Goal: Task Accomplishment & Management: Manage account settings

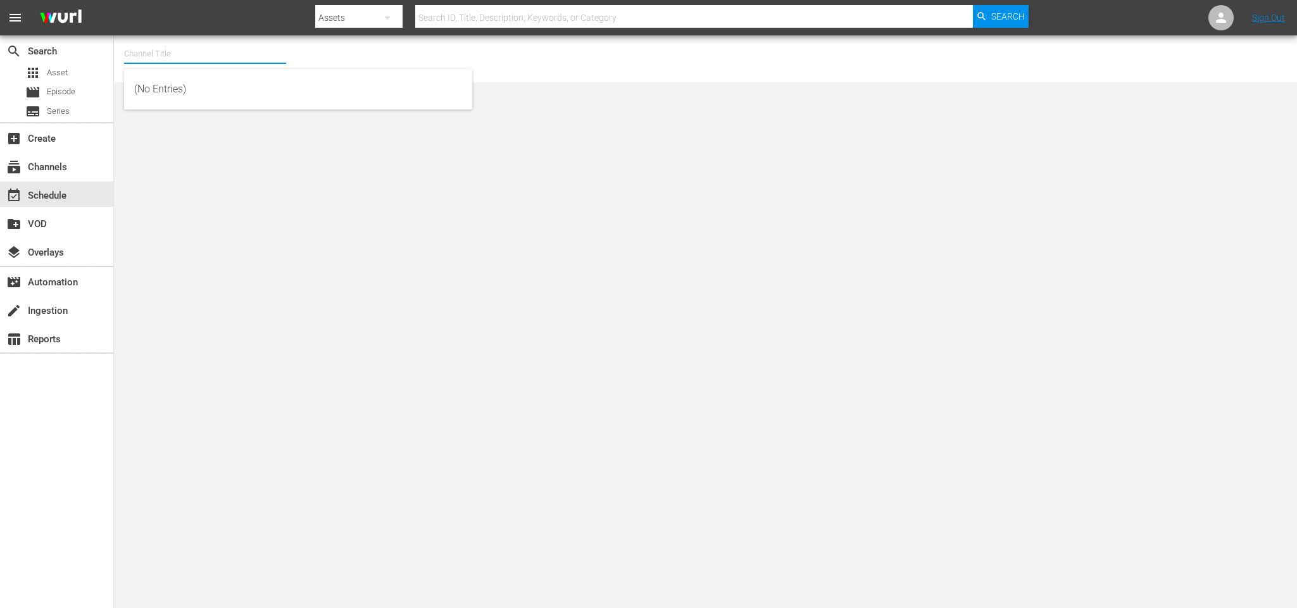
click at [154, 55] on input "text" at bounding box center [205, 54] width 162 height 30
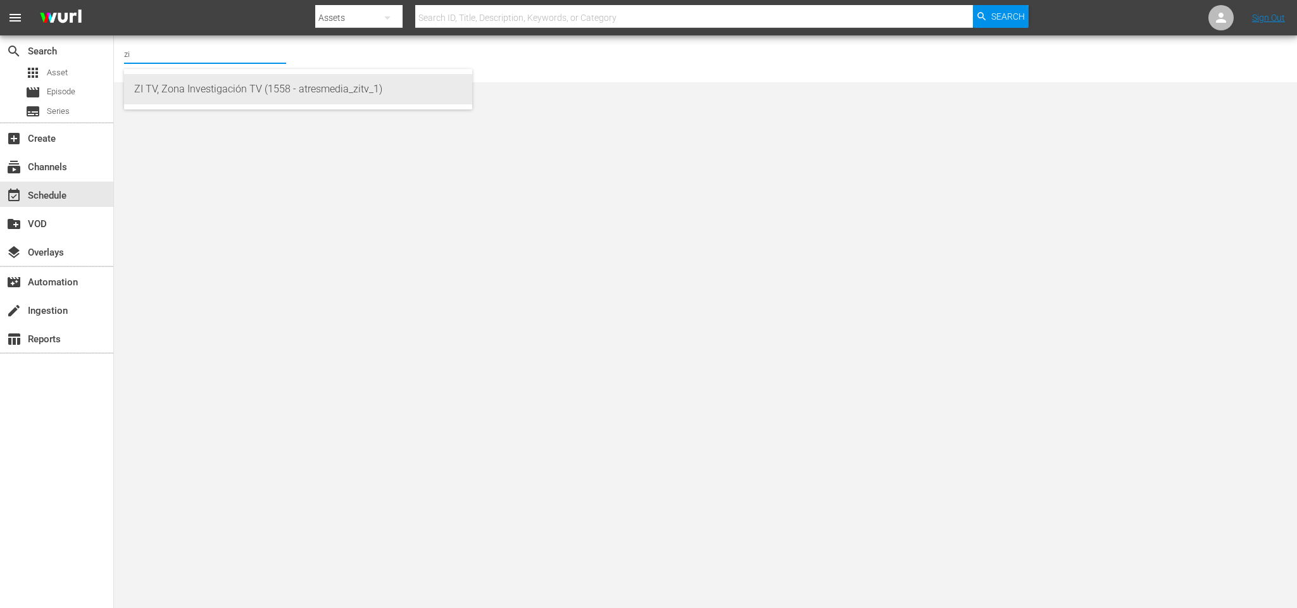
click at [205, 89] on div "ZI TV, Zona Investigación TV (1558 - atresmedia_zitv_1)" at bounding box center [298, 89] width 328 height 30
type input "ZI TV, Zona Investigación TV (1558 - atresmedia_zitv_1)"
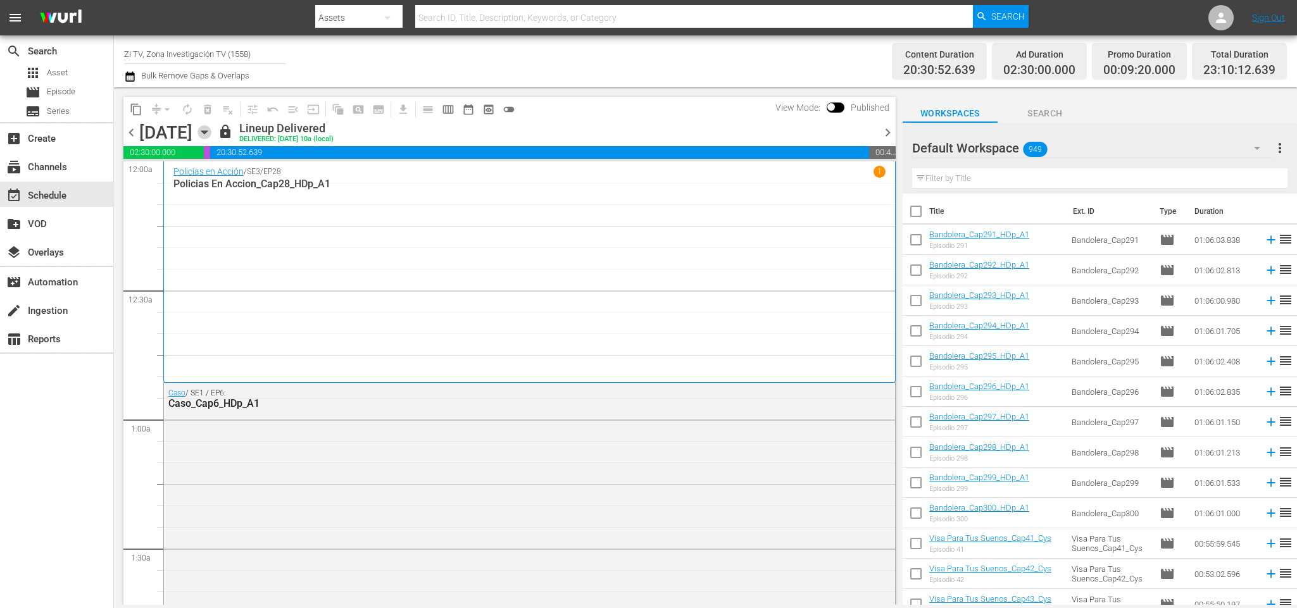
click at [211, 129] on icon "button" at bounding box center [205, 132] width 14 height 14
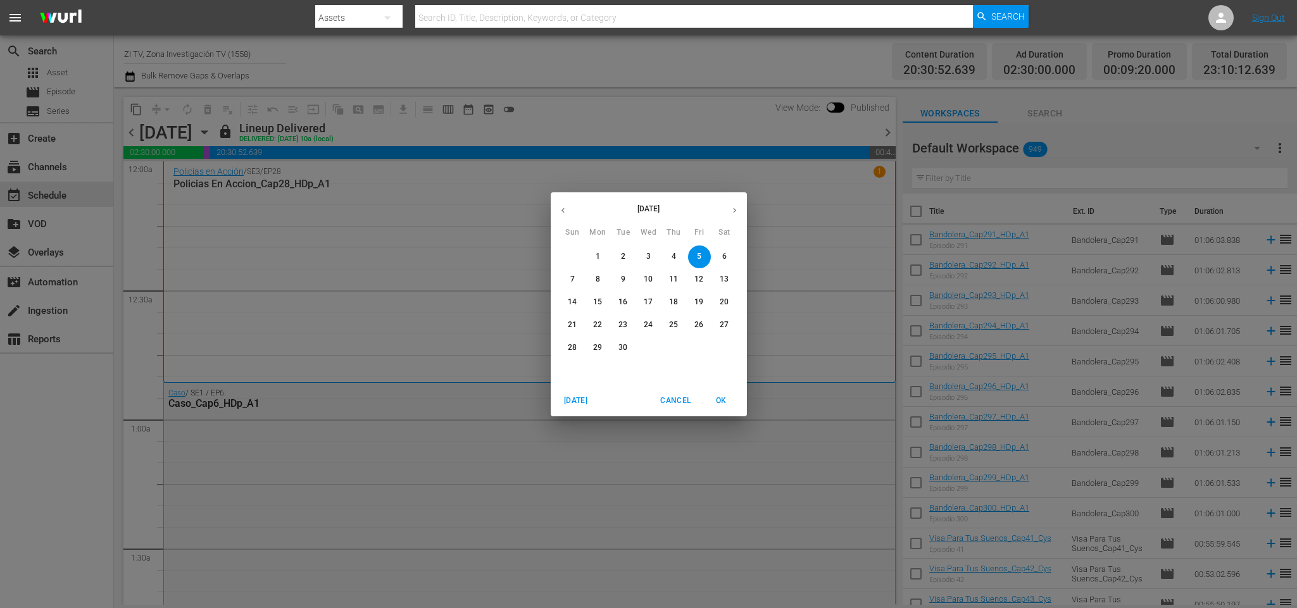
click at [590, 274] on span "8" at bounding box center [598, 279] width 23 height 11
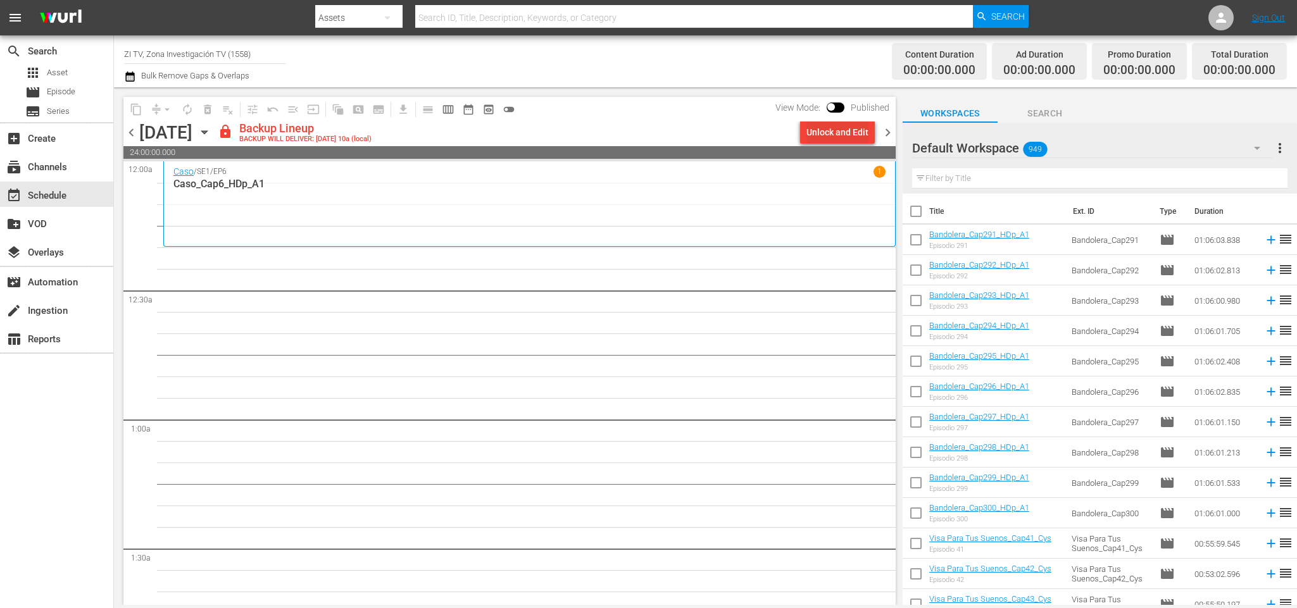
click at [846, 128] on div "Unlock and Edit" at bounding box center [838, 132] width 62 height 23
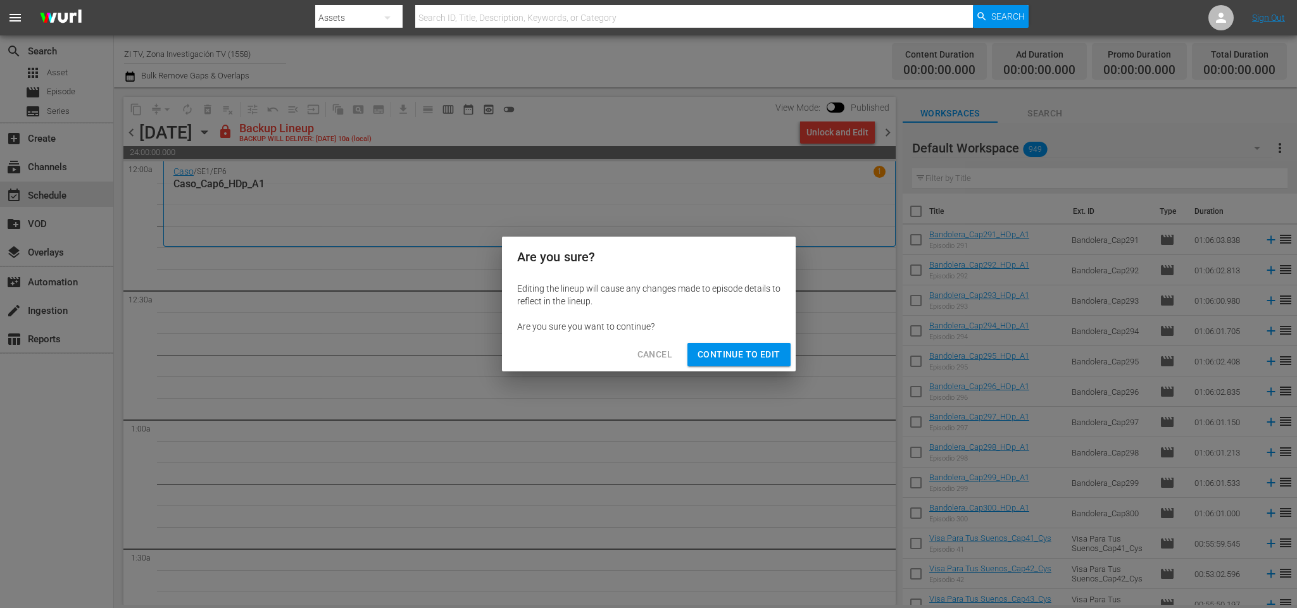
click at [733, 347] on span "Continue to Edit" at bounding box center [739, 355] width 82 height 16
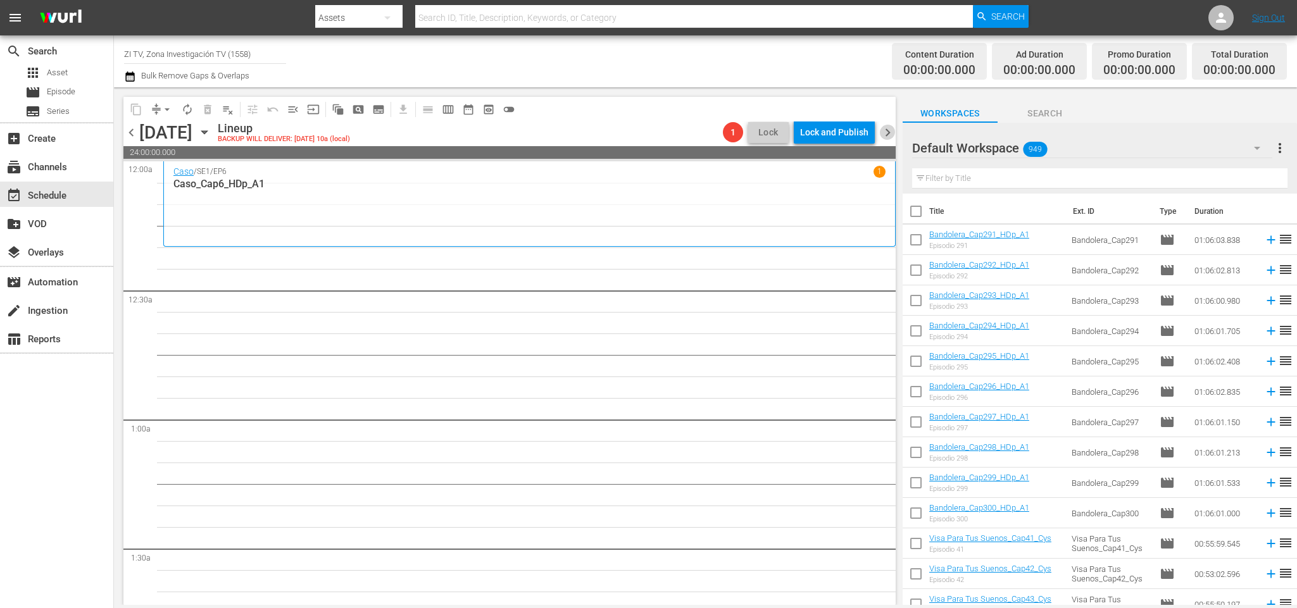
click at [887, 132] on span "chevron_right" at bounding box center [888, 133] width 16 height 16
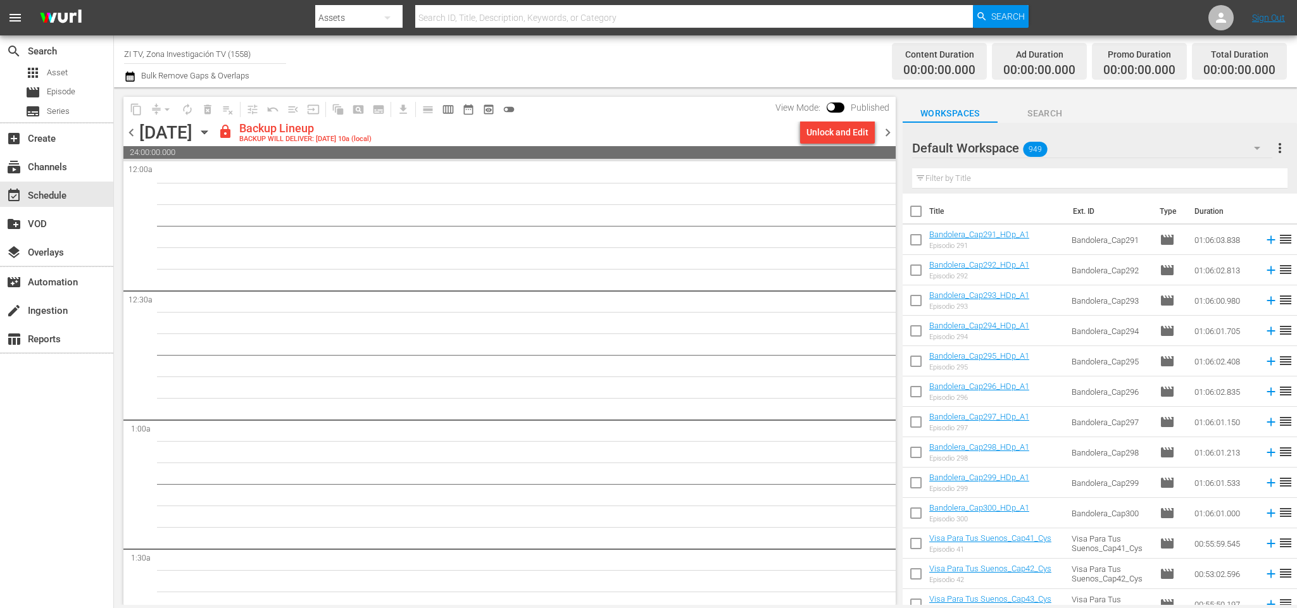
click at [829, 129] on div "Unlock and Edit" at bounding box center [838, 132] width 62 height 23
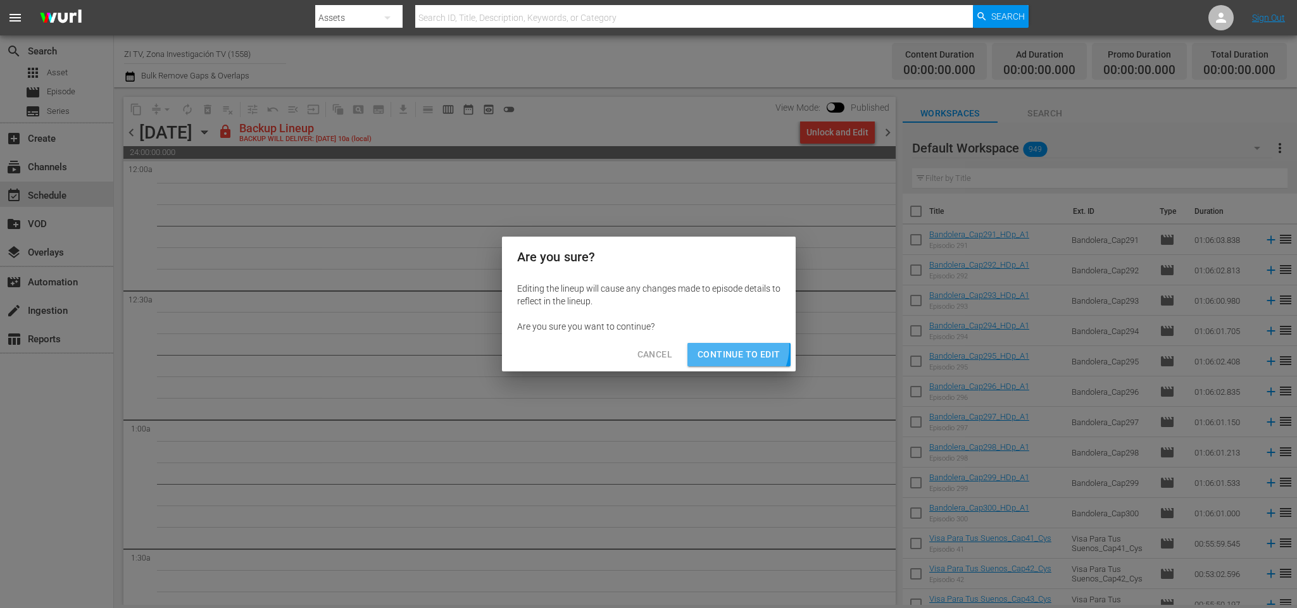
click at [735, 347] on span "Continue to Edit" at bounding box center [739, 355] width 82 height 16
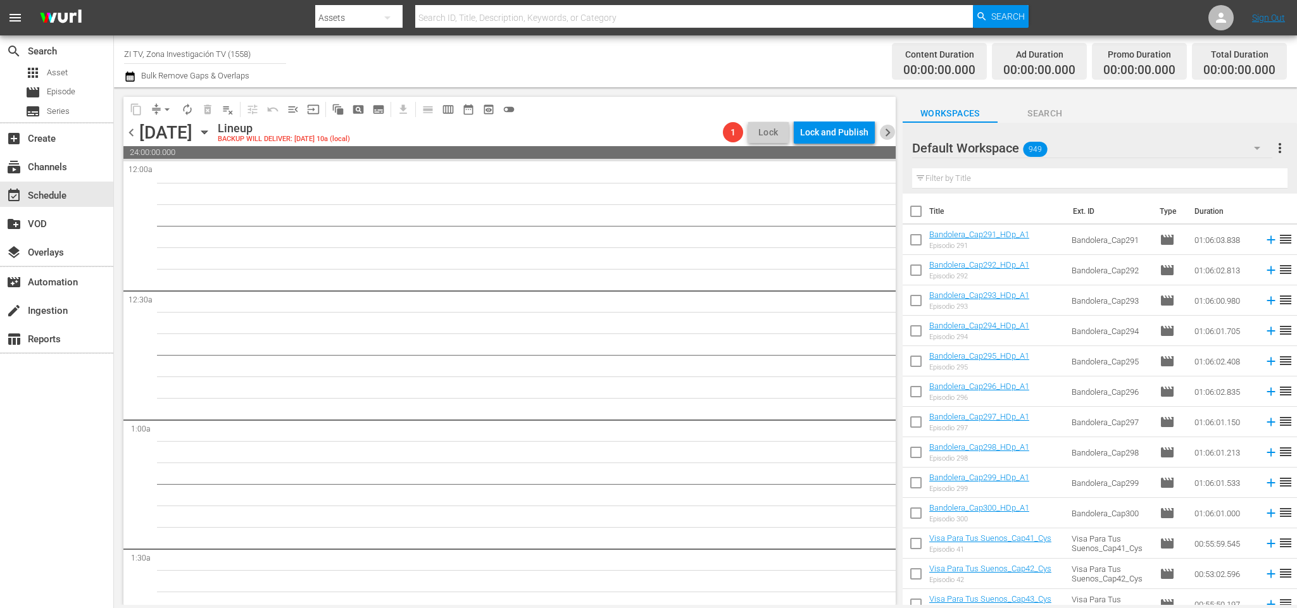
click at [887, 125] on span "chevron_right" at bounding box center [888, 133] width 16 height 16
click at [826, 134] on div "Unlock and Edit" at bounding box center [838, 132] width 62 height 23
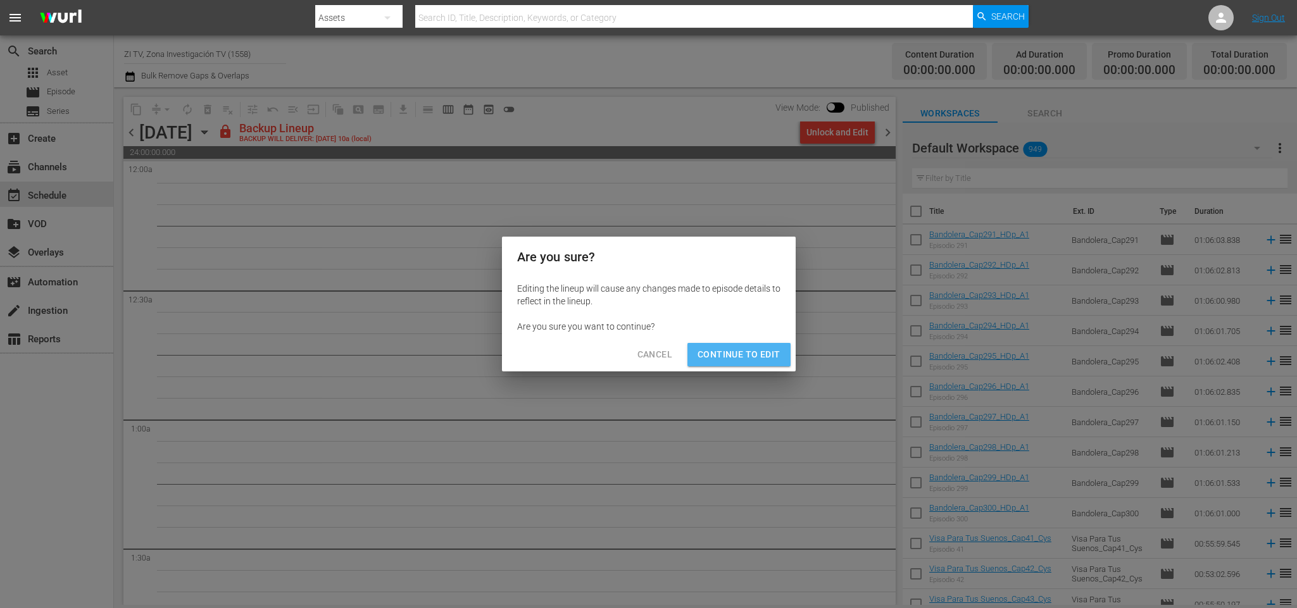
click at [749, 343] on button "Continue to Edit" at bounding box center [739, 354] width 103 height 23
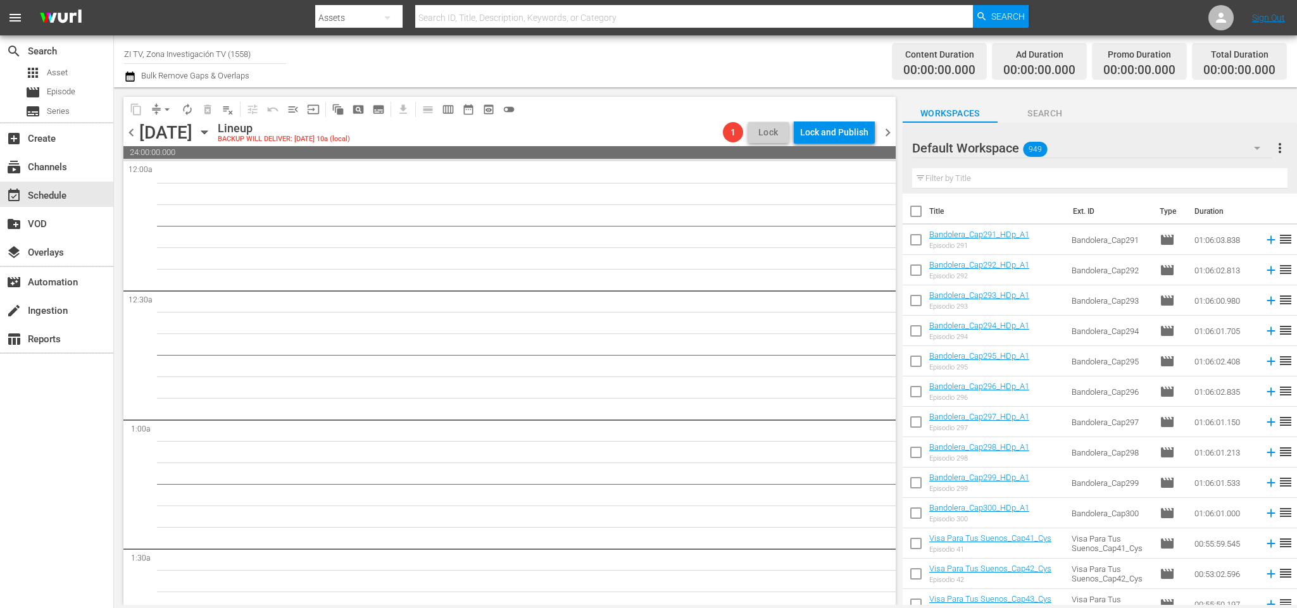
click at [884, 126] on span "chevron_right" at bounding box center [888, 133] width 16 height 16
click at [851, 125] on div "Unlock and Edit" at bounding box center [838, 132] width 62 height 23
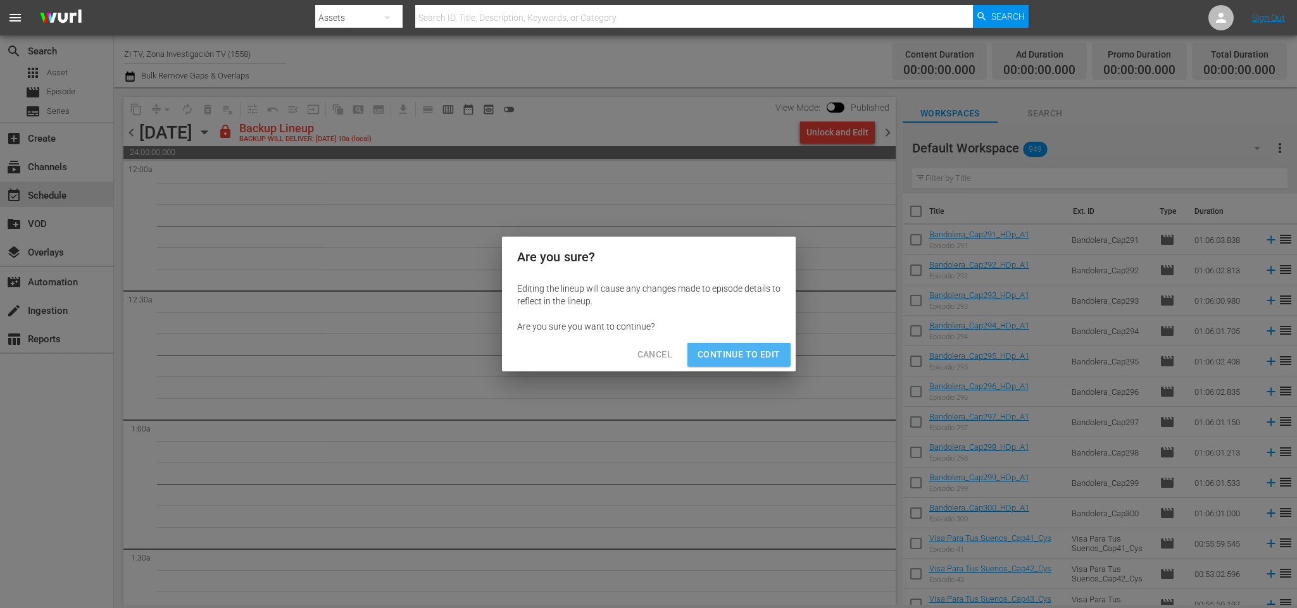
click at [766, 350] on span "Continue to Edit" at bounding box center [739, 355] width 82 height 16
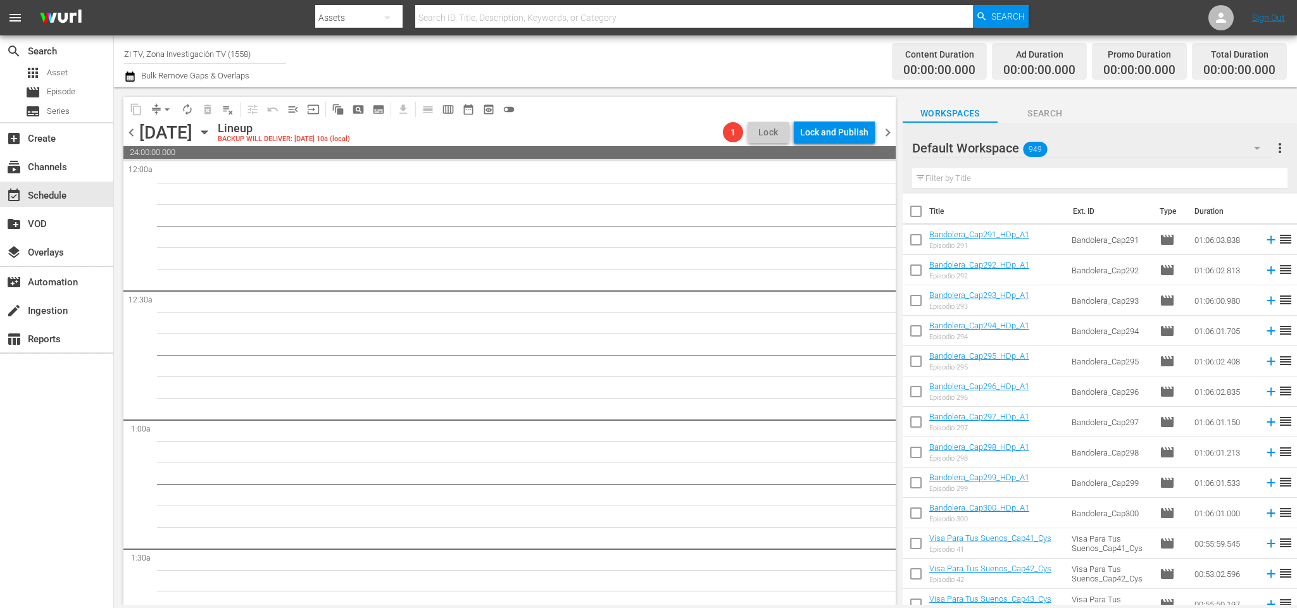
click at [891, 126] on span "chevron_right" at bounding box center [888, 133] width 16 height 16
click at [826, 125] on div "Unlock and Edit" at bounding box center [838, 132] width 62 height 23
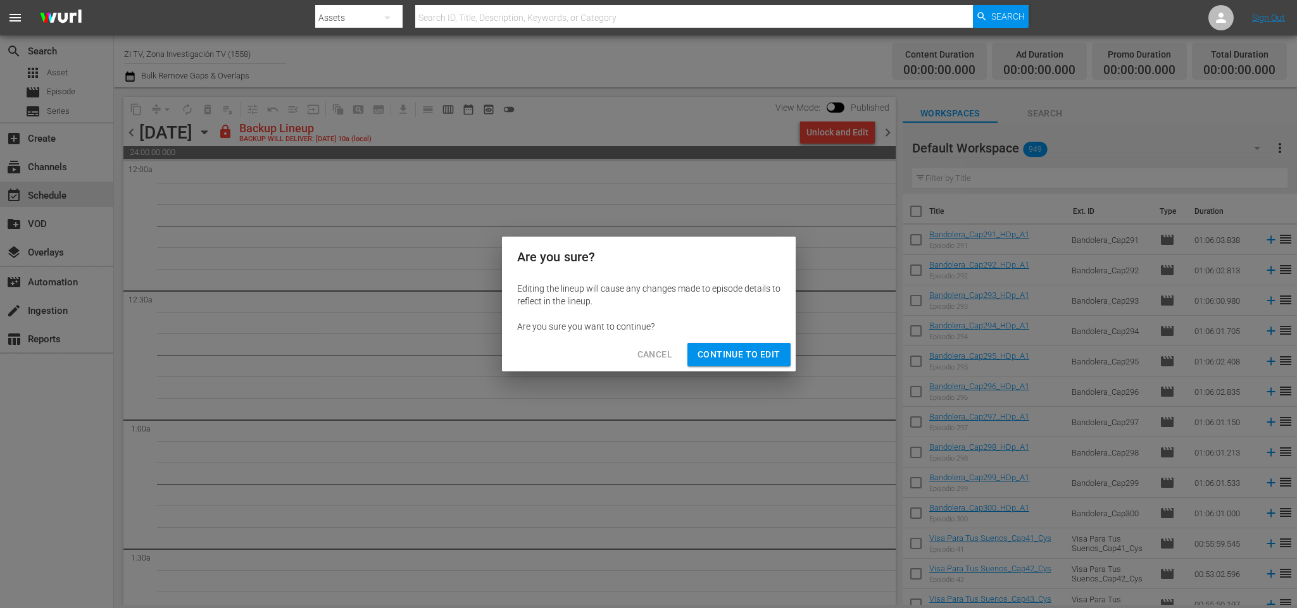
drag, startPoint x: 751, startPoint y: 351, endPoint x: 487, endPoint y: 268, distance: 276.8
click at [749, 351] on span "Continue to Edit" at bounding box center [739, 355] width 82 height 16
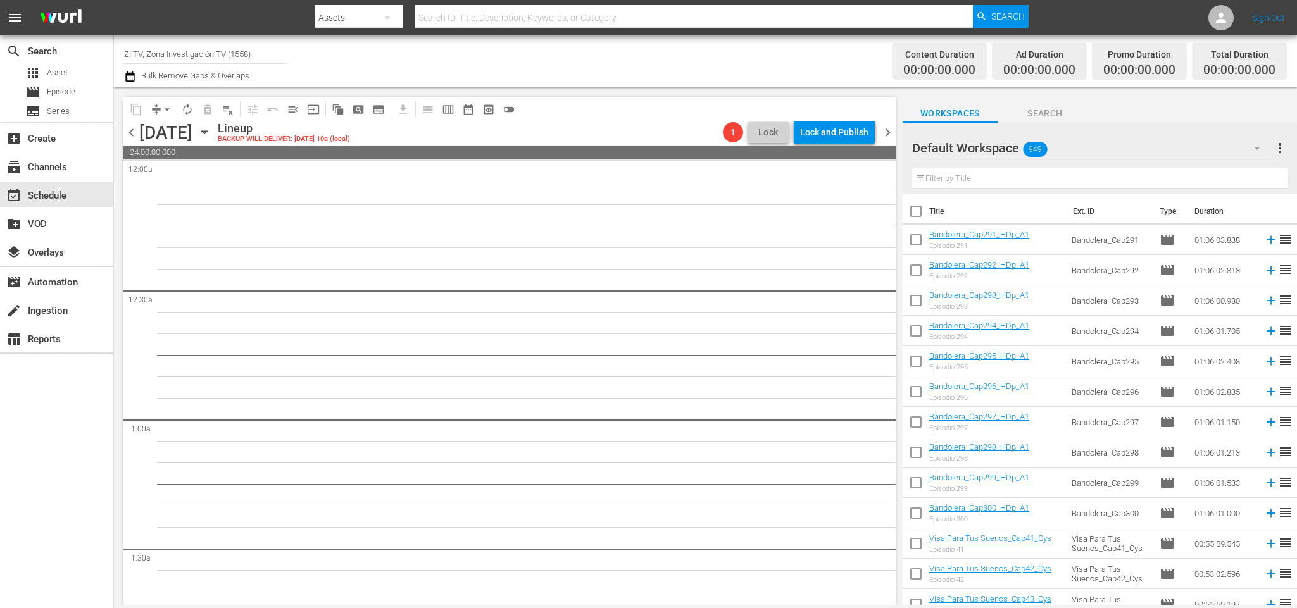
click at [141, 124] on div "Friday, September 12th" at bounding box center [165, 132] width 53 height 21
click at [132, 131] on span "chevron_left" at bounding box center [131, 133] width 16 height 16
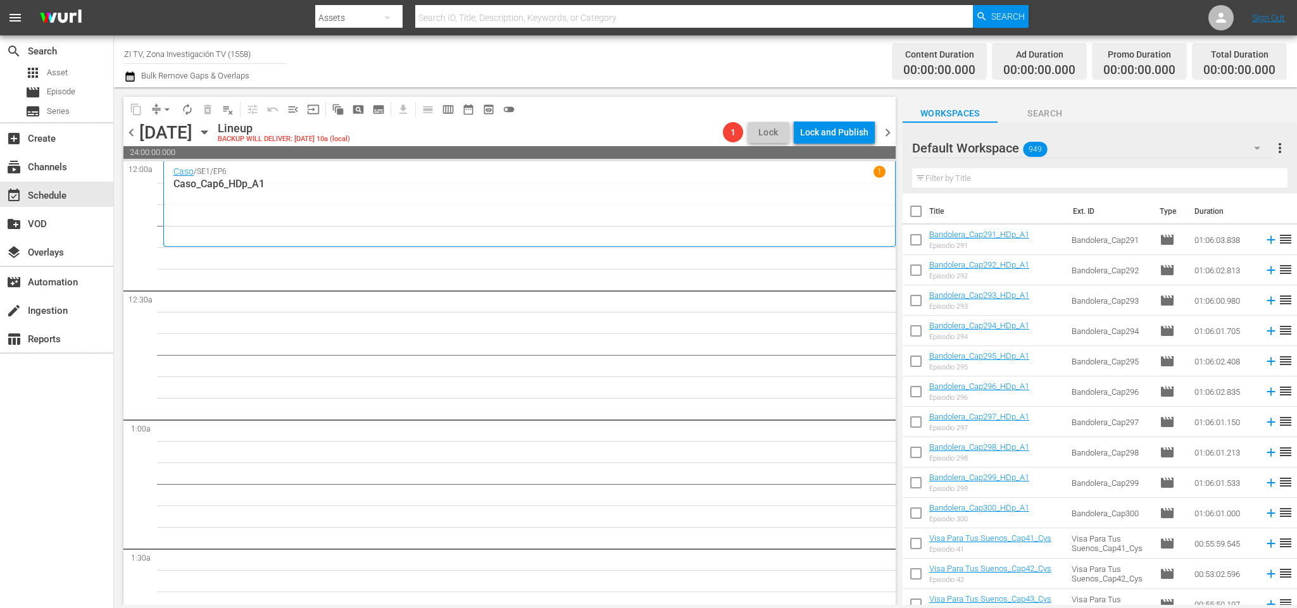
click at [132, 131] on span "chevron_left" at bounding box center [131, 133] width 16 height 16
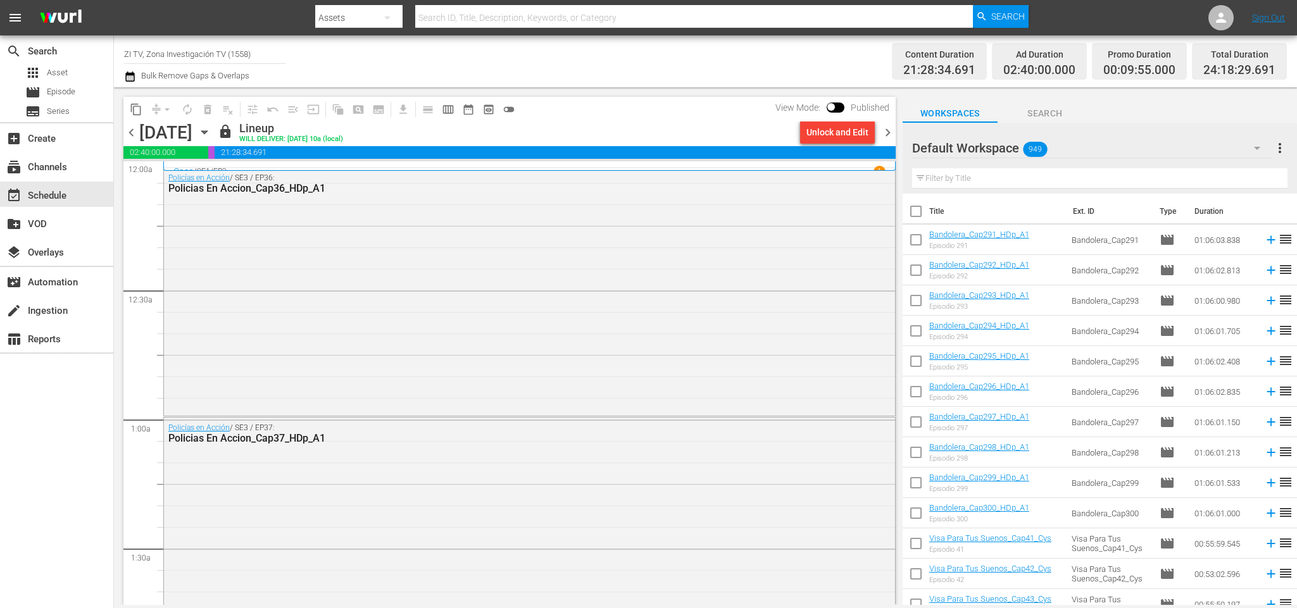
click at [887, 129] on span "chevron_right" at bounding box center [888, 133] width 16 height 16
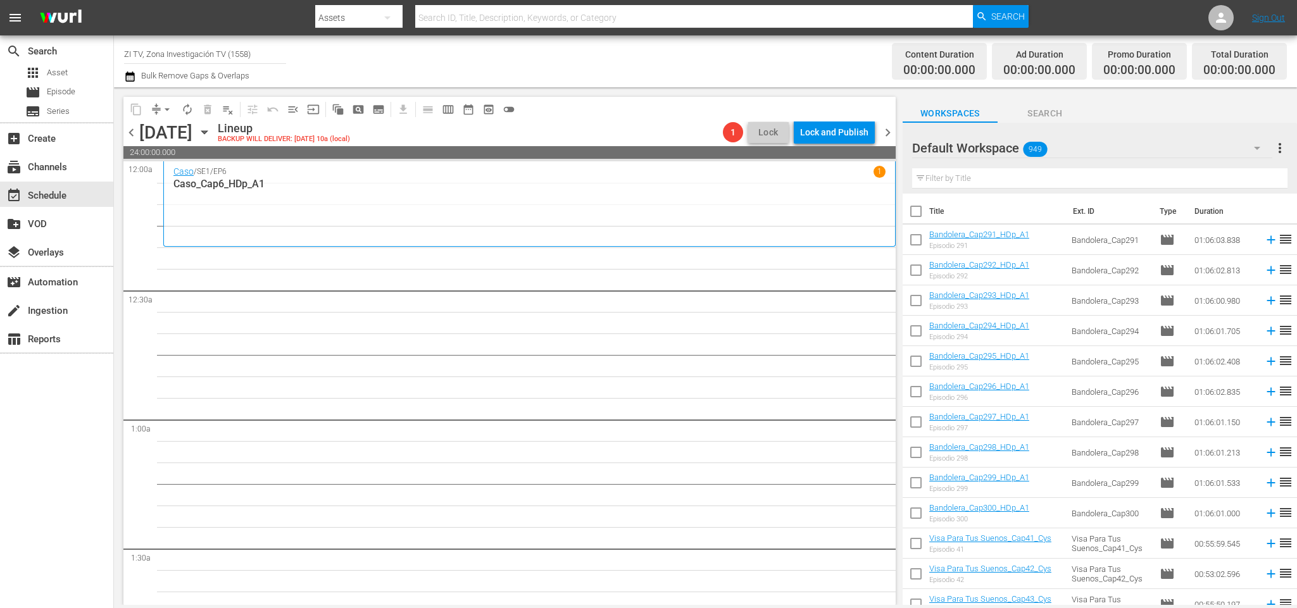
click at [1050, 146] on div "Default Workspace 949" at bounding box center [1092, 147] width 360 height 35
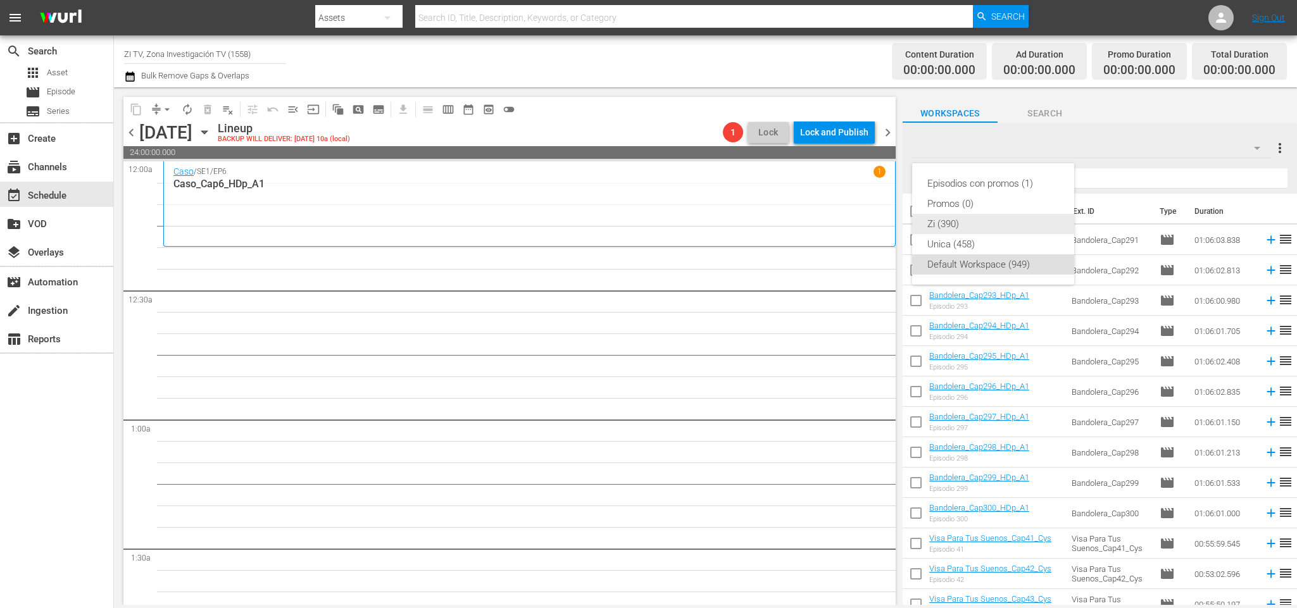
drag, startPoint x: 990, startPoint y: 229, endPoint x: 988, endPoint y: 220, distance: 8.4
click at [990, 228] on div "Zi (390)" at bounding box center [994, 224] width 132 height 20
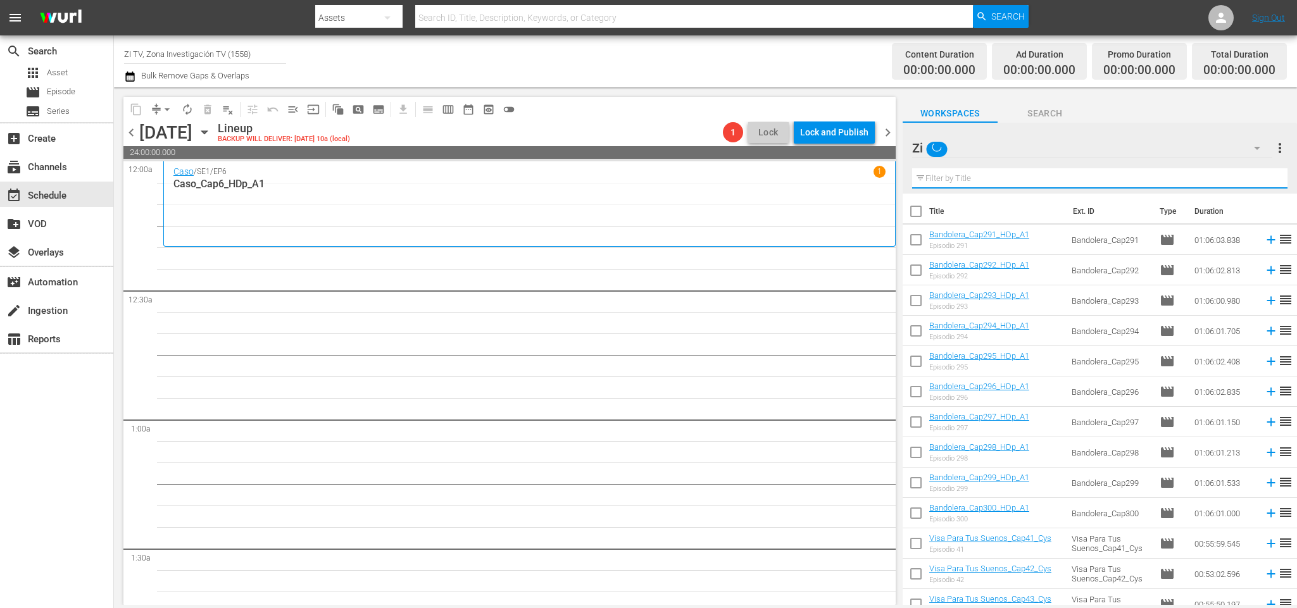
drag, startPoint x: 971, startPoint y: 179, endPoint x: 978, endPoint y: 164, distance: 16.4
click at [977, 165] on div "Filter by Title" at bounding box center [1099, 178] width 375 height 30
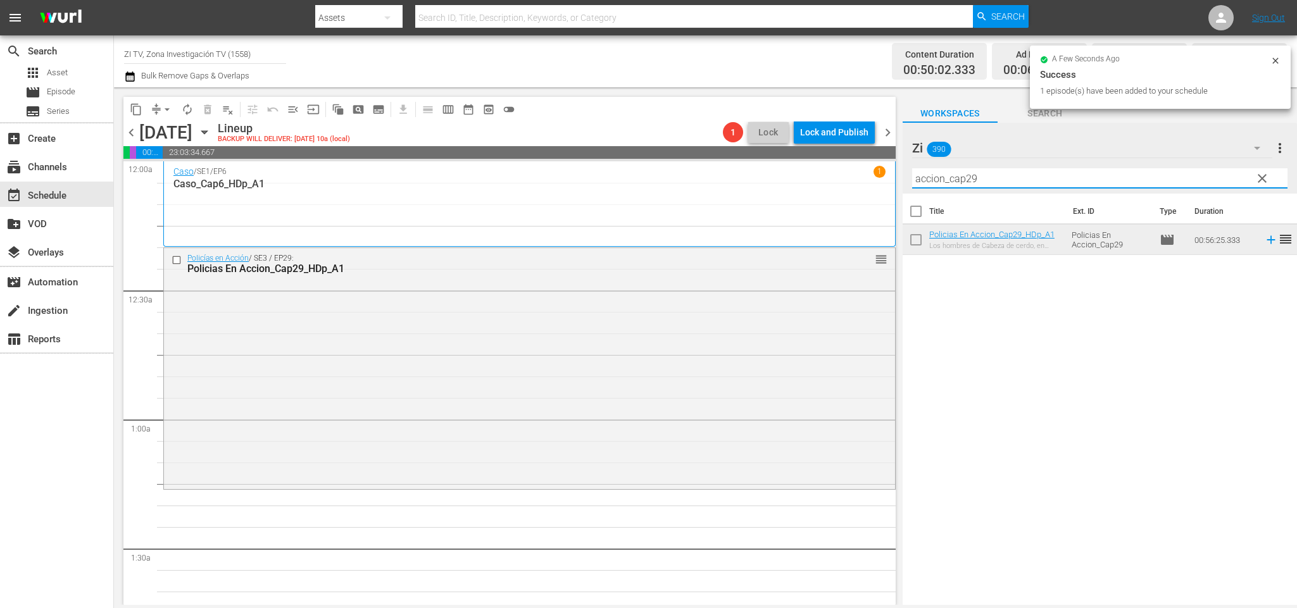
drag, startPoint x: 990, startPoint y: 182, endPoint x: 969, endPoint y: 179, distance: 20.6
click at [969, 179] on input "accion_cap29" at bounding box center [1099, 178] width 375 height 20
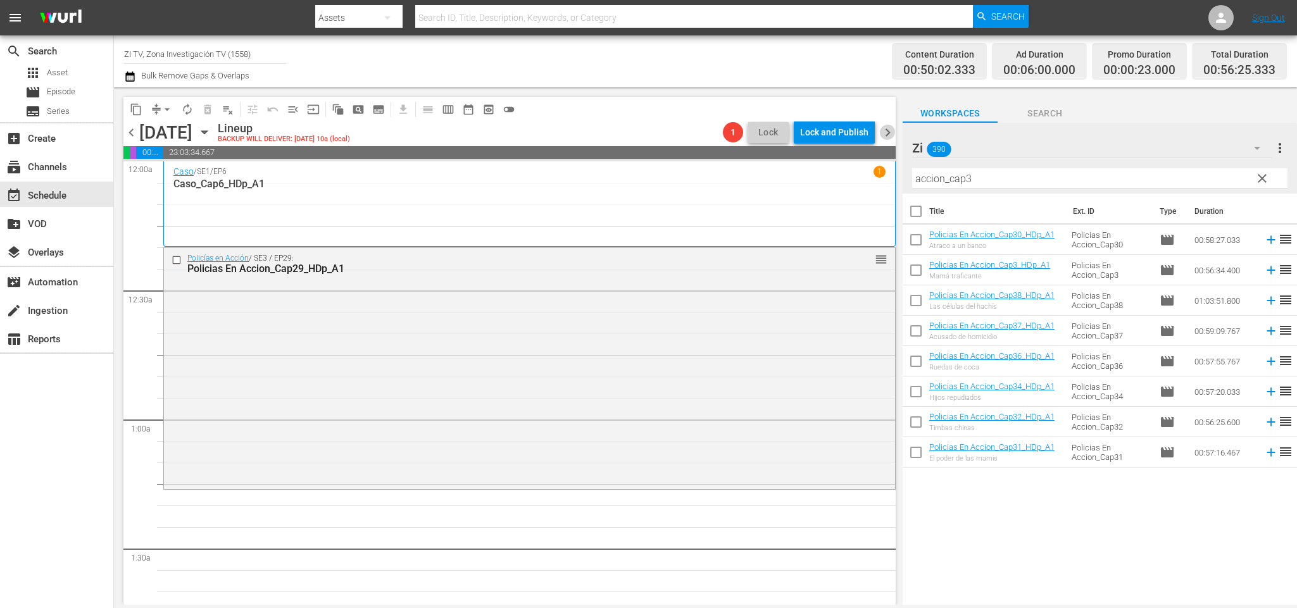
click at [884, 131] on span "chevron_right" at bounding box center [888, 133] width 16 height 16
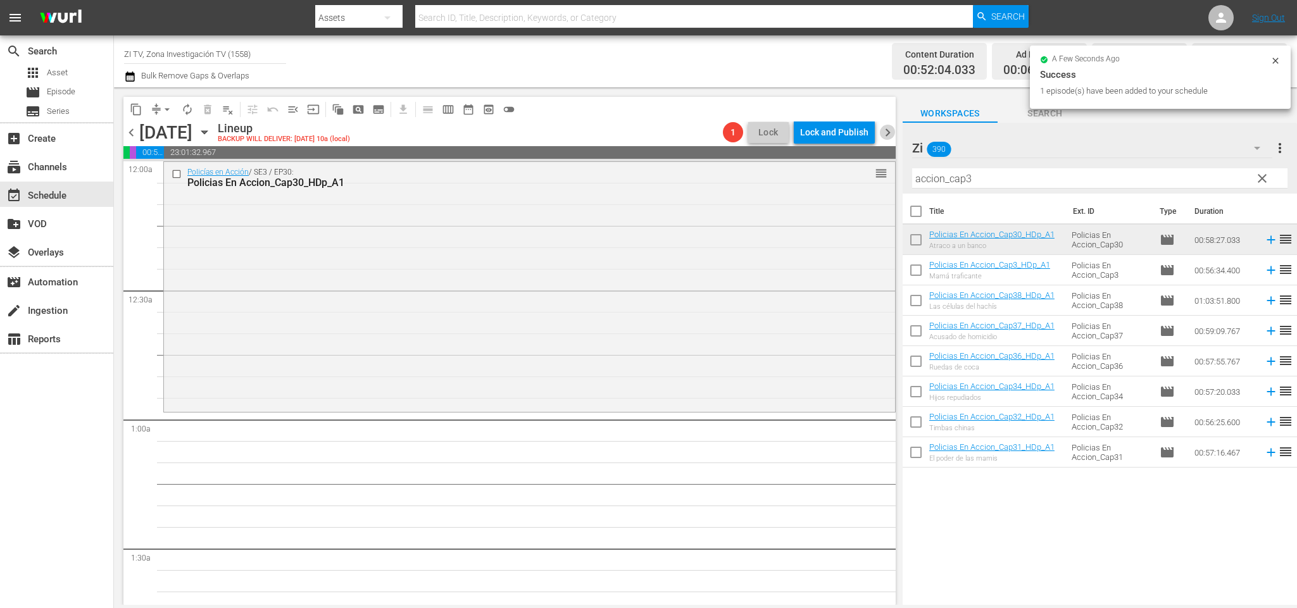
click at [890, 134] on span "chevron_right" at bounding box center [888, 133] width 16 height 16
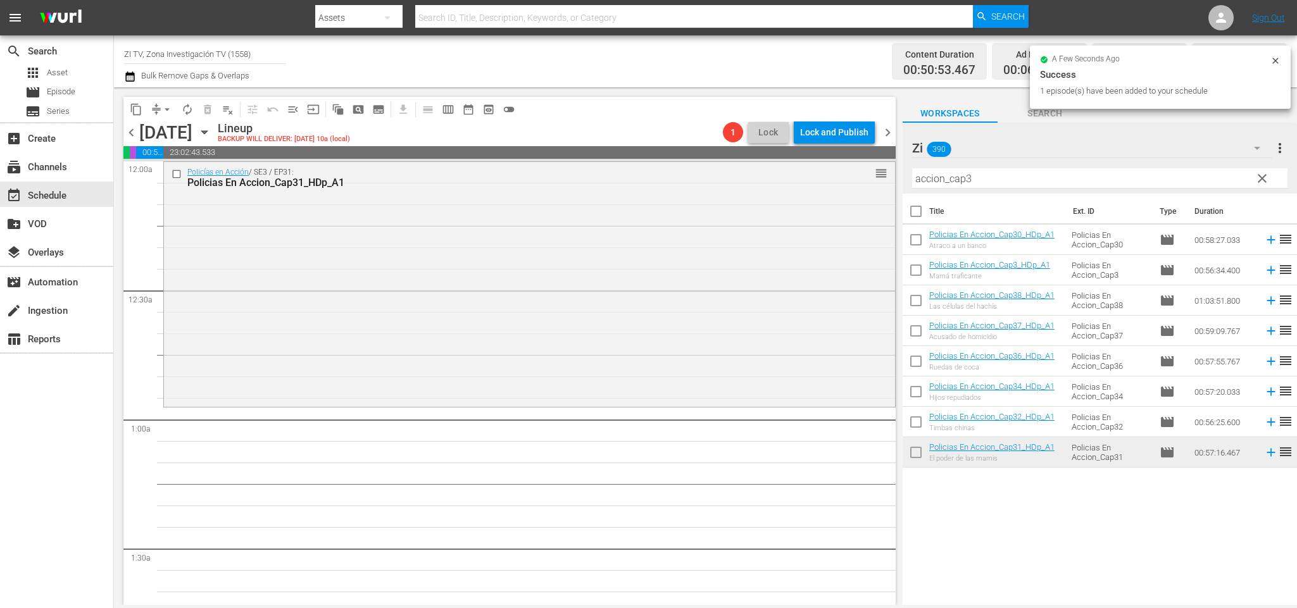
click at [889, 131] on span "chevron_right" at bounding box center [888, 133] width 16 height 16
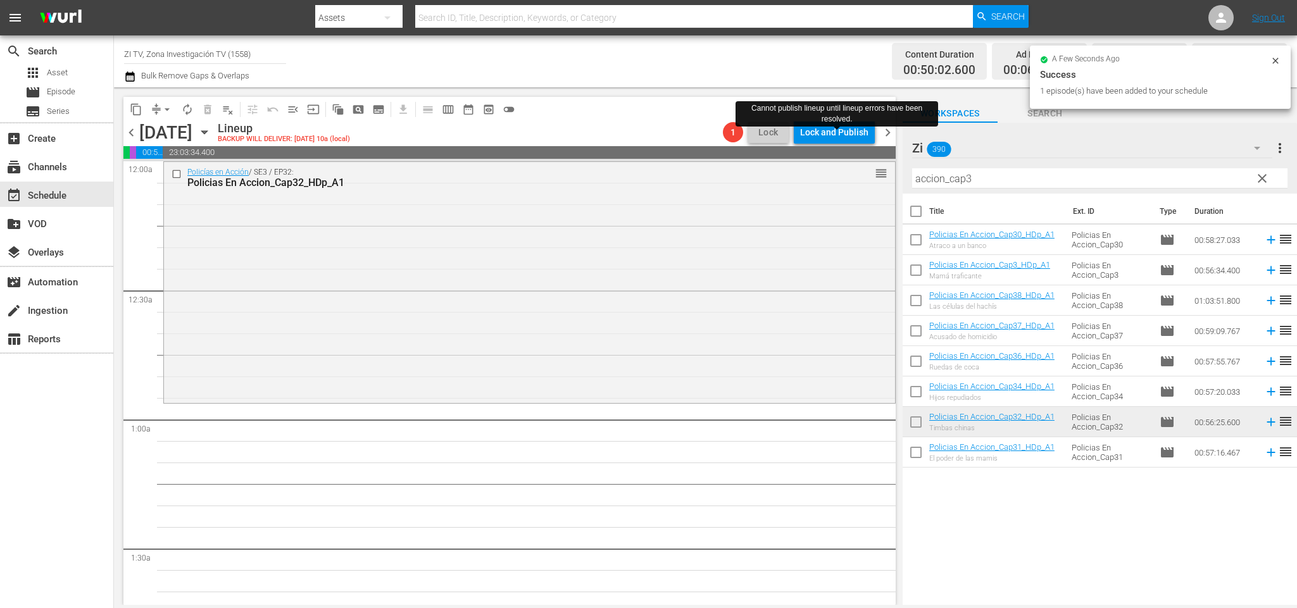
click at [890, 137] on span "chevron_right" at bounding box center [888, 133] width 16 height 16
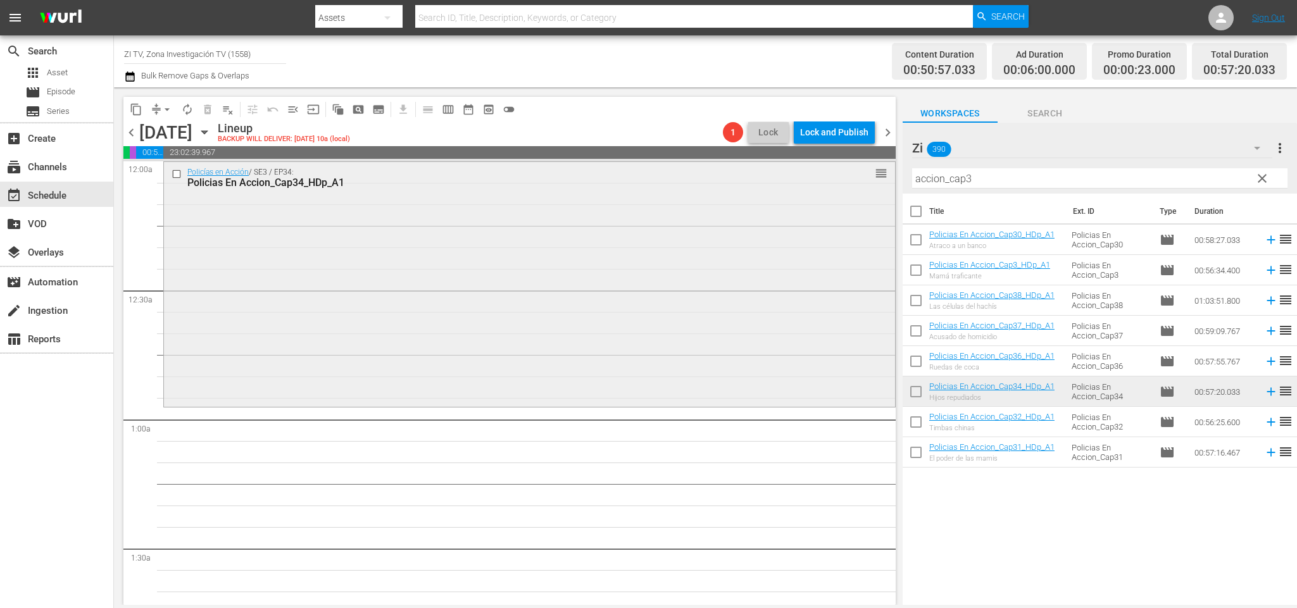
drag, startPoint x: 1002, startPoint y: 181, endPoint x: 861, endPoint y: 175, distance: 141.3
click at [861, 175] on div "content_copy compress arrow_drop_down autorenew_outlined delete_forever_outline…" at bounding box center [705, 346] width 1183 height 518
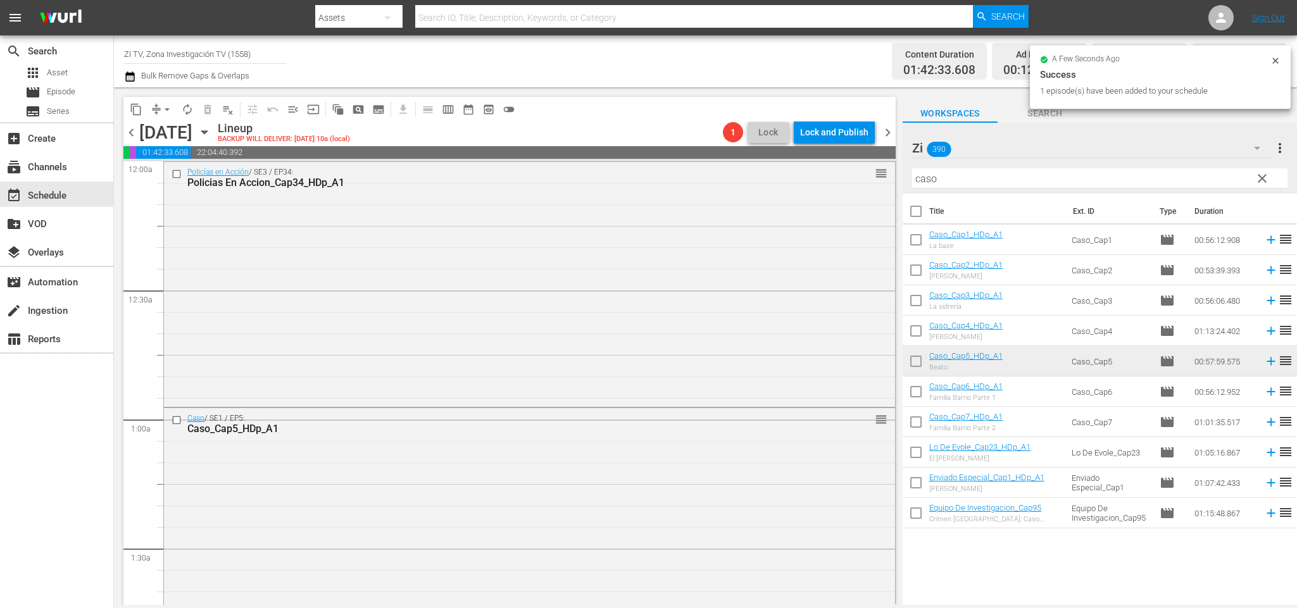
click at [134, 136] on span "chevron_left" at bounding box center [131, 133] width 16 height 16
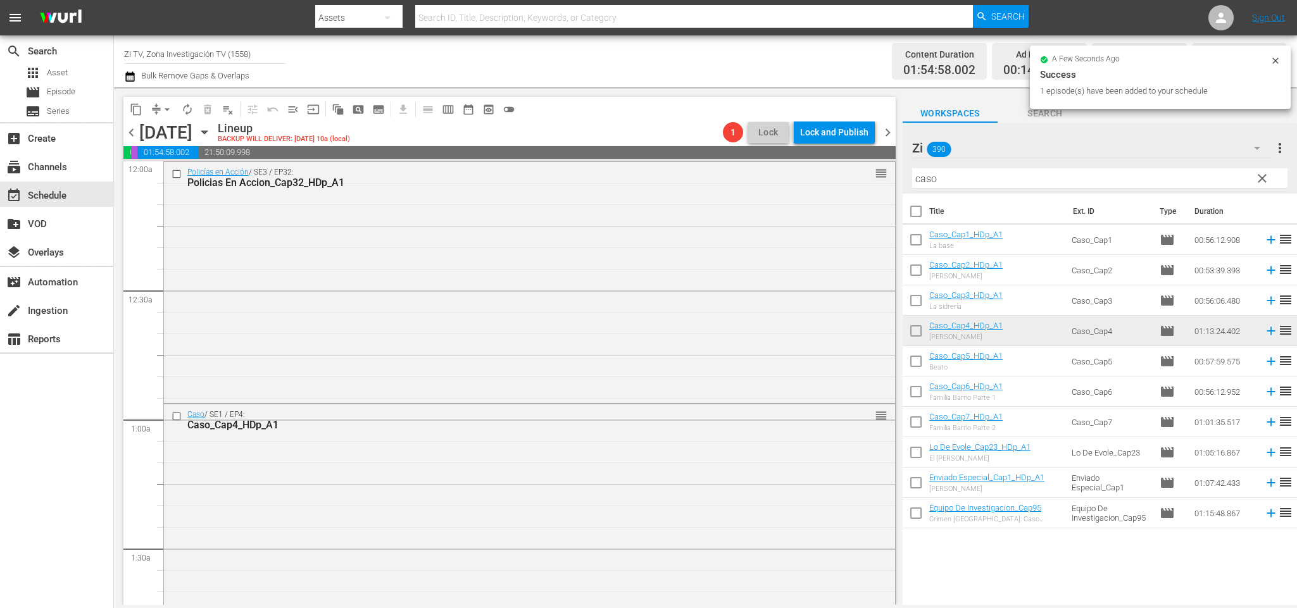
click at [131, 131] on span "chevron_left" at bounding box center [131, 133] width 16 height 16
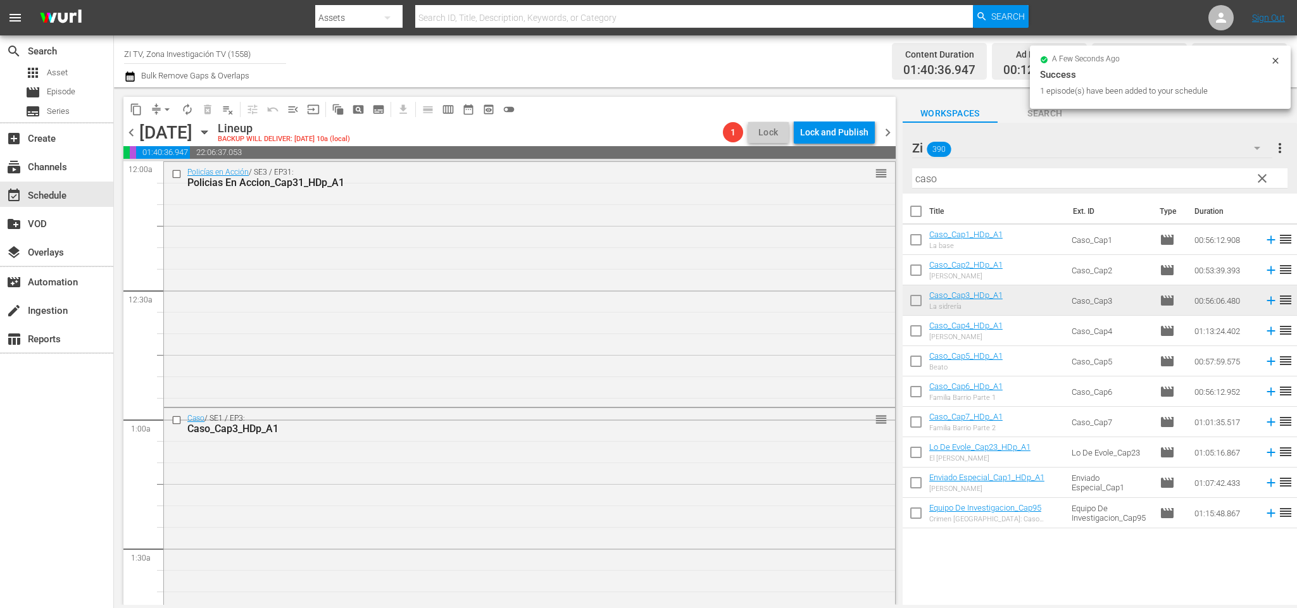
click at [130, 136] on span "chevron_left" at bounding box center [131, 133] width 16 height 16
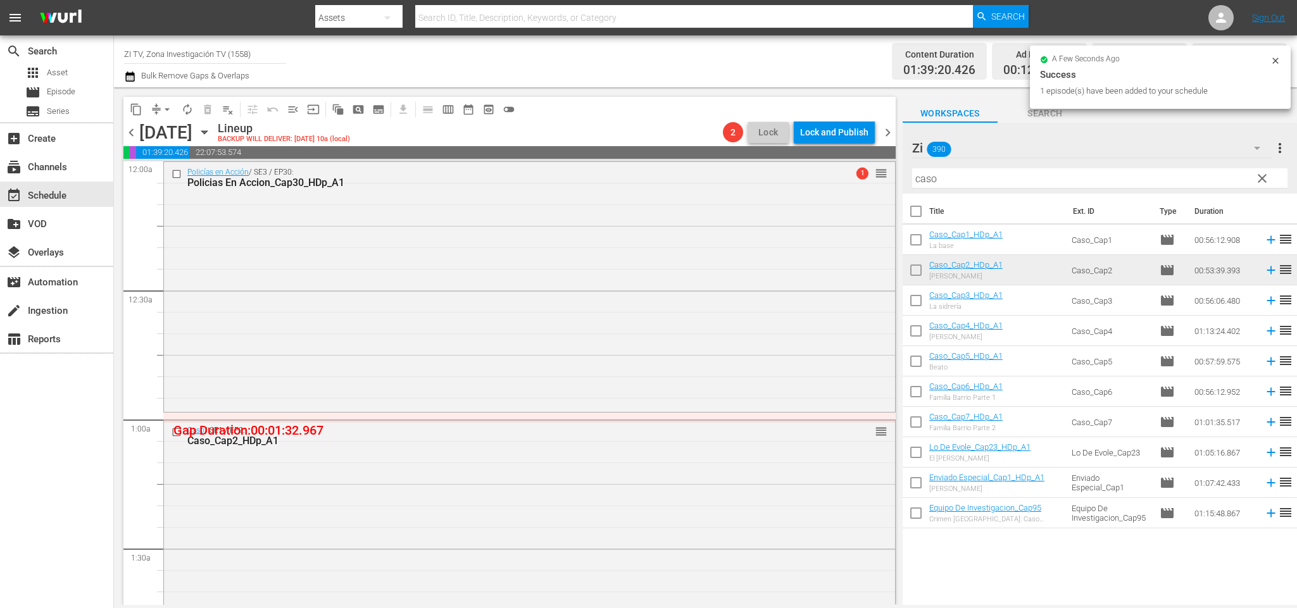
click at [126, 137] on span "chevron_left" at bounding box center [131, 133] width 16 height 16
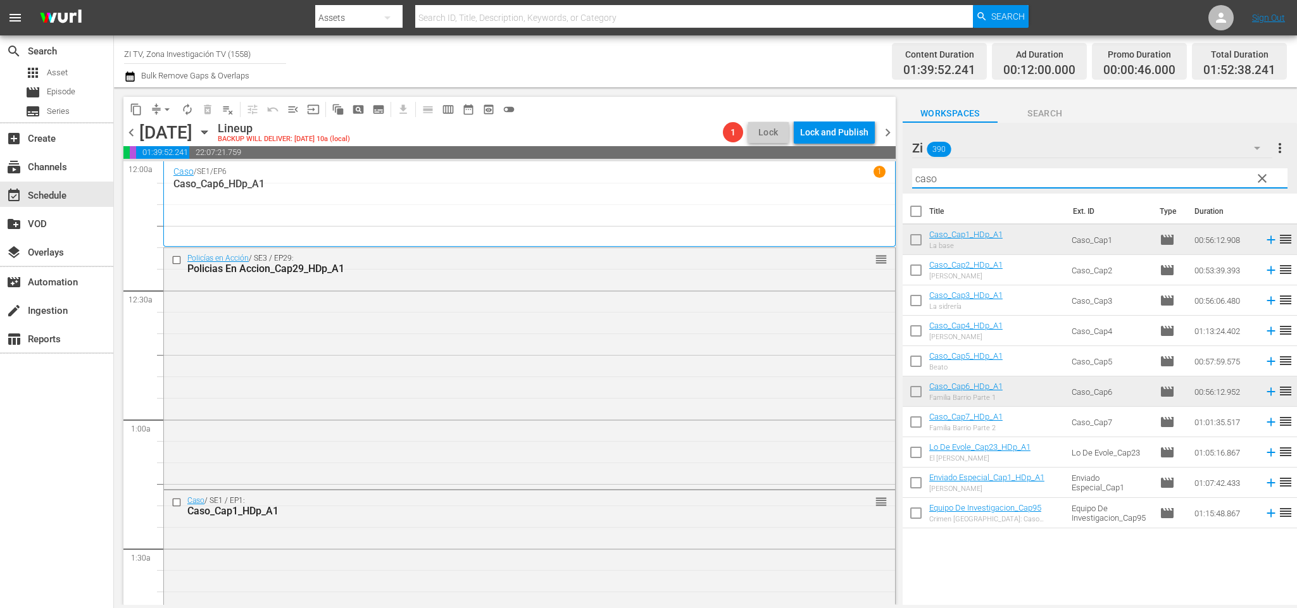
drag, startPoint x: 1035, startPoint y: 186, endPoint x: 619, endPoint y: 168, distance: 416.4
click at [615, 172] on div "content_copy compress arrow_drop_down autorenew_outlined delete_forever_outline…" at bounding box center [705, 346] width 1183 height 518
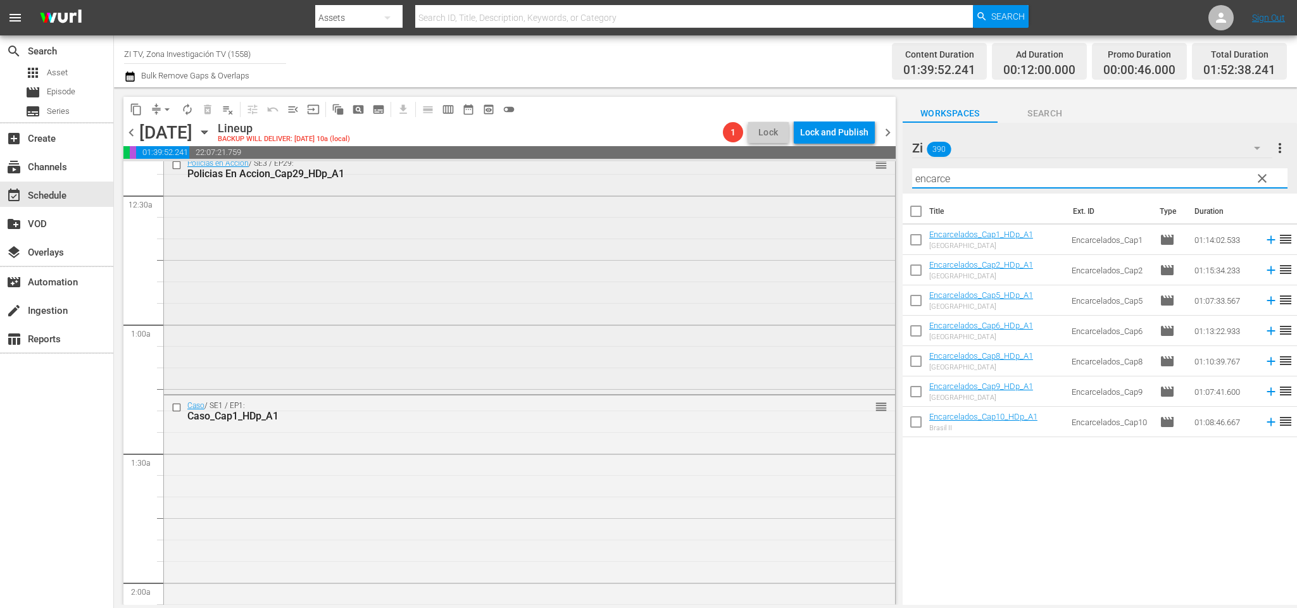
scroll to position [285, 0]
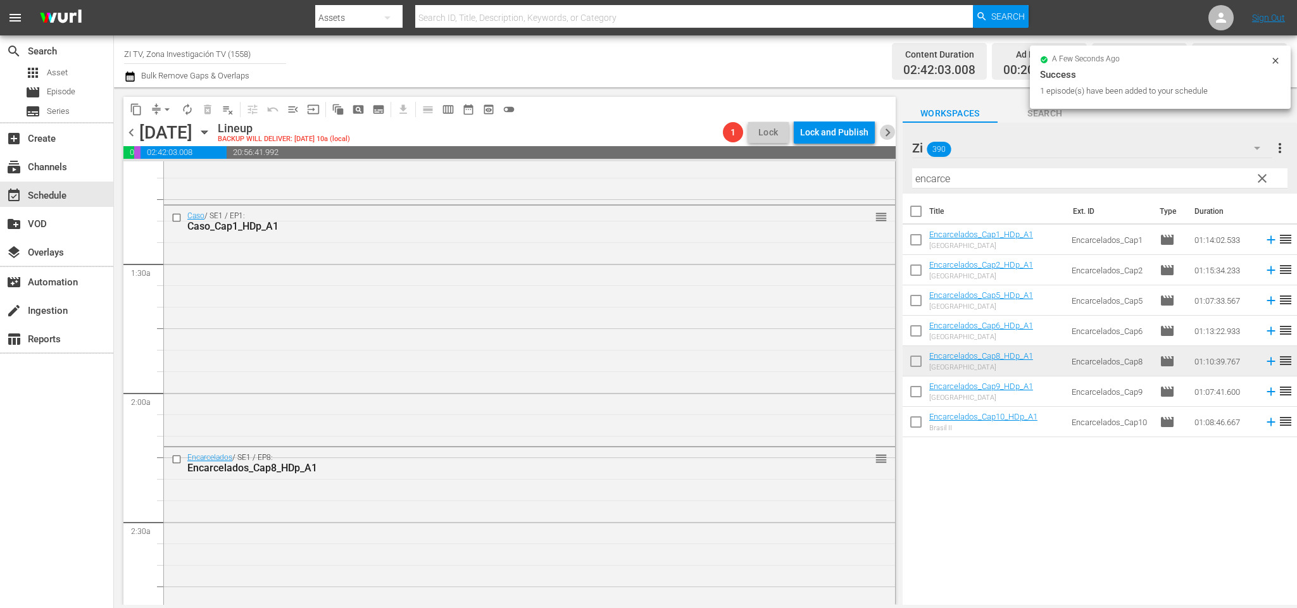
click at [889, 127] on span "chevron_right" at bounding box center [888, 133] width 16 height 16
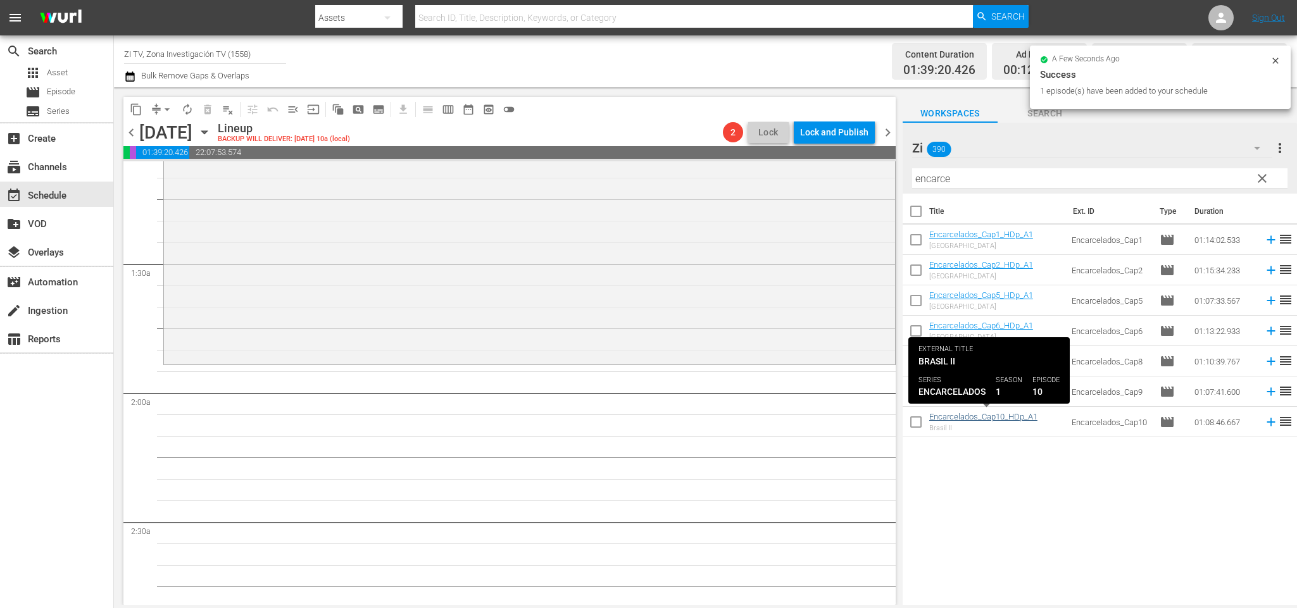
scroll to position [263, 0]
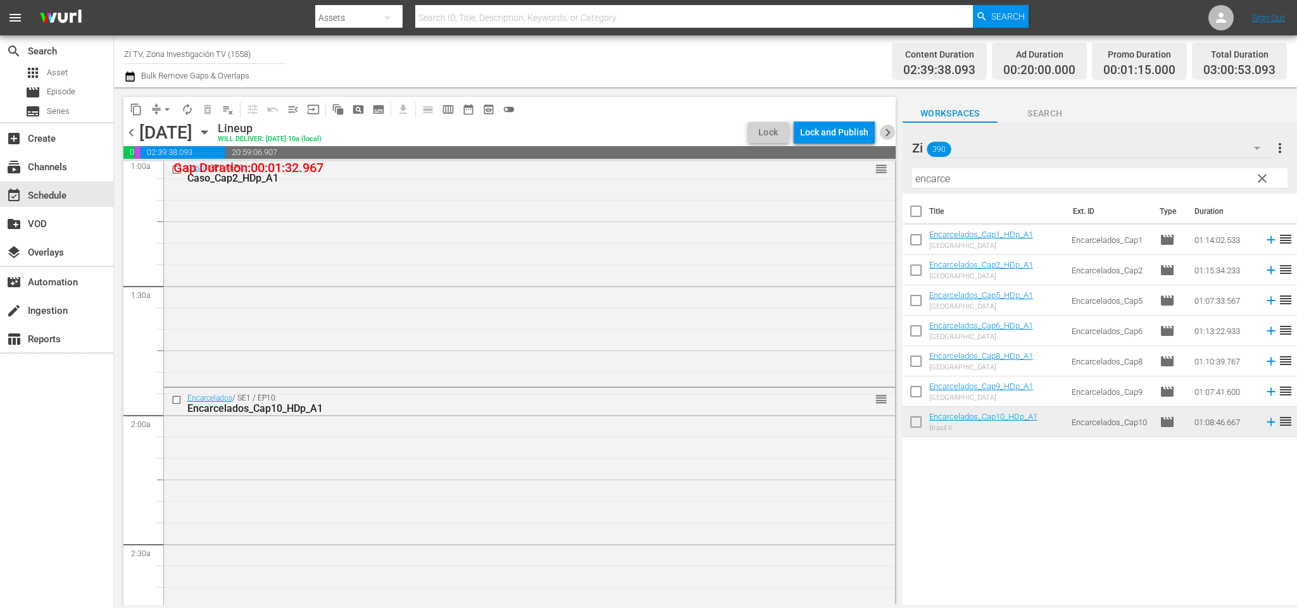
click at [886, 125] on span "chevron_right" at bounding box center [888, 133] width 16 height 16
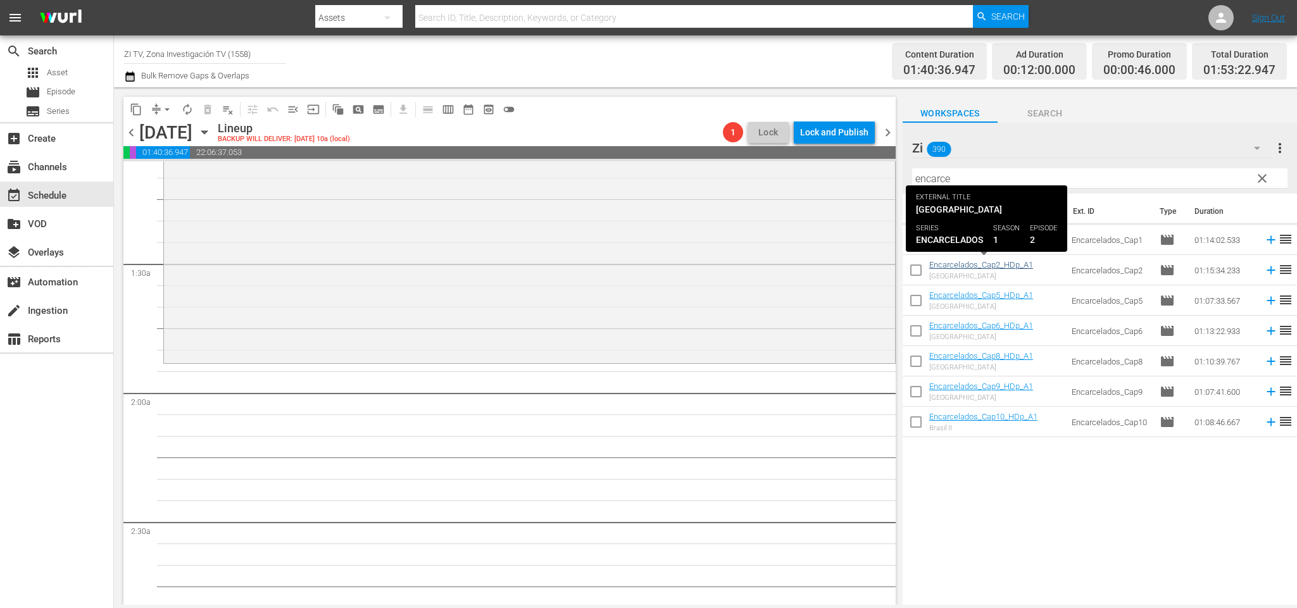
scroll to position [263, 0]
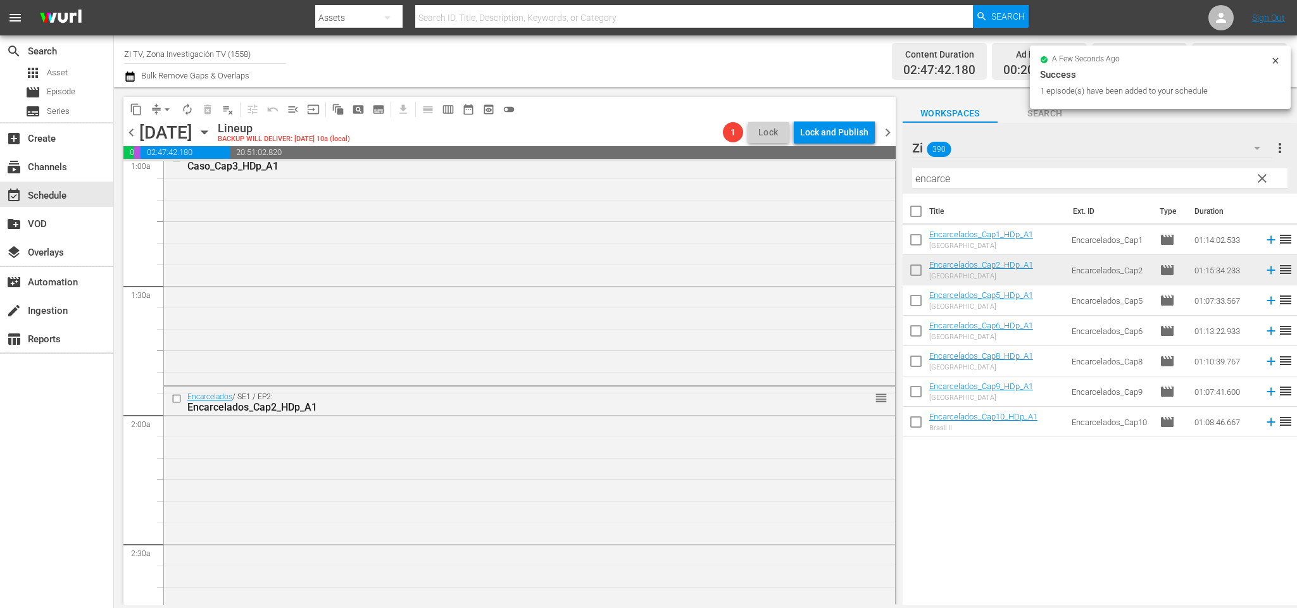
click at [889, 135] on span "chevron_right" at bounding box center [888, 133] width 16 height 16
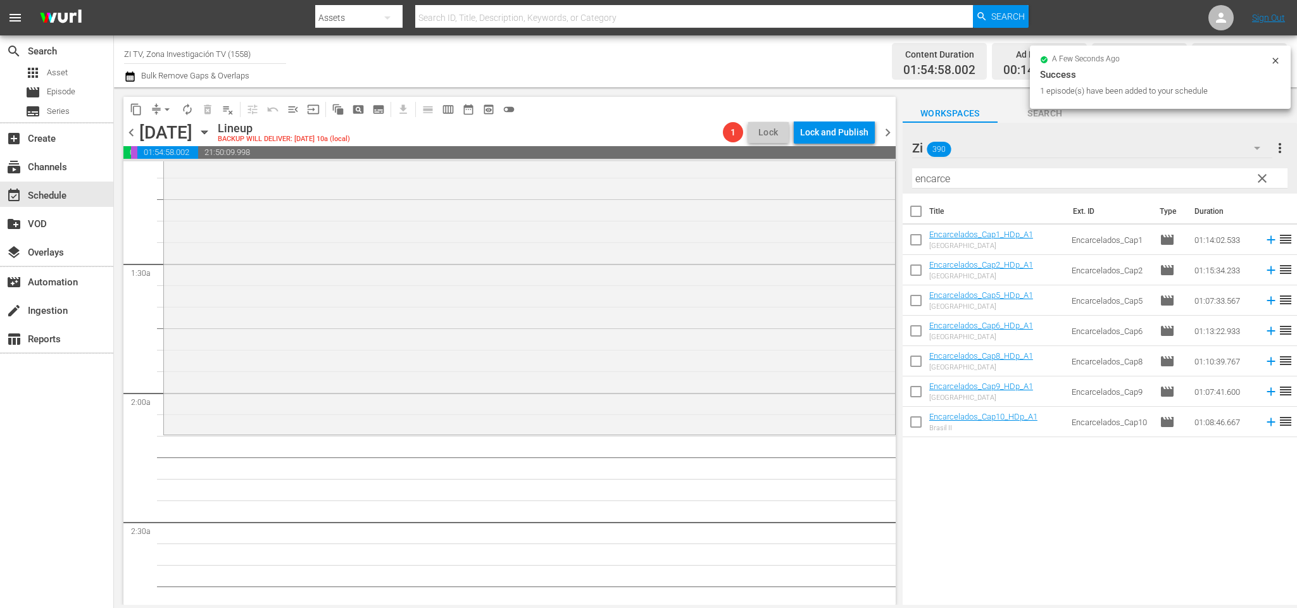
scroll to position [263, 0]
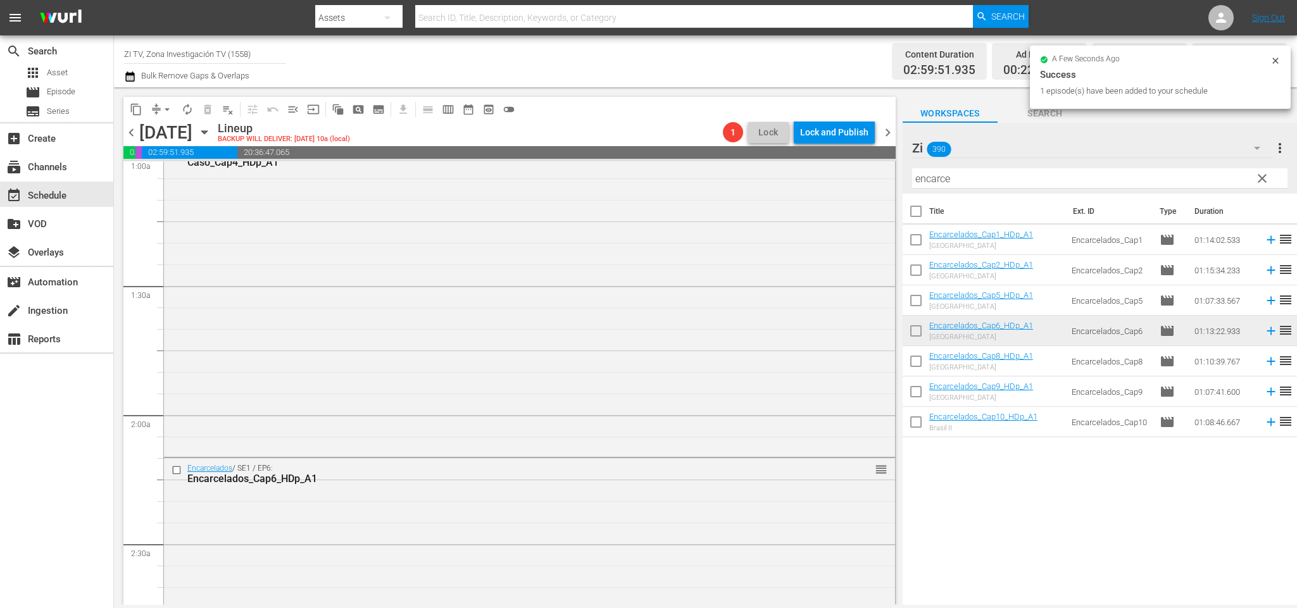
click at [889, 135] on span "chevron_right" at bounding box center [888, 133] width 16 height 16
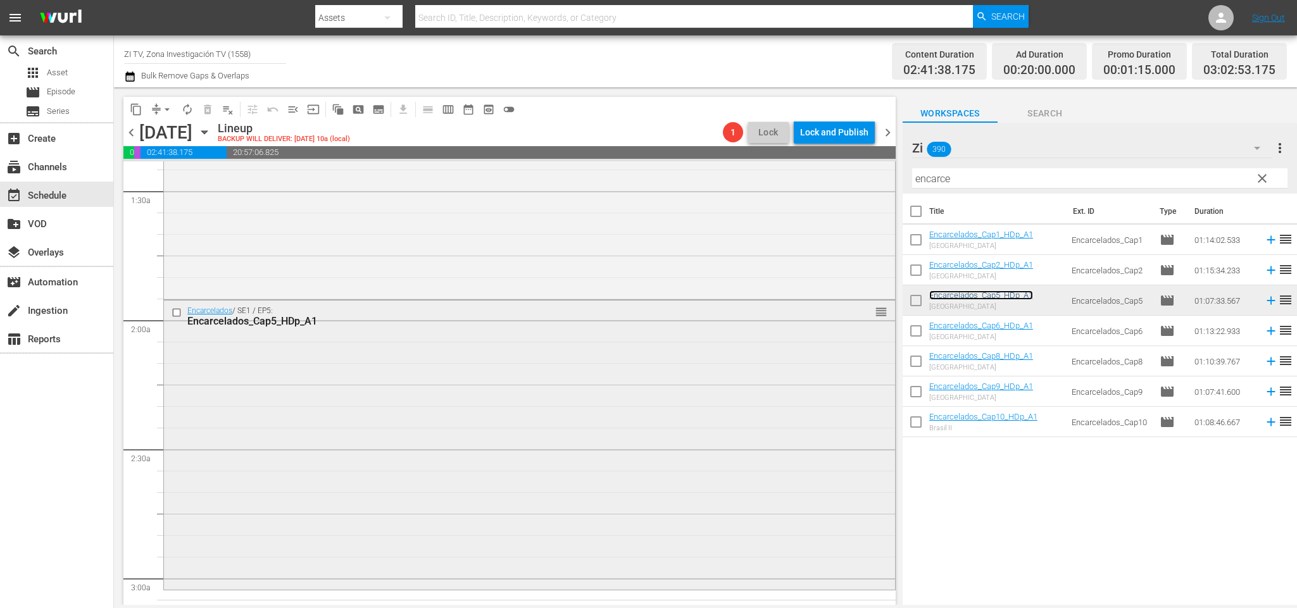
scroll to position [453, 0]
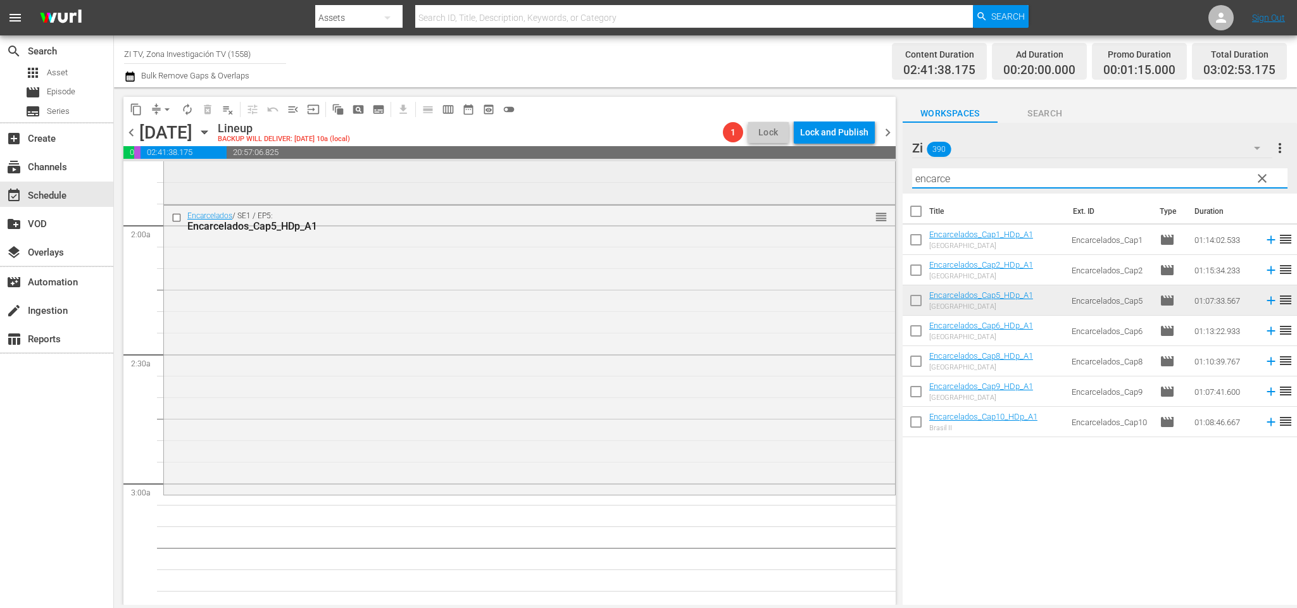
drag, startPoint x: 988, startPoint y: 169, endPoint x: 671, endPoint y: 166, distance: 317.2
click at [669, 166] on div "content_copy compress arrow_drop_down autorenew_outlined delete_forever_outline…" at bounding box center [705, 346] width 1183 height 518
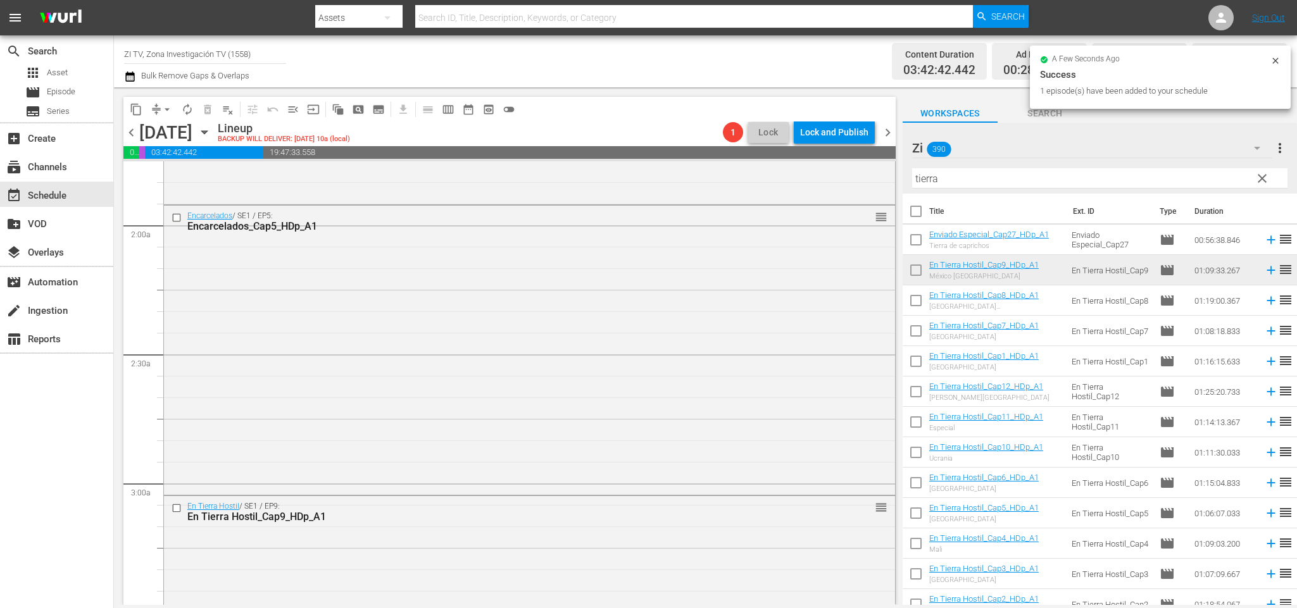
click at [136, 133] on span "chevron_left" at bounding box center [131, 133] width 16 height 16
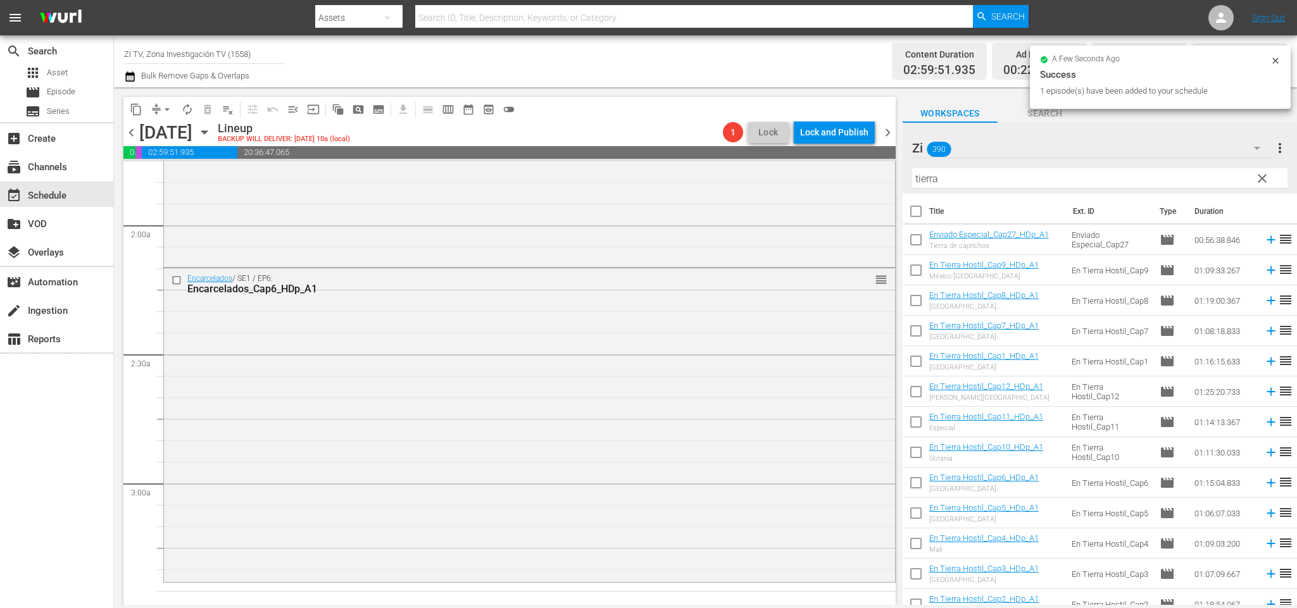
scroll to position [643, 0]
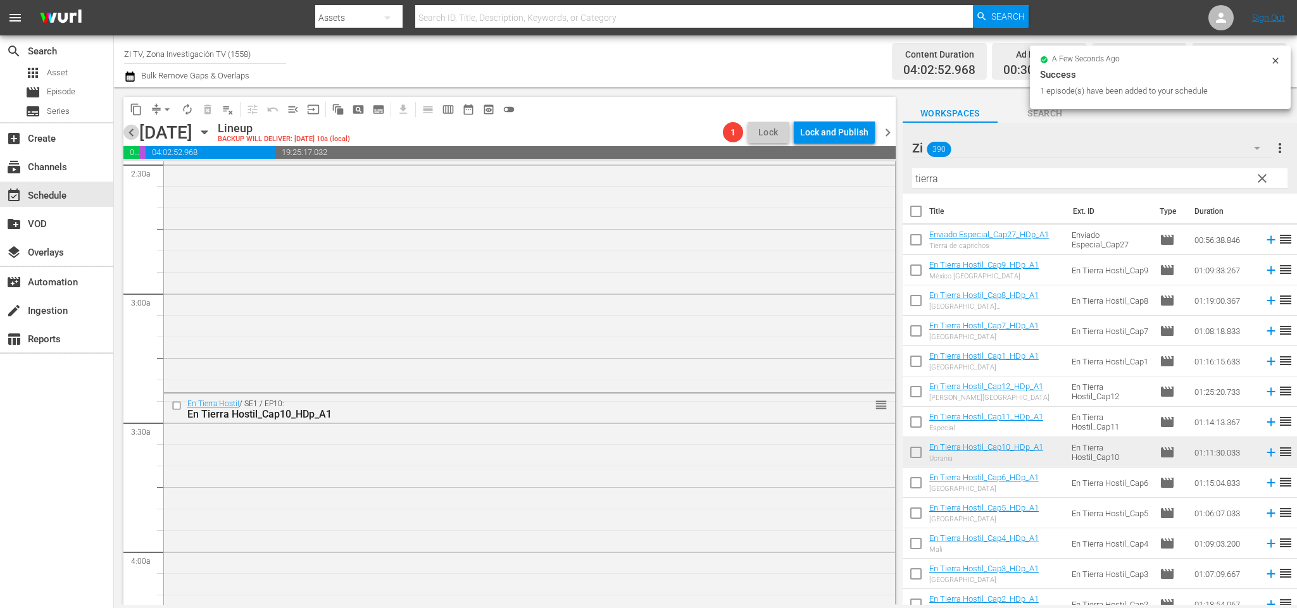
click at [134, 128] on span "chevron_left" at bounding box center [131, 133] width 16 height 16
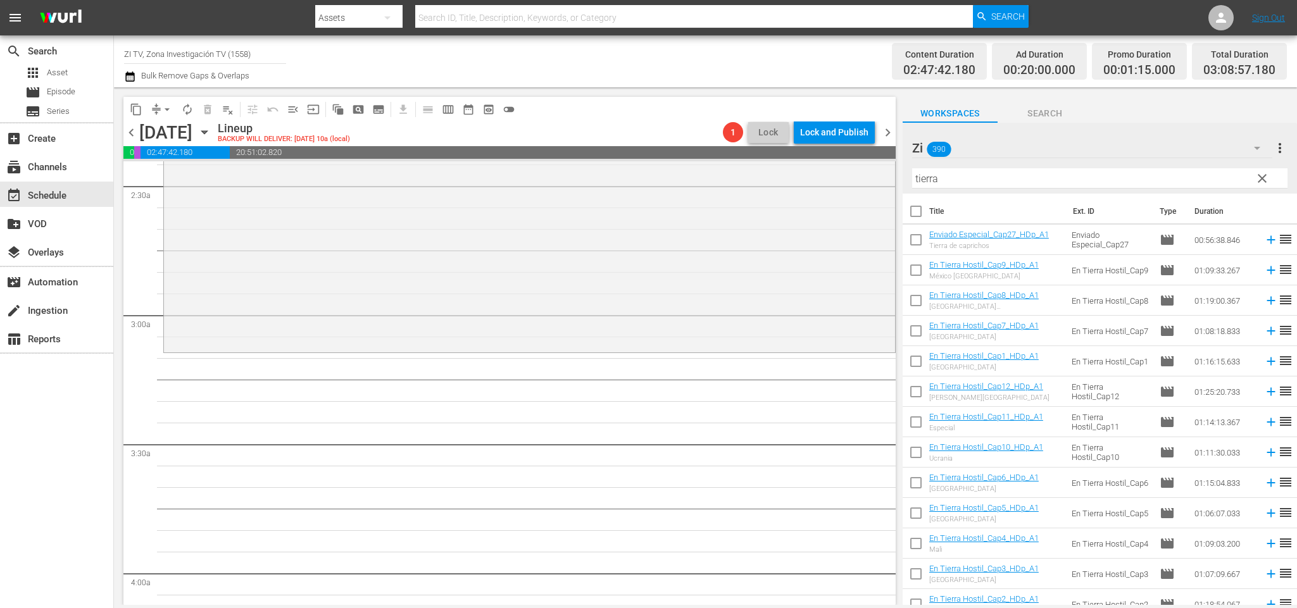
scroll to position [12, 0]
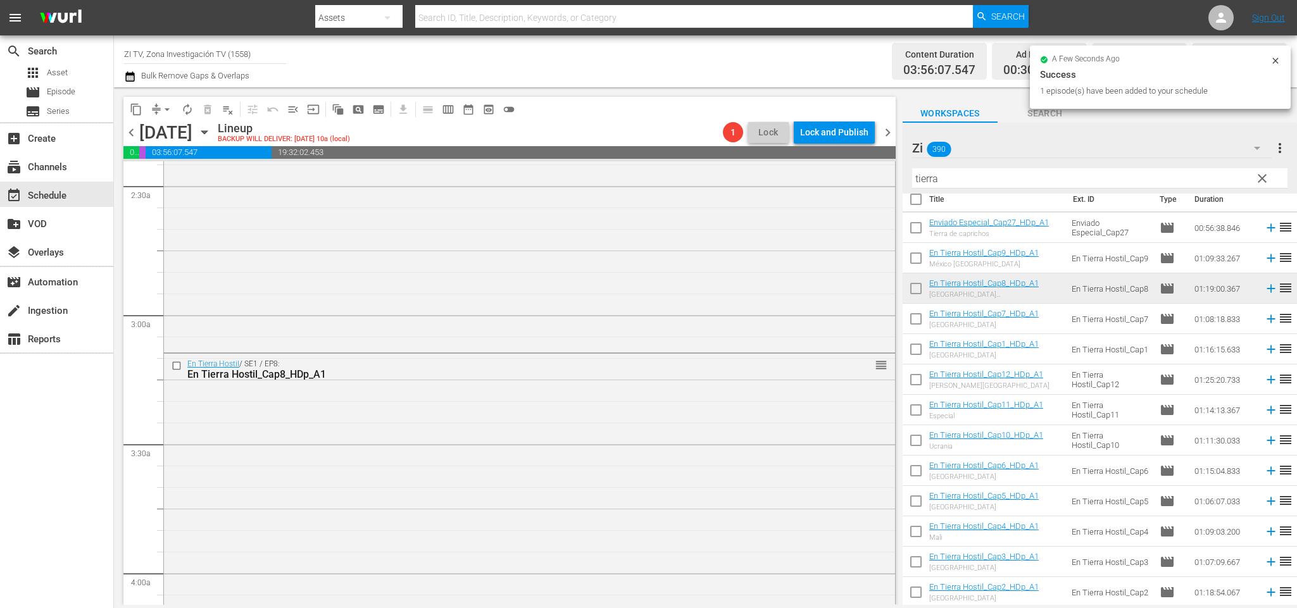
click at [125, 131] on span "chevron_left" at bounding box center [131, 133] width 16 height 16
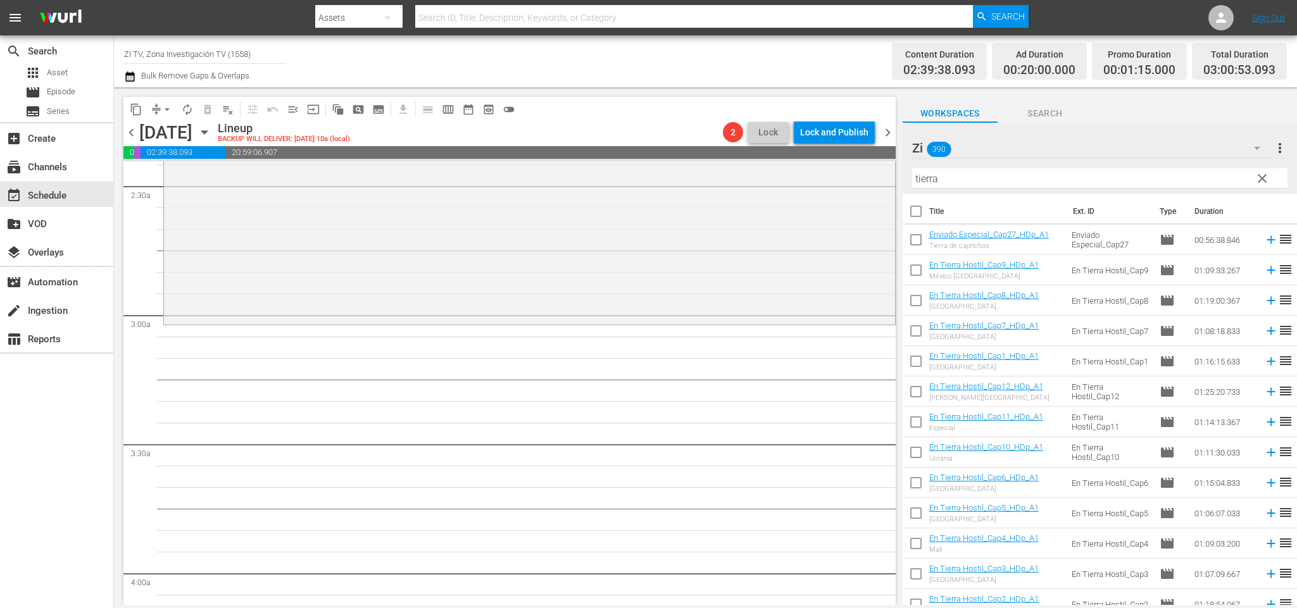
scroll to position [12, 0]
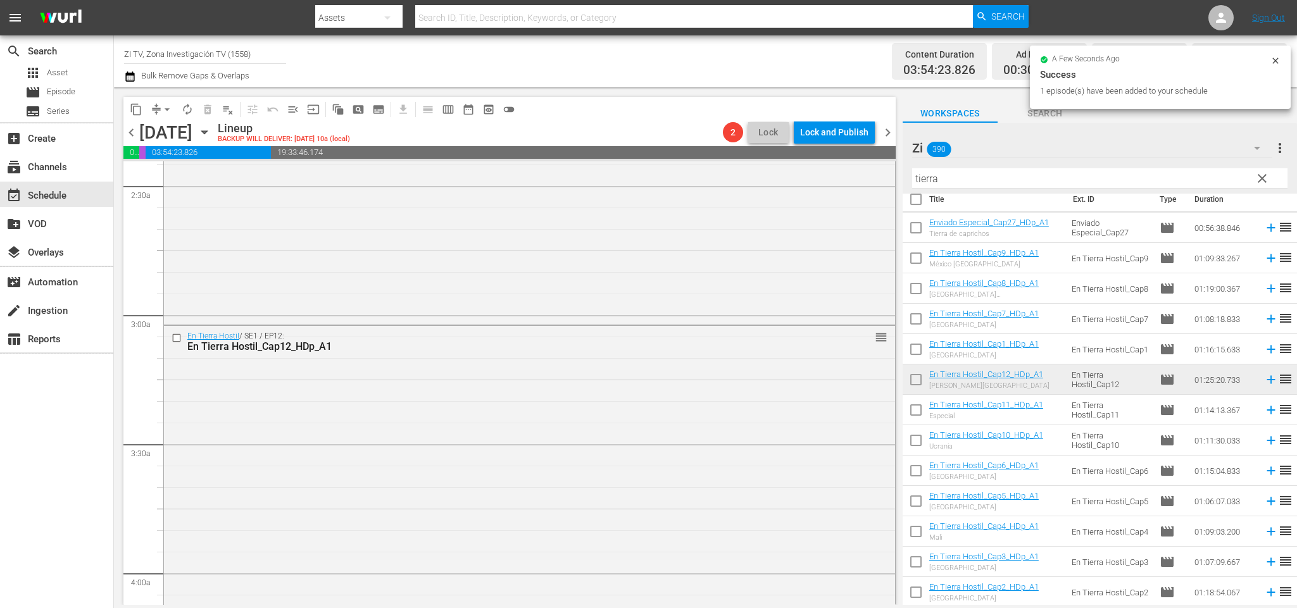
click at [131, 126] on span "chevron_left" at bounding box center [131, 133] width 16 height 16
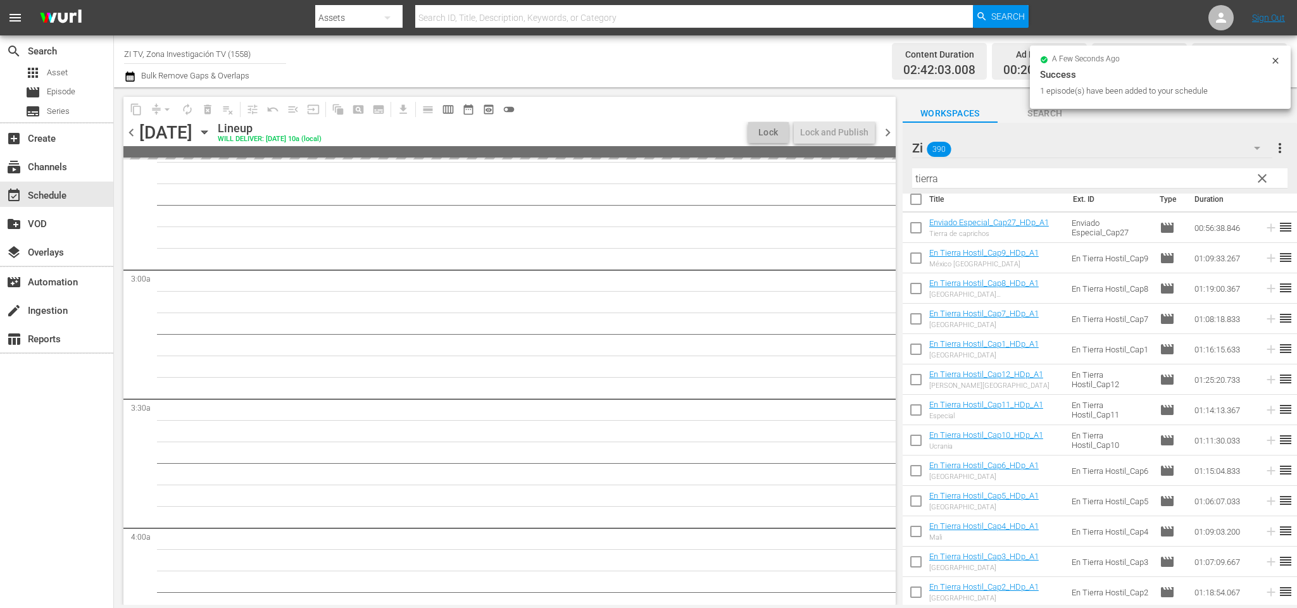
scroll to position [621, 0]
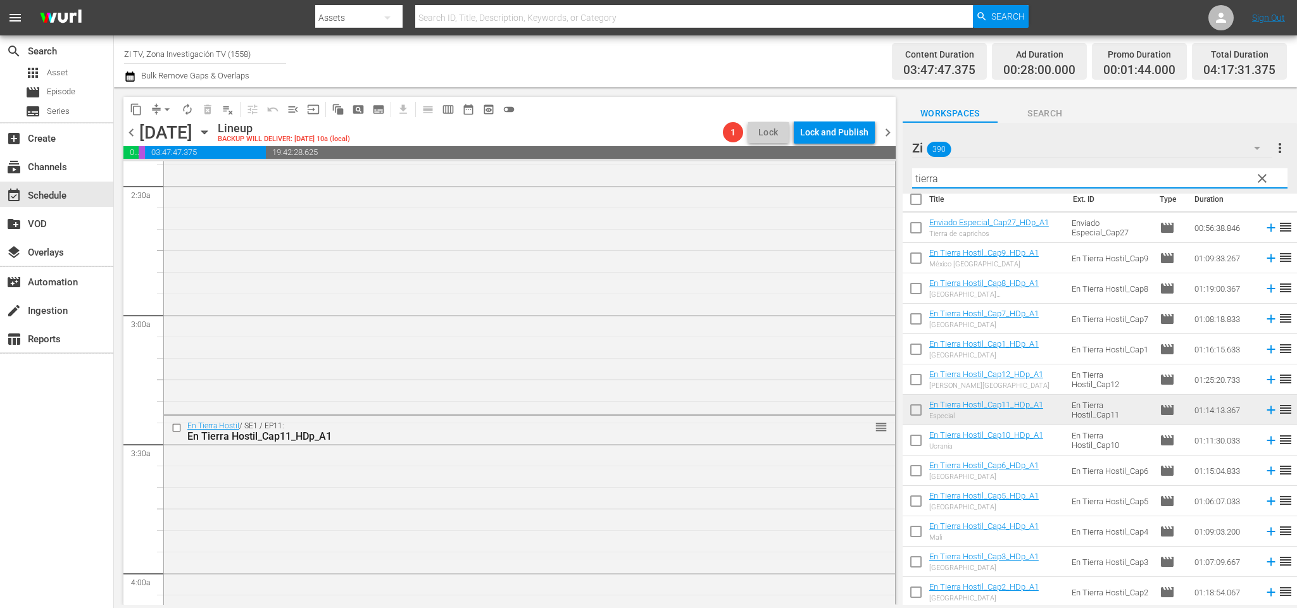
drag, startPoint x: 1019, startPoint y: 173, endPoint x: 598, endPoint y: 158, distance: 420.7
click at [598, 158] on div "content_copy compress arrow_drop_down autorenew_outlined delete_forever_outline…" at bounding box center [705, 346] width 1183 height 518
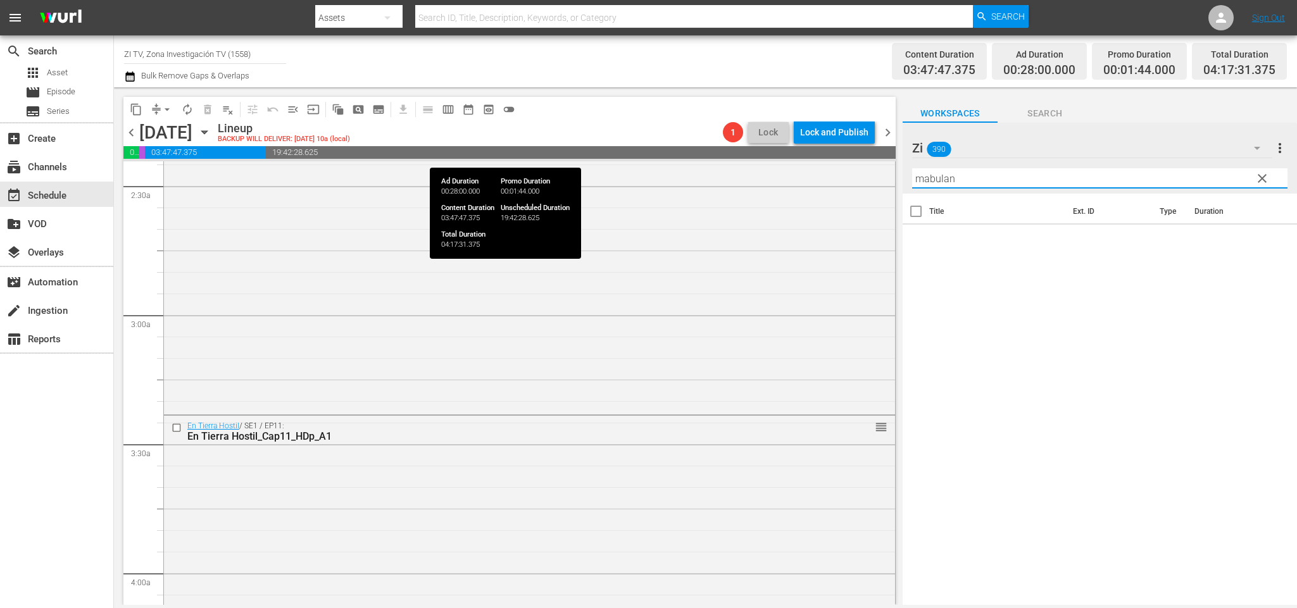
scroll to position [0, 0]
type input "m"
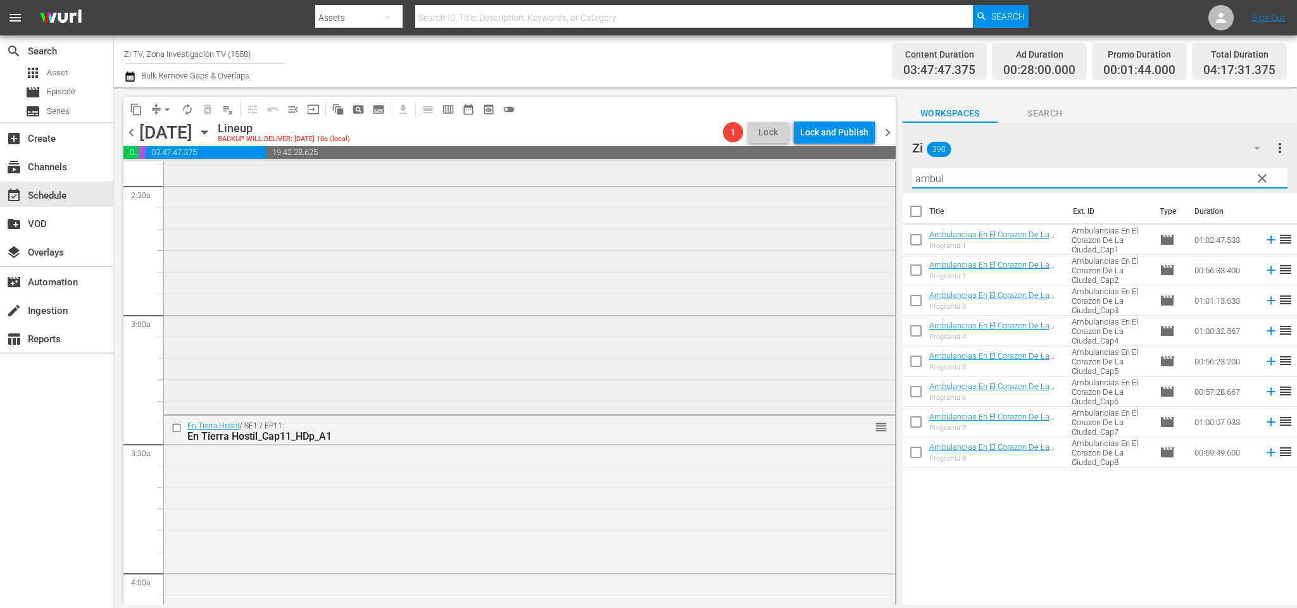
scroll to position [811, 0]
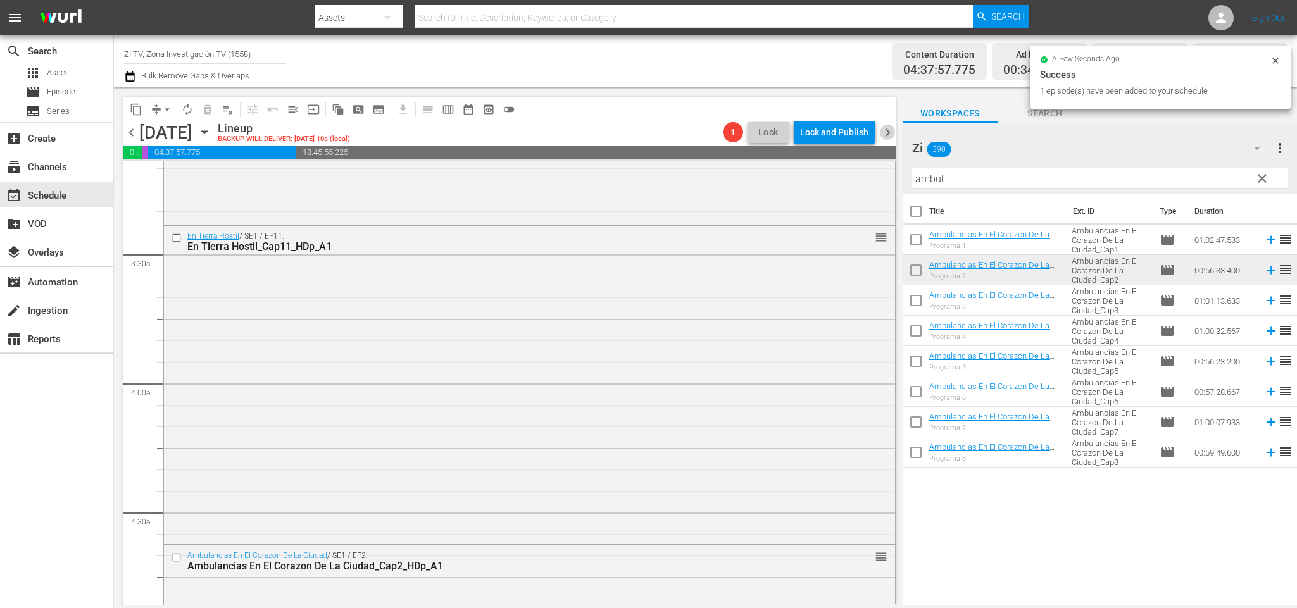
click at [886, 128] on span "chevron_right" at bounding box center [888, 133] width 16 height 16
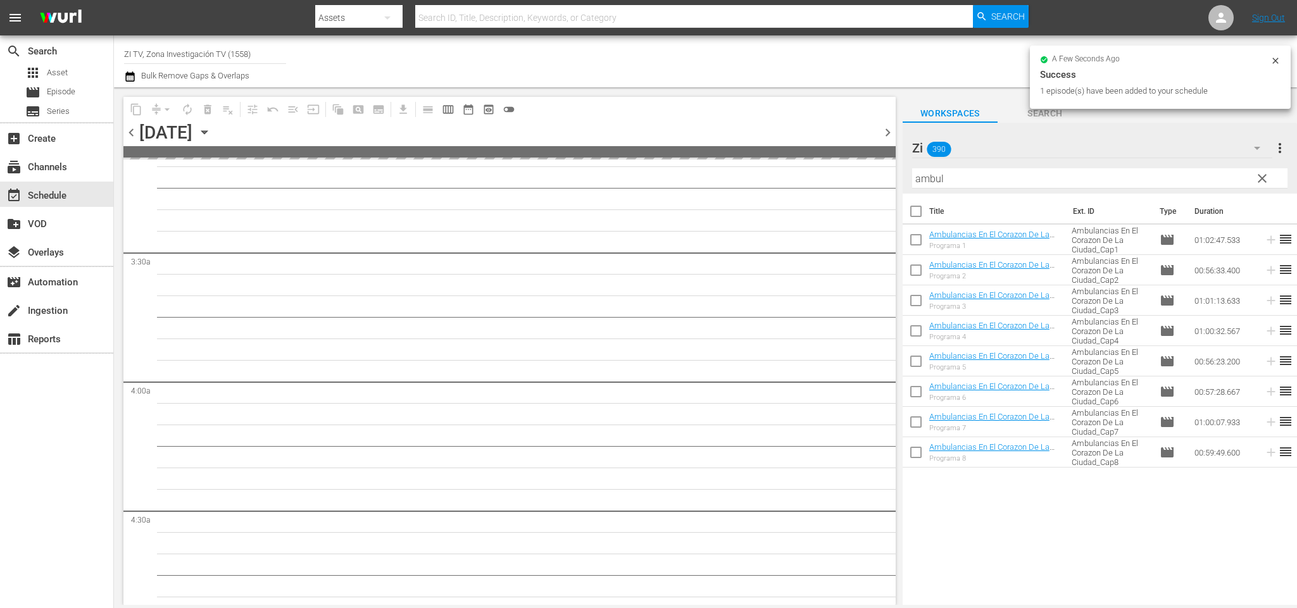
scroll to position [855, 0]
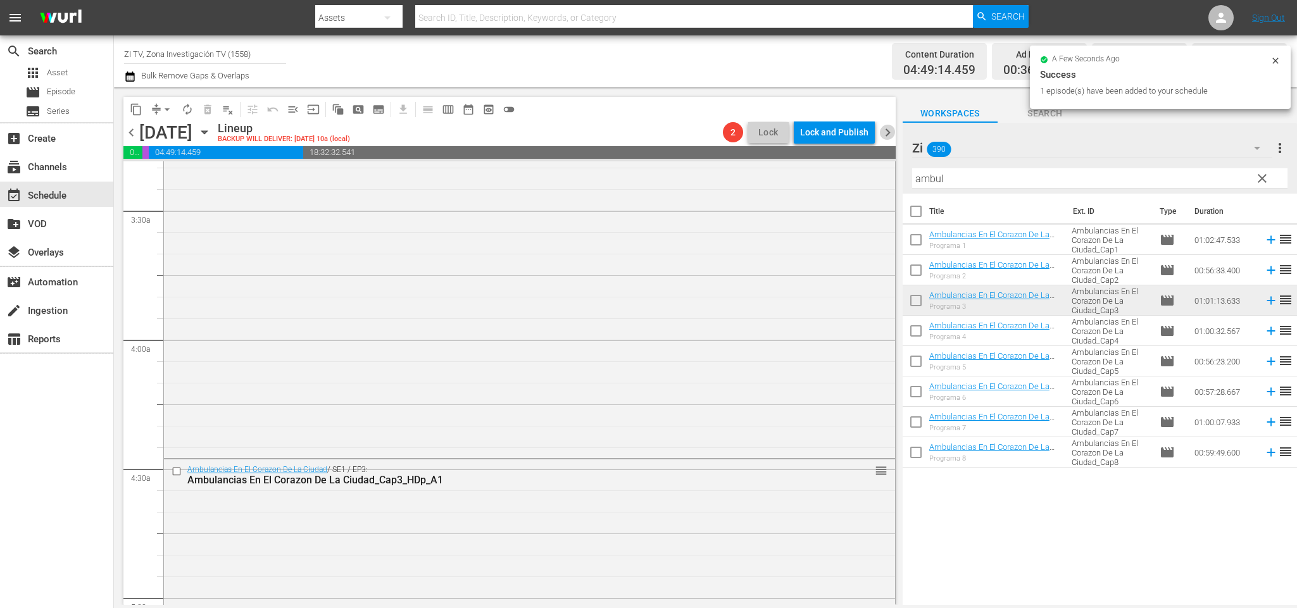
click at [890, 131] on span "chevron_right" at bounding box center [888, 133] width 16 height 16
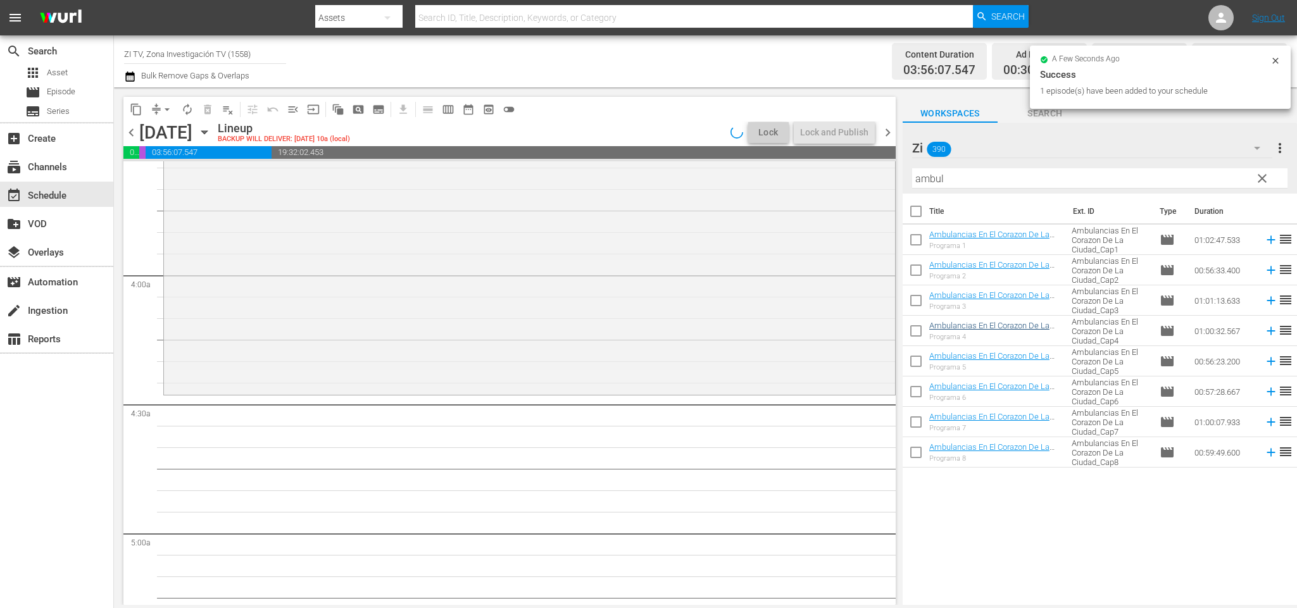
scroll to position [855, 0]
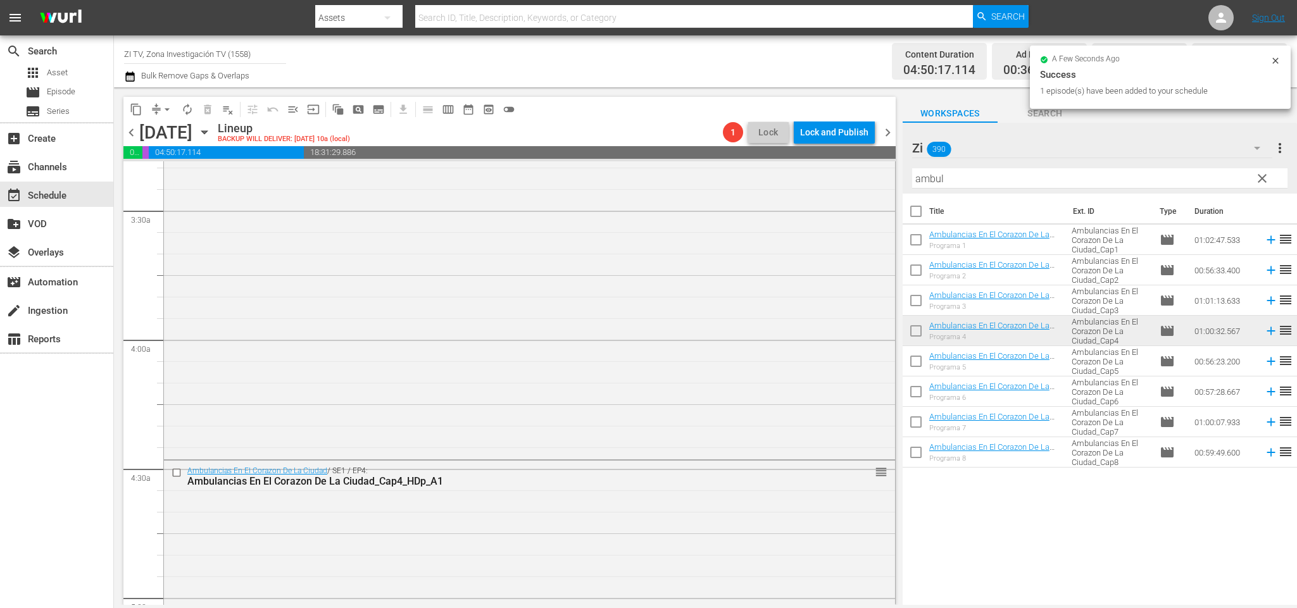
click at [893, 130] on span "chevron_right" at bounding box center [888, 133] width 16 height 16
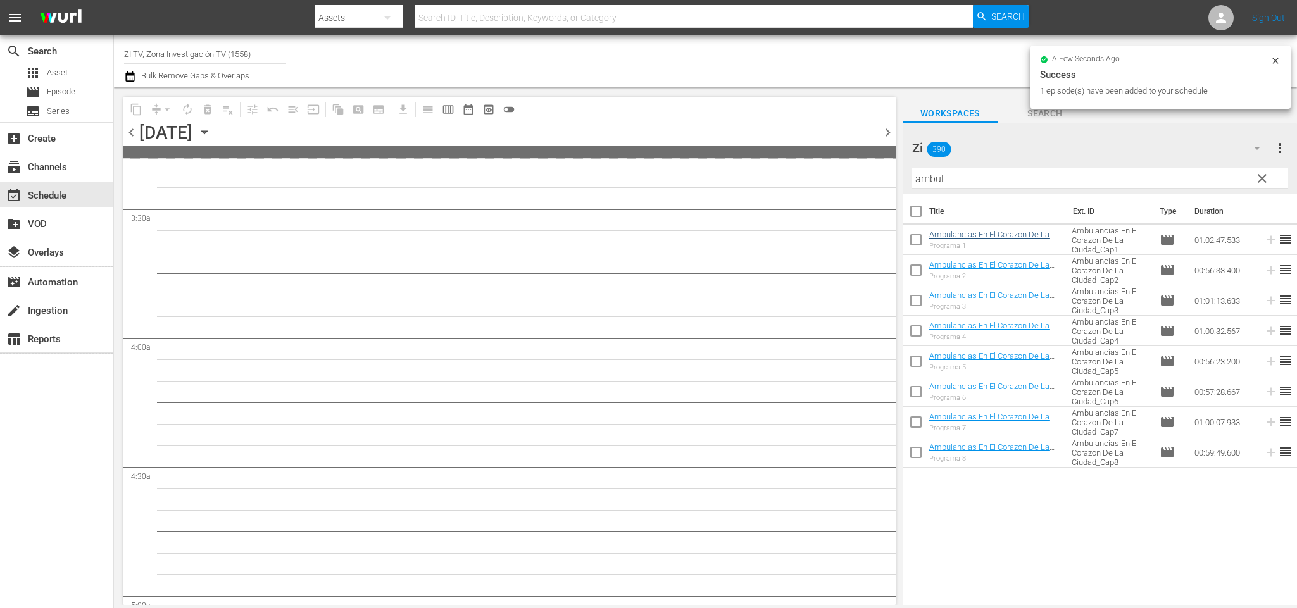
scroll to position [919, 0]
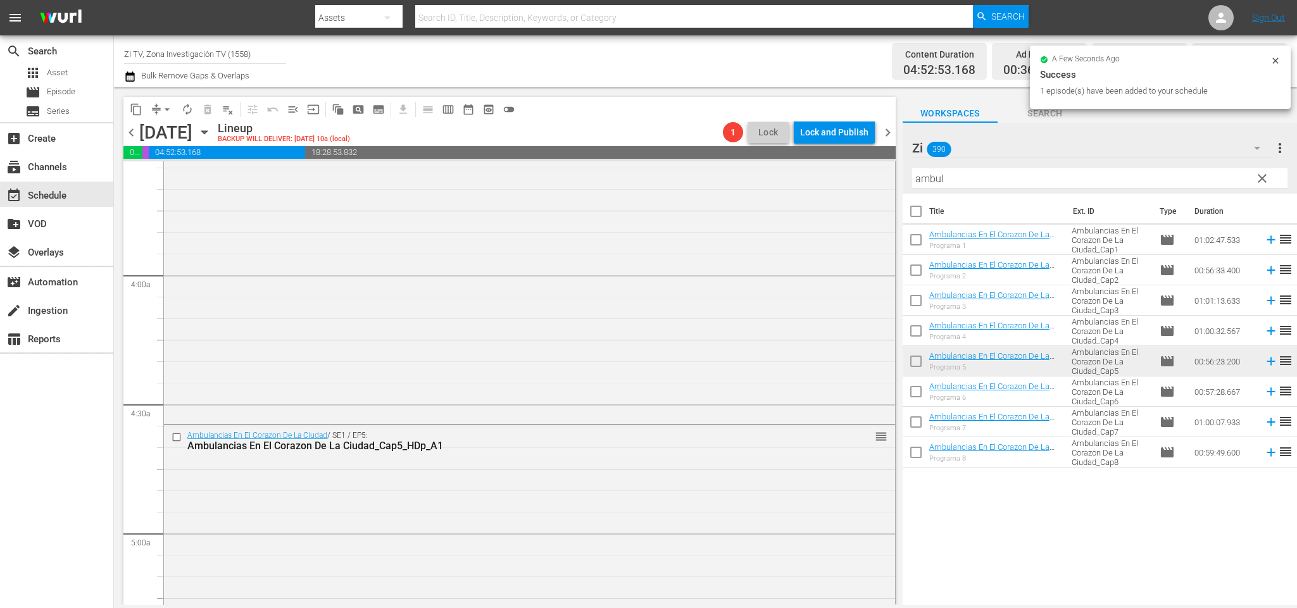
click at [889, 132] on span "chevron_right" at bounding box center [888, 133] width 16 height 16
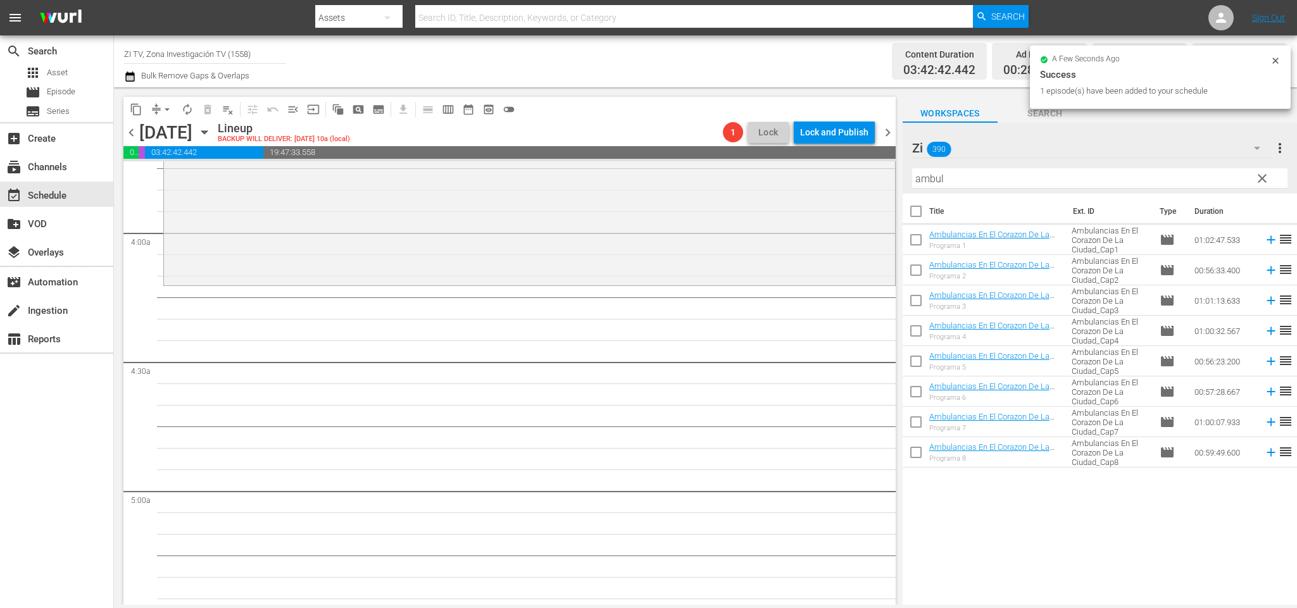
scroll to position [919, 0]
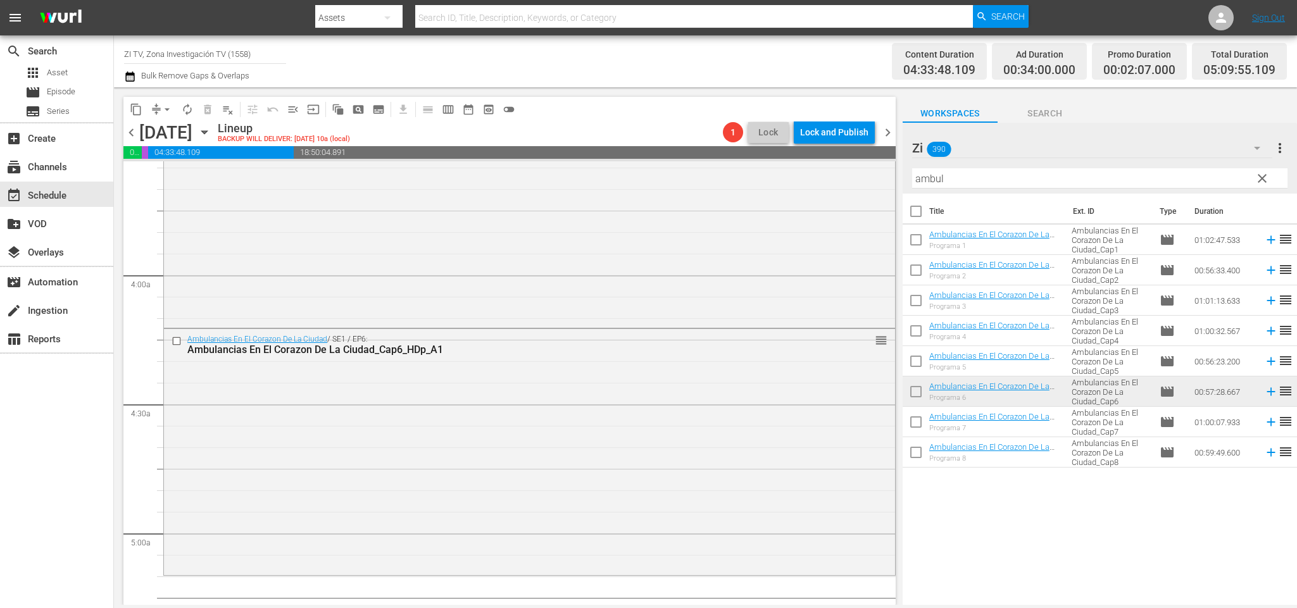
drag, startPoint x: 978, startPoint y: 177, endPoint x: 664, endPoint y: 95, distance: 325.3
click at [659, 98] on div "content_copy compress arrow_drop_down autorenew_outlined delete_forever_outline…" at bounding box center [705, 346] width 1183 height 518
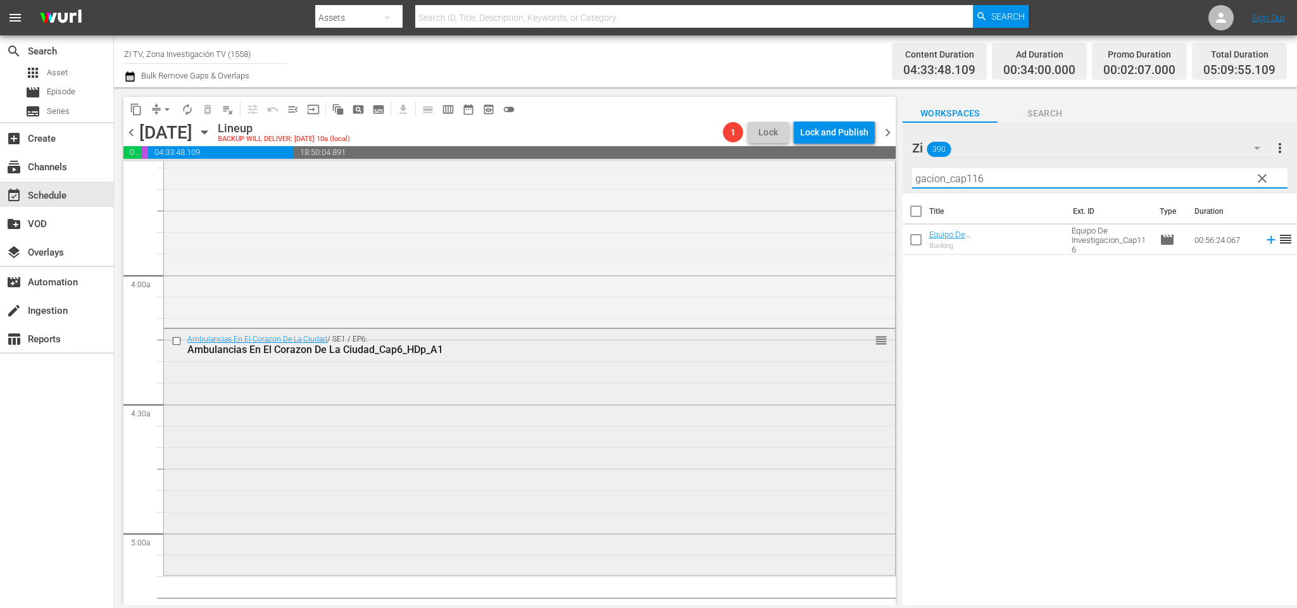
scroll to position [1109, 0]
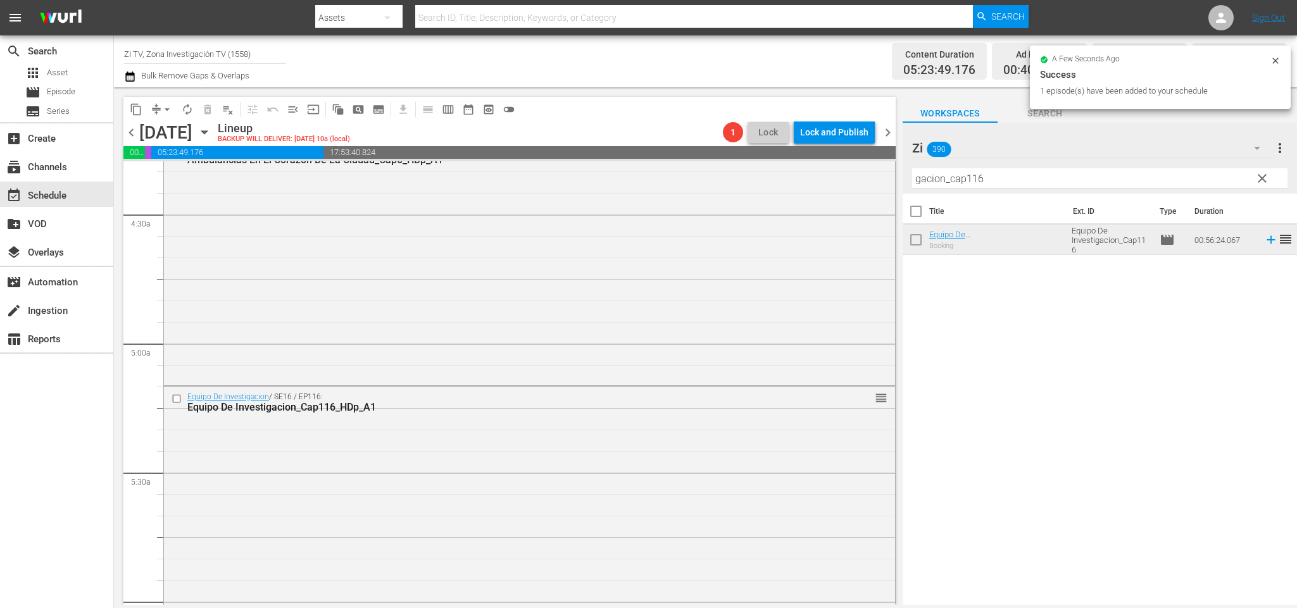
click at [134, 131] on span "chevron_left" at bounding box center [131, 133] width 16 height 16
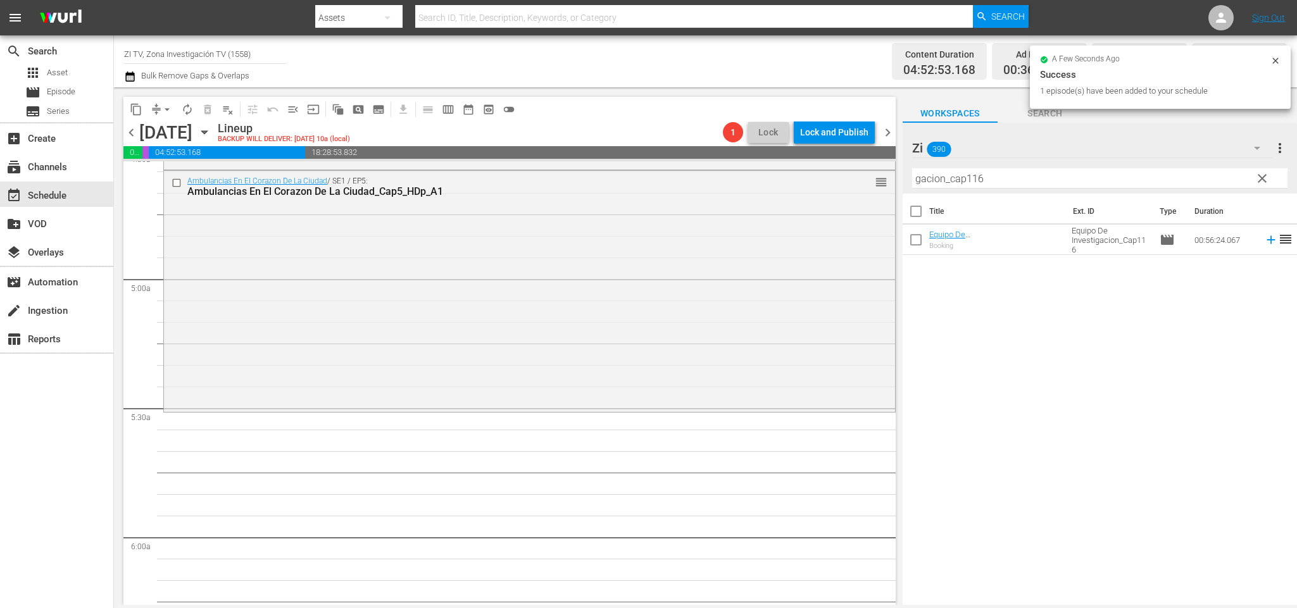
scroll to position [1131, 0]
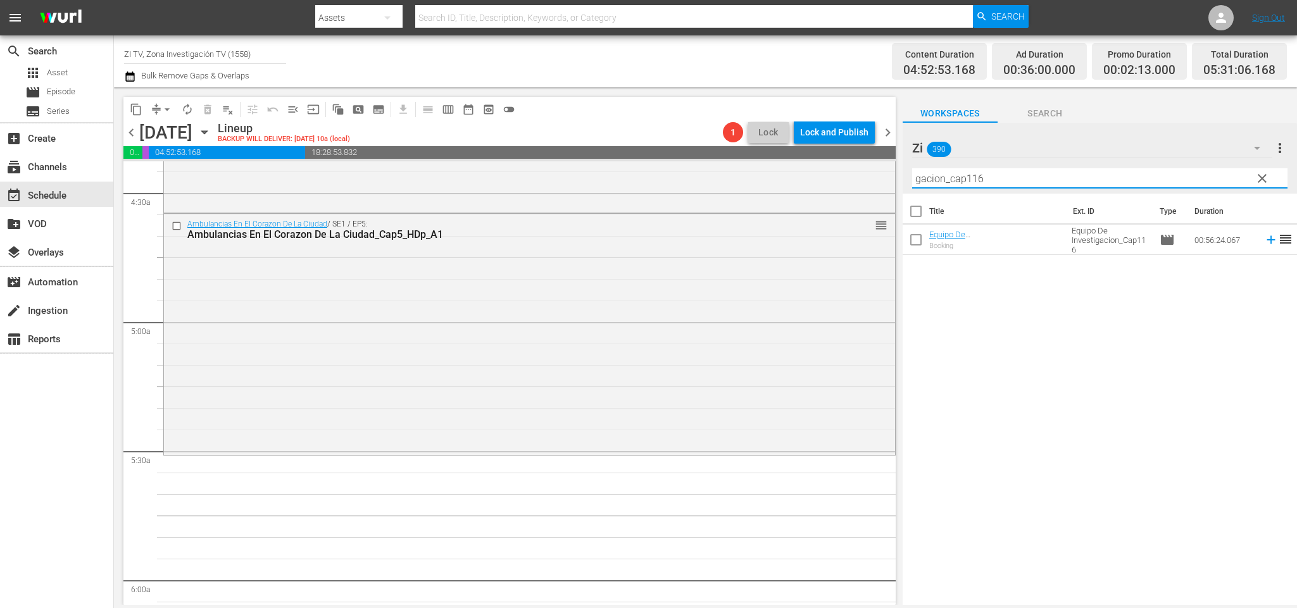
drag, startPoint x: 994, startPoint y: 173, endPoint x: 974, endPoint y: 171, distance: 19.8
click at [974, 171] on input "gacion_cap116" at bounding box center [1099, 178] width 375 height 20
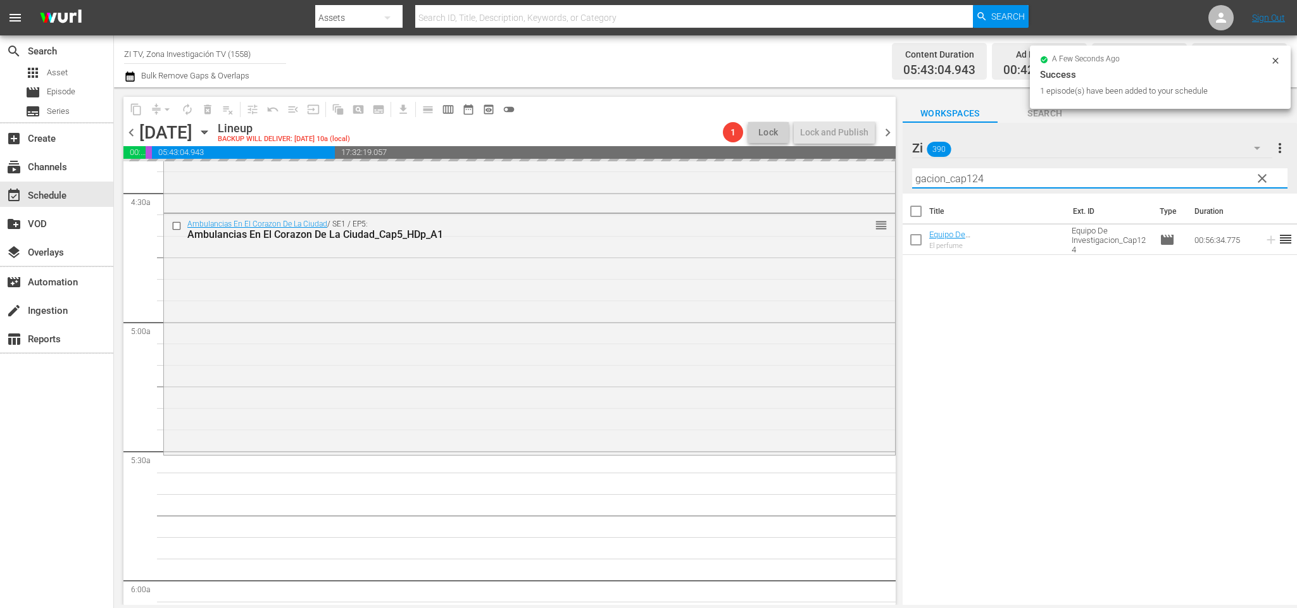
drag, startPoint x: 992, startPoint y: 180, endPoint x: 981, endPoint y: 179, distance: 11.6
click at [981, 179] on input "gacion_cap124" at bounding box center [1099, 178] width 375 height 20
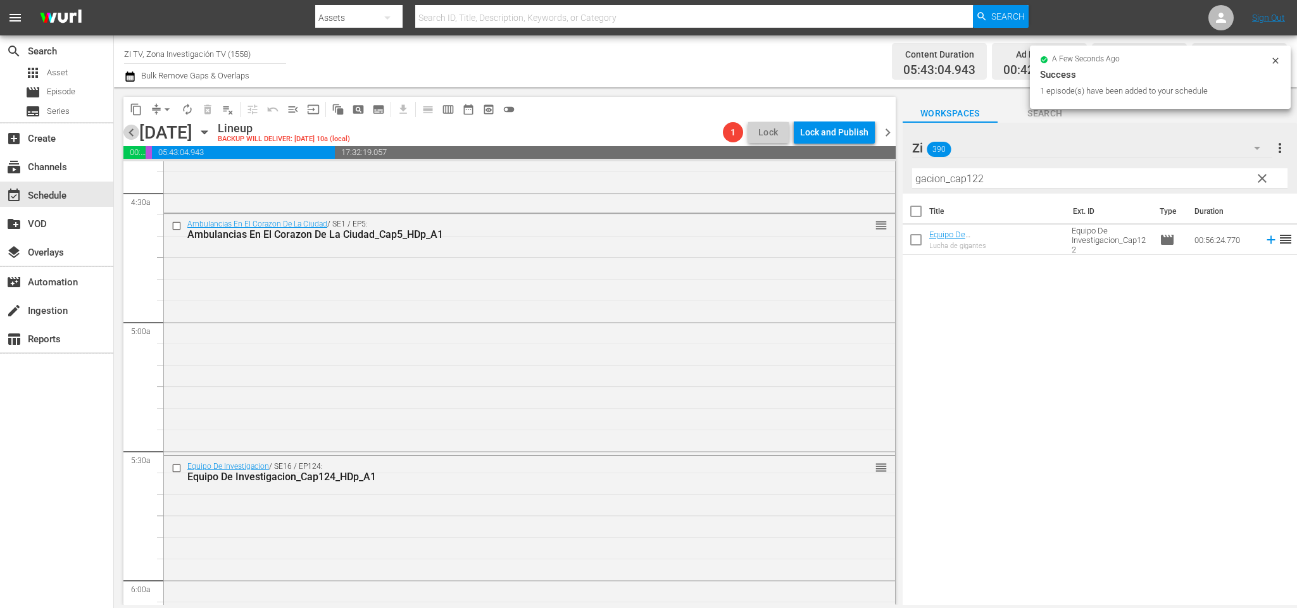
click at [136, 135] on span "chevron_left" at bounding box center [131, 133] width 16 height 16
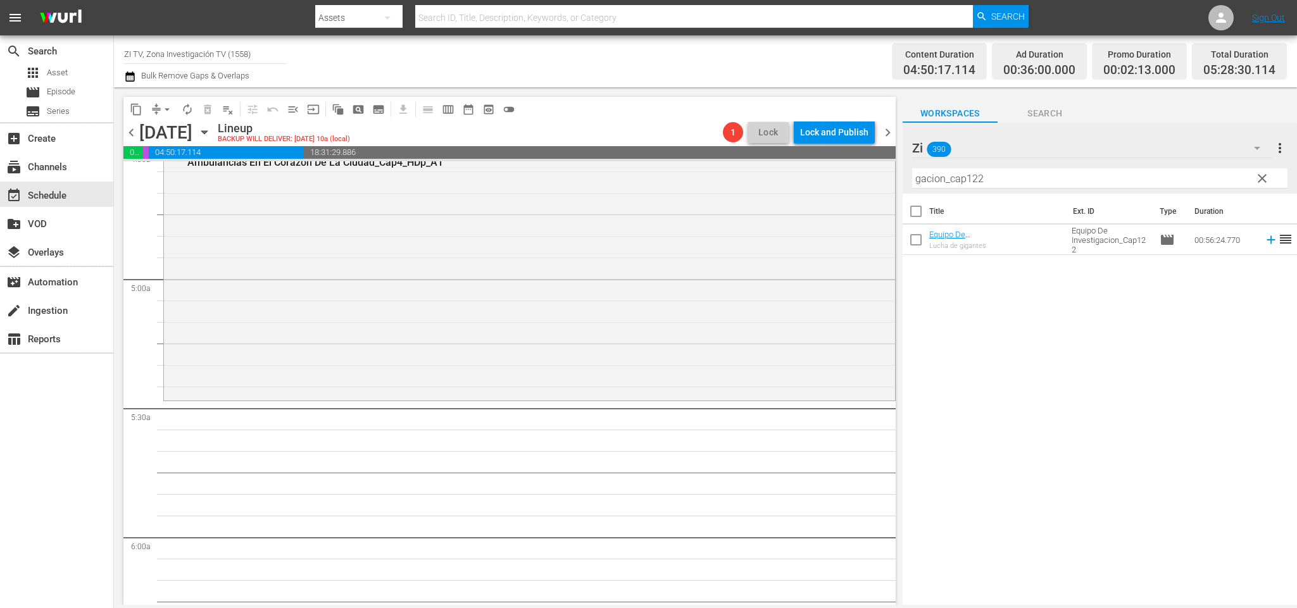
scroll to position [1109, 0]
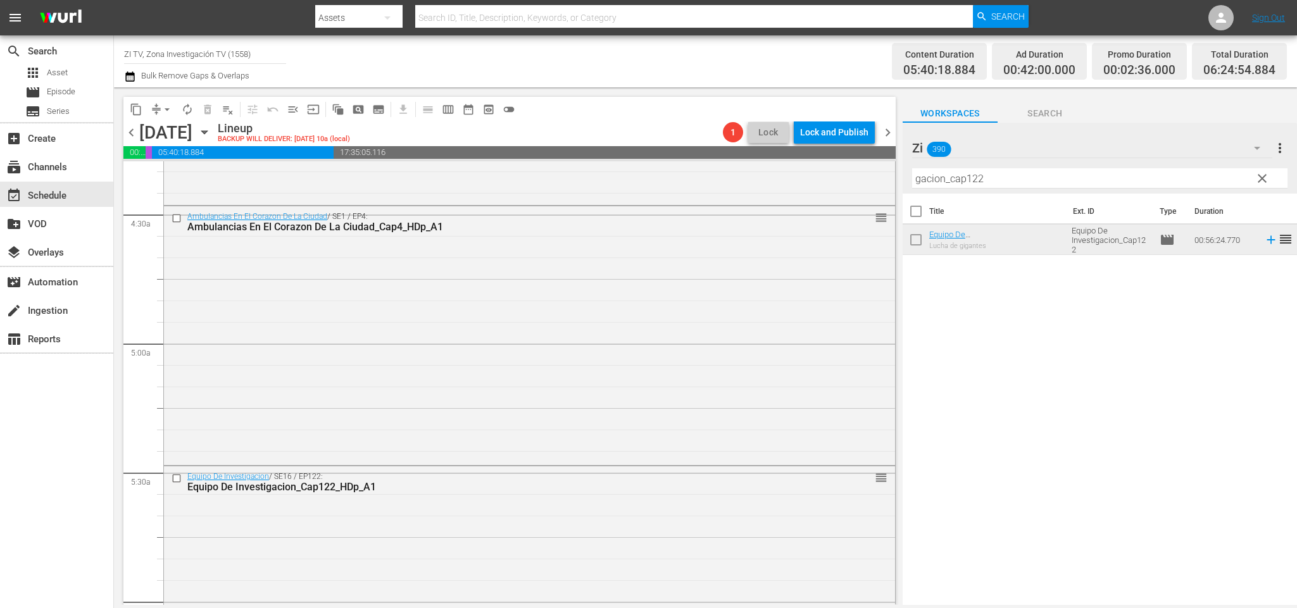
click at [978, 167] on div "Filter by Title gacion_cap122" at bounding box center [1099, 178] width 375 height 30
drag, startPoint x: 983, startPoint y: 173, endPoint x: 973, endPoint y: 171, distance: 9.7
click at [973, 171] on input "gacion_cap122" at bounding box center [1099, 178] width 375 height 20
click at [133, 133] on span "chevron_left" at bounding box center [131, 133] width 16 height 16
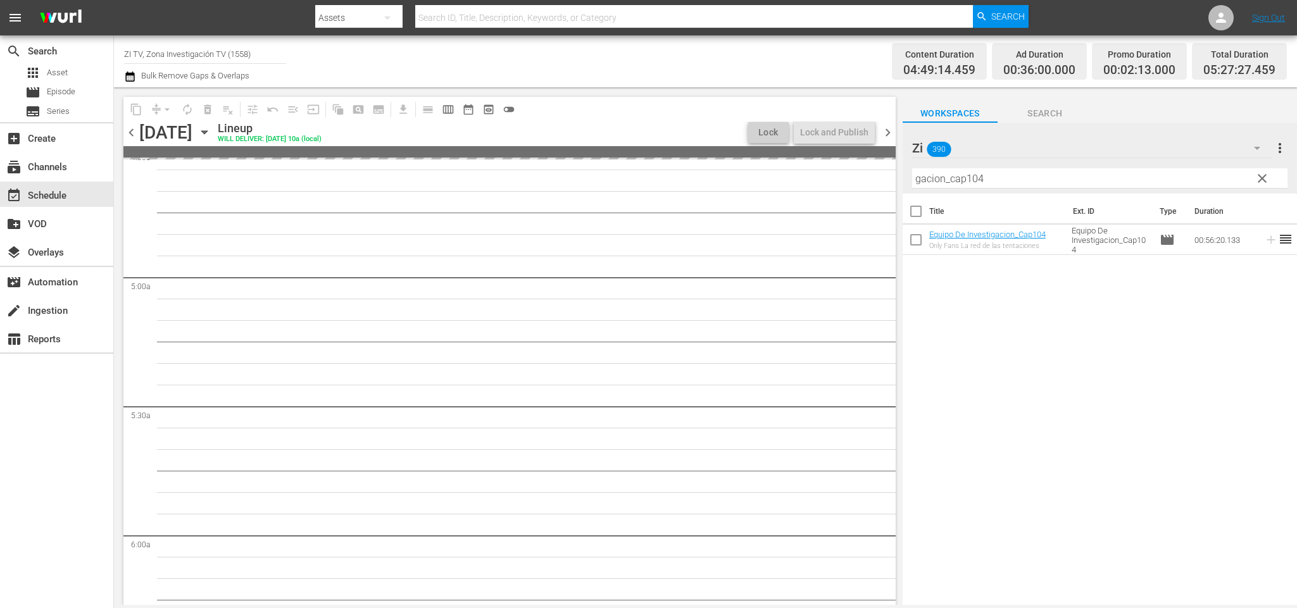
scroll to position [1109, 0]
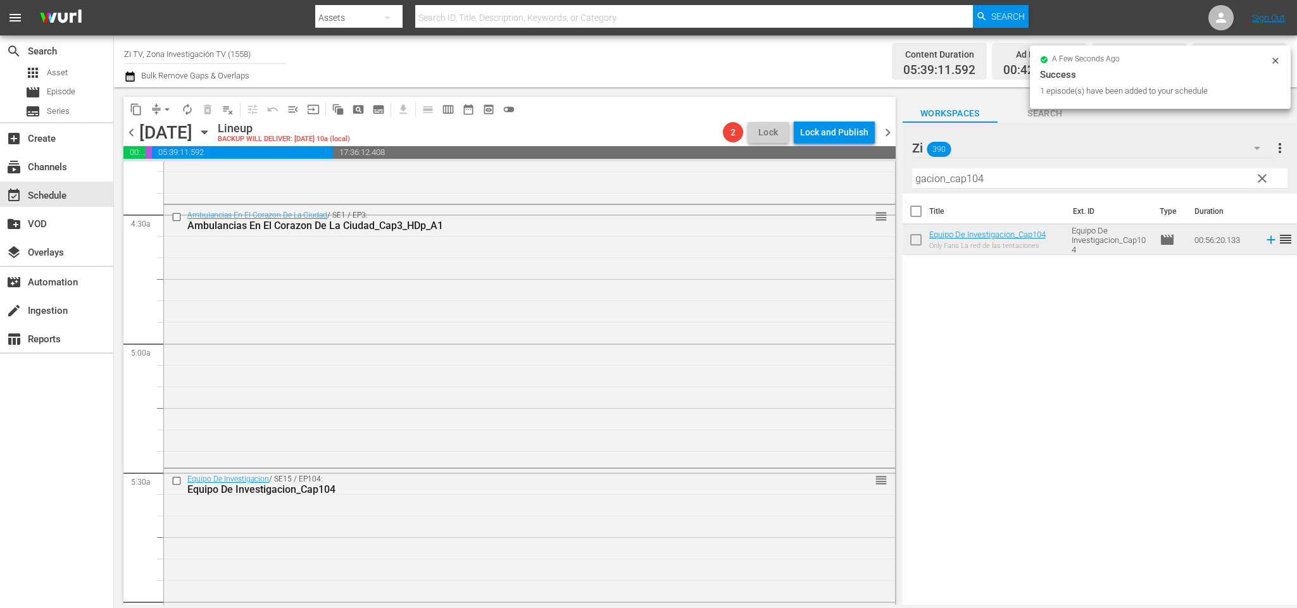
click at [131, 129] on span "chevron_left" at bounding box center [131, 133] width 16 height 16
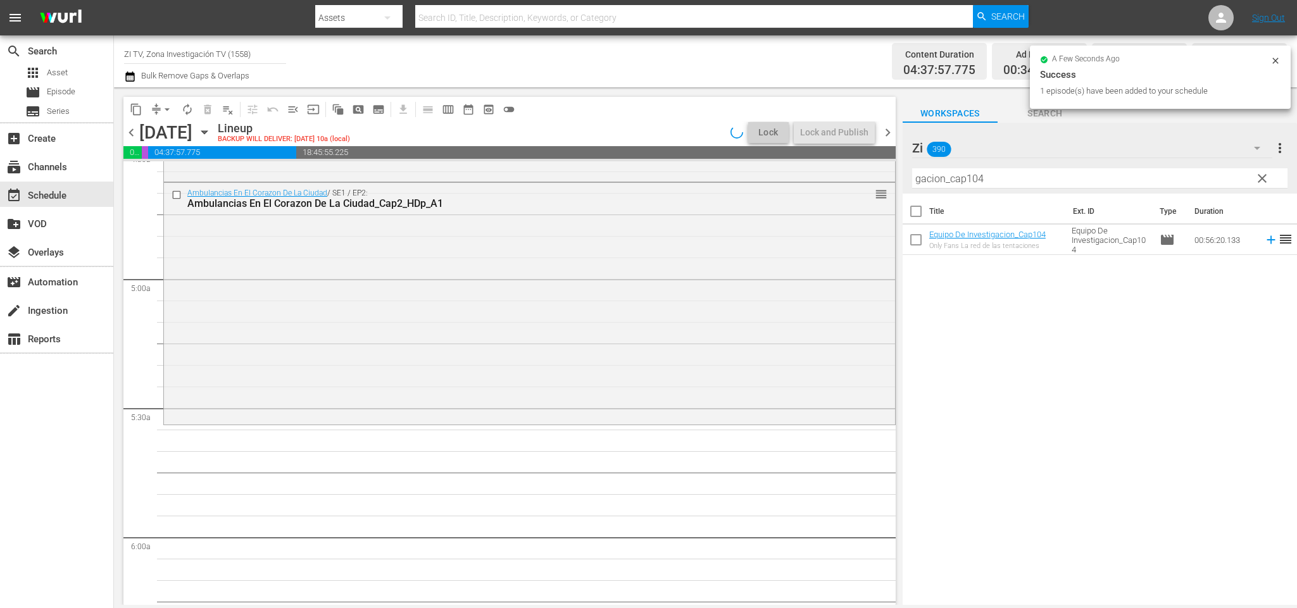
scroll to position [1109, 0]
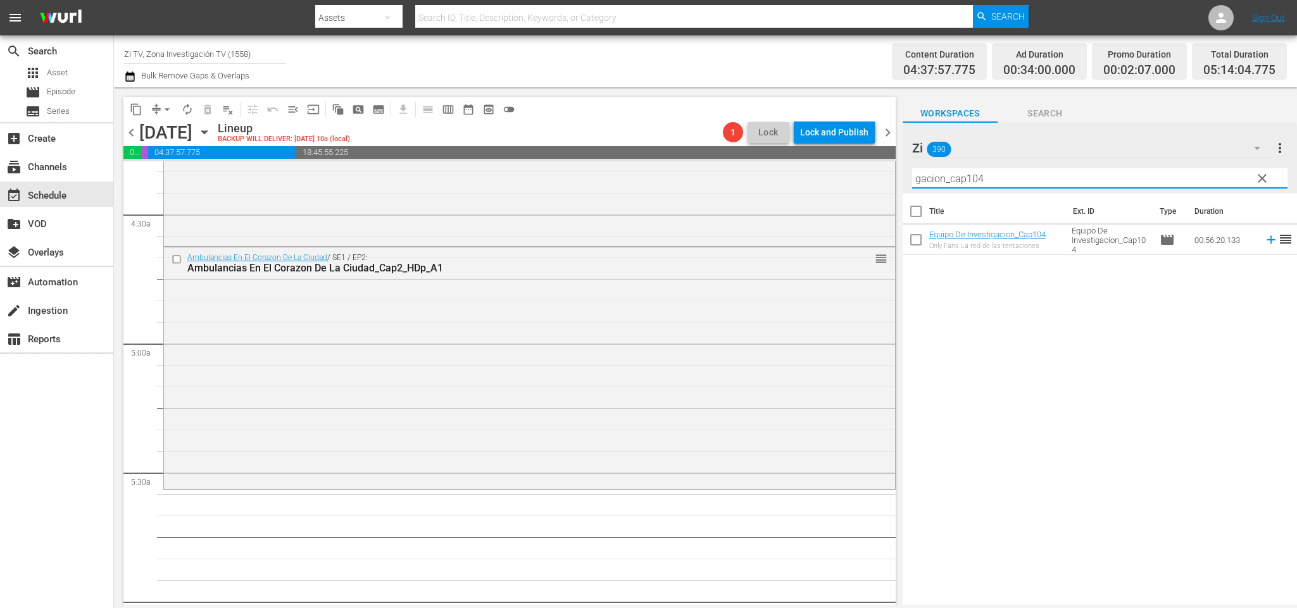
drag, startPoint x: 1001, startPoint y: 175, endPoint x: 979, endPoint y: 173, distance: 22.2
click at [979, 173] on input "gacion_cap104" at bounding box center [1099, 178] width 375 height 20
type input "gacion_cap102"
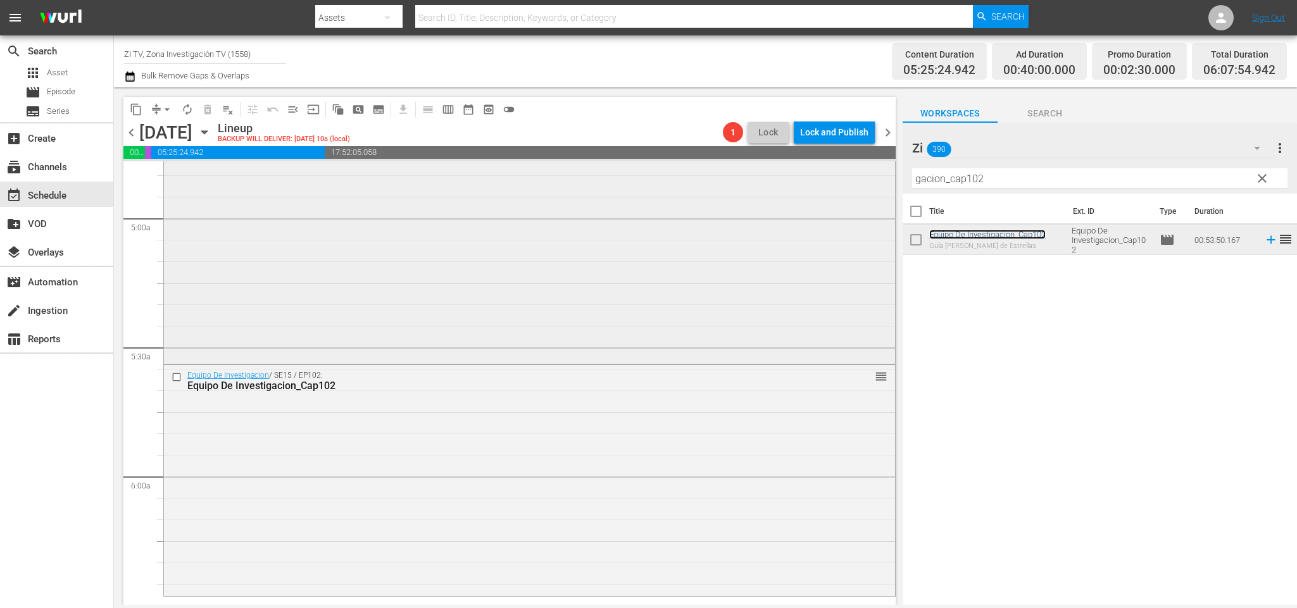
scroll to position [1330, 0]
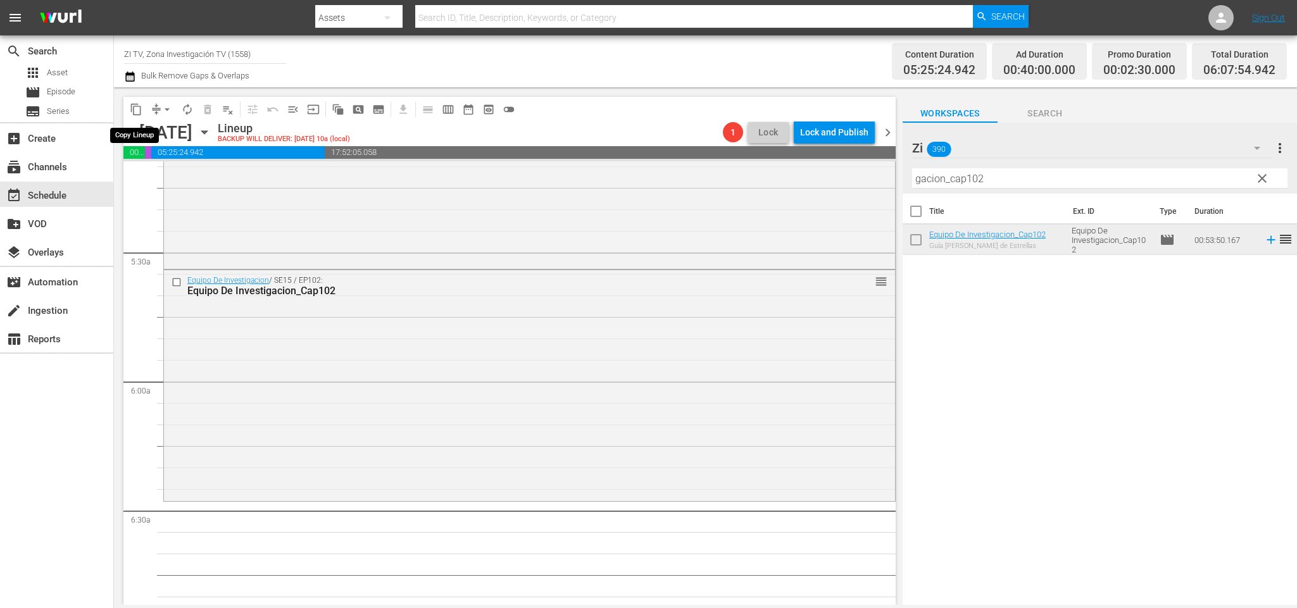
click at [134, 108] on span "content_copy" at bounding box center [136, 109] width 13 height 13
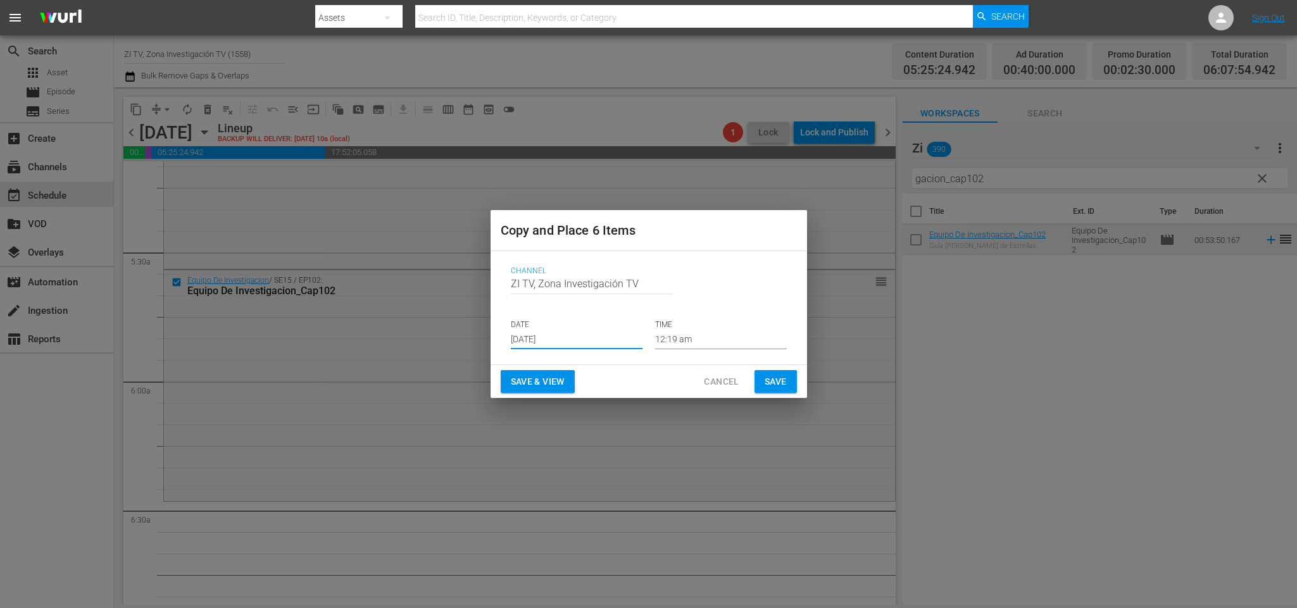
click at [578, 342] on input "[DATE]" at bounding box center [577, 340] width 132 height 19
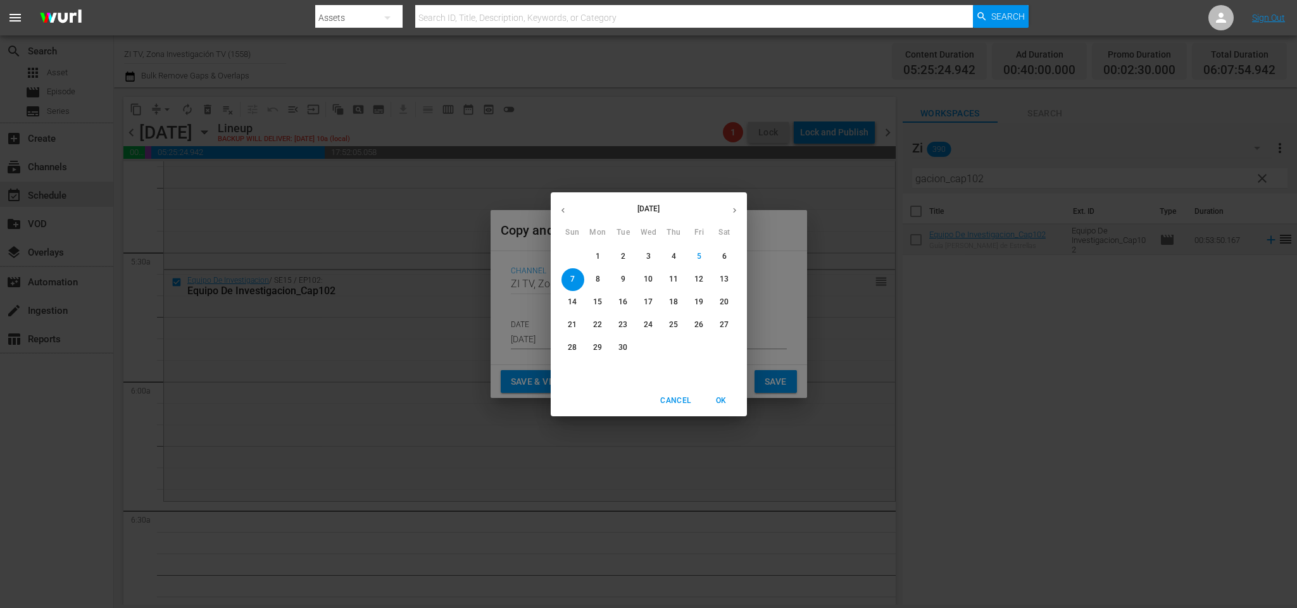
click at [601, 280] on span "8" at bounding box center [598, 279] width 23 height 11
type input "Sep 8th 2025"
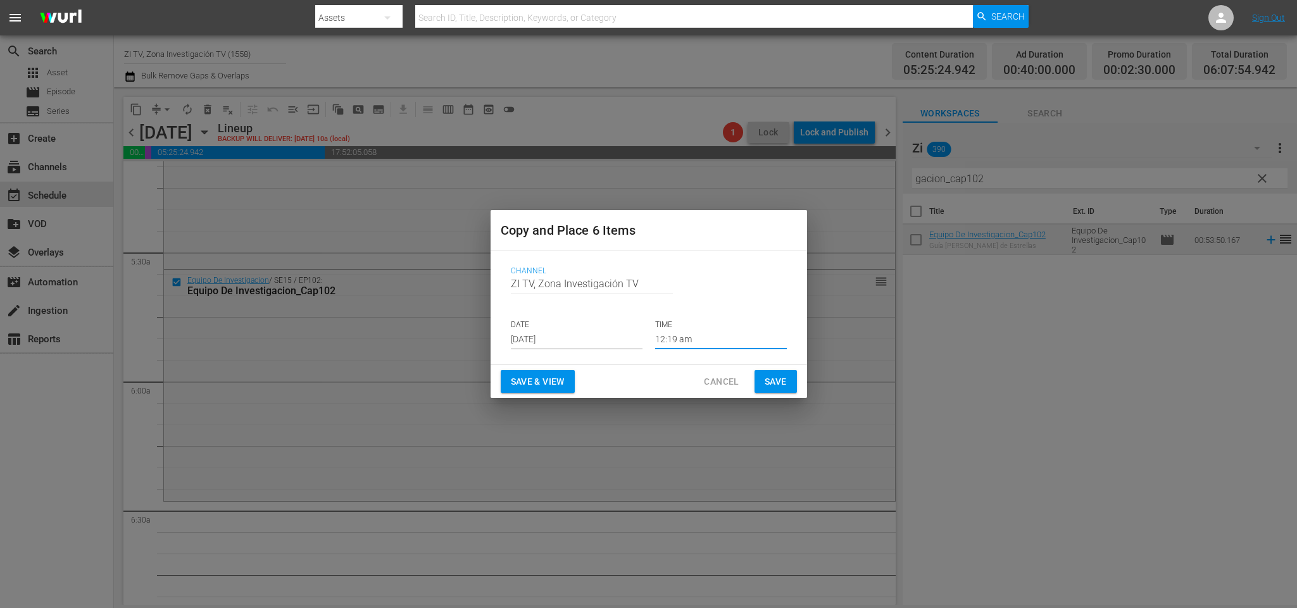
click at [714, 339] on input "12:19 am" at bounding box center [721, 340] width 132 height 19
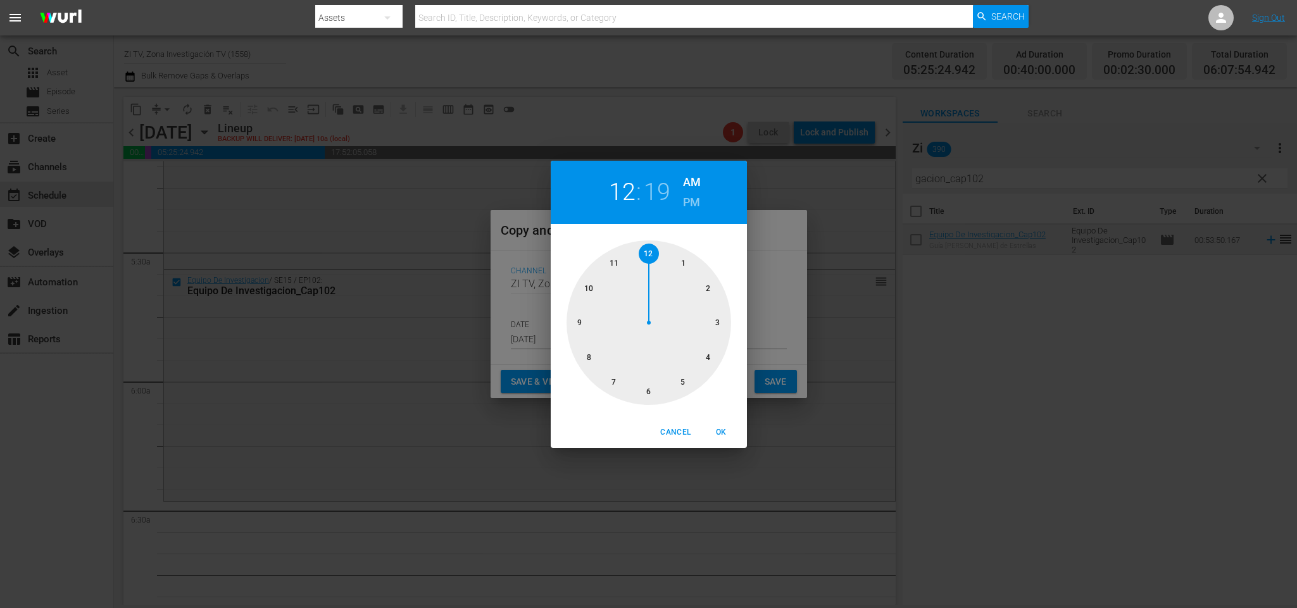
drag, startPoint x: 684, startPoint y: 388, endPoint x: 659, endPoint y: 371, distance: 30.6
click at [684, 388] on div at bounding box center [649, 323] width 165 height 165
click at [583, 327] on div at bounding box center [649, 323] width 165 height 165
drag, startPoint x: 718, startPoint y: 435, endPoint x: 728, endPoint y: 422, distance: 16.3
click at [718, 433] on span "OK" at bounding box center [722, 432] width 30 height 13
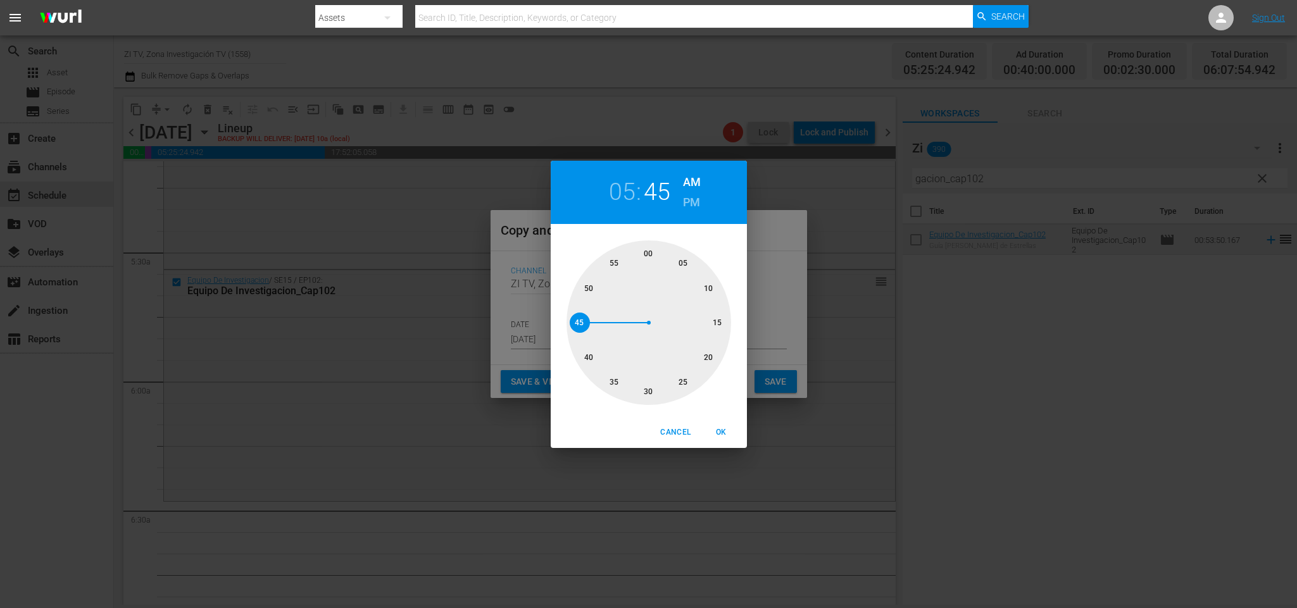
type input "05:45 am"
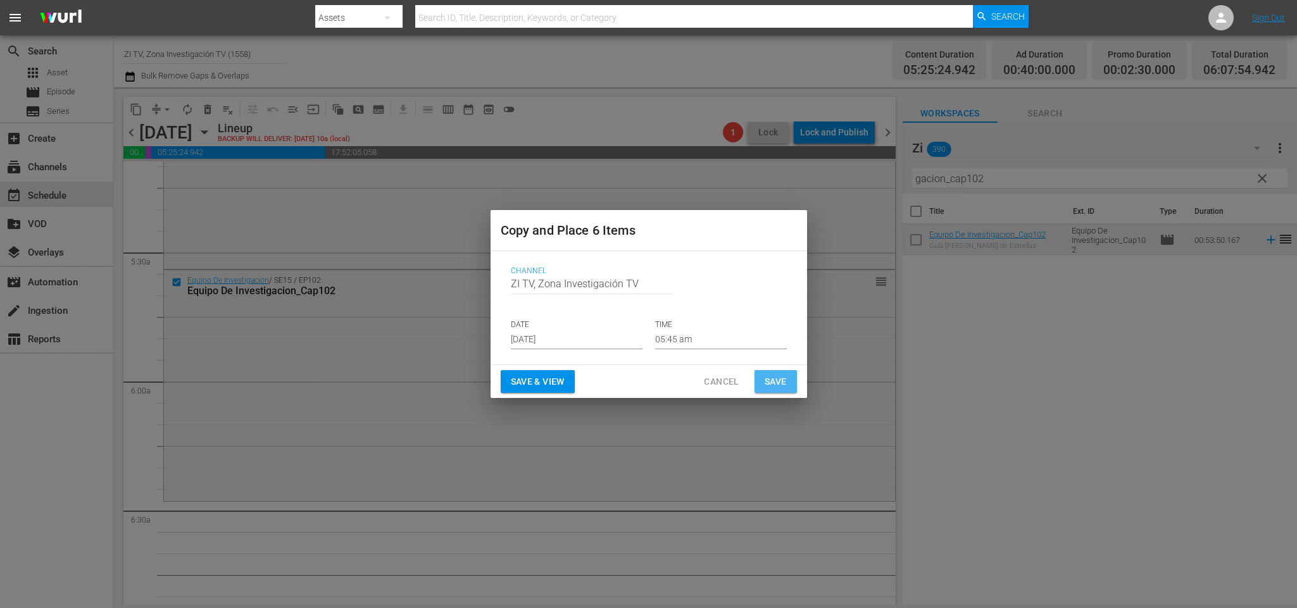
click at [771, 376] on span "Save" at bounding box center [776, 382] width 22 height 16
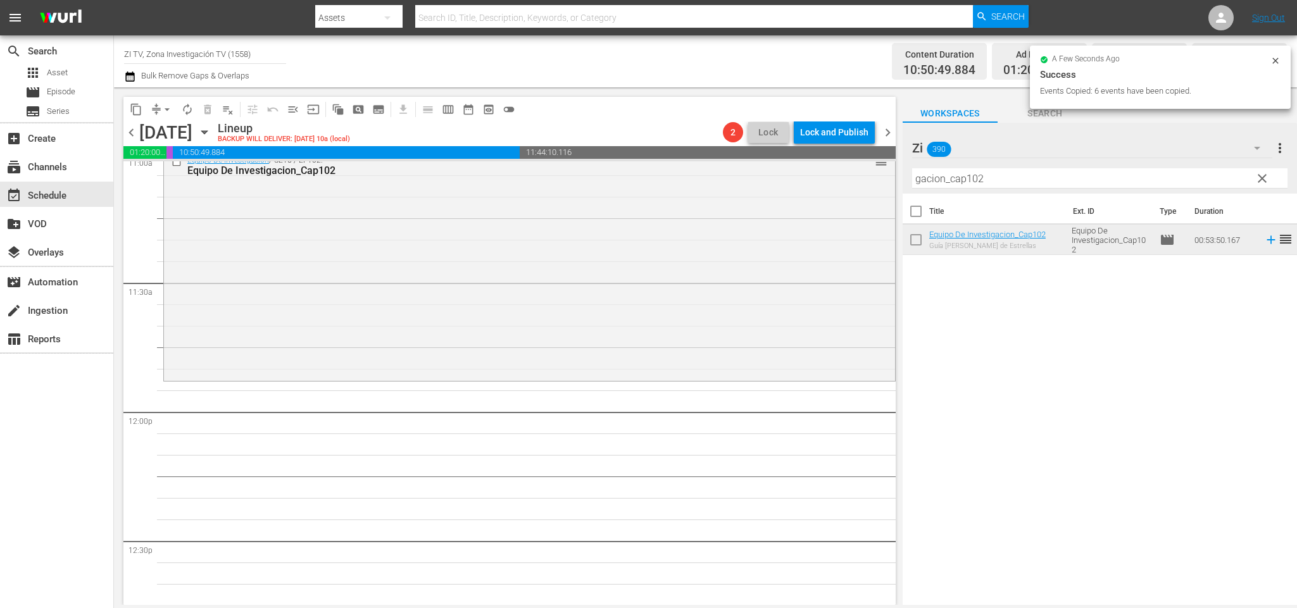
scroll to position [2754, 0]
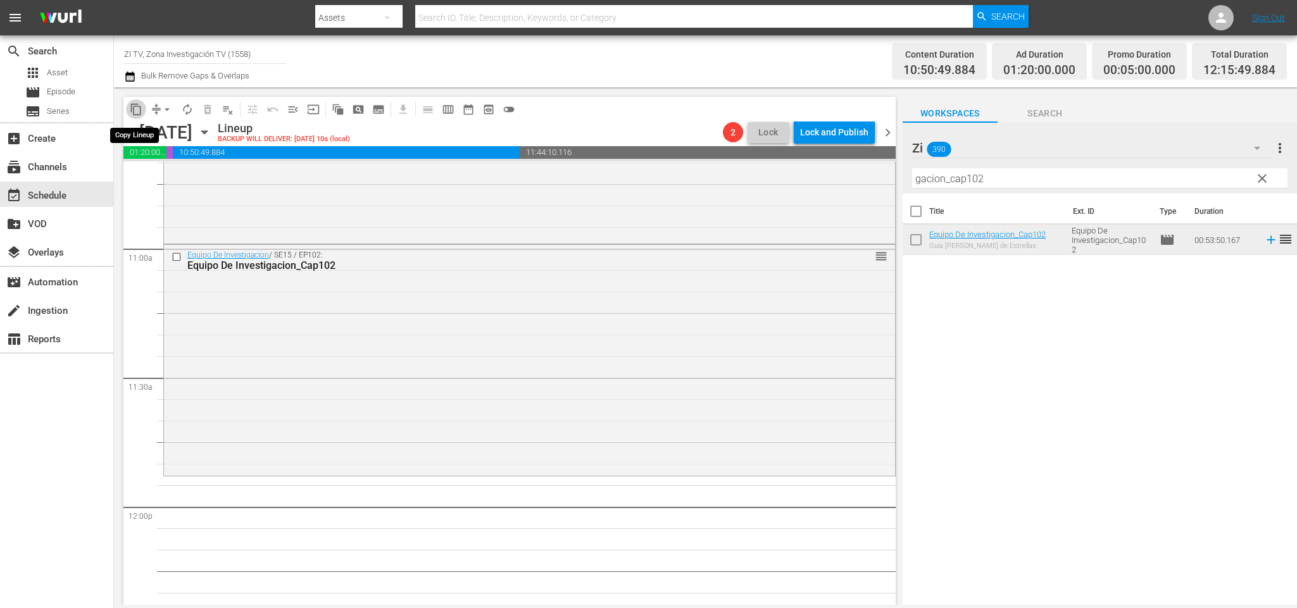
click at [134, 107] on span "content_copy" at bounding box center [136, 109] width 13 height 13
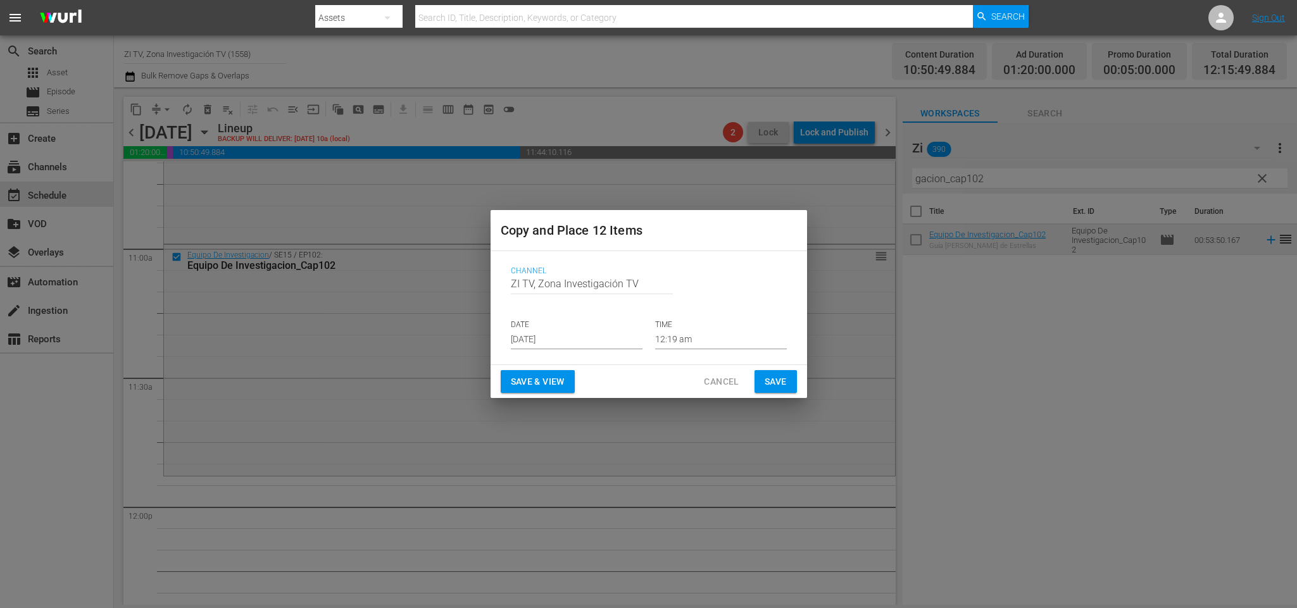
click at [574, 331] on input "[DATE]" at bounding box center [577, 340] width 132 height 19
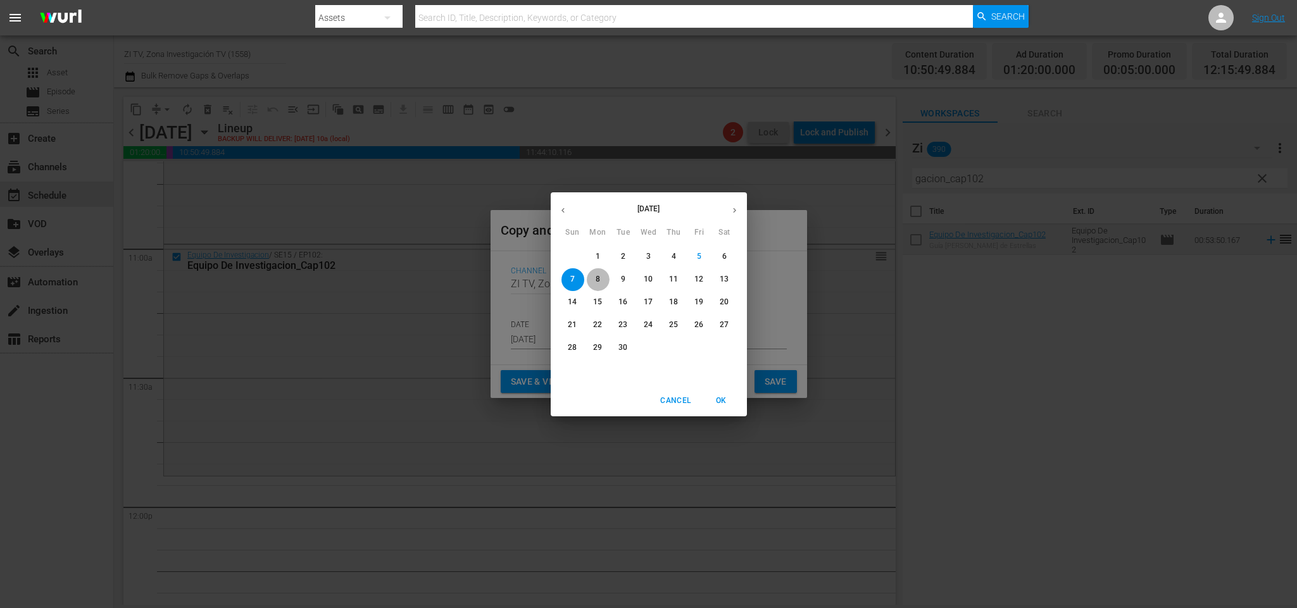
drag, startPoint x: 595, startPoint y: 277, endPoint x: 718, endPoint y: 319, distance: 129.8
click at [596, 276] on p "8" at bounding box center [598, 279] width 4 height 11
type input "Sep 8th 2025"
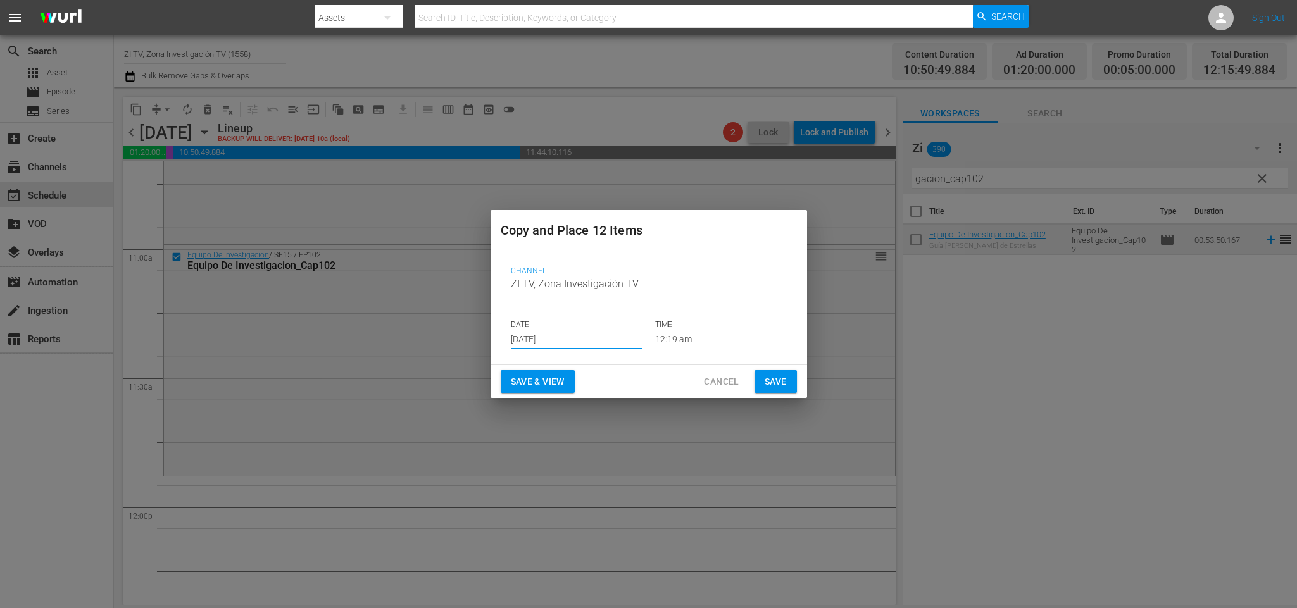
click at [711, 343] on input "12:19 am" at bounding box center [721, 340] width 132 height 19
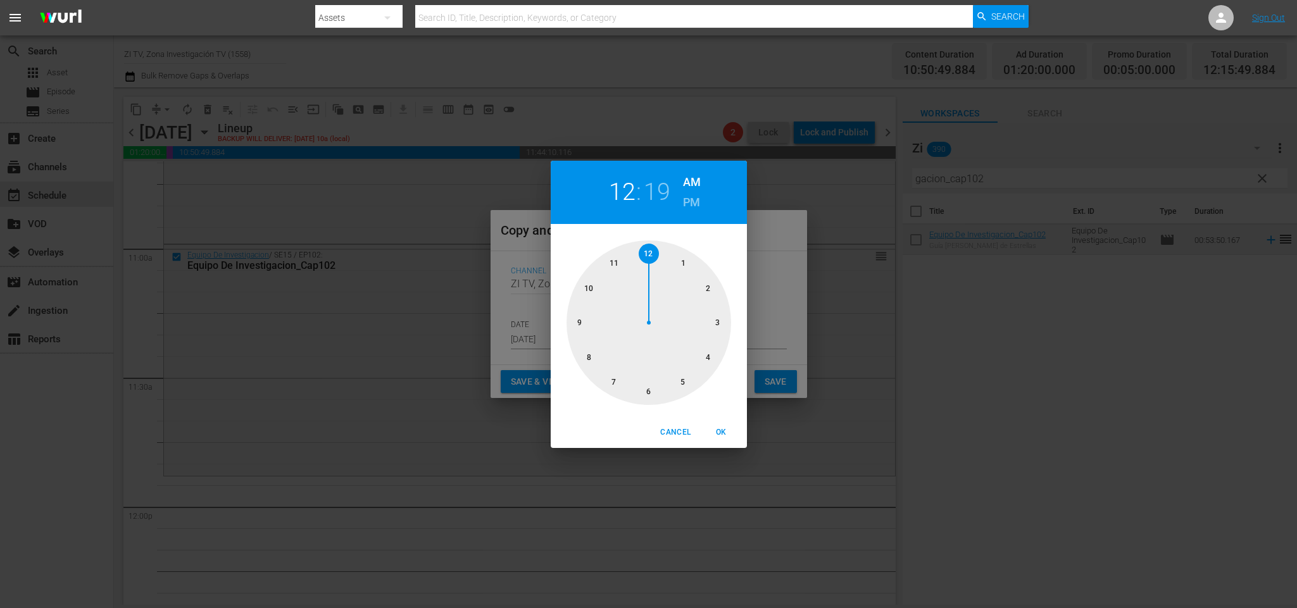
click at [612, 268] on div at bounding box center [649, 323] width 165 height 165
click at [717, 325] on div at bounding box center [649, 323] width 165 height 165
click at [729, 432] on span "OK" at bounding box center [722, 432] width 30 height 13
type input "11:15 am"
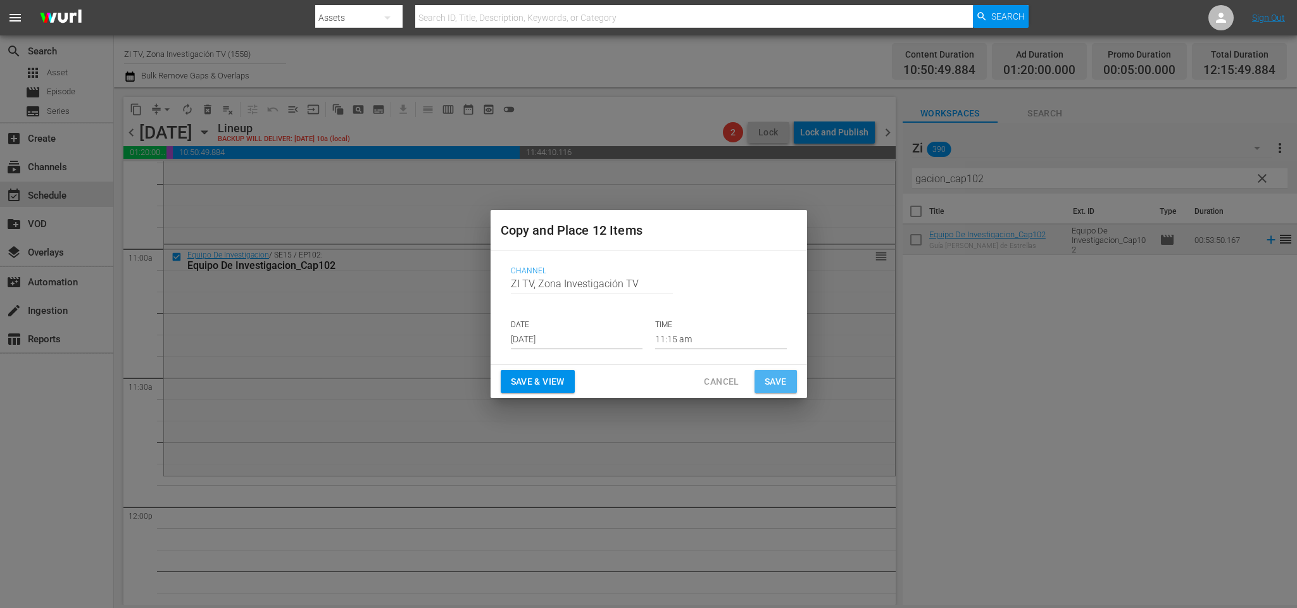
click at [775, 381] on span "Save" at bounding box center [776, 382] width 22 height 16
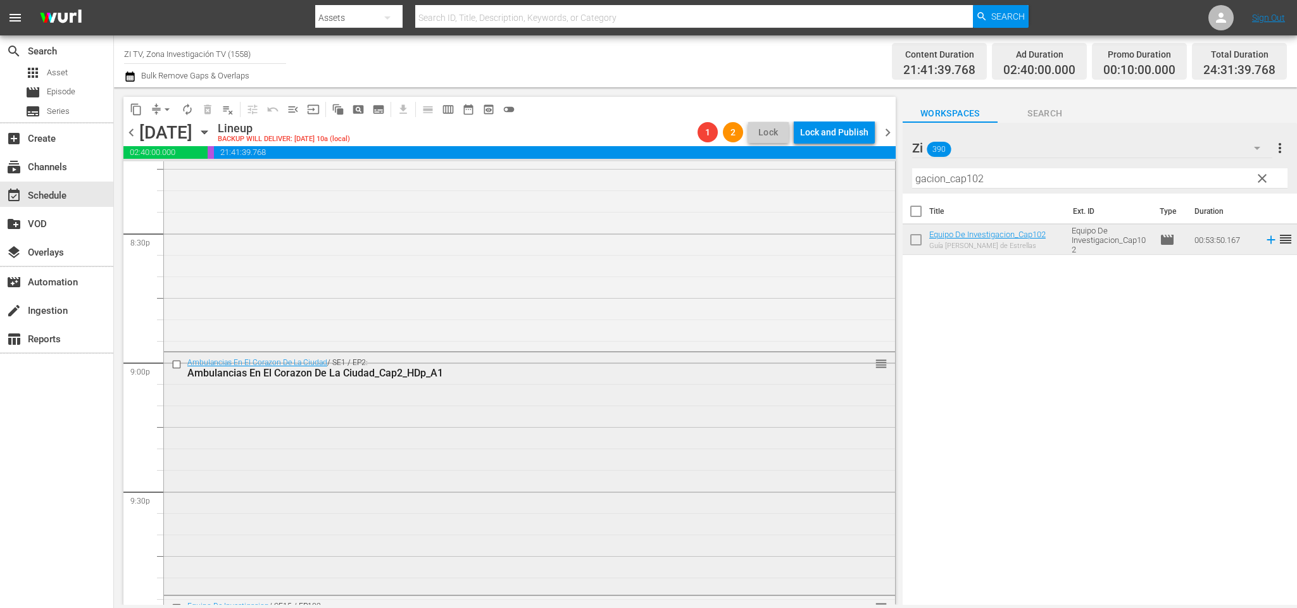
scroll to position [5414, 0]
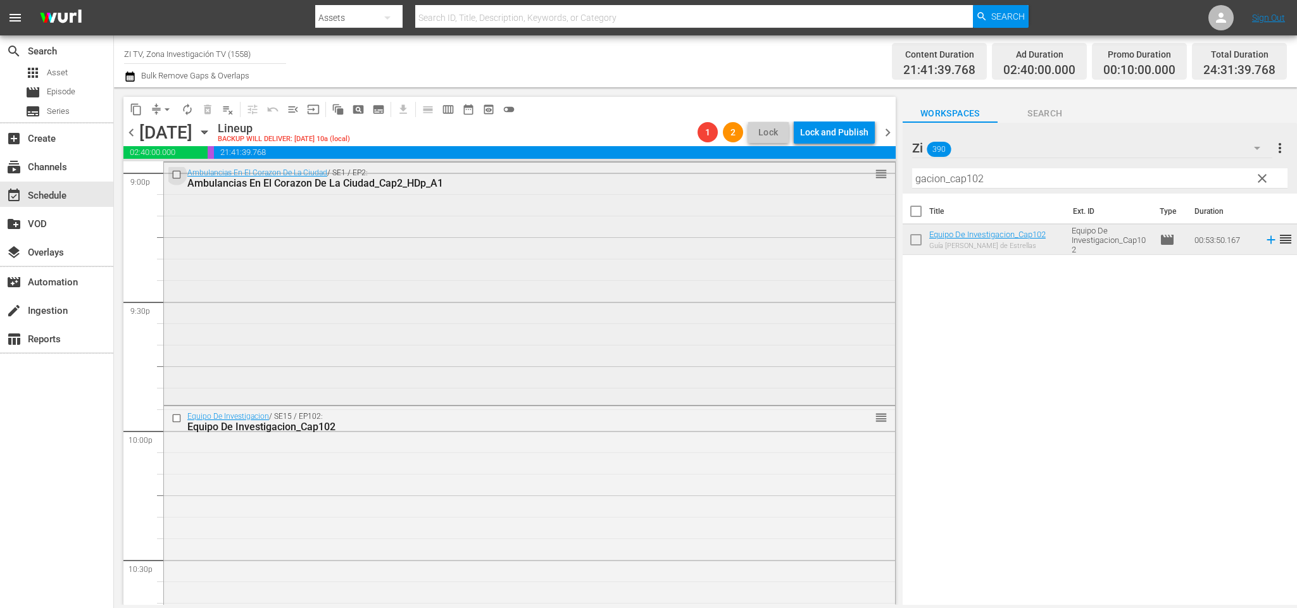
click at [179, 173] on input "checkbox" at bounding box center [178, 175] width 13 height 11
click at [179, 418] on input "checkbox" at bounding box center [178, 418] width 13 height 11
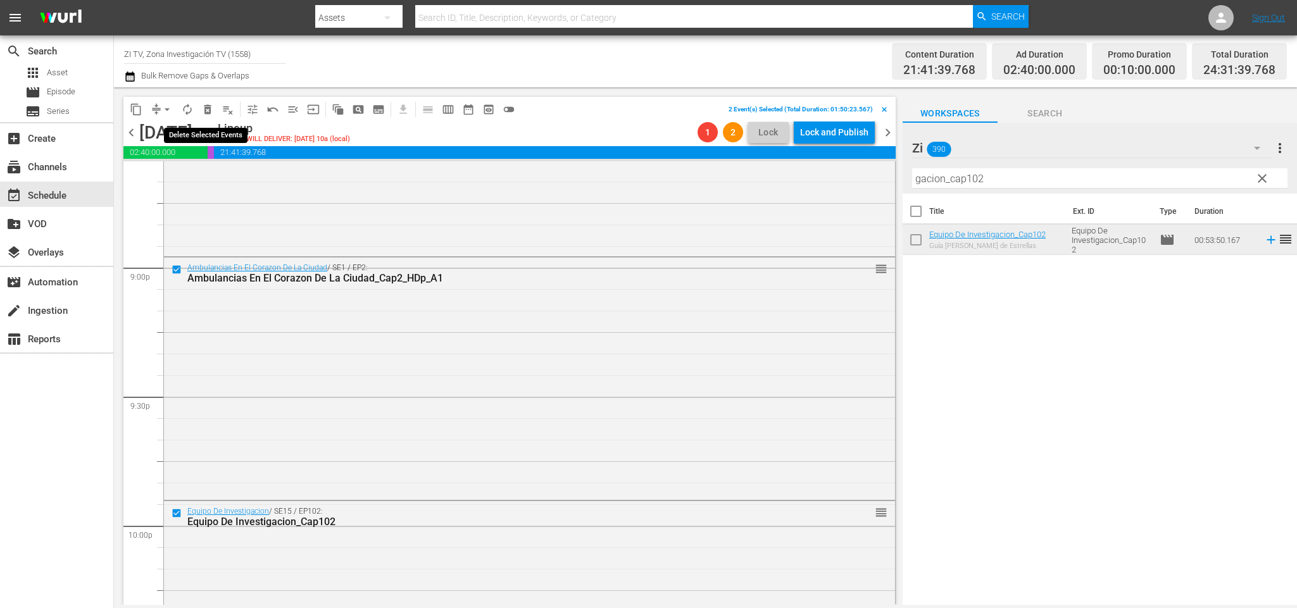
click at [205, 111] on span "delete_forever_outlined" at bounding box center [207, 109] width 13 height 13
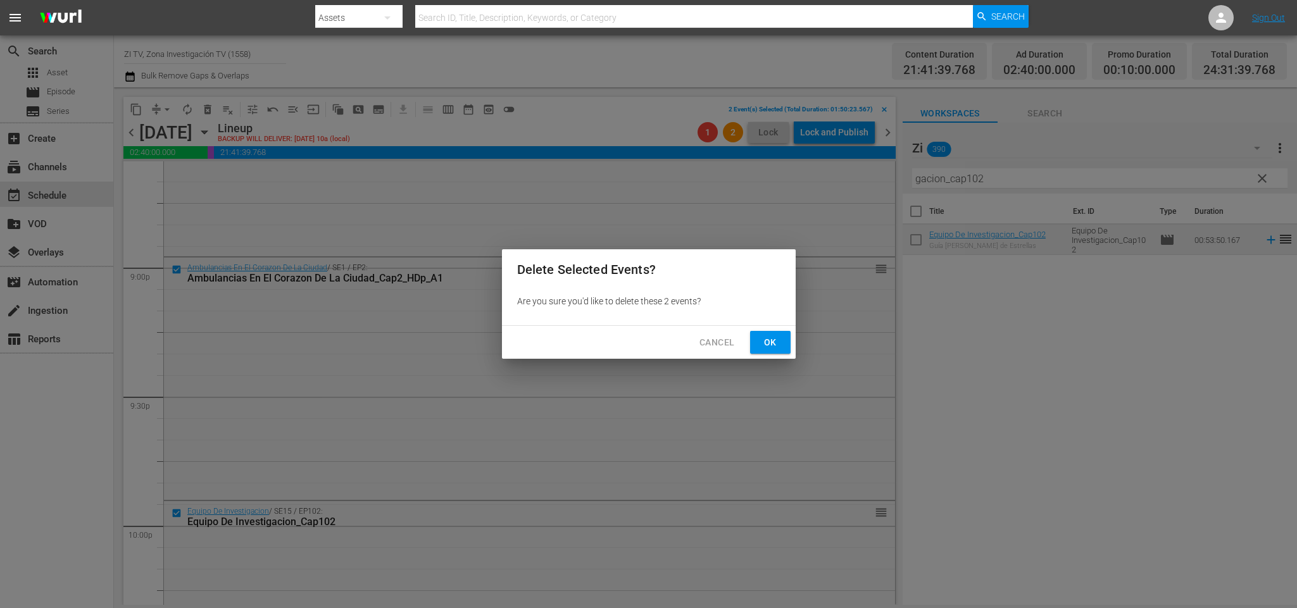
click at [776, 340] on span "Ok" at bounding box center [770, 343] width 20 height 16
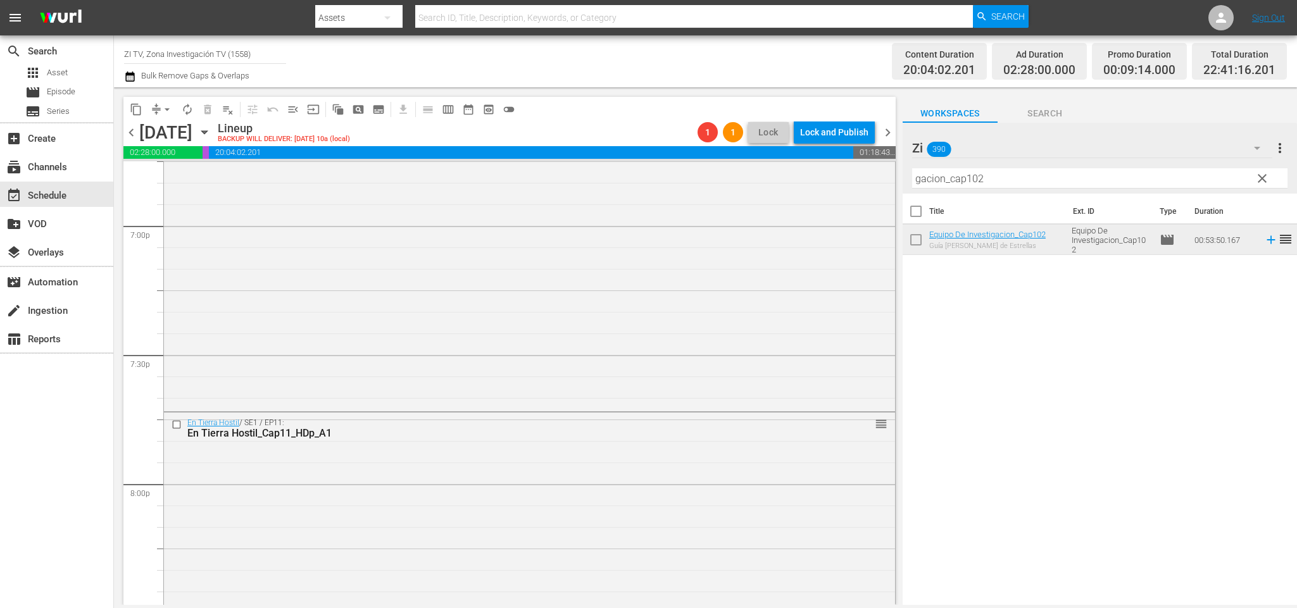
scroll to position [4749, 0]
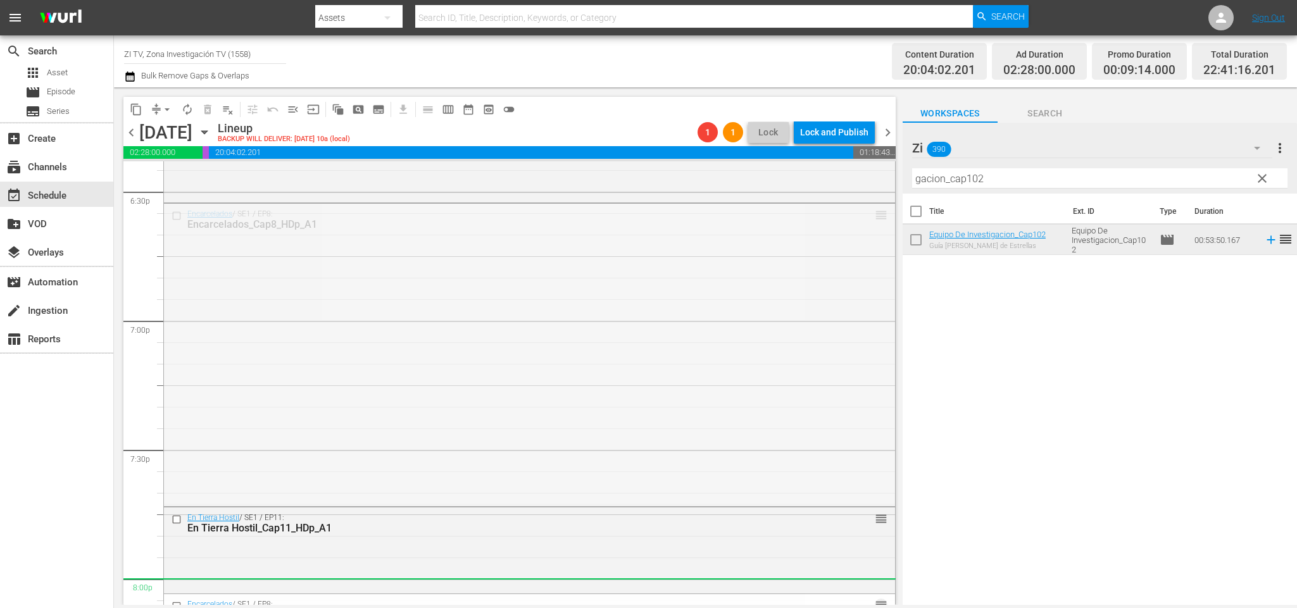
drag, startPoint x: 861, startPoint y: 213, endPoint x: 776, endPoint y: 584, distance: 380.8
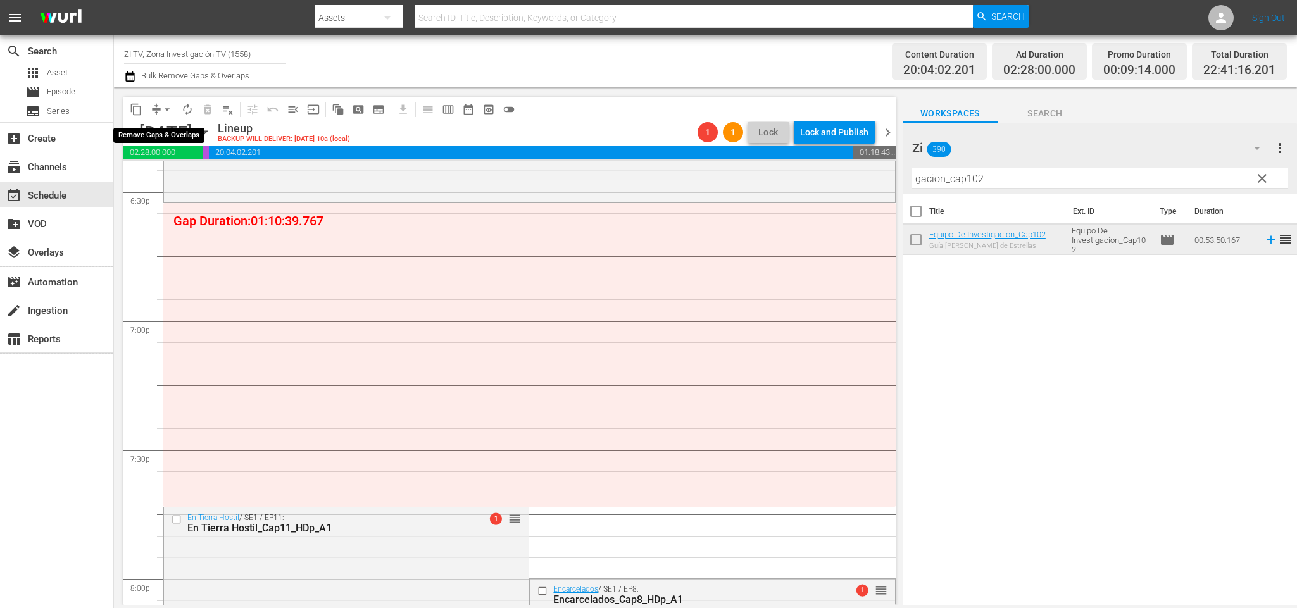
click at [168, 112] on span "arrow_drop_down" at bounding box center [167, 109] width 13 height 13
click at [189, 169] on li "Align to End of Previous Day" at bounding box center [169, 176] width 133 height 21
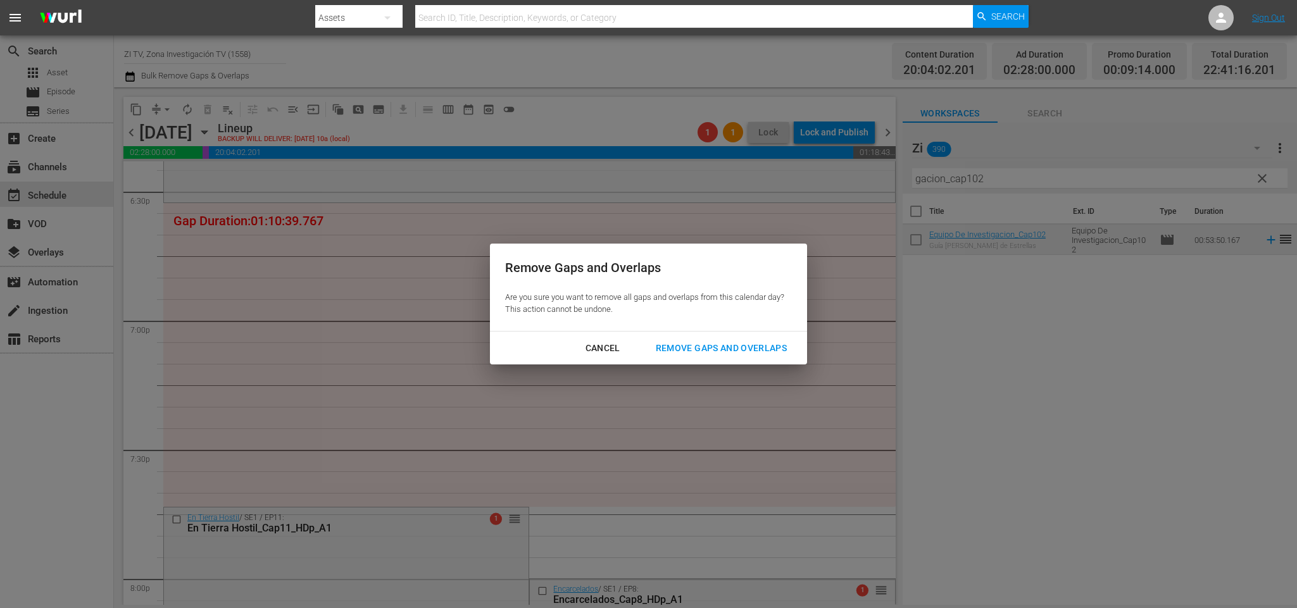
click at [747, 344] on div "Remove Gaps and Overlaps" at bounding box center [721, 349] width 151 height 16
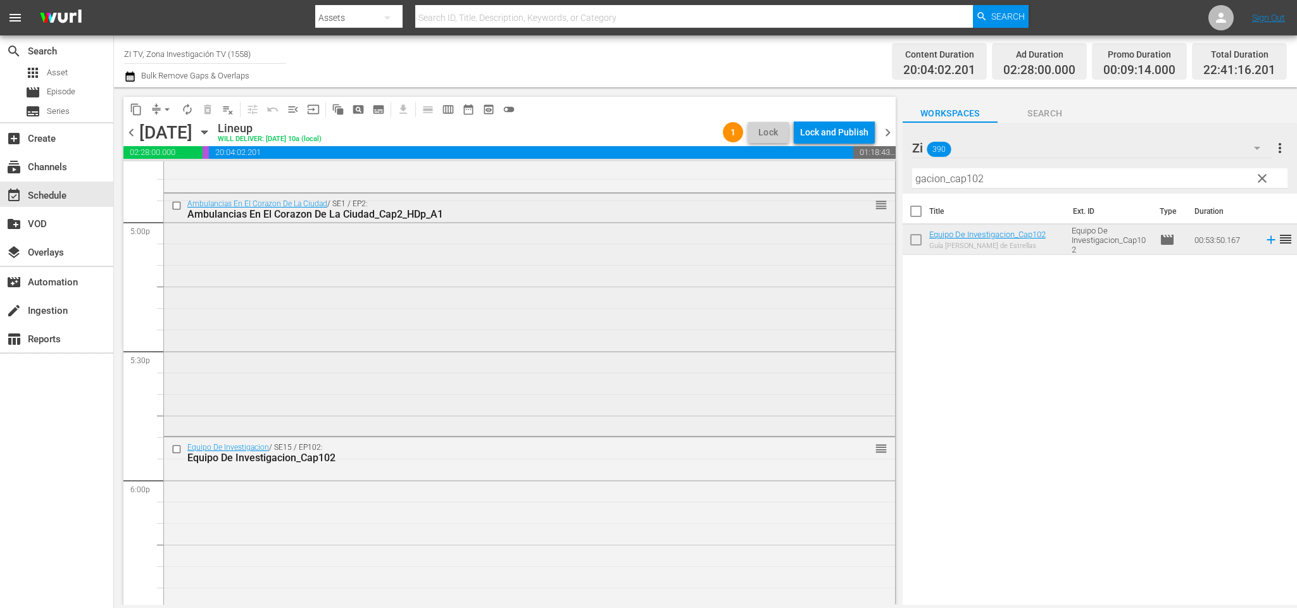
scroll to position [4236, 0]
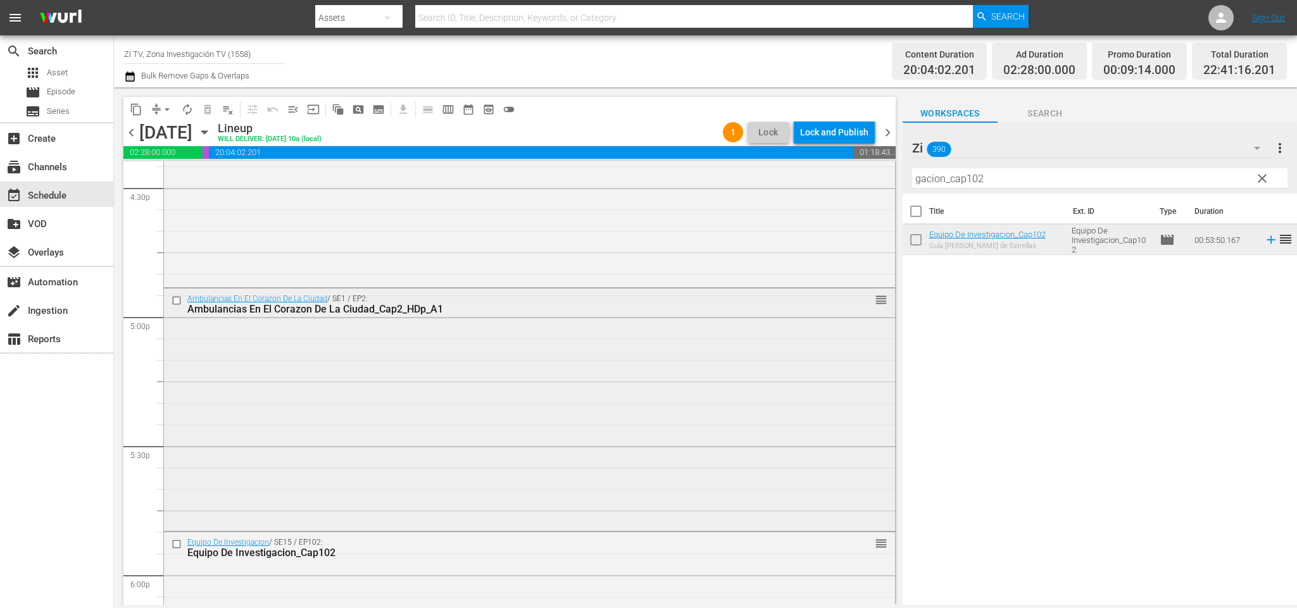
click at [177, 205] on div "En Tierra Hostil / SE1 / EP11: En Tierra Hostil_Cap11_HDp_A1 reorder" at bounding box center [529, 128] width 731 height 316
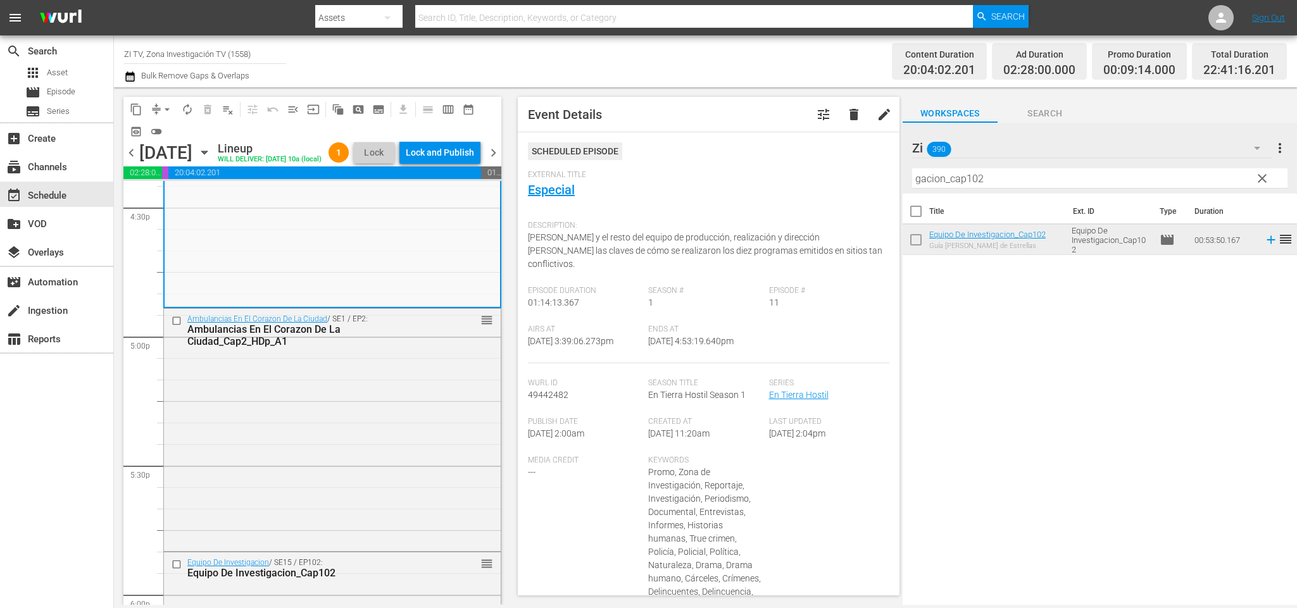
click at [180, 327] on input "checkbox" at bounding box center [178, 321] width 13 height 11
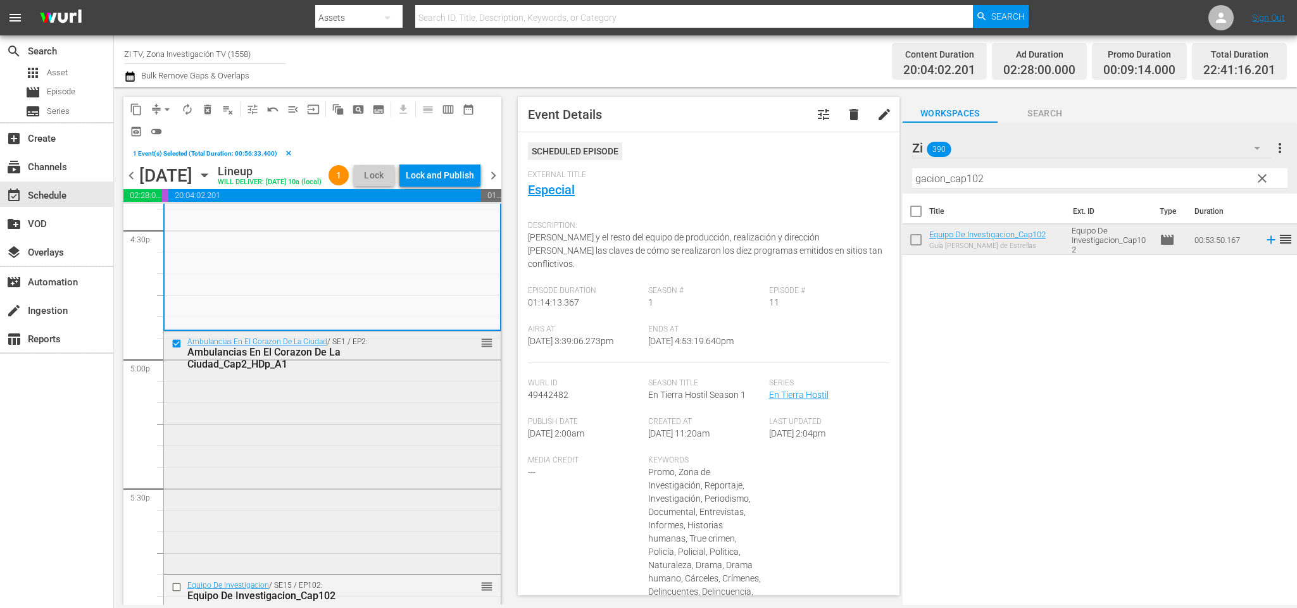
click at [175, 351] on div at bounding box center [177, 343] width 19 height 15
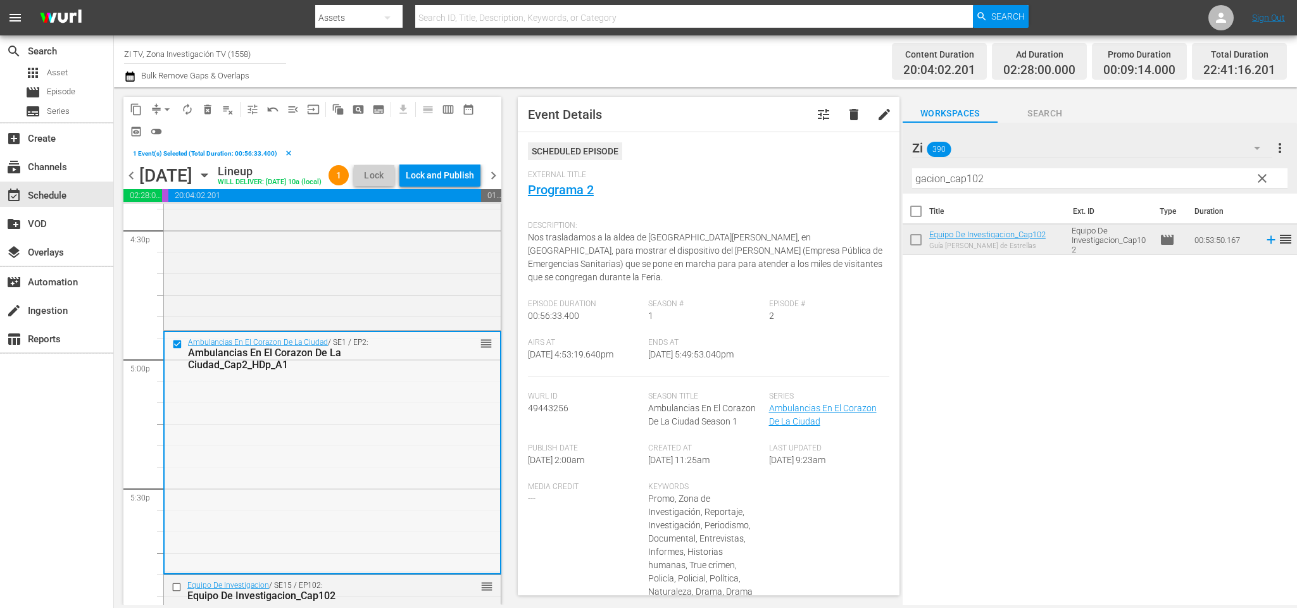
drag, startPoint x: 182, startPoint y: 369, endPoint x: 175, endPoint y: 359, distance: 11.8
click at [175, 352] on div at bounding box center [178, 344] width 19 height 15
click at [179, 350] on input "checkbox" at bounding box center [178, 344] width 13 height 11
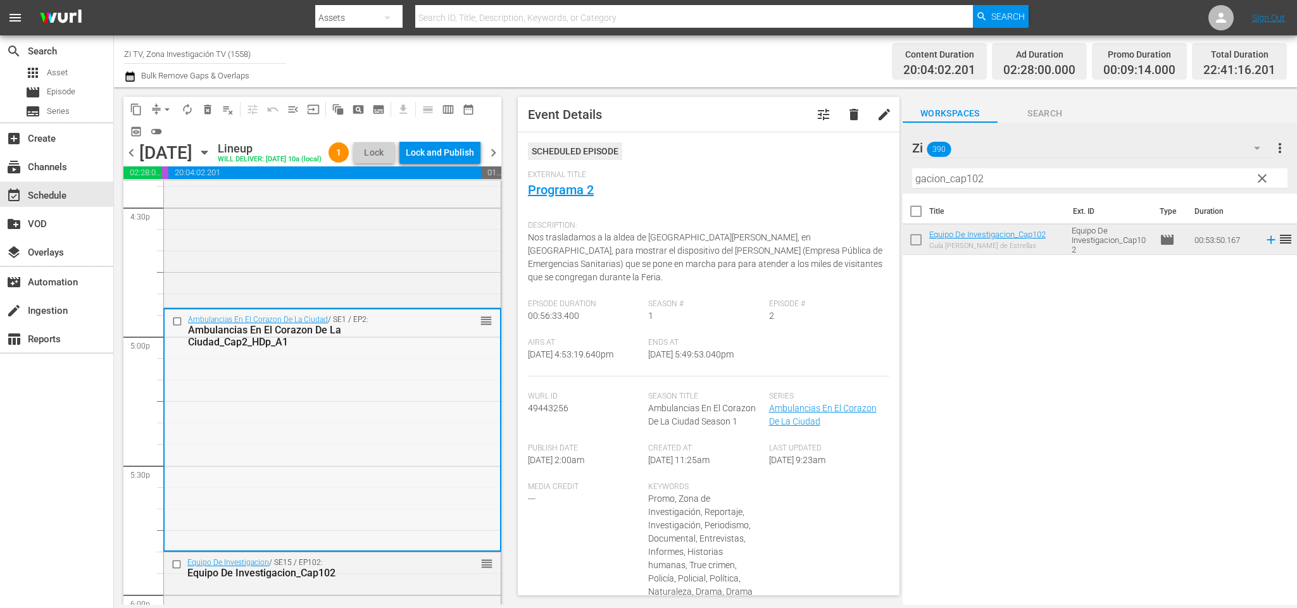
scroll to position [4331, 0]
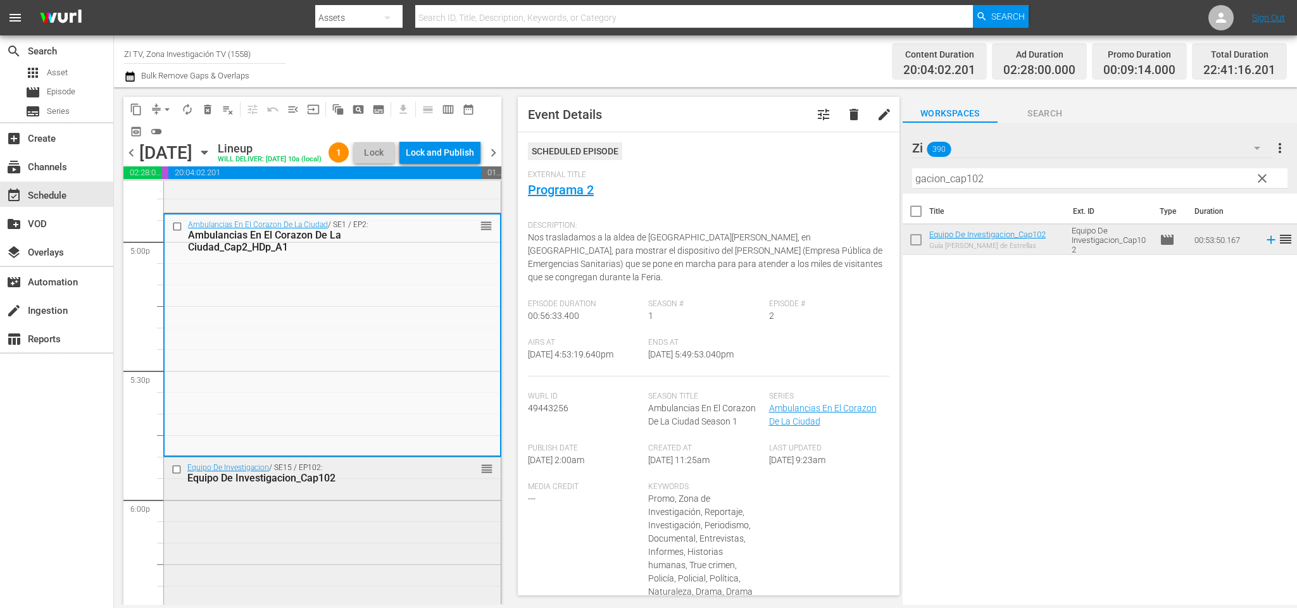
click at [172, 476] on input "checkbox" at bounding box center [178, 470] width 13 height 11
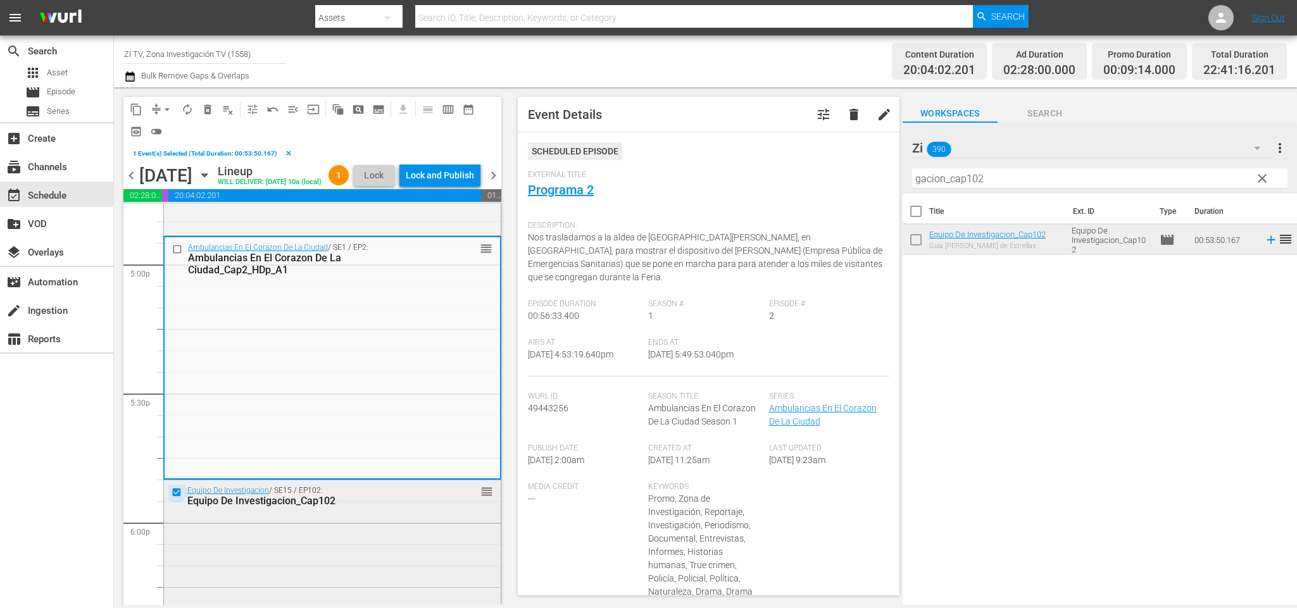
click at [177, 498] on input "checkbox" at bounding box center [178, 492] width 13 height 11
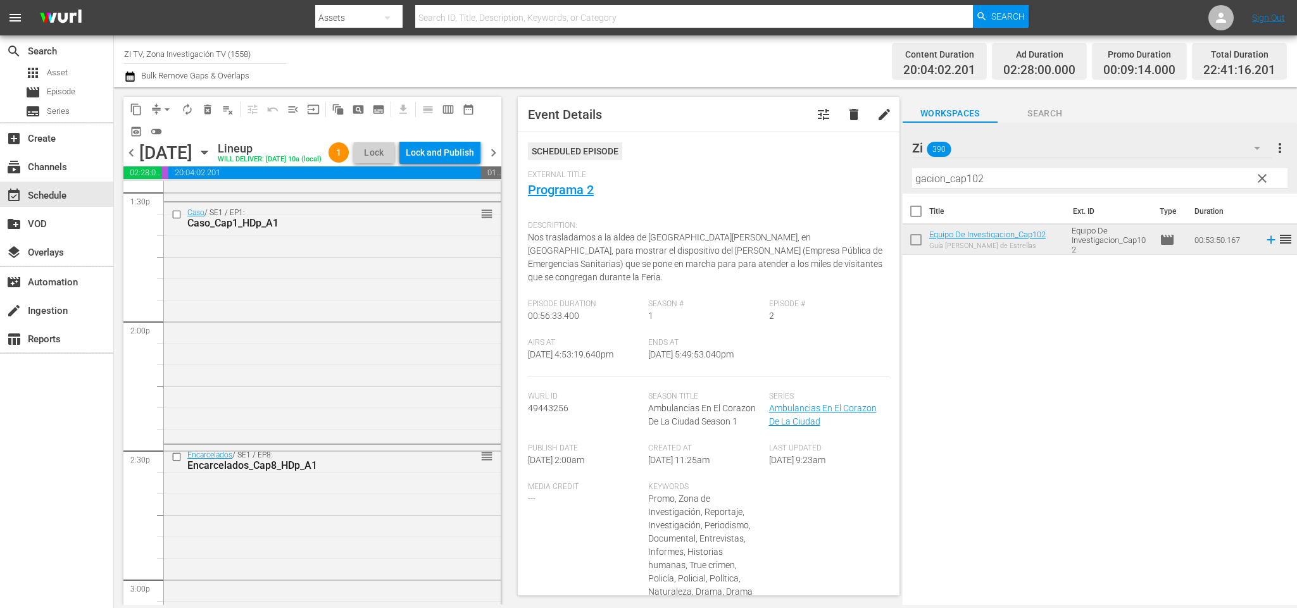
scroll to position [3571, 0]
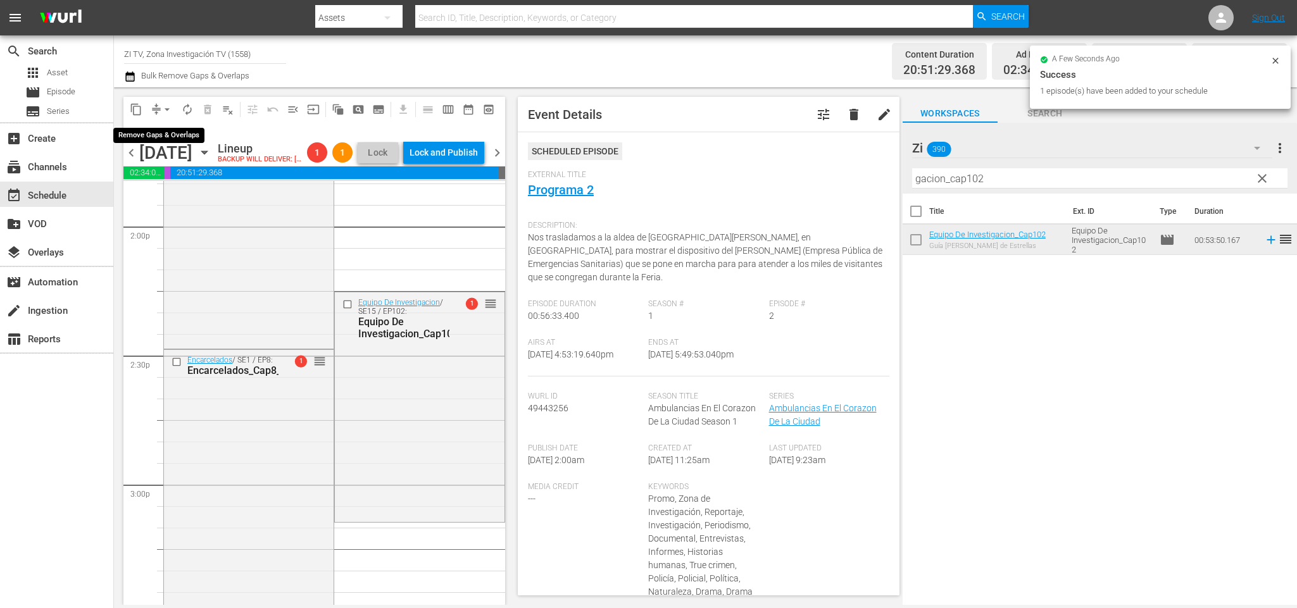
click at [164, 106] on span "arrow_drop_down" at bounding box center [167, 109] width 13 height 13
click at [191, 179] on li "Align to End of Previous Day" at bounding box center [169, 176] width 133 height 21
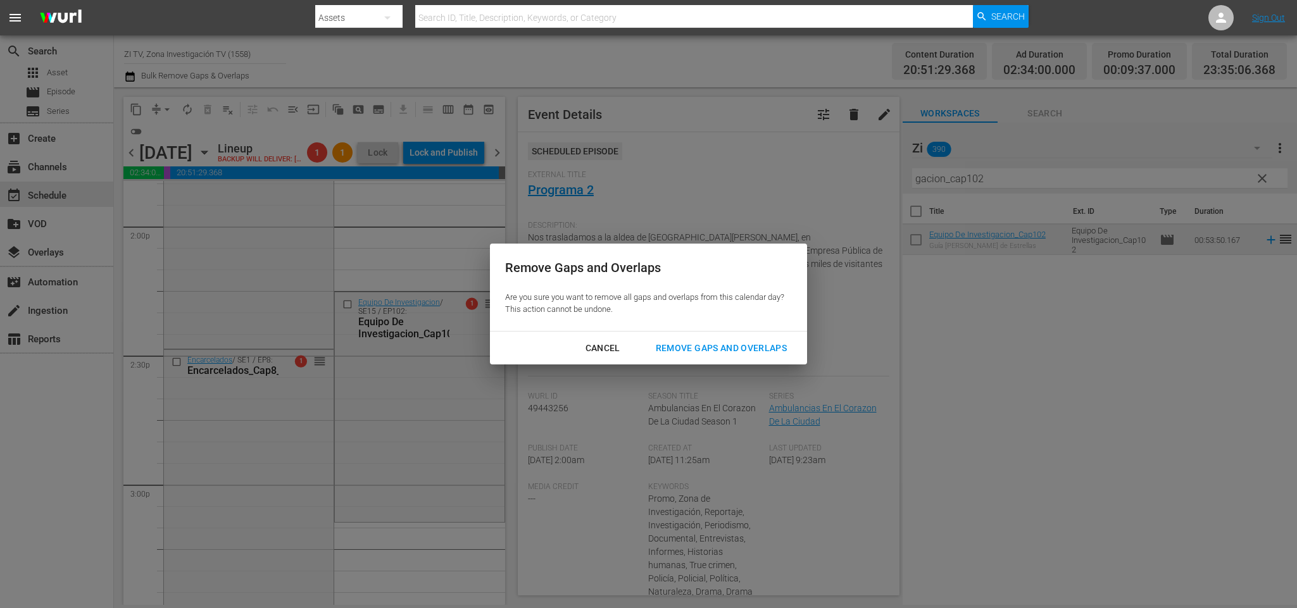
click at [703, 343] on div "Remove Gaps and Overlaps" at bounding box center [721, 349] width 151 height 16
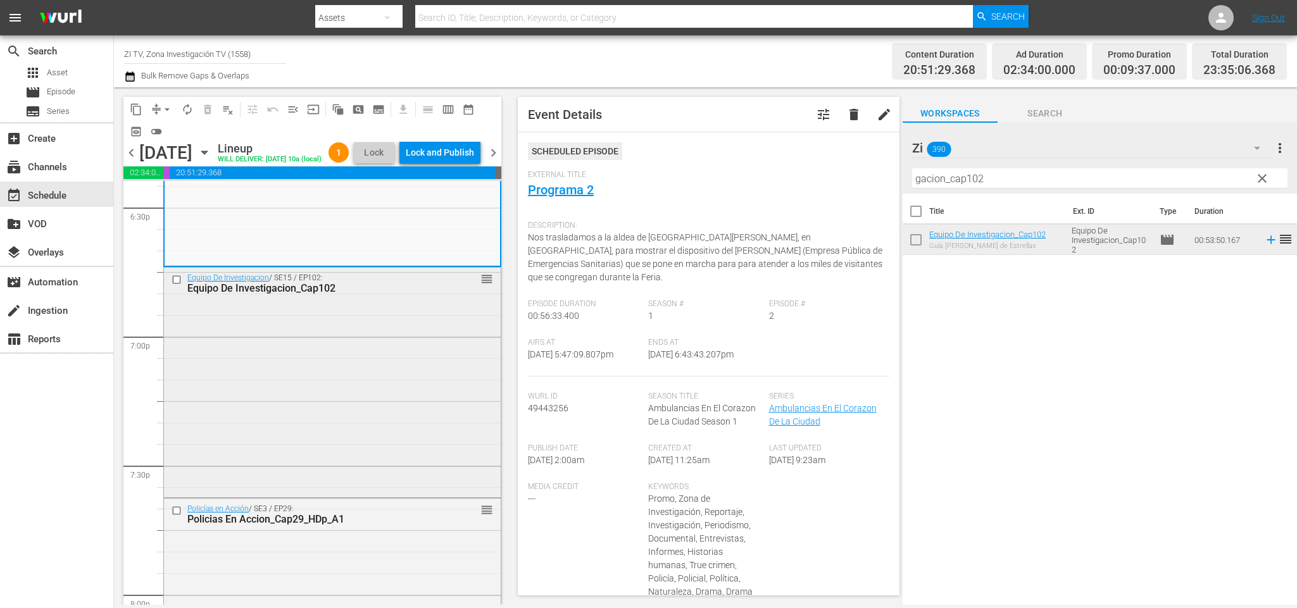
scroll to position [4848, 0]
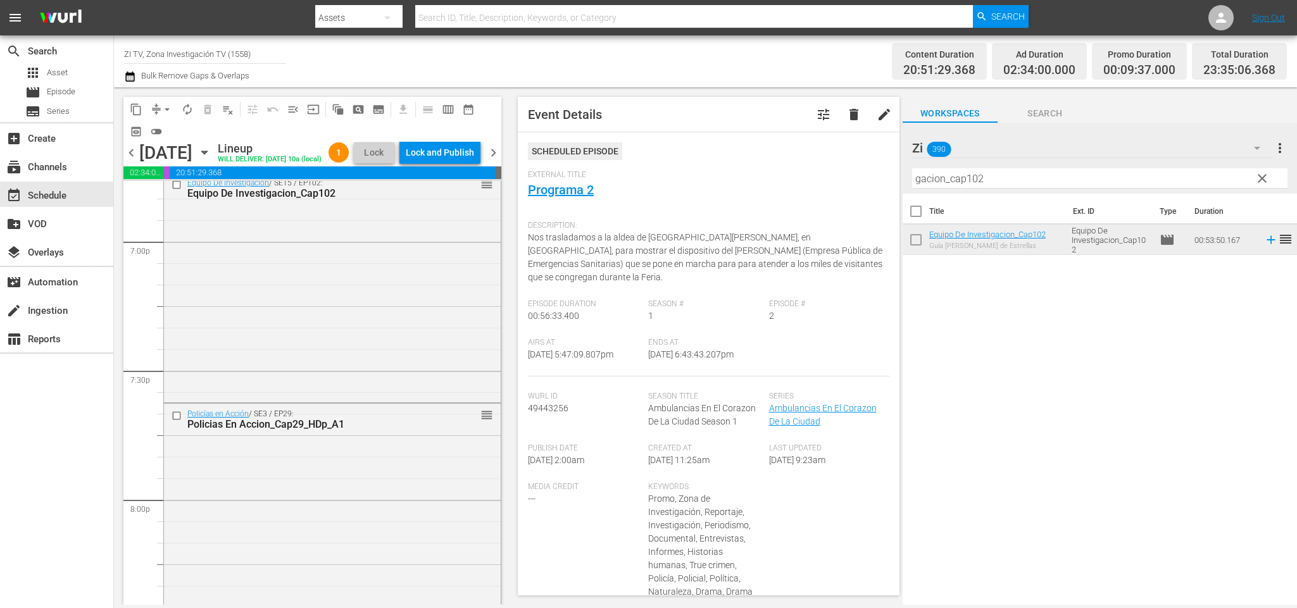
drag, startPoint x: 995, startPoint y: 177, endPoint x: 769, endPoint y: 143, distance: 228.6
click at [769, 143] on div "content_copy compress arrow_drop_down autorenew_outlined delete_forever_outline…" at bounding box center [705, 346] width 1183 height 518
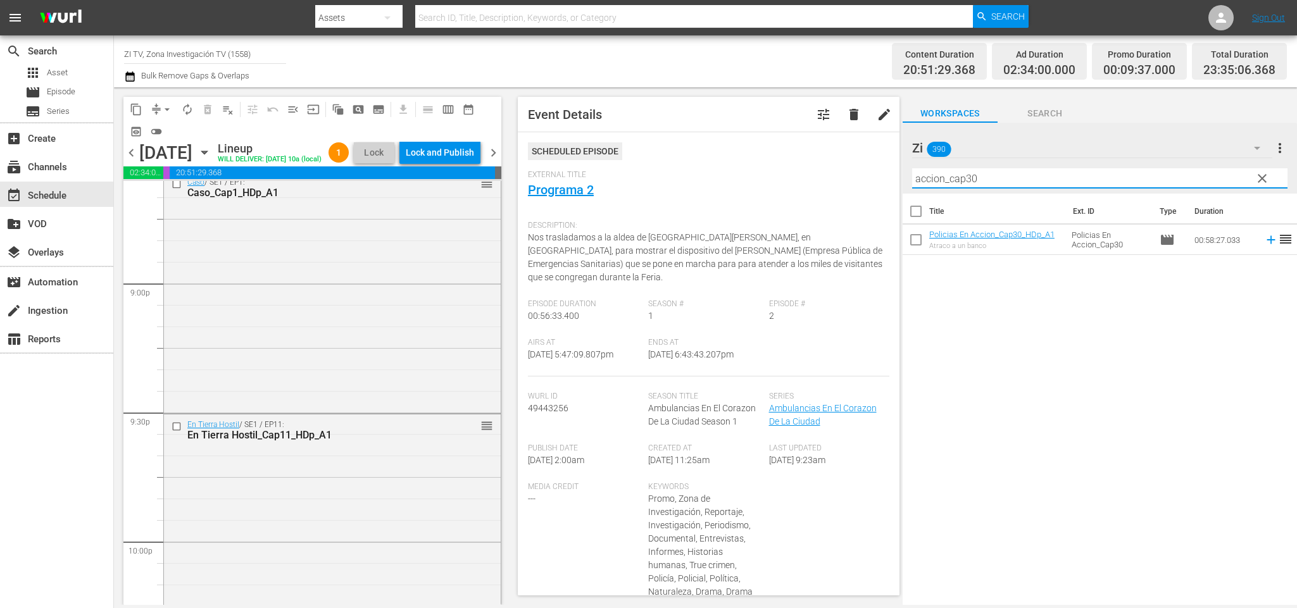
scroll to position [5798, 0]
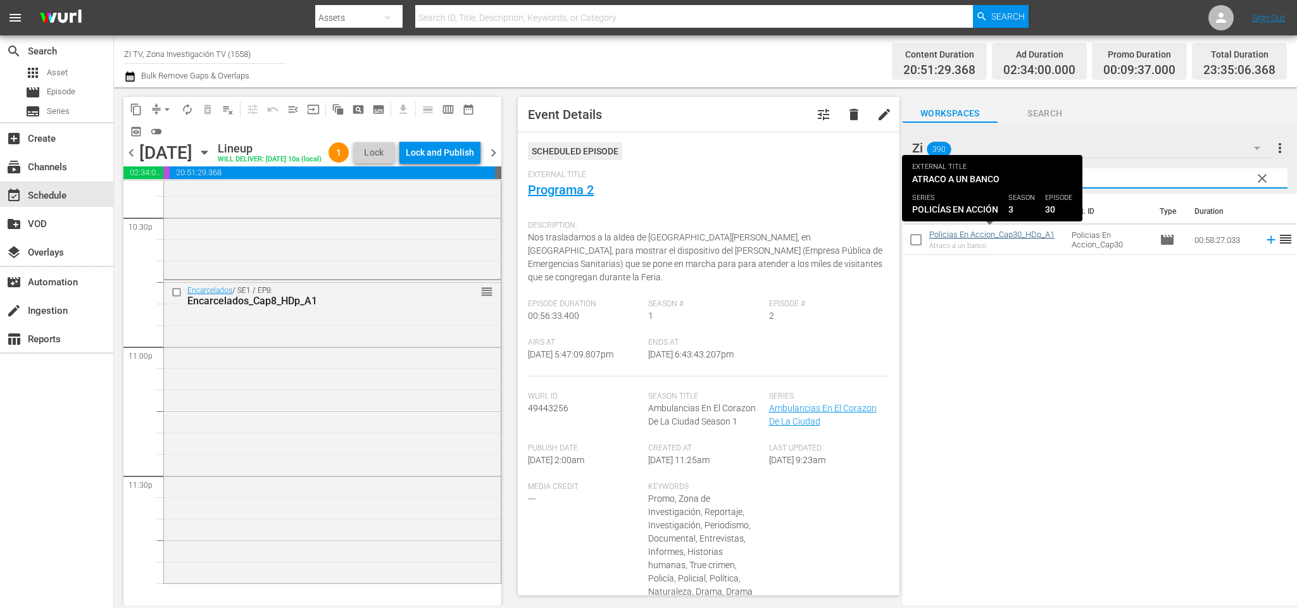
type input "accion_cap30"
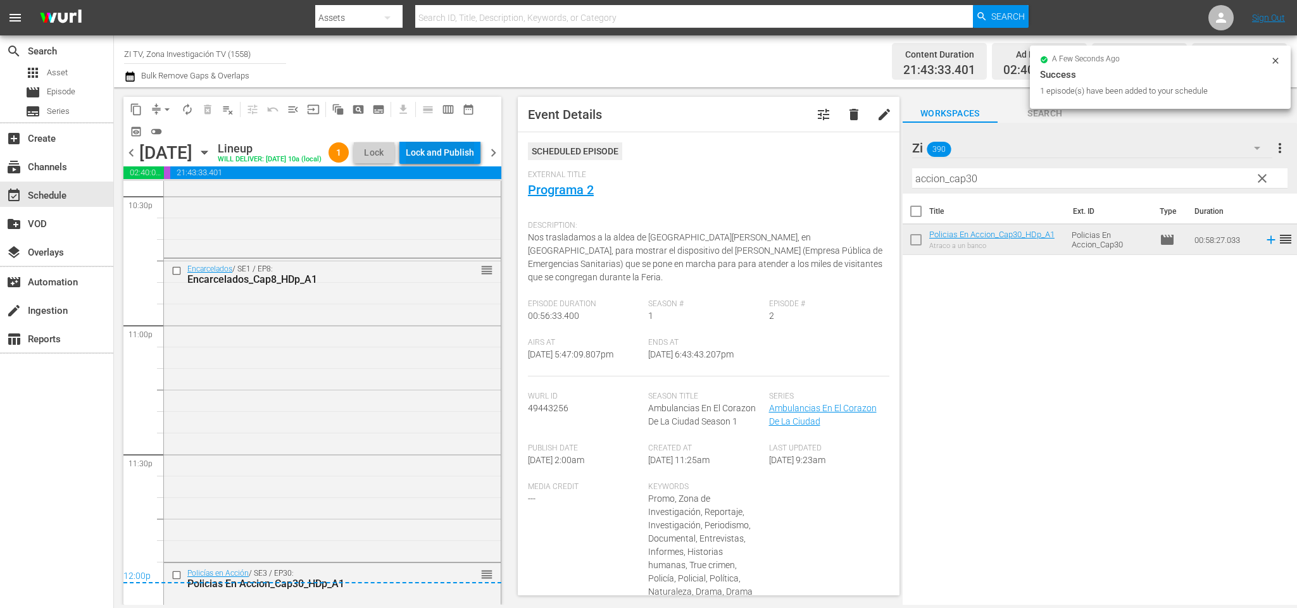
click at [458, 156] on div "Lock and Publish" at bounding box center [440, 152] width 68 height 23
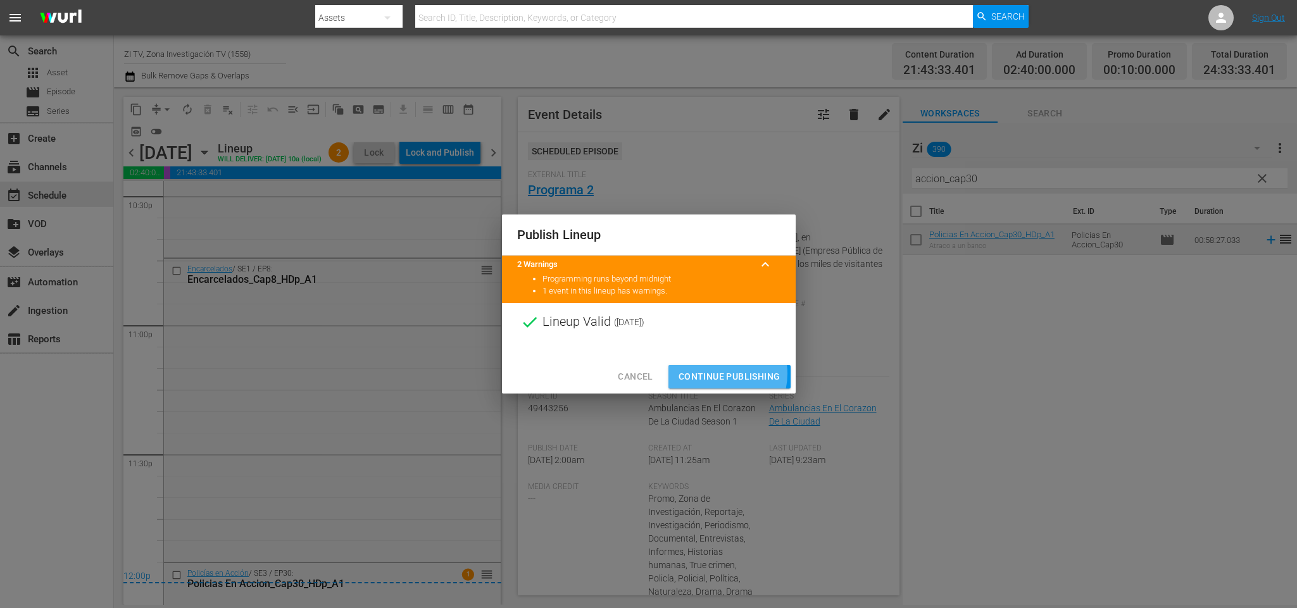
click at [719, 374] on span "Continue Publishing" at bounding box center [730, 377] width 102 height 16
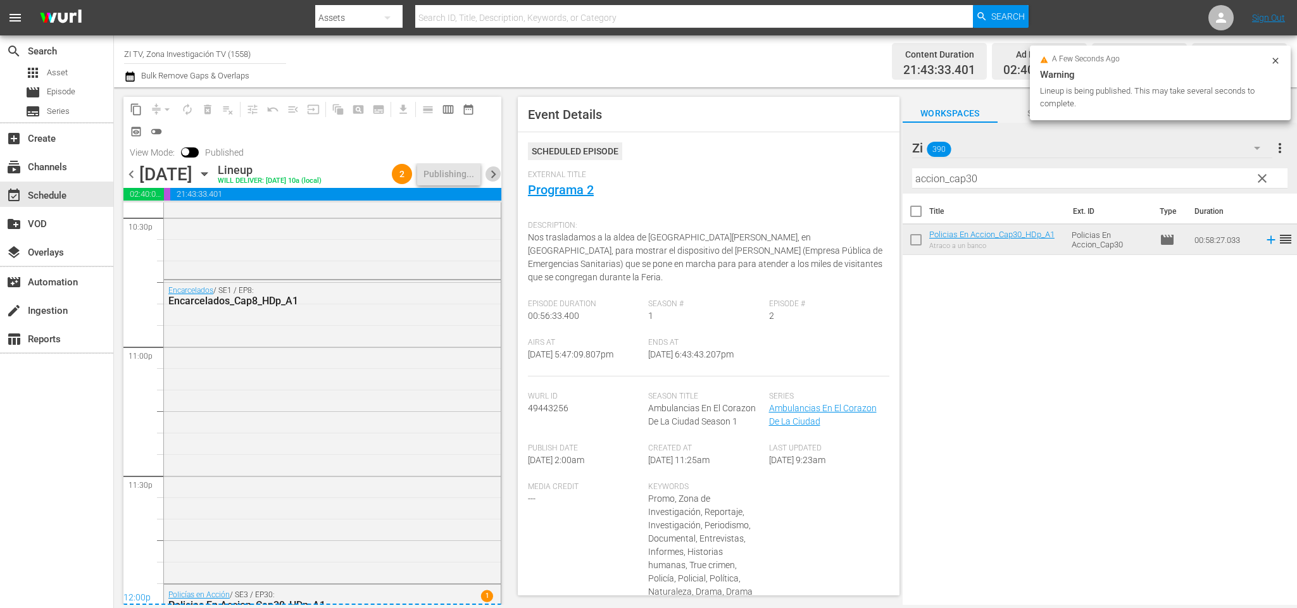
click at [490, 173] on span "chevron_right" at bounding box center [494, 175] width 16 height 16
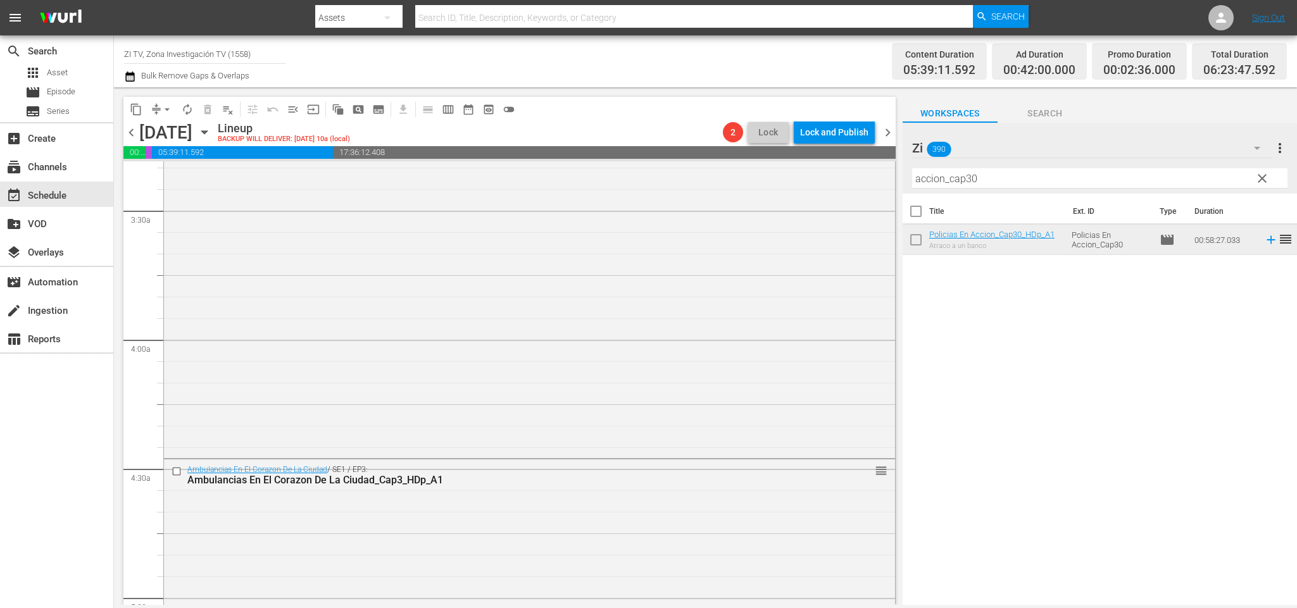
scroll to position [1330, 0]
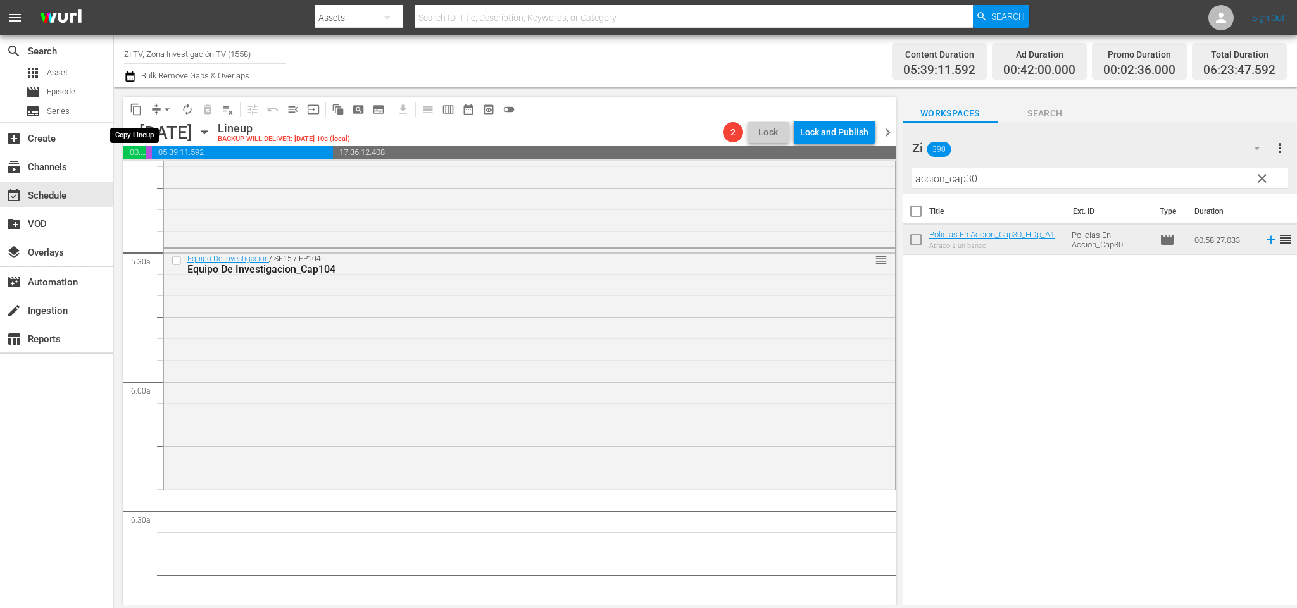
click at [136, 107] on span "content_copy" at bounding box center [136, 109] width 13 height 13
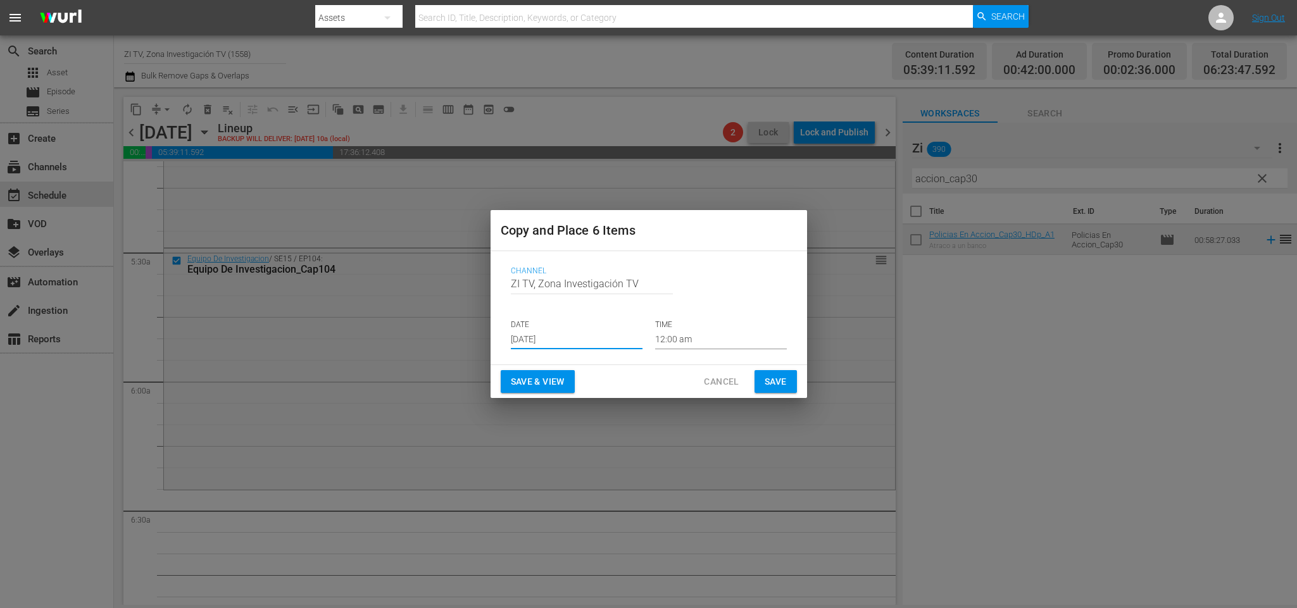
click at [549, 332] on input "Sep 7th 2025" at bounding box center [577, 340] width 132 height 19
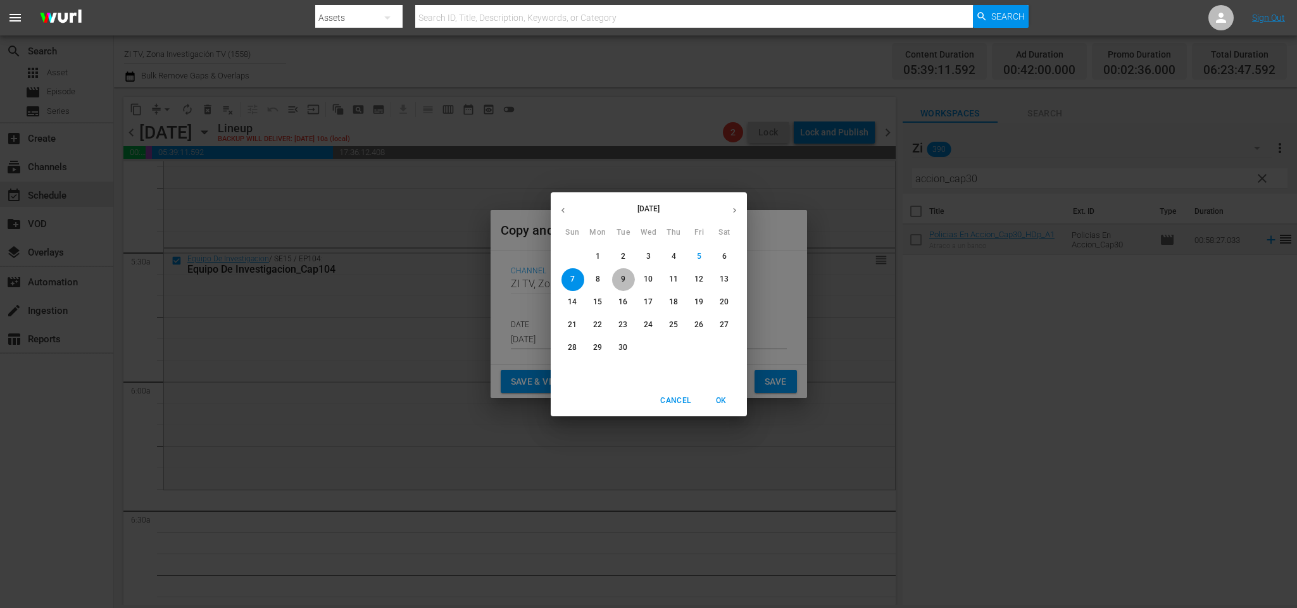
click at [625, 274] on p "9" at bounding box center [623, 279] width 4 height 11
type input "Sep 9th 2025"
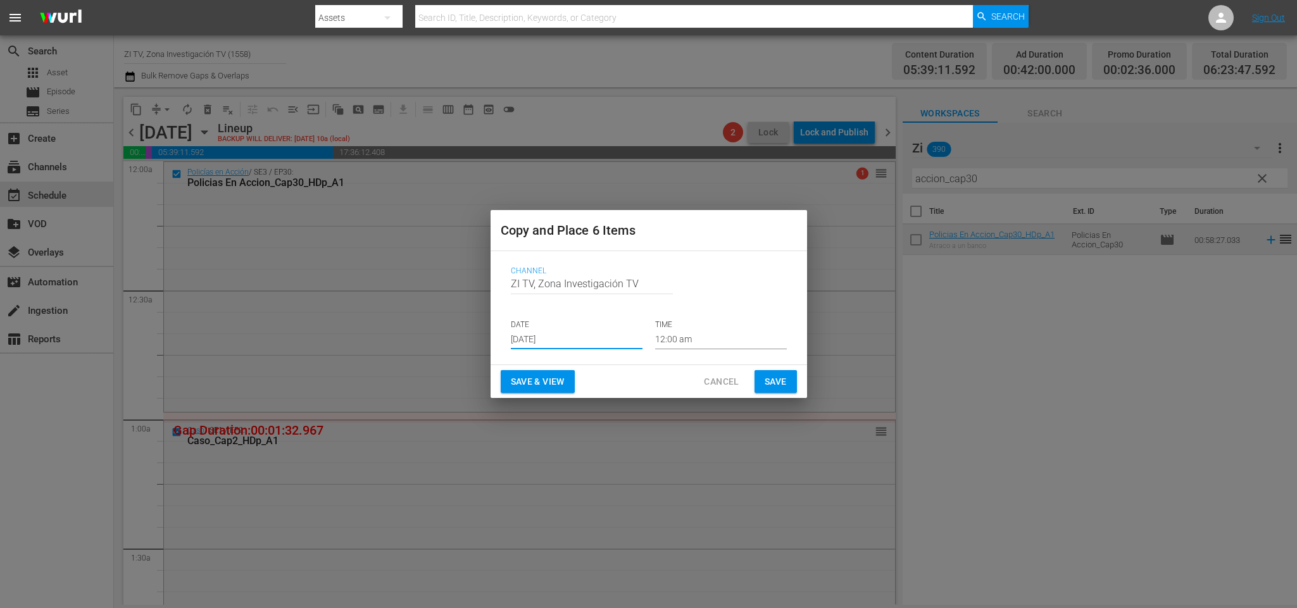
scroll to position [1330, 0]
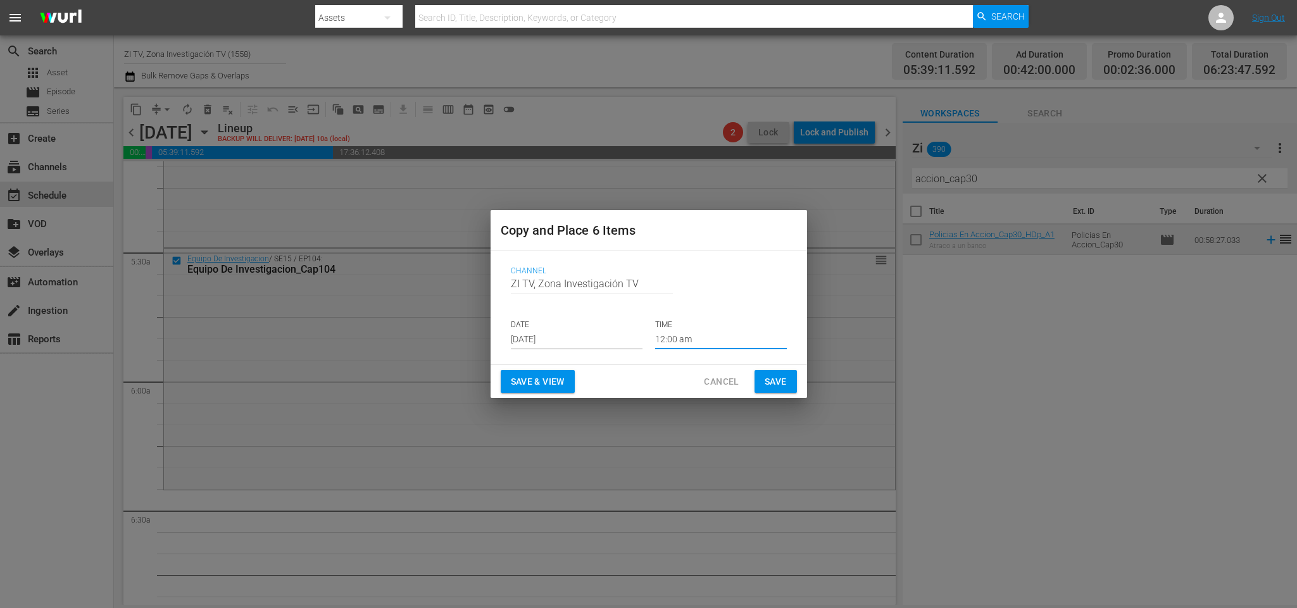
click at [679, 341] on input "12:00 am" at bounding box center [721, 340] width 132 height 19
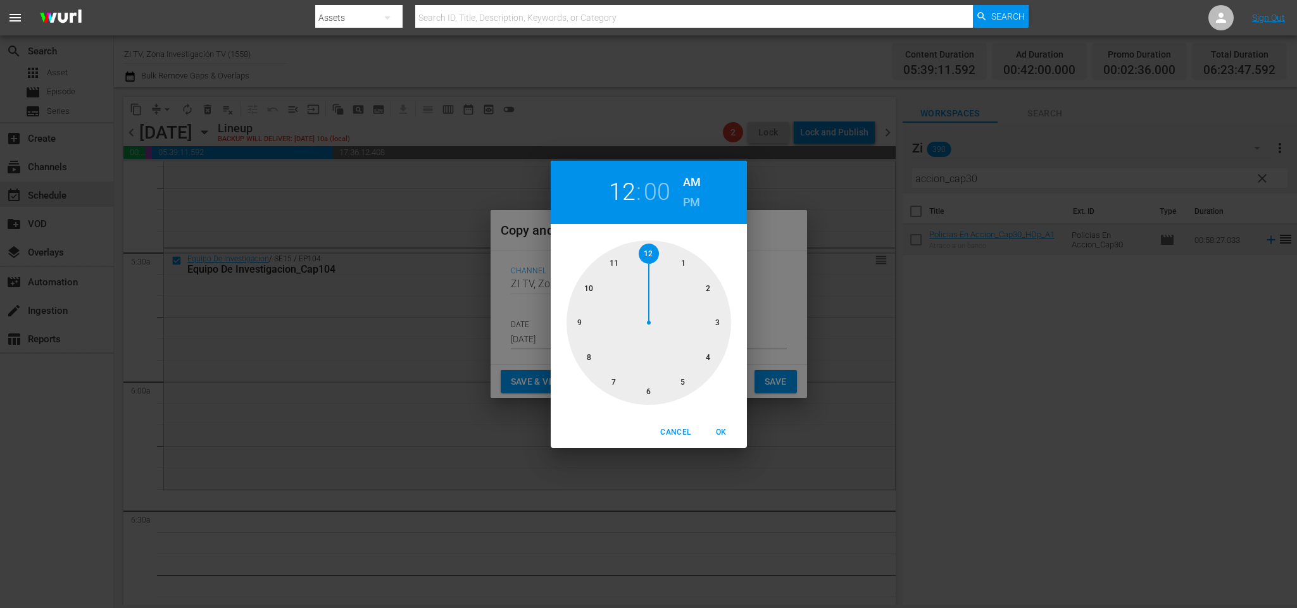
click at [684, 382] on div at bounding box center [649, 323] width 165 height 165
click at [574, 324] on div at bounding box center [649, 323] width 165 height 165
drag, startPoint x: 722, startPoint y: 430, endPoint x: 766, endPoint y: 403, distance: 51.1
click at [722, 429] on span "OK" at bounding box center [722, 432] width 30 height 13
type input "05:45 am"
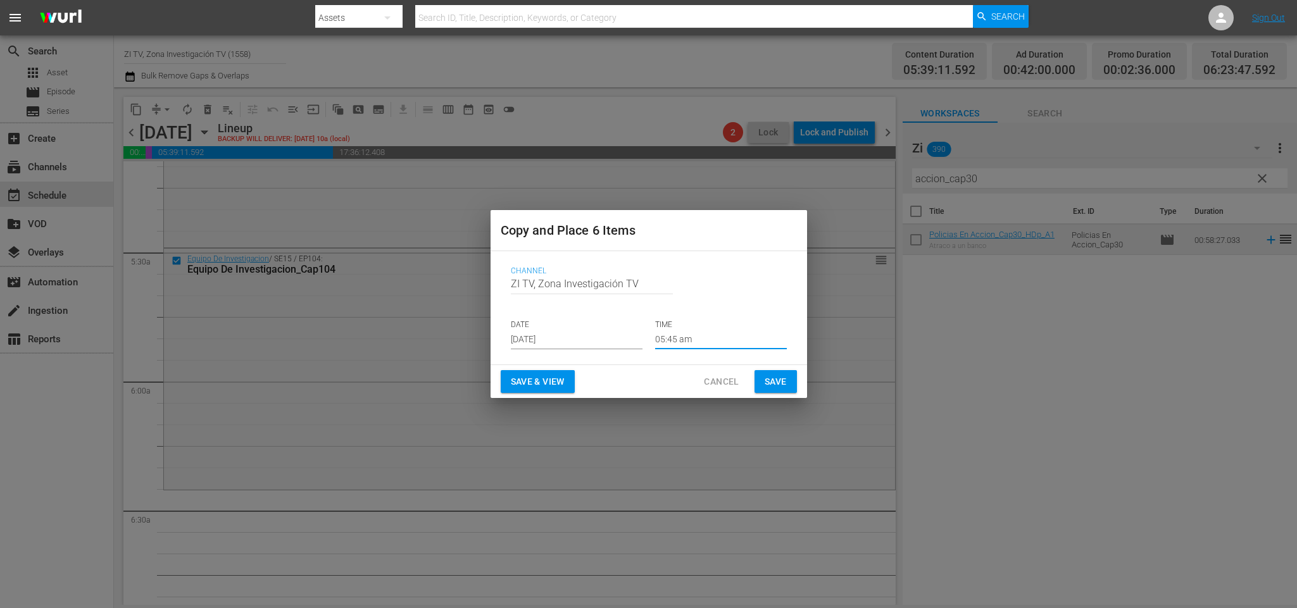
click at [775, 397] on div "Save & View Cancel Save" at bounding box center [649, 382] width 317 height 34
click at [779, 374] on span "Save" at bounding box center [776, 382] width 22 height 16
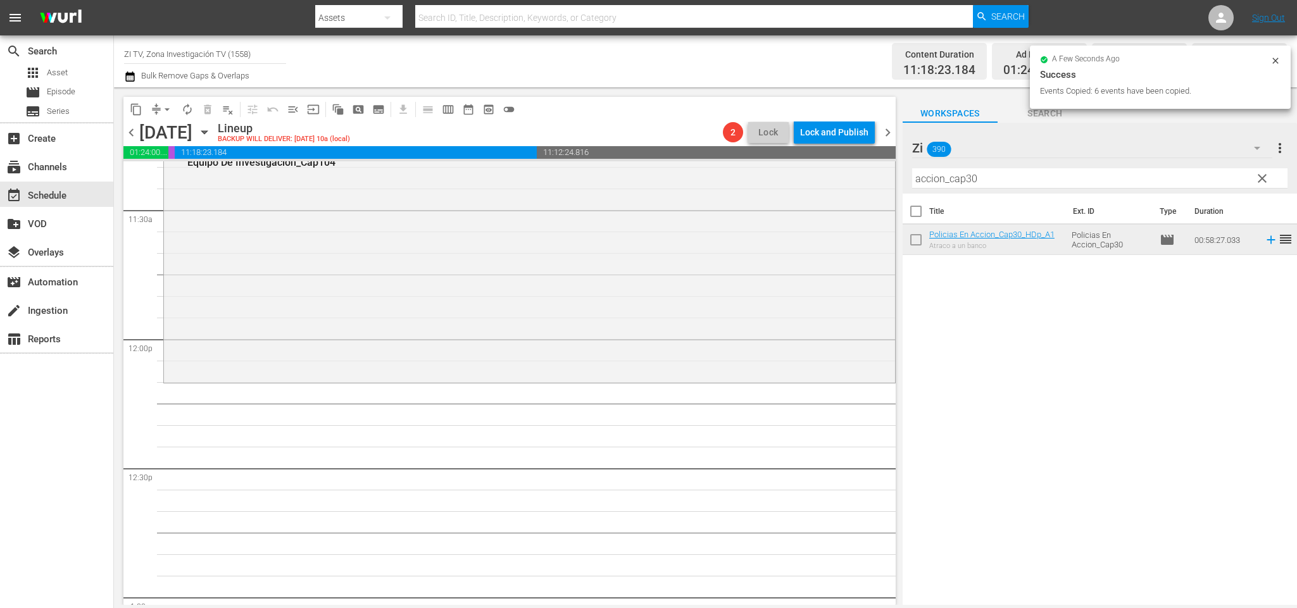
scroll to position [2827, 0]
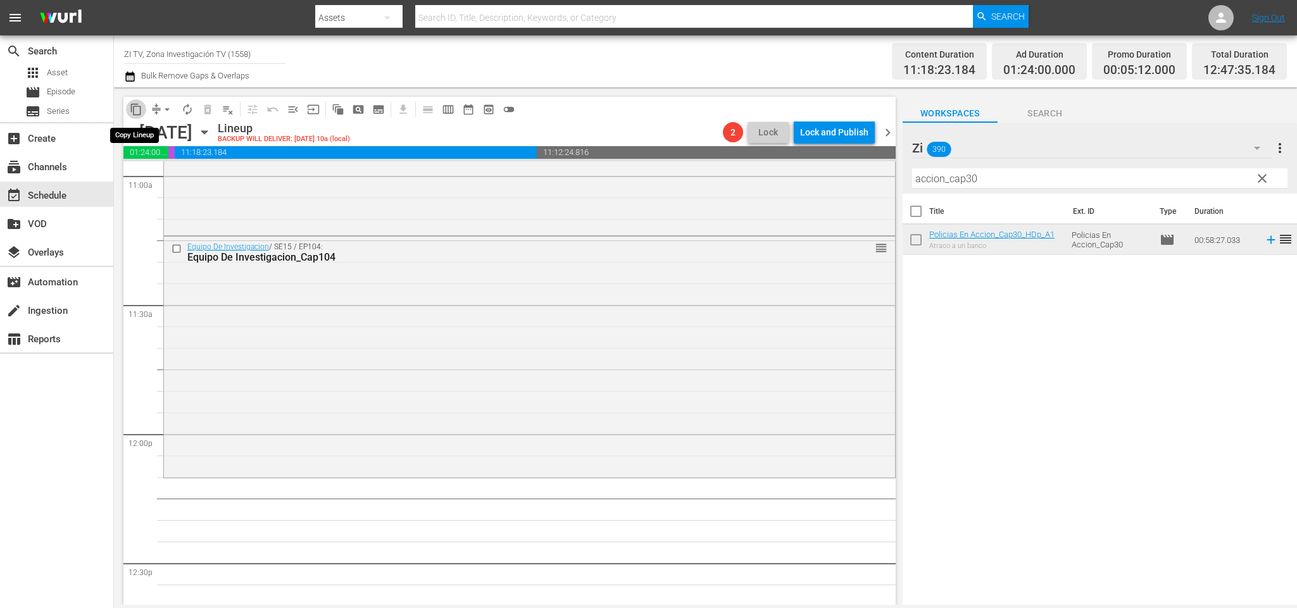
click at [130, 106] on span "content_copy" at bounding box center [136, 109] width 13 height 13
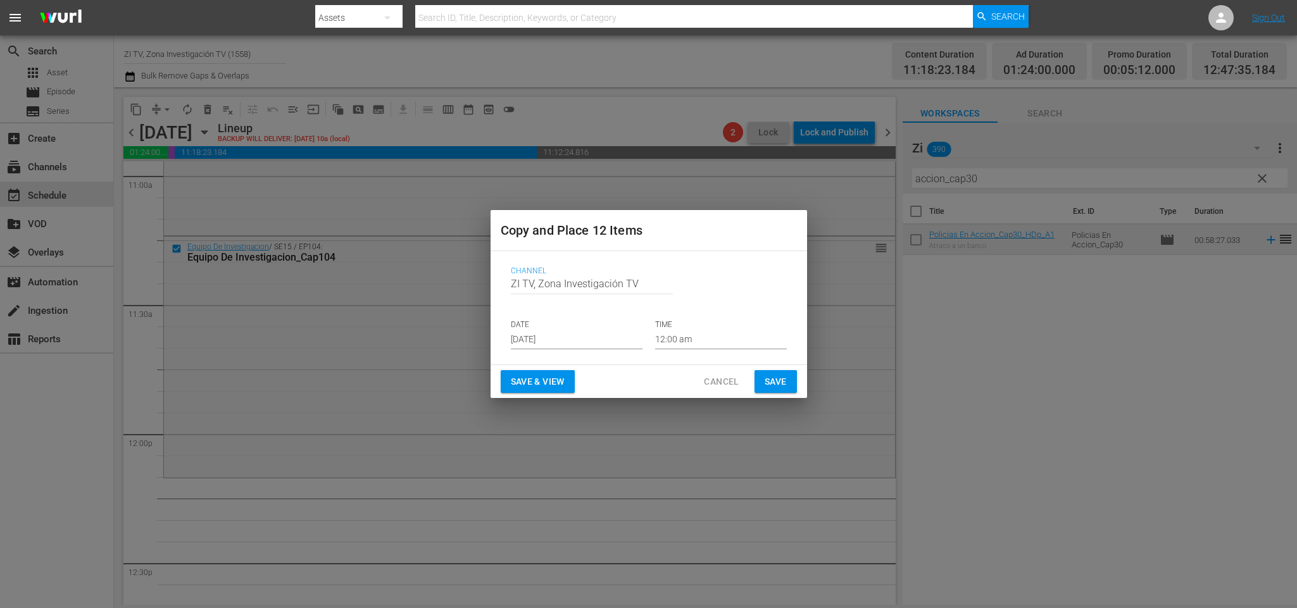
click at [547, 331] on input "[DATE]" at bounding box center [577, 340] width 132 height 19
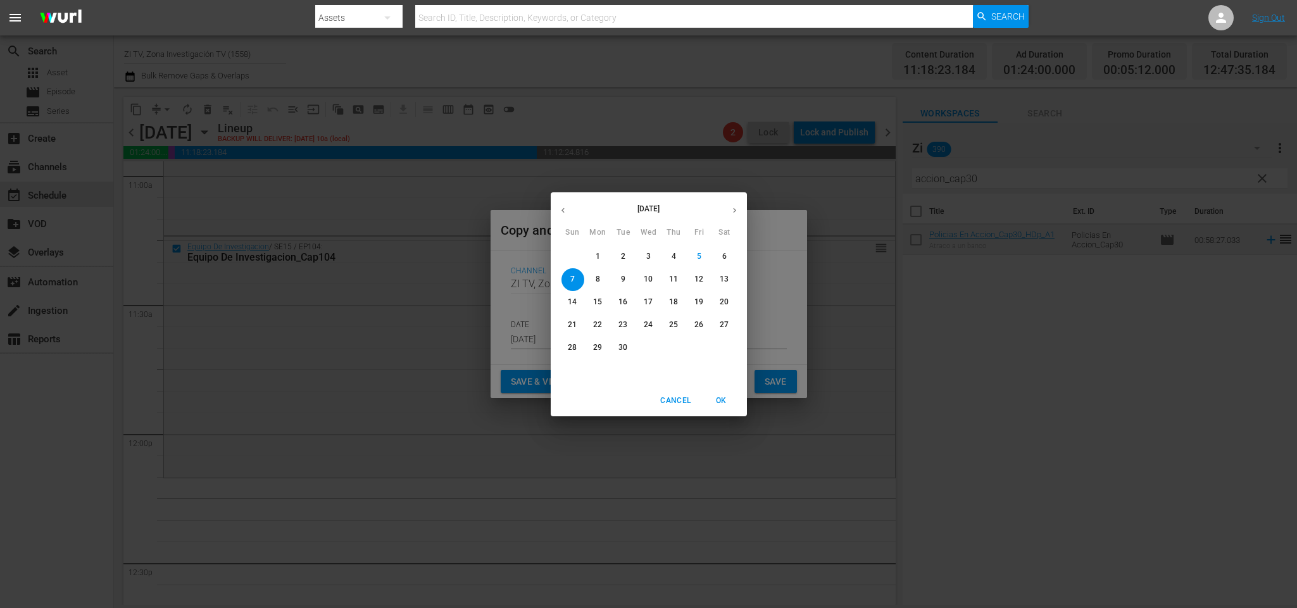
click at [619, 281] on span "9" at bounding box center [623, 279] width 23 height 11
type input "Sep 9th 2025"
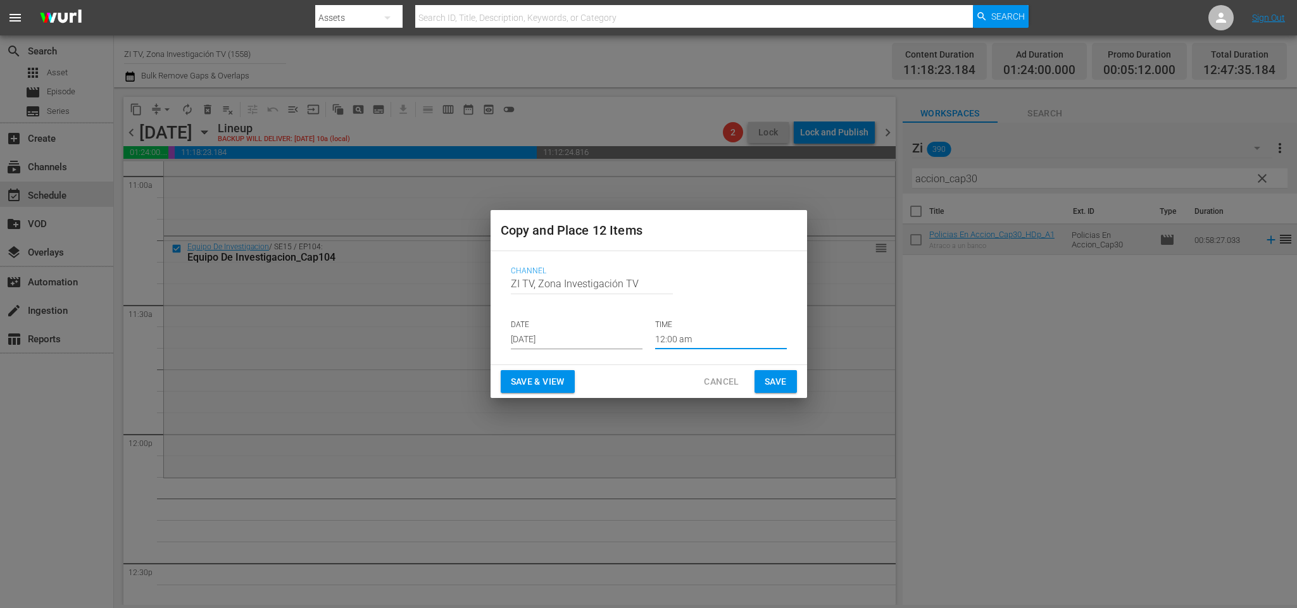
click at [722, 341] on input "12:00 am" at bounding box center [721, 340] width 132 height 19
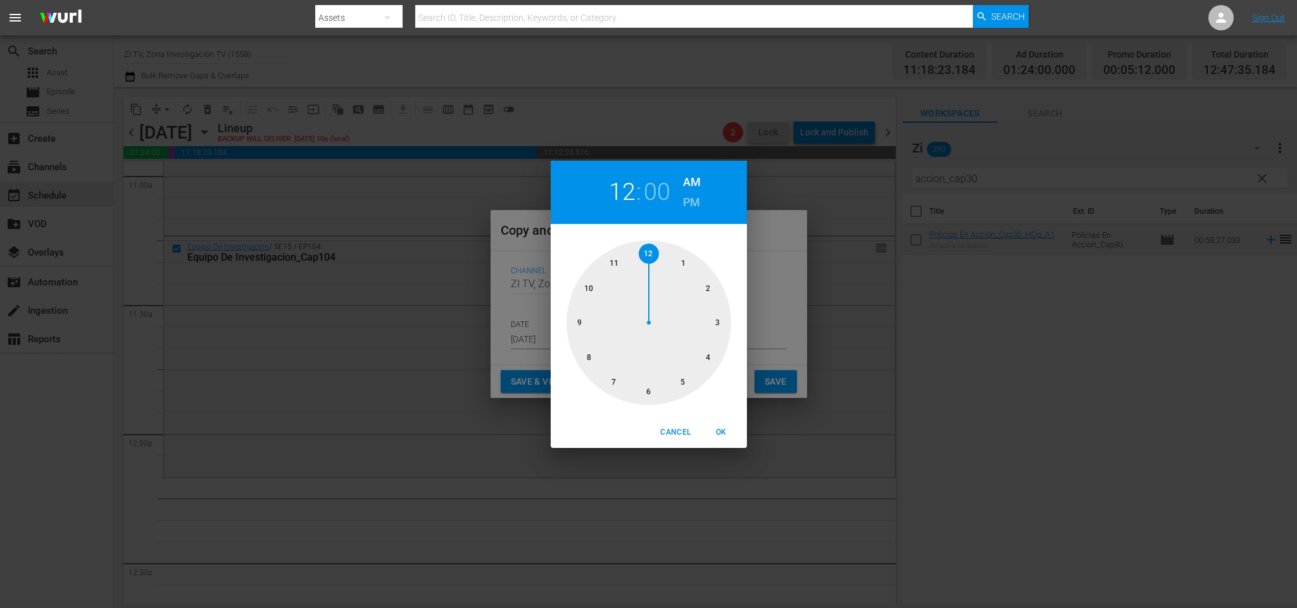
click at [616, 263] on div at bounding box center [649, 323] width 165 height 165
drag, startPoint x: 648, startPoint y: 393, endPoint x: 665, endPoint y: 392, distance: 17.1
click at [648, 392] on div at bounding box center [649, 323] width 165 height 165
drag, startPoint x: 721, startPoint y: 437, endPoint x: 760, endPoint y: 399, distance: 54.6
click at [724, 431] on span "OK" at bounding box center [722, 432] width 30 height 13
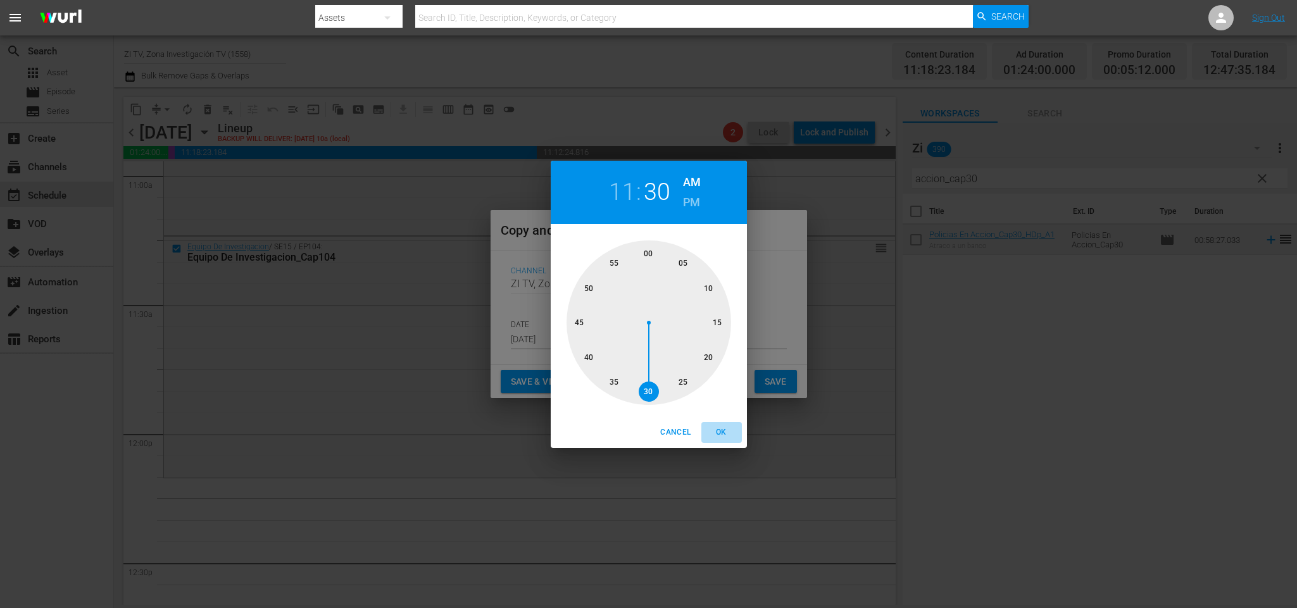
type input "11:30 am"
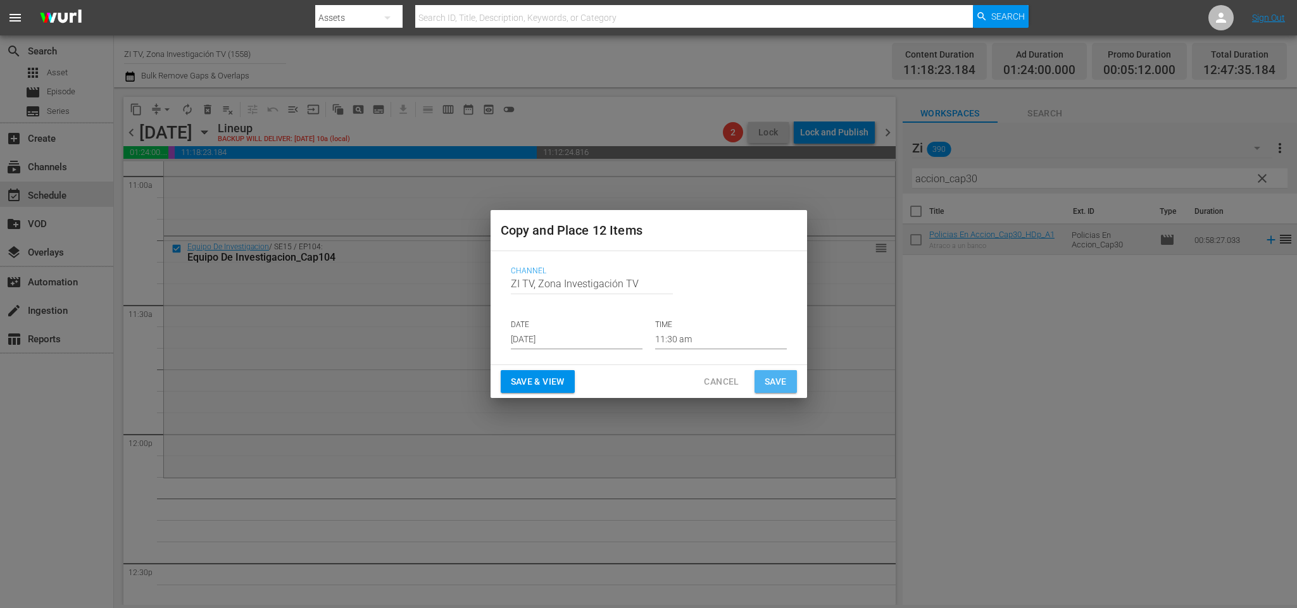
click at [762, 388] on button "Save" at bounding box center [776, 381] width 42 height 23
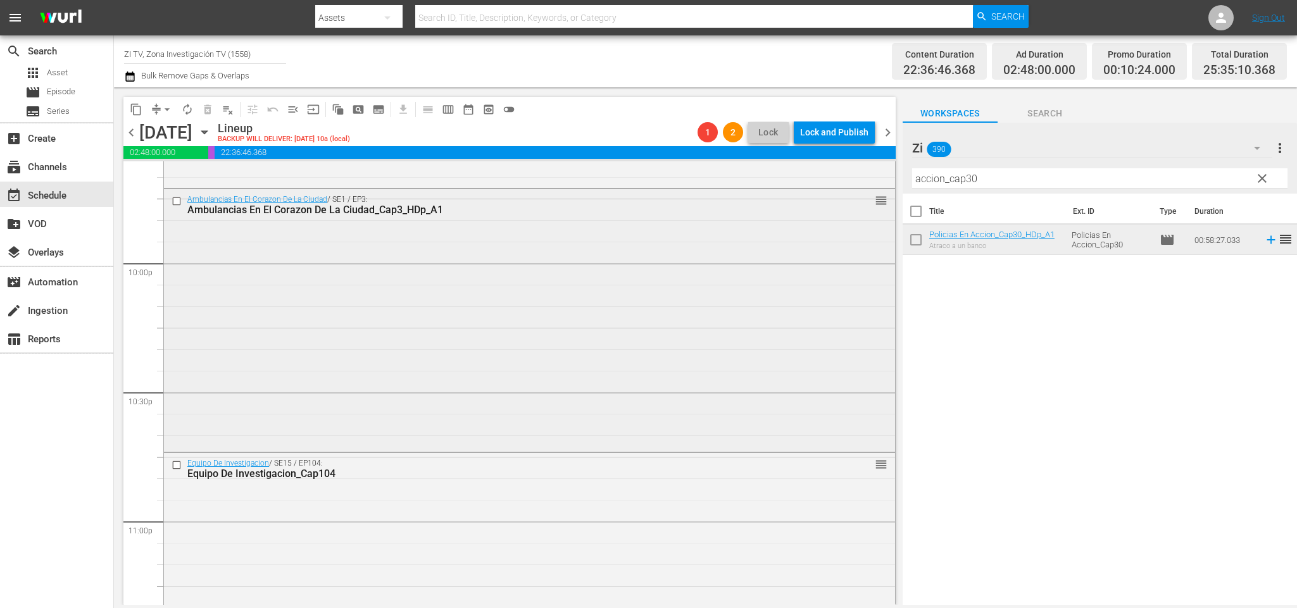
scroll to position [5756, 0]
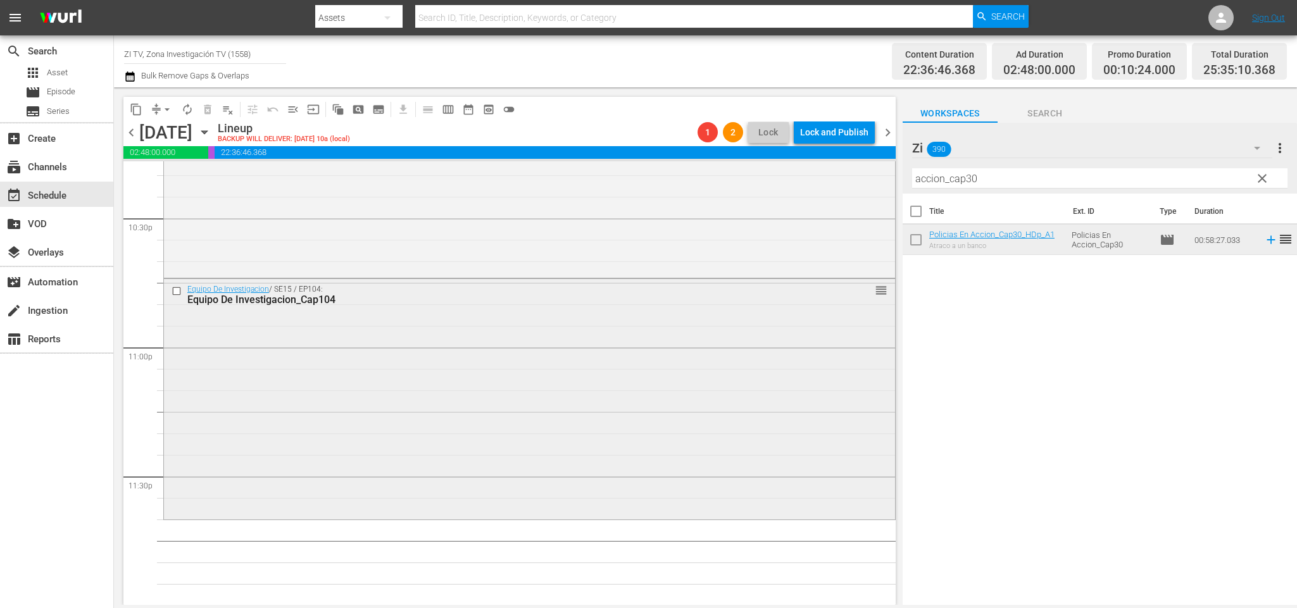
click at [179, 296] on input "checkbox" at bounding box center [178, 291] width 13 height 11
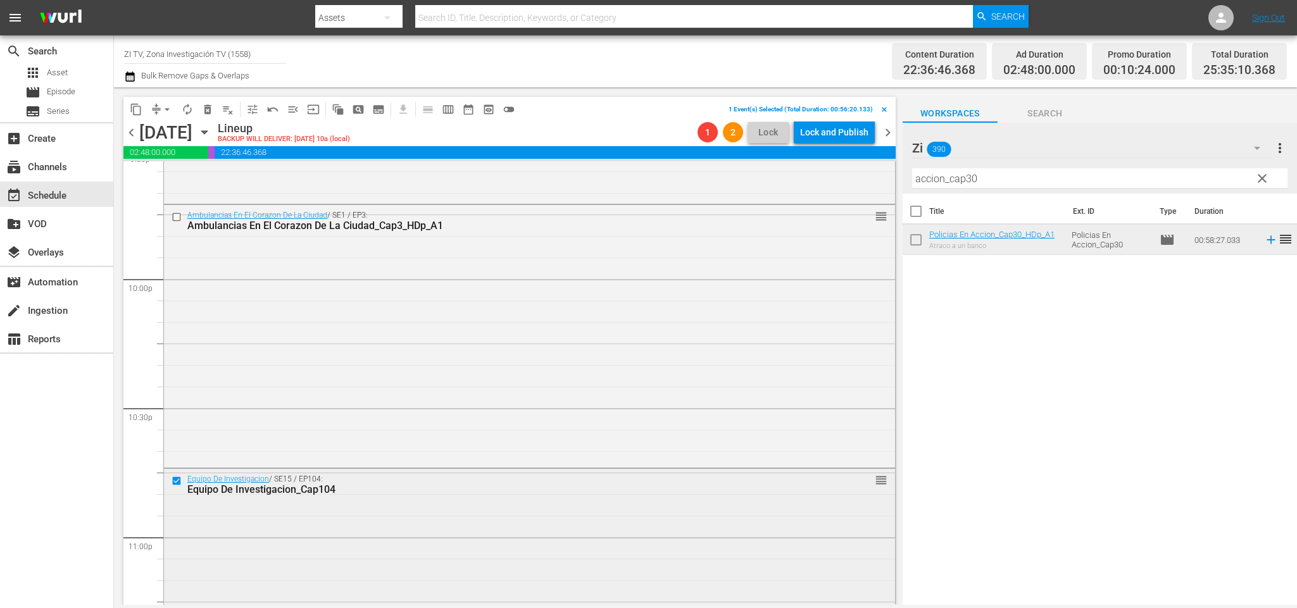
scroll to position [5471, 0]
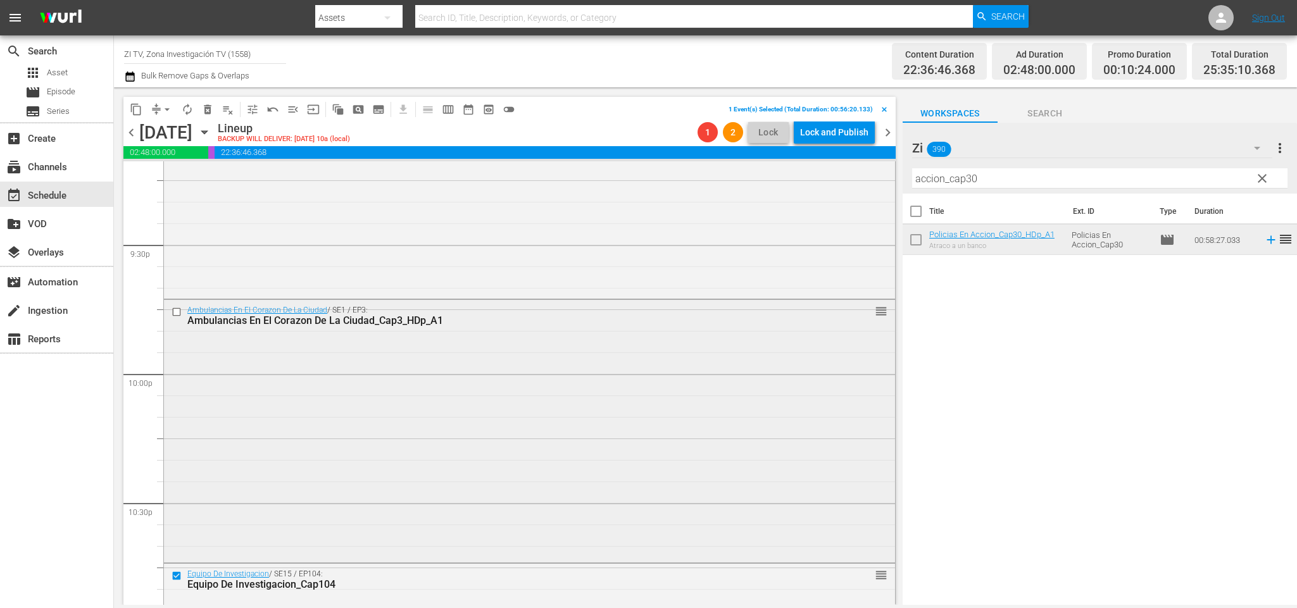
click at [173, 313] on input "checkbox" at bounding box center [178, 312] width 13 height 11
click at [209, 106] on span "delete_forever_outlined" at bounding box center [207, 109] width 13 height 13
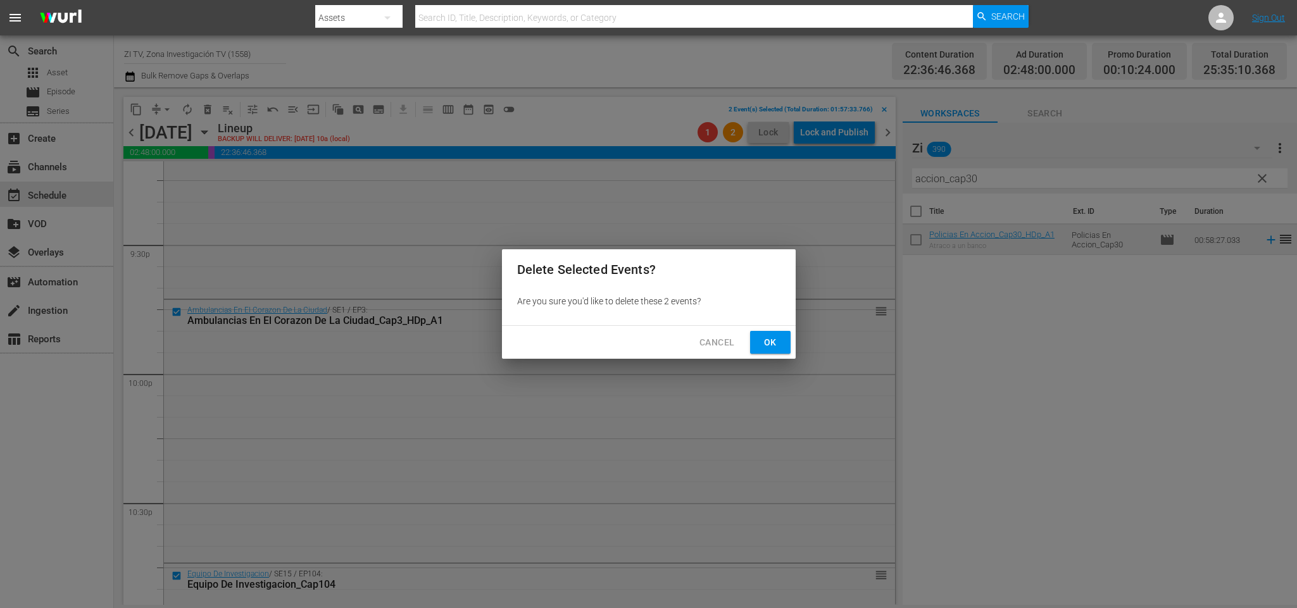
click at [766, 340] on span "Ok" at bounding box center [770, 343] width 20 height 16
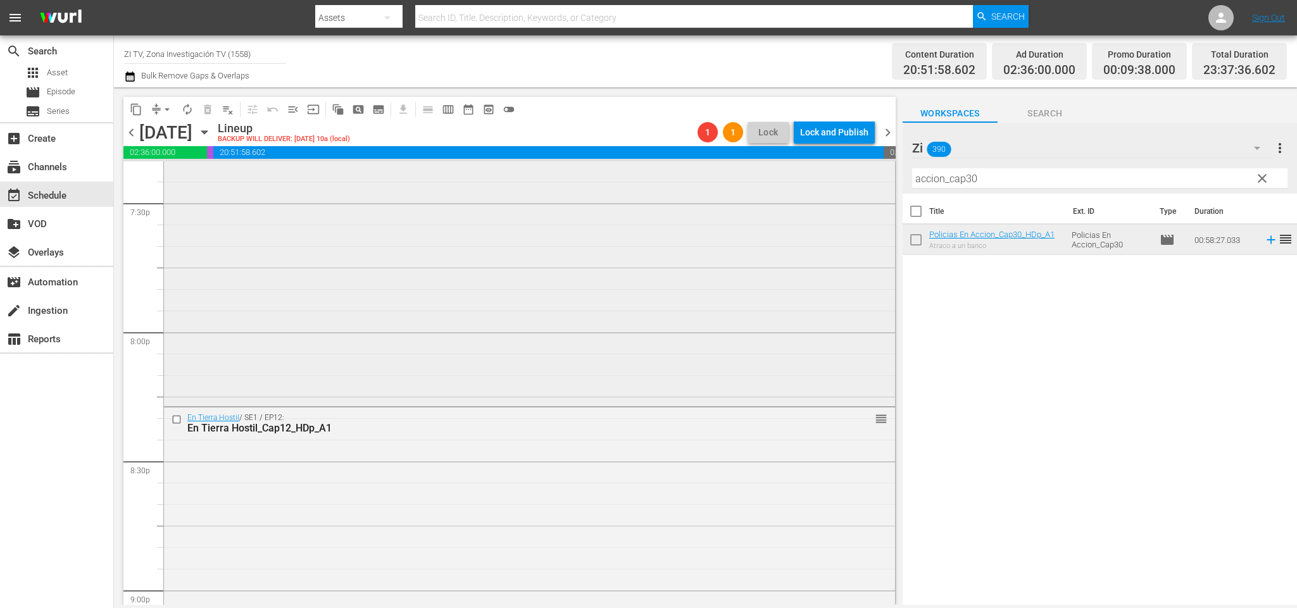
scroll to position [4901, 0]
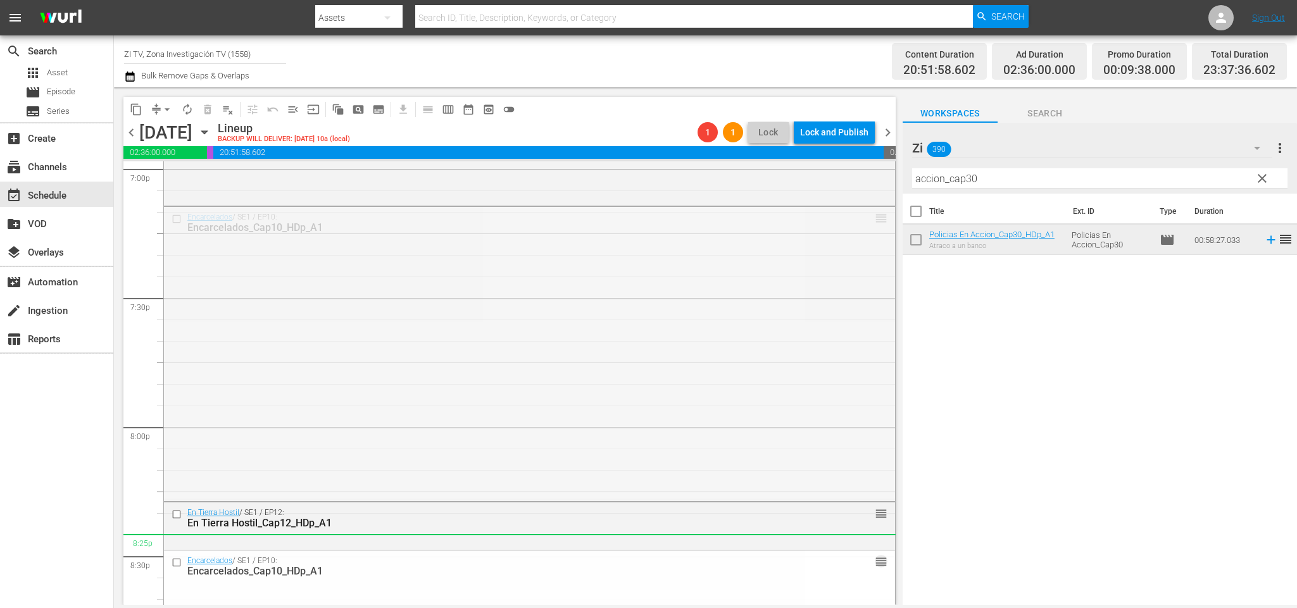
drag, startPoint x: 868, startPoint y: 218, endPoint x: 791, endPoint y: 552, distance: 341.9
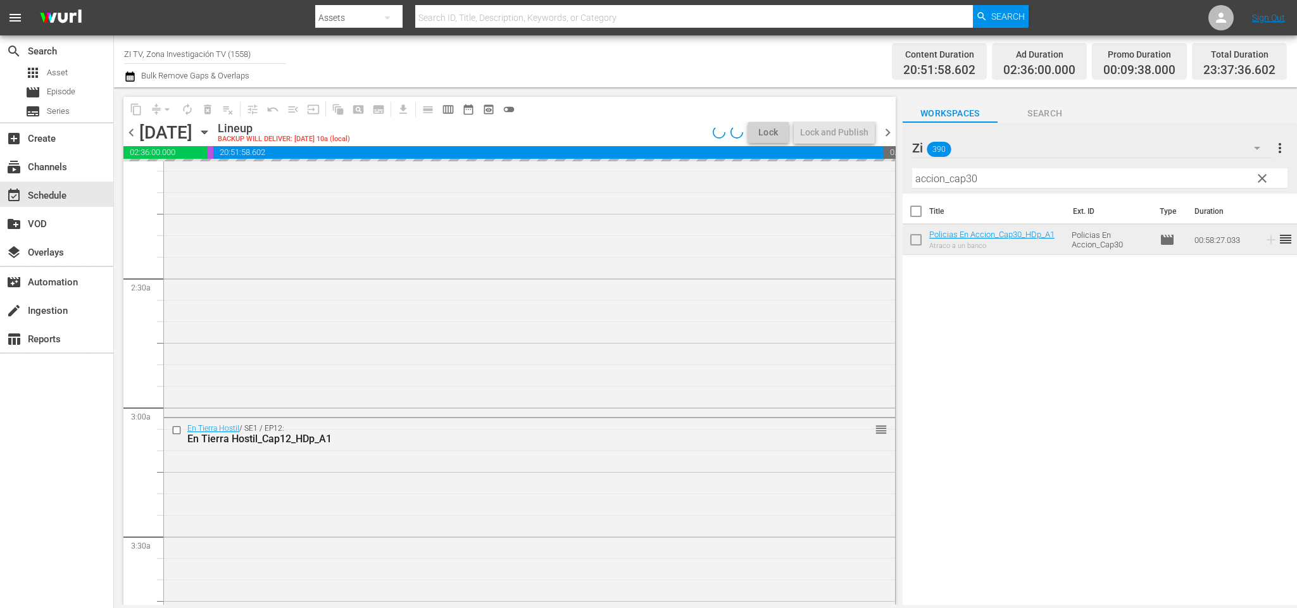
scroll to position [0, 0]
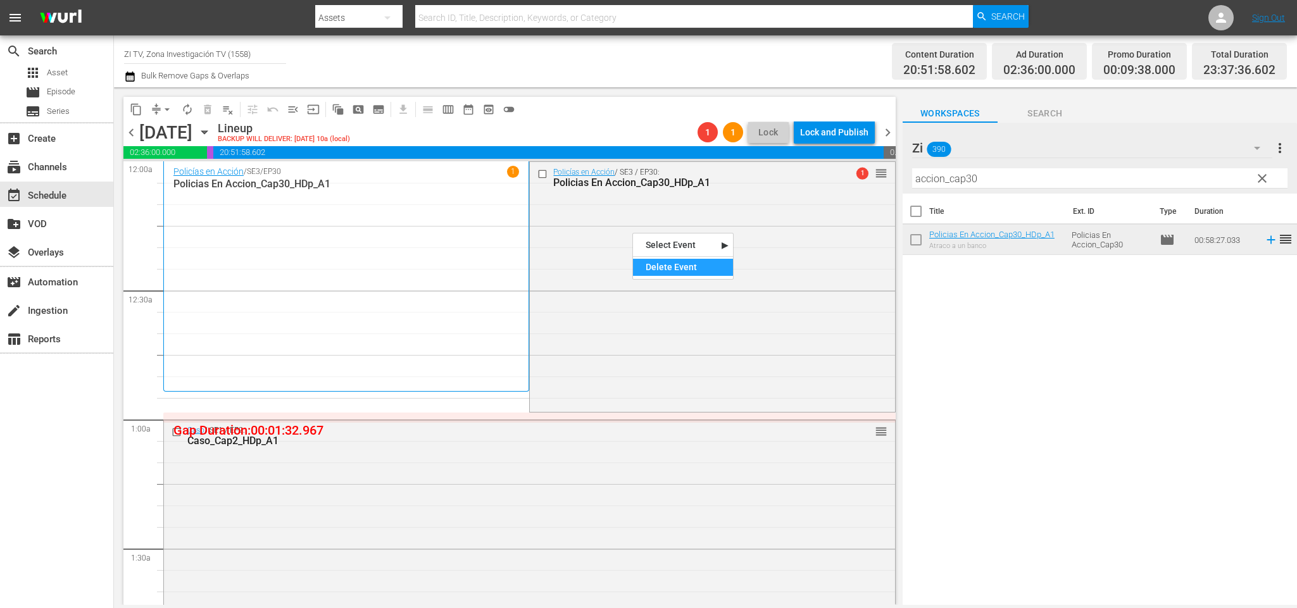
click at [655, 266] on div "Delete Event" at bounding box center [683, 267] width 100 height 17
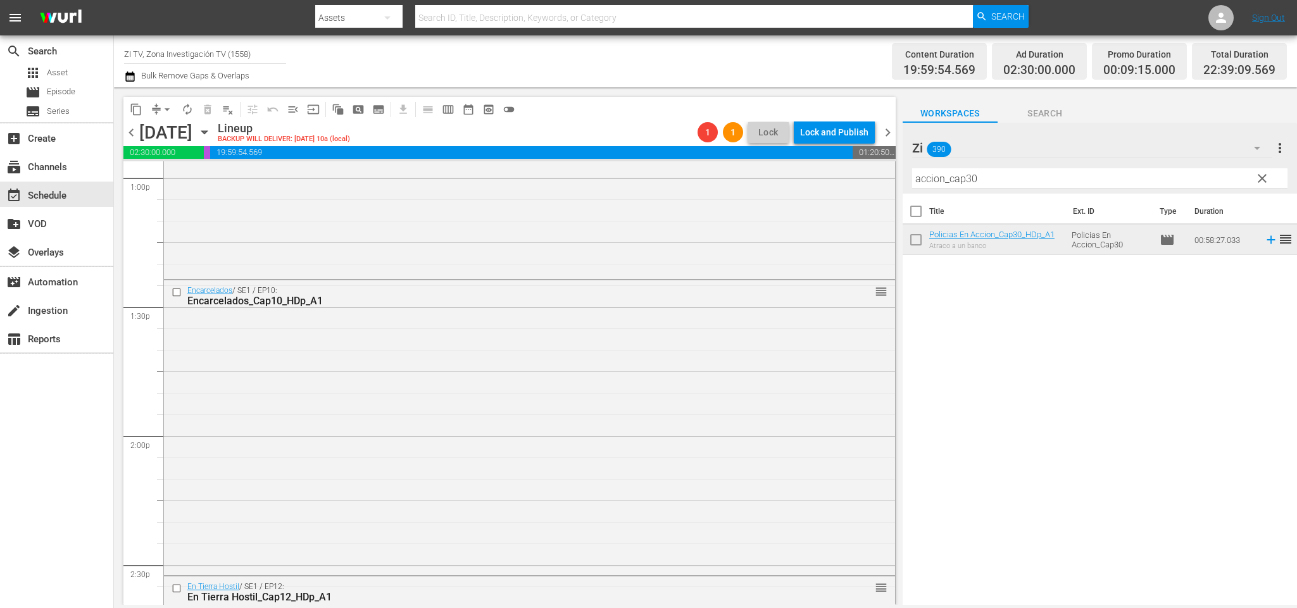
scroll to position [2971, 0]
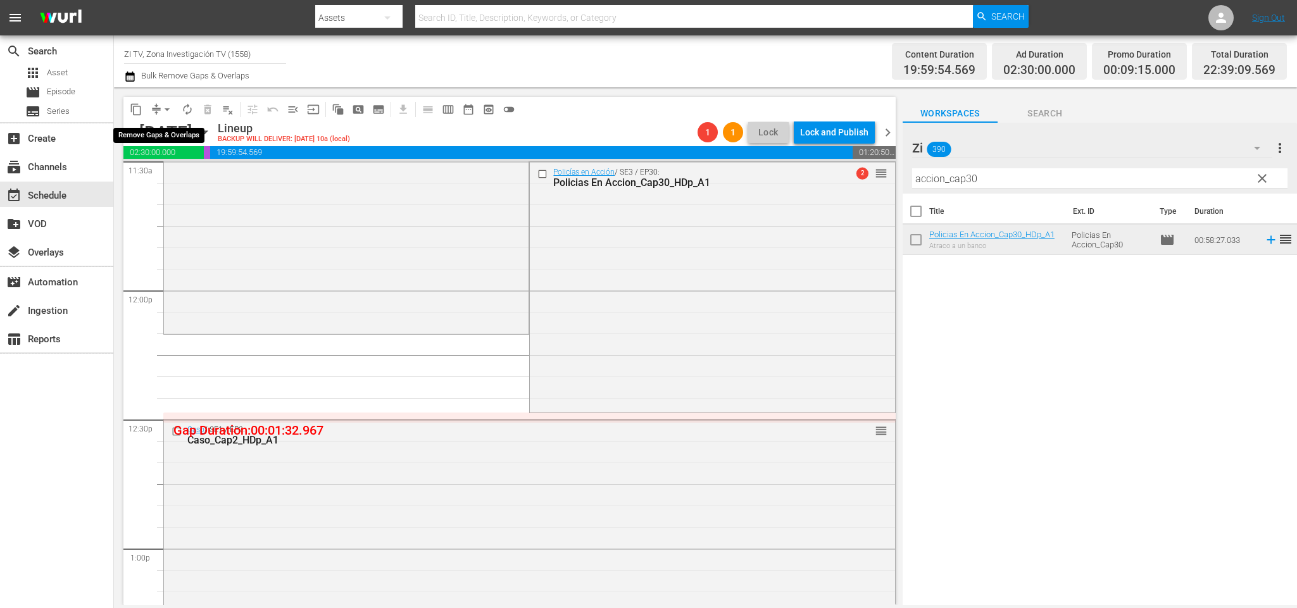
click at [164, 108] on span "arrow_drop_down" at bounding box center [167, 109] width 13 height 13
click at [181, 170] on li "Align to End of Previous Day" at bounding box center [169, 176] width 133 height 21
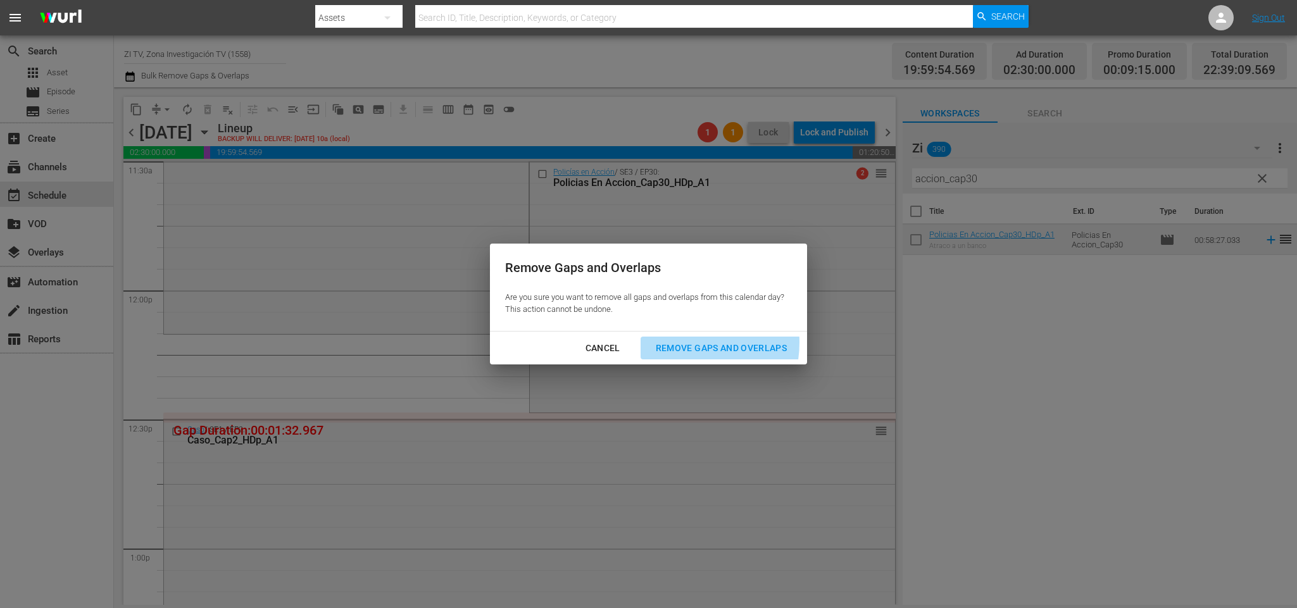
click at [690, 343] on div "Remove Gaps and Overlaps" at bounding box center [721, 349] width 151 height 16
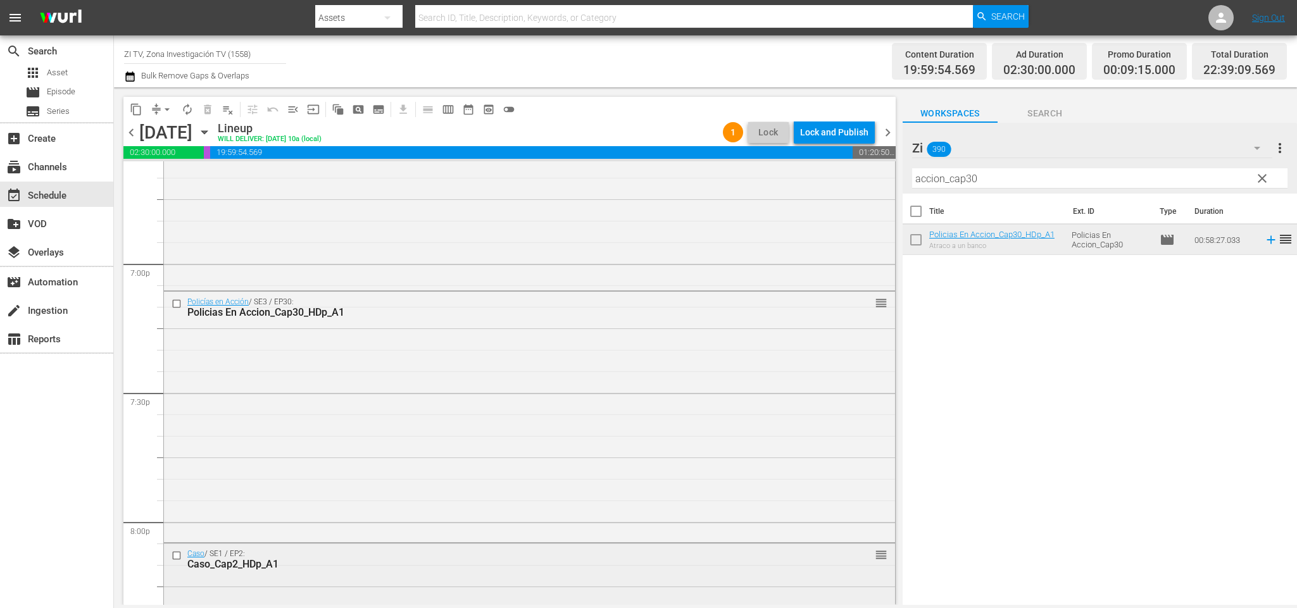
scroll to position [4616, 0]
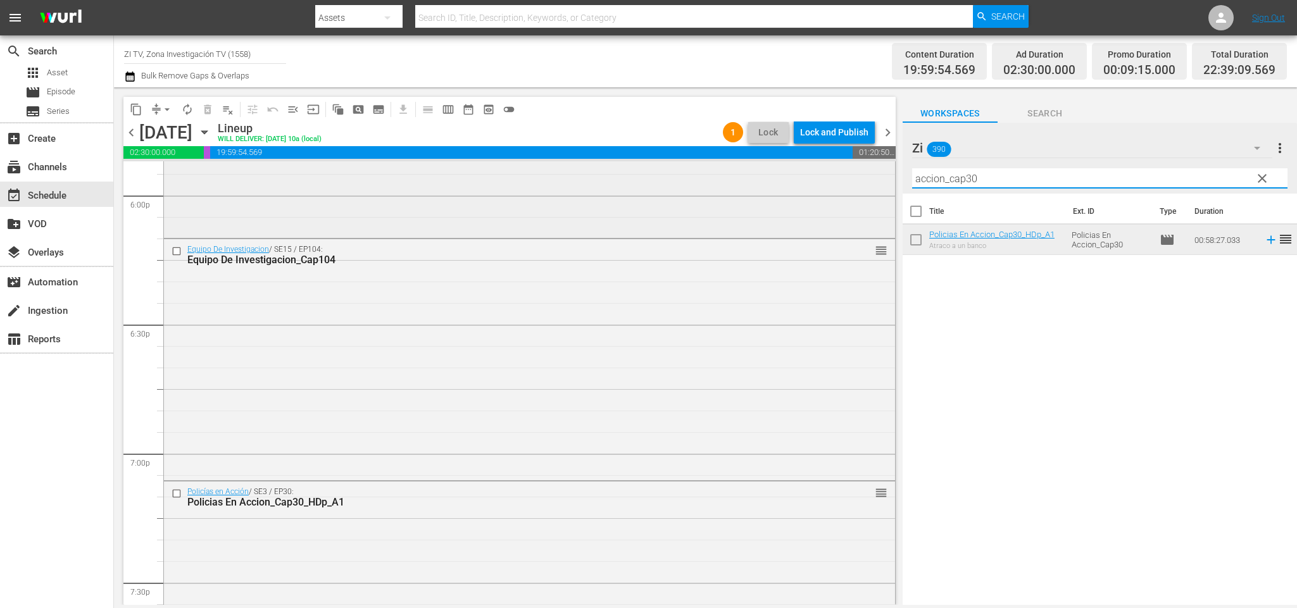
drag, startPoint x: 1059, startPoint y: 184, endPoint x: 797, endPoint y: 183, distance: 262.1
click at [798, 183] on div "content_copy compress arrow_drop_down autorenew_outlined delete_forever_outline…" at bounding box center [705, 346] width 1183 height 518
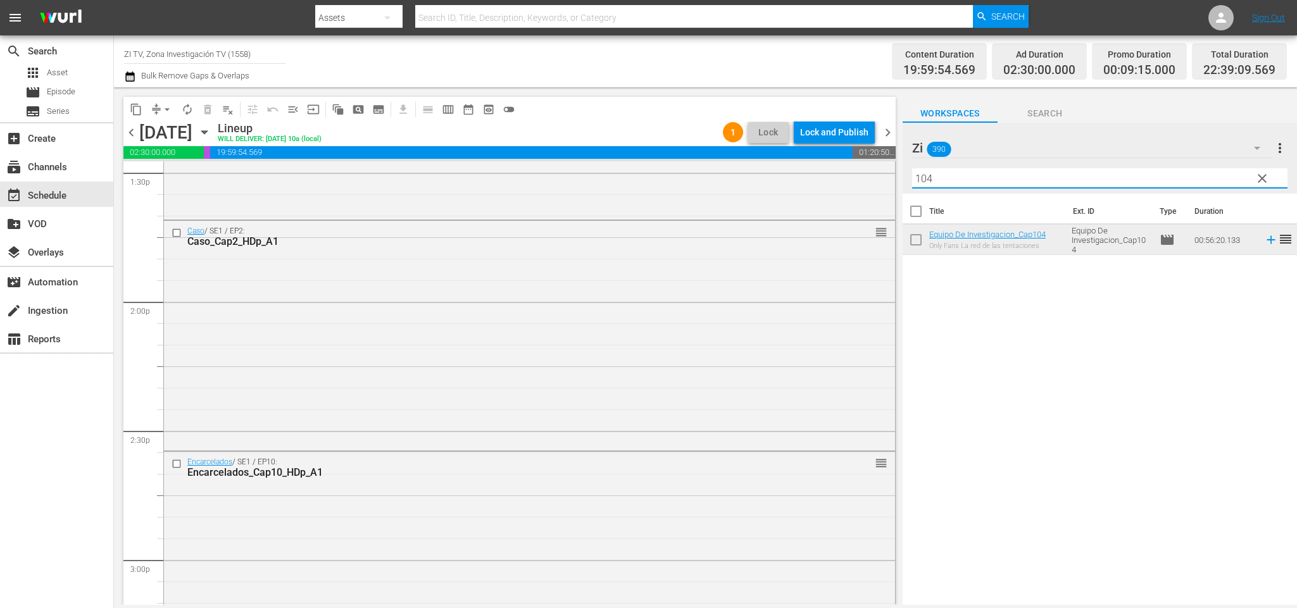
scroll to position [3571, 0]
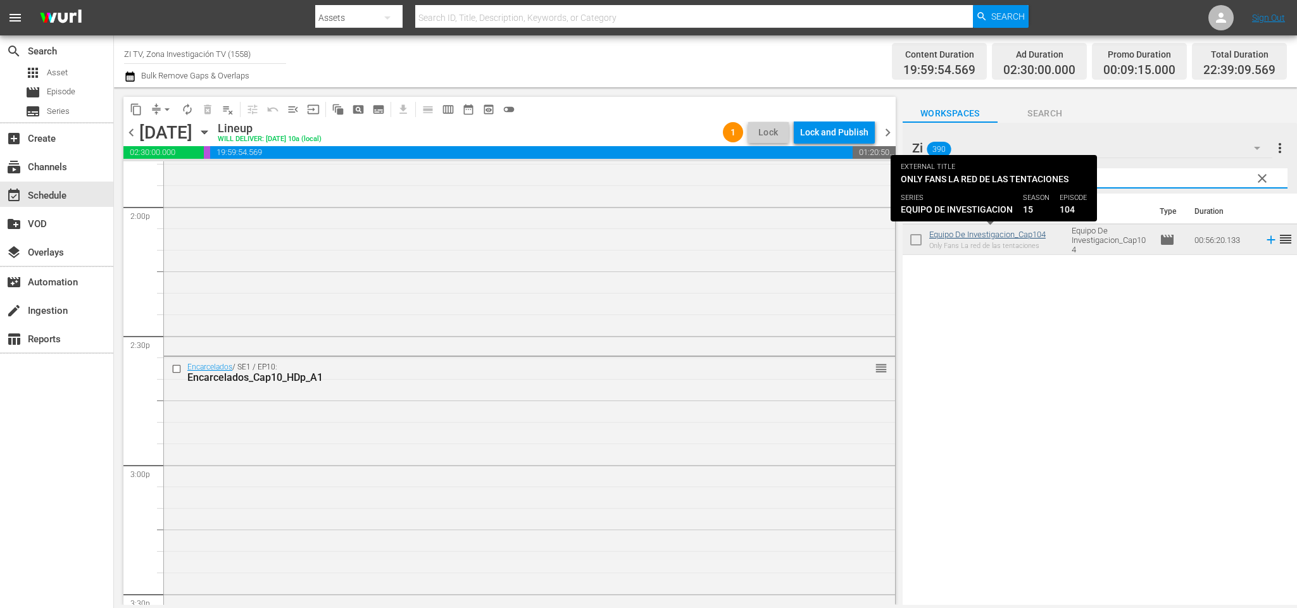
type input "104"
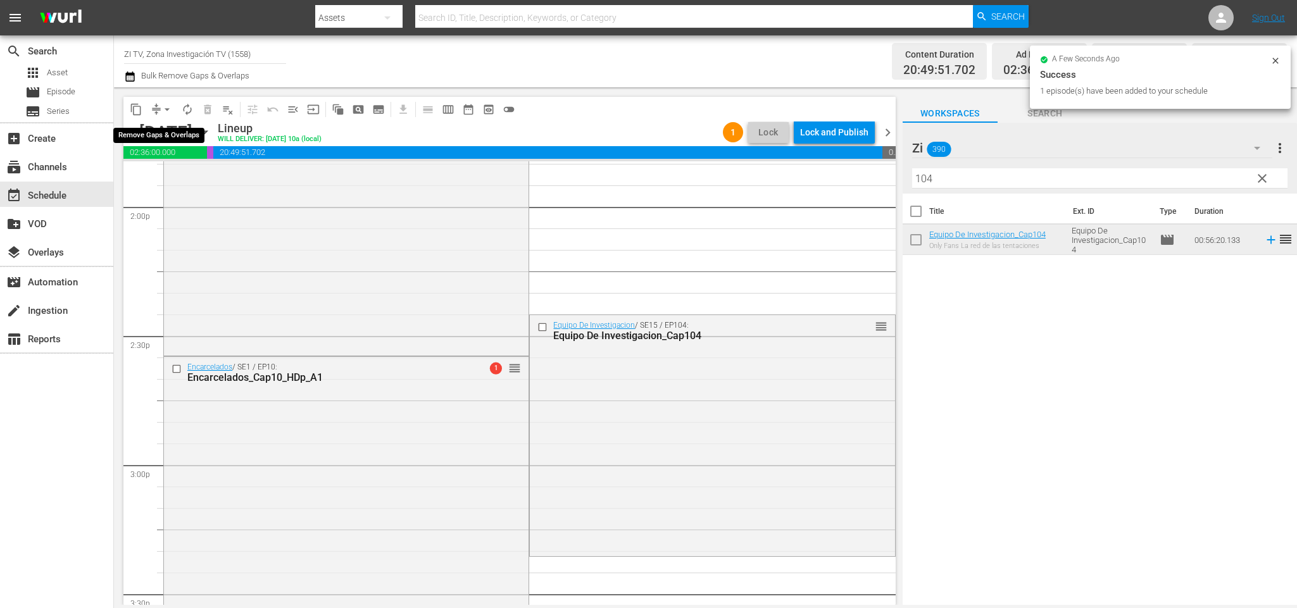
click at [166, 108] on span "arrow_drop_down" at bounding box center [167, 109] width 13 height 13
click at [173, 169] on li "Align to End of Previous Day" at bounding box center [169, 176] width 133 height 21
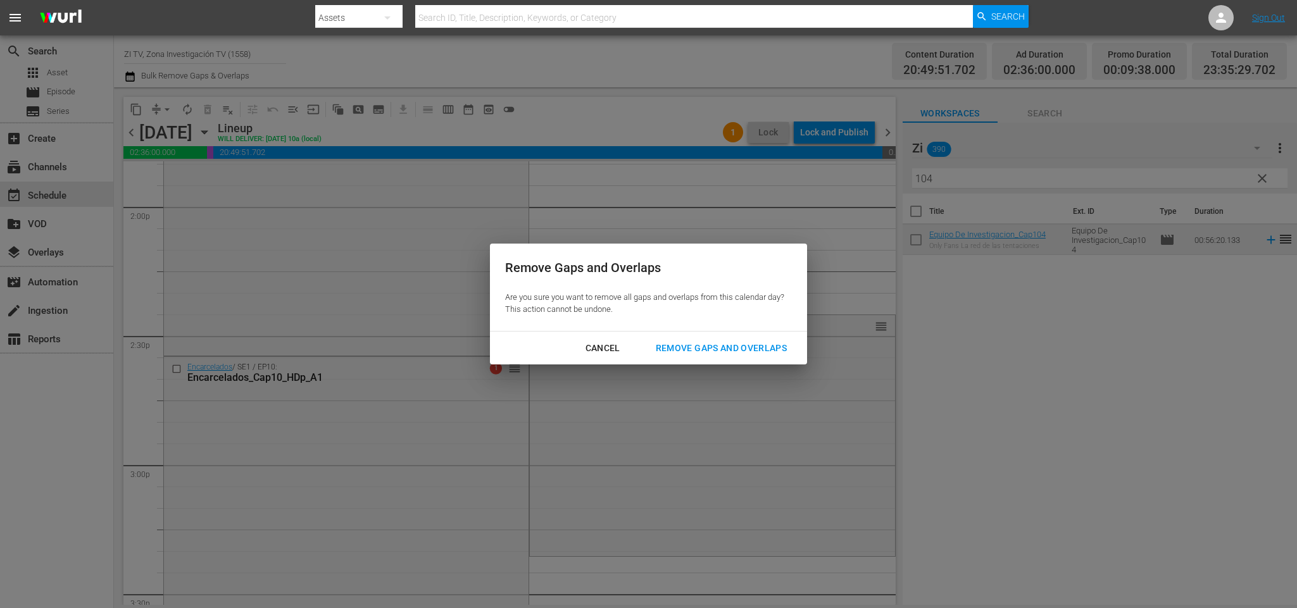
click at [762, 346] on div "Remove Gaps and Overlaps" at bounding box center [721, 349] width 151 height 16
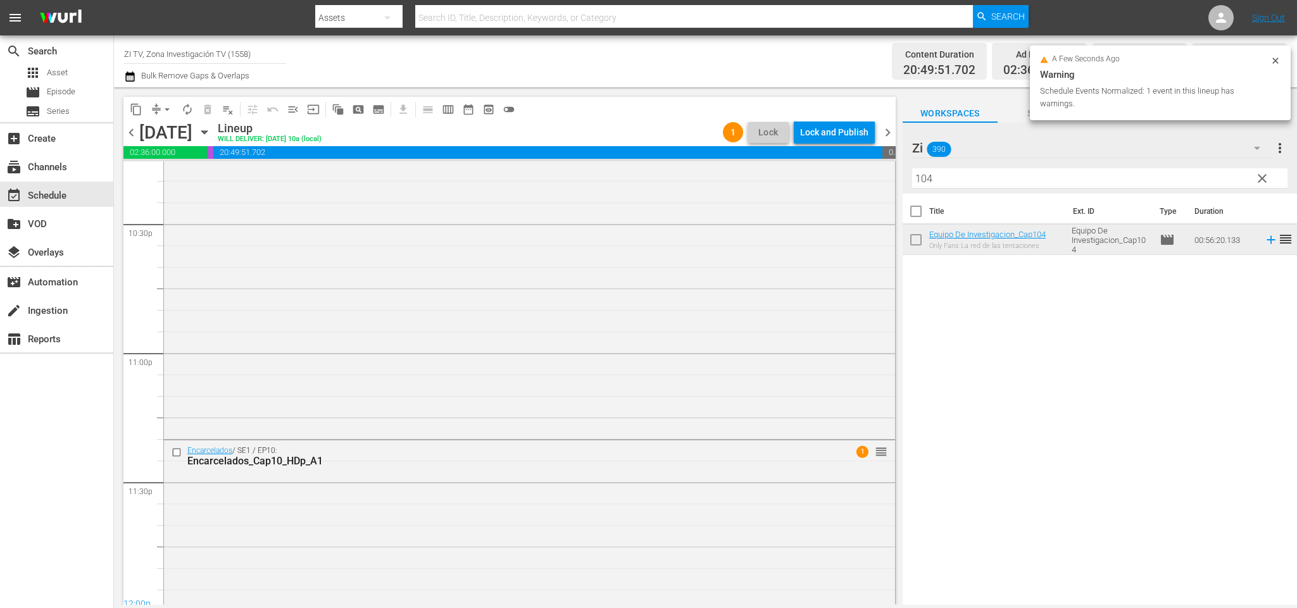
scroll to position [5881, 0]
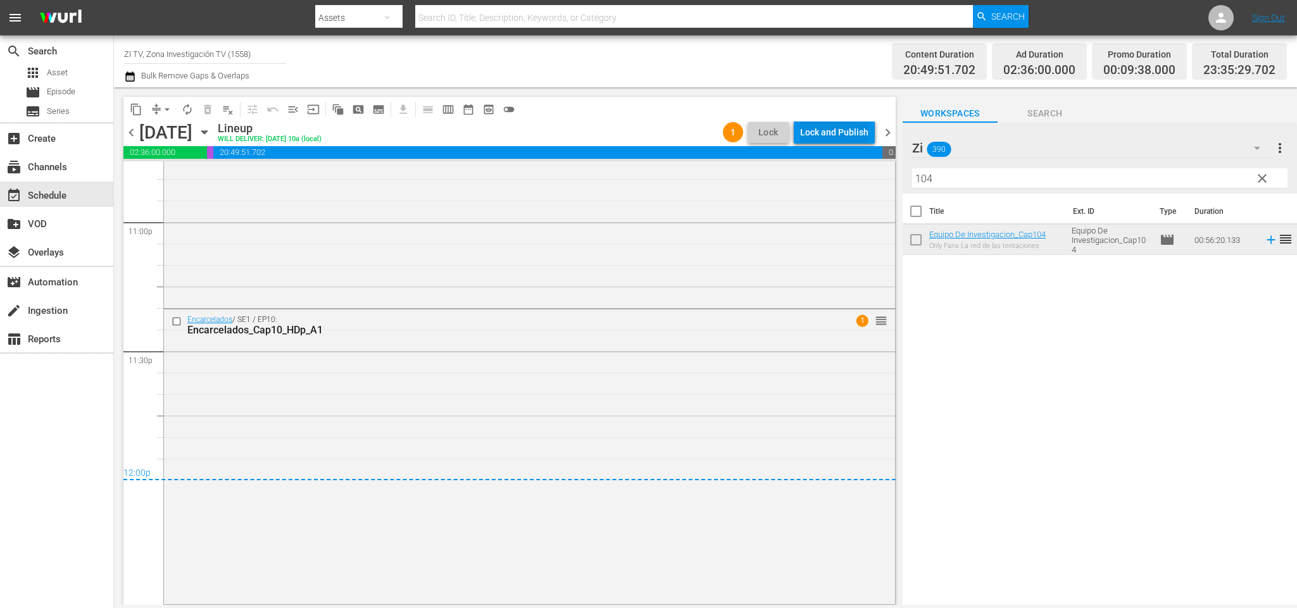
click at [821, 122] on div "Lock and Publish" at bounding box center [834, 132] width 68 height 23
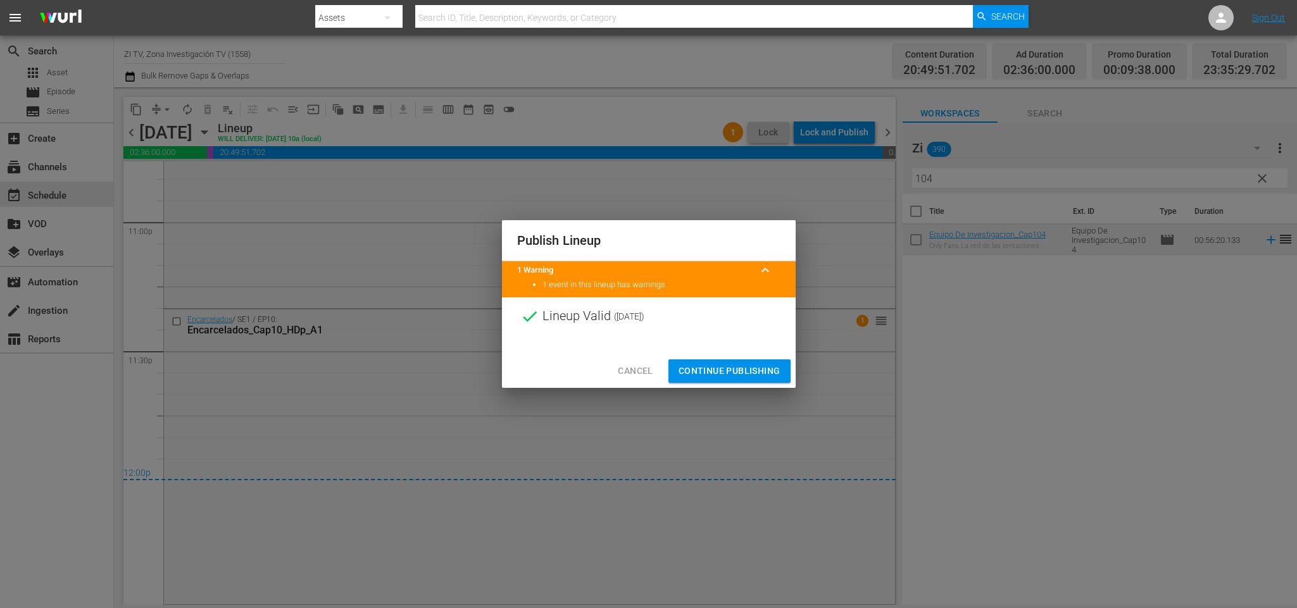
click at [712, 369] on span "Continue Publishing" at bounding box center [730, 371] width 102 height 16
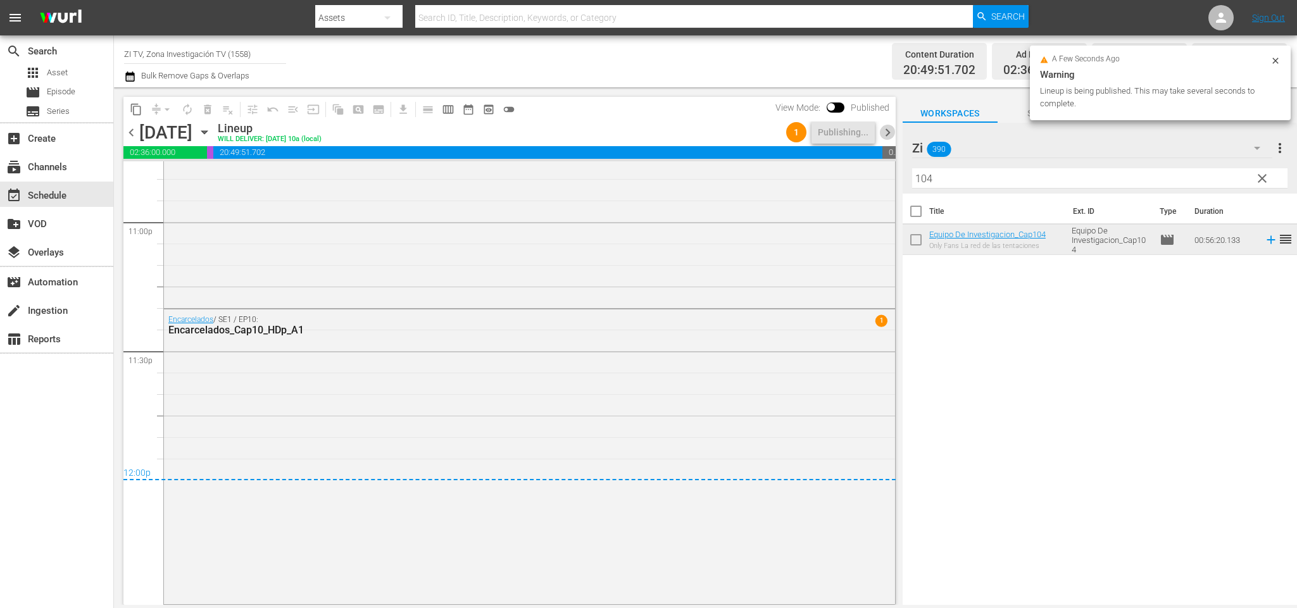
click at [886, 133] on span "chevron_right" at bounding box center [888, 133] width 16 height 16
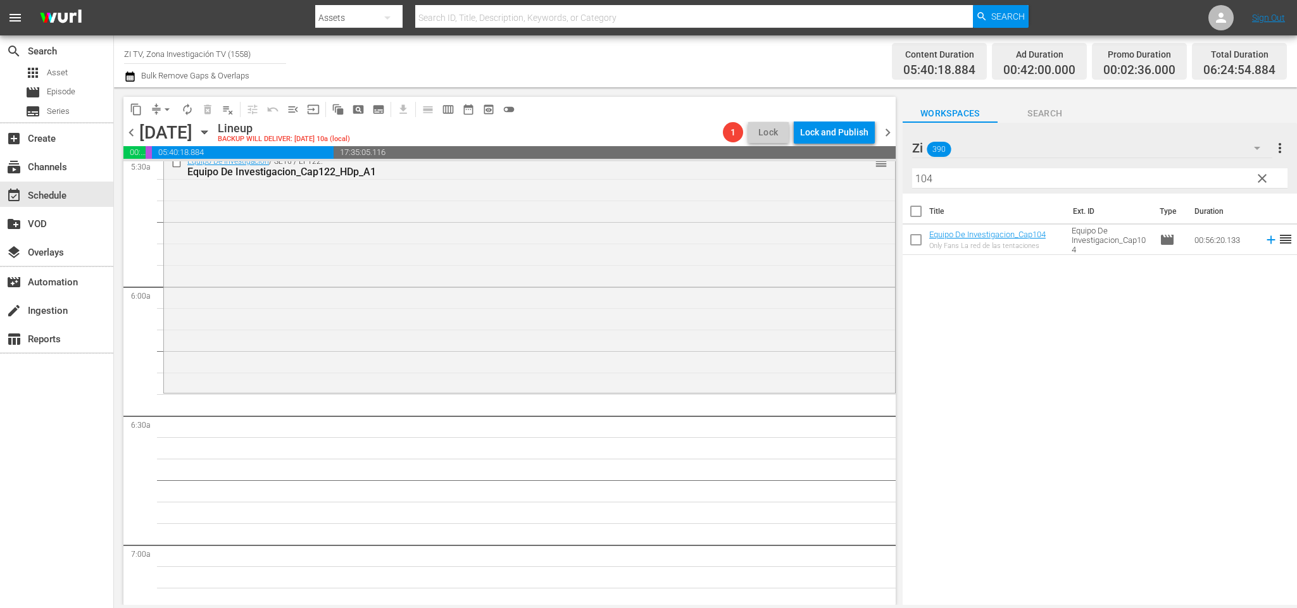
scroll to position [1235, 0]
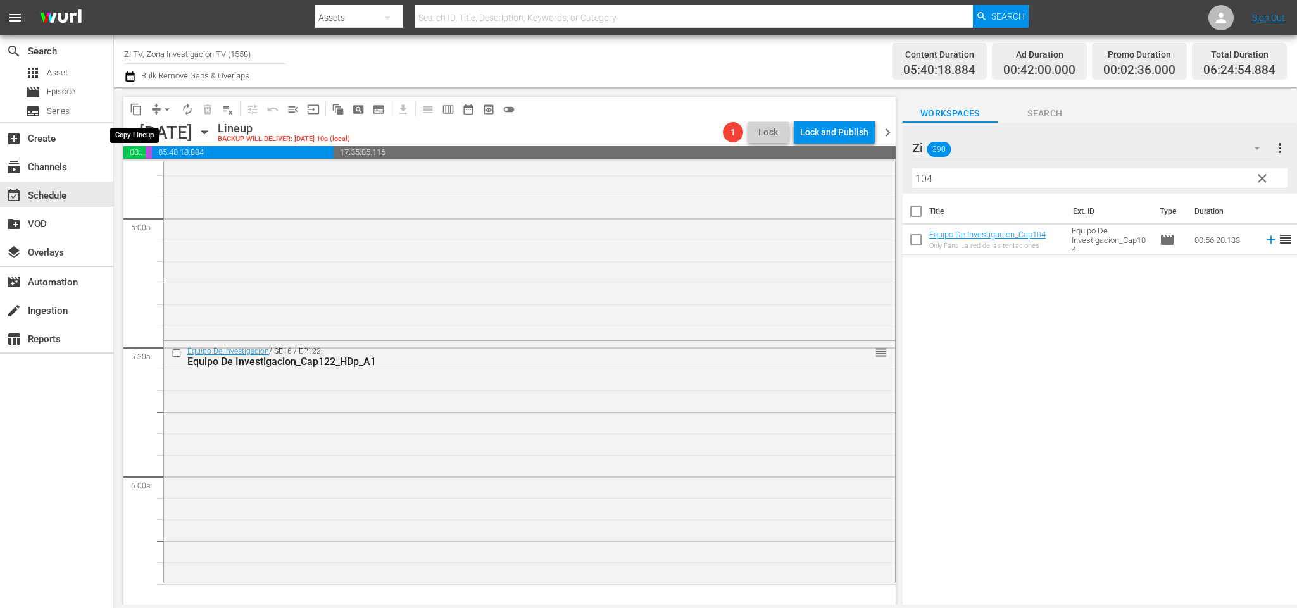
click at [131, 103] on span "content_copy" at bounding box center [136, 109] width 13 height 13
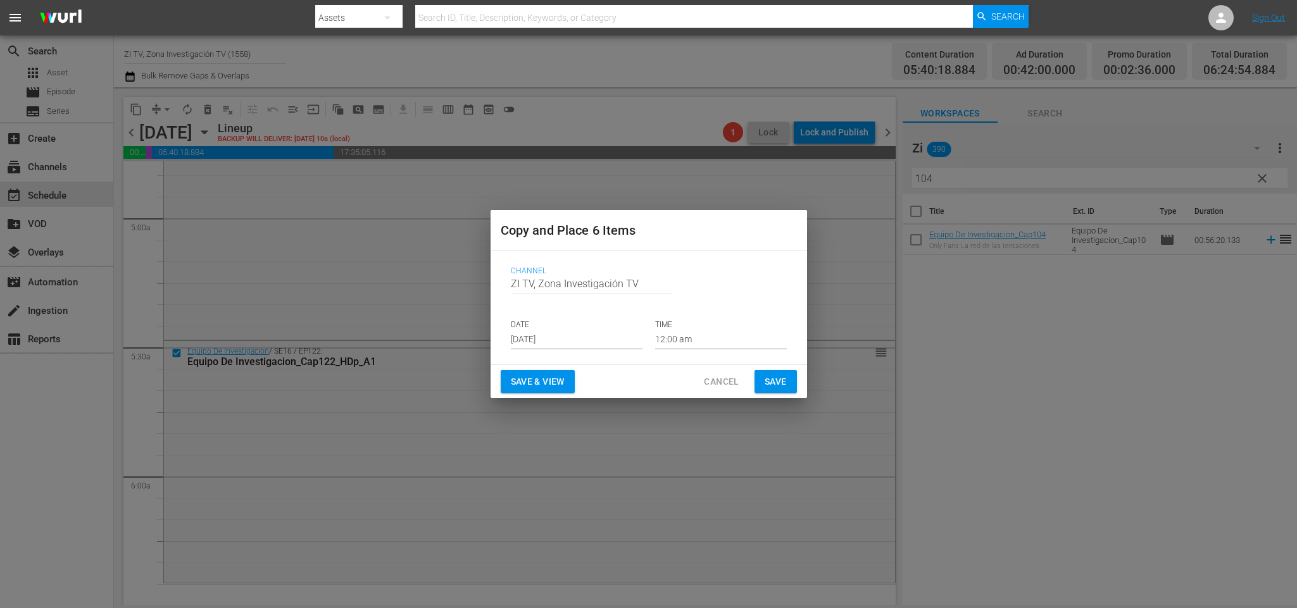
click at [555, 329] on p "DATE" at bounding box center [577, 325] width 132 height 11
click at [555, 342] on input "[DATE]" at bounding box center [577, 340] width 132 height 19
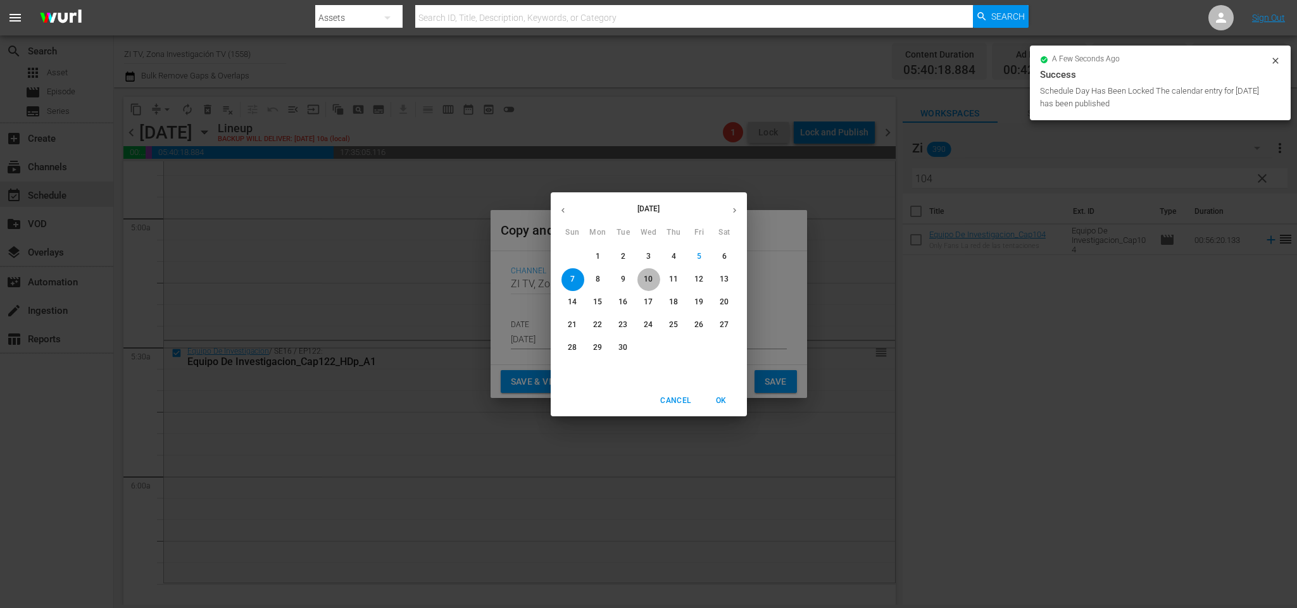
click at [648, 275] on p "10" at bounding box center [648, 279] width 9 height 11
type input "Sep 10th 2025"
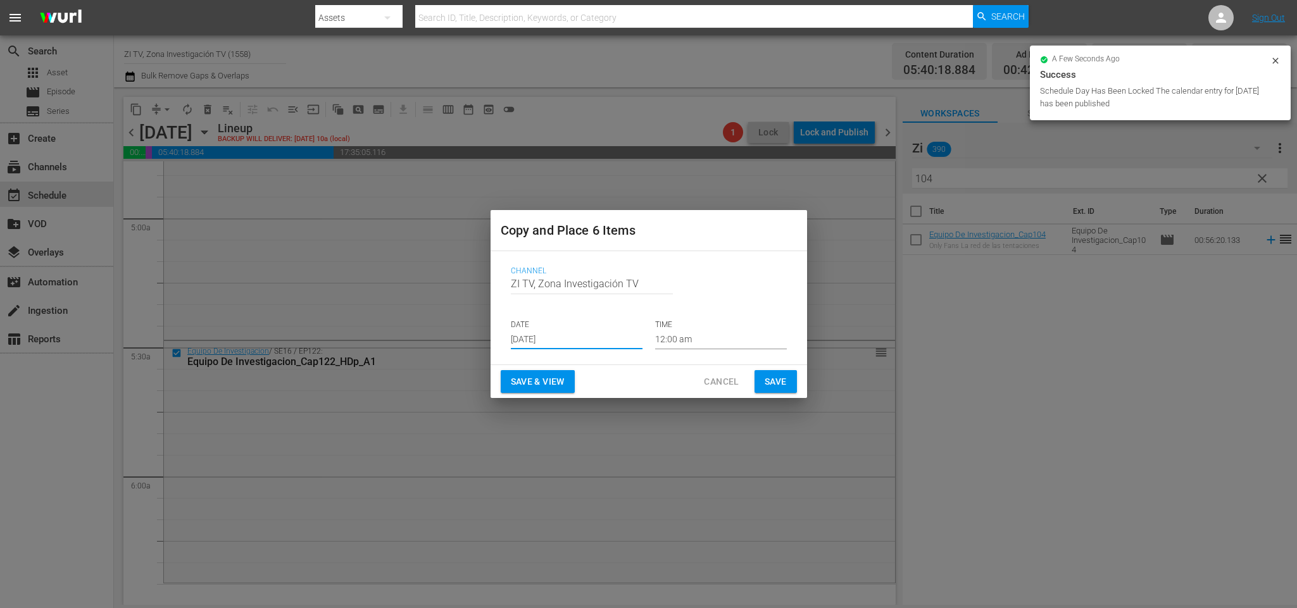
click at [730, 329] on p "TIME" at bounding box center [721, 325] width 132 height 11
click at [713, 343] on input "12:00 am" at bounding box center [721, 340] width 132 height 19
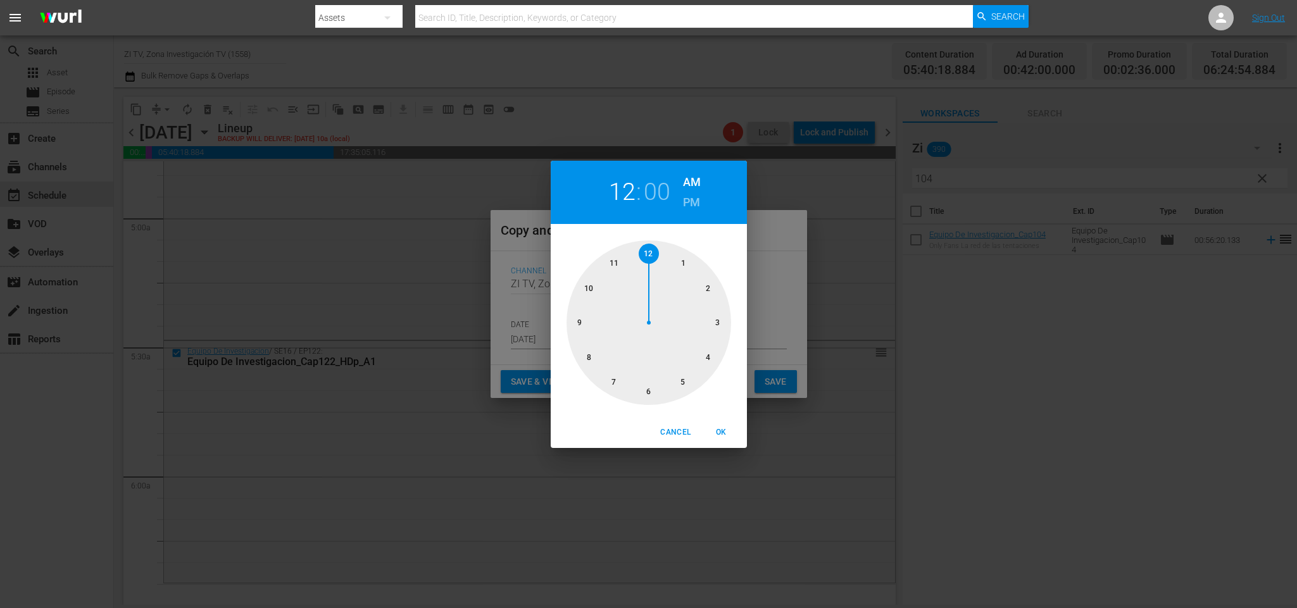
drag, startPoint x: 683, startPoint y: 384, endPoint x: 667, endPoint y: 370, distance: 20.6
click at [681, 380] on div at bounding box center [649, 323] width 165 height 165
click at [578, 324] on div at bounding box center [649, 323] width 165 height 165
click at [718, 429] on span "OK" at bounding box center [722, 432] width 30 height 13
type input "05:45 am"
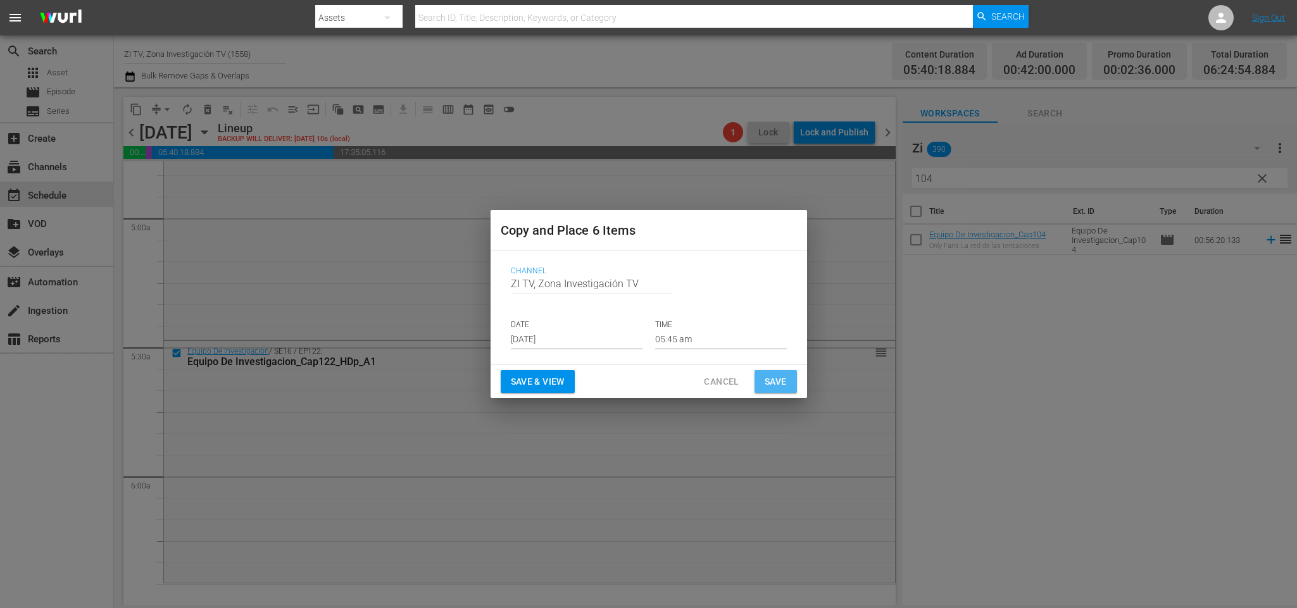
click at [779, 376] on span "Save" at bounding box center [776, 382] width 22 height 16
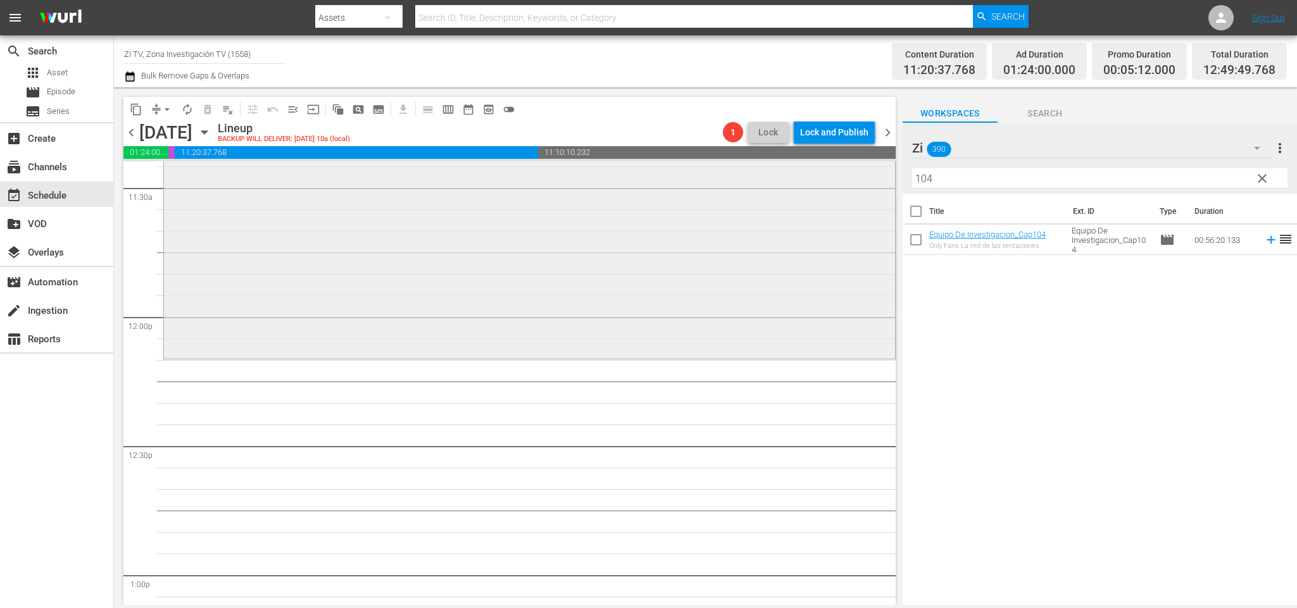
scroll to position [2849, 0]
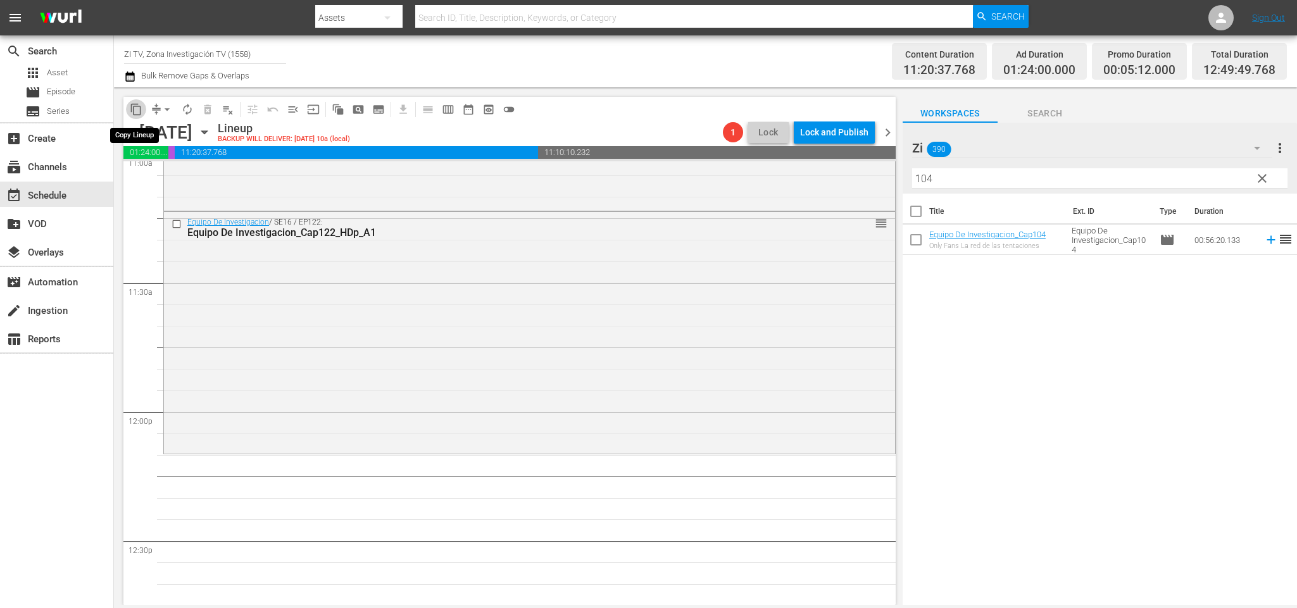
click at [139, 108] on span "content_copy" at bounding box center [136, 109] width 13 height 13
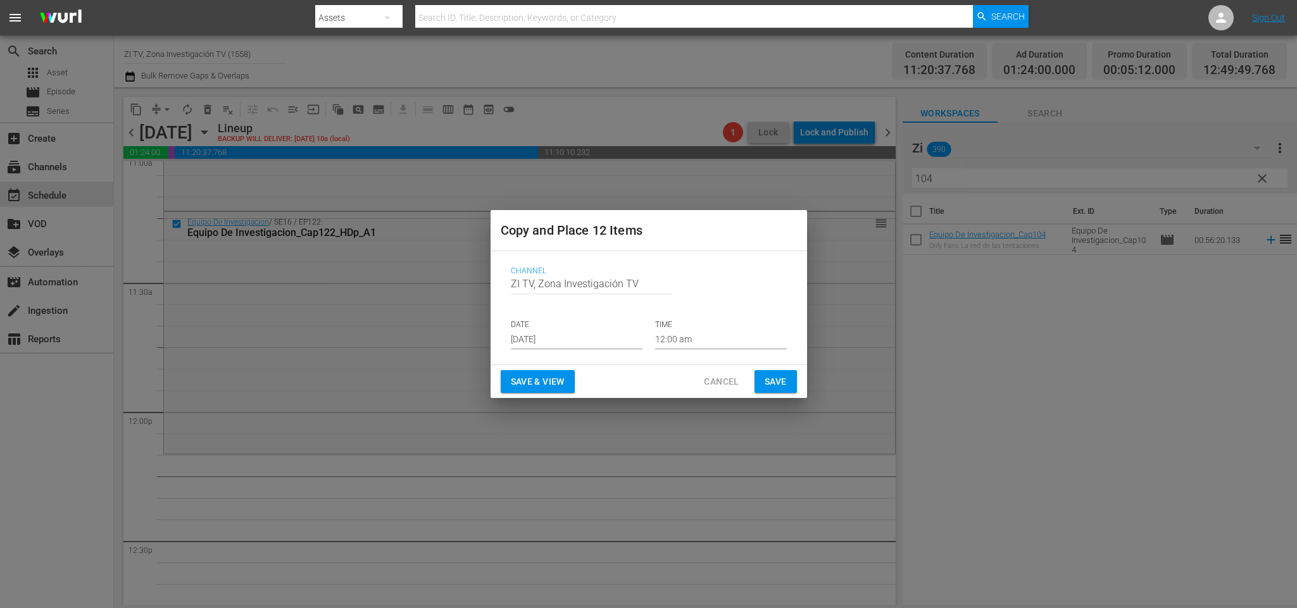
click at [576, 337] on input "[DATE]" at bounding box center [577, 340] width 132 height 19
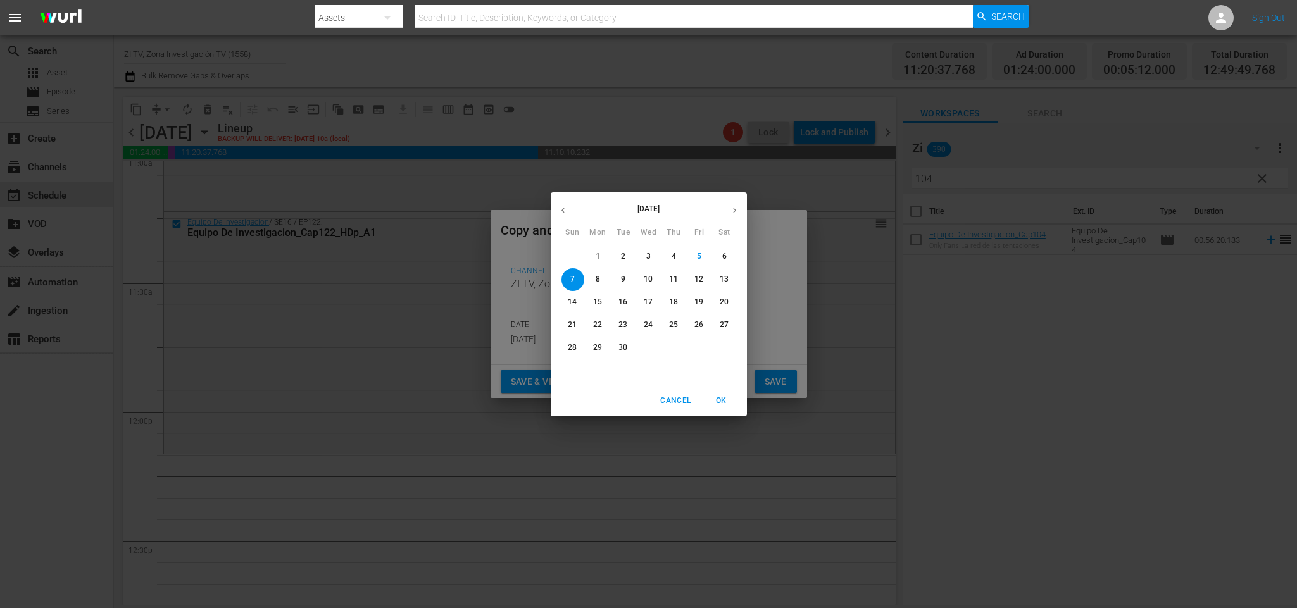
click at [650, 277] on p "10" at bounding box center [648, 279] width 9 height 11
type input "Sep 10th 2025"
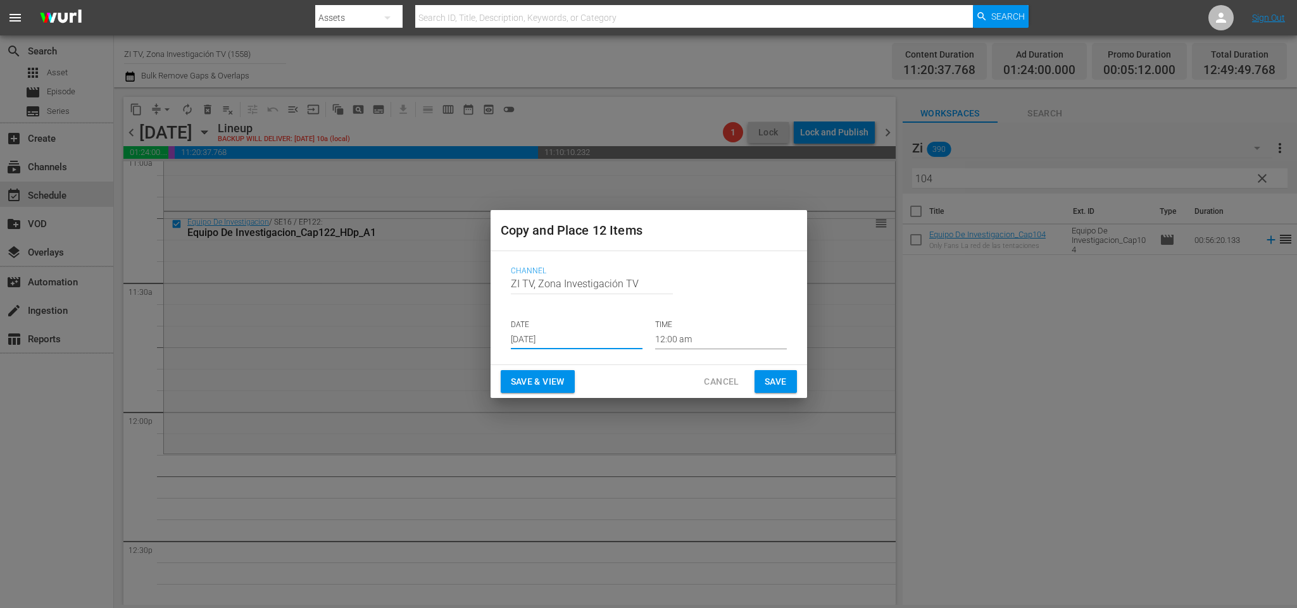
click at [699, 339] on input "12:00 am" at bounding box center [721, 340] width 132 height 19
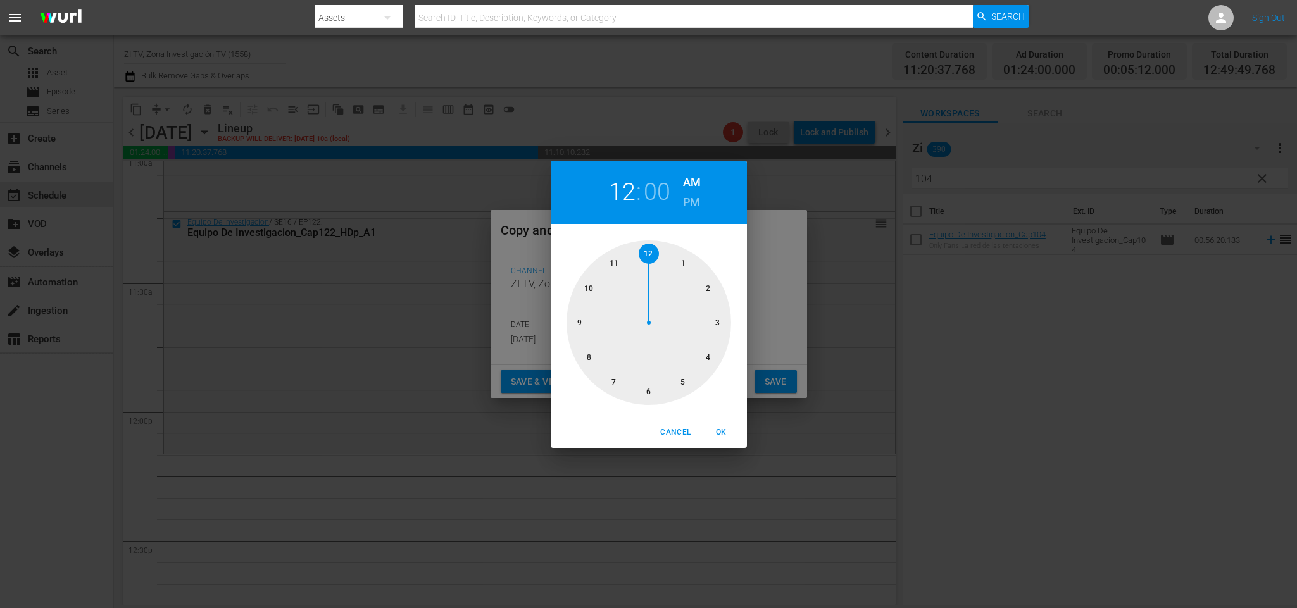
click at [617, 268] on div at bounding box center [649, 323] width 165 height 165
click at [654, 396] on div at bounding box center [649, 323] width 165 height 165
click at [718, 439] on span "OK" at bounding box center [722, 432] width 30 height 13
type input "11:30 am"
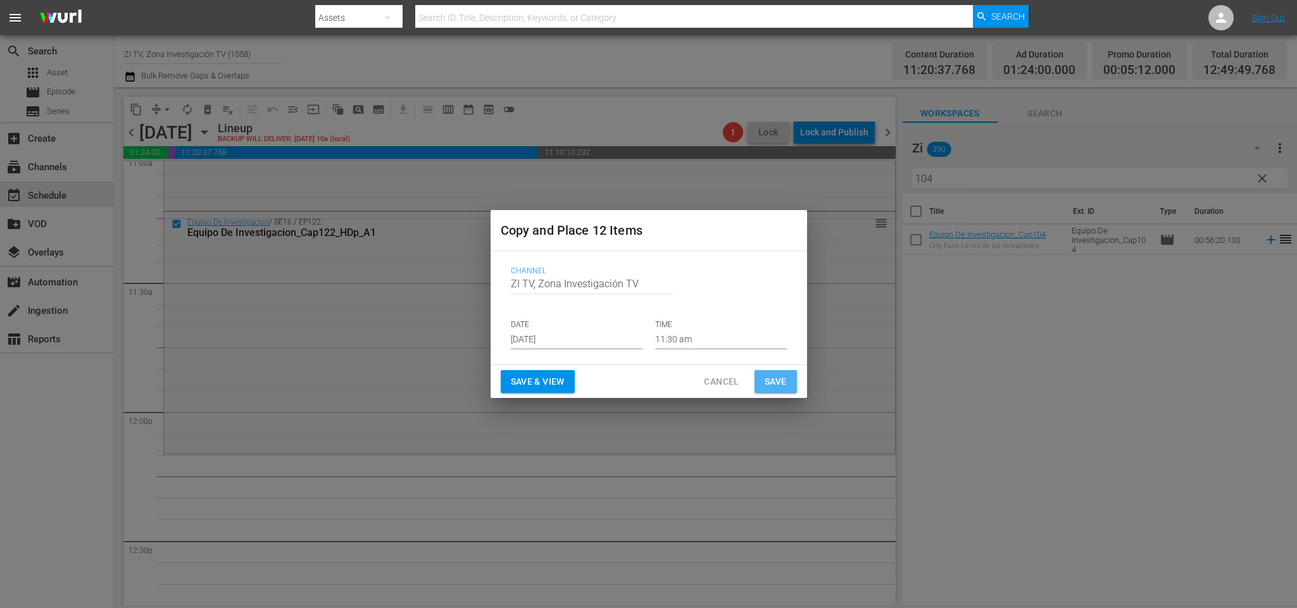
click at [773, 377] on span "Save" at bounding box center [776, 382] width 22 height 16
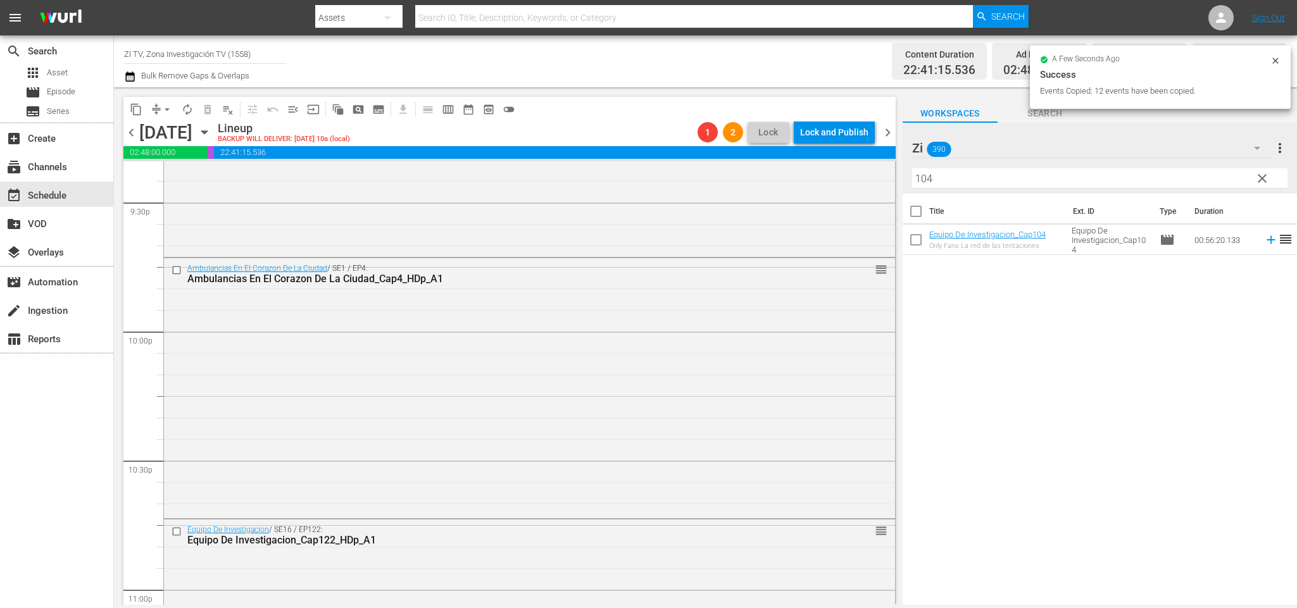
scroll to position [5756, 0]
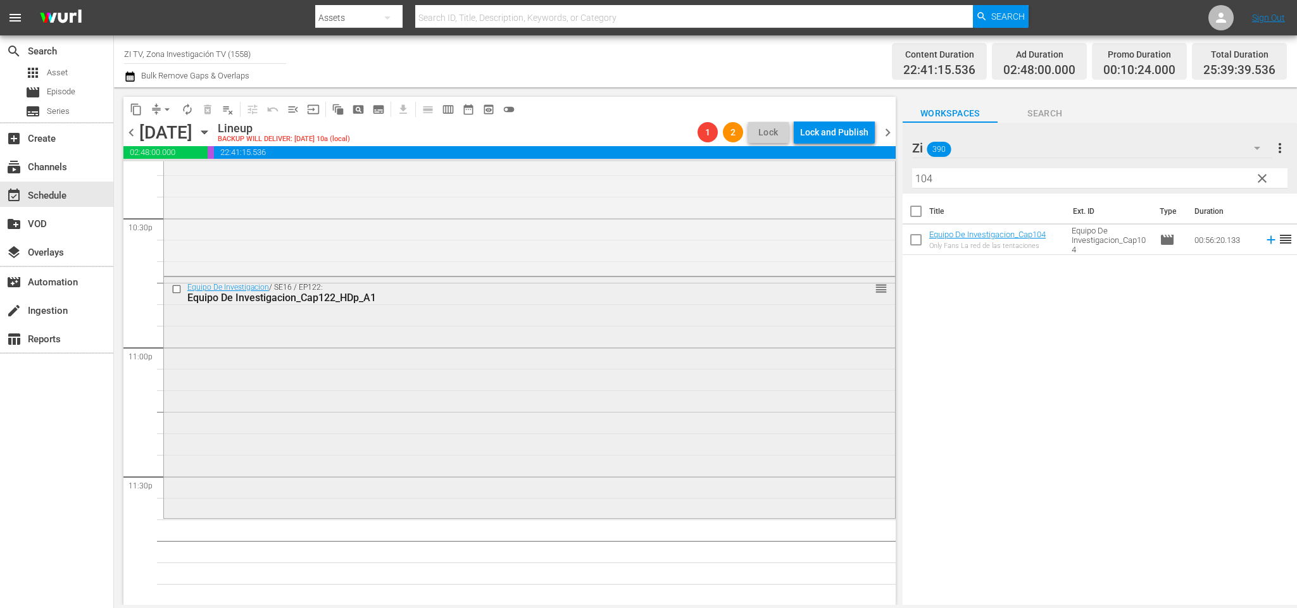
click at [179, 286] on input "checkbox" at bounding box center [178, 289] width 13 height 11
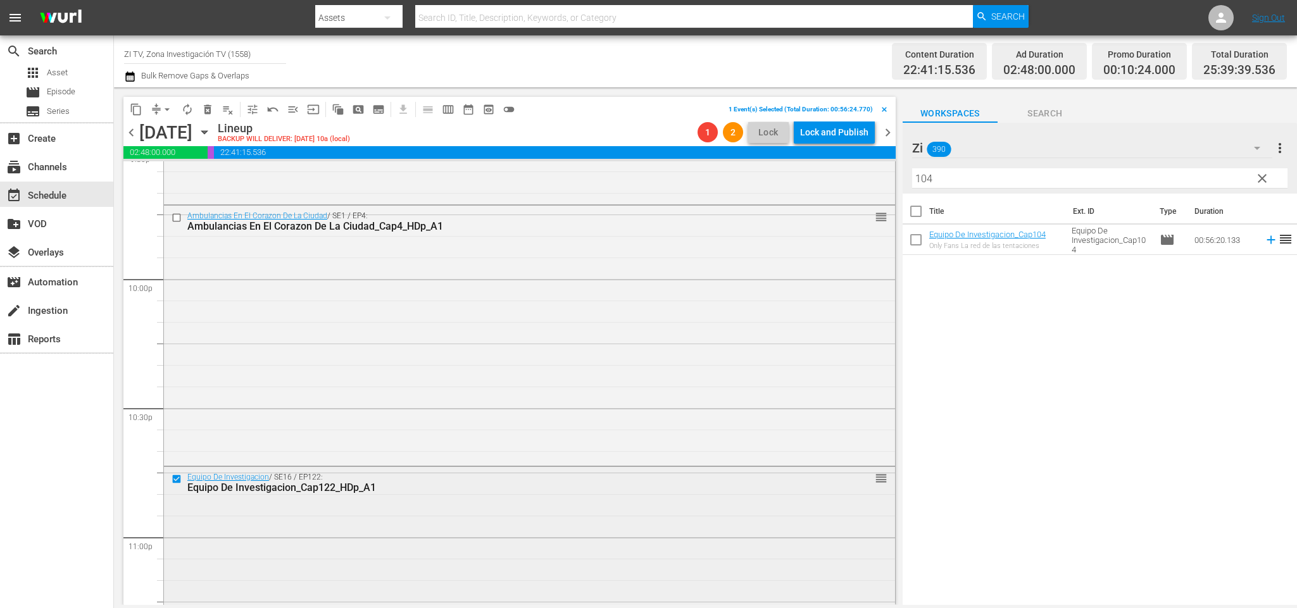
scroll to position [5471, 0]
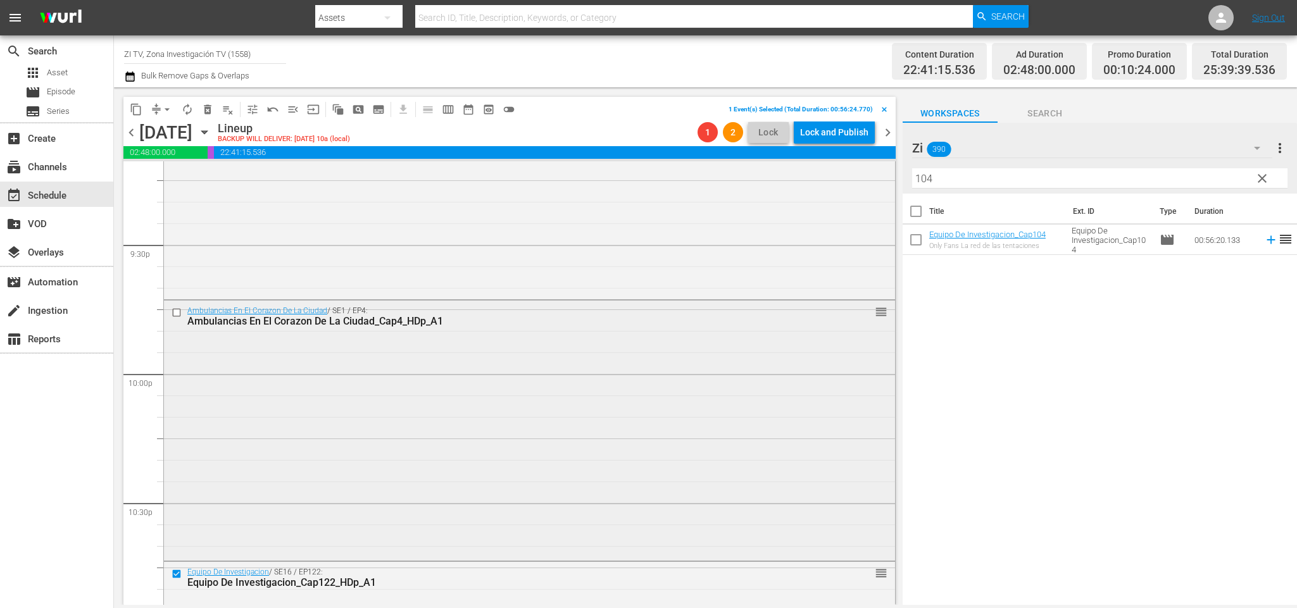
click at [173, 314] on input "checkbox" at bounding box center [178, 313] width 13 height 11
click at [472, 439] on div "Delete Event" at bounding box center [450, 444] width 100 height 17
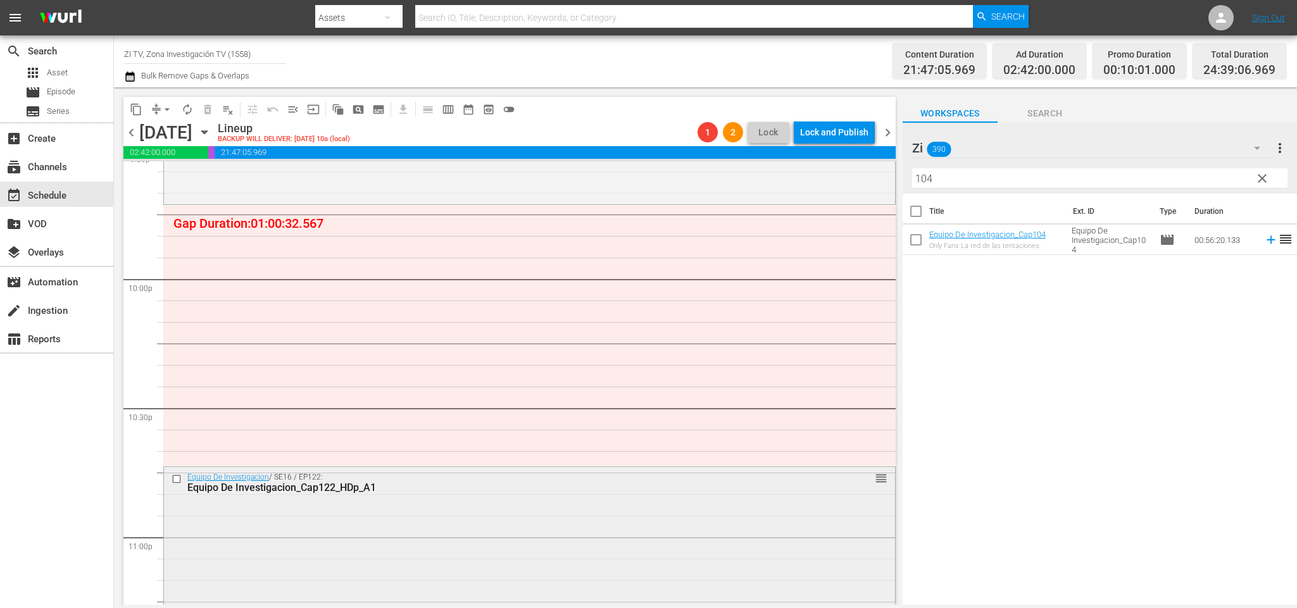
scroll to position [5756, 0]
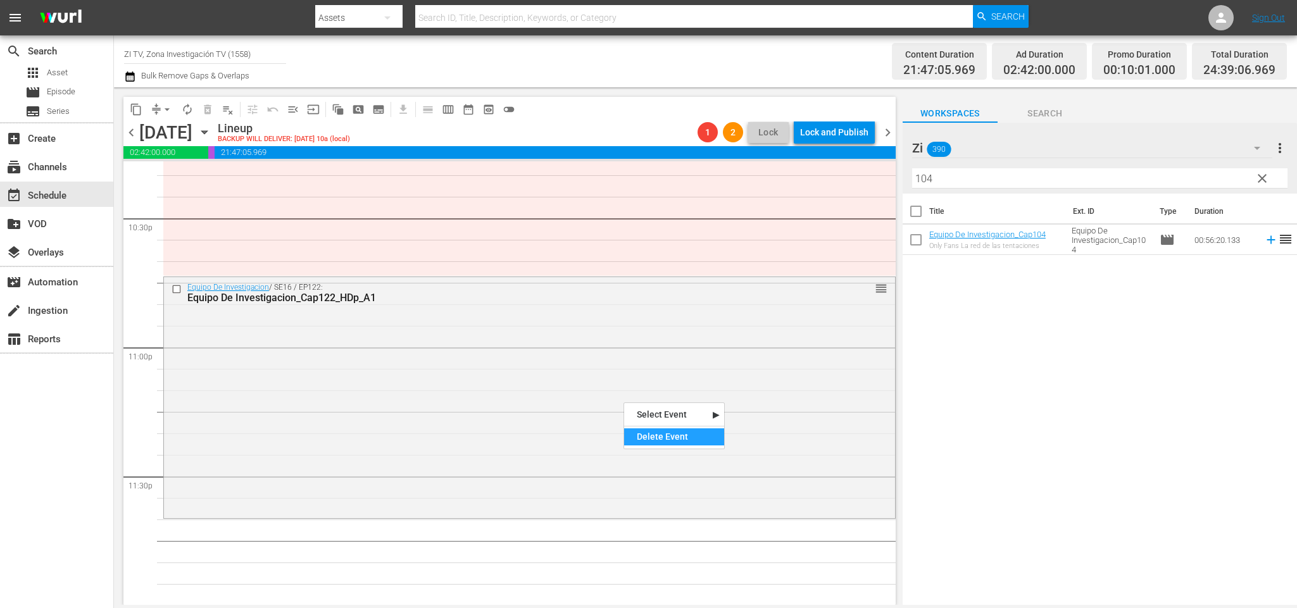
click at [679, 436] on div "Delete Event" at bounding box center [674, 437] width 100 height 17
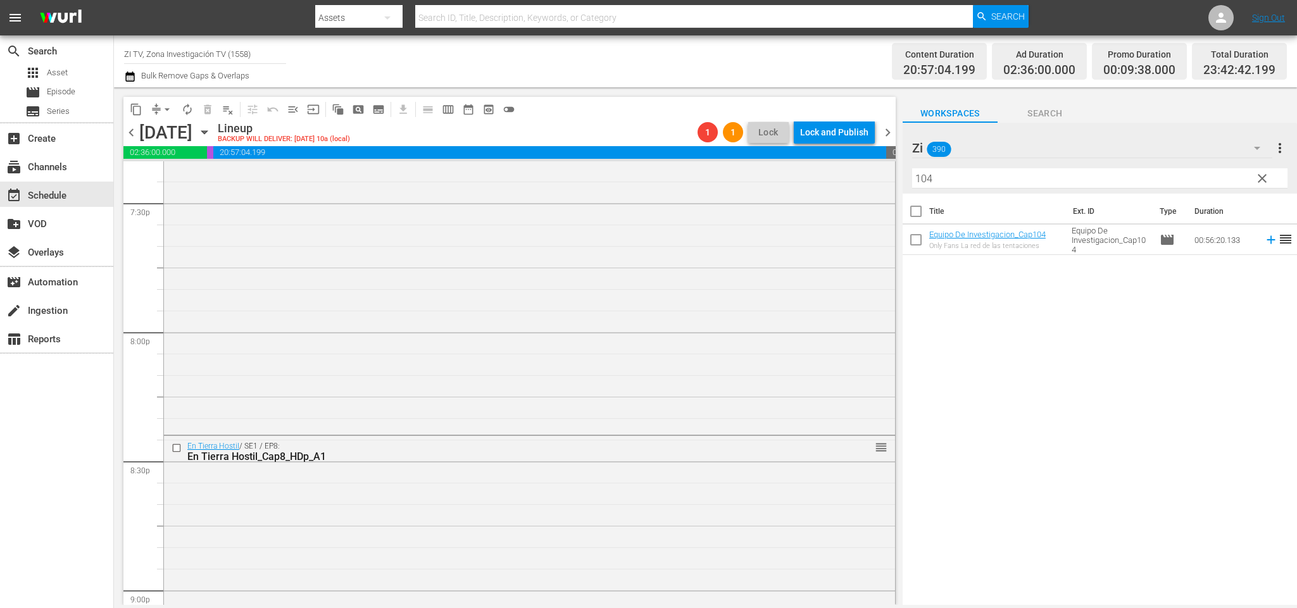
scroll to position [4901, 0]
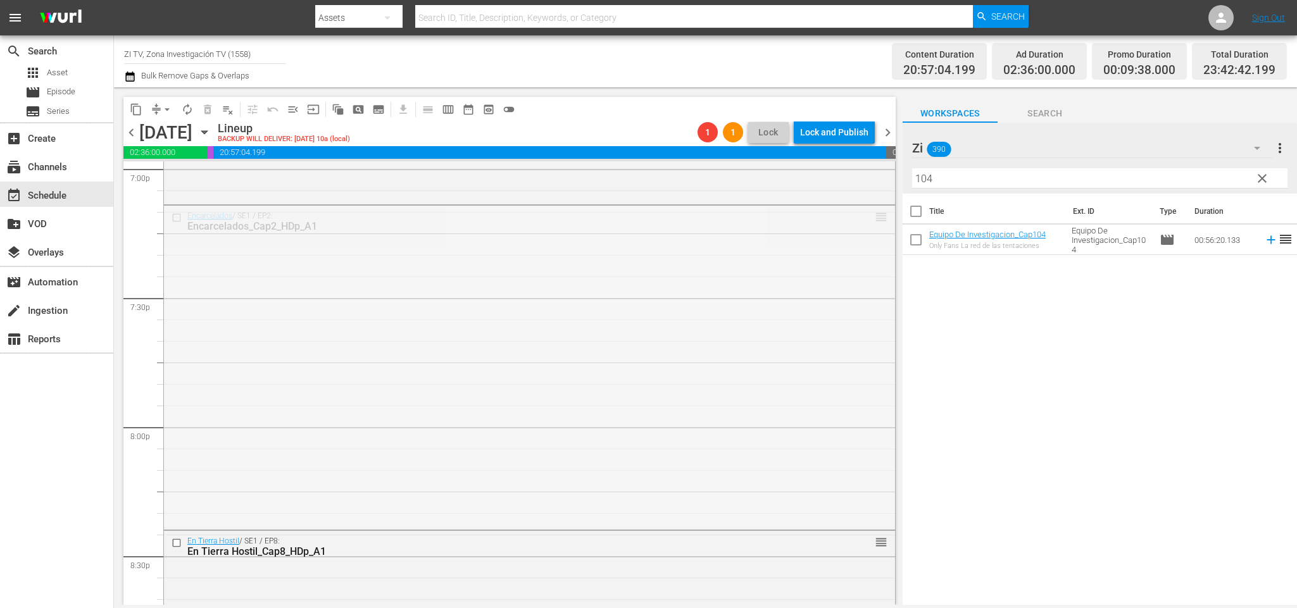
drag, startPoint x: 868, startPoint y: 219, endPoint x: 793, endPoint y: 577, distance: 366.2
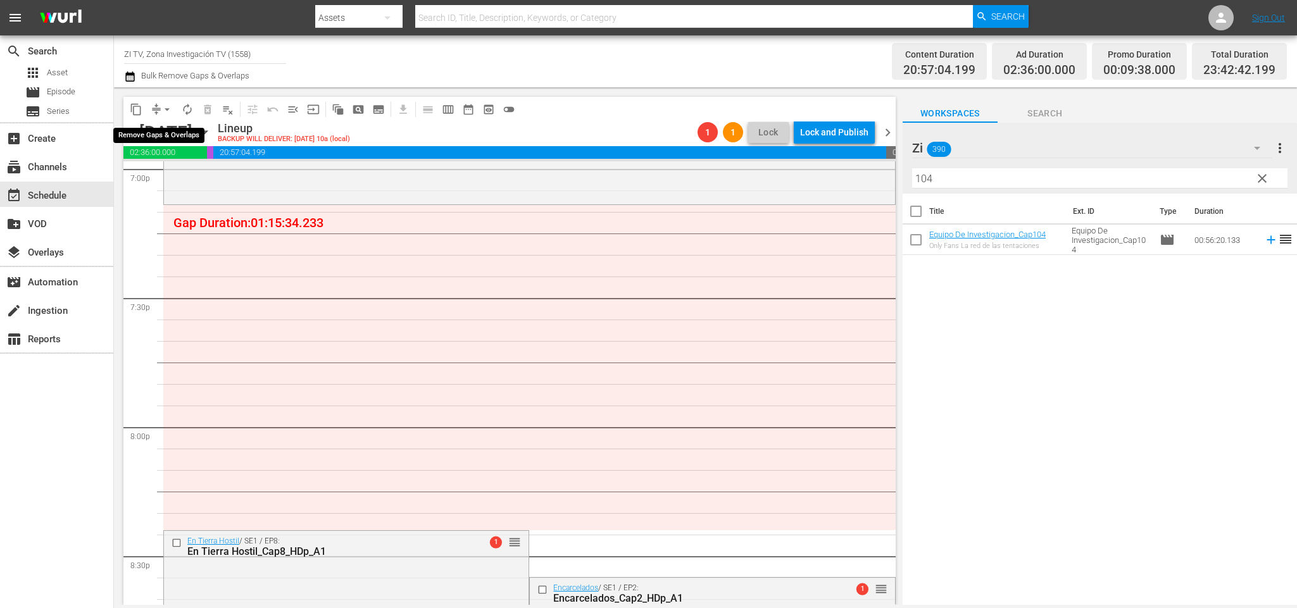
click at [164, 108] on span "arrow_drop_down" at bounding box center [167, 109] width 13 height 13
click at [169, 175] on li "Align to End of Previous Day" at bounding box center [169, 176] width 133 height 21
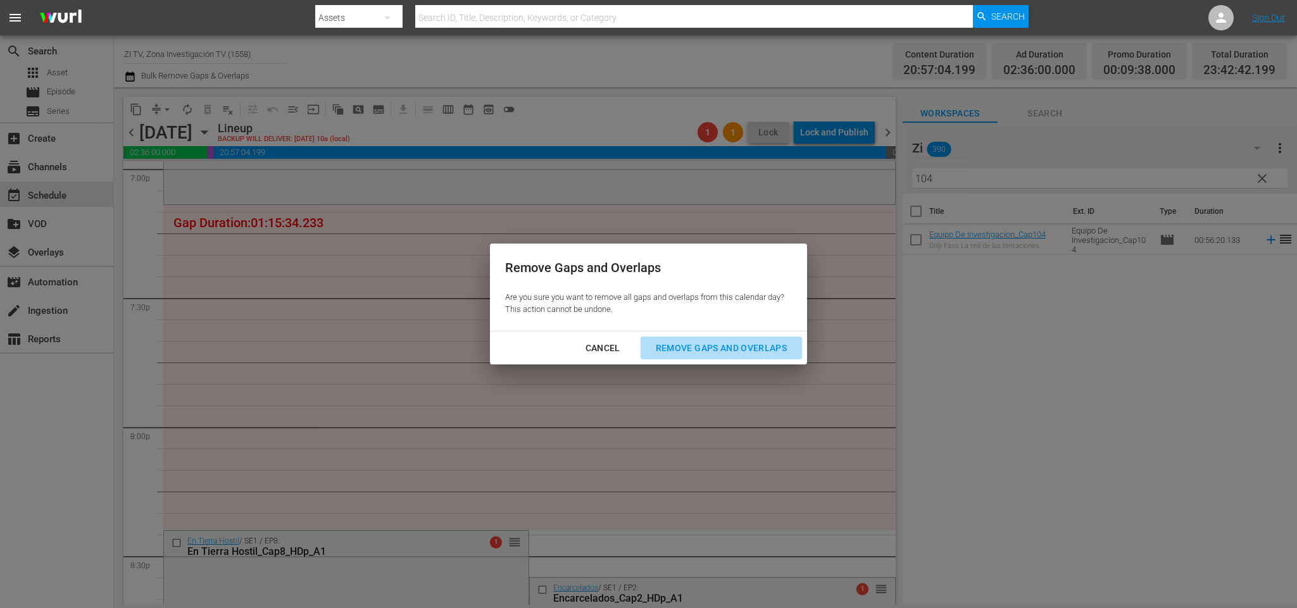
click at [737, 346] on div "Remove Gaps and Overlaps" at bounding box center [721, 349] width 151 height 16
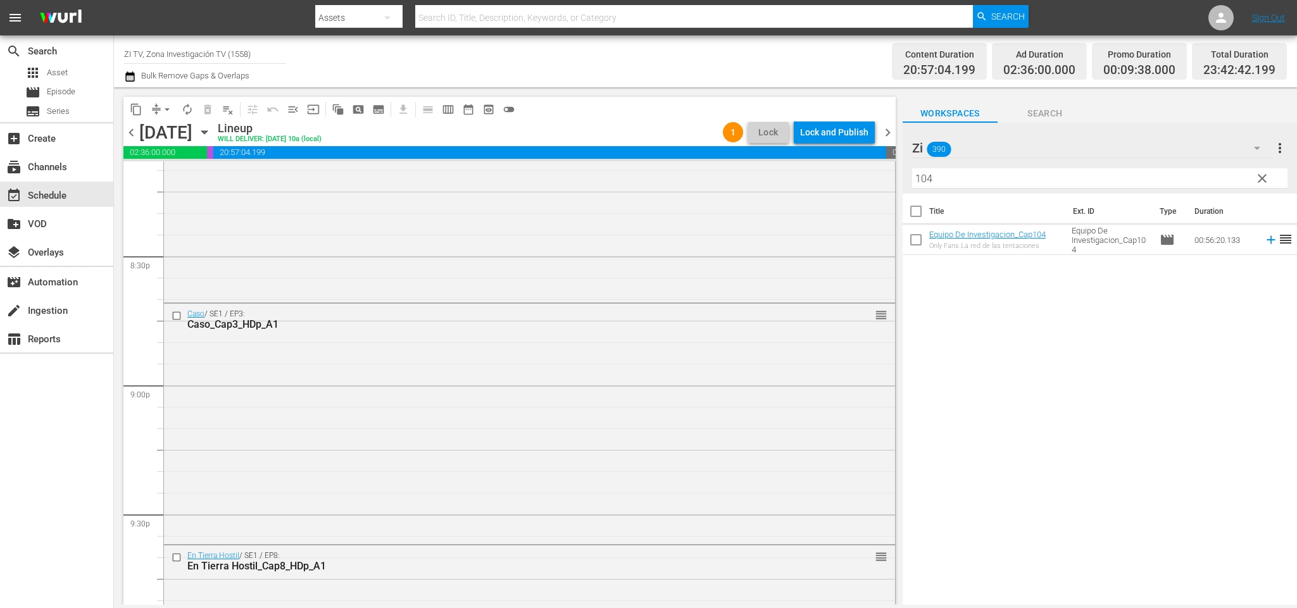
scroll to position [5806, 0]
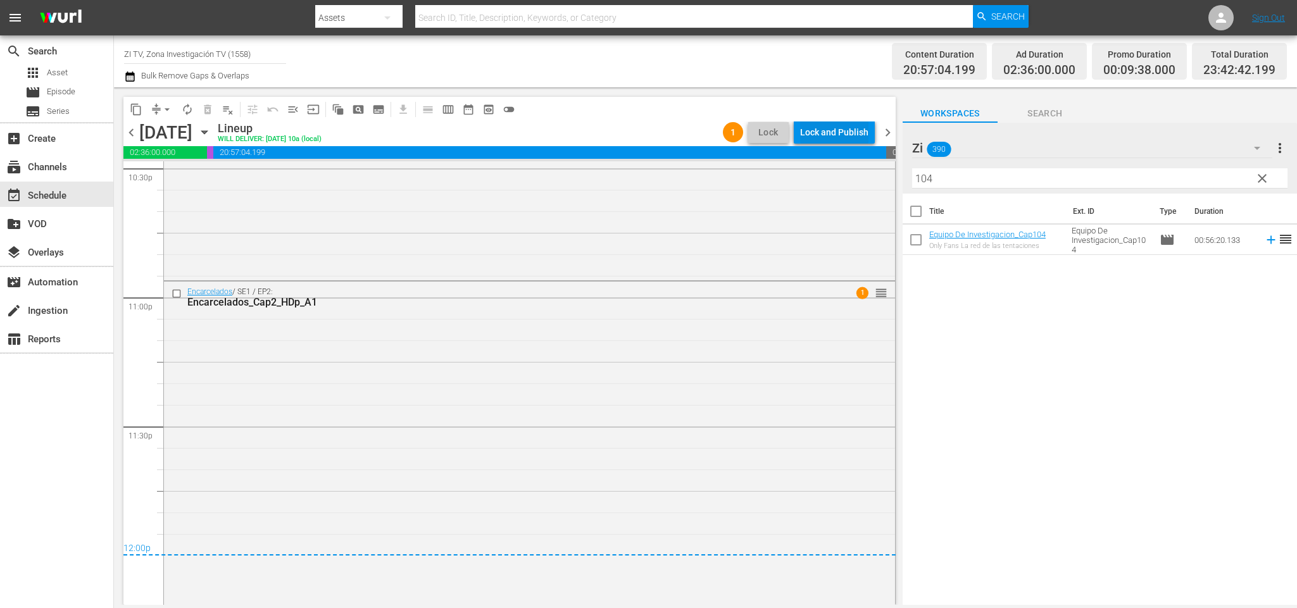
click at [836, 136] on div "Lock and Publish" at bounding box center [834, 132] width 68 height 23
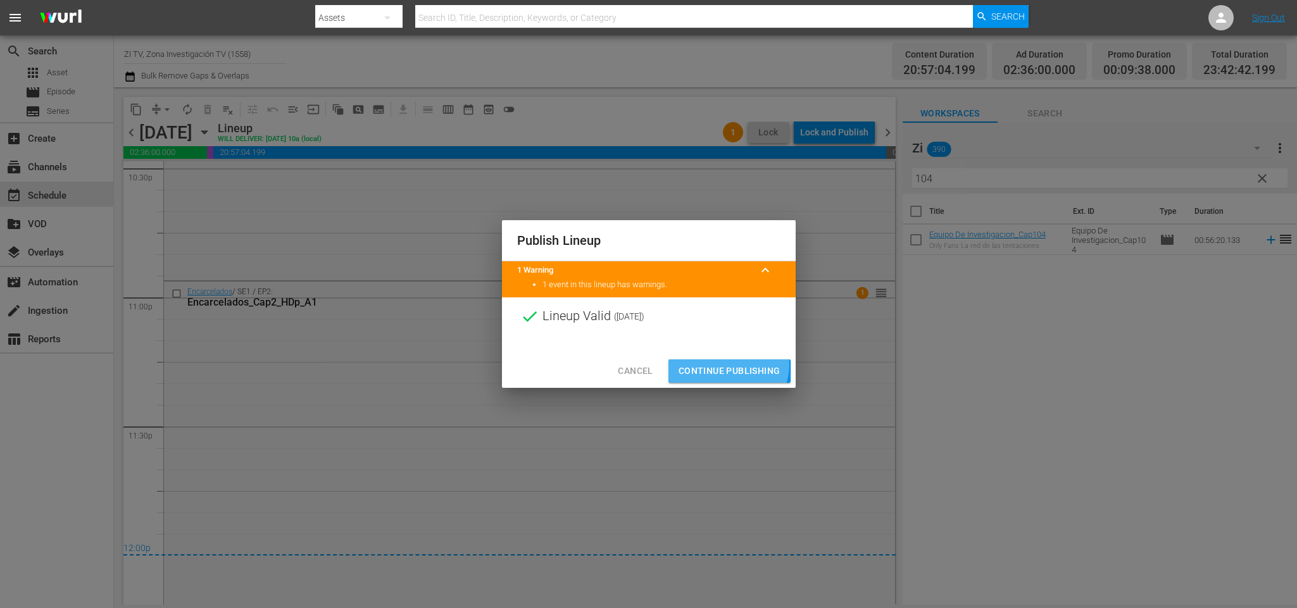
click at [731, 365] on span "Continue Publishing" at bounding box center [730, 371] width 102 height 16
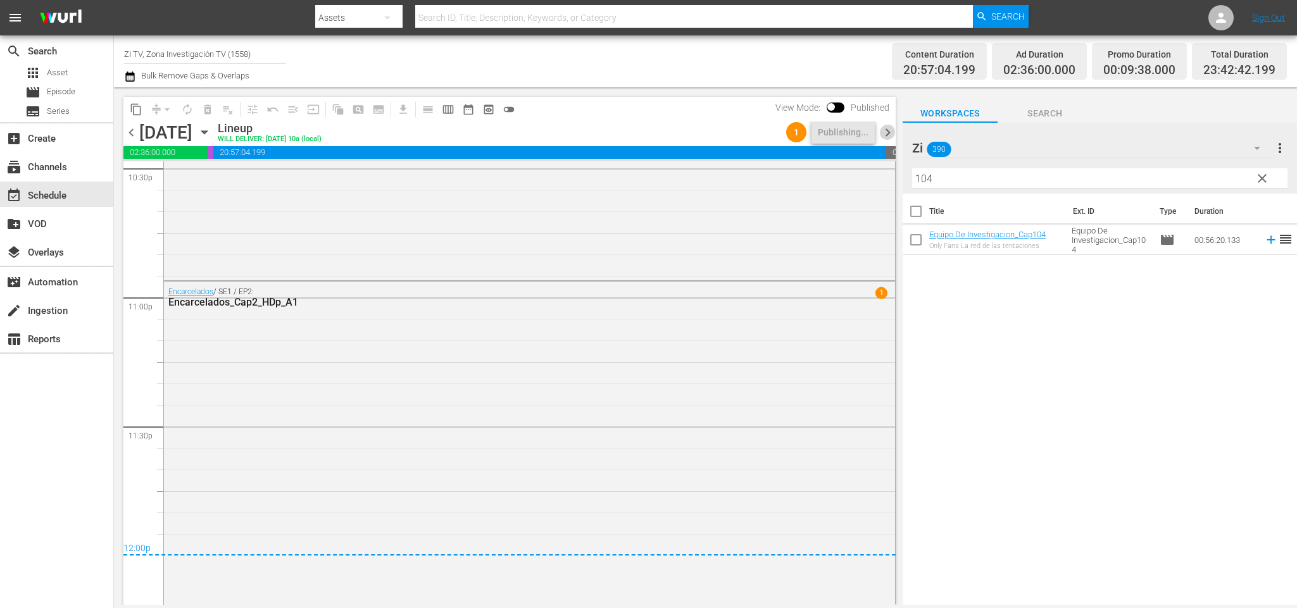
click at [888, 130] on span "chevron_right" at bounding box center [888, 133] width 16 height 16
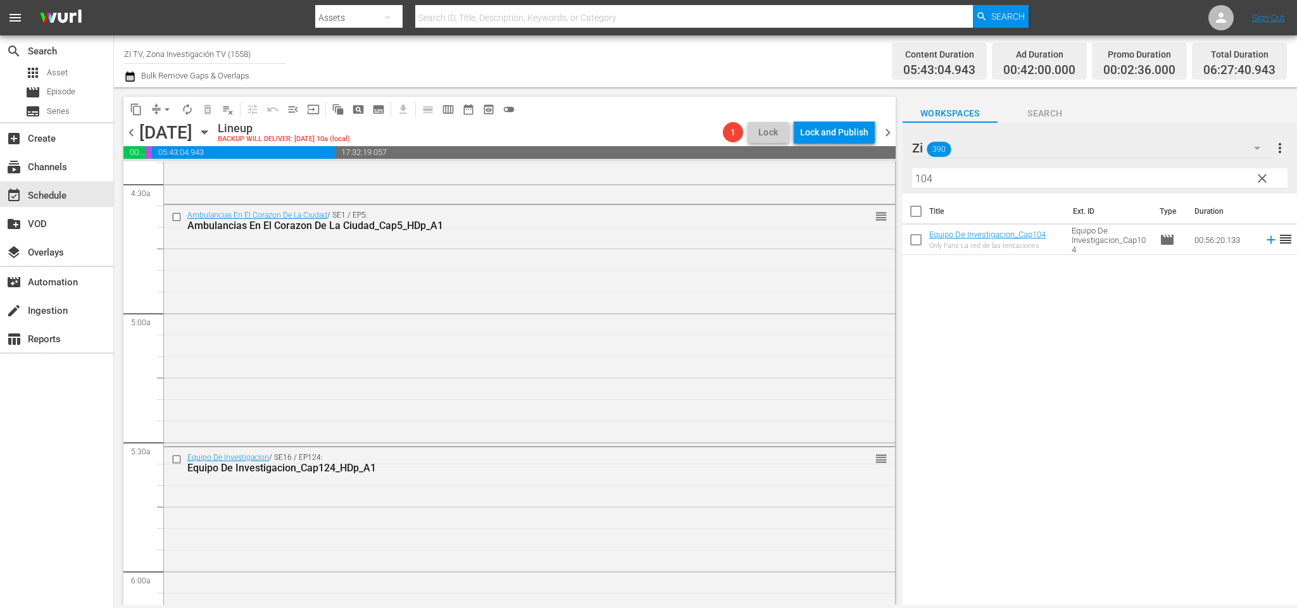
scroll to position [1330, 0]
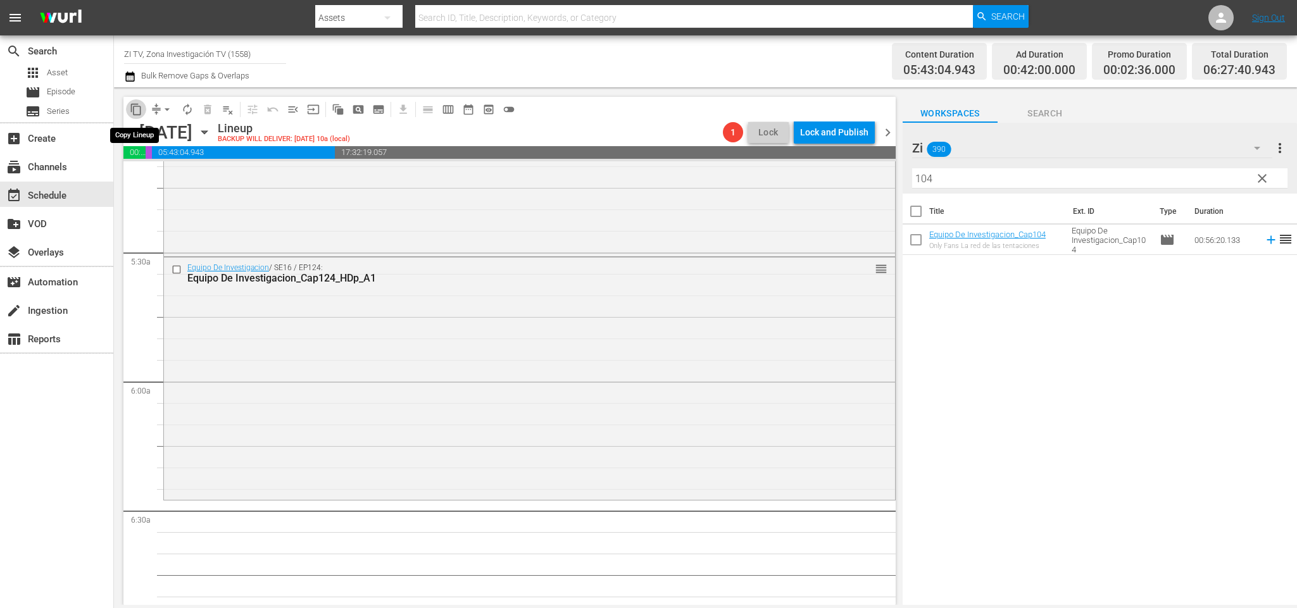
click at [134, 106] on span "content_copy" at bounding box center [136, 109] width 13 height 13
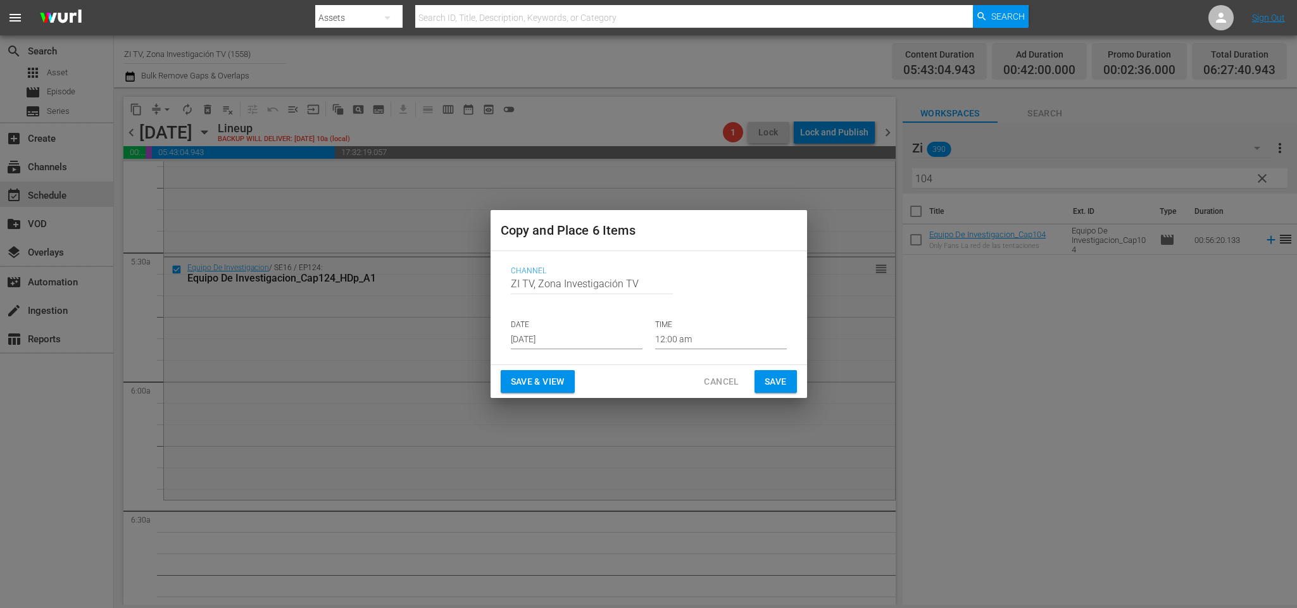
click at [598, 338] on input "[DATE]" at bounding box center [577, 340] width 132 height 19
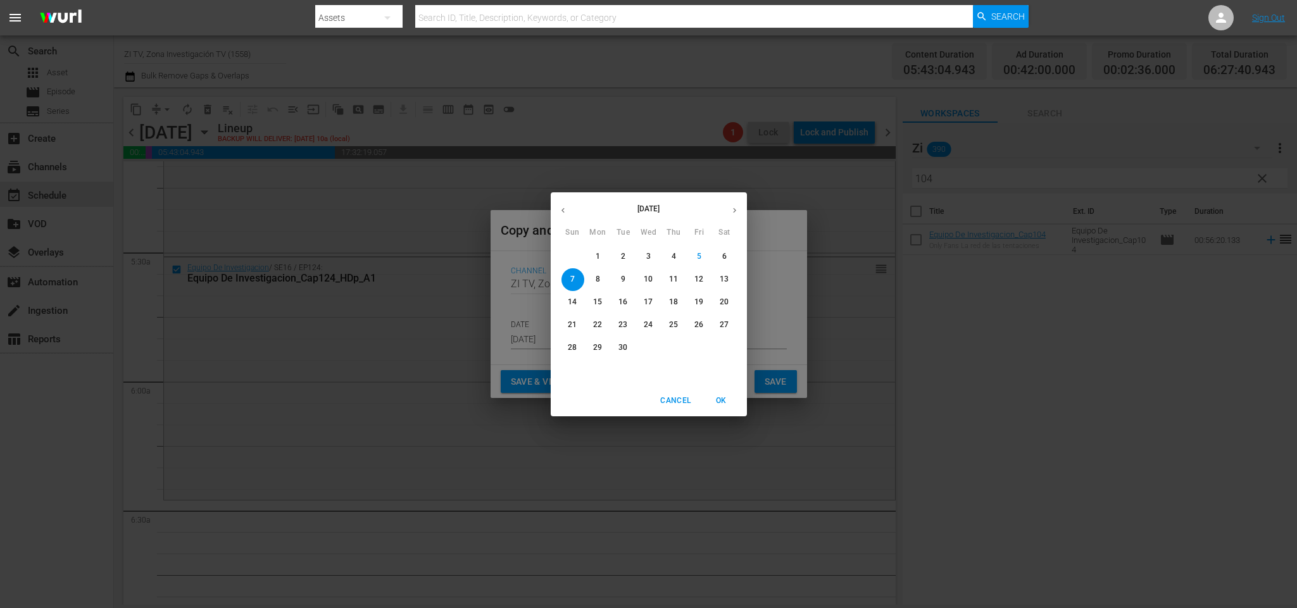
click at [673, 280] on p "11" at bounding box center [673, 279] width 9 height 11
type input "Sep 11th 2025"
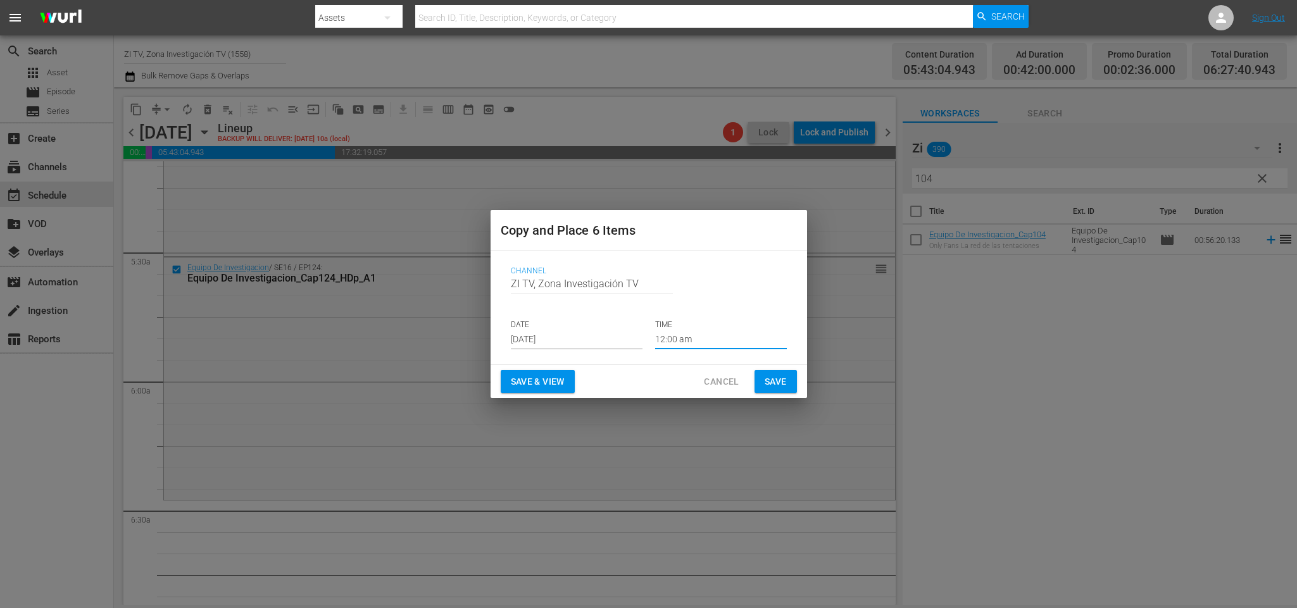
click at [700, 339] on input "12:00 am" at bounding box center [721, 340] width 132 height 19
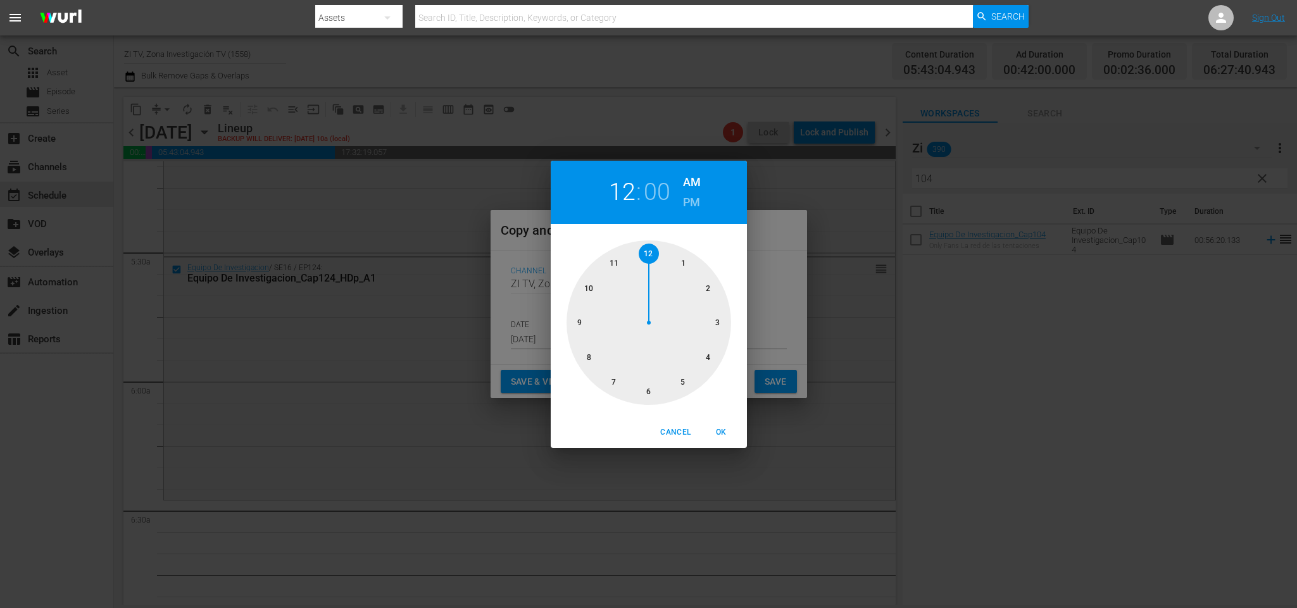
click at [684, 382] on div at bounding box center [649, 323] width 165 height 165
click at [578, 323] on div at bounding box center [649, 323] width 165 height 165
click at [712, 426] on span "OK" at bounding box center [722, 432] width 30 height 13
type input "05:45 am"
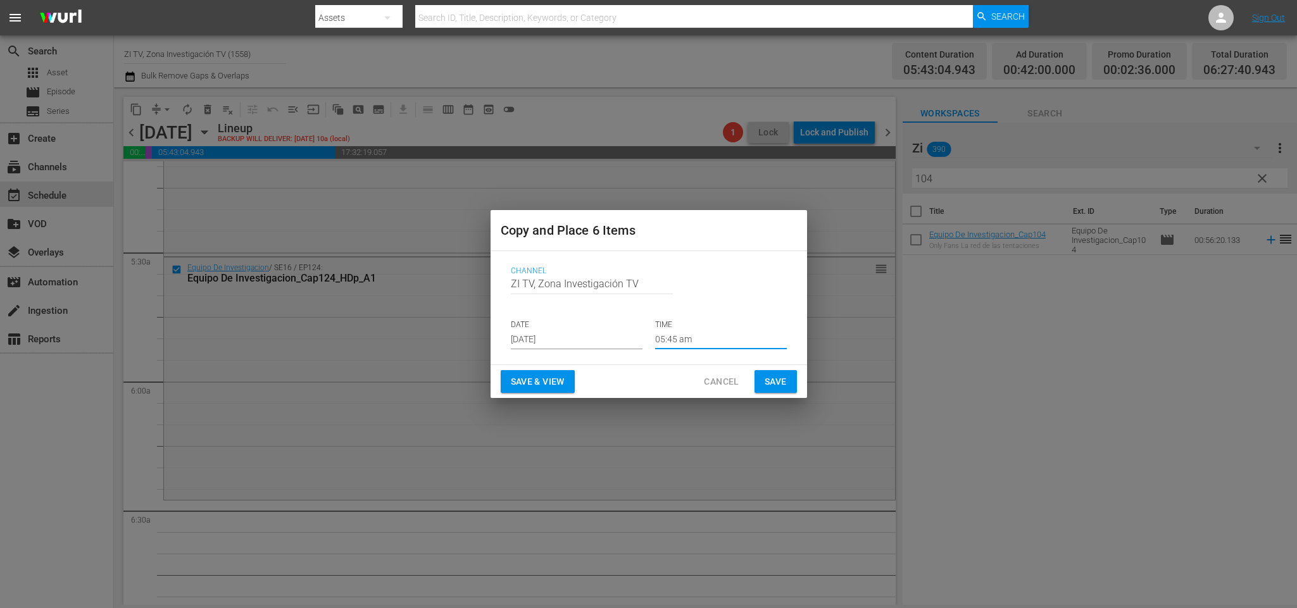
click at [781, 377] on span "Save" at bounding box center [776, 382] width 22 height 16
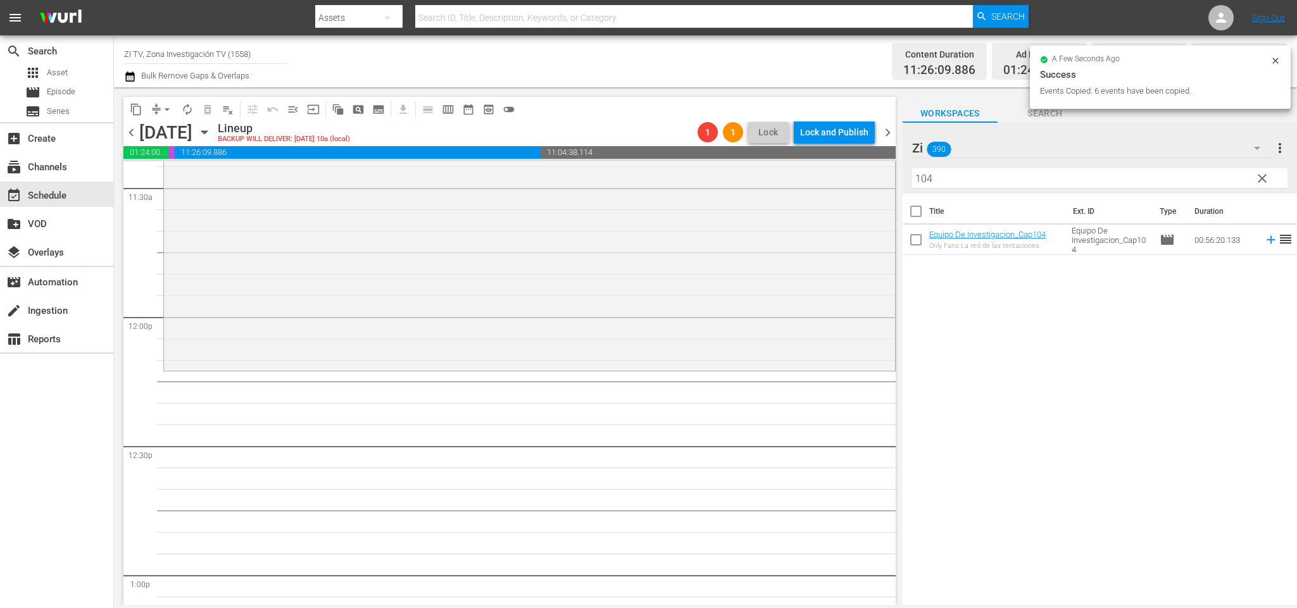
scroll to position [2849, 0]
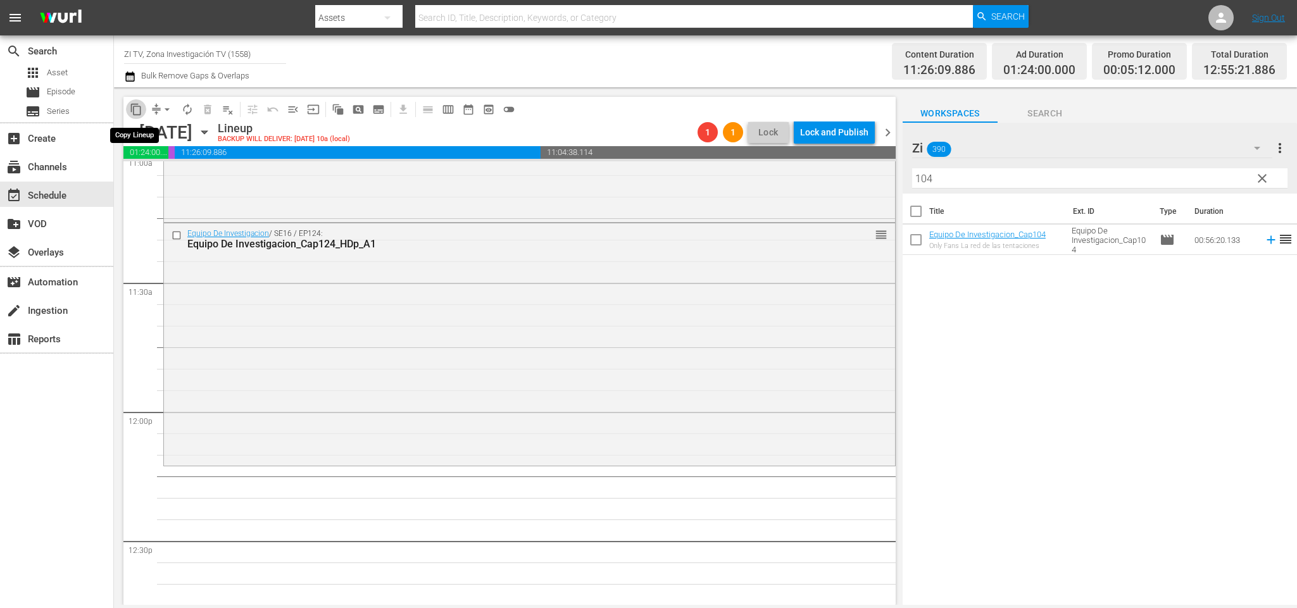
click at [133, 109] on span "content_copy" at bounding box center [136, 109] width 13 height 13
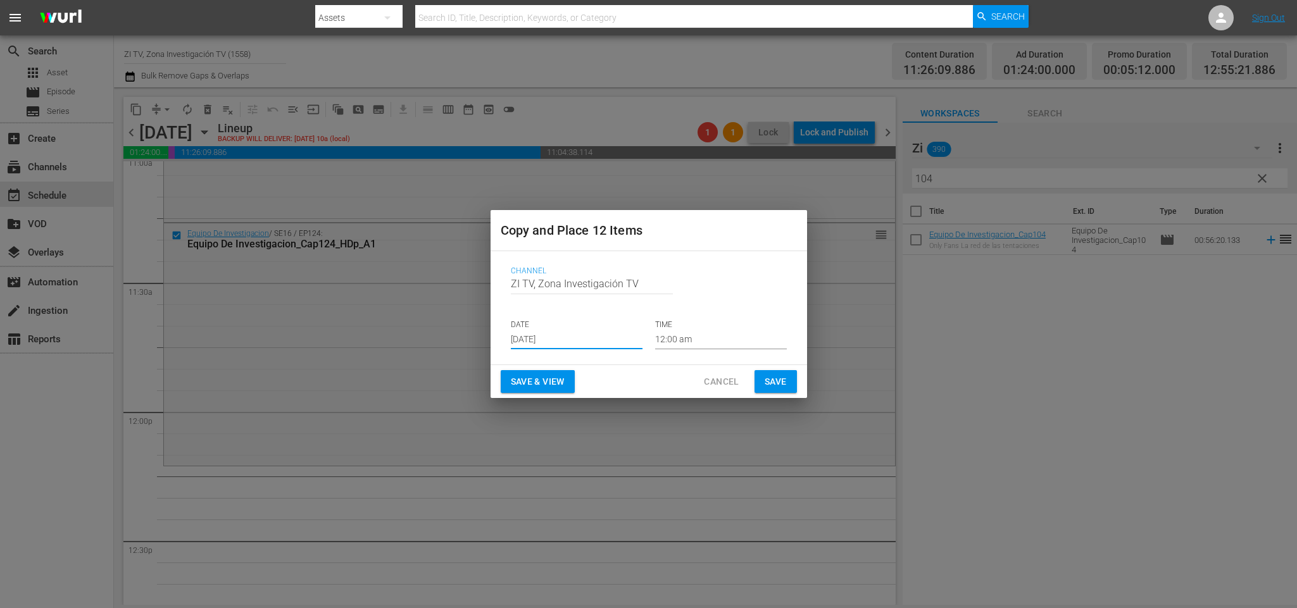
click at [572, 337] on input "[DATE]" at bounding box center [577, 340] width 132 height 19
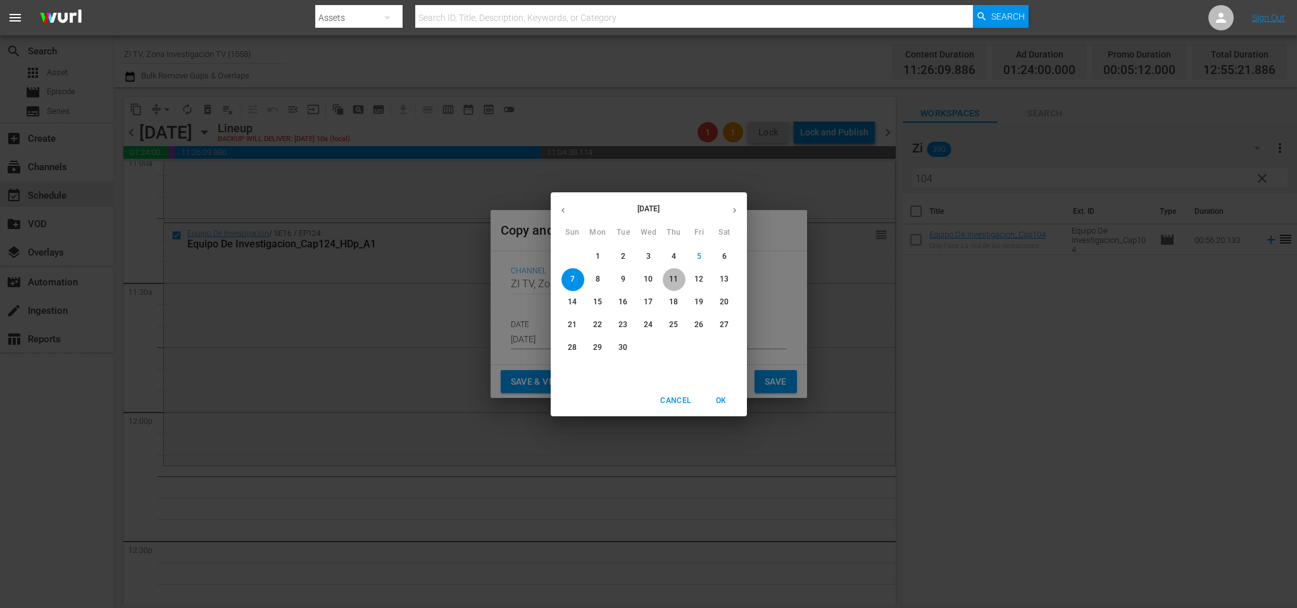
drag, startPoint x: 677, startPoint y: 282, endPoint x: 747, endPoint y: 308, distance: 75.1
click at [677, 281] on p "11" at bounding box center [673, 279] width 9 height 11
type input "Sep 11th 2025"
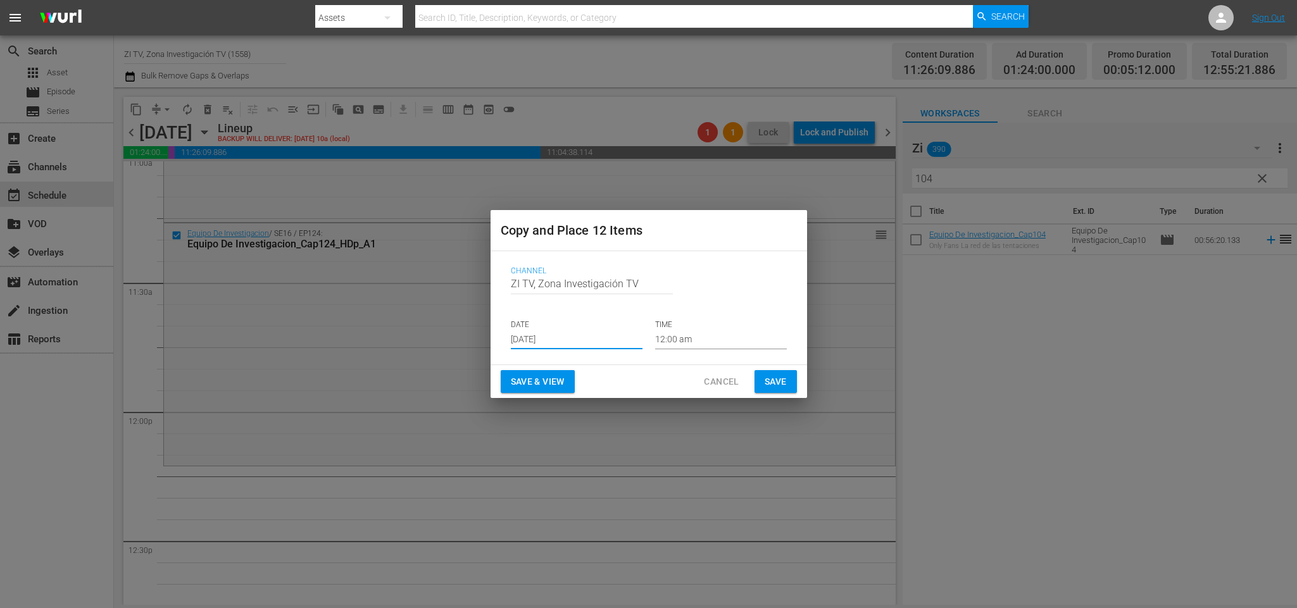
click at [682, 339] on input "12:00 am" at bounding box center [721, 340] width 132 height 19
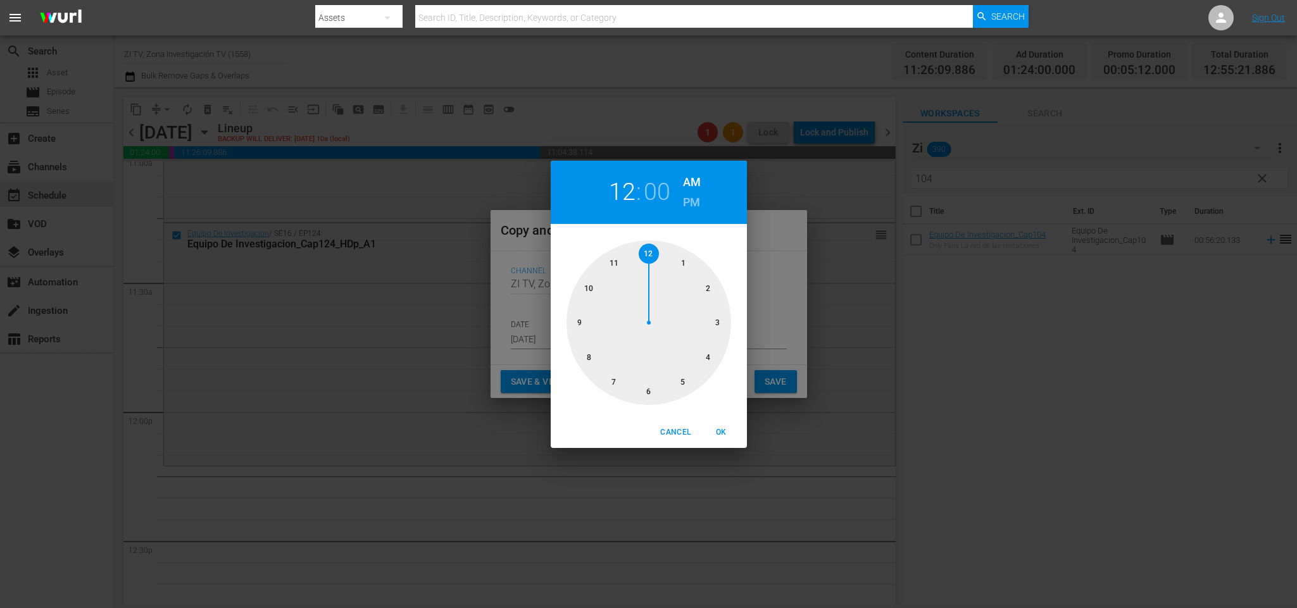
click at [614, 264] on div at bounding box center [649, 323] width 165 height 165
click at [648, 390] on div at bounding box center [649, 323] width 165 height 165
drag, startPoint x: 722, startPoint y: 432, endPoint x: 743, endPoint y: 414, distance: 27.4
click at [722, 431] on span "OK" at bounding box center [722, 432] width 30 height 13
type input "11:30 am"
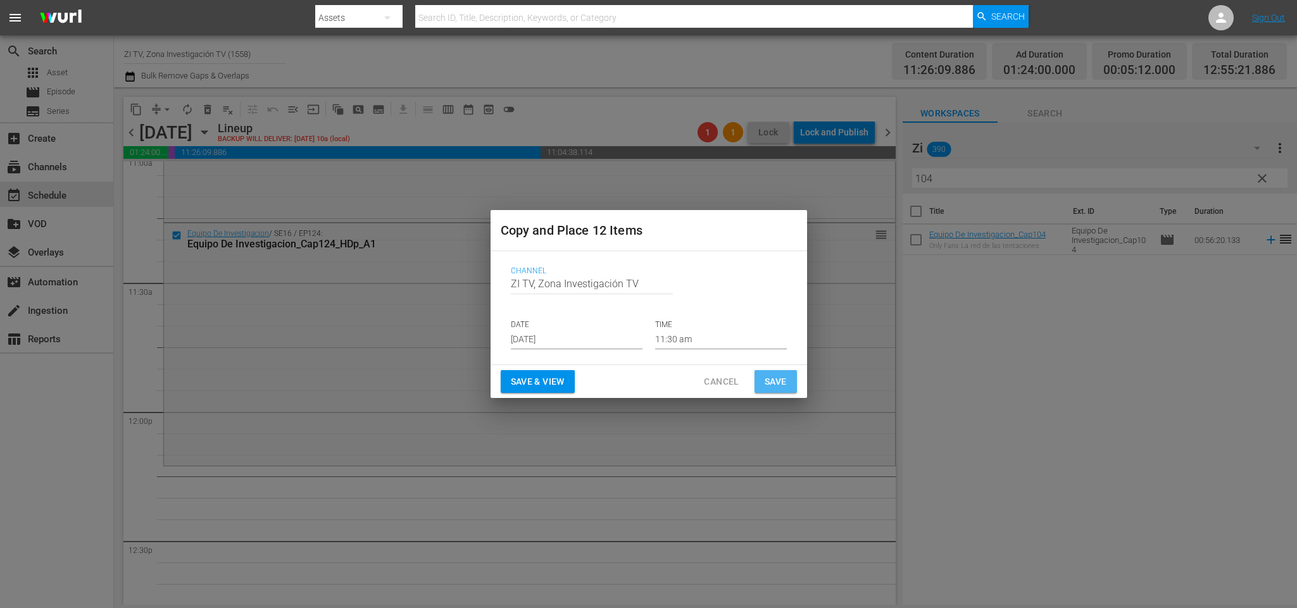
click at [779, 380] on span "Save" at bounding box center [776, 382] width 22 height 16
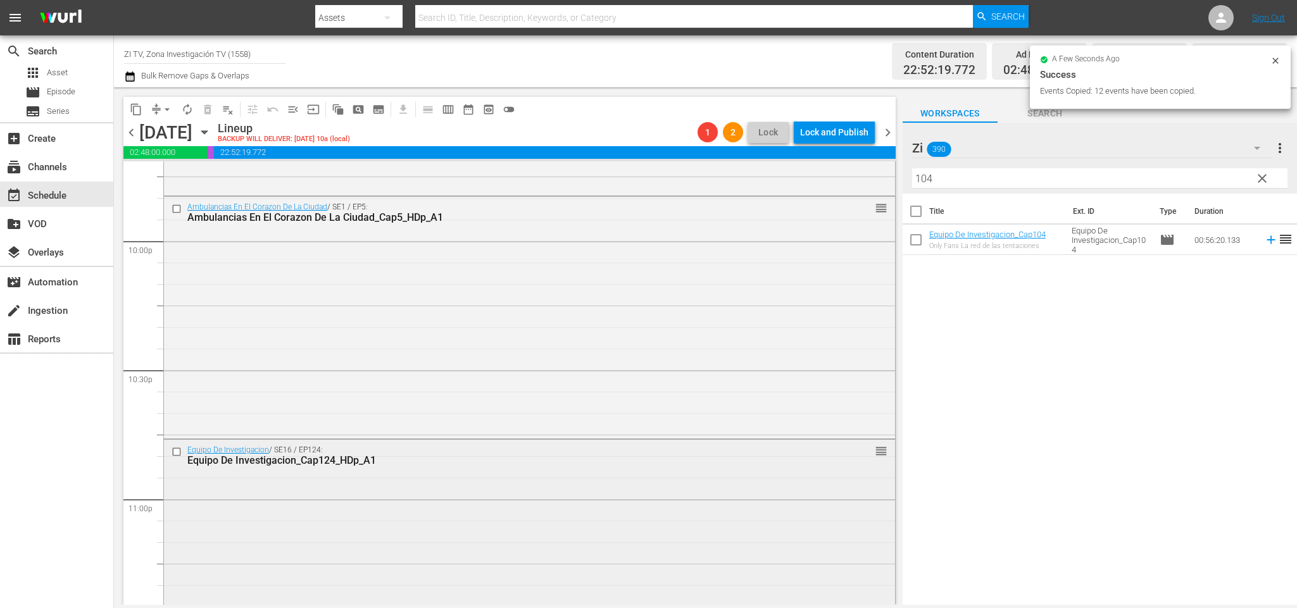
scroll to position [5756, 0]
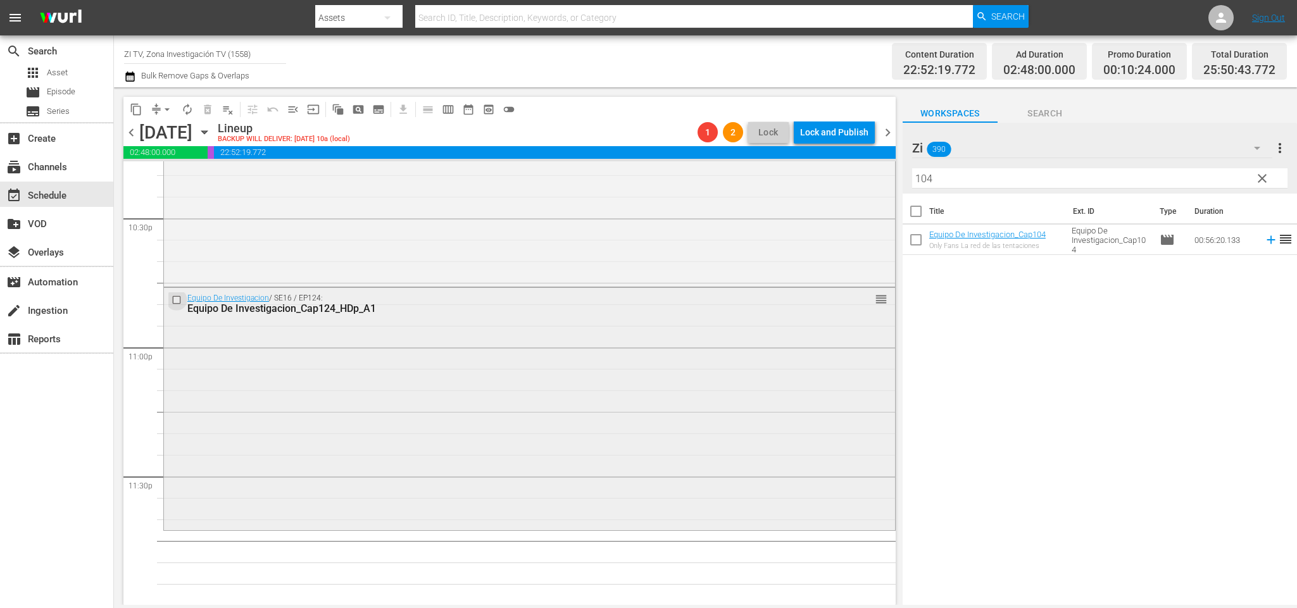
click at [181, 301] on input "checkbox" at bounding box center [178, 300] width 13 height 11
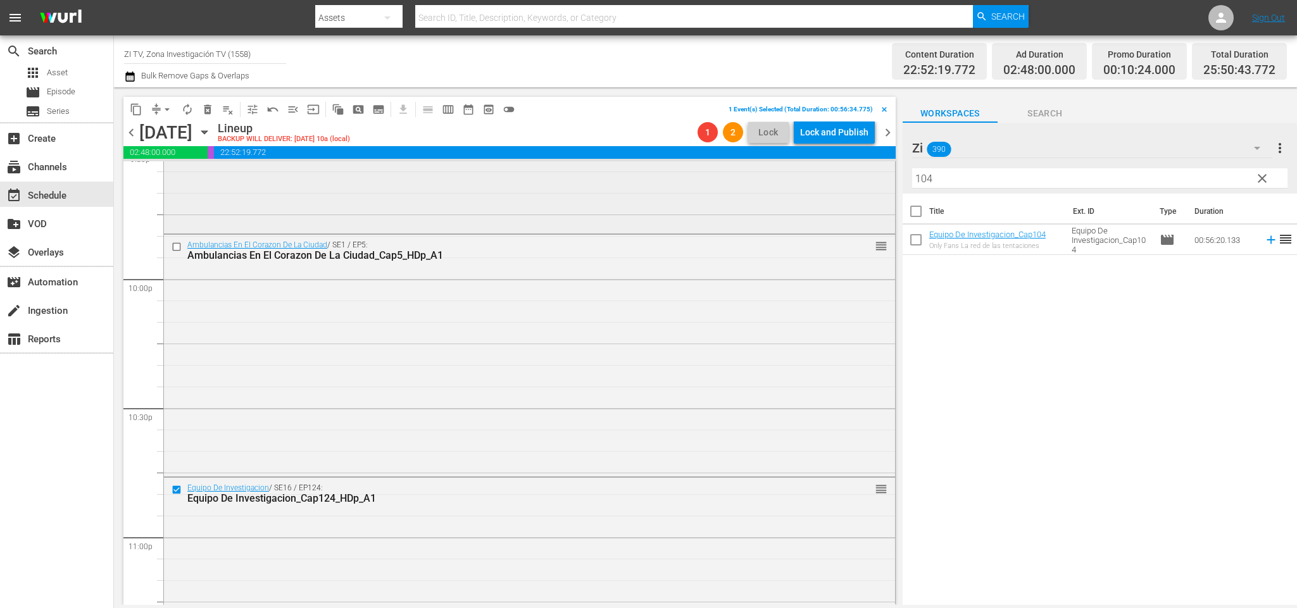
scroll to position [5471, 0]
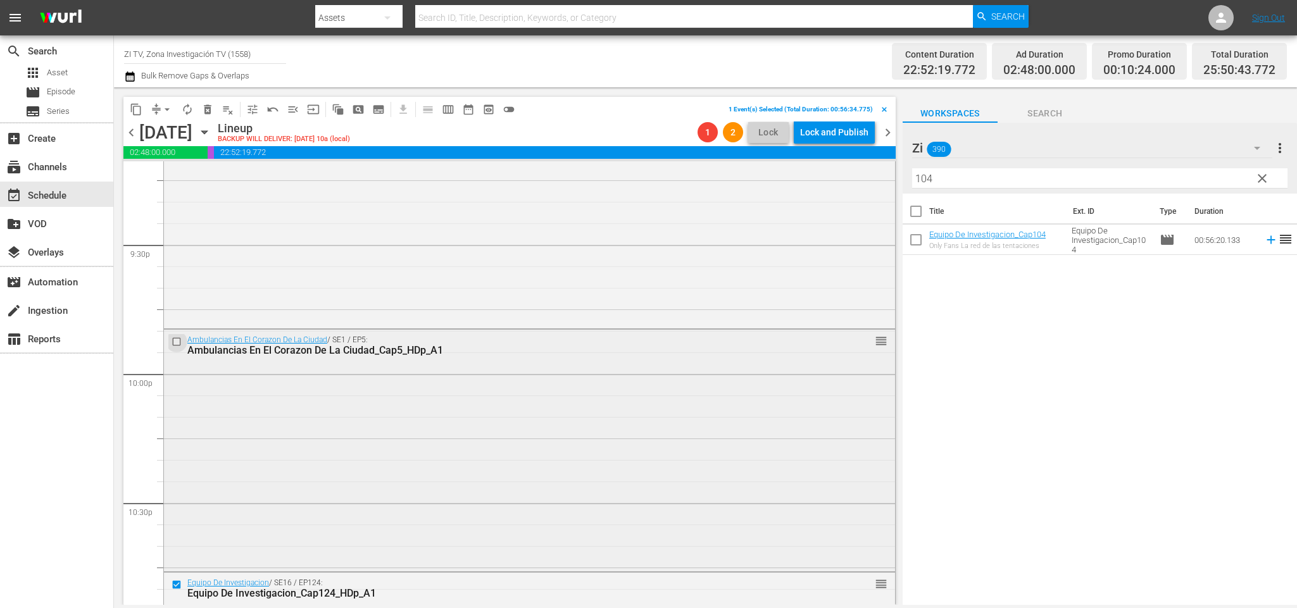
click at [179, 341] on input "checkbox" at bounding box center [178, 342] width 13 height 11
click at [211, 109] on span "delete_forever_outlined" at bounding box center [207, 109] width 13 height 13
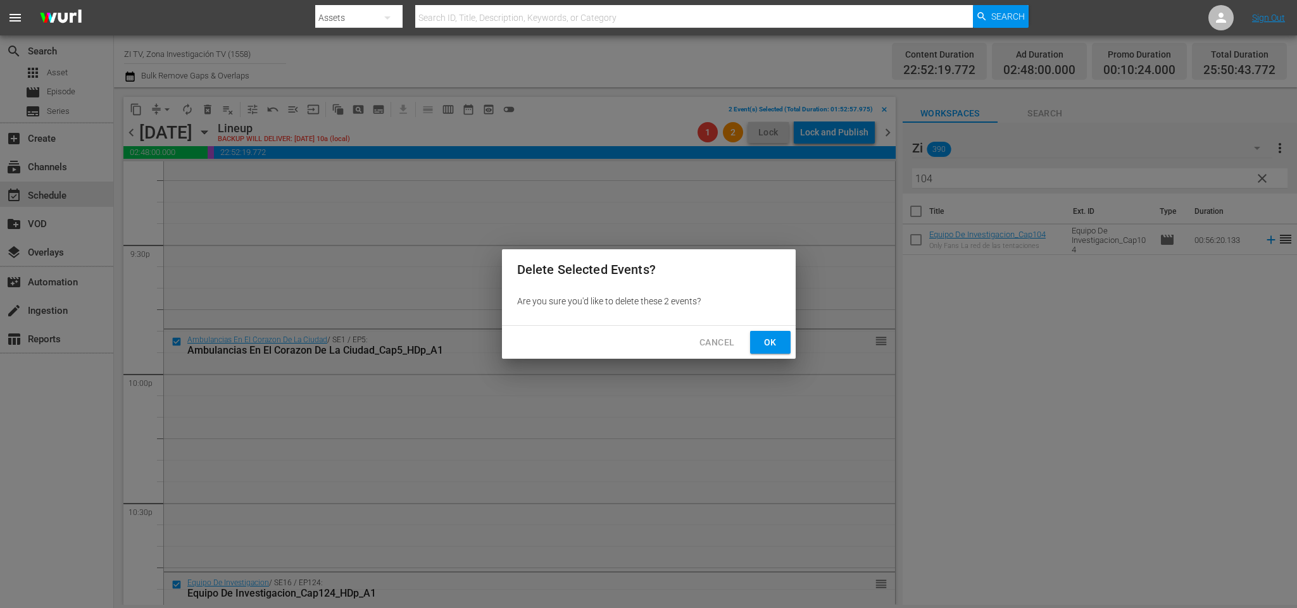
click at [755, 339] on button "Ok" at bounding box center [770, 342] width 41 height 23
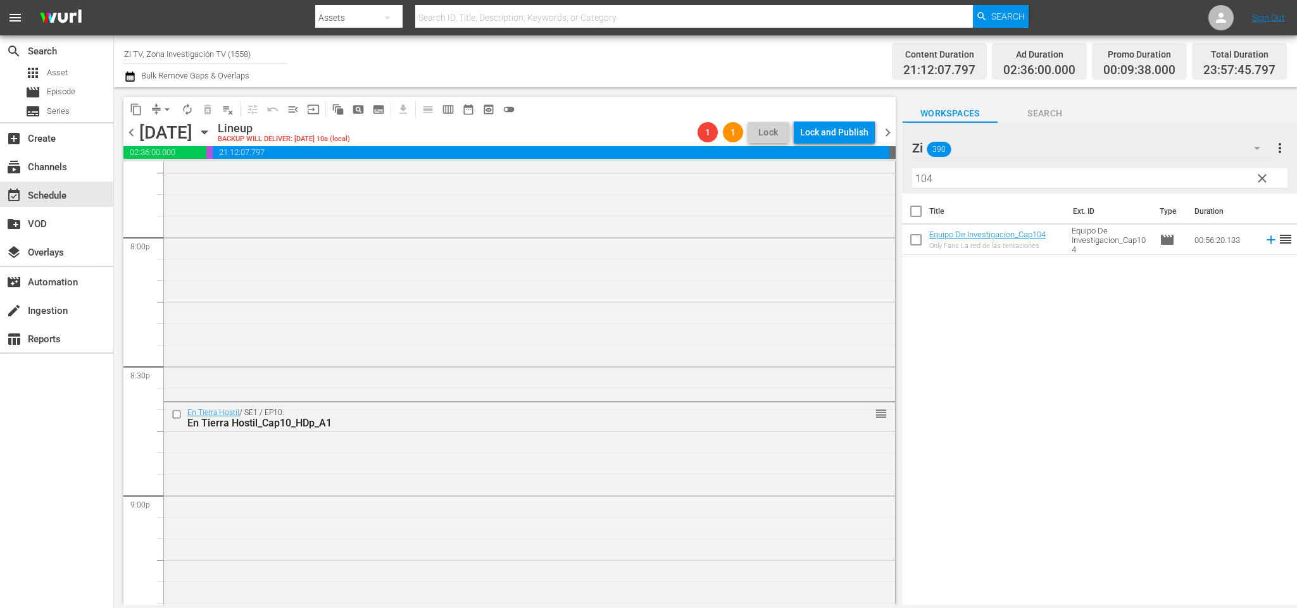
scroll to position [4996, 0]
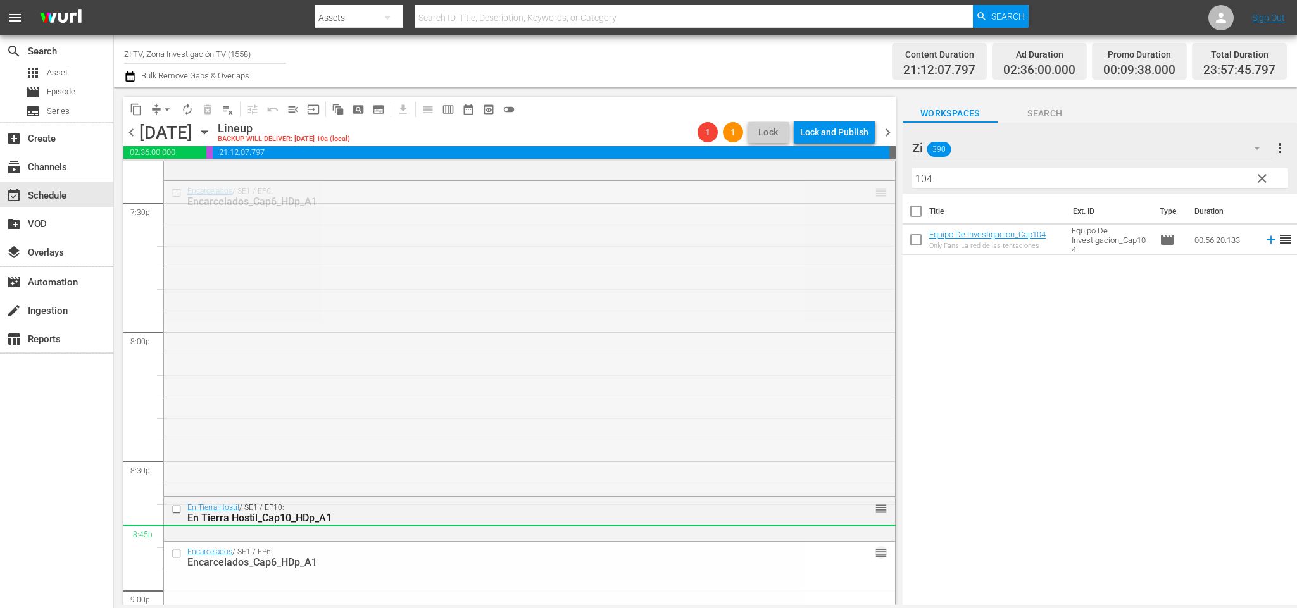
drag, startPoint x: 861, startPoint y: 191, endPoint x: 786, endPoint y: 541, distance: 358.7
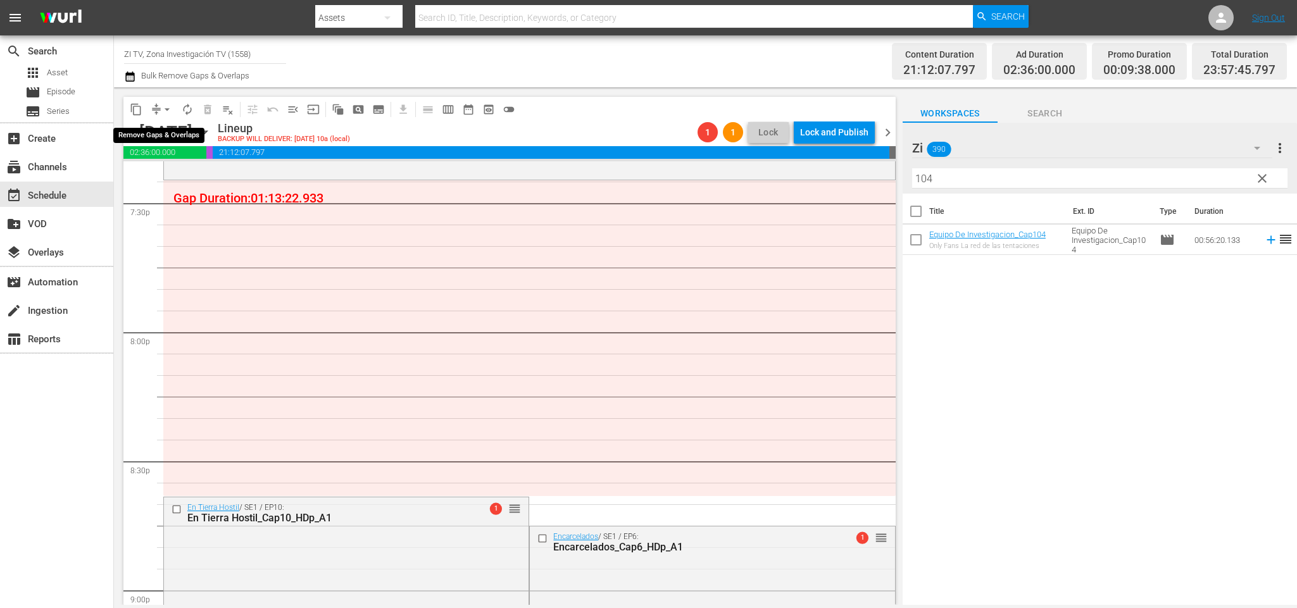
click at [162, 113] on span "arrow_drop_down" at bounding box center [167, 109] width 13 height 13
click at [182, 180] on li "Align to End of Previous Day" at bounding box center [169, 176] width 133 height 21
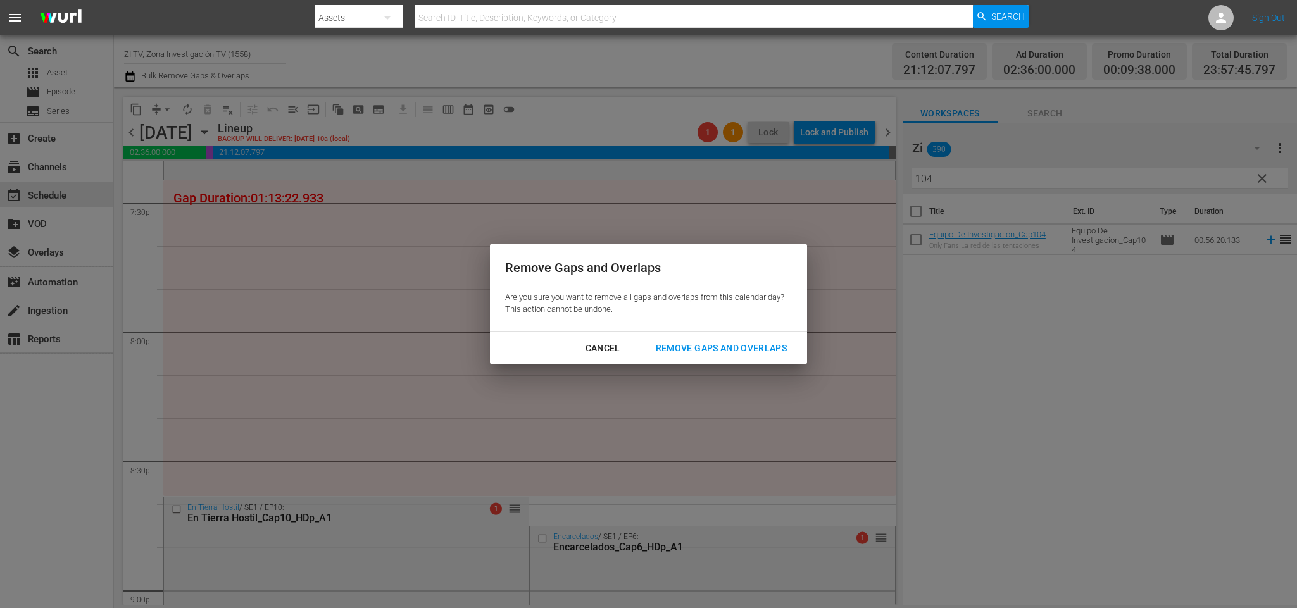
click at [781, 350] on div "Remove Gaps and Overlaps" at bounding box center [721, 349] width 151 height 16
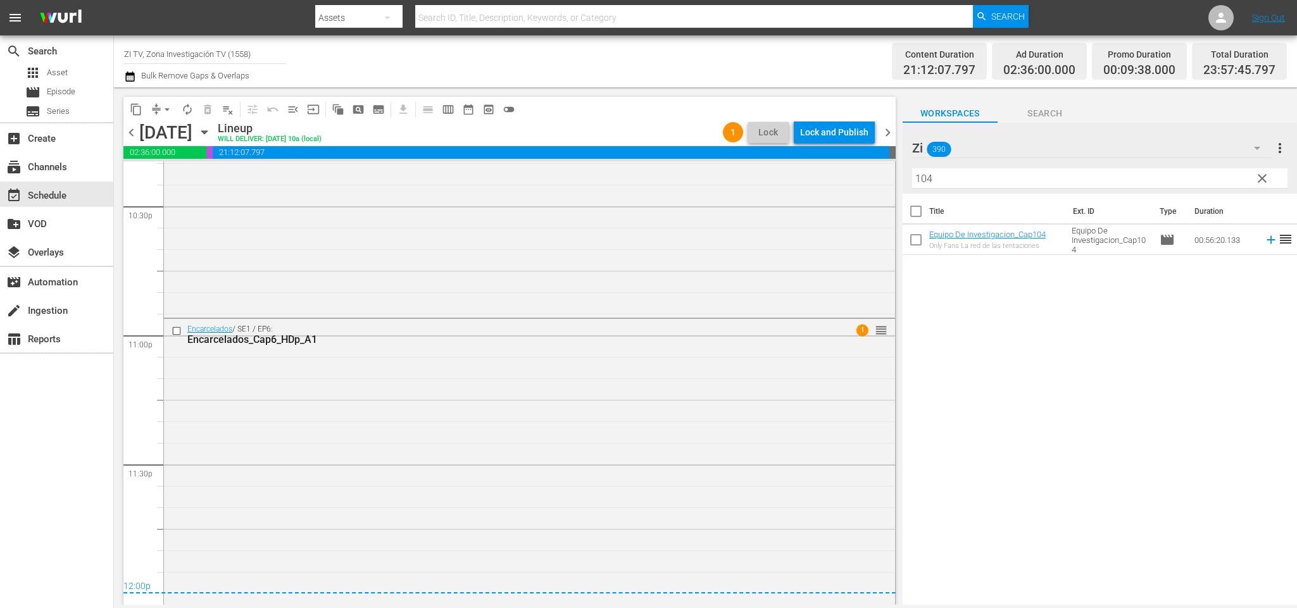
scroll to position [5796, 0]
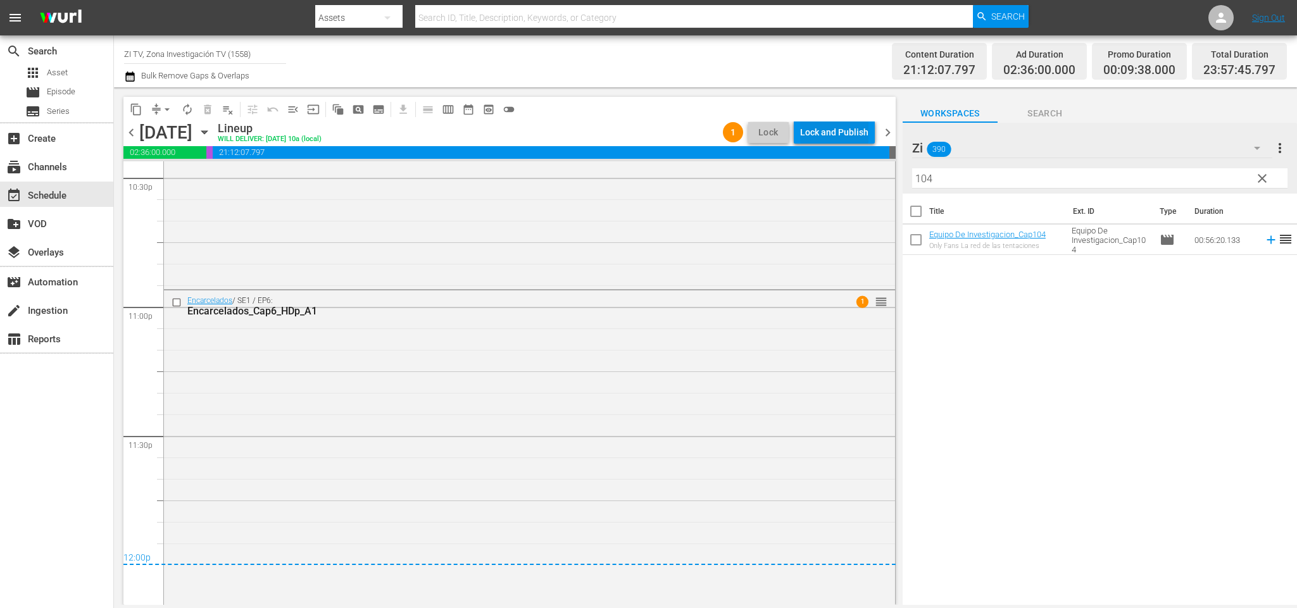
click at [855, 132] on div "Lock and Publish" at bounding box center [834, 132] width 68 height 23
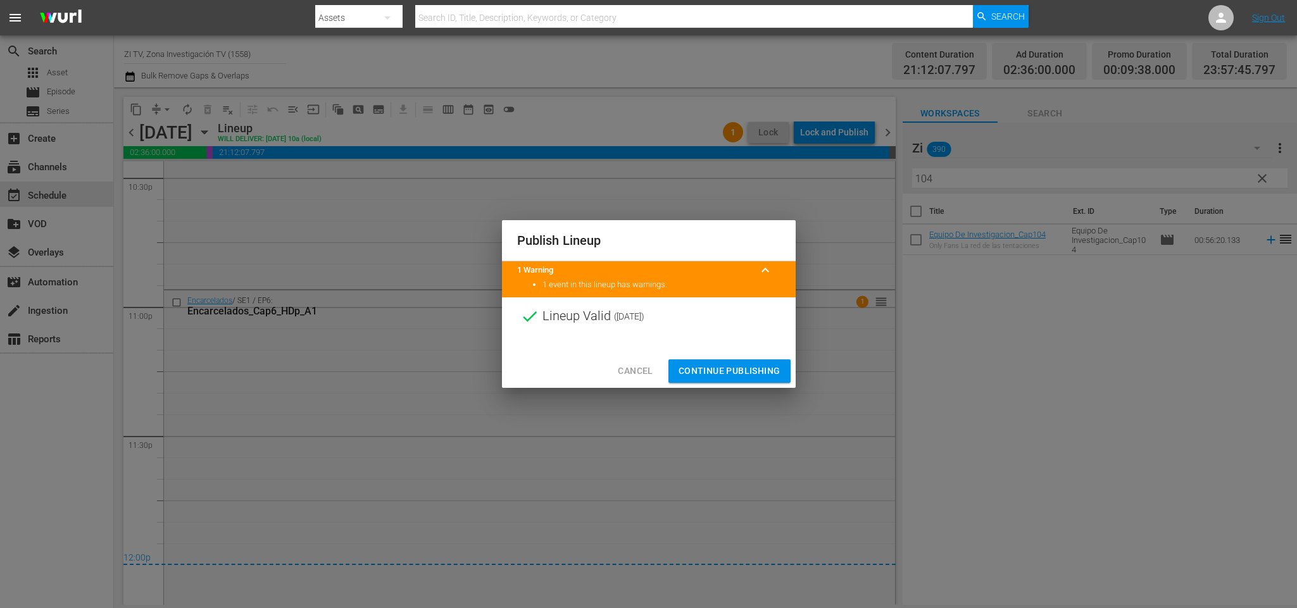
click at [710, 365] on span "Continue Publishing" at bounding box center [730, 371] width 102 height 16
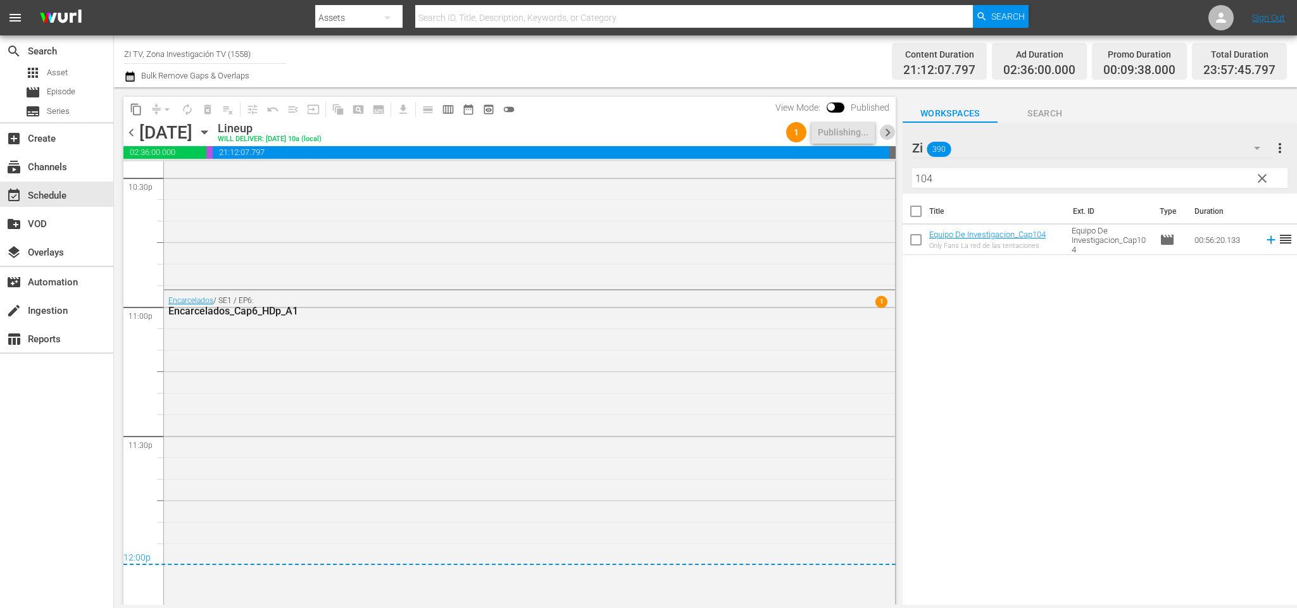
click at [886, 134] on span "chevron_right" at bounding box center [888, 133] width 16 height 16
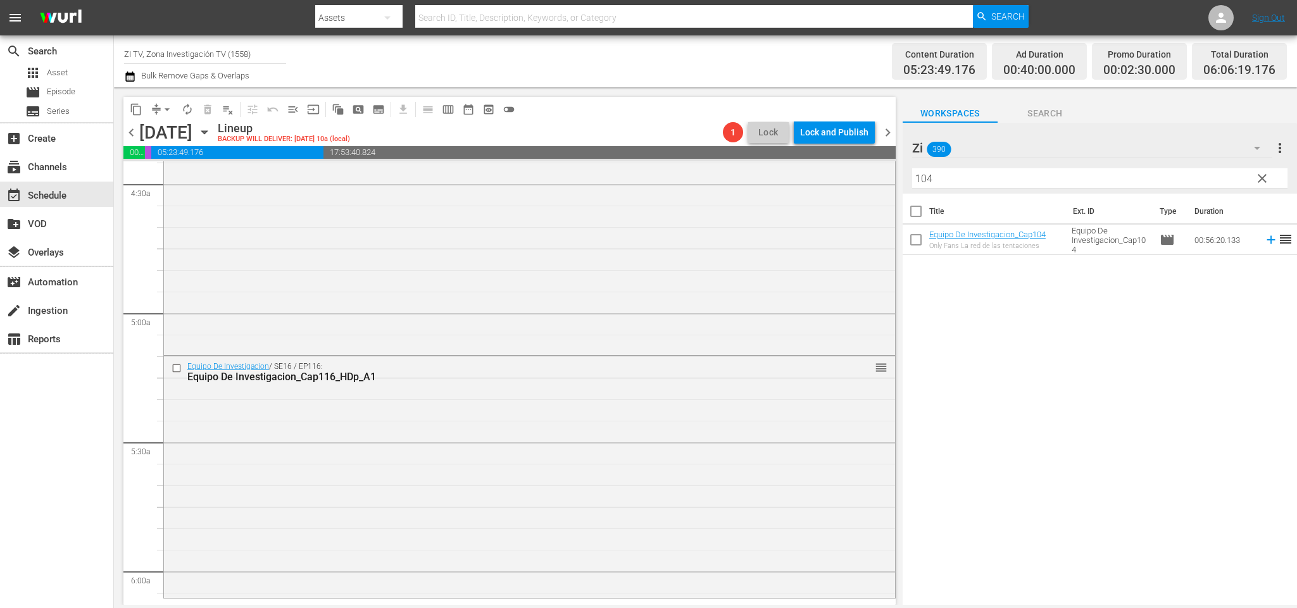
scroll to position [1235, 0]
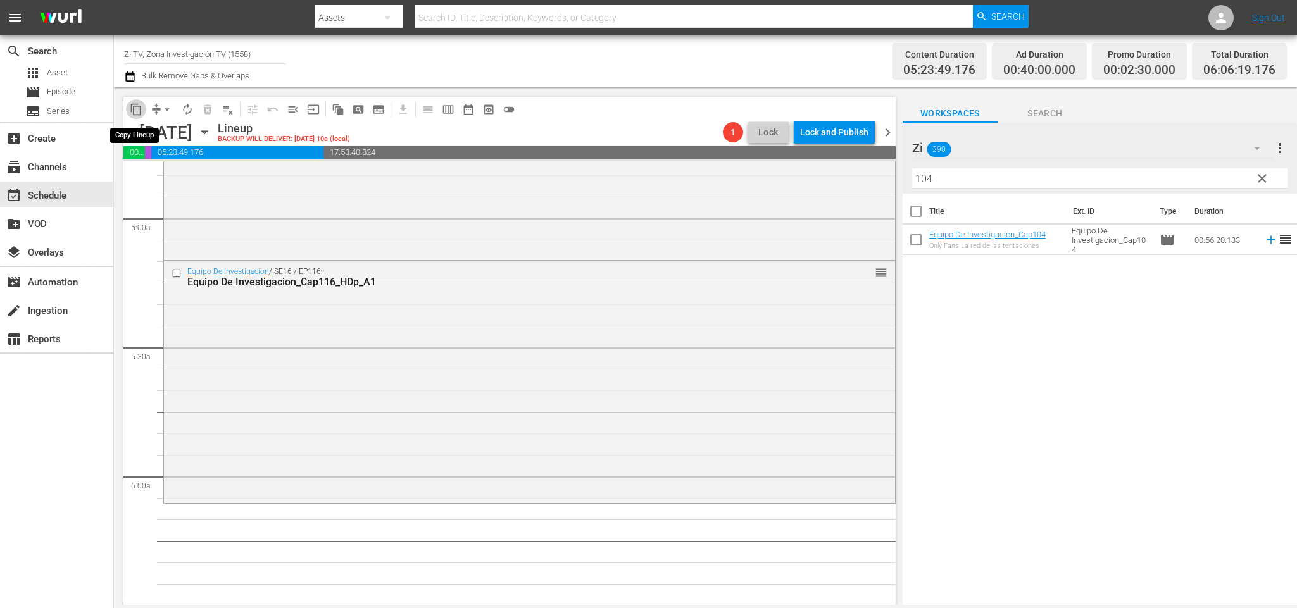
click at [132, 105] on span "content_copy" at bounding box center [136, 109] width 13 height 13
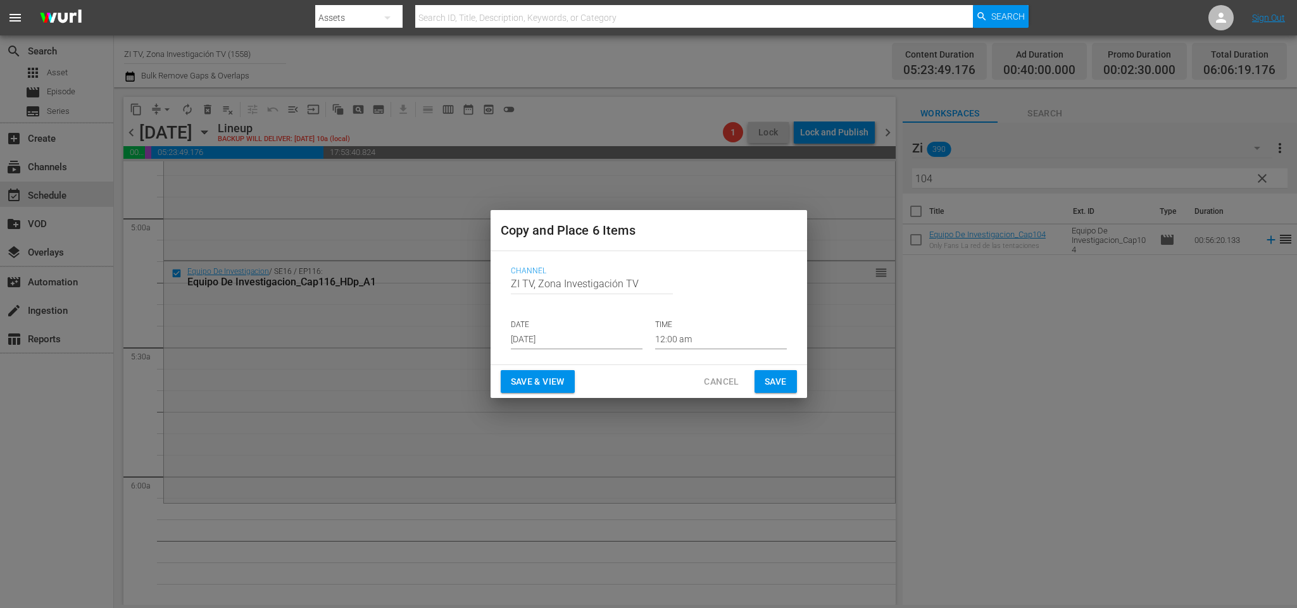
click at [553, 320] on p "DATE" at bounding box center [577, 325] width 132 height 11
click at [553, 329] on p "DATE" at bounding box center [577, 325] width 132 height 11
click at [560, 340] on input "[DATE]" at bounding box center [577, 340] width 132 height 19
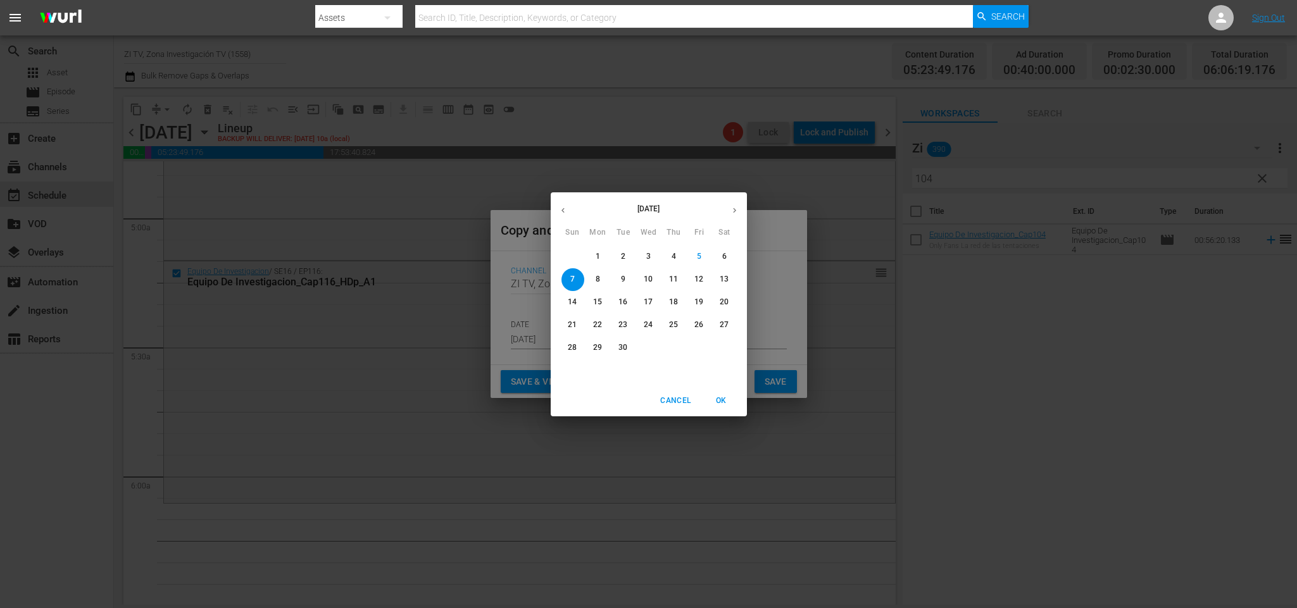
click at [691, 279] on span "12" at bounding box center [699, 279] width 23 height 11
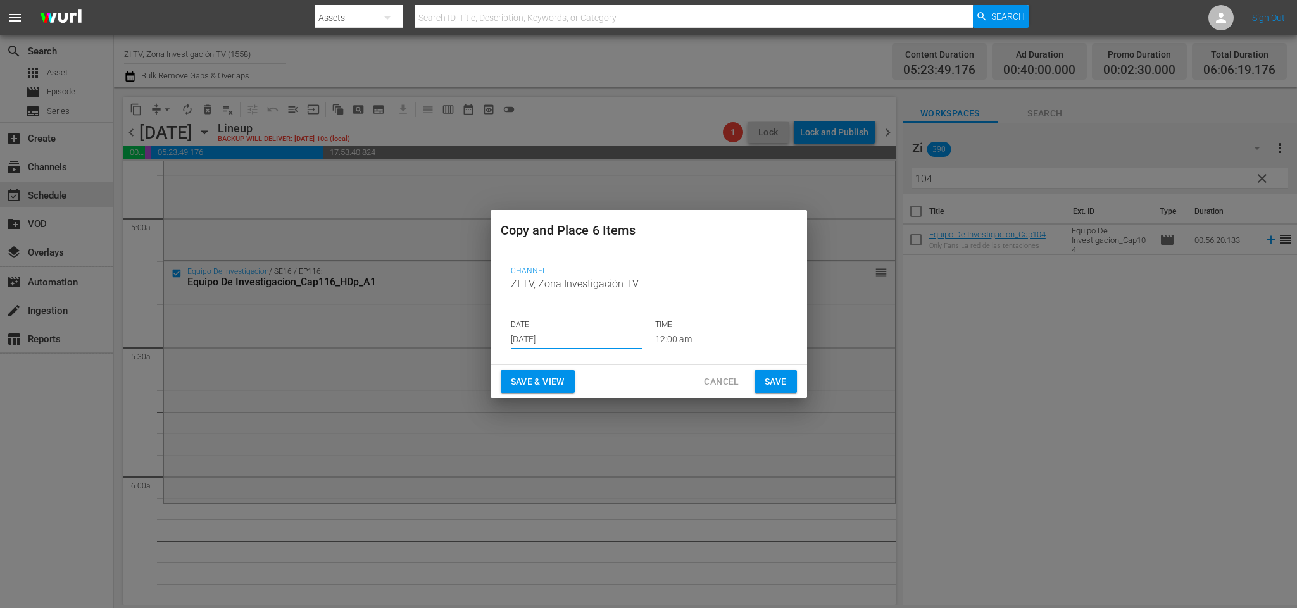
type input "Sep 12th 2025"
click at [699, 350] on div "Channel Channel Title ZI TV, Zona Investigación TV DATE Sep 12th 2025 TIME 12:0…" at bounding box center [649, 307] width 296 height 103
click at [693, 337] on input "12:00 am" at bounding box center [721, 340] width 132 height 19
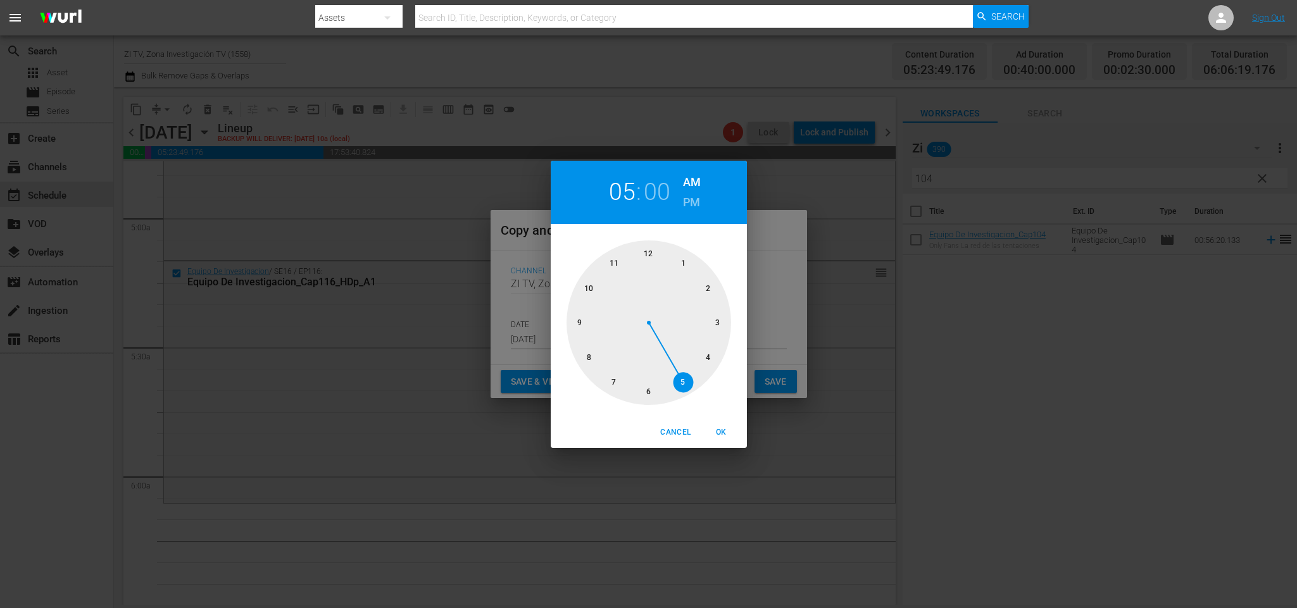
click at [681, 382] on div at bounding box center [649, 323] width 165 height 165
drag, startPoint x: 717, startPoint y: 325, endPoint x: 728, endPoint y: 351, distance: 28.1
click at [717, 325] on div at bounding box center [649, 323] width 165 height 165
drag, startPoint x: 719, startPoint y: 429, endPoint x: 724, endPoint y: 424, distance: 7.6
click at [722, 426] on span "OK" at bounding box center [722, 432] width 30 height 13
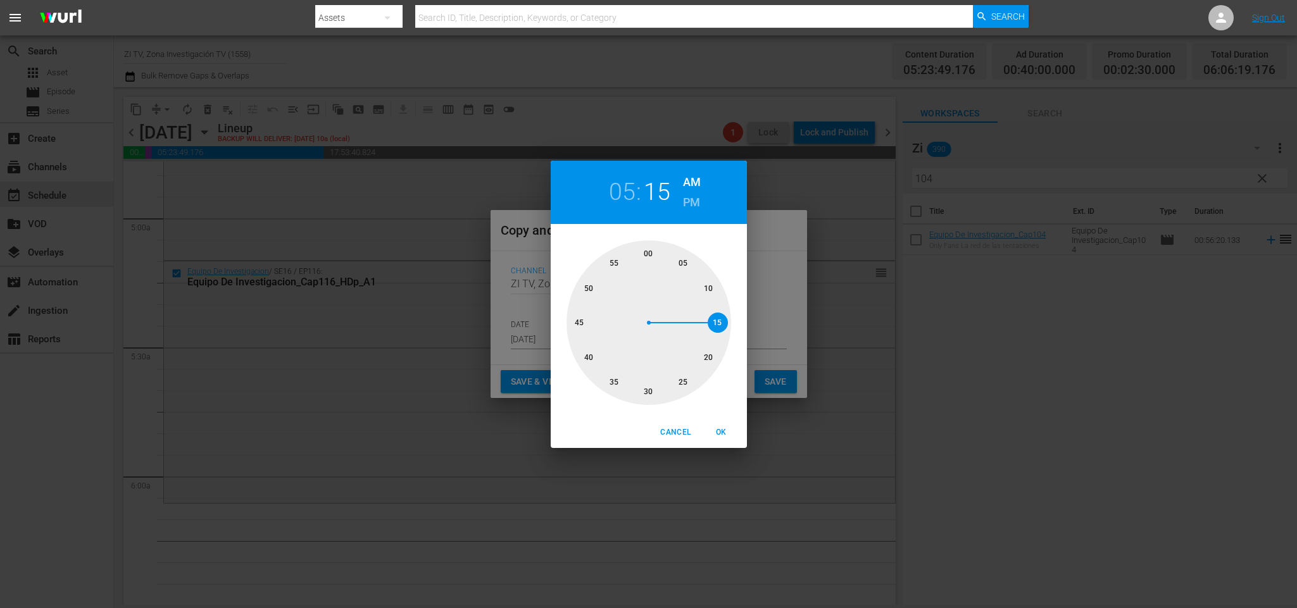
type input "05:15 am"
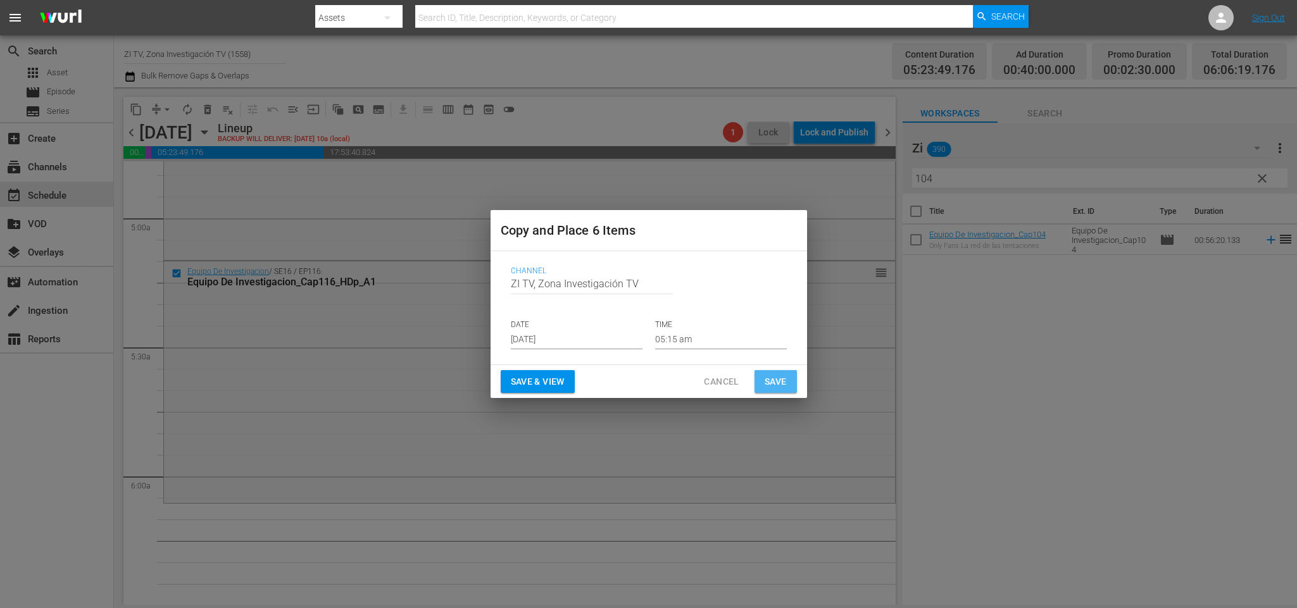
click at [772, 374] on span "Save" at bounding box center [776, 382] width 22 height 16
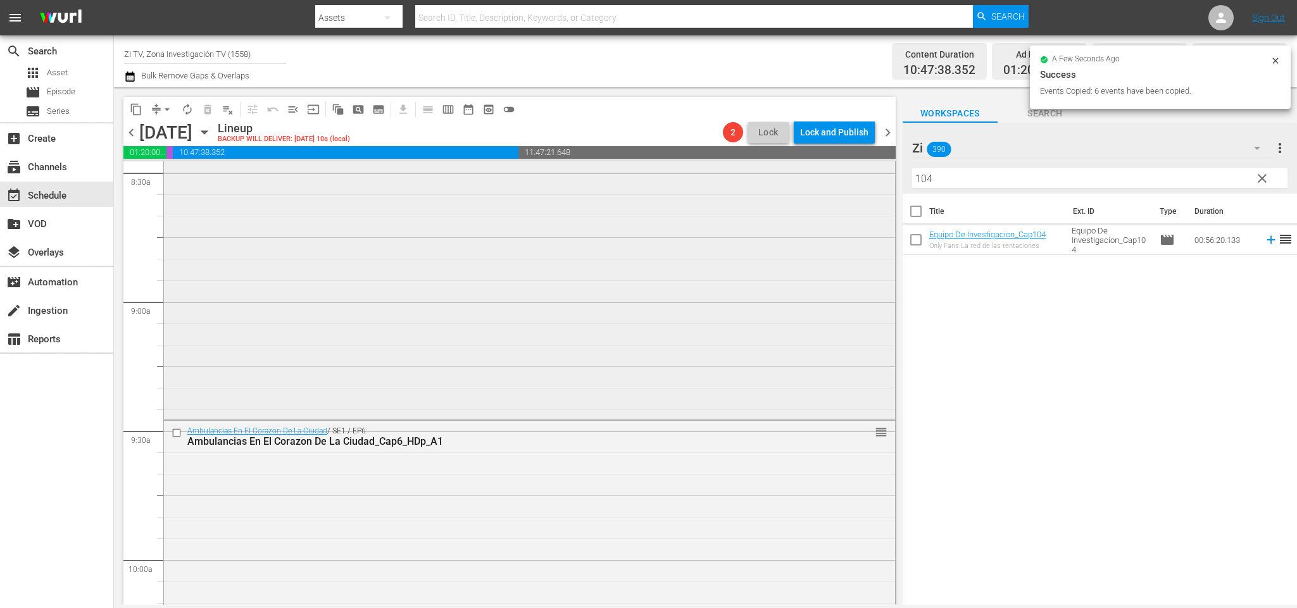
scroll to position [2659, 0]
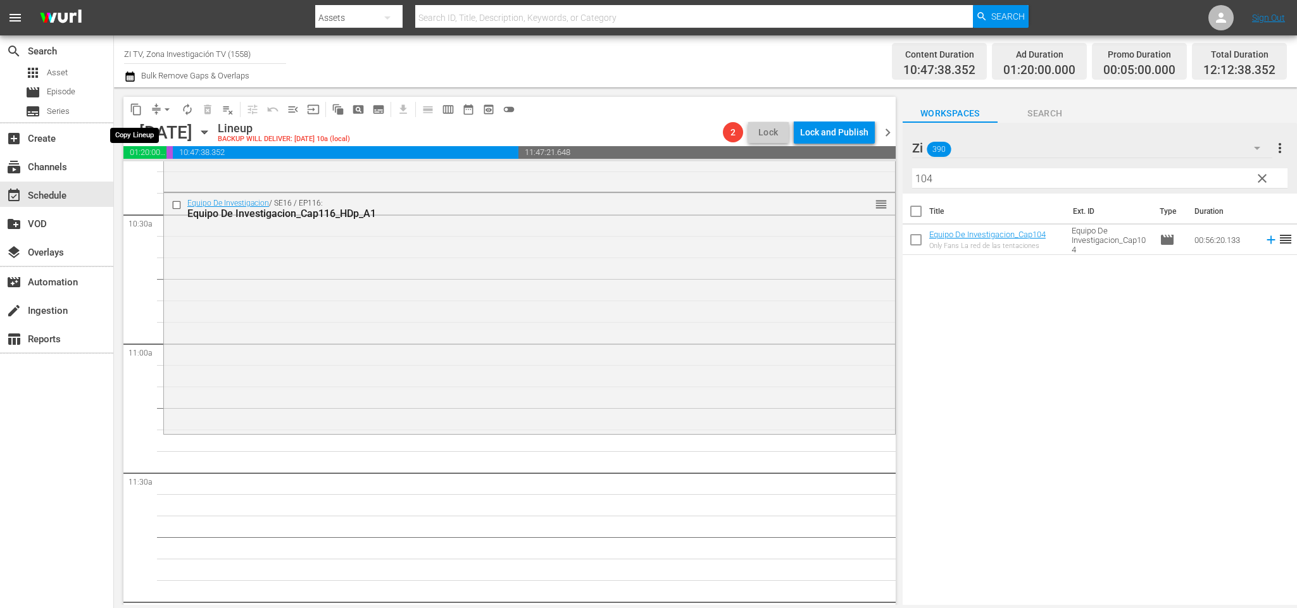
click at [134, 108] on span "content_copy" at bounding box center [136, 109] width 13 height 13
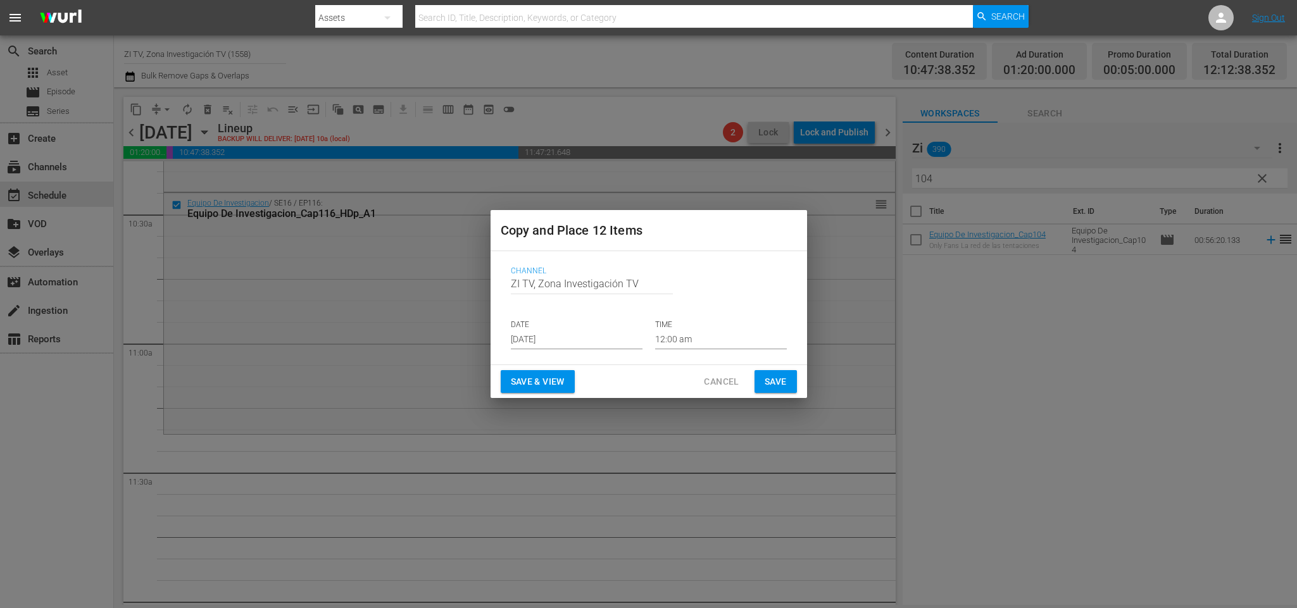
click at [593, 329] on p "DATE" at bounding box center [577, 325] width 132 height 11
click at [581, 334] on input "[DATE]" at bounding box center [577, 340] width 132 height 19
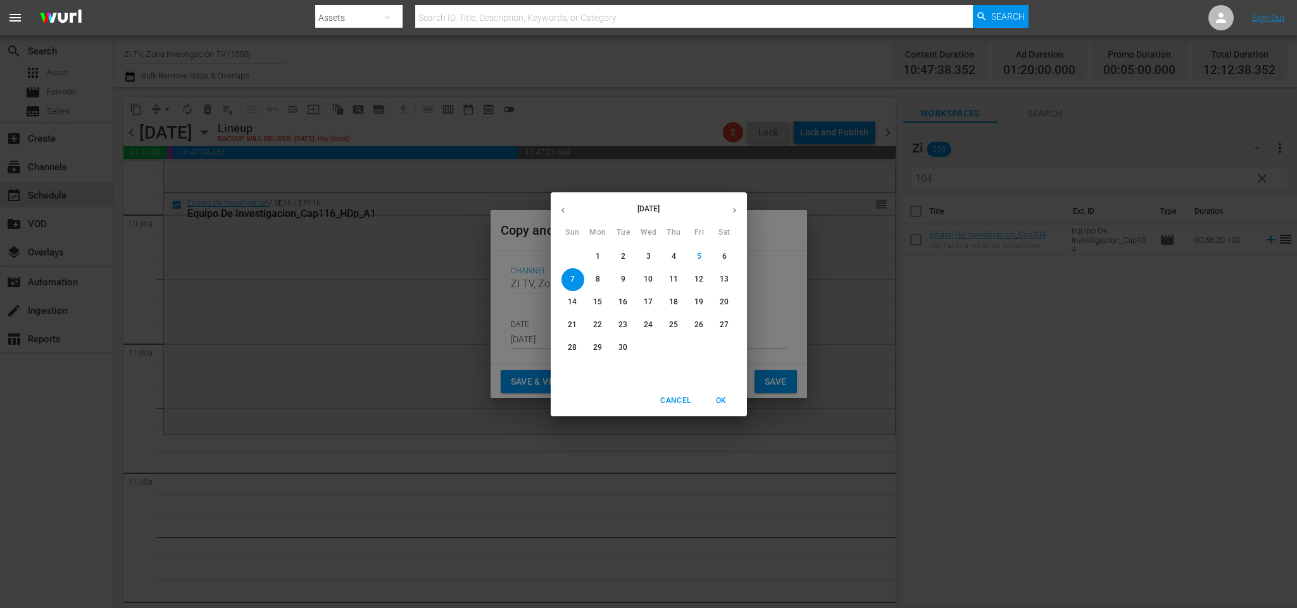
click at [698, 278] on p "12" at bounding box center [699, 279] width 9 height 11
type input "Sep 12th 2025"
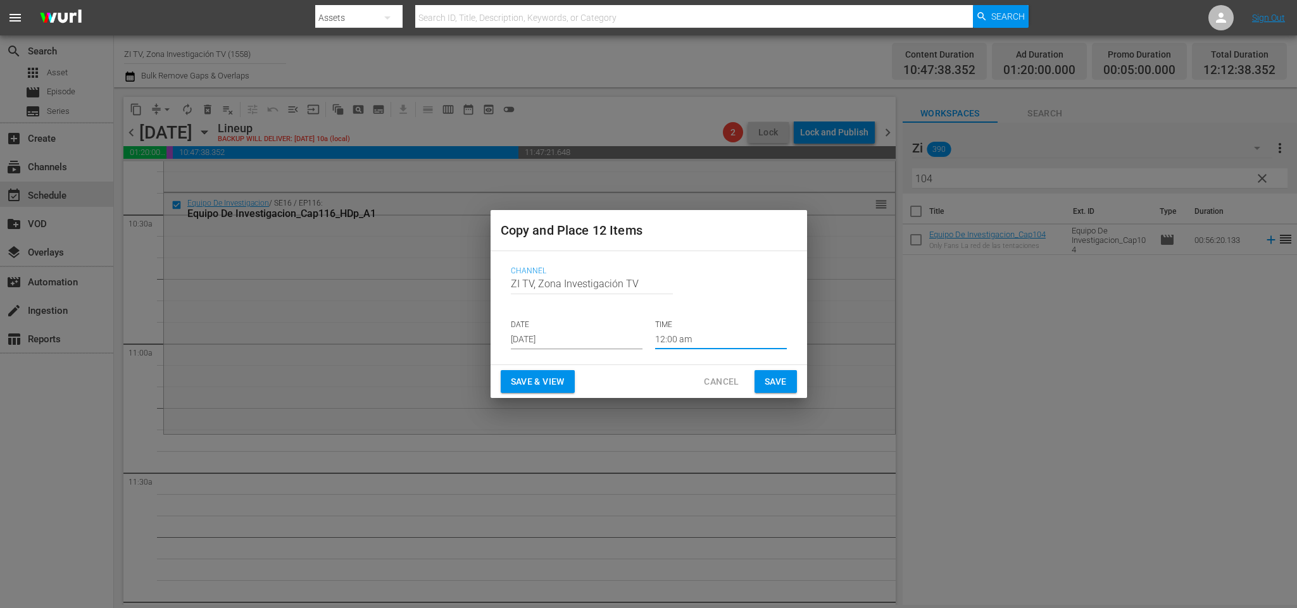
click at [724, 341] on input "12:00 am" at bounding box center [721, 340] width 132 height 19
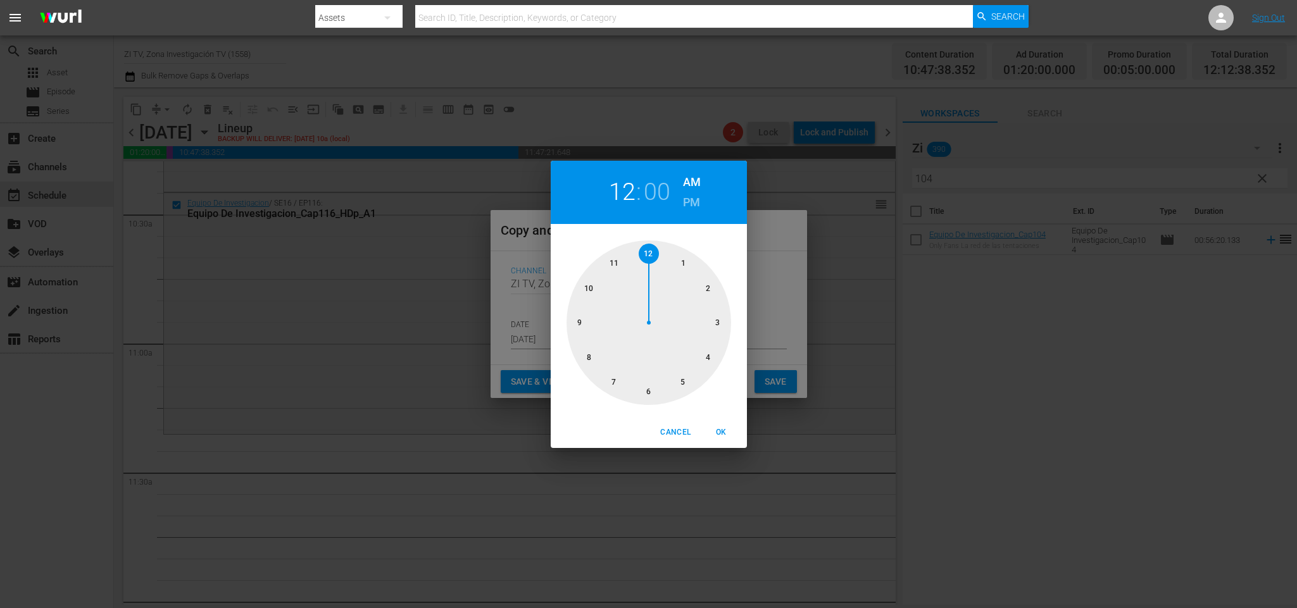
click at [595, 291] on div at bounding box center [649, 323] width 165 height 165
click at [653, 395] on div at bounding box center [649, 323] width 165 height 165
click at [719, 433] on span "OK" at bounding box center [722, 432] width 30 height 13
type input "10:30 am"
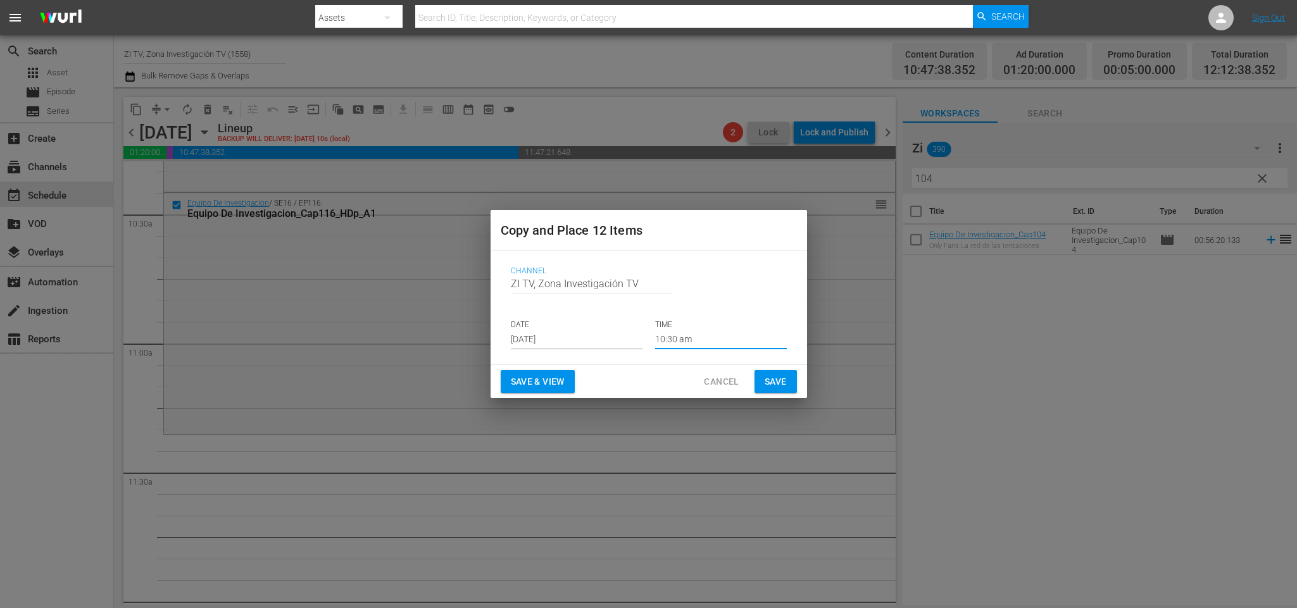
click at [762, 379] on button "Save" at bounding box center [776, 381] width 42 height 23
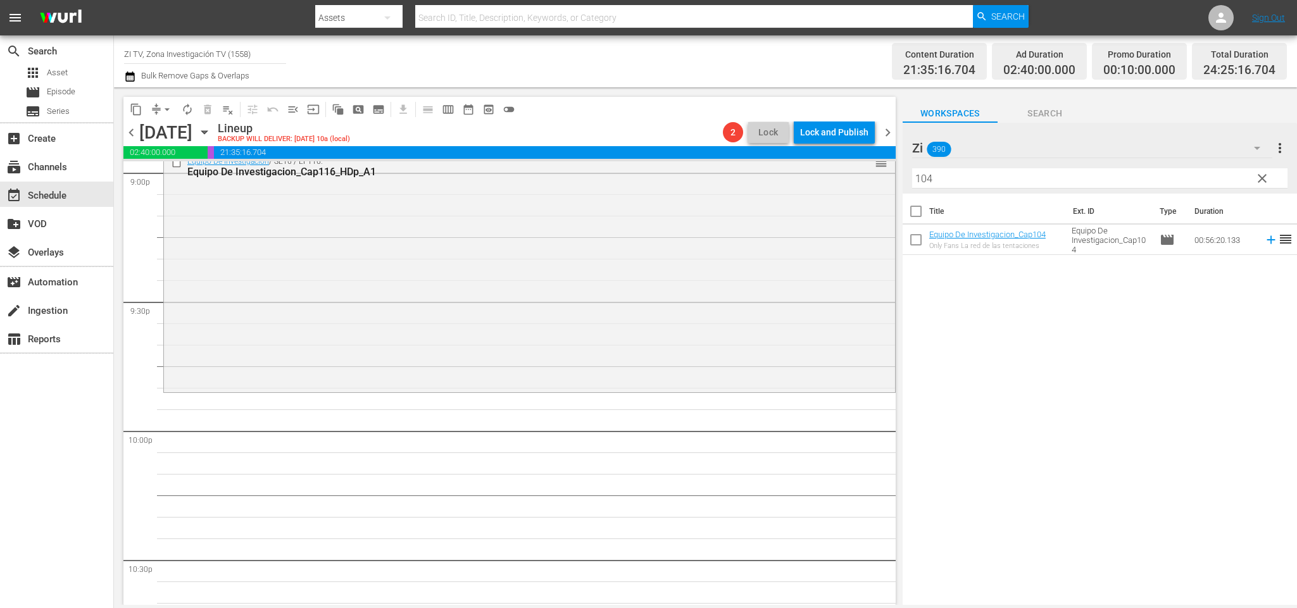
scroll to position [5319, 0]
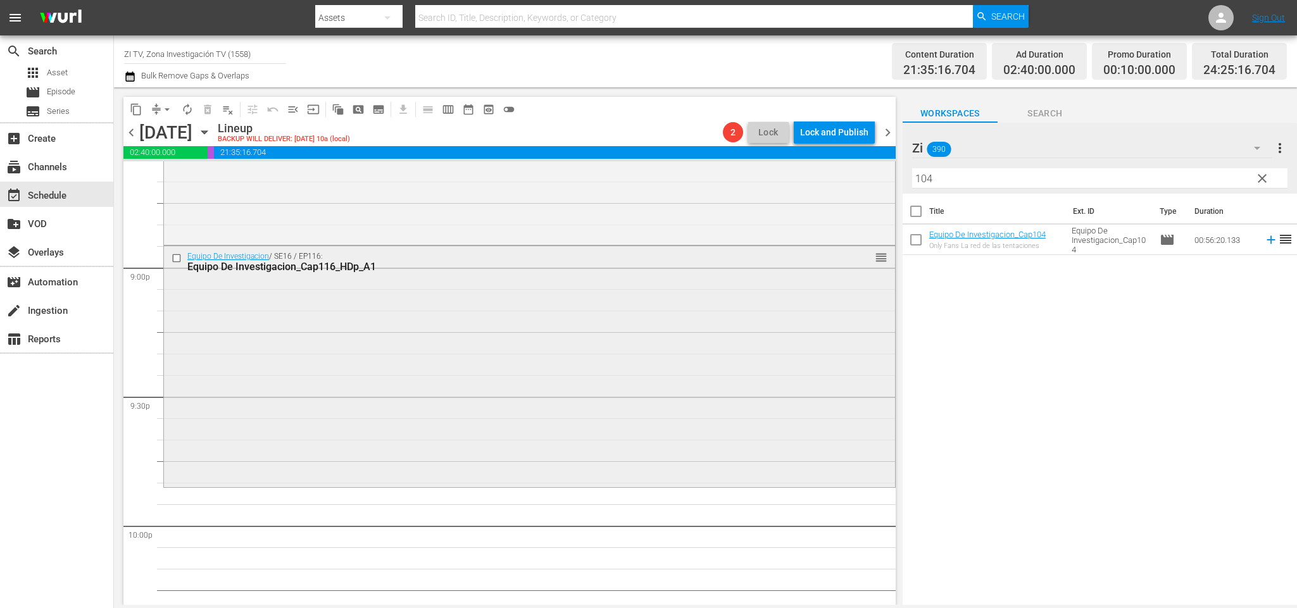
click at [177, 261] on input "checkbox" at bounding box center [178, 258] width 13 height 11
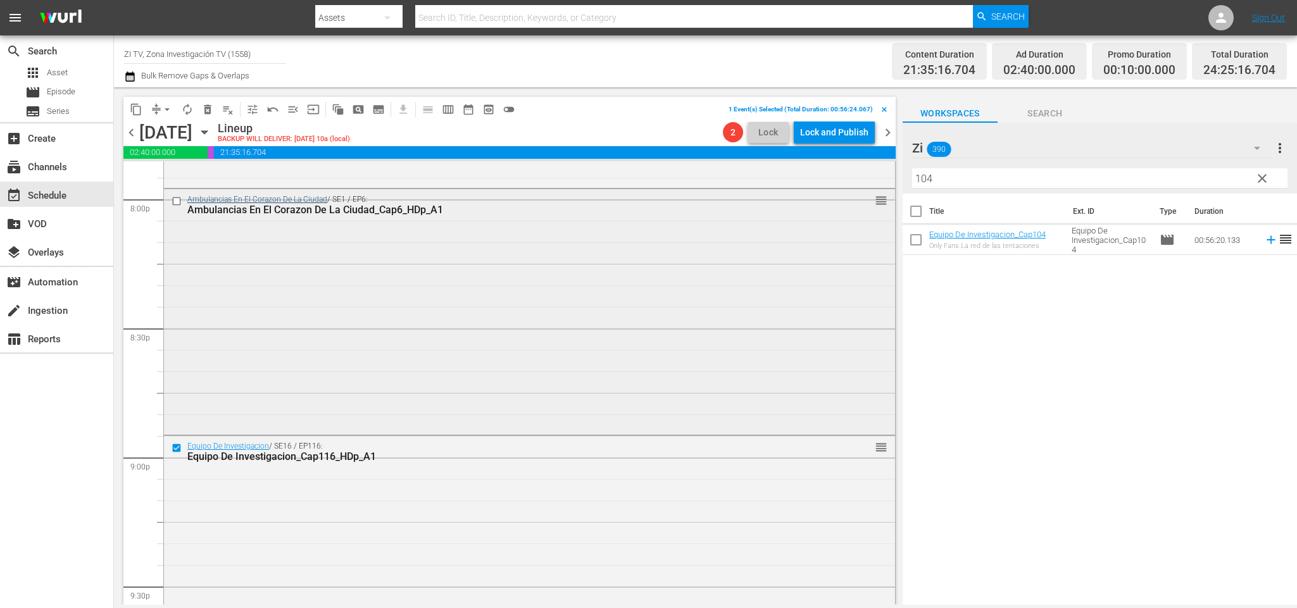
scroll to position [5034, 0]
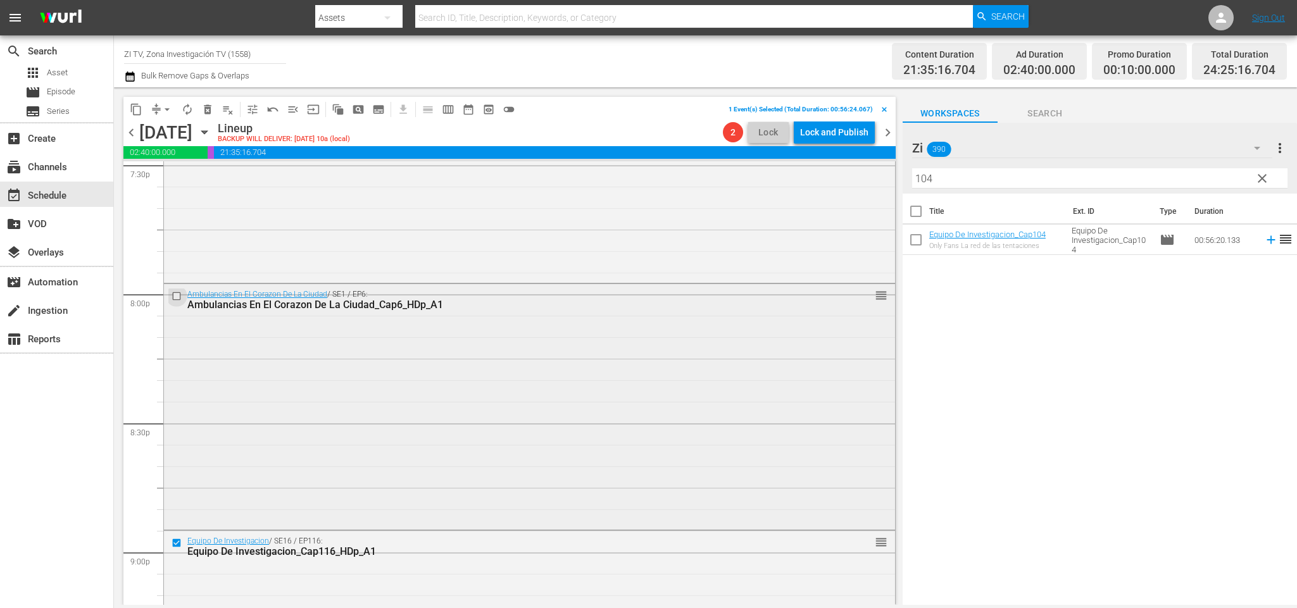
click at [177, 297] on input "checkbox" at bounding box center [178, 296] width 13 height 11
click at [207, 115] on span "delete_forever_outlined" at bounding box center [207, 109] width 13 height 13
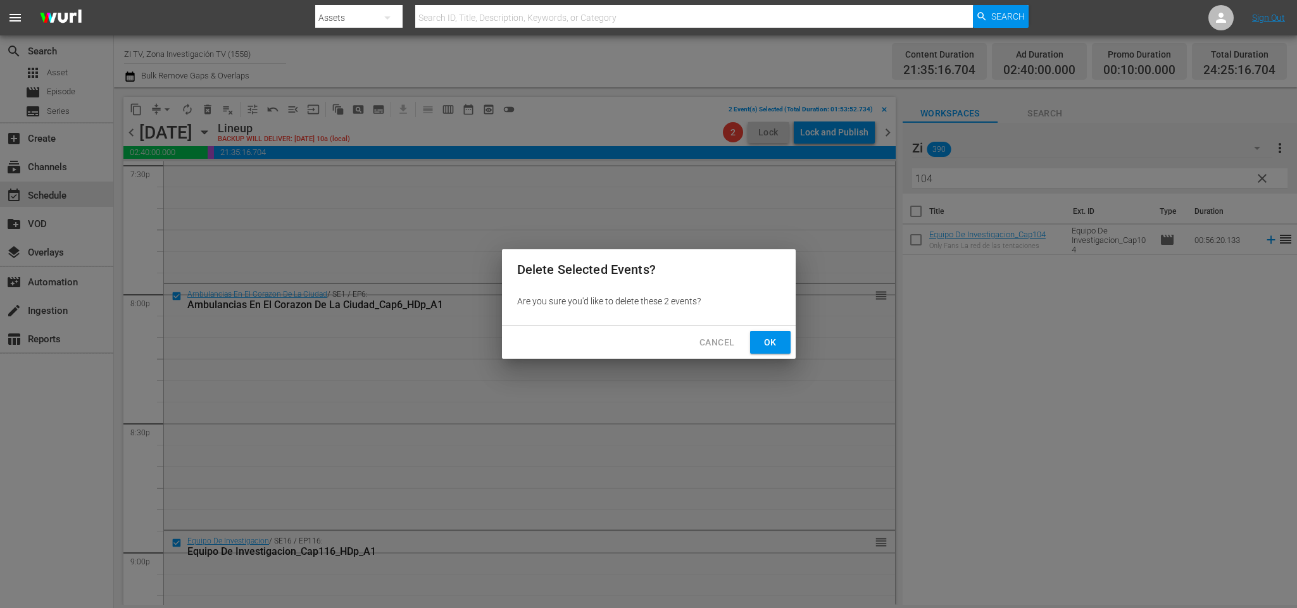
click at [760, 340] on span "Ok" at bounding box center [770, 343] width 20 height 16
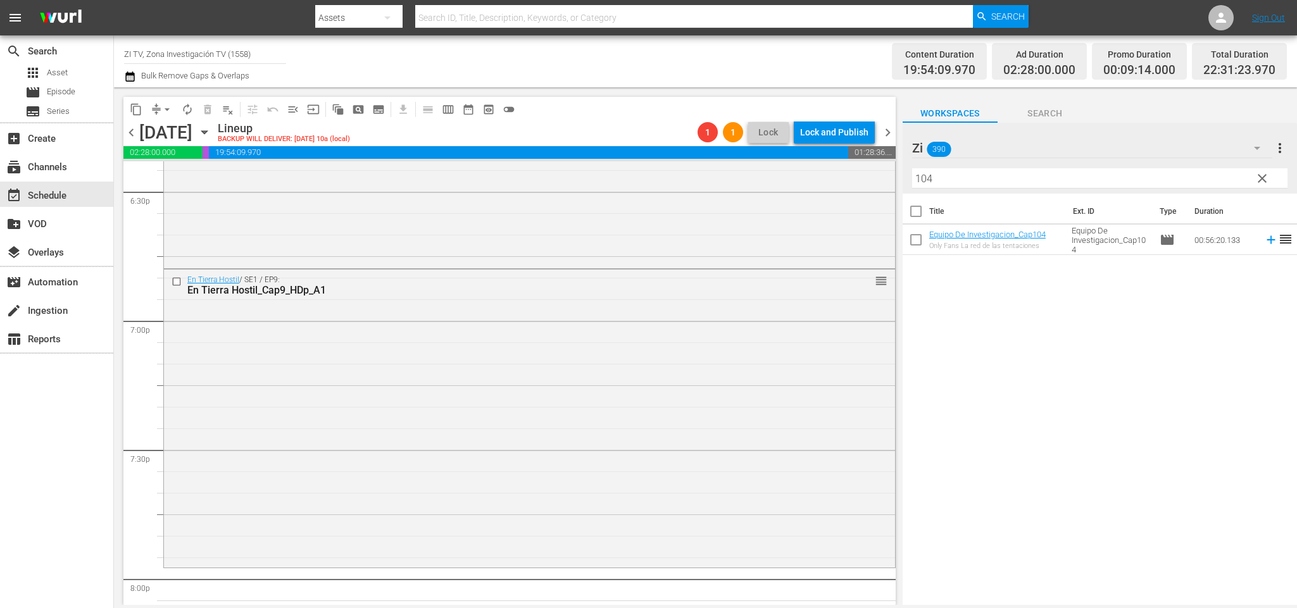
scroll to position [4559, 0]
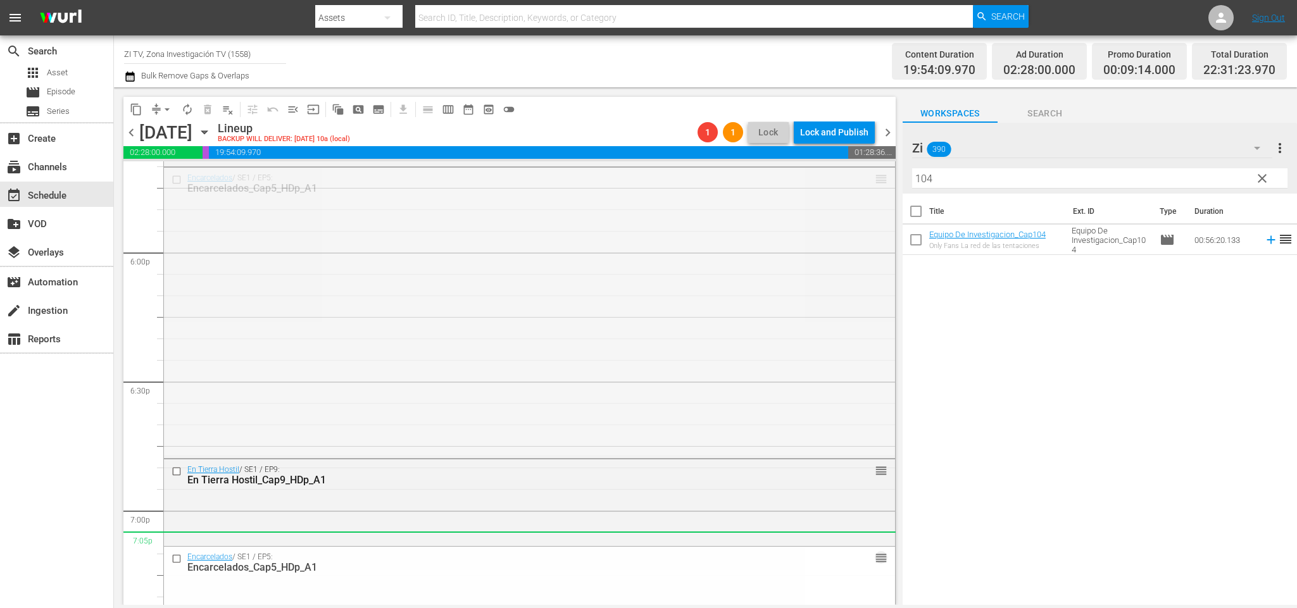
drag, startPoint x: 861, startPoint y: 181, endPoint x: 776, endPoint y: 533, distance: 361.7
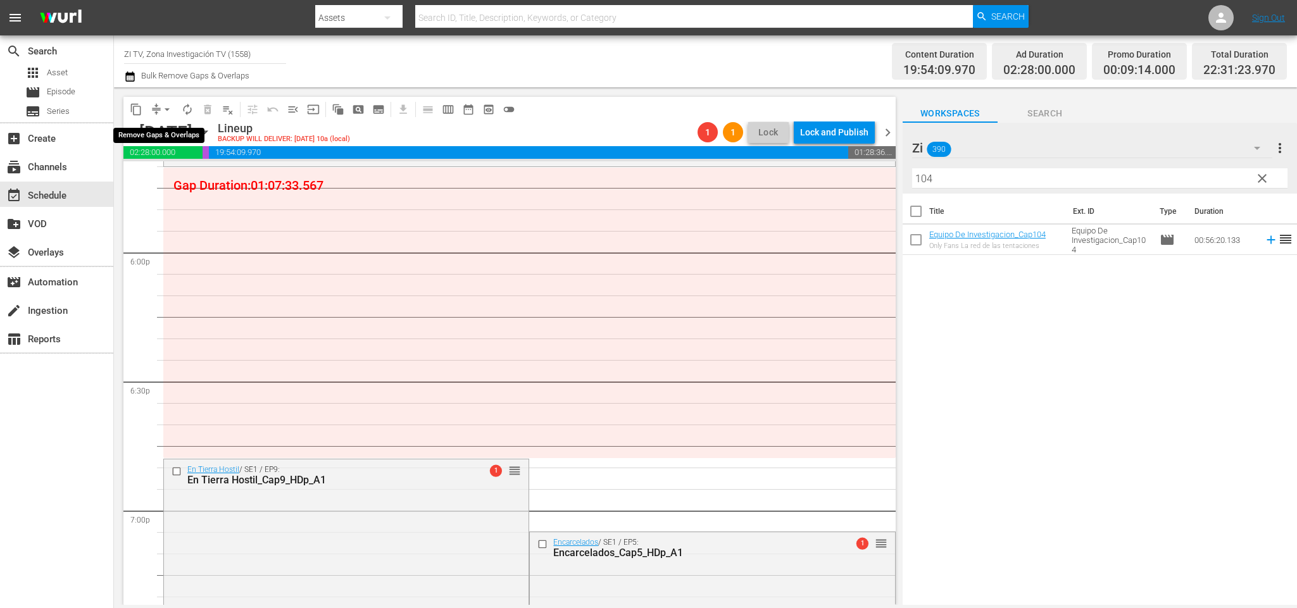
click at [161, 105] on span "arrow_drop_down" at bounding box center [167, 109] width 13 height 13
click at [189, 173] on li "Align to End of Previous Day" at bounding box center [169, 176] width 133 height 21
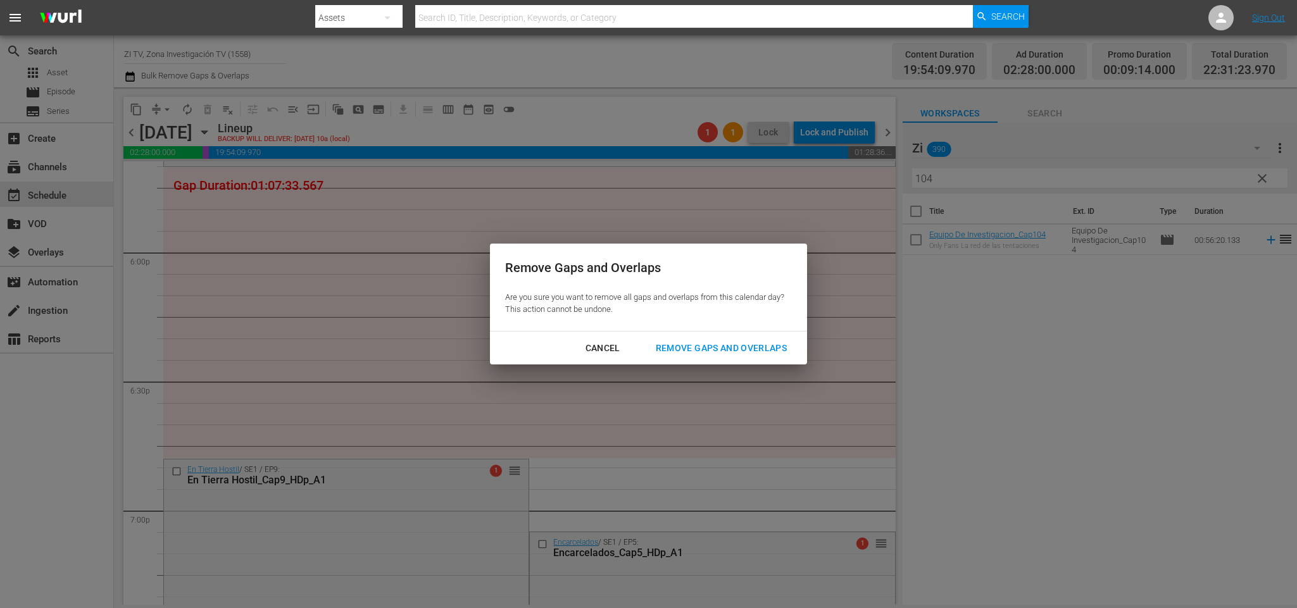
click at [736, 351] on div "Remove Gaps and Overlaps" at bounding box center [721, 349] width 151 height 16
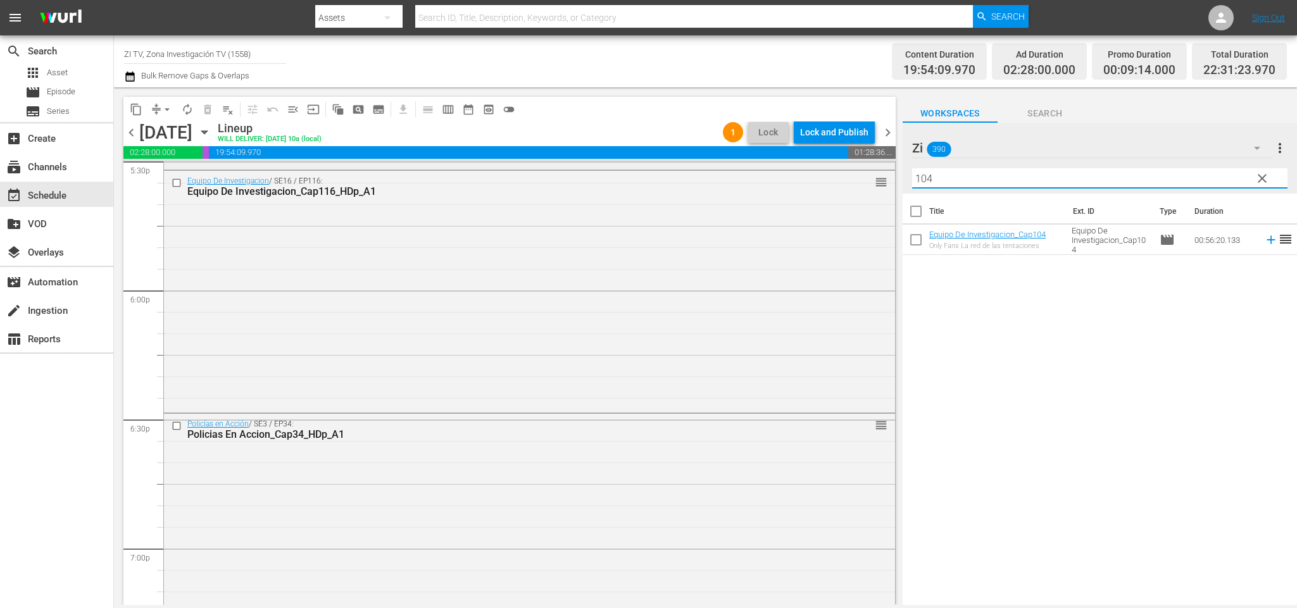
scroll to position [4493, 0]
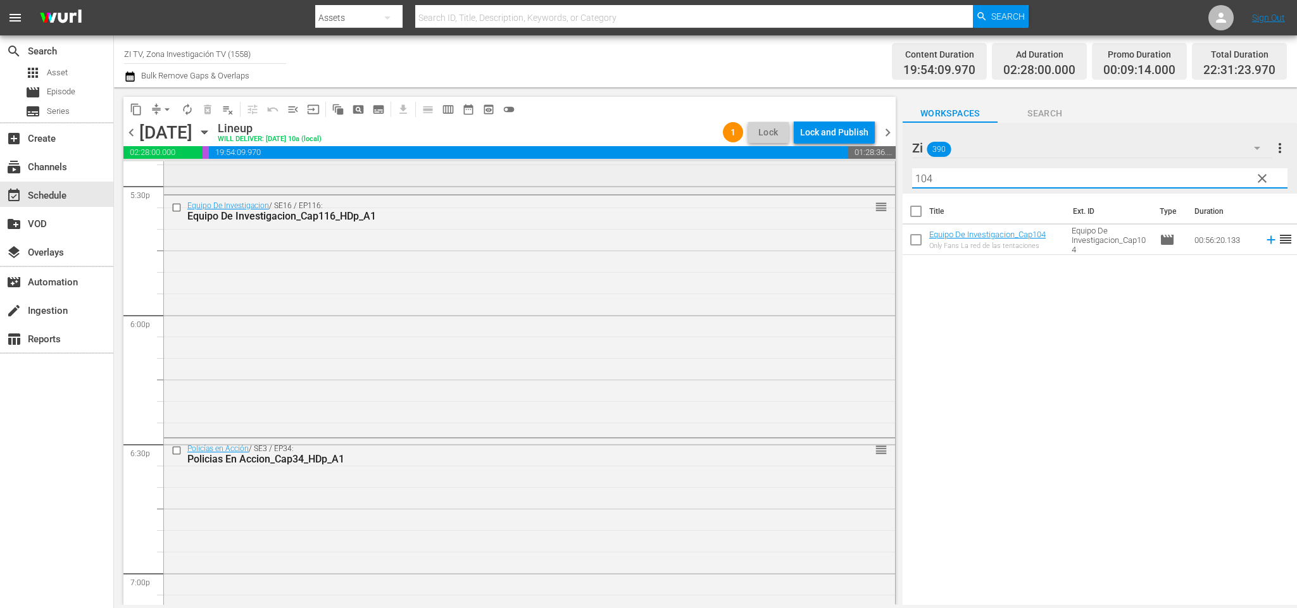
drag, startPoint x: 1012, startPoint y: 177, endPoint x: 776, endPoint y: 177, distance: 236.8
click at [776, 177] on div "content_copy compress arrow_drop_down autorenew_outlined delete_forever_outline…" at bounding box center [705, 346] width 1183 height 518
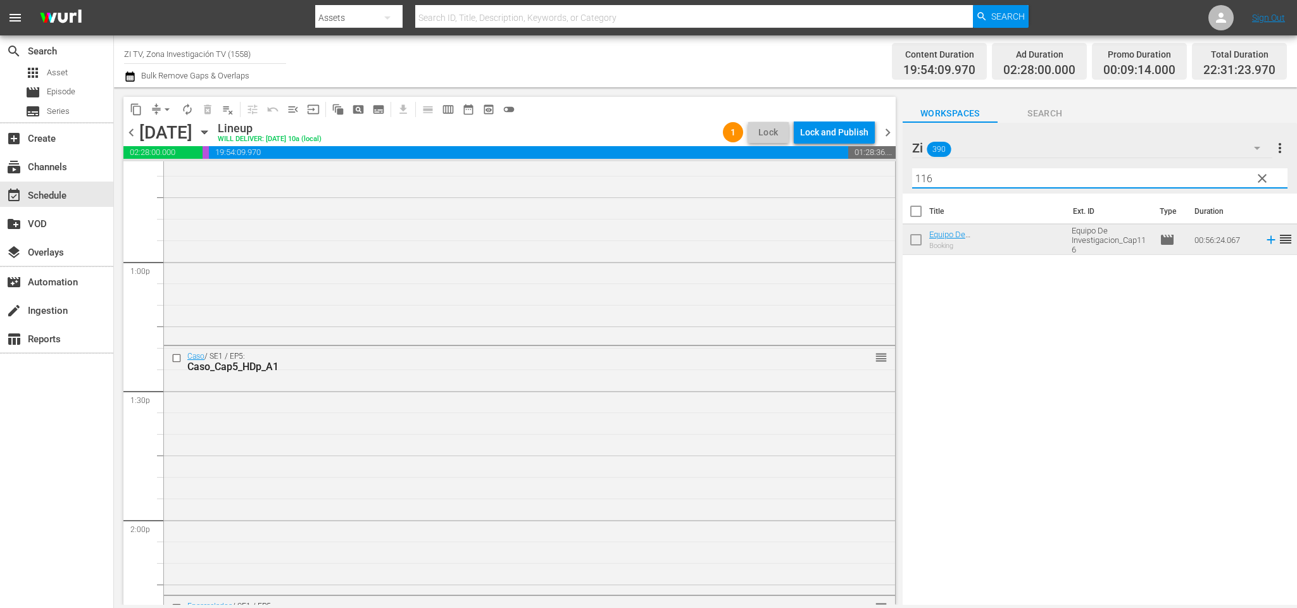
scroll to position [3353, 0]
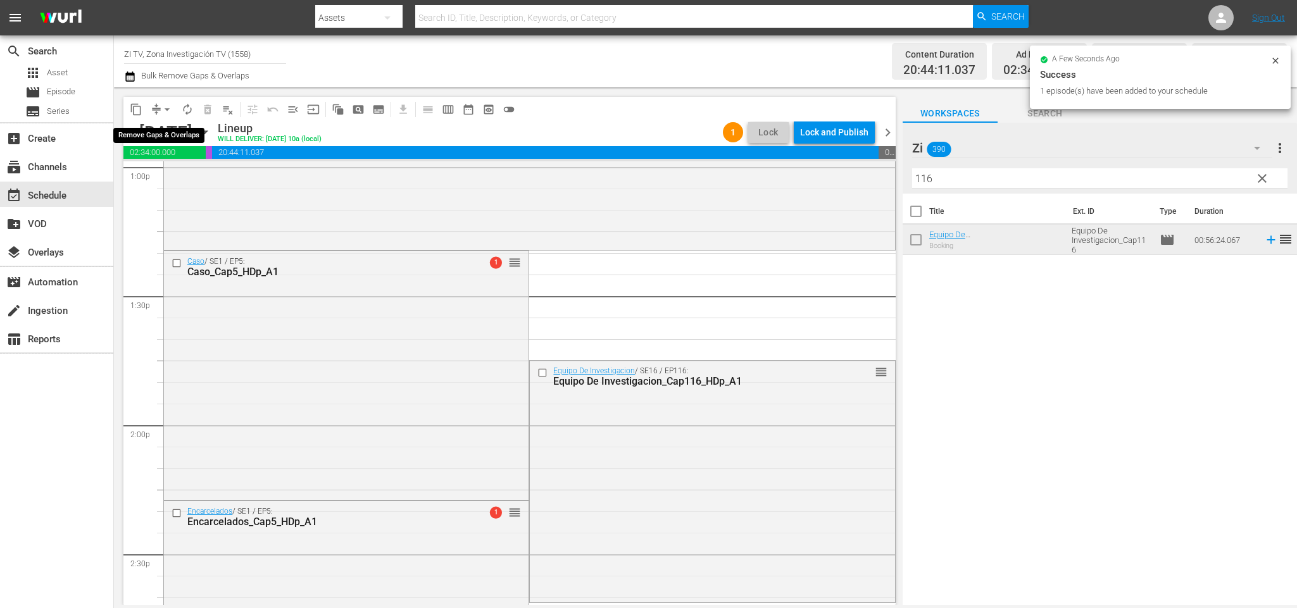
click at [162, 110] on span "arrow_drop_down" at bounding box center [167, 109] width 13 height 13
click at [175, 173] on li "Align to End of Previous Day" at bounding box center [169, 176] width 133 height 21
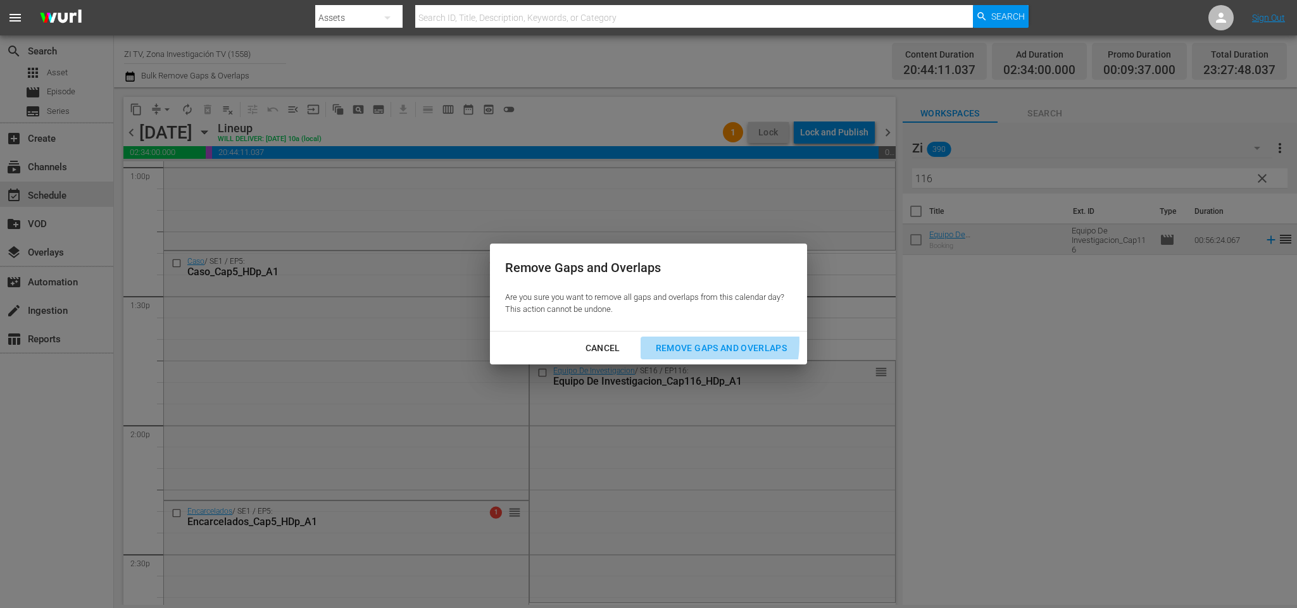
click at [697, 343] on div "Remove Gaps and Overlaps" at bounding box center [721, 349] width 151 height 16
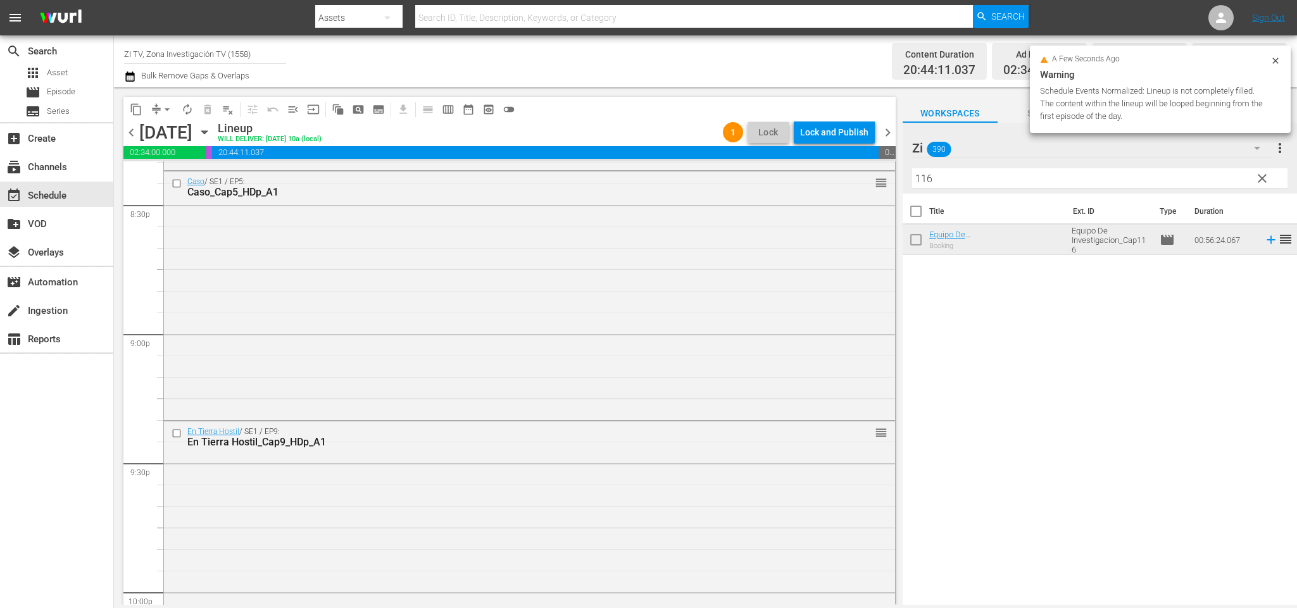
scroll to position [5756, 0]
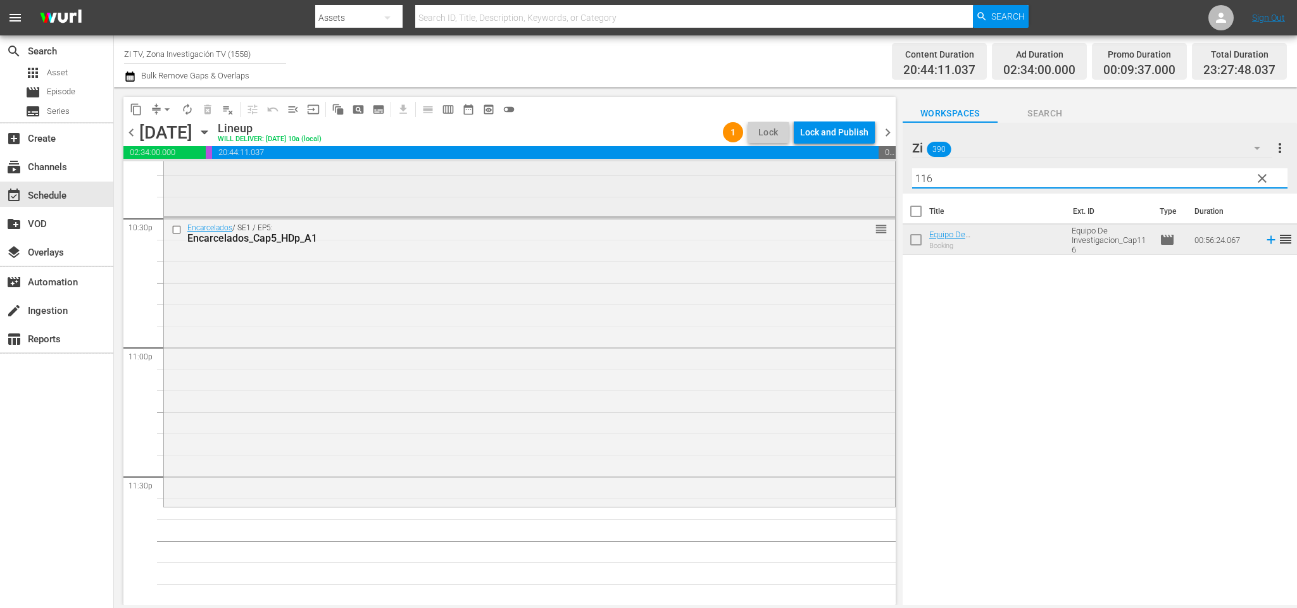
drag, startPoint x: 1013, startPoint y: 180, endPoint x: 665, endPoint y: 167, distance: 348.5
click at [665, 167] on div "content_copy compress arrow_drop_down autorenew_outlined delete_forever_outline…" at bounding box center [705, 346] width 1183 height 518
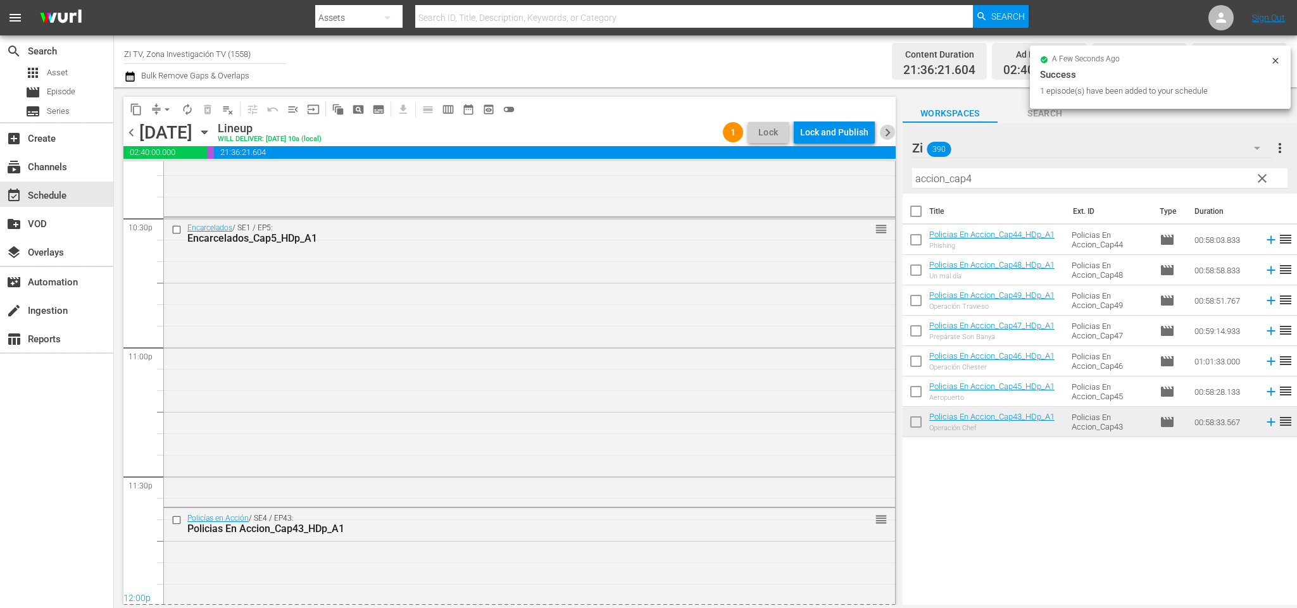
click at [886, 133] on span "chevron_right" at bounding box center [888, 133] width 16 height 16
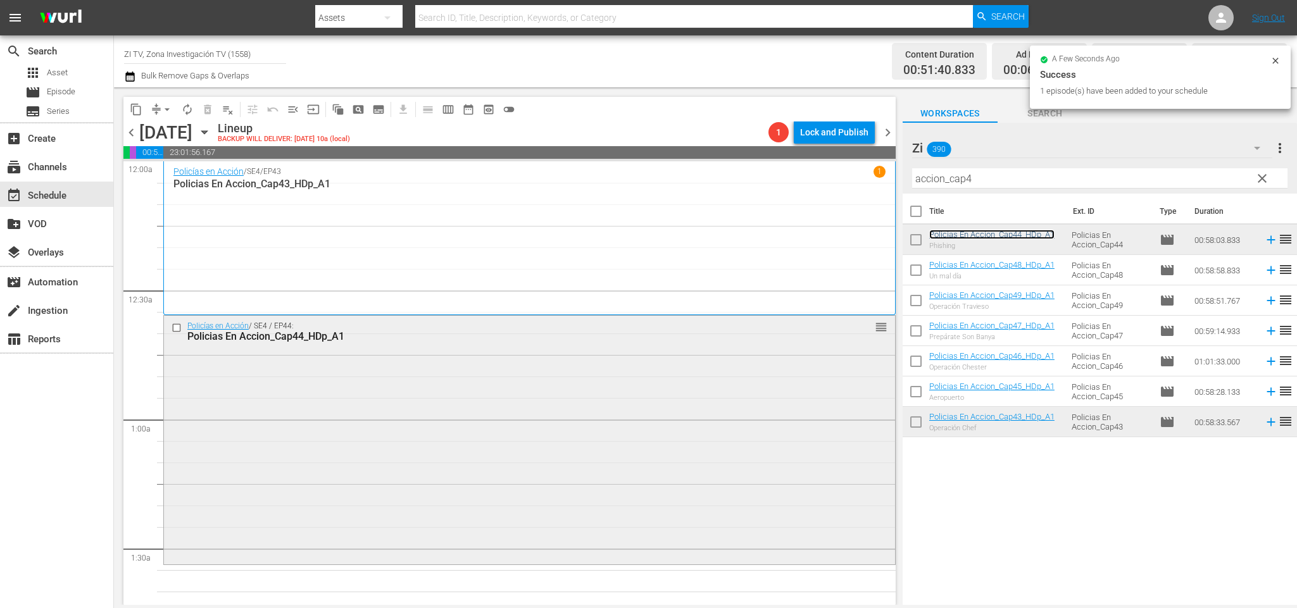
scroll to position [190, 0]
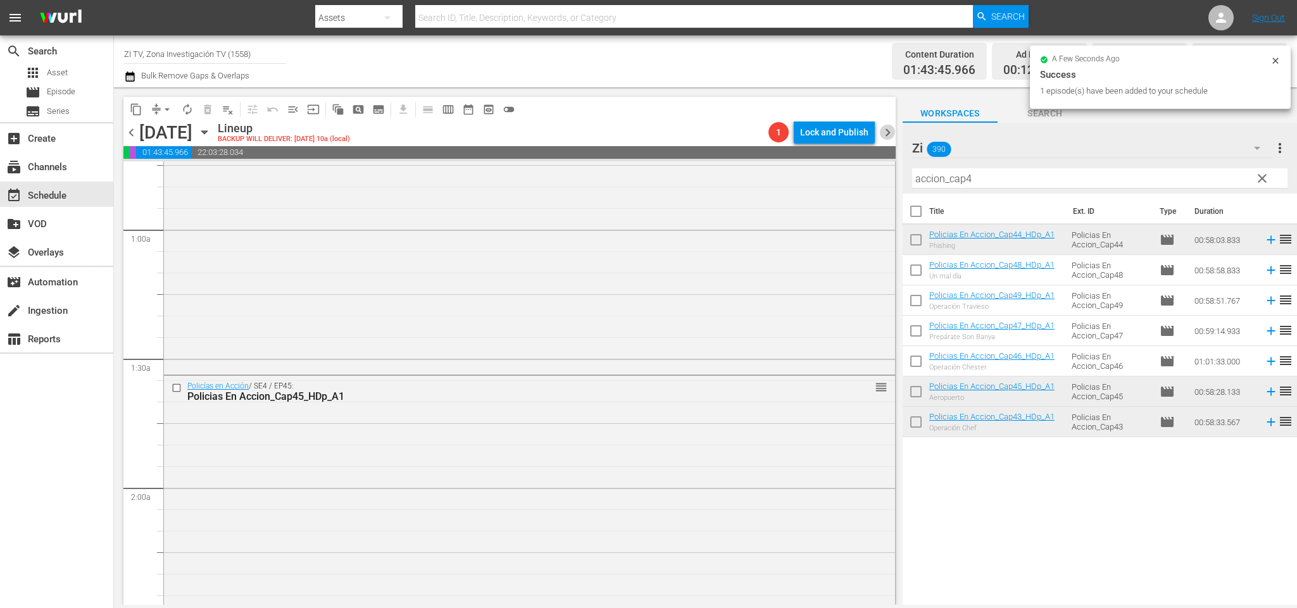
click at [890, 133] on span "chevron_right" at bounding box center [888, 133] width 16 height 16
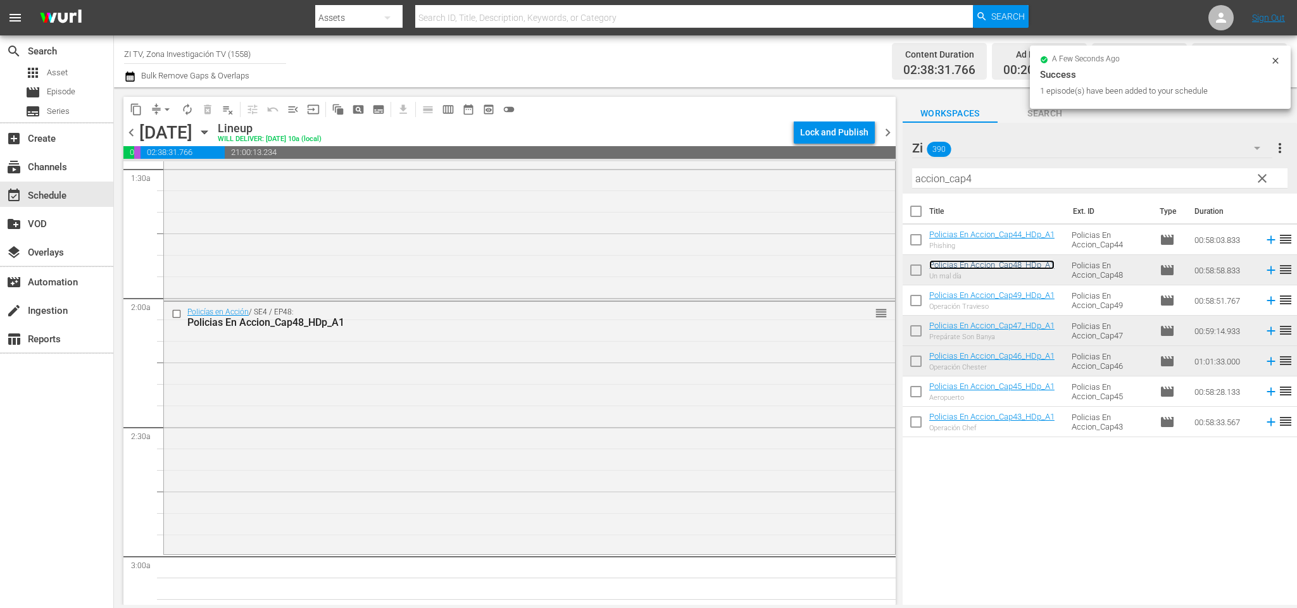
scroll to position [475, 0]
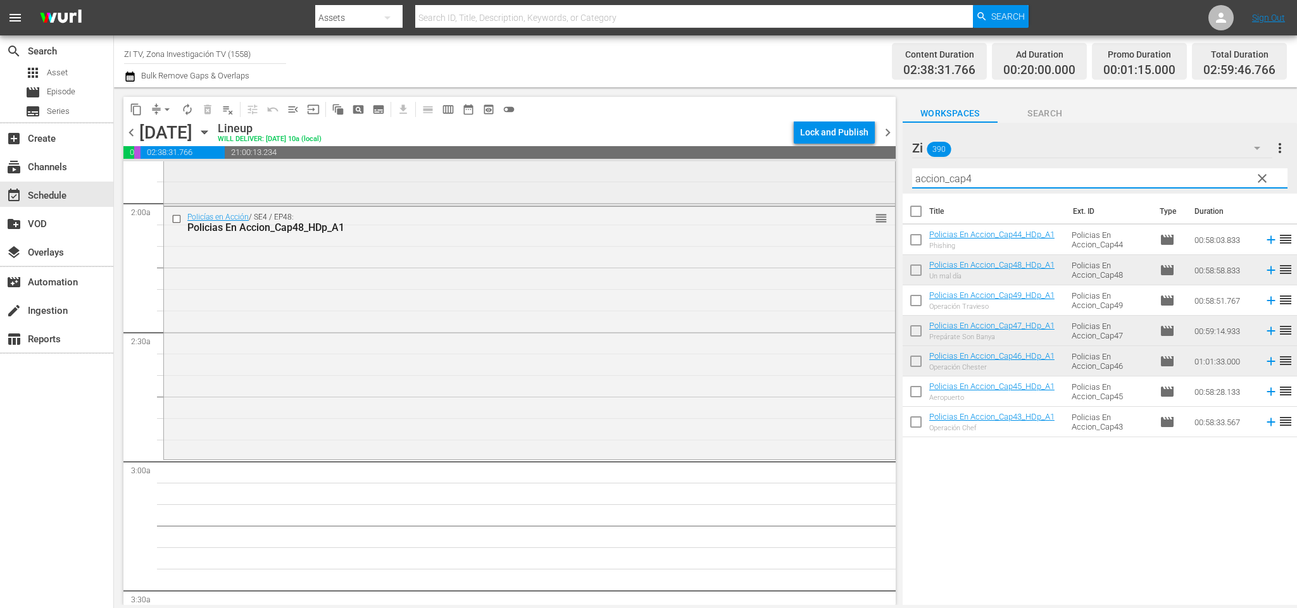
drag, startPoint x: 1015, startPoint y: 175, endPoint x: 759, endPoint y: 173, distance: 256.4
click at [760, 173] on div "content_copy compress arrow_drop_down autorenew_outlined delete_forever_outline…" at bounding box center [705, 346] width 1183 height 518
type input "w"
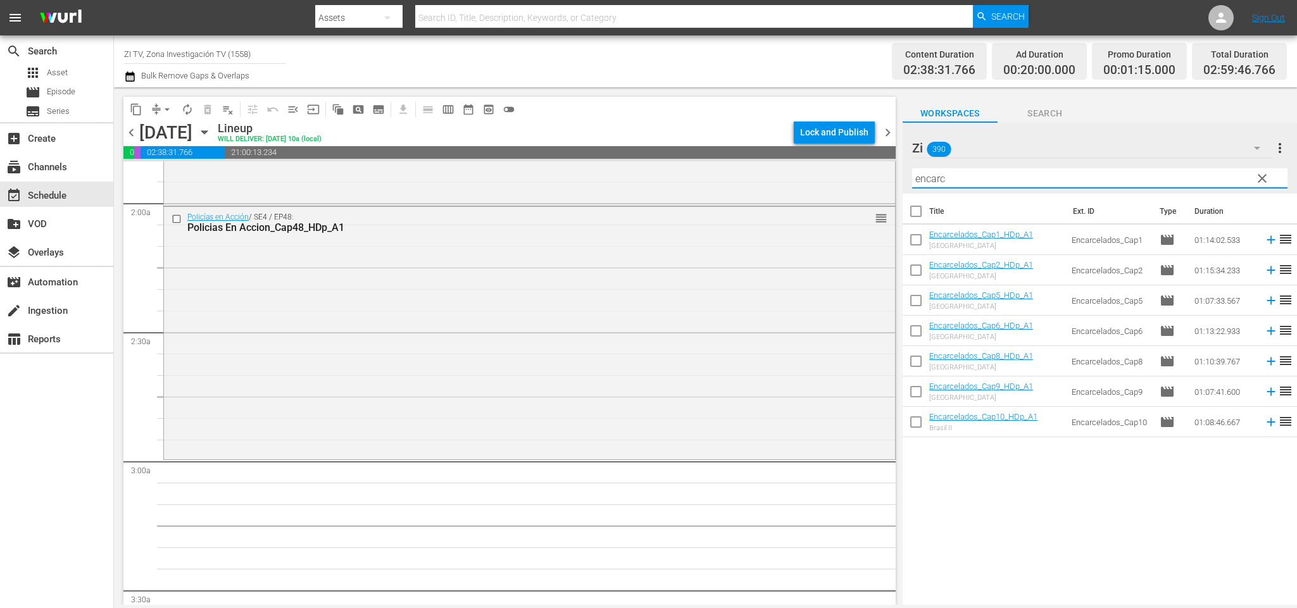
type input "encarc"
click at [914, 327] on input "checkbox" at bounding box center [916, 333] width 27 height 27
checkbox input "true"
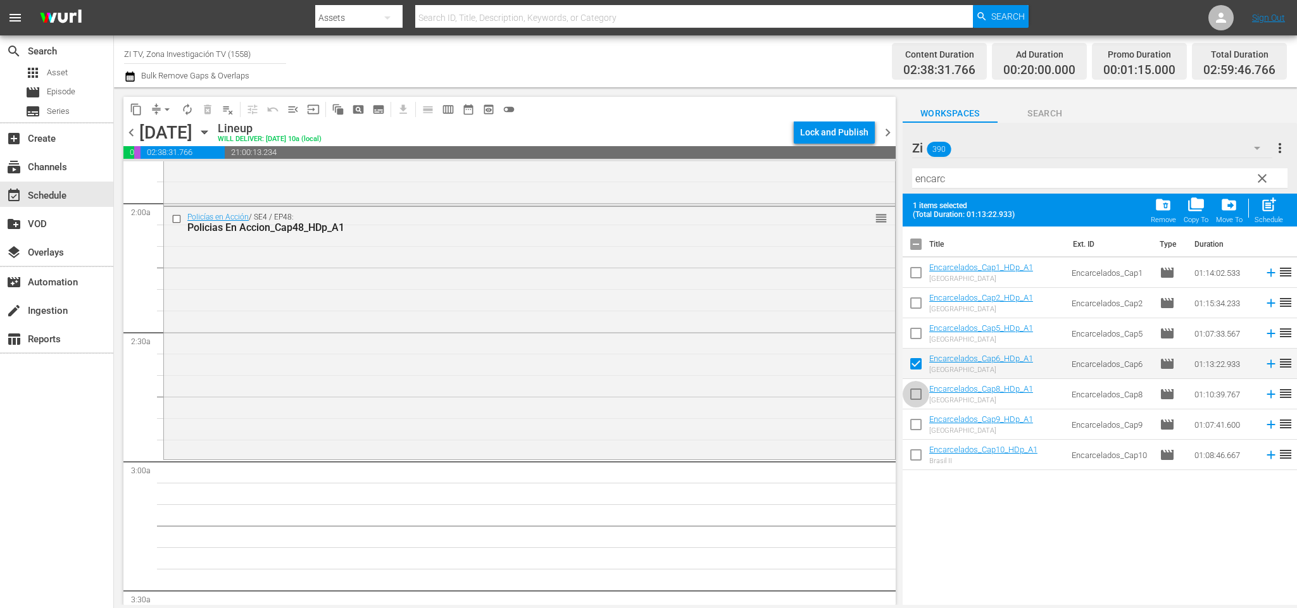
click at [916, 393] on input "checkbox" at bounding box center [916, 397] width 27 height 27
checkbox input "true"
click at [916, 452] on input "checkbox" at bounding box center [916, 458] width 27 height 27
checkbox input "true"
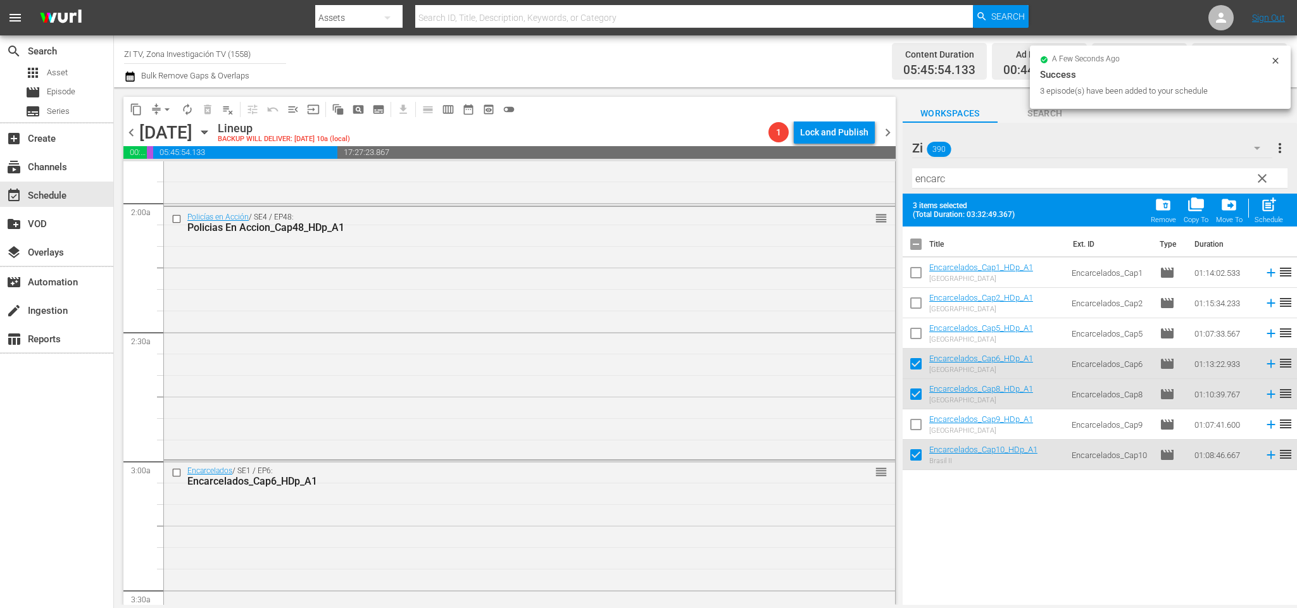
click at [914, 241] on input "checkbox" at bounding box center [916, 247] width 27 height 27
checkbox input "true"
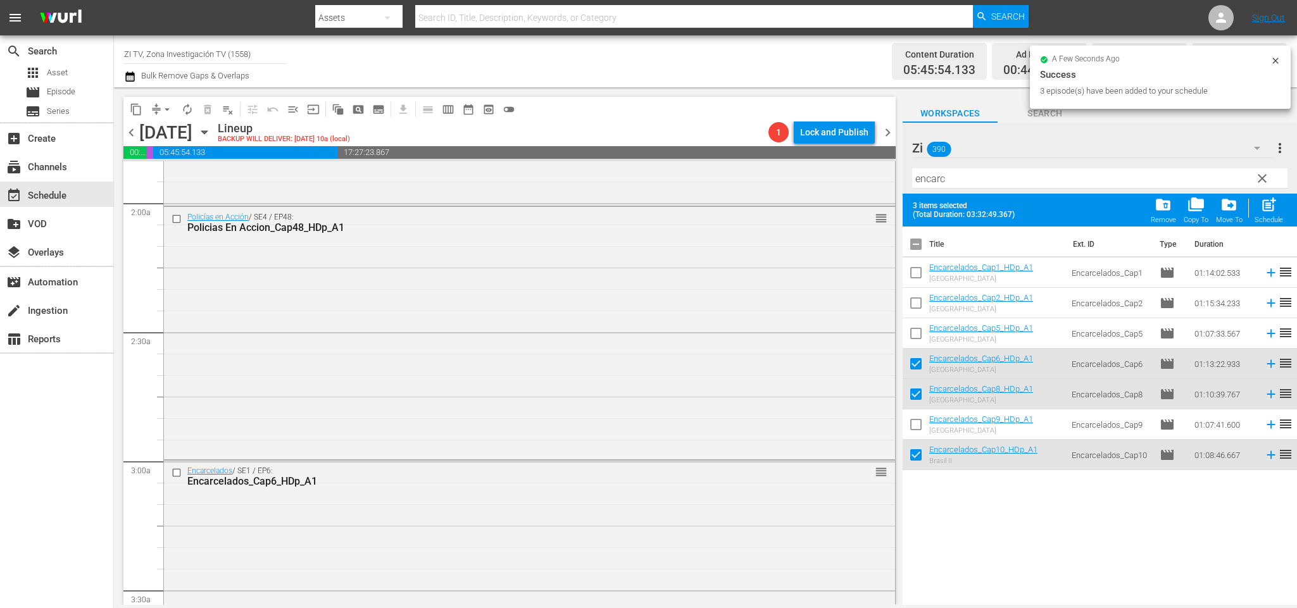
checkbox input "true"
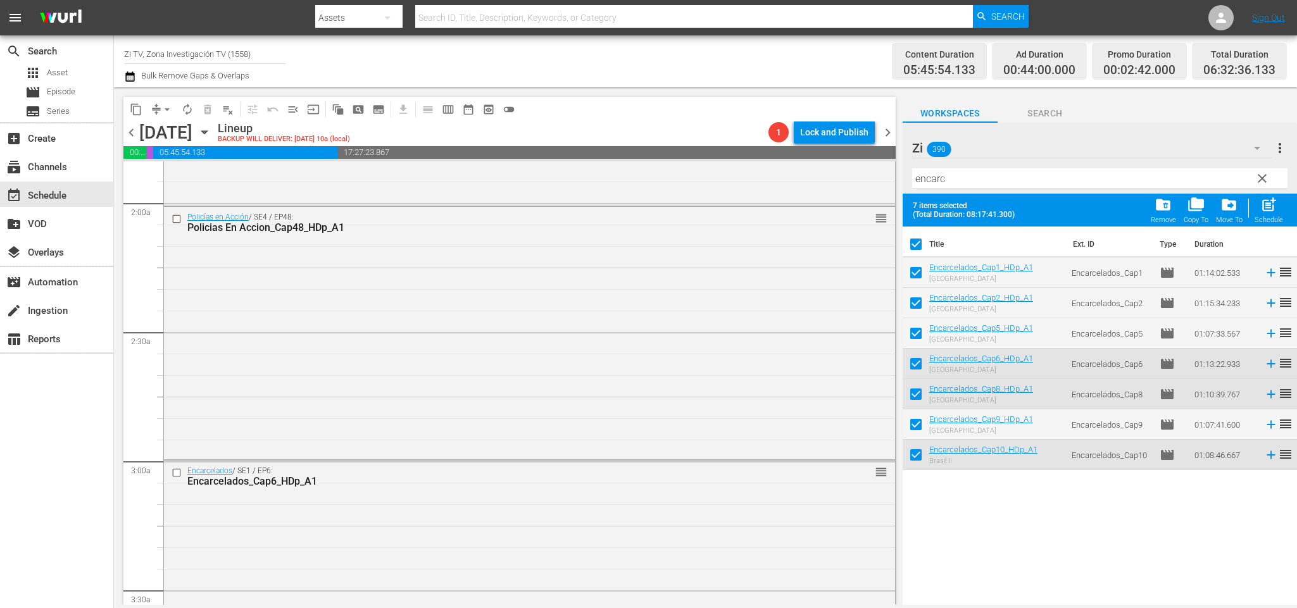
click at [914, 240] on input "checkbox" at bounding box center [916, 247] width 27 height 27
checkbox input "false"
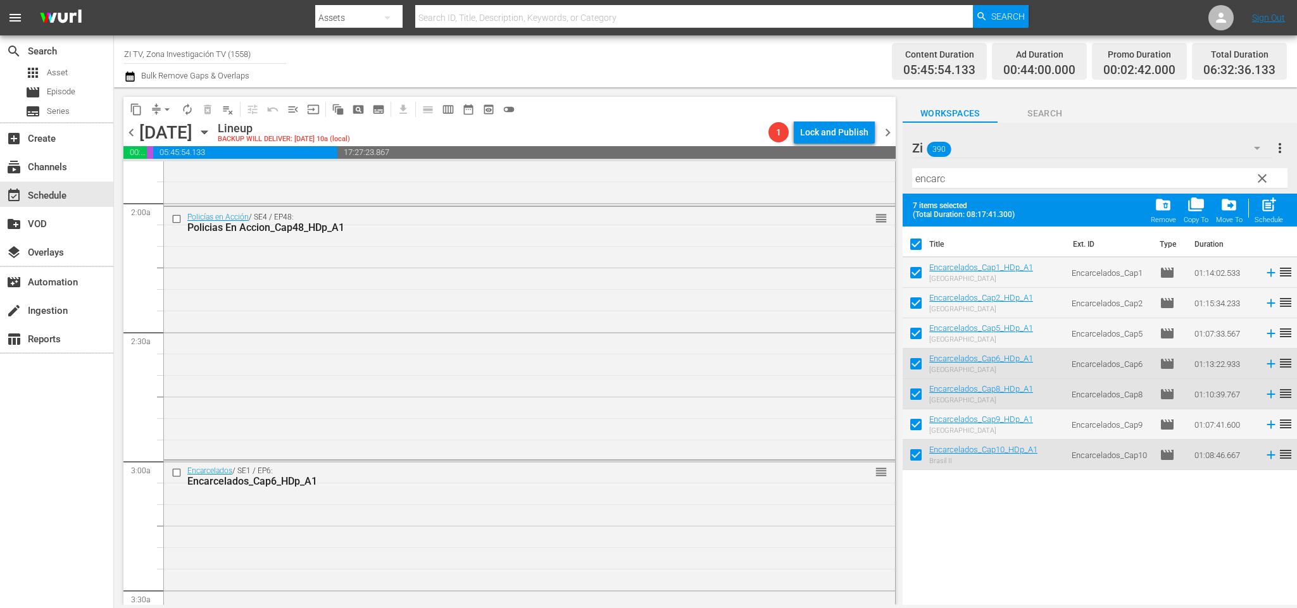
checkbox input "false"
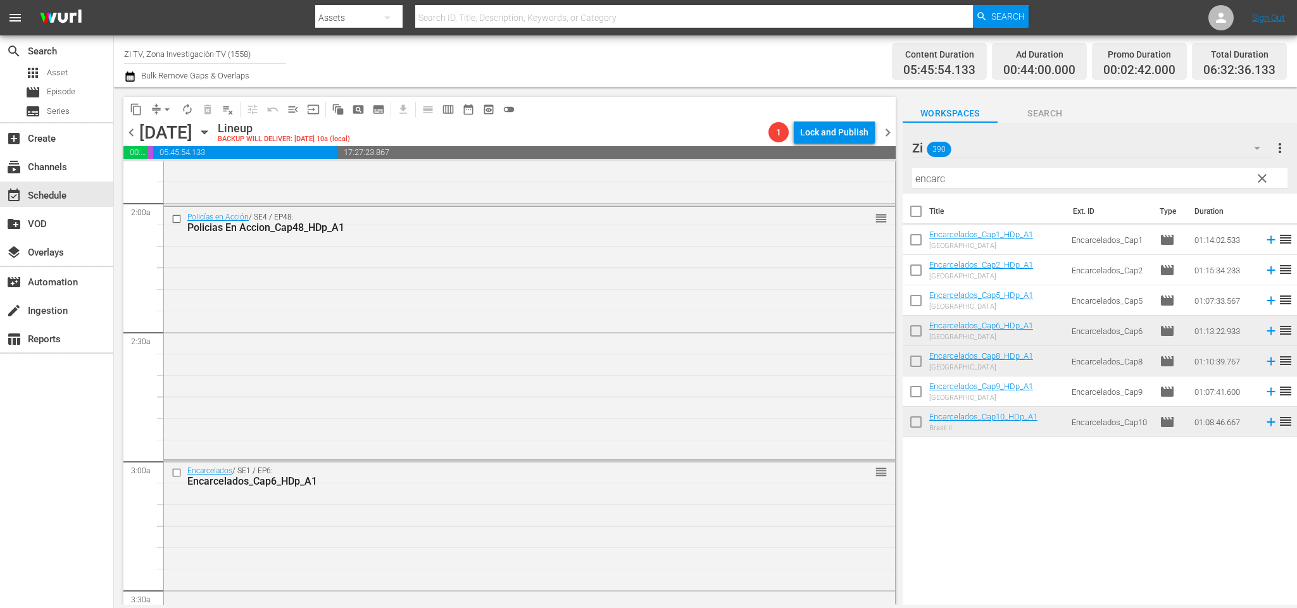
click at [137, 132] on span "chevron_left" at bounding box center [131, 133] width 16 height 16
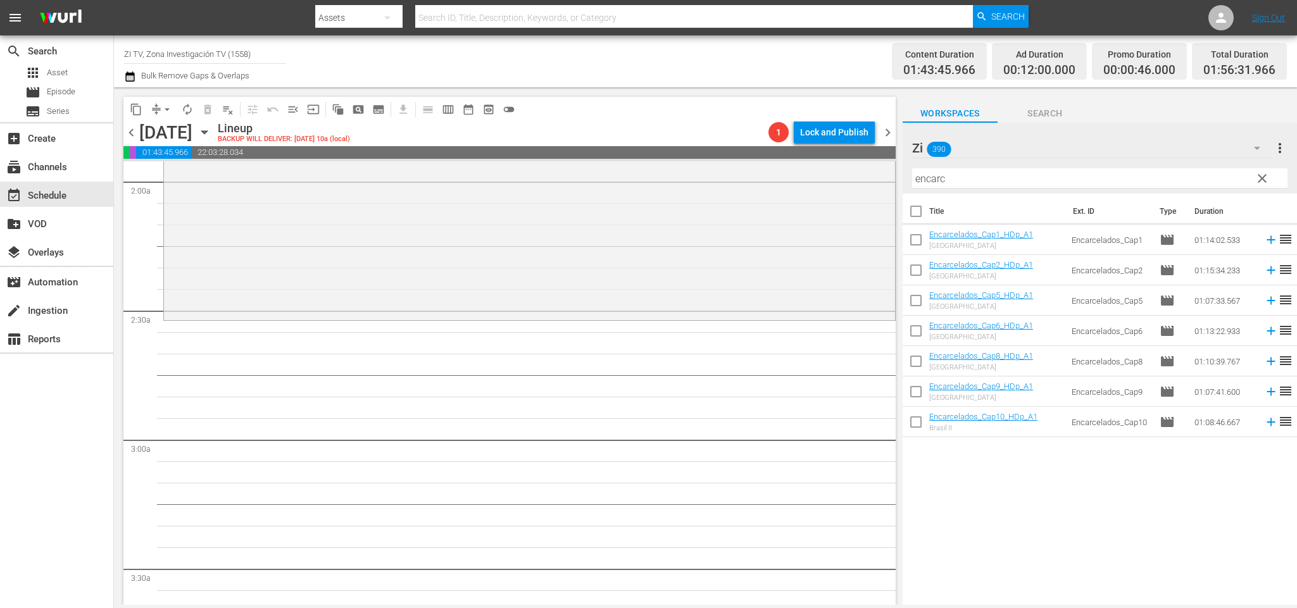
scroll to position [475, 0]
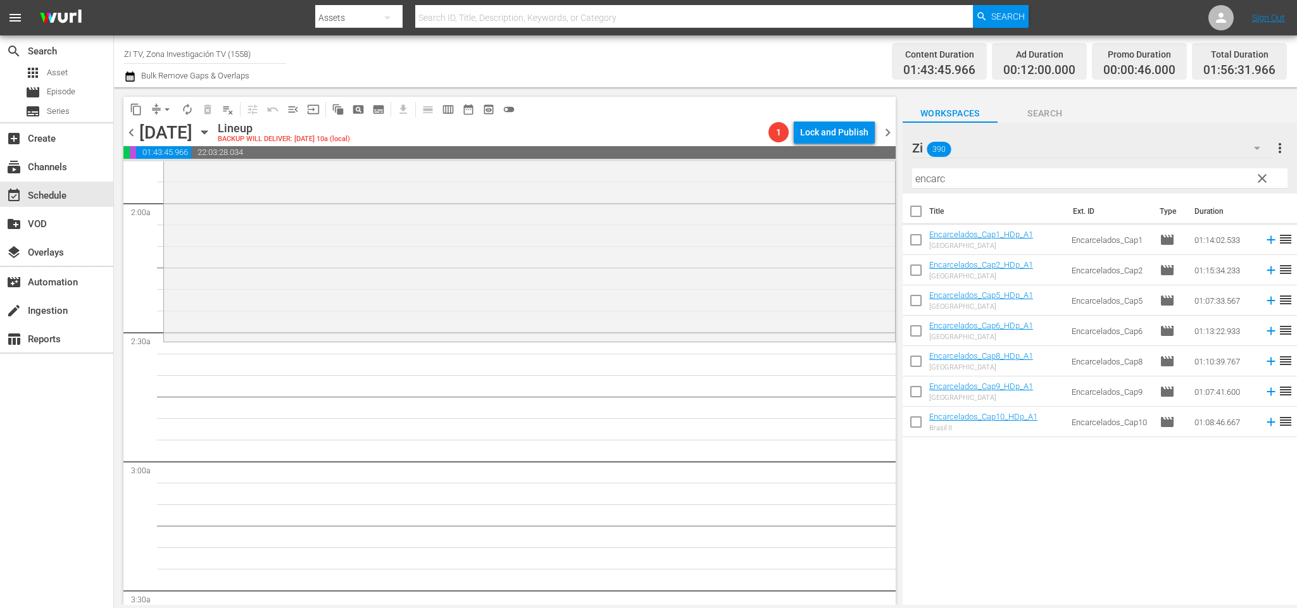
click at [914, 239] on input "checkbox" at bounding box center [916, 242] width 27 height 27
checkbox input "true"
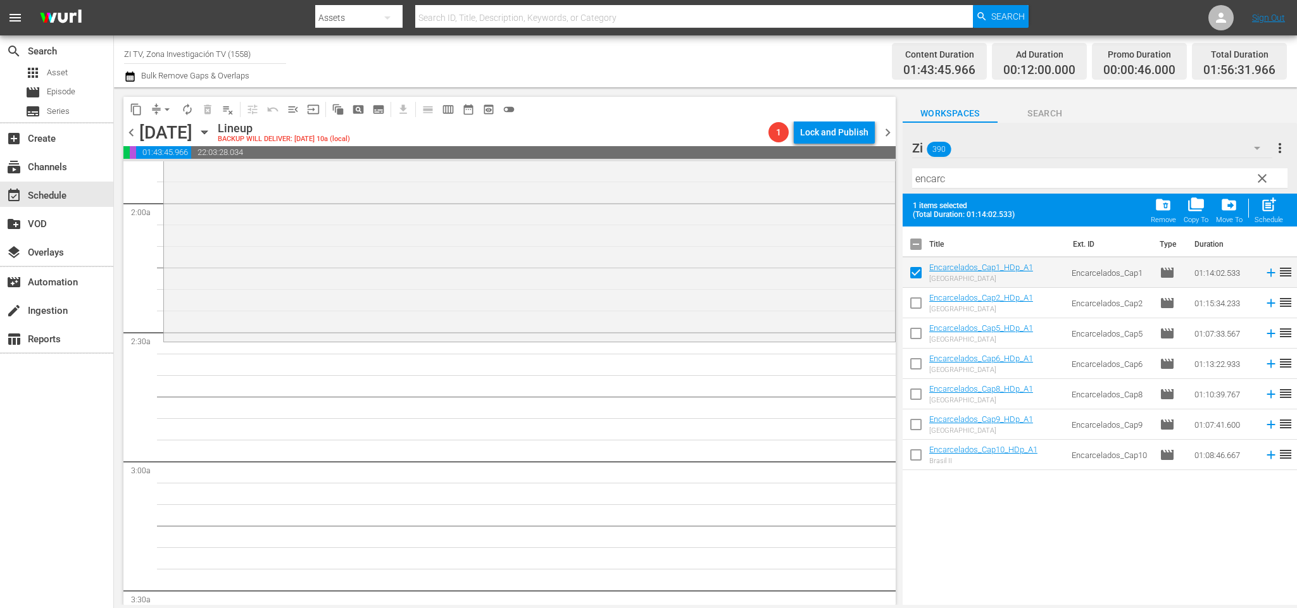
click at [918, 302] on input "checkbox" at bounding box center [916, 306] width 27 height 27
checkbox input "true"
click at [916, 335] on input "checkbox" at bounding box center [916, 336] width 27 height 27
checkbox input "true"
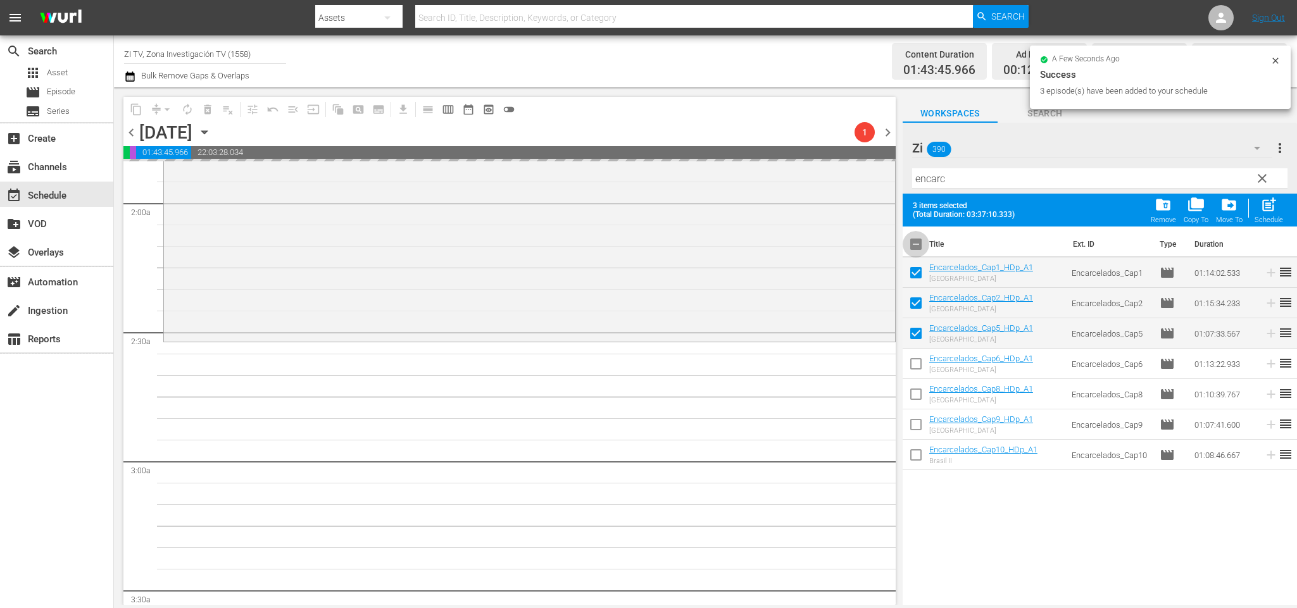
click at [914, 241] on input "checkbox" at bounding box center [916, 247] width 27 height 27
checkbox input "true"
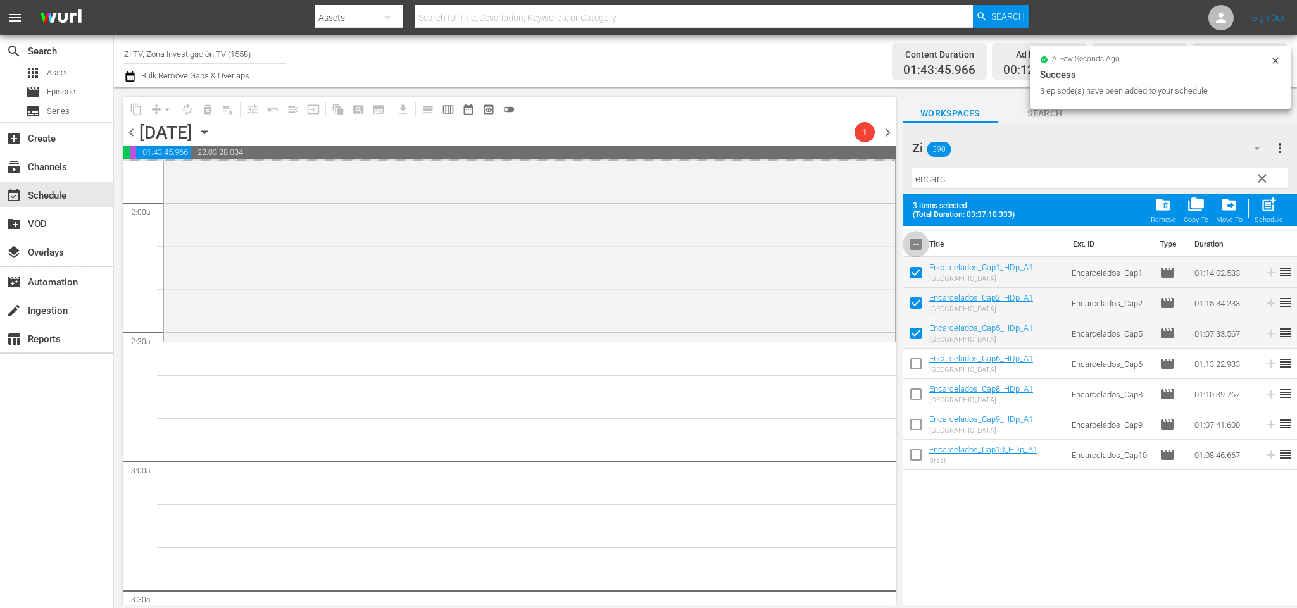
checkbox input "true"
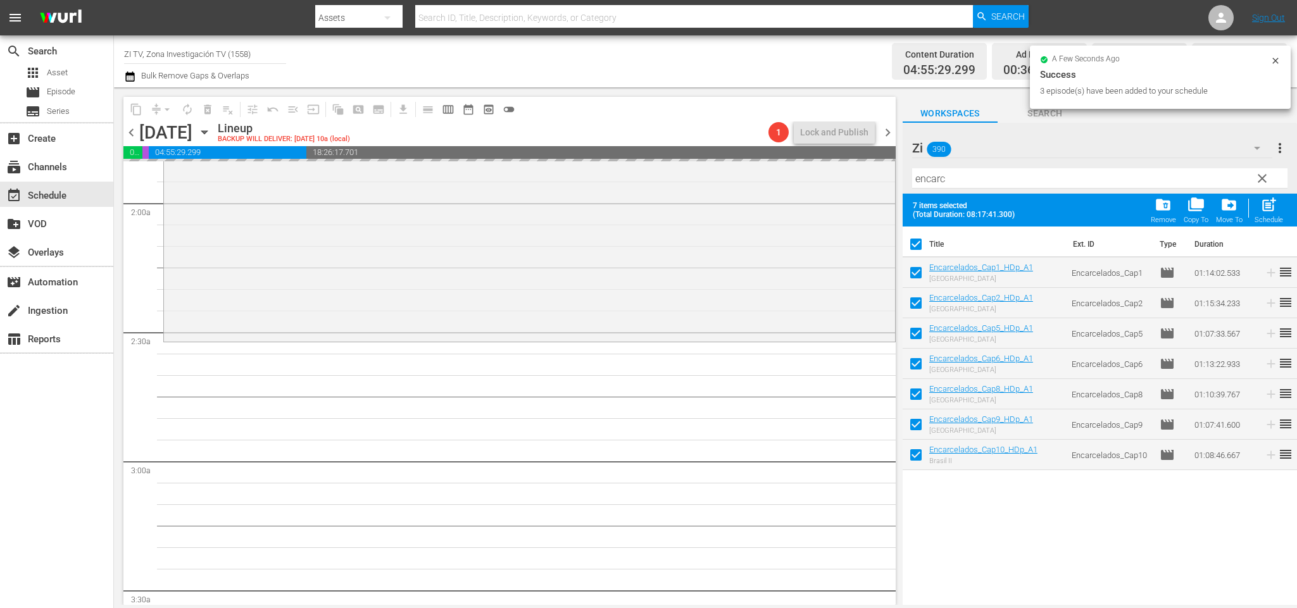
click at [914, 241] on input "checkbox" at bounding box center [916, 247] width 27 height 27
checkbox input "false"
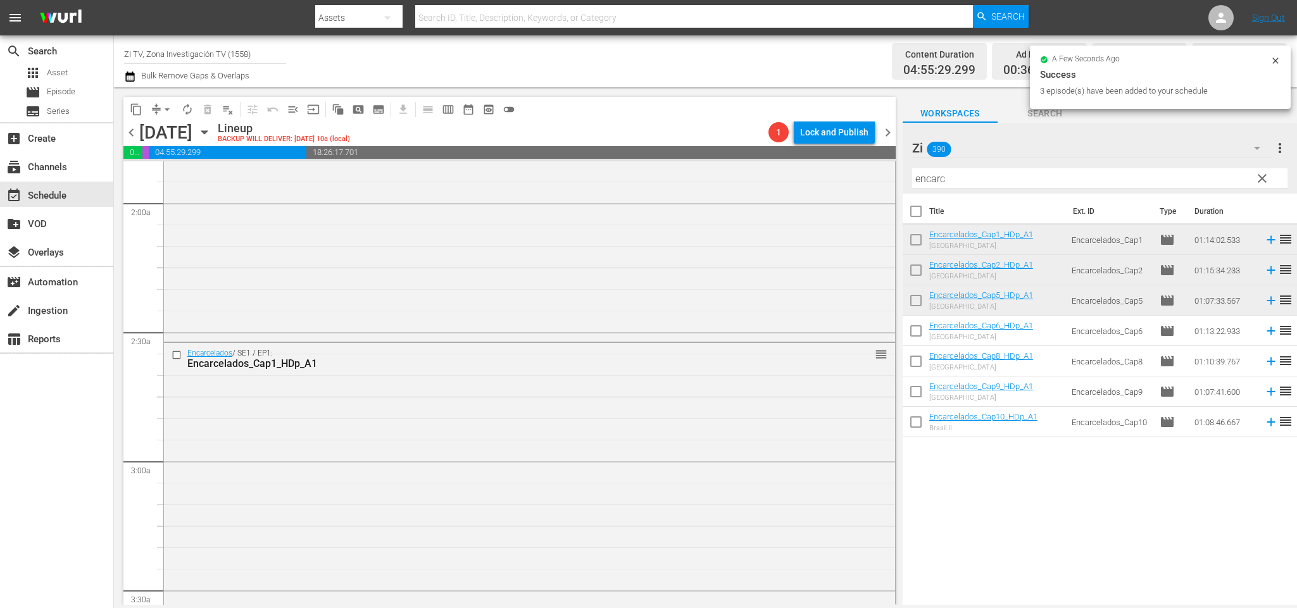
checkbox input "false"
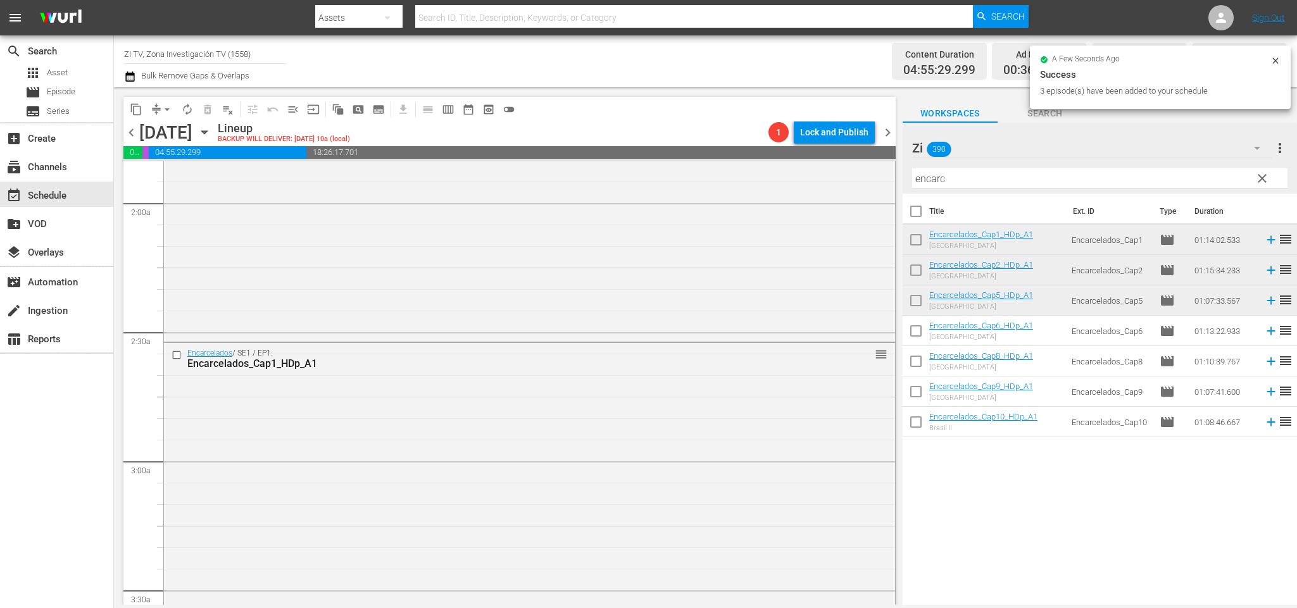
checkbox input "false"
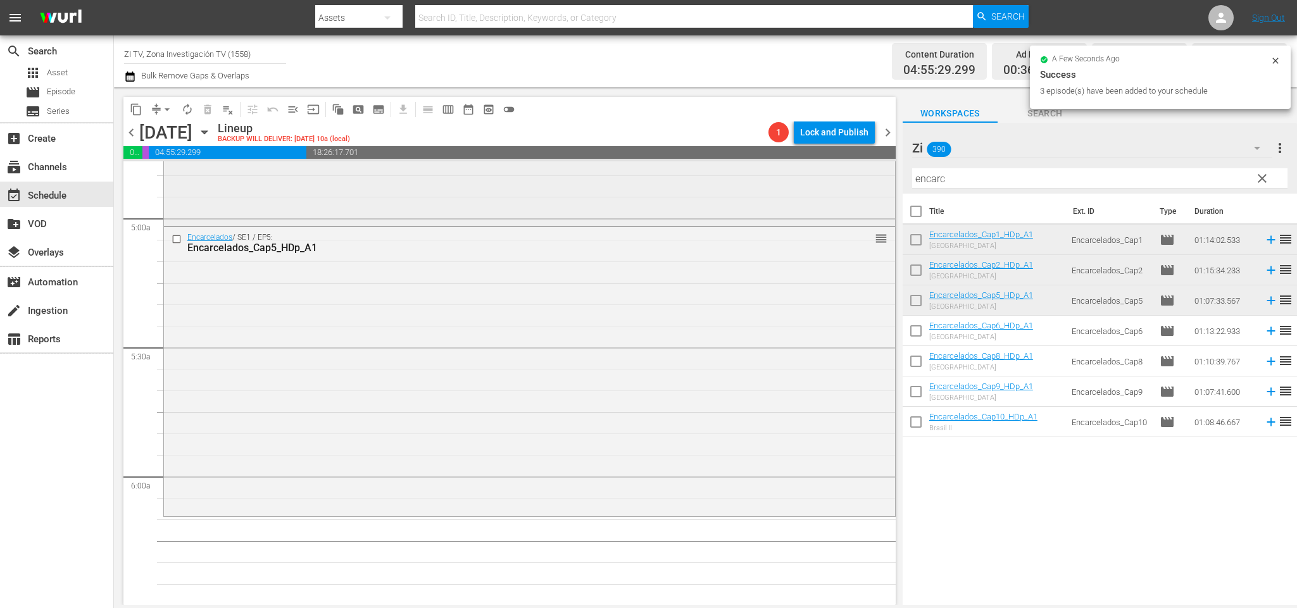
scroll to position [1425, 0]
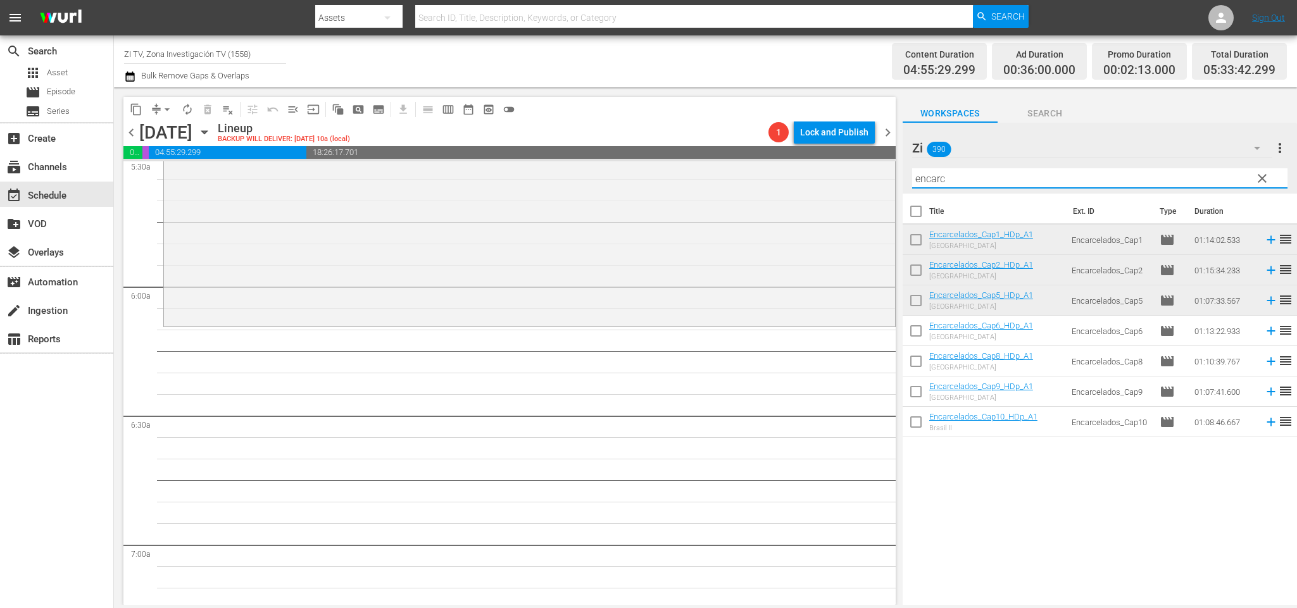
drag, startPoint x: 1040, startPoint y: 180, endPoint x: 344, endPoint y: 158, distance: 696.2
click at [344, 158] on div "content_copy compress arrow_drop_down autorenew_outlined delete_forever_outline…" at bounding box center [705, 346] width 1183 height 518
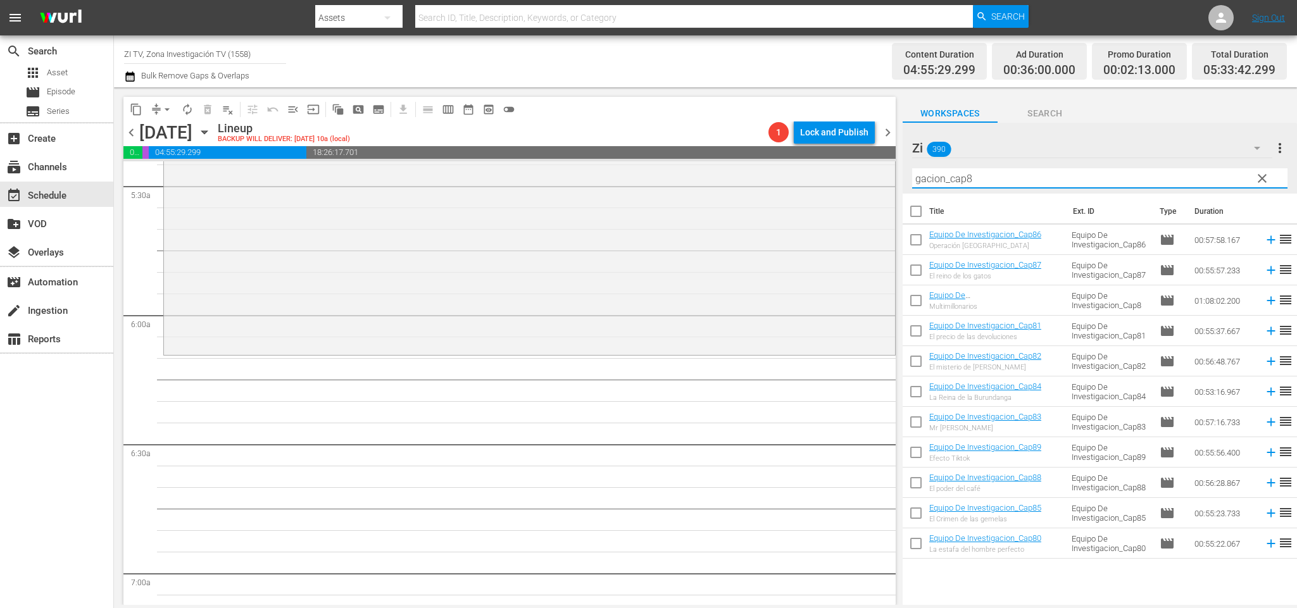
type input "gacion_cap8"
click at [919, 325] on input "checkbox" at bounding box center [916, 333] width 27 height 27
checkbox input "true"
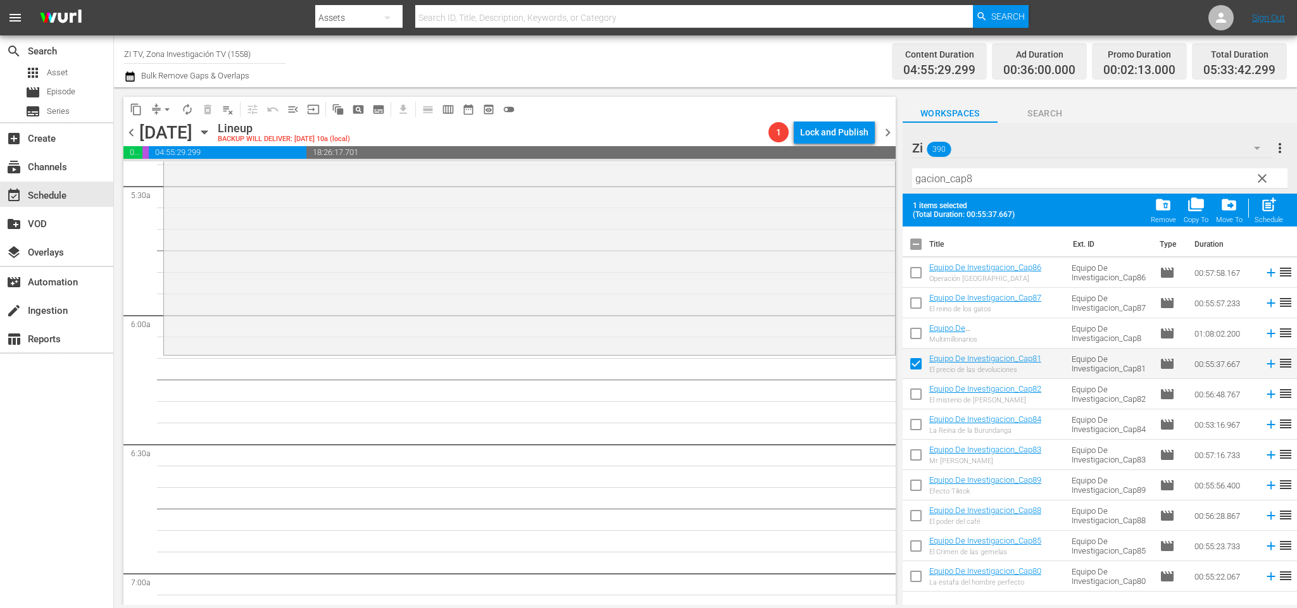
click at [911, 455] on input "checkbox" at bounding box center [916, 458] width 27 height 27
checkbox input "true"
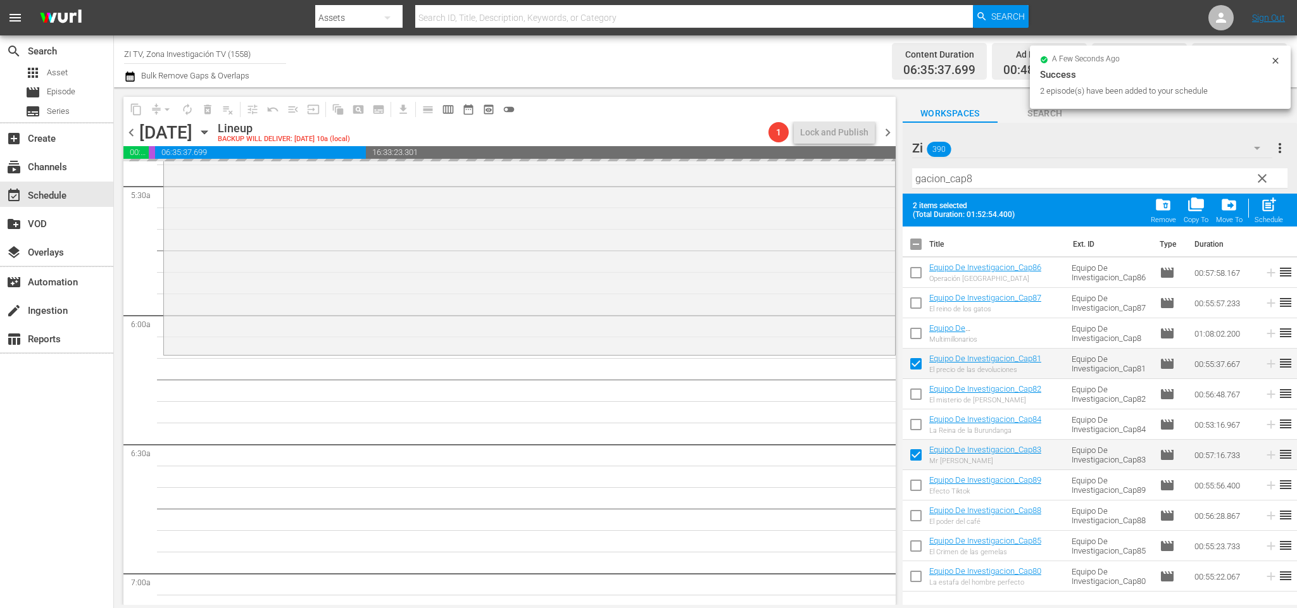
click at [918, 243] on input "checkbox" at bounding box center [916, 247] width 27 height 27
checkbox input "true"
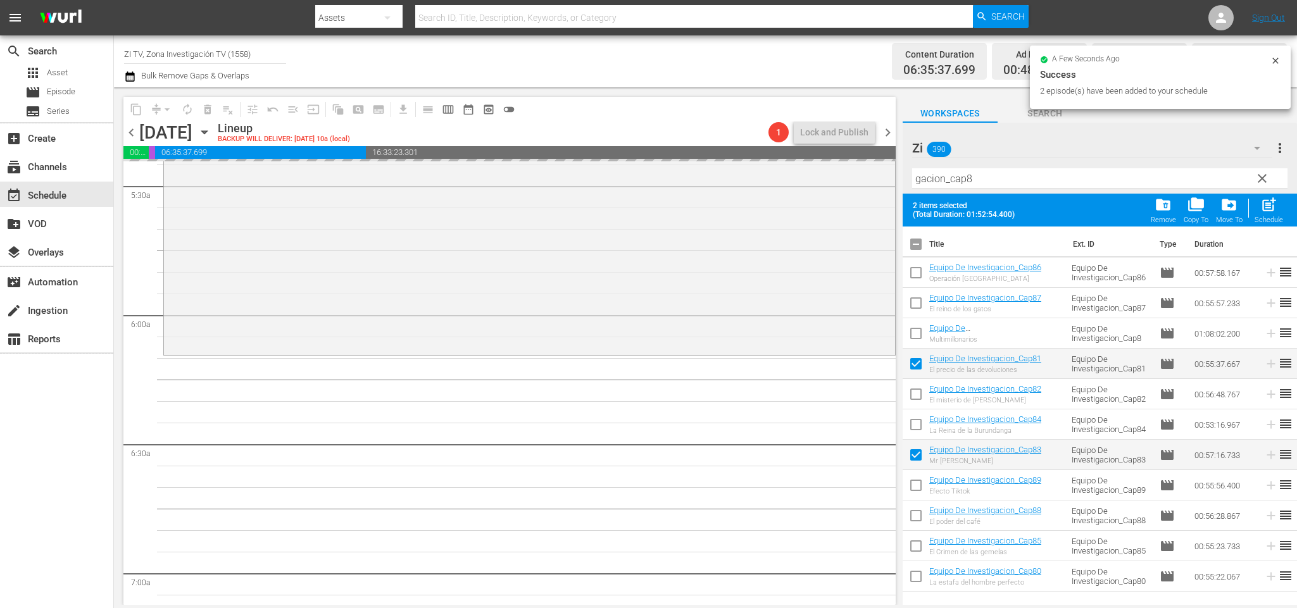
checkbox input "true"
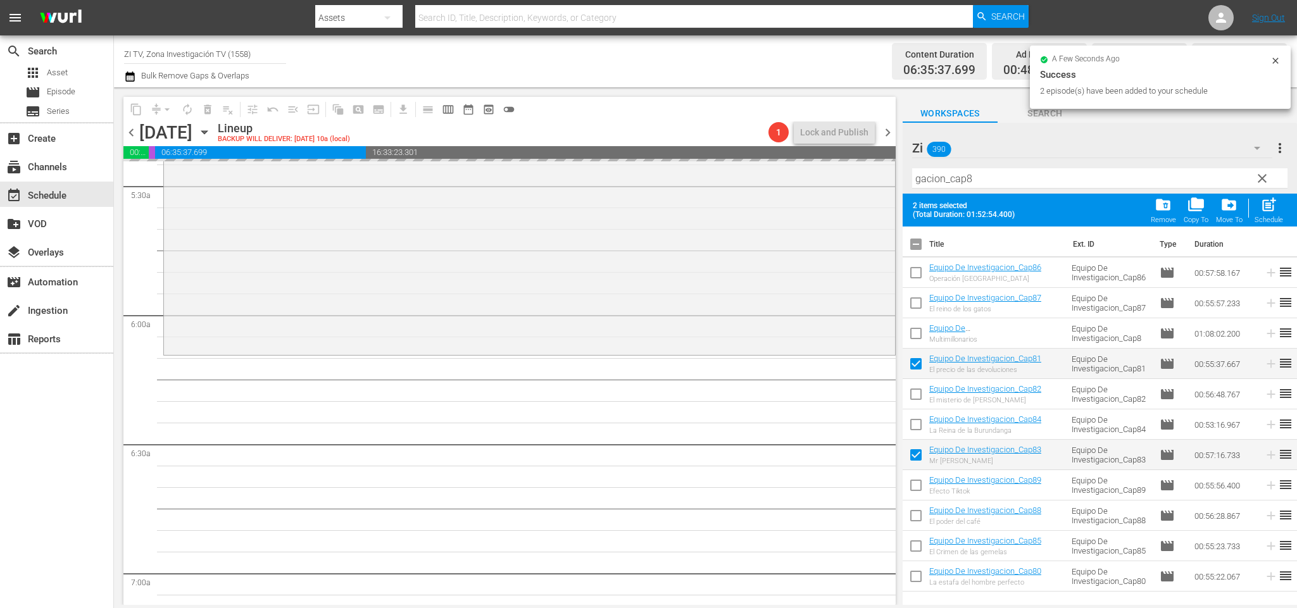
checkbox input "true"
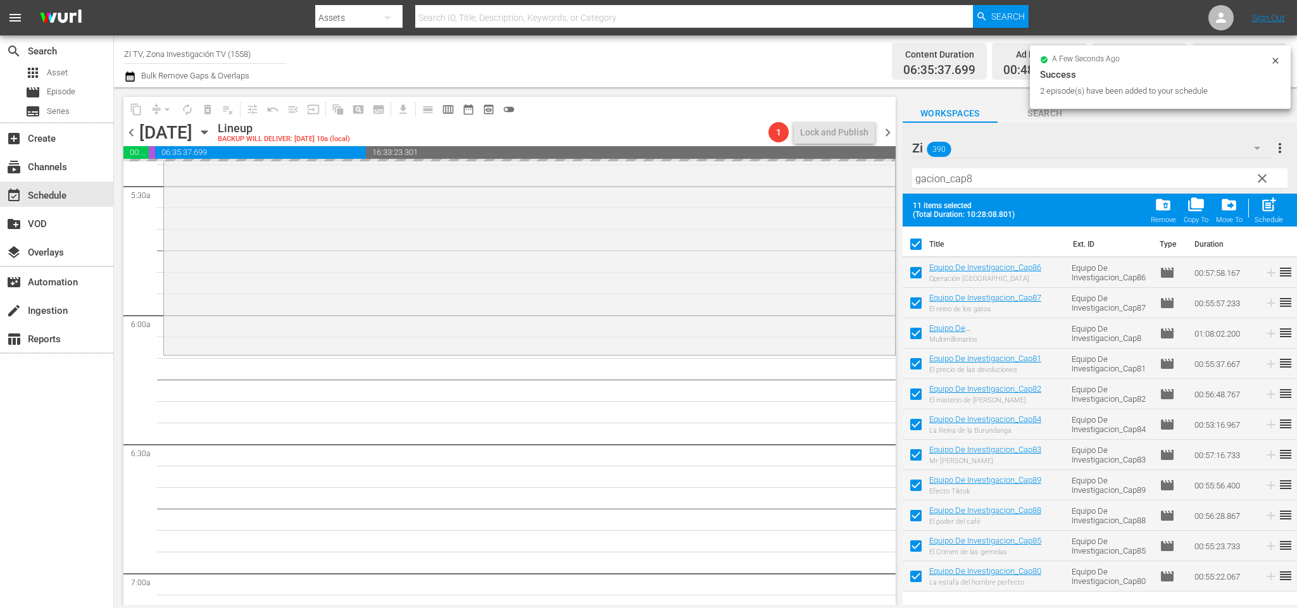
click at [918, 243] on input "checkbox" at bounding box center [916, 247] width 27 height 27
checkbox input "false"
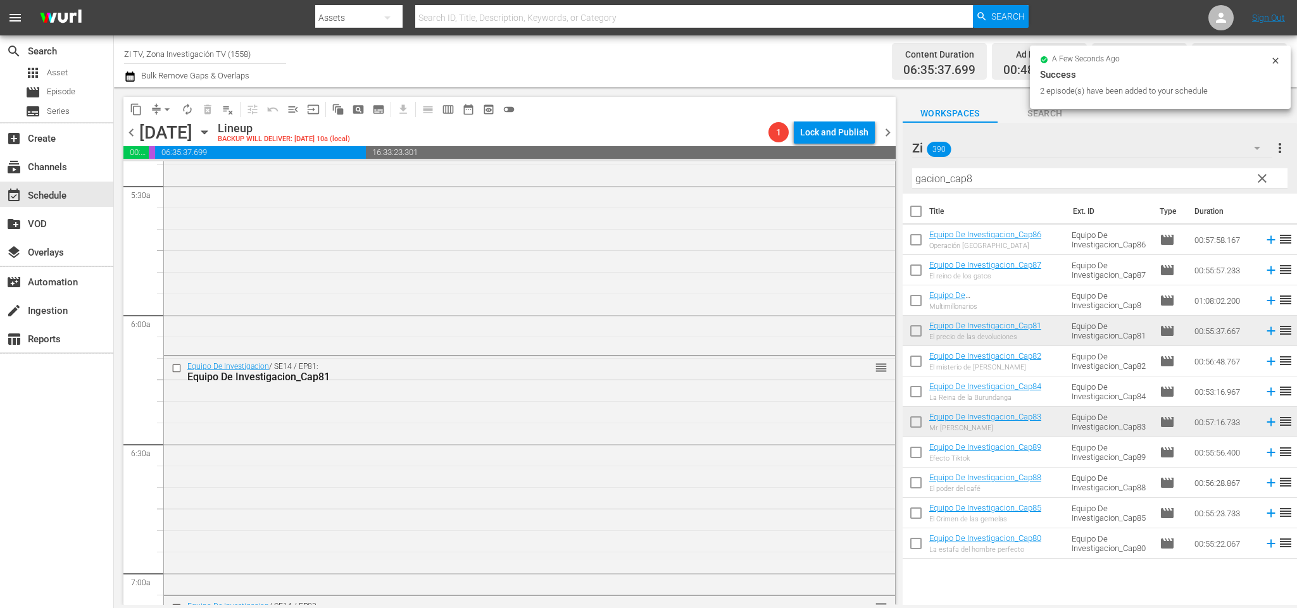
checkbox input "false"
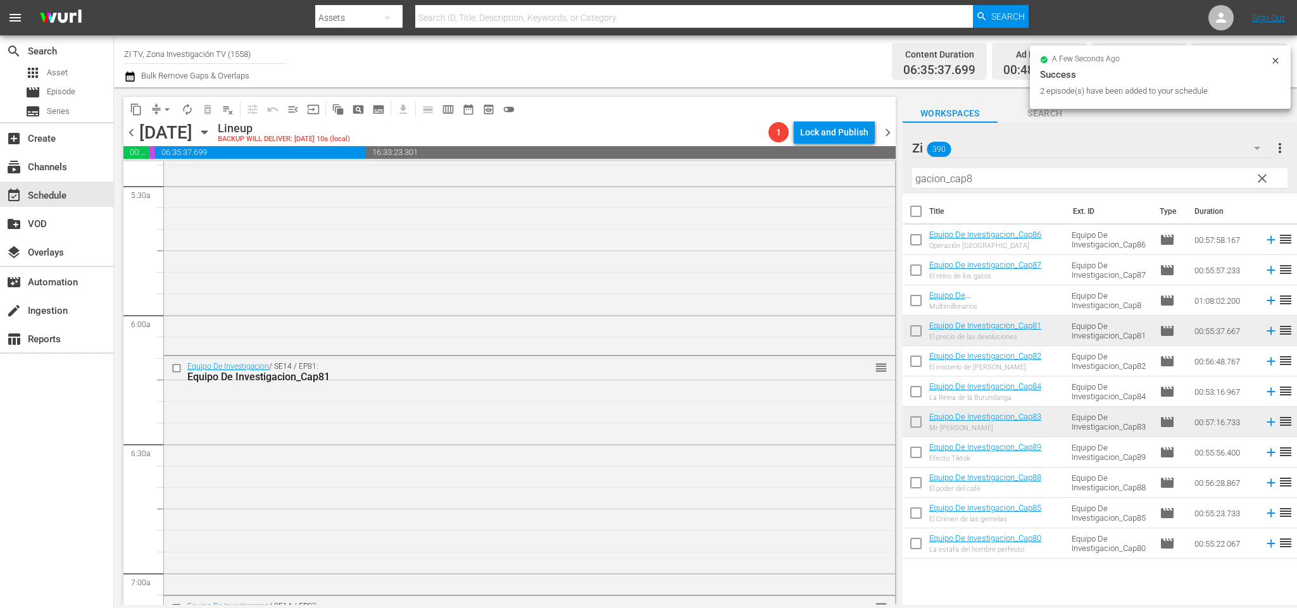
checkbox input "false"
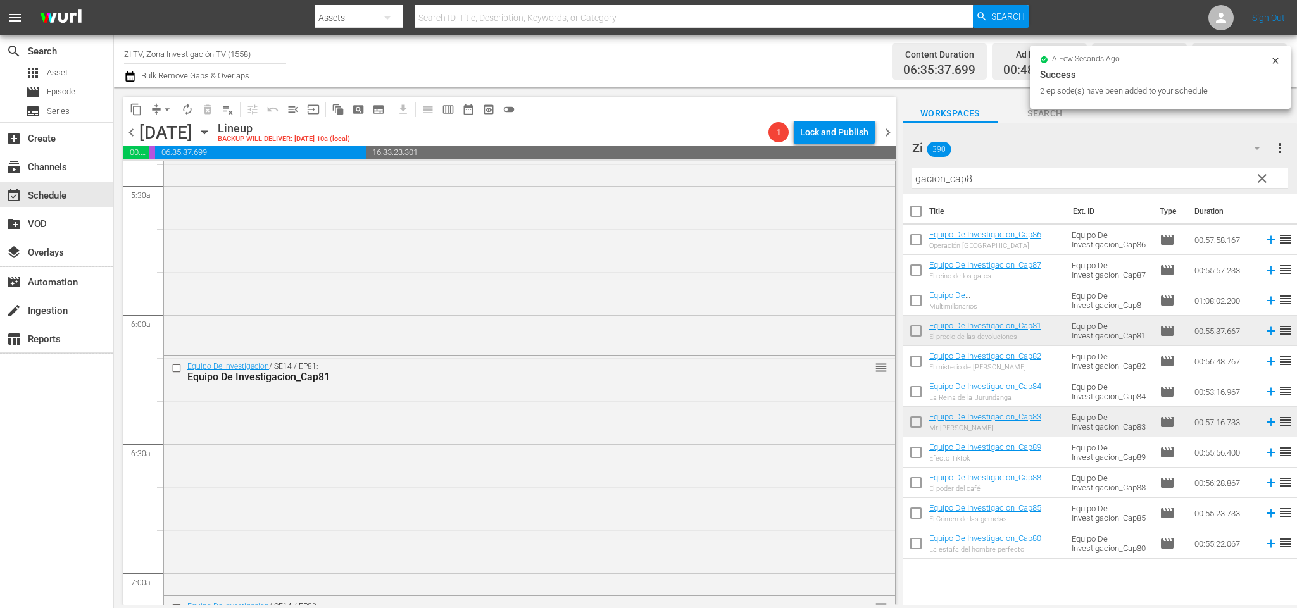
checkbox input "false"
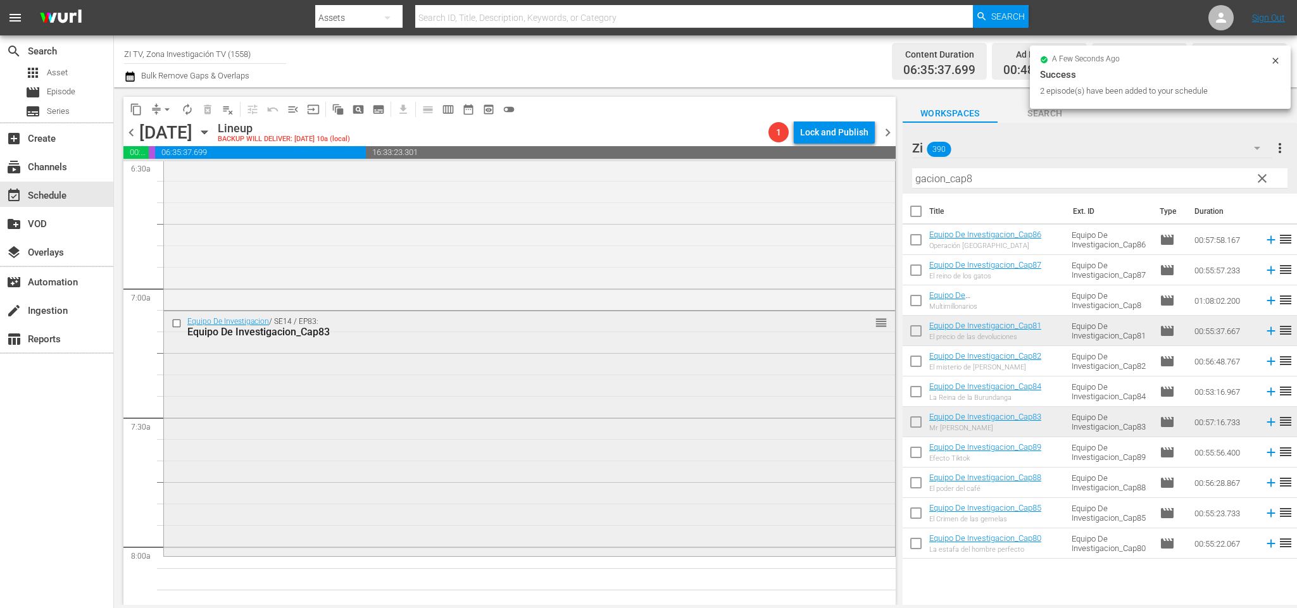
scroll to position [1776, 0]
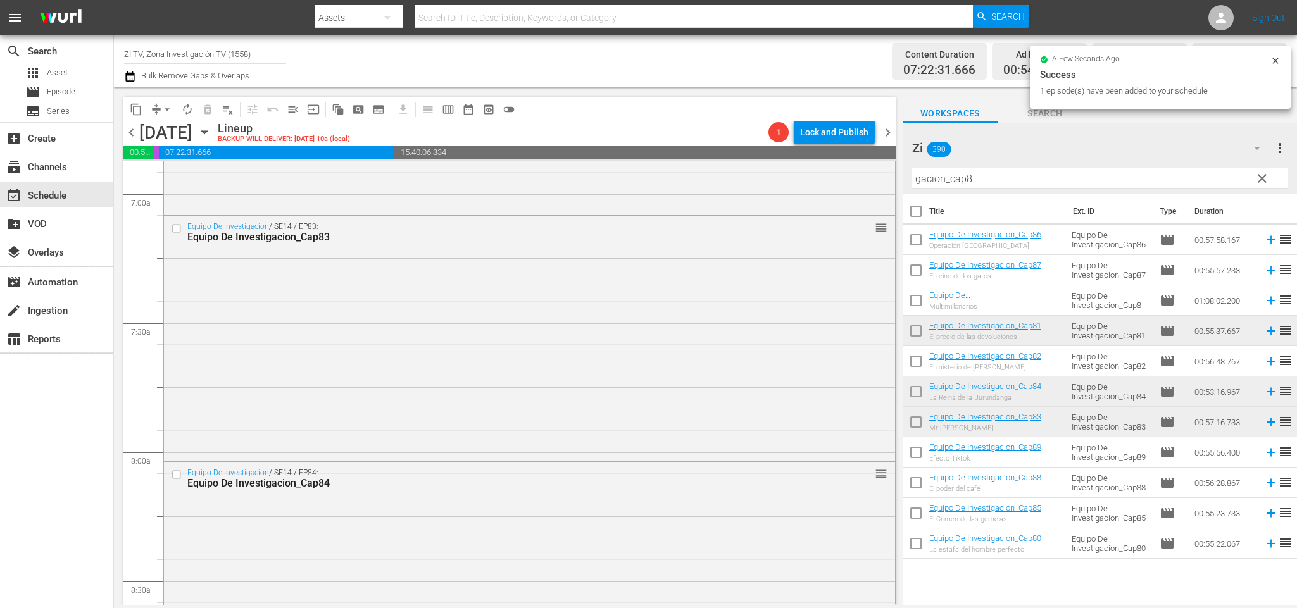
click at [891, 133] on span "chevron_right" at bounding box center [888, 133] width 16 height 16
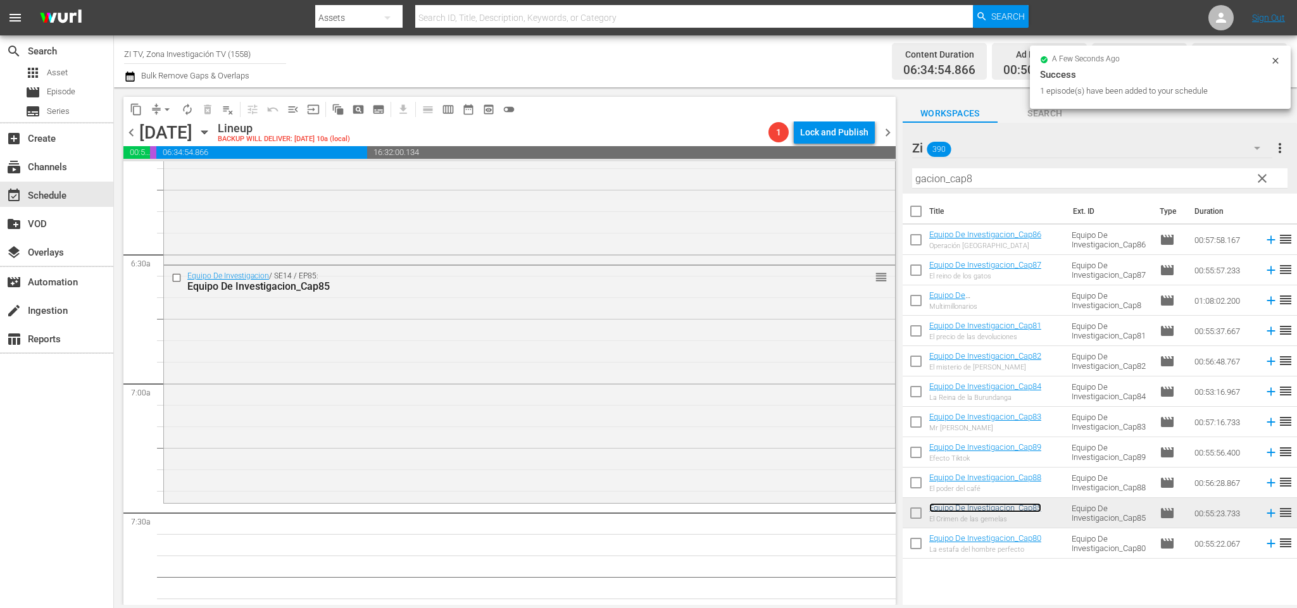
scroll to position [1681, 0]
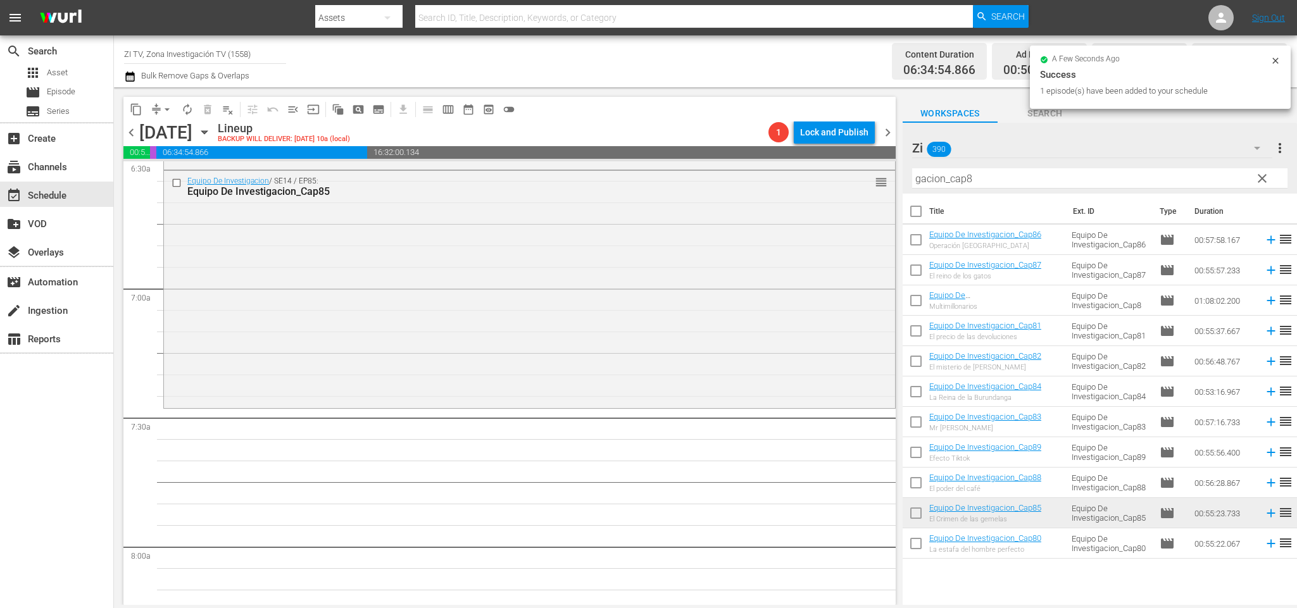
click at [922, 236] on input "checkbox" at bounding box center [916, 242] width 27 height 27
checkbox input "true"
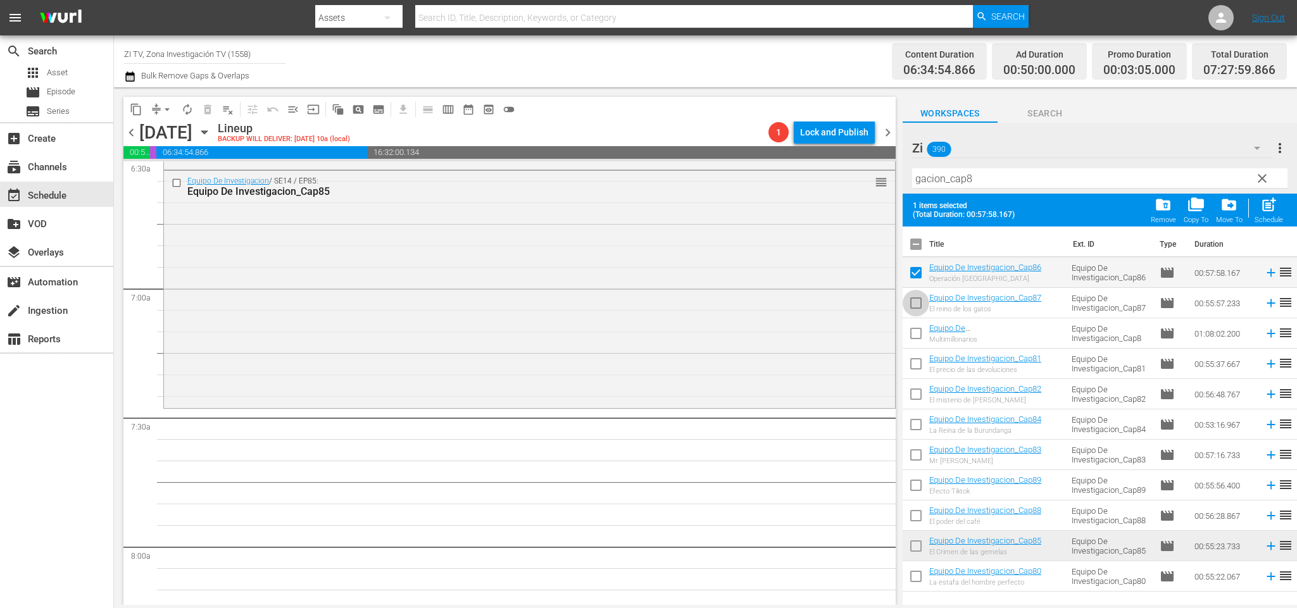
drag, startPoint x: 918, startPoint y: 305, endPoint x: 950, endPoint y: 281, distance: 39.9
click at [919, 303] on input "checkbox" at bounding box center [916, 306] width 27 height 27
checkbox input "true"
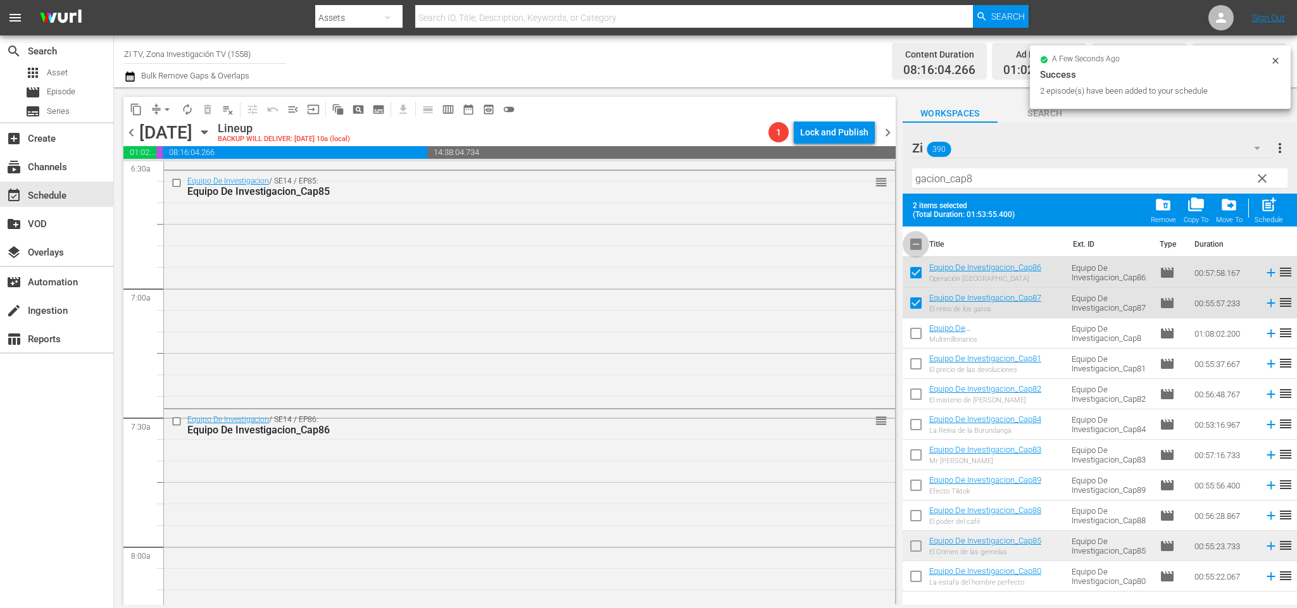
click at [918, 240] on input "checkbox" at bounding box center [916, 247] width 27 height 27
checkbox input "true"
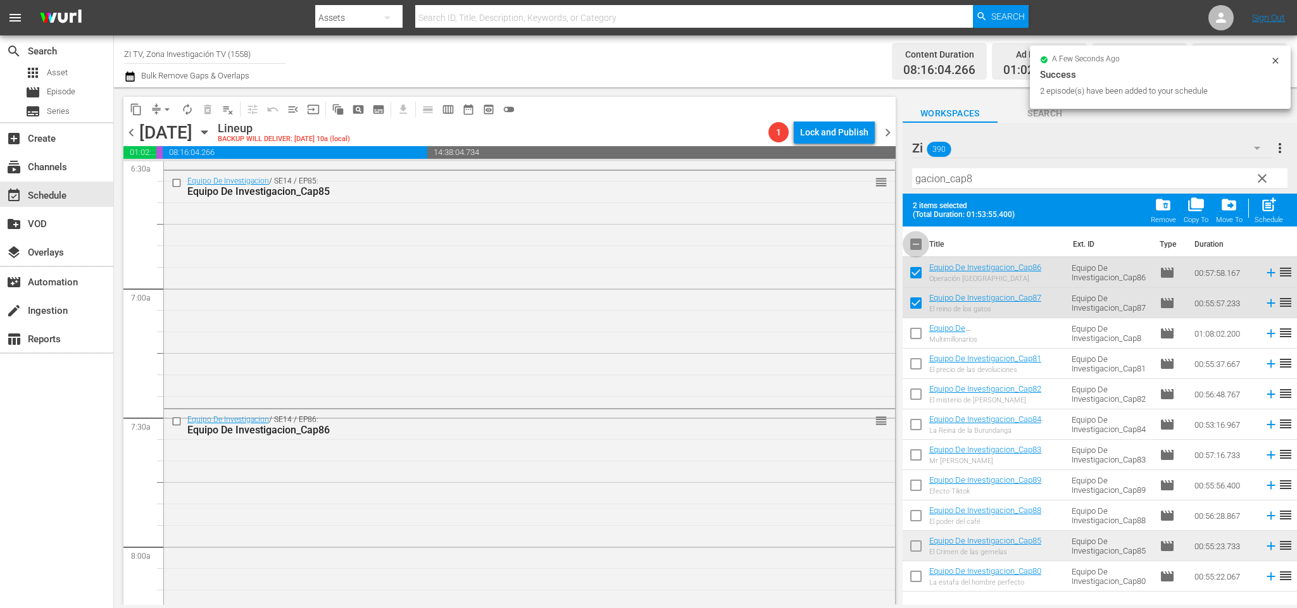
checkbox input "true"
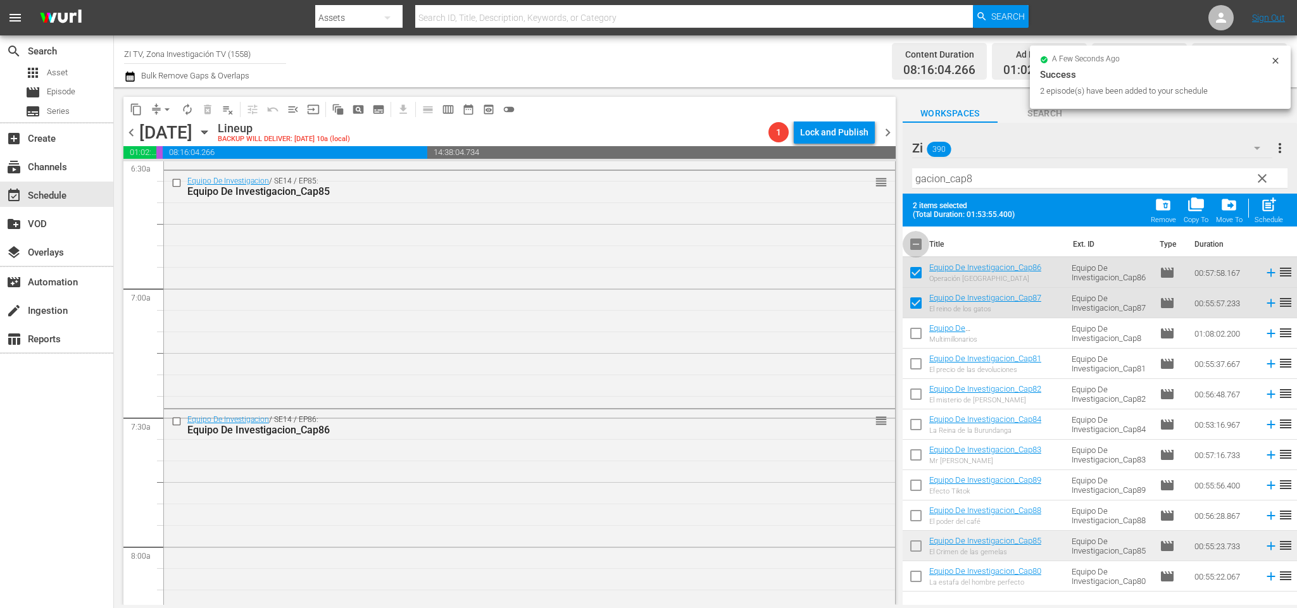
checkbox input "true"
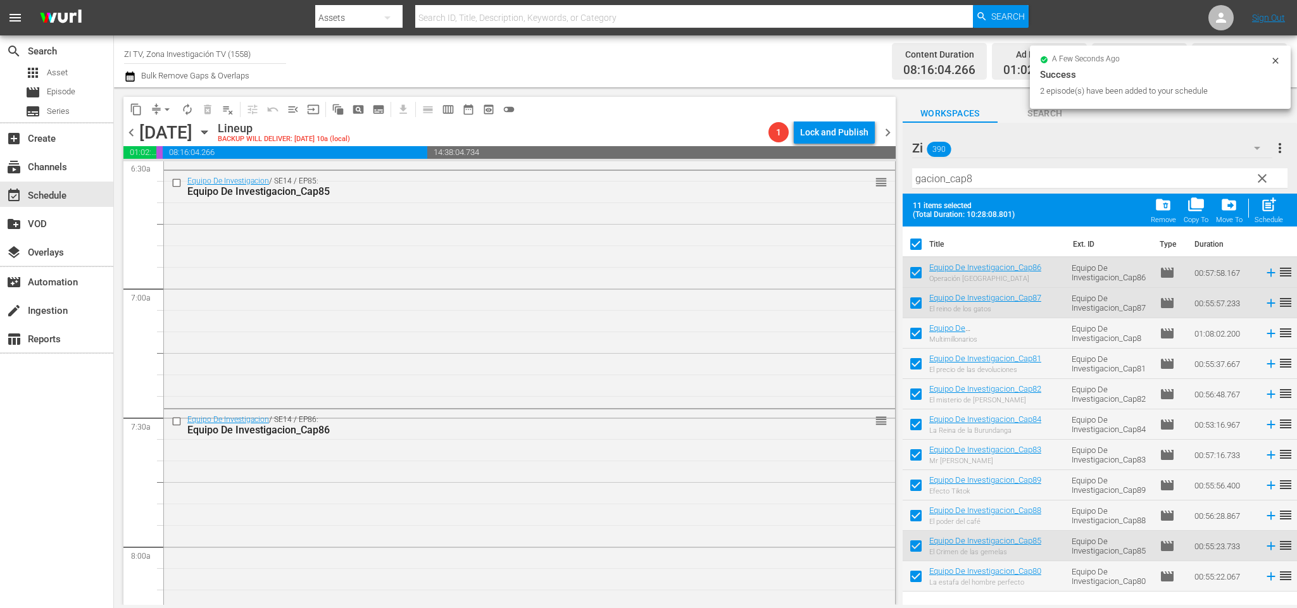
click at [918, 240] on input "checkbox" at bounding box center [916, 247] width 27 height 27
checkbox input "false"
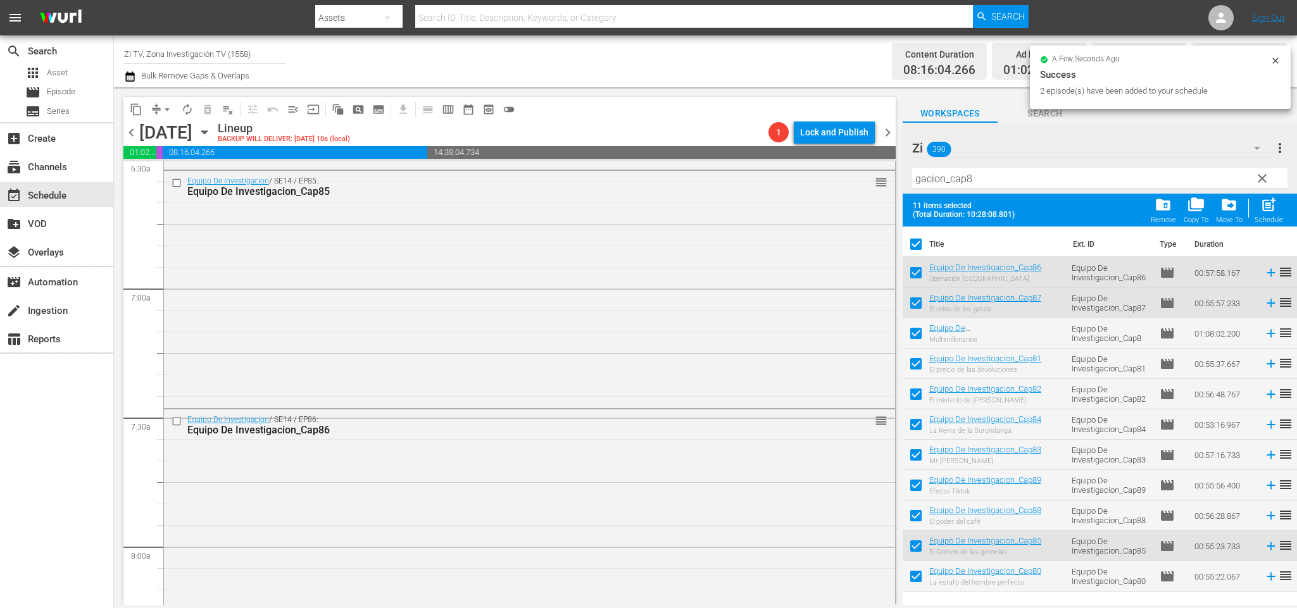
checkbox input "false"
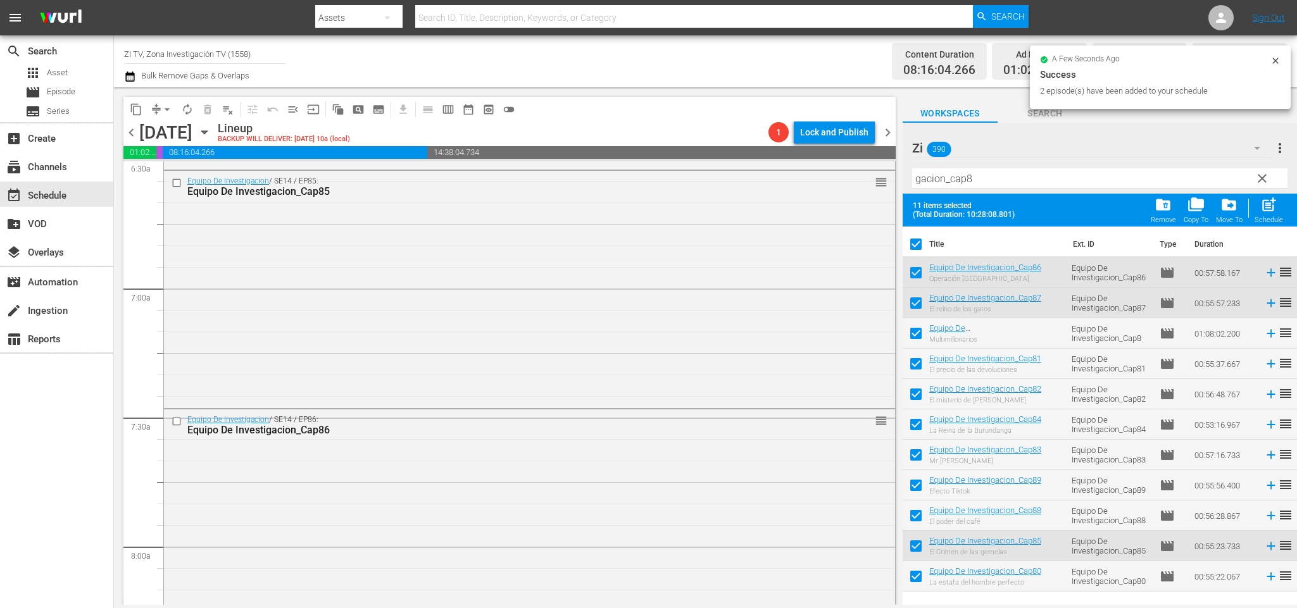
checkbox input "false"
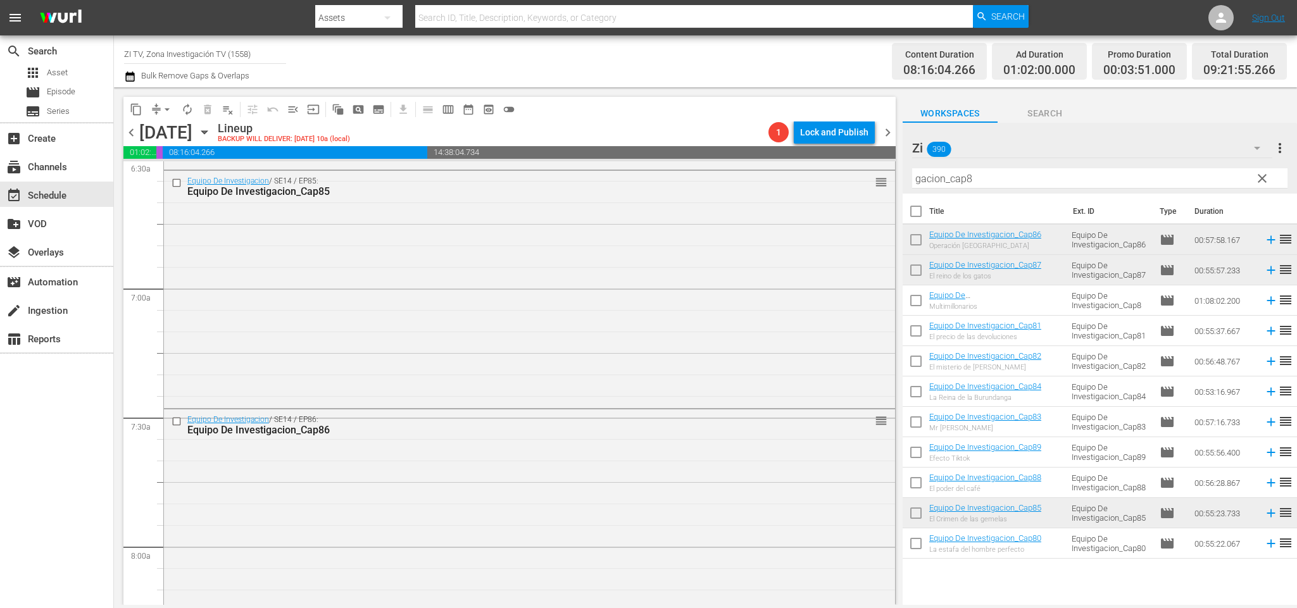
scroll to position [2156, 0]
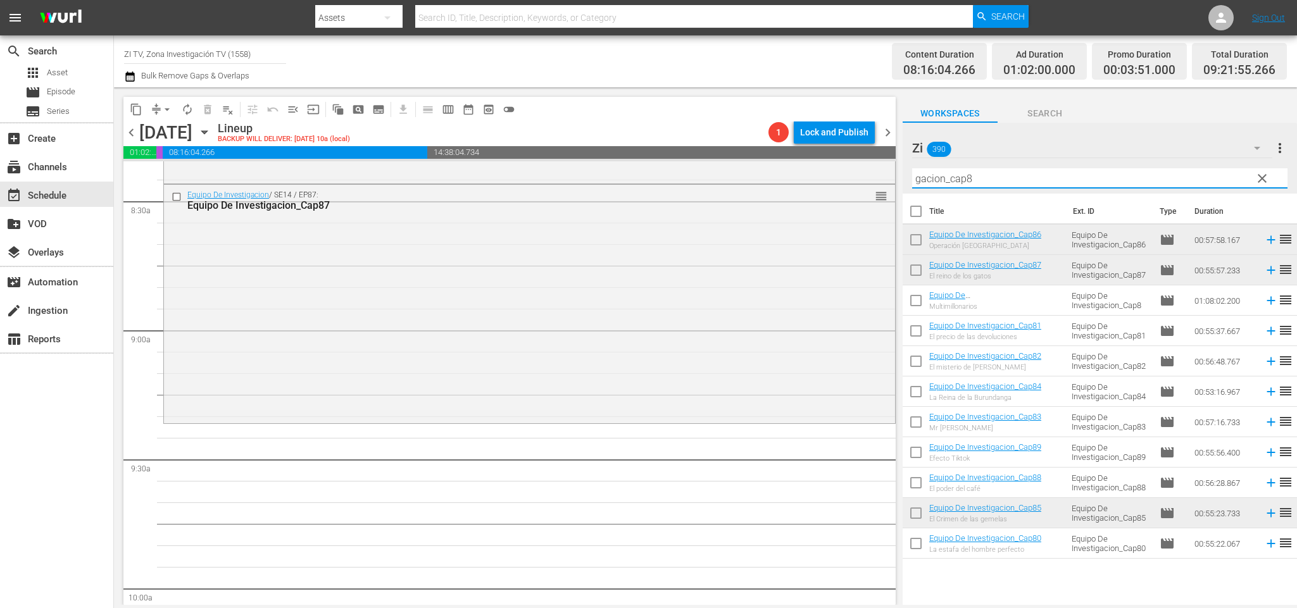
drag, startPoint x: 1136, startPoint y: 179, endPoint x: 686, endPoint y: 156, distance: 450.1
click at [690, 160] on div "content_copy compress arrow_drop_down autorenew_outlined delete_forever_outline…" at bounding box center [705, 346] width 1183 height 518
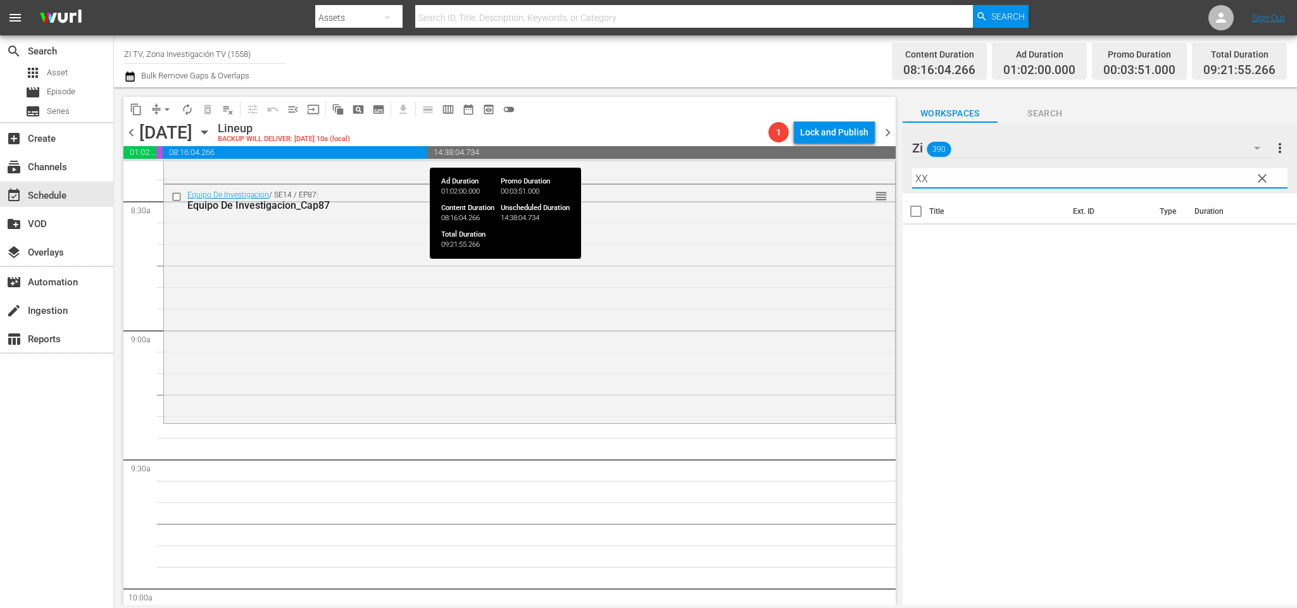
type input "X"
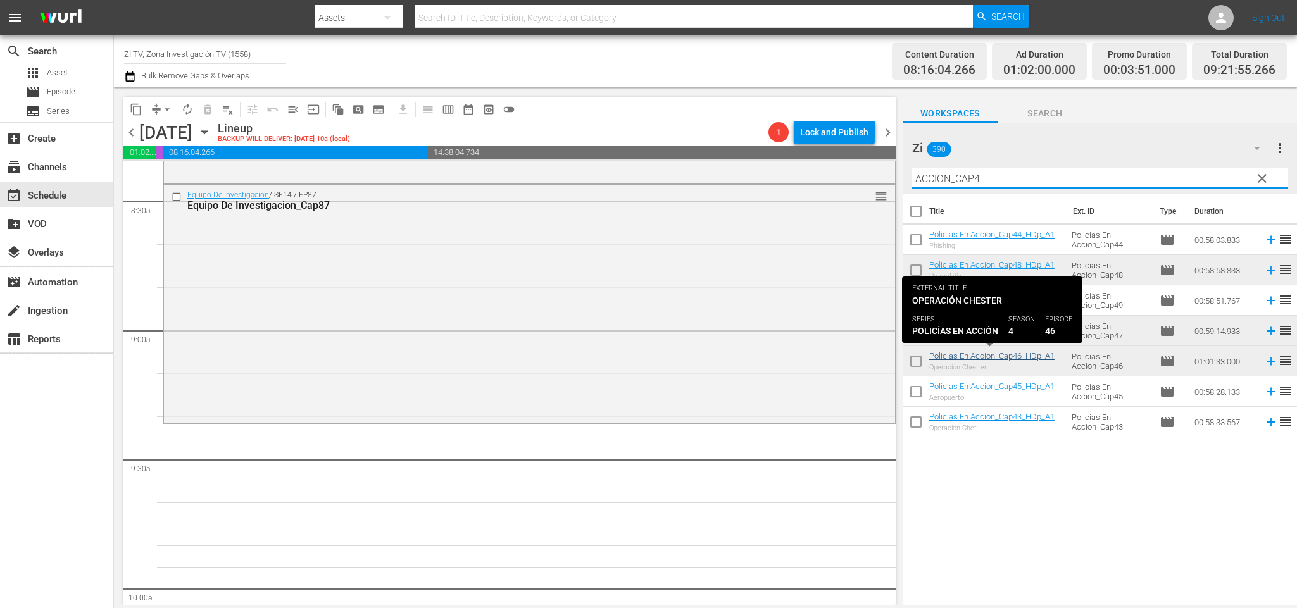
type input "ACCION_CAP4"
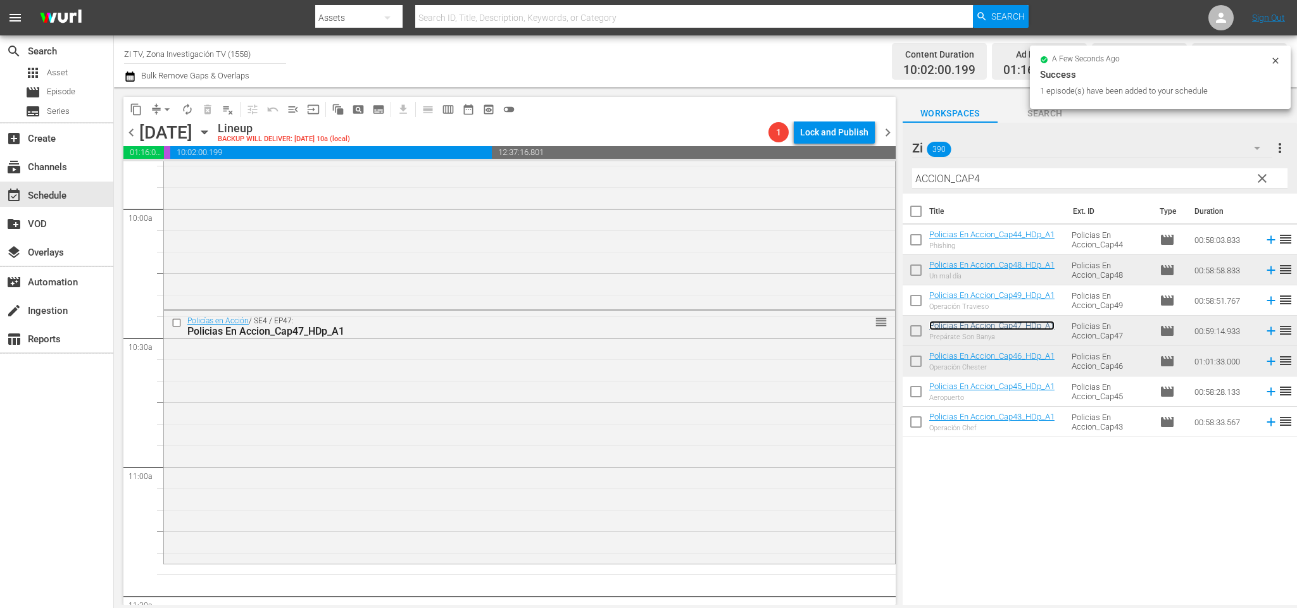
scroll to position [2631, 0]
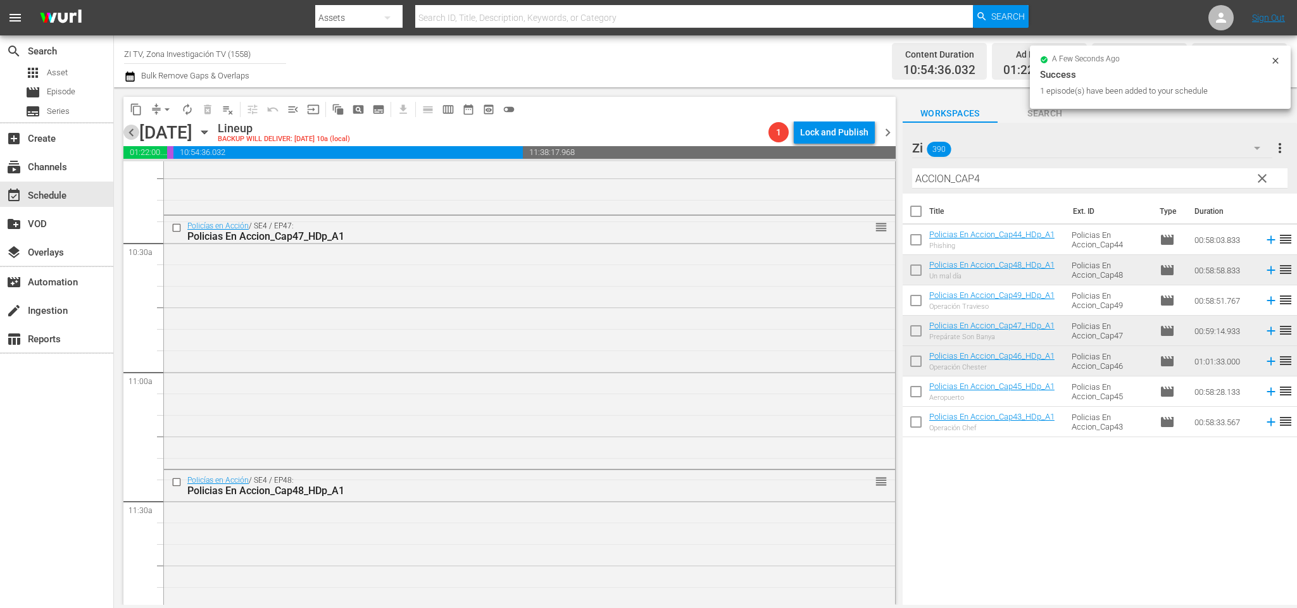
click at [135, 132] on span "chevron_left" at bounding box center [131, 133] width 16 height 16
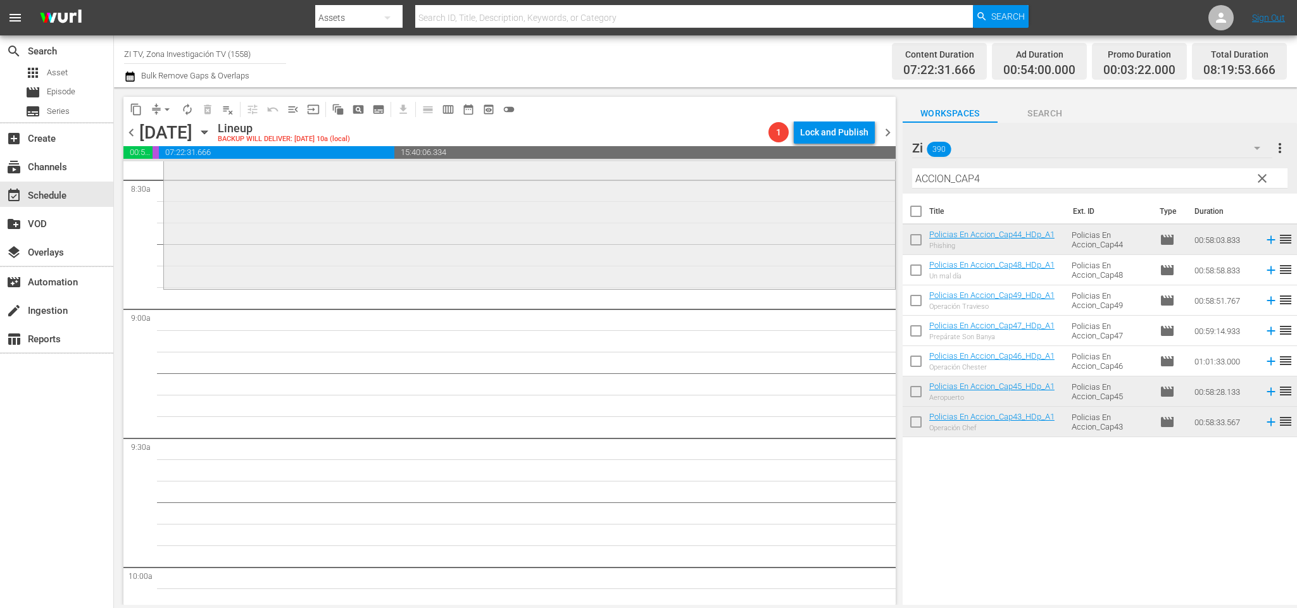
scroll to position [2083, 0]
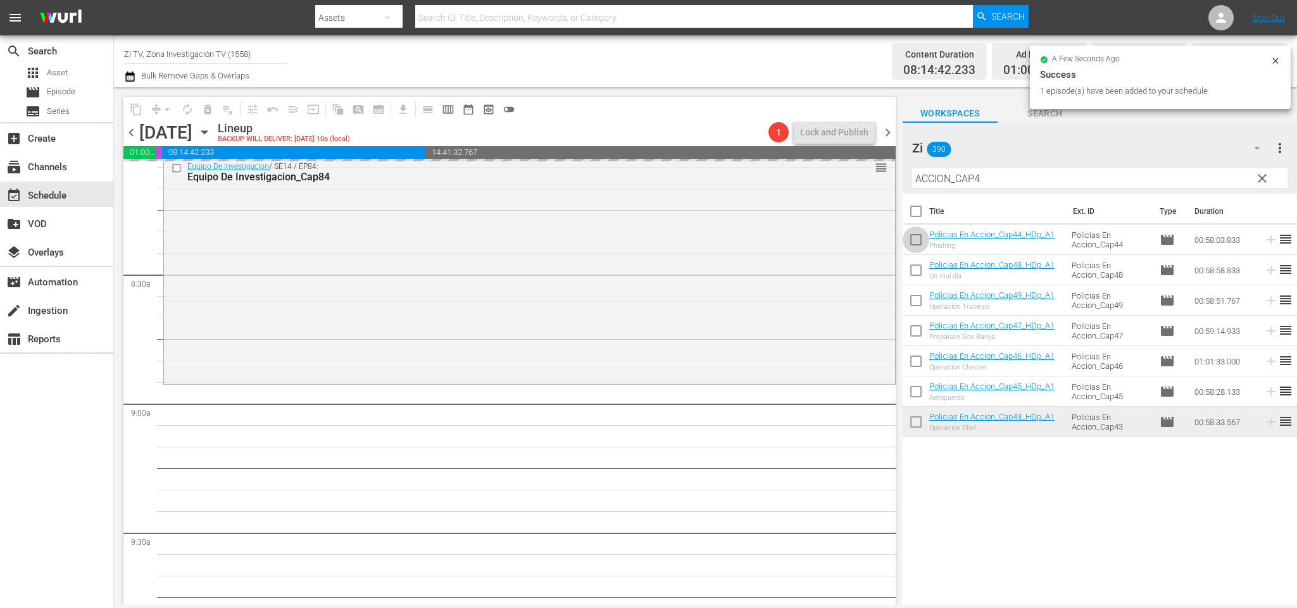
click at [919, 238] on input "checkbox" at bounding box center [916, 242] width 27 height 27
checkbox input "true"
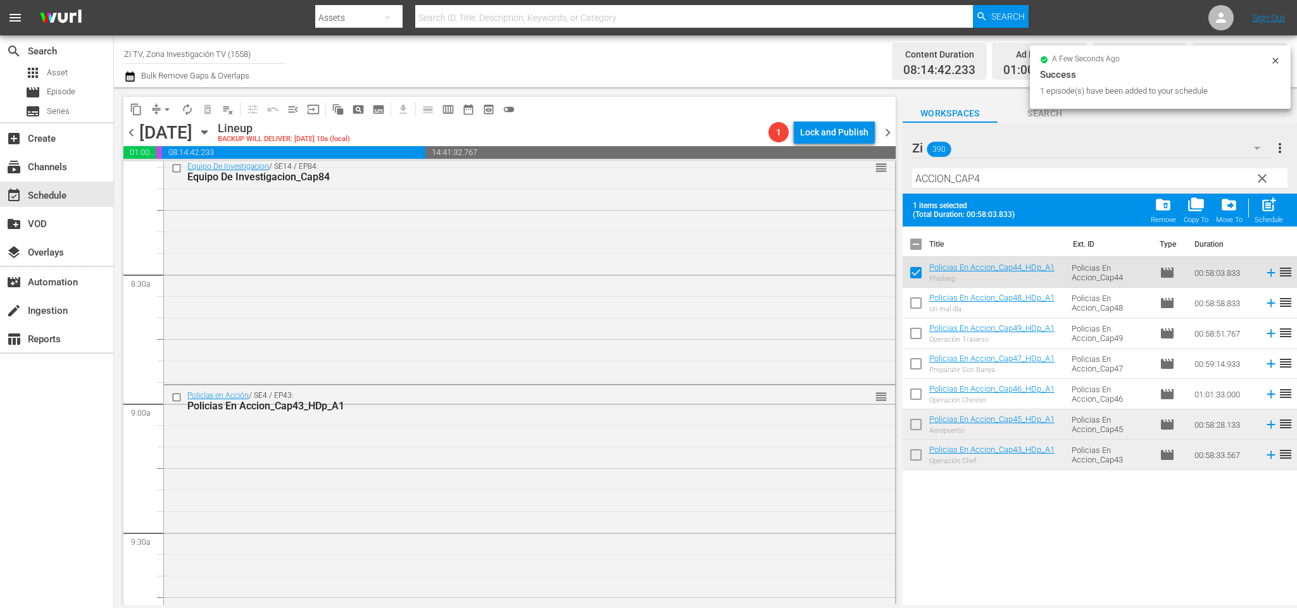
click at [917, 427] on input "checkbox" at bounding box center [916, 427] width 27 height 27
checkbox input "true"
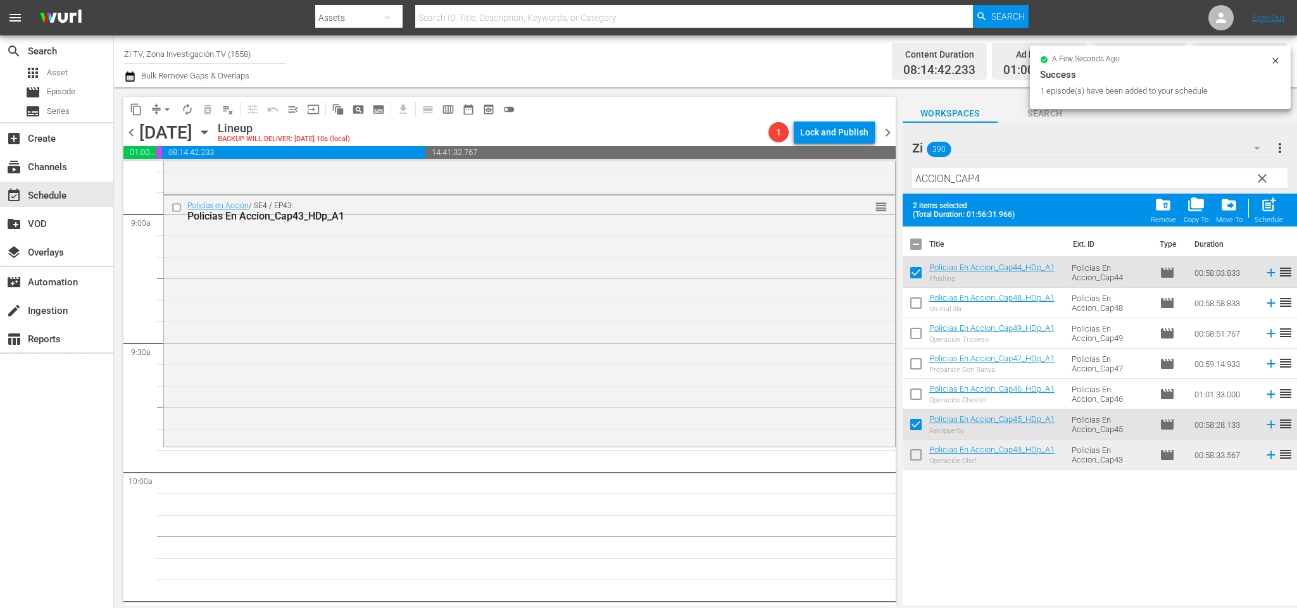
scroll to position [2368, 0]
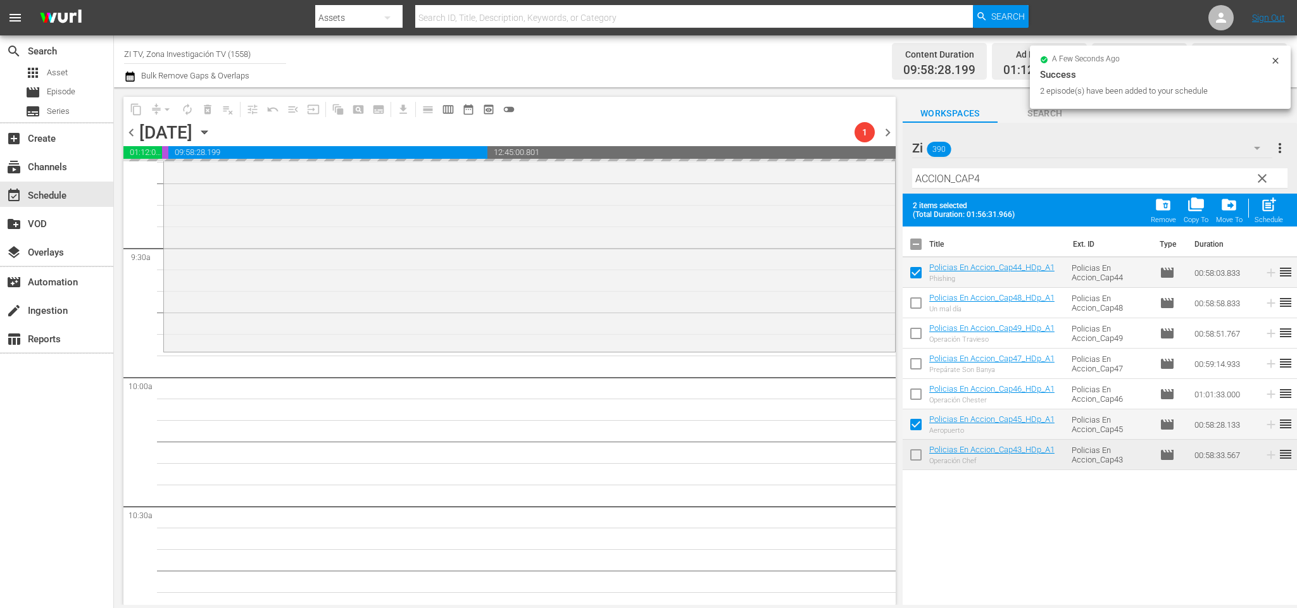
click at [919, 241] on input "checkbox" at bounding box center [916, 247] width 27 height 27
checkbox input "true"
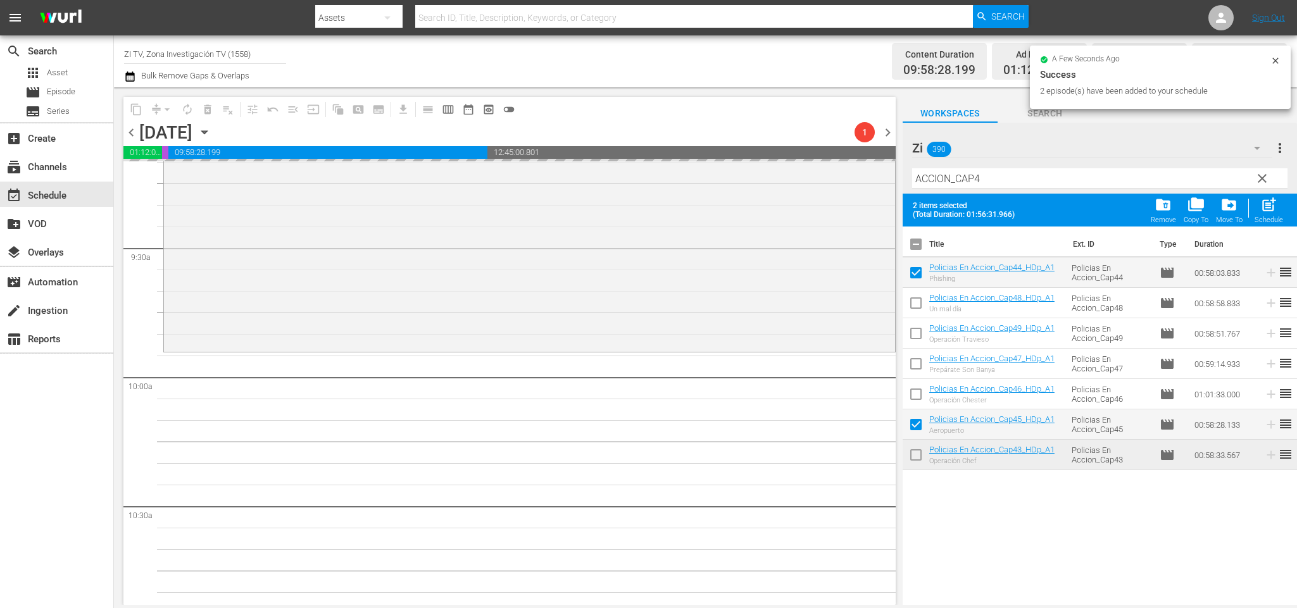
checkbox input "true"
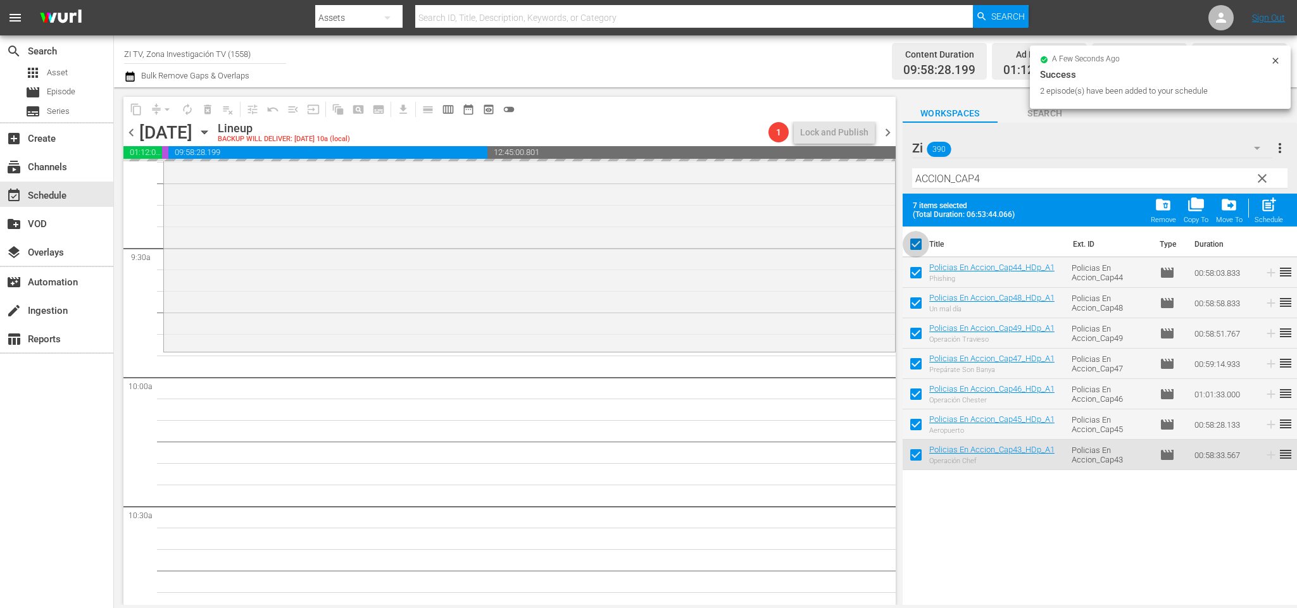
click at [919, 241] on input "checkbox" at bounding box center [916, 247] width 27 height 27
checkbox input "false"
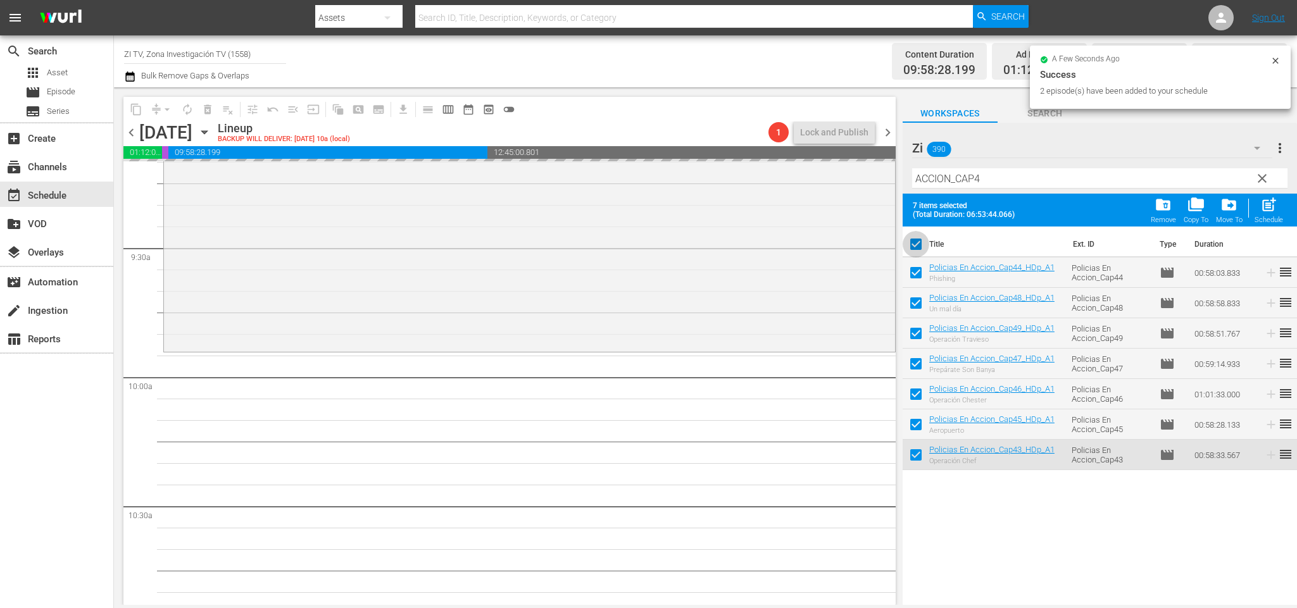
checkbox input "false"
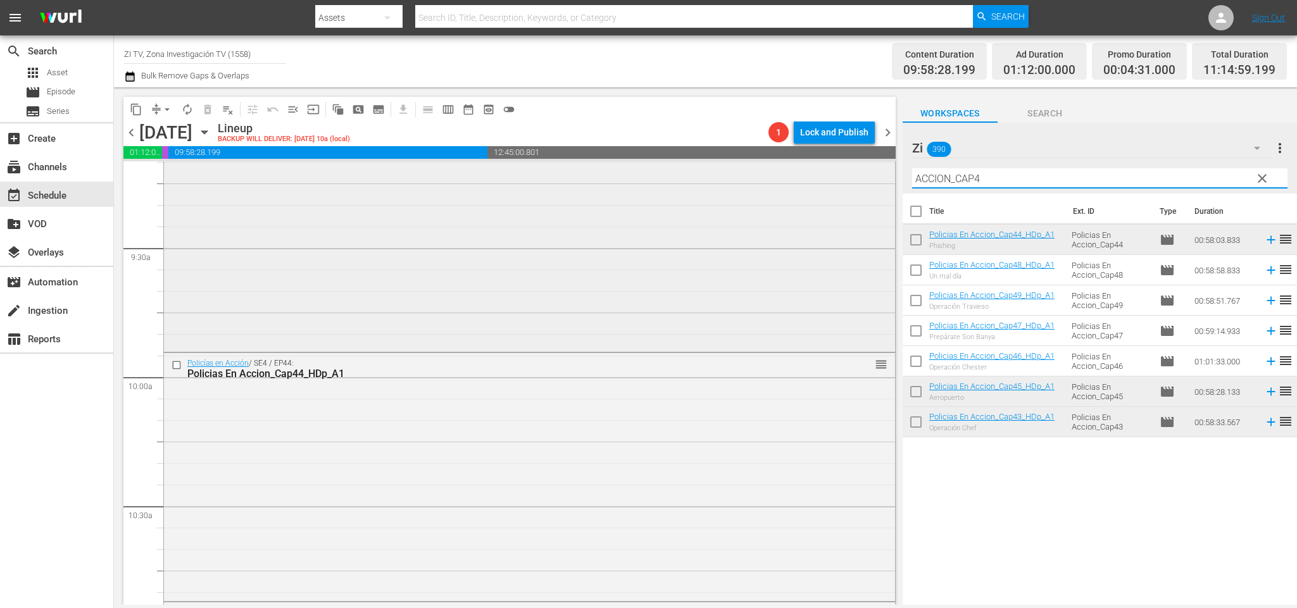
drag, startPoint x: 958, startPoint y: 177, endPoint x: 741, endPoint y: 168, distance: 216.8
click at [751, 172] on div "content_copy compress arrow_drop_down autorenew_outlined delete_forever_outline…" at bounding box center [705, 346] width 1183 height 518
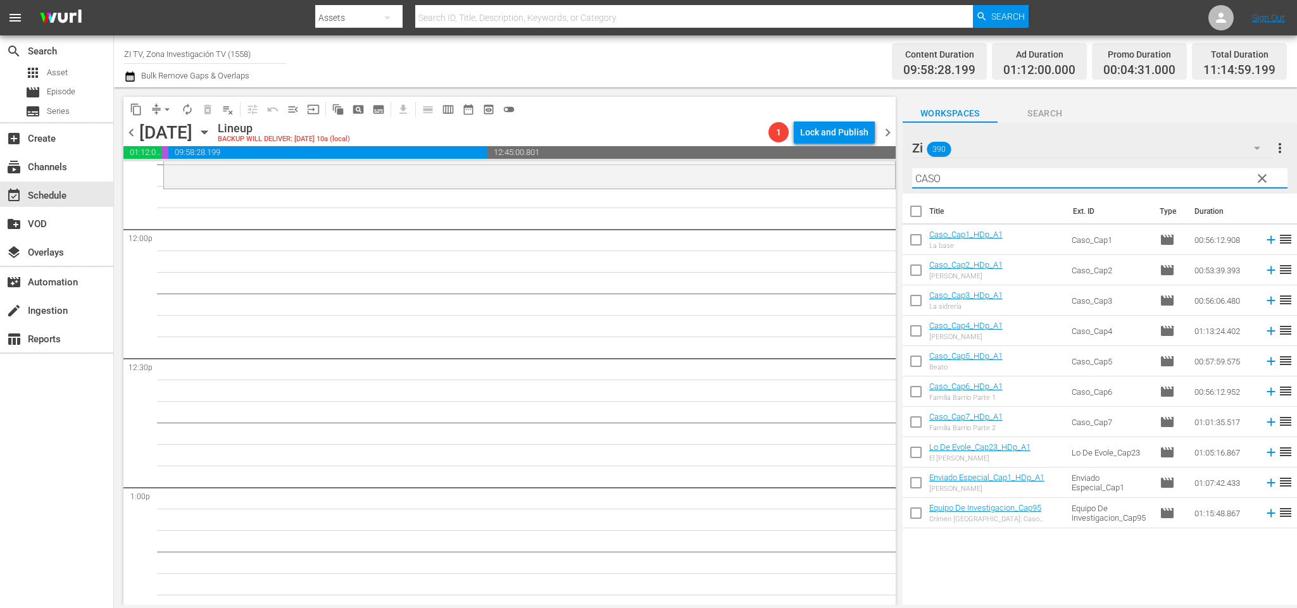
scroll to position [2937, 0]
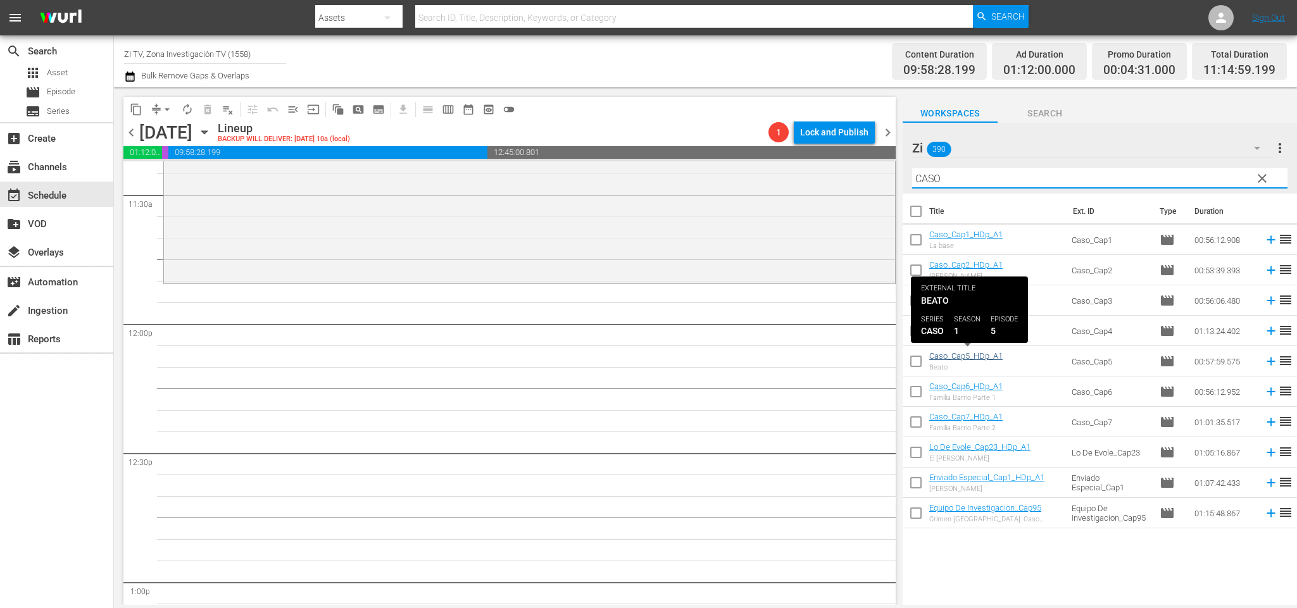
type input "CASO"
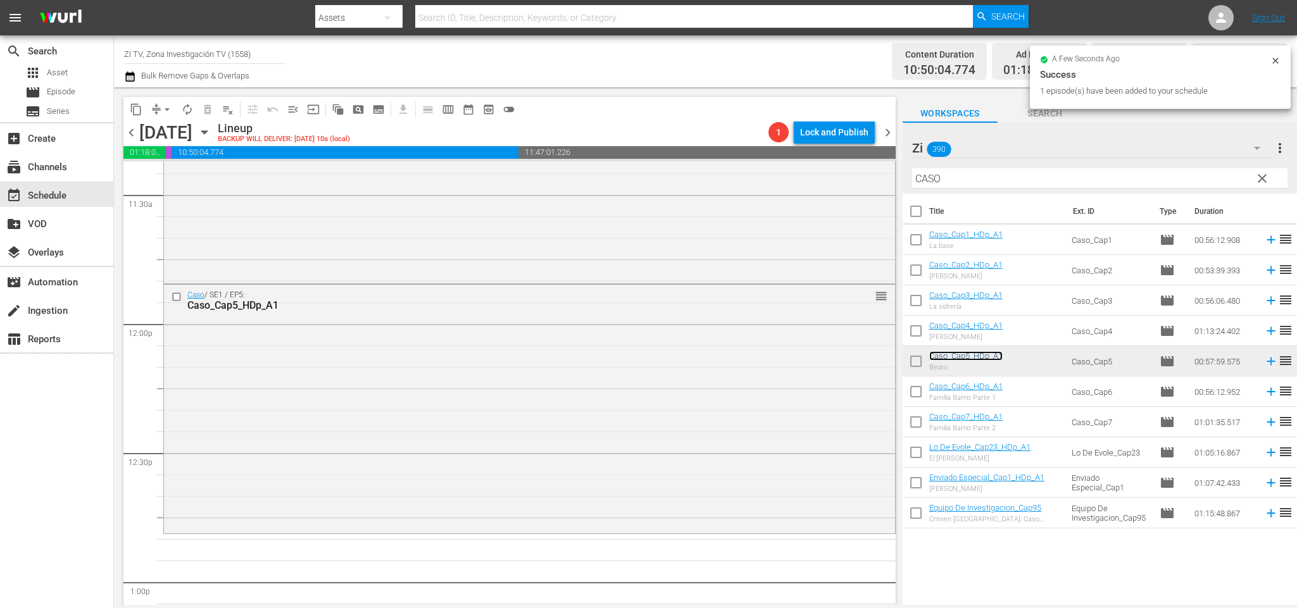
scroll to position [3032, 0]
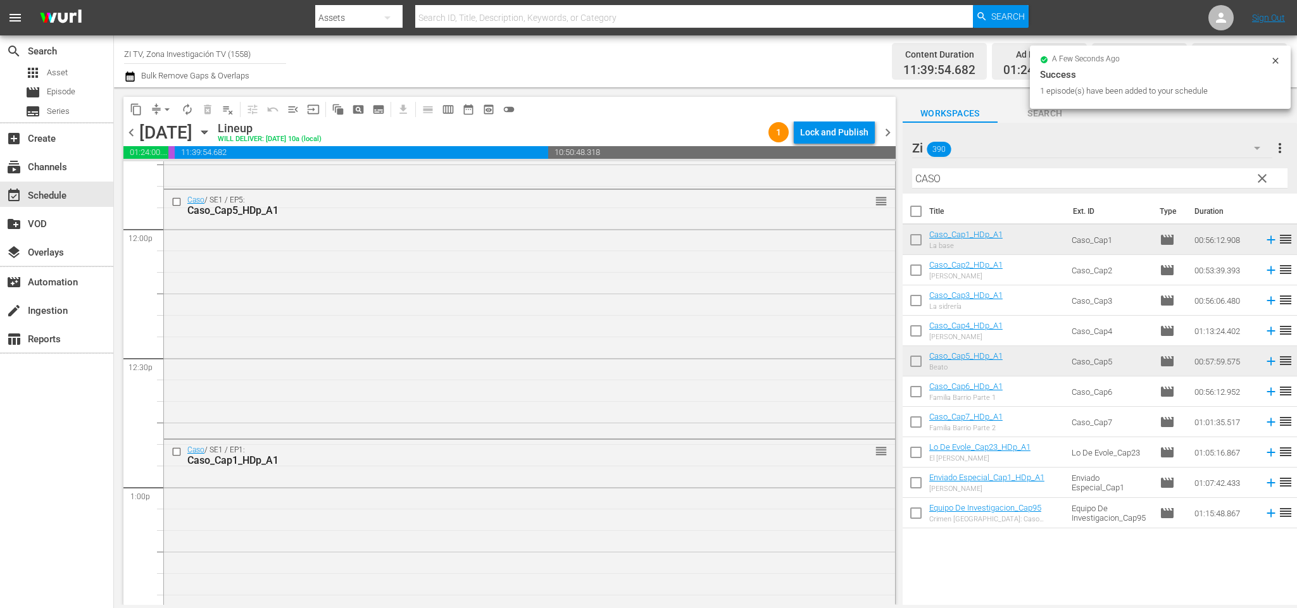
click at [889, 131] on span "chevron_right" at bounding box center [888, 133] width 16 height 16
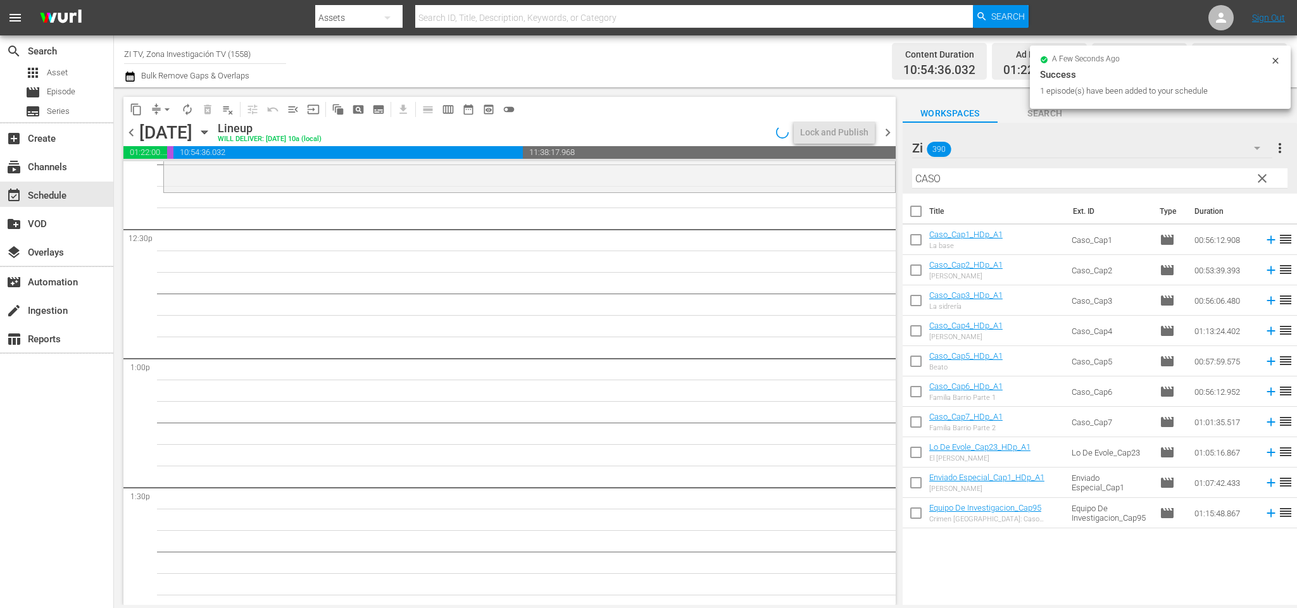
scroll to position [2990, 0]
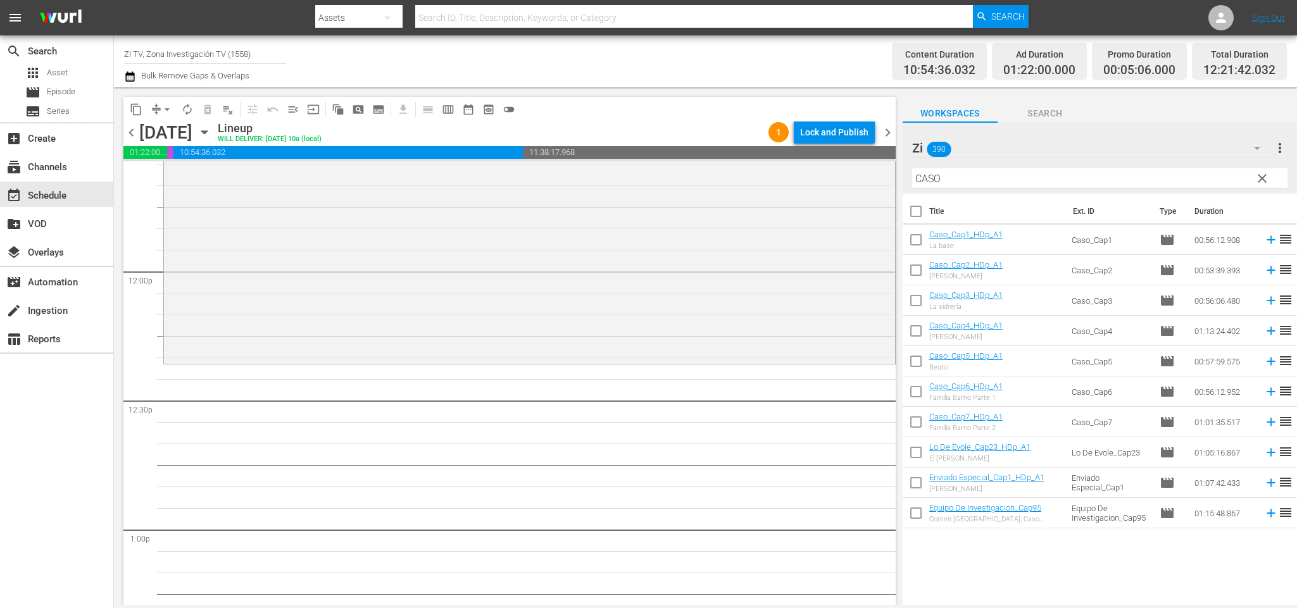
click at [918, 268] on input "checkbox" at bounding box center [916, 273] width 27 height 27
checkbox input "true"
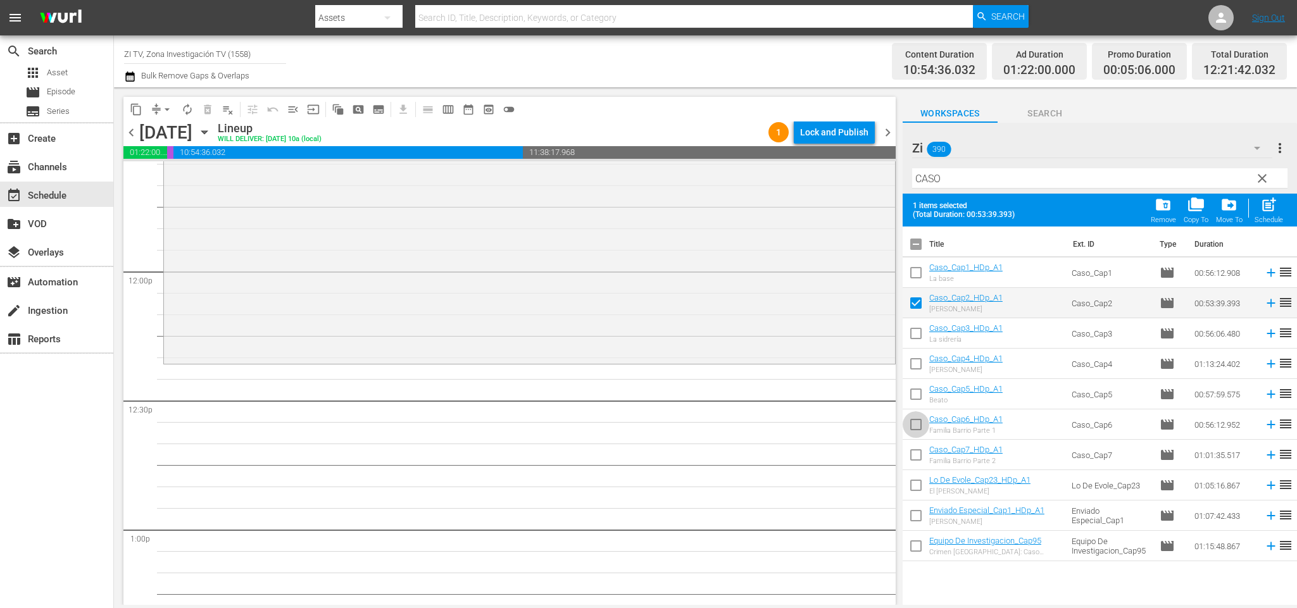
click at [918, 419] on input "checkbox" at bounding box center [916, 427] width 27 height 27
checkbox input "true"
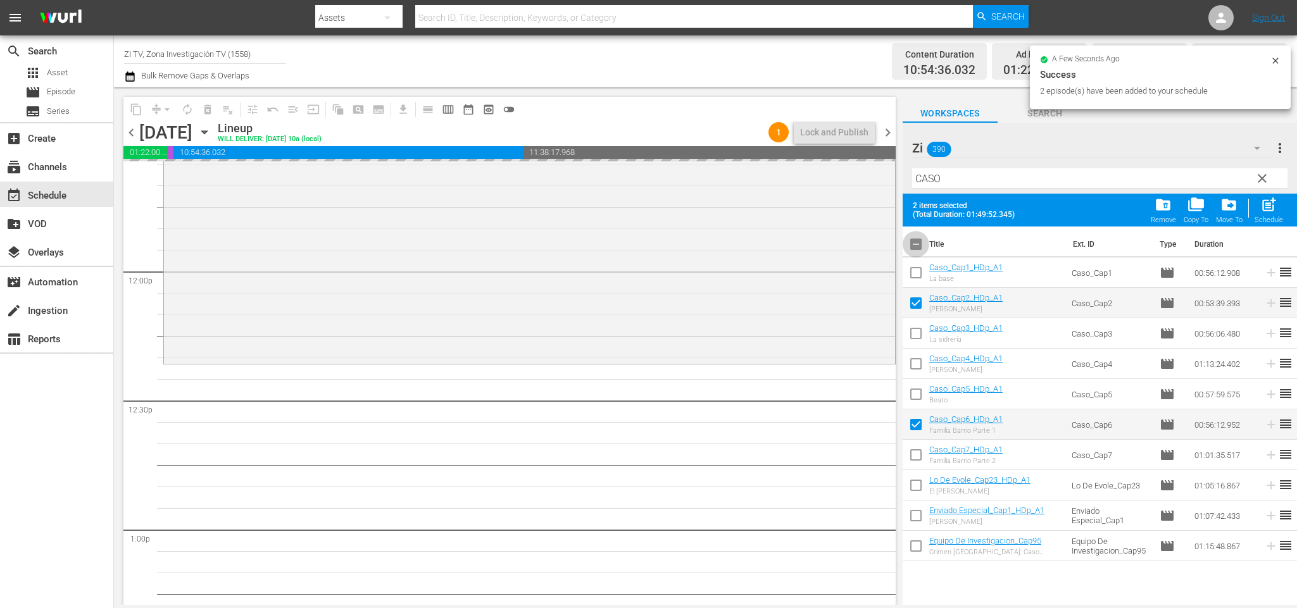
click at [914, 246] on input "checkbox" at bounding box center [916, 247] width 27 height 27
checkbox input "true"
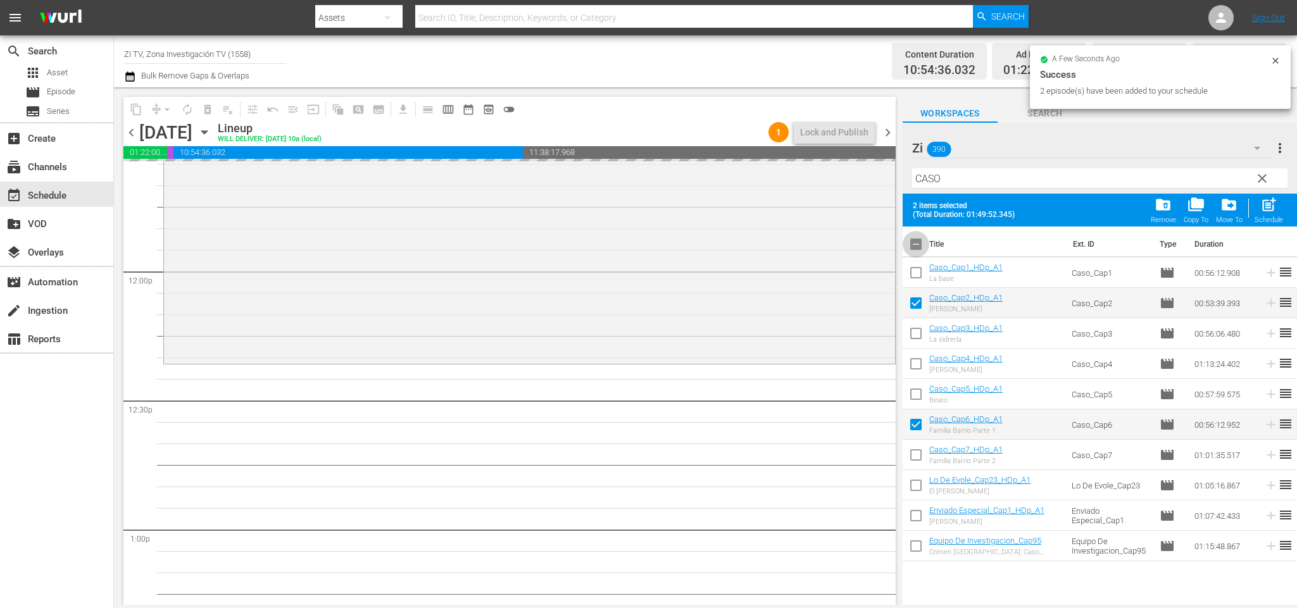
checkbox input "true"
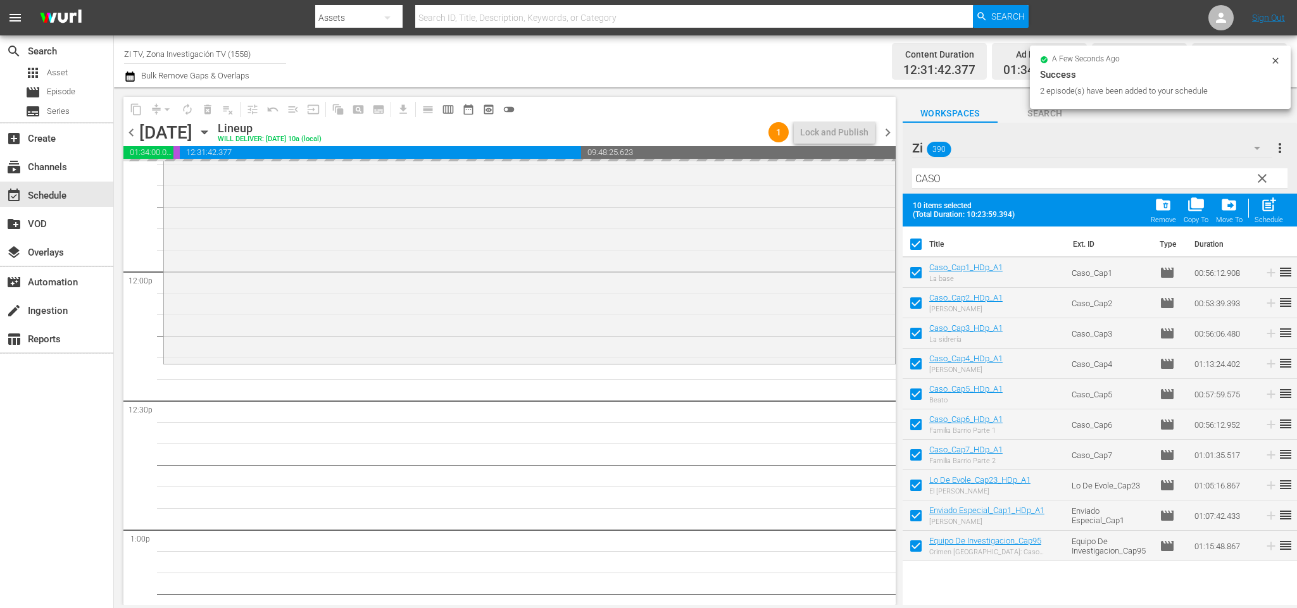
click at [914, 246] on input "checkbox" at bounding box center [916, 247] width 27 height 27
checkbox input "false"
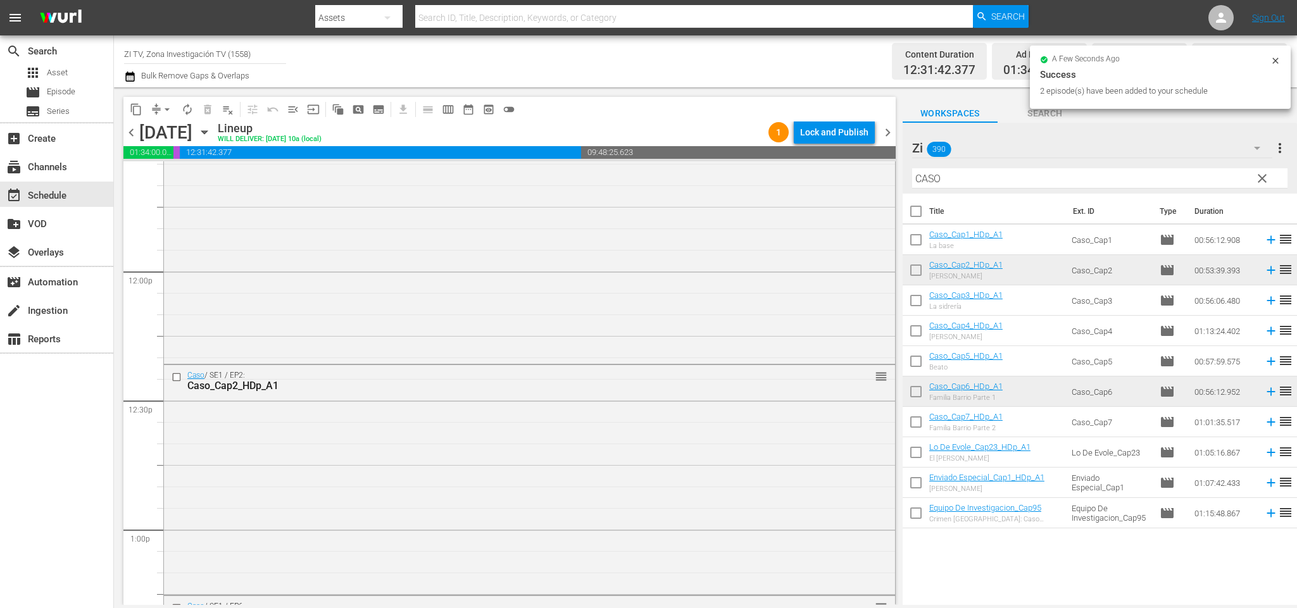
checkbox input "false"
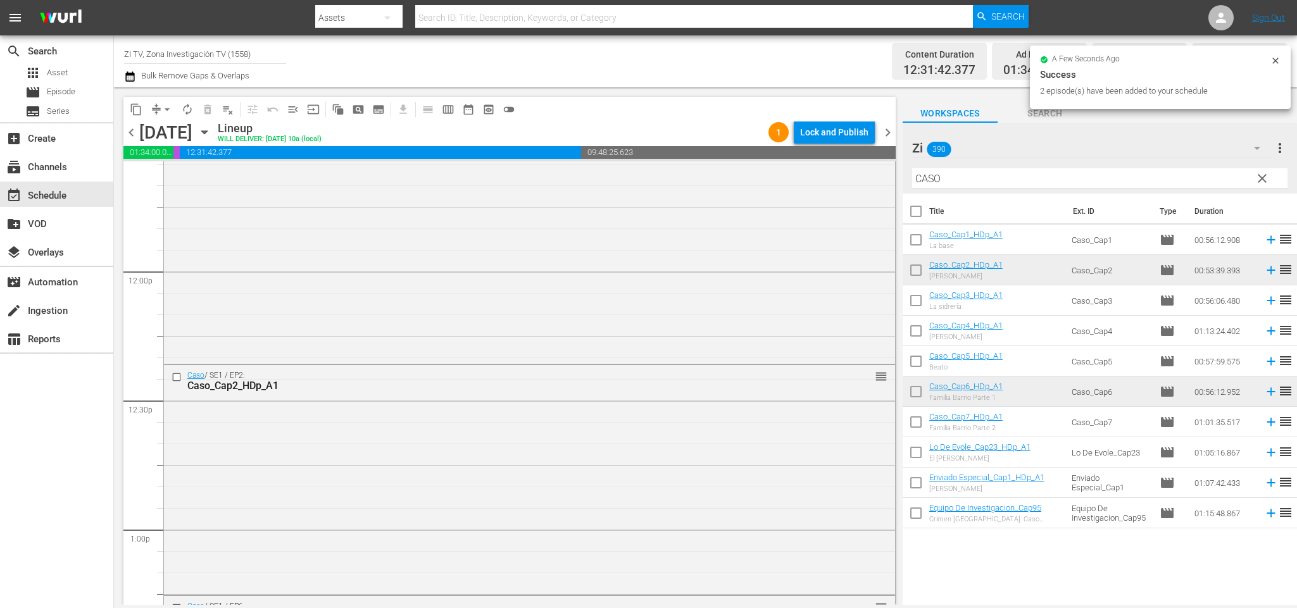
checkbox input "false"
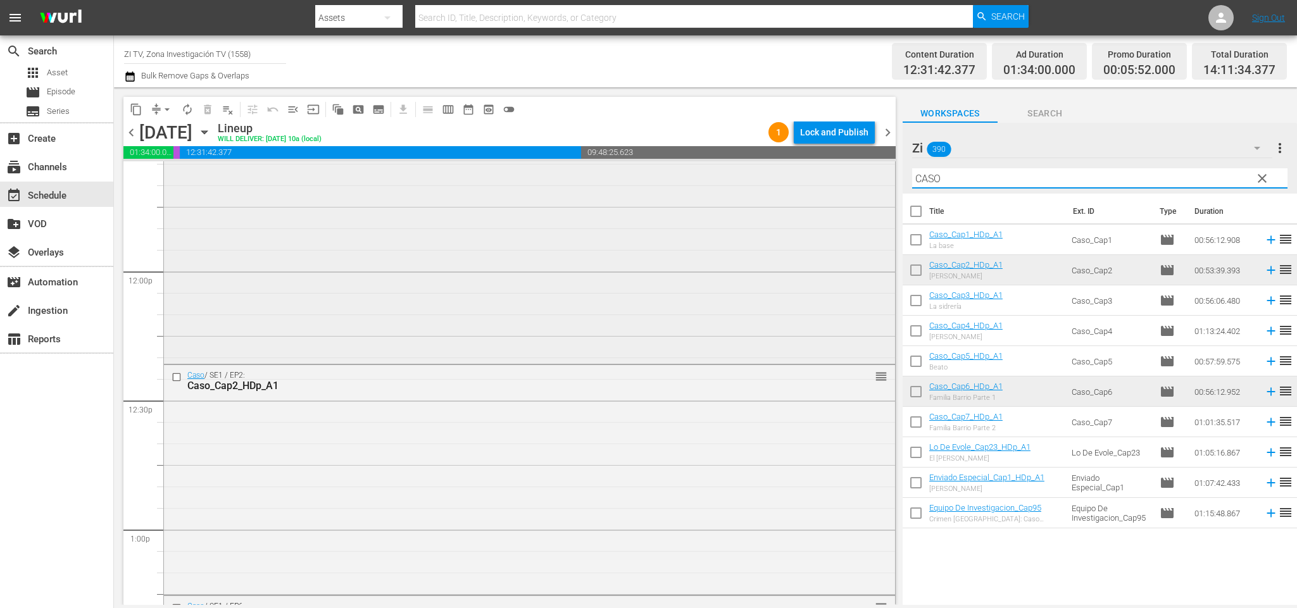
drag, startPoint x: 965, startPoint y: 175, endPoint x: 807, endPoint y: 177, distance: 157.7
click at [807, 177] on div "content_copy compress arrow_drop_down autorenew_outlined delete_forever_outline…" at bounding box center [705, 346] width 1183 height 518
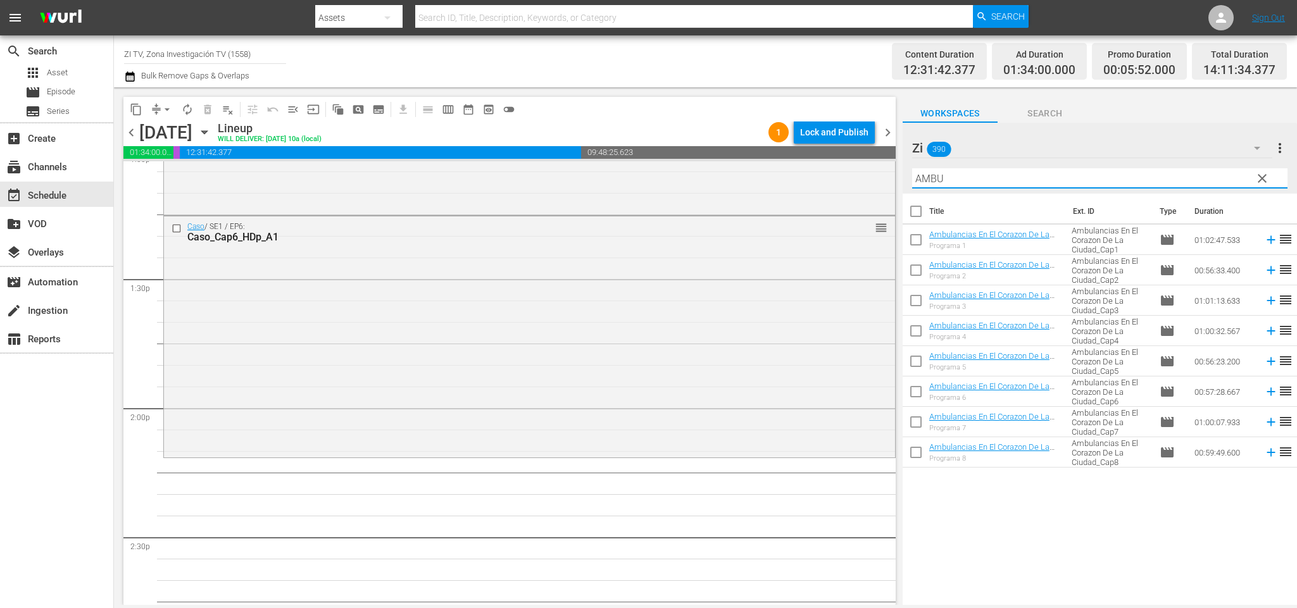
scroll to position [3465, 0]
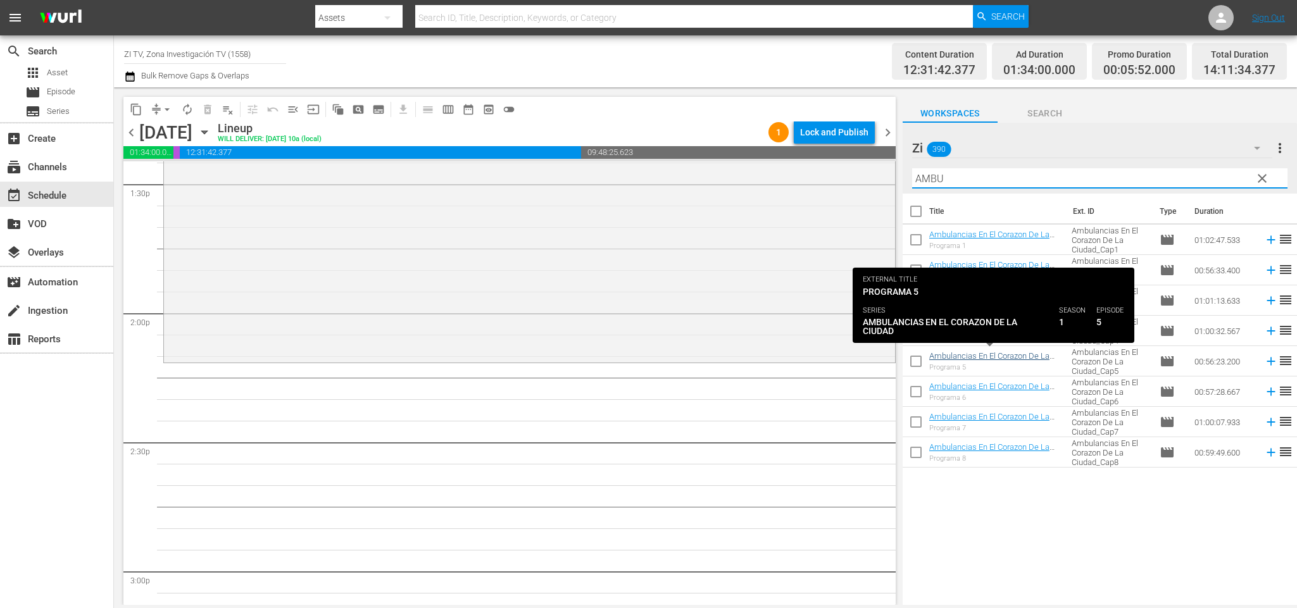
type input "AMBU"
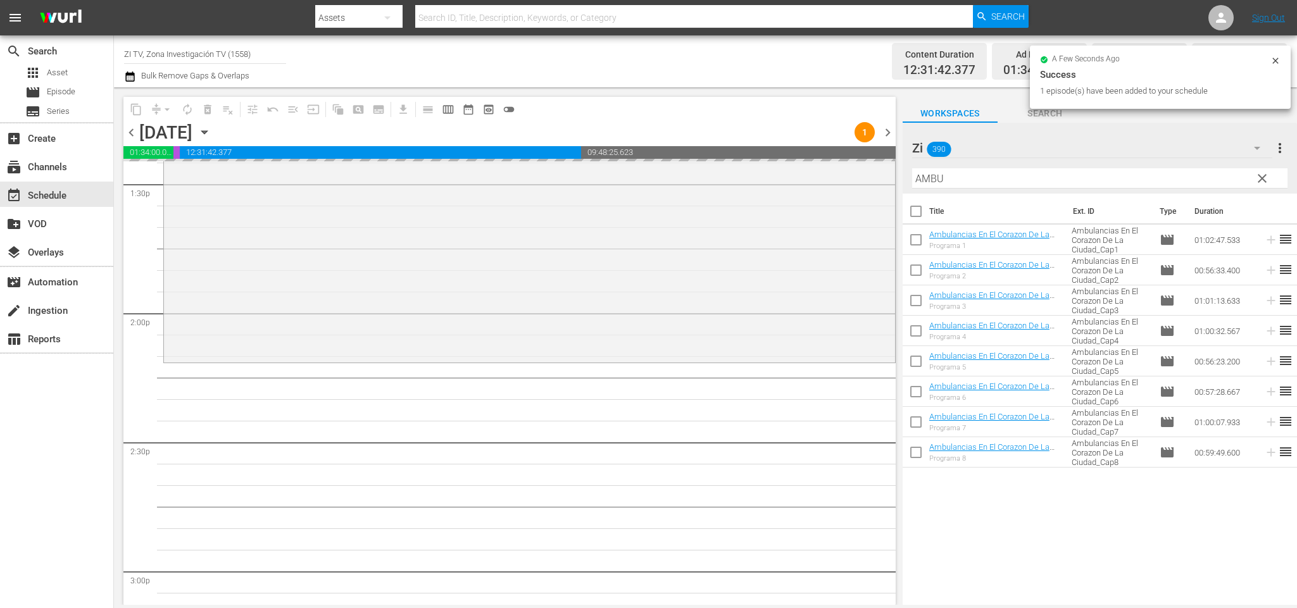
click at [917, 238] on input "checkbox" at bounding box center [916, 242] width 27 height 27
checkbox input "true"
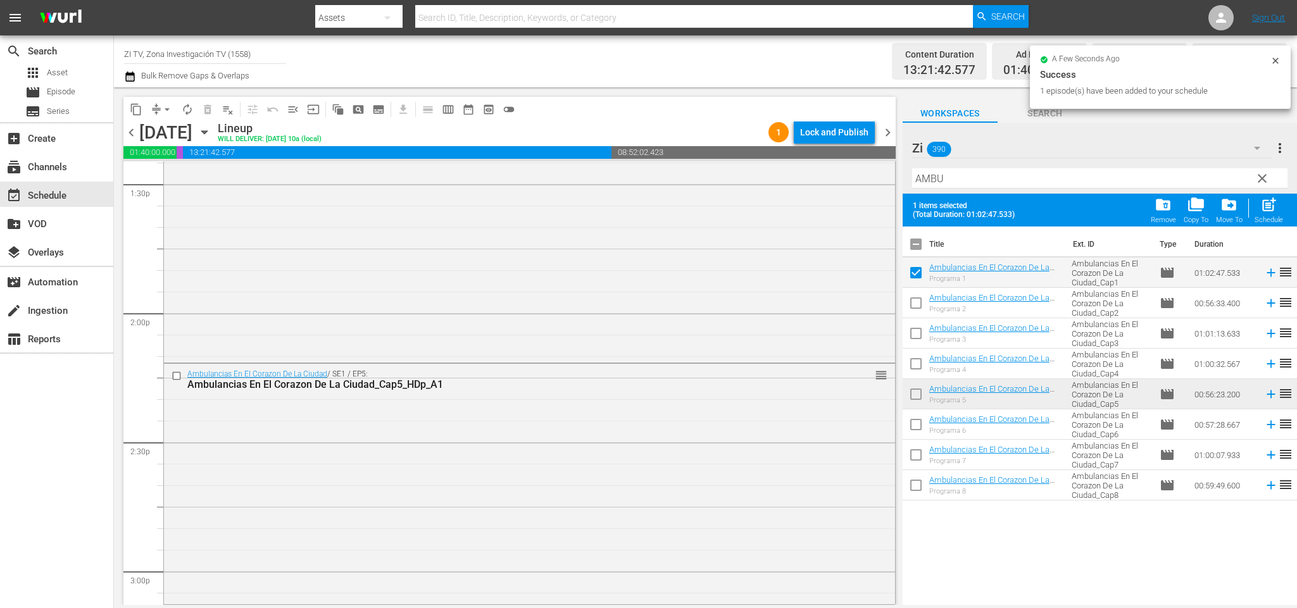
click at [916, 424] on input "checkbox" at bounding box center [916, 427] width 27 height 27
checkbox input "true"
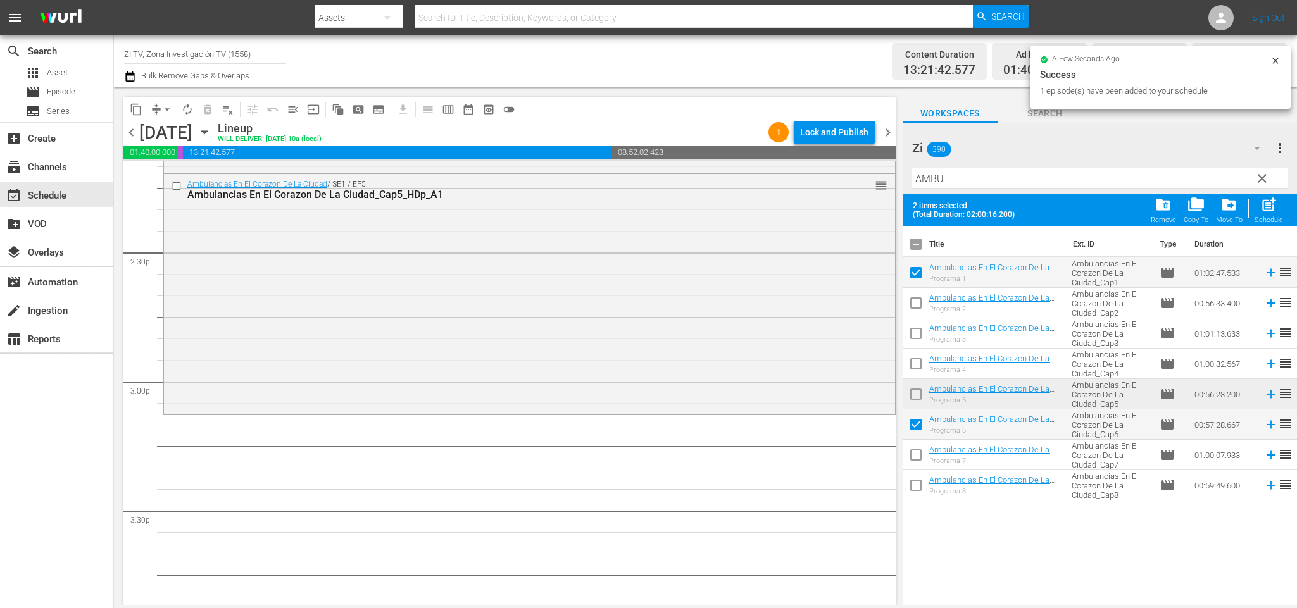
scroll to position [3750, 0]
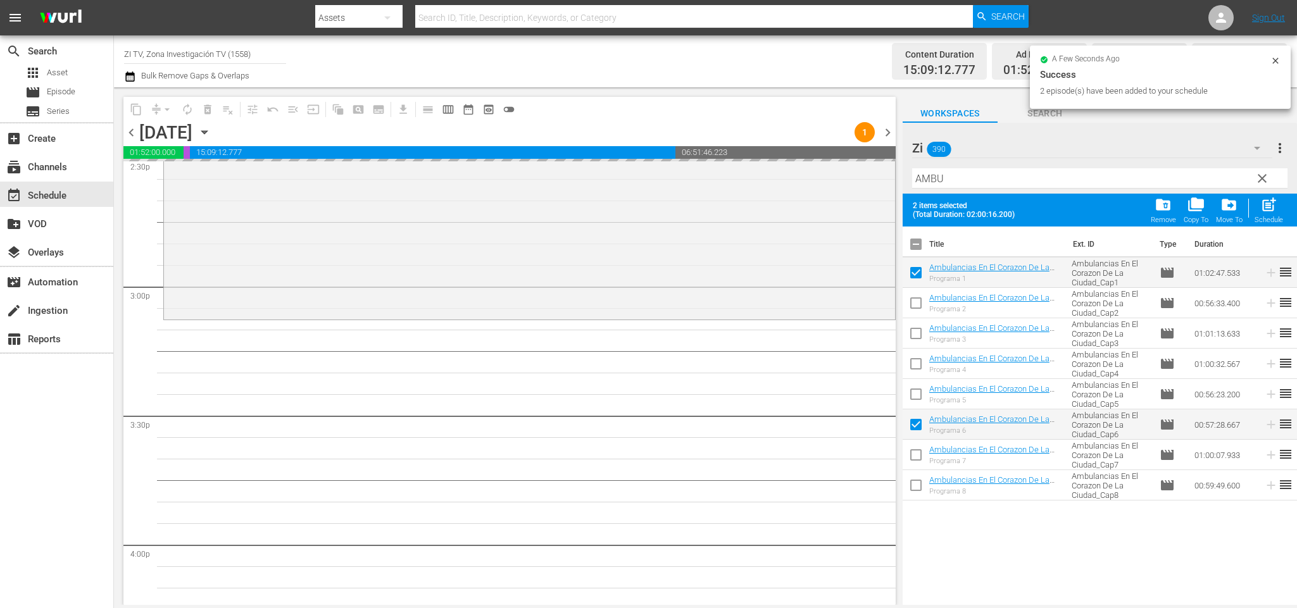
click at [918, 243] on input "checkbox" at bounding box center [916, 247] width 27 height 27
checkbox input "true"
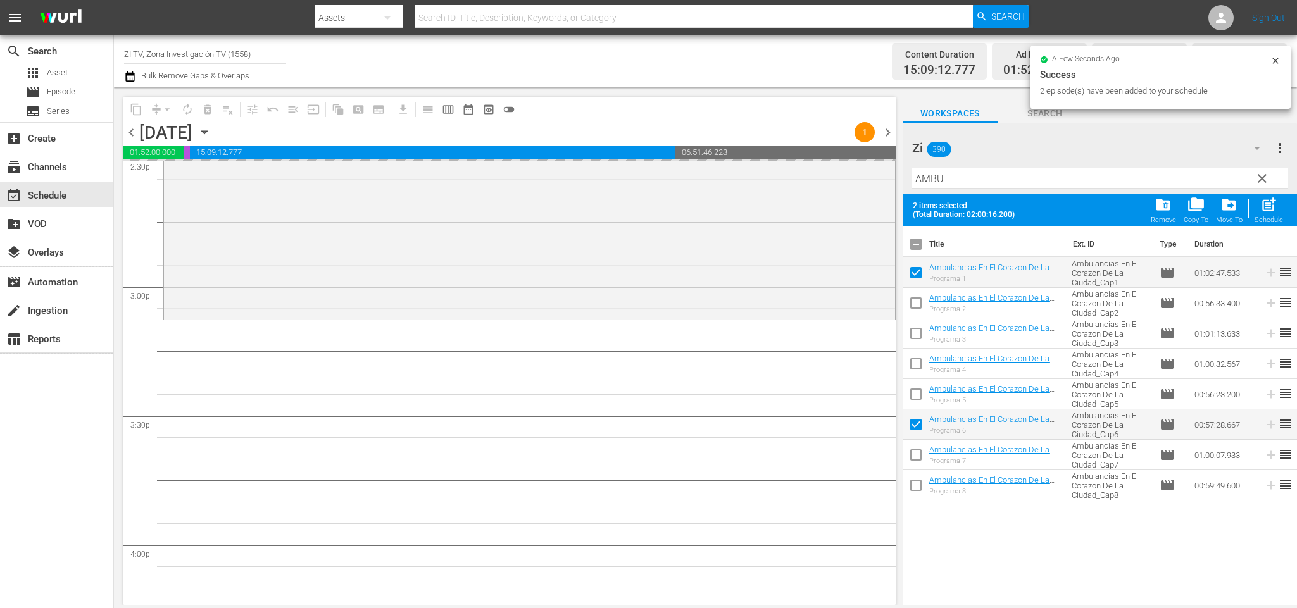
checkbox input "true"
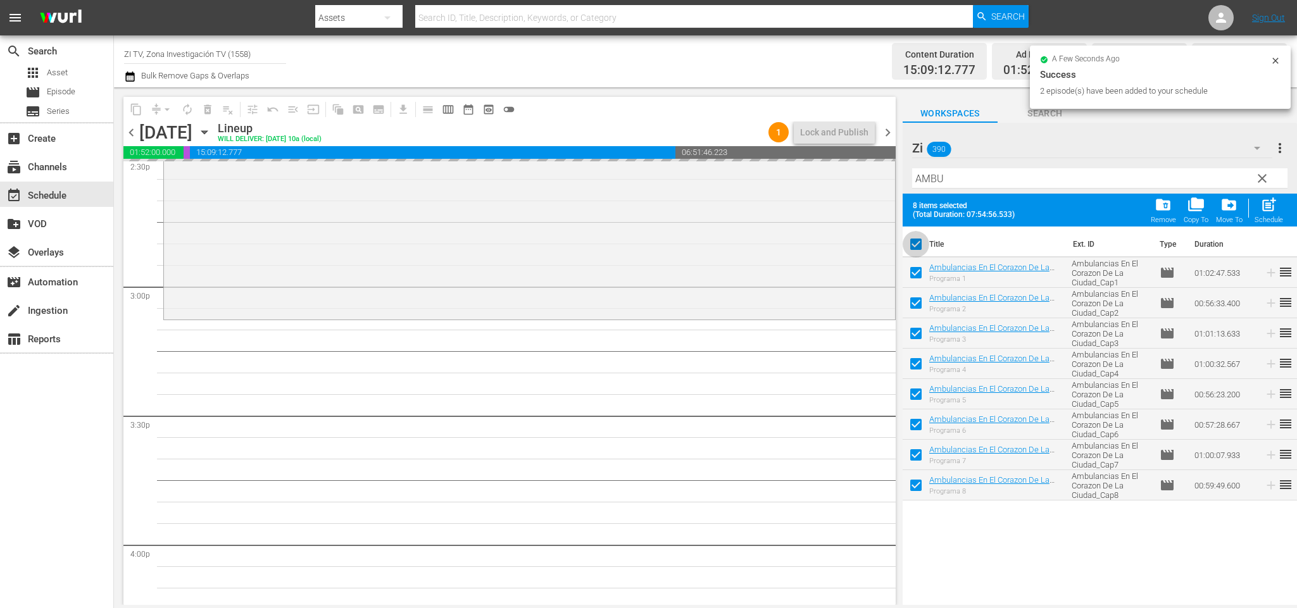
click at [918, 243] on input "checkbox" at bounding box center [916, 247] width 27 height 27
checkbox input "false"
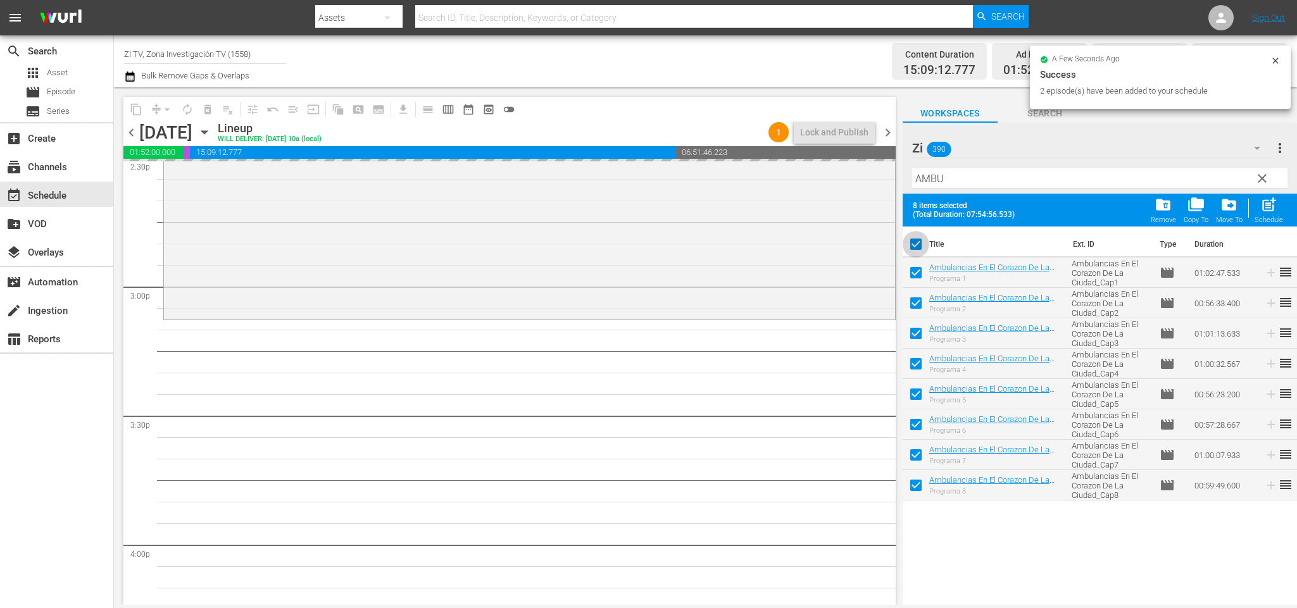
checkbox input "false"
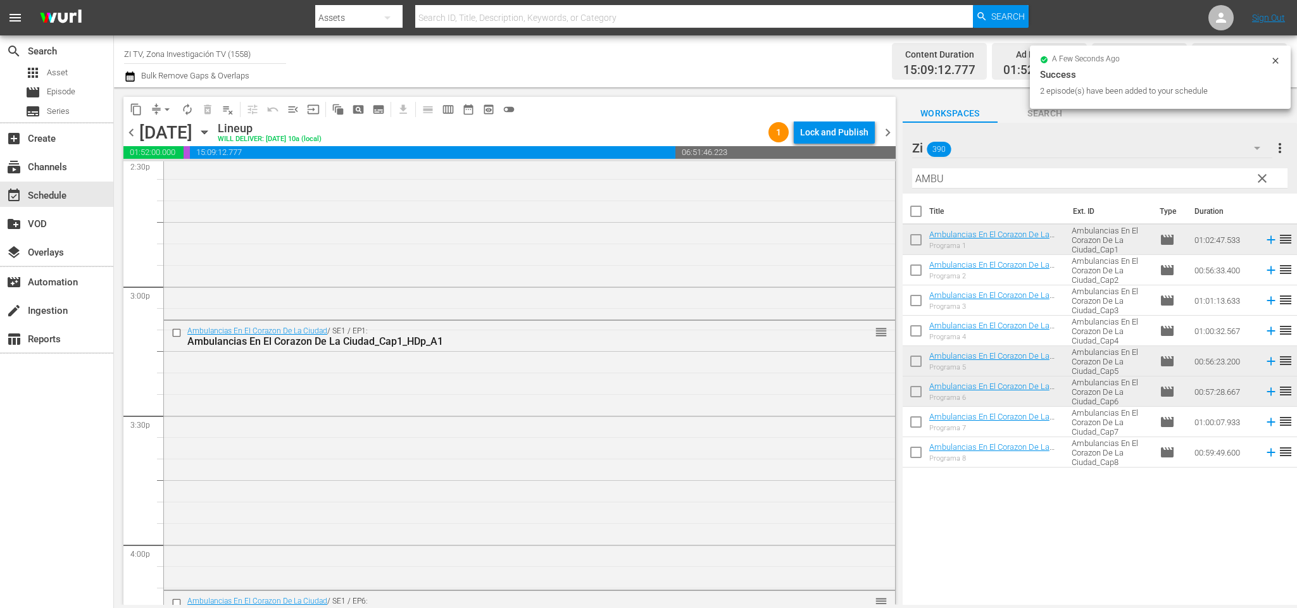
click at [129, 130] on span "chevron_left" at bounding box center [131, 133] width 16 height 16
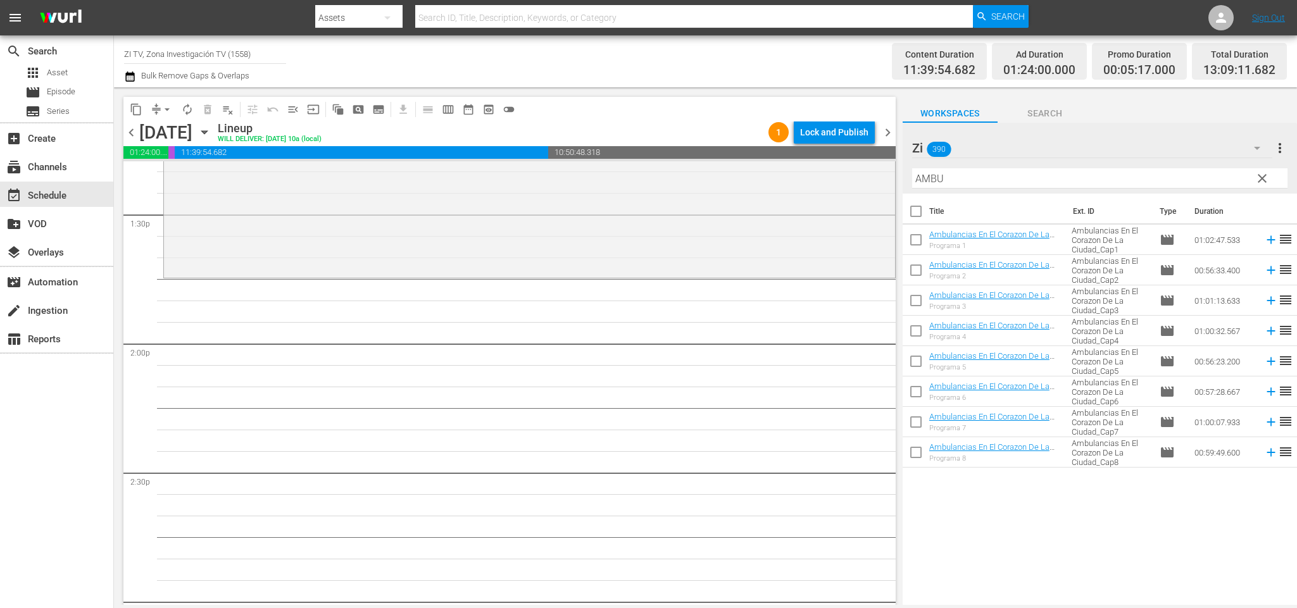
scroll to position [3339, 0]
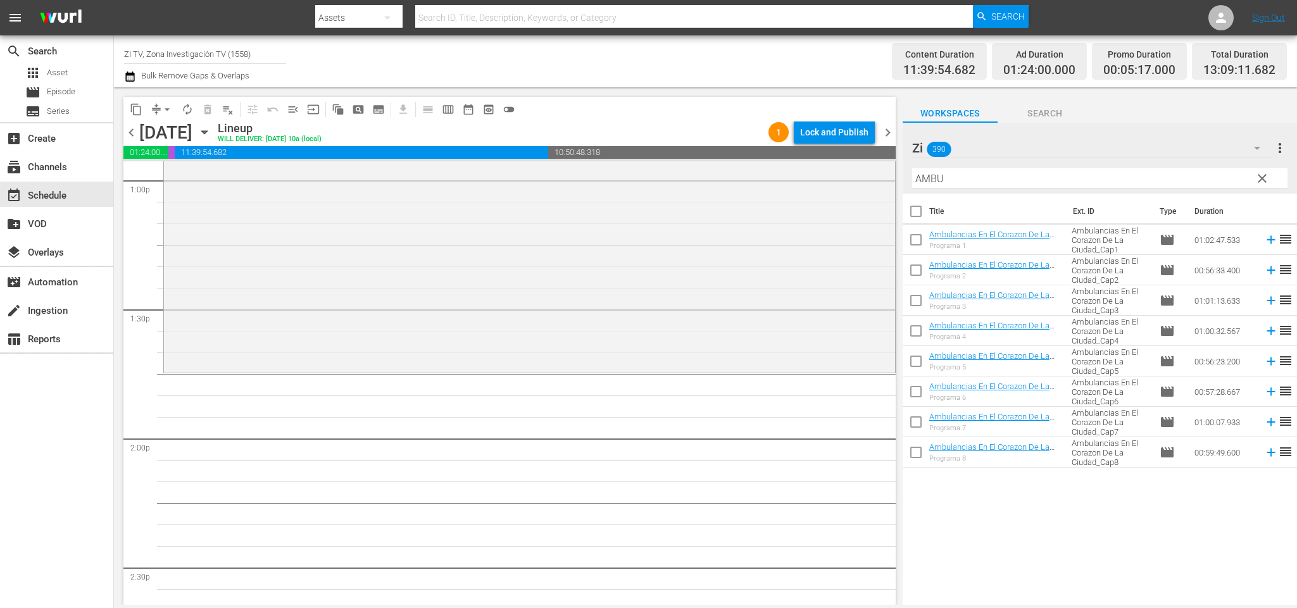
click at [918, 420] on input "checkbox" at bounding box center [916, 425] width 27 height 27
checkbox input "true"
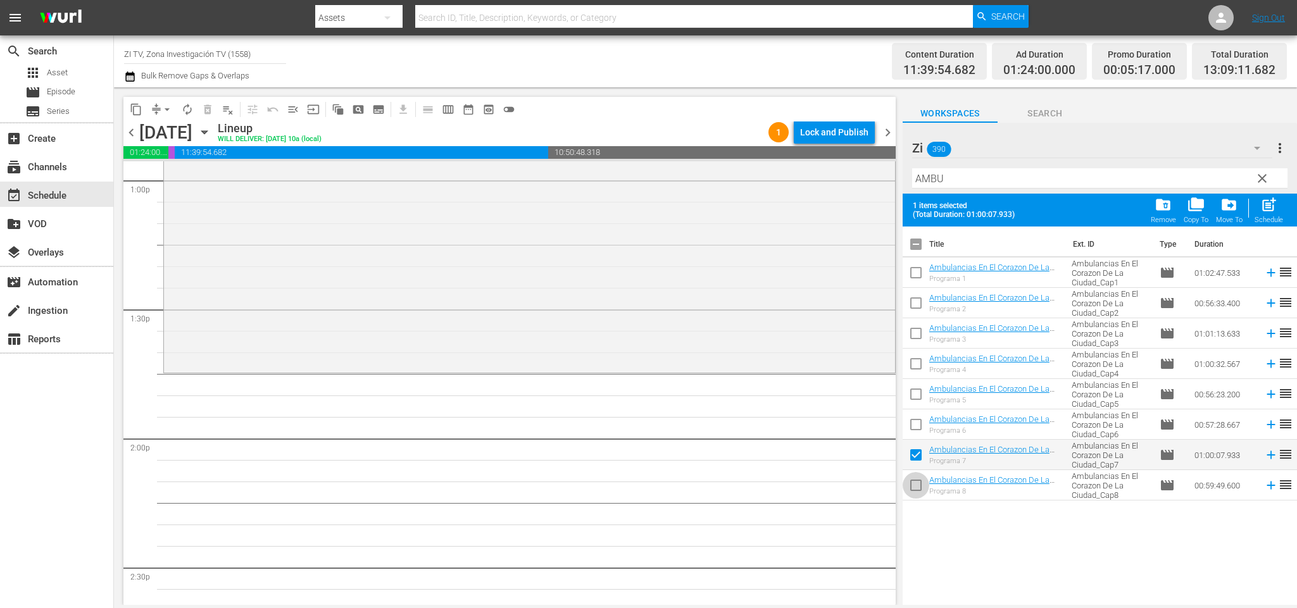
drag, startPoint x: 914, startPoint y: 481, endPoint x: 948, endPoint y: 462, distance: 38.9
click at [917, 479] on input "checkbox" at bounding box center [916, 488] width 27 height 27
checkbox input "true"
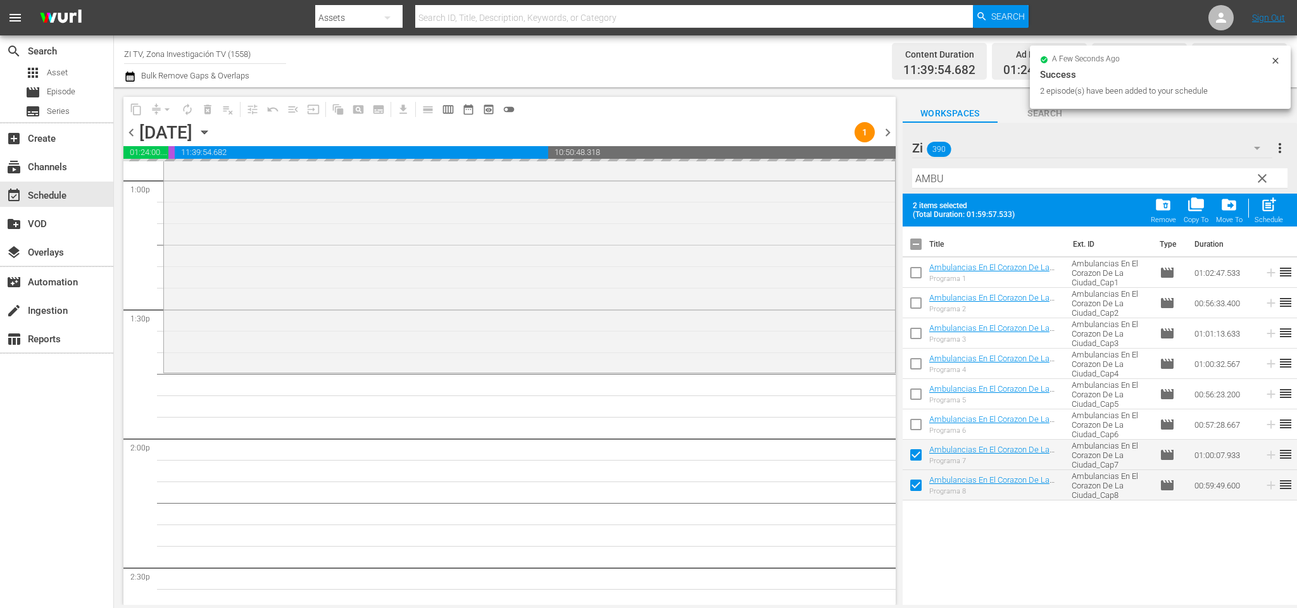
click at [916, 242] on input "checkbox" at bounding box center [916, 247] width 27 height 27
checkbox input "false"
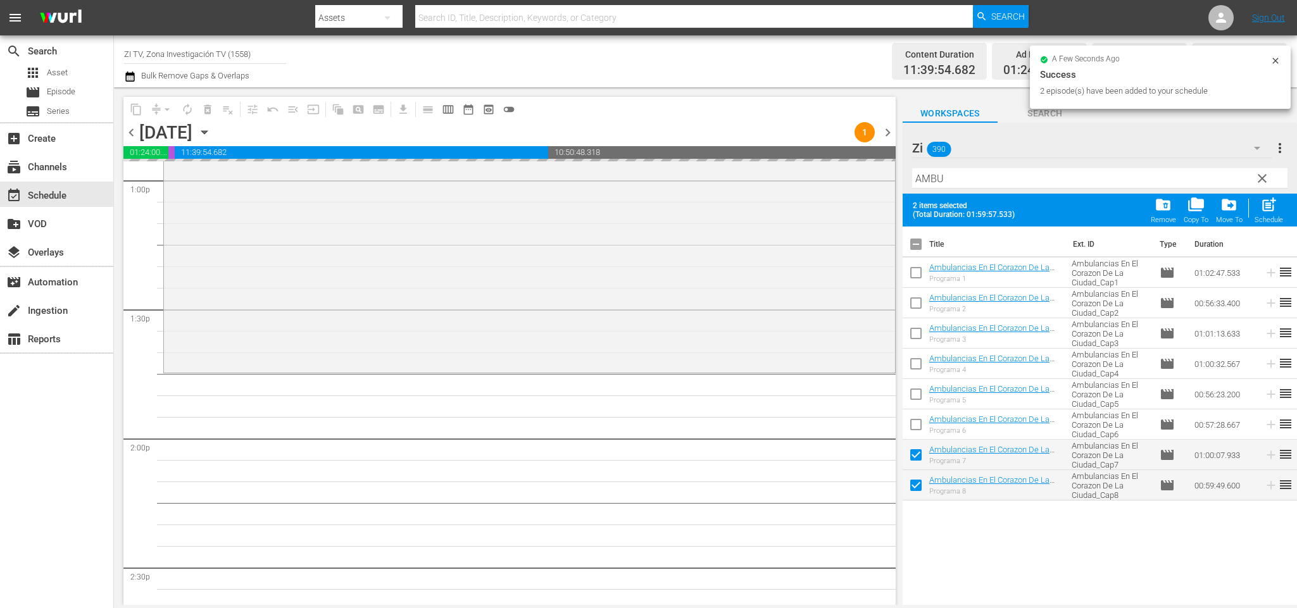
checkbox input "false"
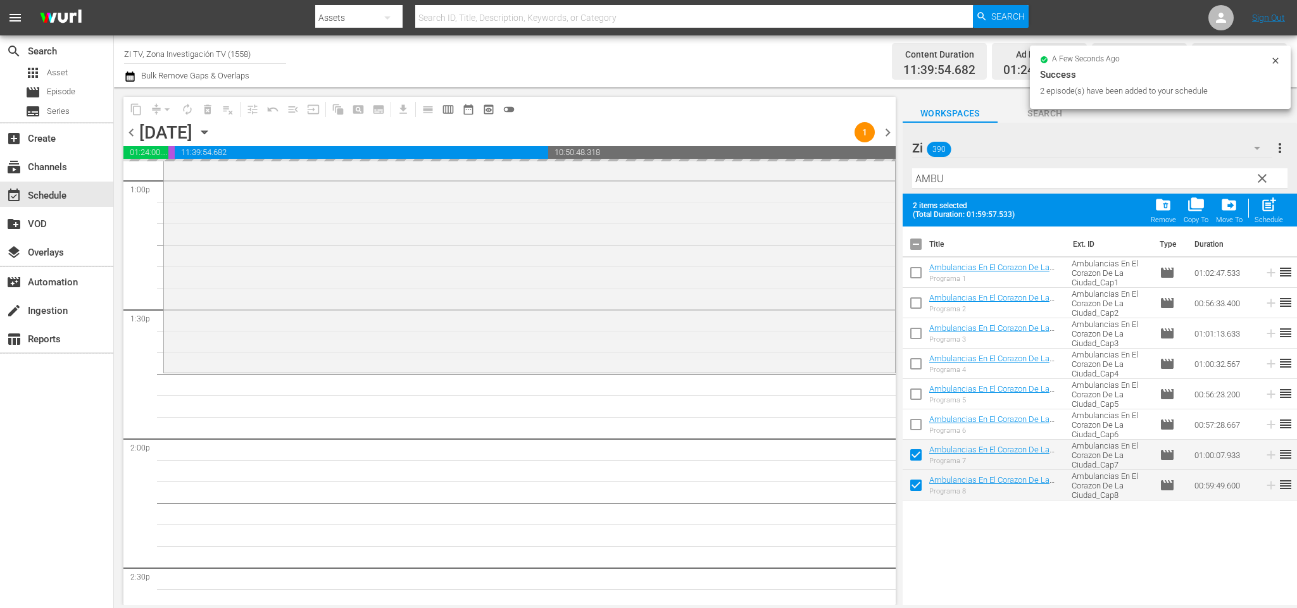
checkbox input "false"
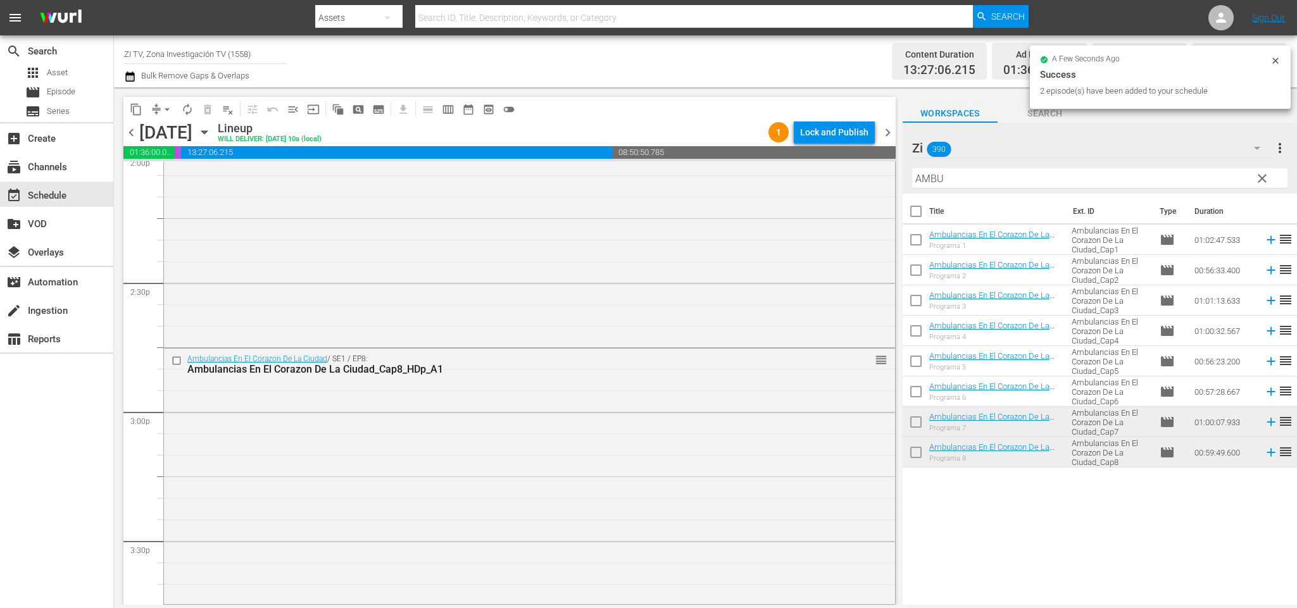
scroll to position [3814, 0]
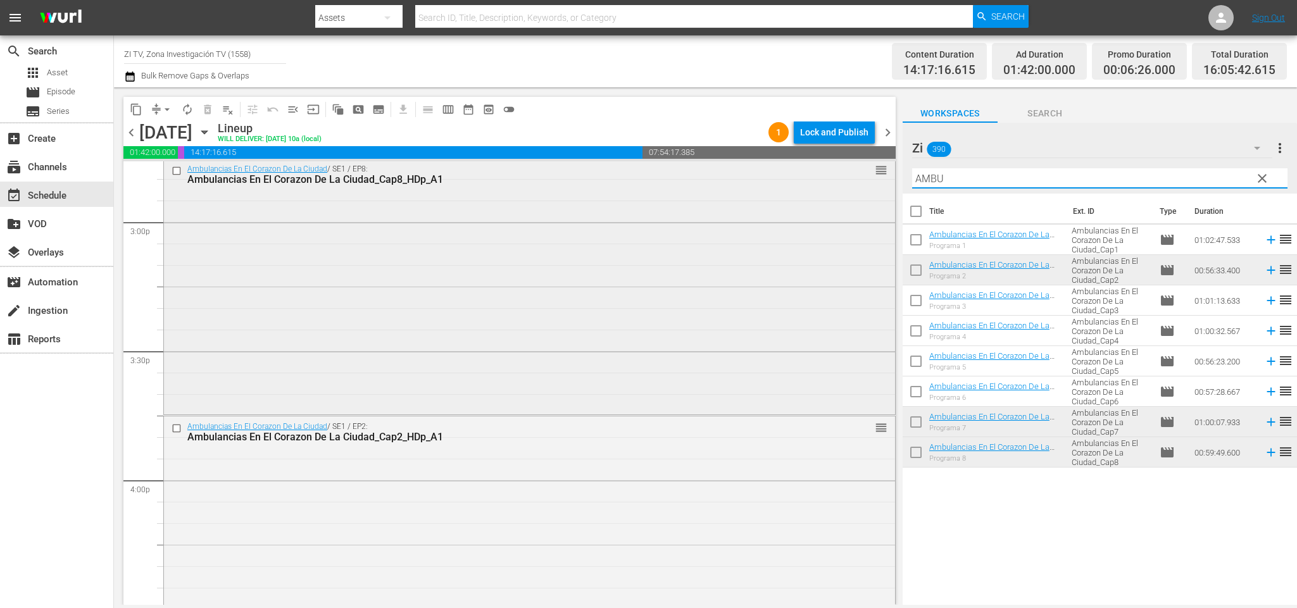
drag, startPoint x: 973, startPoint y: 177, endPoint x: 726, endPoint y: 173, distance: 247.0
click at [726, 173] on div "content_copy compress arrow_drop_down autorenew_outlined delete_forever_outline…" at bounding box center [705, 346] width 1183 height 518
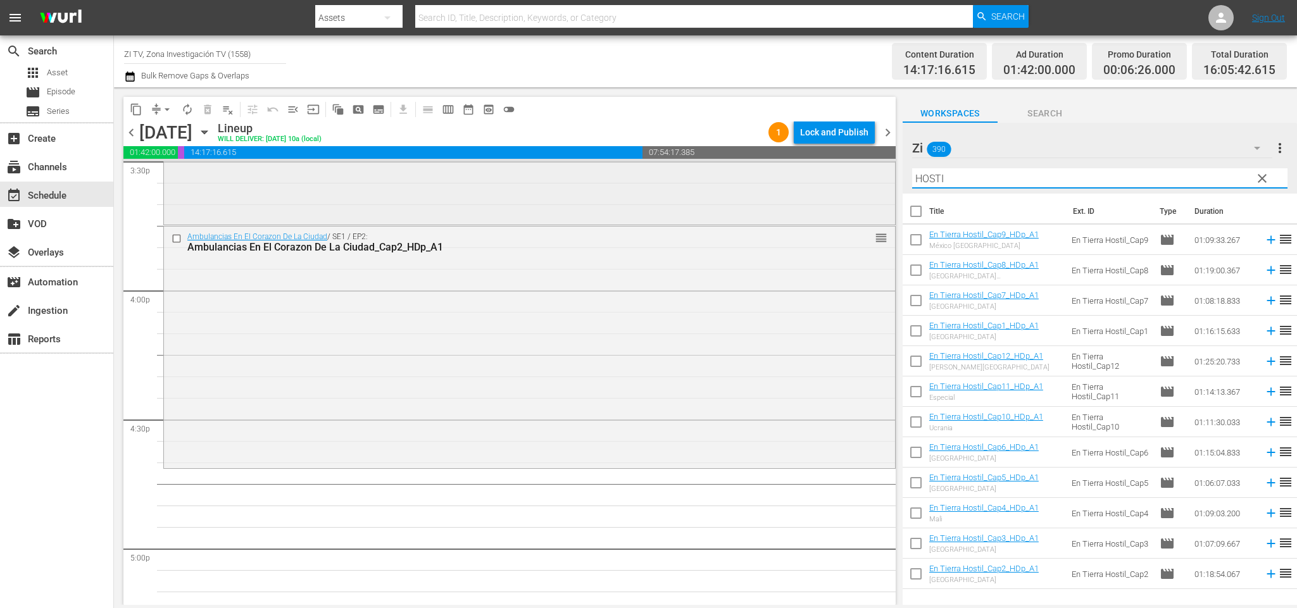
scroll to position [4099, 0]
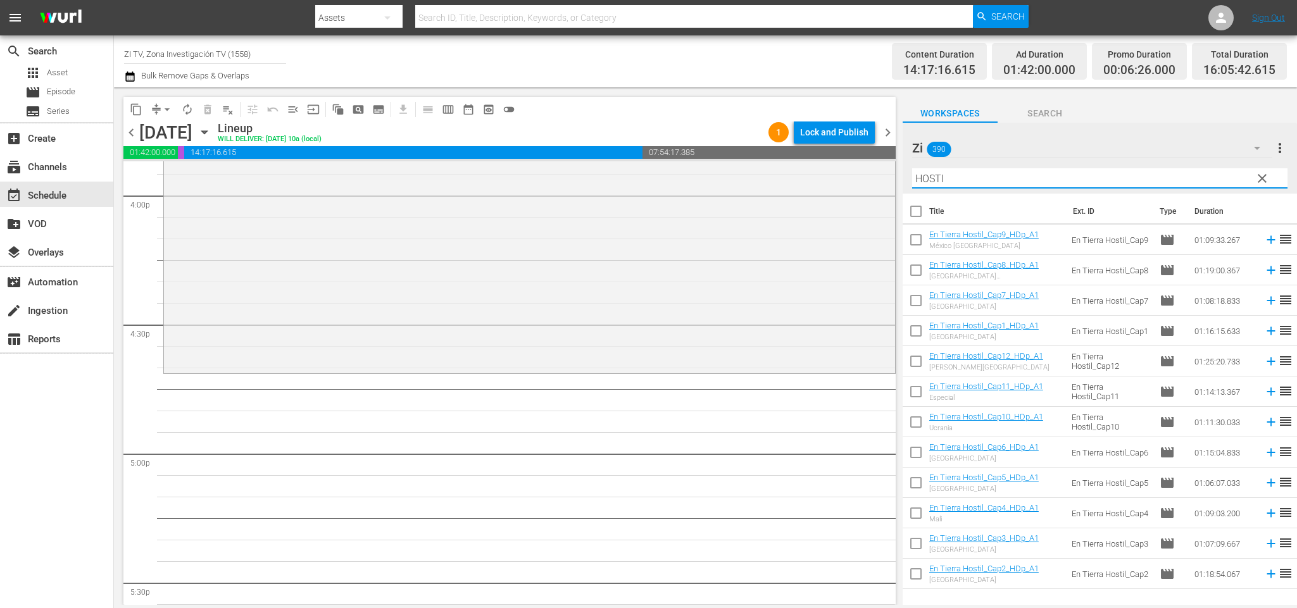
type input "HOSTI"
click at [924, 388] on input "checkbox" at bounding box center [916, 394] width 27 height 27
checkbox input "true"
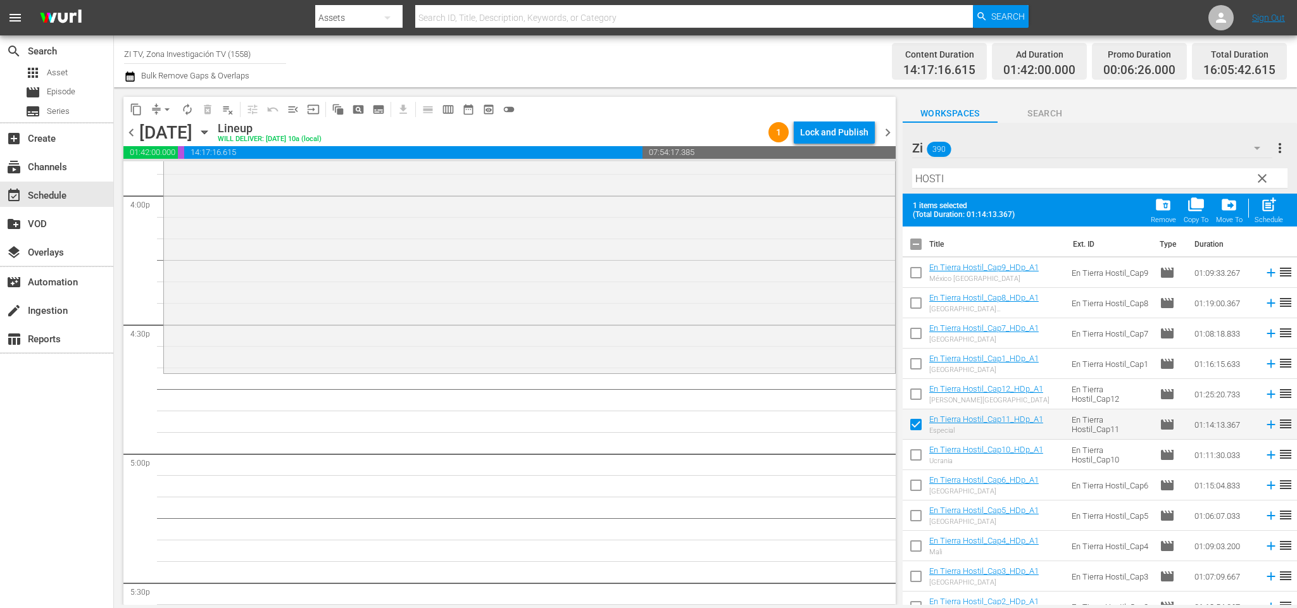
click at [919, 452] on input "checkbox" at bounding box center [916, 458] width 27 height 27
checkbox input "true"
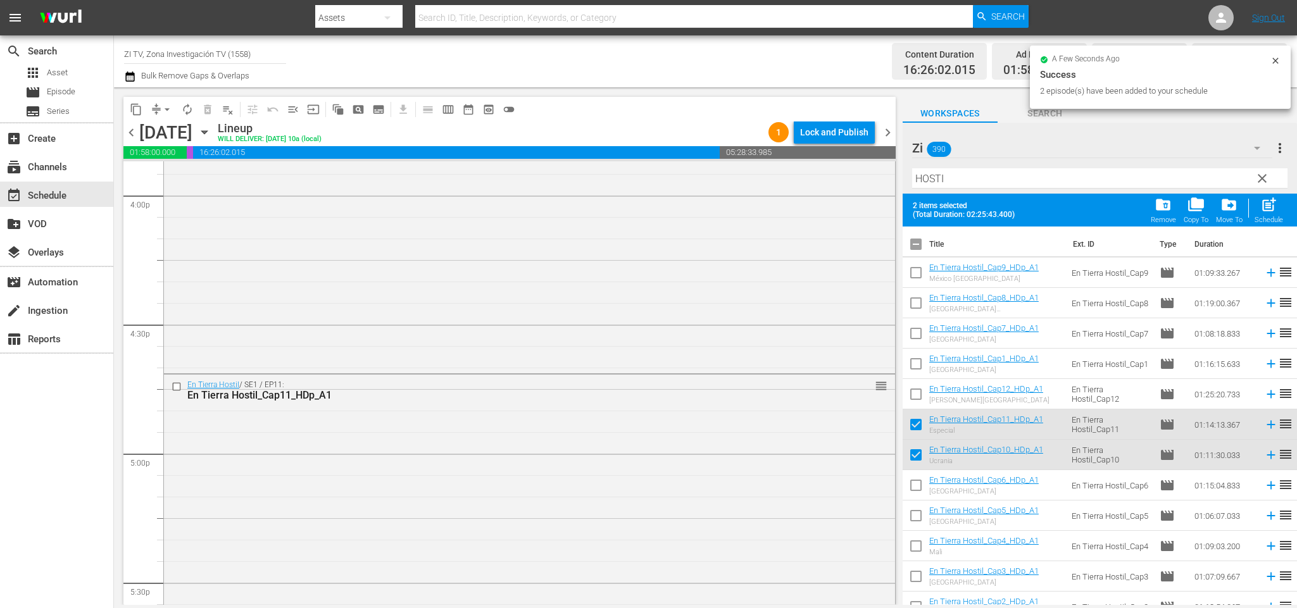
click at [914, 244] on input "checkbox" at bounding box center [916, 247] width 27 height 27
checkbox input "false"
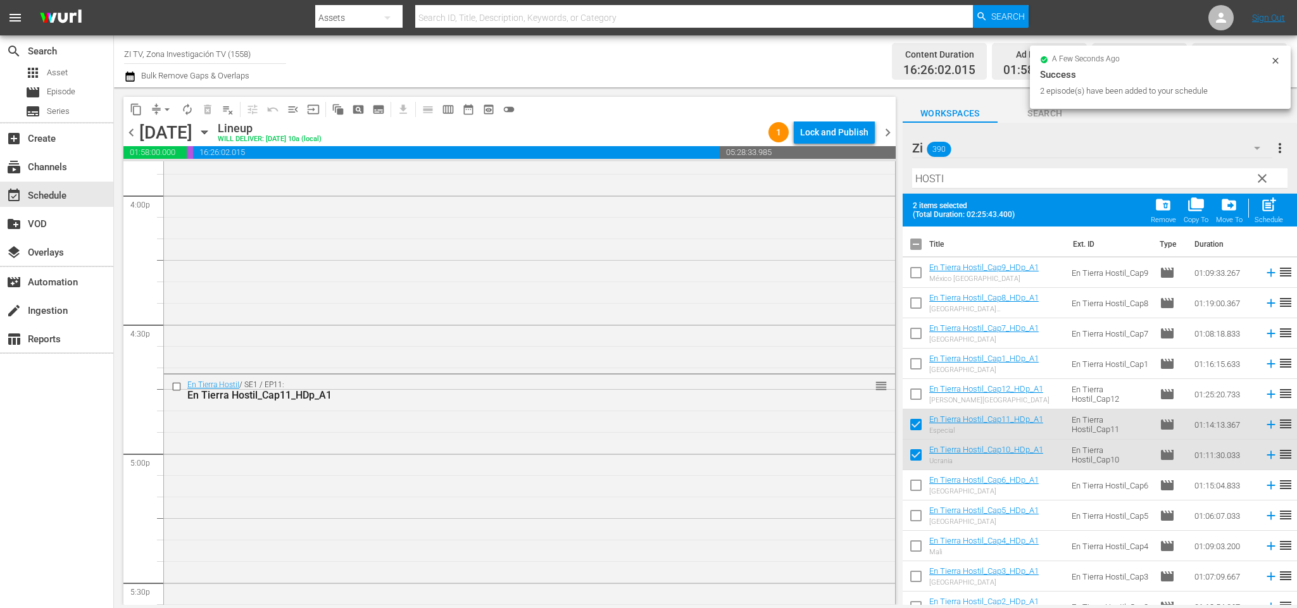
checkbox input "false"
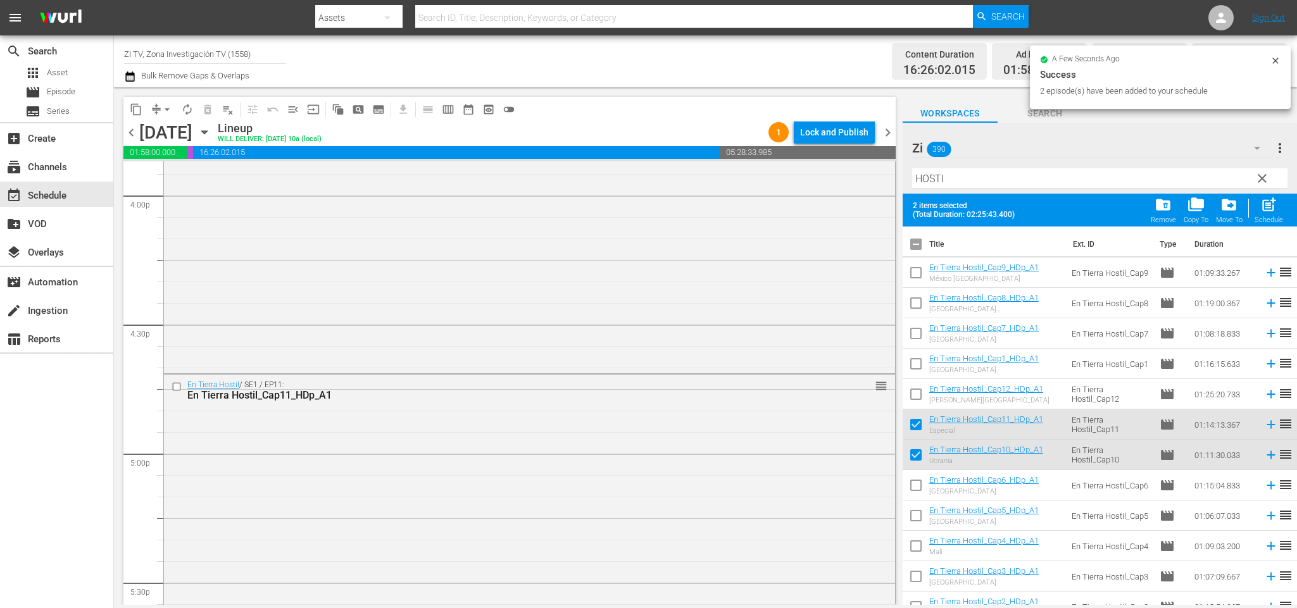
checkbox input "false"
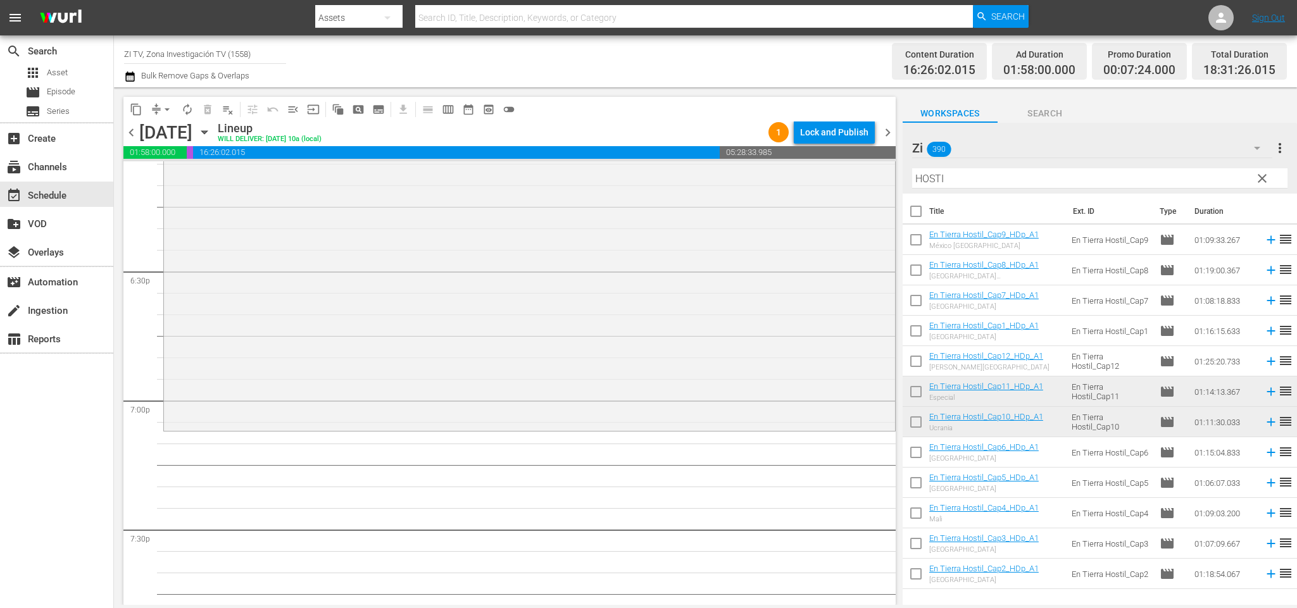
scroll to position [4764, 0]
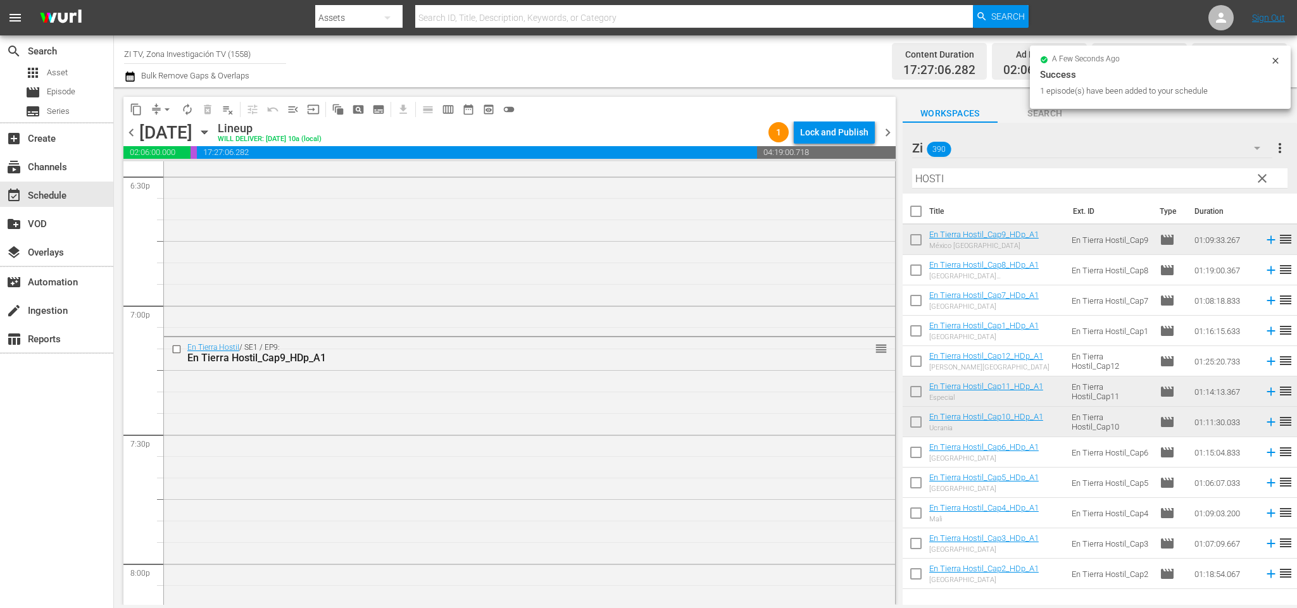
click at [893, 131] on span "chevron_right" at bounding box center [888, 133] width 16 height 16
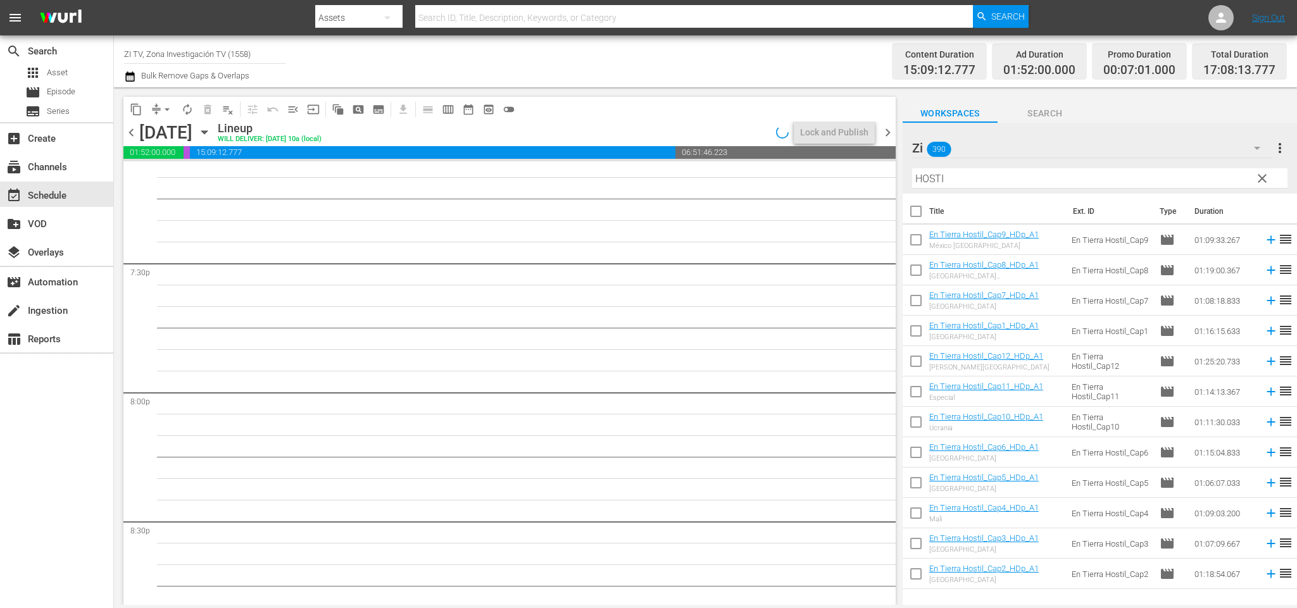
scroll to position [4677, 0]
click at [916, 267] on input "checkbox" at bounding box center [916, 273] width 27 height 27
checkbox input "true"
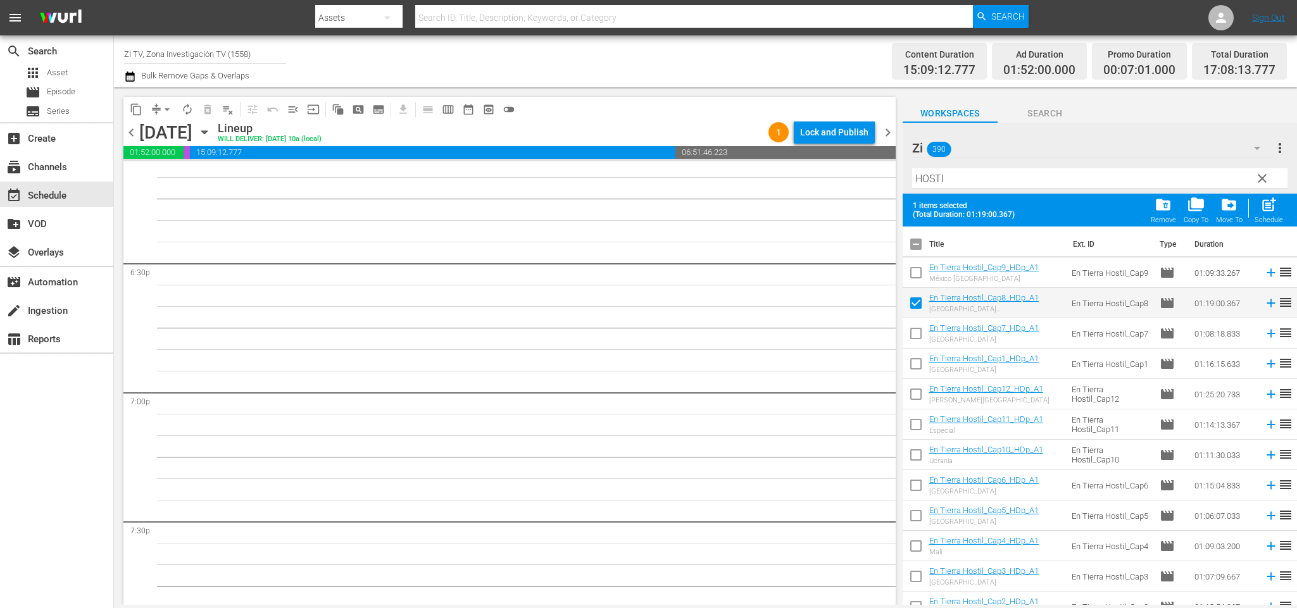
click at [917, 338] on input "checkbox" at bounding box center [916, 336] width 27 height 27
checkbox input "true"
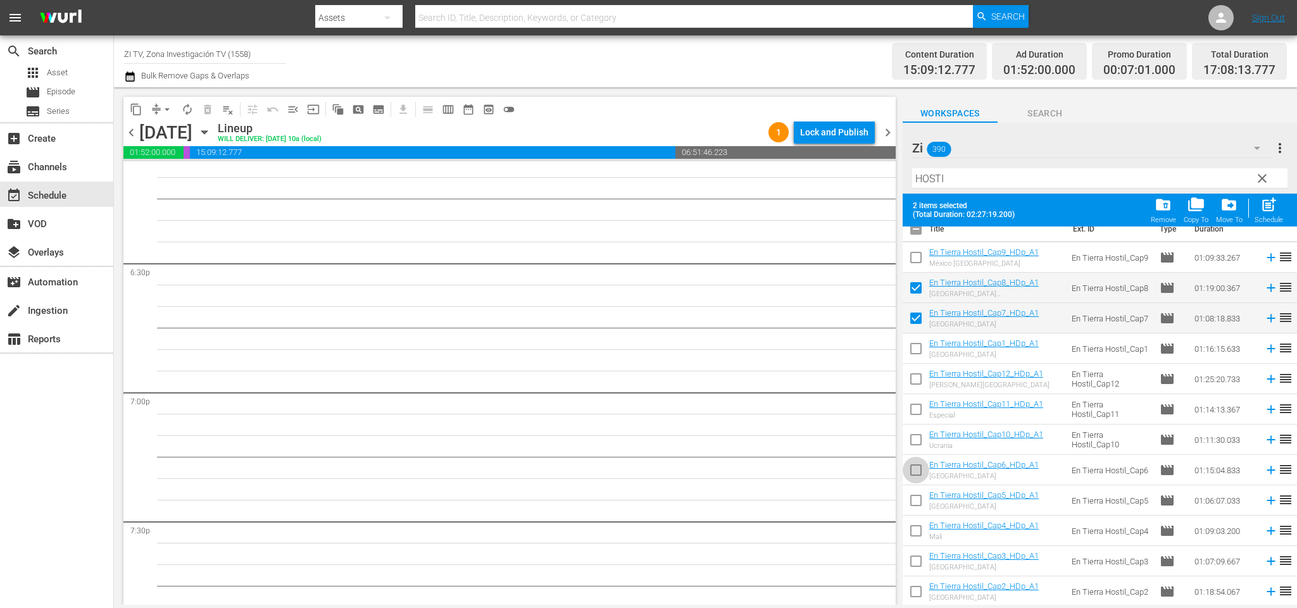
click at [917, 460] on input "checkbox" at bounding box center [916, 473] width 27 height 27
checkbox input "true"
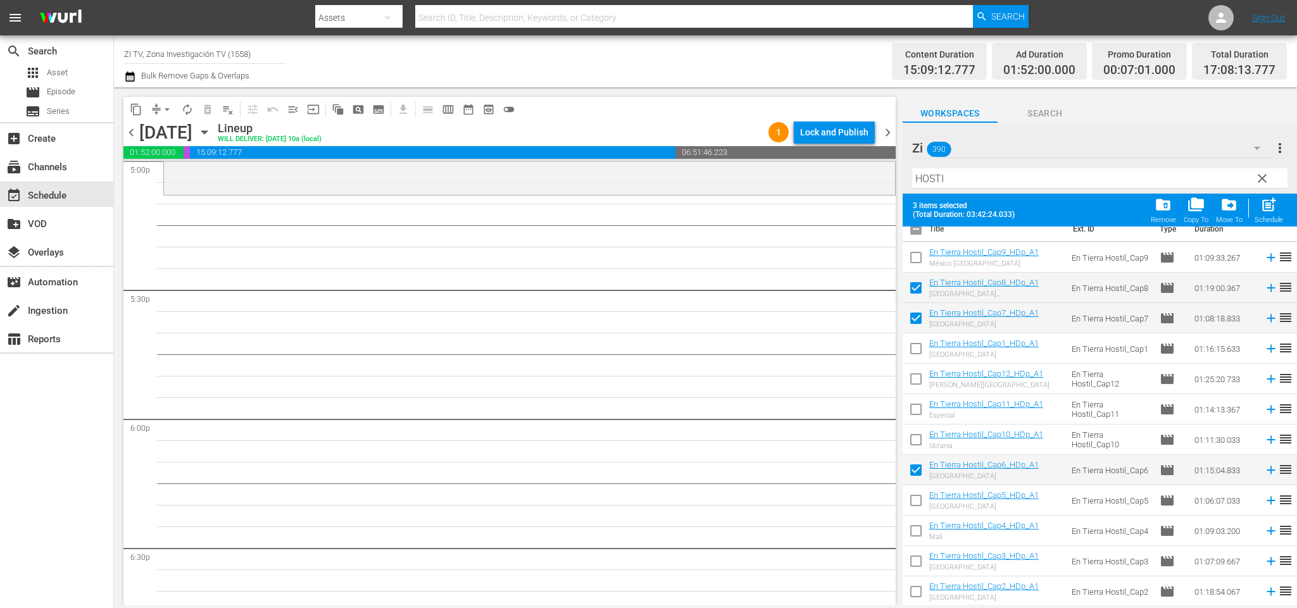
scroll to position [4297, 0]
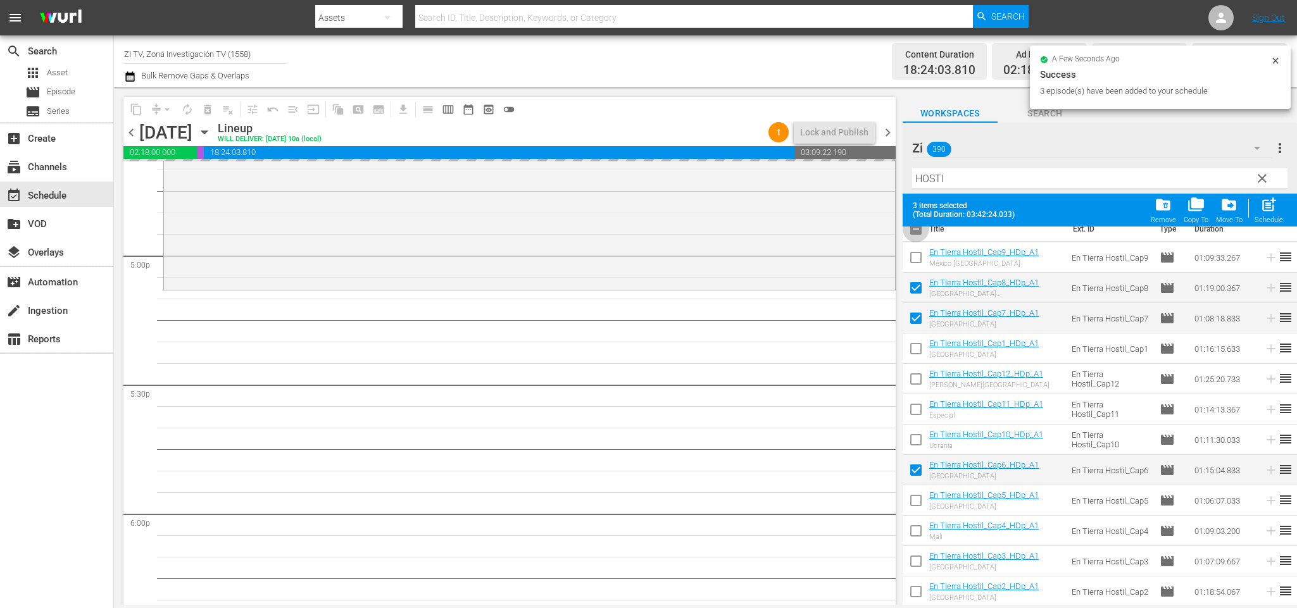
click at [918, 230] on input "checkbox" at bounding box center [916, 231] width 27 height 27
checkbox input "true"
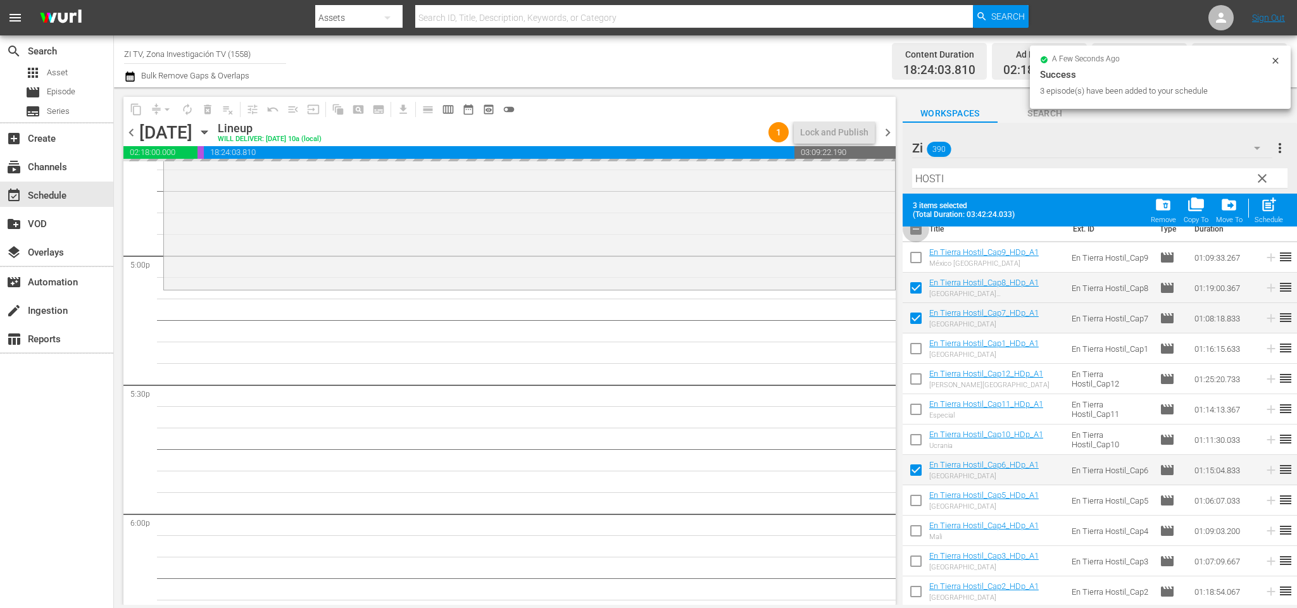
checkbox input "true"
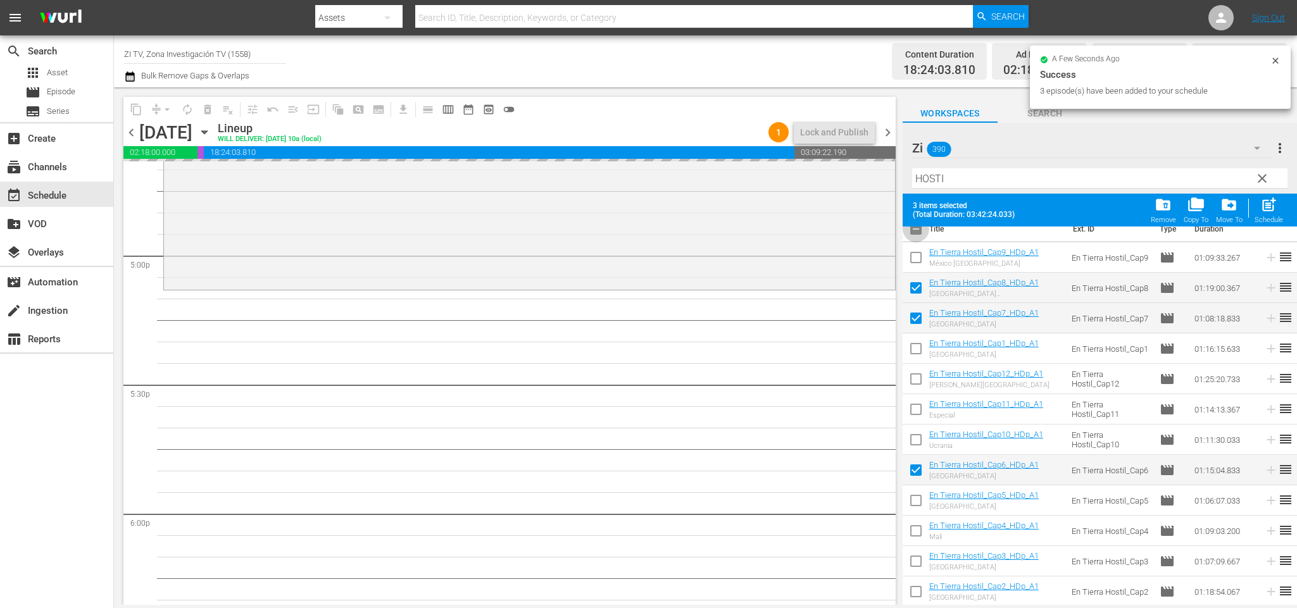
checkbox input "true"
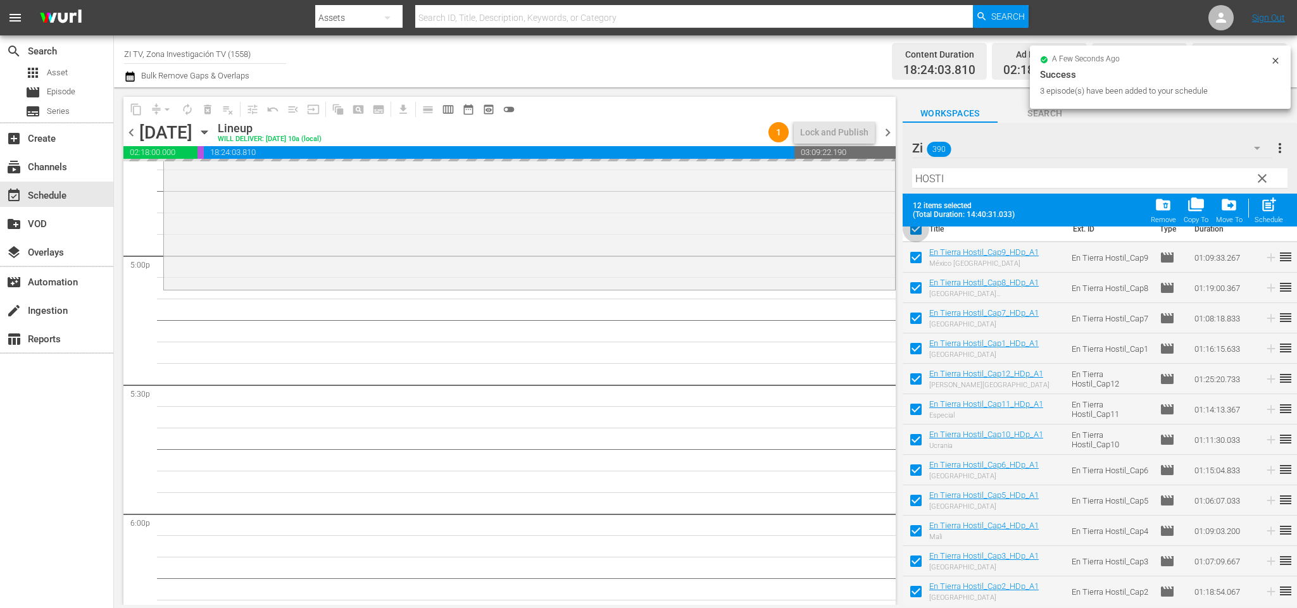
click at [918, 230] on input "checkbox" at bounding box center [916, 231] width 27 height 27
checkbox input "false"
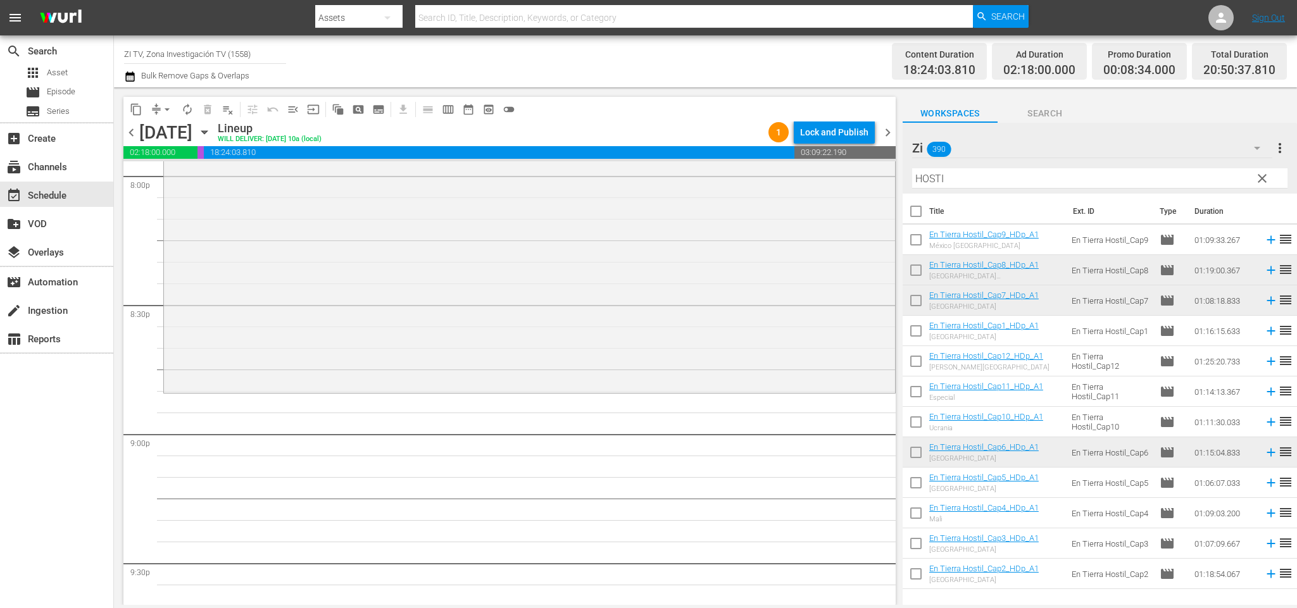
scroll to position [5247, 0]
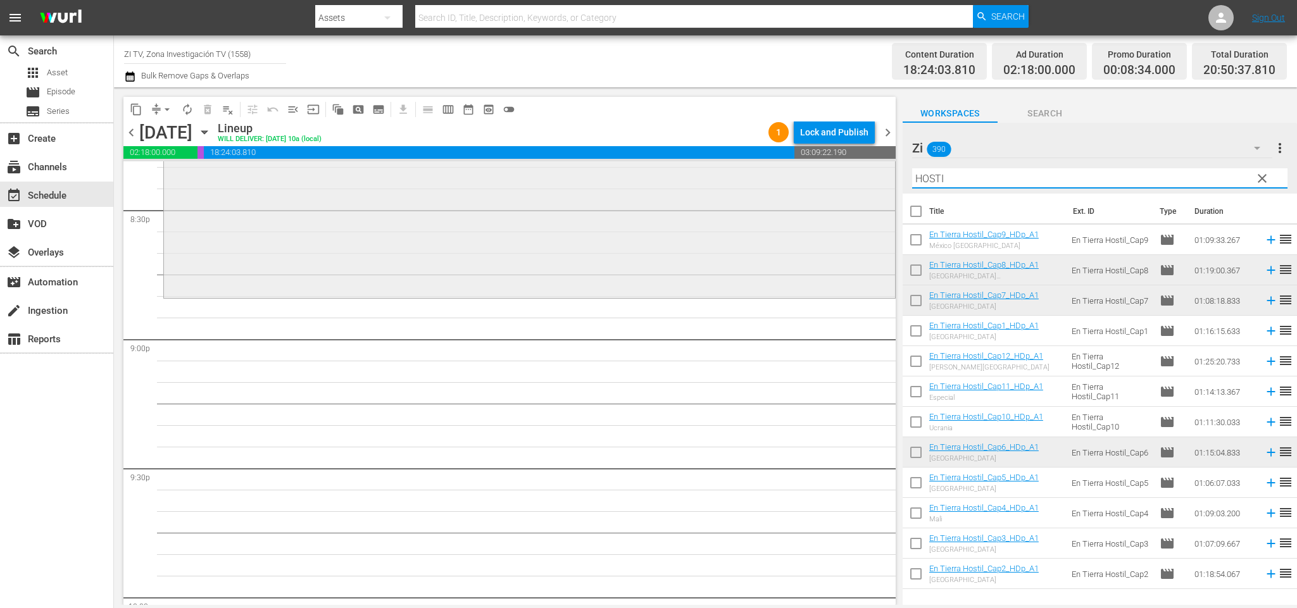
drag, startPoint x: 995, startPoint y: 177, endPoint x: 747, endPoint y: 173, distance: 248.9
click at [747, 173] on div "content_copy compress arrow_drop_down autorenew_outlined delete_forever_outline…" at bounding box center [705, 346] width 1183 height 518
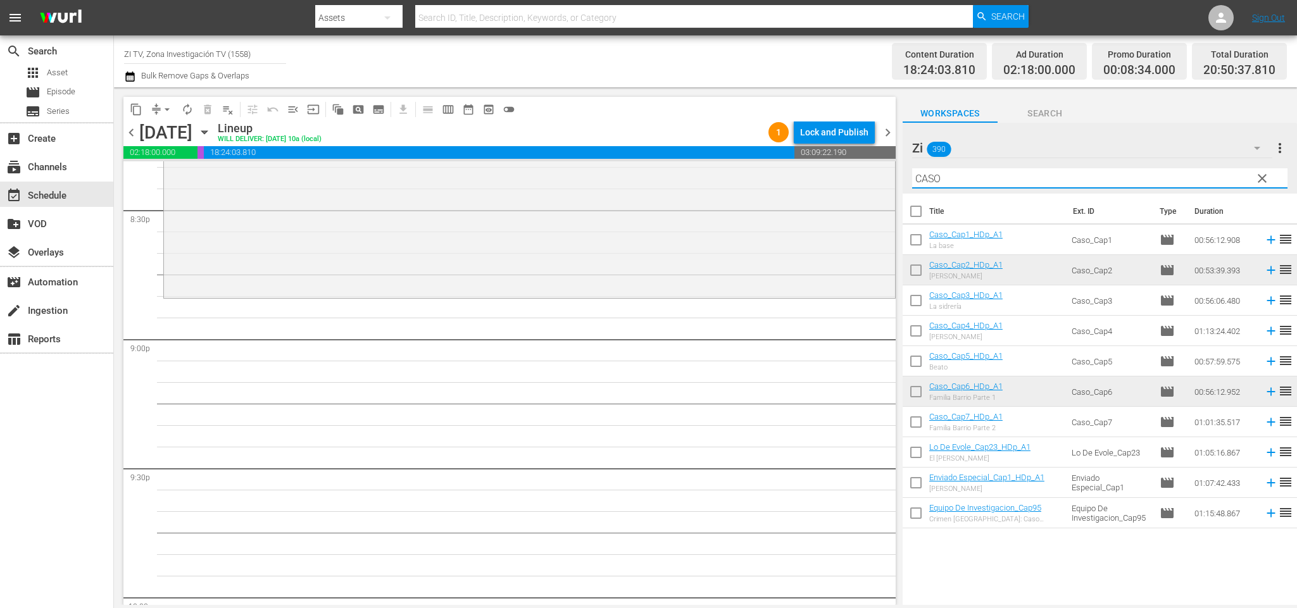
drag, startPoint x: 914, startPoint y: 270, endPoint x: 937, endPoint y: 315, distance: 50.7
click at [914, 270] on input "checkbox" at bounding box center [916, 273] width 27 height 27
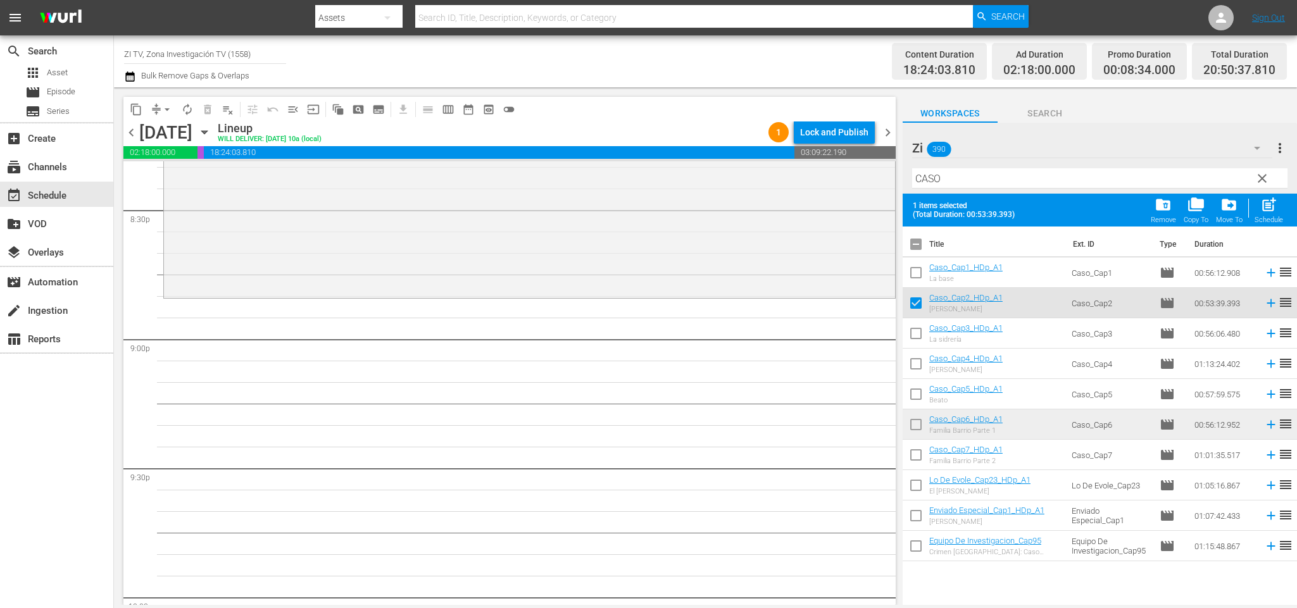
click at [912, 422] on input "checkbox" at bounding box center [916, 427] width 27 height 27
click at [917, 245] on input "checkbox" at bounding box center [916, 247] width 27 height 27
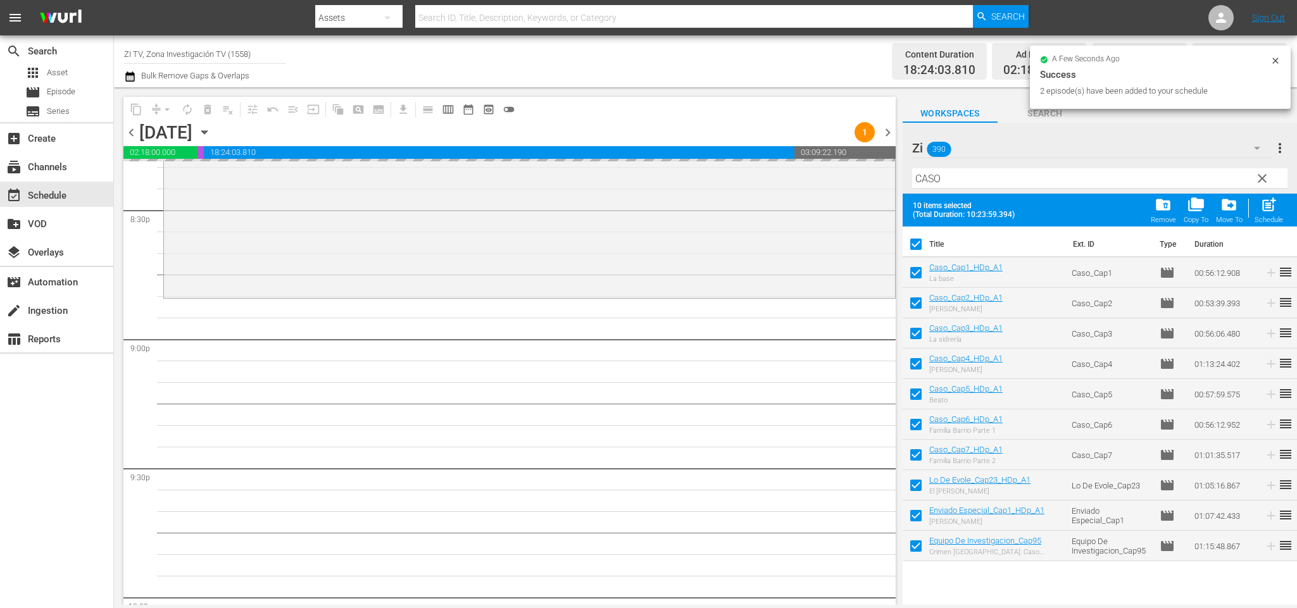
click at [917, 245] on input "checkbox" at bounding box center [916, 247] width 27 height 27
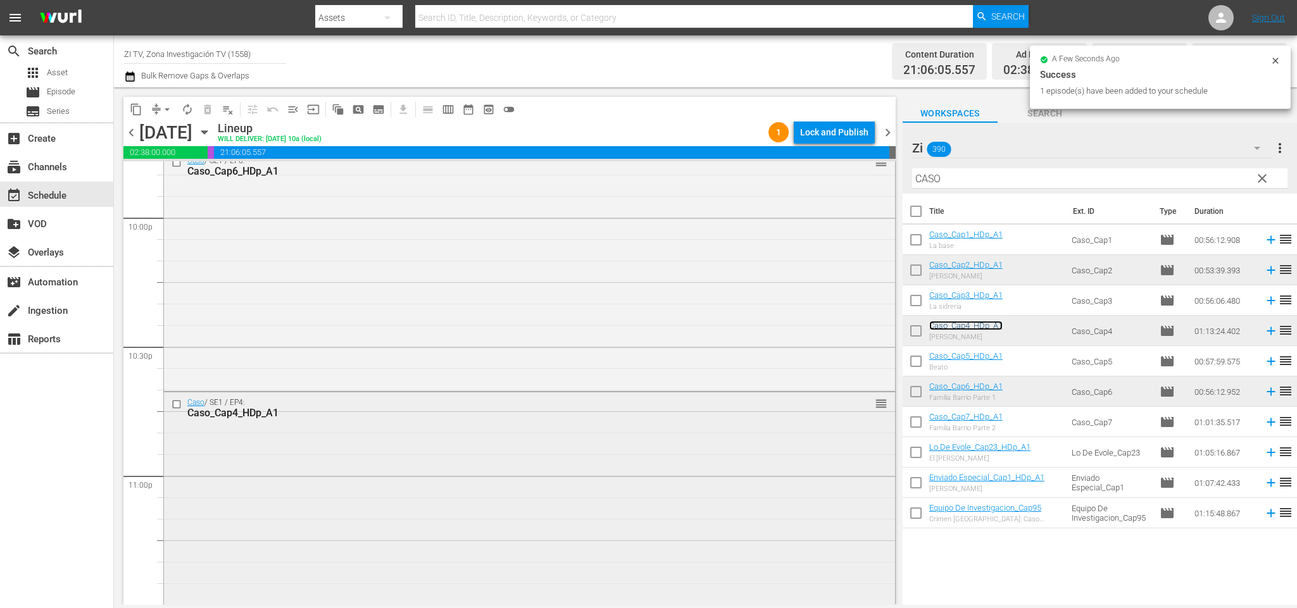
scroll to position [5756, 0]
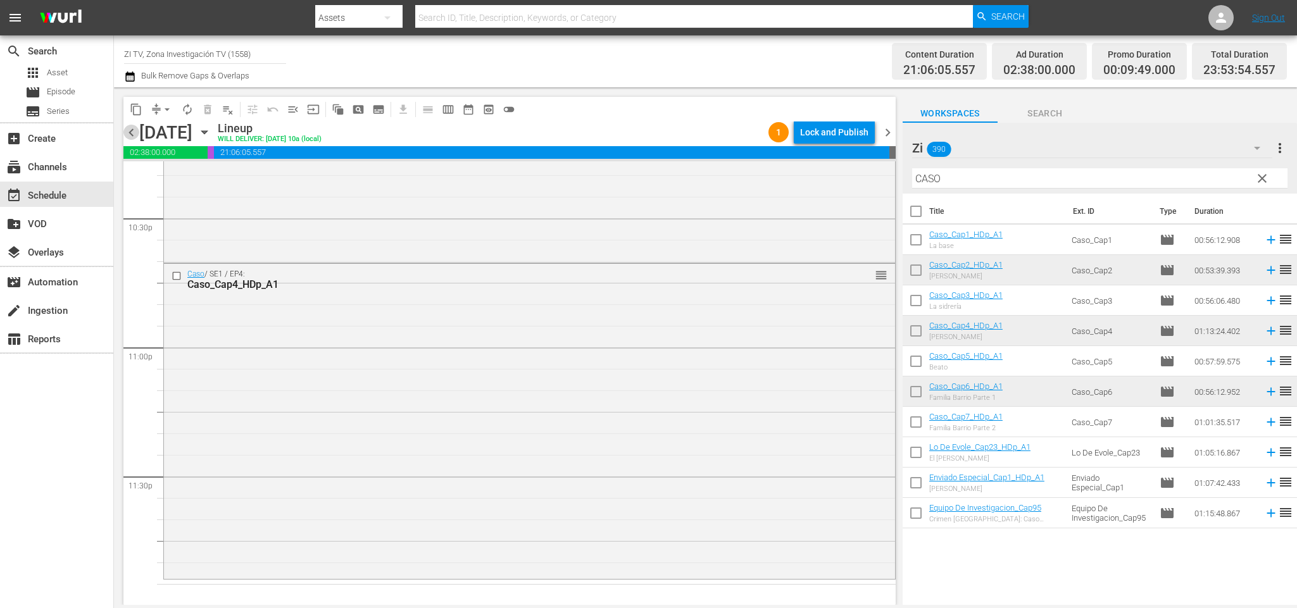
click at [127, 132] on span "chevron_left" at bounding box center [131, 133] width 16 height 16
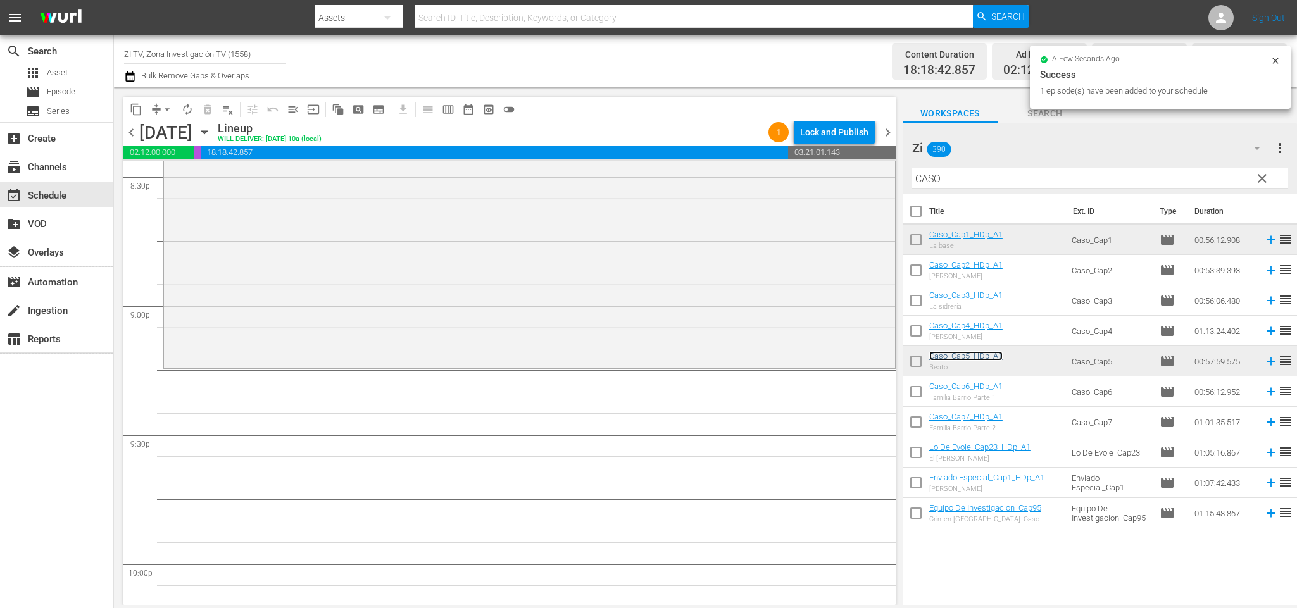
scroll to position [5376, 0]
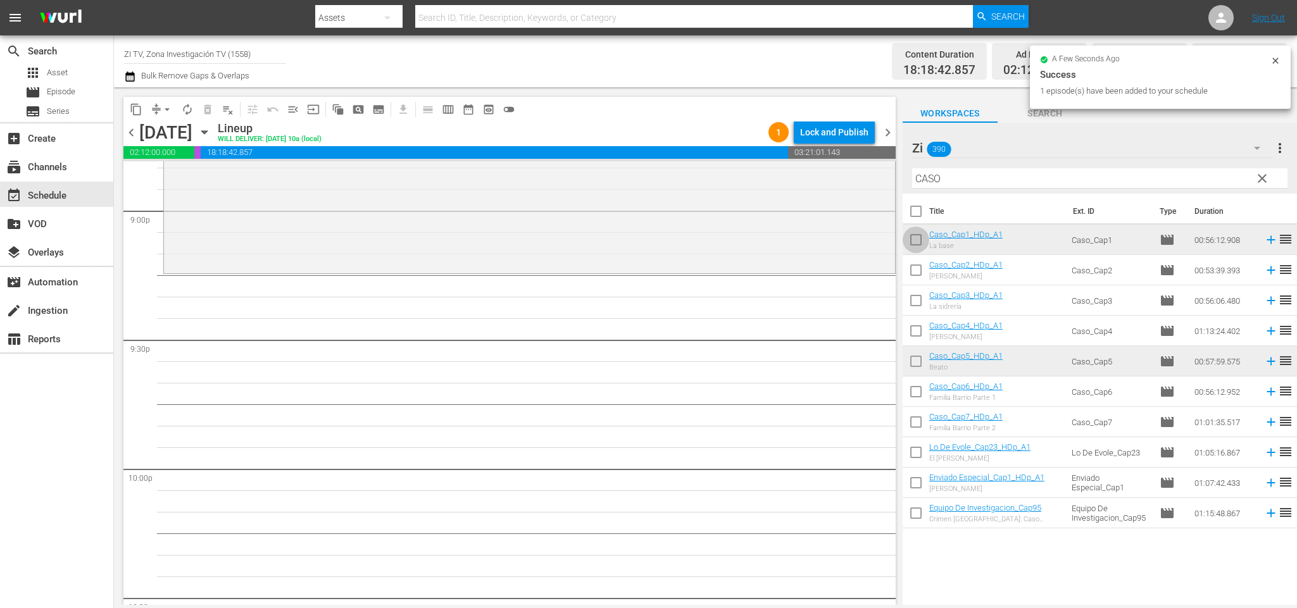
click at [921, 243] on input "checkbox" at bounding box center [916, 242] width 27 height 27
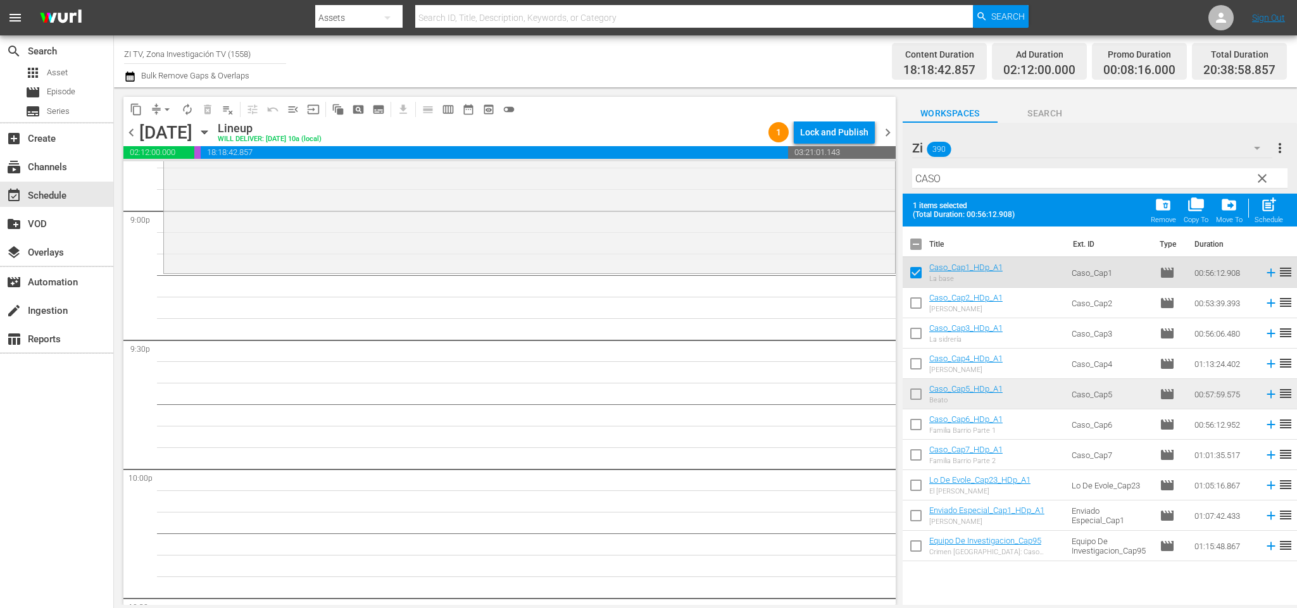
click at [919, 331] on input "checkbox" at bounding box center [916, 336] width 27 height 27
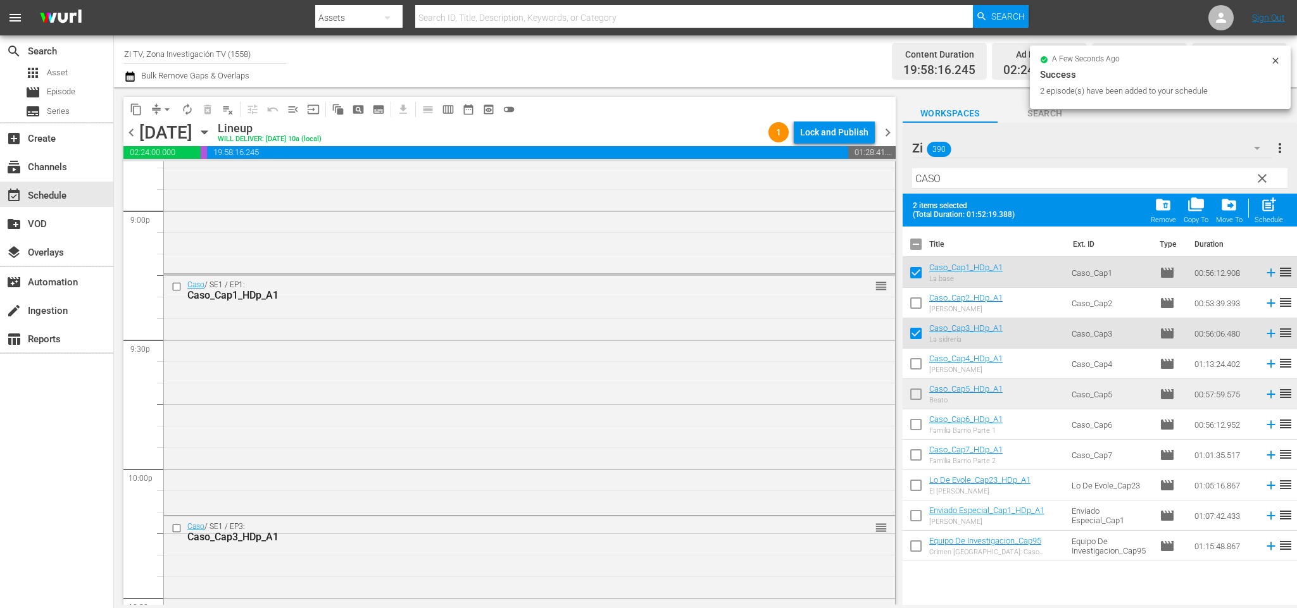
click at [921, 238] on input "checkbox" at bounding box center [916, 247] width 27 height 27
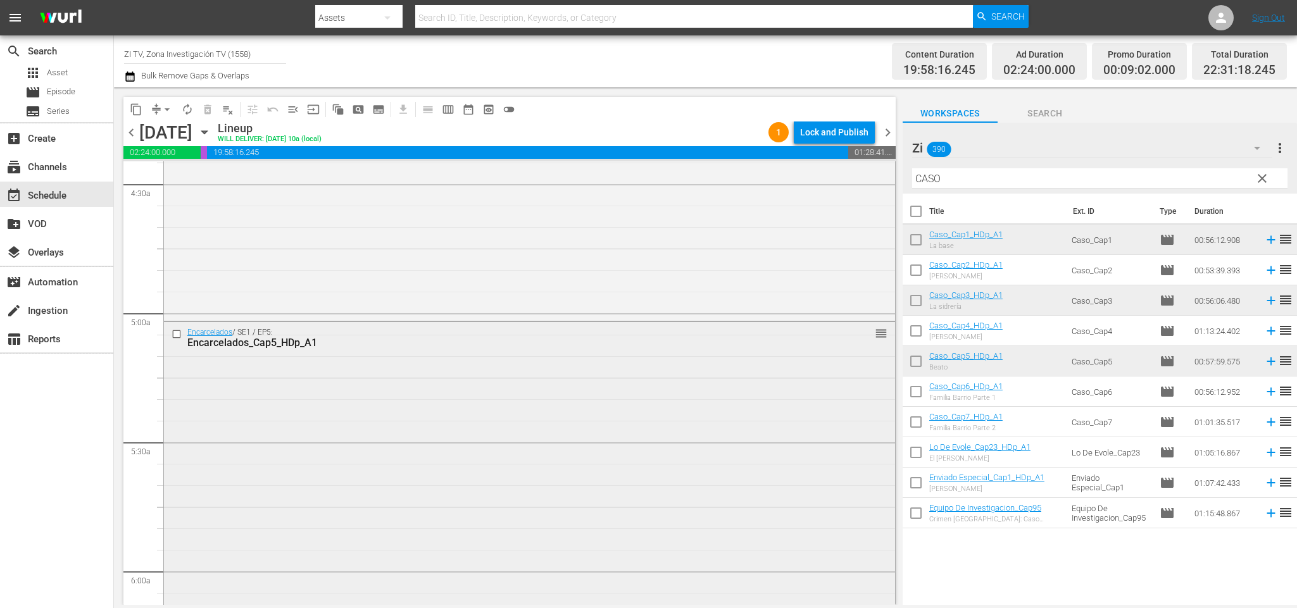
scroll to position [1615, 0]
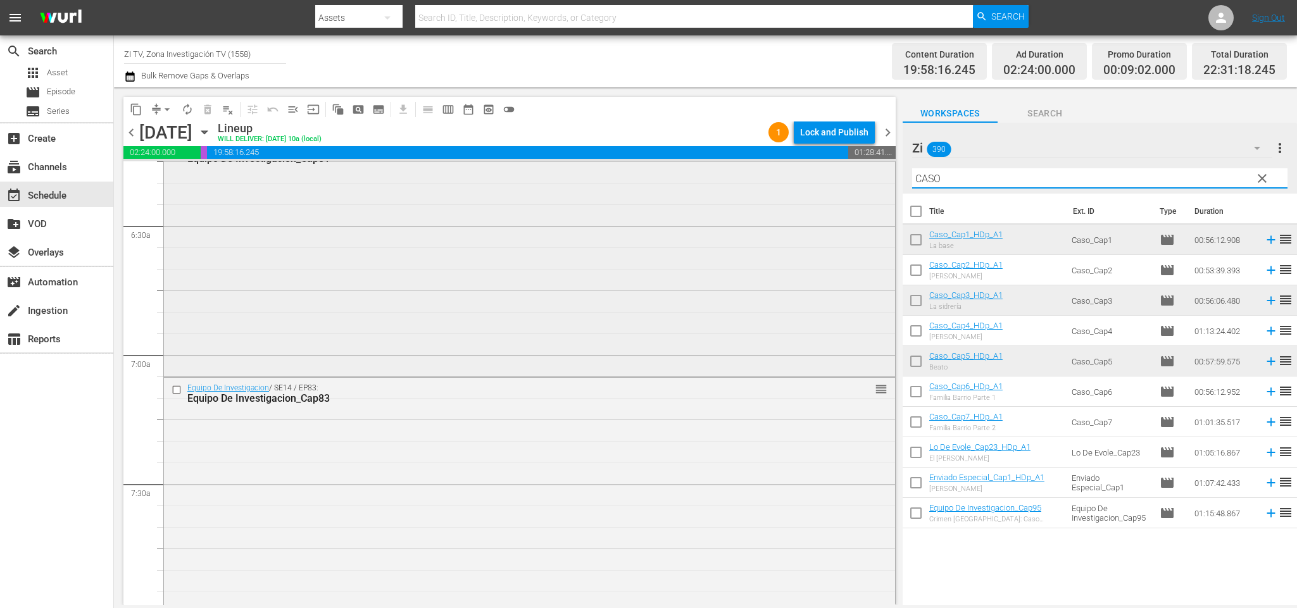
drag, startPoint x: 912, startPoint y: 179, endPoint x: 675, endPoint y: 173, distance: 236.9
click at [675, 173] on div "content_copy compress arrow_drop_down autorenew_outlined delete_forever_outline…" at bounding box center [705, 346] width 1183 height 518
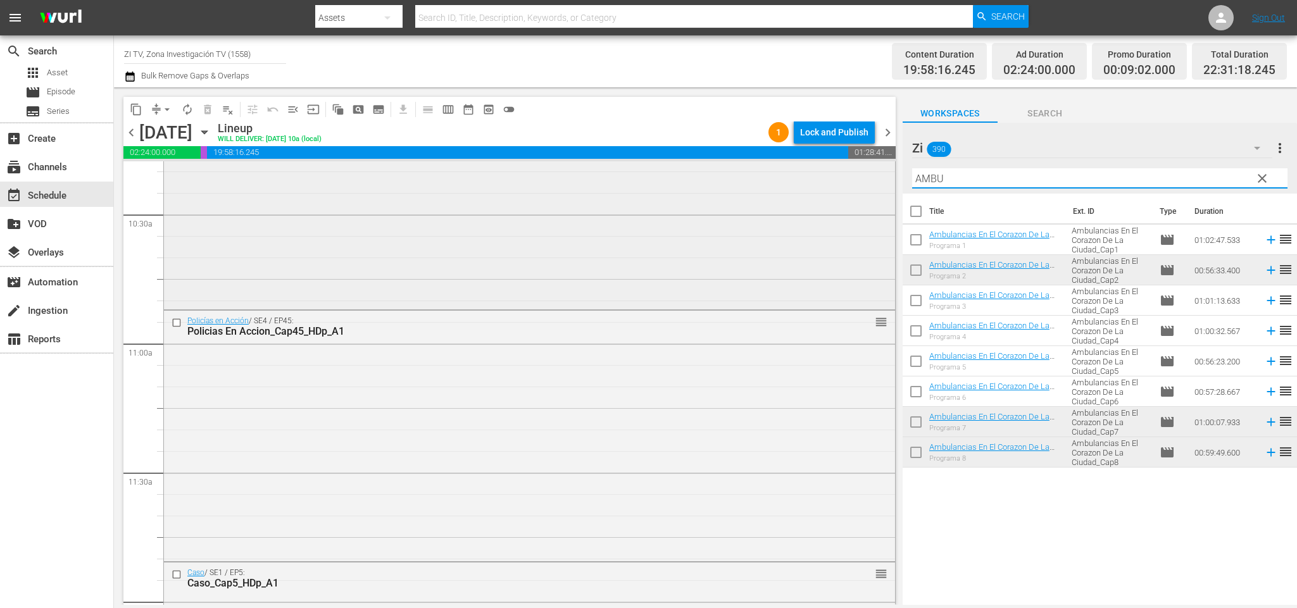
scroll to position [2754, 0]
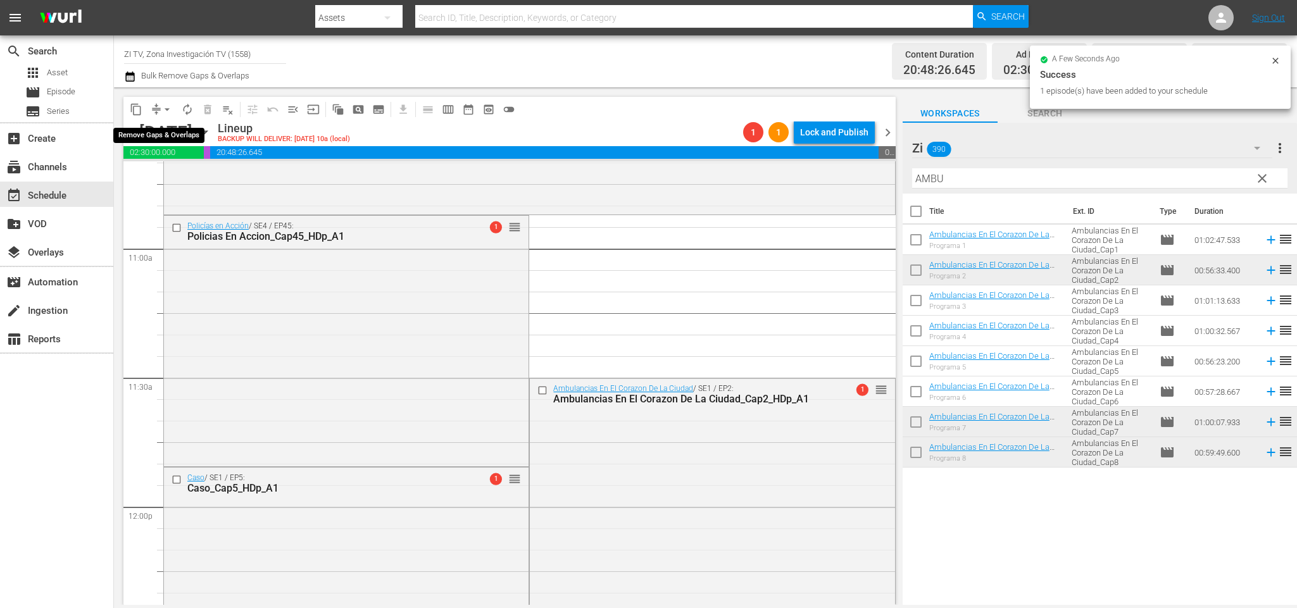
click at [167, 110] on span "arrow_drop_down" at bounding box center [167, 109] width 13 height 13
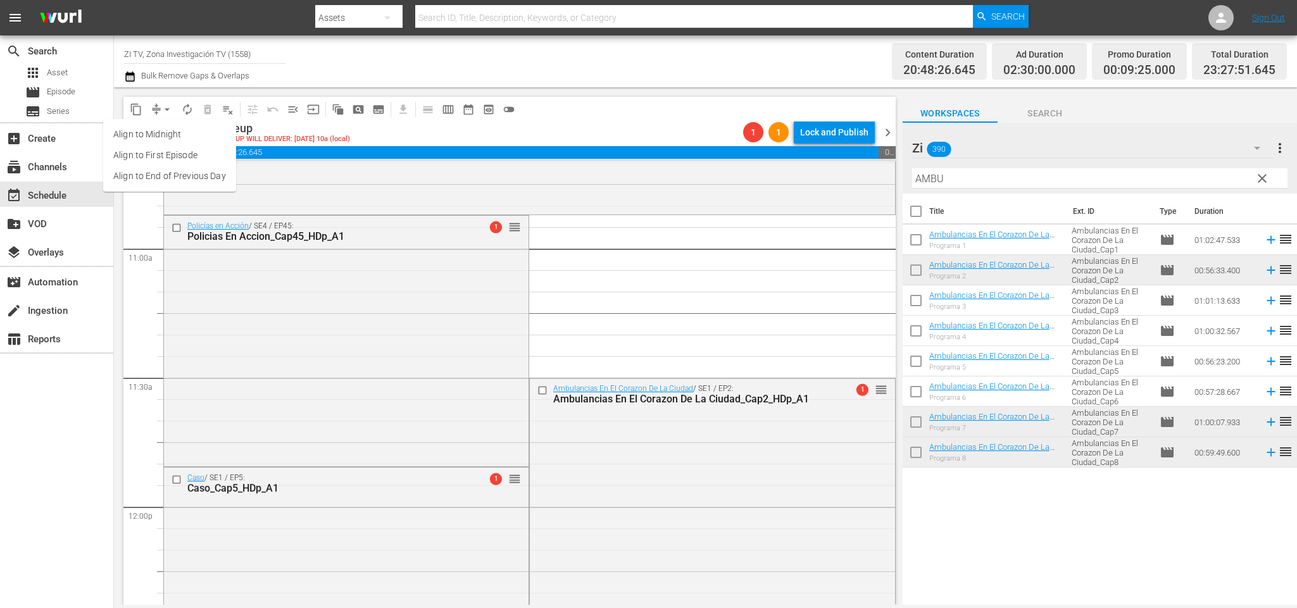
click at [208, 179] on li "Align to End of Previous Day" at bounding box center [169, 176] width 133 height 21
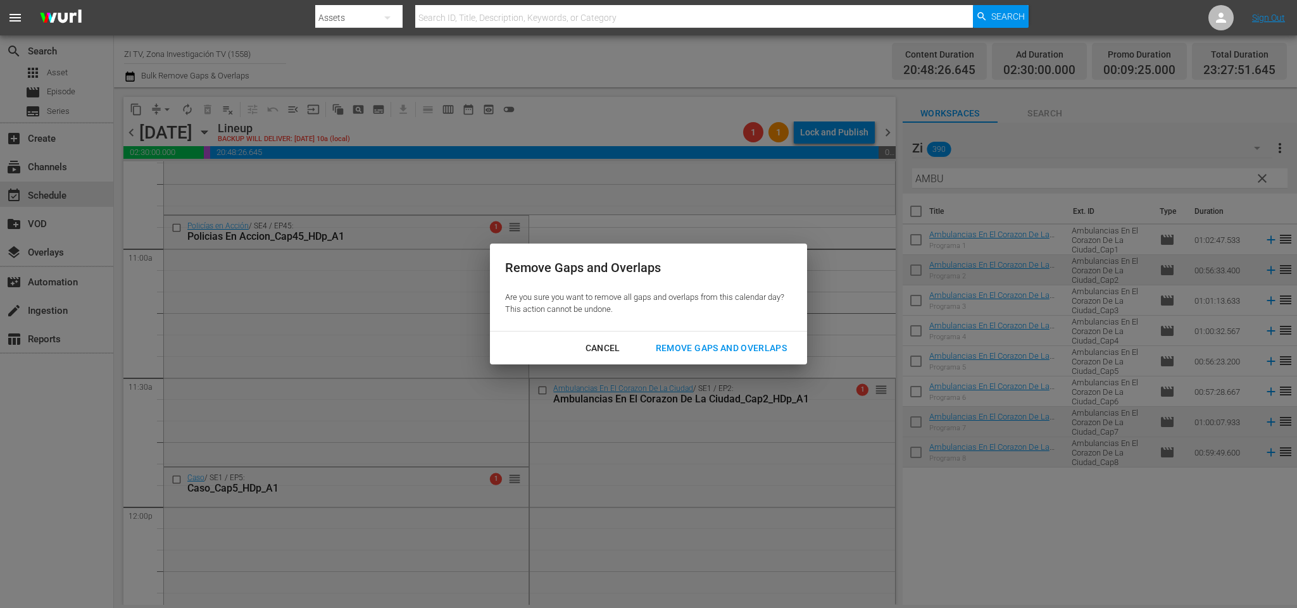
click at [762, 350] on div "Remove Gaps and Overlaps" at bounding box center [721, 349] width 151 height 16
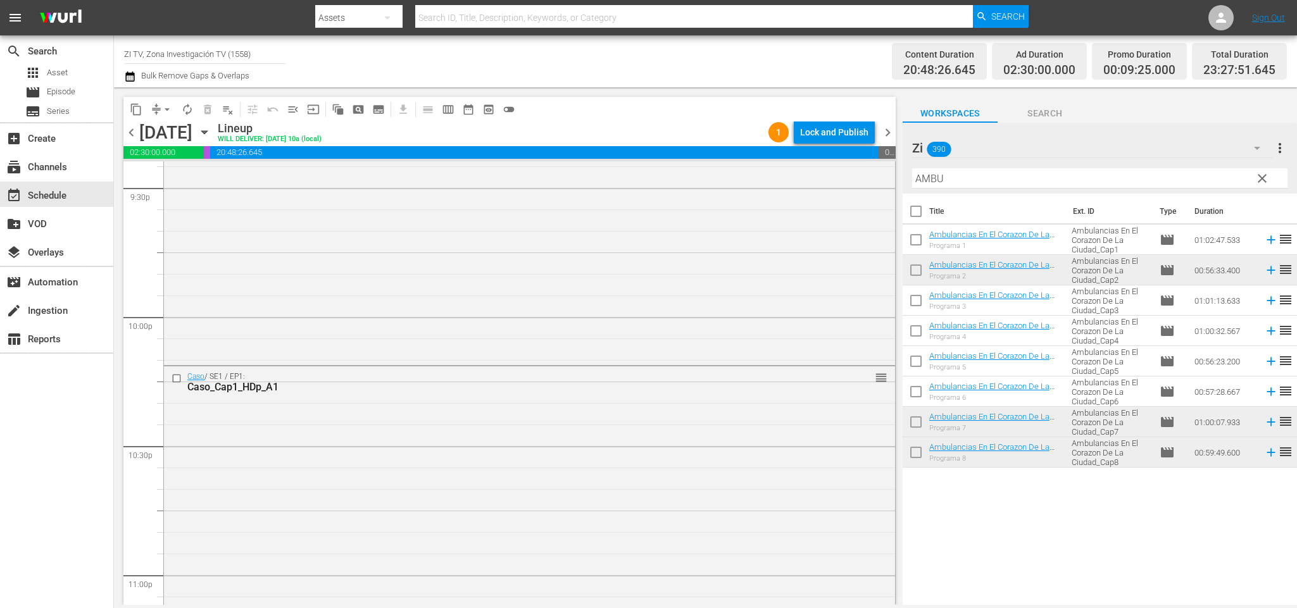
scroll to position [5772, 0]
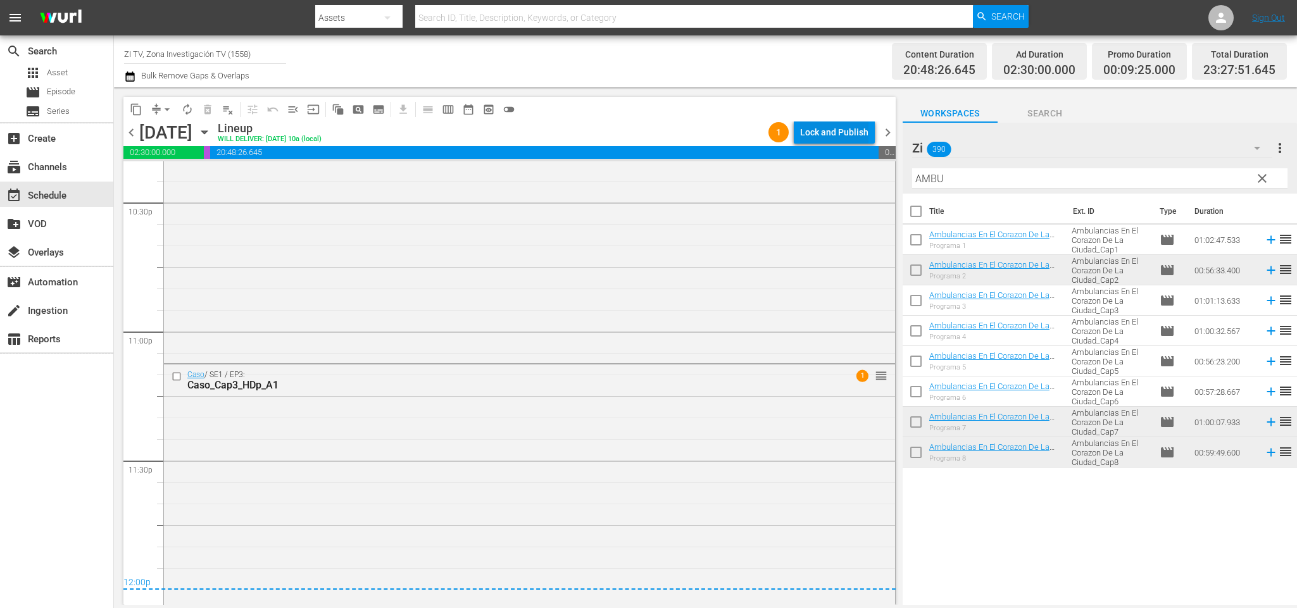
click at [838, 134] on div "Lock and Publish" at bounding box center [834, 132] width 68 height 23
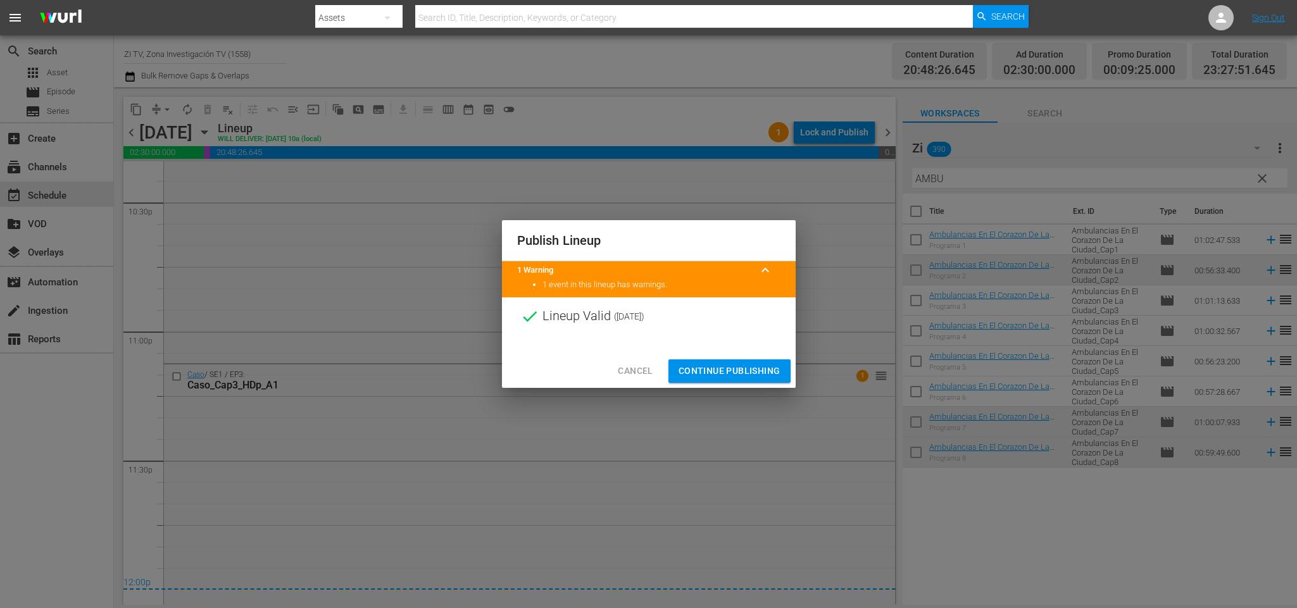
click at [722, 373] on span "Continue Publishing" at bounding box center [730, 371] width 102 height 16
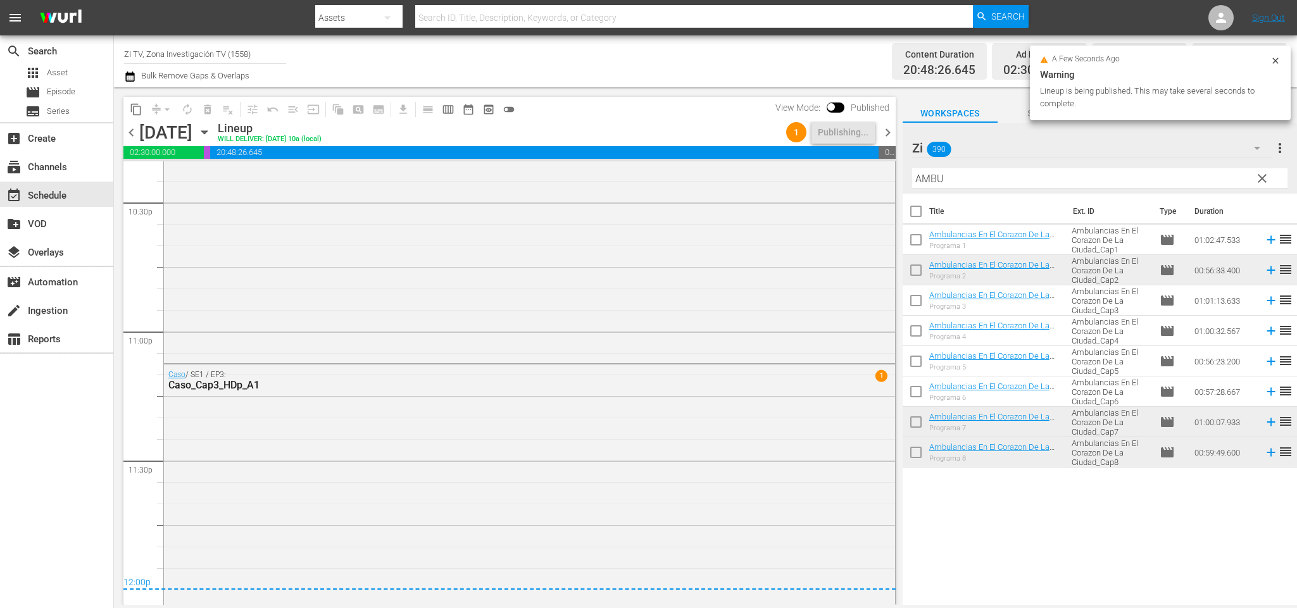
click at [886, 135] on span "chevron_right" at bounding box center [888, 133] width 16 height 16
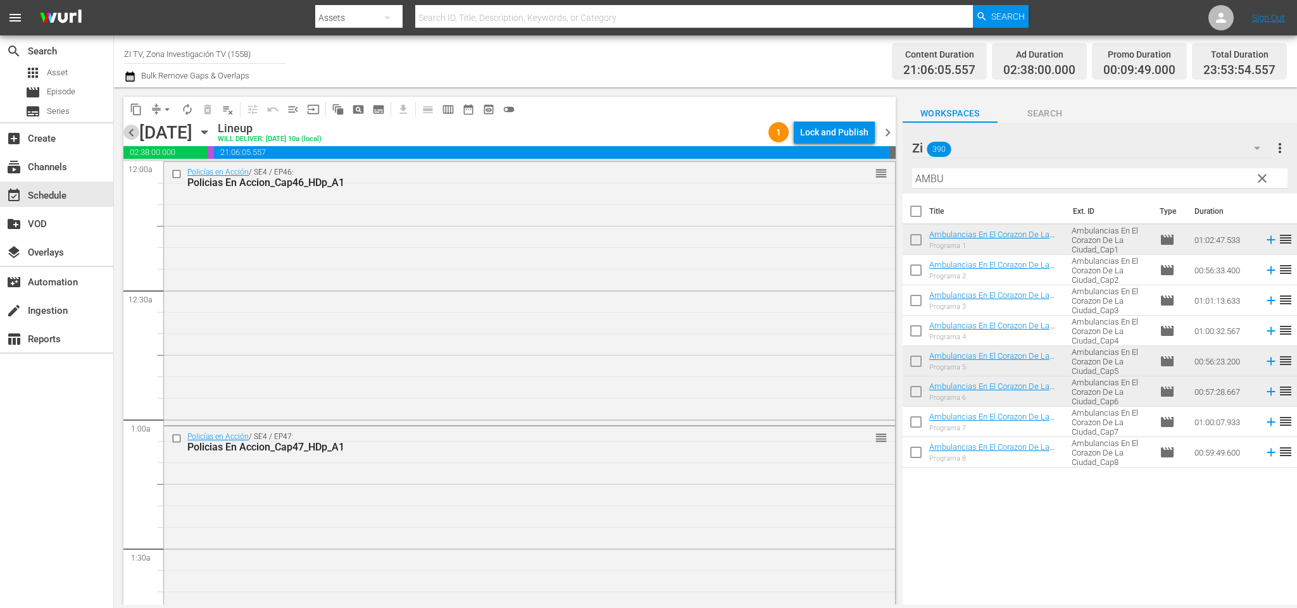
click at [132, 128] on span "chevron_left" at bounding box center [131, 133] width 16 height 16
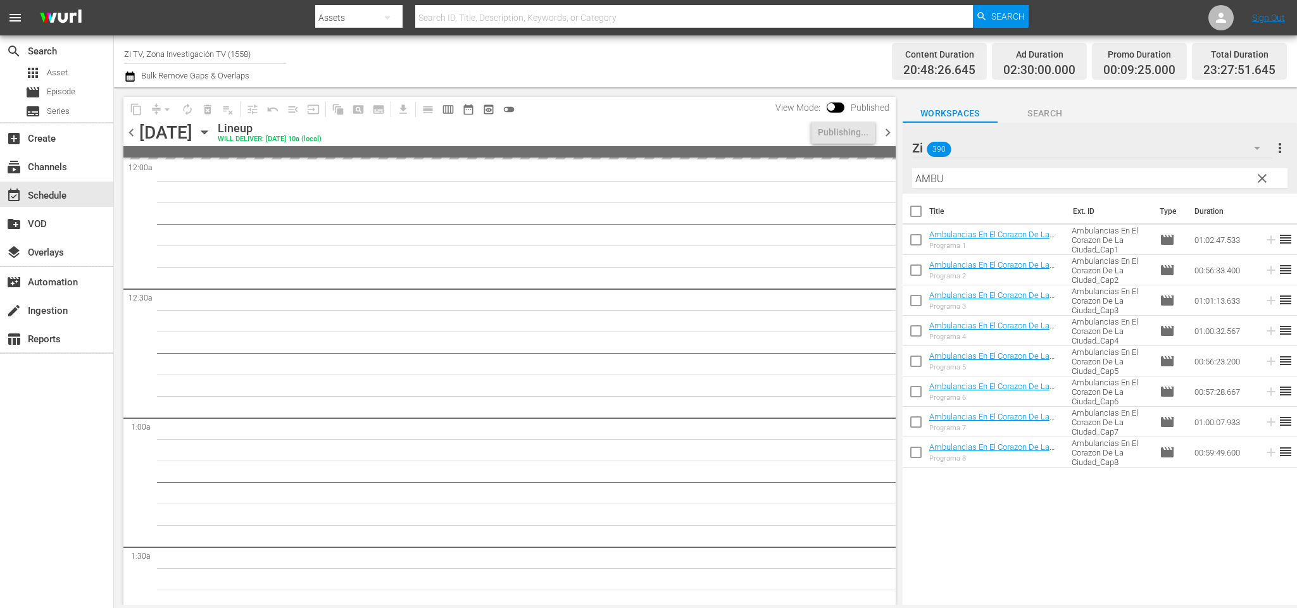
click at [889, 136] on span "chevron_right" at bounding box center [888, 133] width 16 height 16
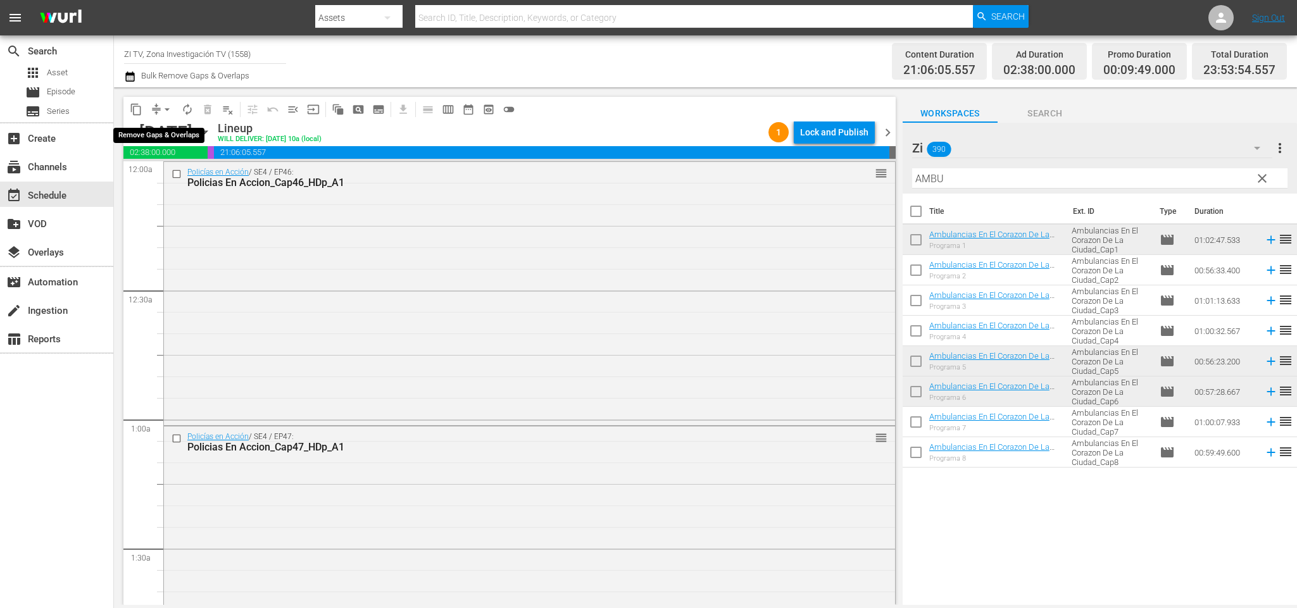
click at [166, 113] on span "arrow_drop_down" at bounding box center [167, 109] width 13 height 13
click at [890, 130] on span "chevron_right" at bounding box center [888, 133] width 16 height 16
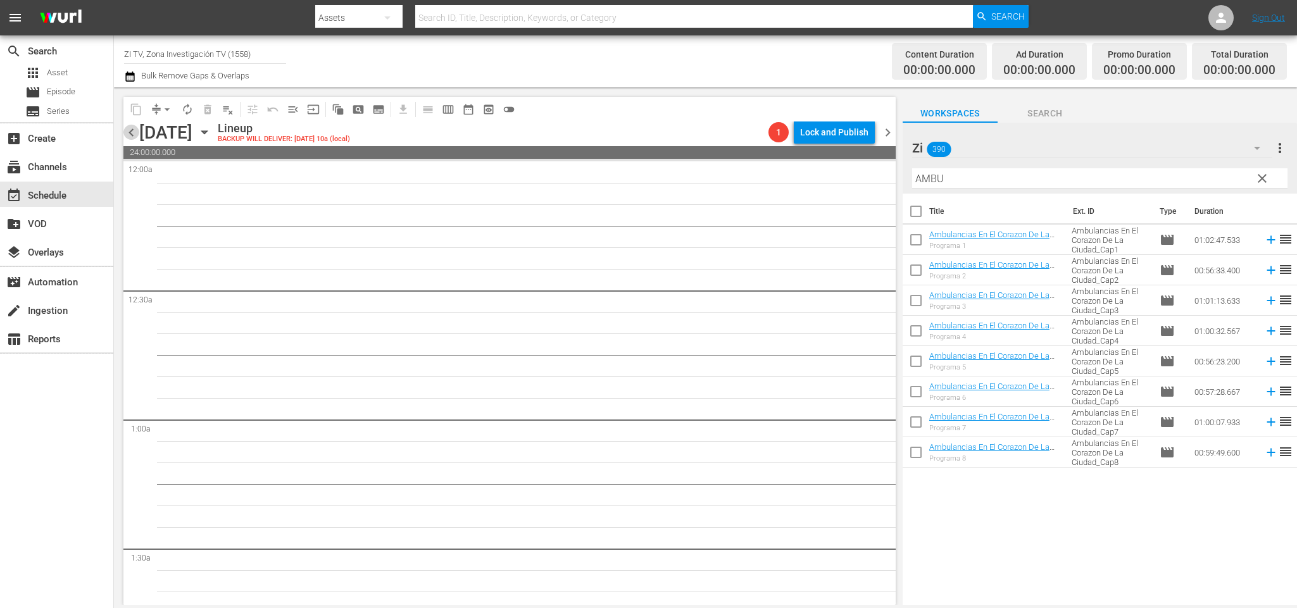
click at [135, 129] on span "chevron_left" at bounding box center [131, 133] width 16 height 16
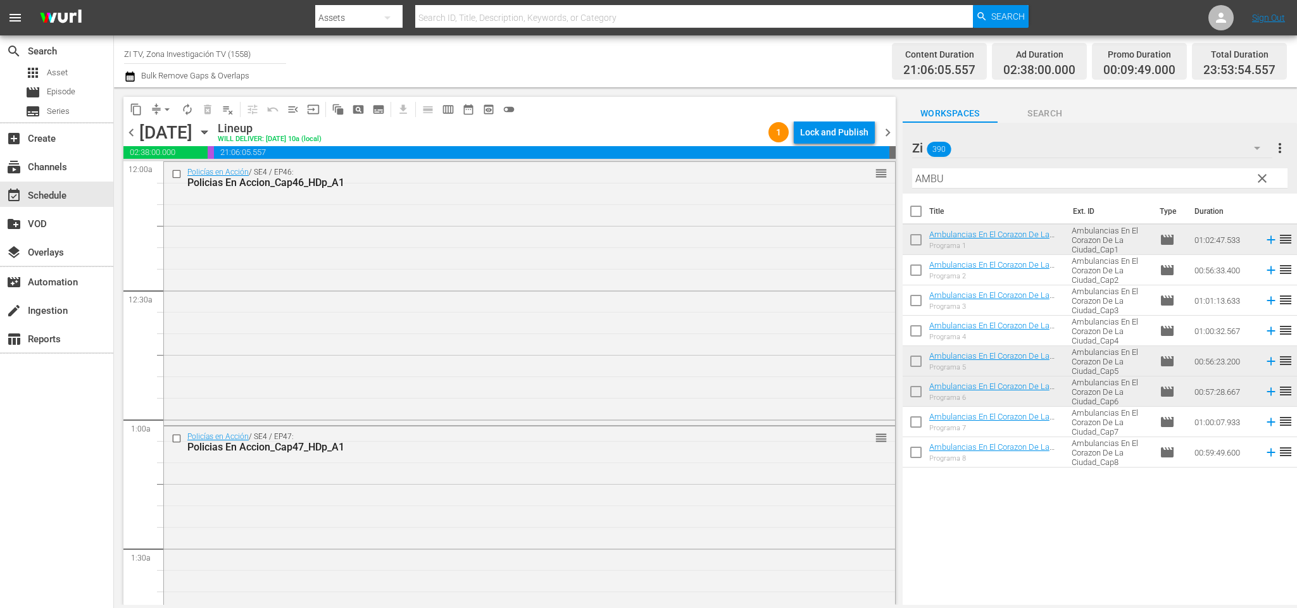
click at [127, 128] on span "chevron_left" at bounding box center [131, 133] width 16 height 16
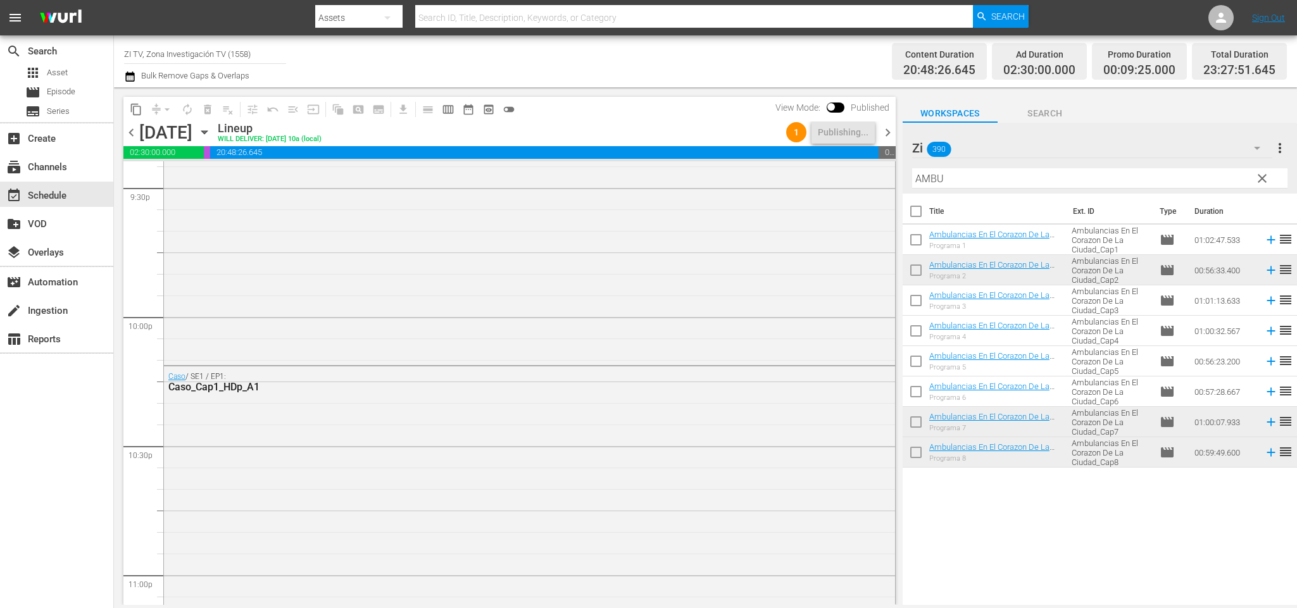
scroll to position [5772, 0]
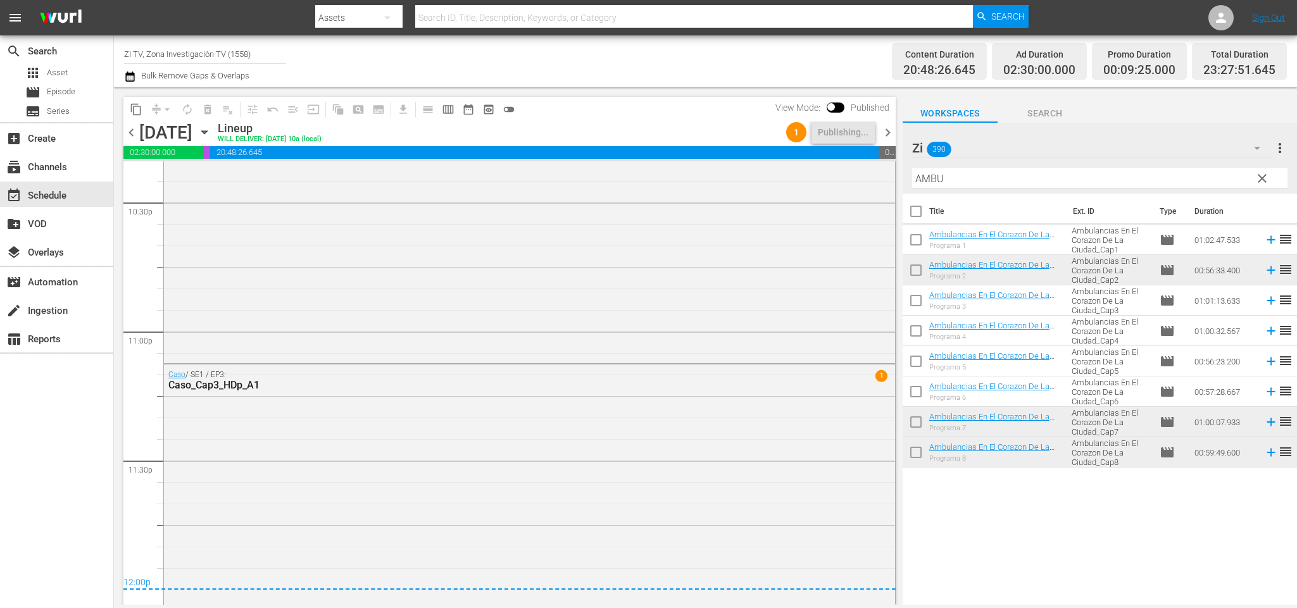
click at [888, 132] on span "chevron_right" at bounding box center [888, 133] width 16 height 16
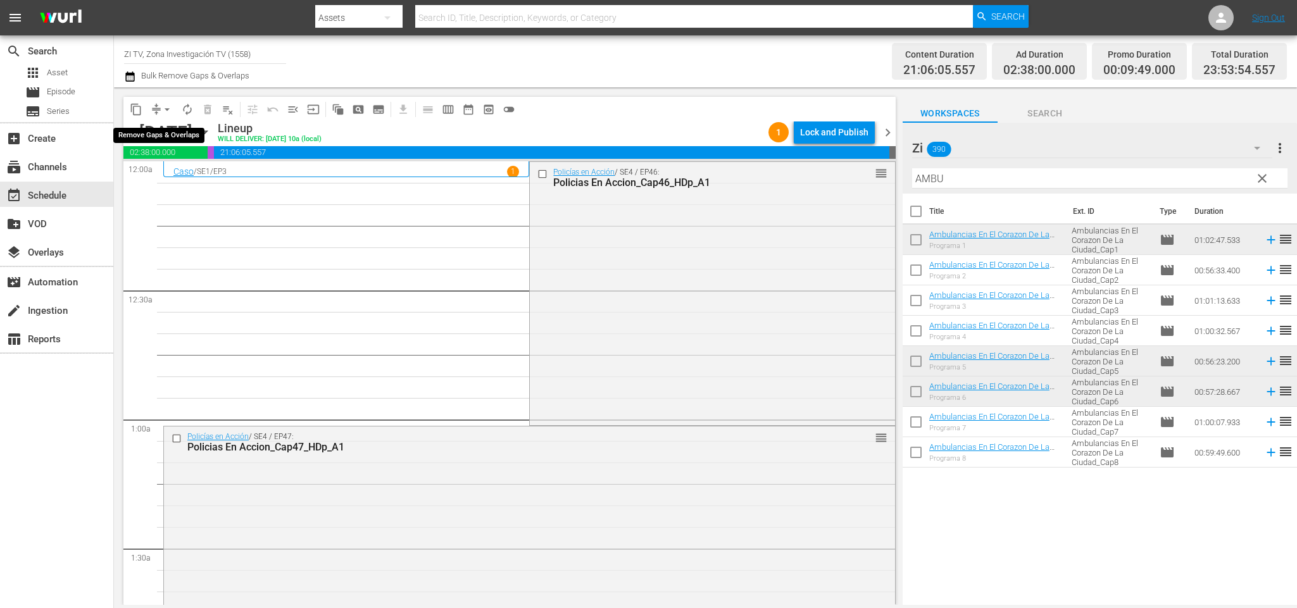
click at [167, 109] on span "arrow_drop_down" at bounding box center [167, 109] width 13 height 13
click at [175, 172] on li "Align to End of Previous Day" at bounding box center [169, 176] width 133 height 21
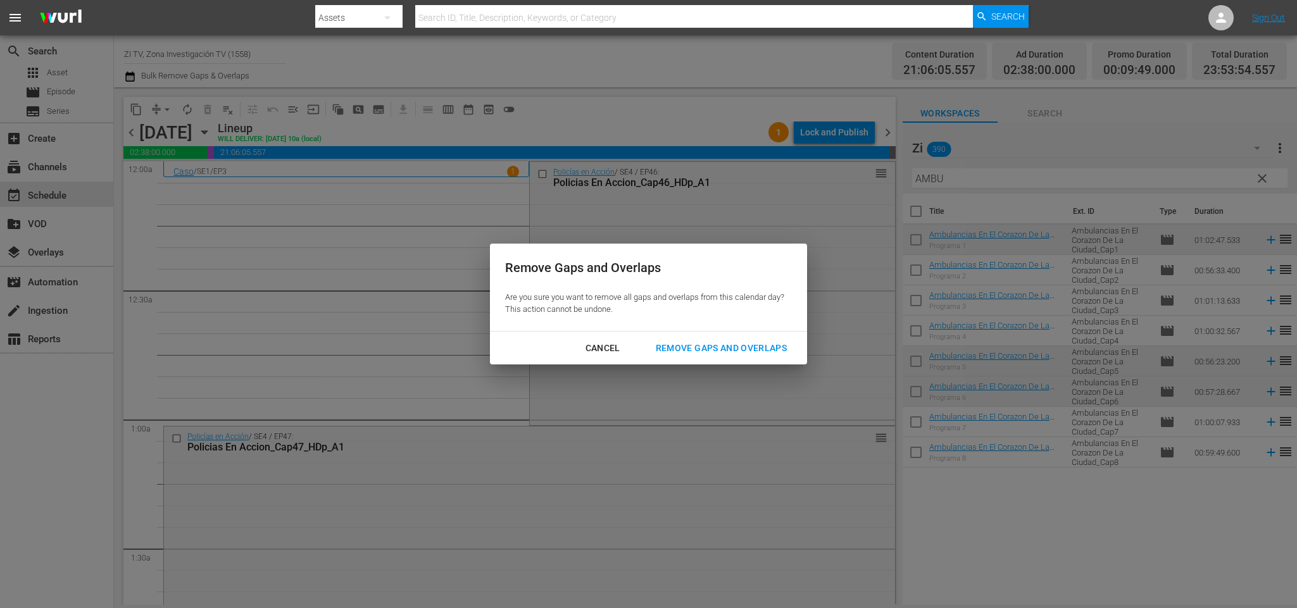
click at [726, 348] on div "Remove Gaps and Overlaps" at bounding box center [721, 349] width 151 height 16
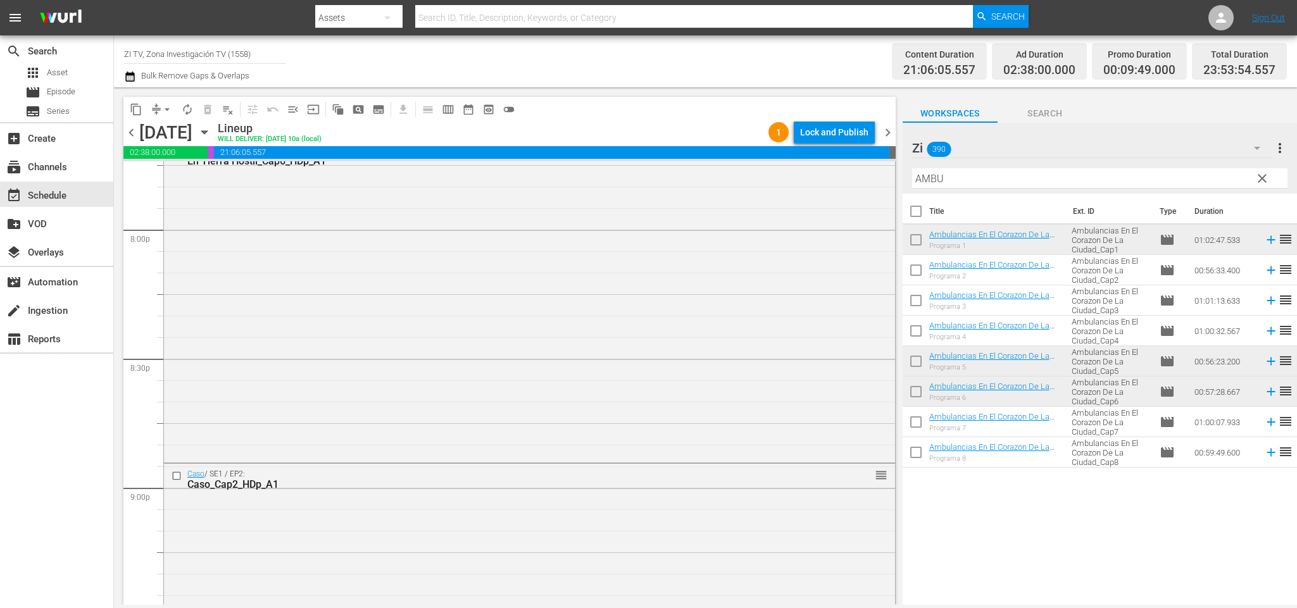
scroll to position [5756, 0]
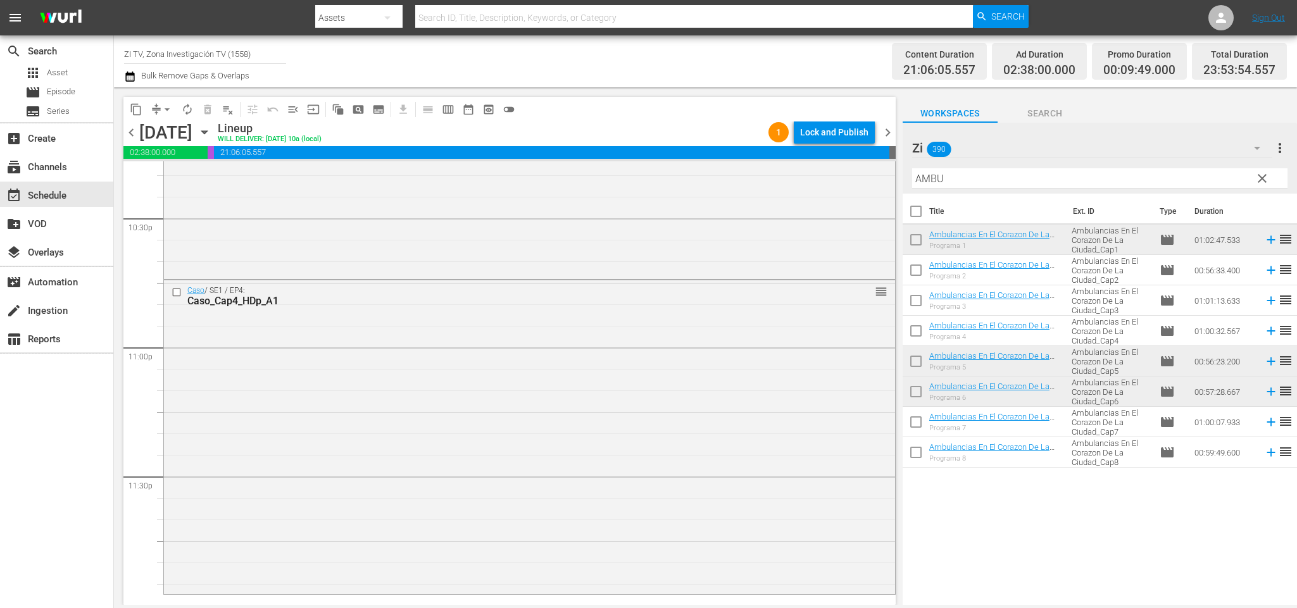
drag, startPoint x: 667, startPoint y: 167, endPoint x: 675, endPoint y: 122, distance: 46.3
click at [672, 125] on div "content_copy compress arrow_drop_down autorenew_outlined delete_forever_outline…" at bounding box center [705, 346] width 1183 height 518
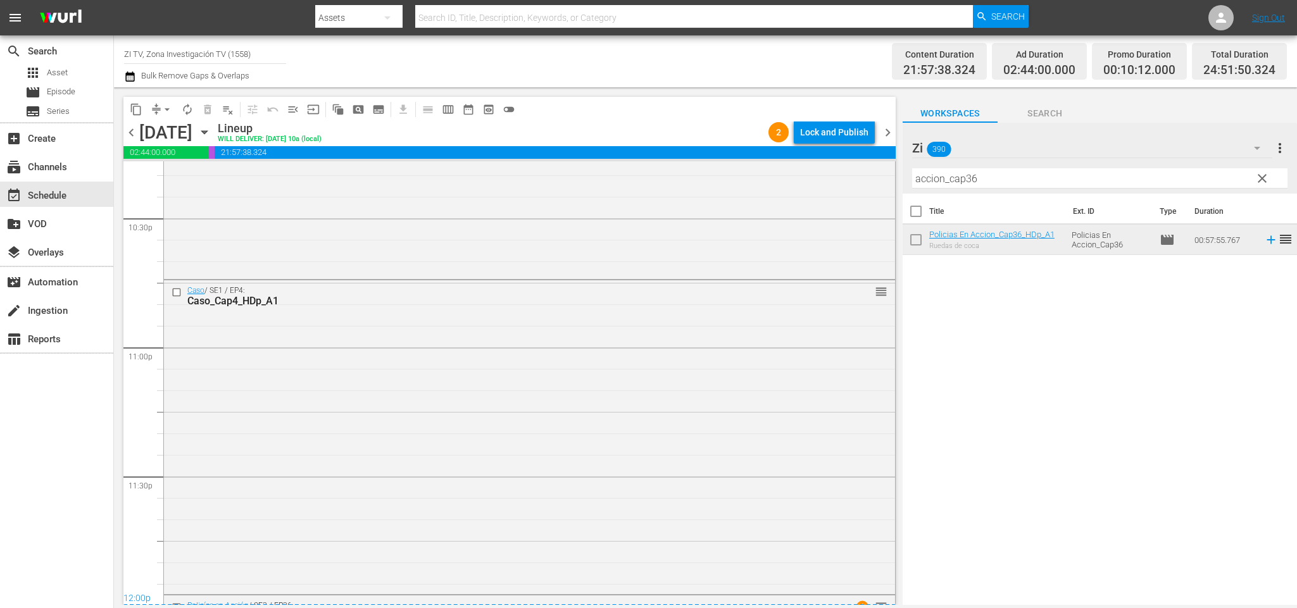
click at [211, 131] on icon "button" at bounding box center [205, 132] width 14 height 14
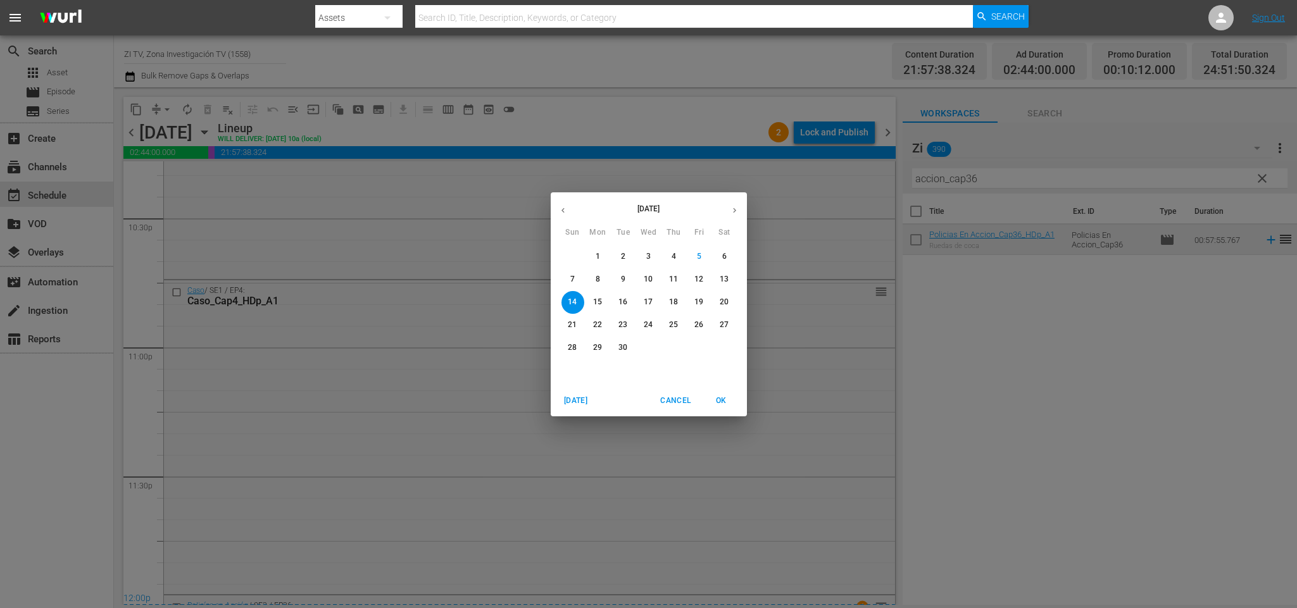
click at [576, 276] on span "7" at bounding box center [573, 279] width 23 height 11
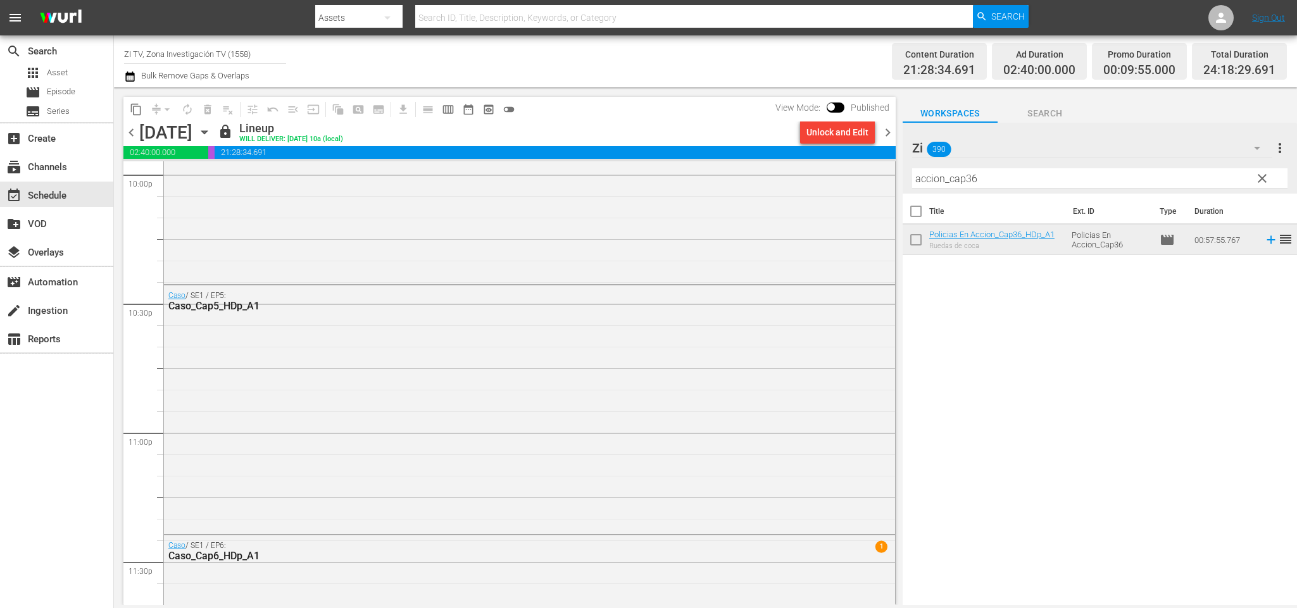
scroll to position [5842, 0]
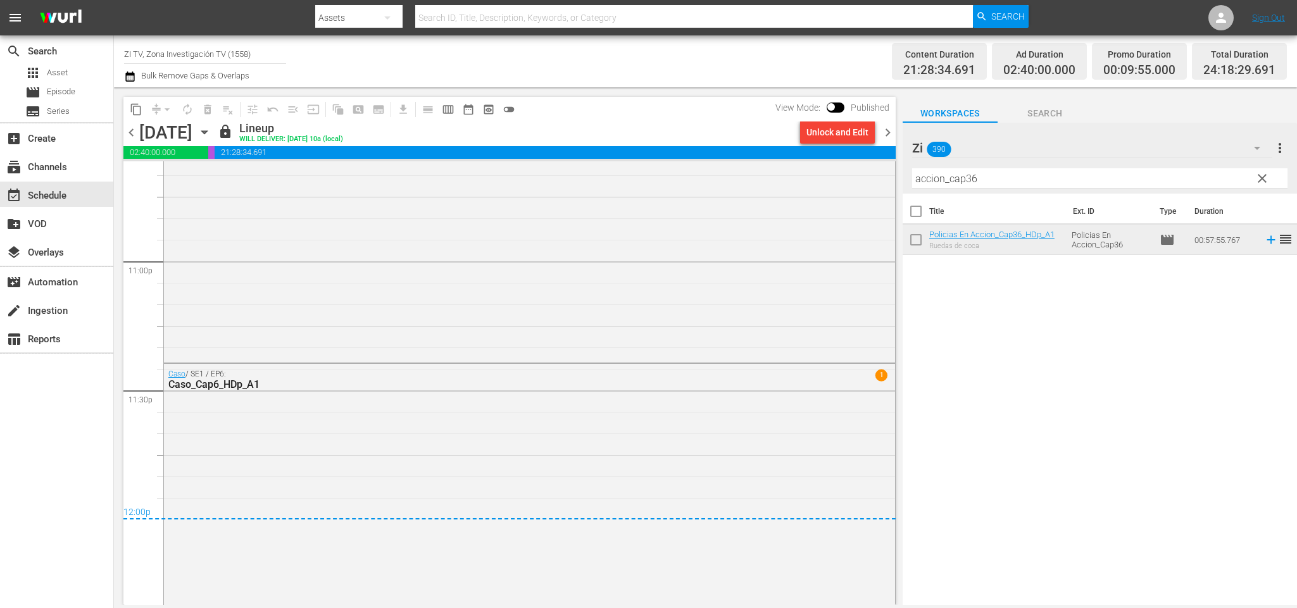
click at [883, 132] on span "chevron_right" at bounding box center [888, 133] width 16 height 16
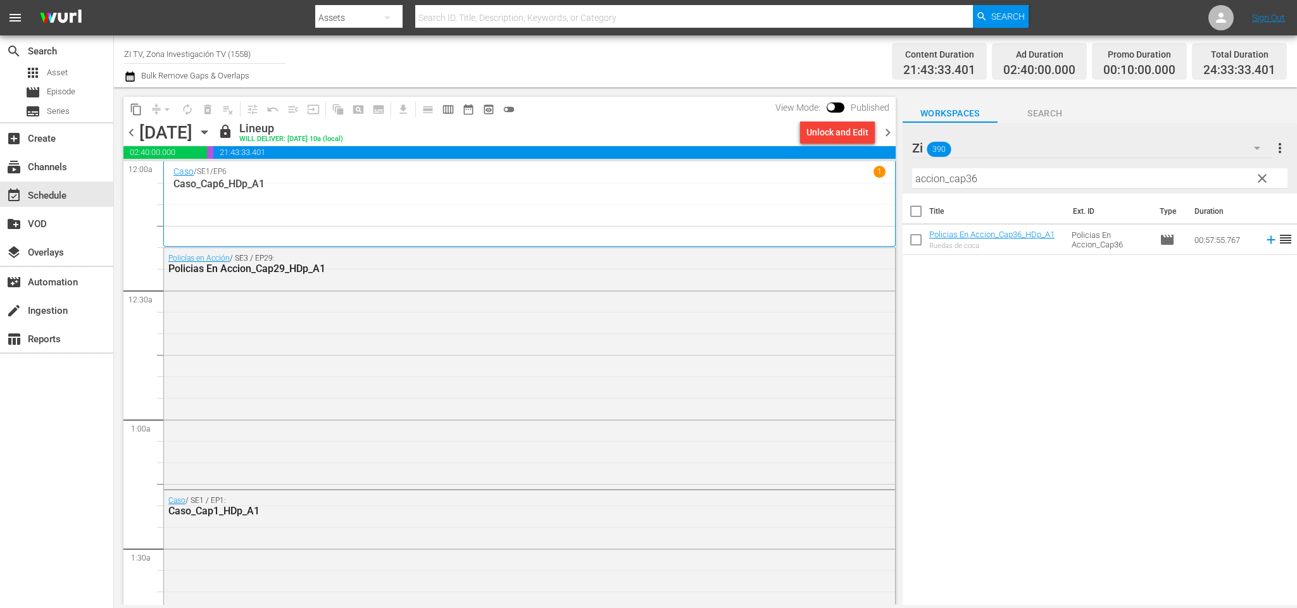
click at [207, 133] on icon "button" at bounding box center [204, 132] width 6 height 3
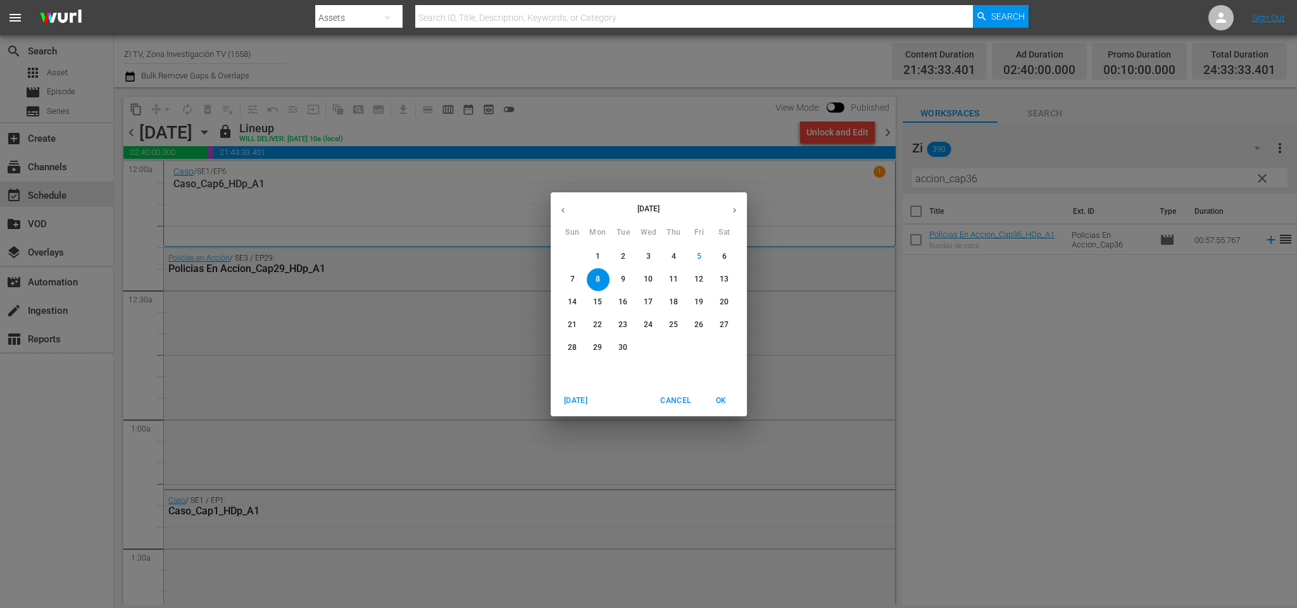
click at [602, 297] on p "15" at bounding box center [597, 302] width 9 height 11
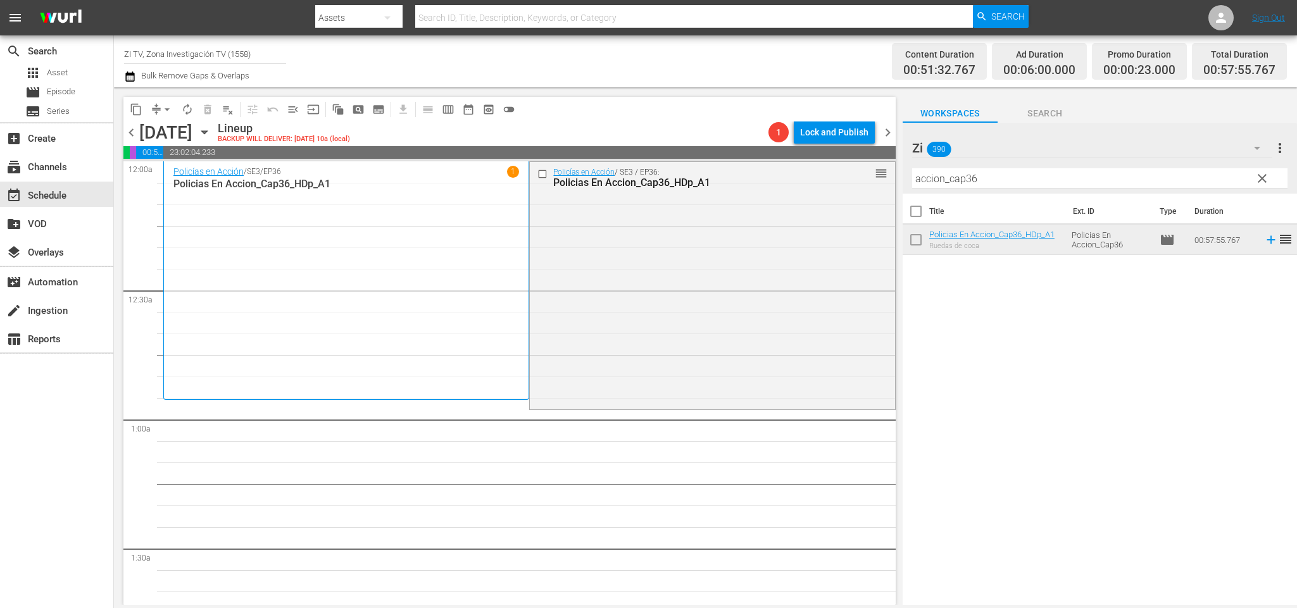
click at [892, 130] on span "chevron_right" at bounding box center [888, 133] width 16 height 16
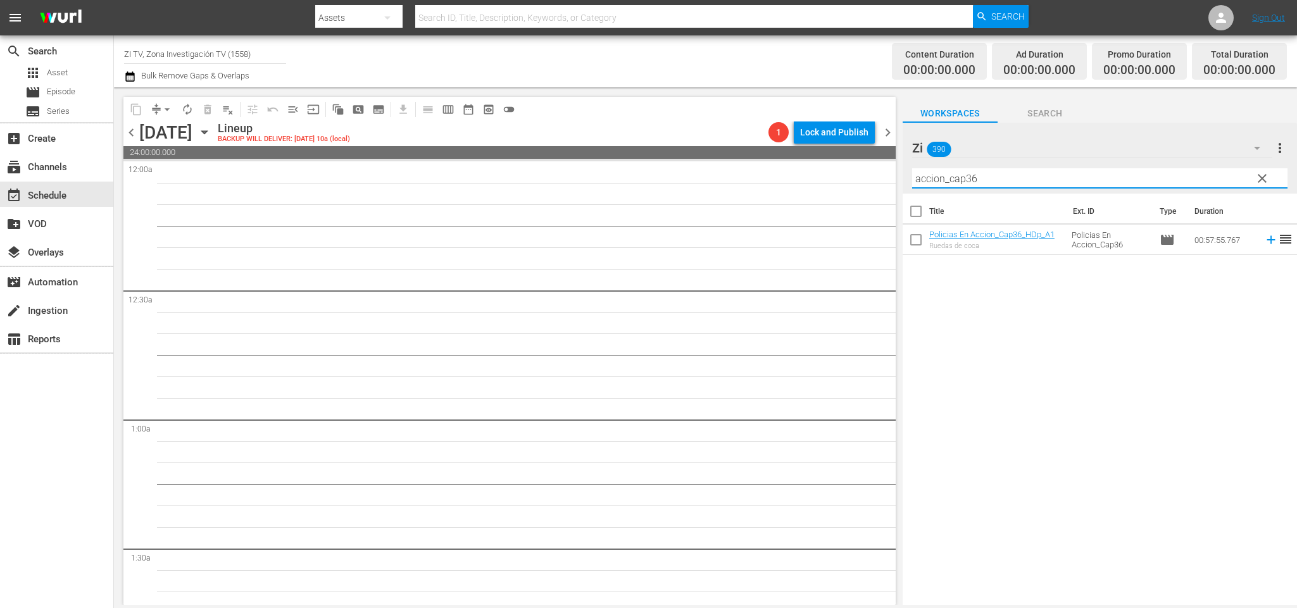
click at [974, 177] on input "accion_cap36" at bounding box center [1099, 178] width 375 height 20
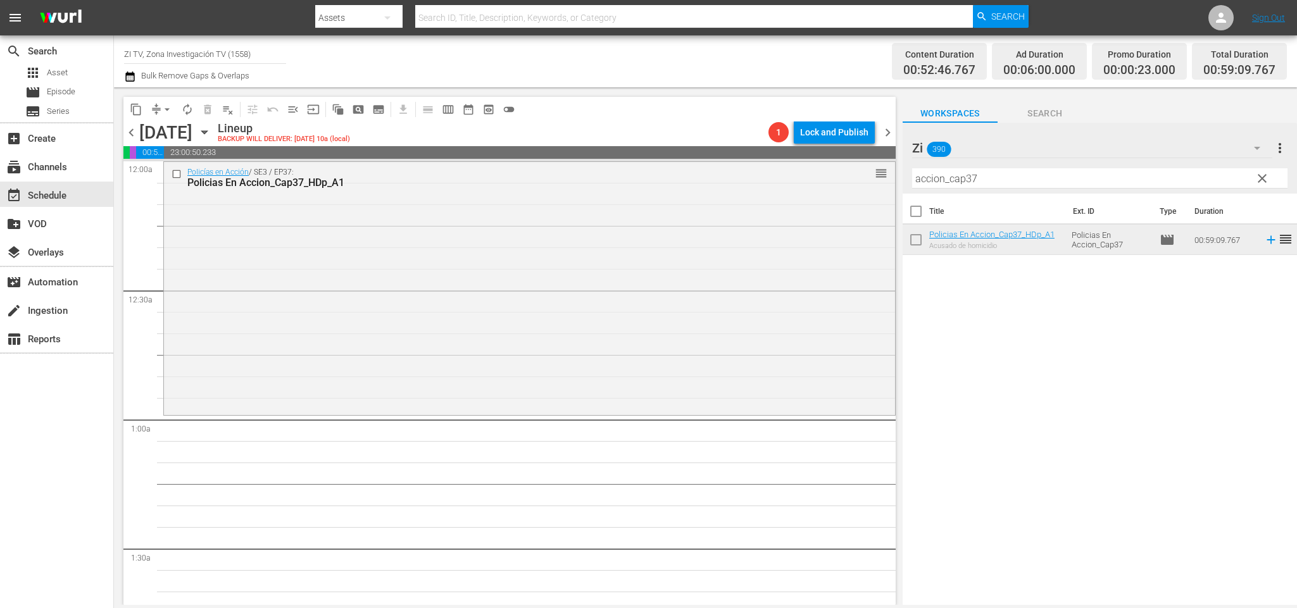
click at [891, 132] on span "chevron_right" at bounding box center [888, 133] width 16 height 16
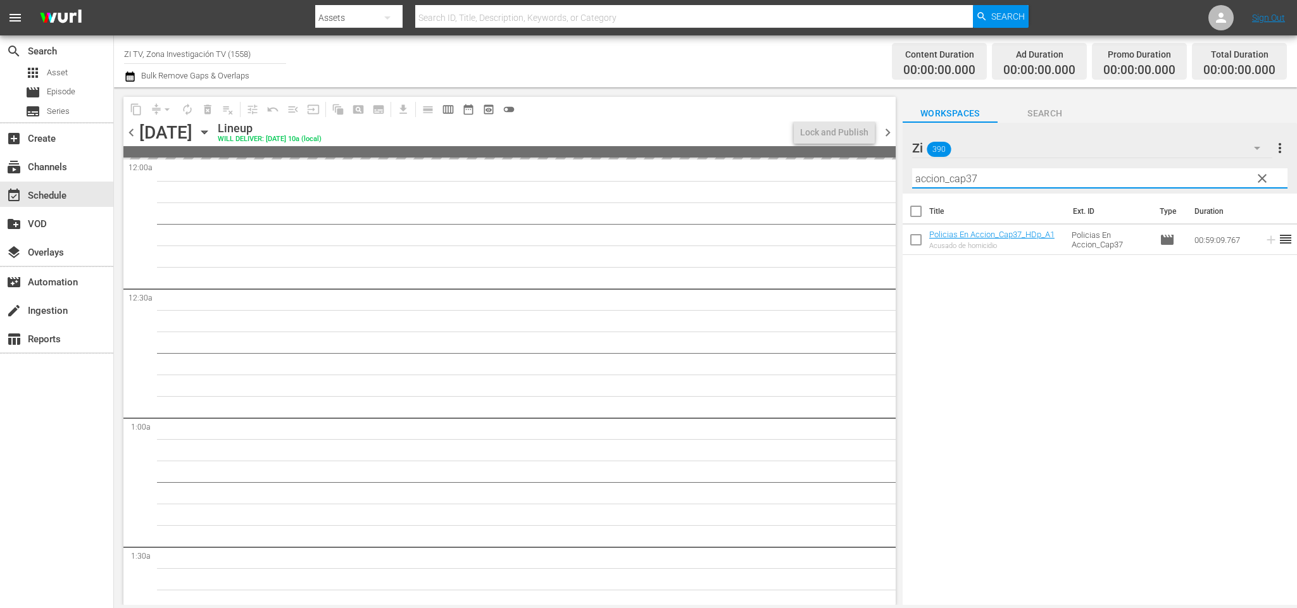
click at [974, 175] on input "accion_cap37" at bounding box center [1099, 178] width 375 height 20
click at [129, 127] on span "chevron_left" at bounding box center [131, 133] width 16 height 16
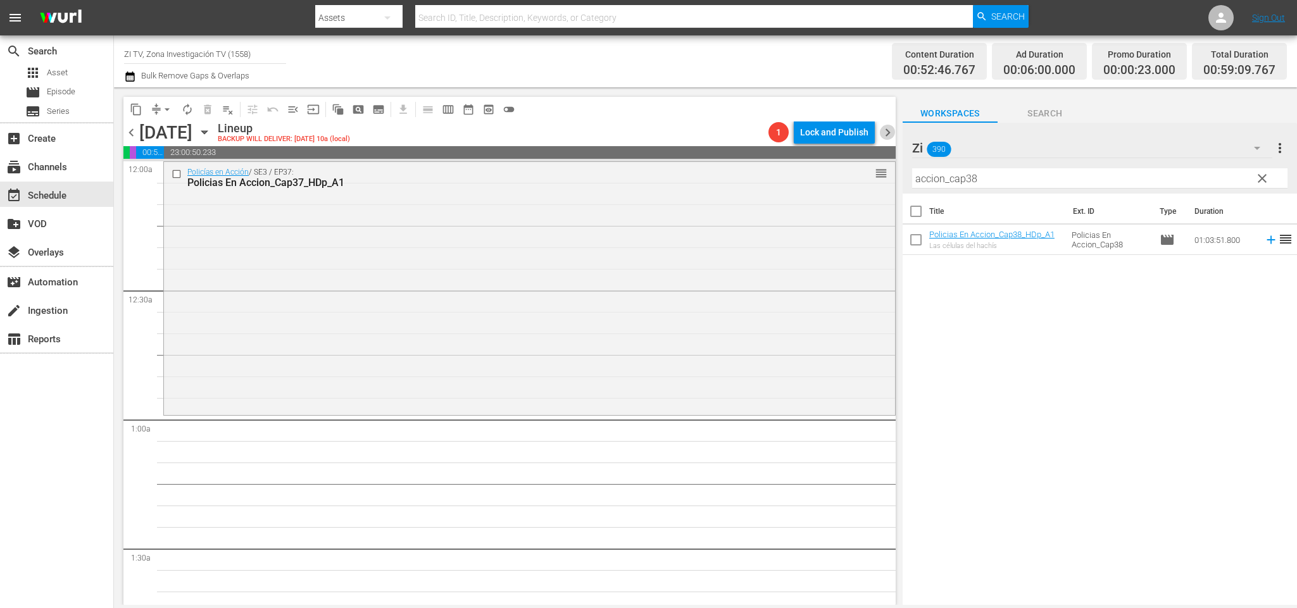
click at [886, 132] on span "chevron_right" at bounding box center [888, 133] width 16 height 16
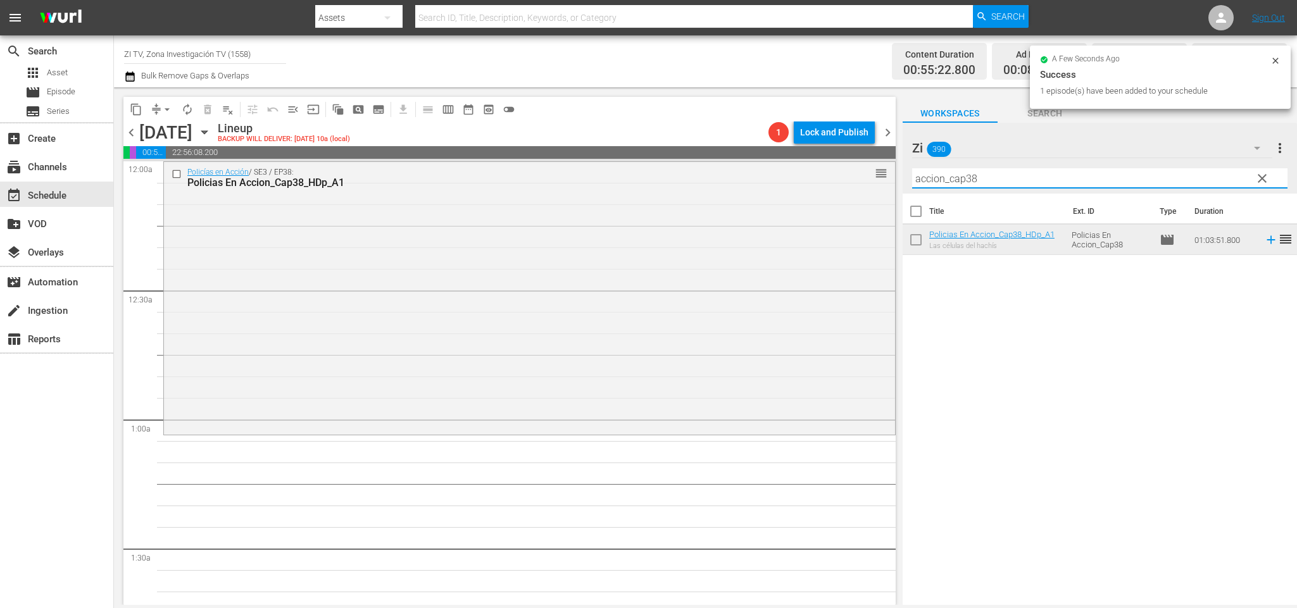
drag, startPoint x: 985, startPoint y: 179, endPoint x: 969, endPoint y: 175, distance: 16.1
click at [969, 175] on input "accion_cap38" at bounding box center [1099, 178] width 375 height 20
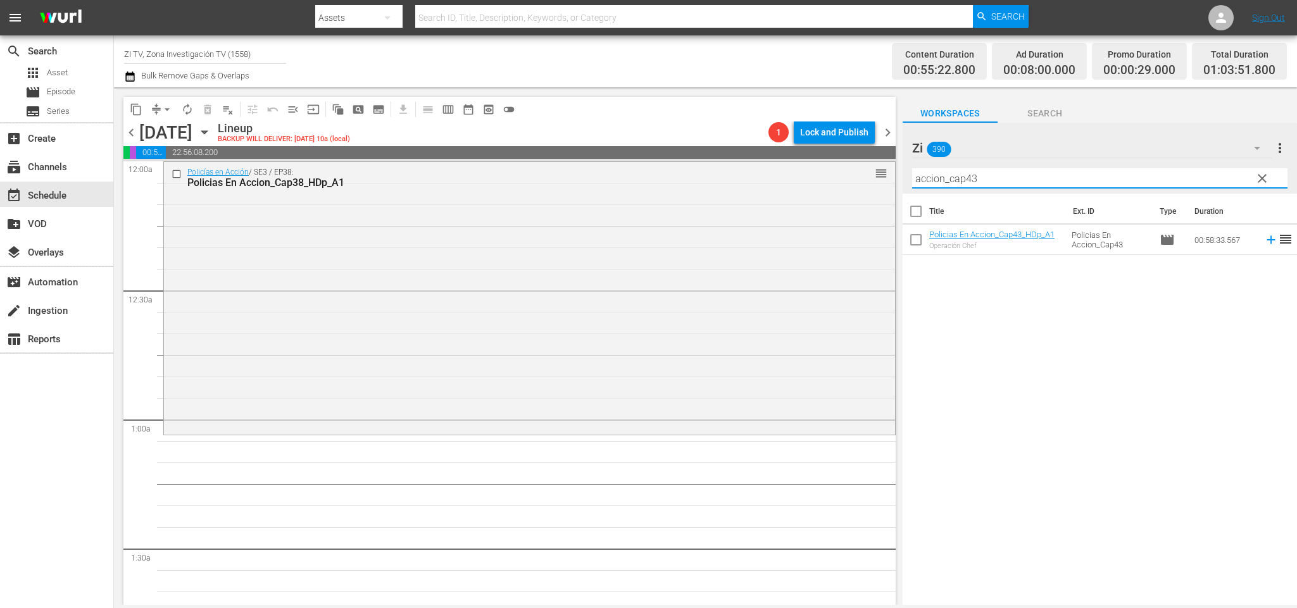
click at [886, 126] on span "chevron_right" at bounding box center [888, 133] width 16 height 16
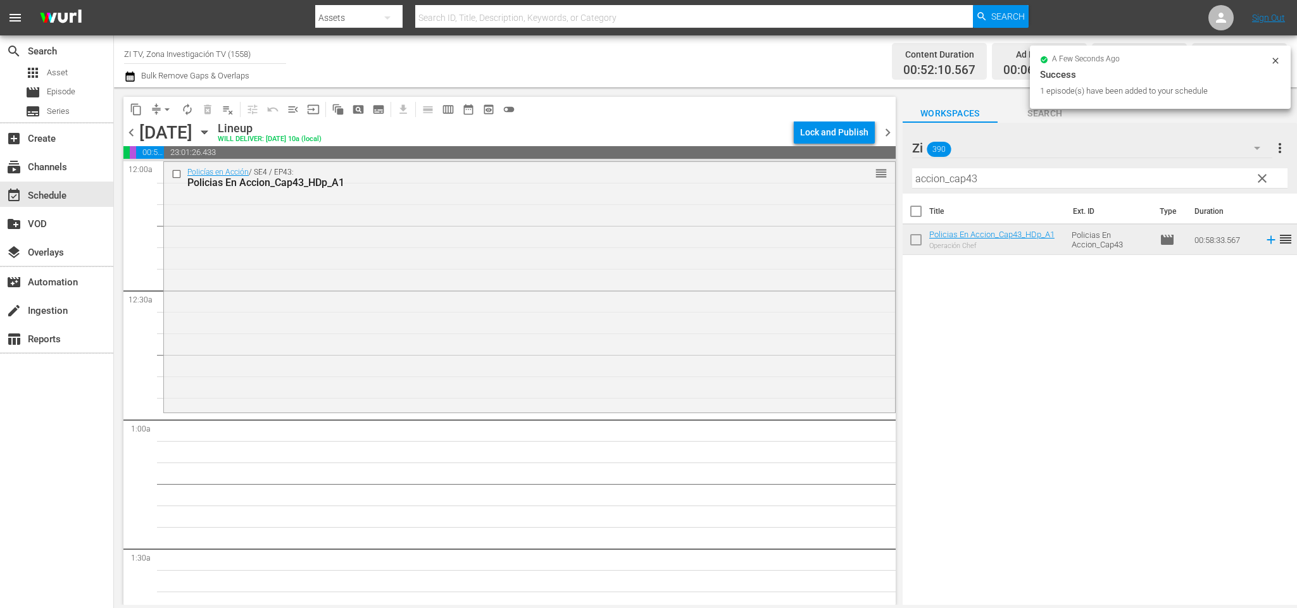
click at [892, 135] on span "chevron_right" at bounding box center [888, 133] width 16 height 16
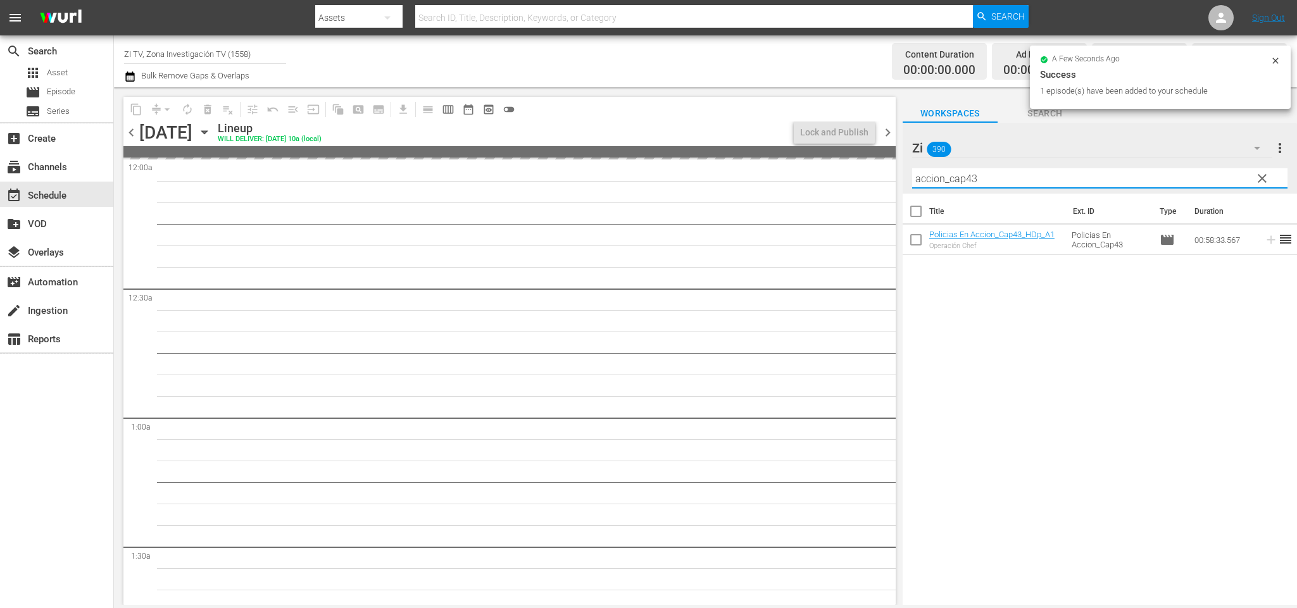
drag, startPoint x: 977, startPoint y: 181, endPoint x: 973, endPoint y: 175, distance: 6.8
click at [973, 175] on input "accion_cap43" at bounding box center [1099, 178] width 375 height 20
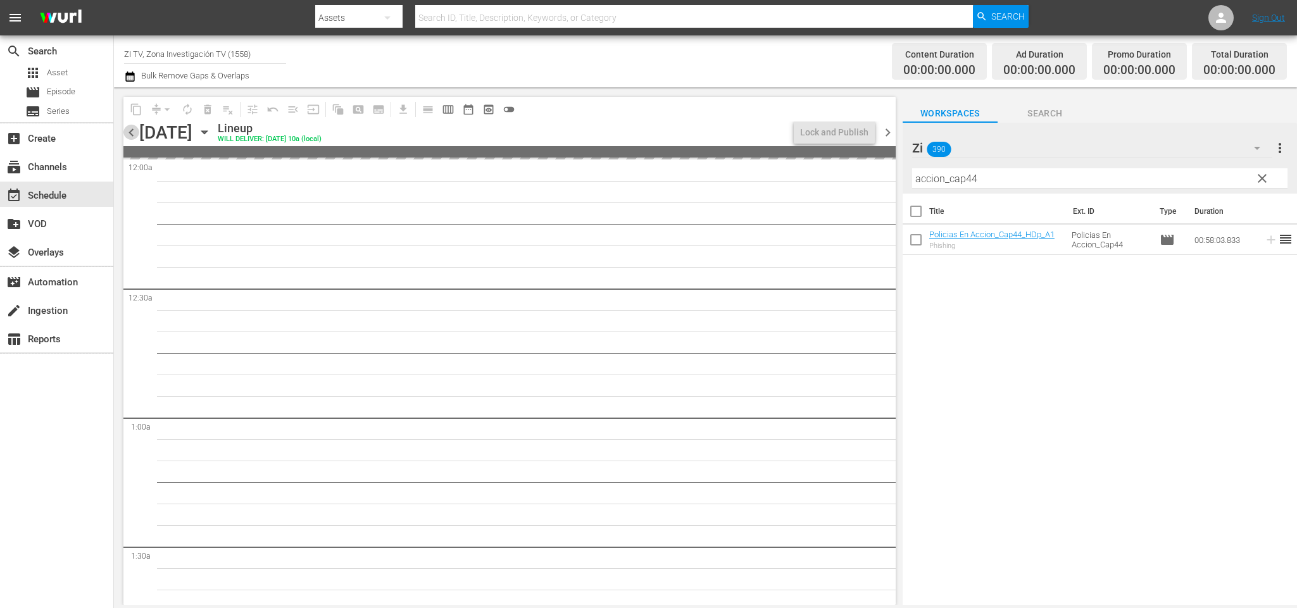
click at [129, 130] on span "chevron_left" at bounding box center [131, 133] width 16 height 16
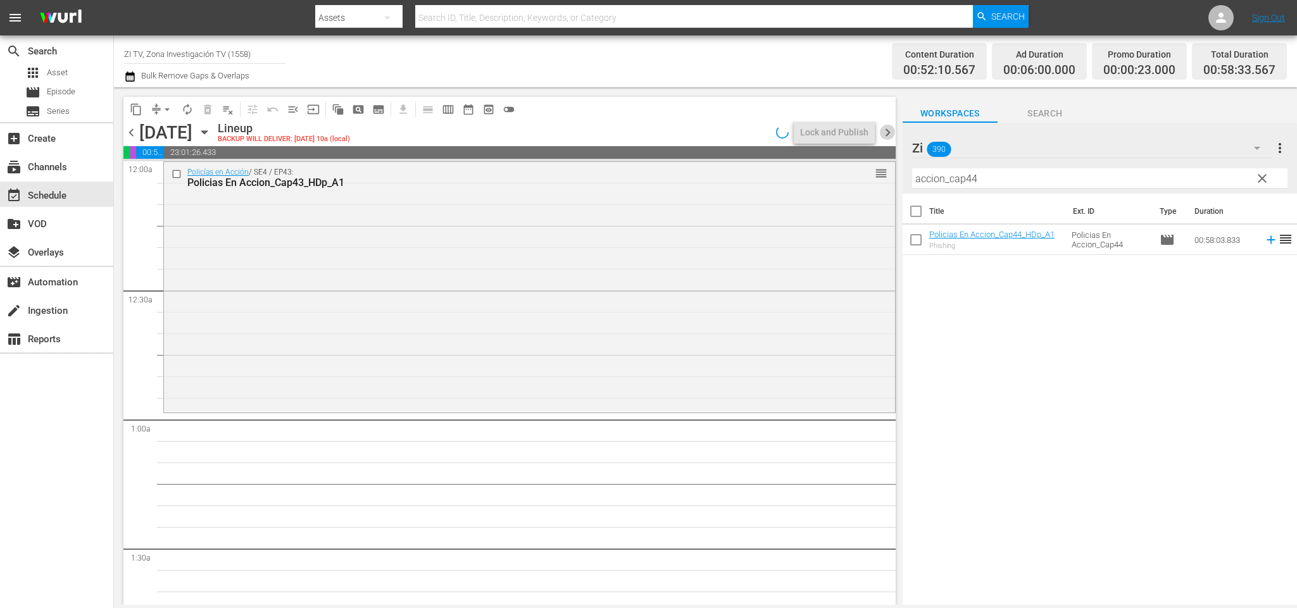
click at [892, 129] on span "chevron_right" at bounding box center [888, 133] width 16 height 16
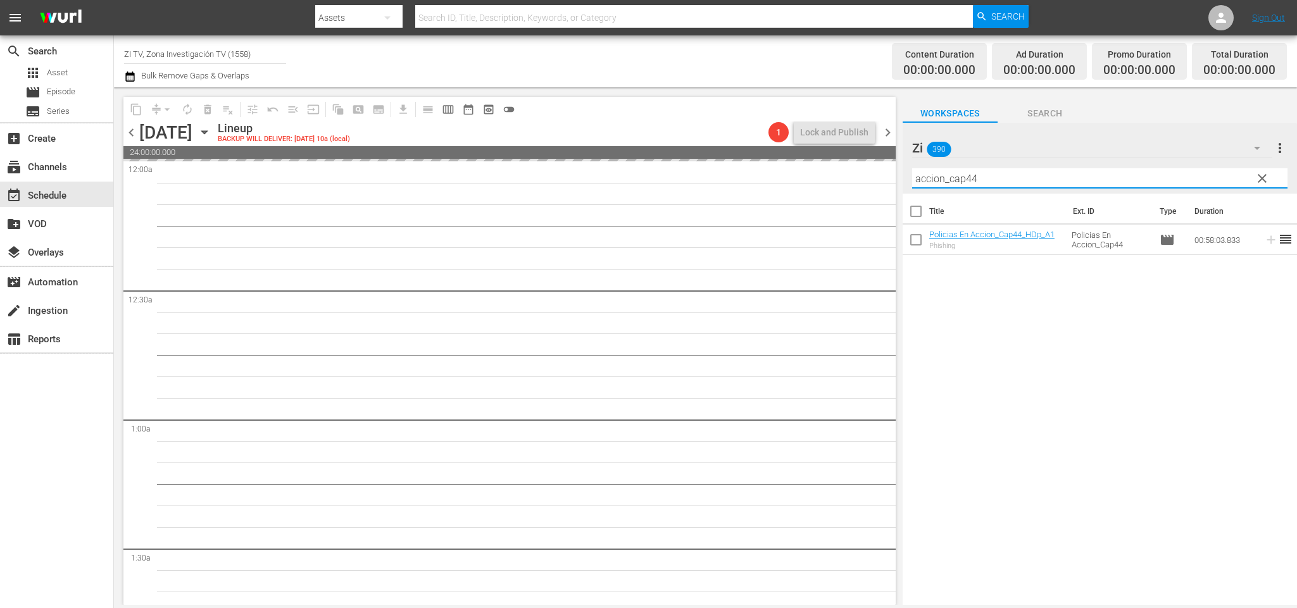
drag, startPoint x: 1009, startPoint y: 173, endPoint x: 700, endPoint y: 147, distance: 310.8
click at [698, 148] on div "content_copy compress arrow_drop_down autorenew_outlined delete_forever_outline…" at bounding box center [705, 346] width 1183 height 518
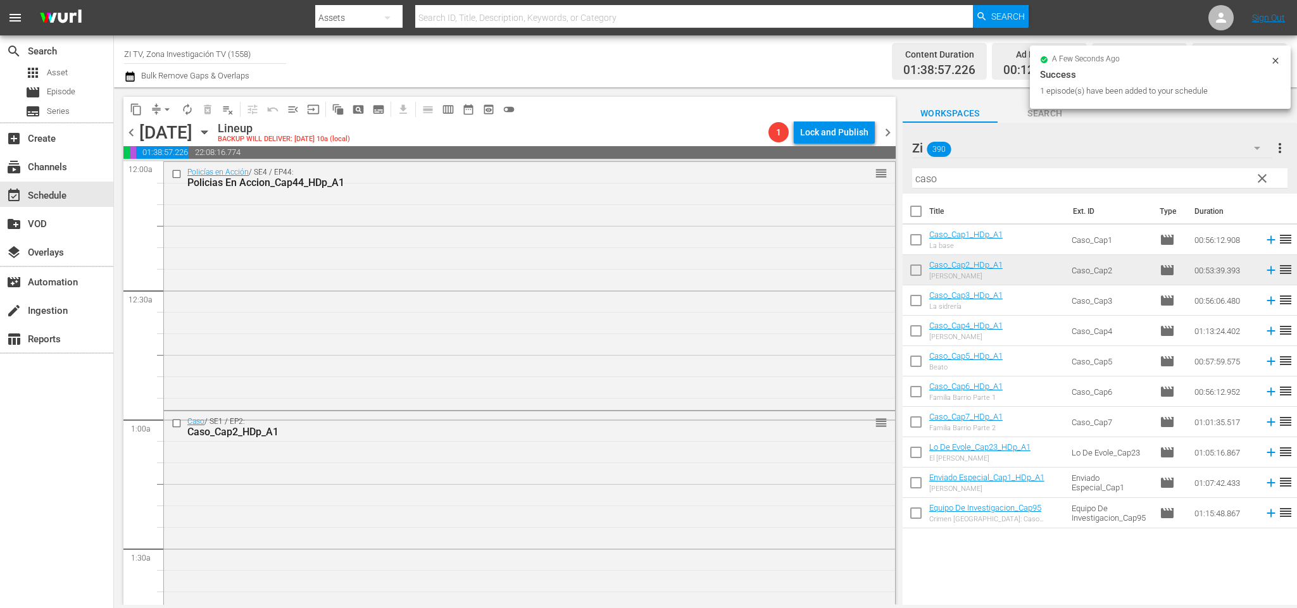
click at [128, 125] on span "chevron_left" at bounding box center [131, 133] width 16 height 16
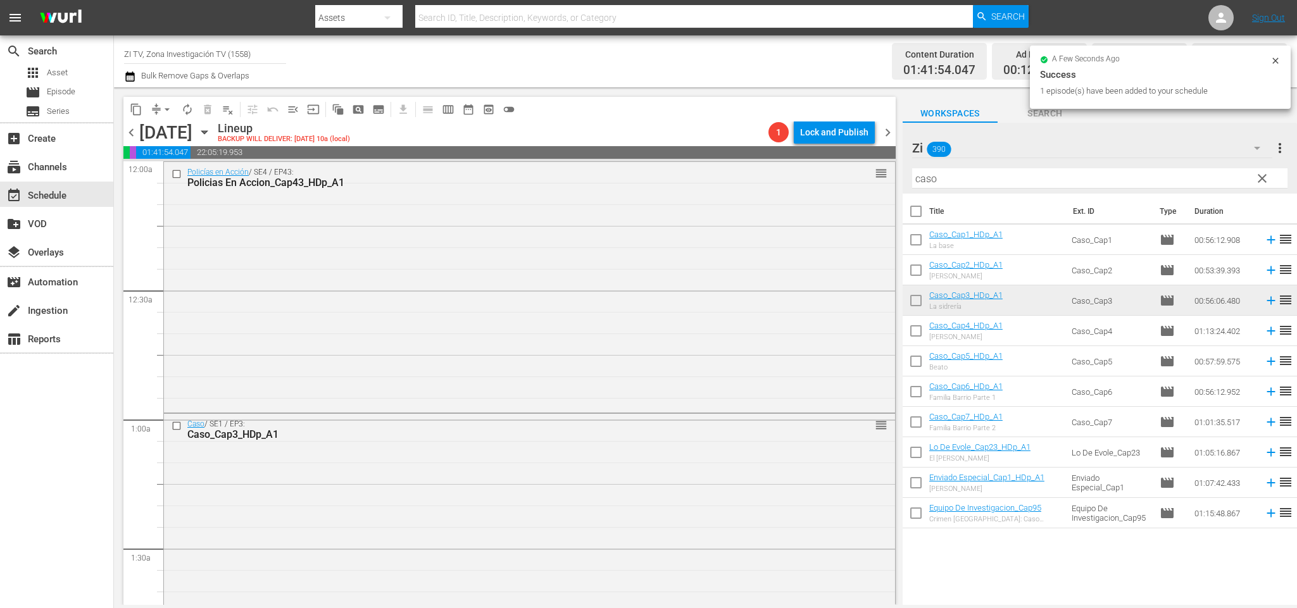
click at [137, 131] on span "chevron_left" at bounding box center [131, 133] width 16 height 16
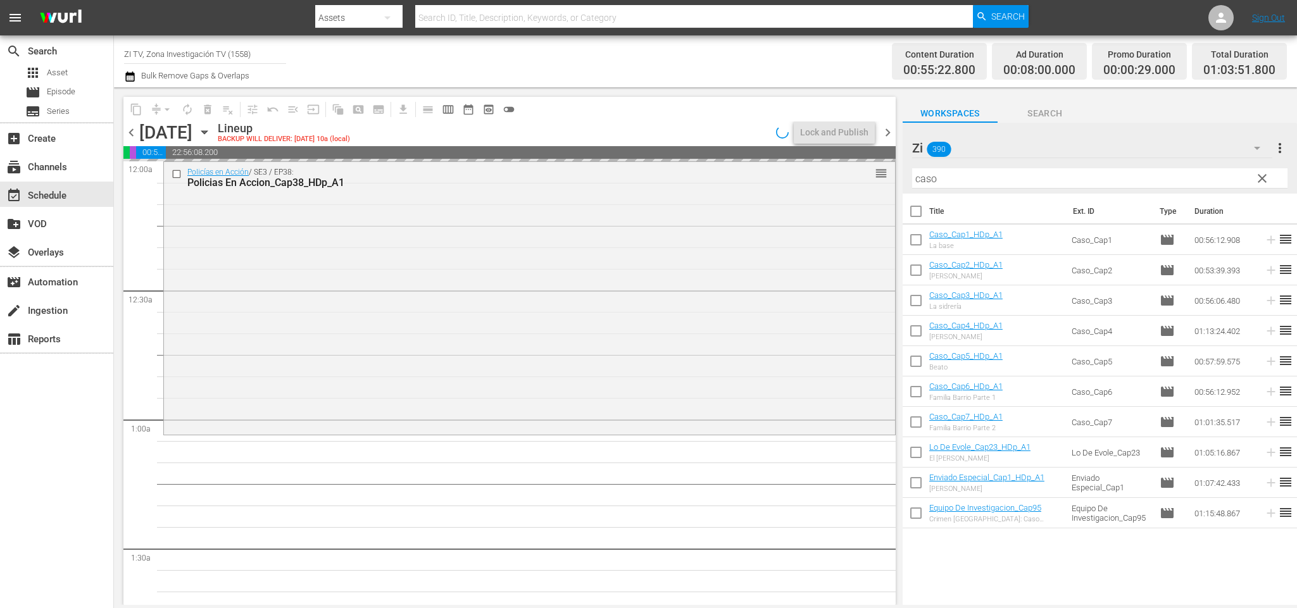
click at [883, 128] on span "chevron_right" at bounding box center [888, 133] width 16 height 16
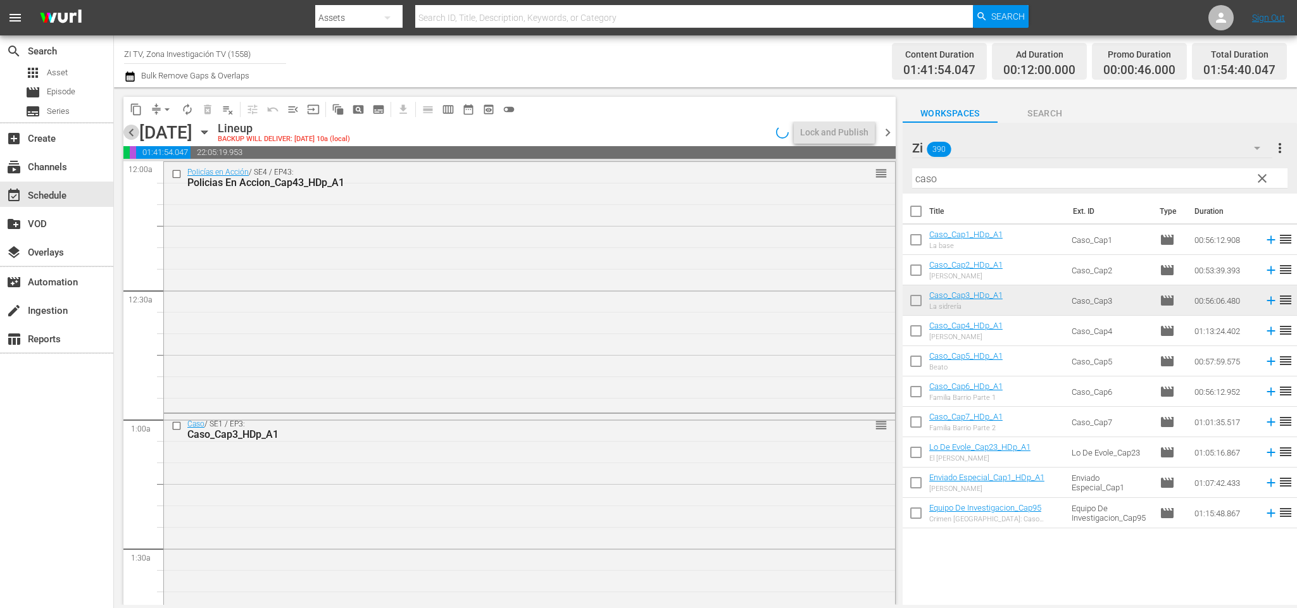
click at [133, 129] on span "chevron_left" at bounding box center [131, 133] width 16 height 16
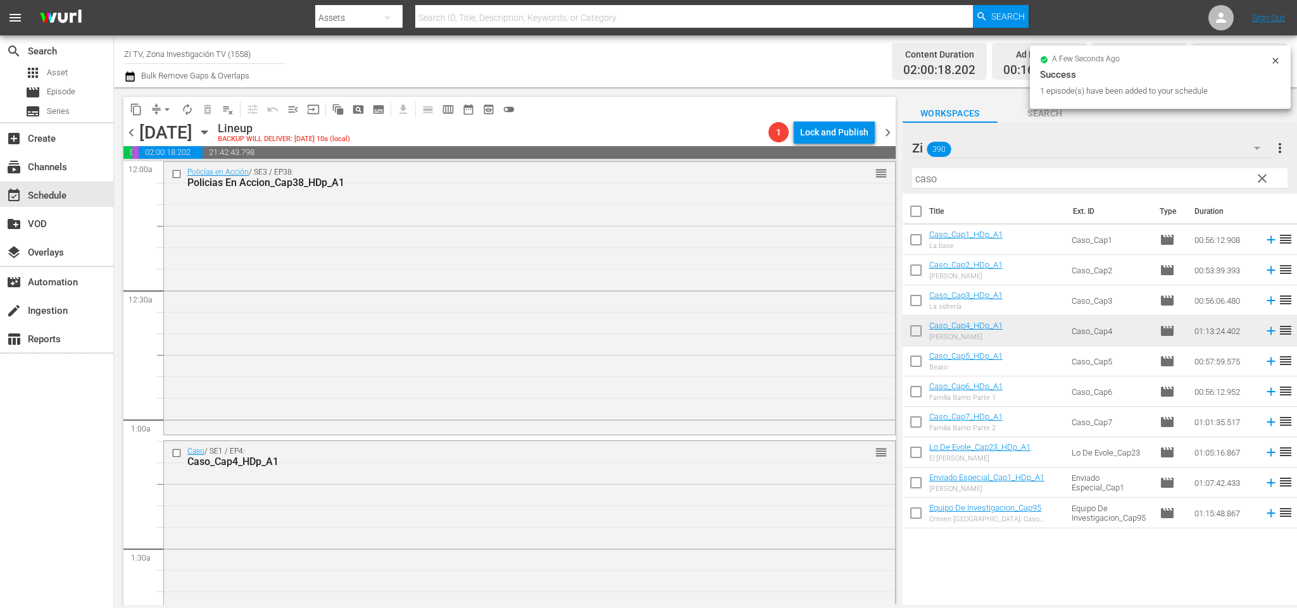
click at [126, 128] on span "chevron_left" at bounding box center [131, 133] width 16 height 16
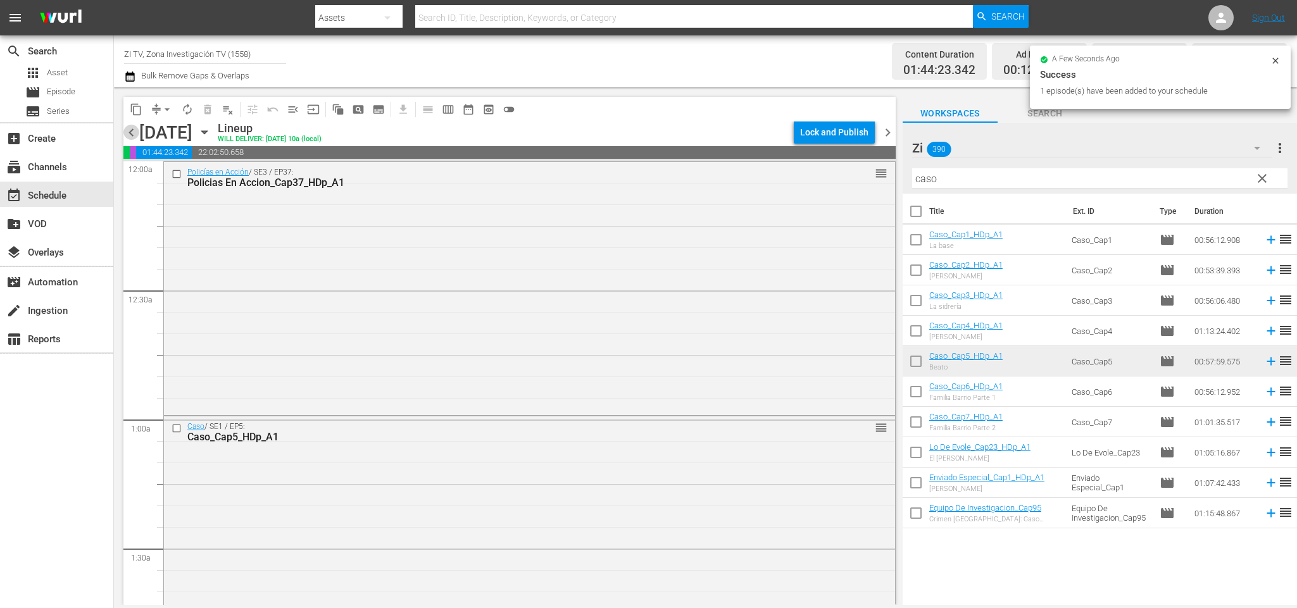
click at [128, 129] on span "chevron_left" at bounding box center [131, 133] width 16 height 16
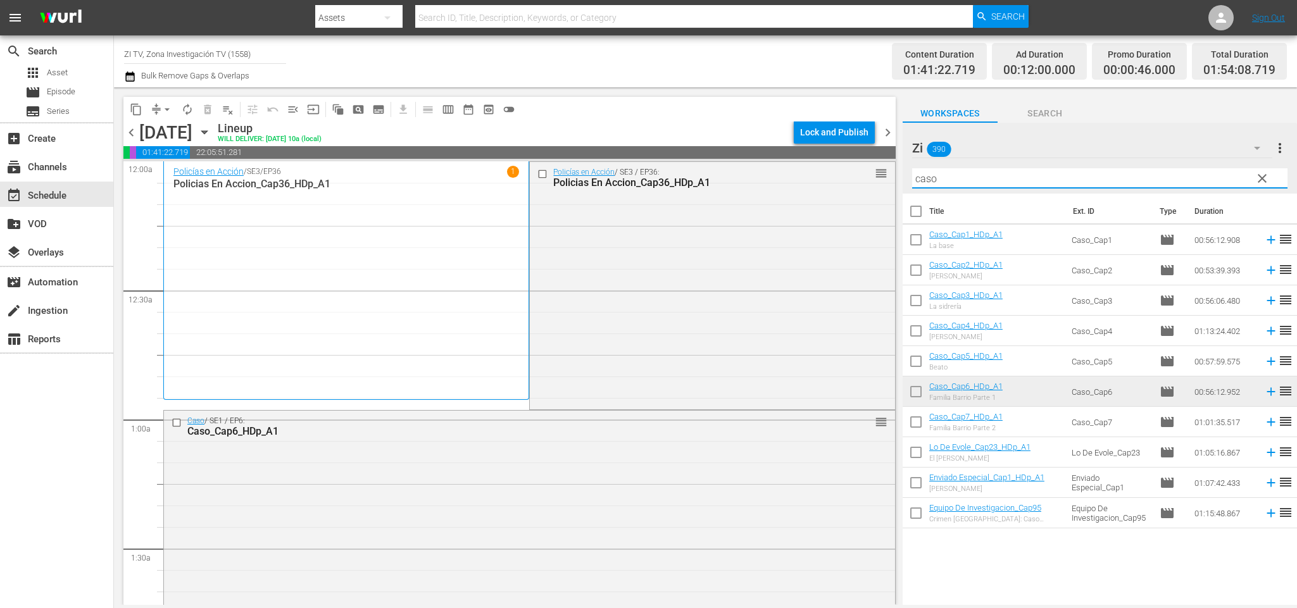
drag, startPoint x: 1072, startPoint y: 169, endPoint x: 437, endPoint y: 151, distance: 635.4
click at [437, 151] on div "content_copy compress arrow_drop_down autorenew_outlined delete_forever_outline…" at bounding box center [705, 346] width 1183 height 518
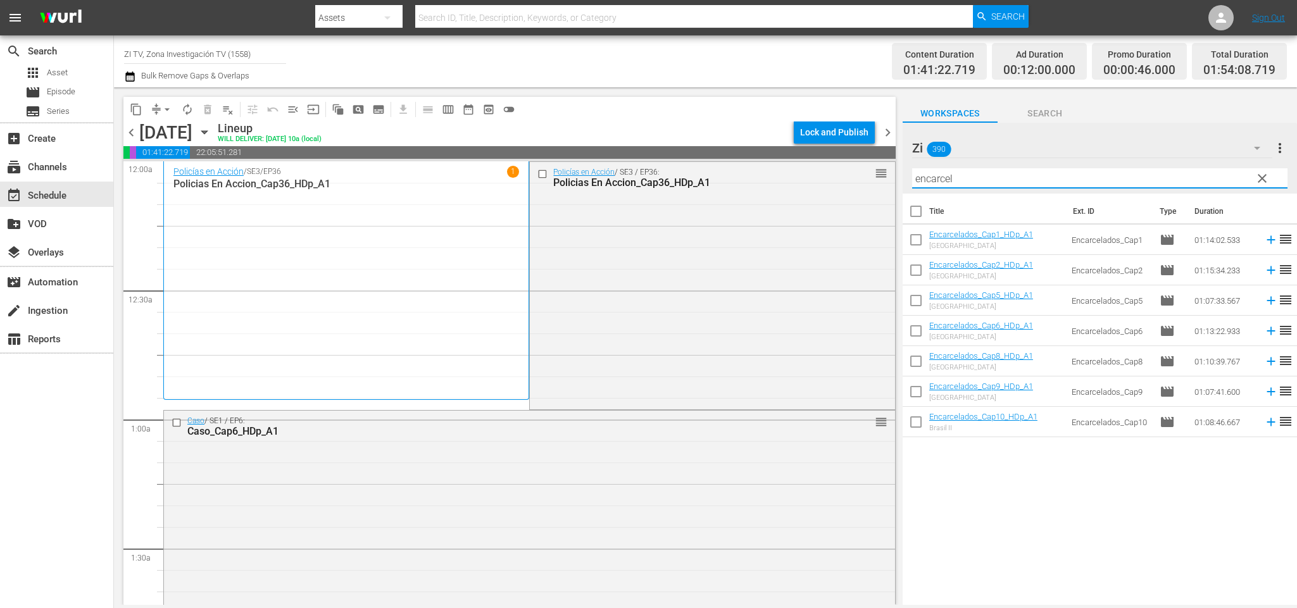
scroll to position [285, 0]
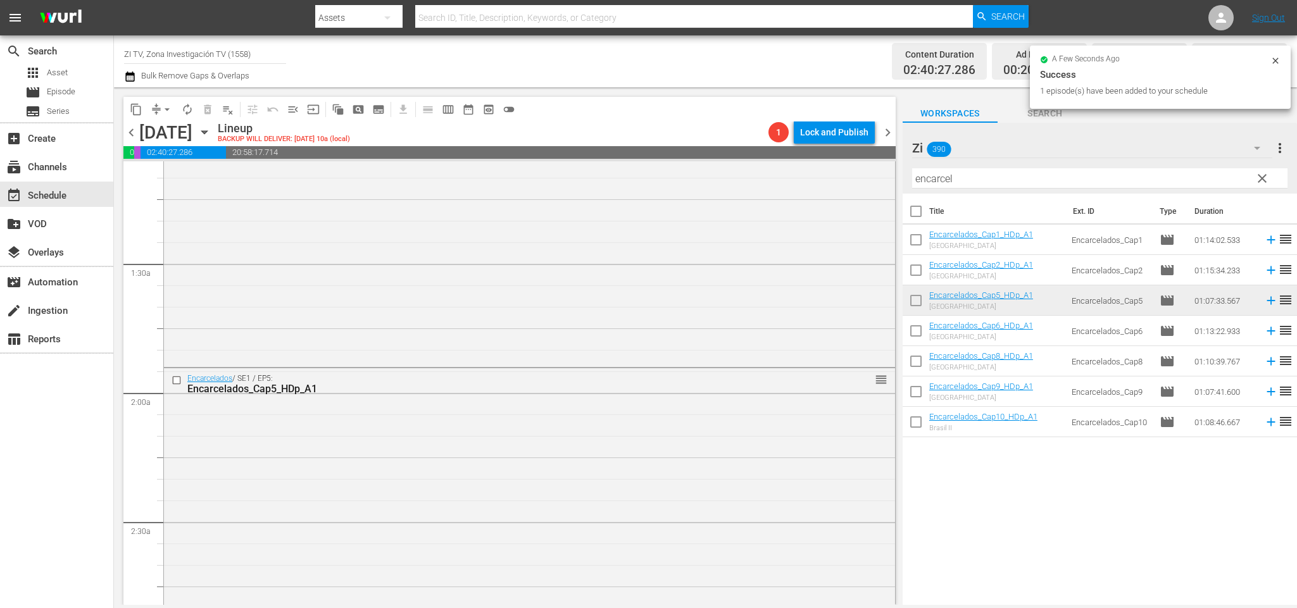
click at [891, 126] on span "chevron_right" at bounding box center [888, 133] width 16 height 16
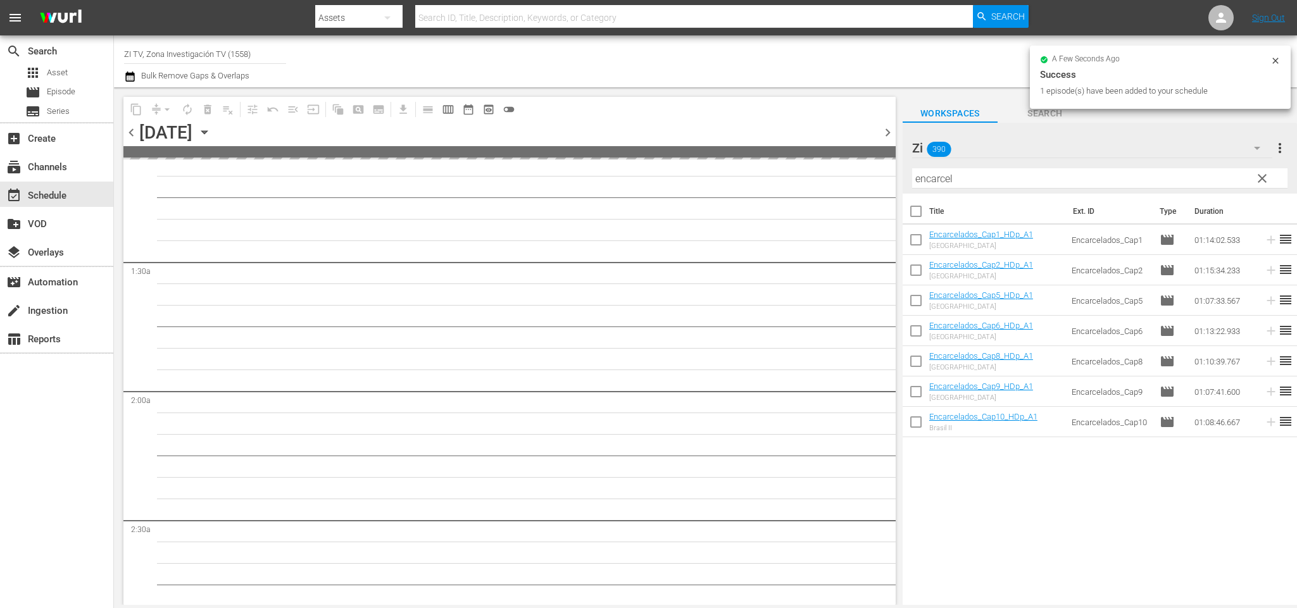
scroll to position [306, 0]
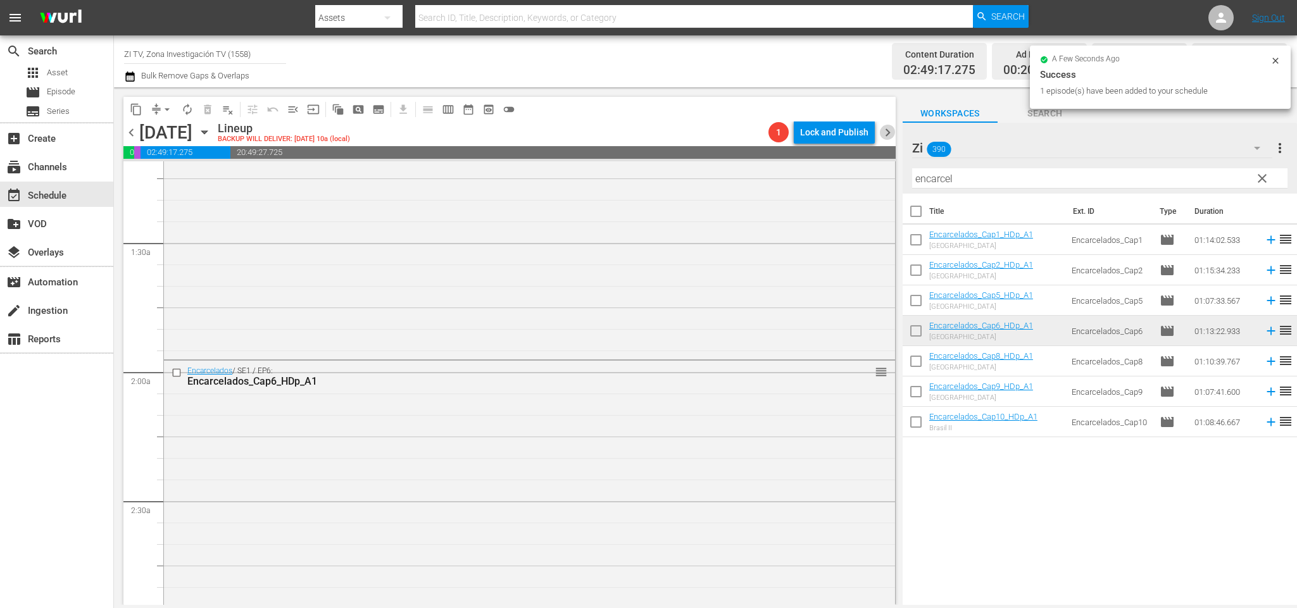
click at [892, 134] on span "chevron_right" at bounding box center [888, 133] width 16 height 16
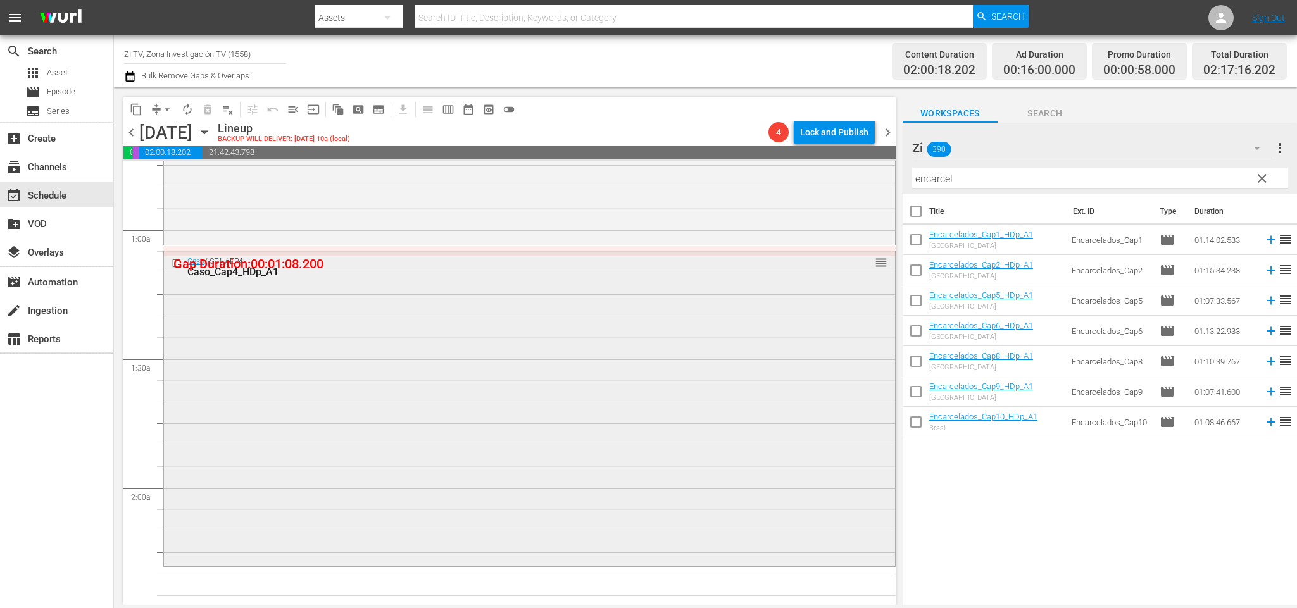
scroll to position [380, 0]
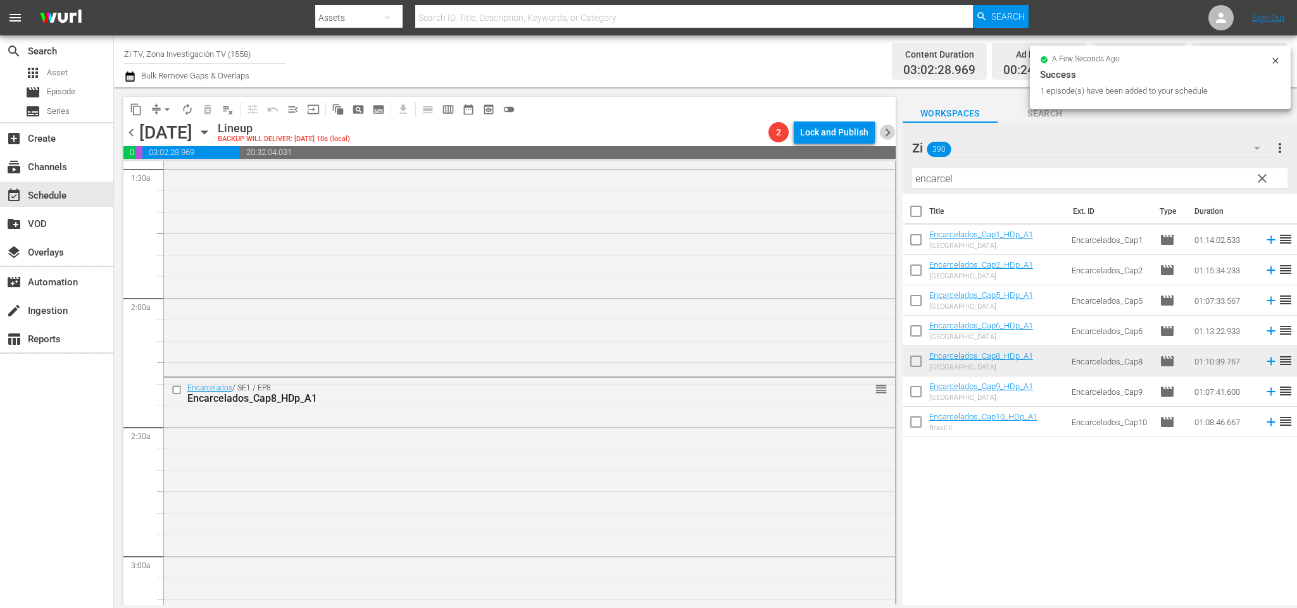
click at [890, 135] on span "chevron_right" at bounding box center [888, 133] width 16 height 16
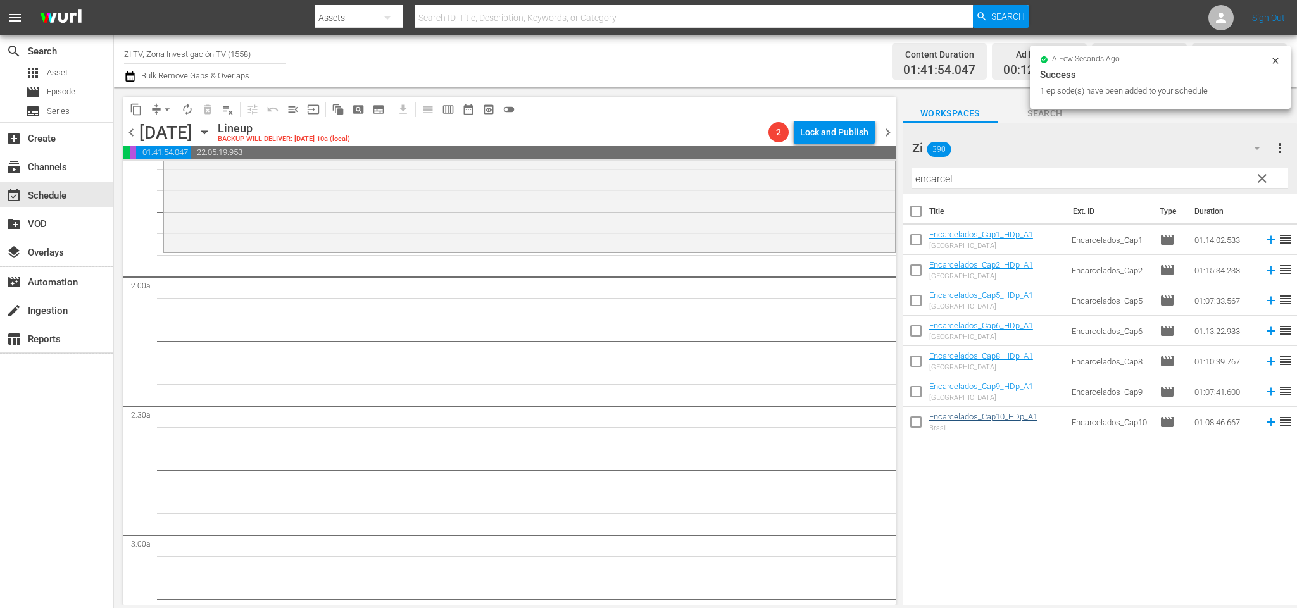
scroll to position [380, 0]
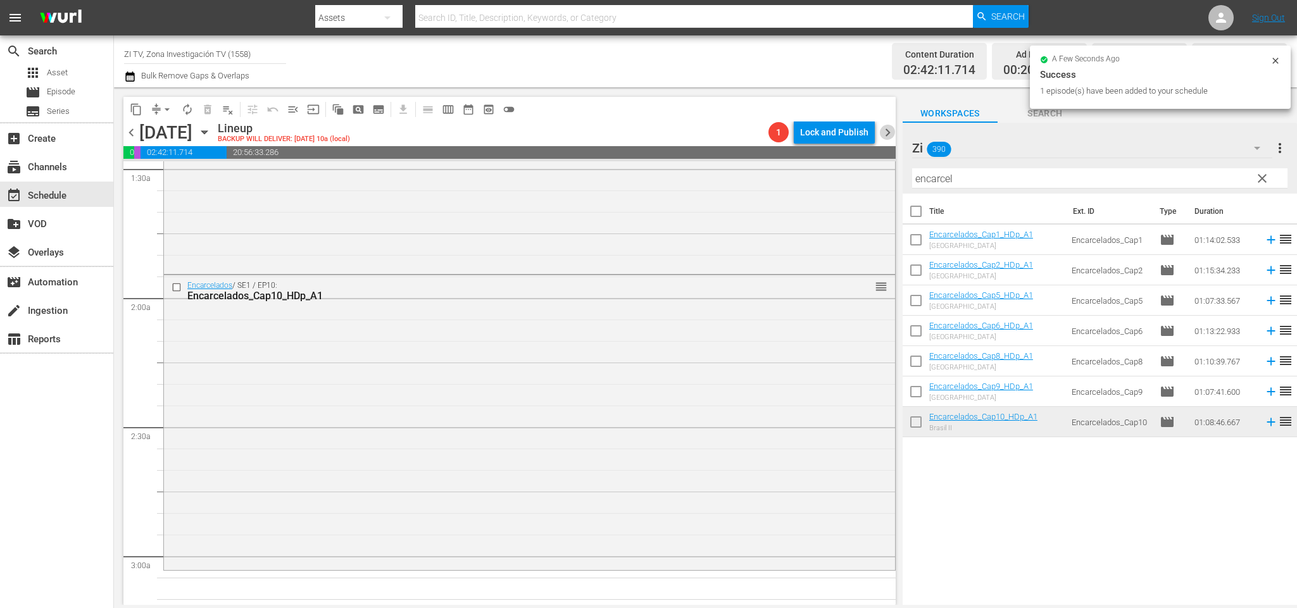
click at [890, 133] on span "chevron_right" at bounding box center [888, 133] width 16 height 16
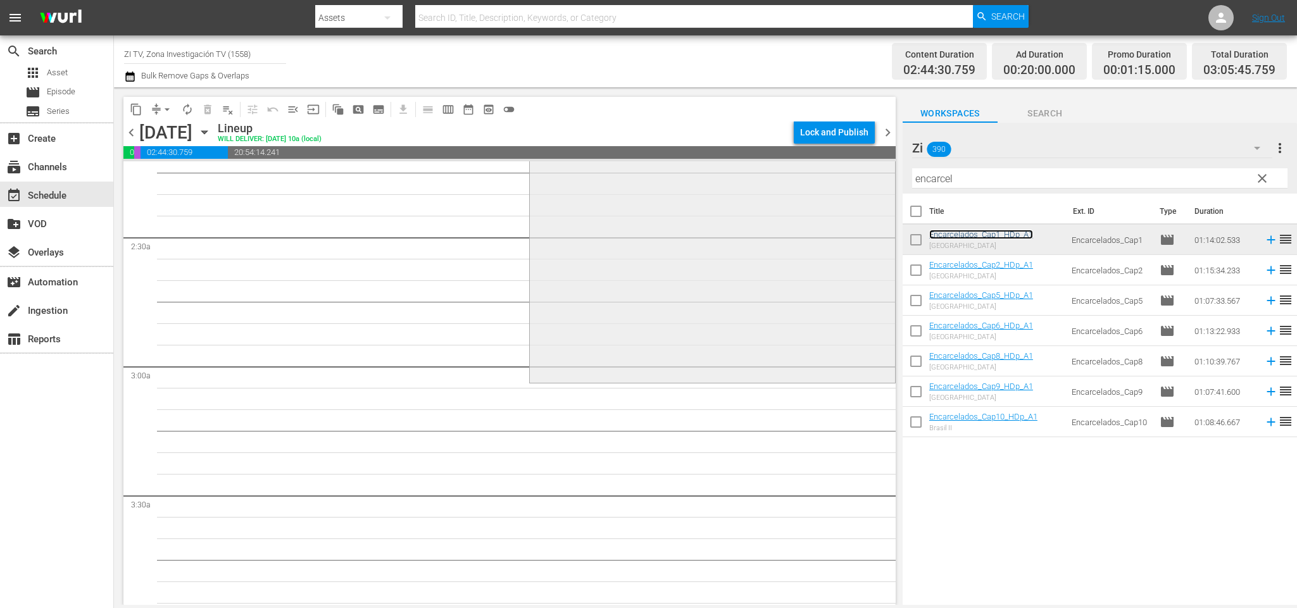
scroll to position [475, 0]
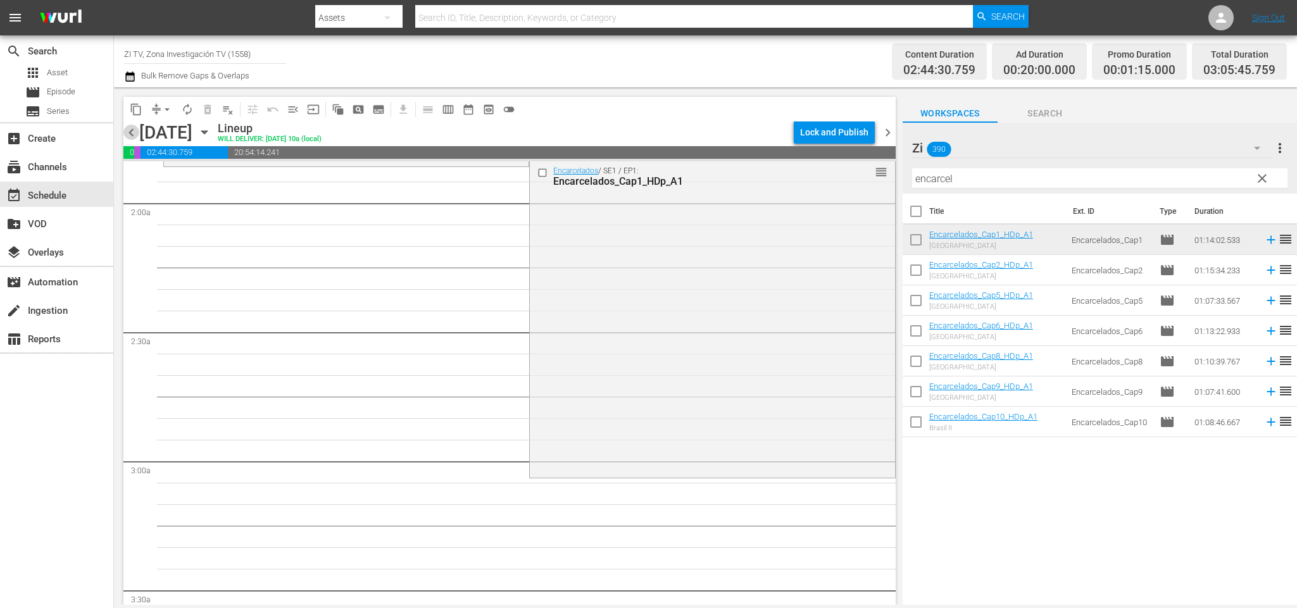
click at [135, 129] on span "chevron_left" at bounding box center [131, 133] width 16 height 16
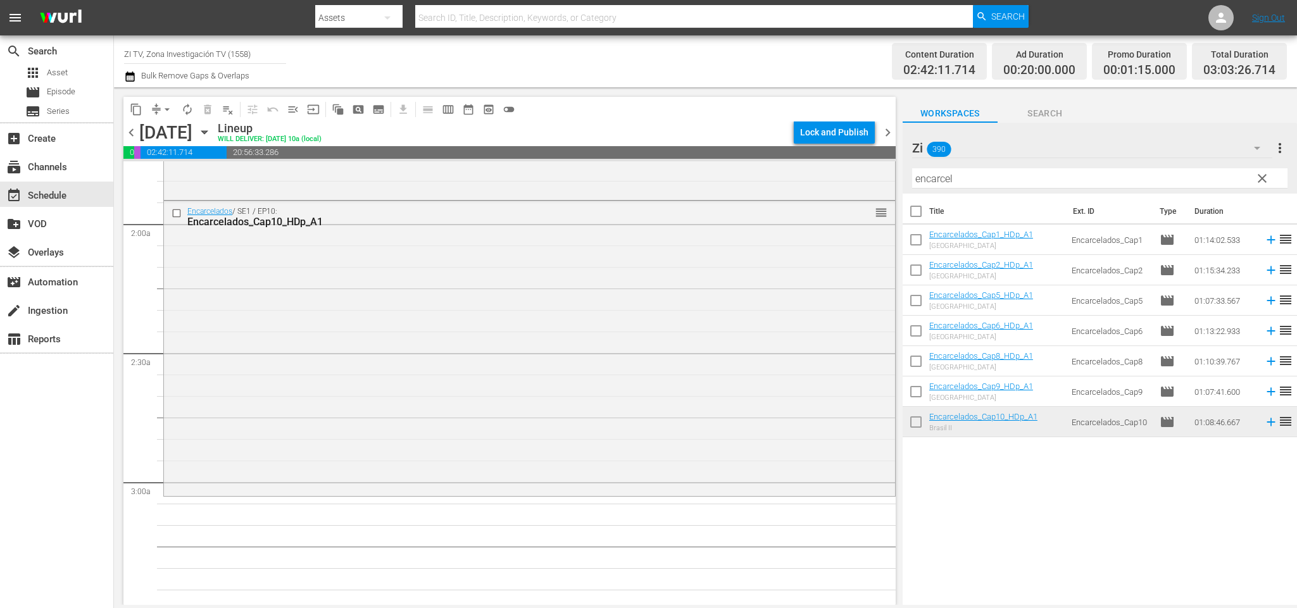
click at [888, 130] on span "chevron_right" at bounding box center [888, 133] width 16 height 16
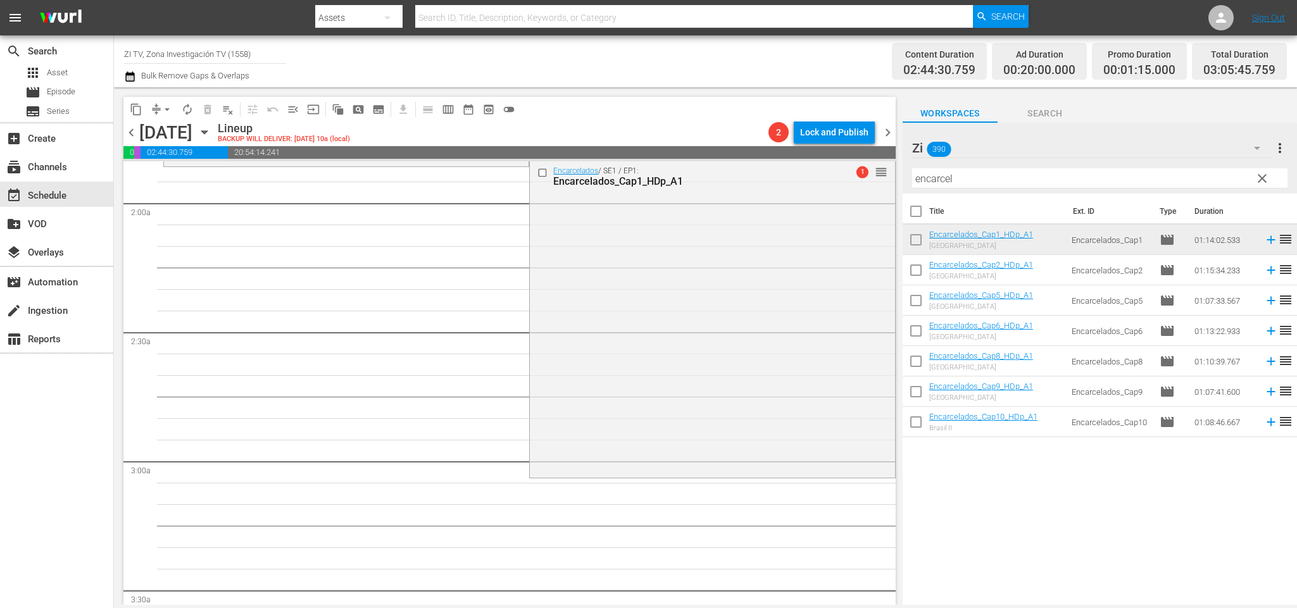
scroll to position [454, 0]
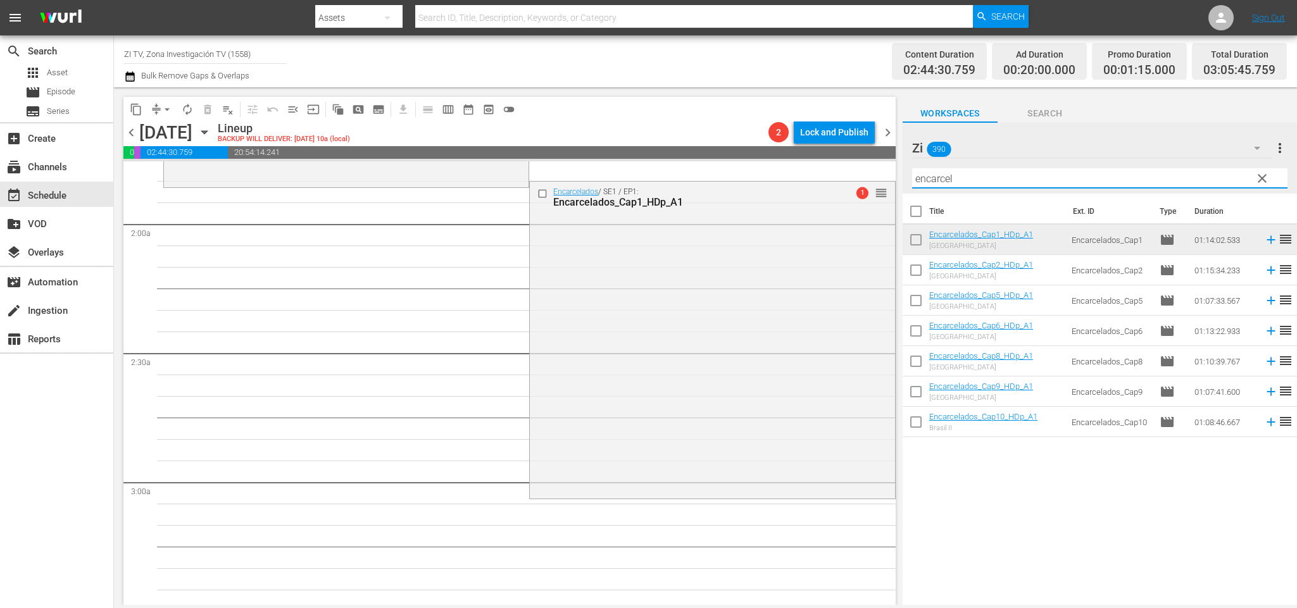
drag, startPoint x: 1094, startPoint y: 184, endPoint x: 838, endPoint y: 166, distance: 257.1
click at [838, 168] on div "content_copy compress arrow_drop_down autorenew_outlined delete_forever_outline…" at bounding box center [705, 346] width 1183 height 518
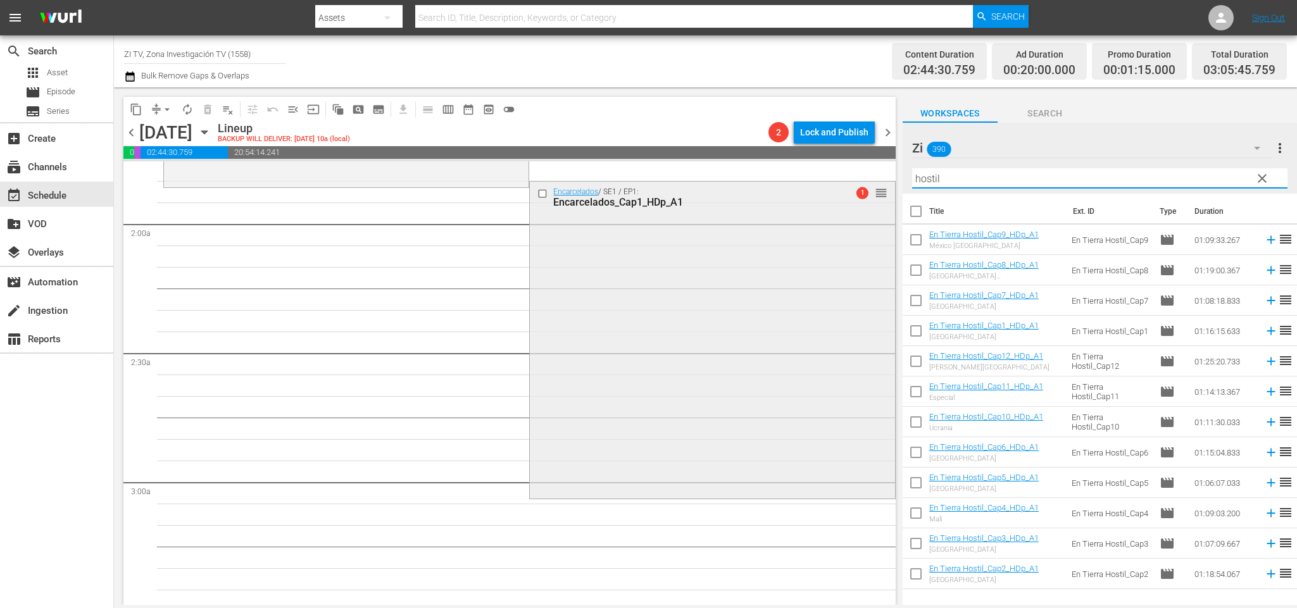
scroll to position [549, 0]
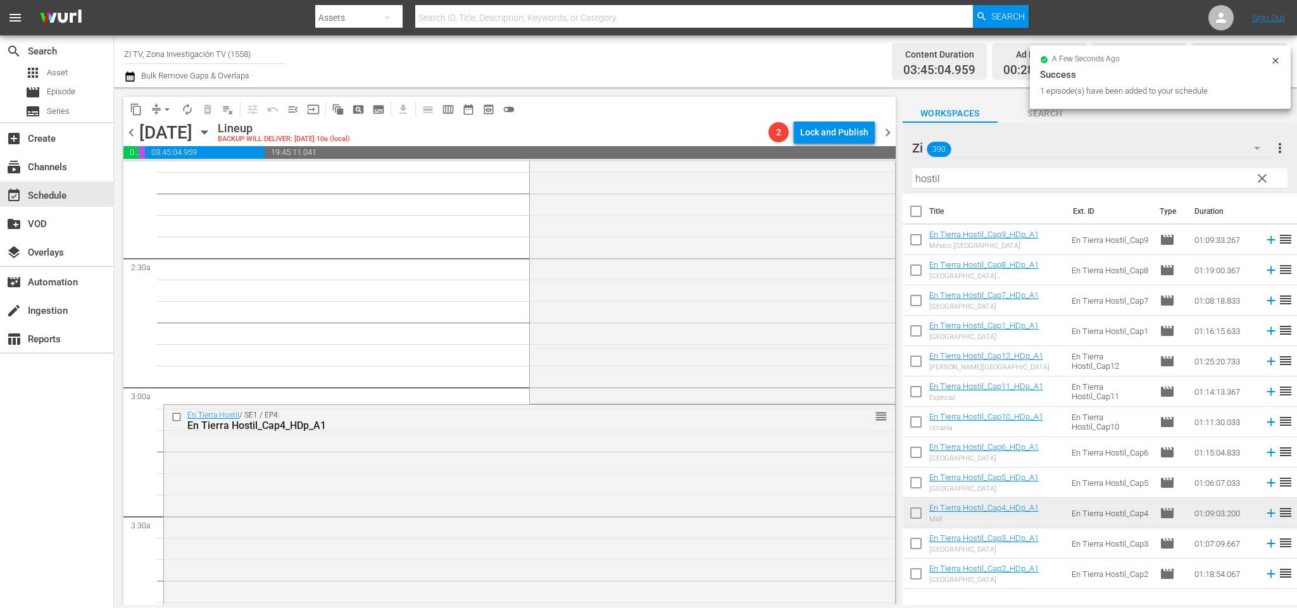
click at [135, 137] on span "chevron_left" at bounding box center [131, 133] width 16 height 16
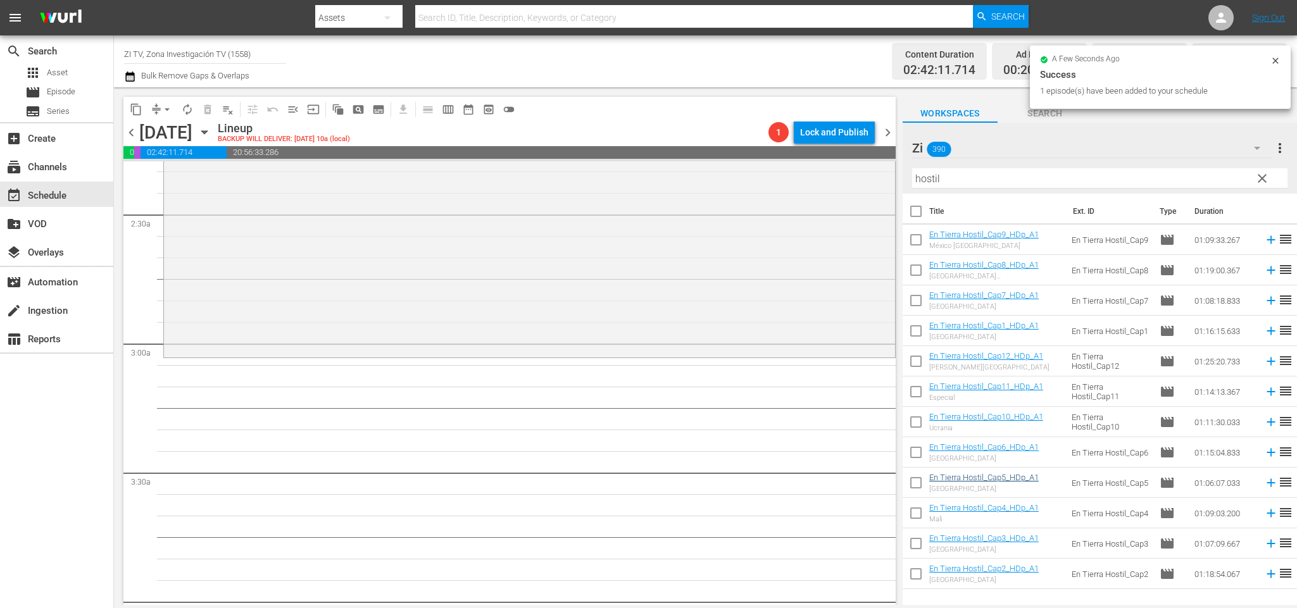
scroll to position [571, 0]
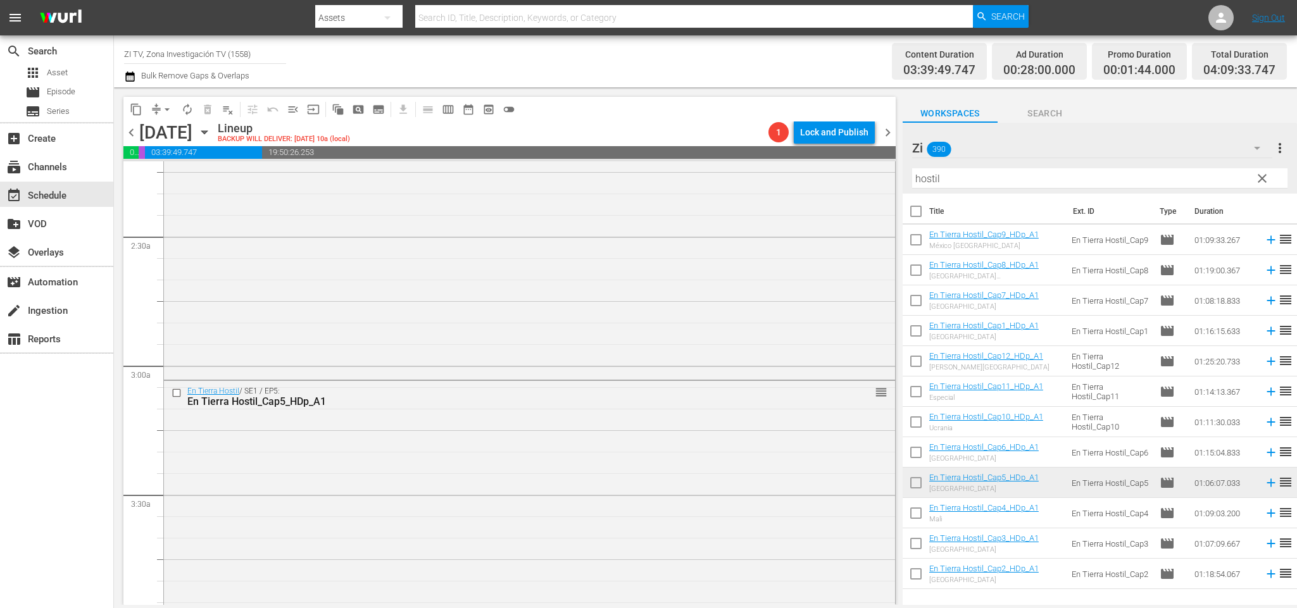
click at [131, 128] on span "chevron_left" at bounding box center [131, 133] width 16 height 16
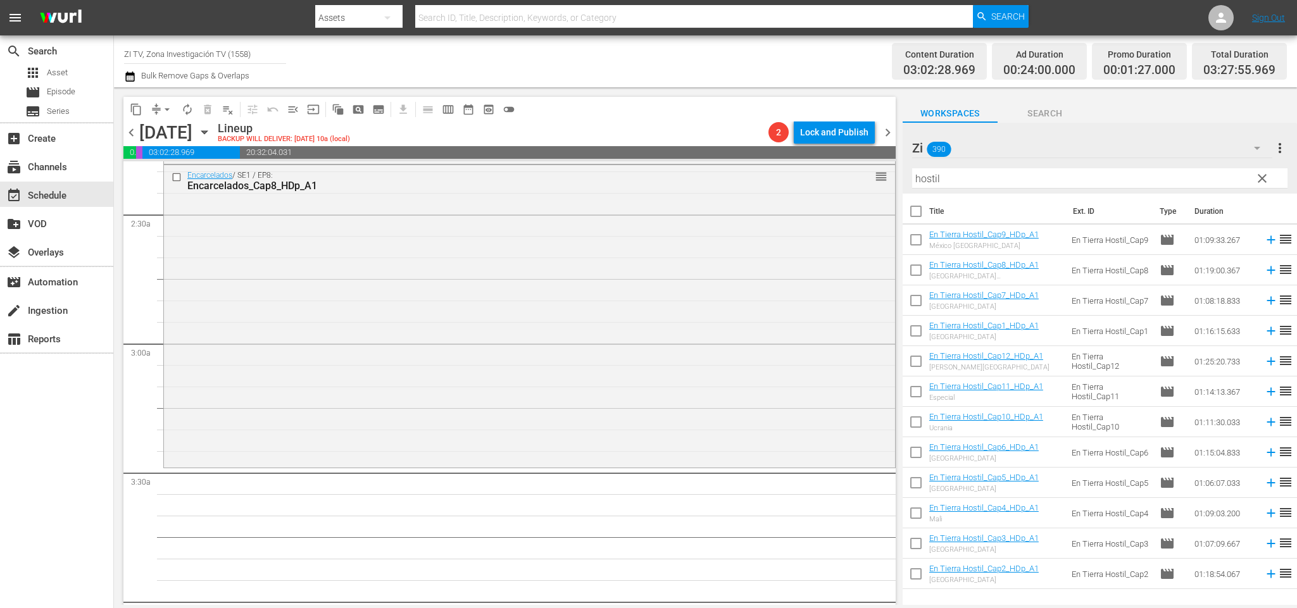
scroll to position [571, 0]
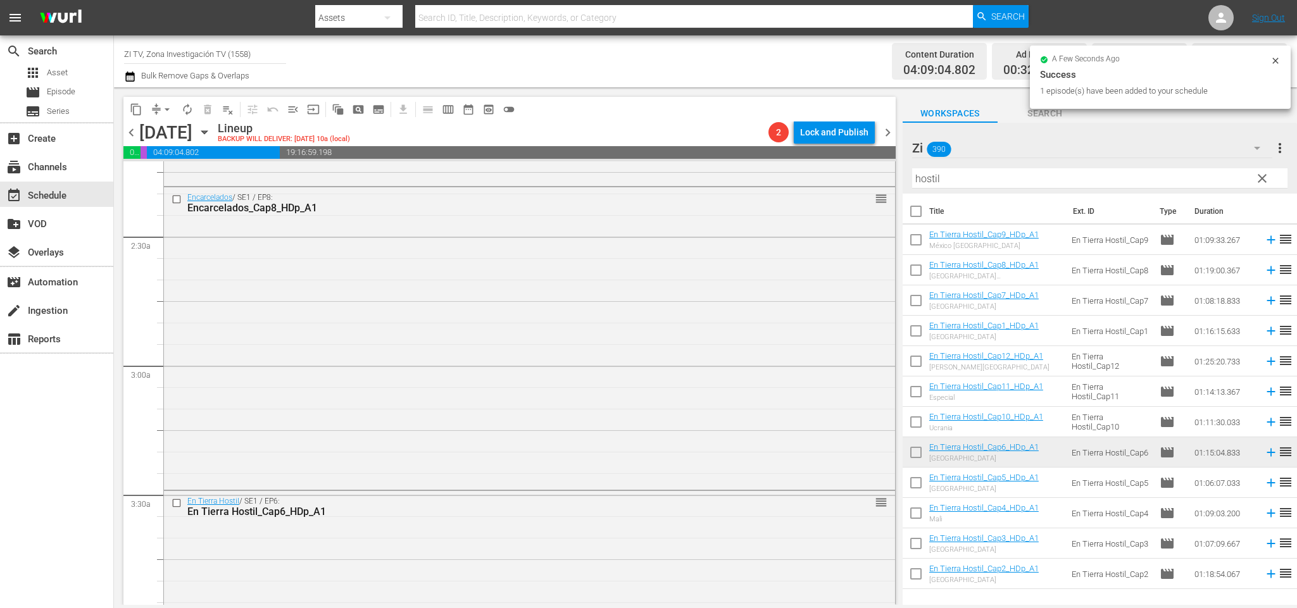
click at [130, 125] on span "chevron_left" at bounding box center [131, 133] width 16 height 16
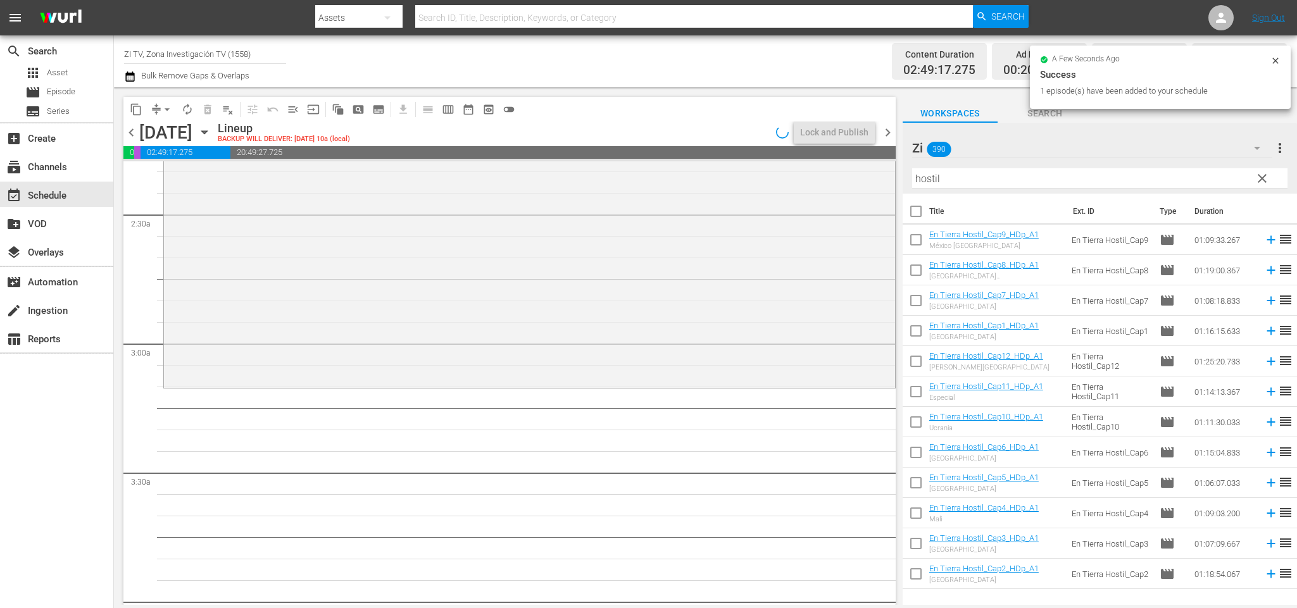
scroll to position [571, 0]
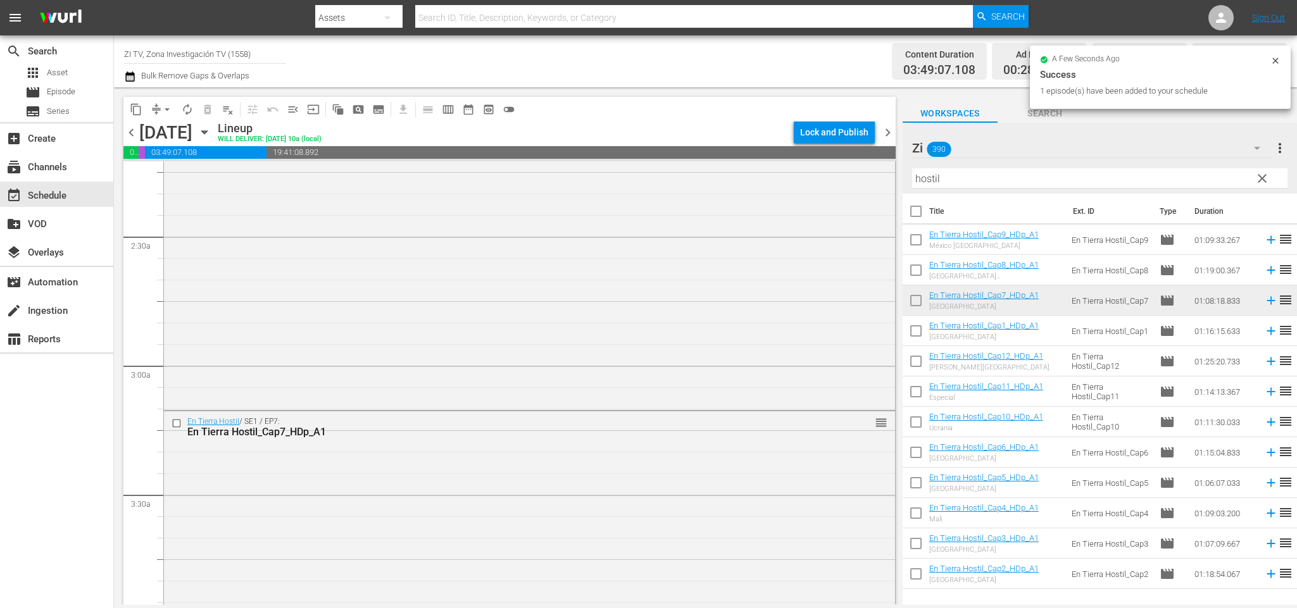
click at [129, 134] on span "chevron_left" at bounding box center [131, 133] width 16 height 16
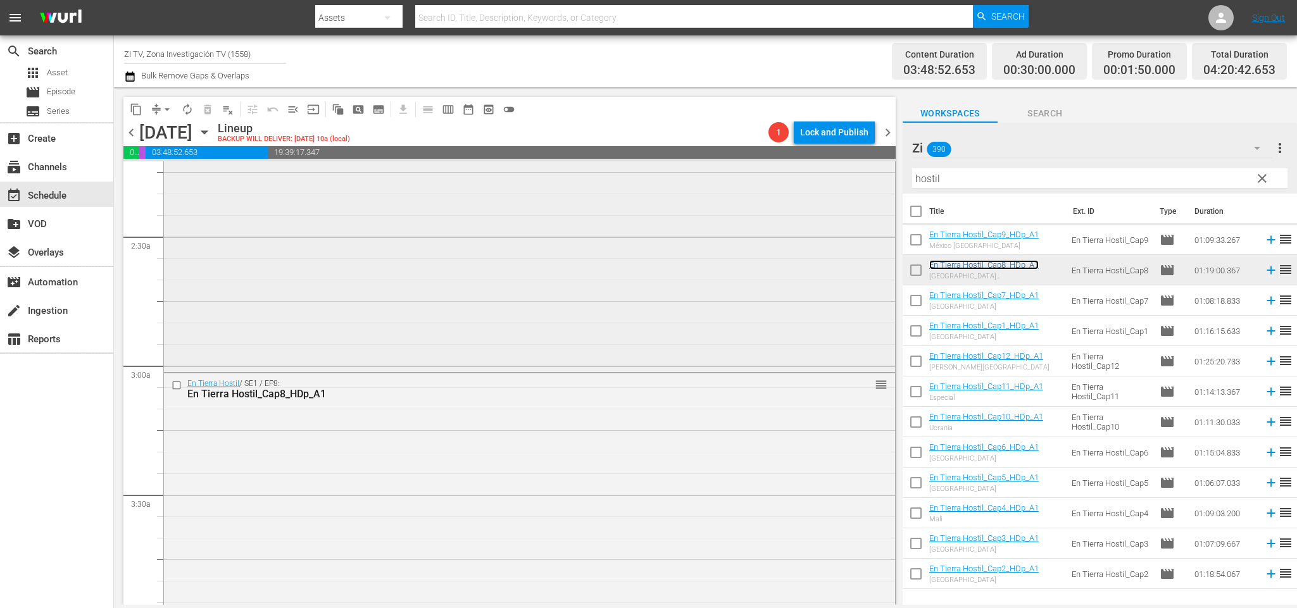
scroll to position [665, 0]
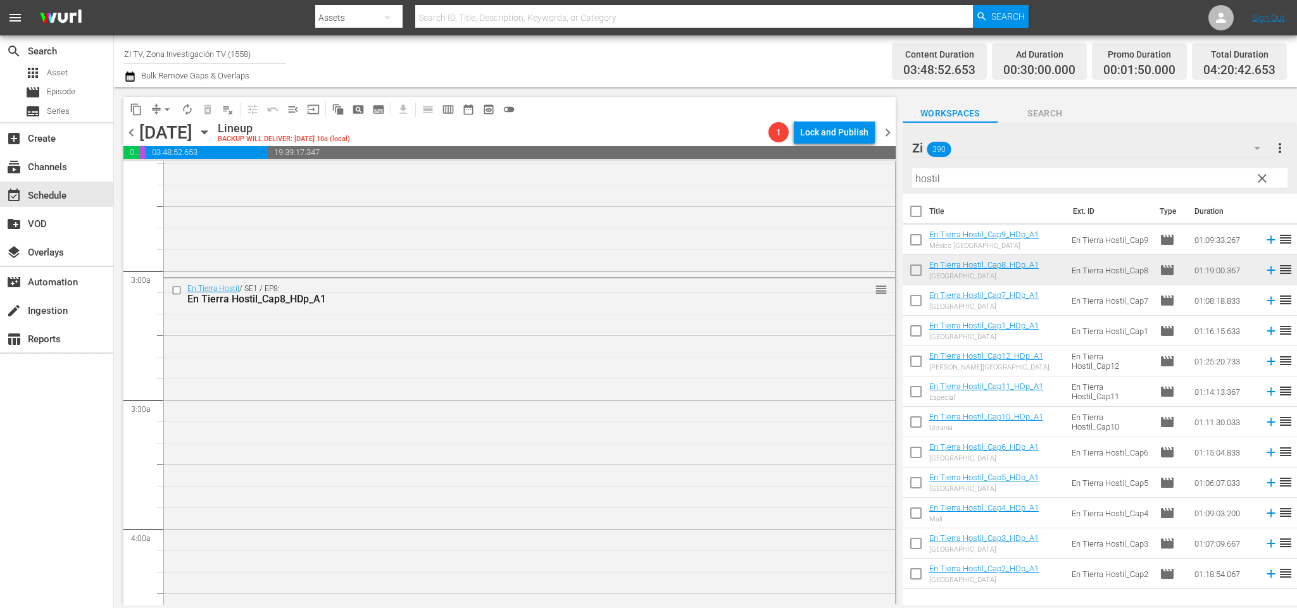
click at [886, 128] on span "chevron_right" at bounding box center [888, 133] width 16 height 16
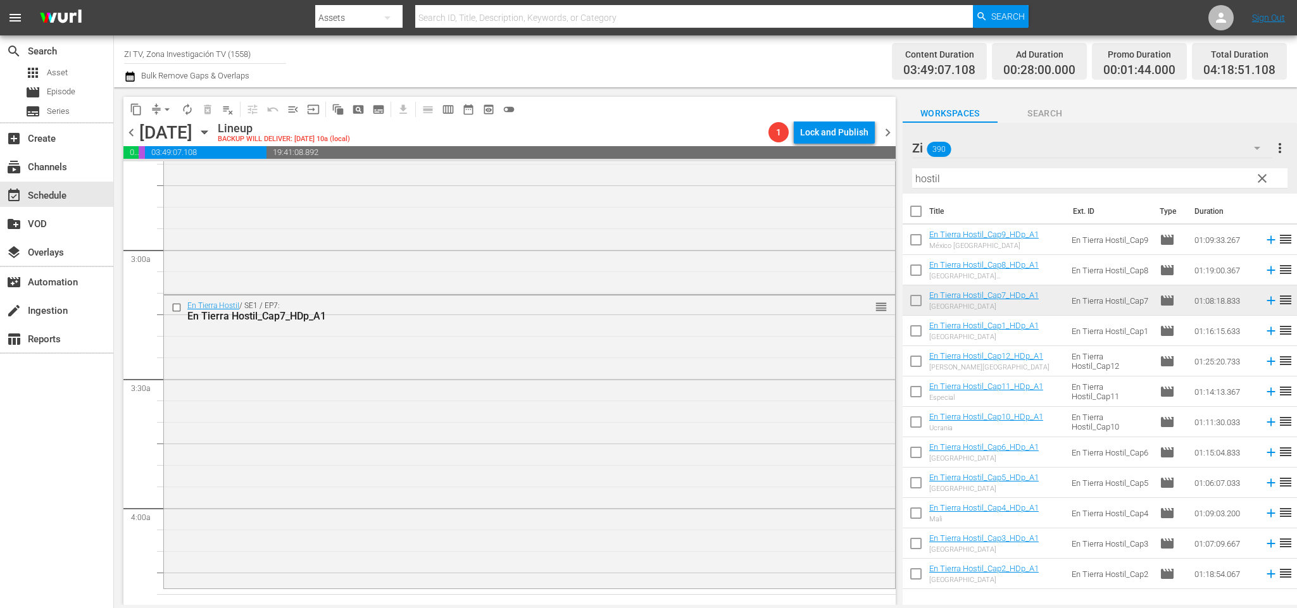
scroll to position [665, 0]
click at [133, 126] on span "chevron_left" at bounding box center [131, 133] width 16 height 16
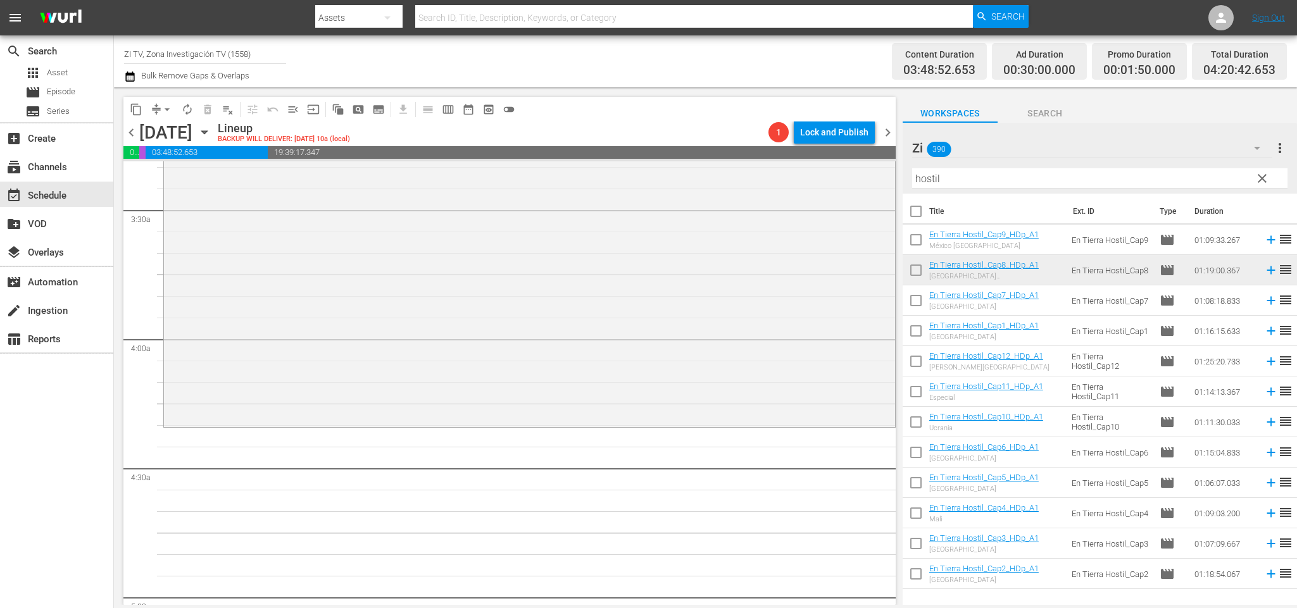
scroll to position [950, 0]
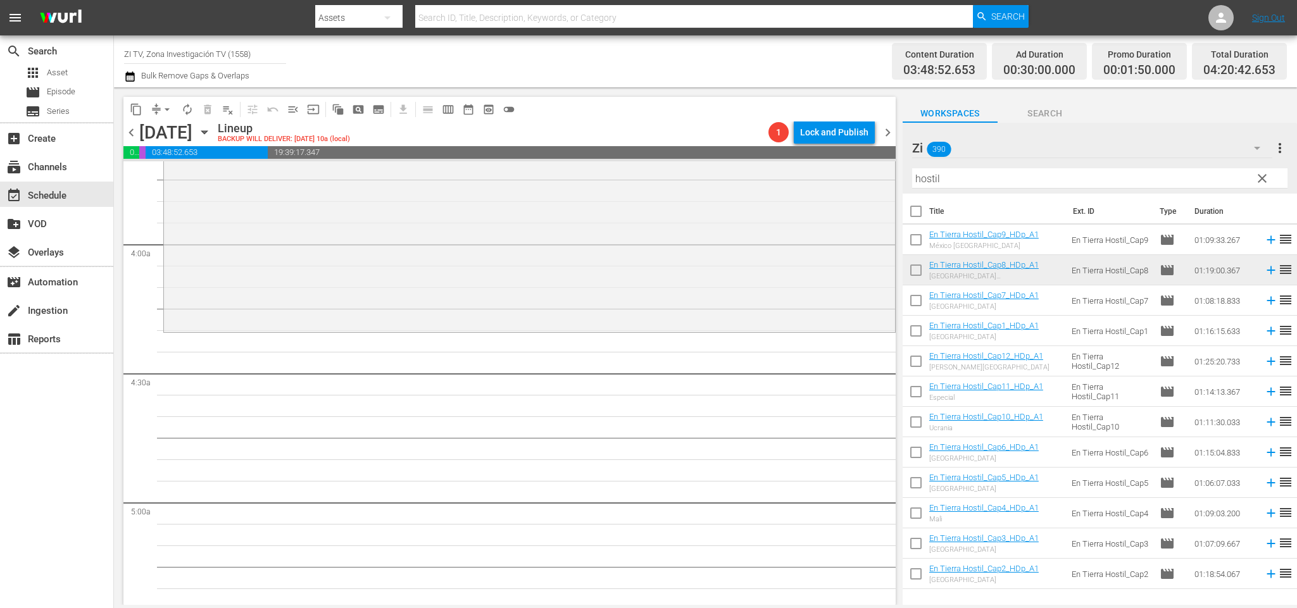
drag, startPoint x: 721, startPoint y: 166, endPoint x: 676, endPoint y: 150, distance: 47.1
click at [676, 153] on div "content_copy compress arrow_drop_down autorenew_outlined delete_forever_outline…" at bounding box center [705, 346] width 1183 height 518
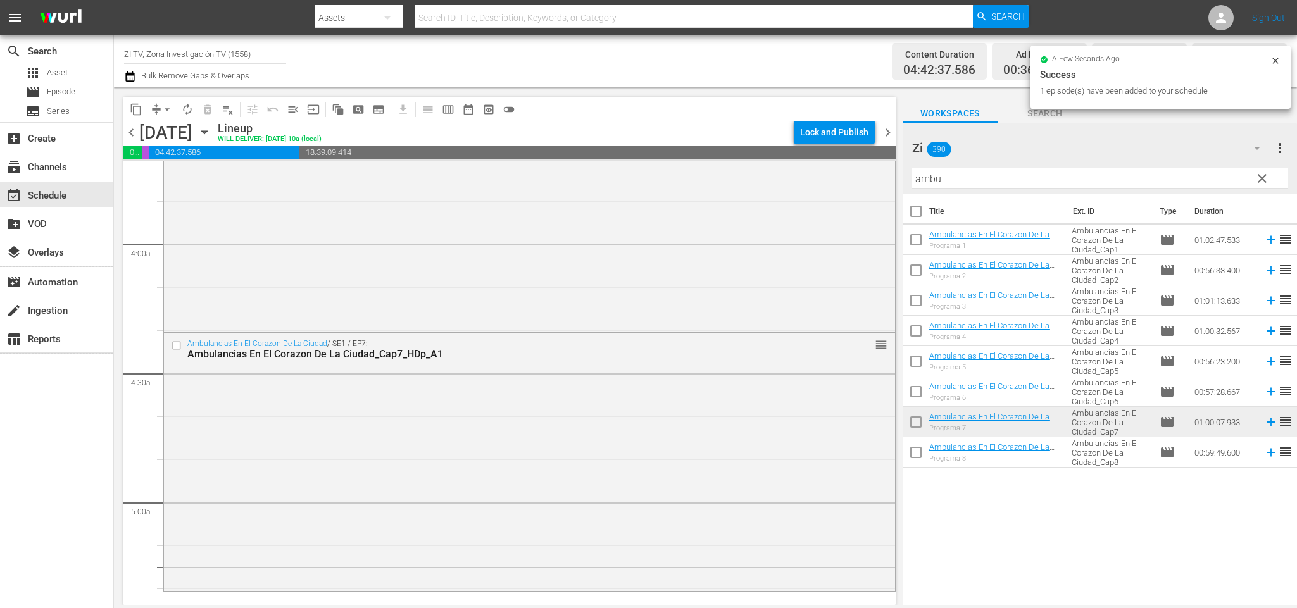
click at [885, 131] on span "chevron_right" at bounding box center [888, 133] width 16 height 16
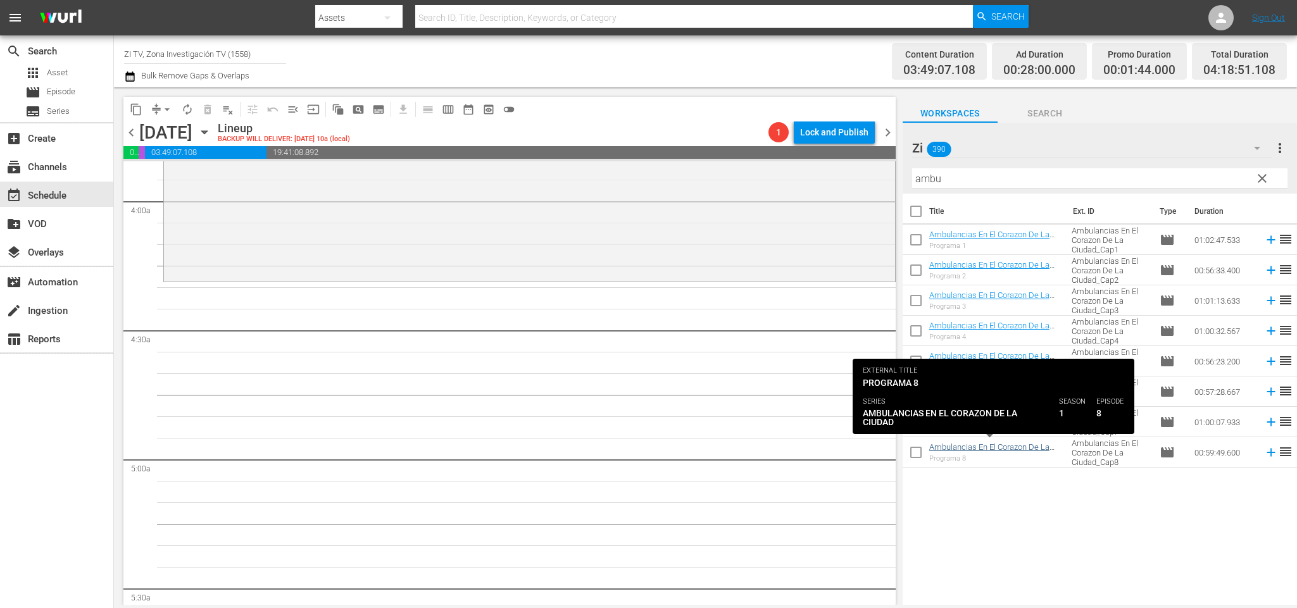
scroll to position [973, 0]
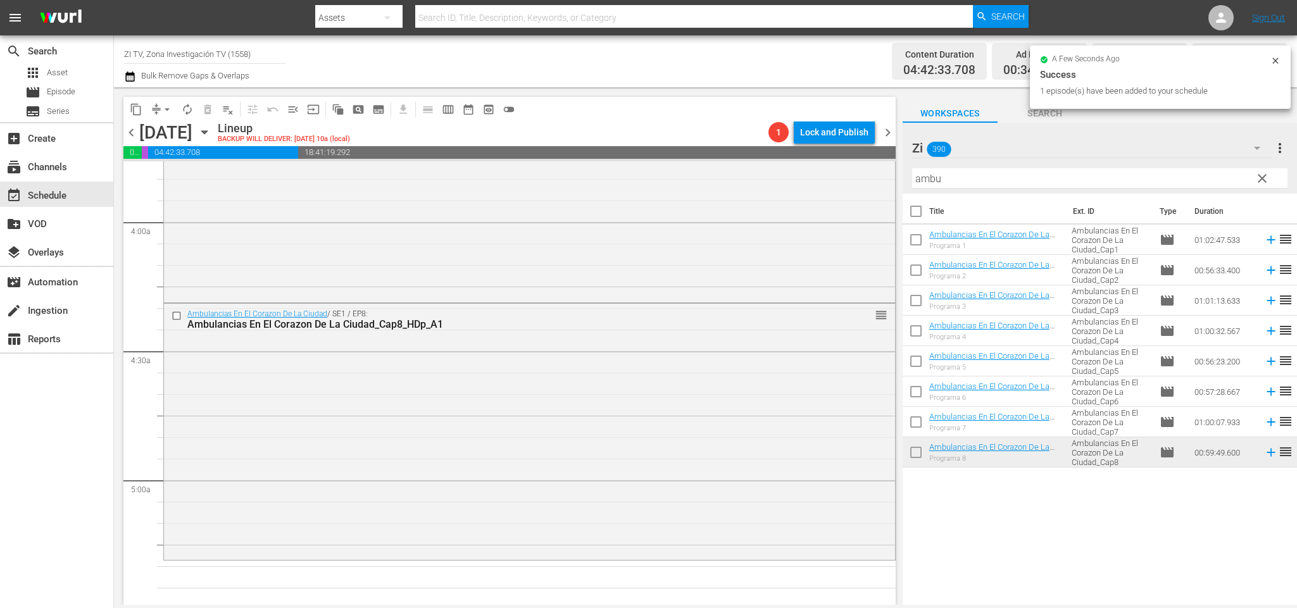
click at [891, 131] on span "chevron_right" at bounding box center [888, 133] width 16 height 16
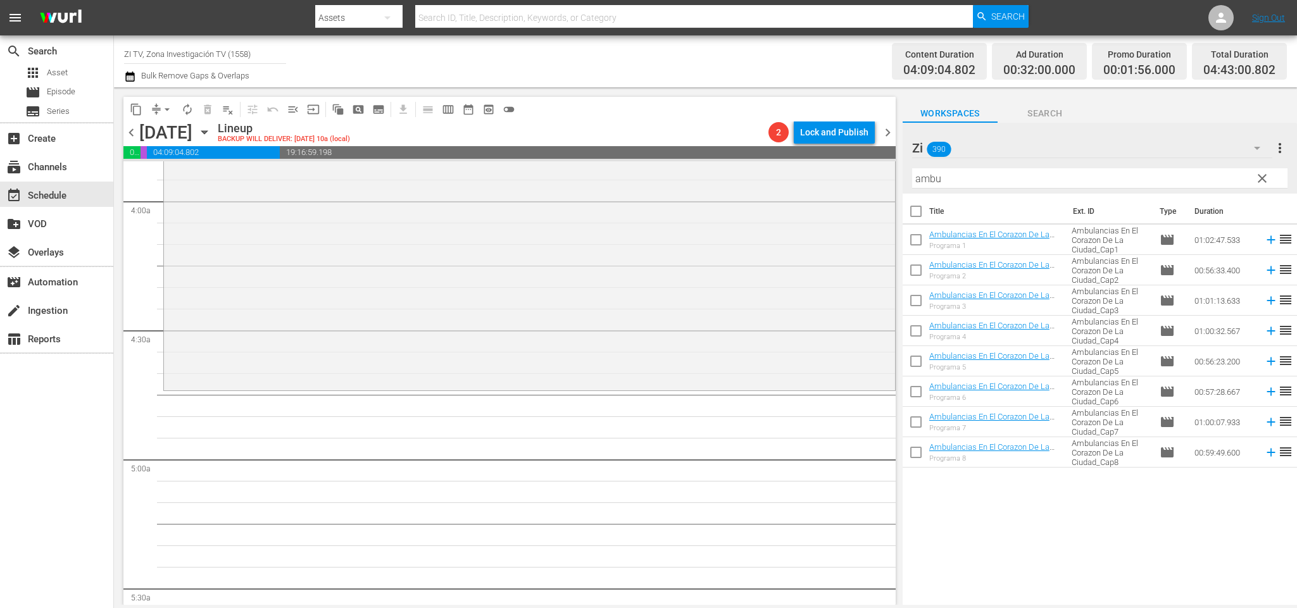
scroll to position [950, 0]
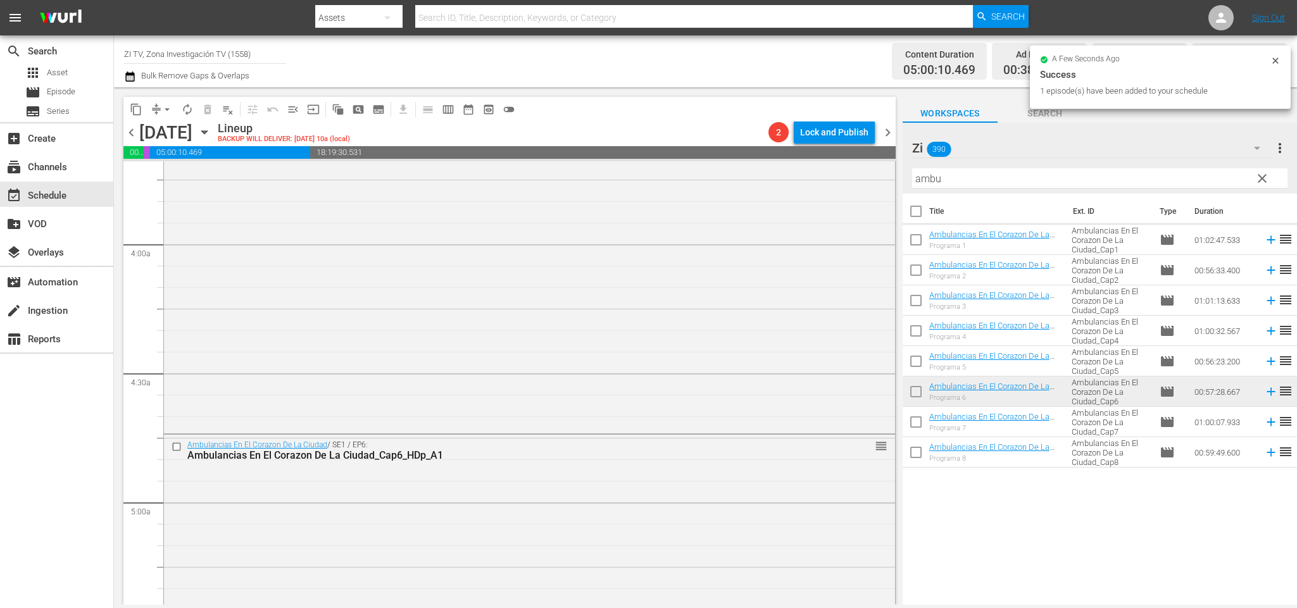
click at [891, 134] on span "chevron_right" at bounding box center [888, 133] width 16 height 16
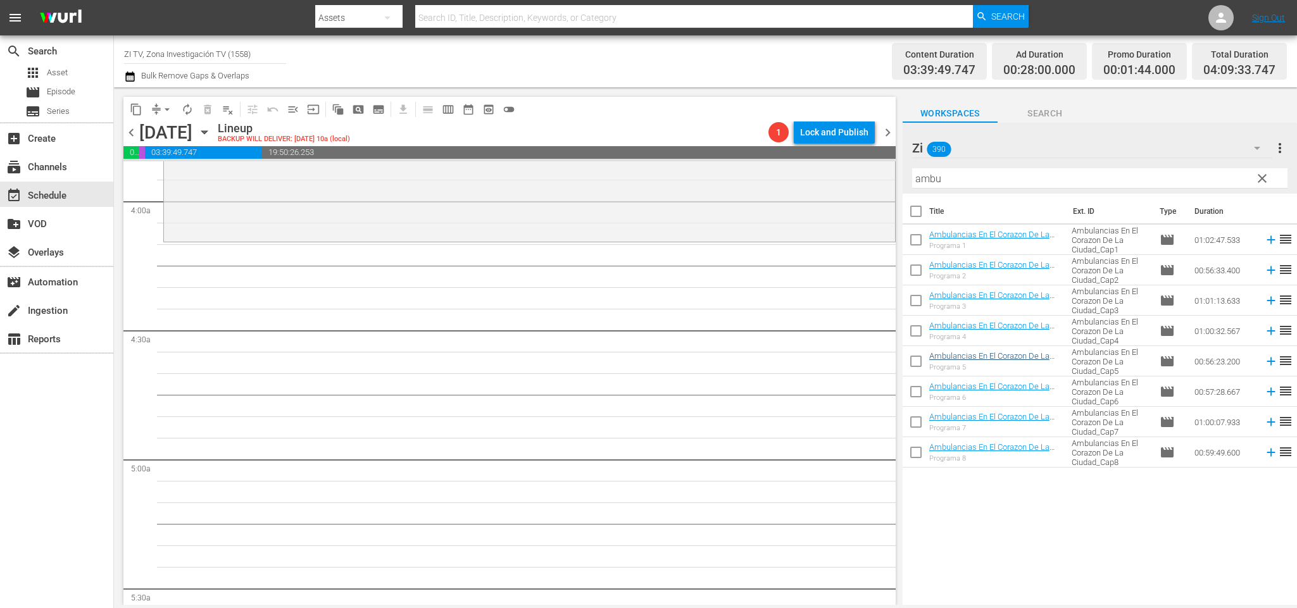
scroll to position [950, 0]
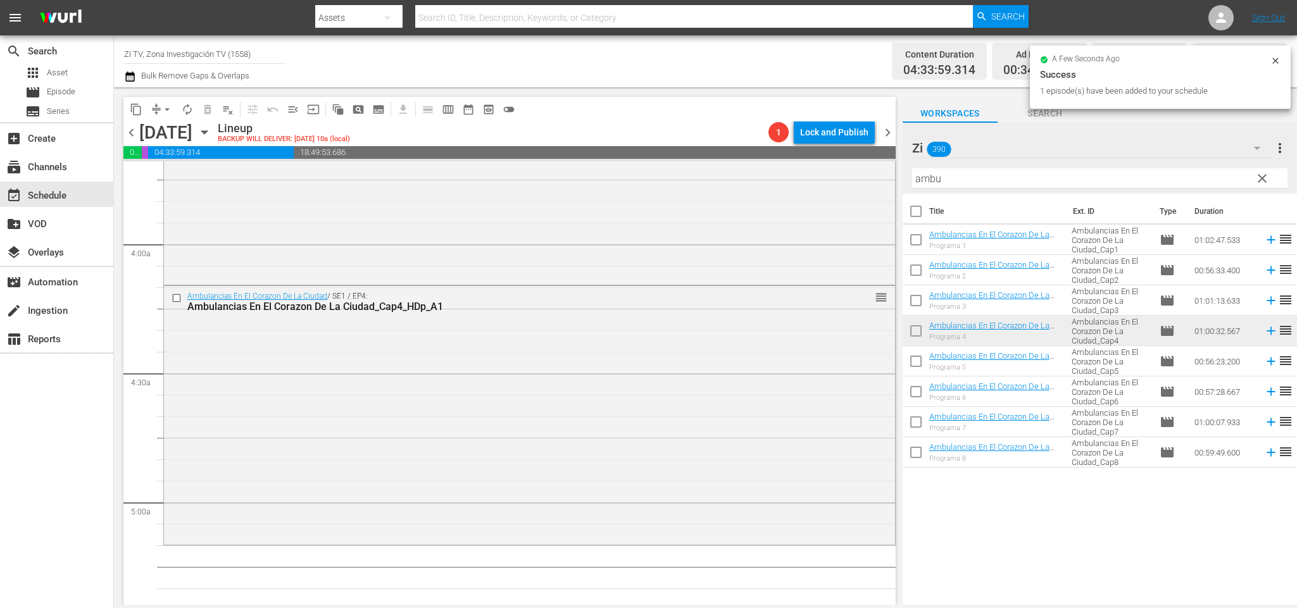
click at [884, 130] on span "chevron_right" at bounding box center [888, 133] width 16 height 16
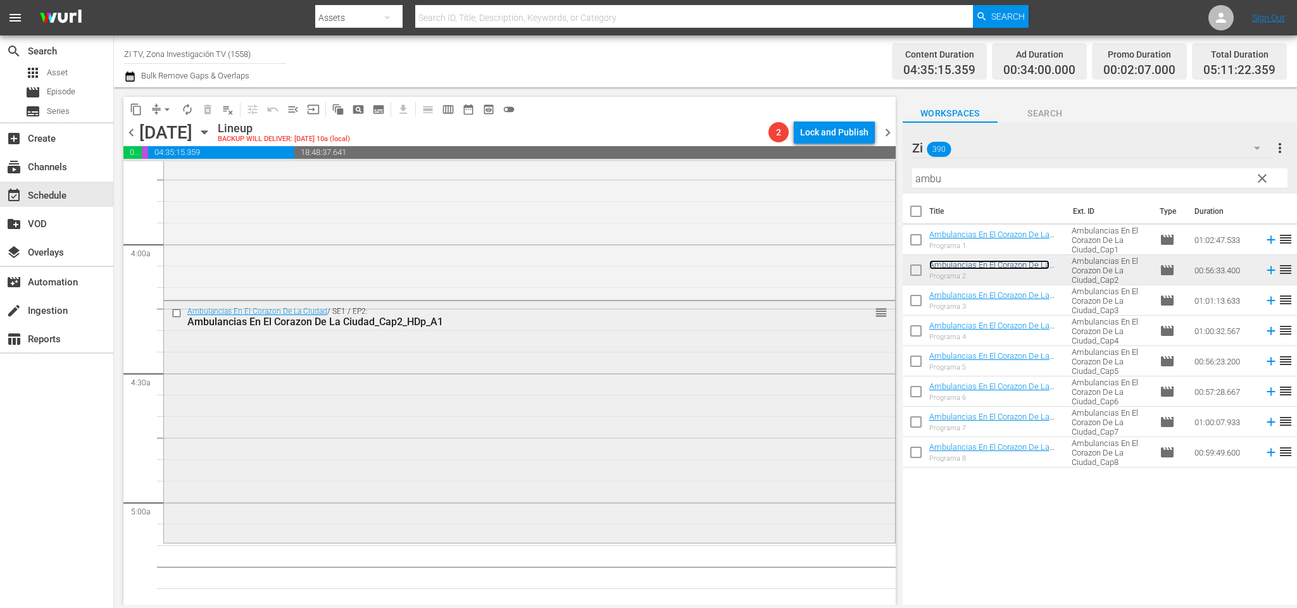
scroll to position [1045, 0]
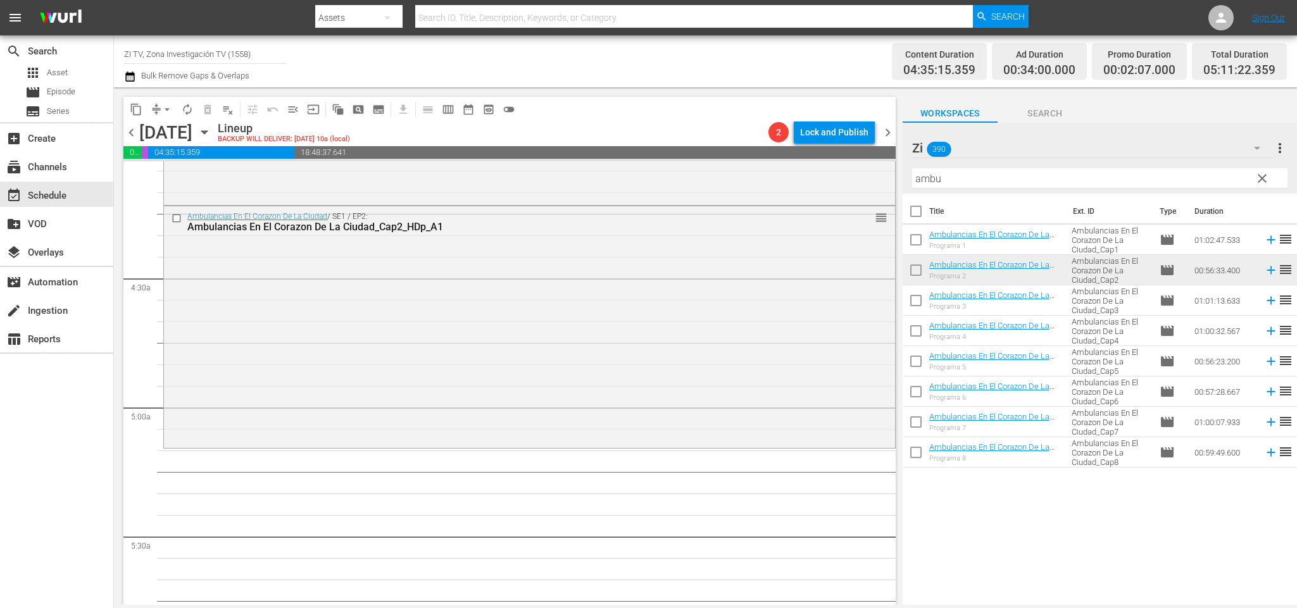
drag, startPoint x: 1035, startPoint y: 180, endPoint x: 584, endPoint y: 156, distance: 452.1
click at [584, 156] on div "content_copy compress arrow_drop_down autorenew_outlined delete_forever_outline…" at bounding box center [705, 346] width 1183 height 518
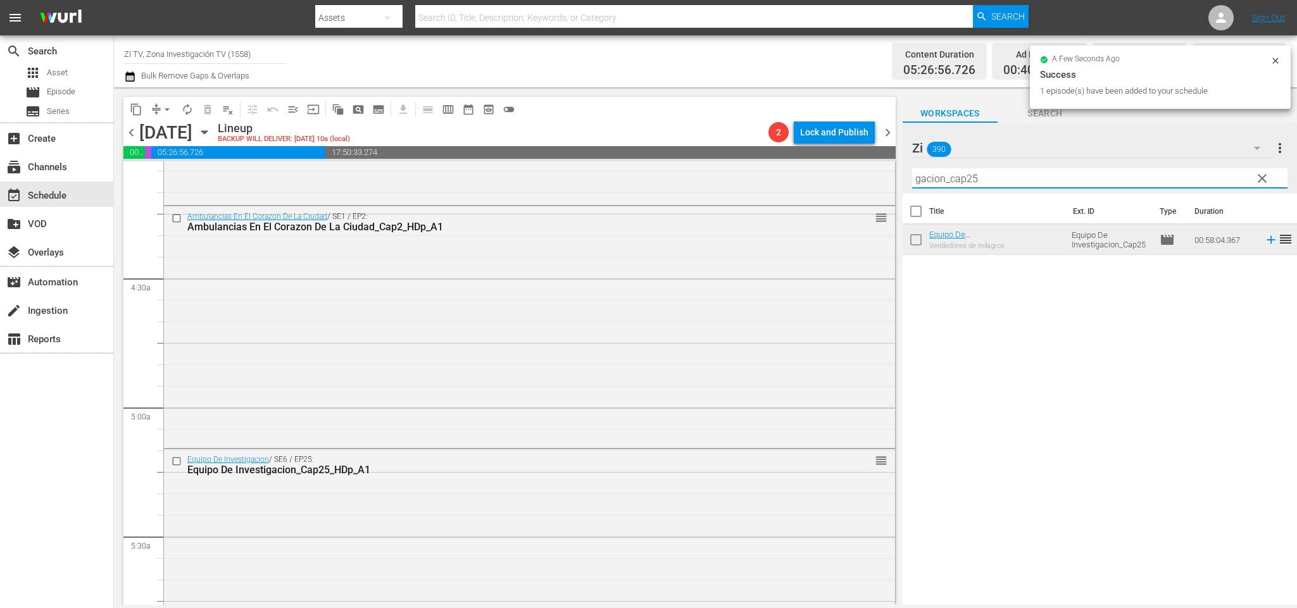
drag, startPoint x: 990, startPoint y: 175, endPoint x: 966, endPoint y: 175, distance: 24.1
click at [966, 175] on input "gacion_cap25" at bounding box center [1099, 178] width 375 height 20
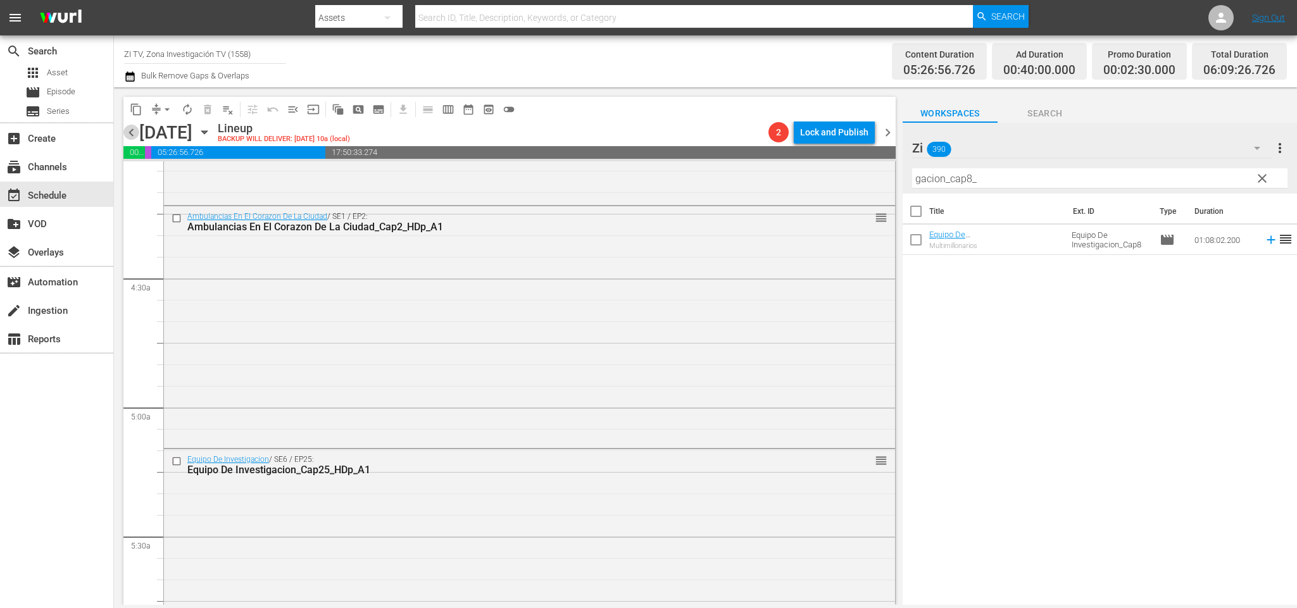
click at [131, 128] on span "chevron_left" at bounding box center [131, 133] width 16 height 16
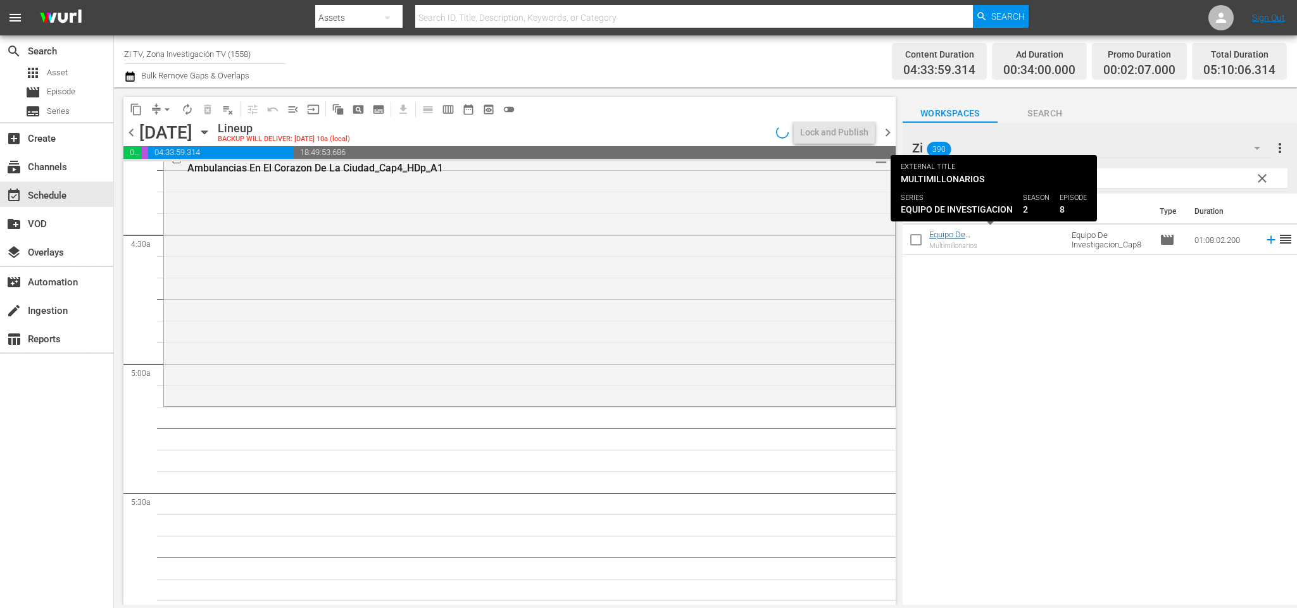
scroll to position [1047, 0]
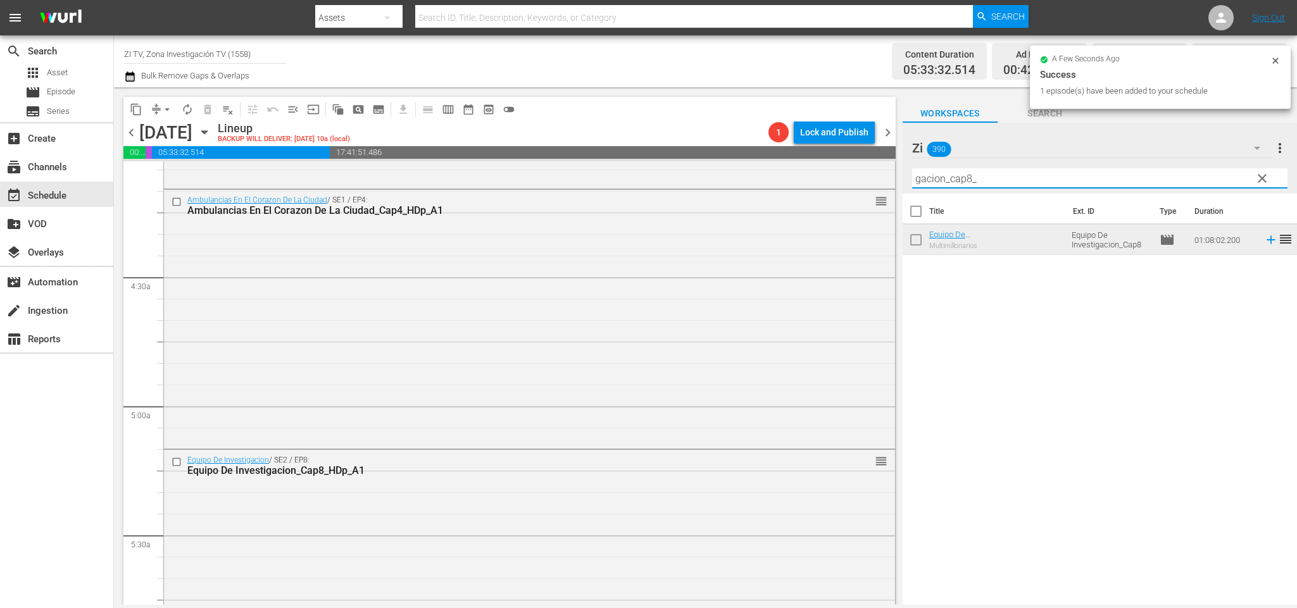
click at [969, 173] on input "gacion_cap8_" at bounding box center [1099, 178] width 375 height 20
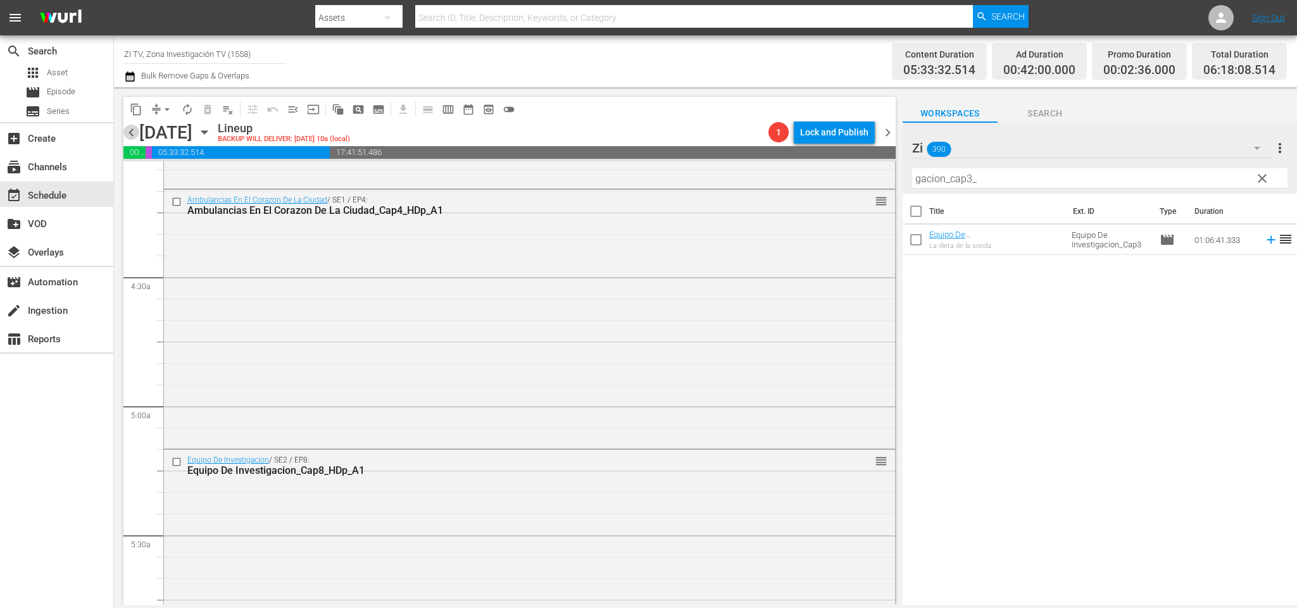
click at [137, 131] on span "chevron_left" at bounding box center [131, 133] width 16 height 16
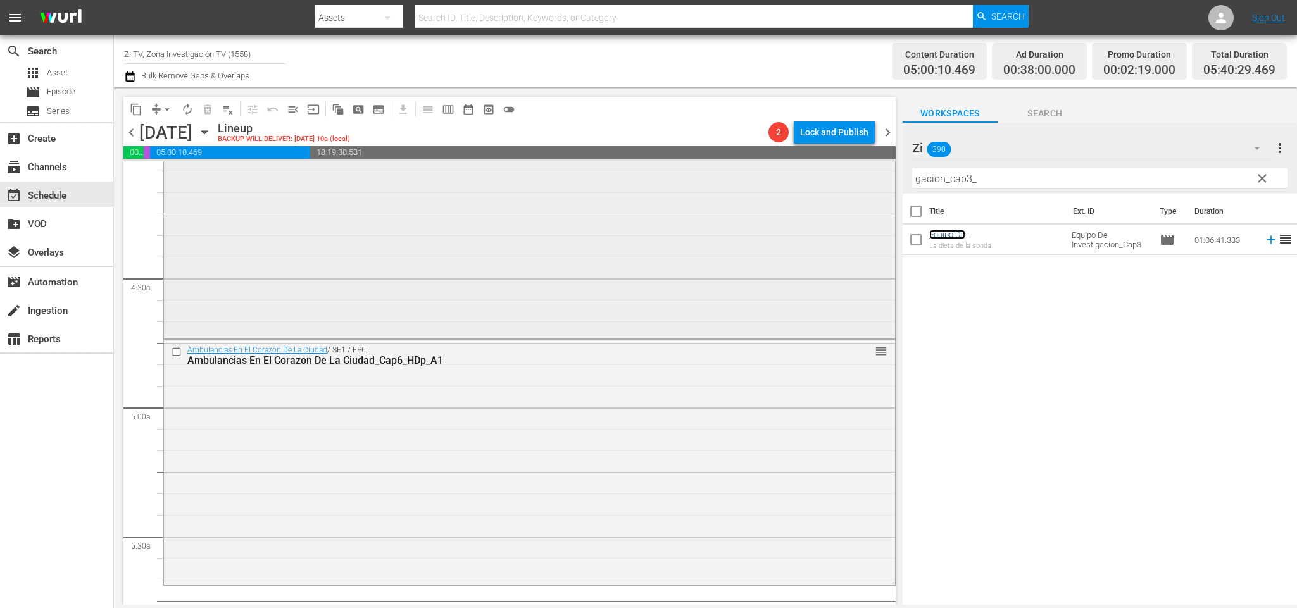
scroll to position [1140, 0]
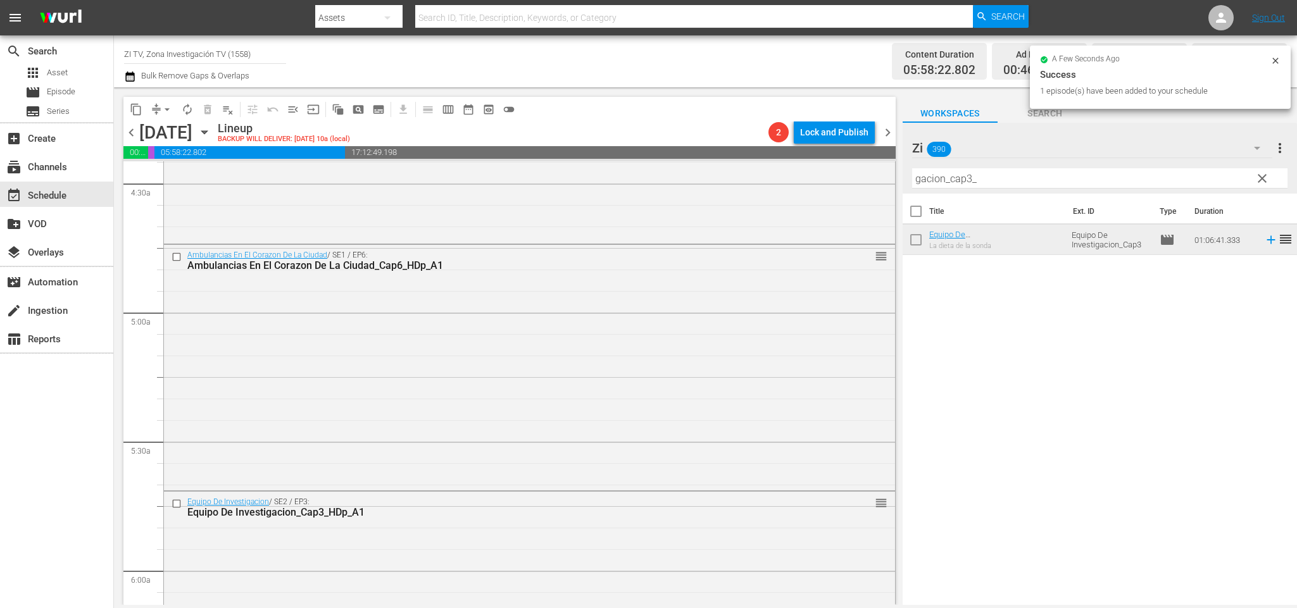
click at [134, 136] on span "chevron_left" at bounding box center [131, 133] width 16 height 16
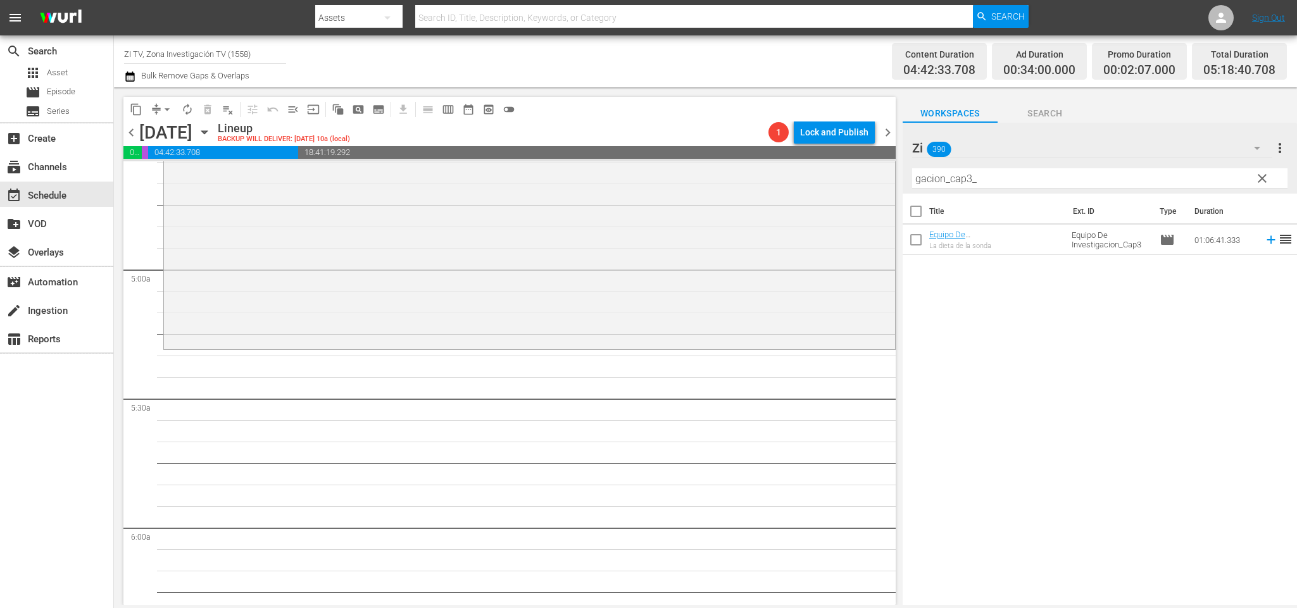
scroll to position [1140, 0]
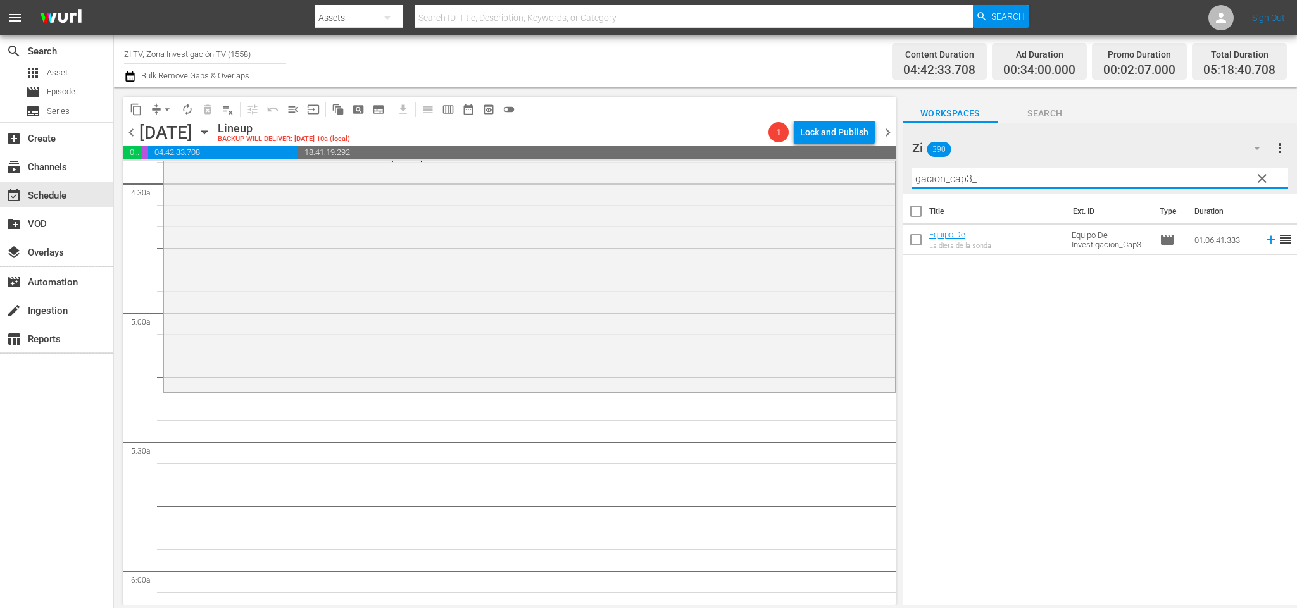
click at [967, 175] on input "gacion_cap3_" at bounding box center [1099, 178] width 375 height 20
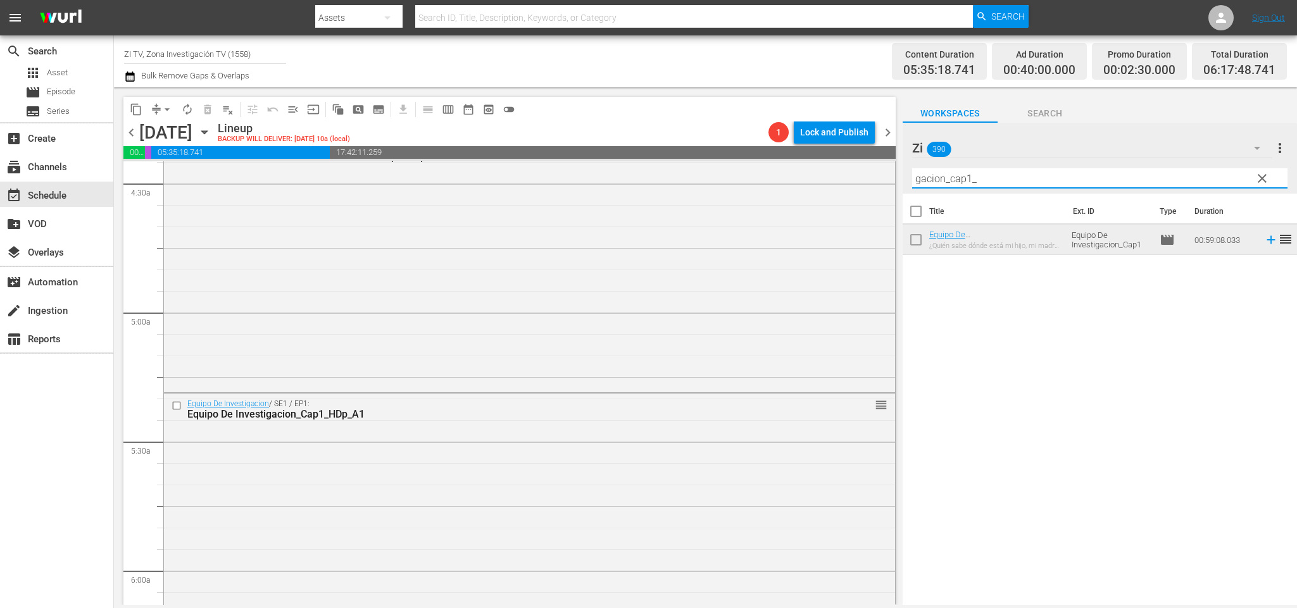
drag, startPoint x: 976, startPoint y: 177, endPoint x: 968, endPoint y: 177, distance: 8.9
click at [968, 177] on input "gacion_cap1_" at bounding box center [1099, 178] width 375 height 20
type input "gacion_cap73"
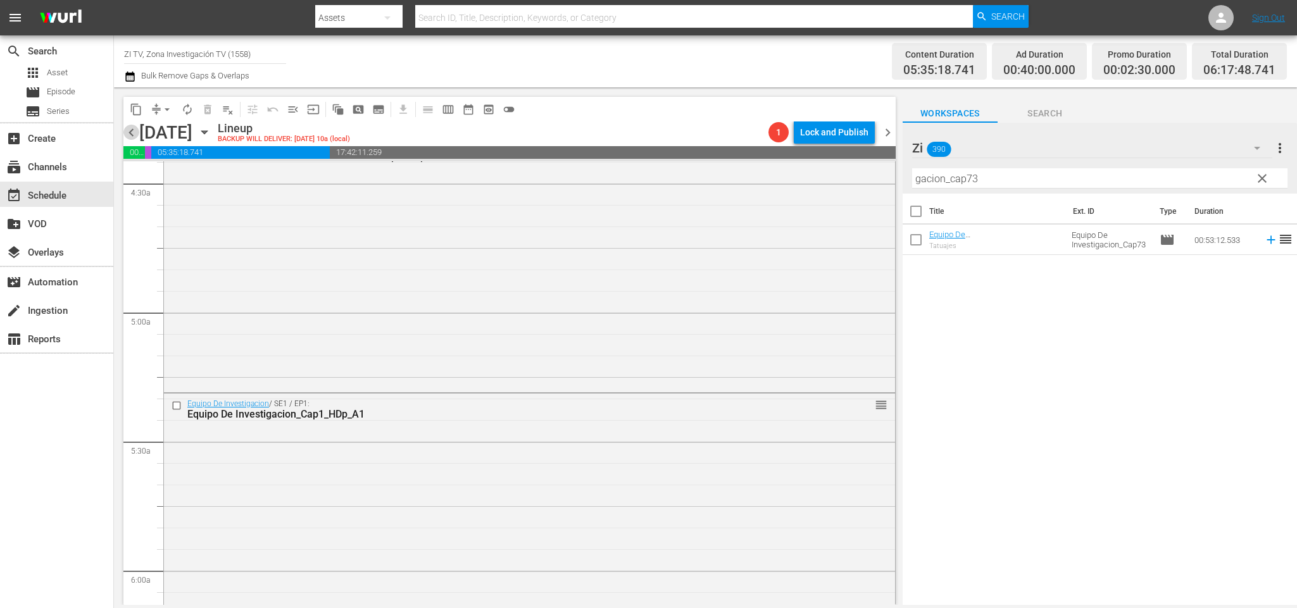
click at [127, 133] on span "chevron_left" at bounding box center [131, 133] width 16 height 16
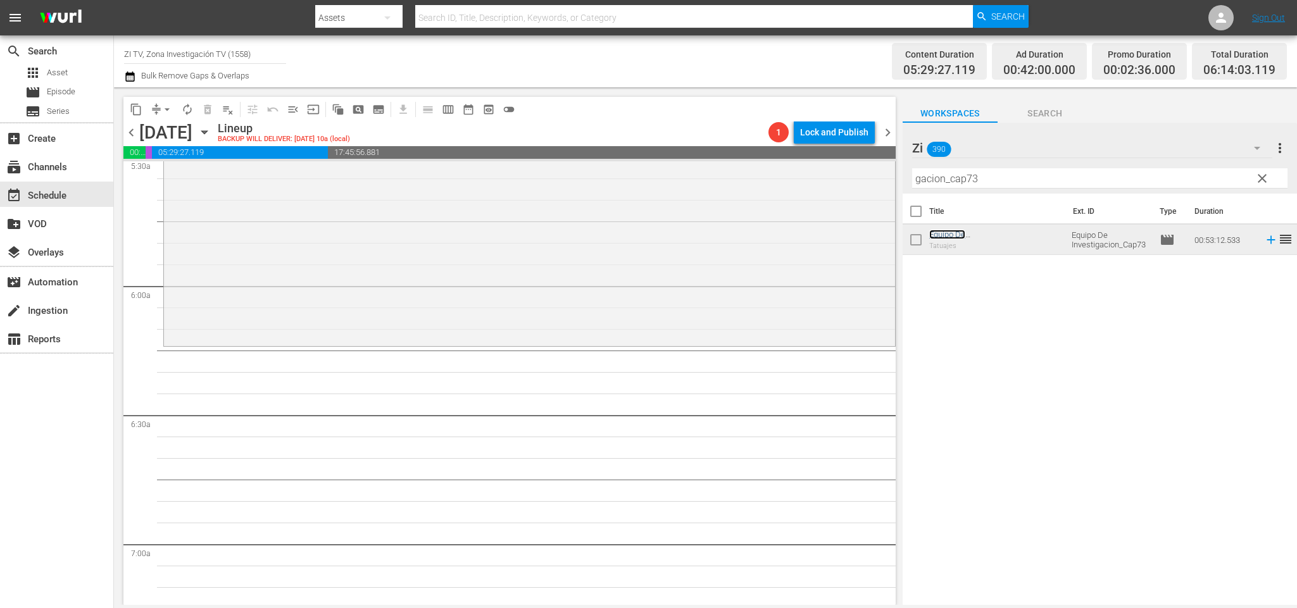
scroll to position [1235, 0]
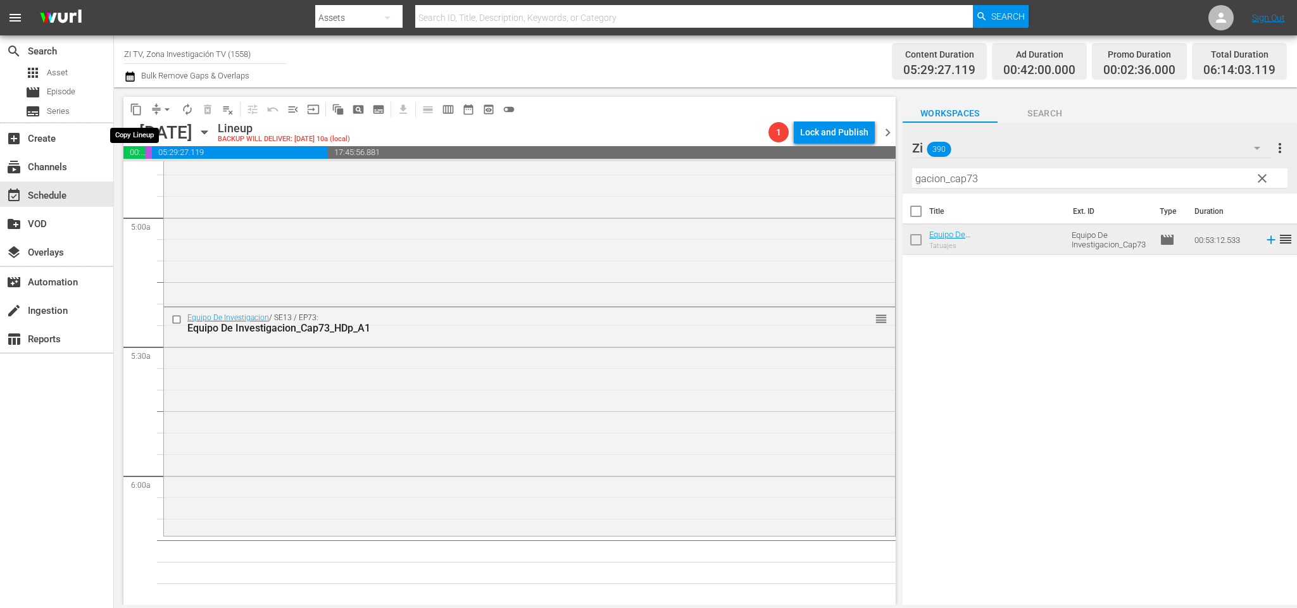
click at [126, 112] on button "content_copy" at bounding box center [136, 109] width 20 height 20
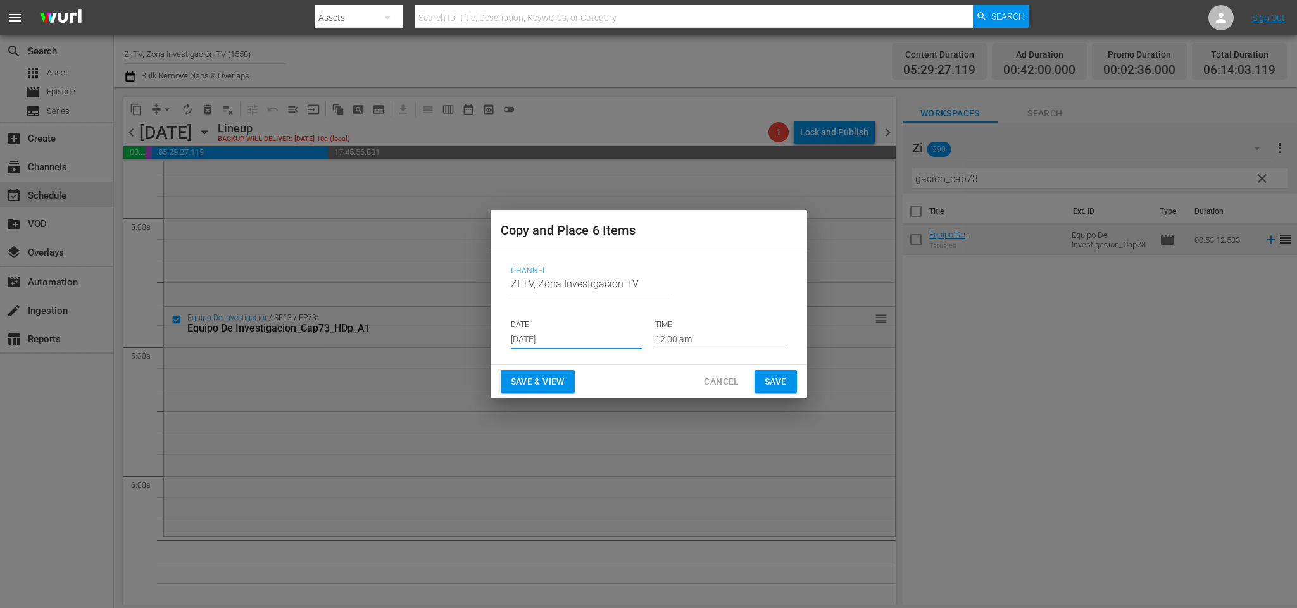
click at [558, 342] on input "[DATE]" at bounding box center [577, 340] width 132 height 19
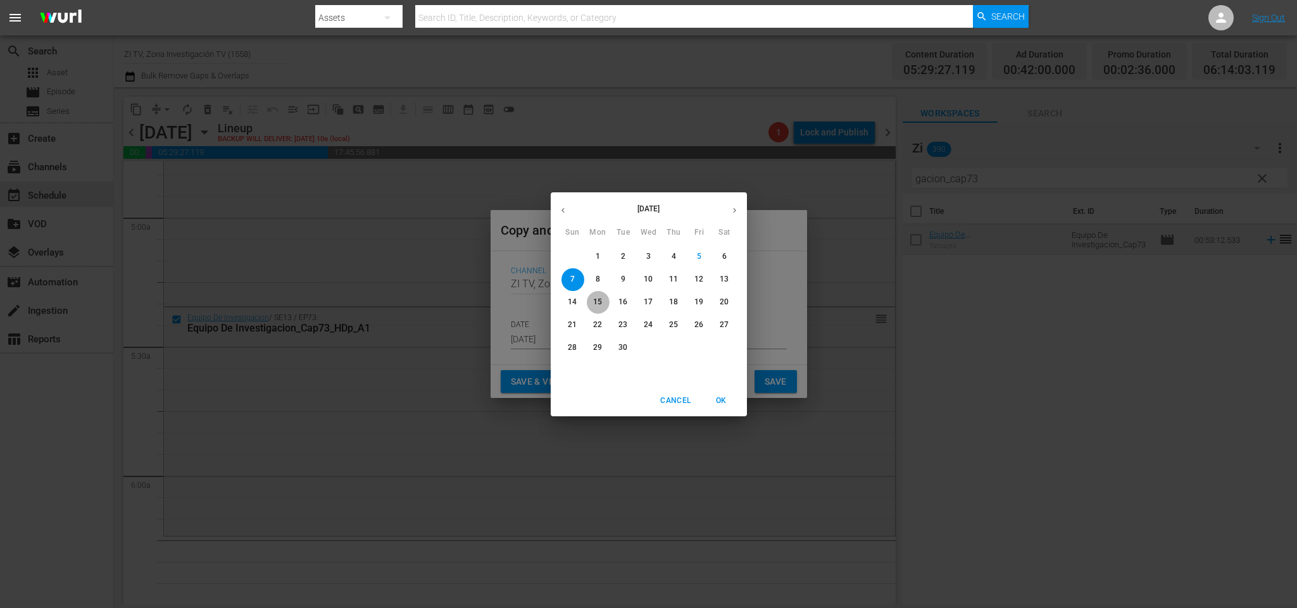
click at [603, 302] on span "15" at bounding box center [598, 302] width 23 height 11
type input "Sep 15th 2025"
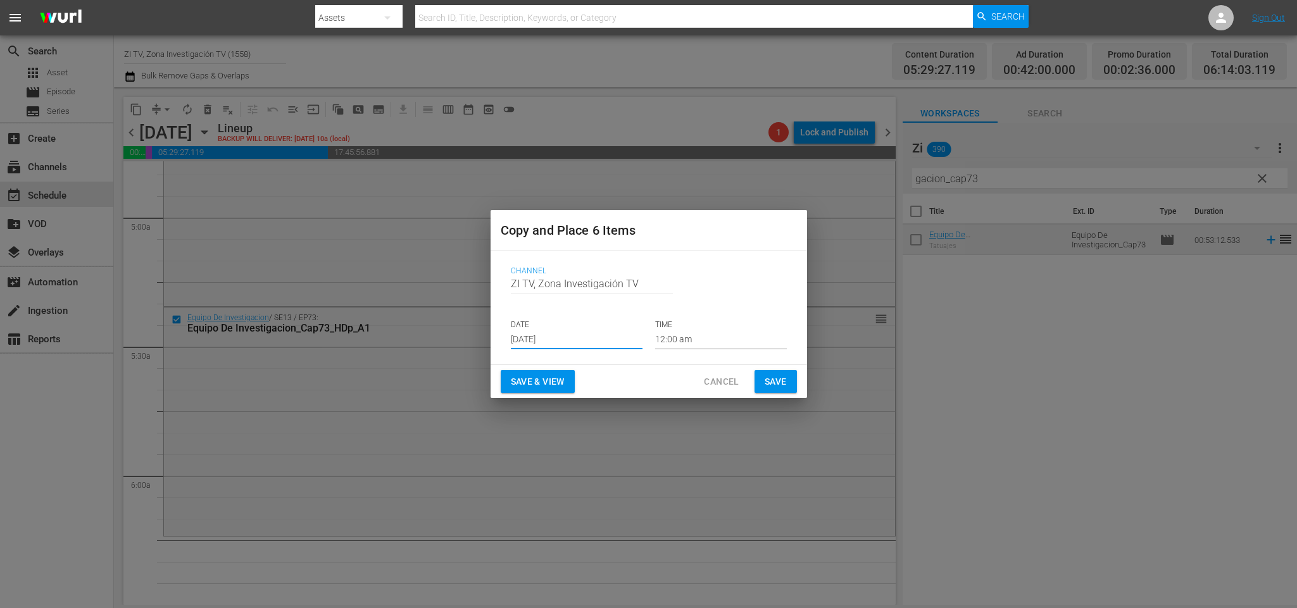
drag, startPoint x: 735, startPoint y: 321, endPoint x: 733, endPoint y: 327, distance: 6.6
click at [733, 327] on p "TIME" at bounding box center [721, 325] width 132 height 11
click at [718, 344] on input "12:00 am" at bounding box center [721, 340] width 132 height 19
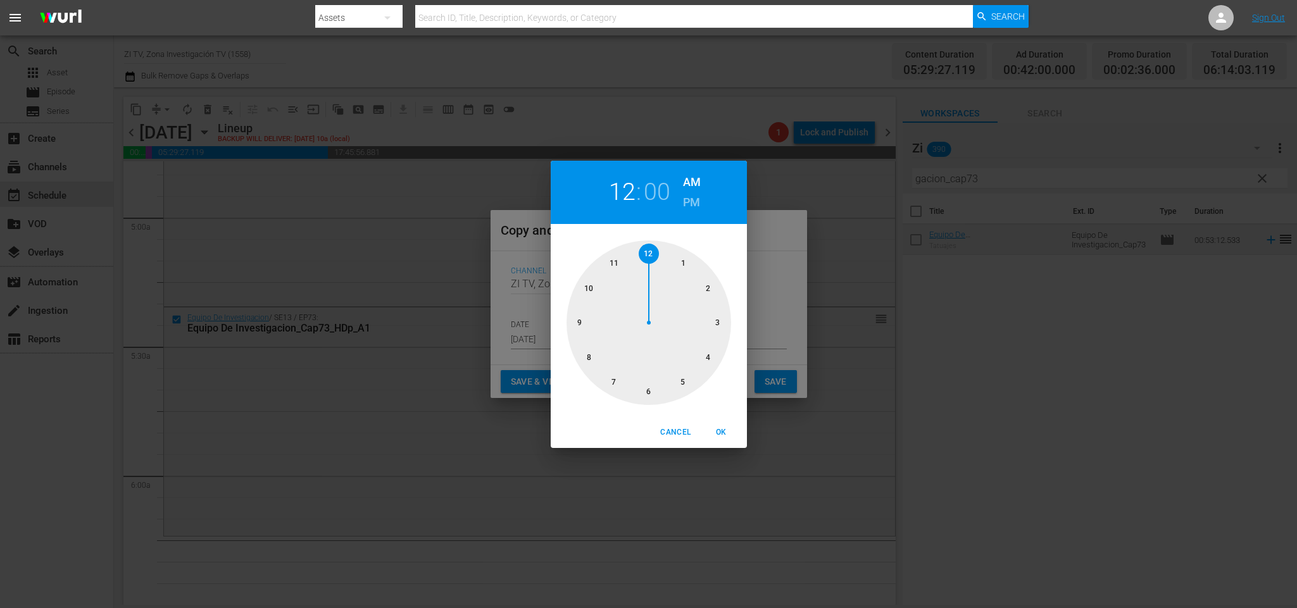
click at [682, 386] on div at bounding box center [649, 323] width 165 height 165
click at [654, 392] on div at bounding box center [649, 323] width 165 height 165
drag, startPoint x: 720, startPoint y: 437, endPoint x: 762, endPoint y: 410, distance: 49.5
click at [726, 432] on span "OK" at bounding box center [722, 432] width 30 height 13
type input "05:30 am"
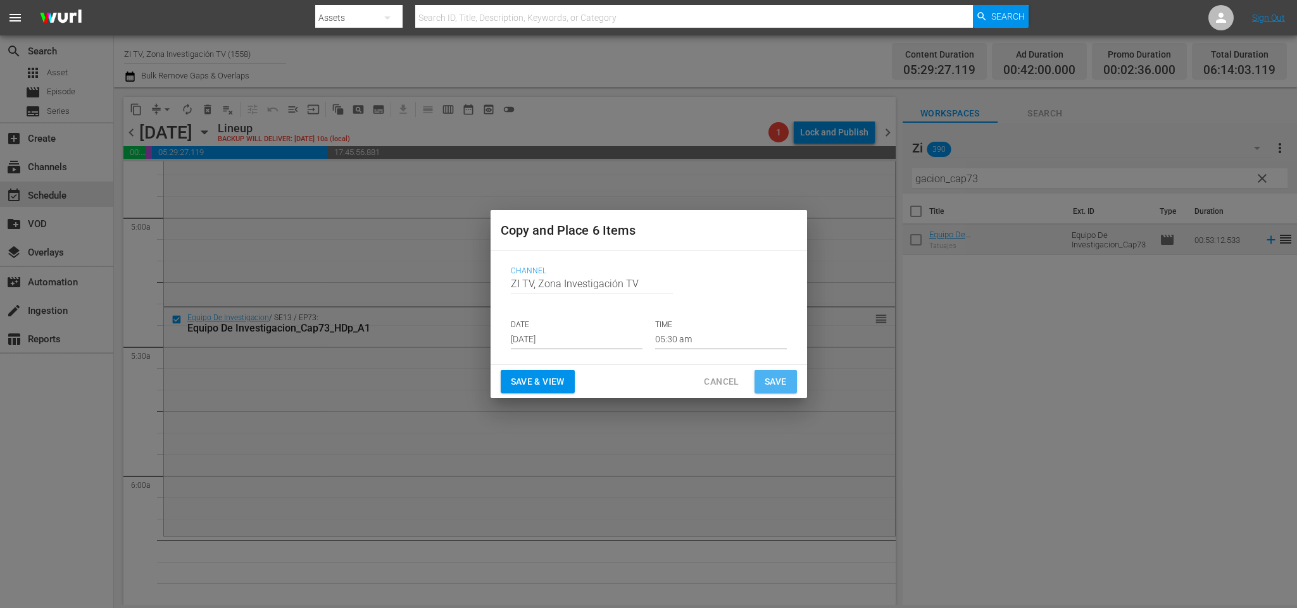
click at [771, 386] on span "Save" at bounding box center [776, 382] width 22 height 16
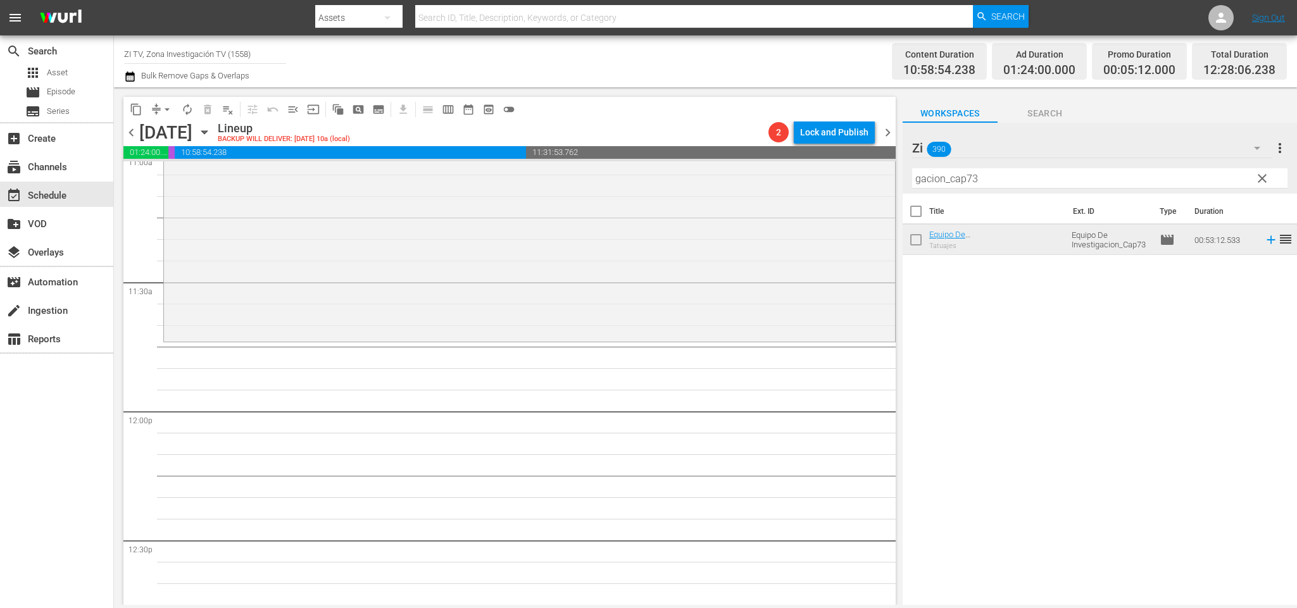
scroll to position [2755, 0]
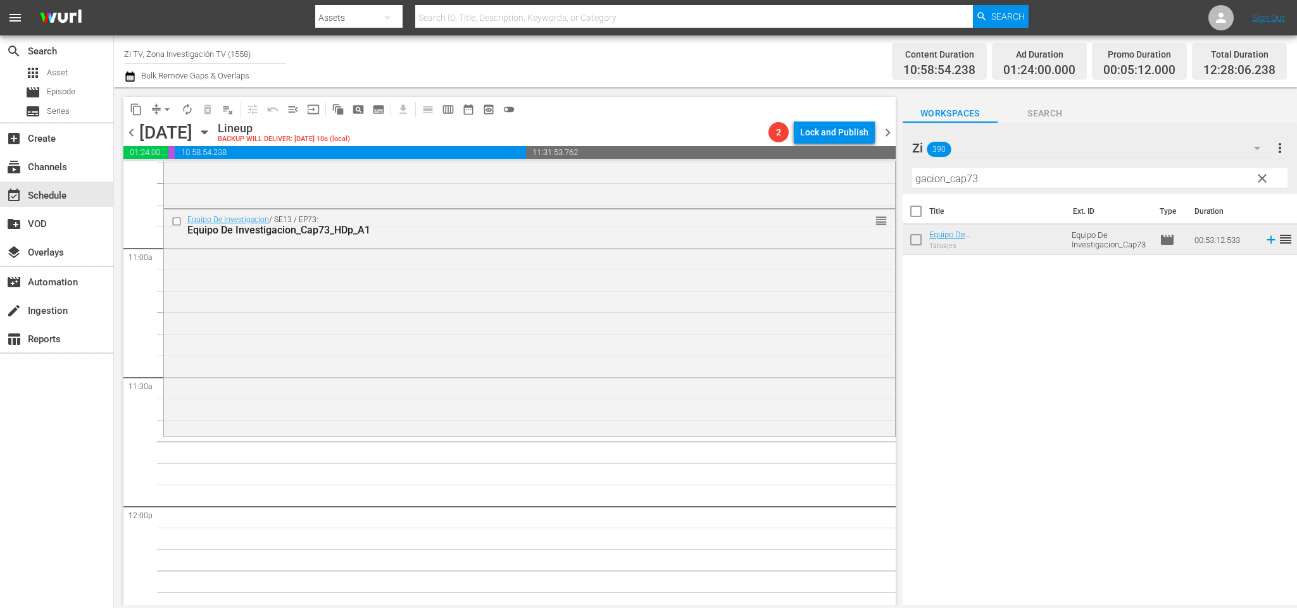
click at [142, 113] on button "content_copy" at bounding box center [136, 109] width 20 height 20
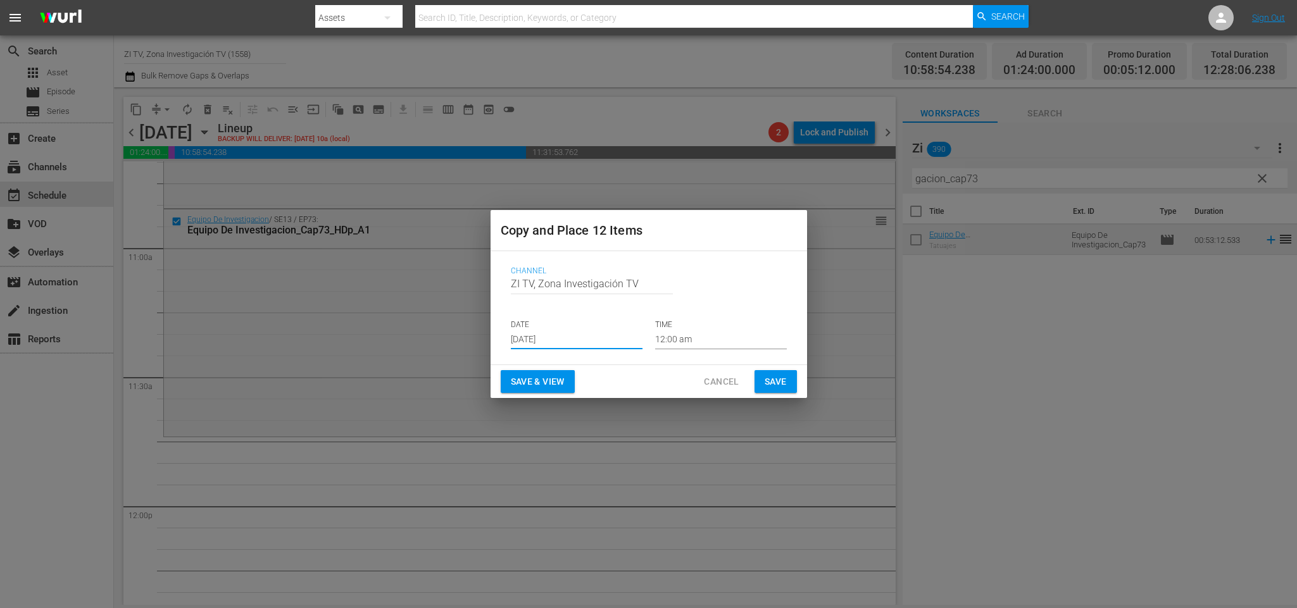
click at [553, 334] on input "[DATE]" at bounding box center [577, 340] width 132 height 19
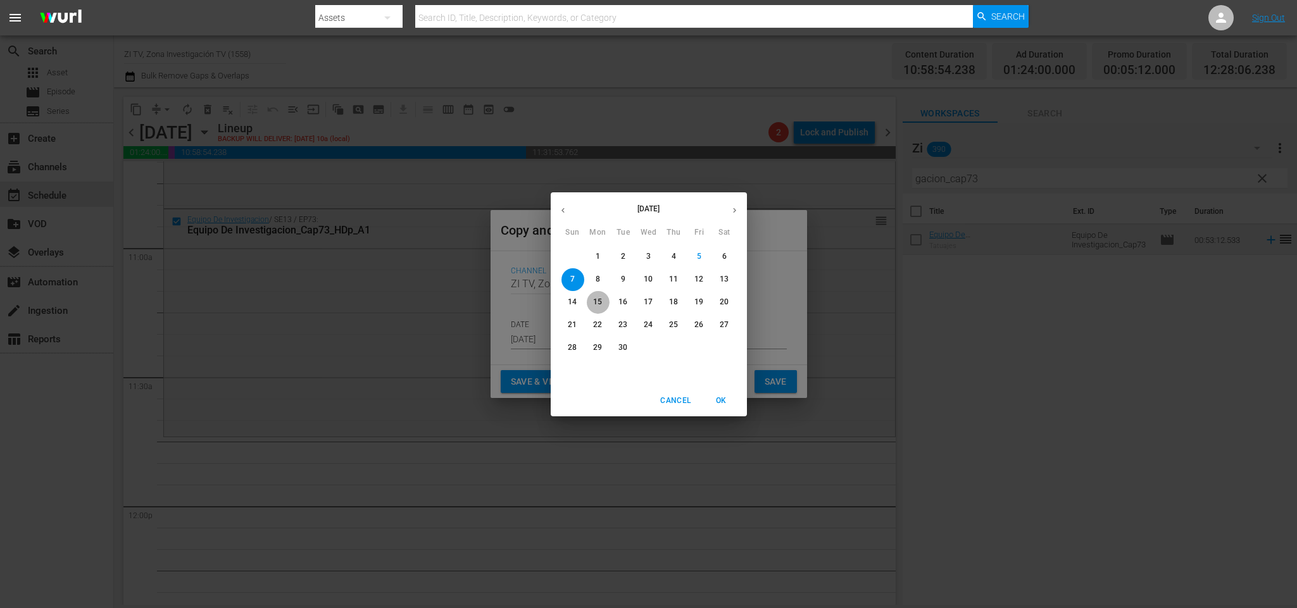
click at [596, 306] on p "15" at bounding box center [597, 302] width 9 height 11
type input "Sep 15th 2025"
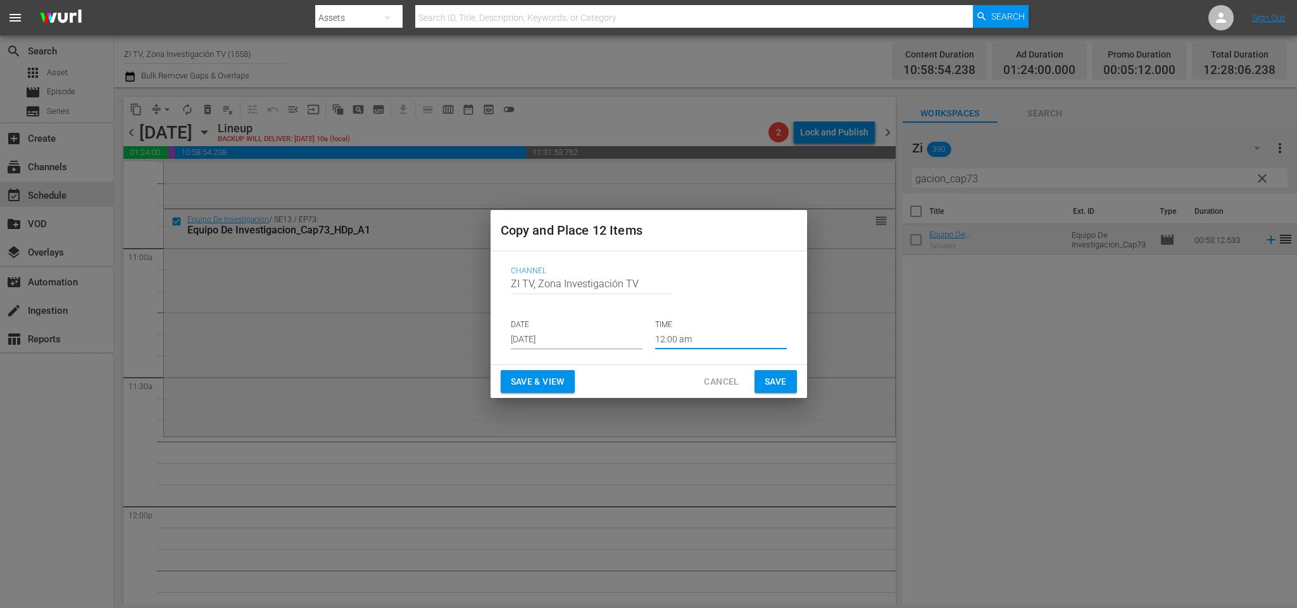
click at [715, 335] on input "12:00 am" at bounding box center [721, 340] width 132 height 19
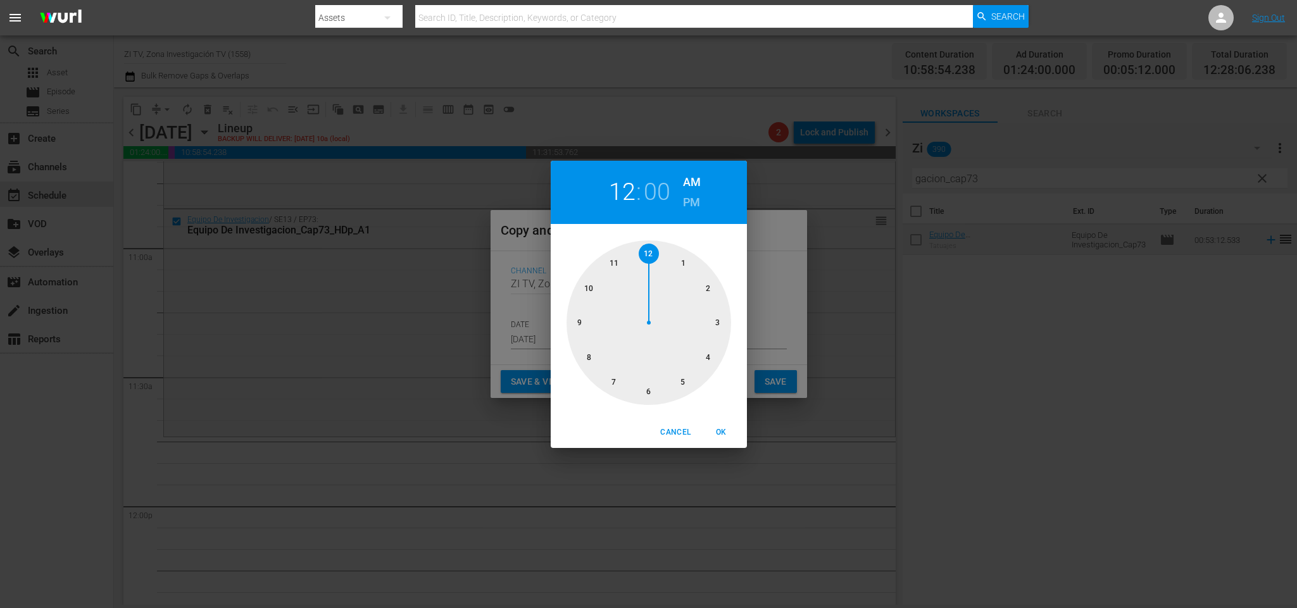
drag, startPoint x: 617, startPoint y: 264, endPoint x: 634, endPoint y: 256, distance: 18.7
click at [616, 263] on div at bounding box center [649, 323] width 165 height 165
click at [644, 251] on div at bounding box center [649, 323] width 165 height 165
drag, startPoint x: 713, startPoint y: 434, endPoint x: 732, endPoint y: 420, distance: 23.2
click at [724, 427] on span "OK" at bounding box center [722, 432] width 30 height 13
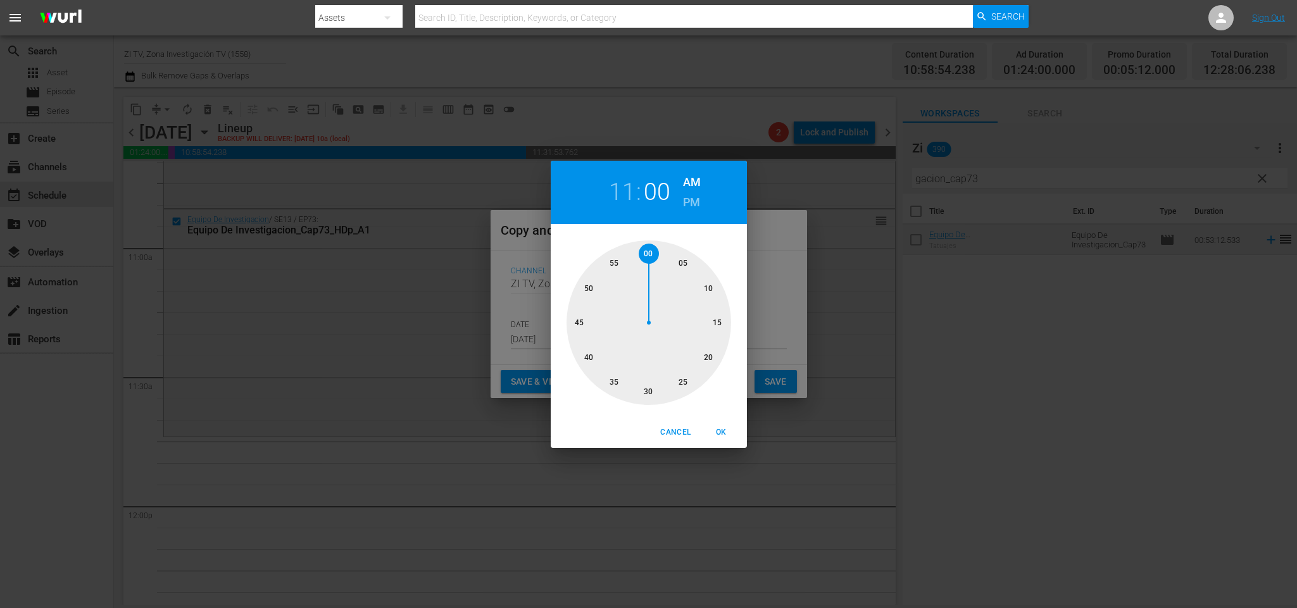
type input "11:00 am"
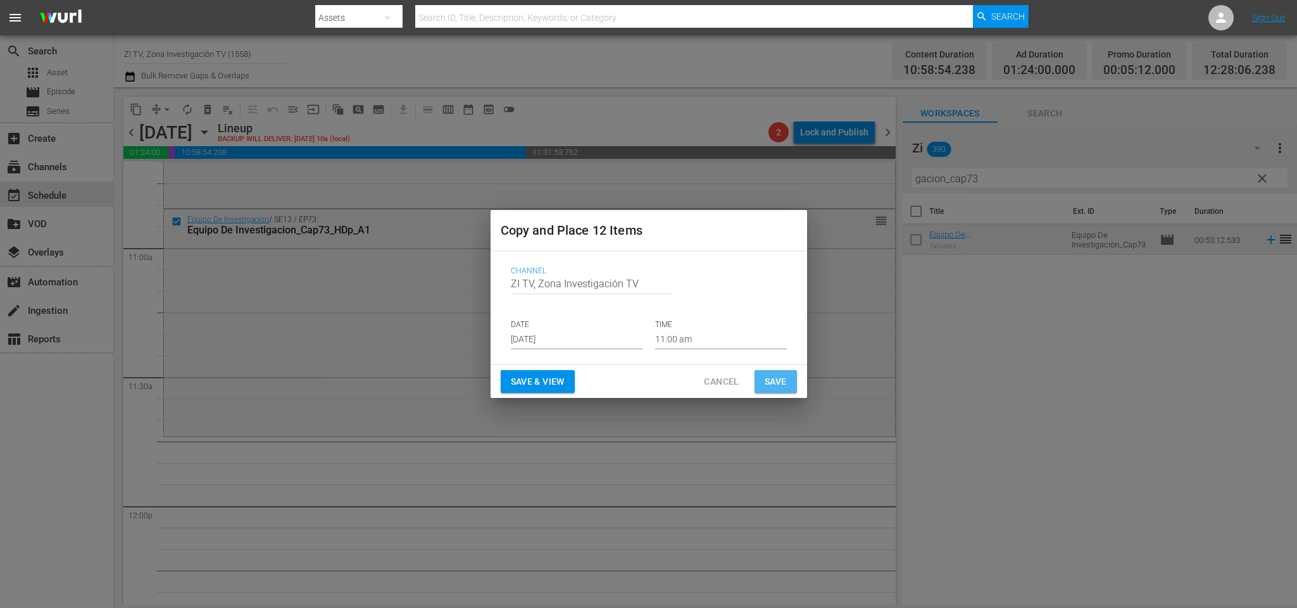
click at [768, 382] on span "Save" at bounding box center [776, 382] width 22 height 16
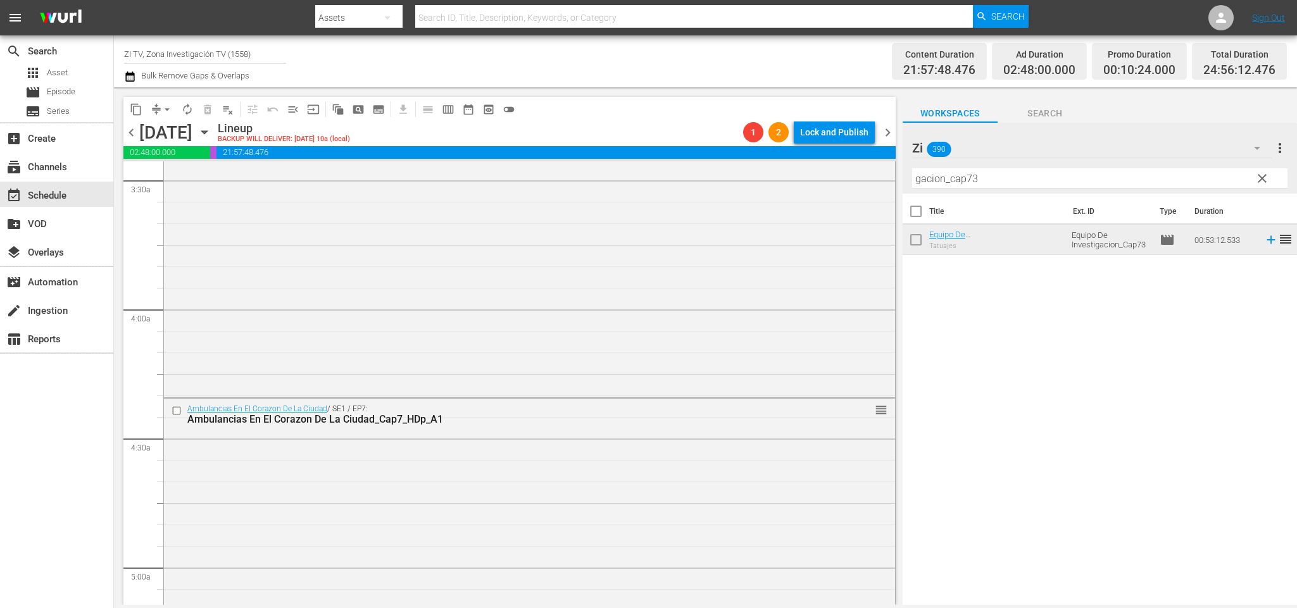
scroll to position [0, 0]
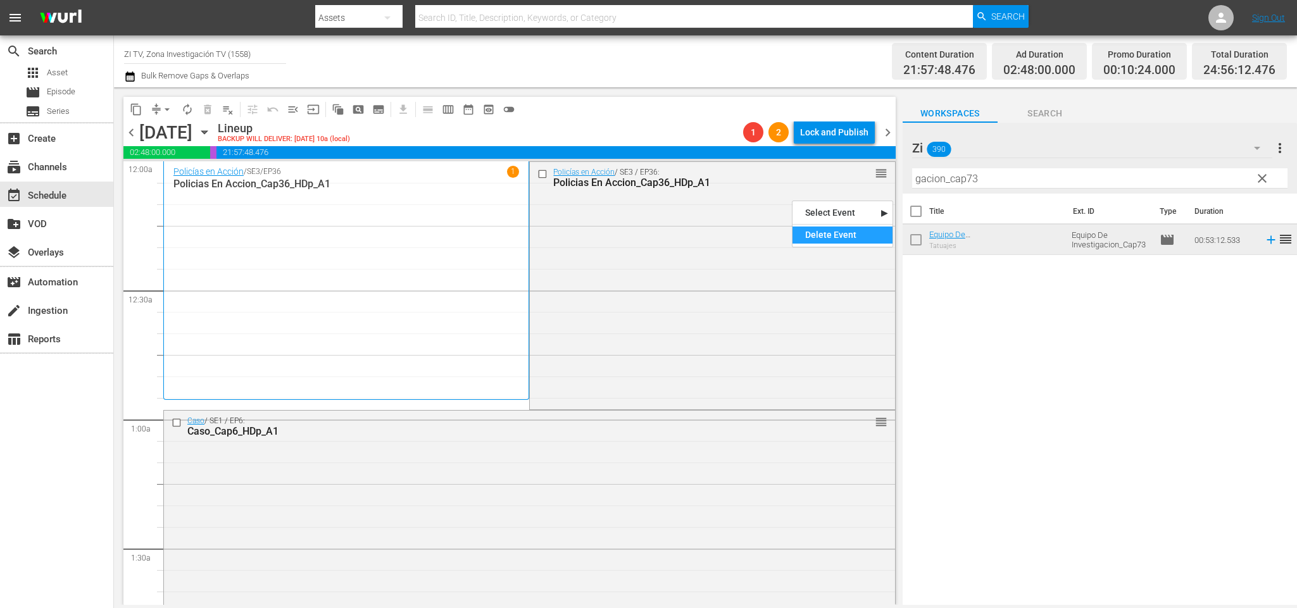
click at [859, 234] on div "Delete Event" at bounding box center [843, 235] width 100 height 17
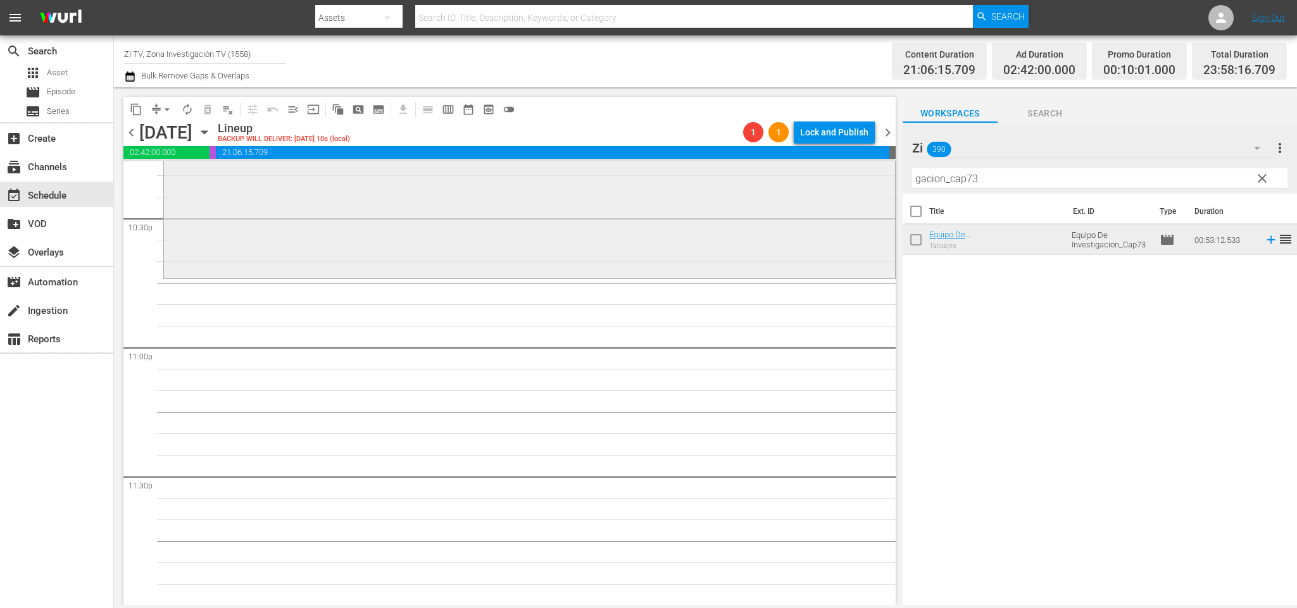
scroll to position [5566, 0]
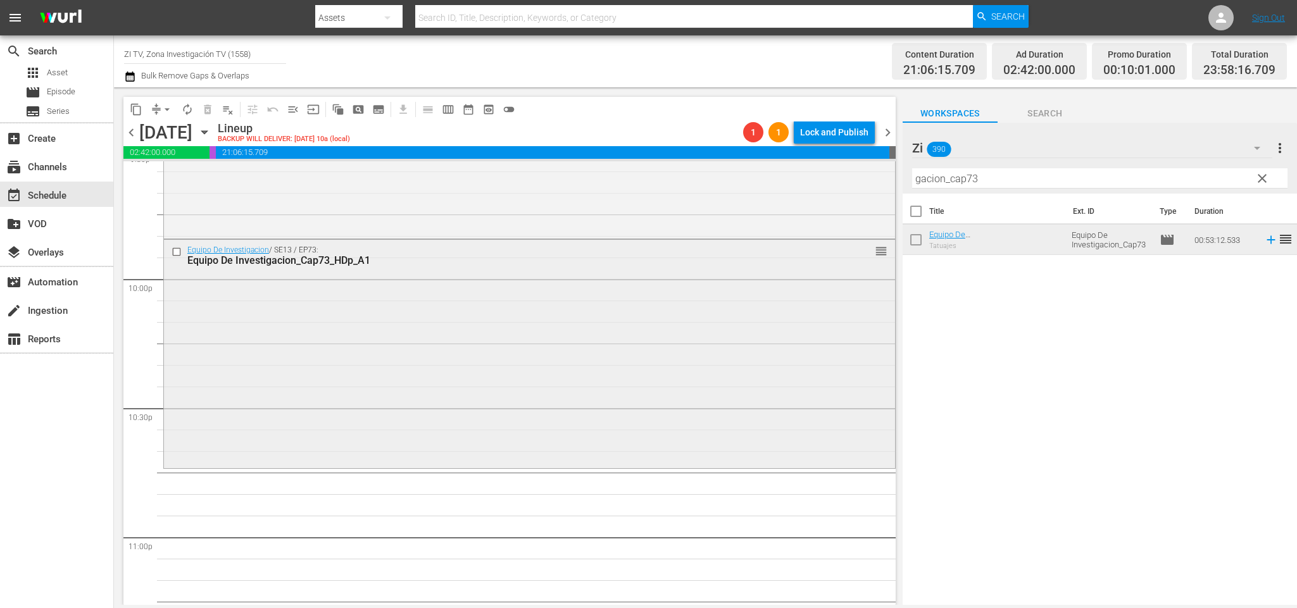
click at [175, 255] on input "checkbox" at bounding box center [178, 252] width 13 height 11
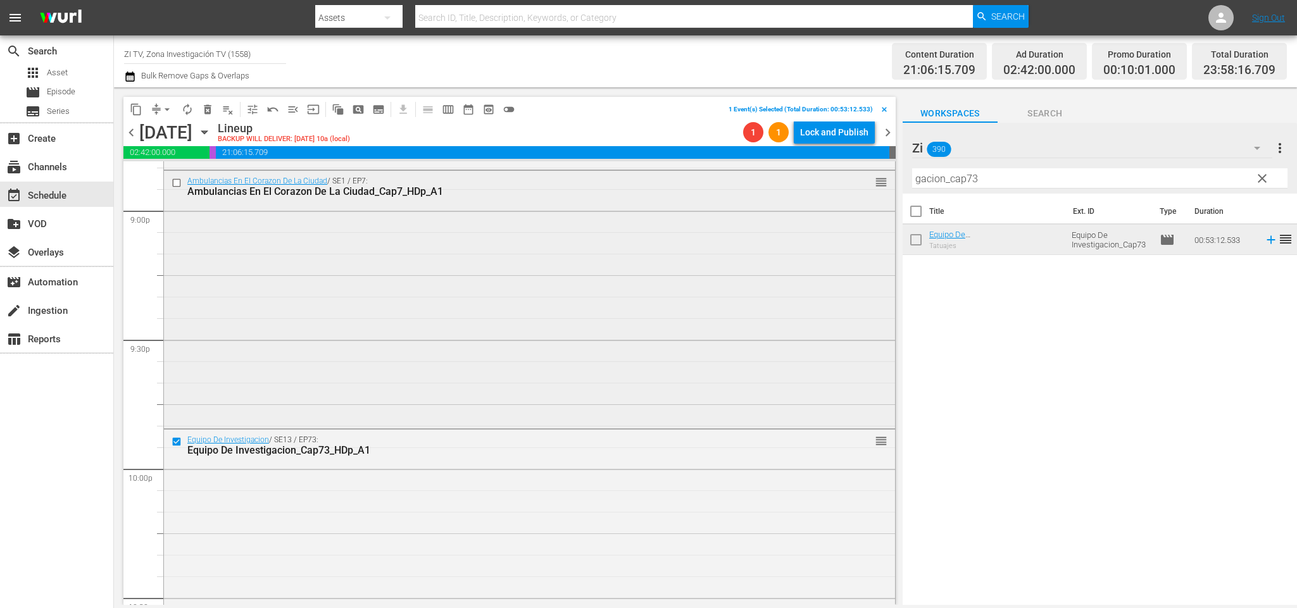
scroll to position [5281, 0]
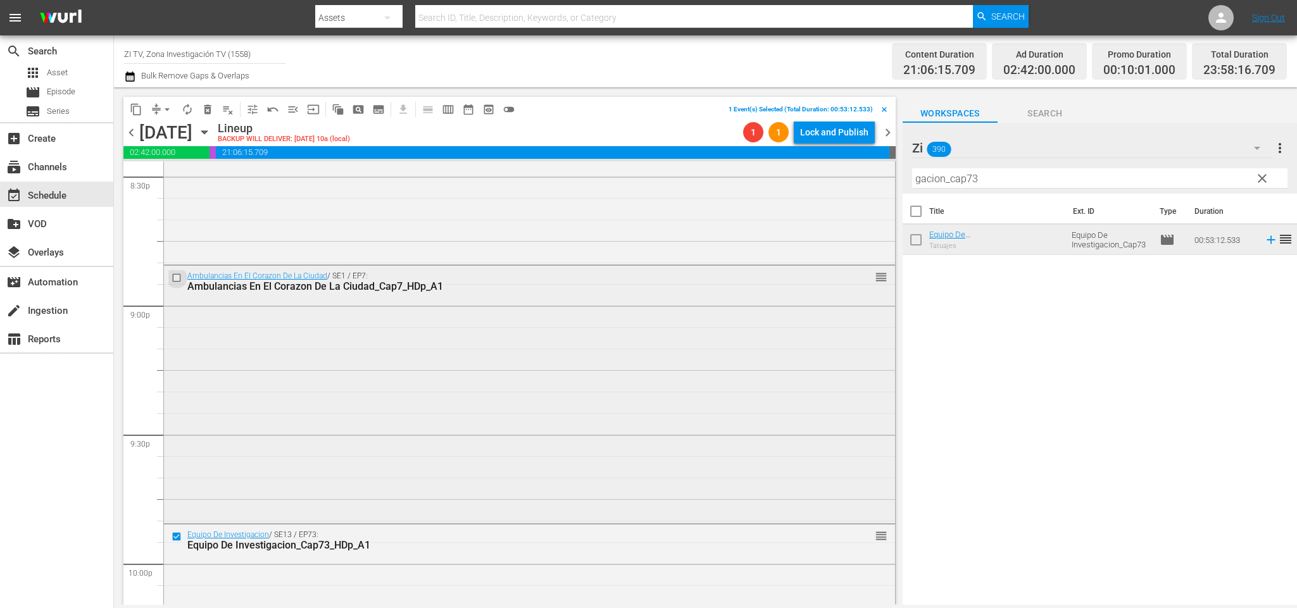
click at [177, 279] on input "checkbox" at bounding box center [178, 278] width 13 height 11
click at [205, 110] on span "delete_forever_outlined" at bounding box center [207, 109] width 13 height 13
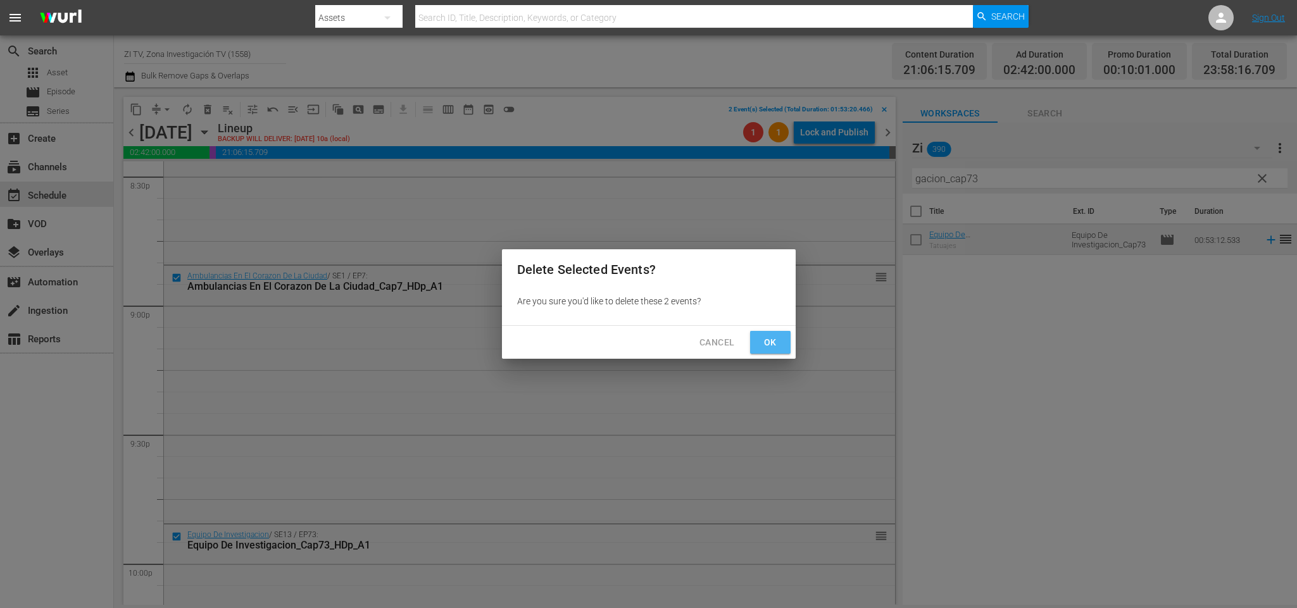
click at [767, 342] on span "Ok" at bounding box center [770, 343] width 20 height 16
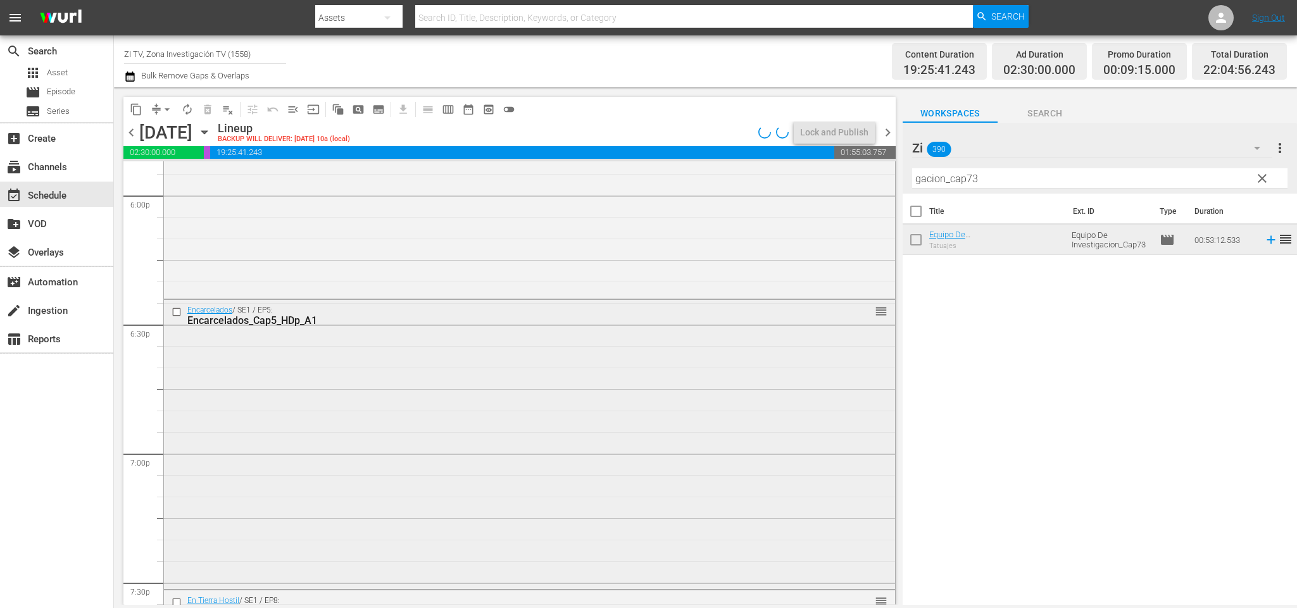
scroll to position [4711, 0]
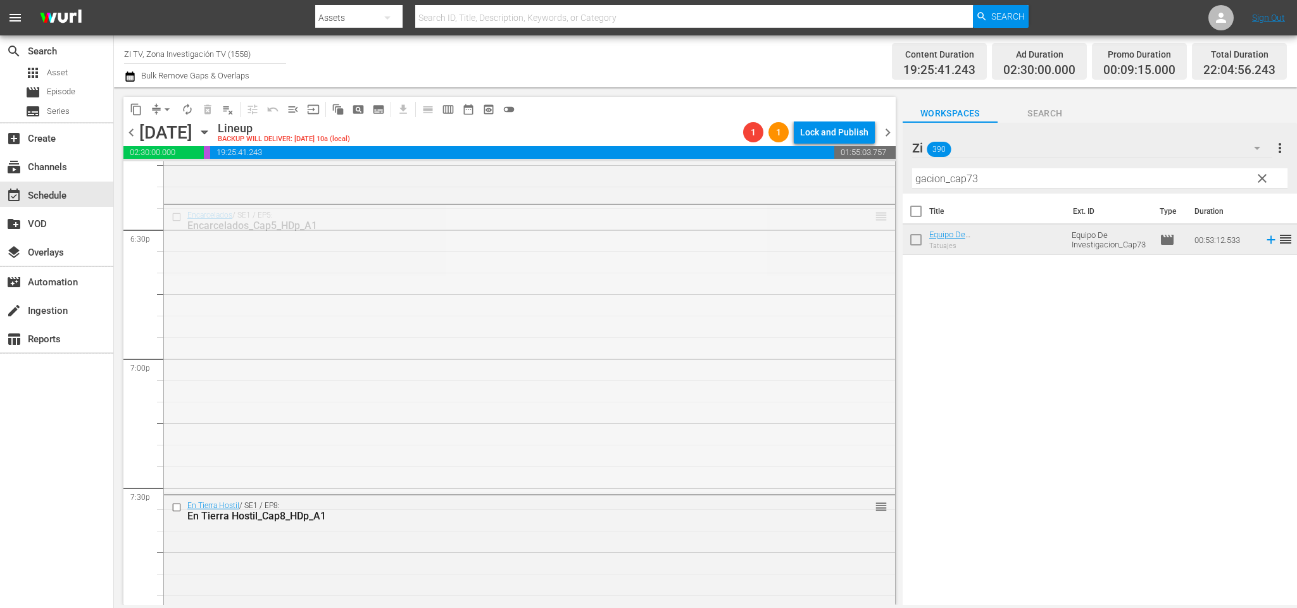
drag, startPoint x: 870, startPoint y: 217, endPoint x: 809, endPoint y: 544, distance: 332.3
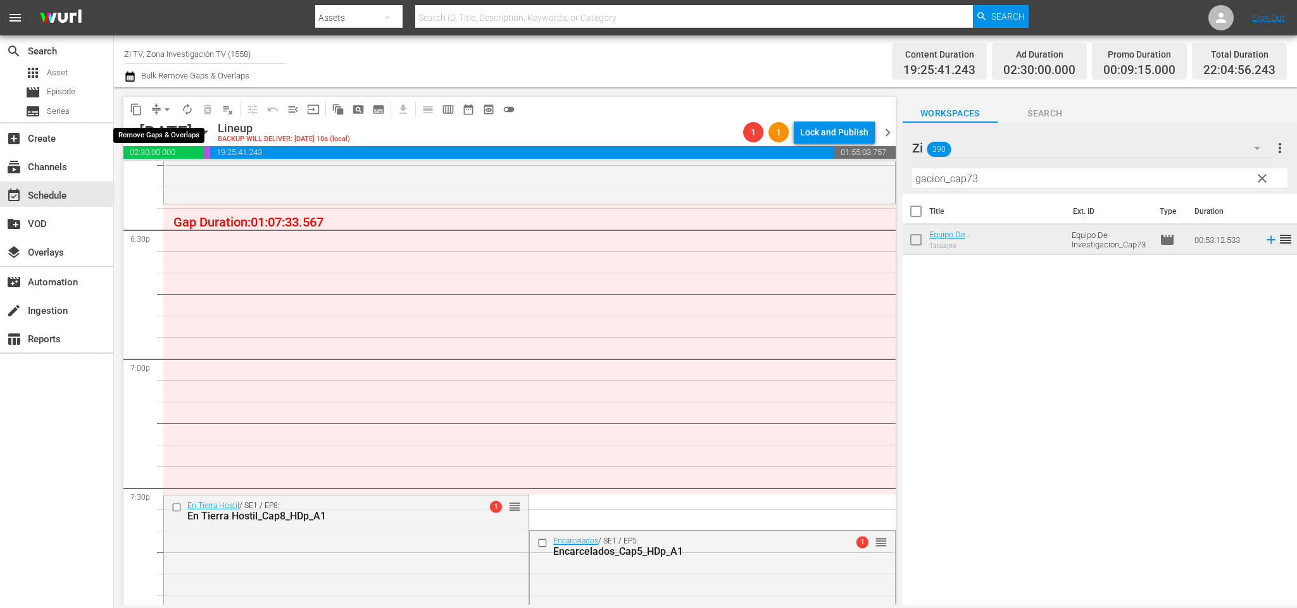
click at [165, 112] on span "arrow_drop_down" at bounding box center [167, 109] width 13 height 13
click at [188, 175] on li "Align to End of Previous Day" at bounding box center [169, 176] width 133 height 21
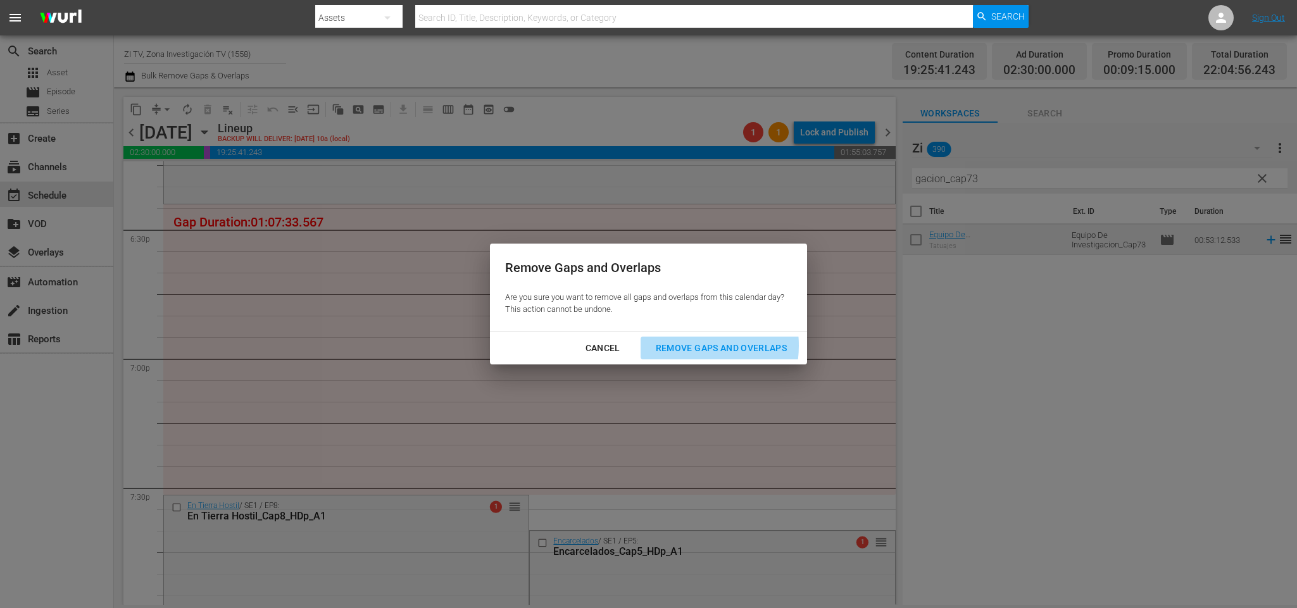
click at [697, 346] on div "Remove Gaps and Overlaps" at bounding box center [721, 349] width 151 height 16
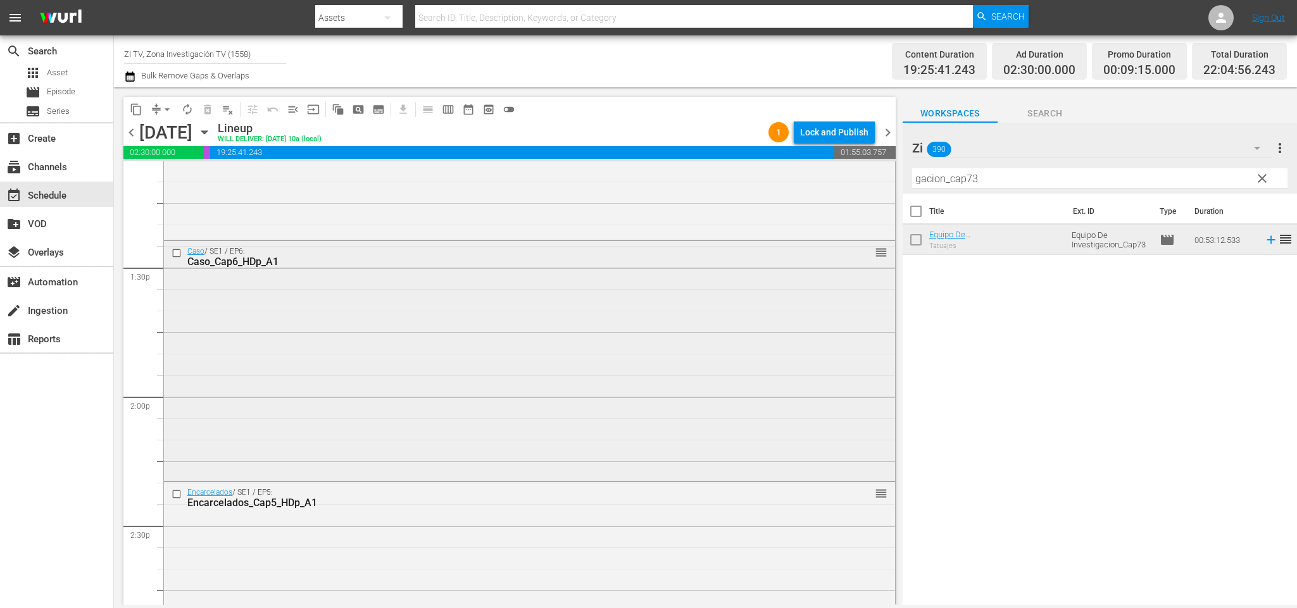
scroll to position [3476, 0]
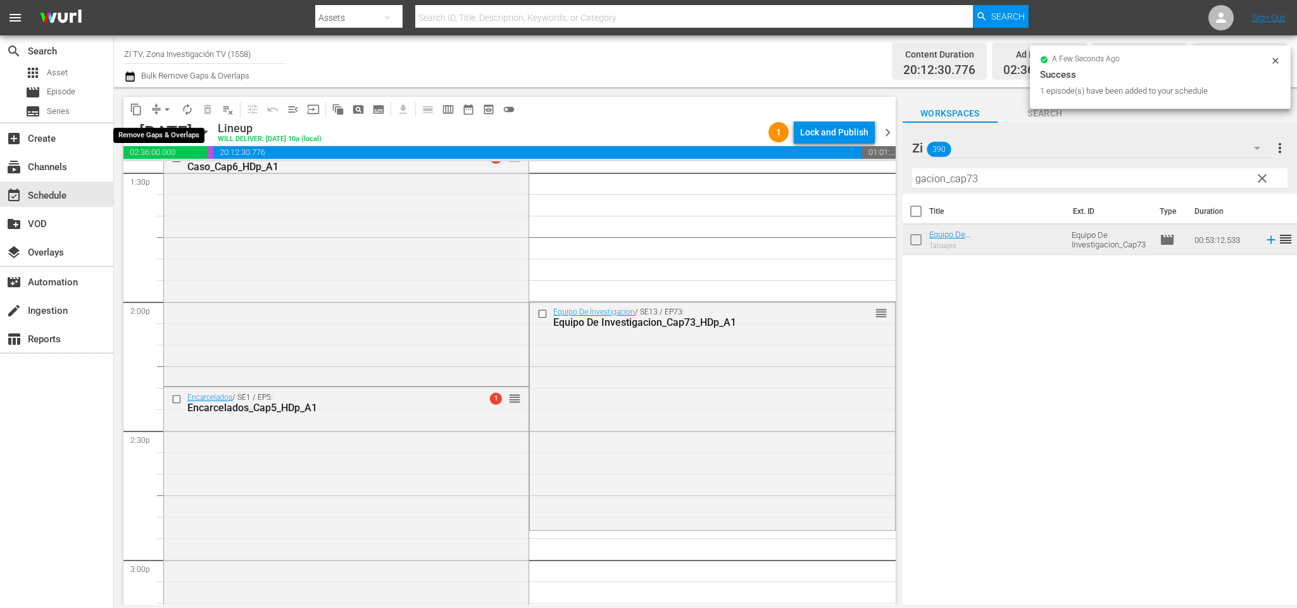
click at [158, 111] on button "arrow_drop_down" at bounding box center [167, 109] width 20 height 20
click at [169, 171] on li "Align to End of Previous Day" at bounding box center [169, 176] width 133 height 21
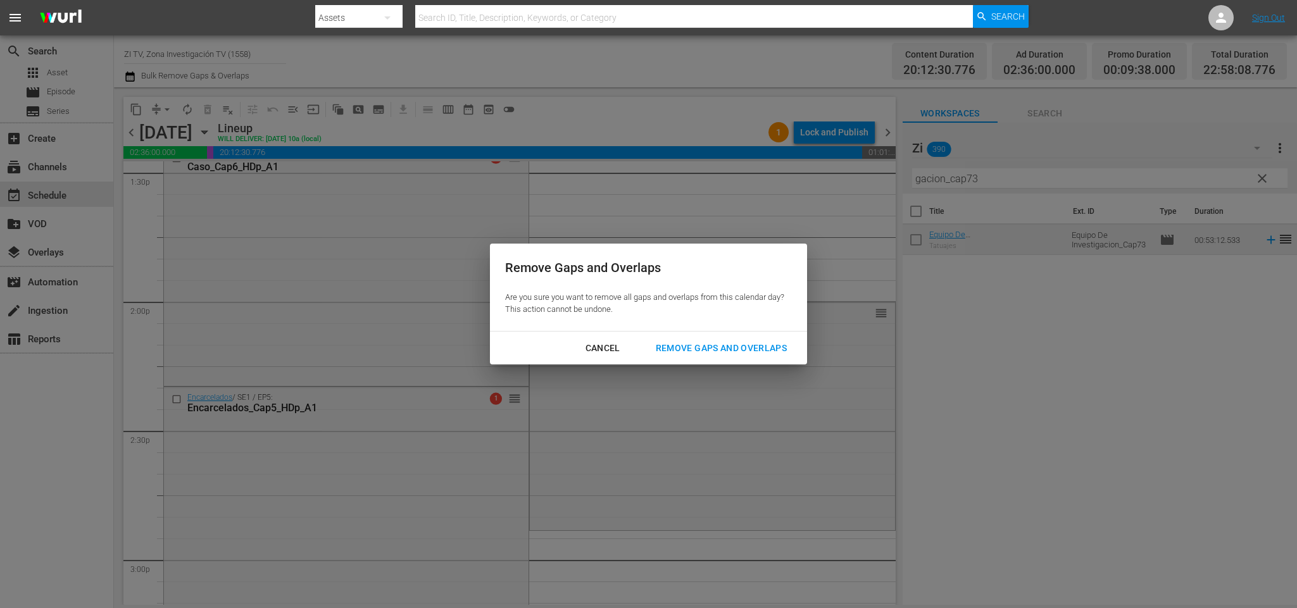
click at [726, 354] on div "Remove Gaps and Overlaps" at bounding box center [721, 349] width 151 height 16
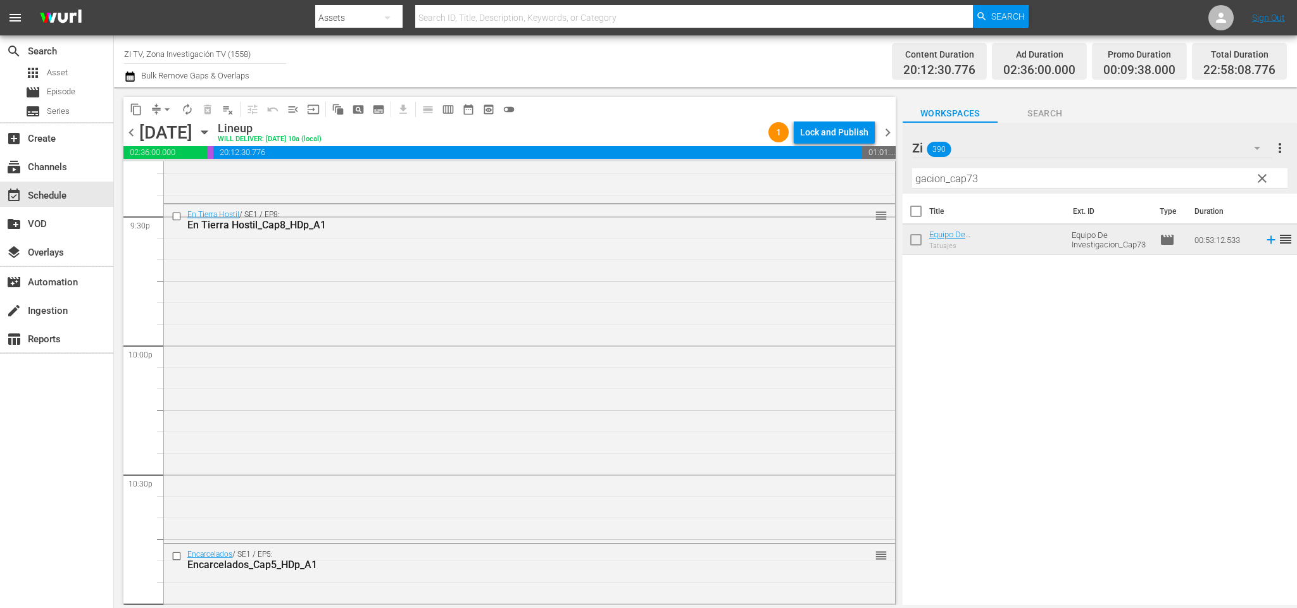
scroll to position [5756, 0]
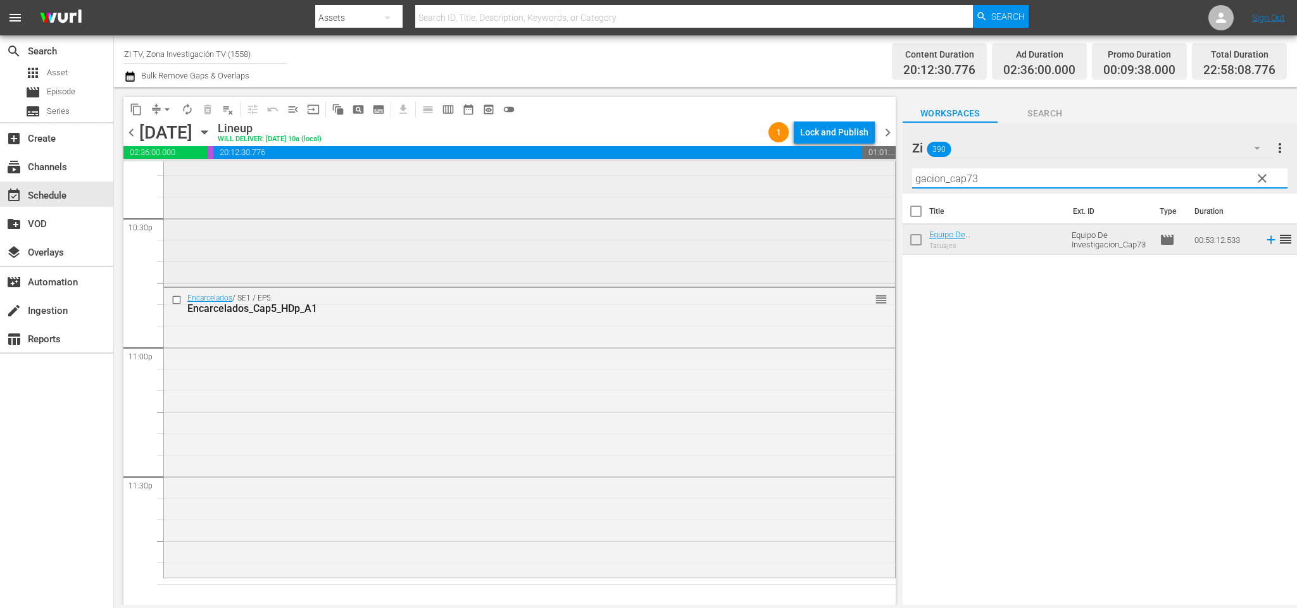
drag, startPoint x: 1007, startPoint y: 175, endPoint x: 821, endPoint y: 172, distance: 186.2
click at [821, 172] on div "content_copy compress arrow_drop_down autorenew_outlined delete_forever_outline…" at bounding box center [705, 346] width 1183 height 518
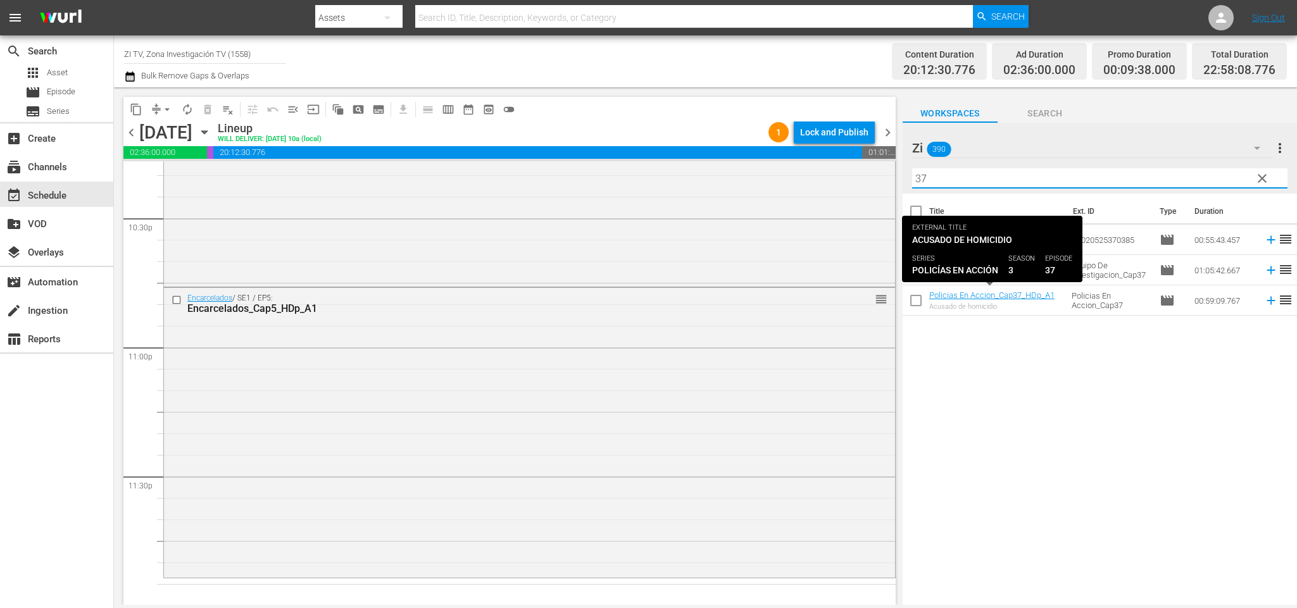
type input "37"
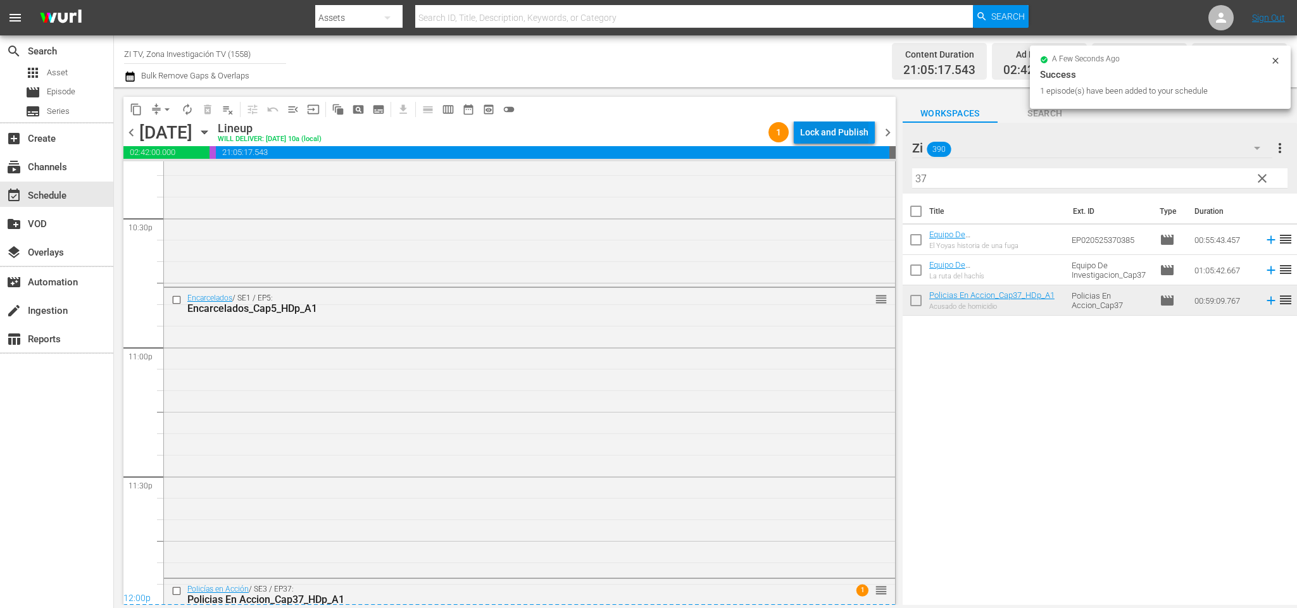
click at [852, 129] on div "Lock and Publish" at bounding box center [834, 132] width 68 height 23
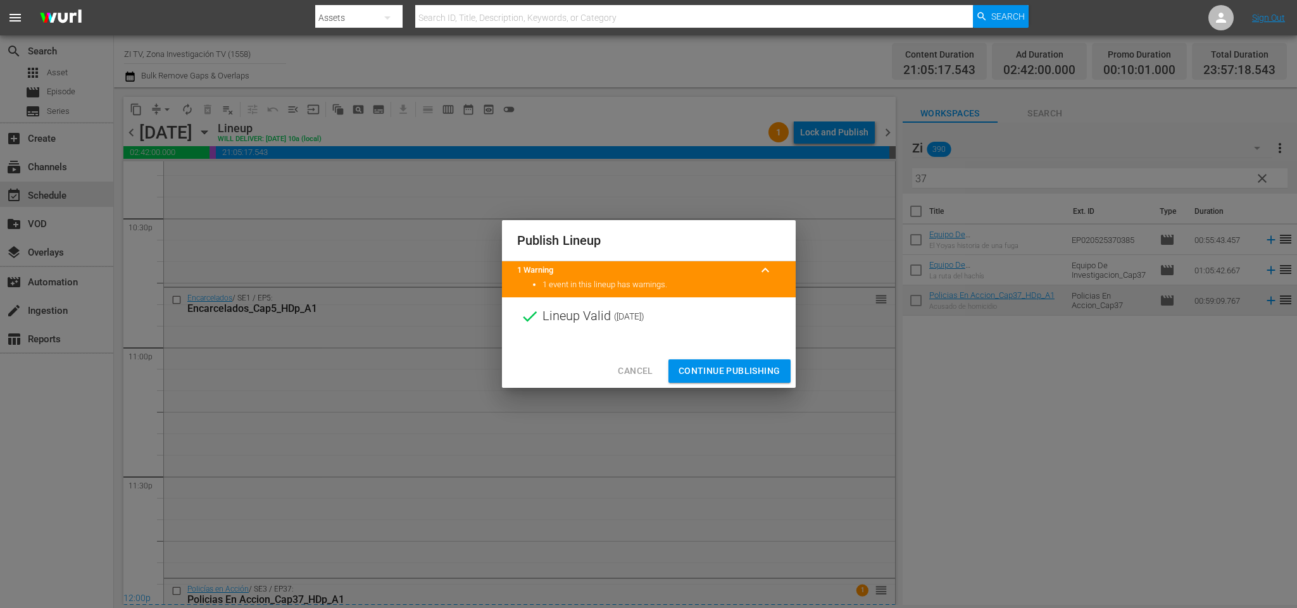
click at [764, 359] on div "Cancel Continue Publishing" at bounding box center [649, 372] width 294 height 34
click at [756, 365] on span "Continue Publishing" at bounding box center [730, 371] width 102 height 16
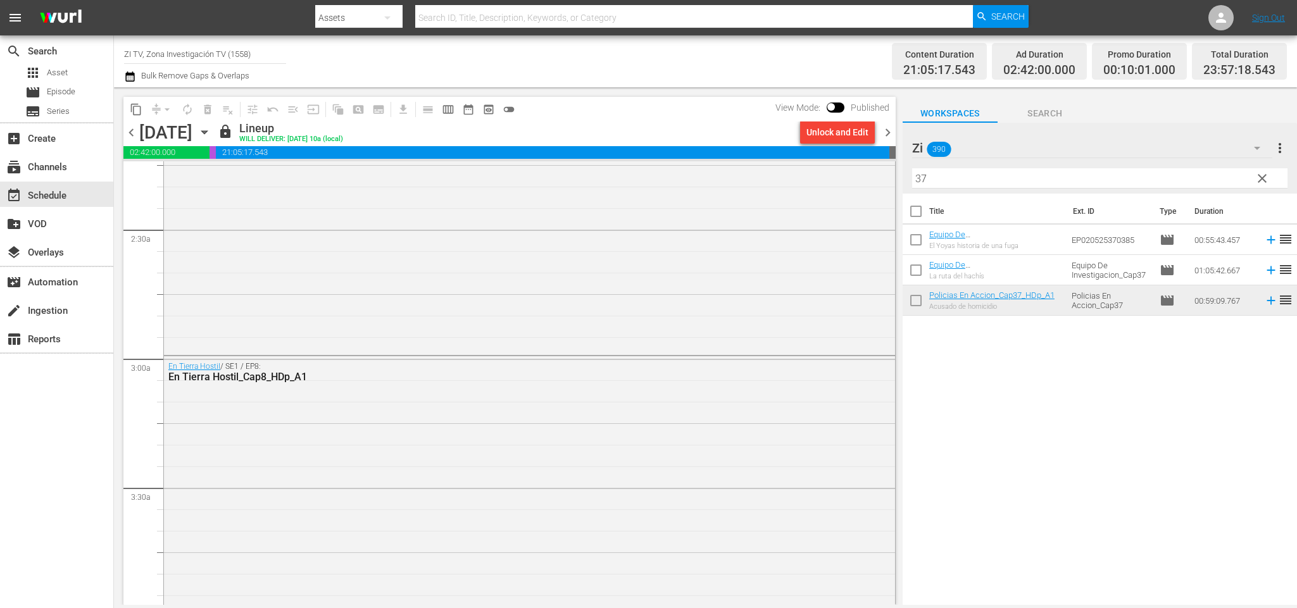
scroll to position [0, 0]
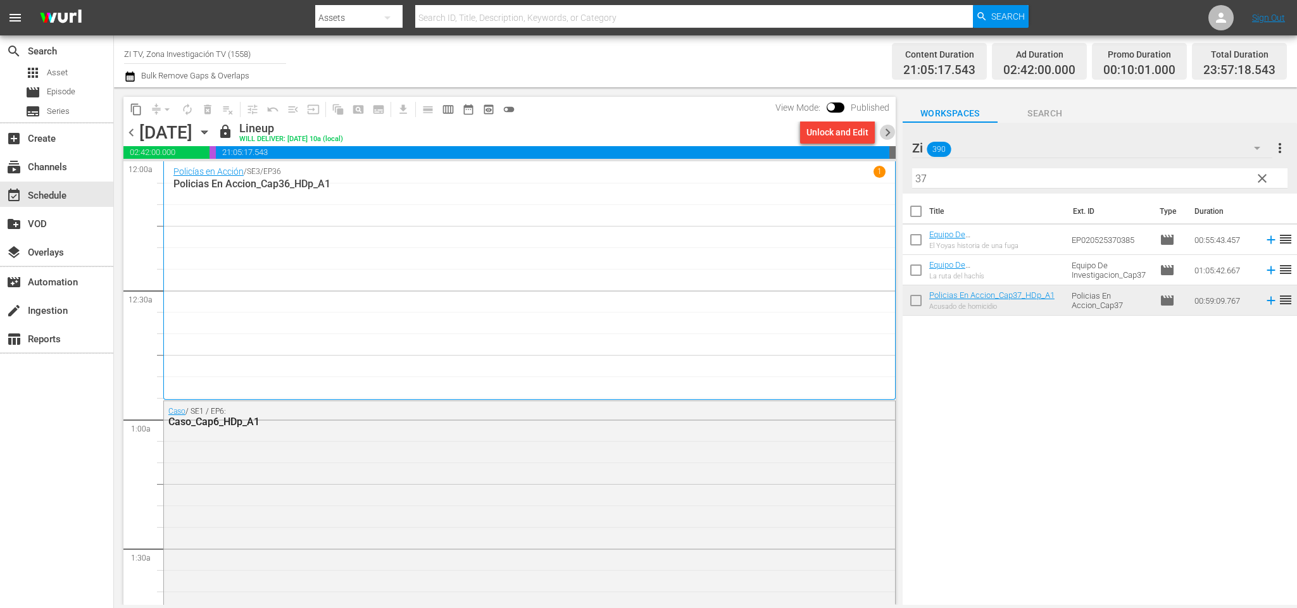
click at [890, 127] on span "chevron_right" at bounding box center [888, 133] width 16 height 16
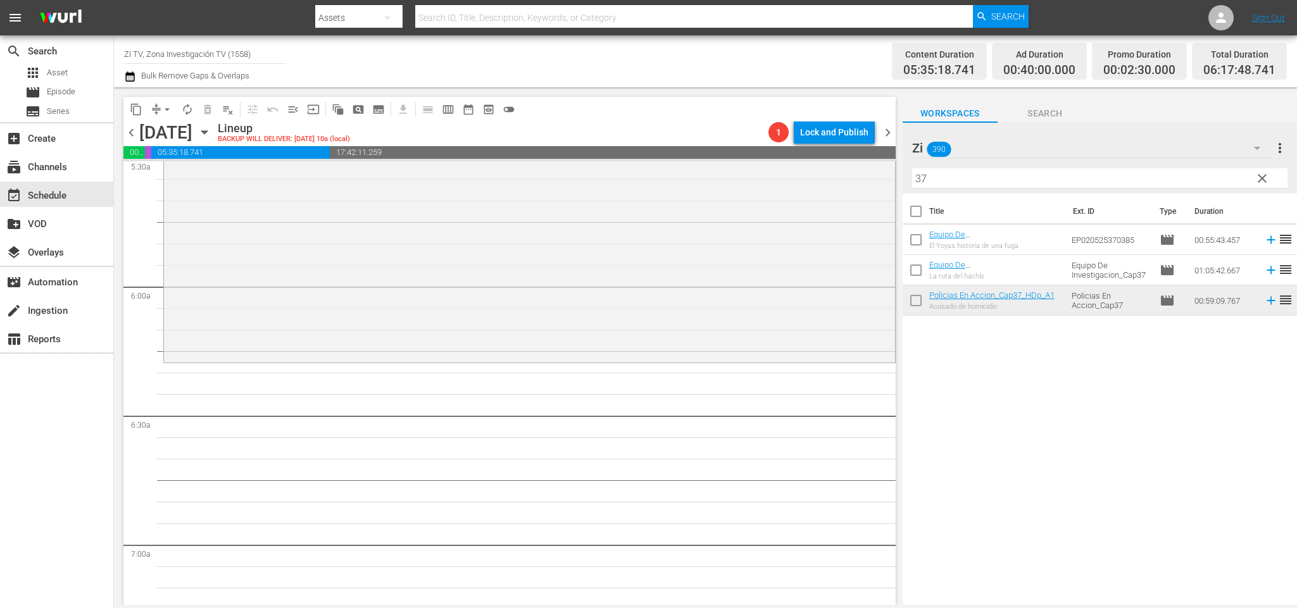
scroll to position [1235, 0]
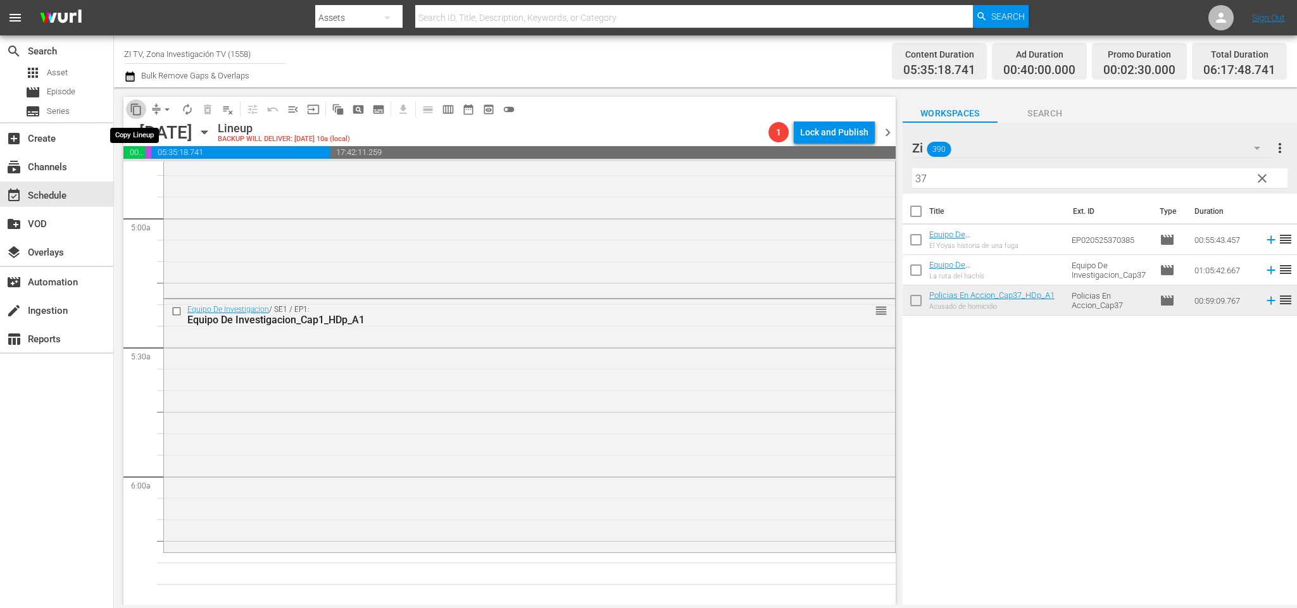
click at [142, 107] on button "content_copy" at bounding box center [136, 109] width 20 height 20
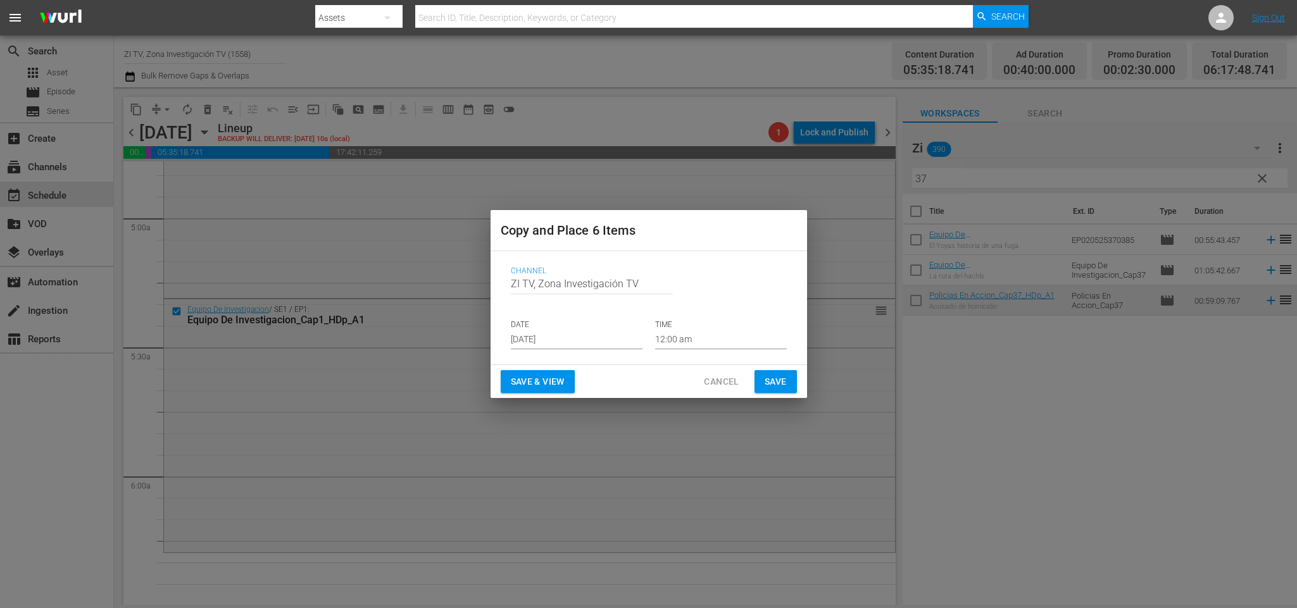
click at [579, 339] on input "[DATE]" at bounding box center [577, 340] width 132 height 19
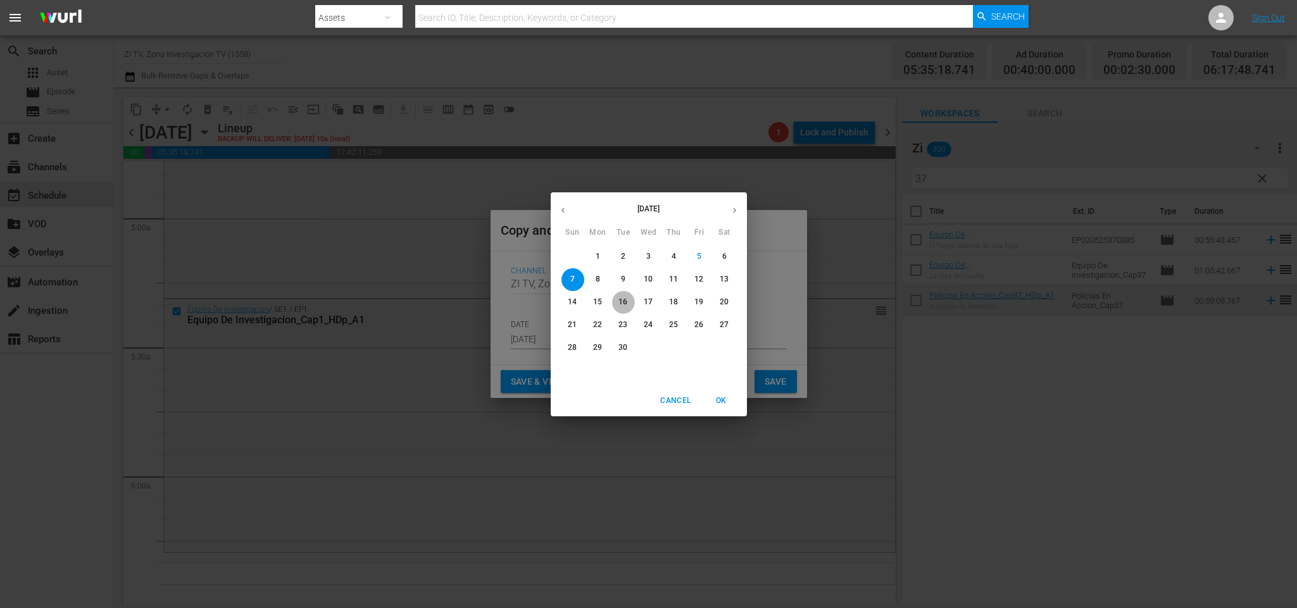
click at [625, 300] on p "16" at bounding box center [623, 302] width 9 height 11
type input "Sep 16th 2025"
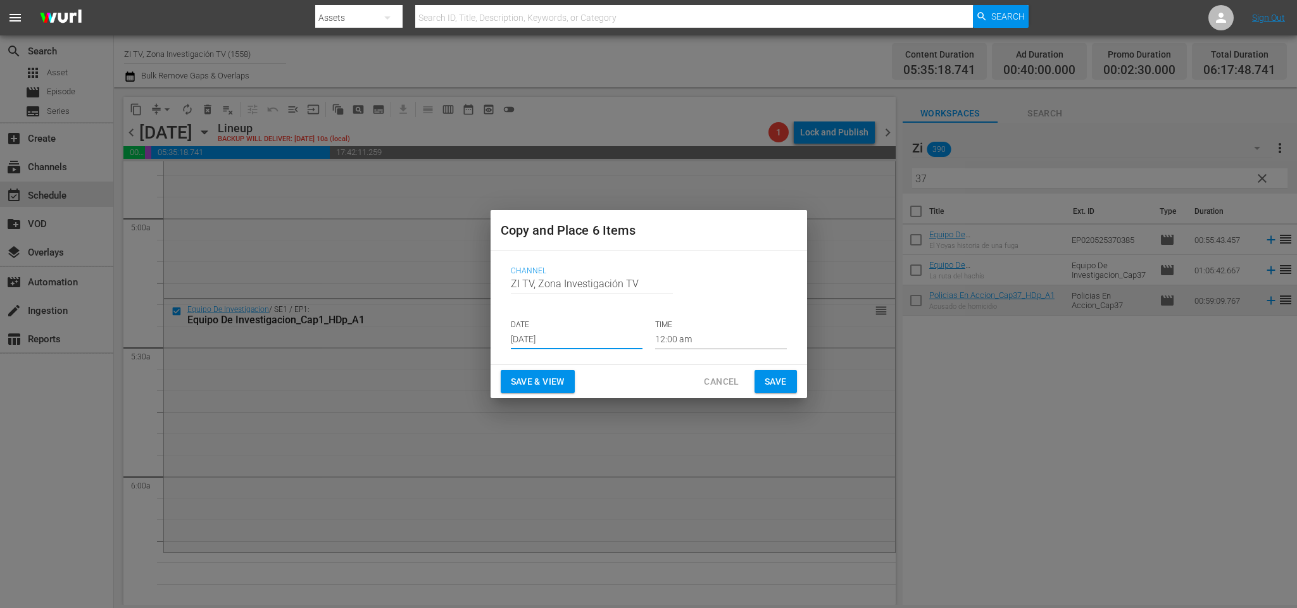
click at [692, 338] on input "12:00 am" at bounding box center [721, 340] width 132 height 19
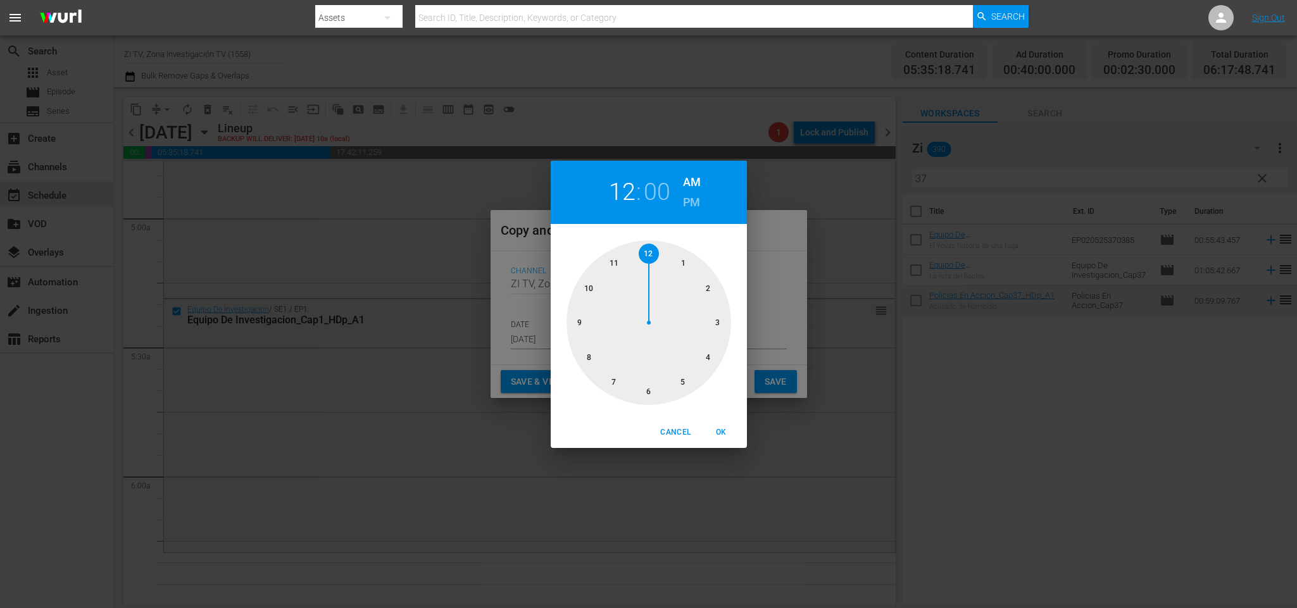
click at [679, 381] on div at bounding box center [649, 323] width 165 height 165
drag, startPoint x: 648, startPoint y: 389, endPoint x: 722, endPoint y: 422, distance: 80.5
click at [650, 390] on div at bounding box center [649, 323] width 165 height 165
drag, startPoint x: 731, startPoint y: 434, endPoint x: 772, endPoint y: 414, distance: 45.0
click at [732, 434] on span "OK" at bounding box center [722, 432] width 30 height 13
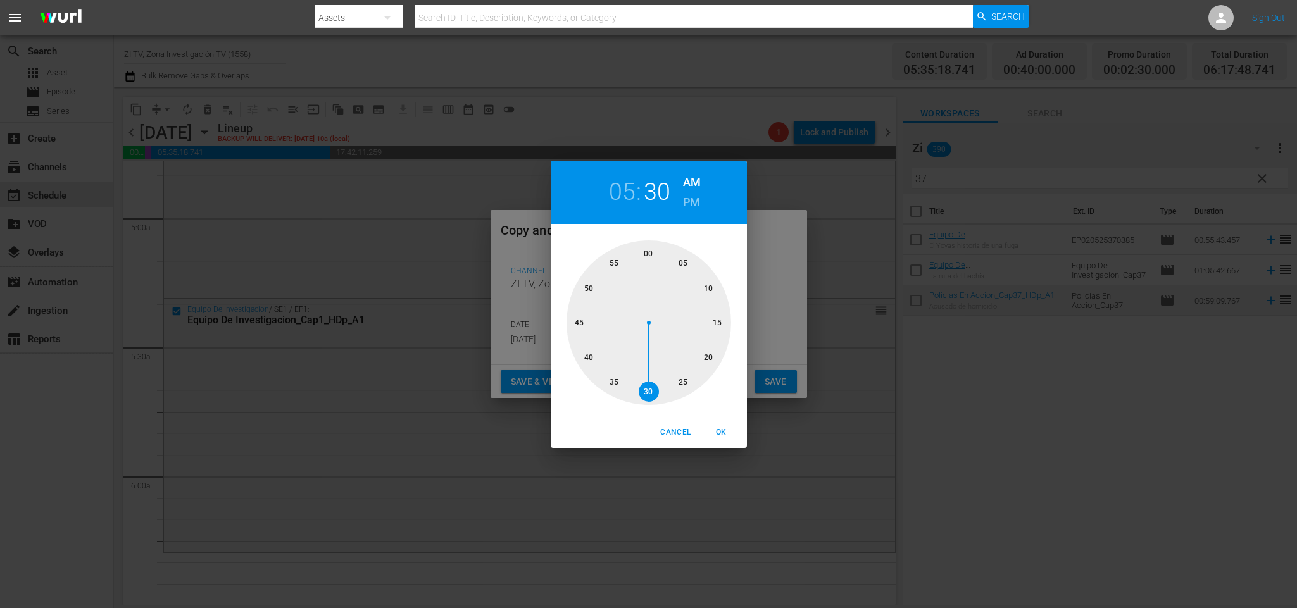
type input "05:30 am"
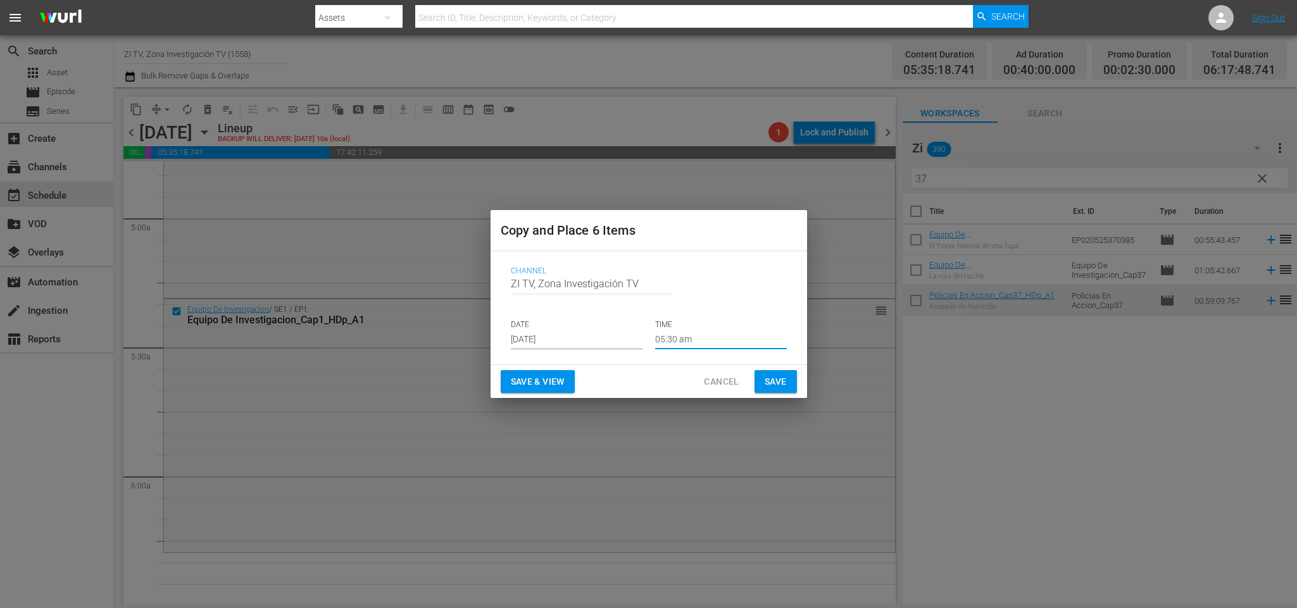
click at [779, 380] on span "Save" at bounding box center [776, 382] width 22 height 16
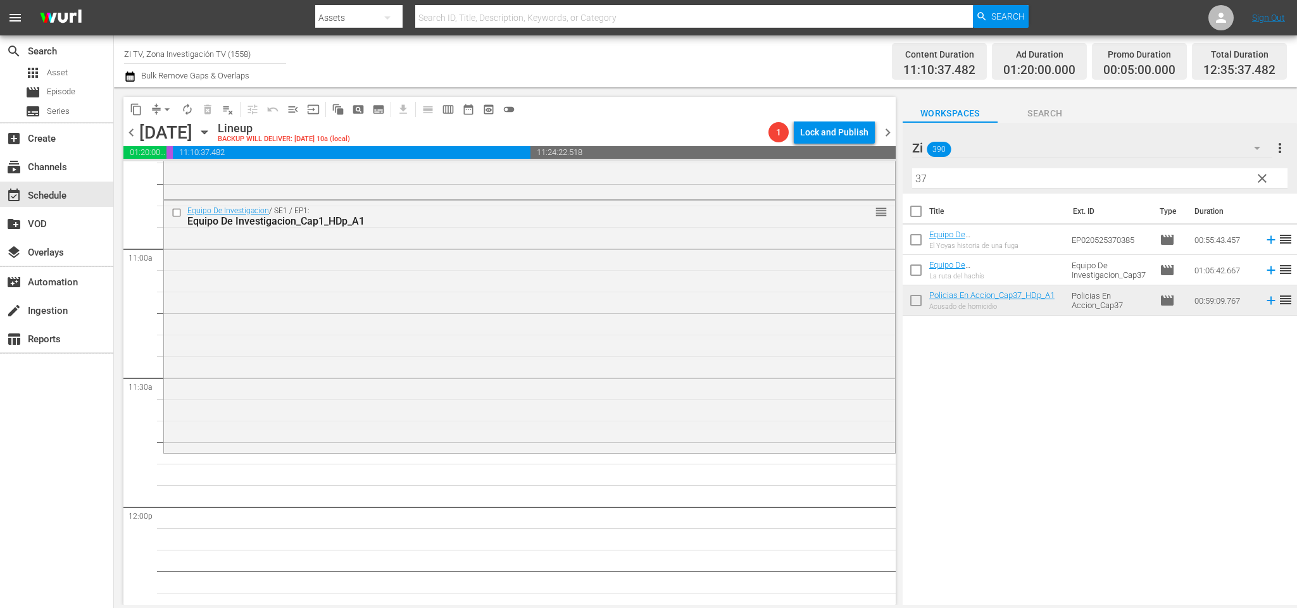
scroll to position [2659, 0]
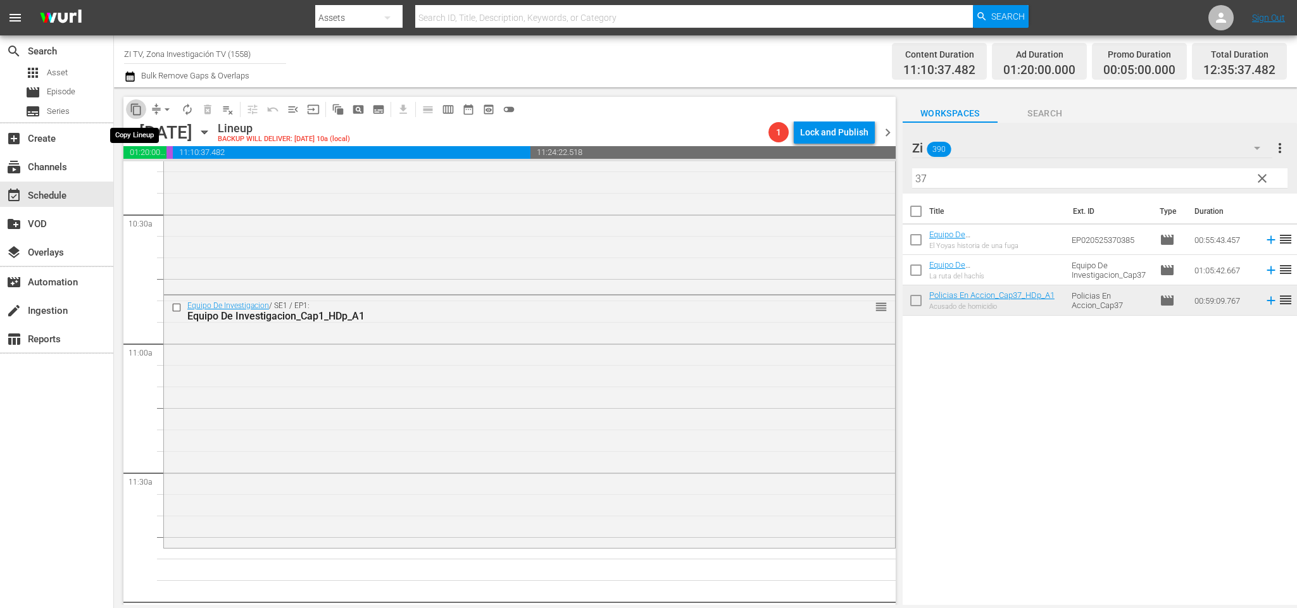
click at [139, 109] on span "content_copy" at bounding box center [136, 109] width 13 height 13
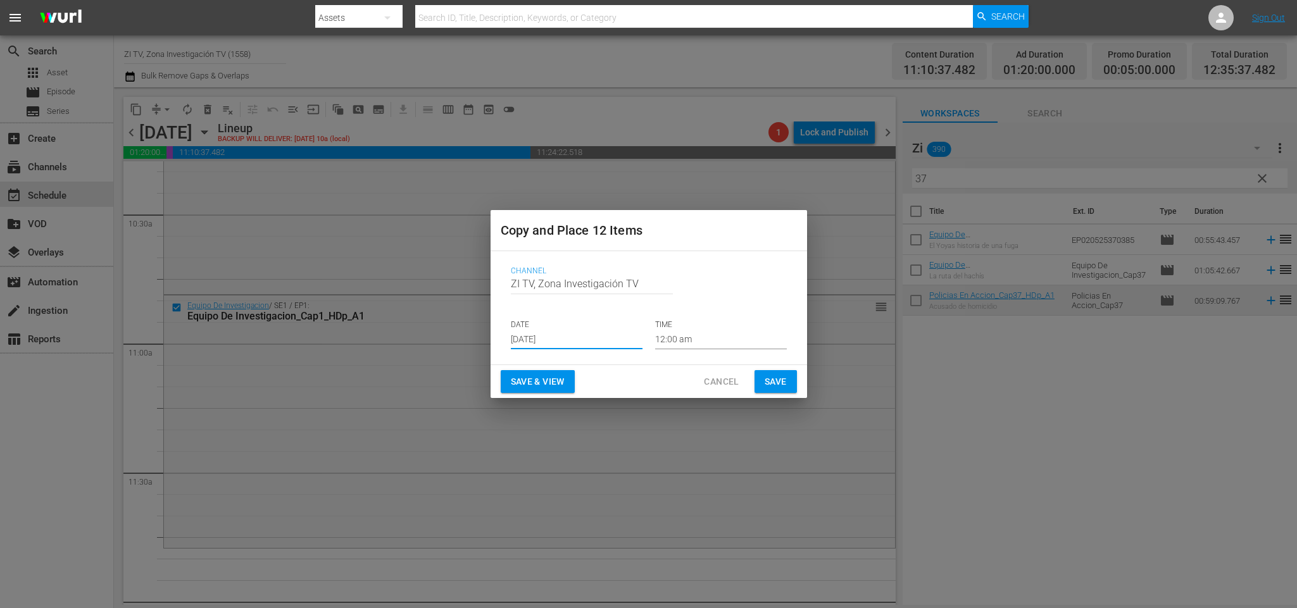
click at [539, 338] on input "[DATE]" at bounding box center [577, 340] width 132 height 19
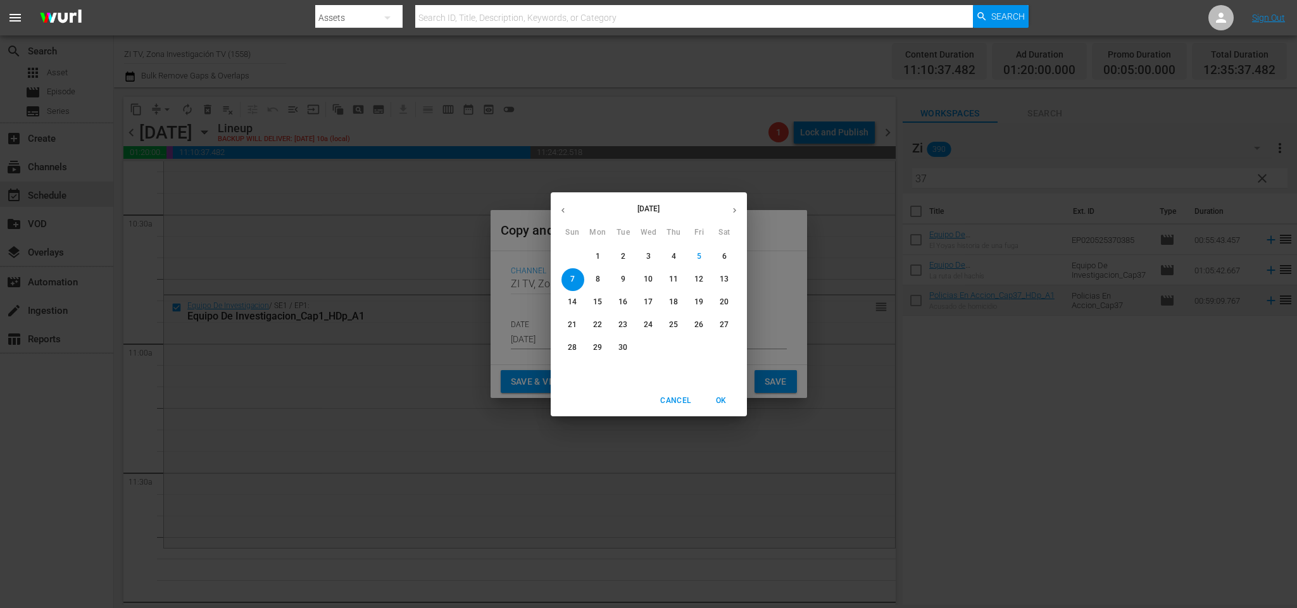
click at [622, 305] on p "16" at bounding box center [623, 302] width 9 height 11
type input "Sep 16th 2025"
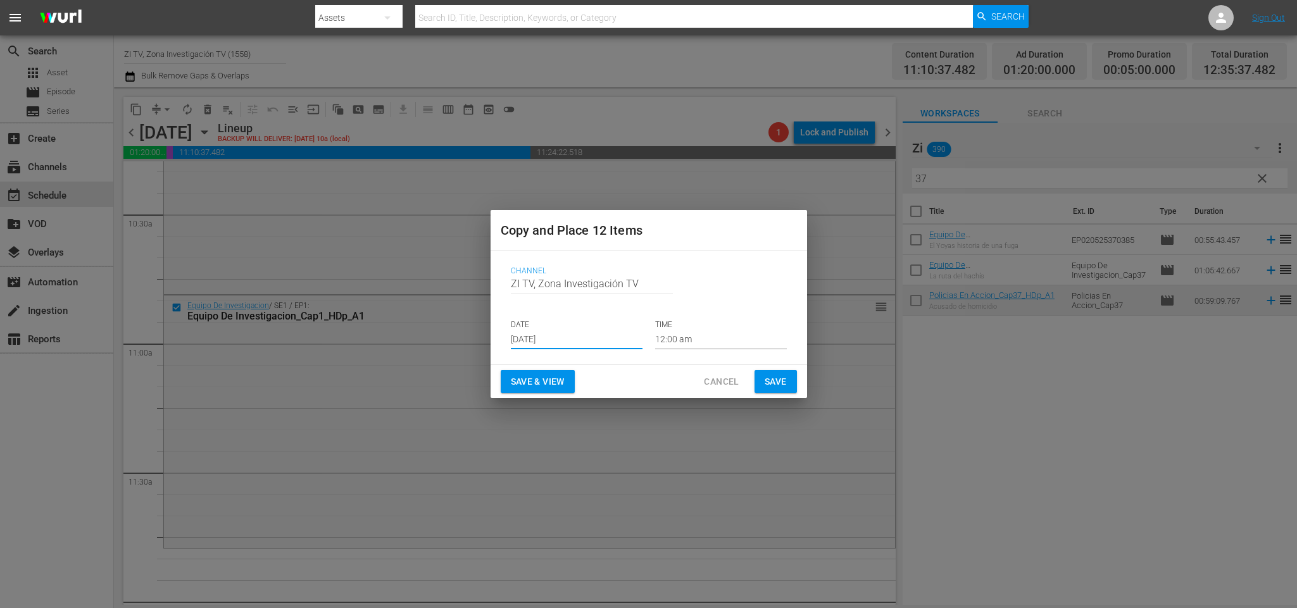
click at [714, 346] on input "12:00 am" at bounding box center [721, 340] width 132 height 19
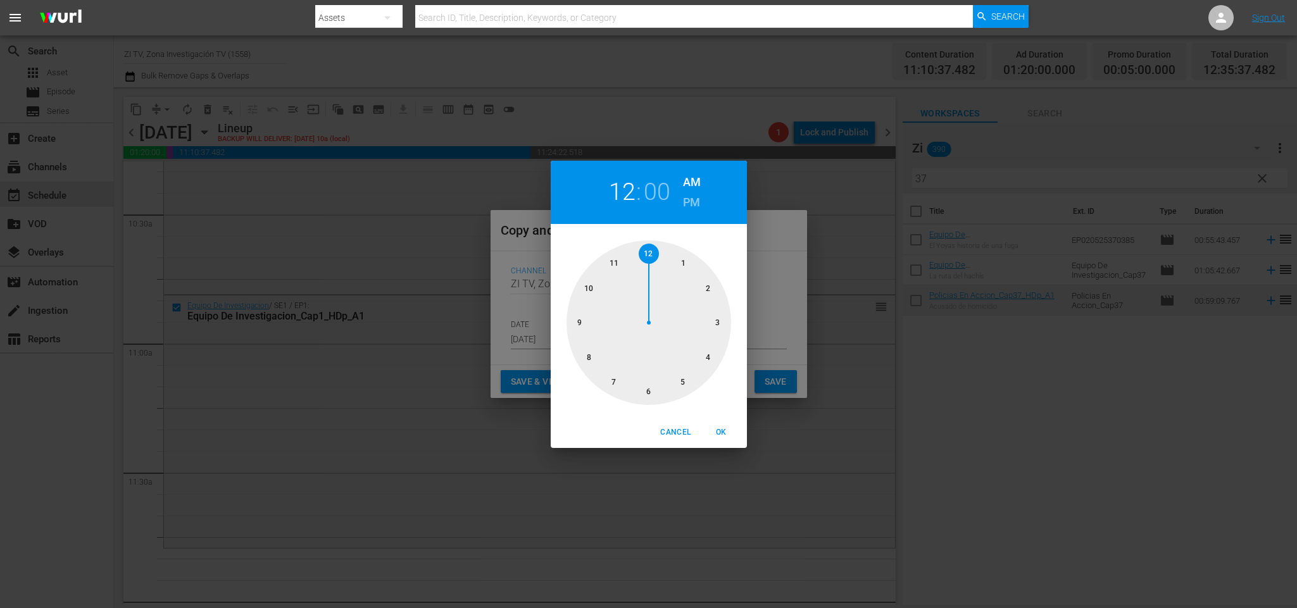
click at [618, 262] on div at bounding box center [649, 323] width 165 height 165
drag, startPoint x: 724, startPoint y: 435, endPoint x: 729, endPoint y: 428, distance: 9.0
click at [724, 434] on span "OK" at bounding box center [722, 432] width 30 height 13
type input "11:00 am"
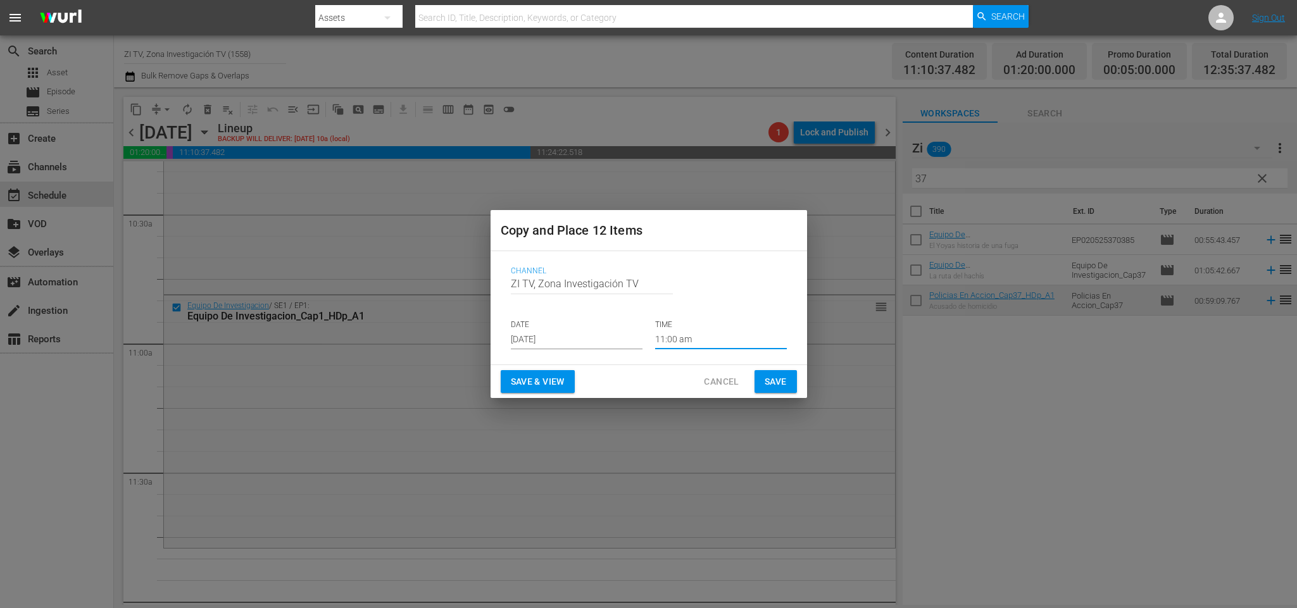
click at [779, 377] on span "Save" at bounding box center [776, 382] width 22 height 16
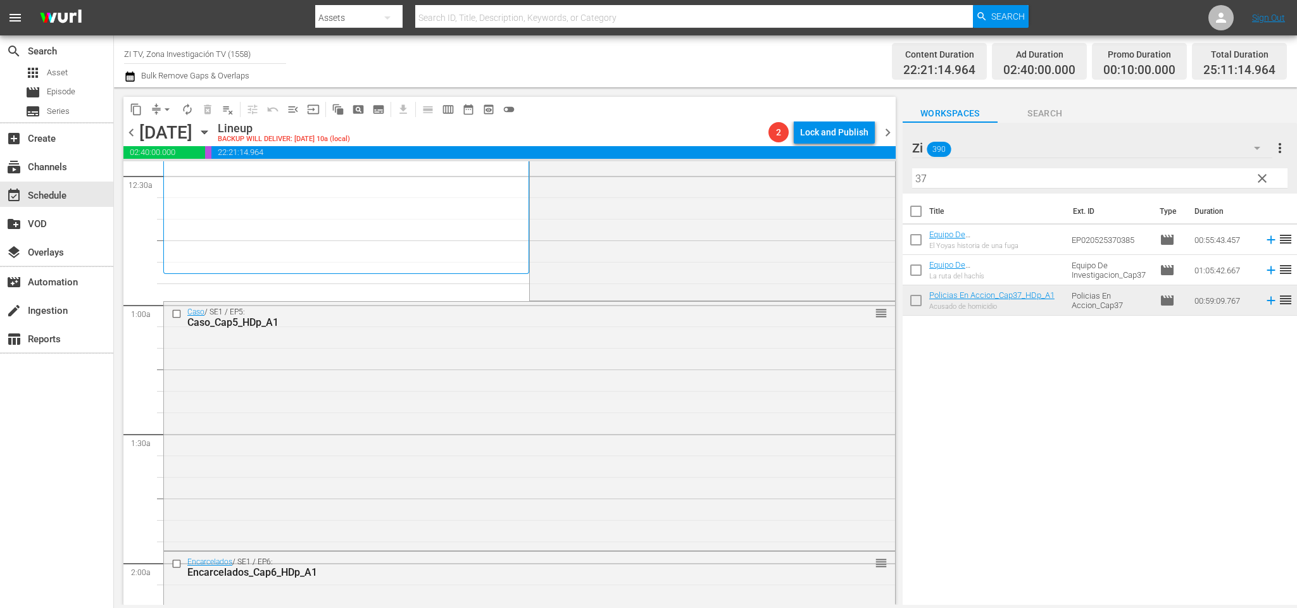
scroll to position [0, 0]
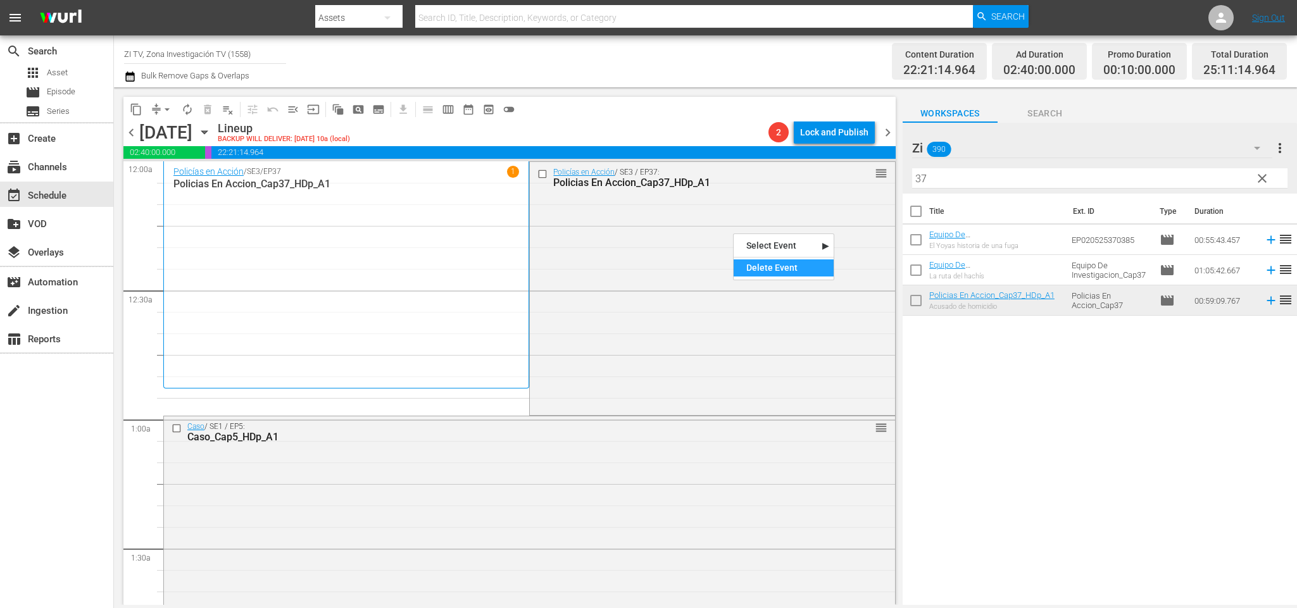
click at [786, 266] on div "Delete Event" at bounding box center [784, 268] width 100 height 17
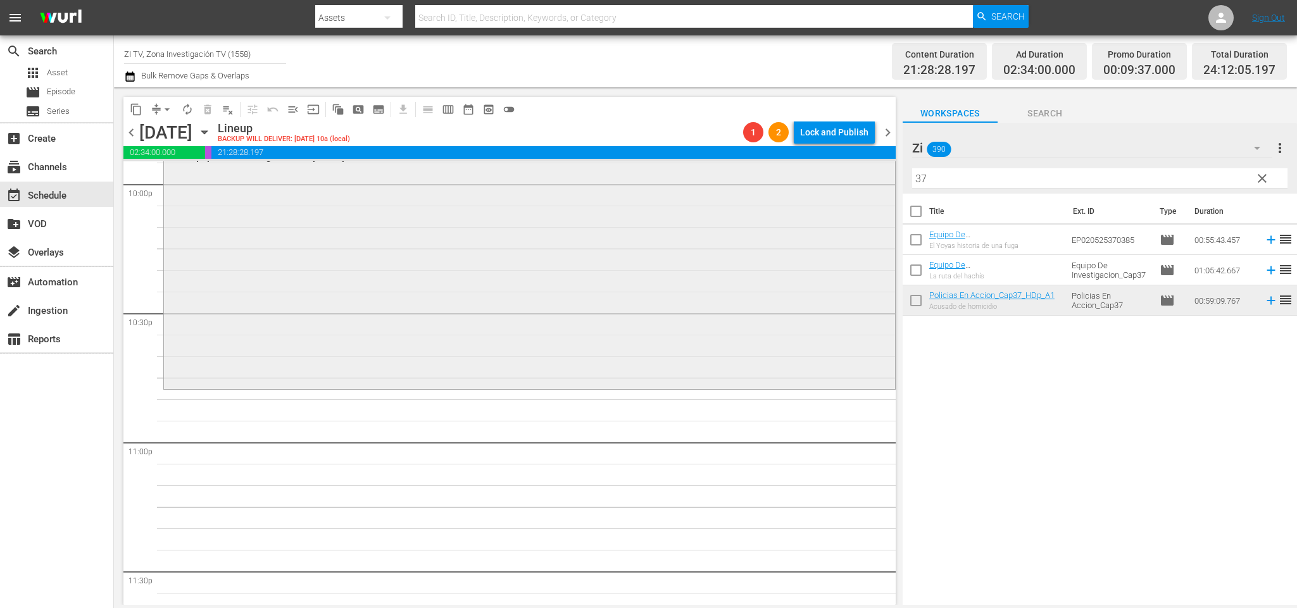
scroll to position [5471, 0]
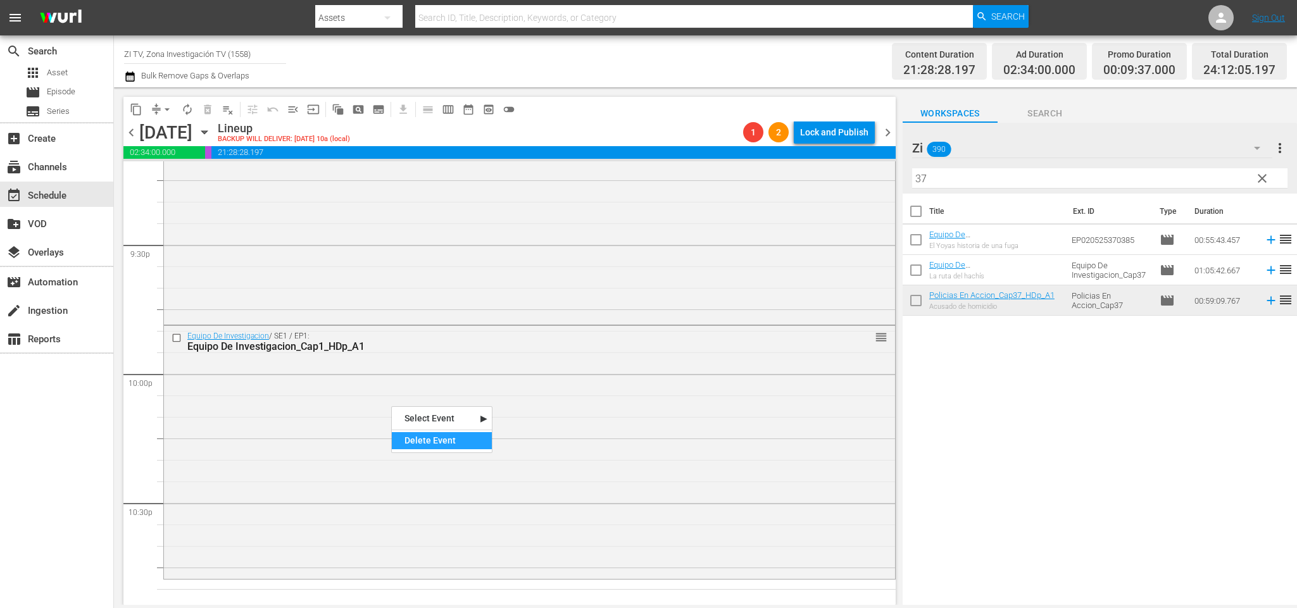
click at [419, 441] on div "Delete Event" at bounding box center [442, 440] width 100 height 17
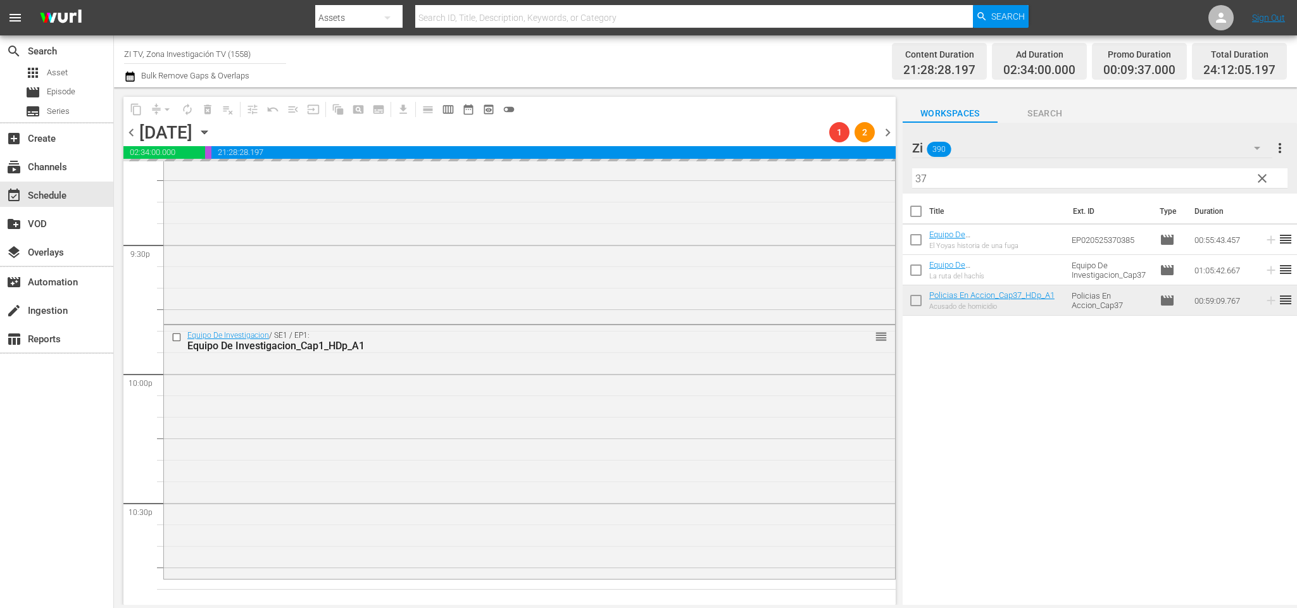
scroll to position [5376, 0]
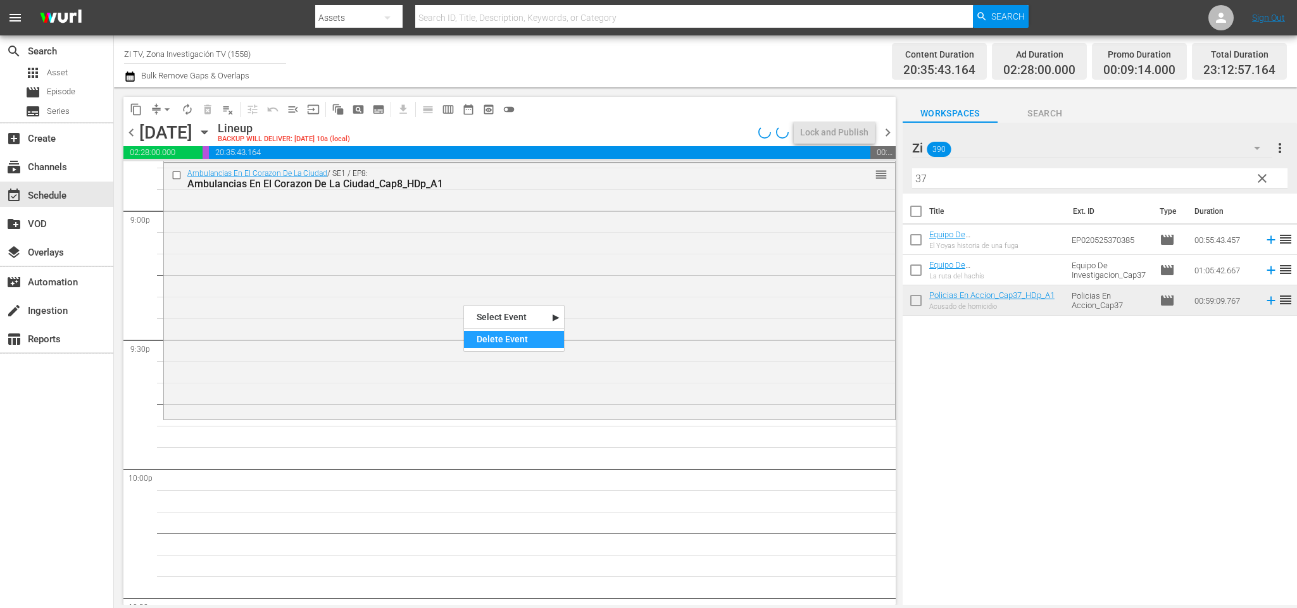
click at [515, 342] on div "Delete Event" at bounding box center [514, 339] width 100 height 17
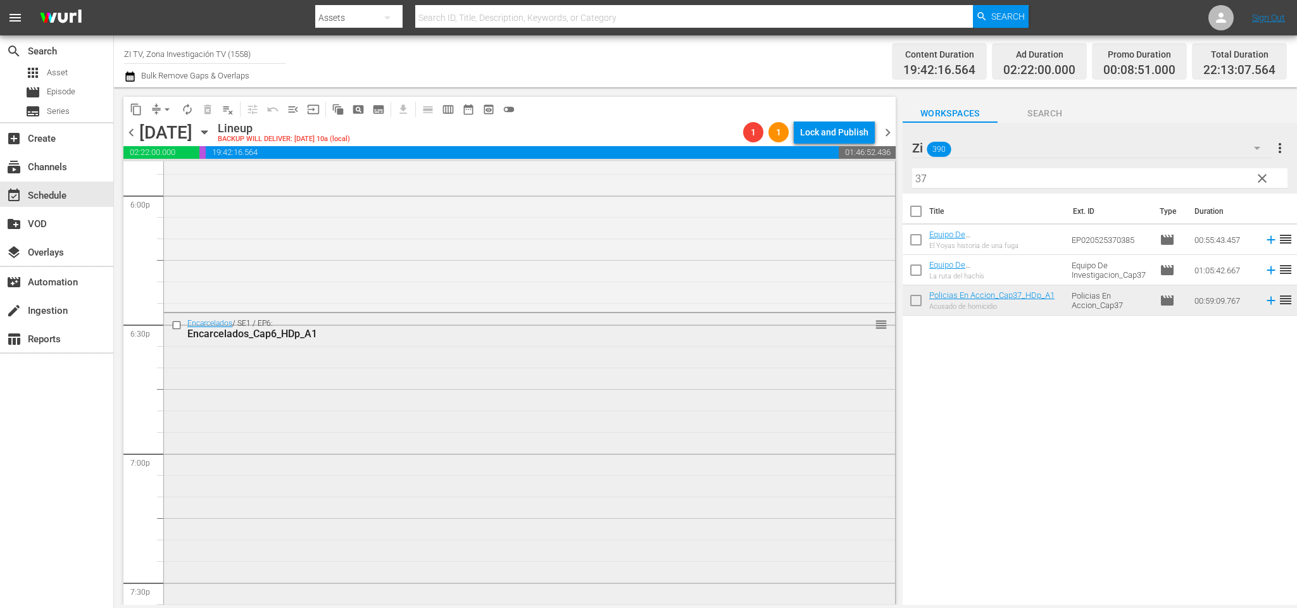
scroll to position [4711, 0]
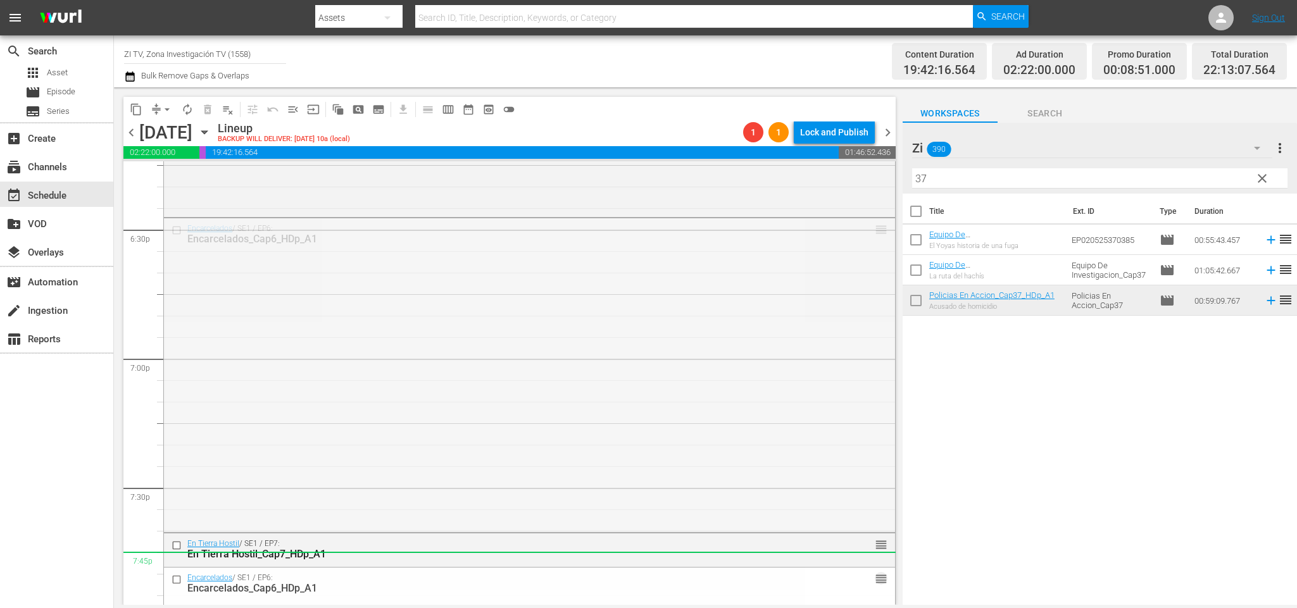
drag, startPoint x: 861, startPoint y: 228, endPoint x: 766, endPoint y: 563, distance: 348.2
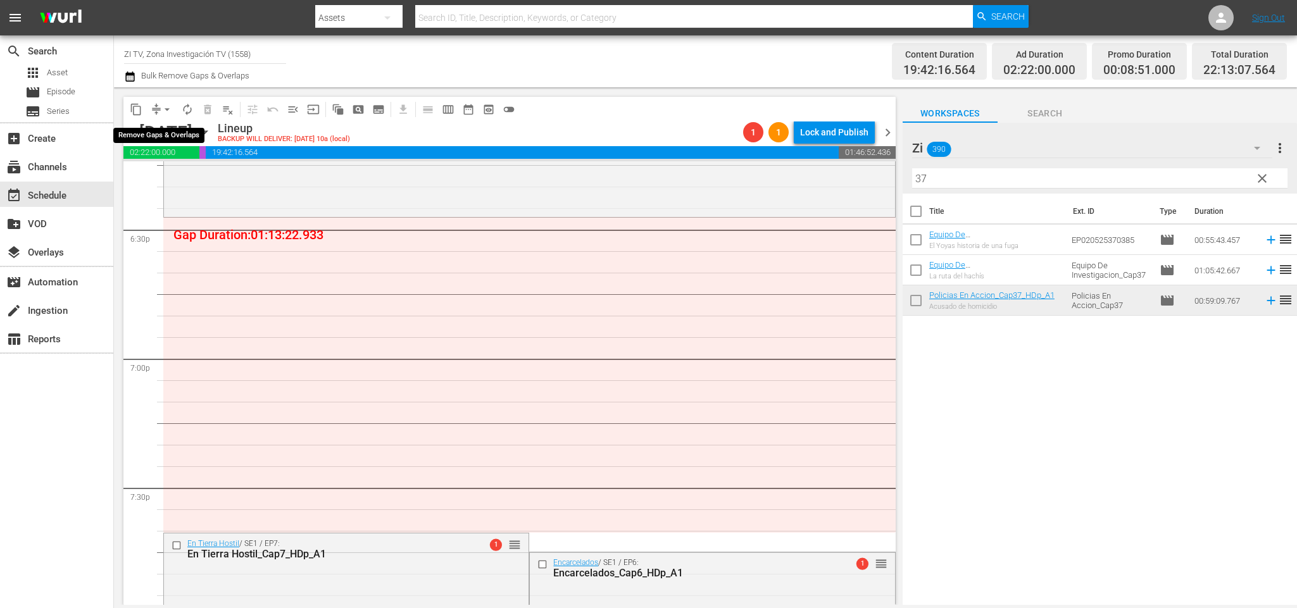
click at [162, 108] on span "arrow_drop_down" at bounding box center [167, 109] width 13 height 13
click at [172, 177] on li "Align to End of Previous Day" at bounding box center [169, 176] width 133 height 21
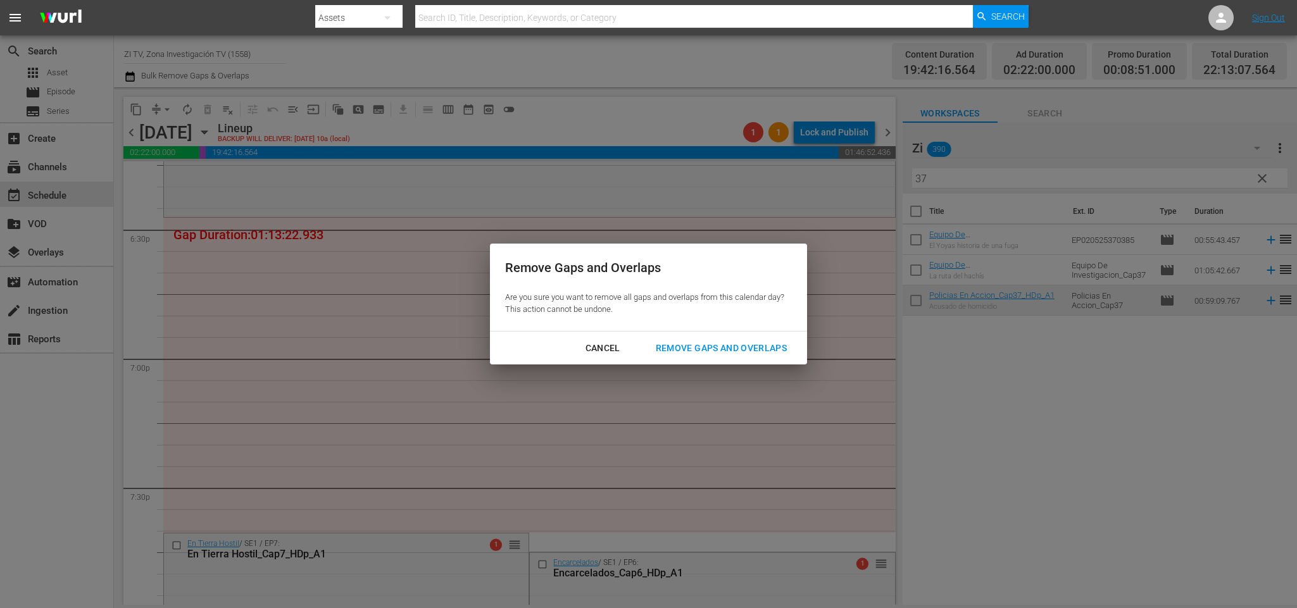
click at [696, 342] on div "Remove Gaps and Overlaps" at bounding box center [721, 349] width 151 height 16
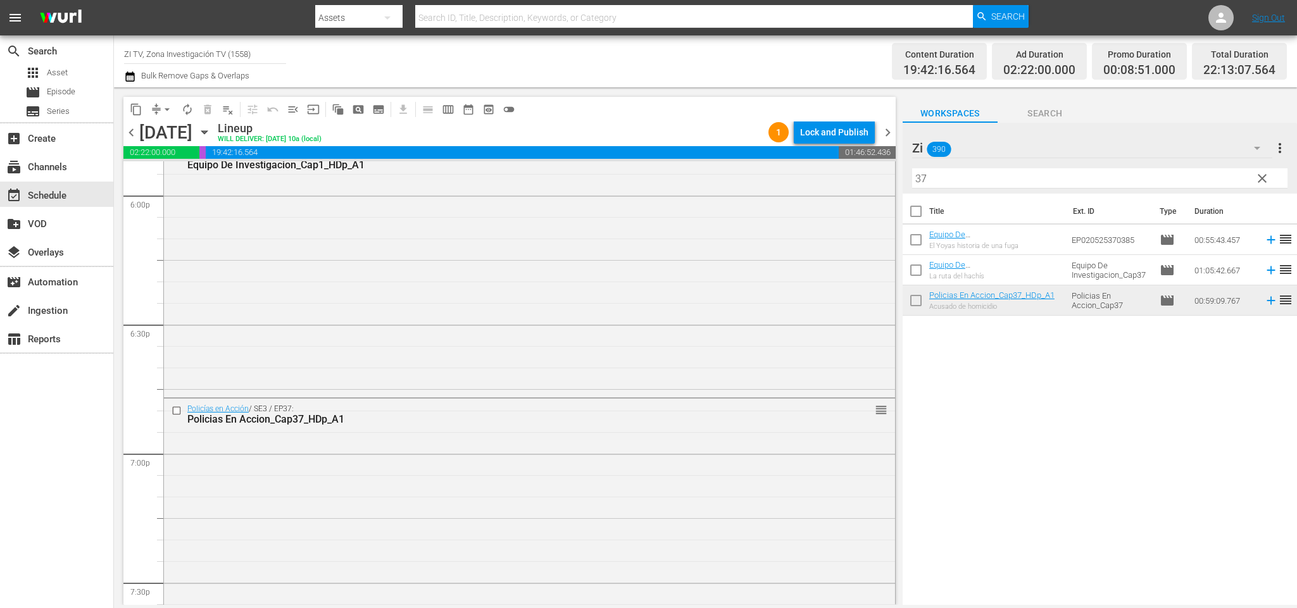
scroll to position [4521, 0]
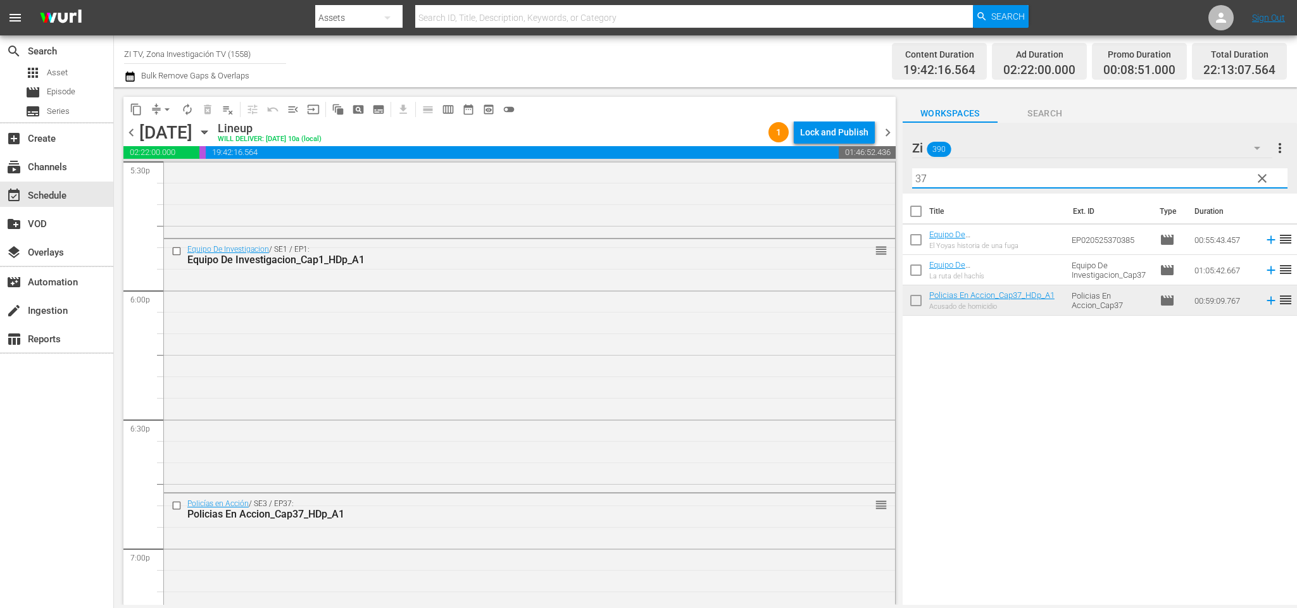
drag, startPoint x: 907, startPoint y: 181, endPoint x: 891, endPoint y: 181, distance: 15.8
click at [895, 180] on div "content_copy compress arrow_drop_down autorenew_outlined delete_forever_outline…" at bounding box center [705, 346] width 1183 height 518
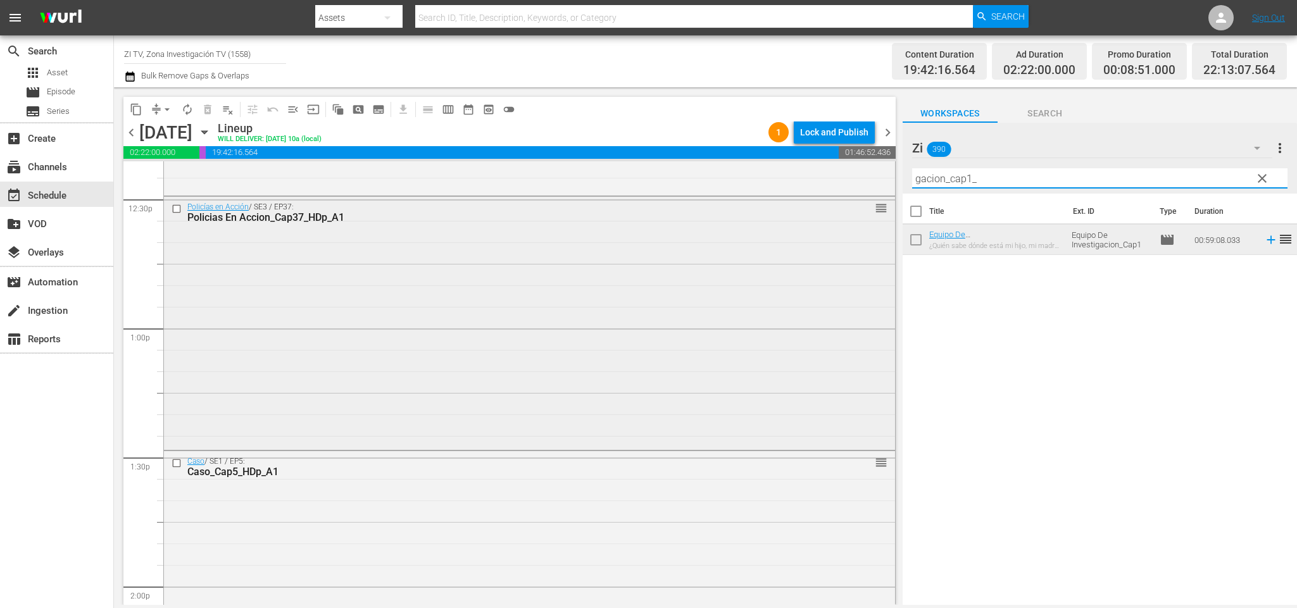
scroll to position [3381, 0]
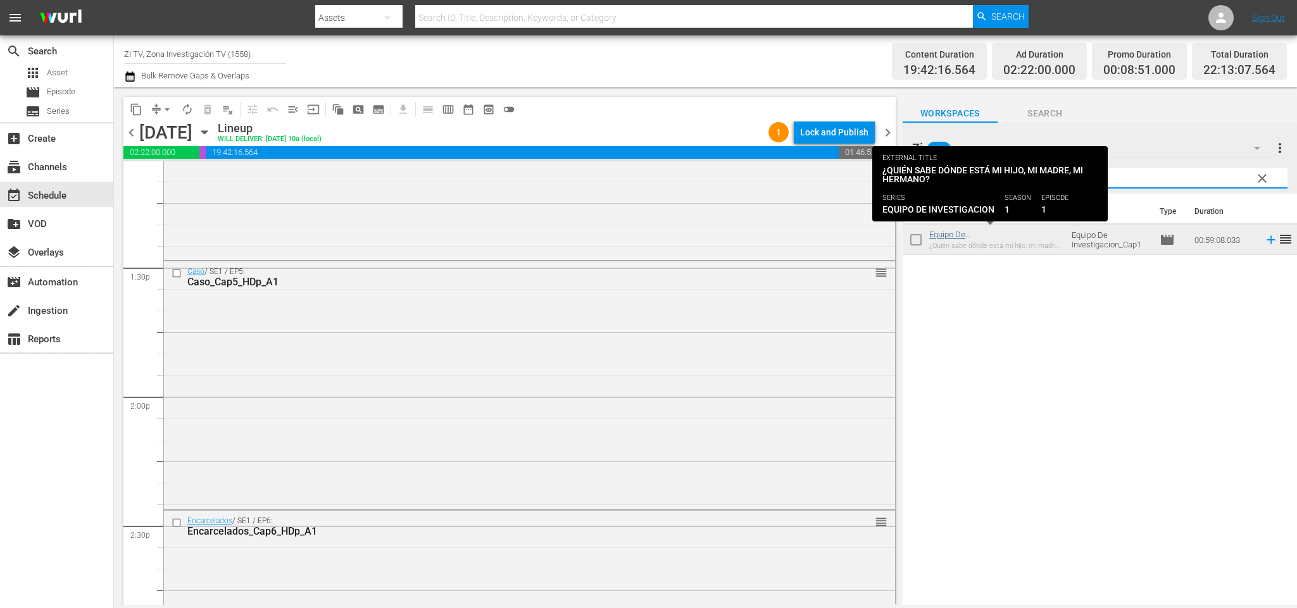
type input "gacion_cap1_"
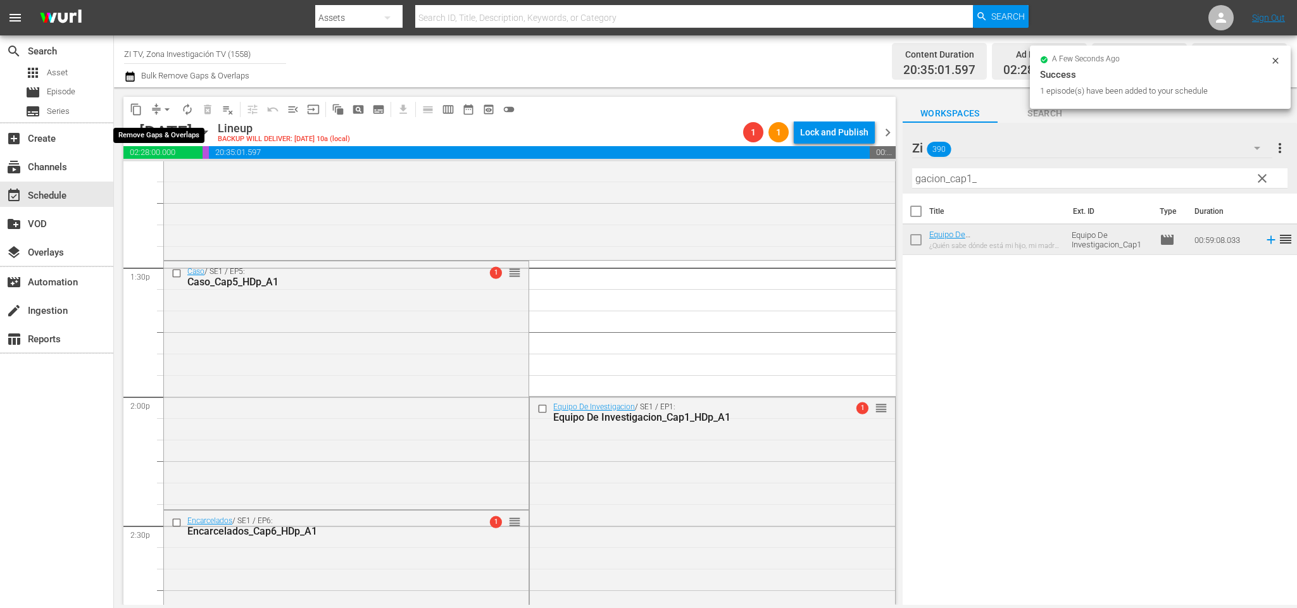
click at [161, 110] on span "arrow_drop_down" at bounding box center [167, 109] width 13 height 13
click at [166, 170] on li "Align to End of Previous Day" at bounding box center [169, 176] width 133 height 21
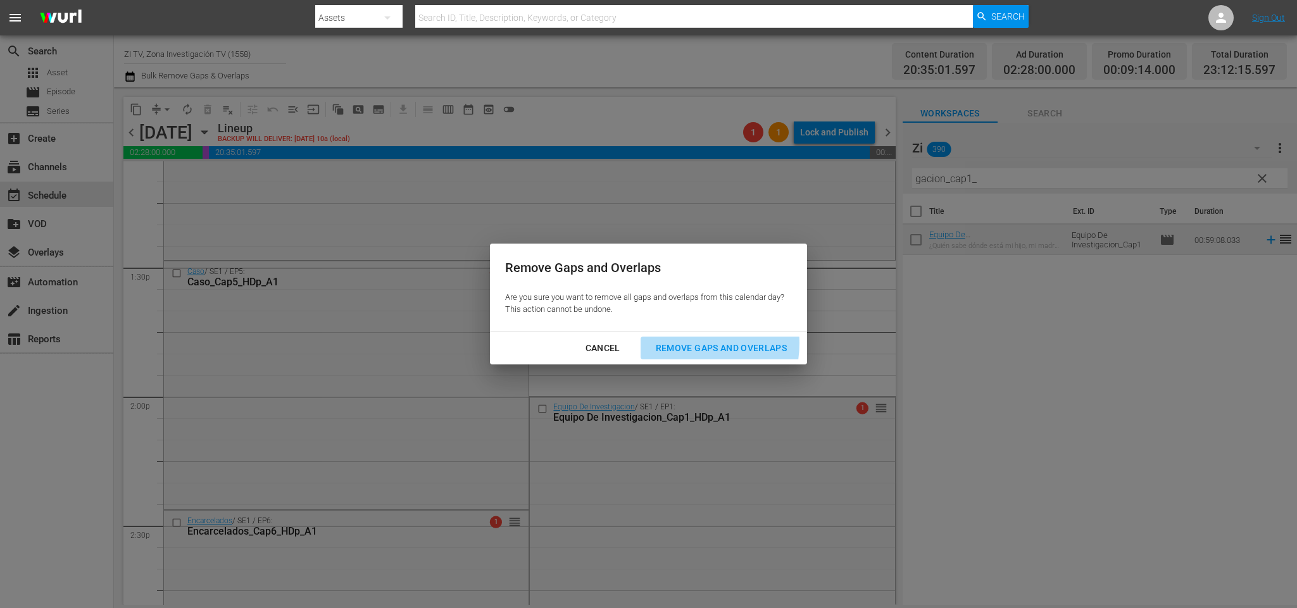
click at [698, 344] on div "Remove Gaps and Overlaps" at bounding box center [721, 349] width 151 height 16
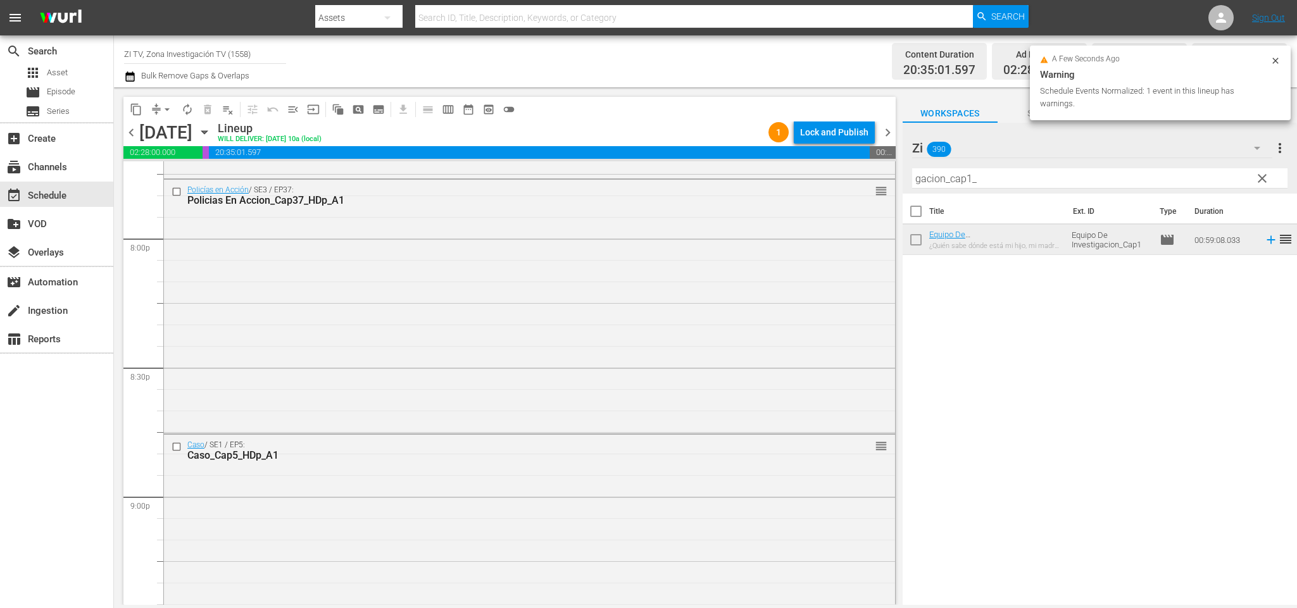
scroll to position [5777, 0]
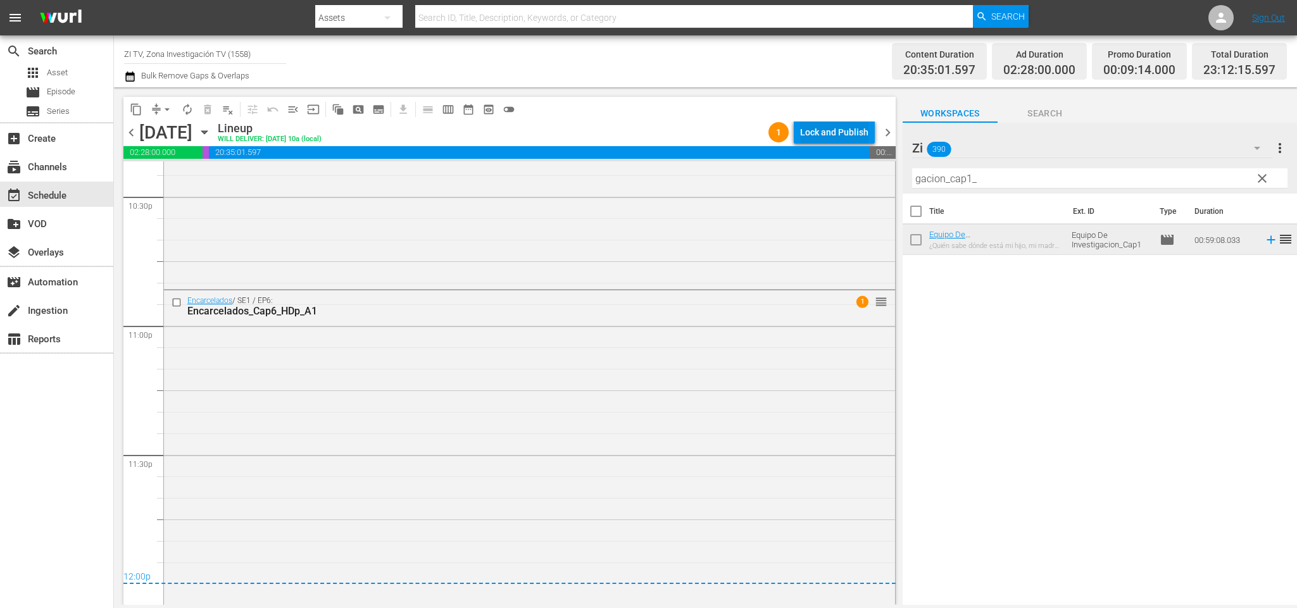
click at [842, 131] on div "Lock and Publish" at bounding box center [834, 132] width 68 height 23
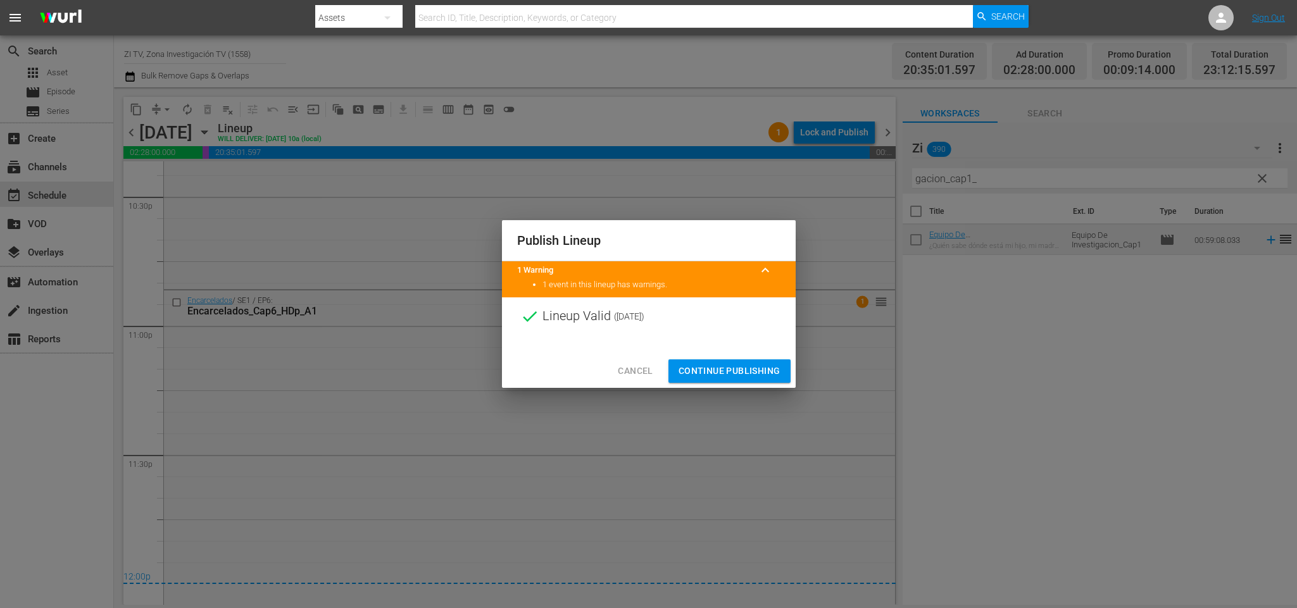
drag, startPoint x: 726, startPoint y: 370, endPoint x: 800, endPoint y: 259, distance: 133.8
click at [730, 362] on button "Continue Publishing" at bounding box center [730, 371] width 122 height 23
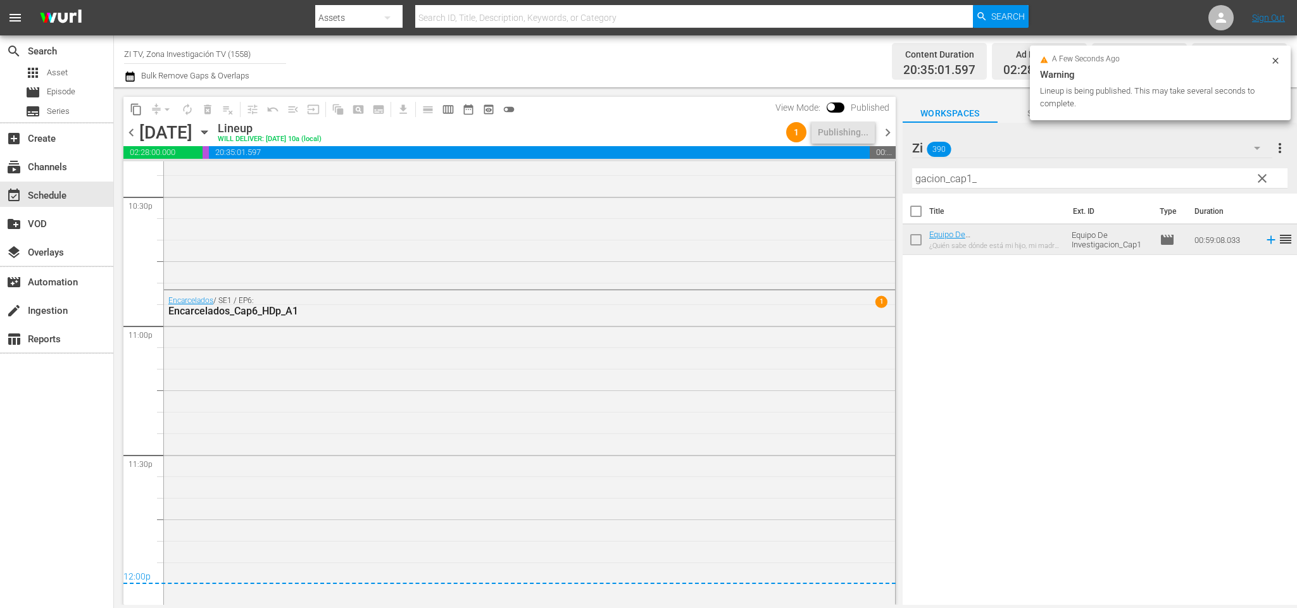
click at [893, 134] on span "chevron_right" at bounding box center [888, 133] width 16 height 16
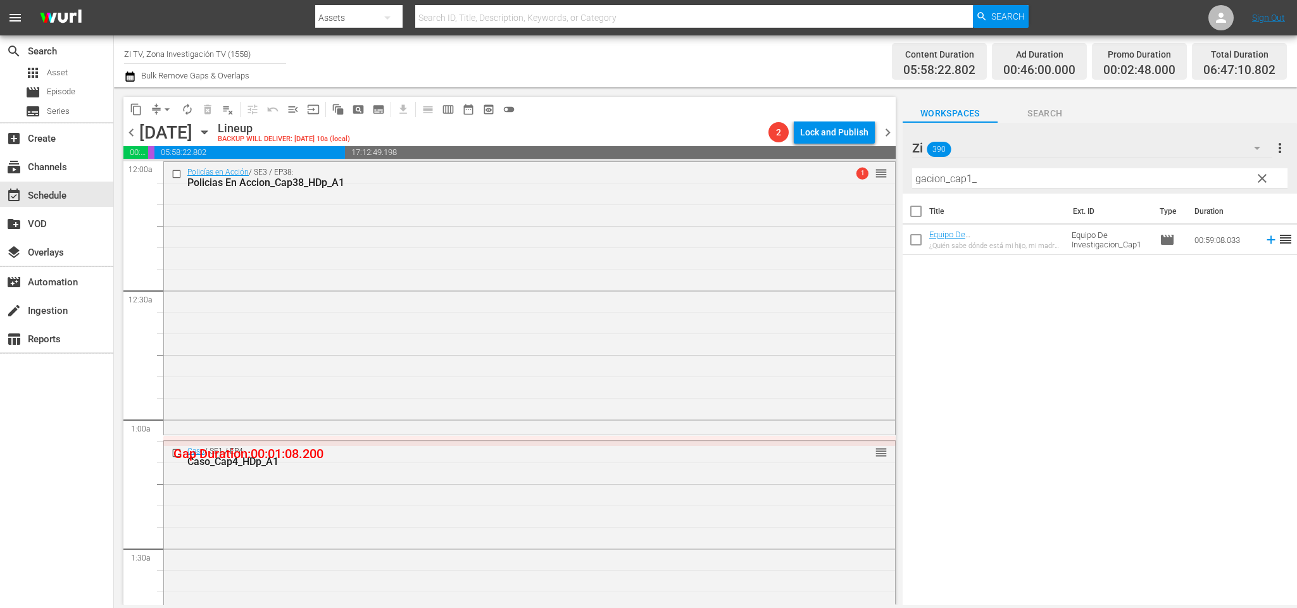
click at [130, 133] on span "chevron_left" at bounding box center [131, 133] width 16 height 16
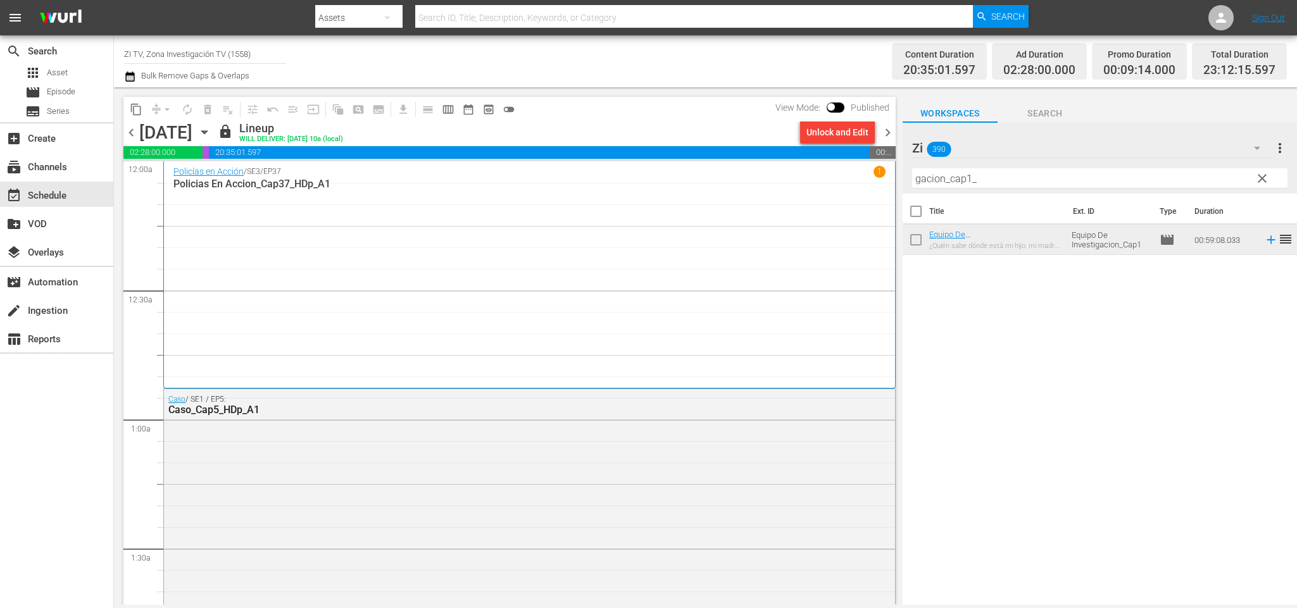
click at [892, 130] on span "chevron_right" at bounding box center [888, 133] width 16 height 16
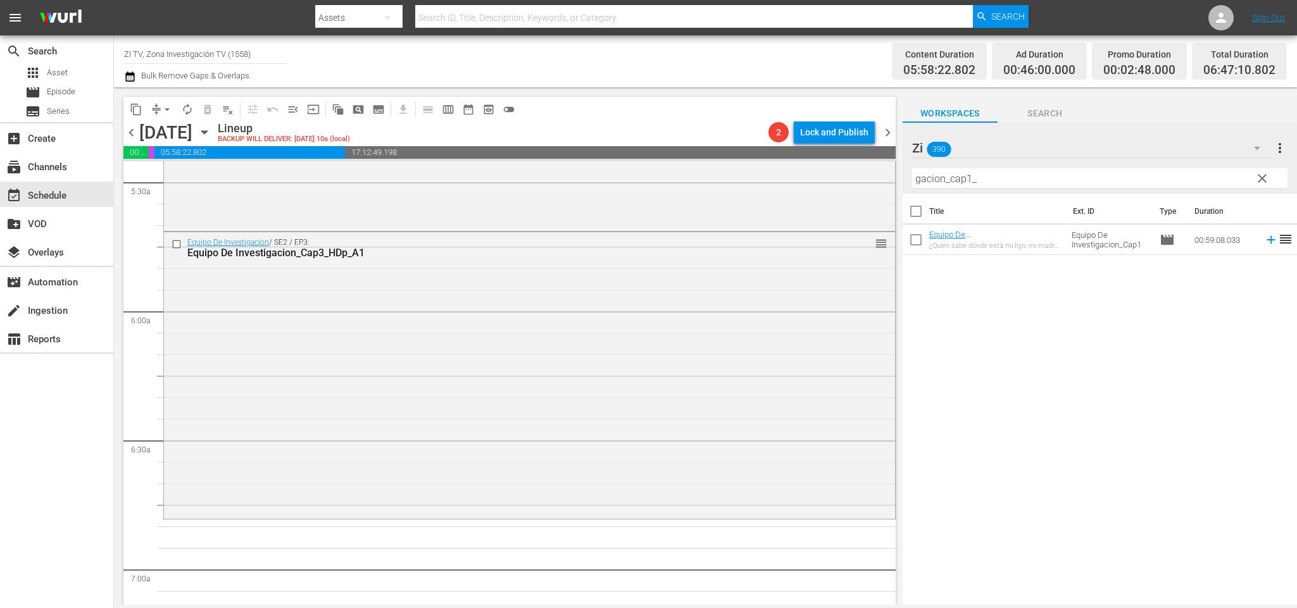
scroll to position [1370, 0]
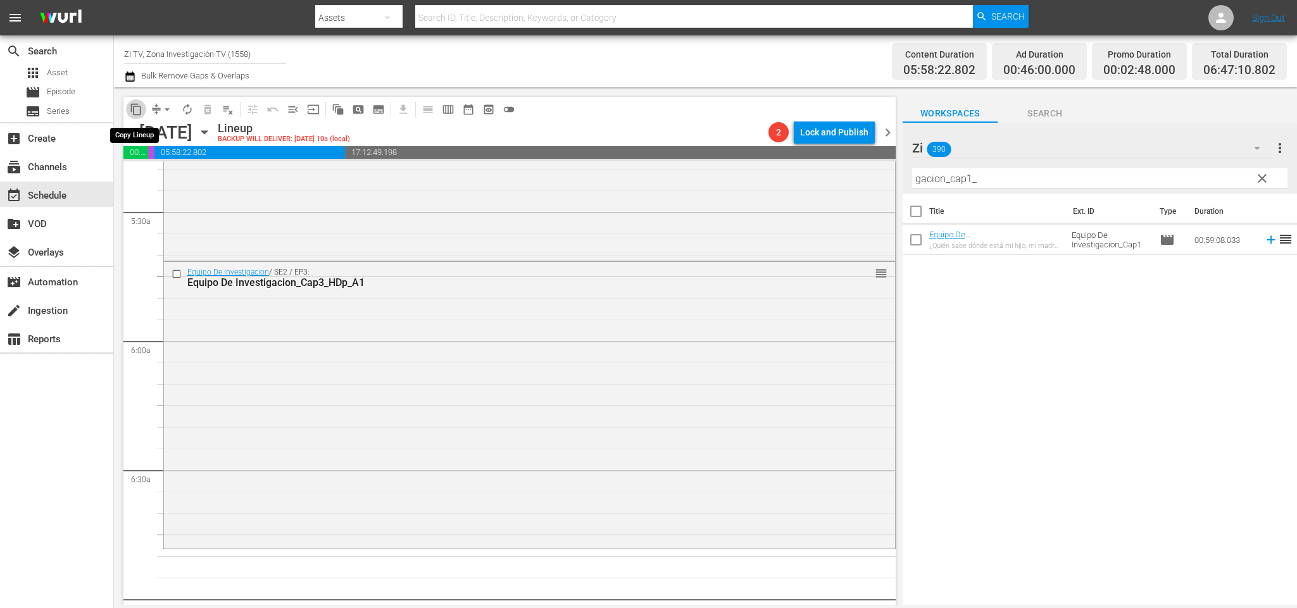
click at [139, 105] on span "content_copy" at bounding box center [136, 109] width 13 height 13
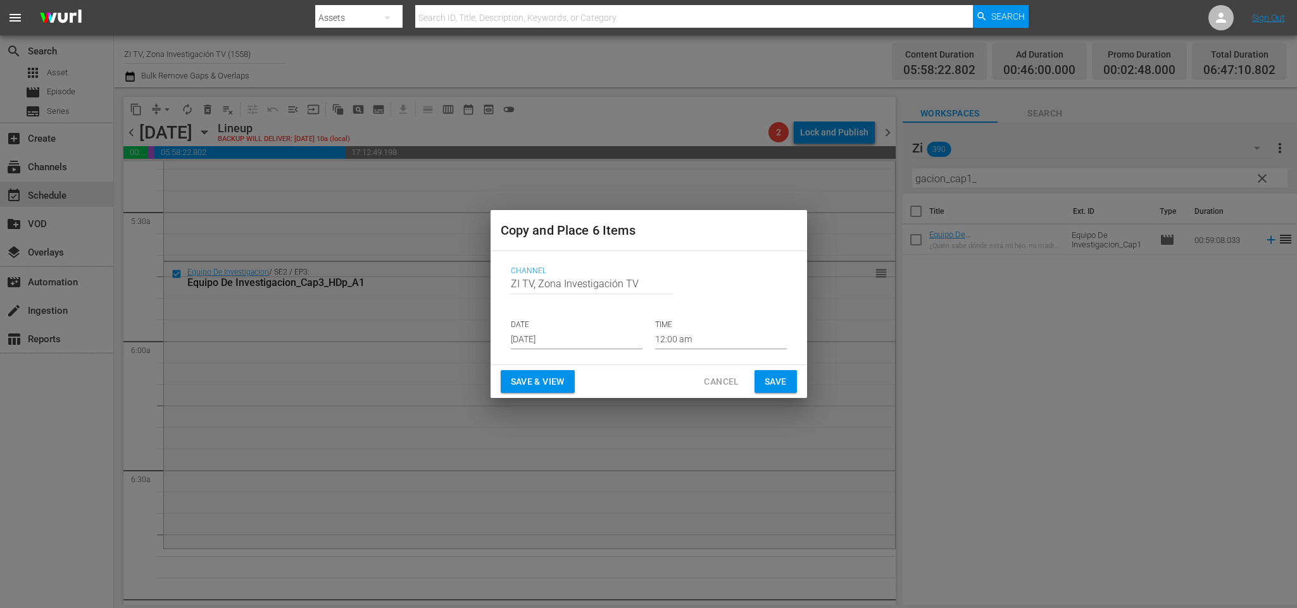
click at [558, 331] on input "[DATE]" at bounding box center [577, 340] width 132 height 19
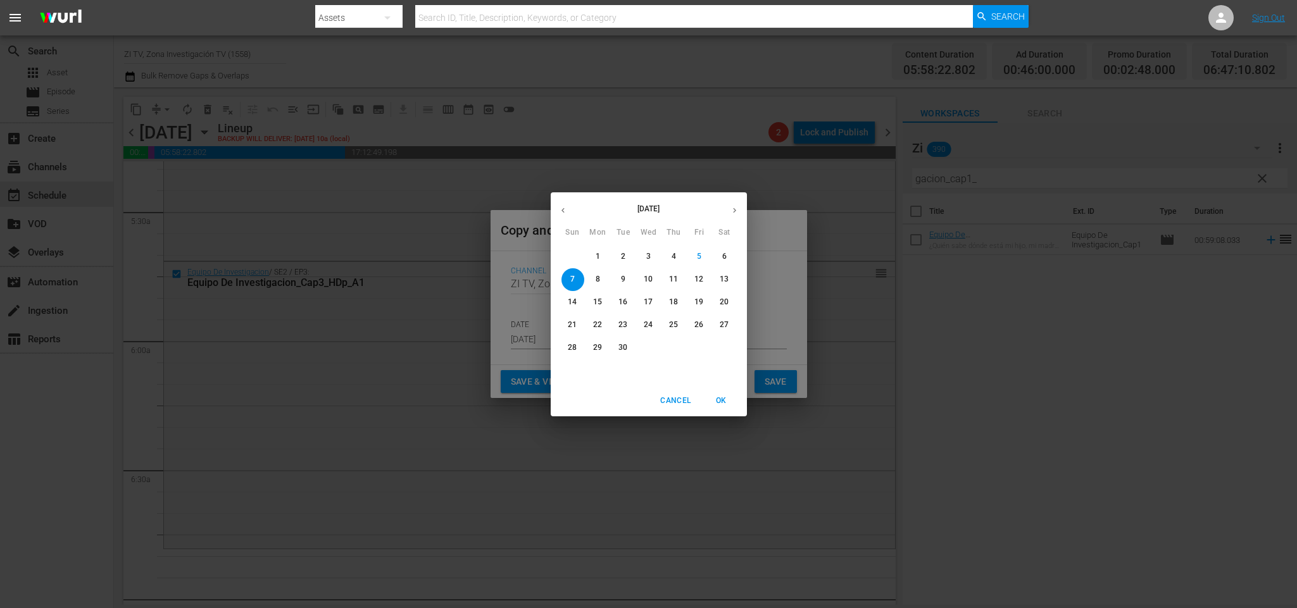
click at [652, 291] on button "17" at bounding box center [649, 302] width 23 height 23
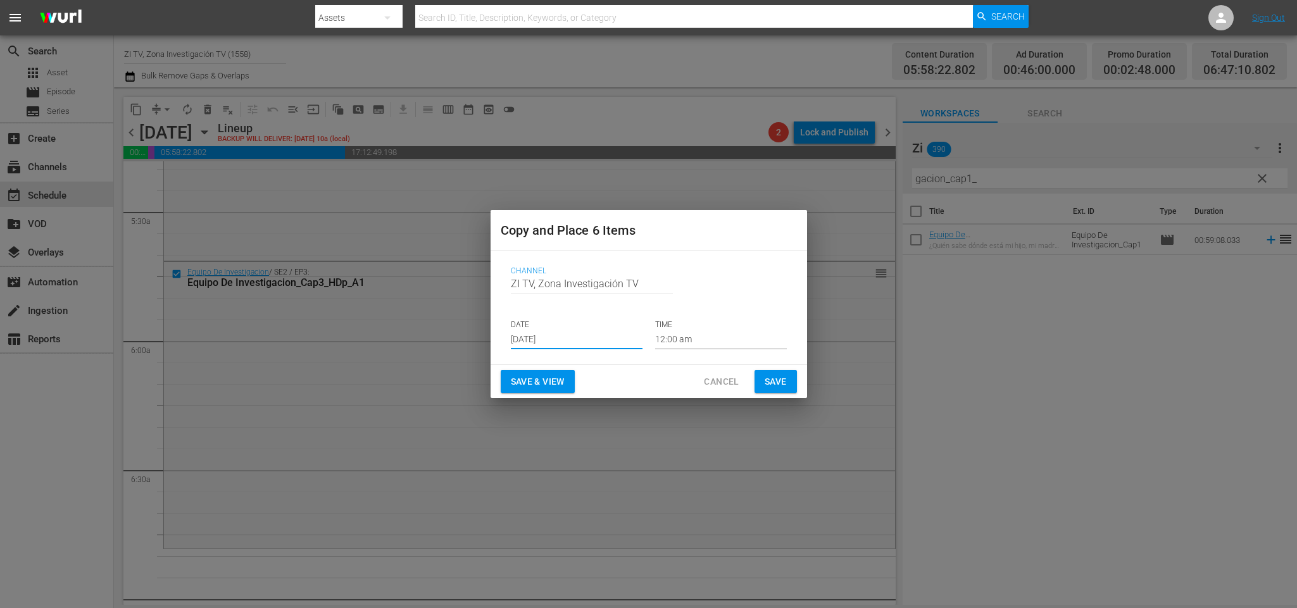
type input "Sep 17th 2025"
click at [697, 331] on input "12:00 am" at bounding box center [721, 340] width 132 height 19
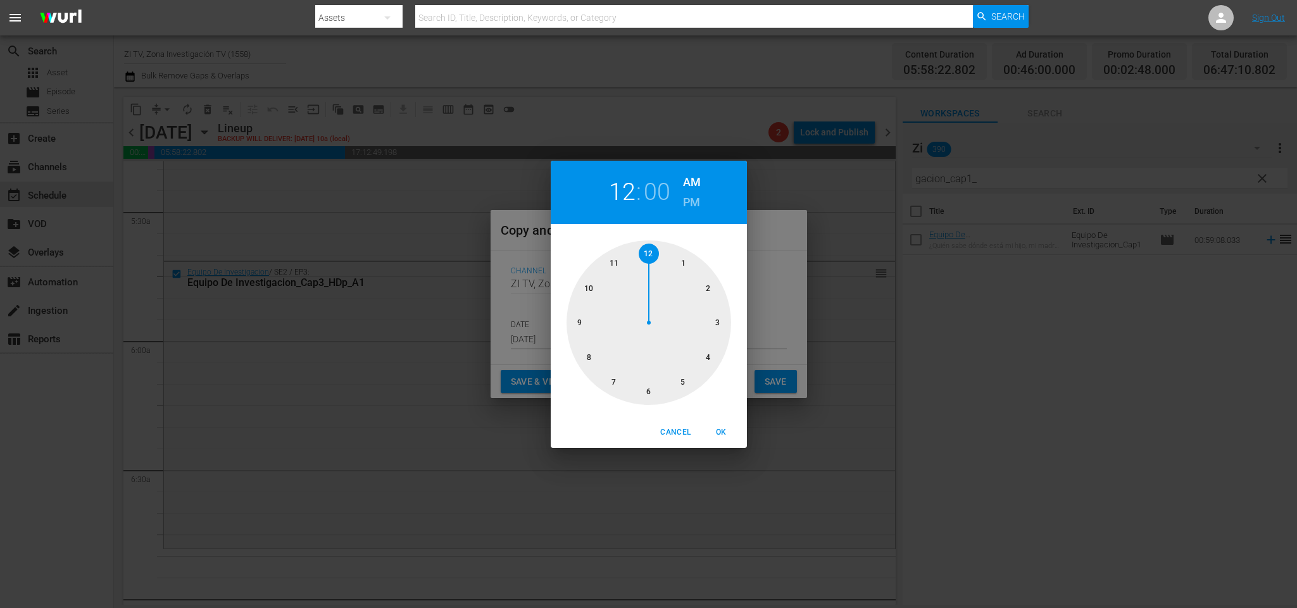
drag, startPoint x: 646, startPoint y: 392, endPoint x: 640, endPoint y: 304, distance: 88.2
click at [648, 376] on div at bounding box center [649, 323] width 165 height 165
click at [720, 428] on span "OK" at bounding box center [722, 432] width 30 height 13
type input "06:00 am"
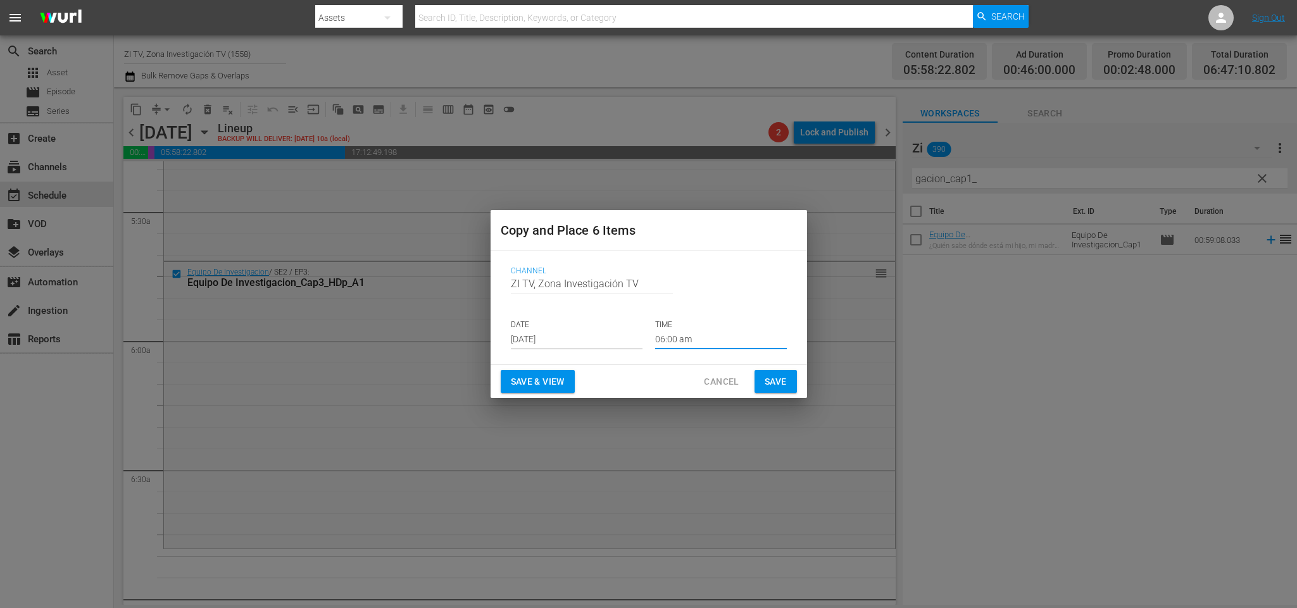
click at [775, 380] on span "Save" at bounding box center [776, 382] width 22 height 16
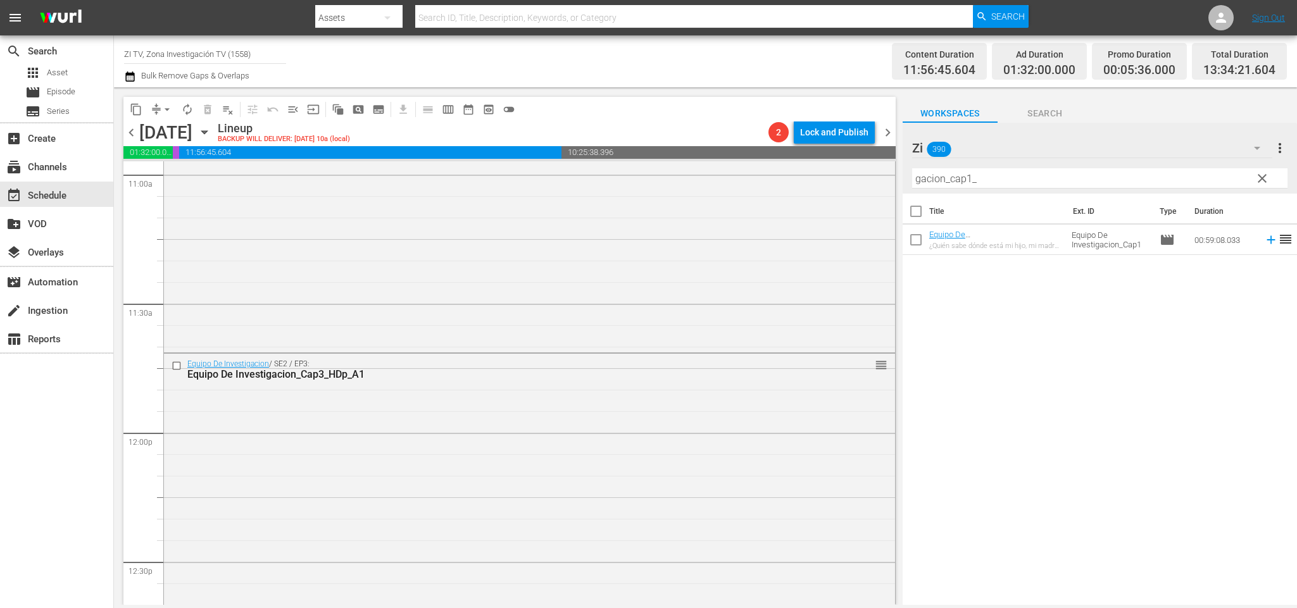
scroll to position [2914, 0]
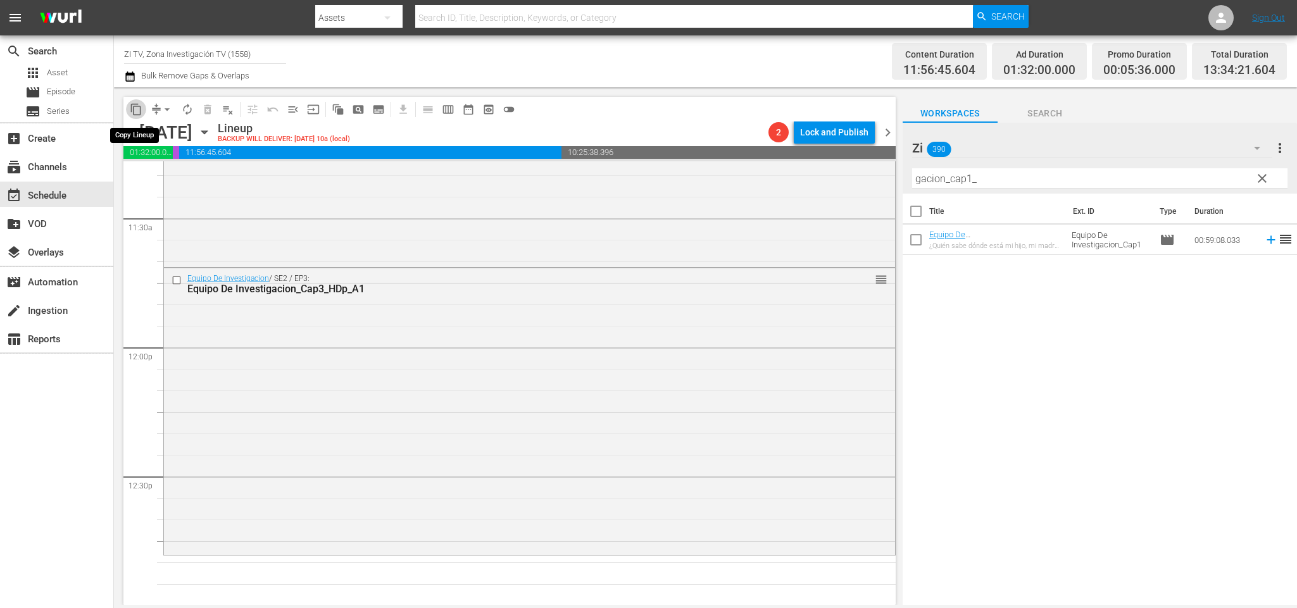
click at [130, 104] on span "content_copy" at bounding box center [136, 109] width 13 height 13
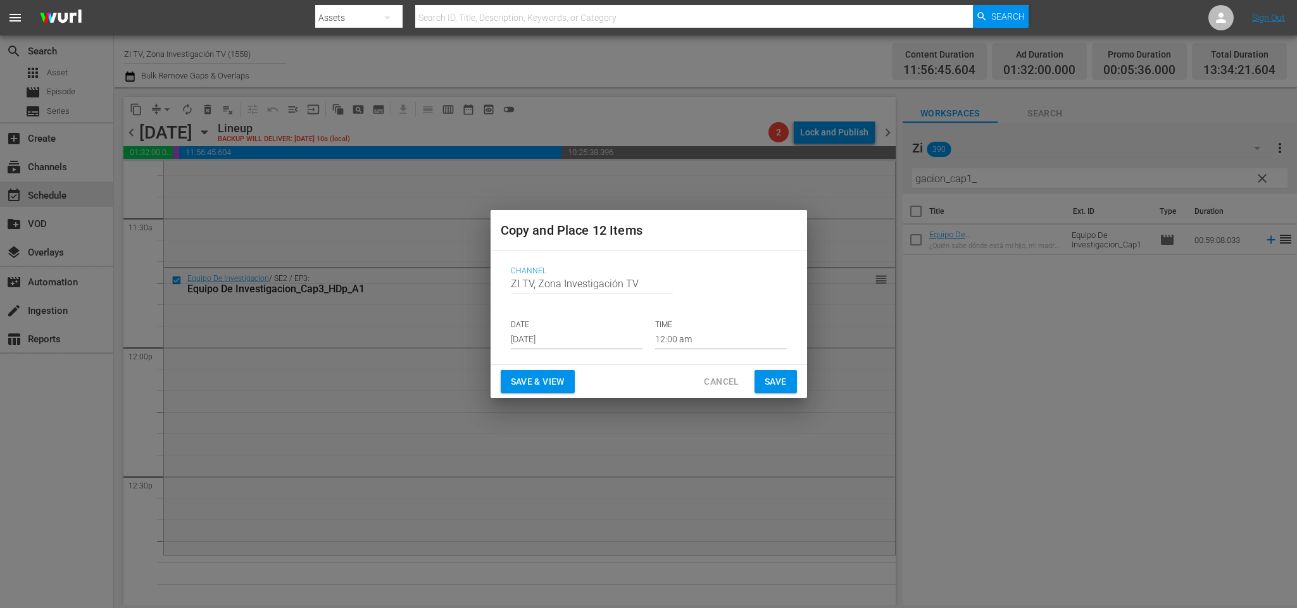
click at [561, 338] on input "[DATE]" at bounding box center [577, 340] width 132 height 19
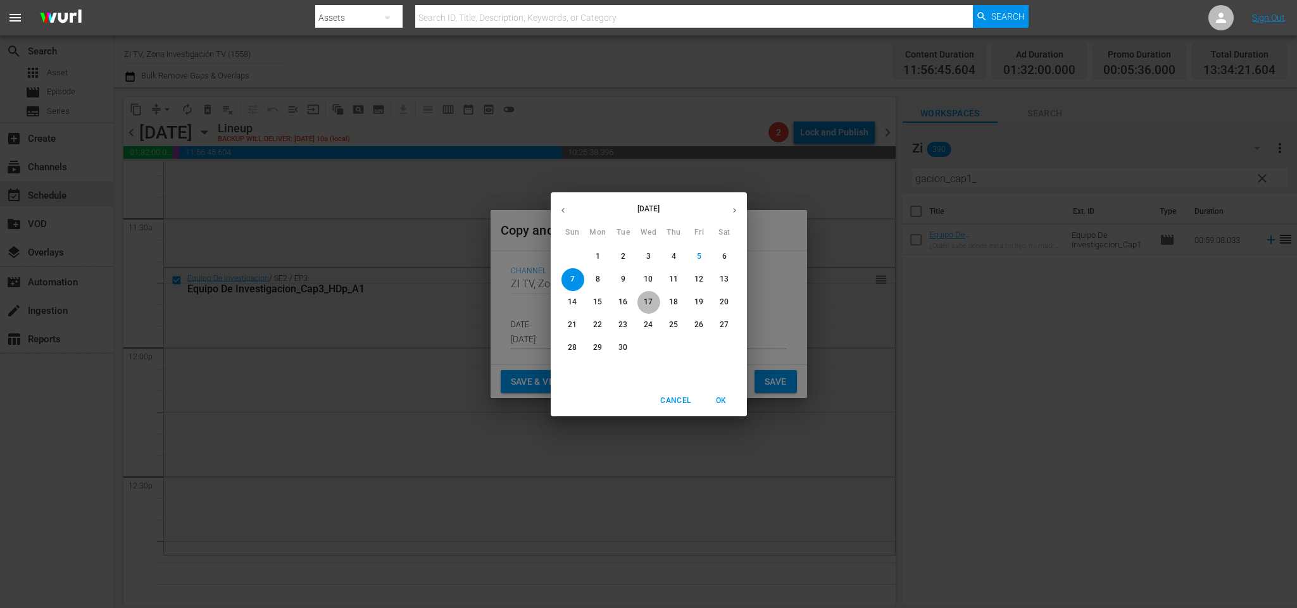
click at [650, 299] on p "17" at bounding box center [648, 302] width 9 height 11
type input "Sep 17th 2025"
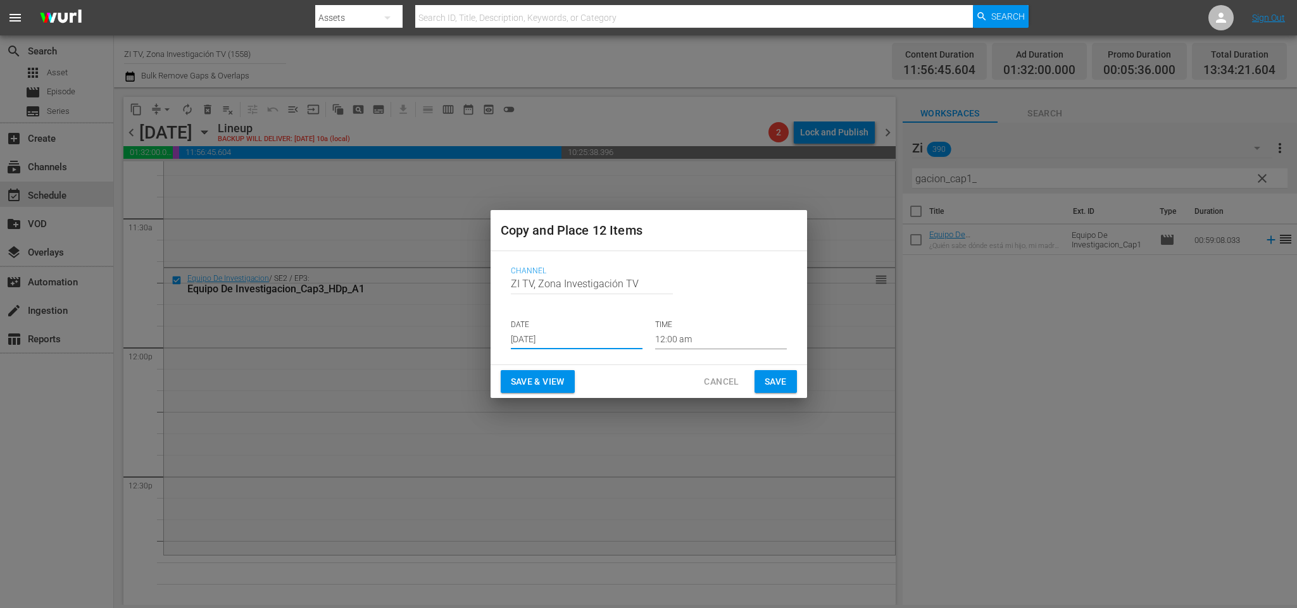
click at [679, 334] on input "12:00 am" at bounding box center [721, 340] width 132 height 19
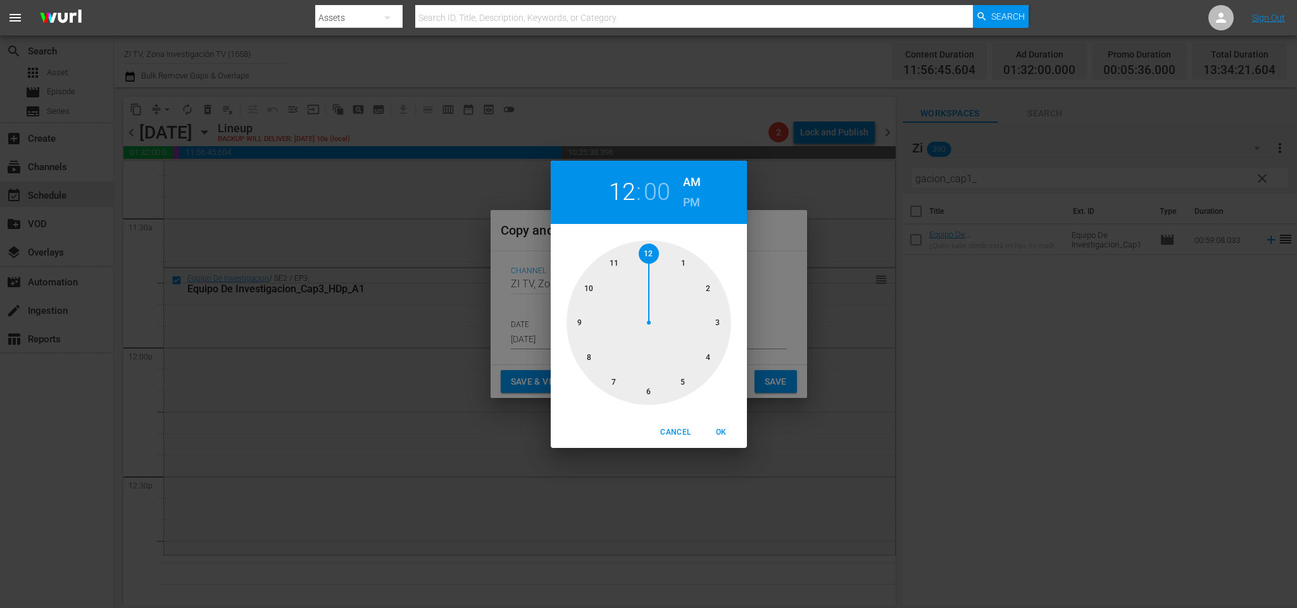
click at [610, 265] on div at bounding box center [649, 323] width 165 height 165
drag, startPoint x: 581, startPoint y: 321, endPoint x: 589, endPoint y: 322, distance: 7.6
click at [581, 320] on div at bounding box center [649, 323] width 165 height 165
drag, startPoint x: 717, startPoint y: 430, endPoint x: 781, endPoint y: 388, distance: 76.4
click at [722, 428] on span "OK" at bounding box center [722, 432] width 30 height 13
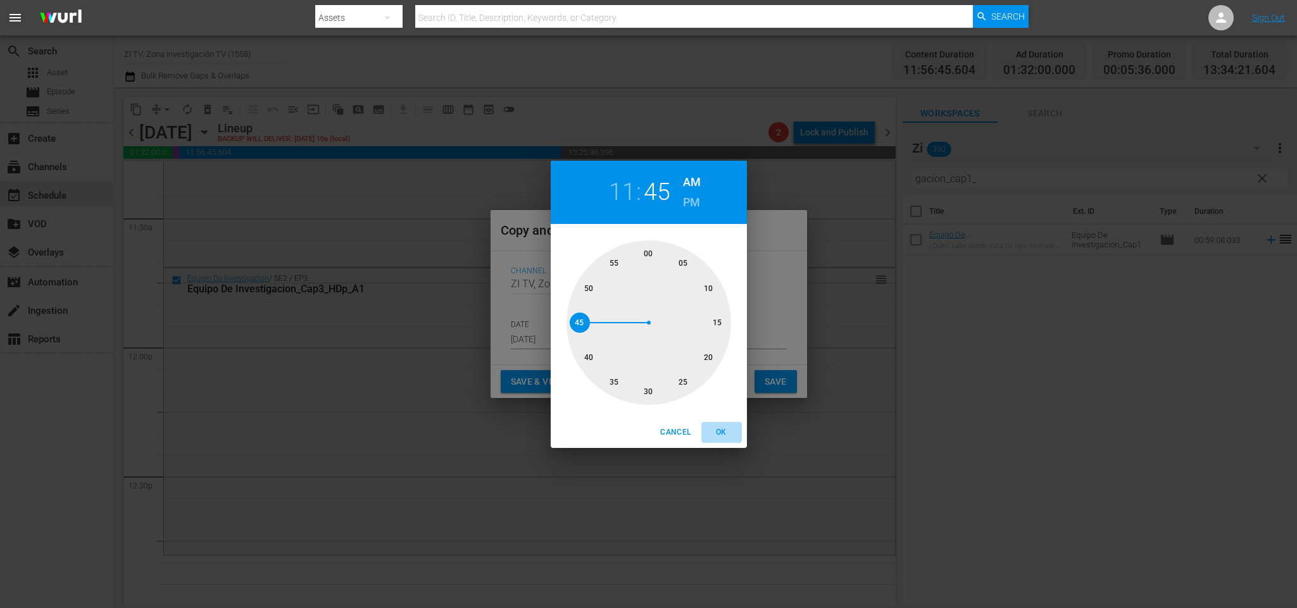
type input "11:45 am"
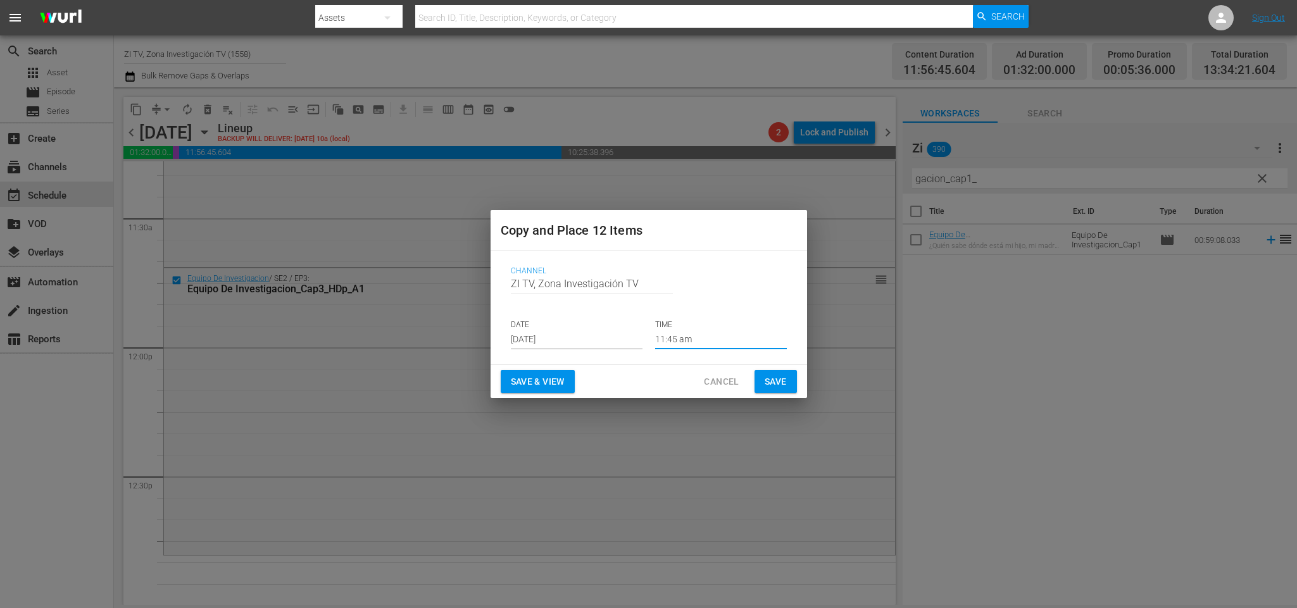
click at [787, 378] on button "Save" at bounding box center [776, 381] width 42 height 23
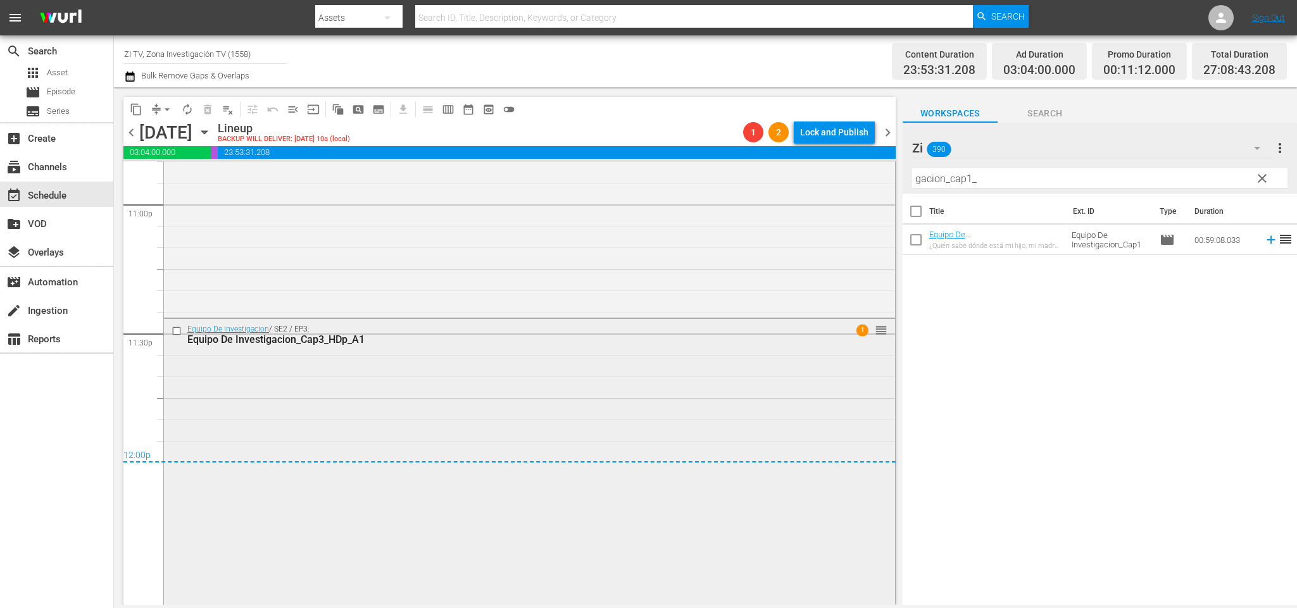
scroll to position [5709, 0]
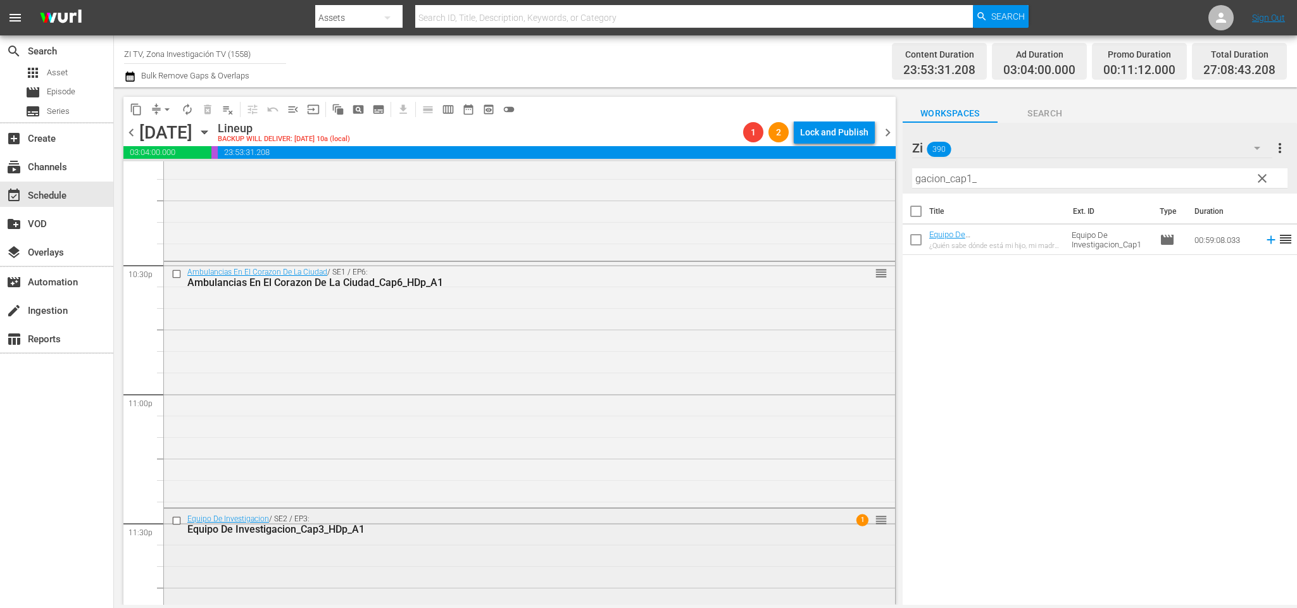
click at [175, 521] on input "checkbox" at bounding box center [178, 521] width 13 height 11
click at [173, 270] on input "checkbox" at bounding box center [178, 273] width 13 height 11
click at [209, 107] on span "delete_forever_outlined" at bounding box center [207, 109] width 13 height 13
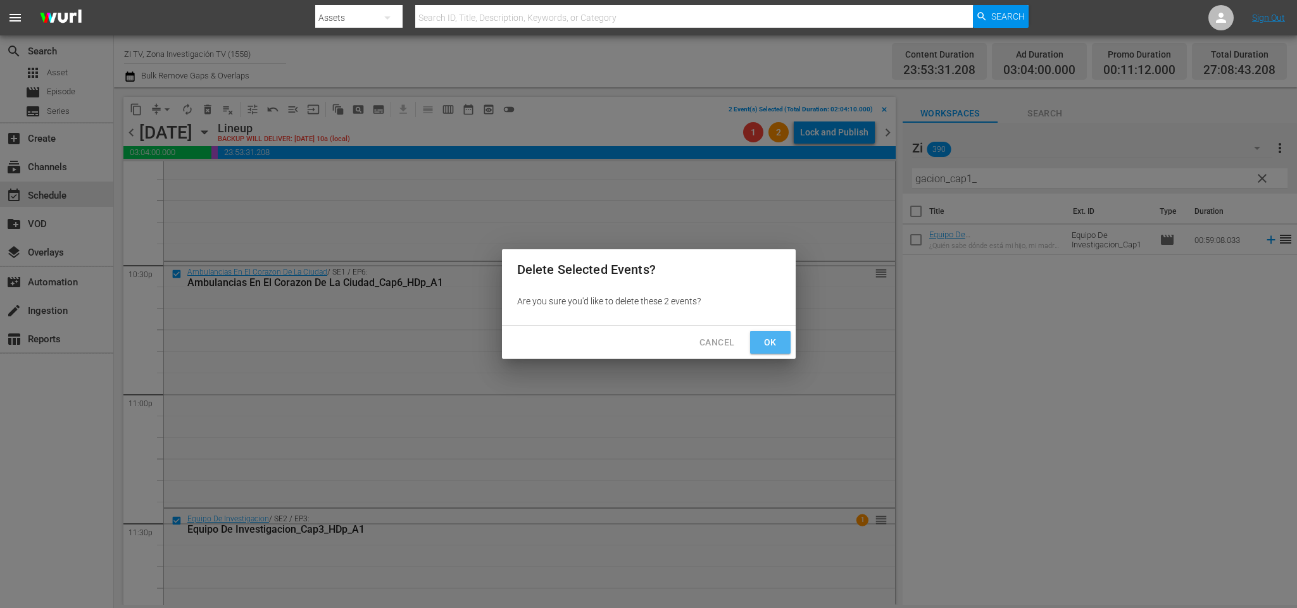
click at [755, 336] on button "Ok" at bounding box center [770, 342] width 41 height 23
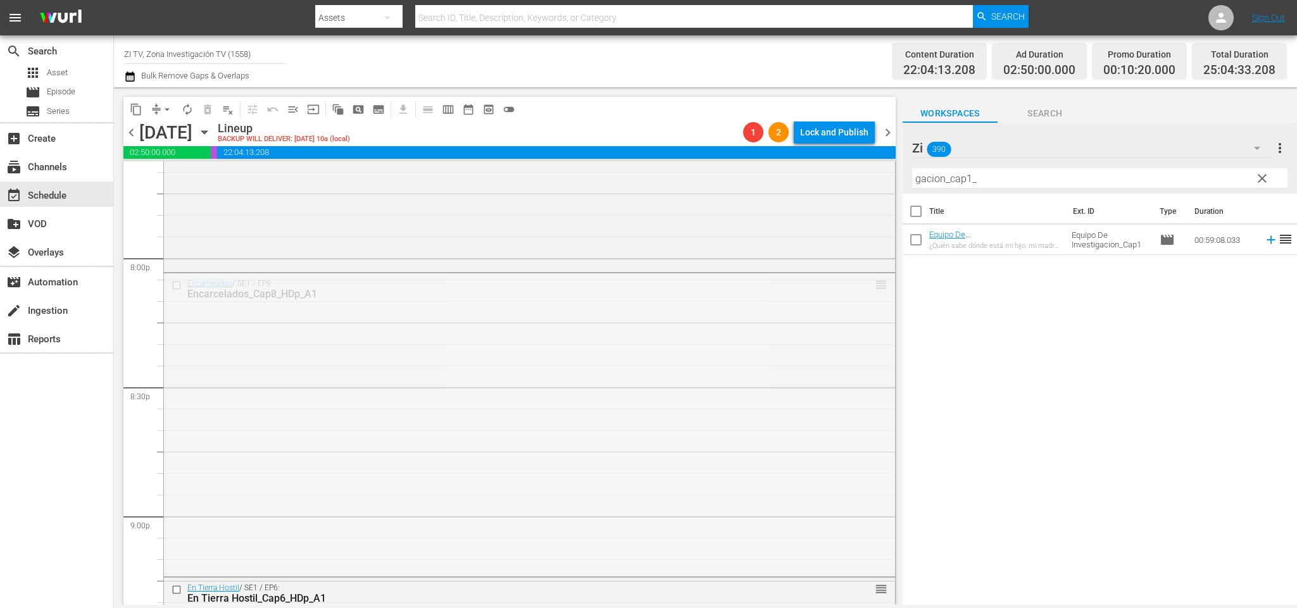
scroll to position [5355, 0]
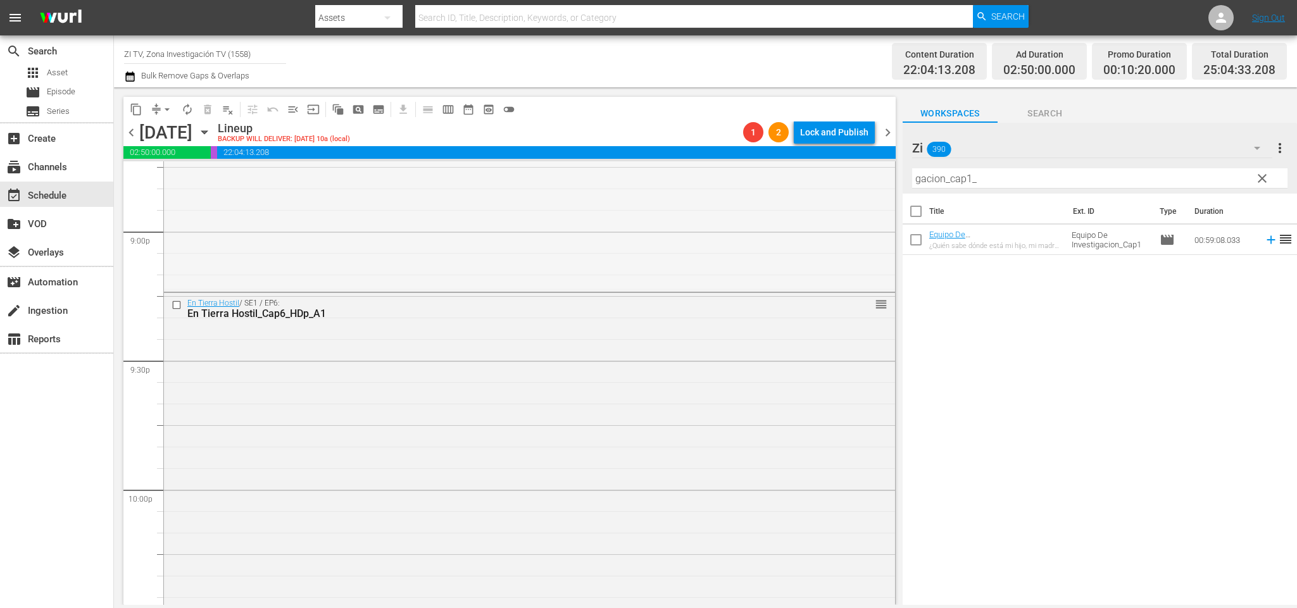
drag, startPoint x: 861, startPoint y: 279, endPoint x: 927, endPoint y: 405, distance: 141.9
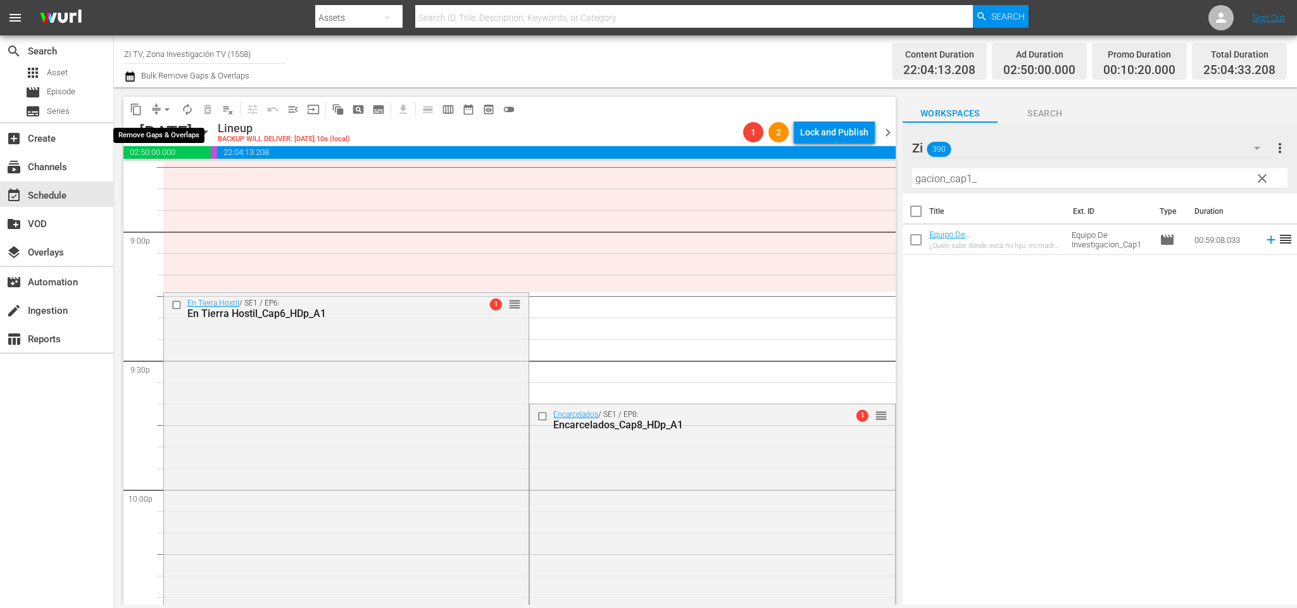
click at [166, 113] on span "arrow_drop_down" at bounding box center [167, 109] width 13 height 13
click at [204, 173] on li "Align to End of Previous Day" at bounding box center [169, 176] width 133 height 21
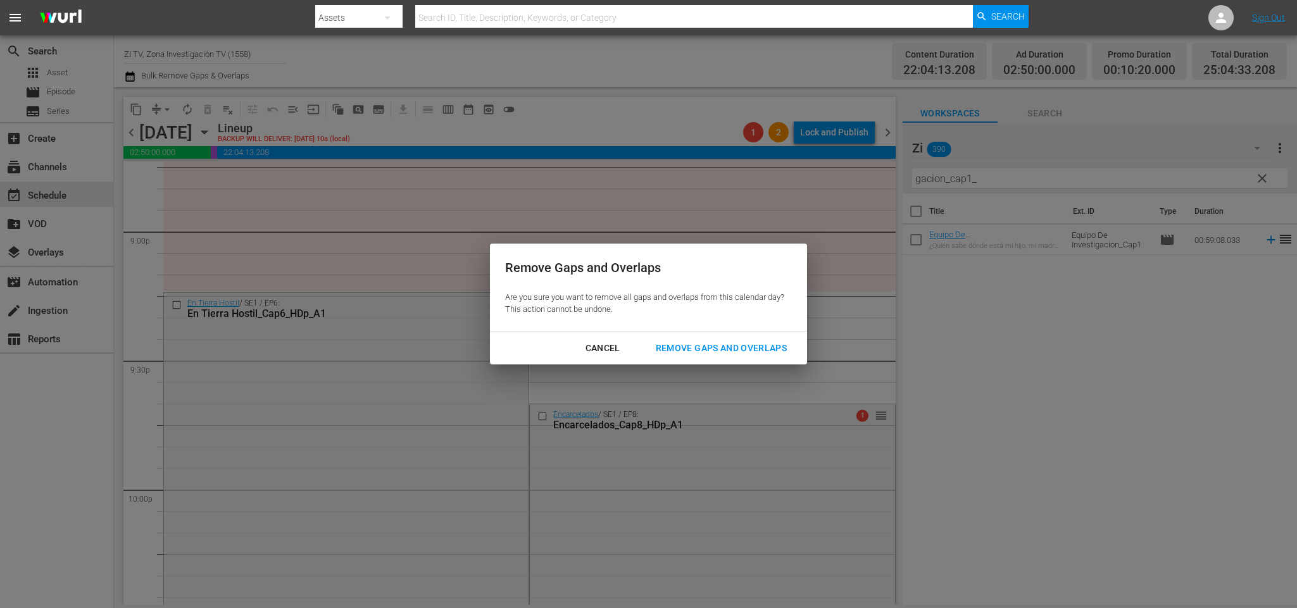
click at [705, 348] on div "Remove Gaps and Overlaps" at bounding box center [721, 349] width 151 height 16
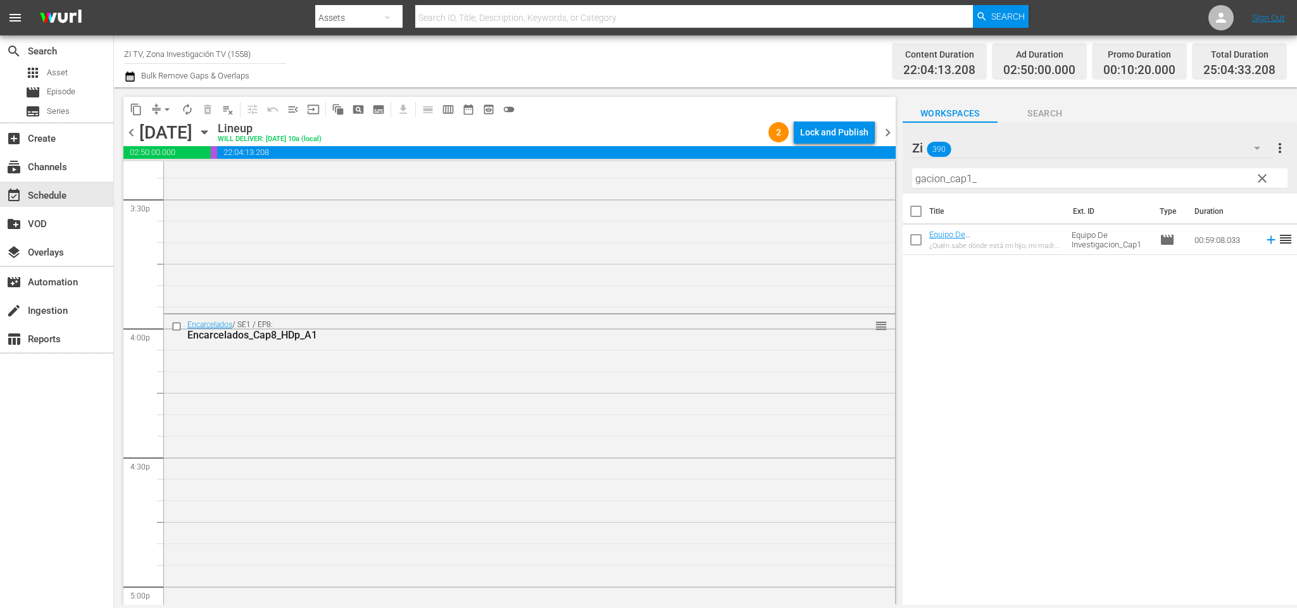
scroll to position [4061, 0]
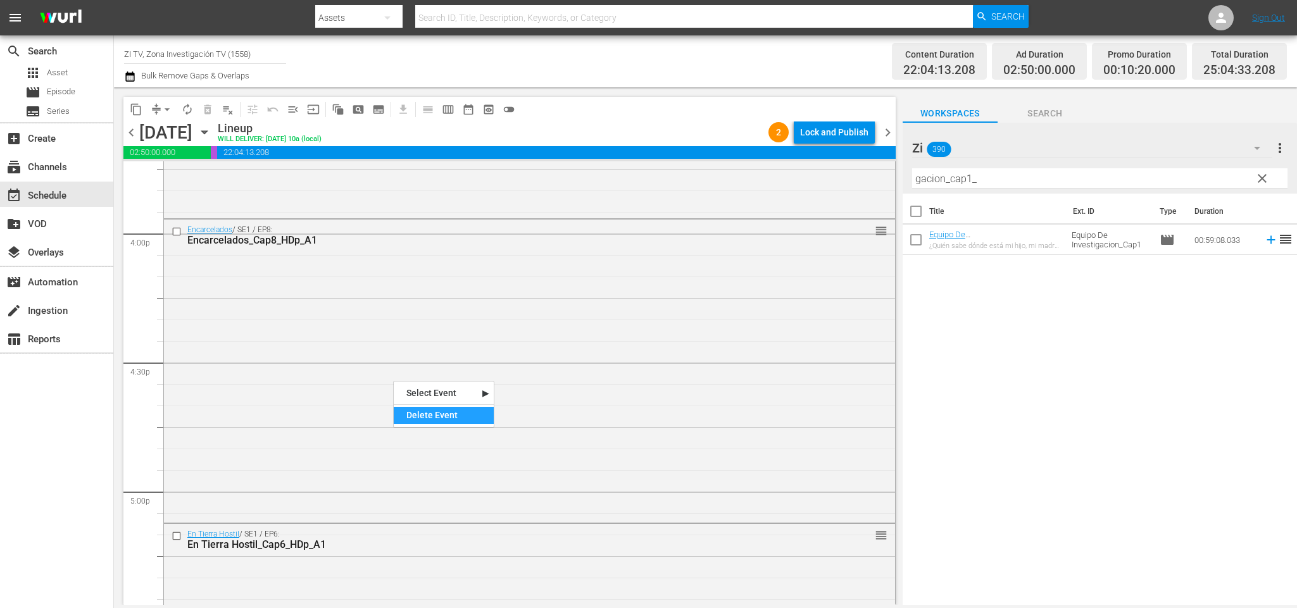
click at [445, 422] on div "Delete Event" at bounding box center [444, 415] width 100 height 17
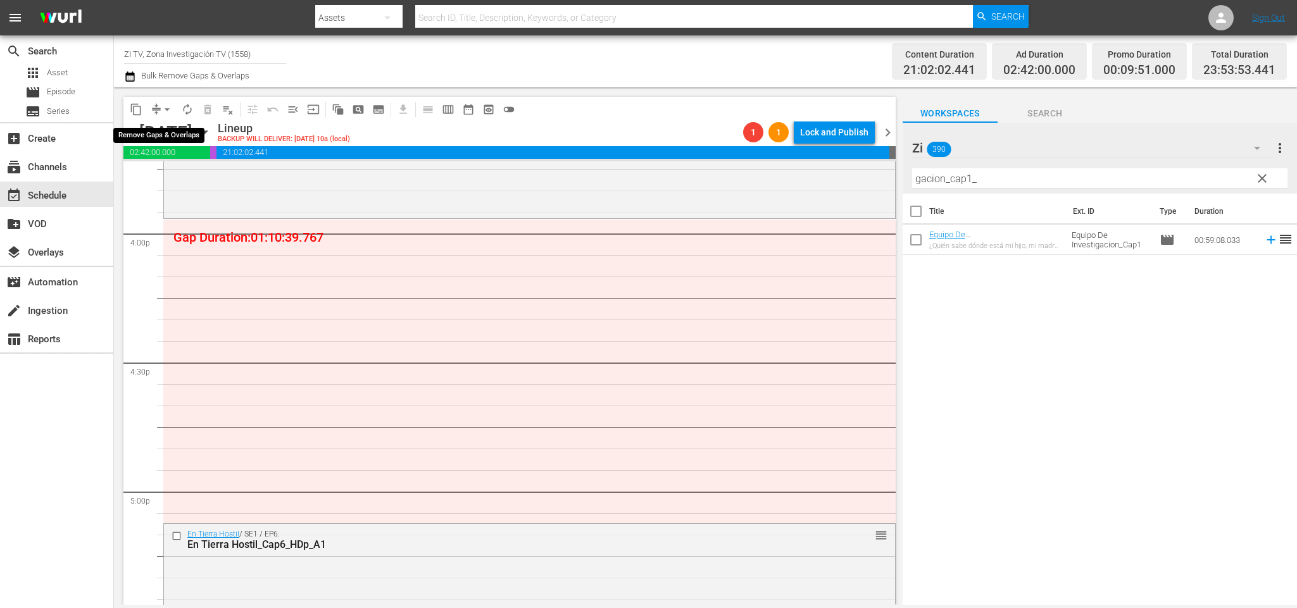
click at [158, 110] on button "arrow_drop_down" at bounding box center [167, 109] width 20 height 20
click at [200, 177] on li "Align to End of Previous Day" at bounding box center [169, 176] width 133 height 21
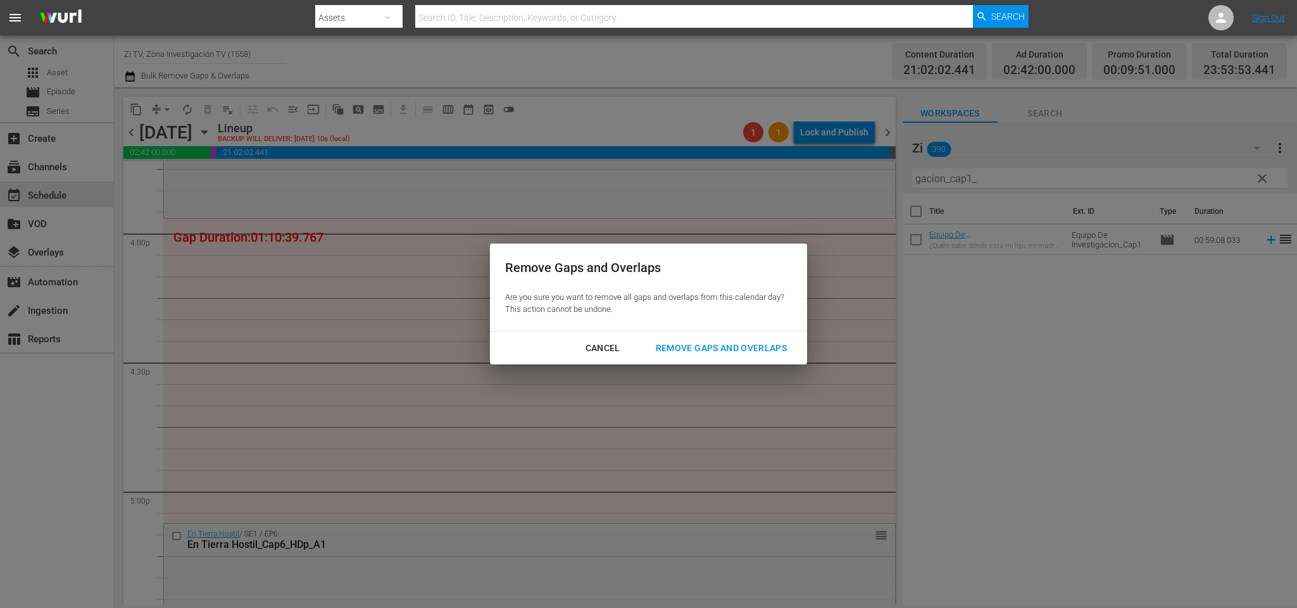
click at [769, 353] on div "Remove Gaps and Overlaps" at bounding box center [721, 349] width 151 height 16
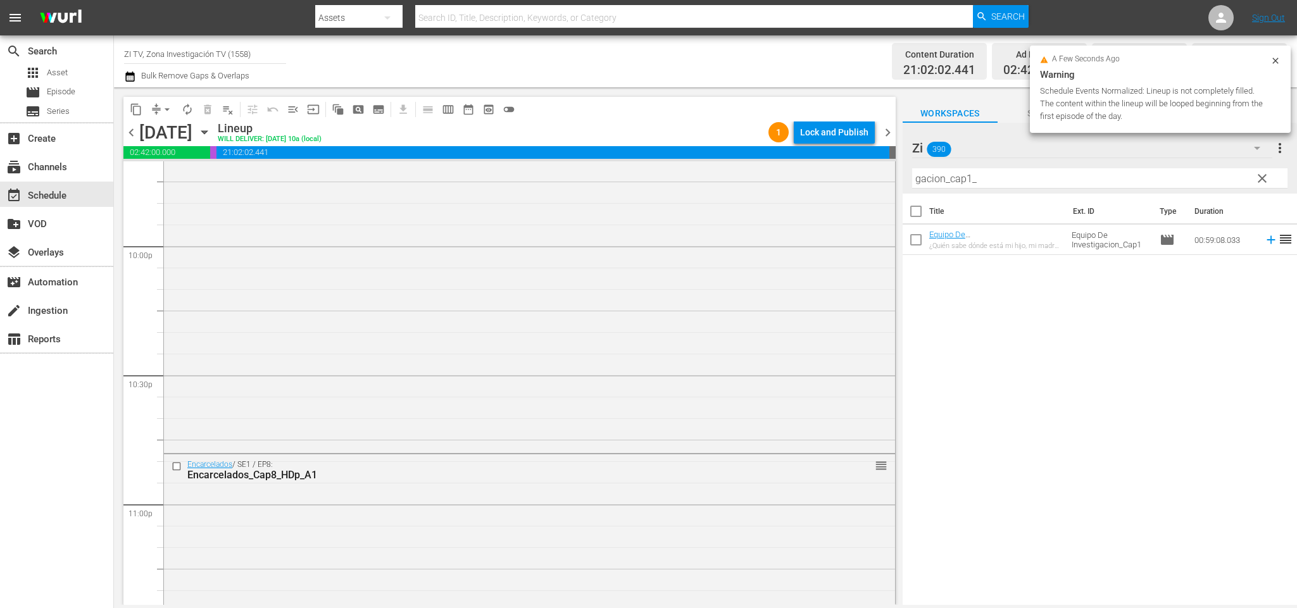
scroll to position [5756, 0]
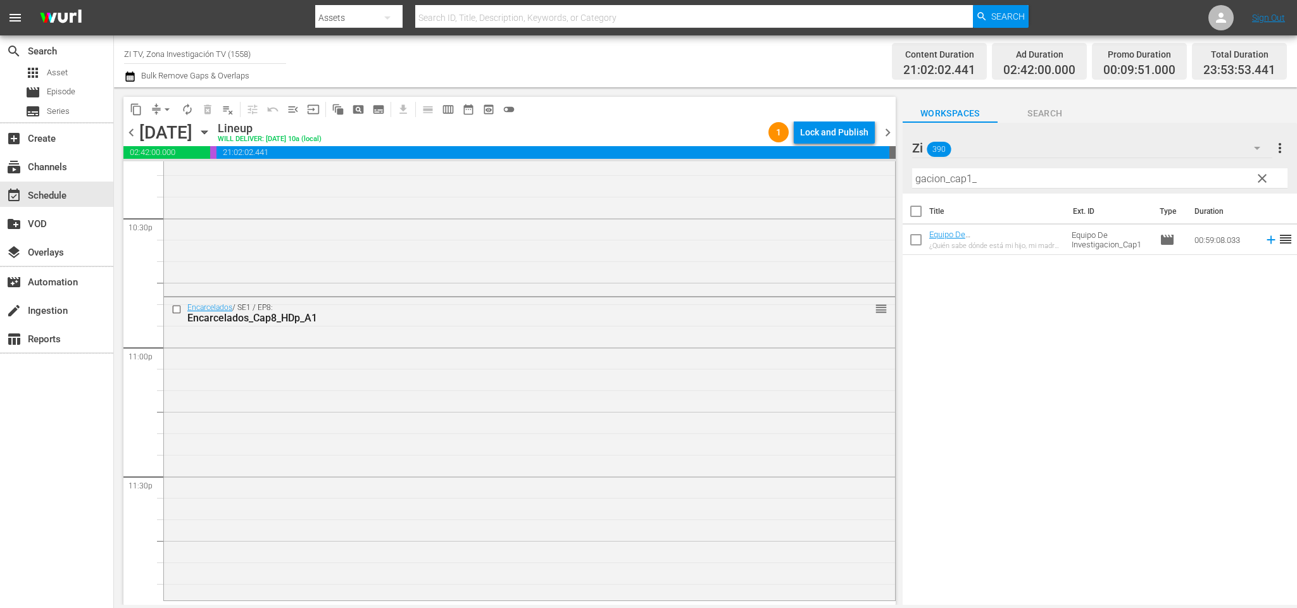
click at [891, 131] on span "chevron_right" at bounding box center [888, 133] width 16 height 16
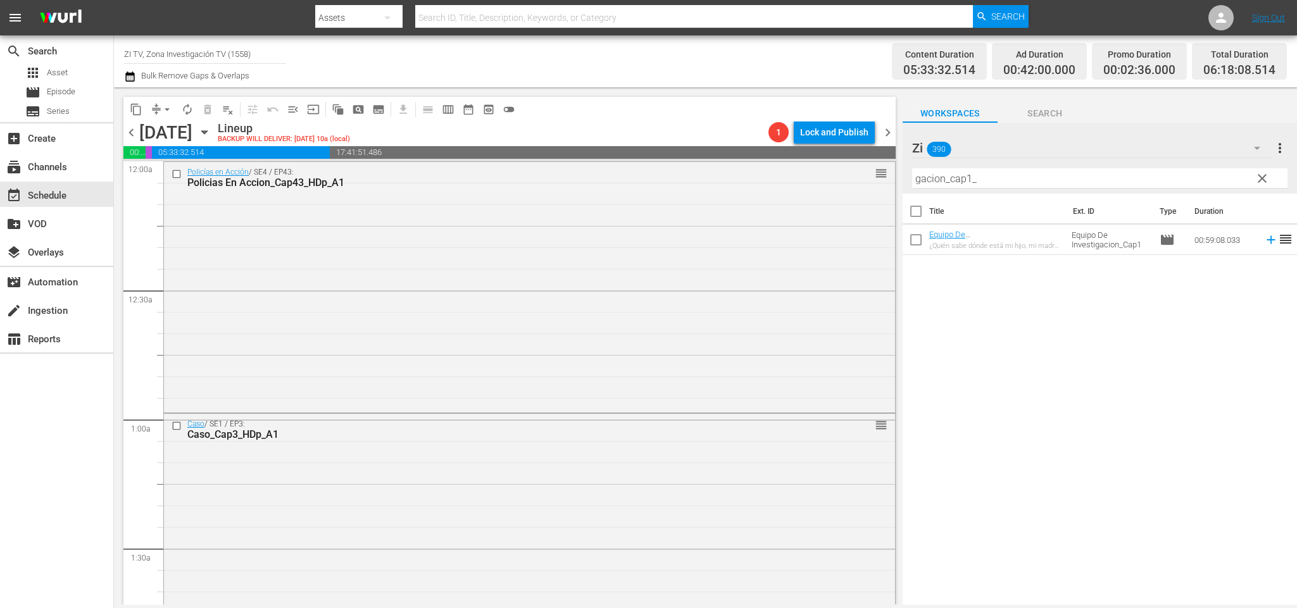
scroll to position [5756, 0]
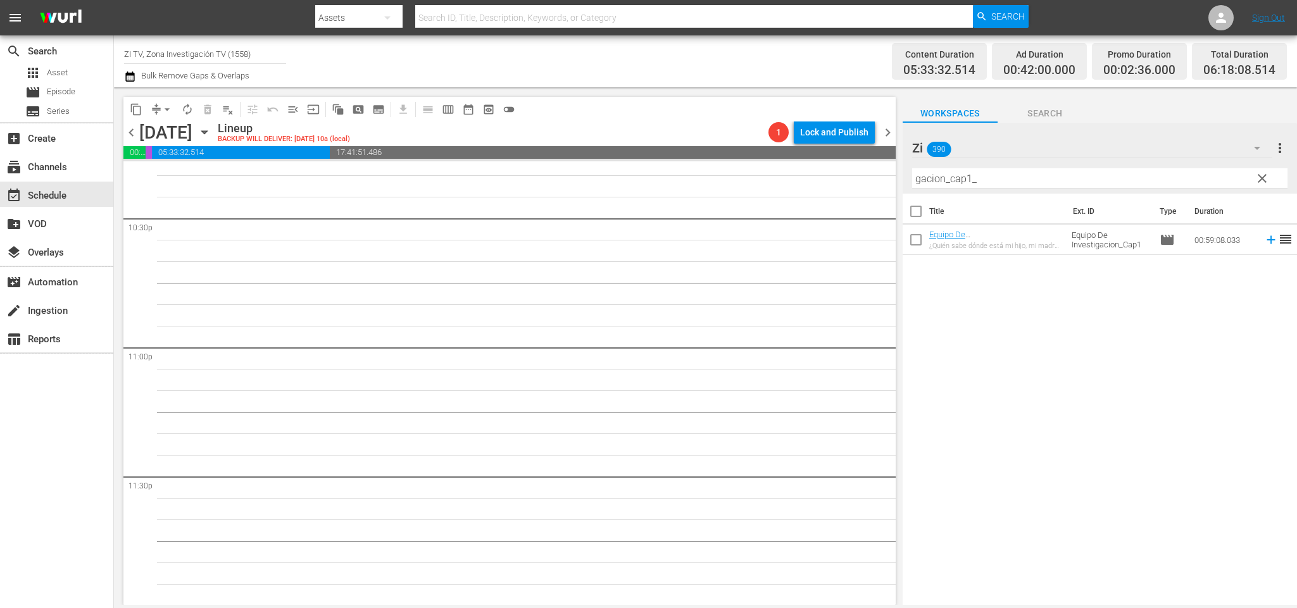
click at [133, 136] on span "chevron_left" at bounding box center [131, 133] width 16 height 16
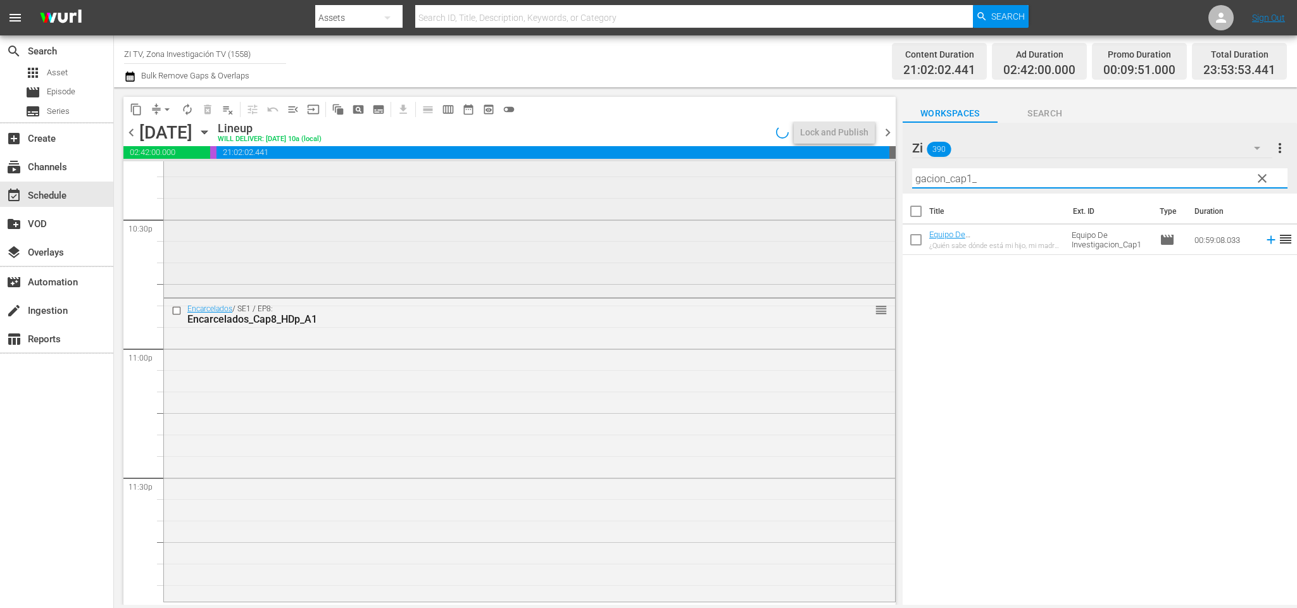
scroll to position [5584, 0]
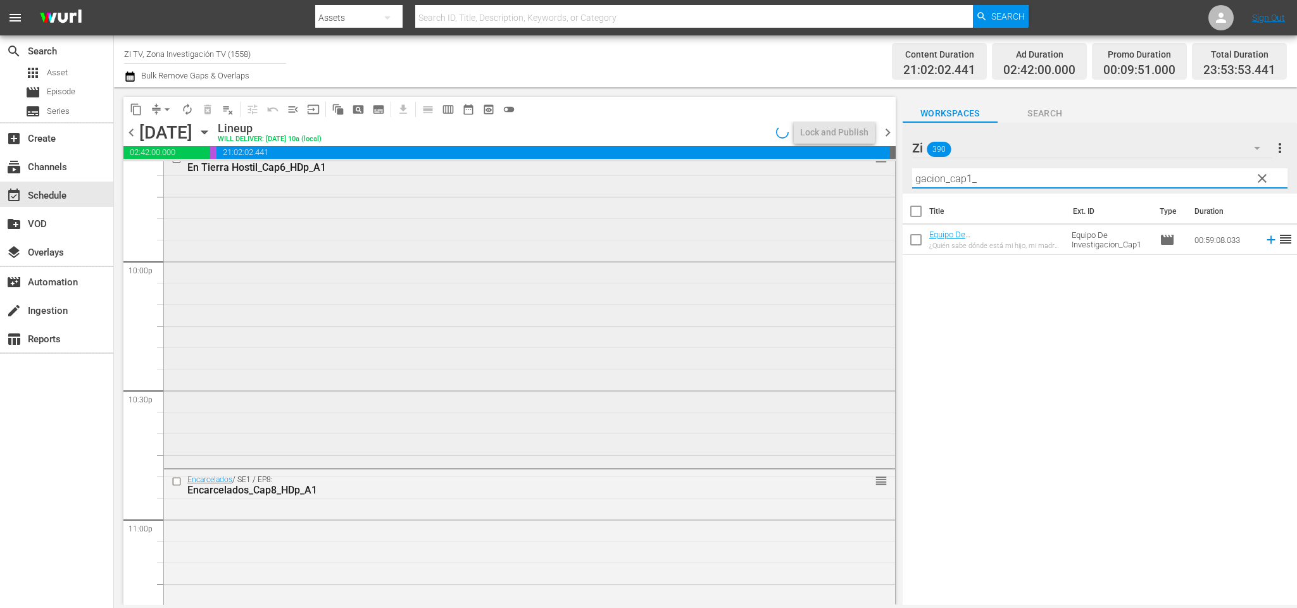
drag, startPoint x: 1003, startPoint y: 179, endPoint x: 868, endPoint y: 179, distance: 134.9
click at [870, 179] on div "content_copy compress arrow_drop_down autorenew_outlined delete_forever_outline…" at bounding box center [705, 346] width 1183 height 518
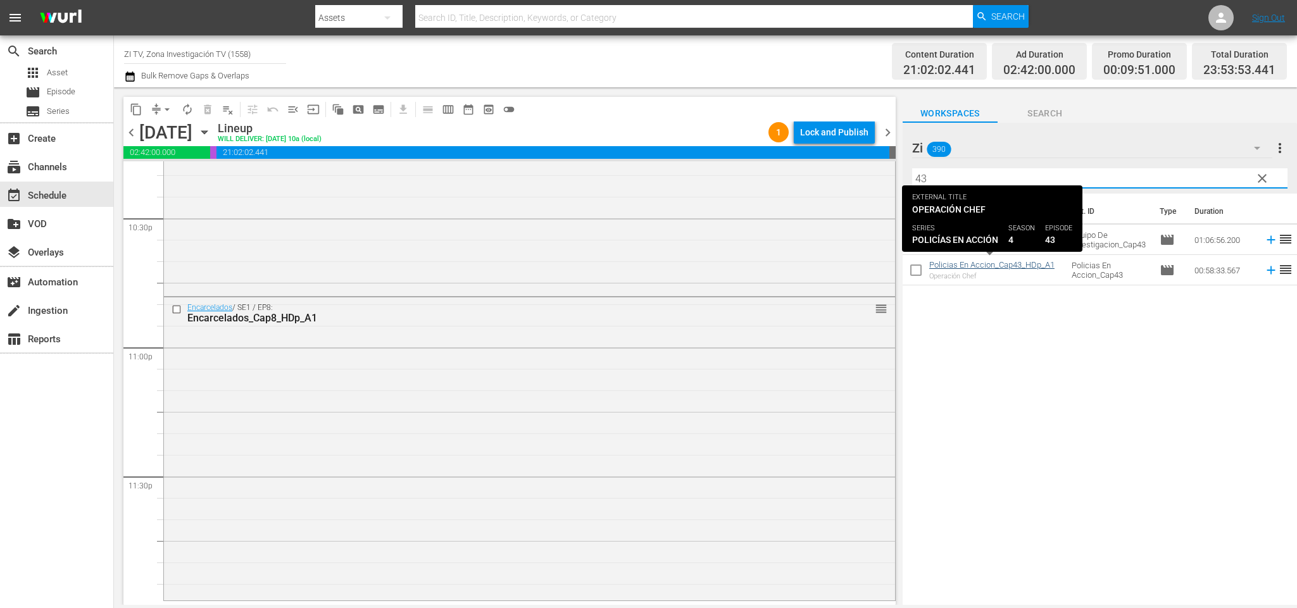
type input "43"
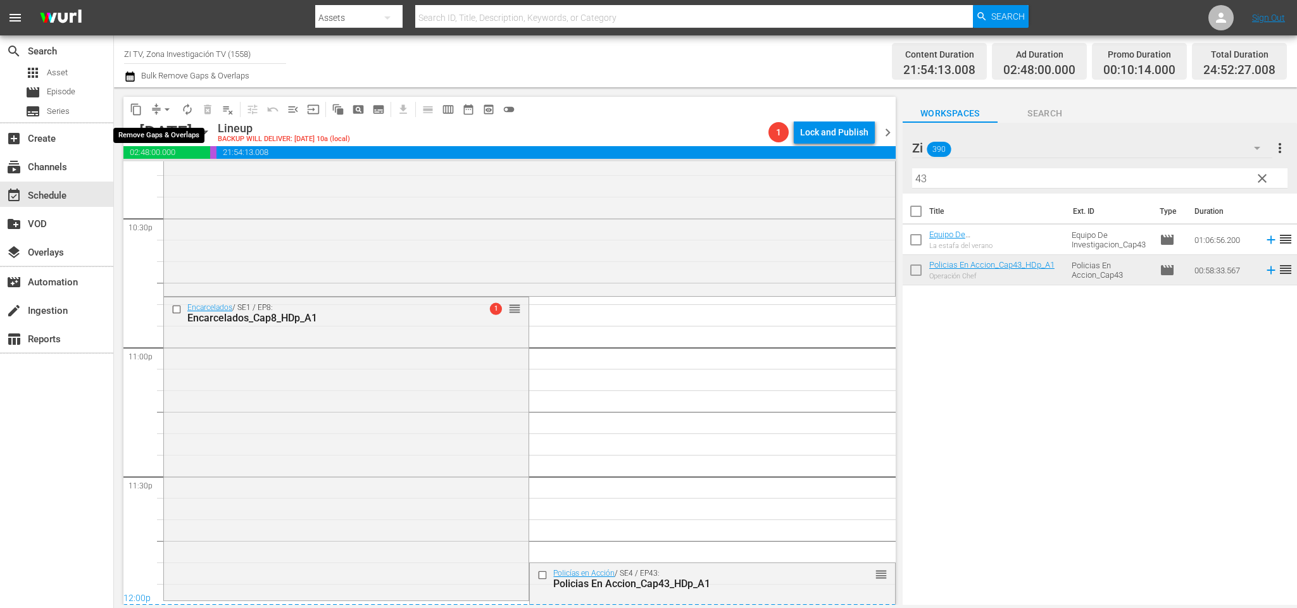
click at [160, 110] on button "arrow_drop_down" at bounding box center [167, 109] width 20 height 20
click at [173, 170] on li "Align to End of Previous Day" at bounding box center [169, 176] width 133 height 21
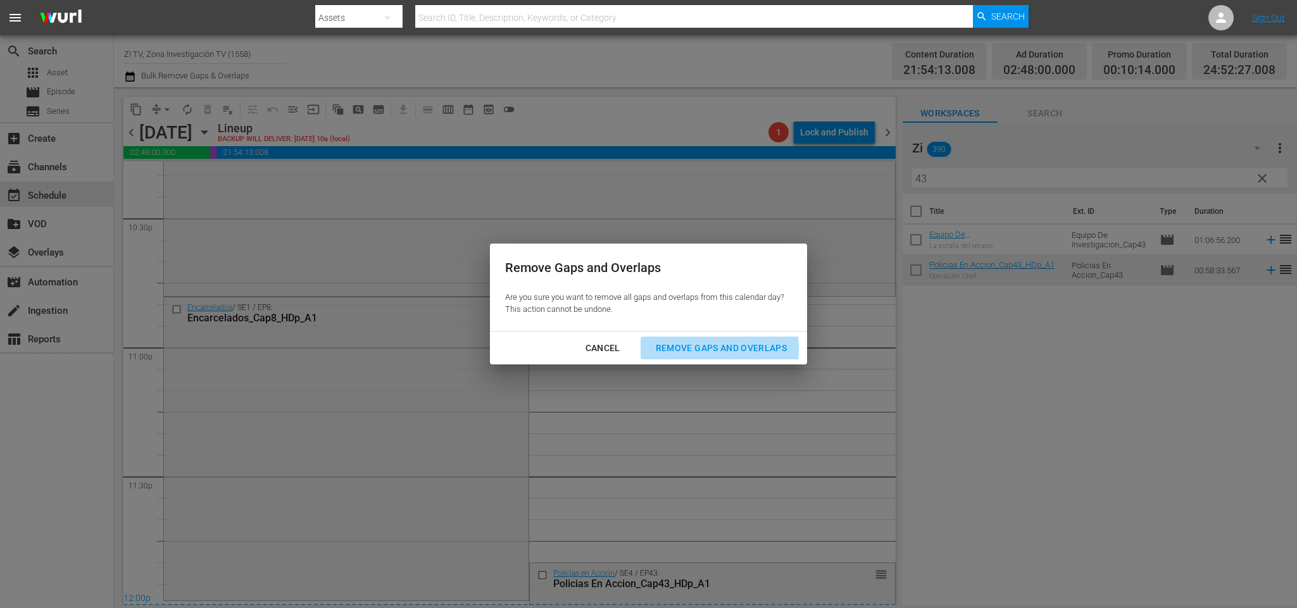
click at [699, 350] on div "Remove Gaps and Overlaps" at bounding box center [721, 349] width 151 height 16
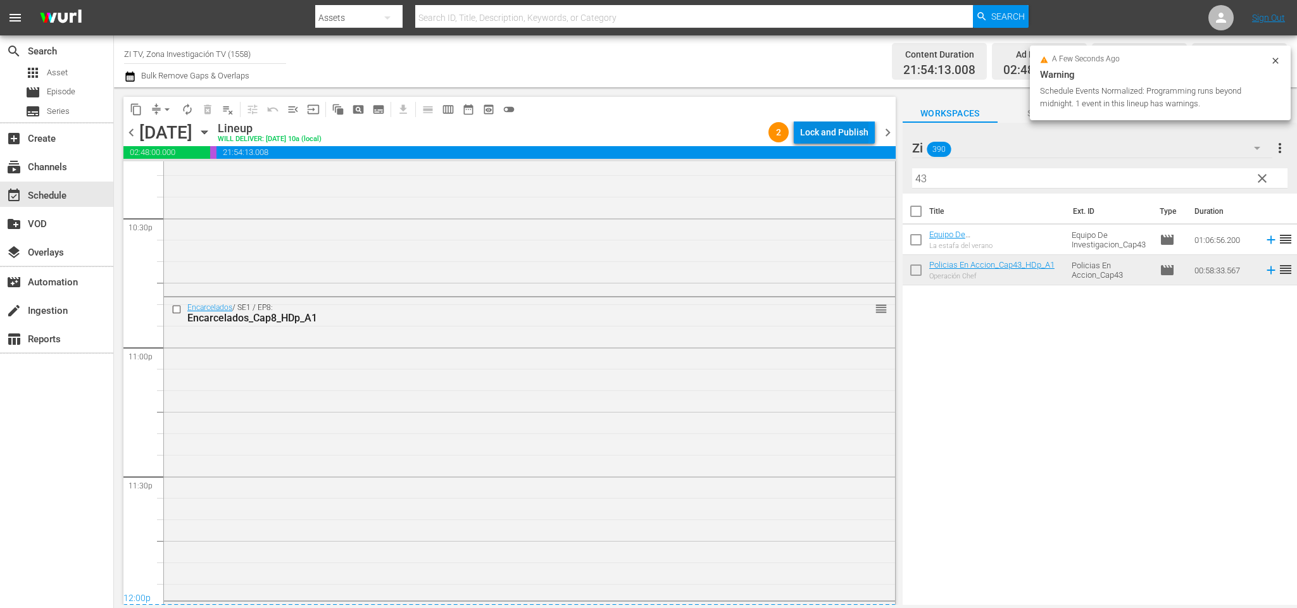
click at [836, 132] on div "Lock and Publish" at bounding box center [834, 132] width 68 height 23
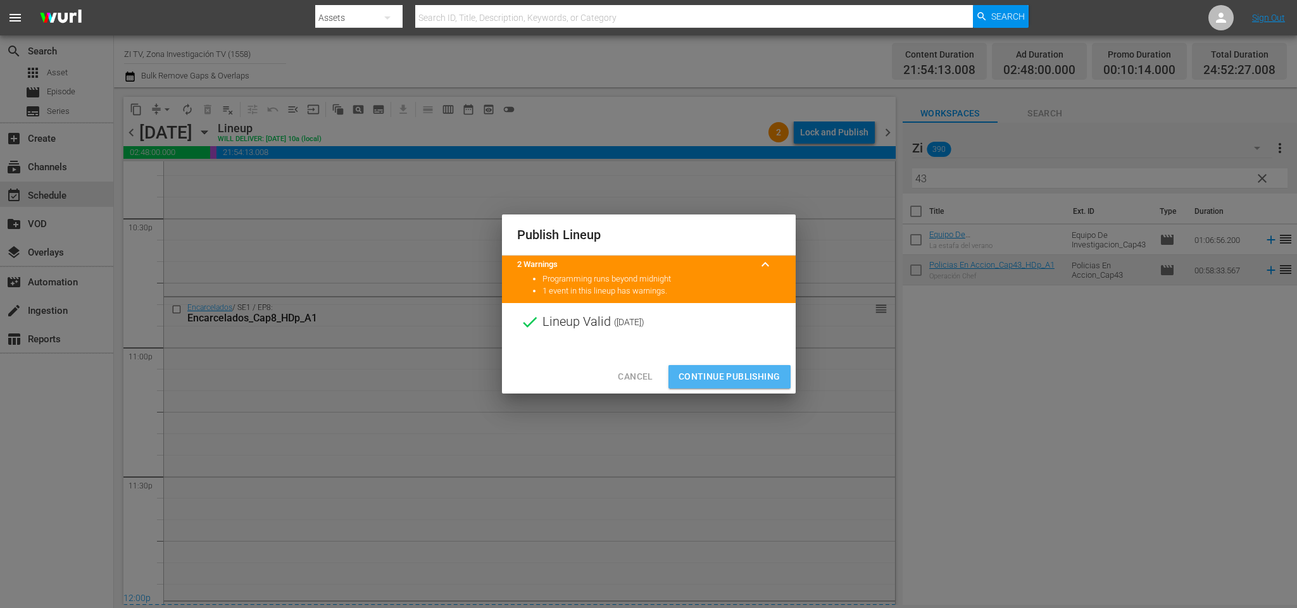
click at [745, 369] on span "Continue Publishing" at bounding box center [730, 377] width 102 height 16
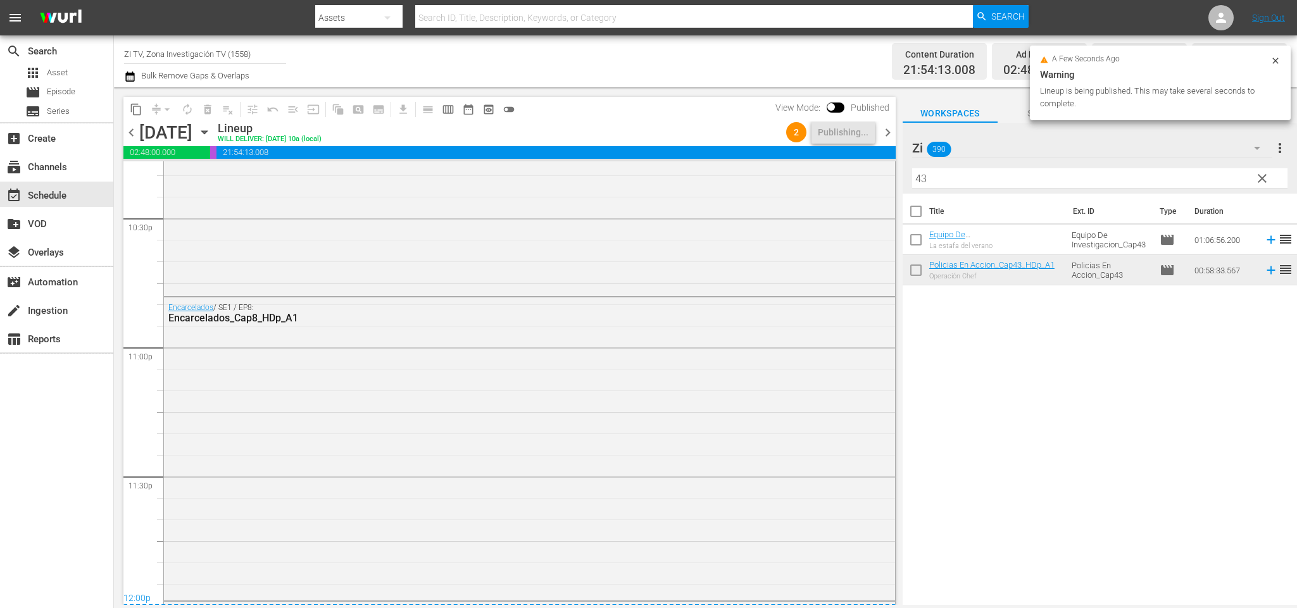
click at [888, 131] on span "chevron_right" at bounding box center [888, 133] width 16 height 16
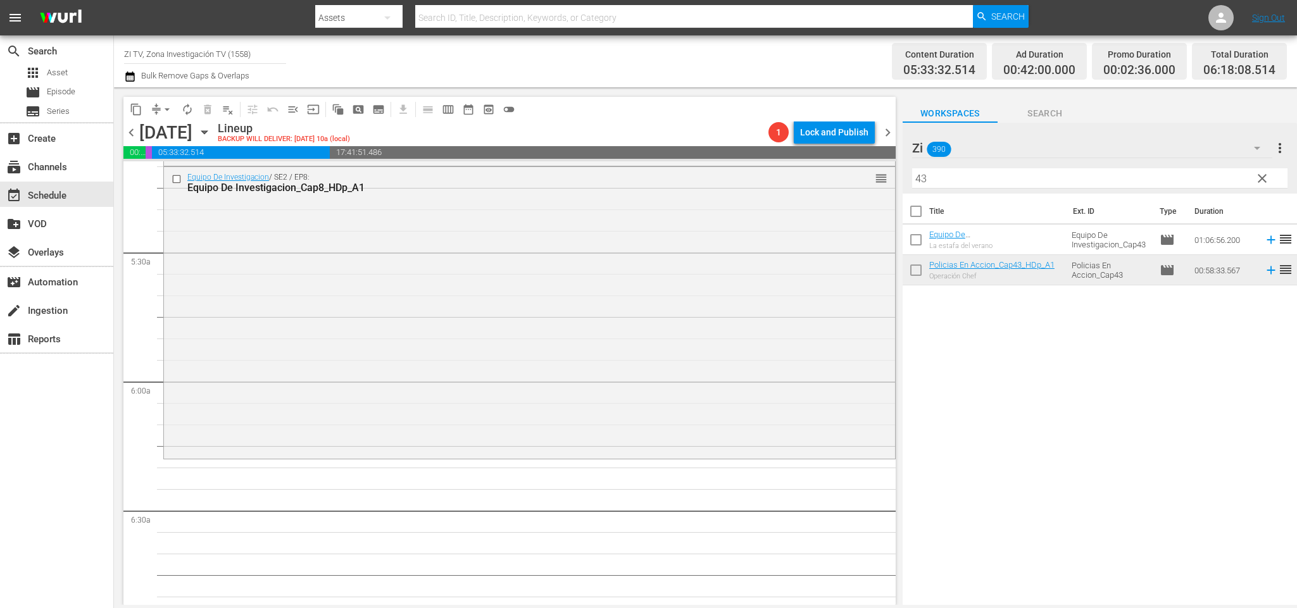
scroll to position [1235, 0]
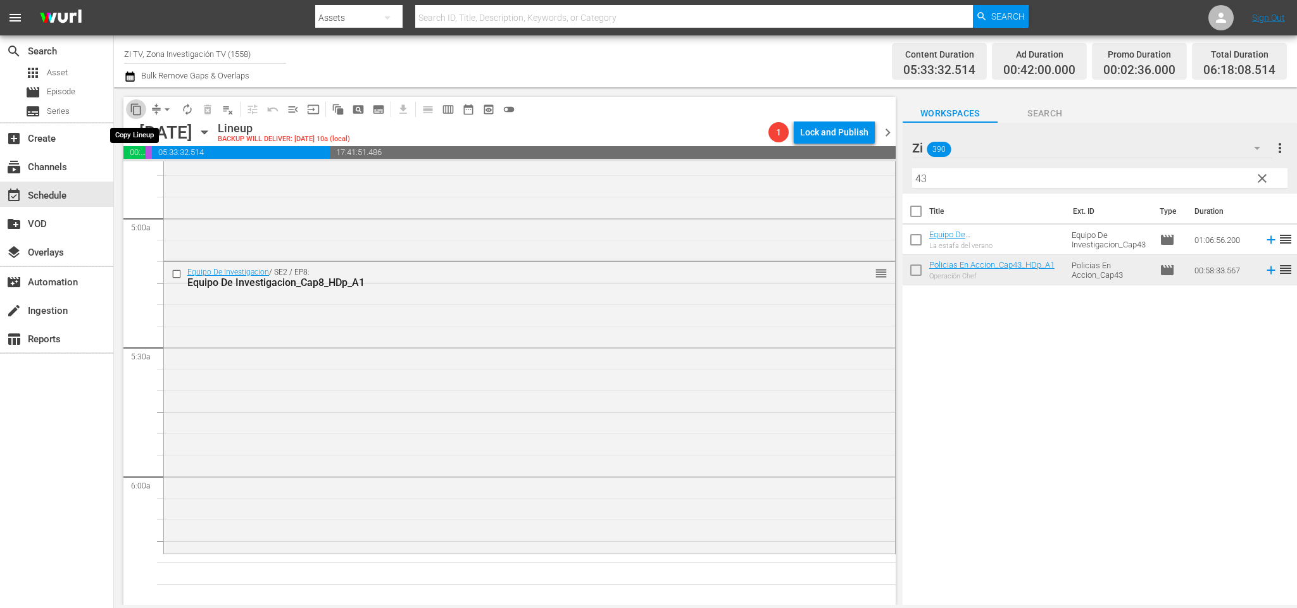
click at [137, 105] on span "content_copy" at bounding box center [136, 109] width 13 height 13
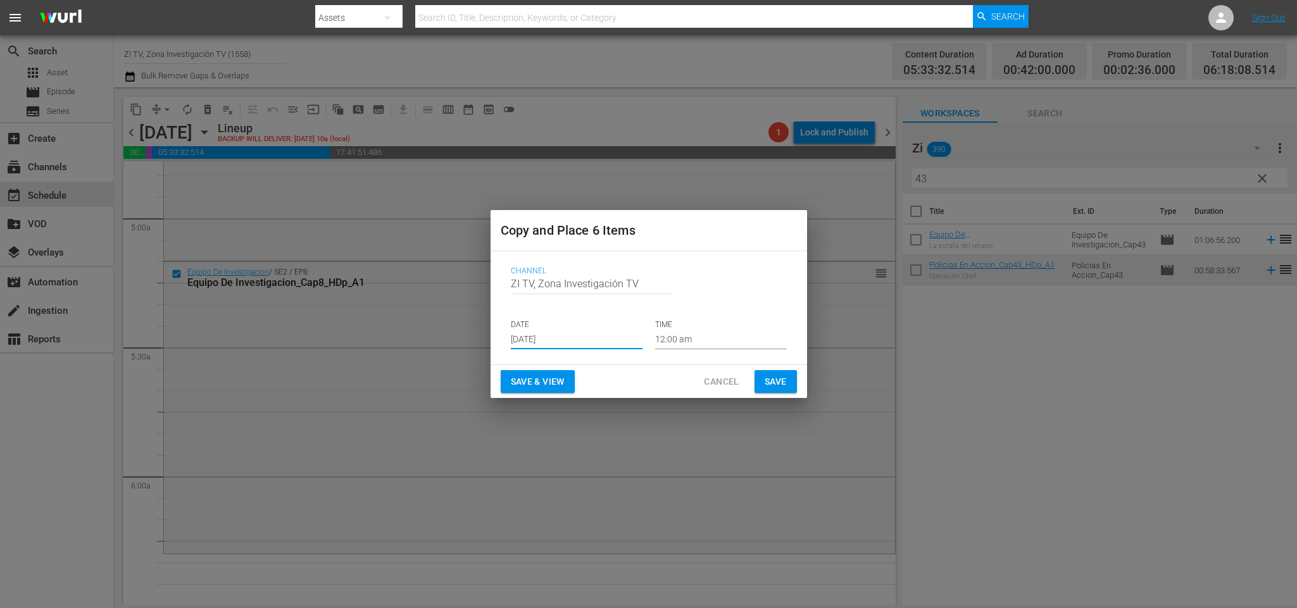
click at [557, 334] on input "[DATE]" at bounding box center [577, 340] width 132 height 19
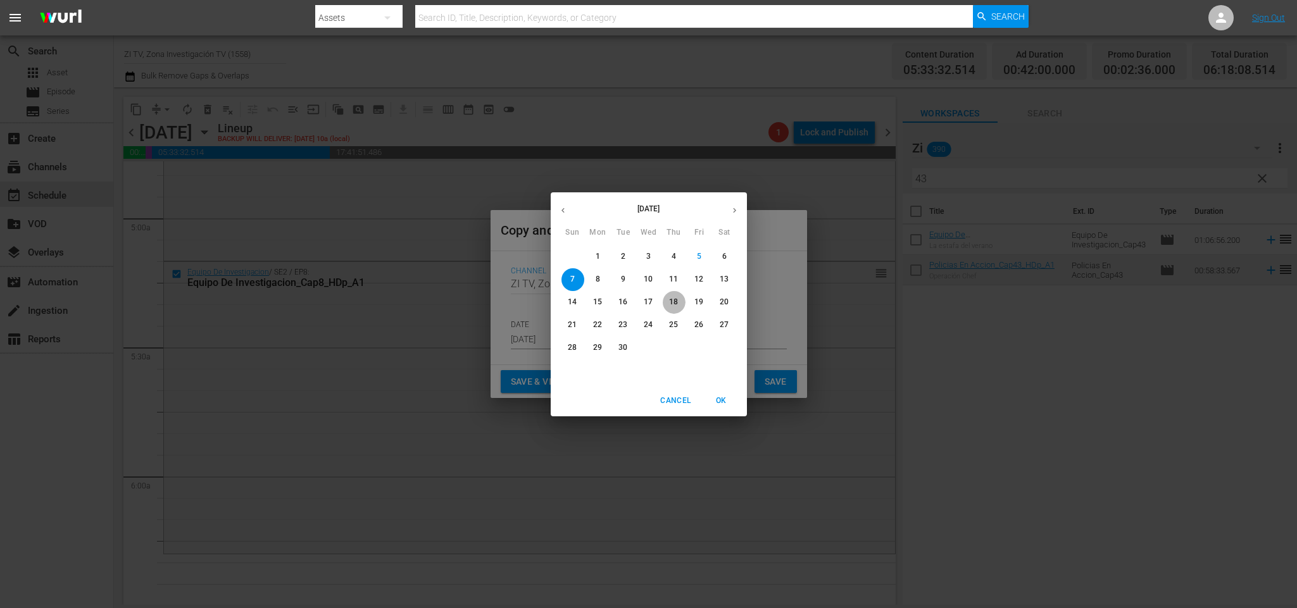
click at [676, 300] on p "18" at bounding box center [673, 302] width 9 height 11
type input "Sep 18th 2025"
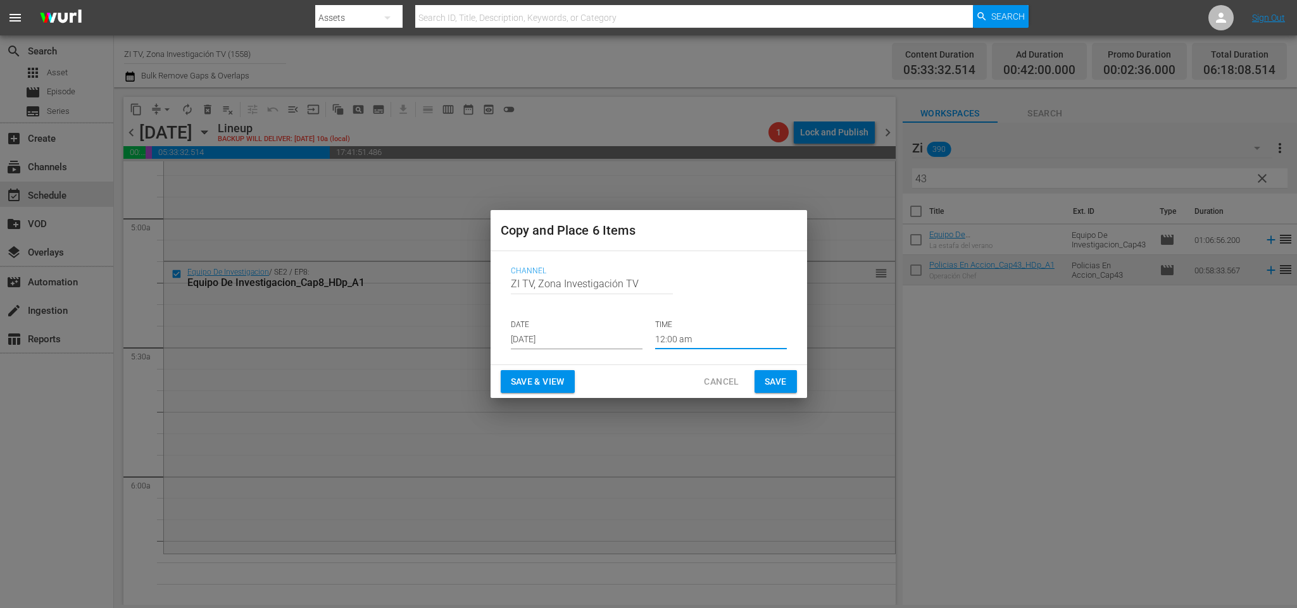
click at [688, 341] on input "12:00 am" at bounding box center [721, 340] width 132 height 19
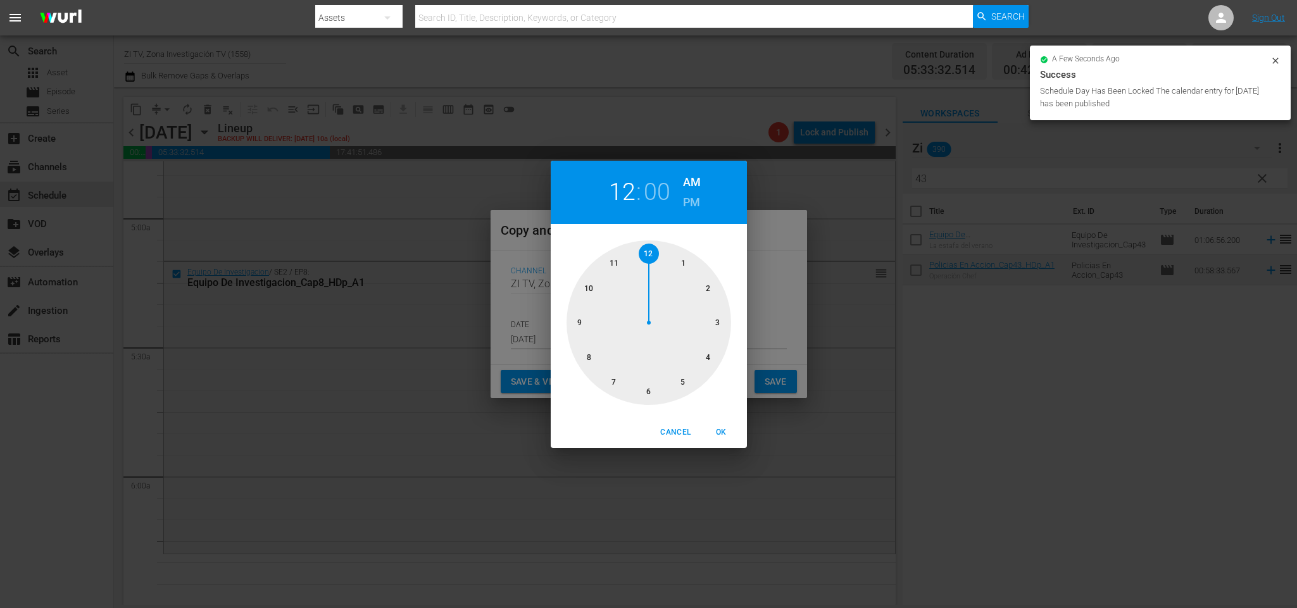
click at [688, 381] on div at bounding box center [649, 323] width 165 height 165
drag, startPoint x: 720, startPoint y: 325, endPoint x: 745, endPoint y: 350, distance: 34.9
click at [720, 325] on div at bounding box center [649, 323] width 165 height 165
drag, startPoint x: 719, startPoint y: 432, endPoint x: 751, endPoint y: 408, distance: 39.9
click at [726, 427] on span "OK" at bounding box center [722, 432] width 30 height 13
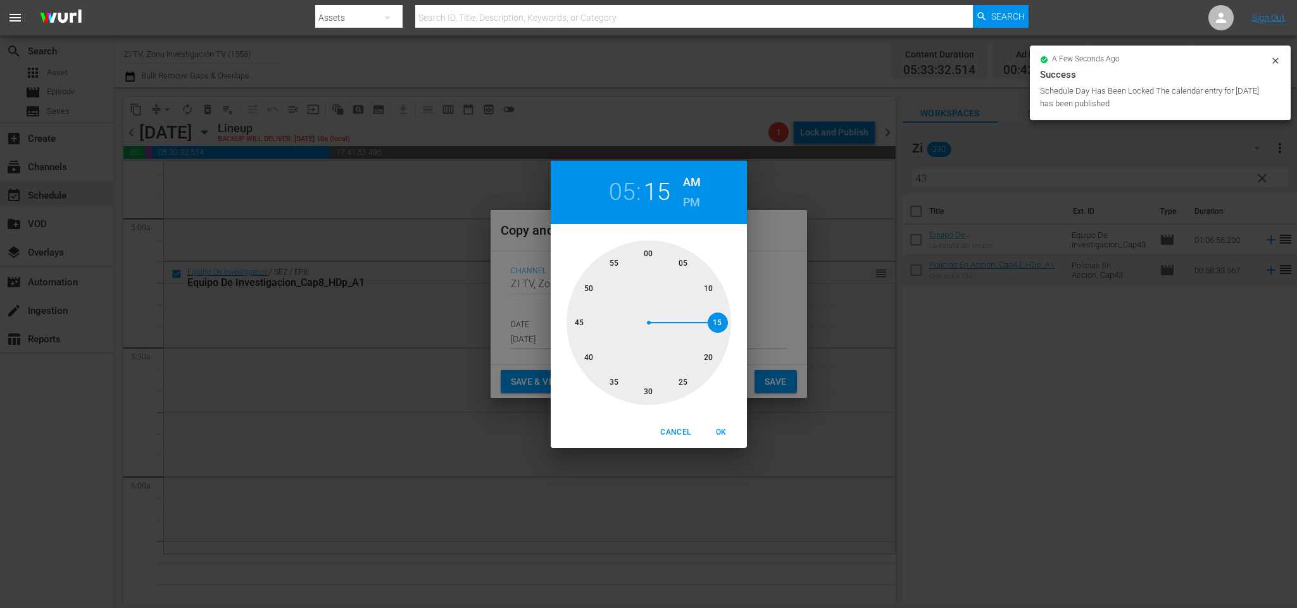
type input "05:15 am"
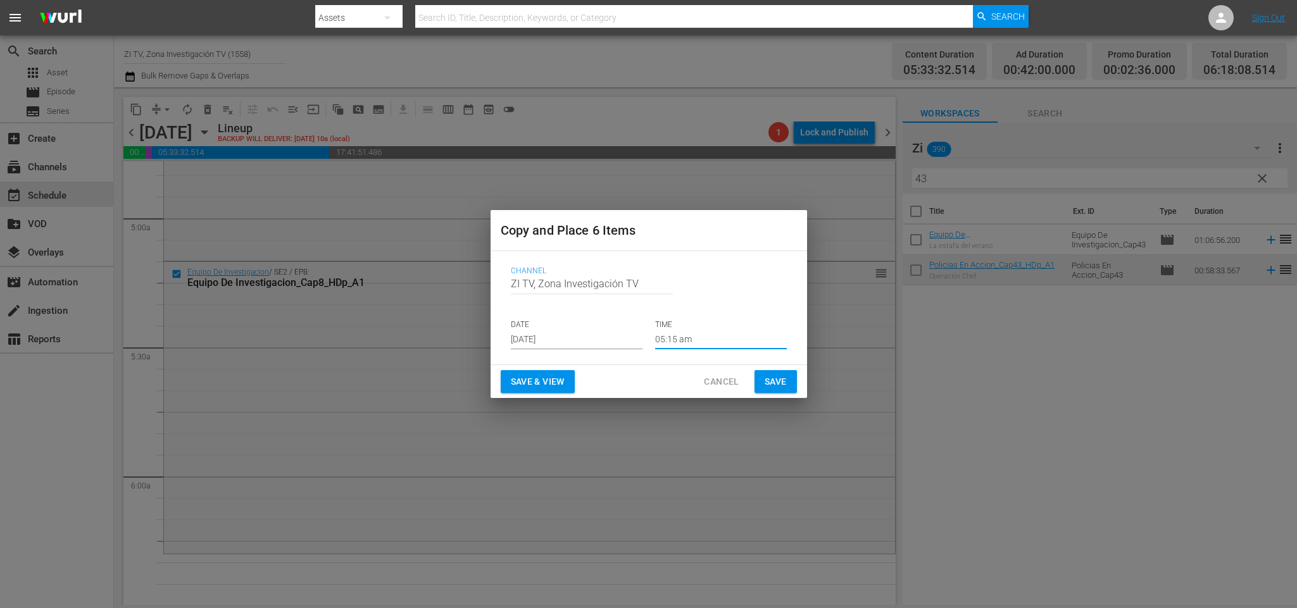
click at [765, 379] on span "Save" at bounding box center [776, 382] width 22 height 16
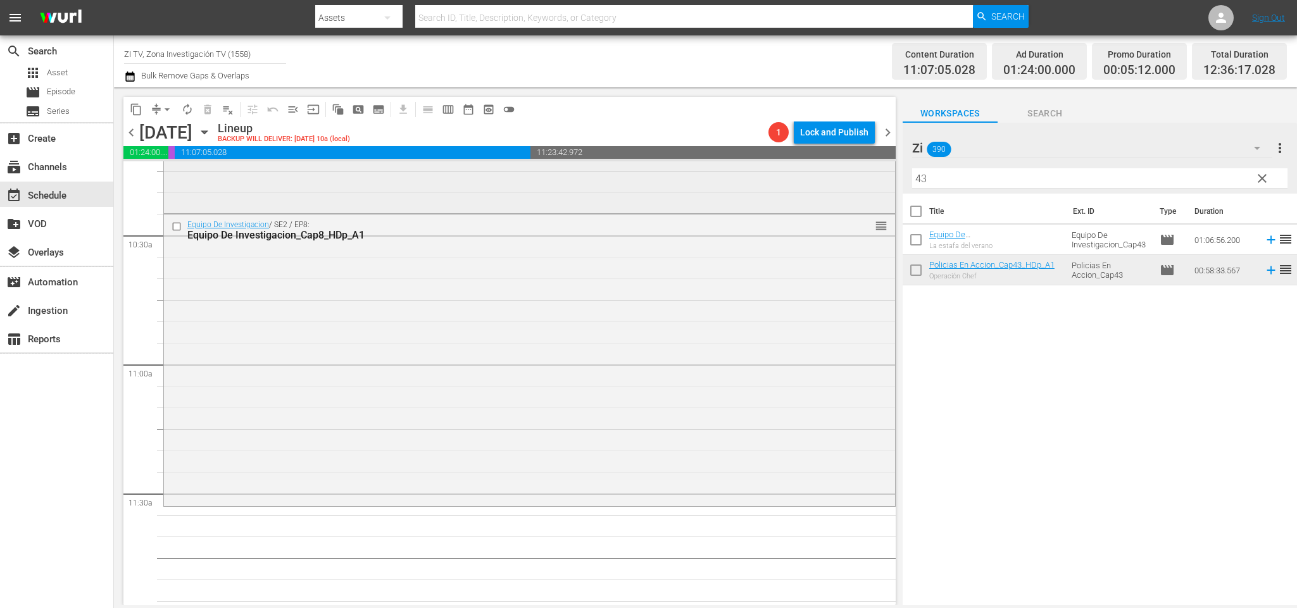
scroll to position [2544, 0]
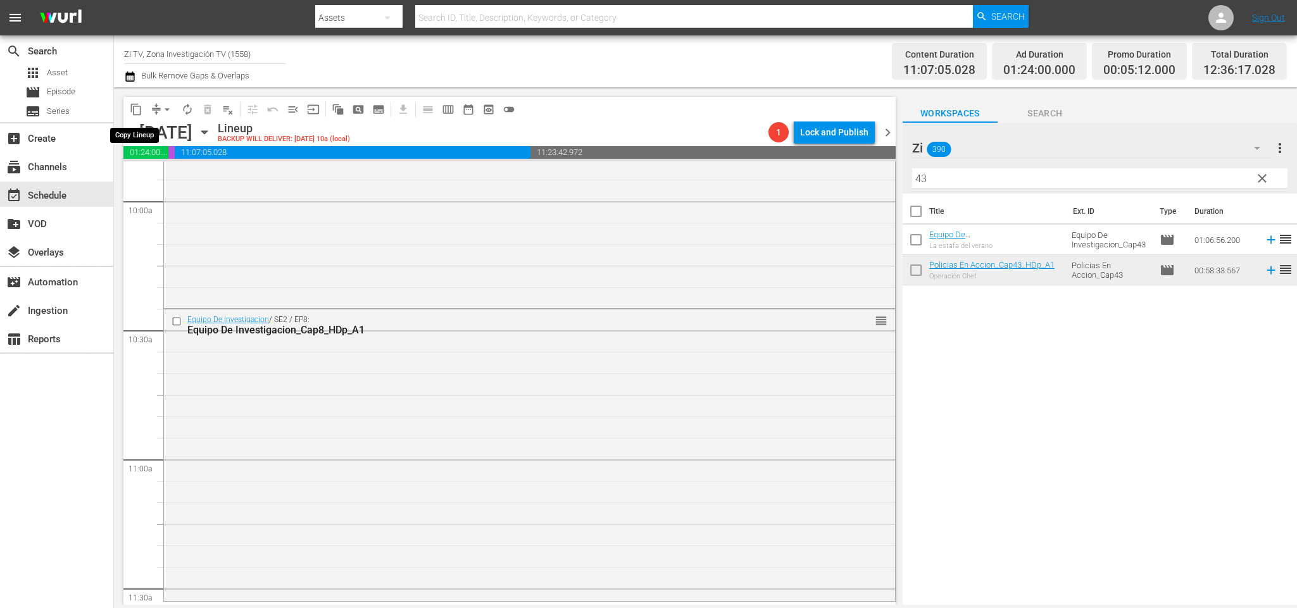
click at [137, 113] on span "content_copy" at bounding box center [136, 109] width 13 height 13
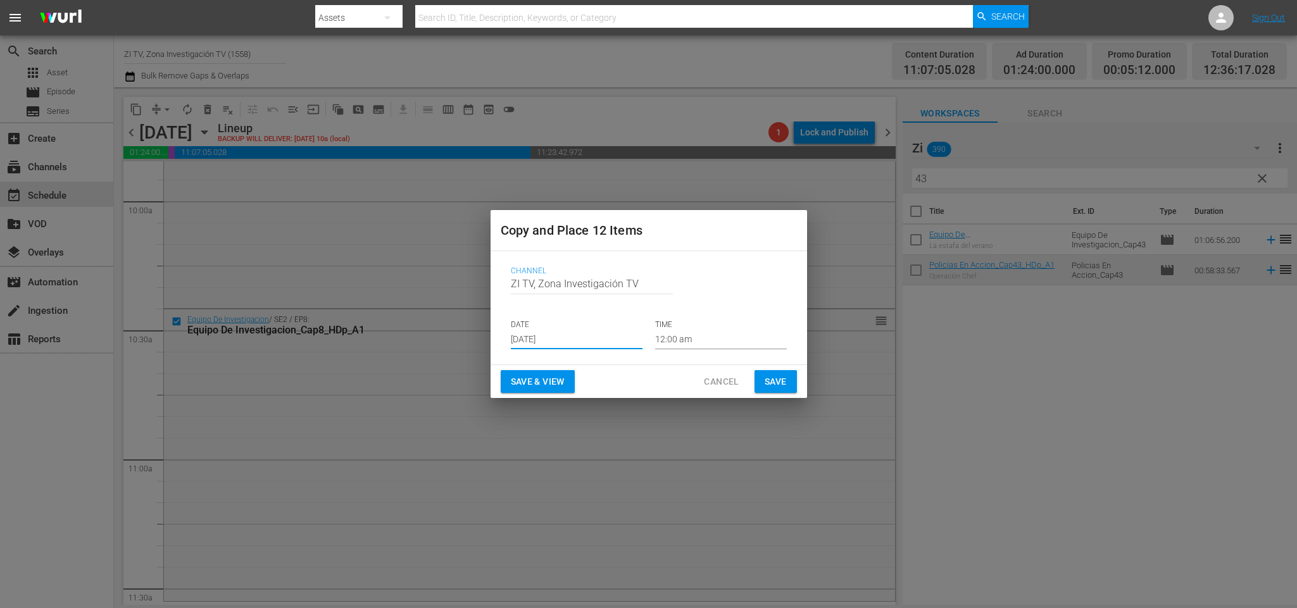
click at [583, 344] on input "[DATE]" at bounding box center [577, 340] width 132 height 19
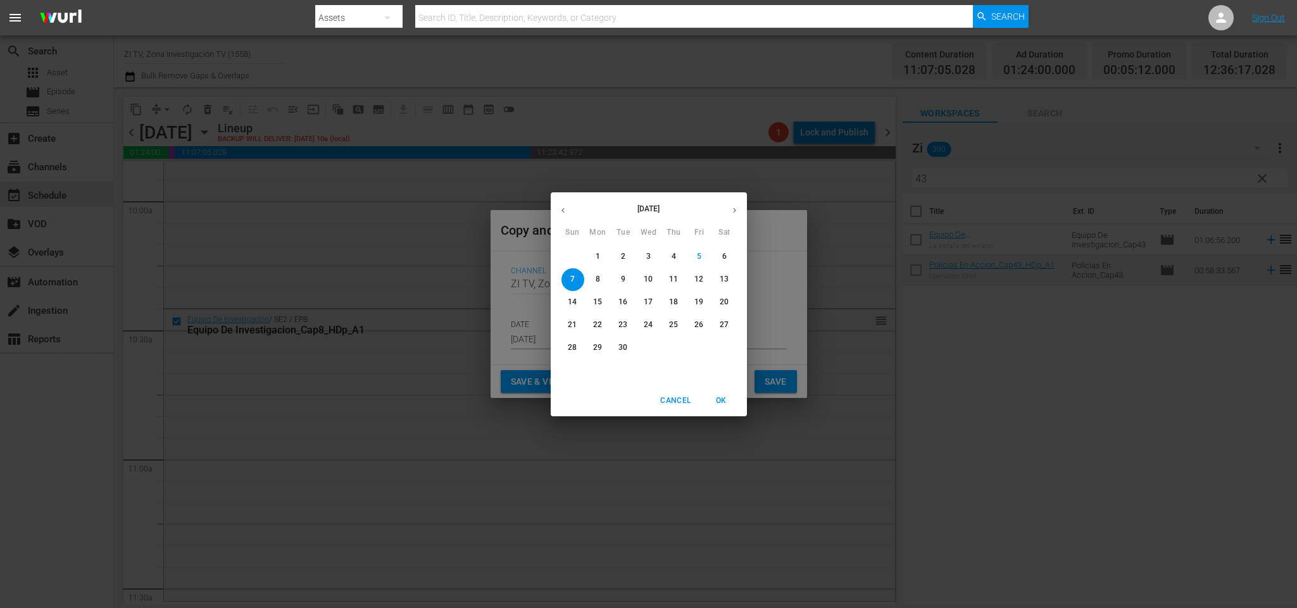
click at [672, 303] on p "18" at bounding box center [673, 302] width 9 height 11
type input "Sep 18th 2025"
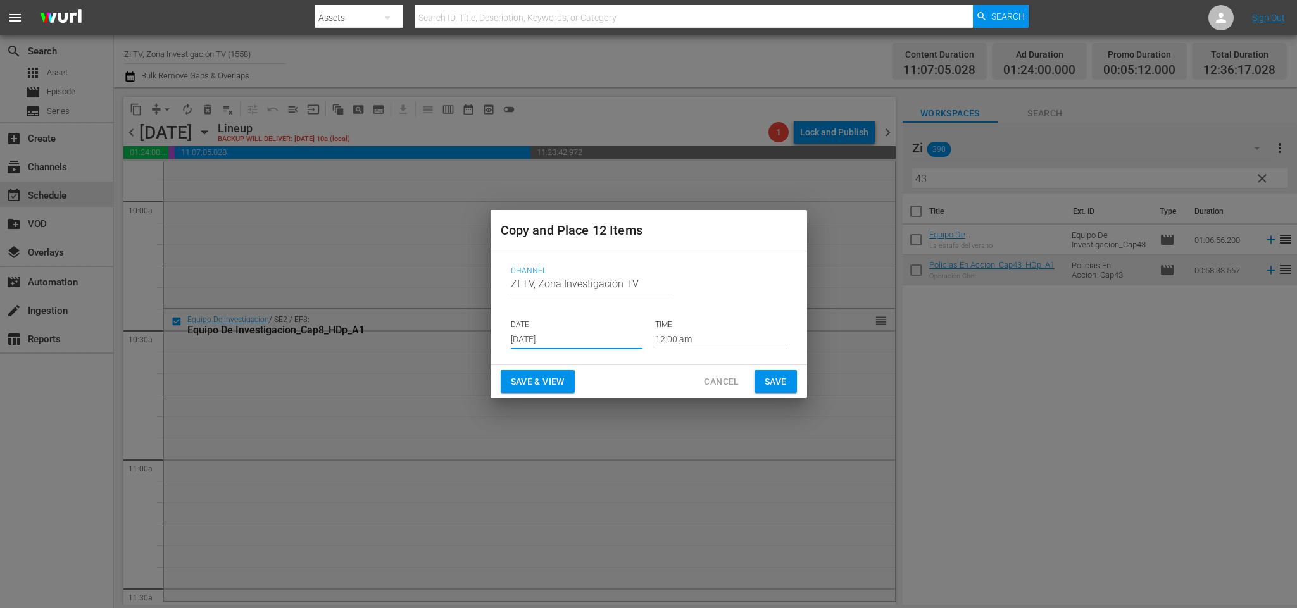
click at [682, 337] on input "12:00 am" at bounding box center [721, 340] width 132 height 19
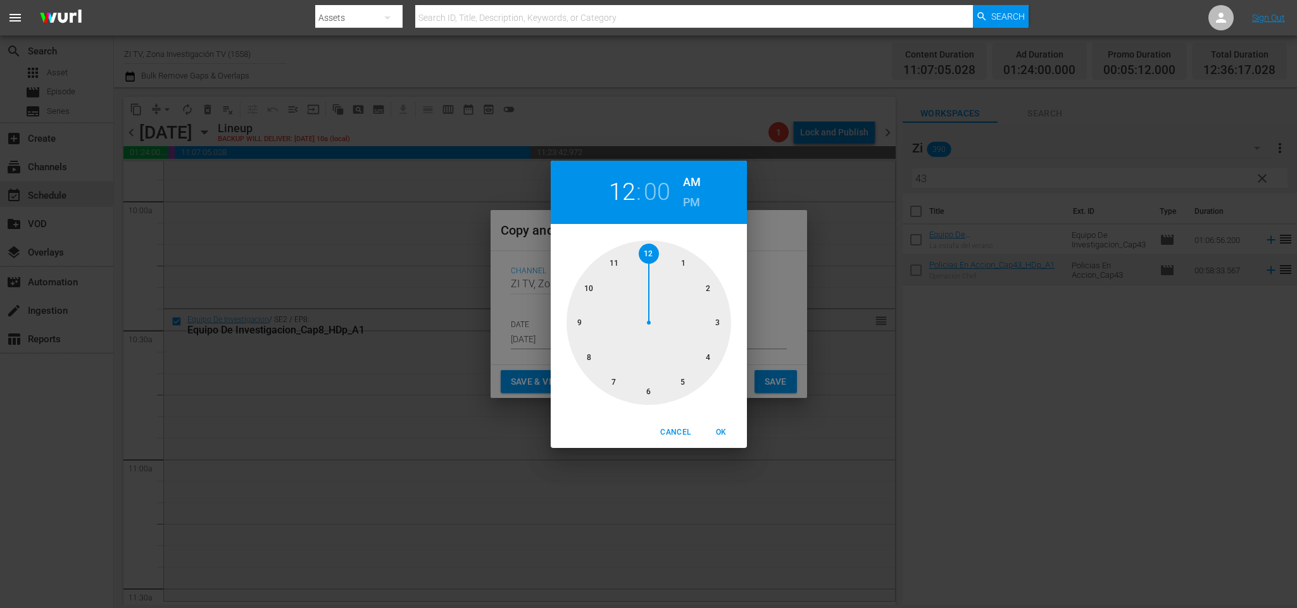
click at [590, 293] on div at bounding box center [649, 323] width 165 height 165
click at [650, 389] on div at bounding box center [649, 323] width 165 height 165
drag, startPoint x: 720, startPoint y: 439, endPoint x: 740, endPoint y: 426, distance: 23.7
click at [722, 438] on button "OK" at bounding box center [722, 432] width 41 height 21
type input "10:30 am"
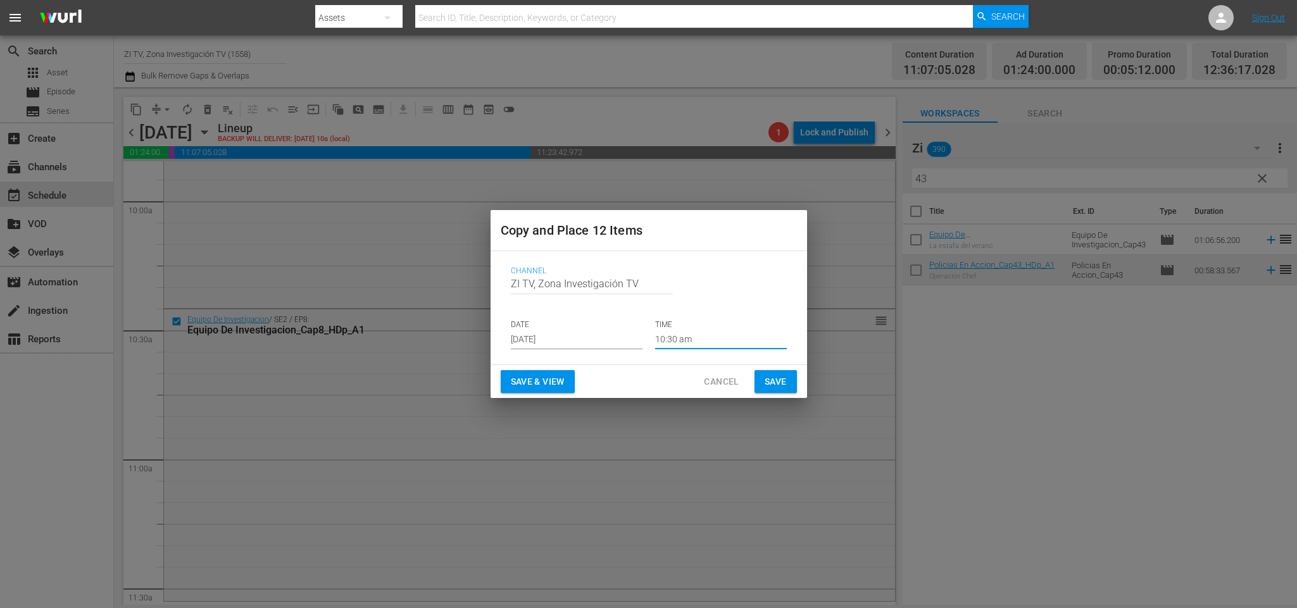
click at [788, 371] on button "Save" at bounding box center [776, 381] width 42 height 23
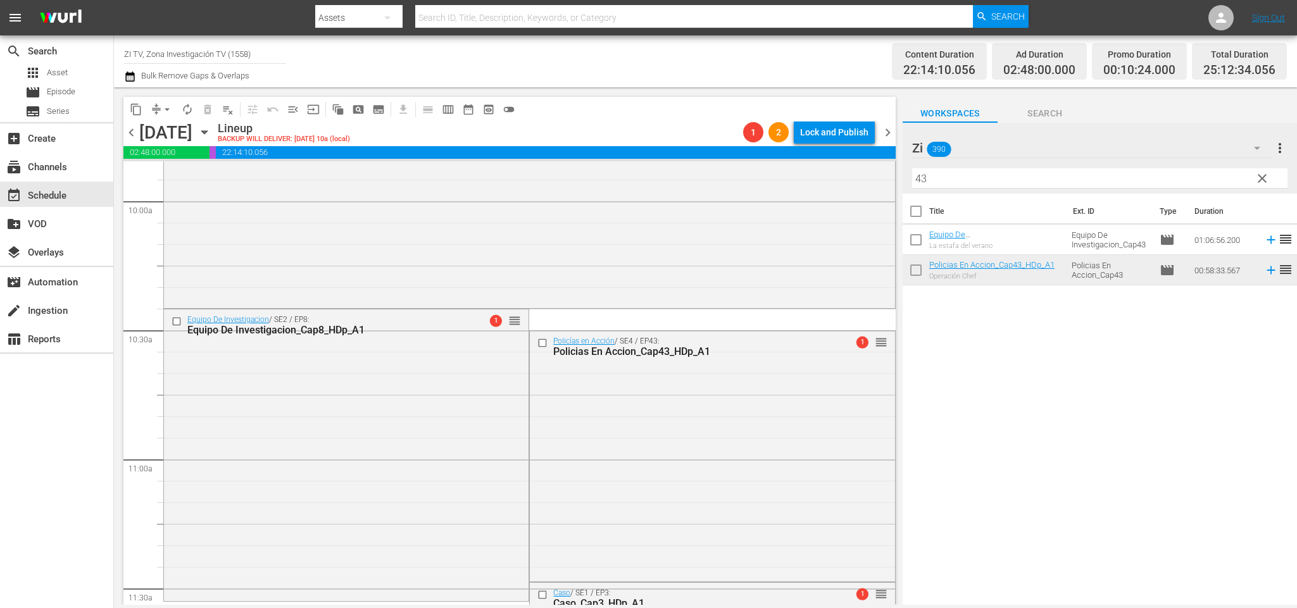
scroll to position [0, 0]
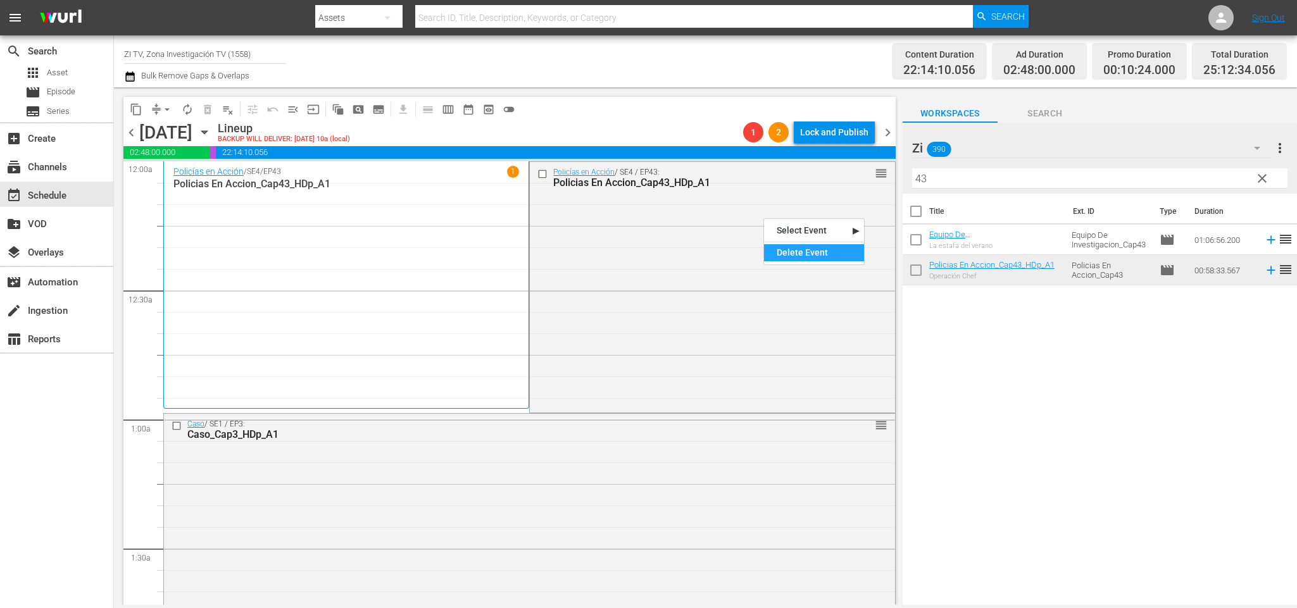
click at [811, 255] on div "Delete Event" at bounding box center [814, 252] width 100 height 17
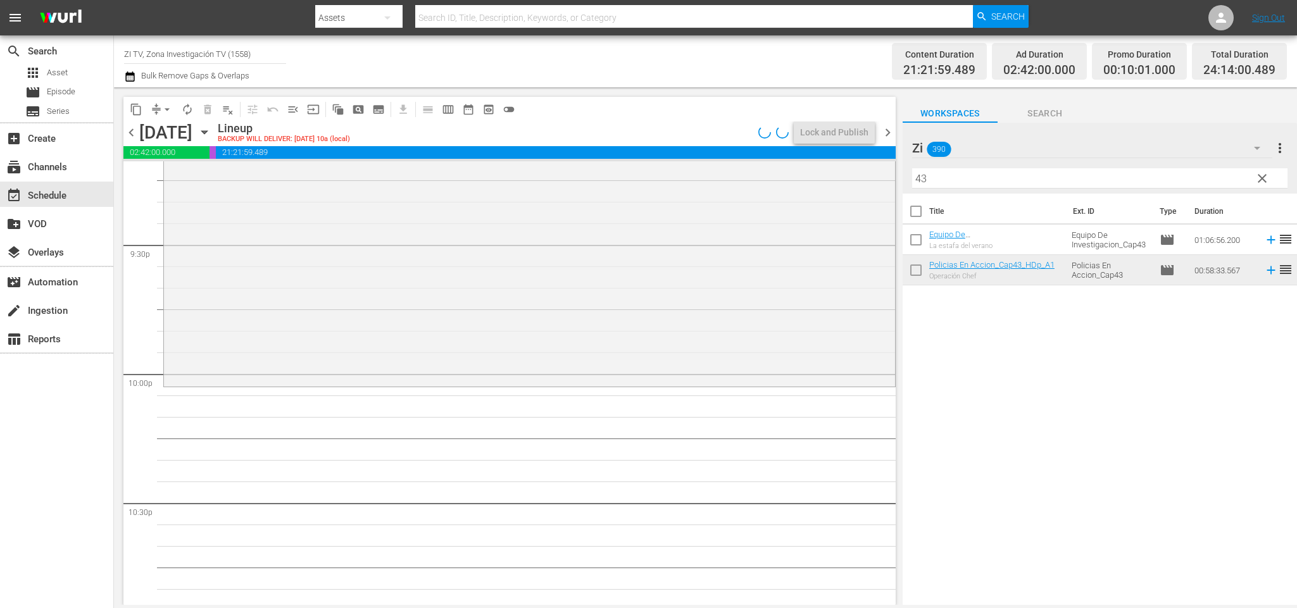
scroll to position [5281, 0]
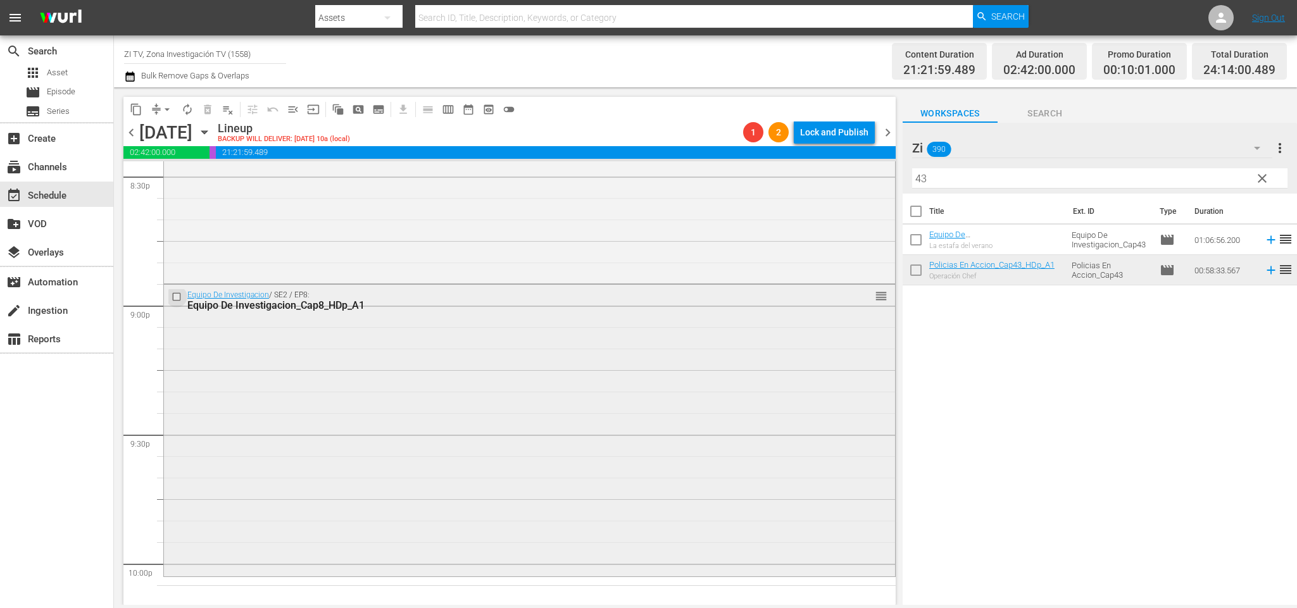
click at [179, 300] on input "checkbox" at bounding box center [178, 297] width 13 height 11
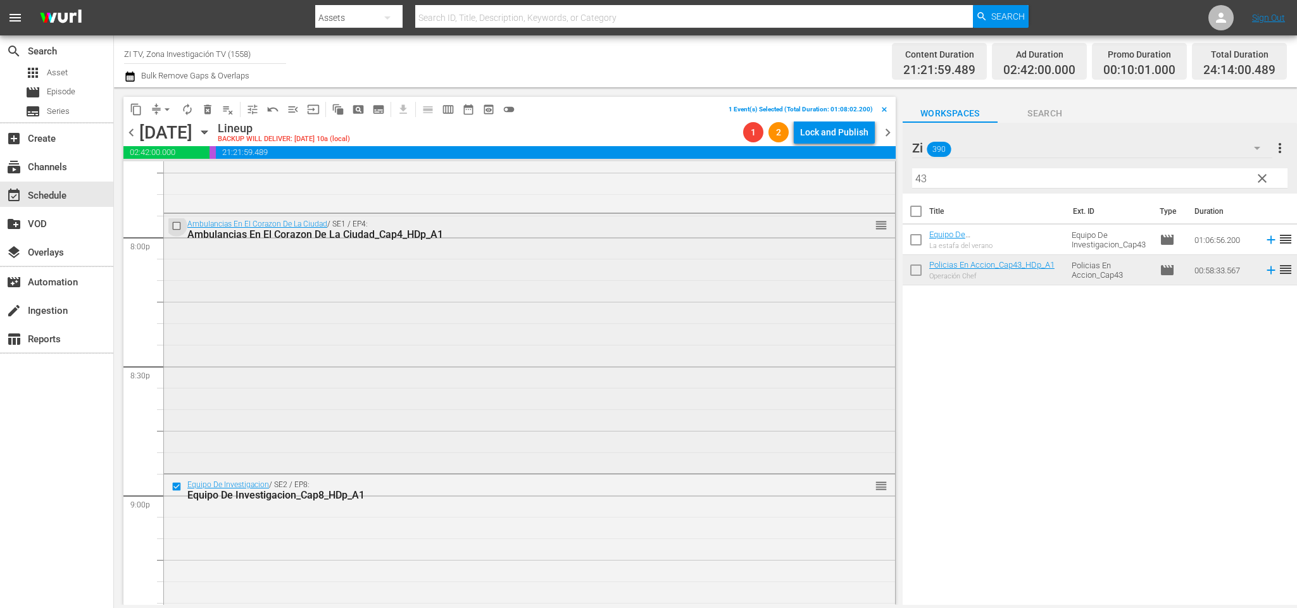
click at [173, 222] on input "checkbox" at bounding box center [178, 226] width 13 height 11
click at [206, 106] on span "delete_forever_outlined" at bounding box center [207, 109] width 13 height 13
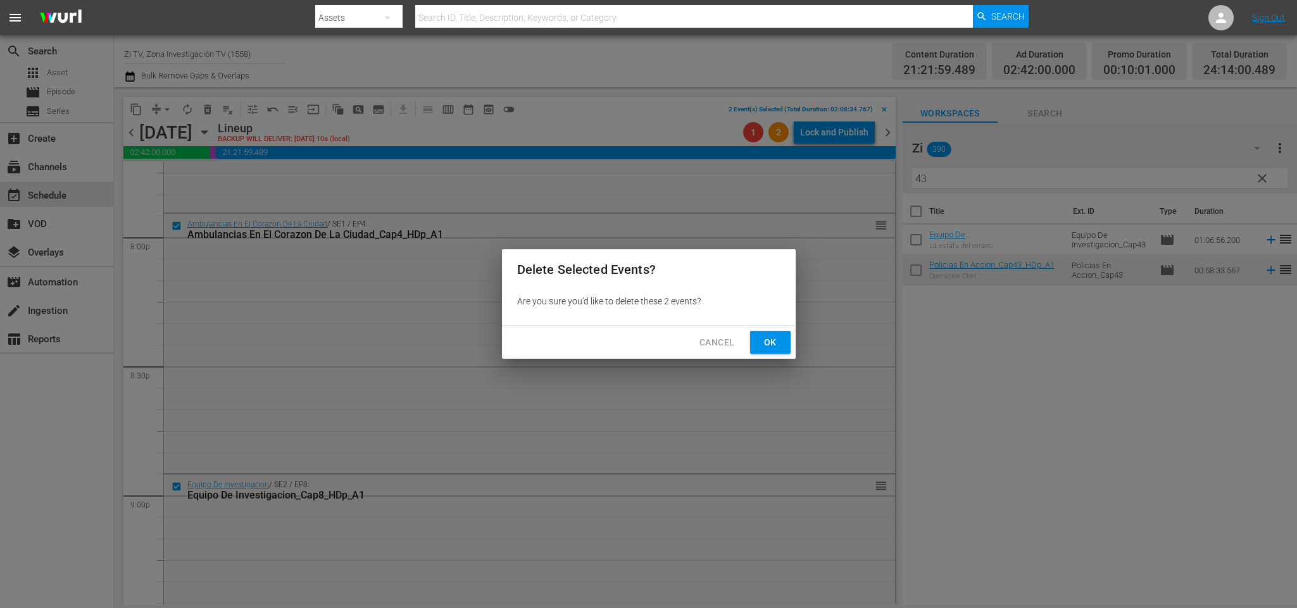
click at [778, 339] on span "Ok" at bounding box center [770, 343] width 20 height 16
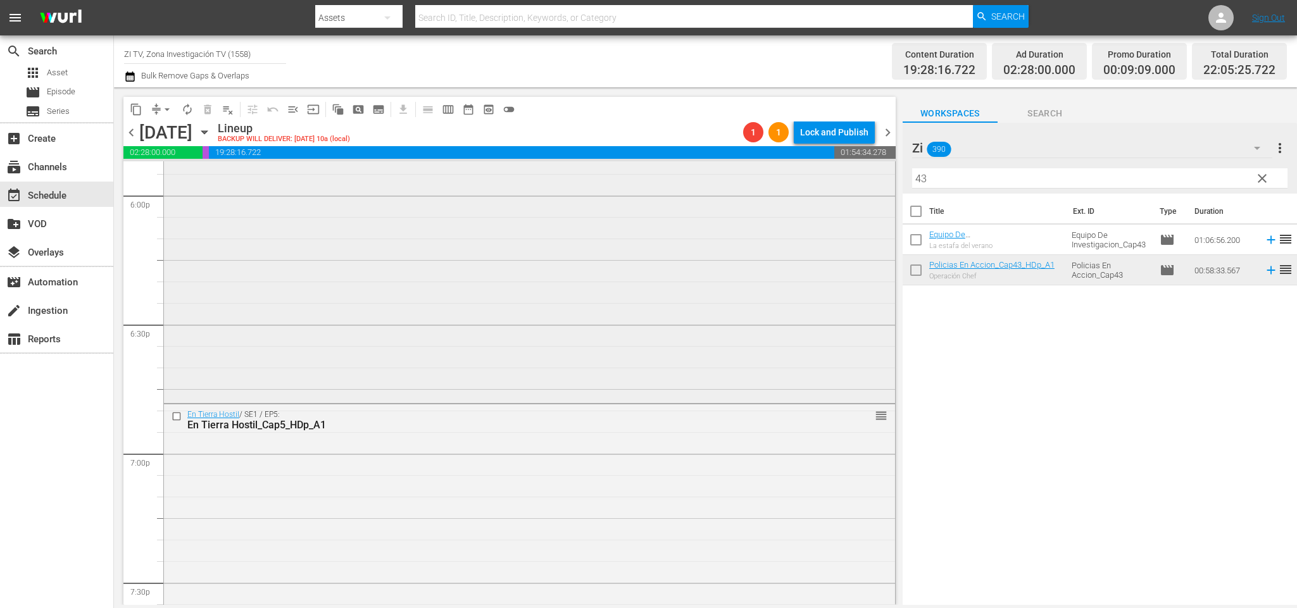
scroll to position [4521, 0]
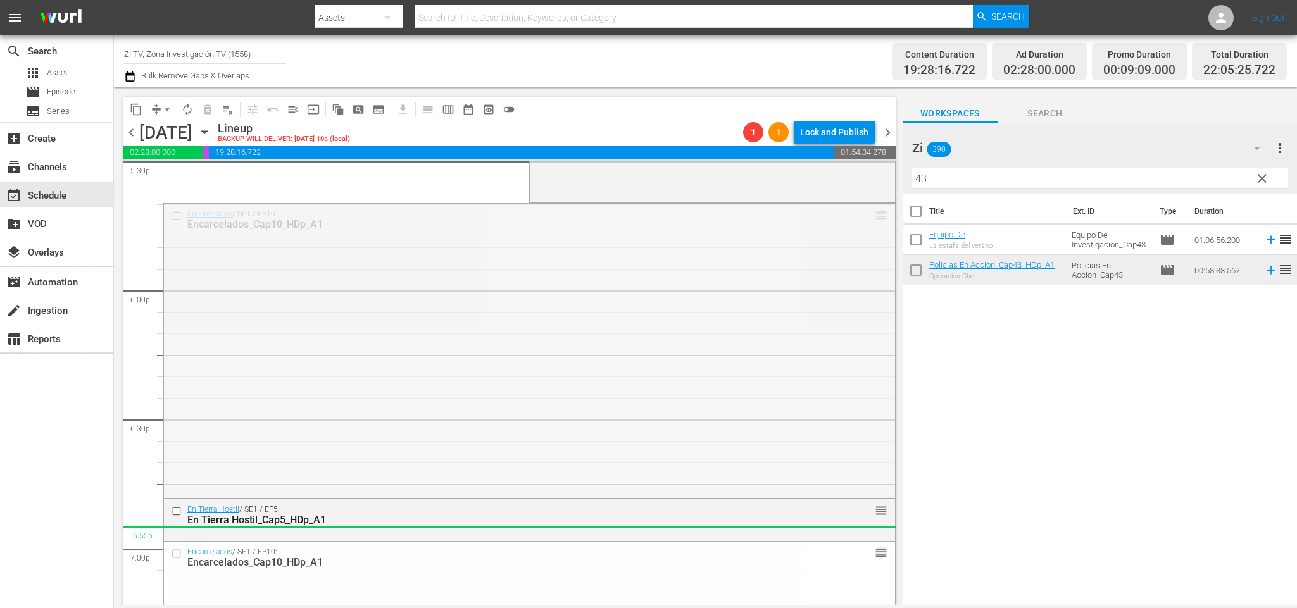
drag, startPoint x: 865, startPoint y: 219, endPoint x: 762, endPoint y: 544, distance: 340.6
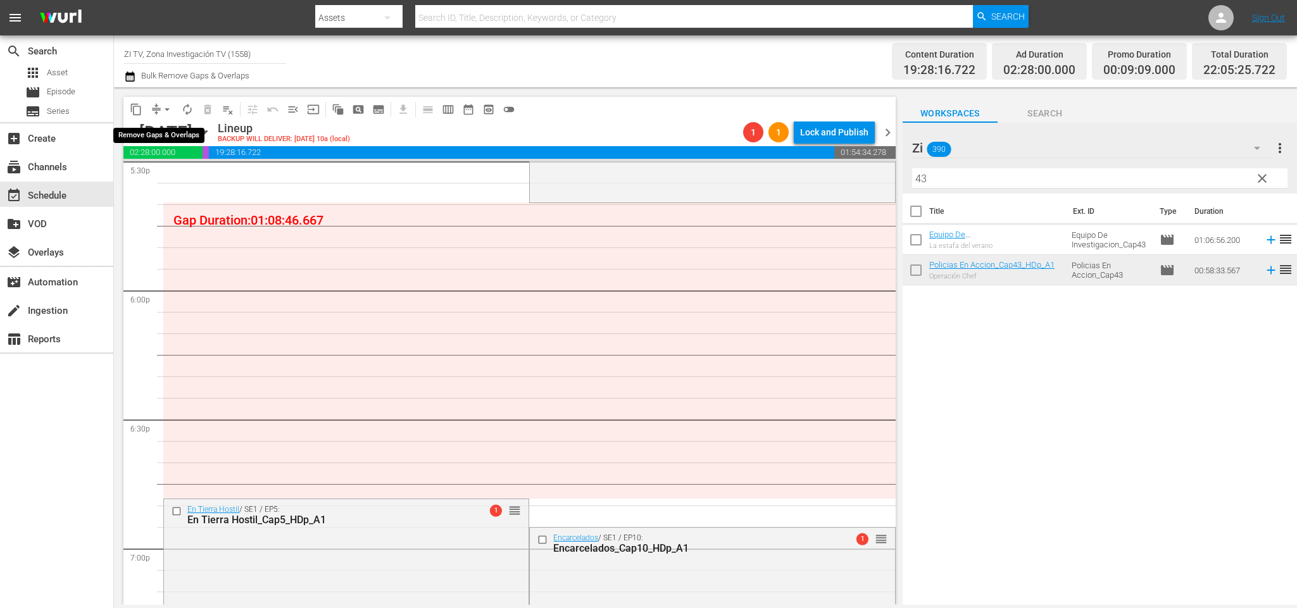
click at [166, 105] on span "arrow_drop_down" at bounding box center [167, 109] width 13 height 13
click at [181, 177] on li "Align to End of Previous Day" at bounding box center [169, 176] width 133 height 21
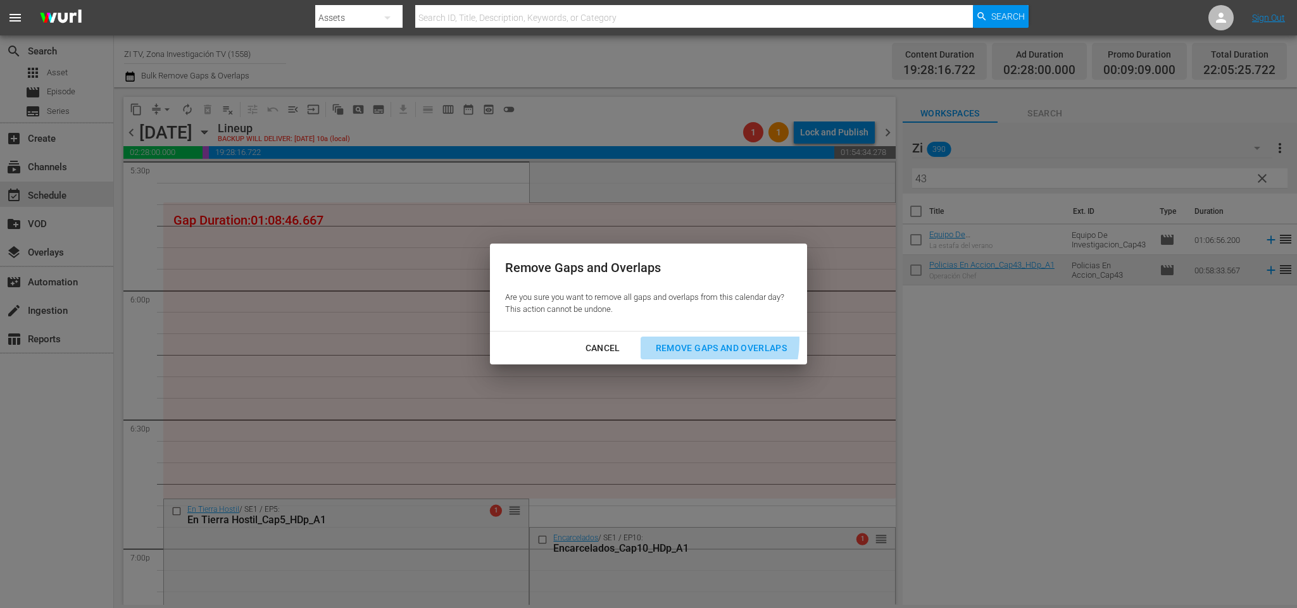
click at [700, 341] on div "Remove Gaps and Overlaps" at bounding box center [721, 349] width 151 height 16
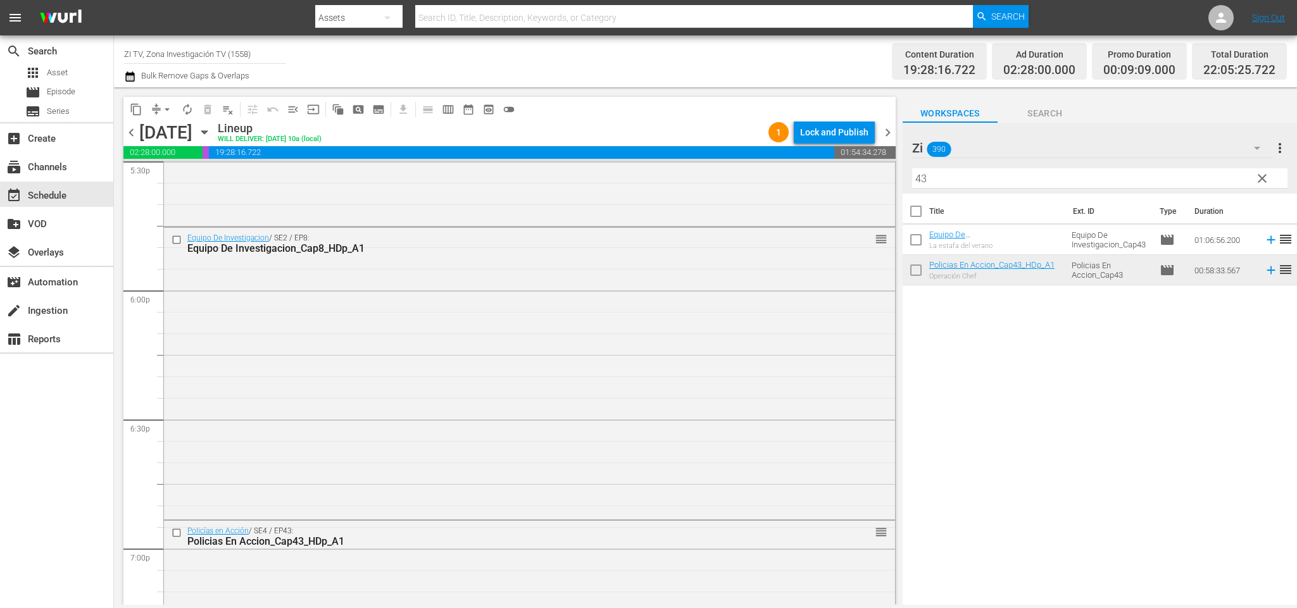
drag, startPoint x: 1030, startPoint y: 167, endPoint x: 1025, endPoint y: 184, distance: 18.0
click at [1030, 169] on div "Filter by Title 43" at bounding box center [1099, 178] width 375 height 30
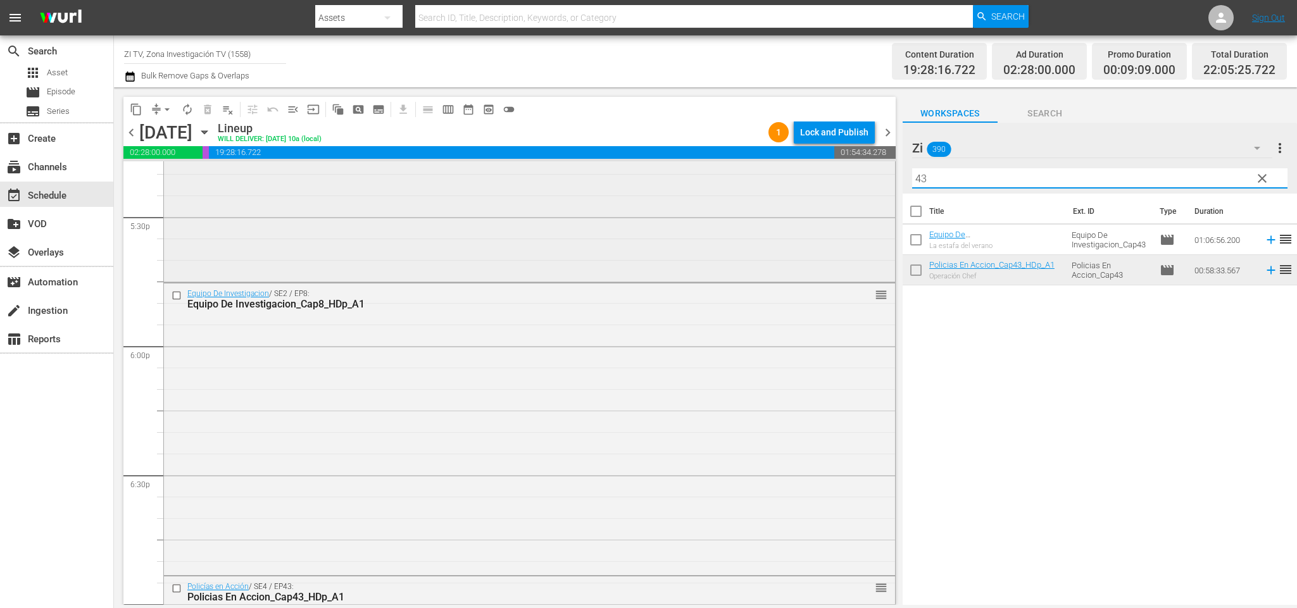
drag, startPoint x: 1018, startPoint y: 175, endPoint x: 587, endPoint y: 169, distance: 431.2
click at [587, 164] on div "content_copy compress arrow_drop_down autorenew_outlined delete_forever_outline…" at bounding box center [705, 346] width 1183 height 518
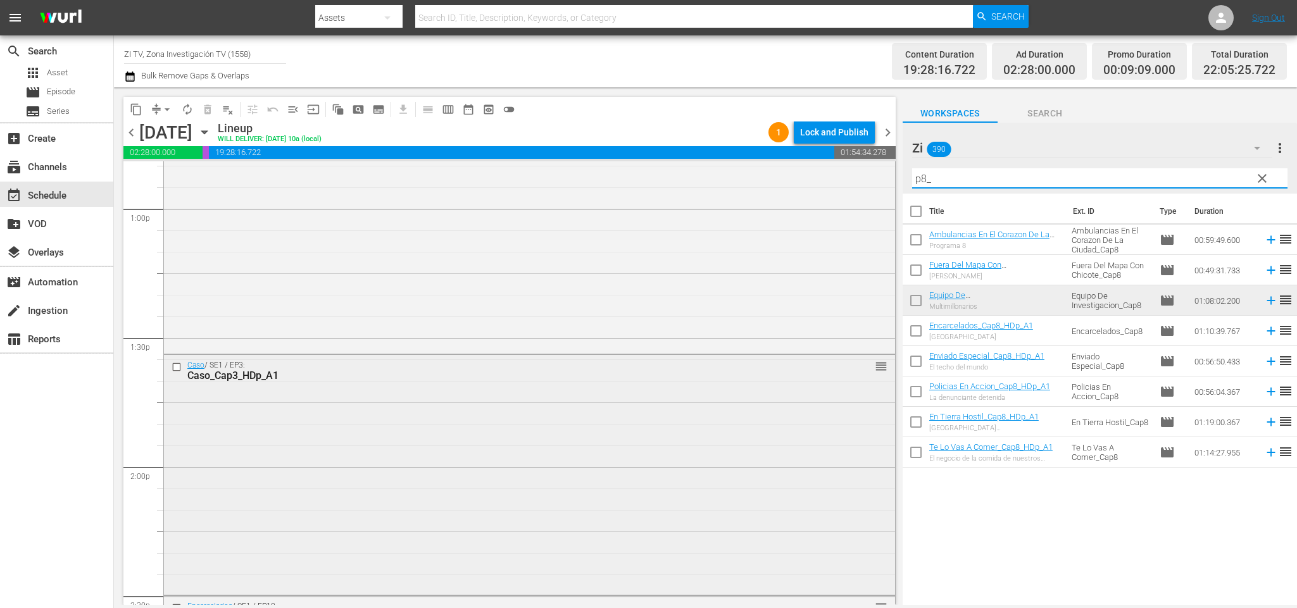
scroll to position [3501, 0]
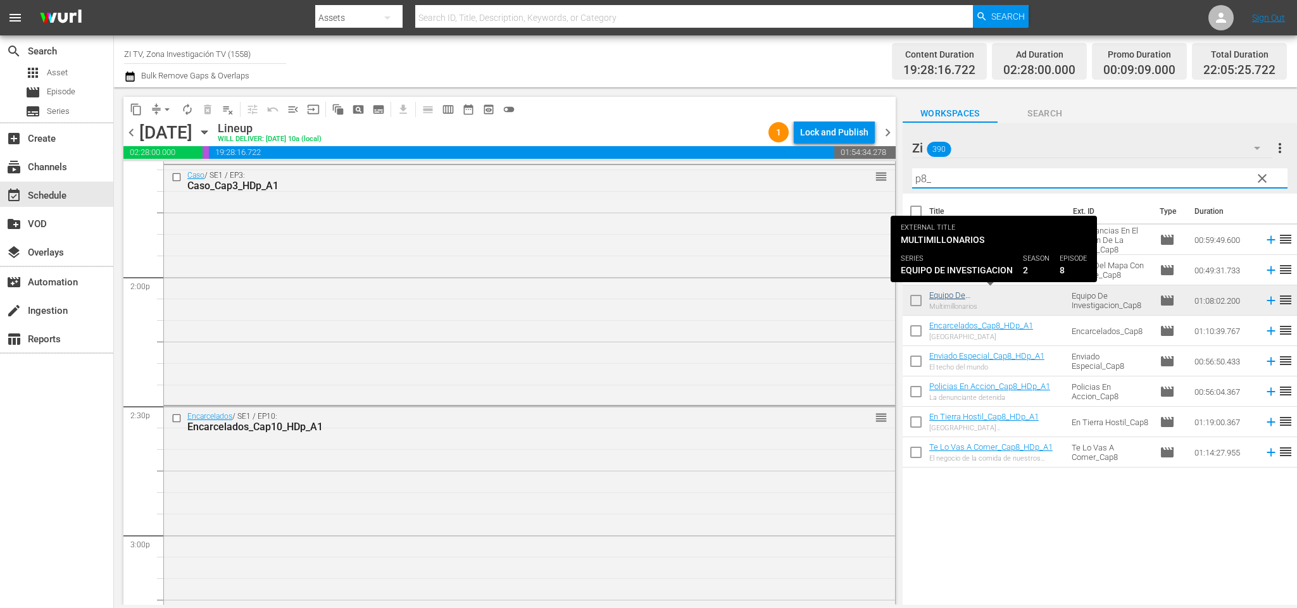
type input "p8_"
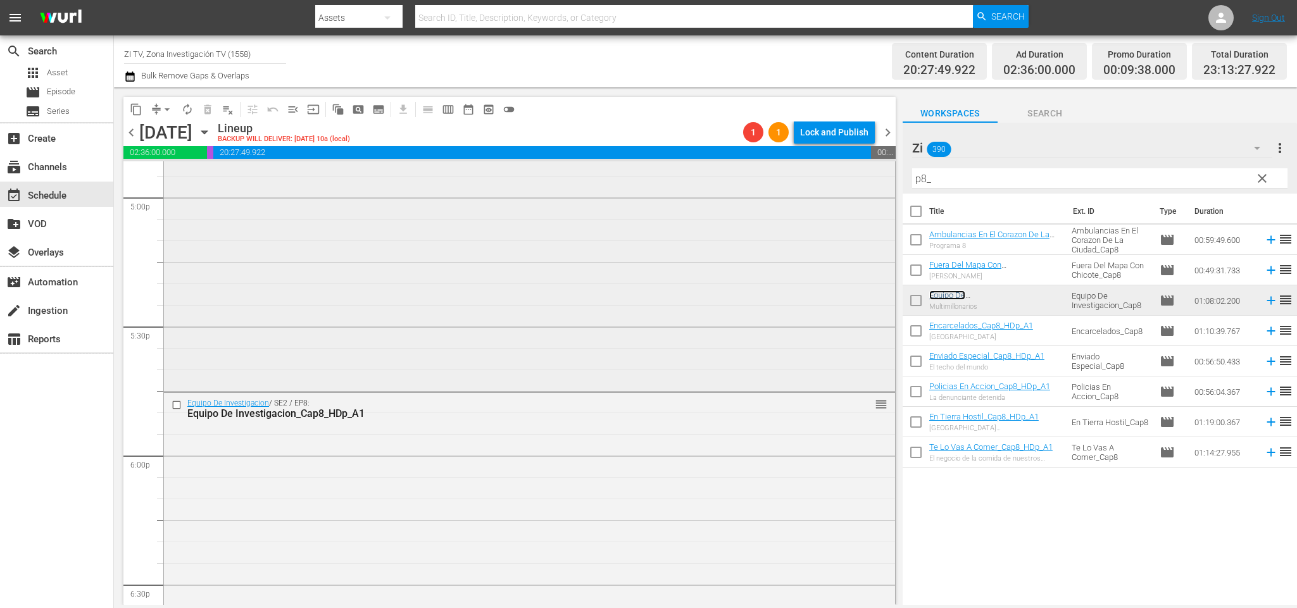
scroll to position [3976, 0]
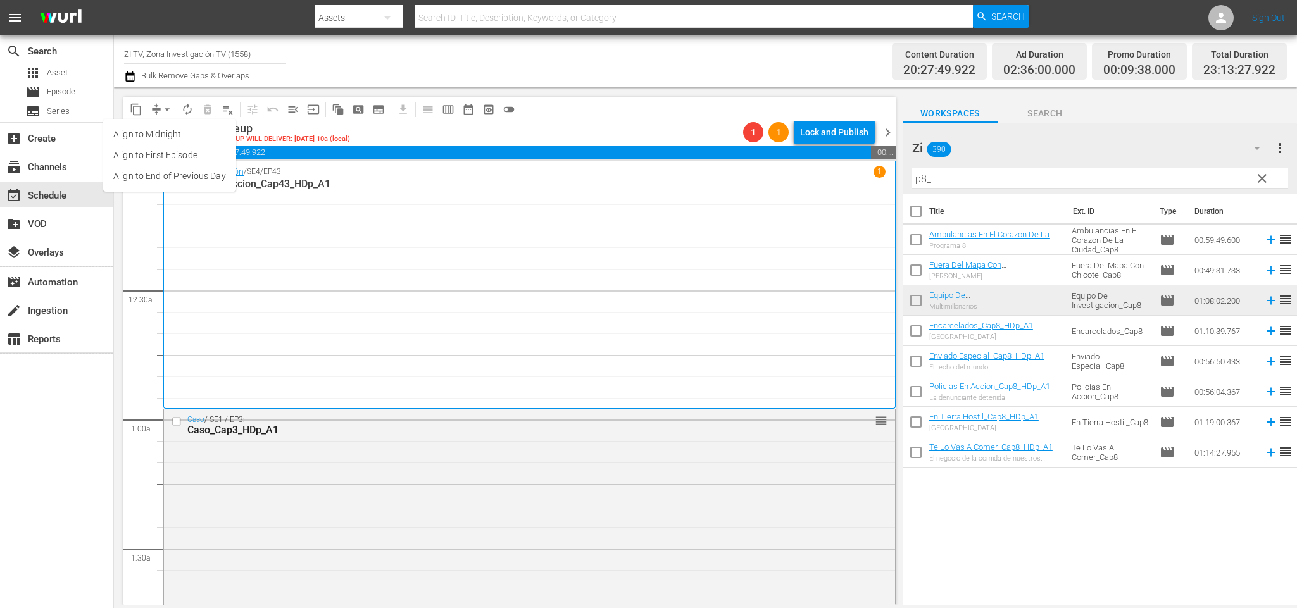
scroll to position [3976, 0]
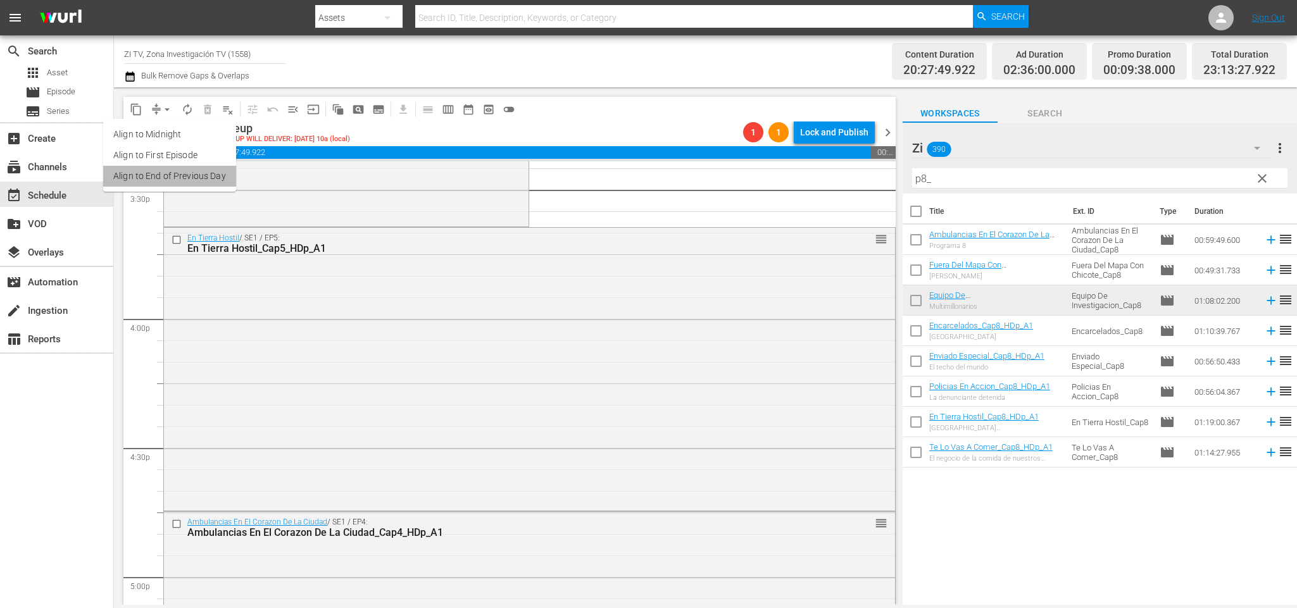
click at [175, 175] on li "Align to End of Previous Day" at bounding box center [169, 176] width 133 height 21
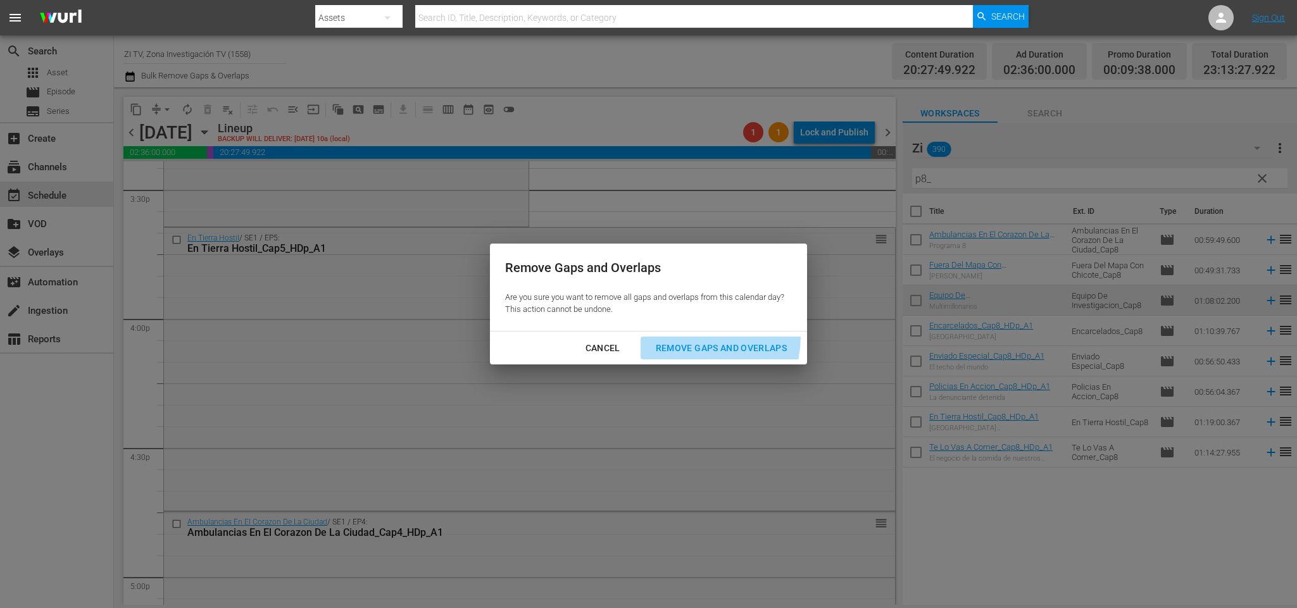
click at [703, 337] on button "Remove Gaps and Overlaps" at bounding box center [721, 348] width 161 height 23
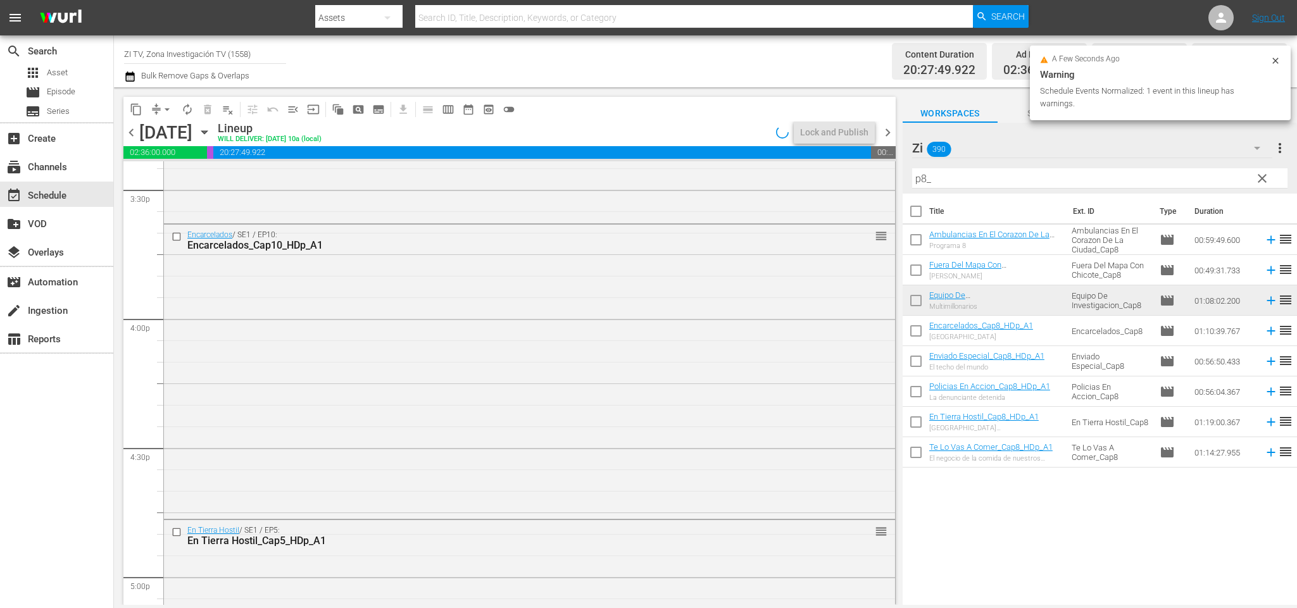
scroll to position [5803, 0]
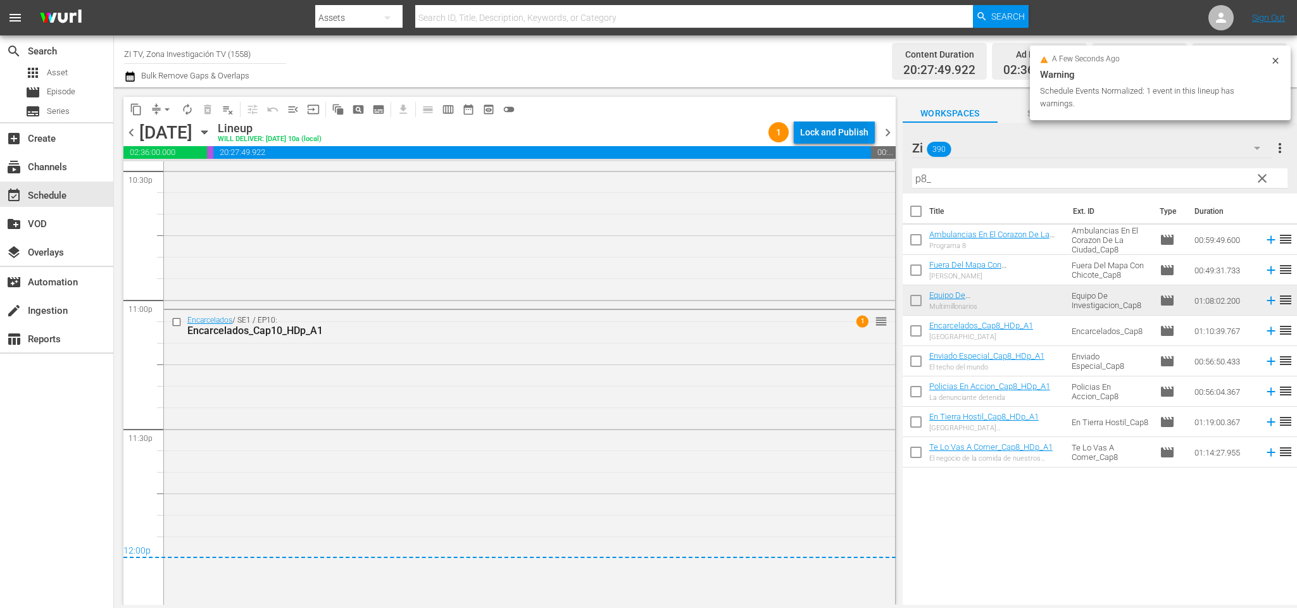
click at [838, 131] on div "Lock and Publish" at bounding box center [834, 132] width 68 height 23
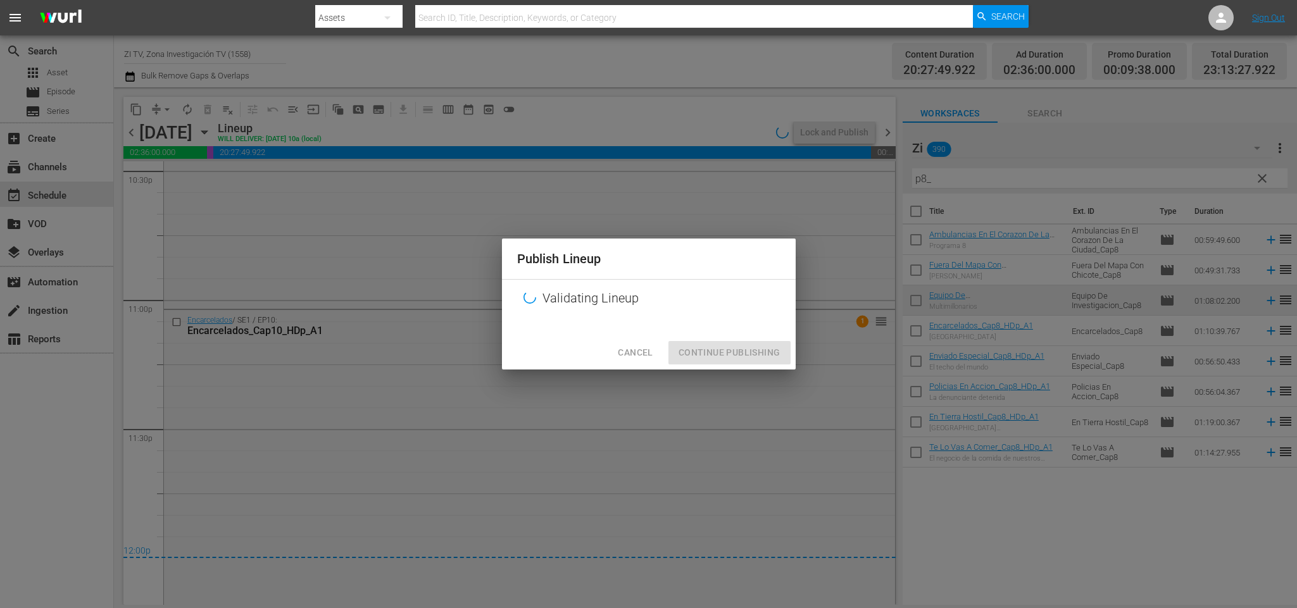
click at [764, 336] on div at bounding box center [649, 326] width 294 height 19
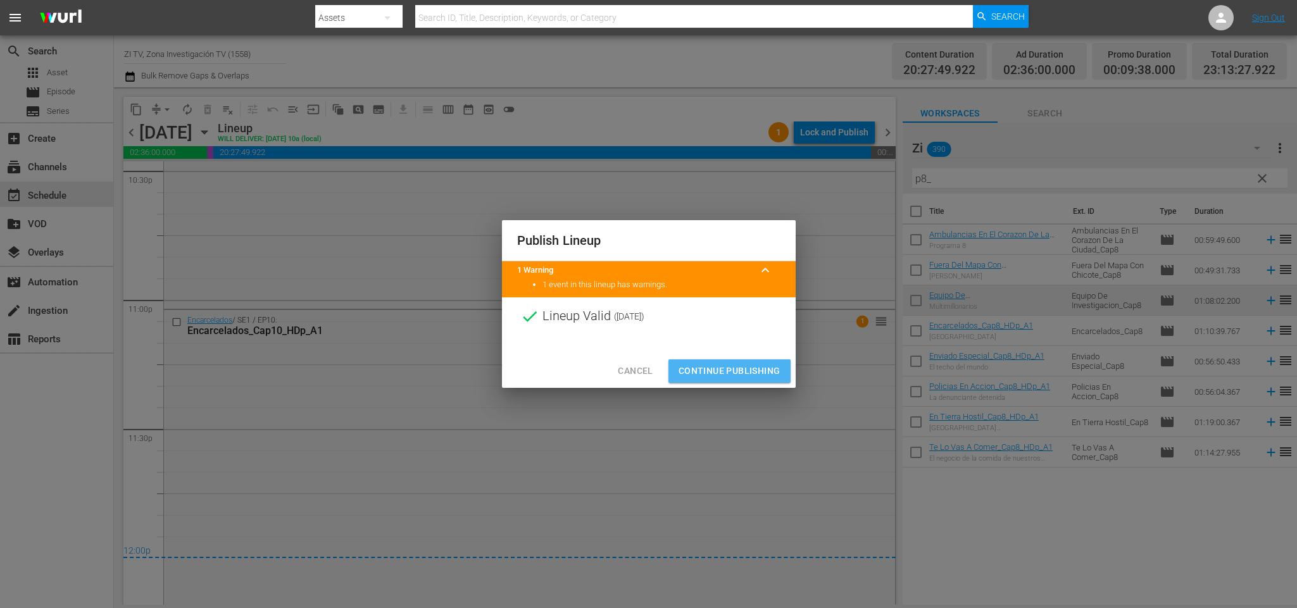
click at [754, 365] on span "Continue Publishing" at bounding box center [730, 371] width 102 height 16
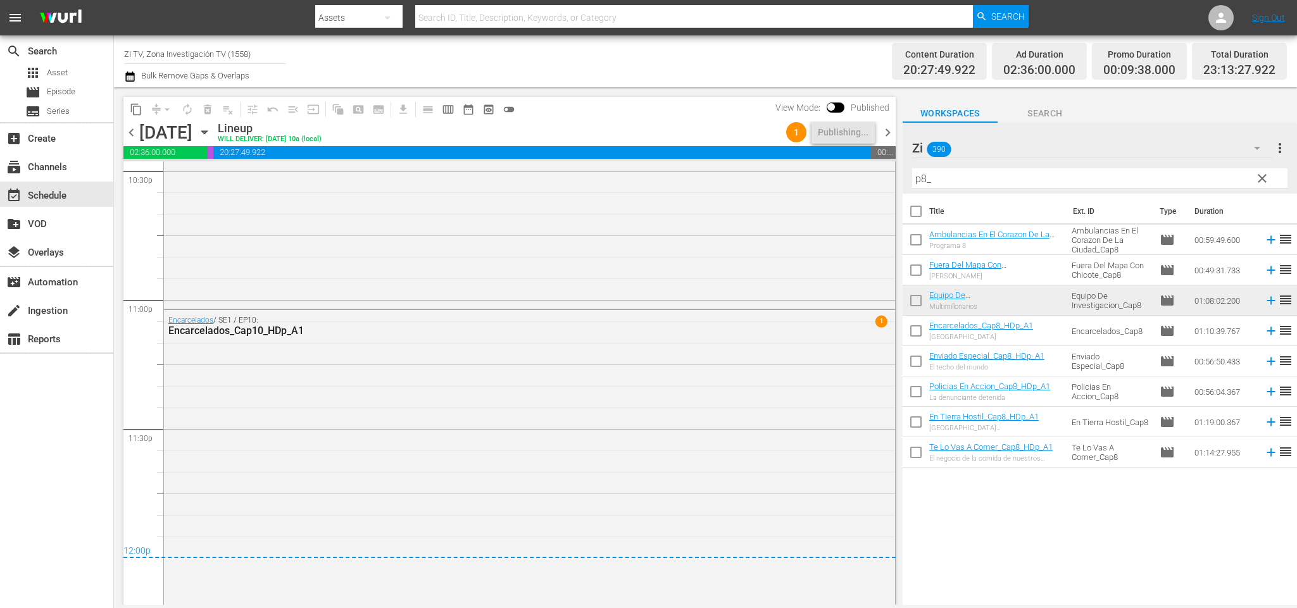
click at [889, 127] on span "chevron_right" at bounding box center [888, 133] width 16 height 16
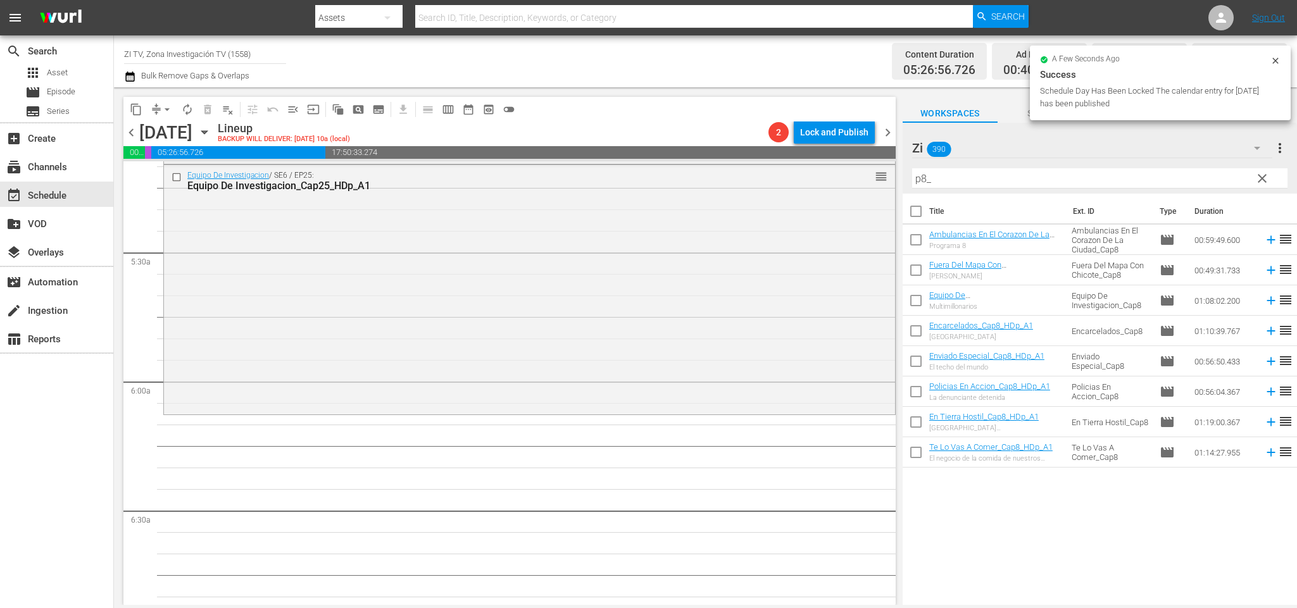
scroll to position [1235, 0]
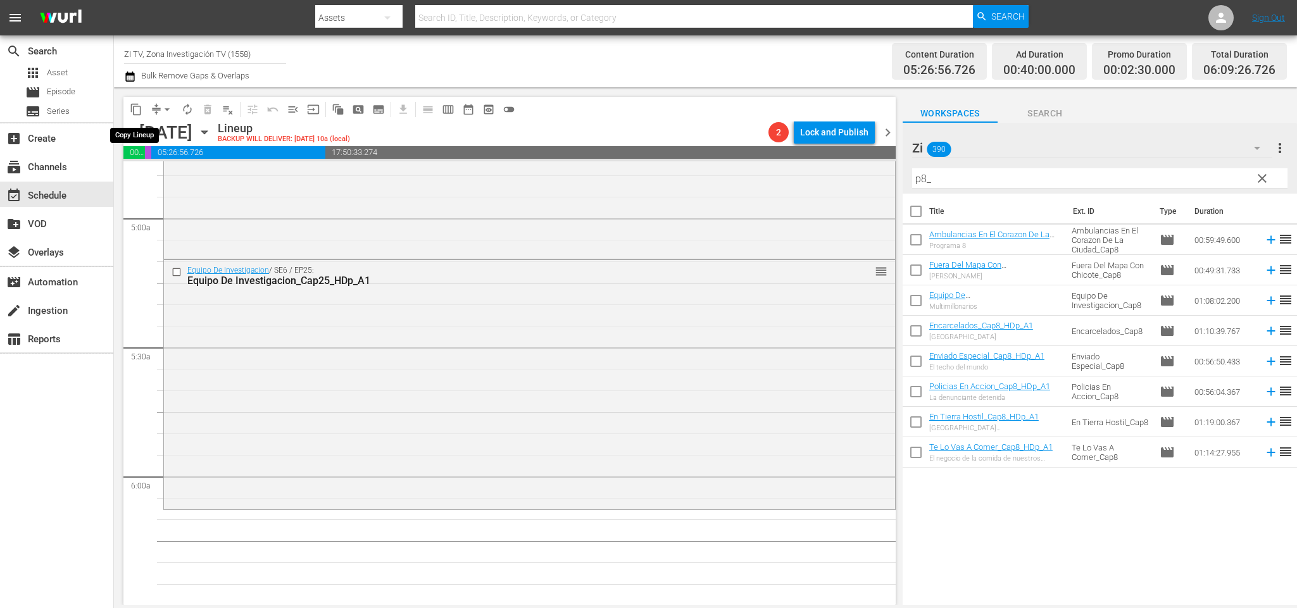
click at [131, 104] on span "content_copy" at bounding box center [136, 109] width 13 height 13
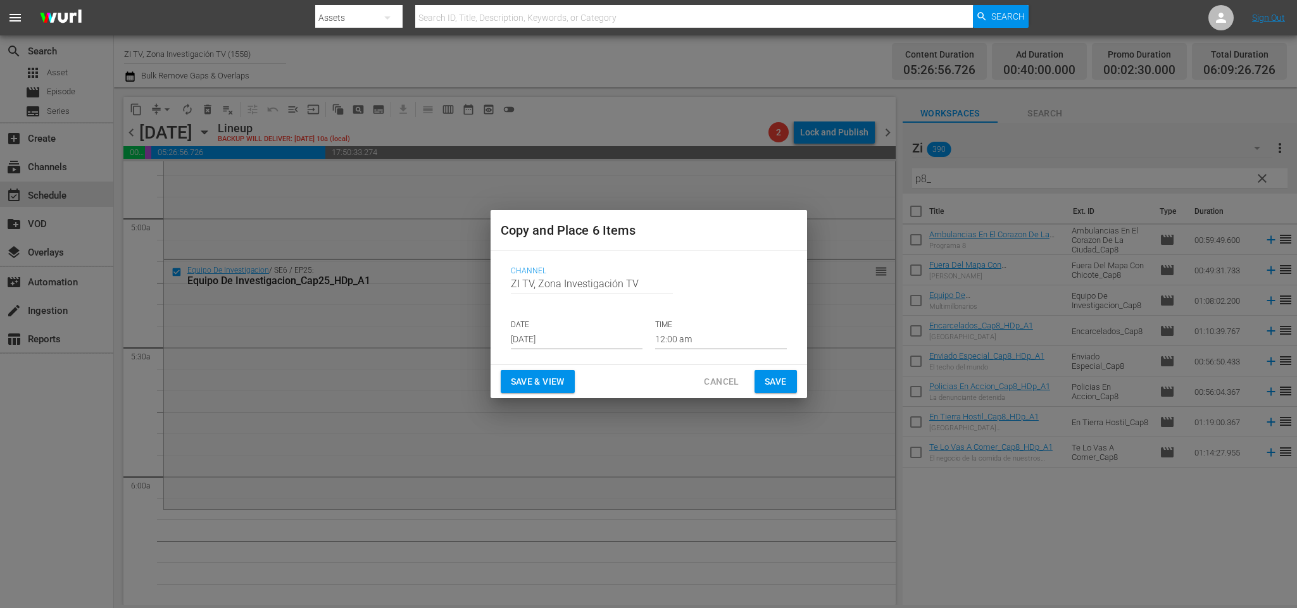
click at [559, 350] on div "Channel Channel Title ZI TV, Zona Investigación TV DATE [DATE] TIME 12:00 am" at bounding box center [649, 307] width 296 height 103
click at [559, 339] on input "[DATE]" at bounding box center [577, 340] width 132 height 19
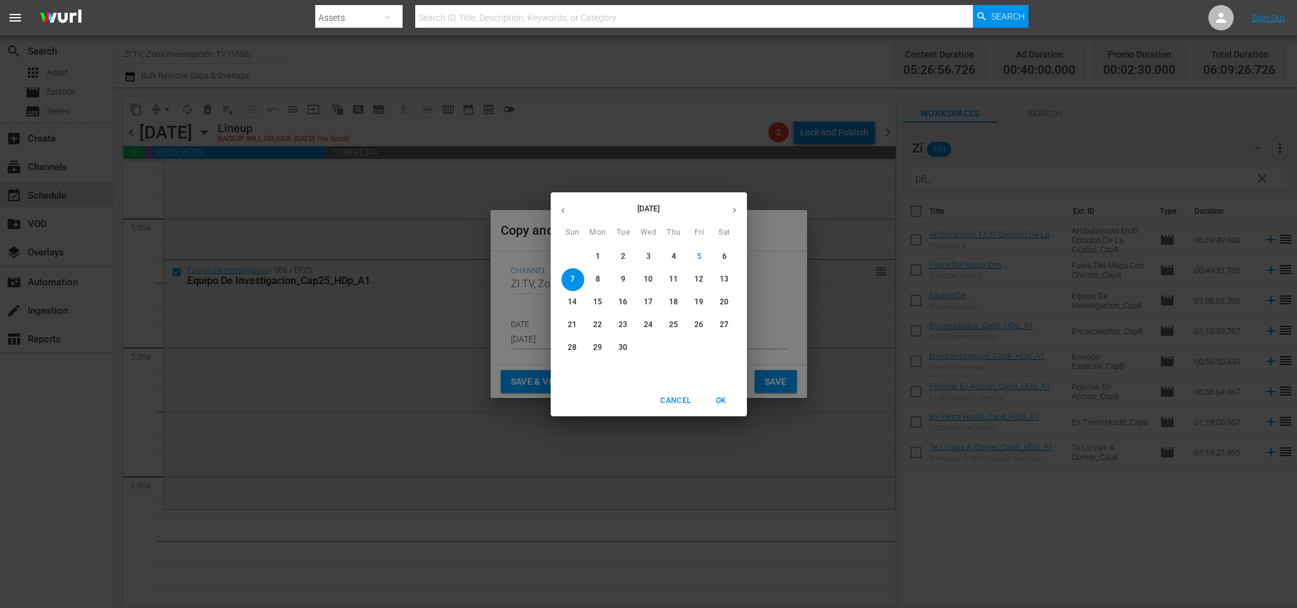
click at [692, 300] on span "19" at bounding box center [699, 302] width 23 height 11
type input "[DATE]"
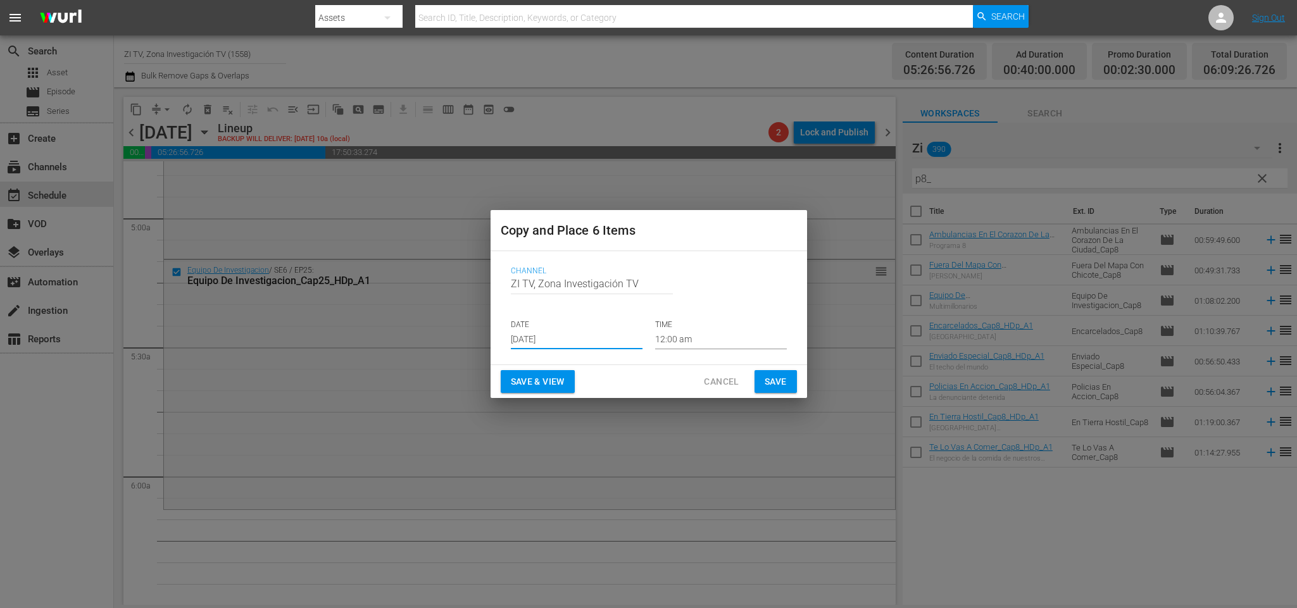
click at [692, 329] on p "TIME" at bounding box center [721, 325] width 132 height 11
click at [690, 336] on input "12:00 am" at bounding box center [721, 340] width 132 height 19
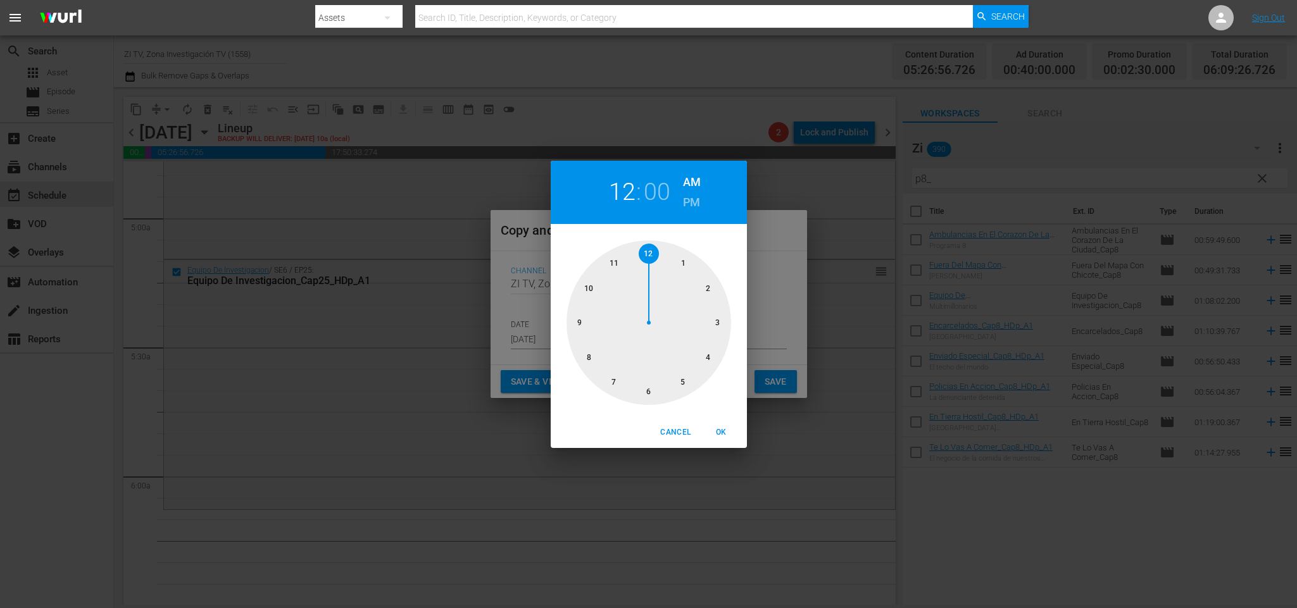
click at [688, 381] on div at bounding box center [649, 323] width 165 height 165
drag, startPoint x: 711, startPoint y: 324, endPoint x: 728, endPoint y: 348, distance: 29.5
click at [711, 323] on div at bounding box center [649, 323] width 165 height 165
drag, startPoint x: 719, startPoint y: 422, endPoint x: 760, endPoint y: 388, distance: 54.0
click at [722, 422] on button "OK" at bounding box center [722, 432] width 41 height 21
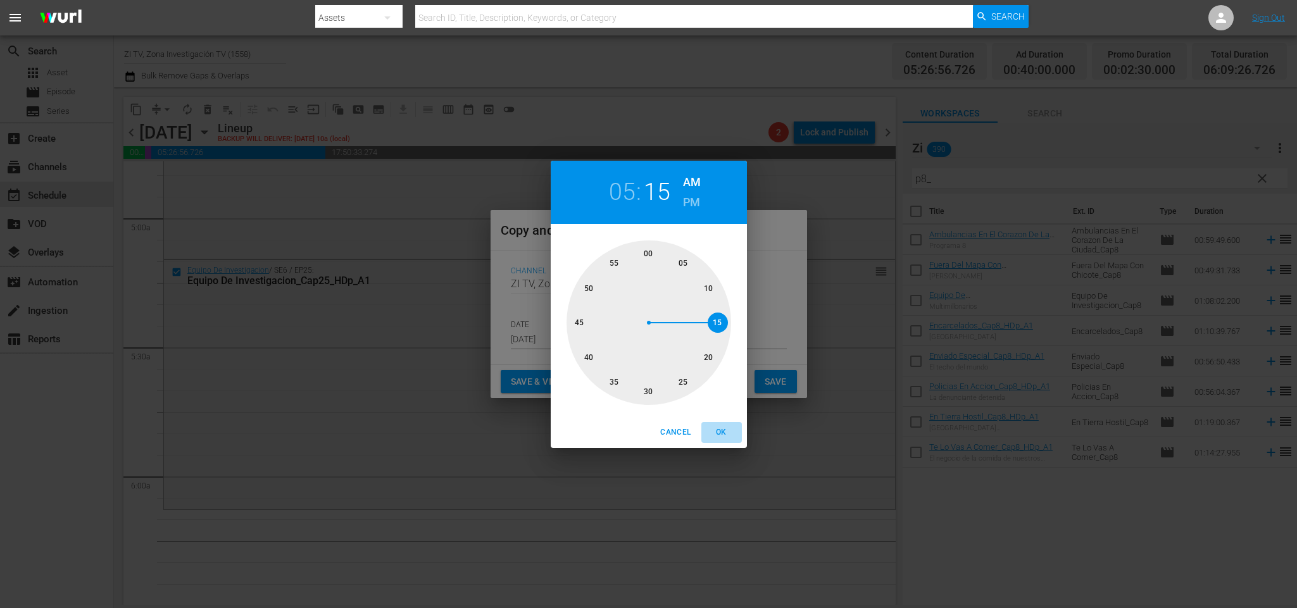
type input "05:15 am"
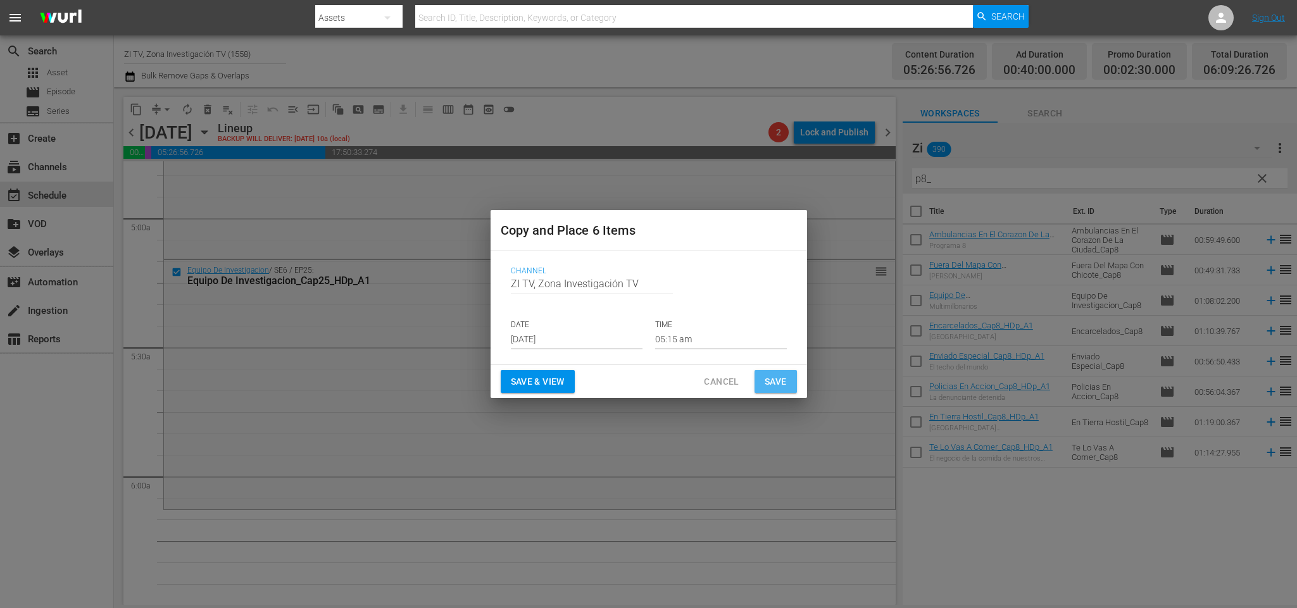
click at [770, 376] on span "Save" at bounding box center [776, 382] width 22 height 16
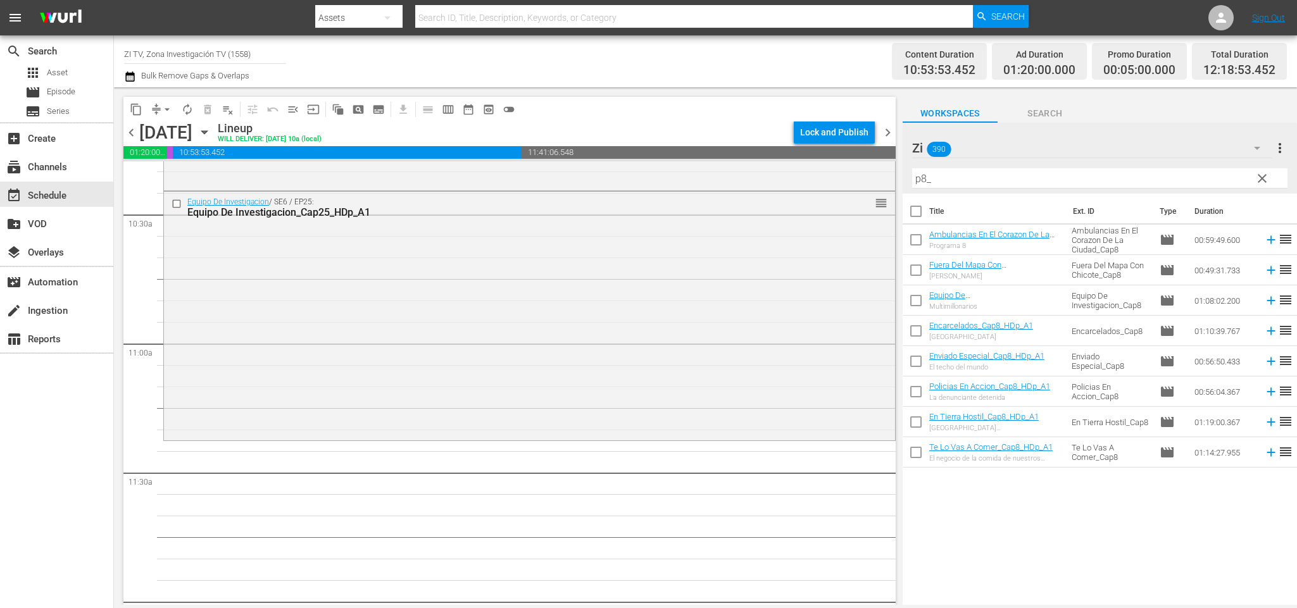
scroll to position [2564, 0]
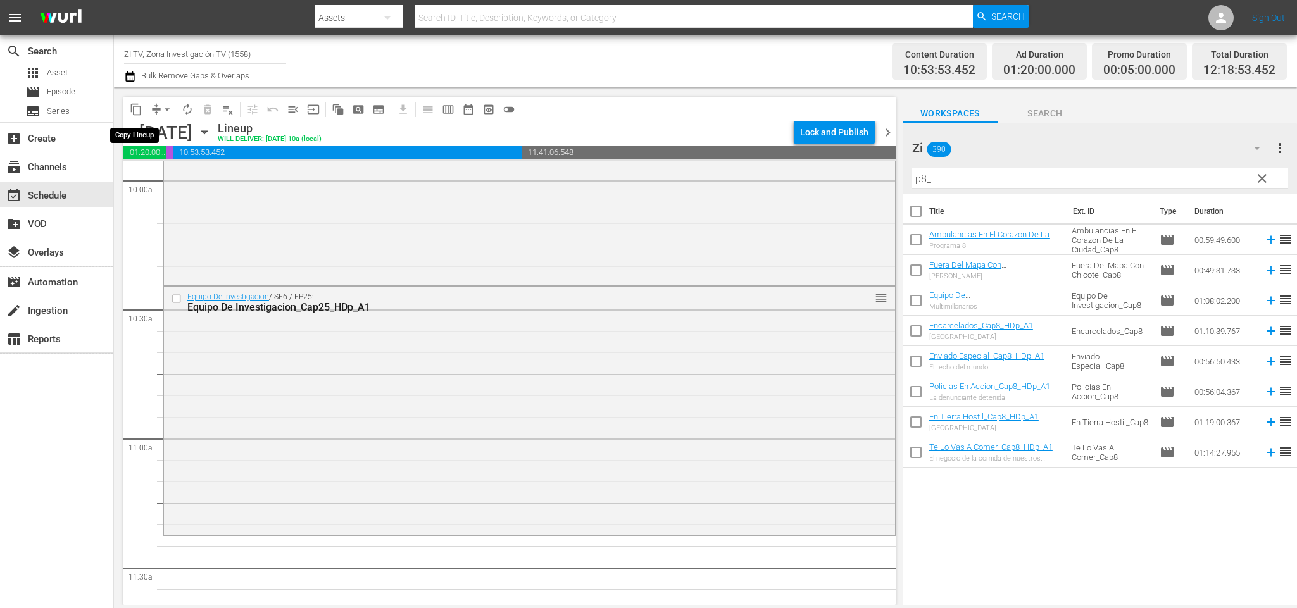
click at [142, 110] on button "content_copy" at bounding box center [136, 109] width 20 height 20
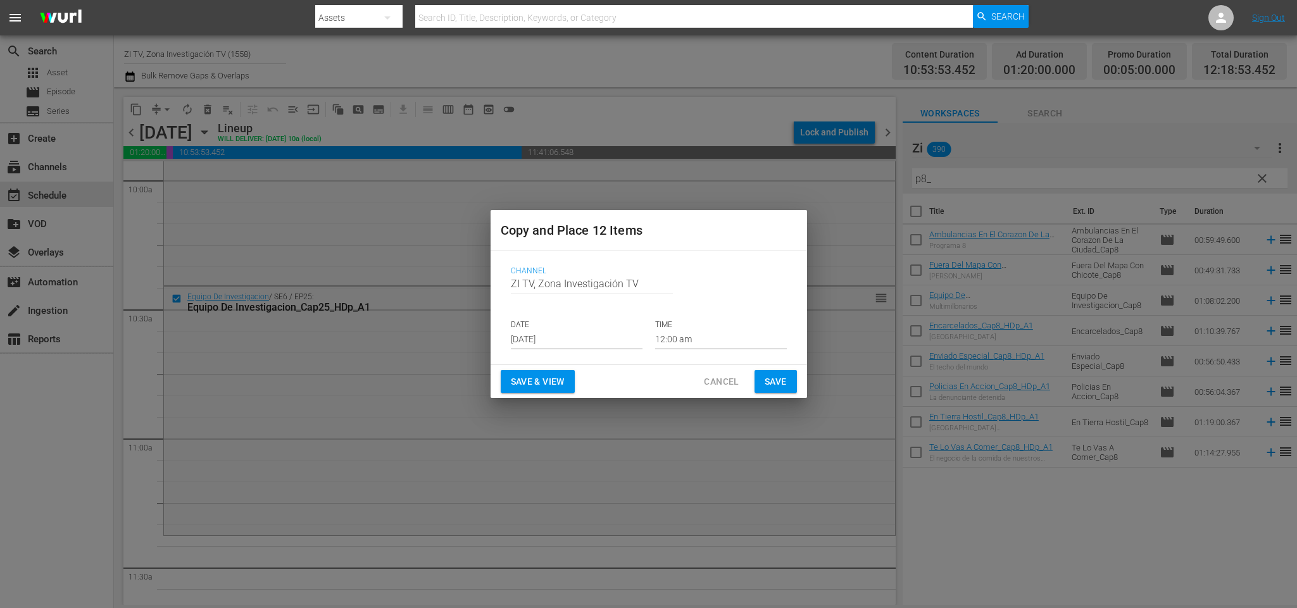
click at [585, 336] on input "[DATE]" at bounding box center [577, 340] width 132 height 19
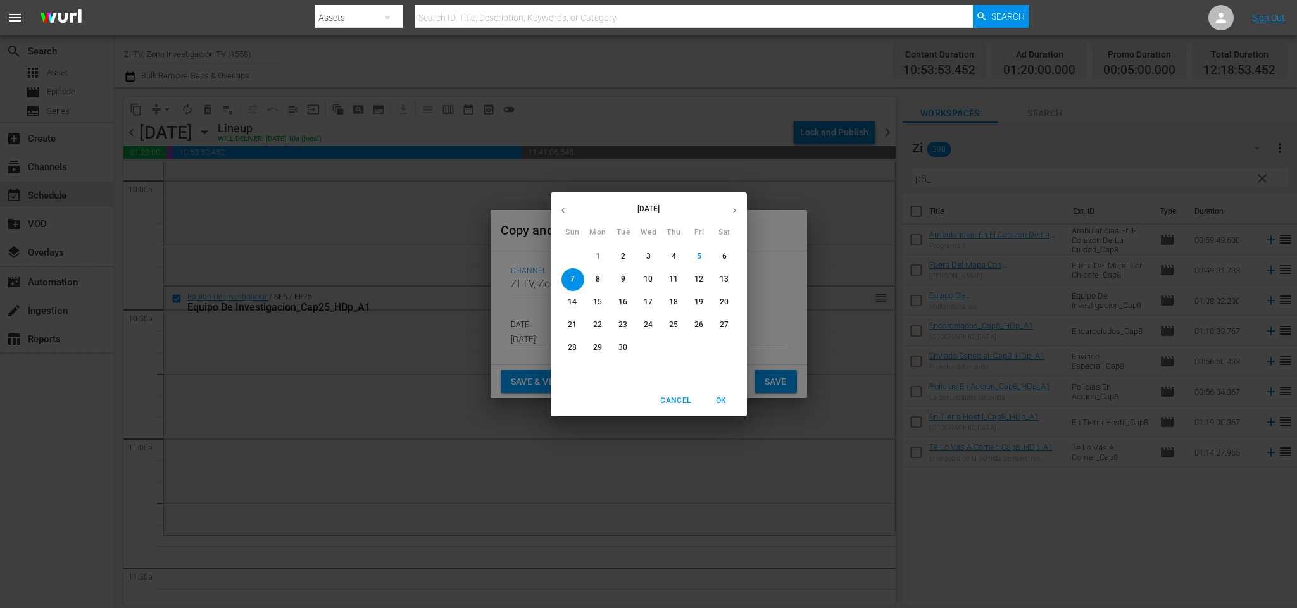
click at [695, 303] on p "19" at bounding box center [699, 302] width 9 height 11
type input "[DATE]"
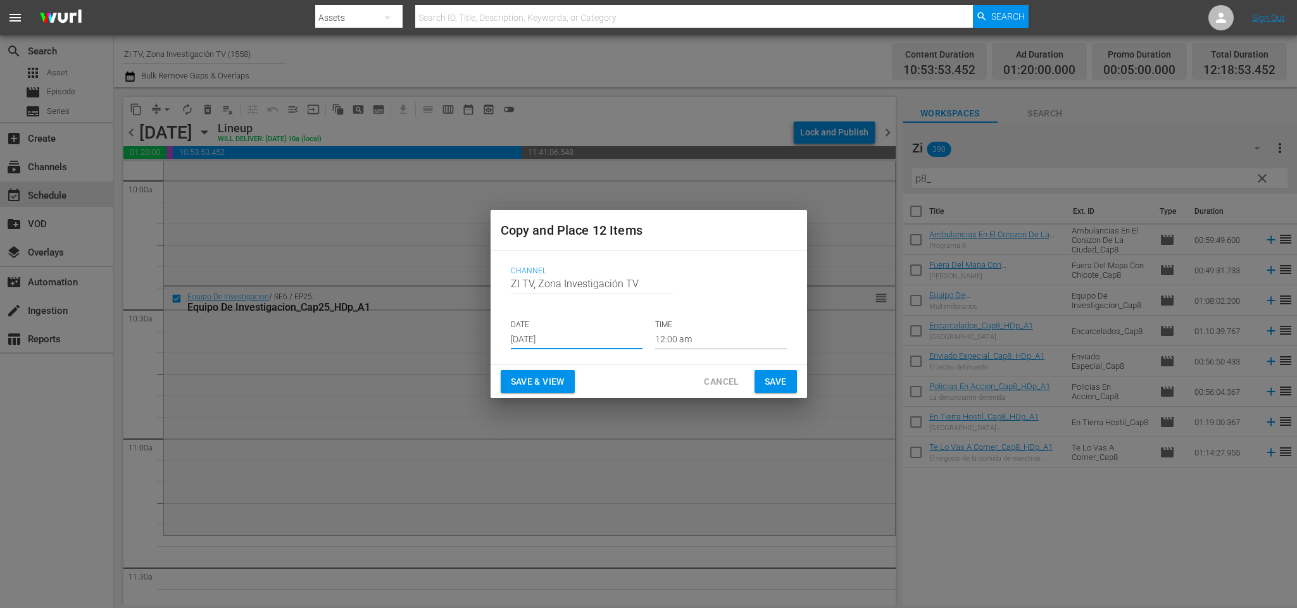
click at [720, 340] on input "12:00 am" at bounding box center [721, 340] width 132 height 19
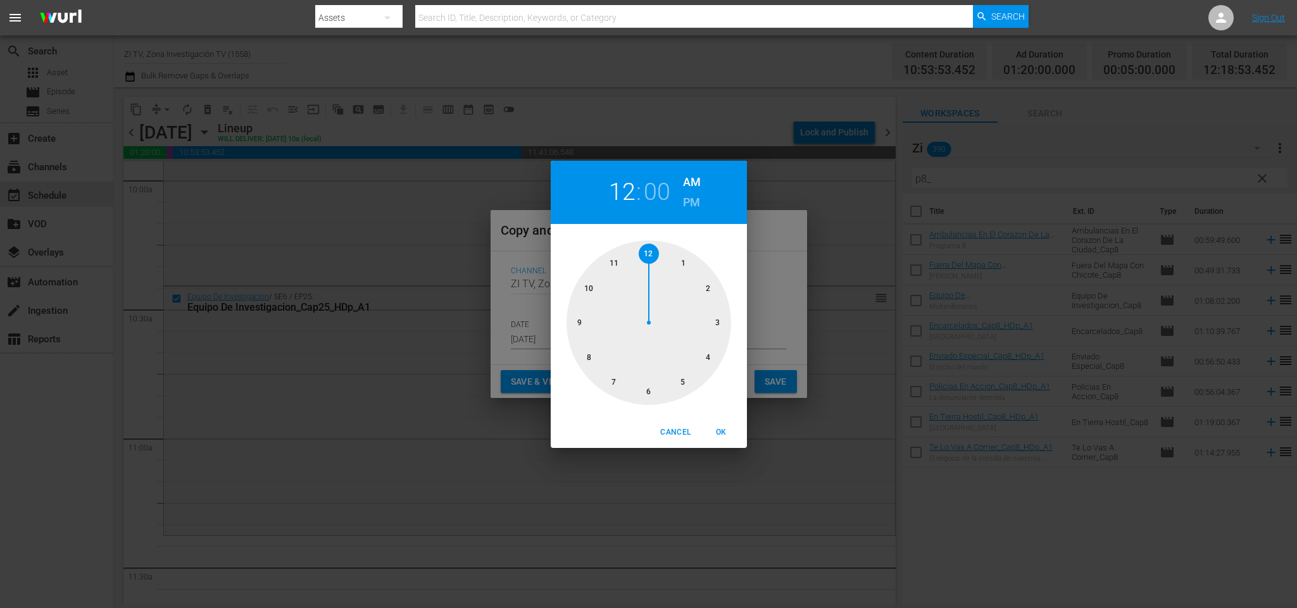
click at [593, 291] on div at bounding box center [649, 323] width 165 height 165
click at [655, 388] on div at bounding box center [649, 323] width 165 height 165
drag, startPoint x: 722, startPoint y: 433, endPoint x: 729, endPoint y: 429, distance: 8.5
click at [728, 430] on span "OK" at bounding box center [722, 432] width 30 height 13
type input "10:30 am"
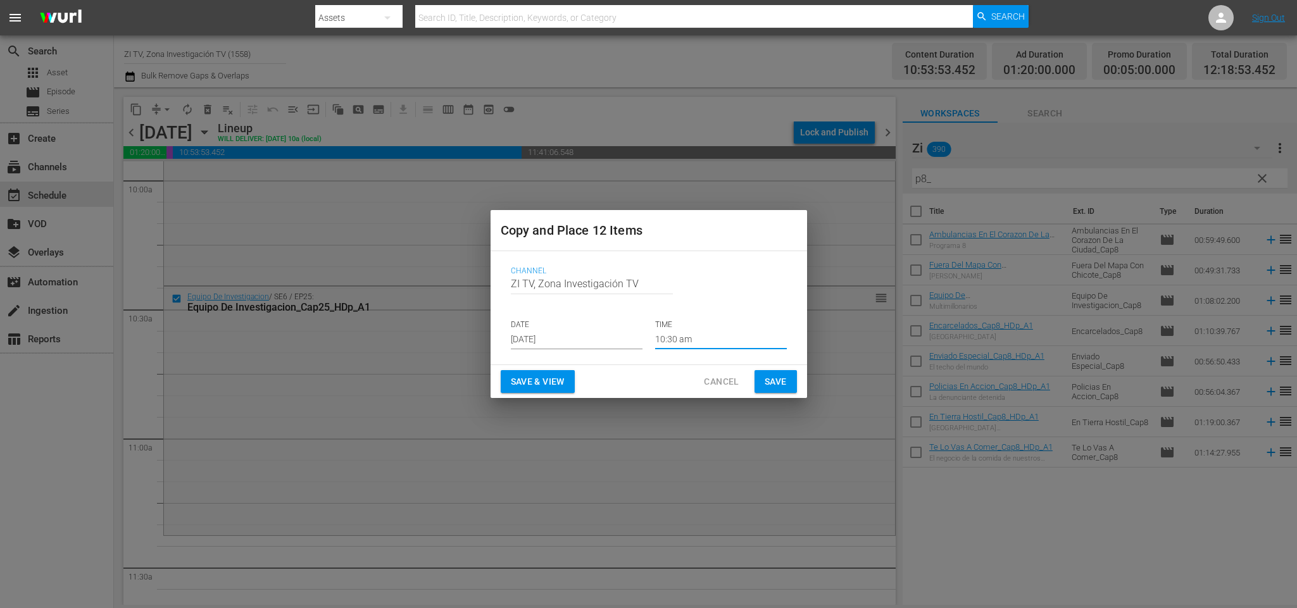
click at [769, 379] on span "Save" at bounding box center [776, 382] width 22 height 16
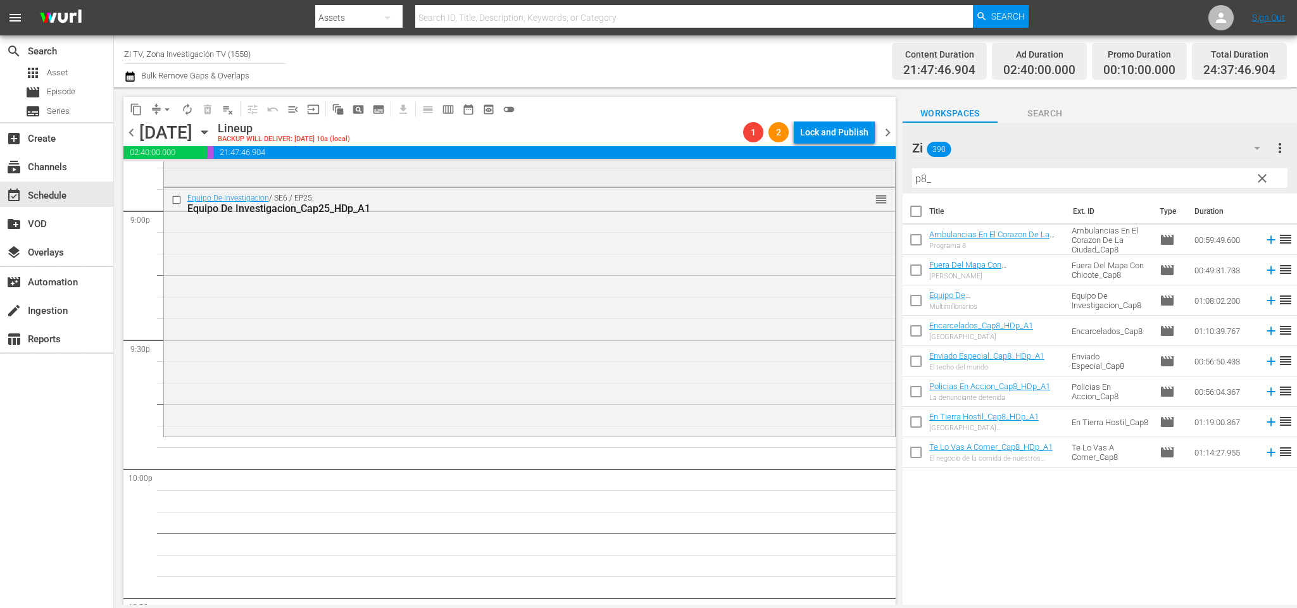
scroll to position [5186, 0]
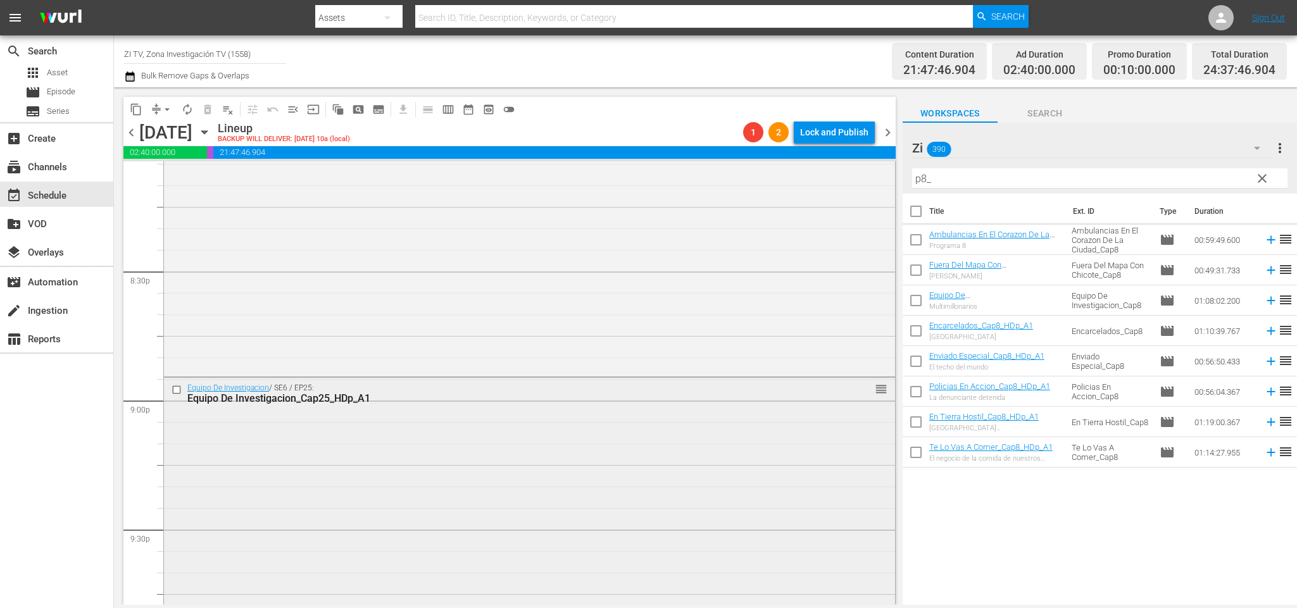
click at [173, 393] on input "checkbox" at bounding box center [178, 390] width 13 height 11
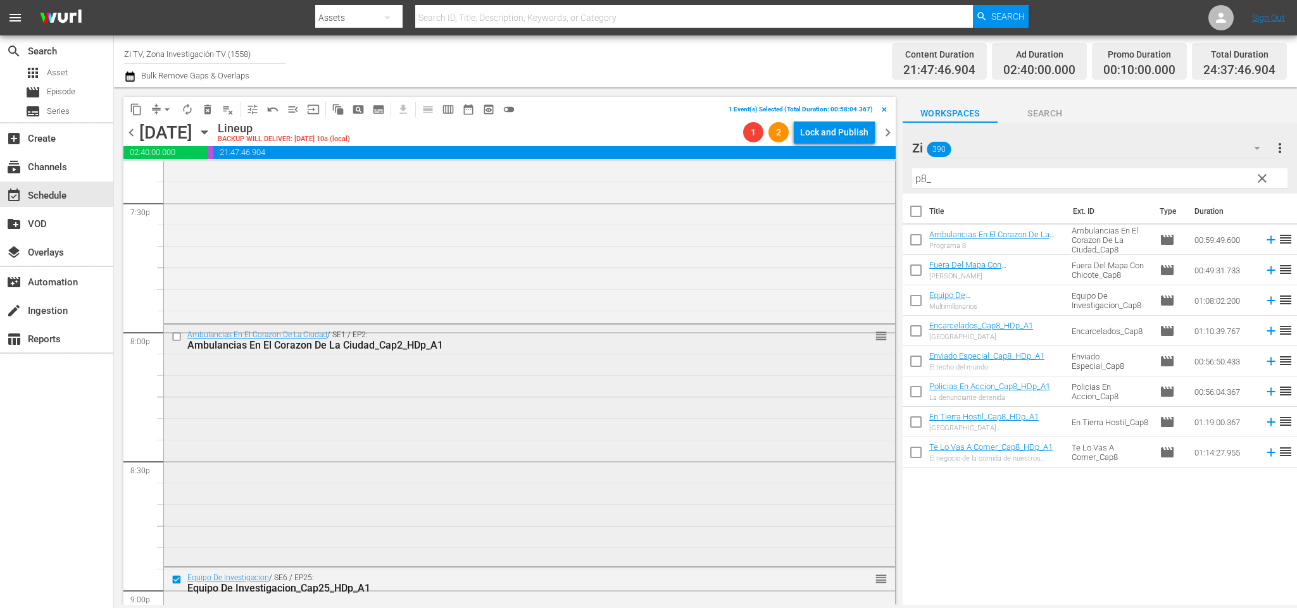
click at [179, 337] on input "checkbox" at bounding box center [178, 336] width 13 height 11
click at [207, 109] on span "delete_forever_outlined" at bounding box center [207, 109] width 13 height 13
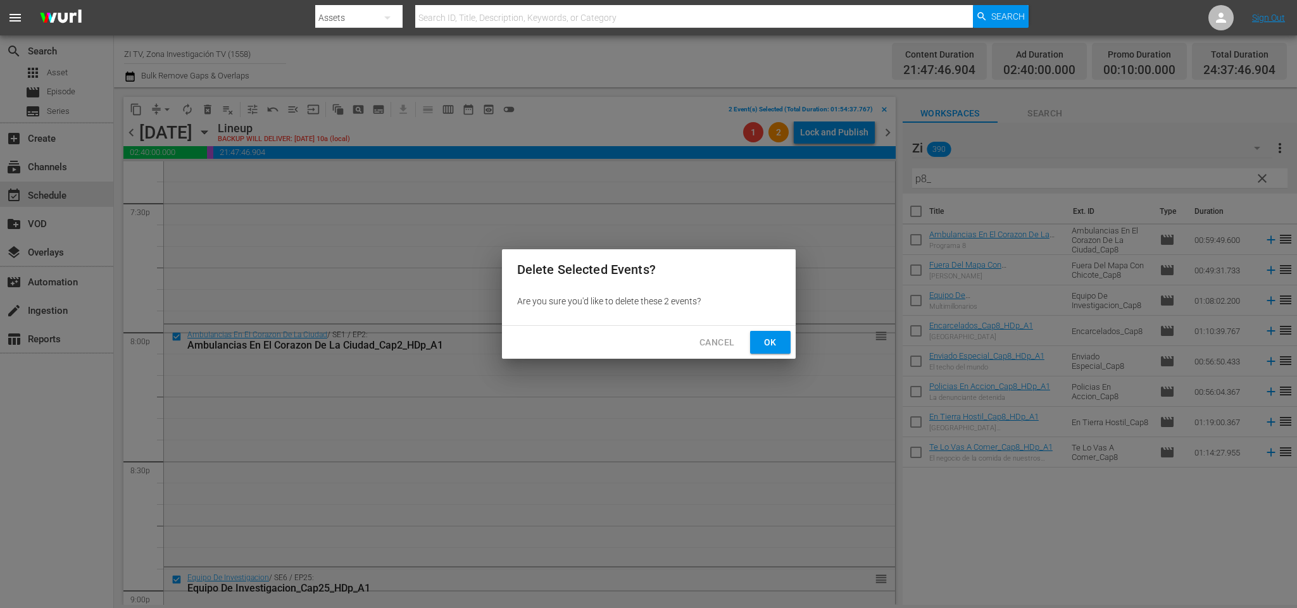
click at [785, 337] on button "Ok" at bounding box center [770, 342] width 41 height 23
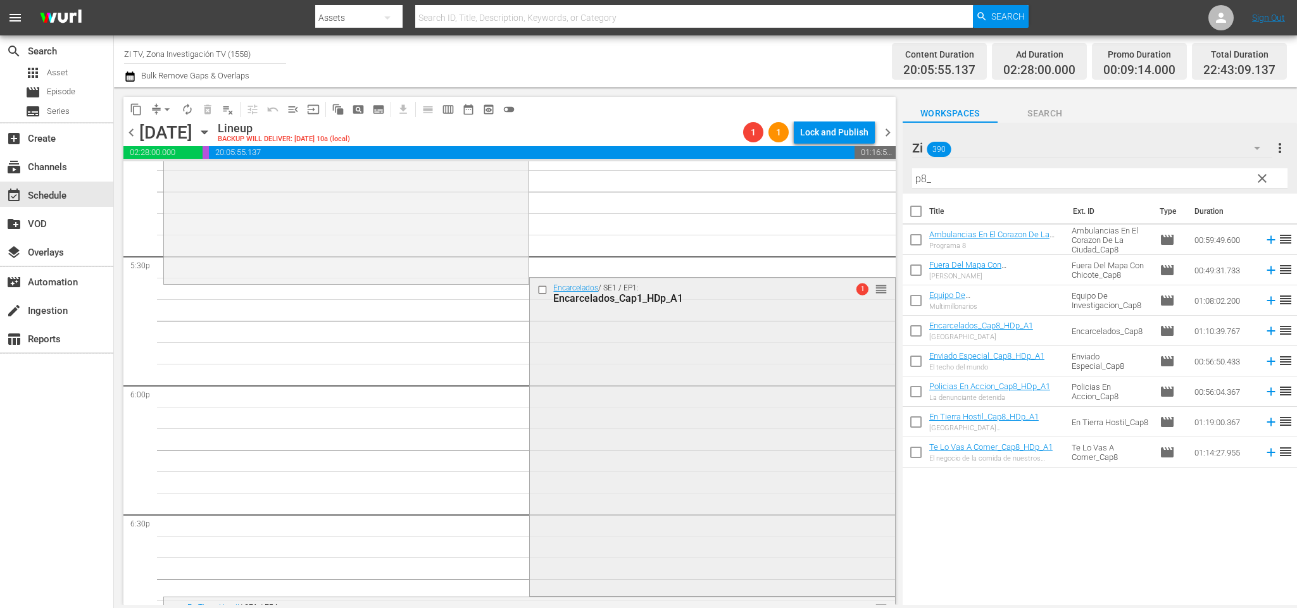
scroll to position [4521, 0]
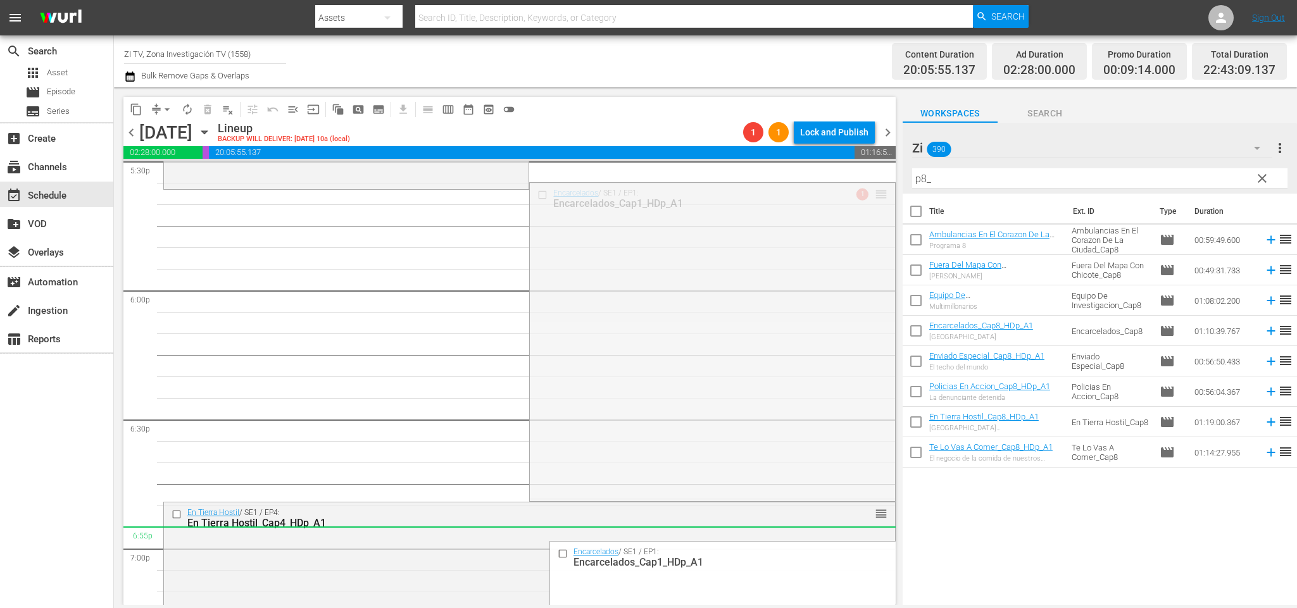
drag, startPoint x: 862, startPoint y: 192, endPoint x: 751, endPoint y: 536, distance: 361.4
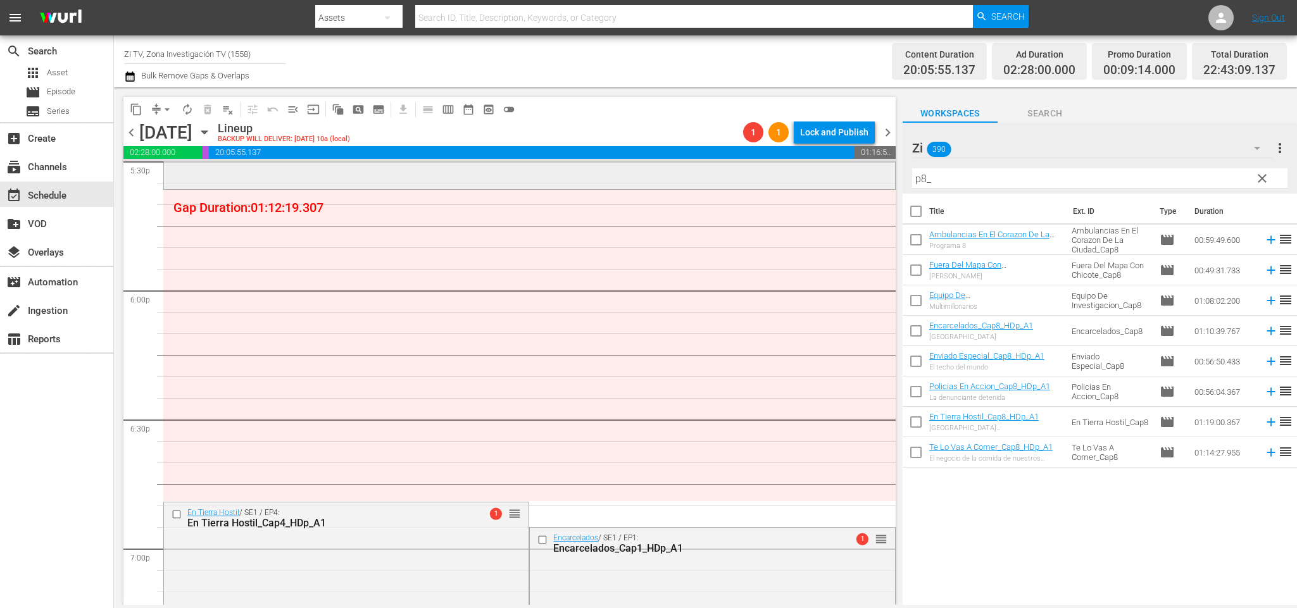
scroll to position [4426, 0]
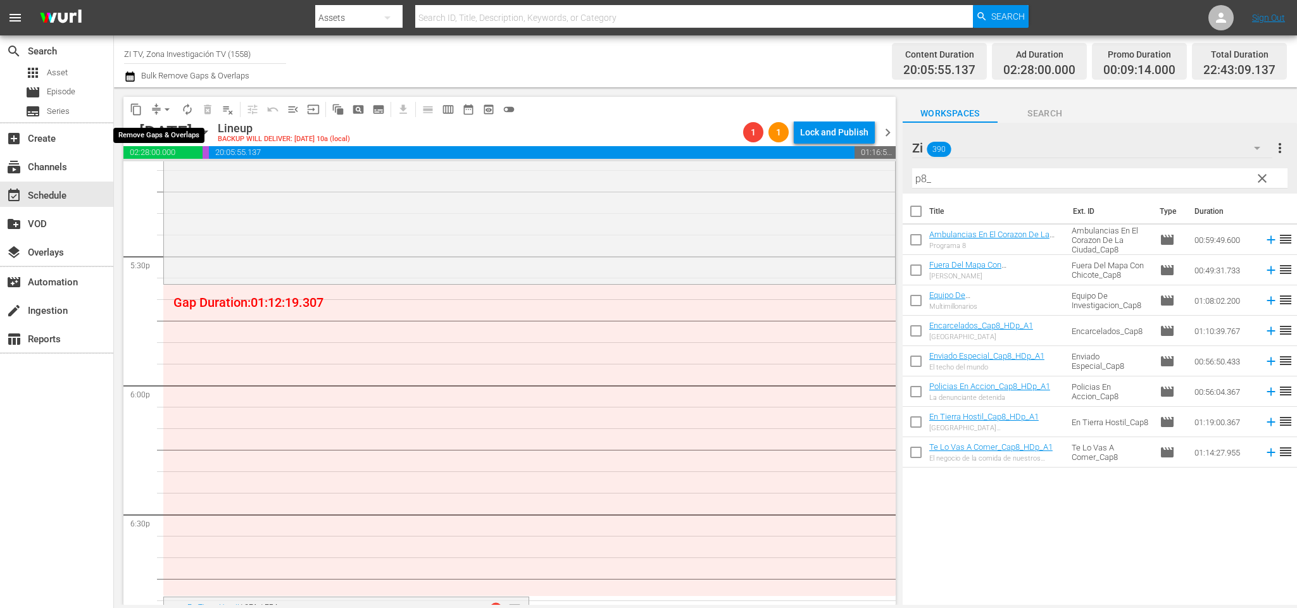
click at [163, 112] on span "arrow_drop_down" at bounding box center [167, 109] width 13 height 13
click at [163, 173] on li "Align to End of Previous Day" at bounding box center [169, 176] width 133 height 21
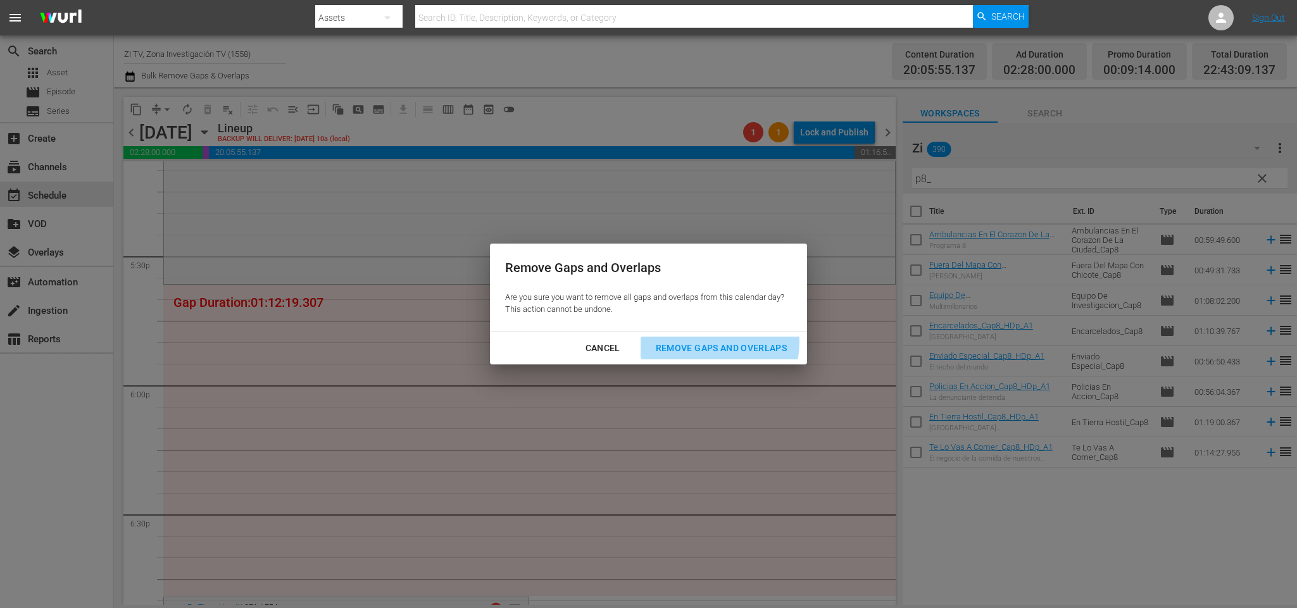
click at [719, 343] on div "Remove Gaps and Overlaps" at bounding box center [721, 349] width 151 height 16
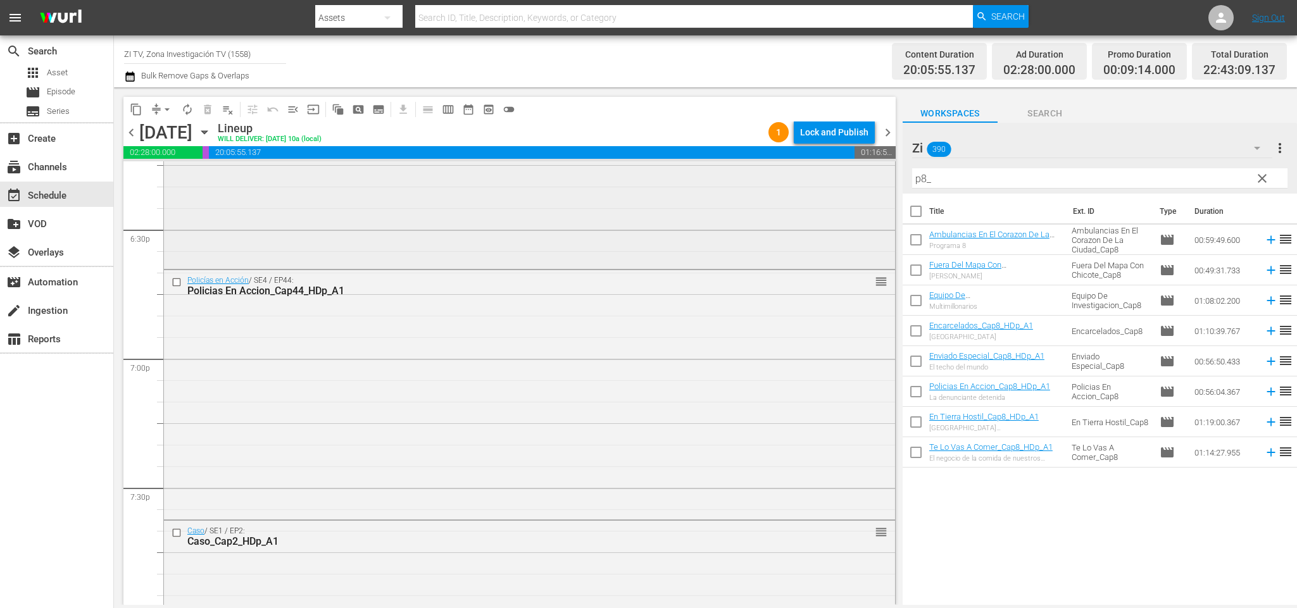
scroll to position [4521, 0]
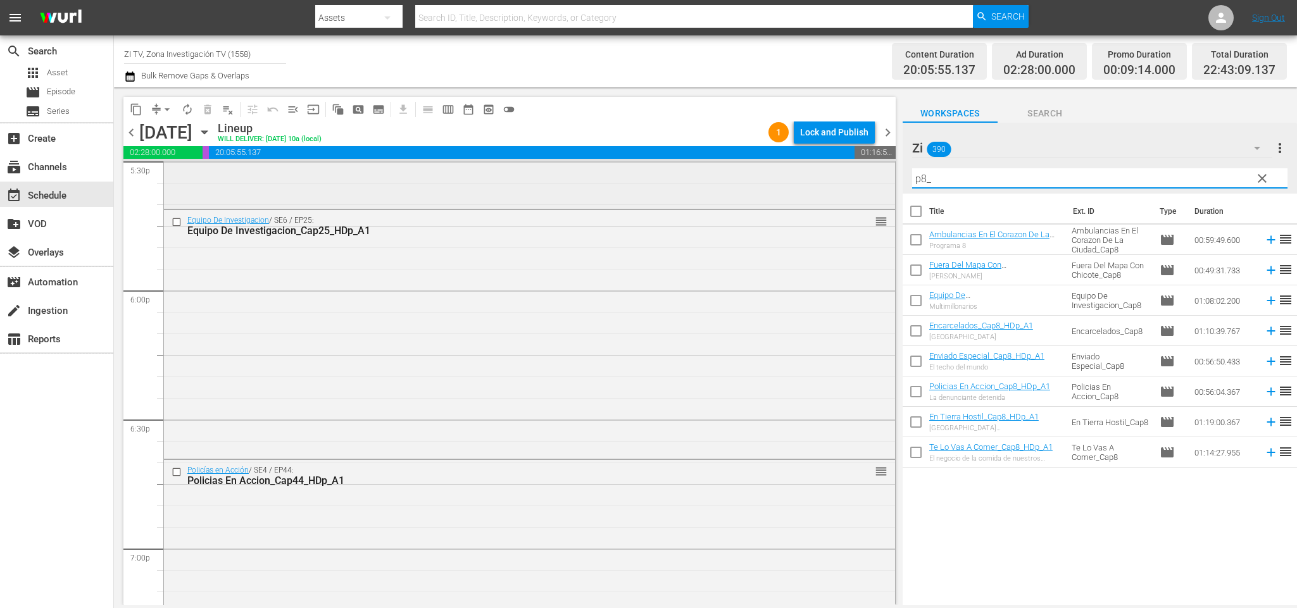
click at [800, 180] on div "content_copy compress arrow_drop_down autorenew_outlined delete_forever_outline…" at bounding box center [705, 346] width 1183 height 518
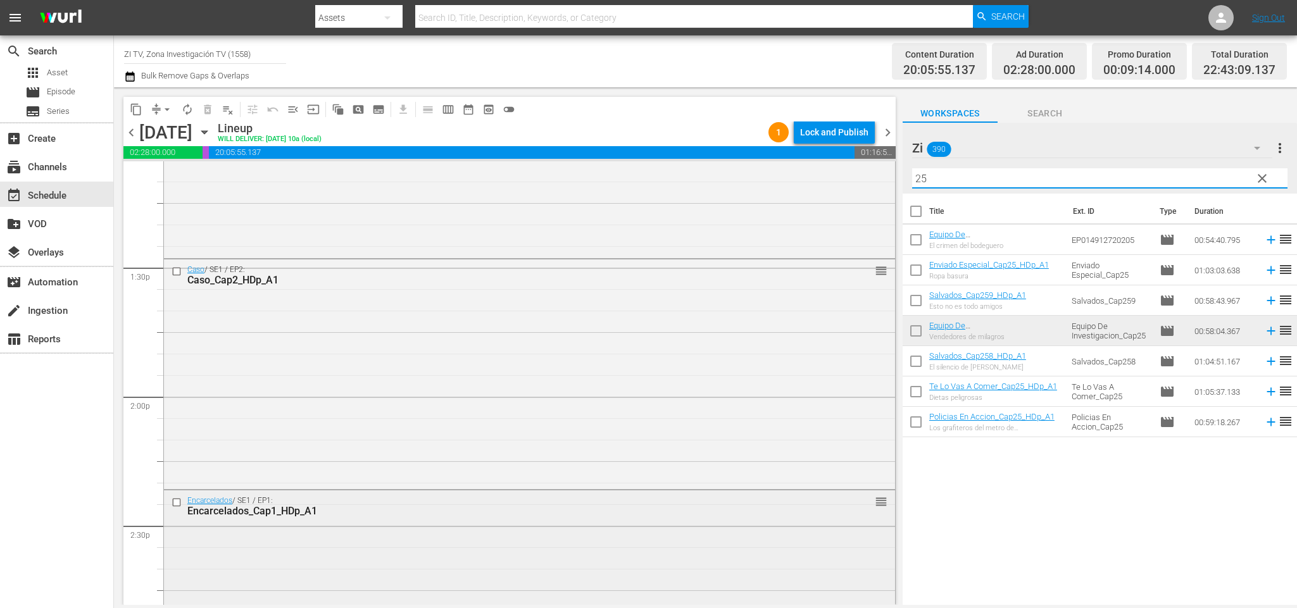
scroll to position [3476, 0]
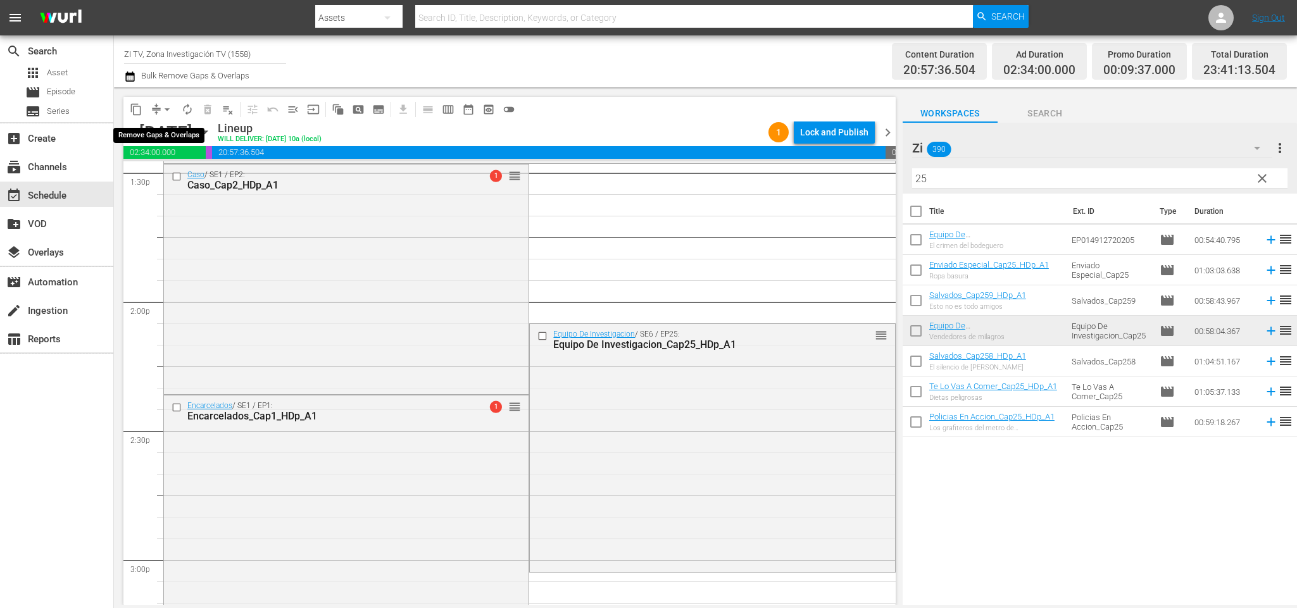
click at [163, 108] on span "arrow_drop_down" at bounding box center [167, 109] width 13 height 13
click at [192, 177] on li "Align to End of Previous Day" at bounding box center [169, 176] width 133 height 21
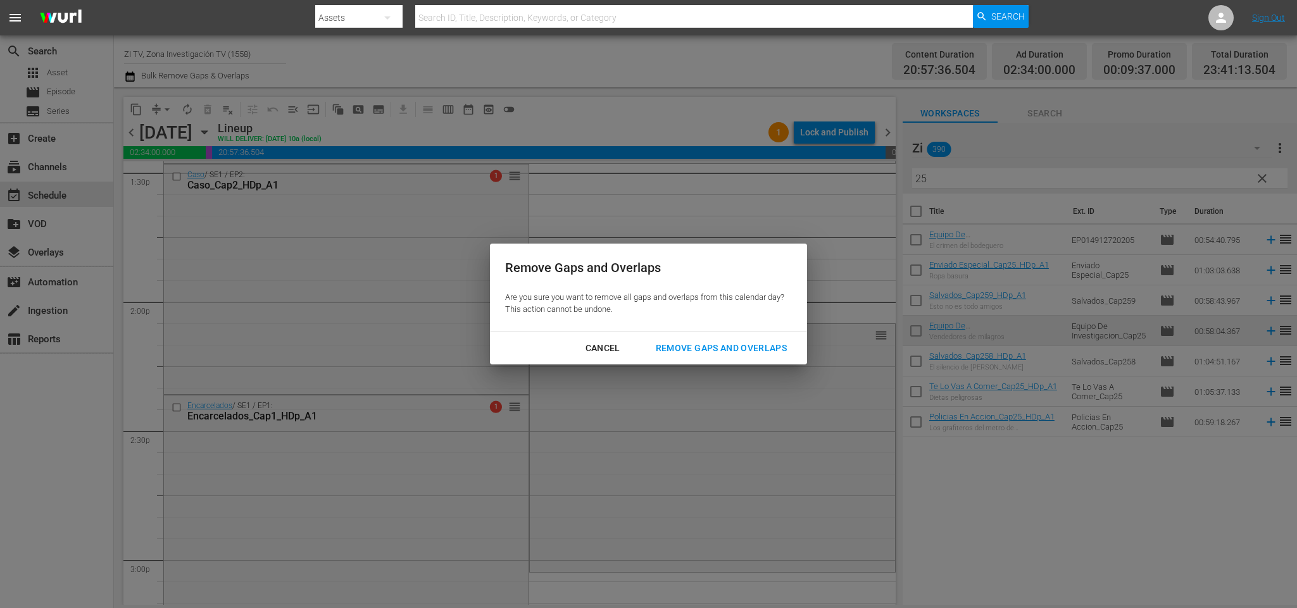
click at [752, 343] on div "Remove Gaps and Overlaps" at bounding box center [721, 349] width 151 height 16
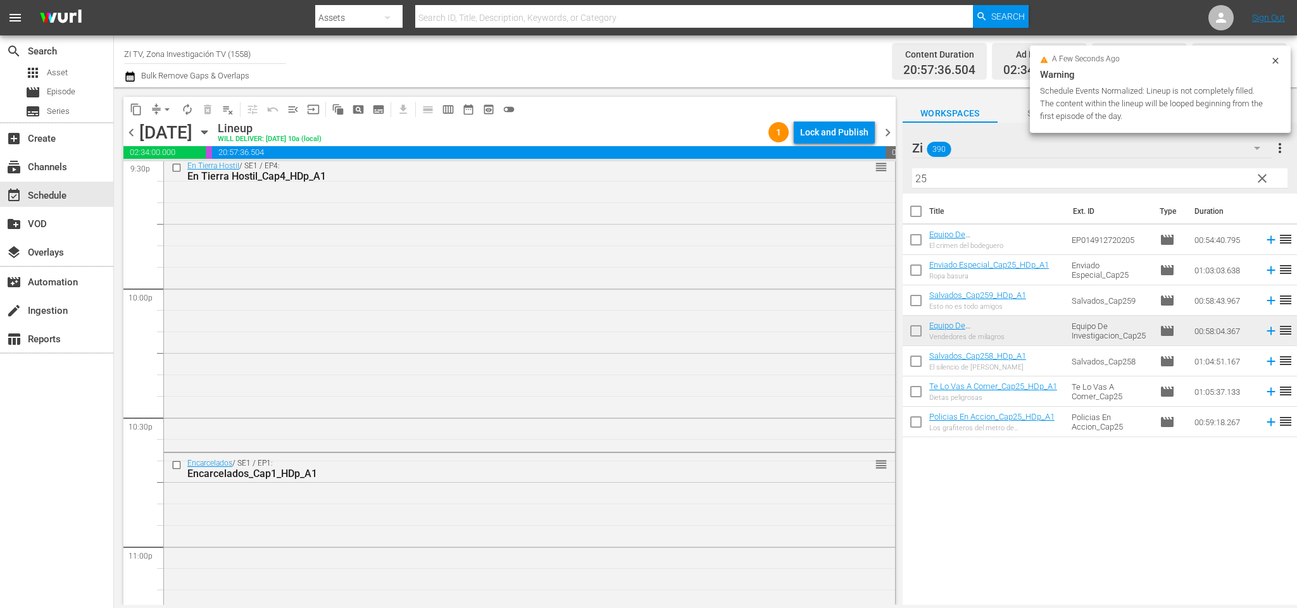
scroll to position [5756, 0]
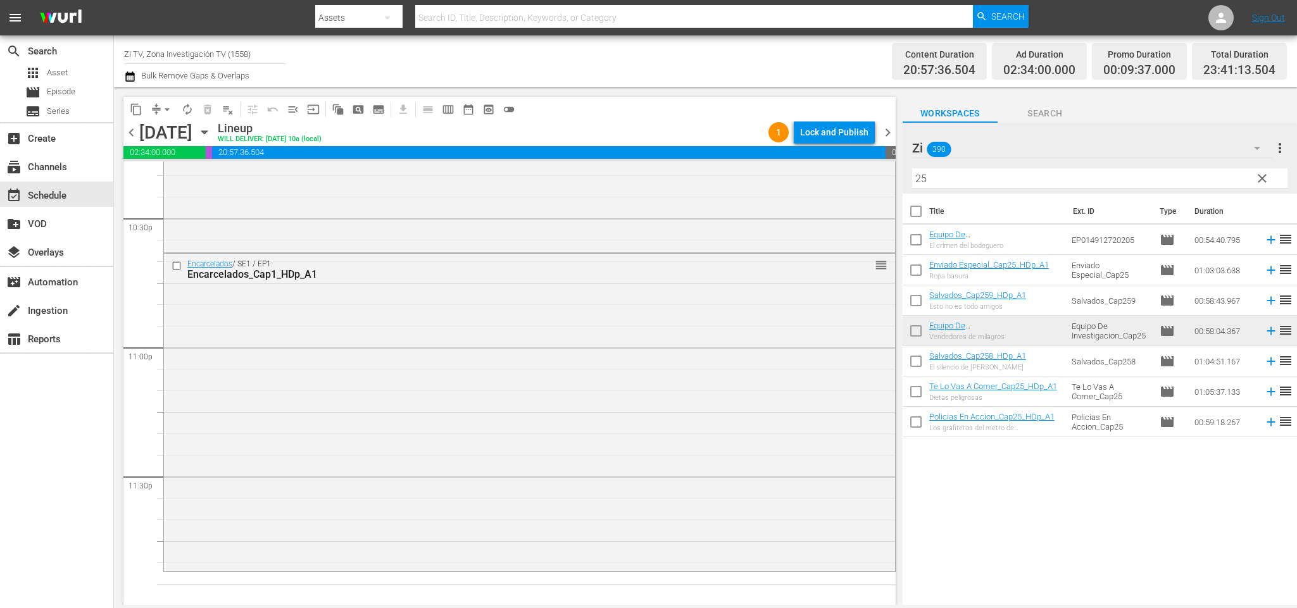
drag, startPoint x: 874, startPoint y: 173, endPoint x: 838, endPoint y: 137, distance: 50.6
click at [855, 162] on div "content_copy compress arrow_drop_down autorenew_outlined delete_forever_outline…" at bounding box center [705, 346] width 1183 height 518
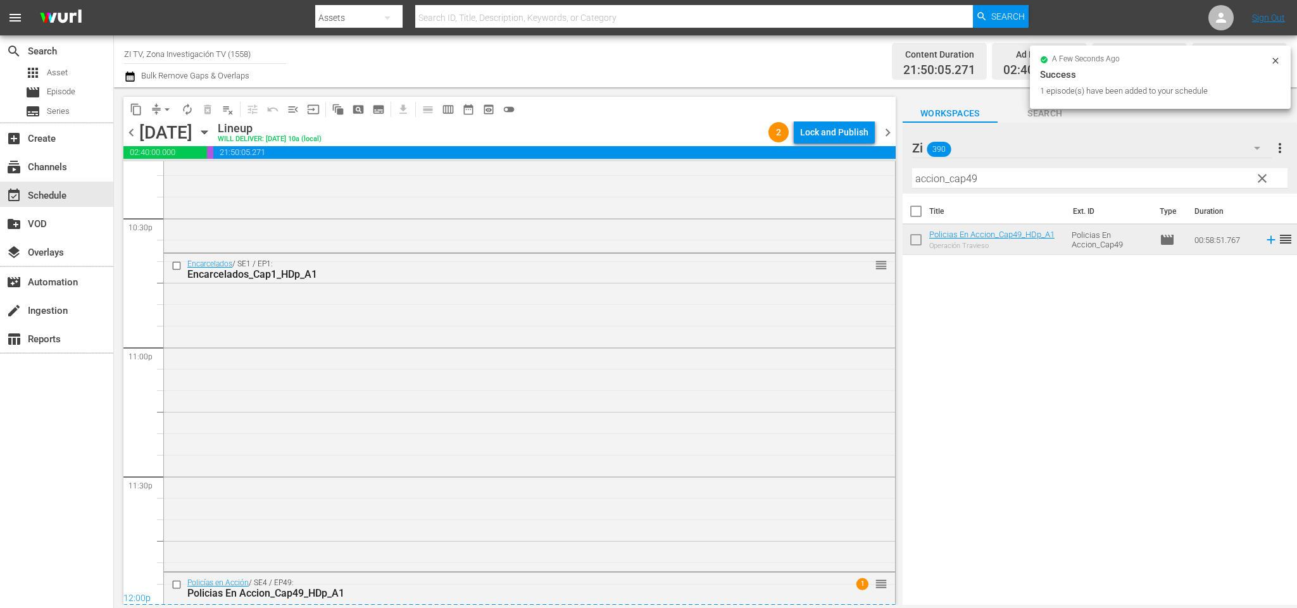
click at [889, 133] on span "chevron_right" at bounding box center [888, 133] width 16 height 16
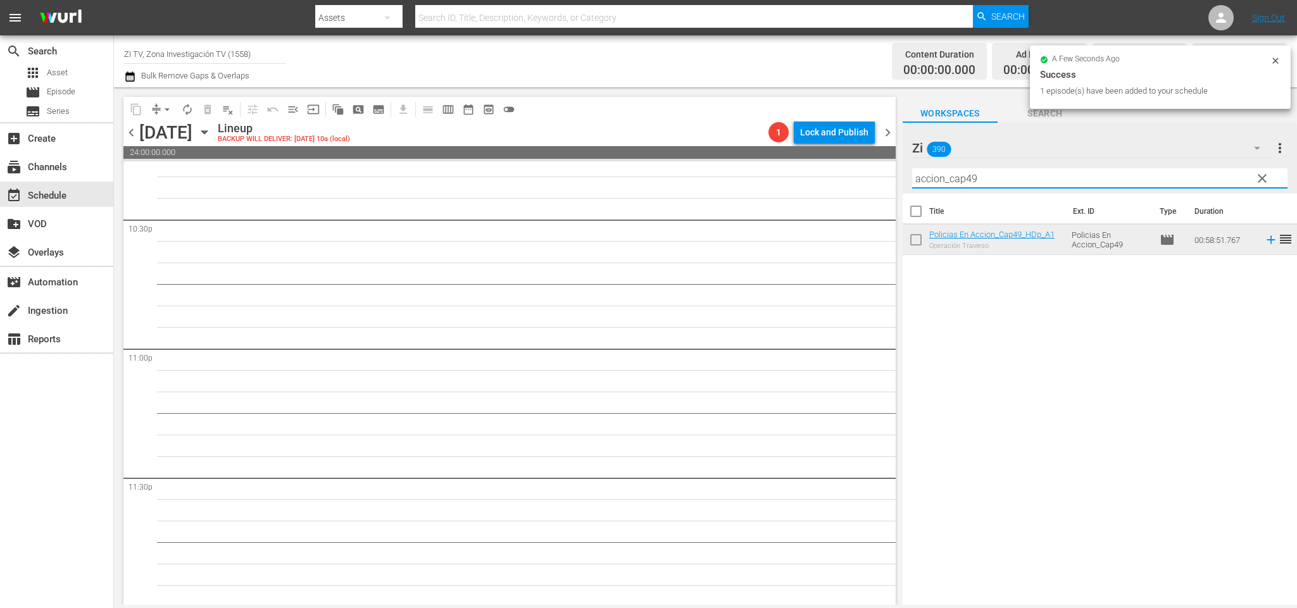
scroll to position [5756, 0]
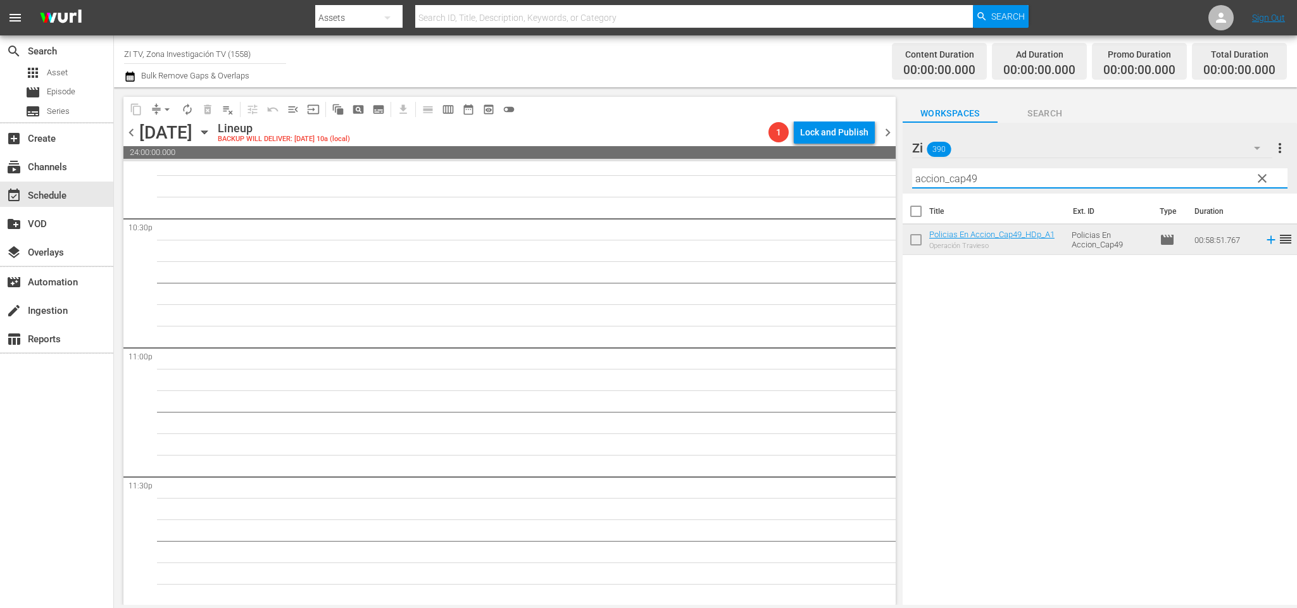
drag, startPoint x: 995, startPoint y: 177, endPoint x: 969, endPoint y: 175, distance: 26.7
click at [969, 175] on input "accion_cap49" at bounding box center [1099, 178] width 375 height 20
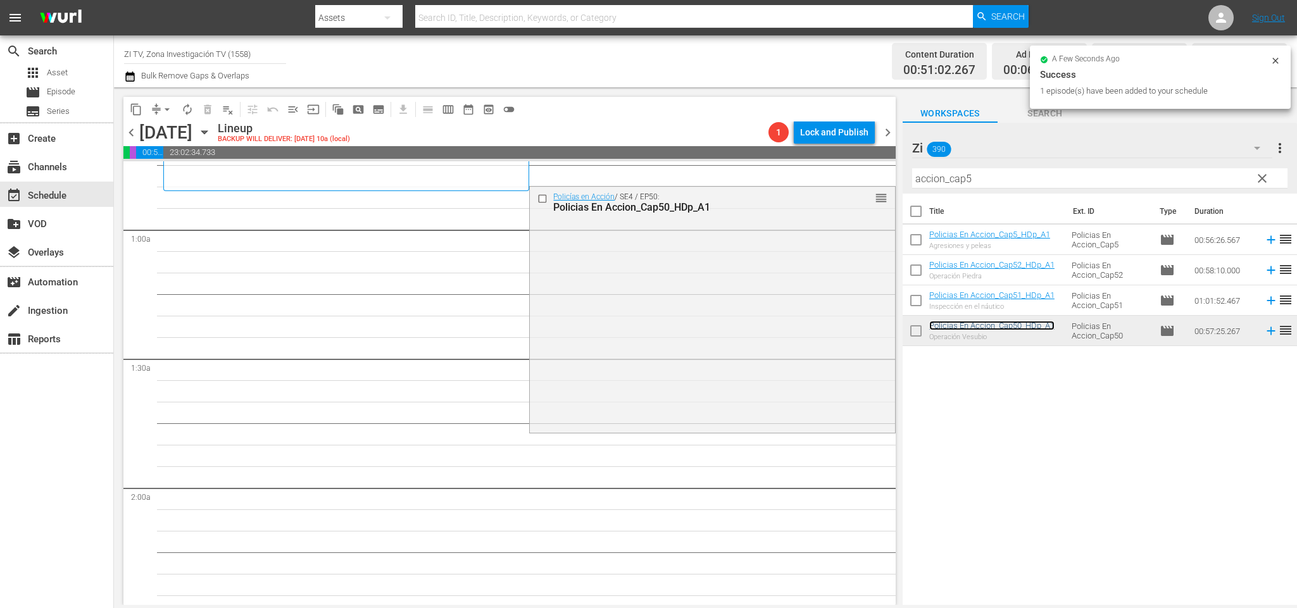
scroll to position [285, 0]
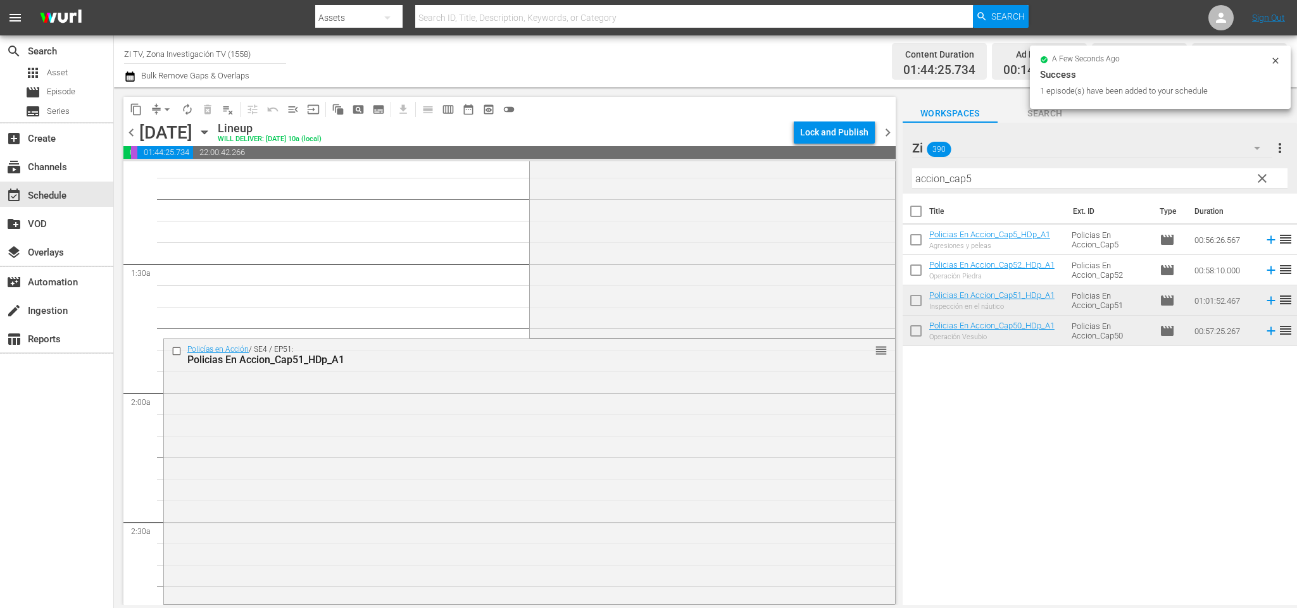
click at [888, 131] on span "chevron_right" at bounding box center [888, 133] width 16 height 16
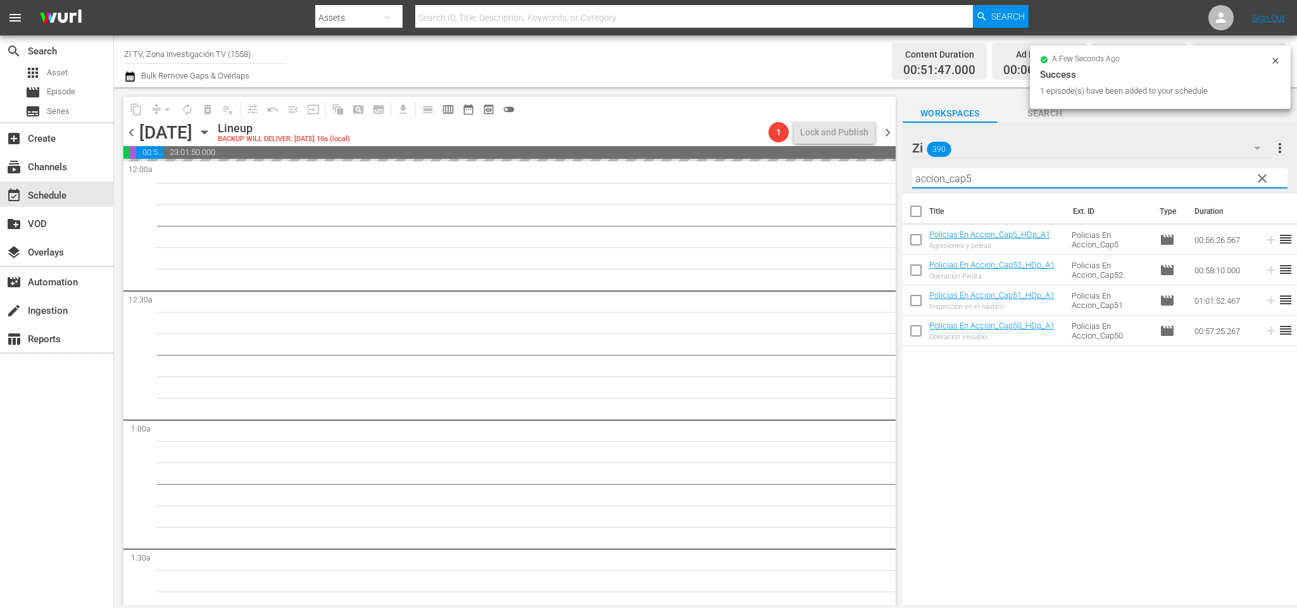
click at [969, 179] on input "accion_cap5" at bounding box center [1099, 178] width 375 height 20
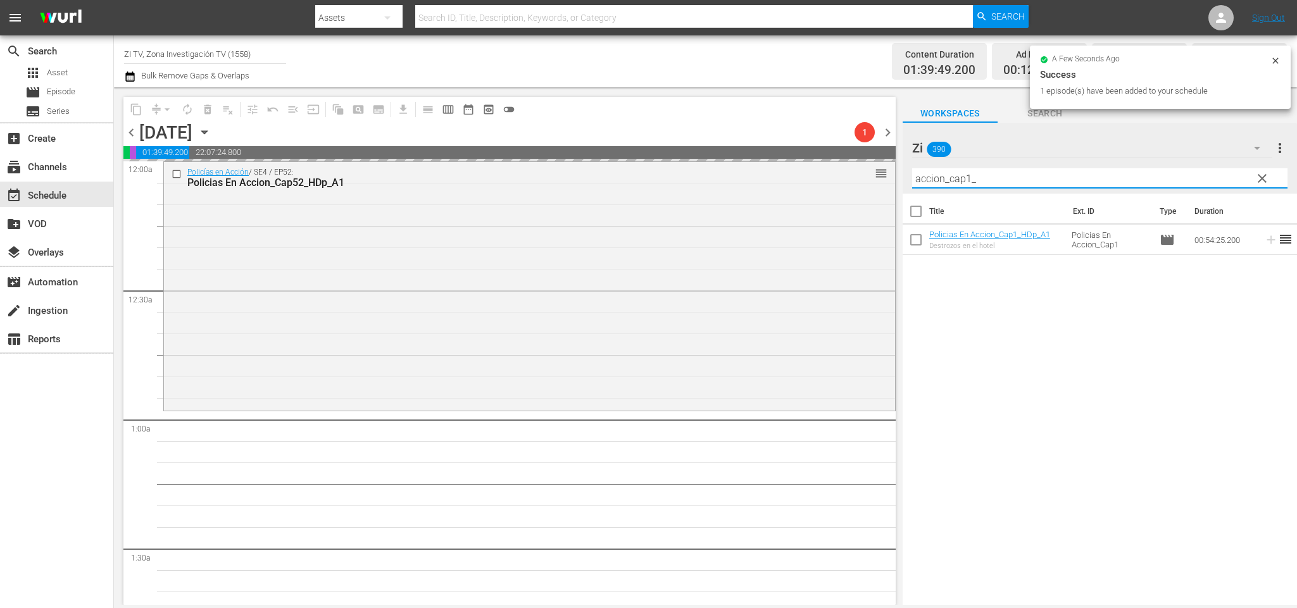
click at [969, 179] on input "accion_cap1_" at bounding box center [1099, 178] width 375 height 20
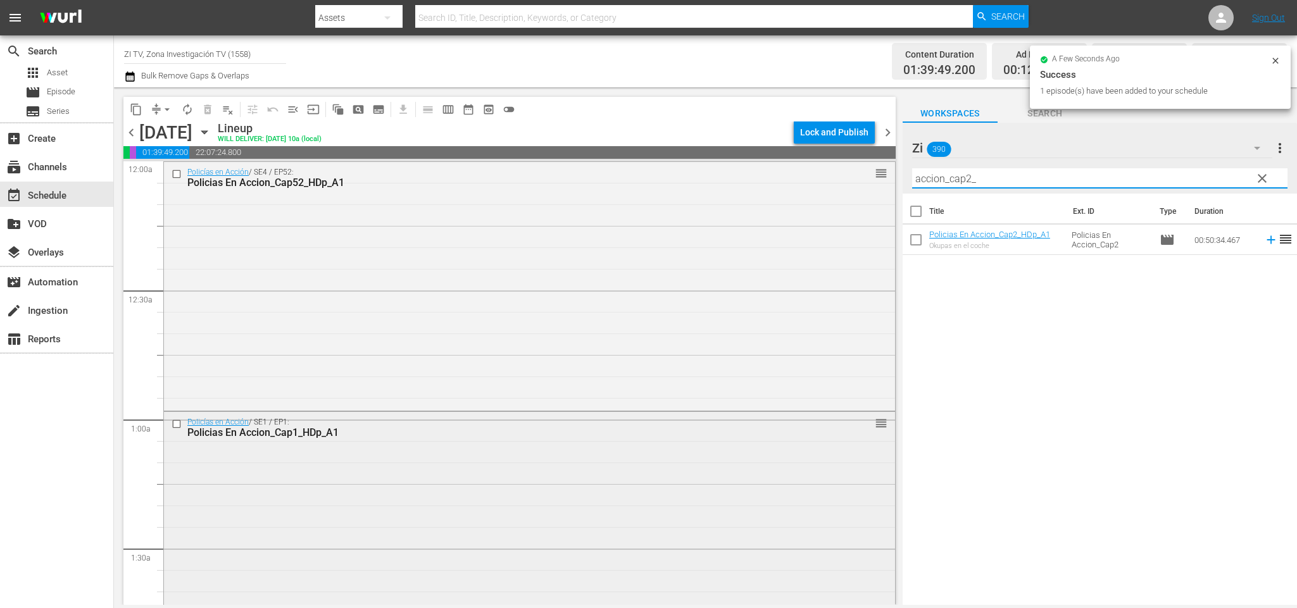
scroll to position [285, 0]
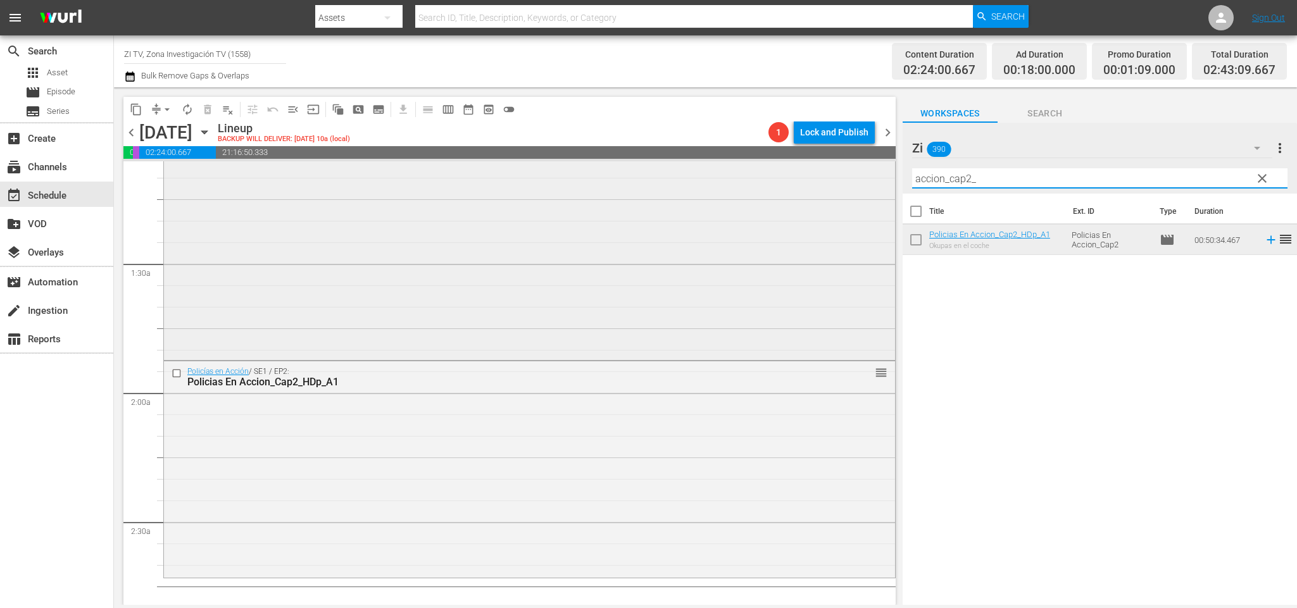
click at [876, 161] on div "content_copy compress arrow_drop_down autorenew_outlined delete_forever_outline…" at bounding box center [705, 346] width 1183 height 518
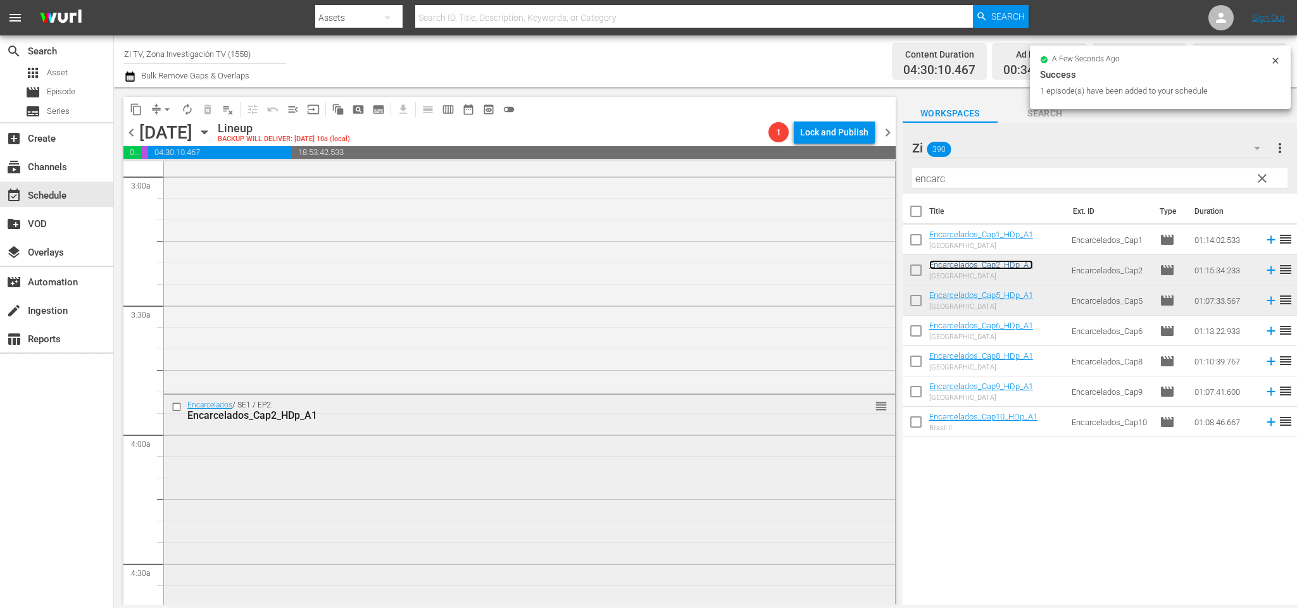
scroll to position [950, 0]
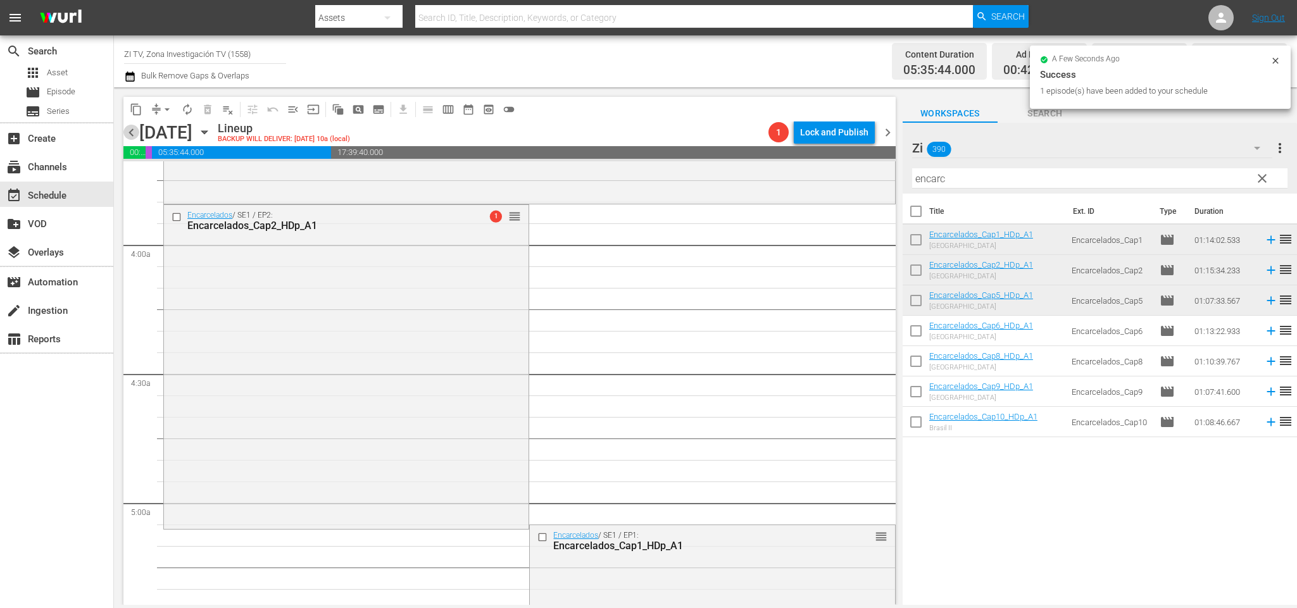
click at [135, 126] on span "chevron_left" at bounding box center [131, 133] width 16 height 16
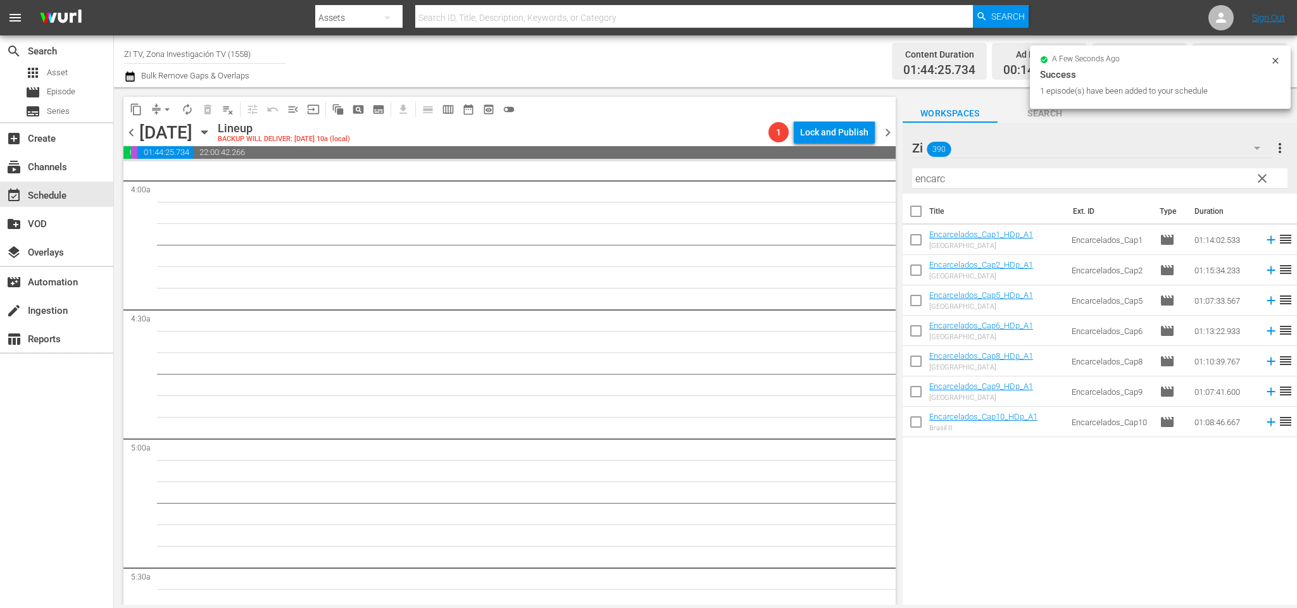
click at [629, 608] on body "menu Search By Assets Search ID, Title, Description, Keywords, or Category Sear…" at bounding box center [648, 304] width 1297 height 608
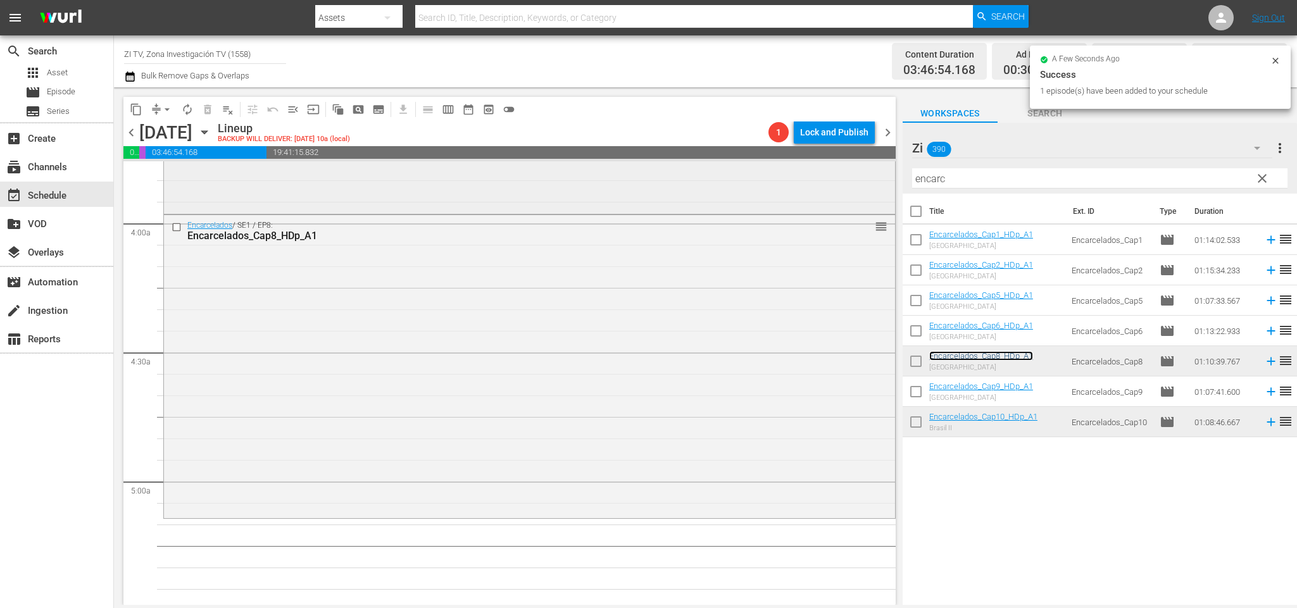
scroll to position [1066, 0]
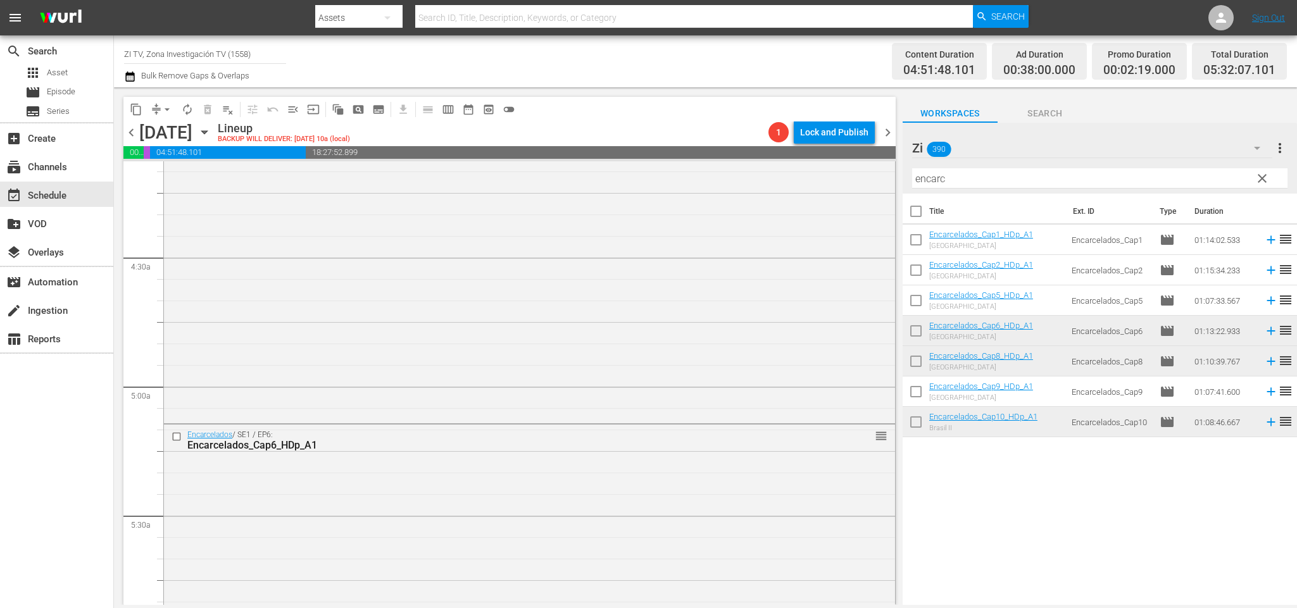
drag, startPoint x: 973, startPoint y: 179, endPoint x: 686, endPoint y: 111, distance: 295.3
click at [690, 93] on div "content_copy compress arrow_drop_down autorenew_outlined delete_forever_outline…" at bounding box center [705, 346] width 1183 height 518
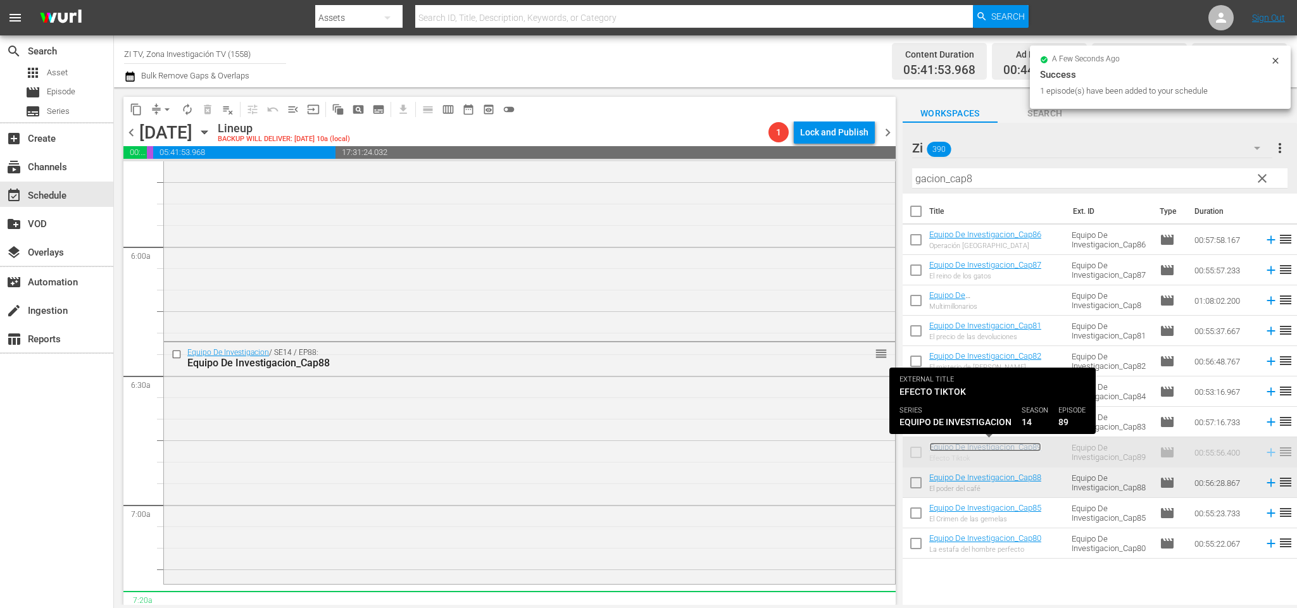
scroll to position [1482, 0]
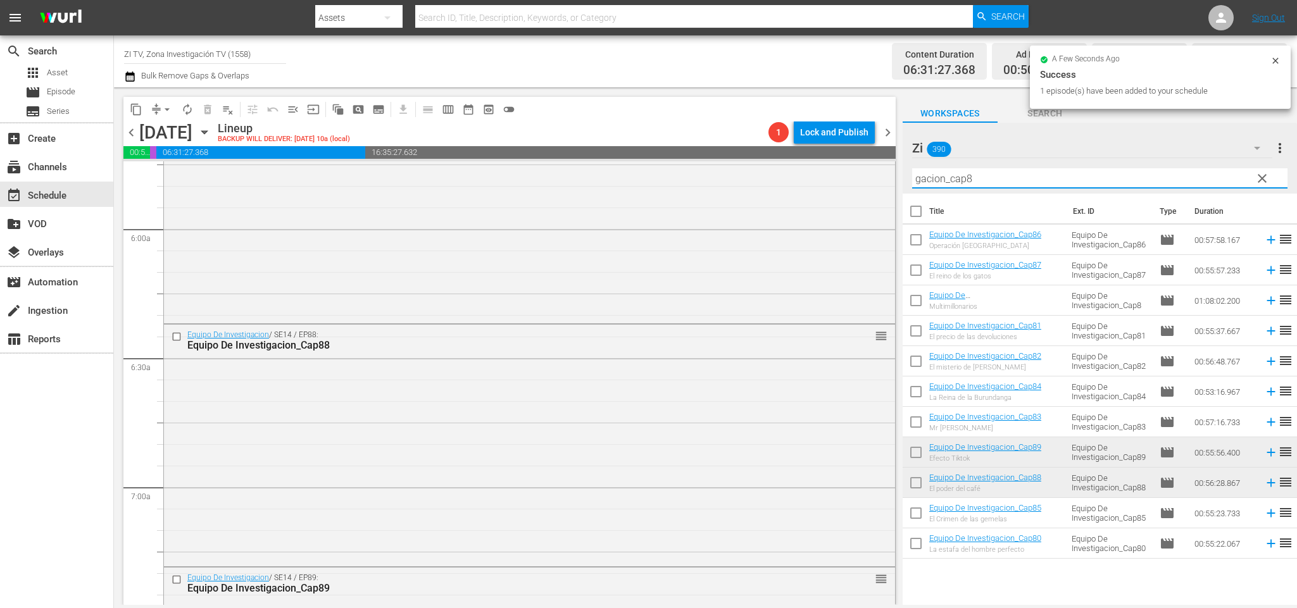
drag, startPoint x: 986, startPoint y: 179, endPoint x: 969, endPoint y: 175, distance: 16.9
click at [969, 175] on input "gacion_cap8" at bounding box center [1099, 178] width 375 height 20
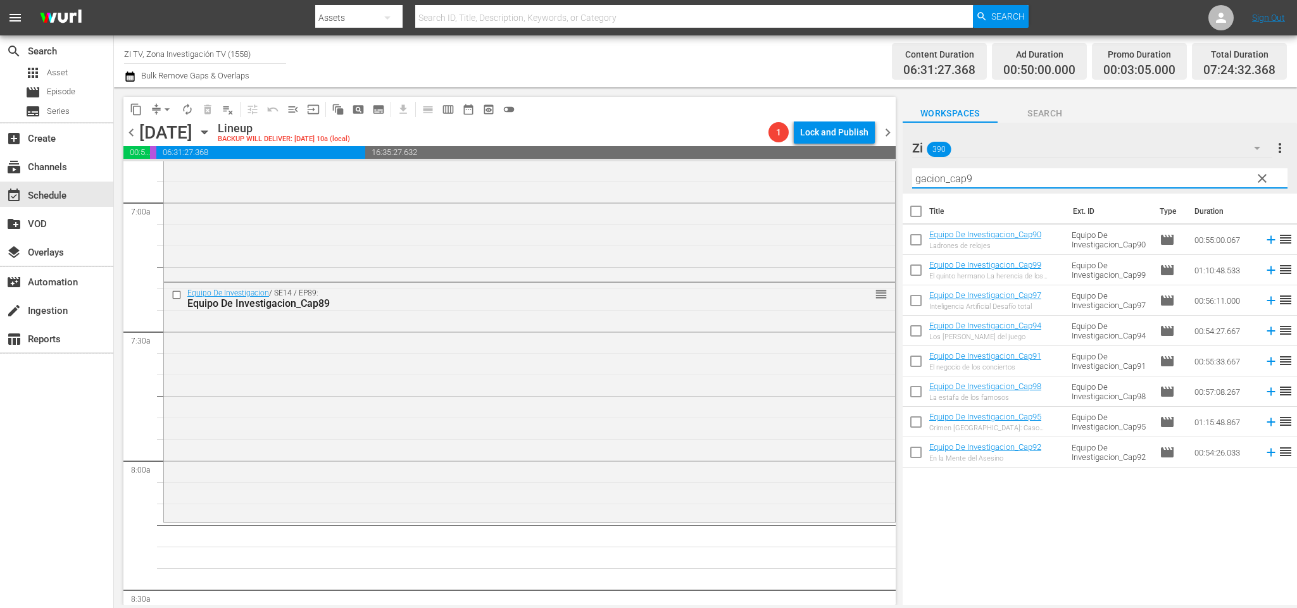
scroll to position [1862, 0]
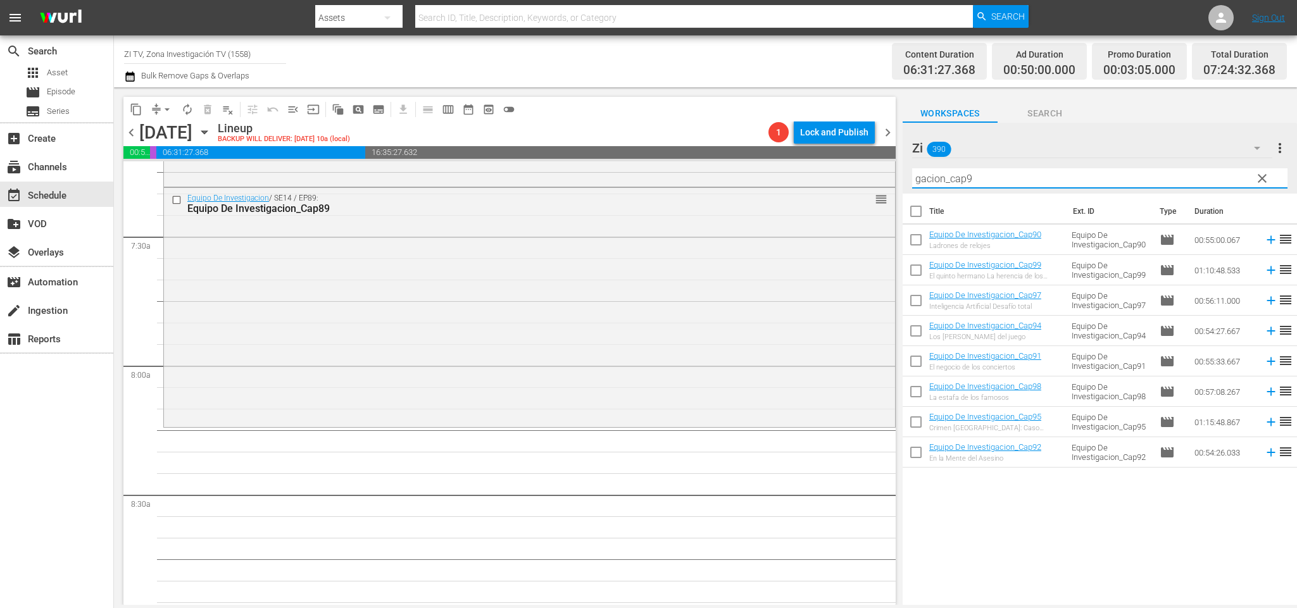
type input "gacion_cap9"
click at [1041, 515] on div "Title Ext. ID Type Duration Equipo De Investigacion_Cap90 Ladrones de relojes E…" at bounding box center [1100, 400] width 394 height 413
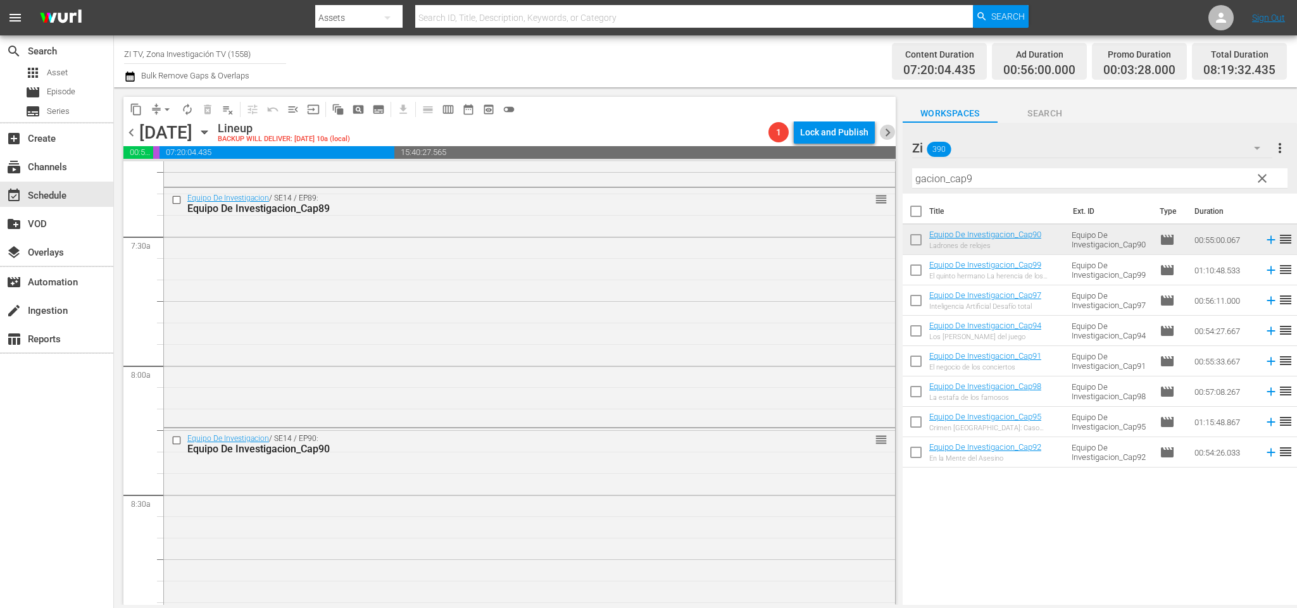
click at [887, 134] on span "chevron_right" at bounding box center [888, 133] width 16 height 16
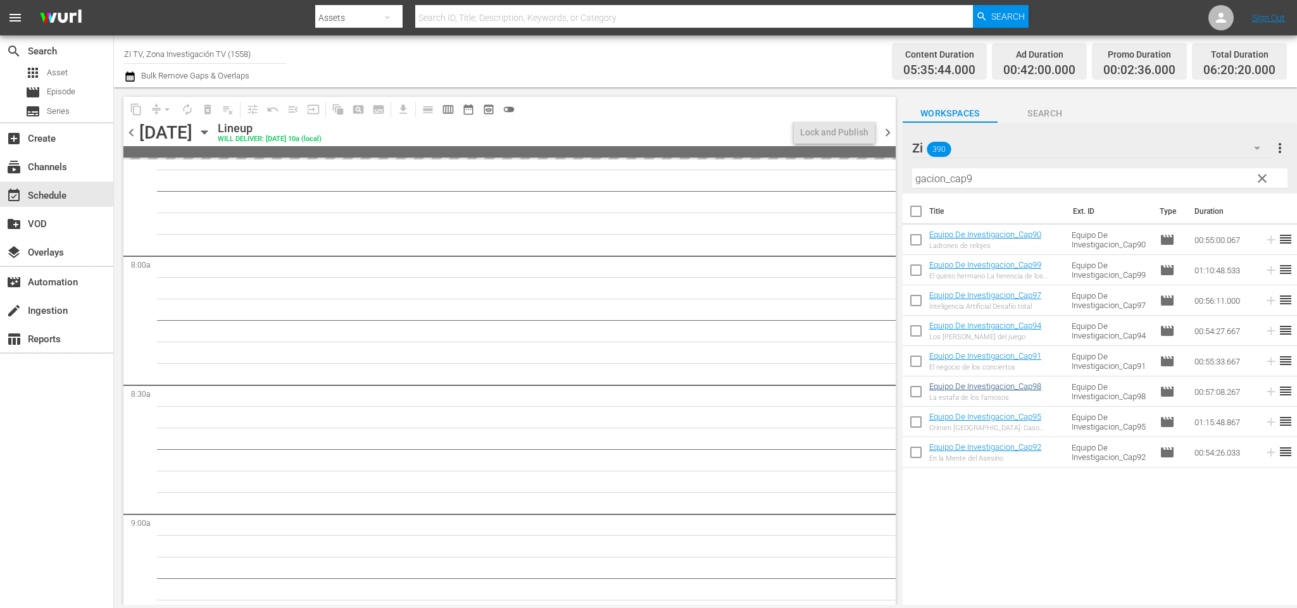
scroll to position [1884, 0]
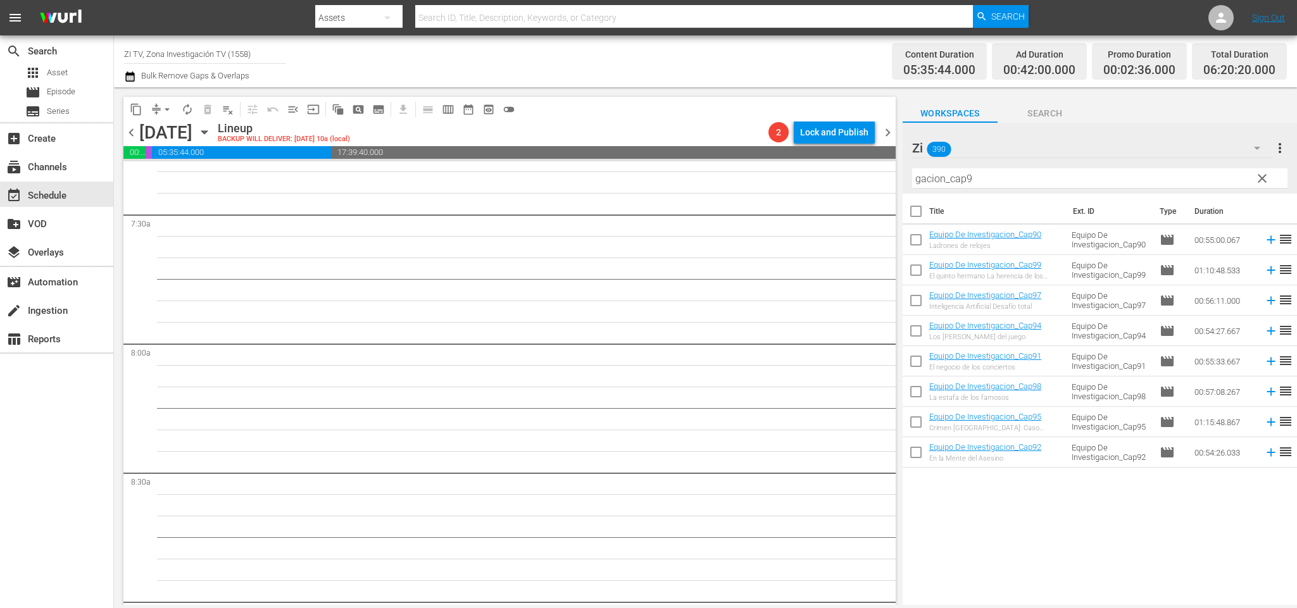
click at [919, 363] on input "checkbox" at bounding box center [916, 364] width 27 height 27
checkbox input "true"
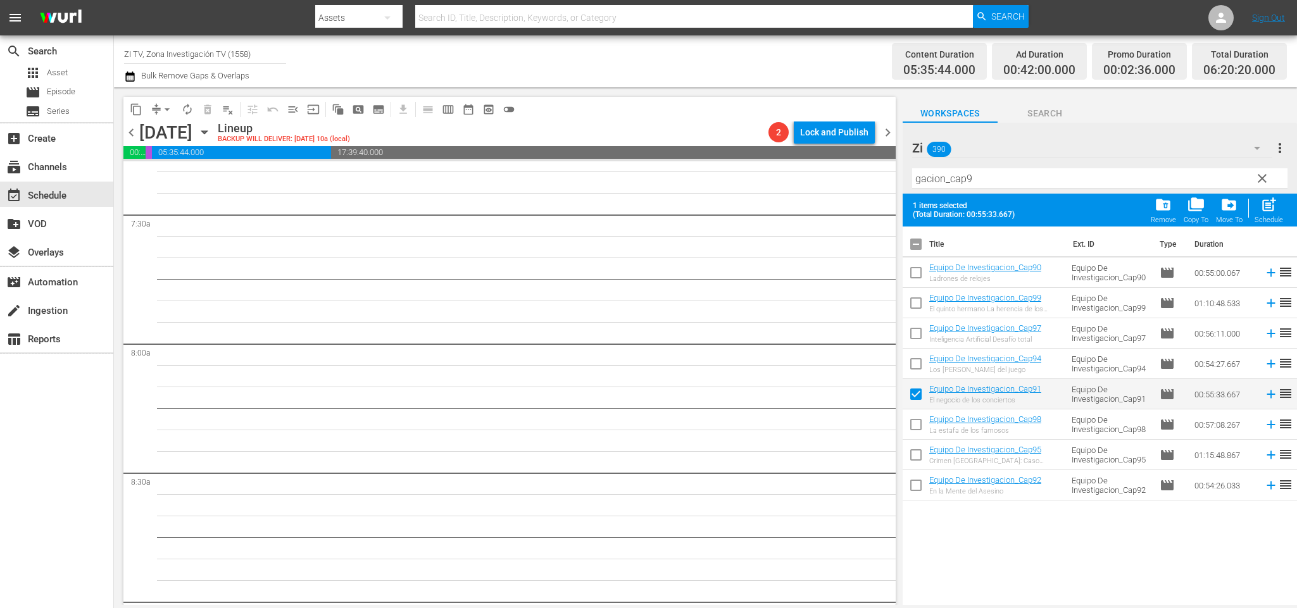
click at [914, 490] on input "checkbox" at bounding box center [916, 488] width 27 height 27
checkbox input "true"
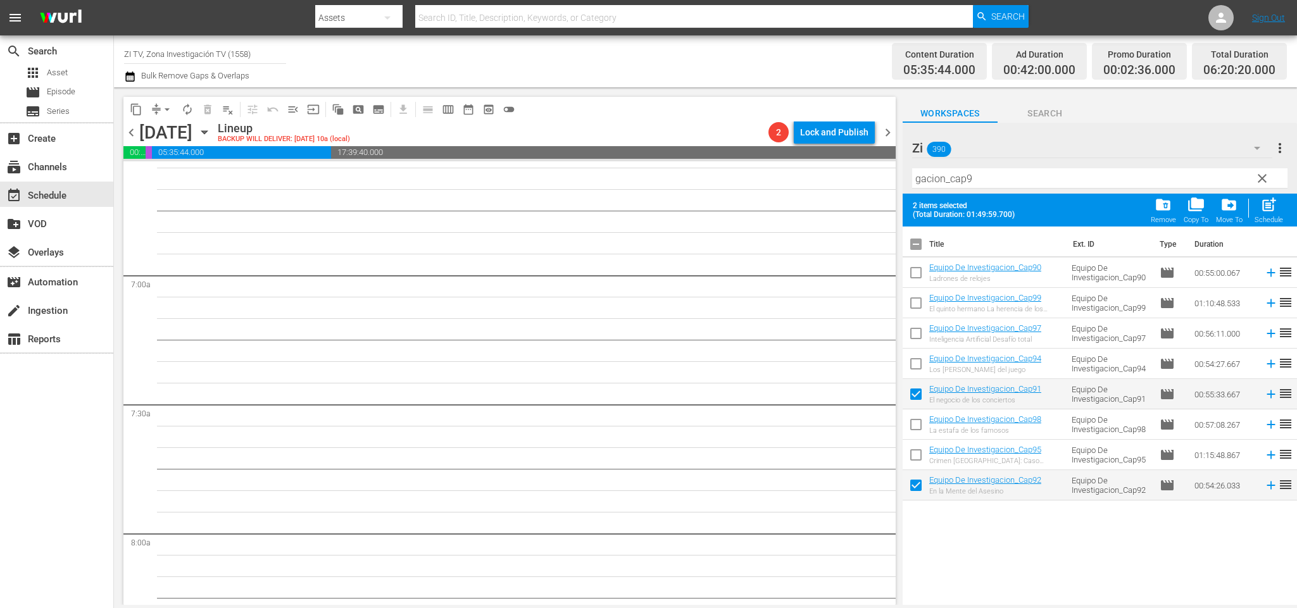
scroll to position [1504, 0]
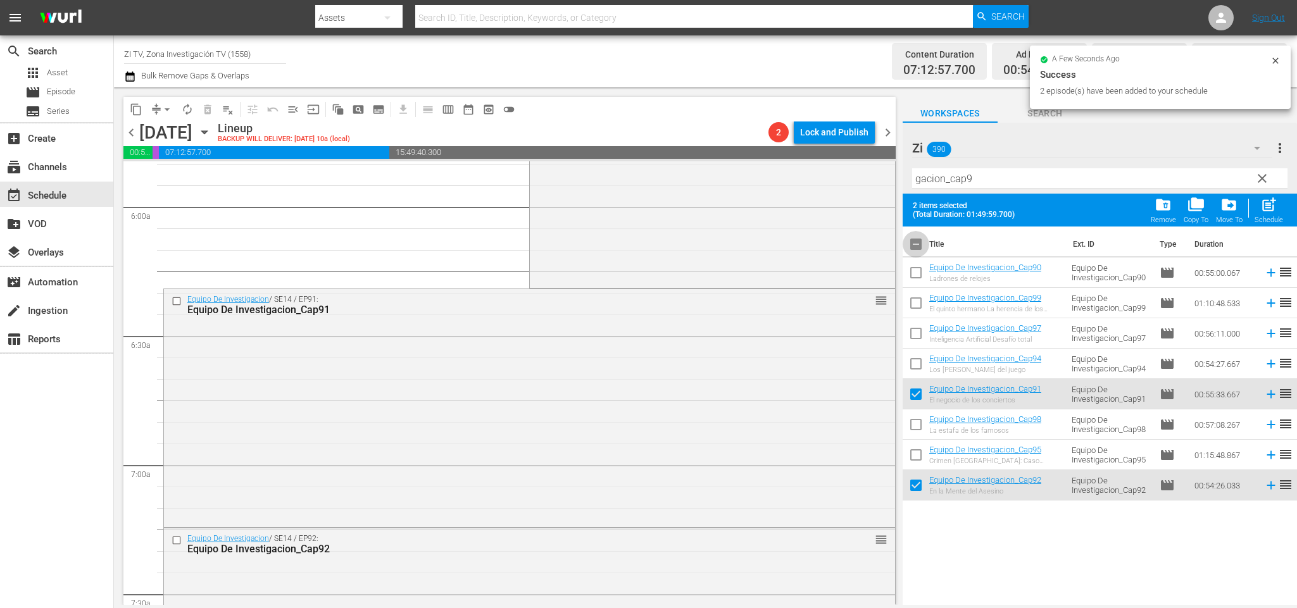
click at [912, 244] on input "checkbox" at bounding box center [916, 247] width 27 height 27
checkbox input "true"
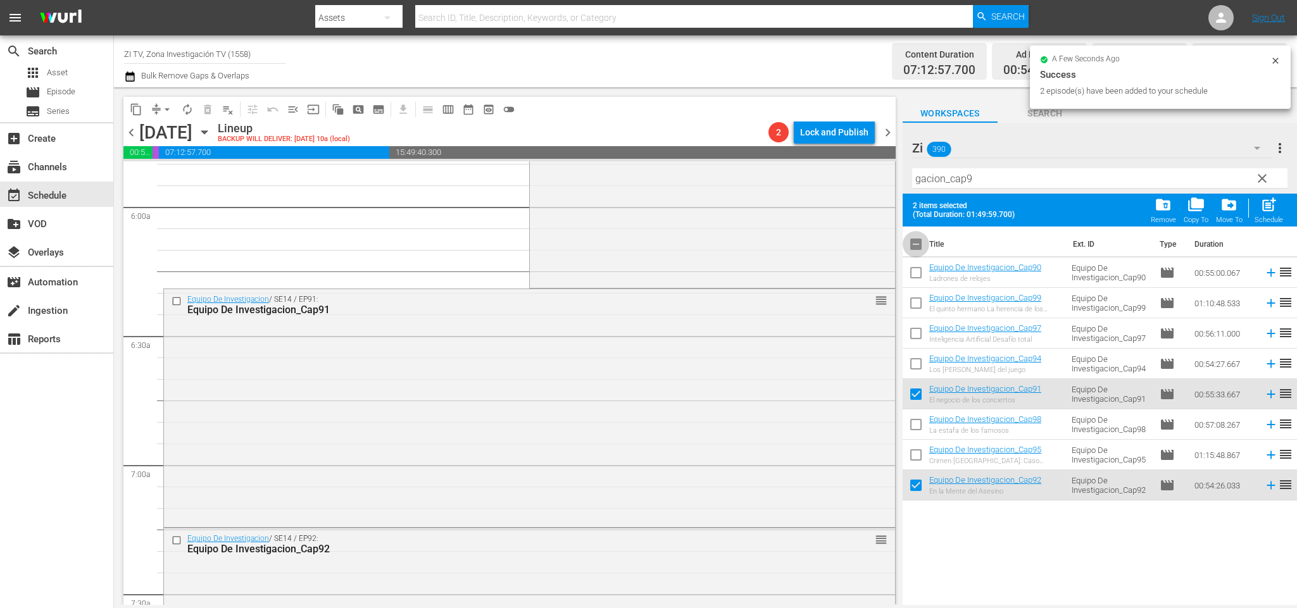
checkbox input "true"
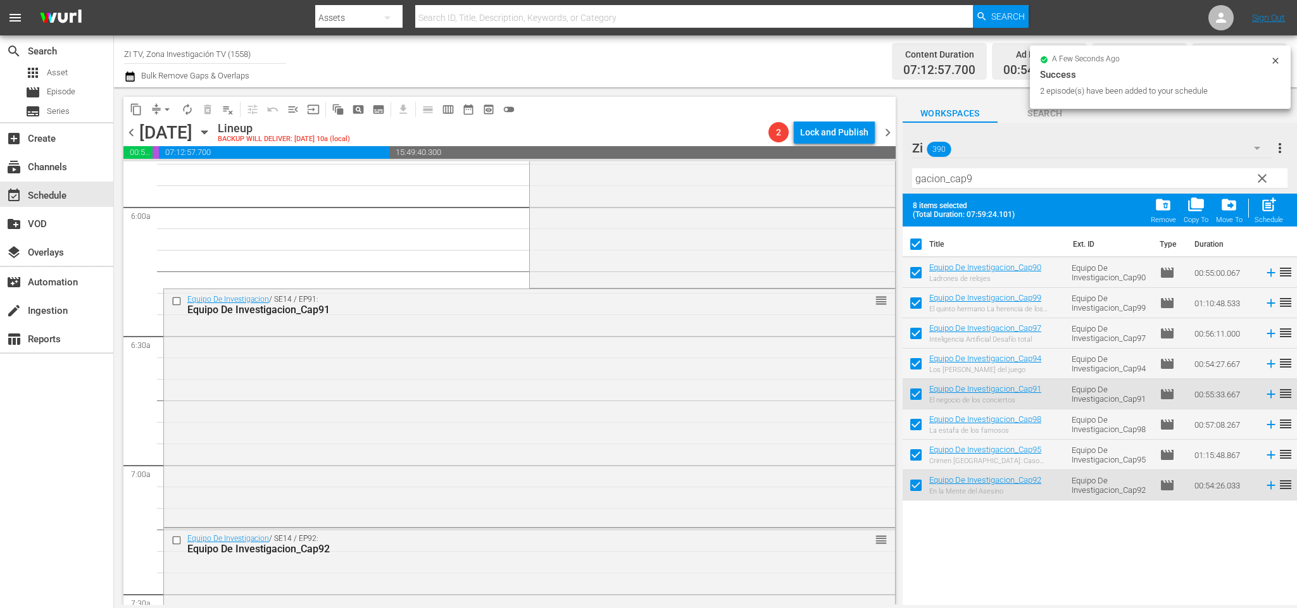
click at [912, 244] on input "checkbox" at bounding box center [916, 247] width 27 height 27
checkbox input "false"
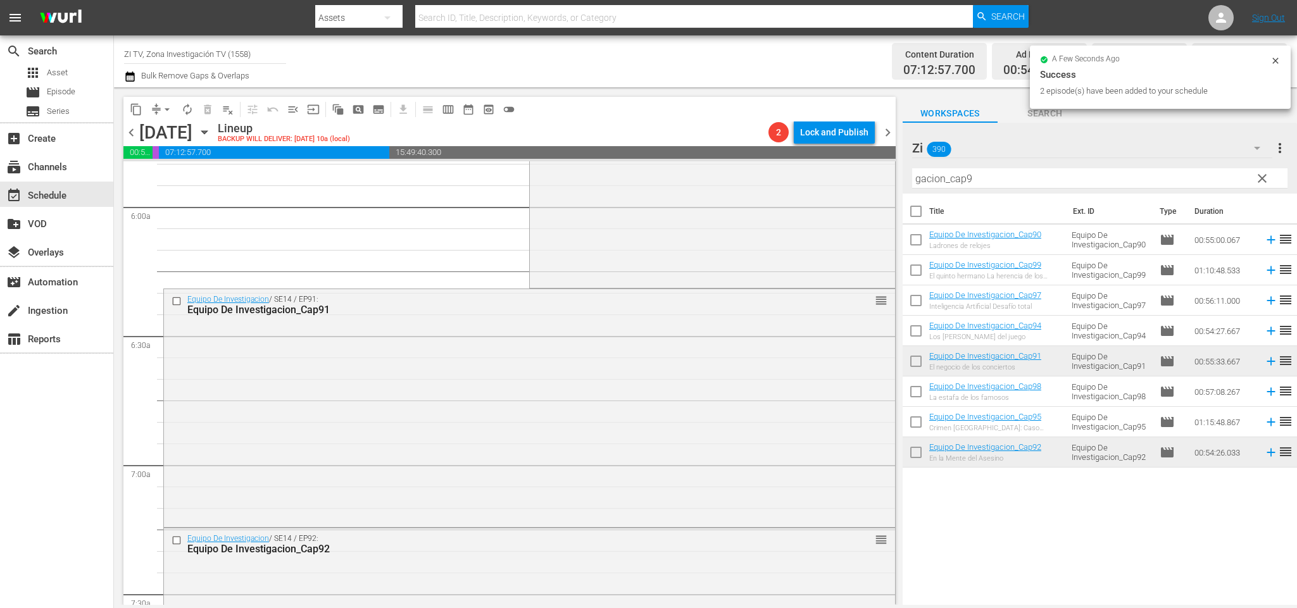
checkbox input "false"
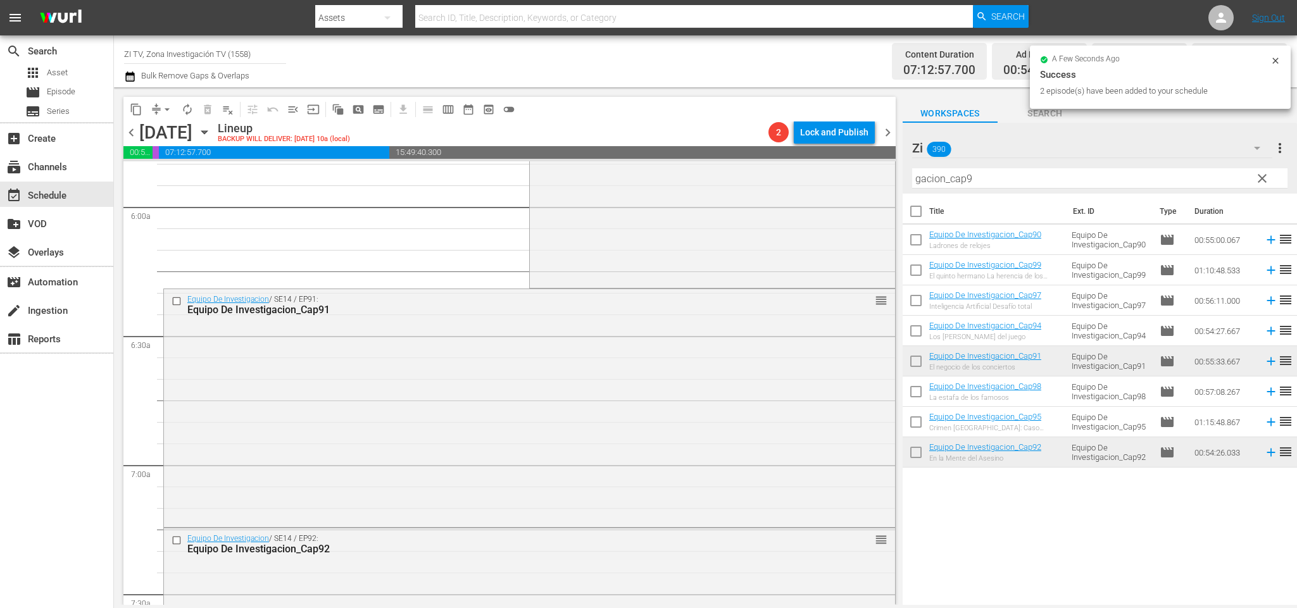
checkbox input "false"
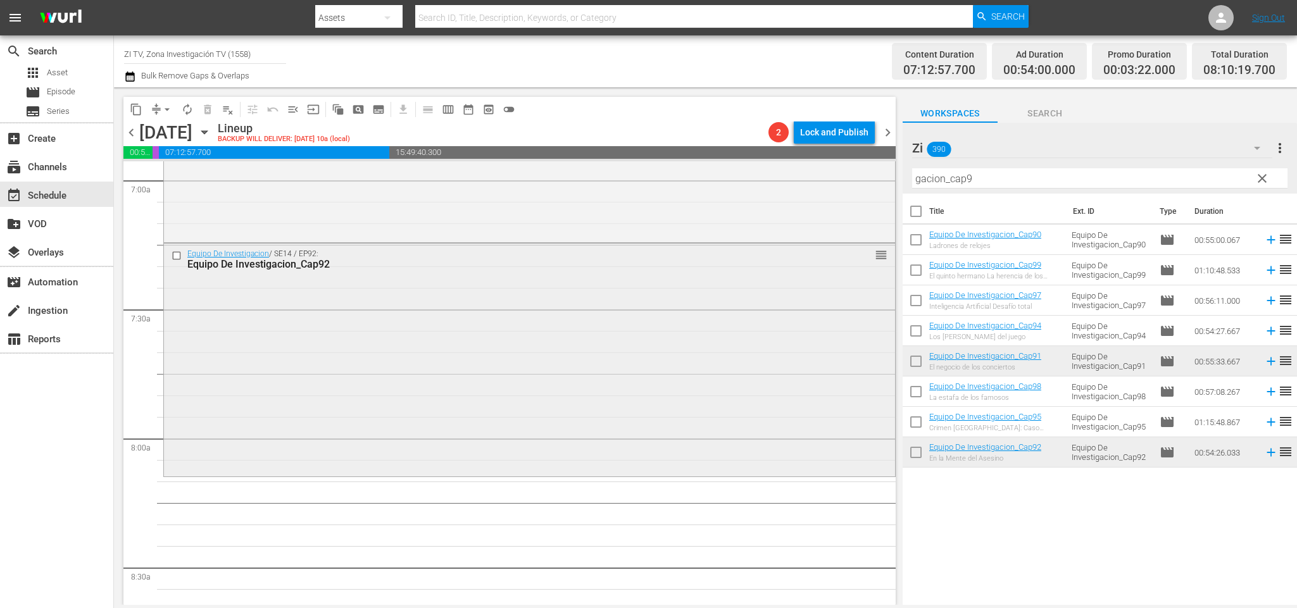
scroll to position [1884, 0]
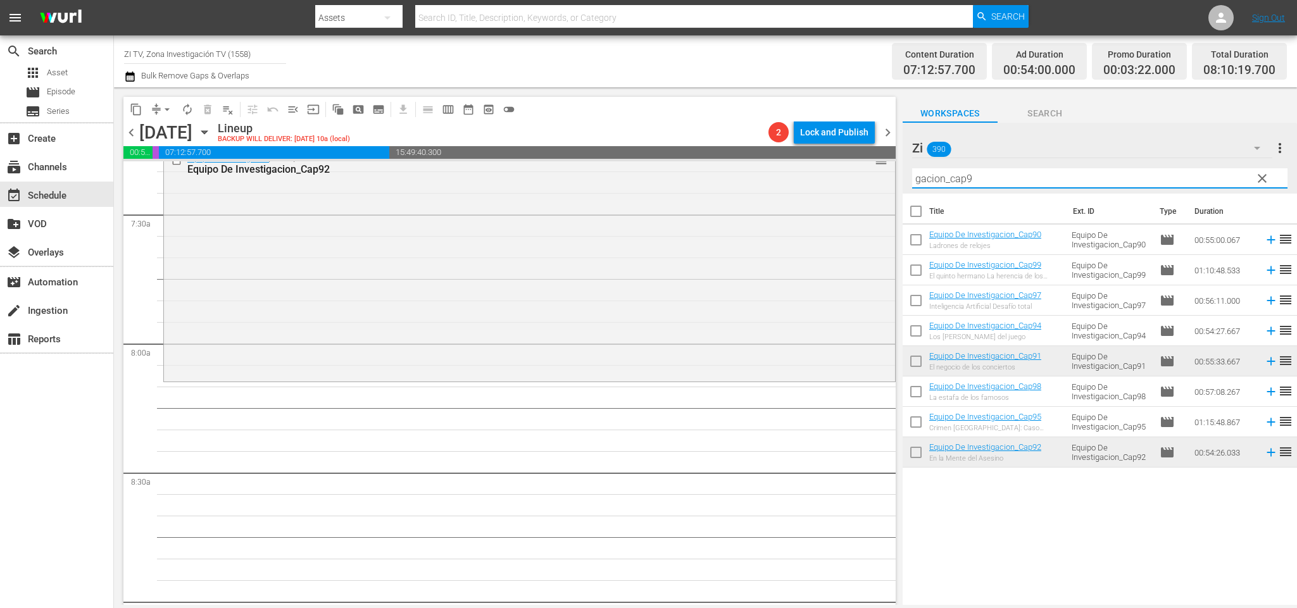
click at [1014, 175] on input "gacion_cap9" at bounding box center [1099, 178] width 375 height 20
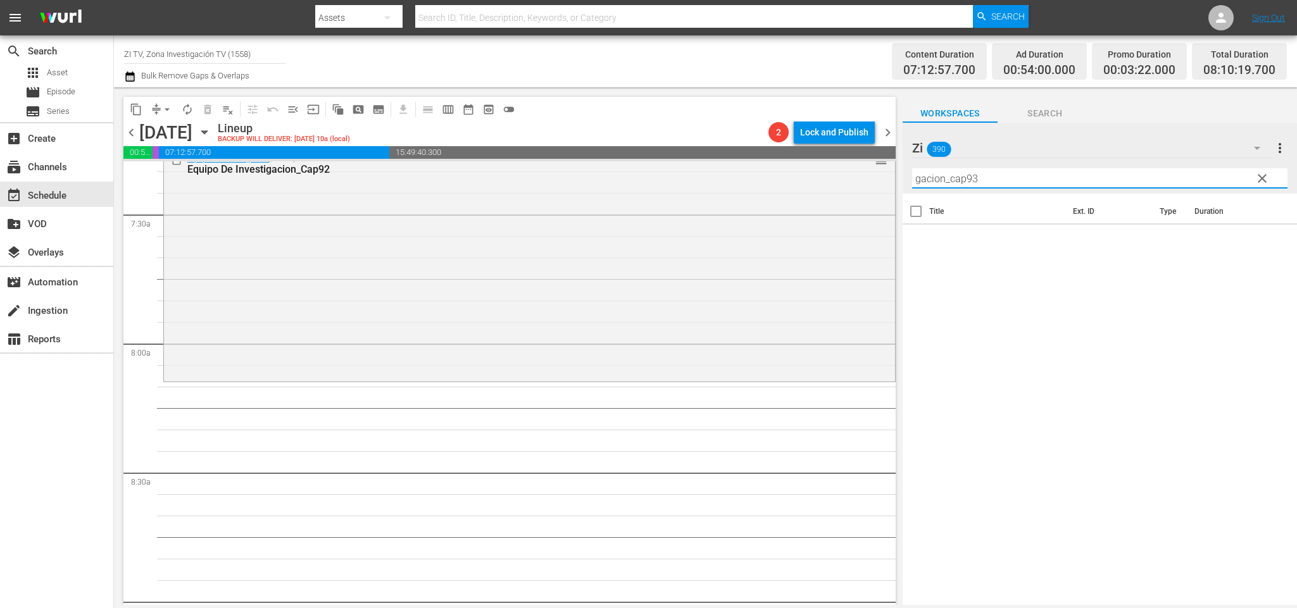
type input "gacion_cap93"
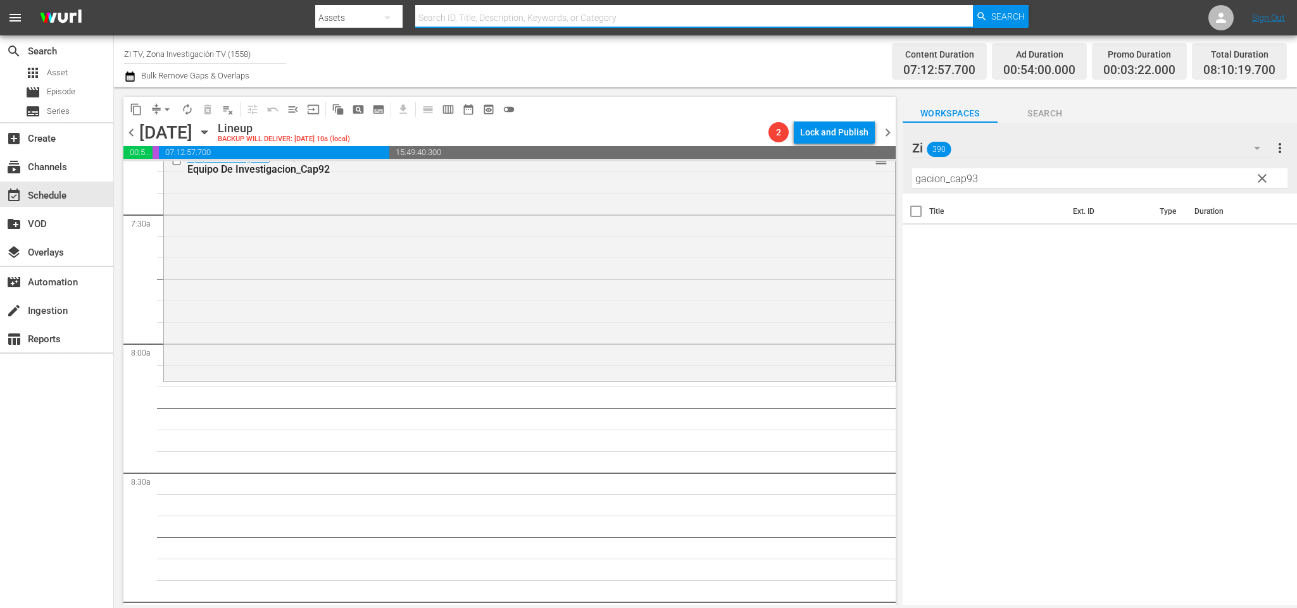
drag, startPoint x: 546, startPoint y: 15, endPoint x: 534, endPoint y: 25, distance: 15.2
click at [546, 15] on input "text" at bounding box center [694, 18] width 558 height 30
type input "equipo de investigacion_cap93"
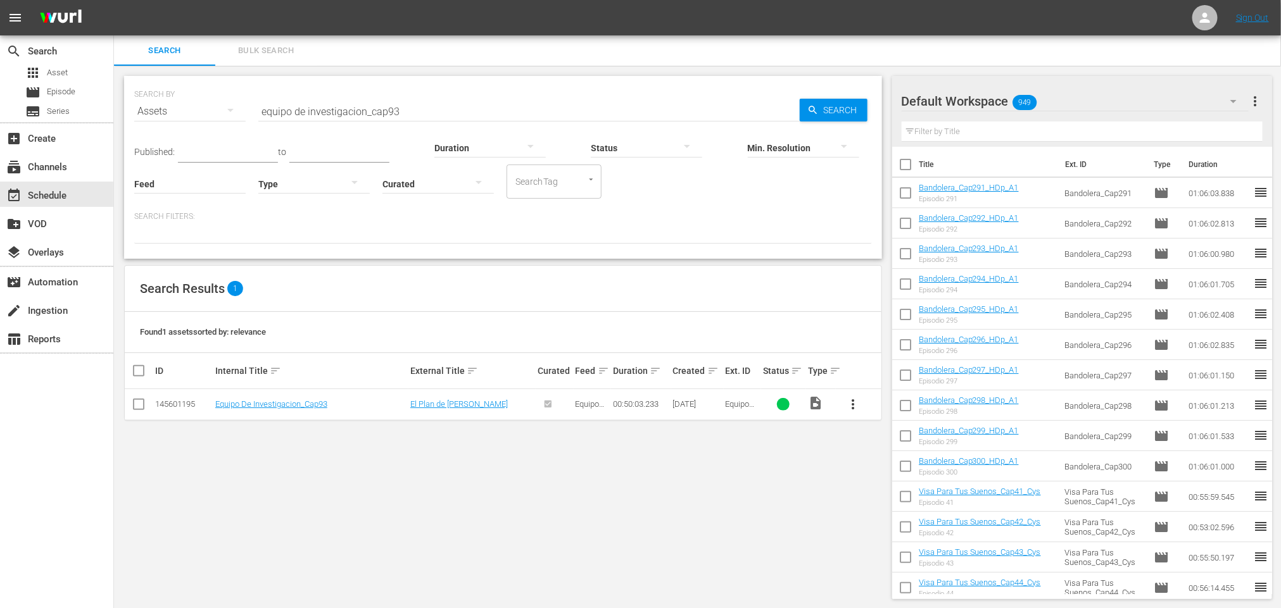
click at [1045, 105] on div "Default Workspace 949" at bounding box center [1075, 101] width 347 height 35
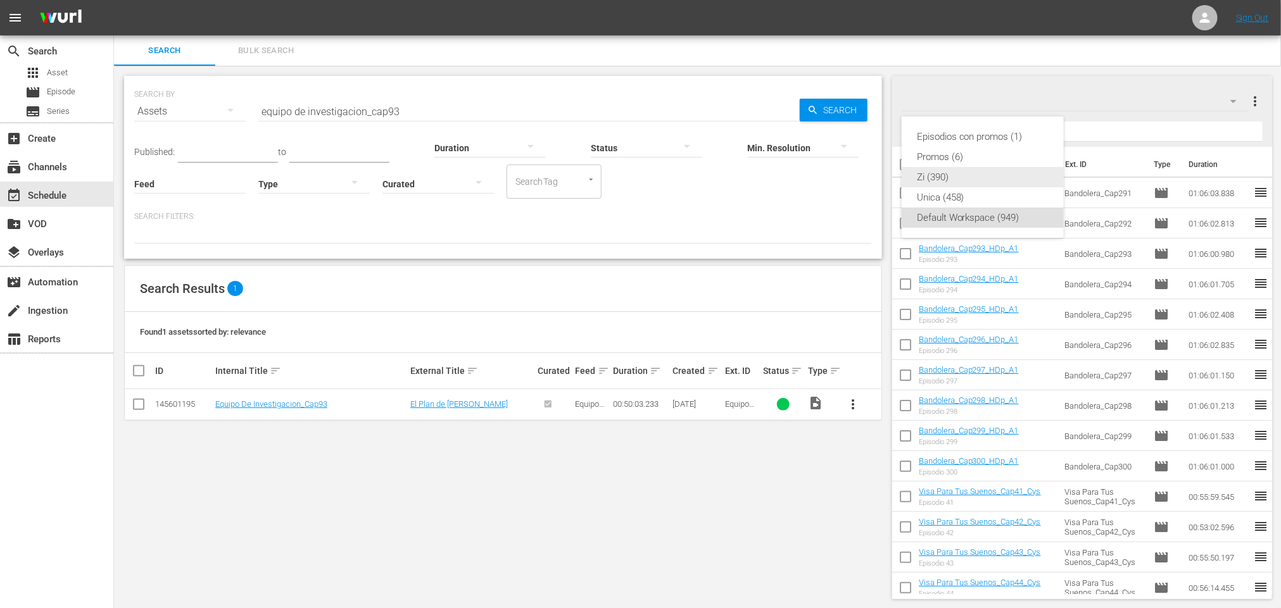
click at [973, 180] on div "Zi (390)" at bounding box center [983, 177] width 132 height 20
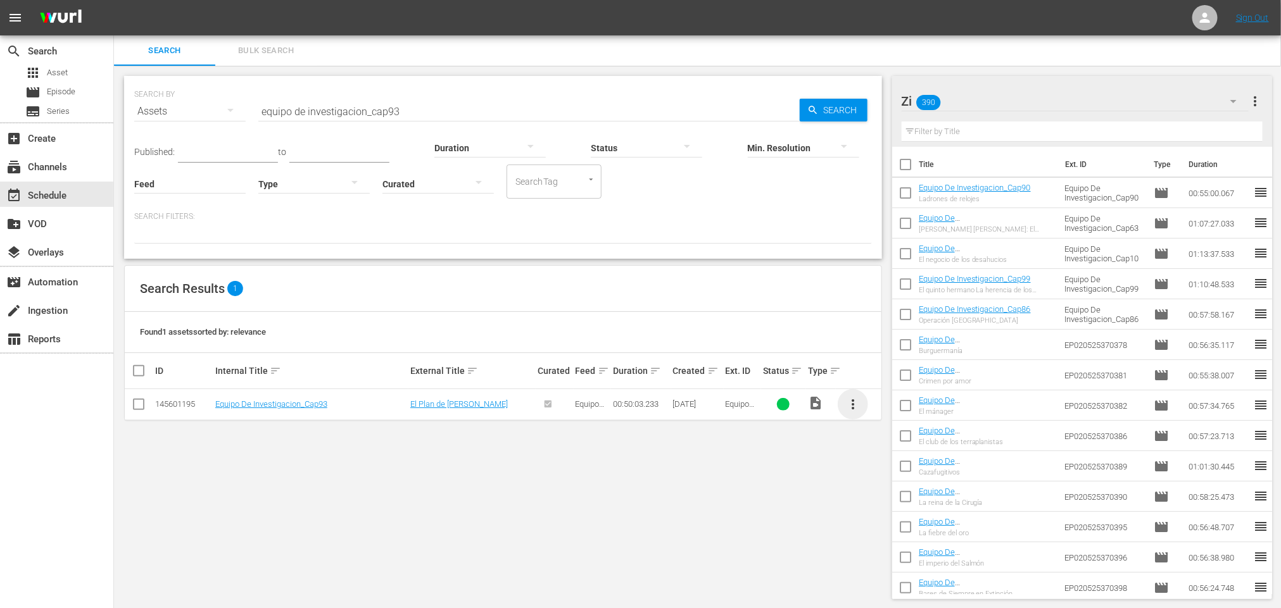
click at [854, 403] on span "more_vert" at bounding box center [852, 404] width 15 height 15
click at [904, 438] on div "Workspace" at bounding box center [921, 441] width 86 height 30
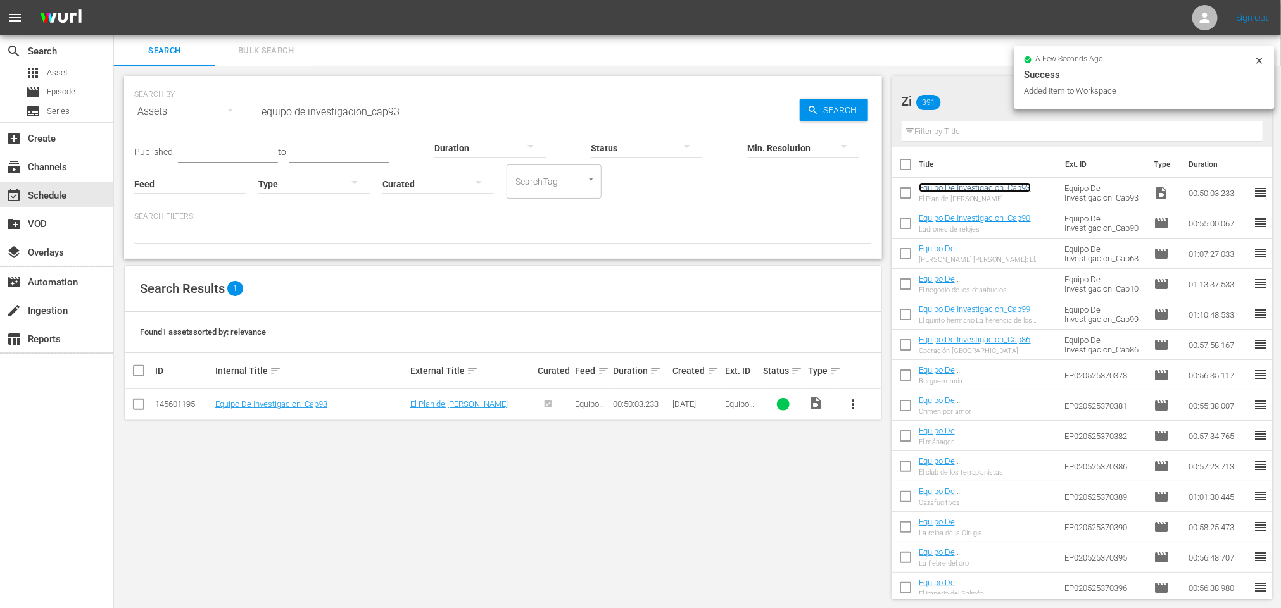
drag, startPoint x: 969, startPoint y: 194, endPoint x: 990, endPoint y: 182, distance: 24.4
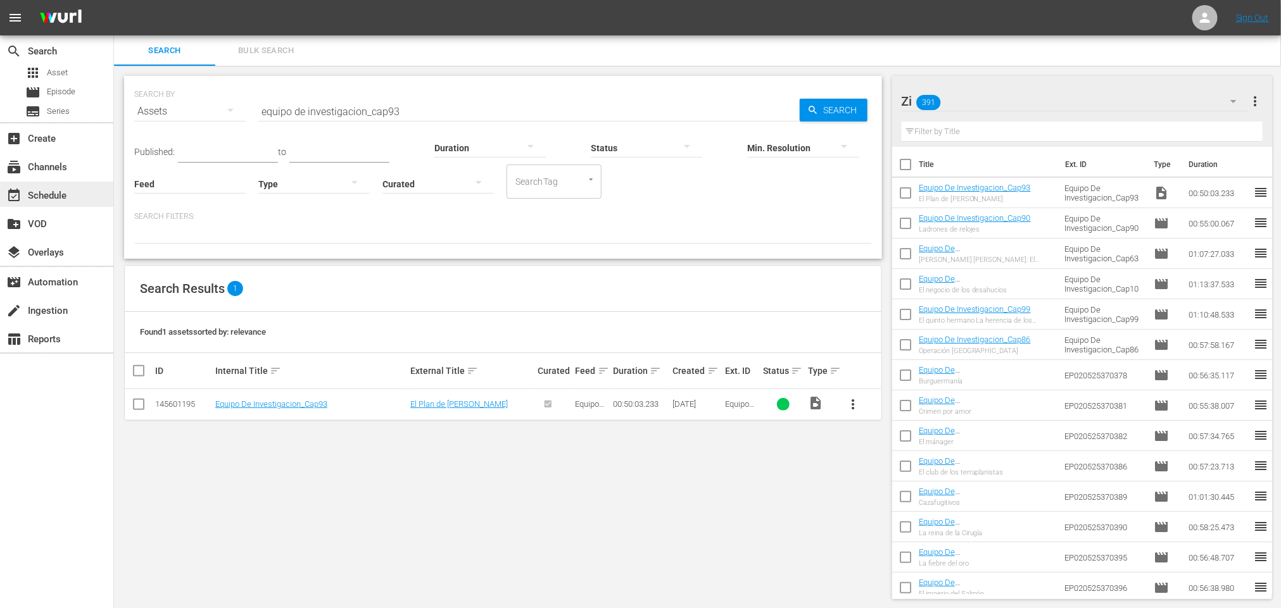
click at [69, 196] on div "event_available Schedule" at bounding box center [35, 193] width 71 height 11
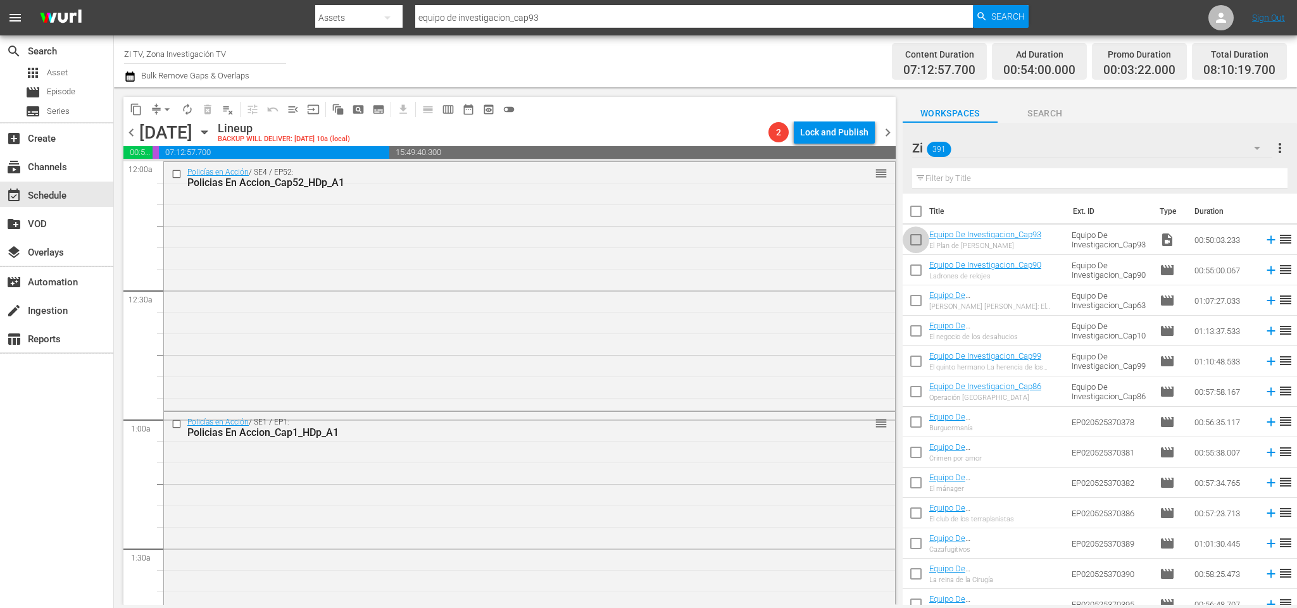
click at [912, 237] on input "checkbox" at bounding box center [916, 242] width 27 height 27
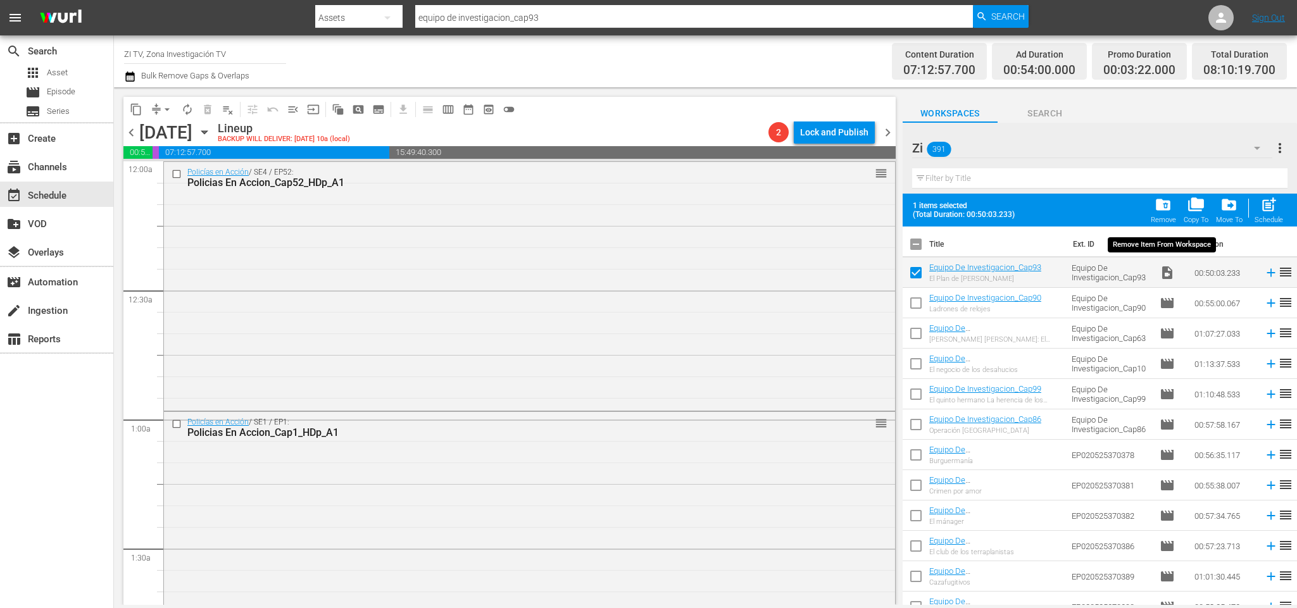
click at [1159, 209] on span "folder_delete" at bounding box center [1163, 204] width 17 height 17
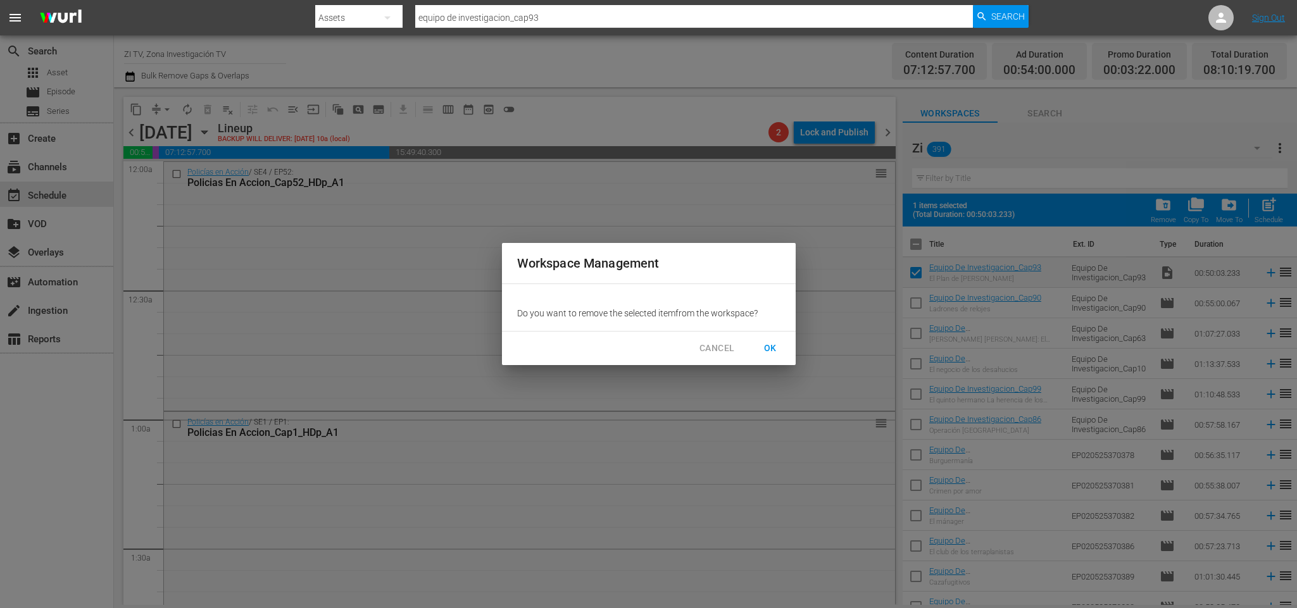
click at [775, 348] on span "OK" at bounding box center [770, 349] width 20 height 16
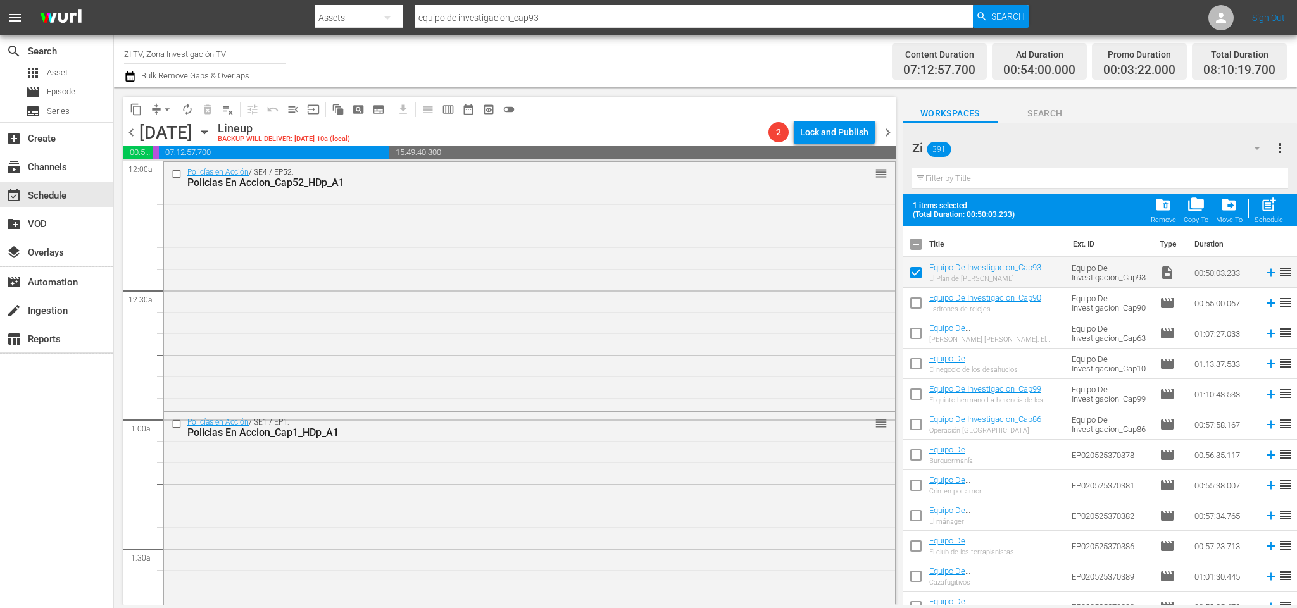
checkbox input "false"
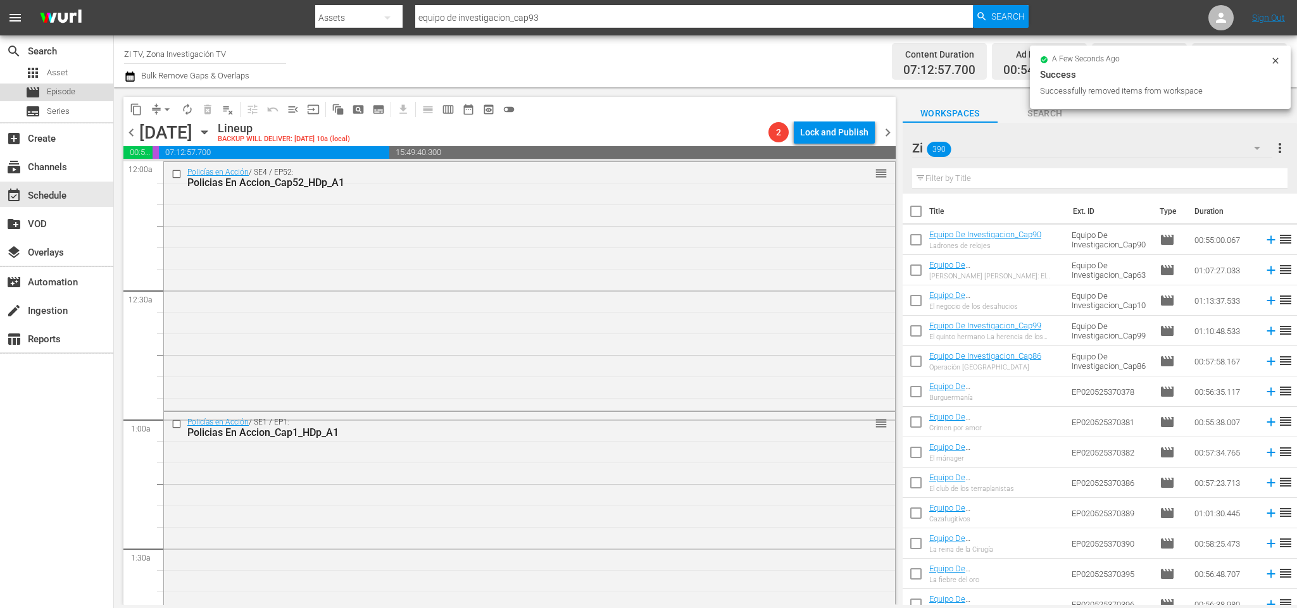
click at [67, 87] on span "Episode" at bounding box center [61, 91] width 28 height 13
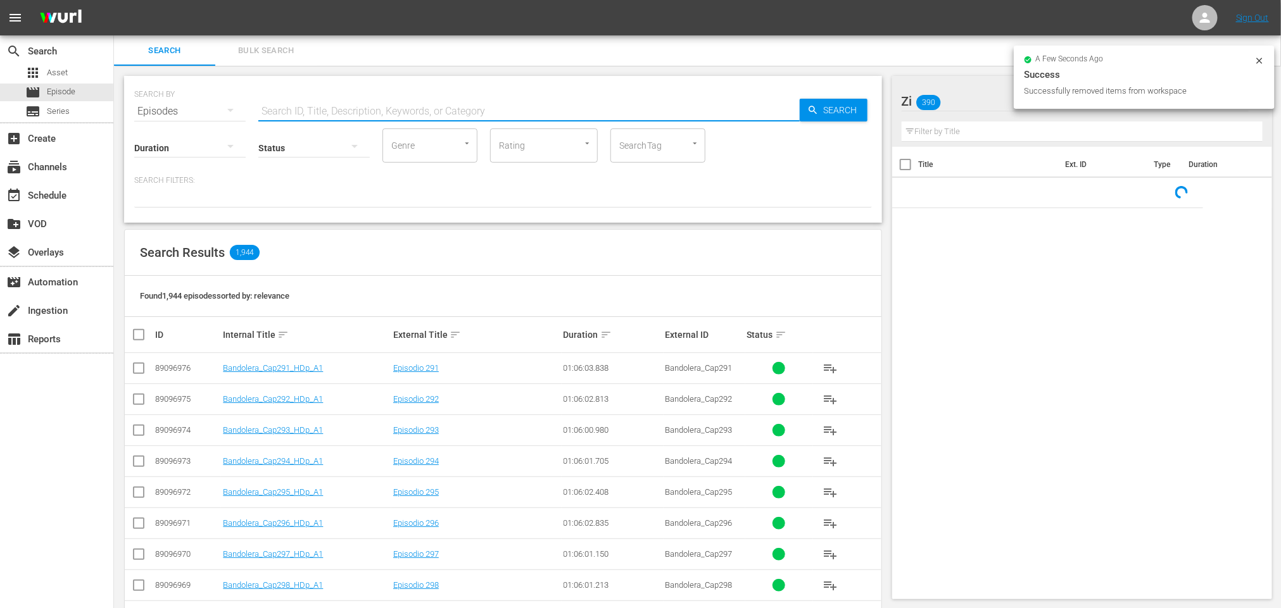
click at [598, 104] on input "text" at bounding box center [528, 111] width 541 height 30
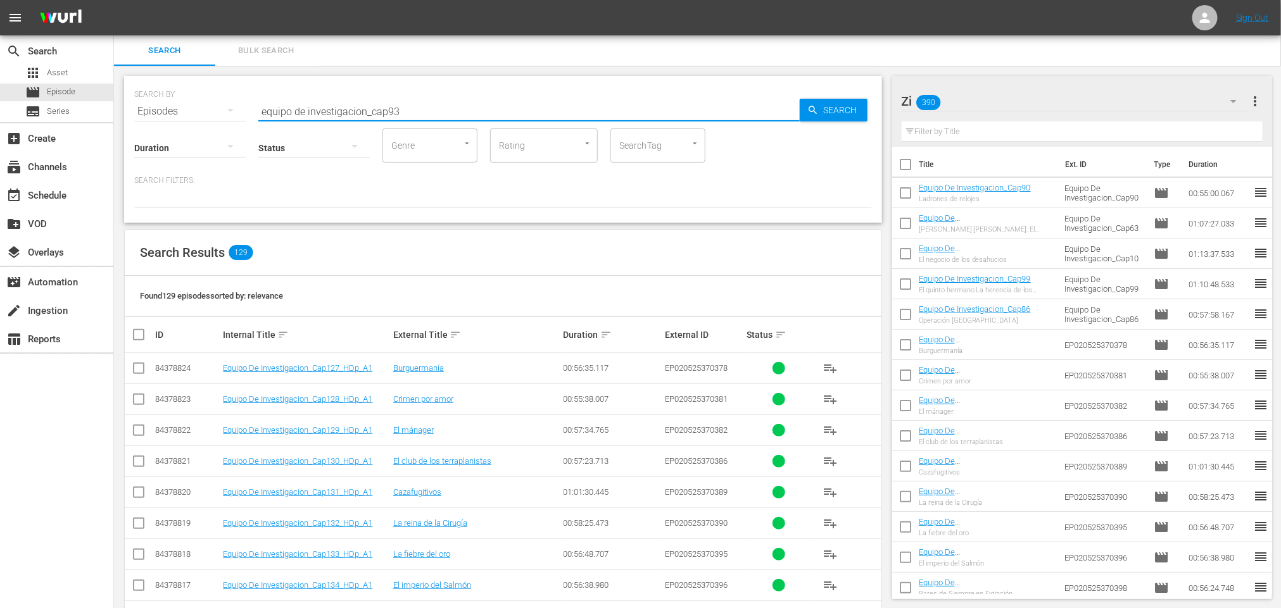
type input "equipo de investigacion_cap93"
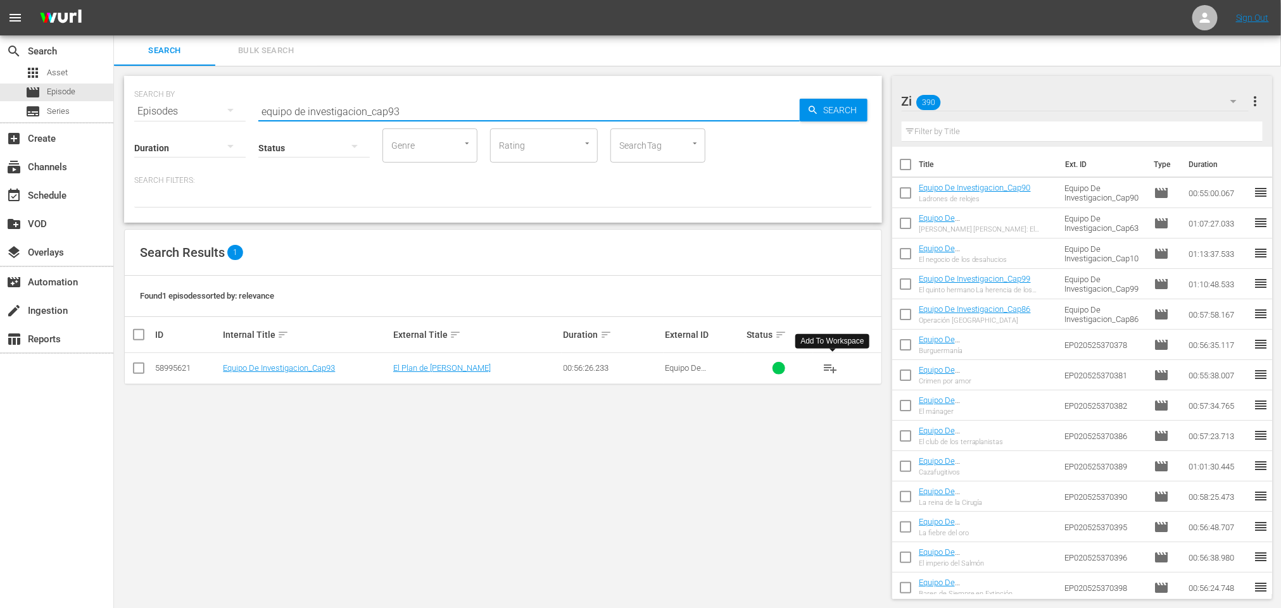
click at [824, 365] on span "playlist_add" at bounding box center [830, 368] width 15 height 15
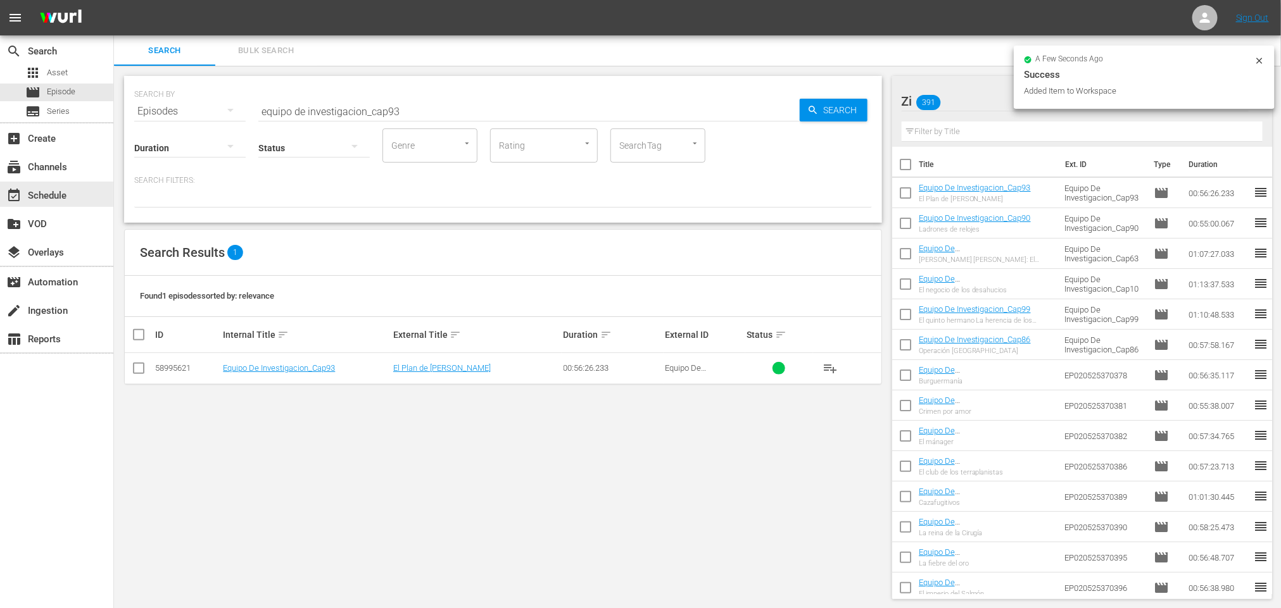
click at [61, 196] on div "event_available Schedule" at bounding box center [35, 193] width 71 height 11
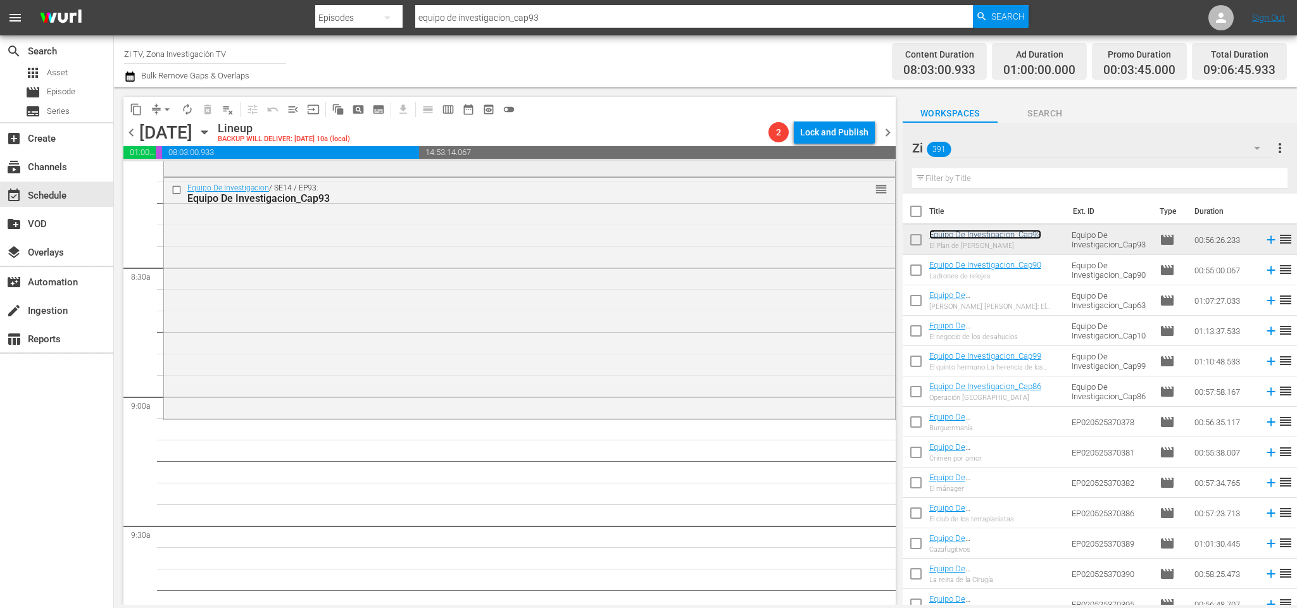
scroll to position [2185, 0]
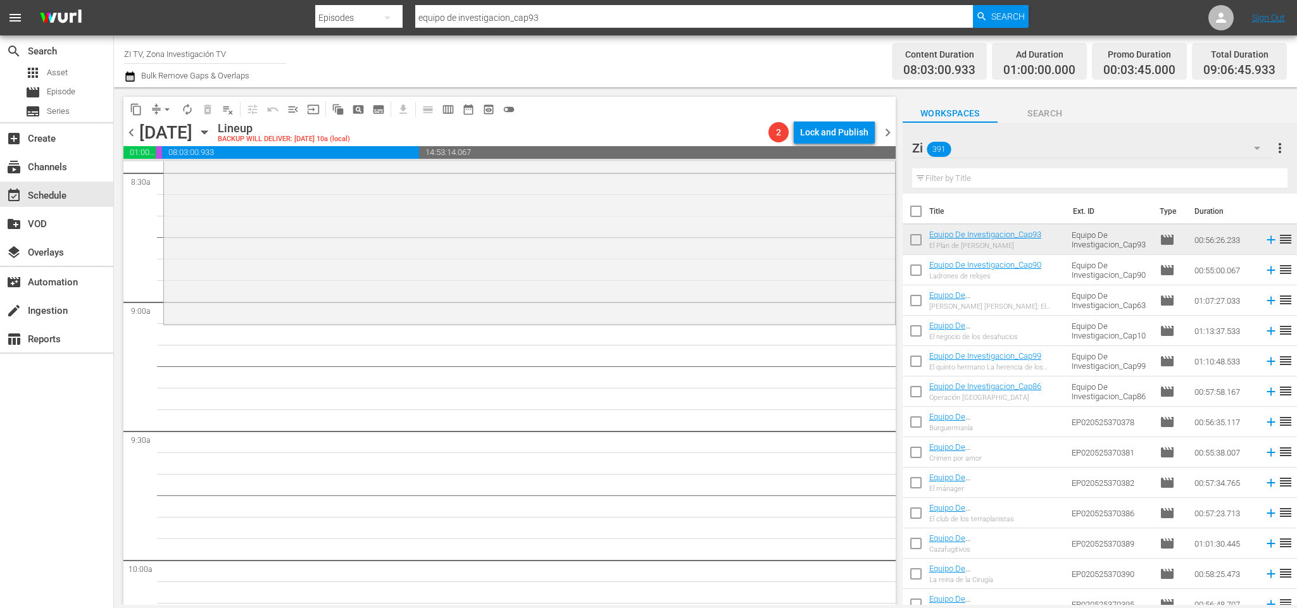
click at [1033, 175] on input "text" at bounding box center [1099, 178] width 375 height 20
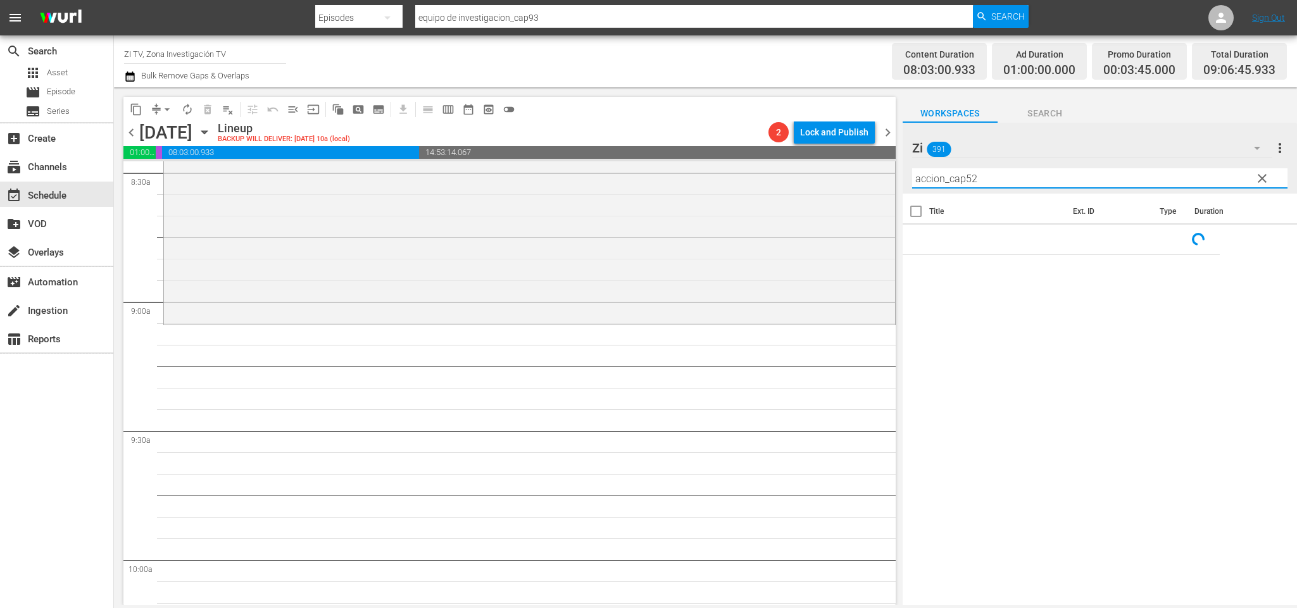
scroll to position [2279, 0]
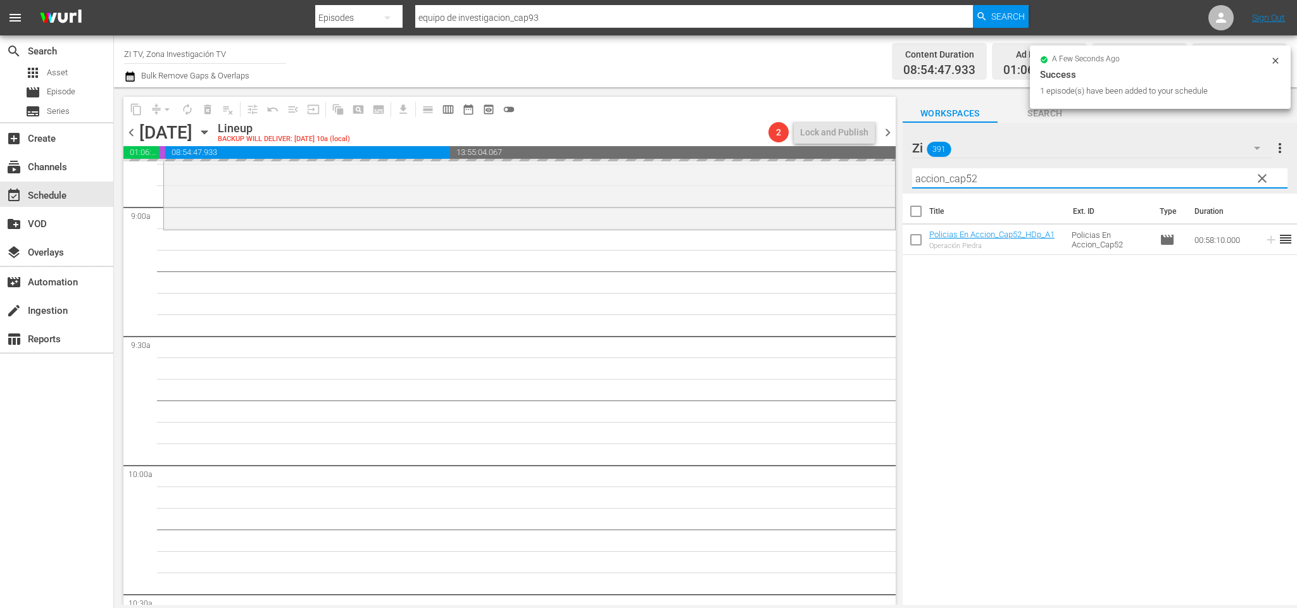
drag, startPoint x: 996, startPoint y: 177, endPoint x: 969, endPoint y: 177, distance: 26.6
click at [969, 177] on input "accion_cap52" at bounding box center [1099, 178] width 375 height 20
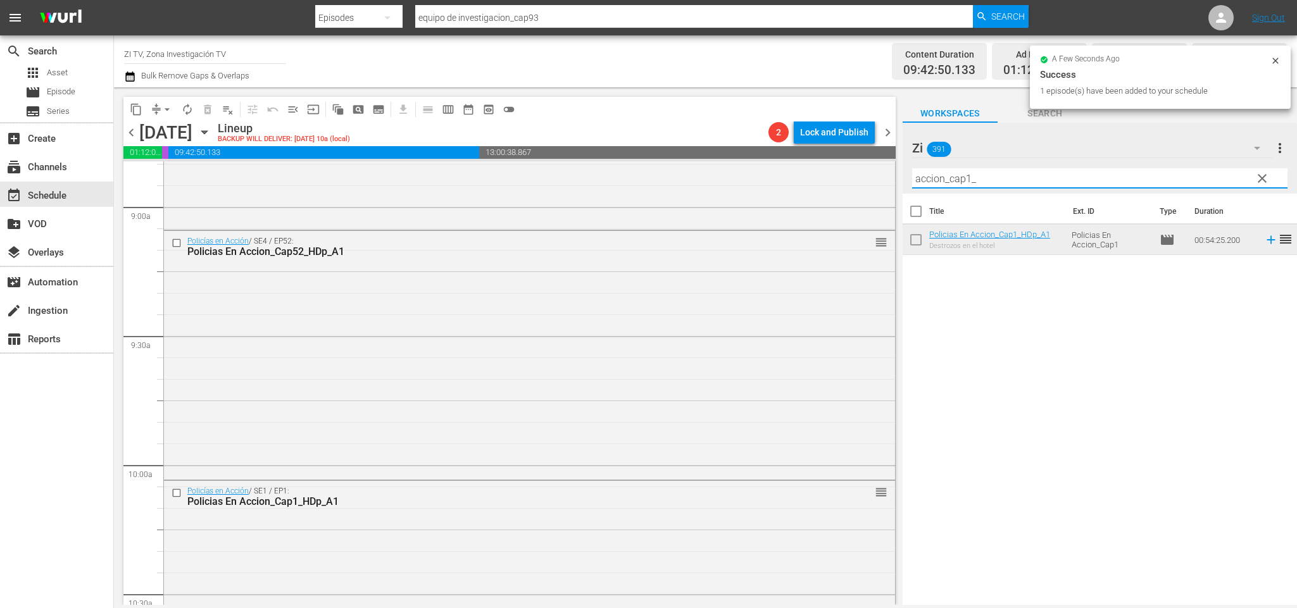
click at [971, 177] on input "accion_cap1_" at bounding box center [1099, 178] width 375 height 20
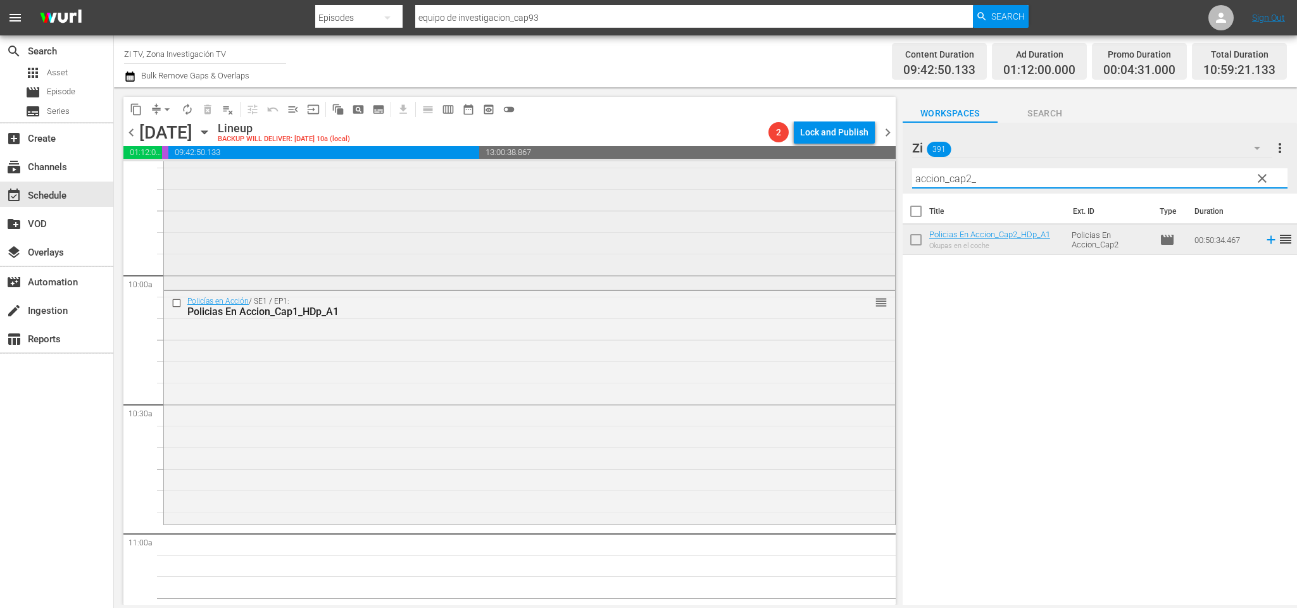
scroll to position [2659, 0]
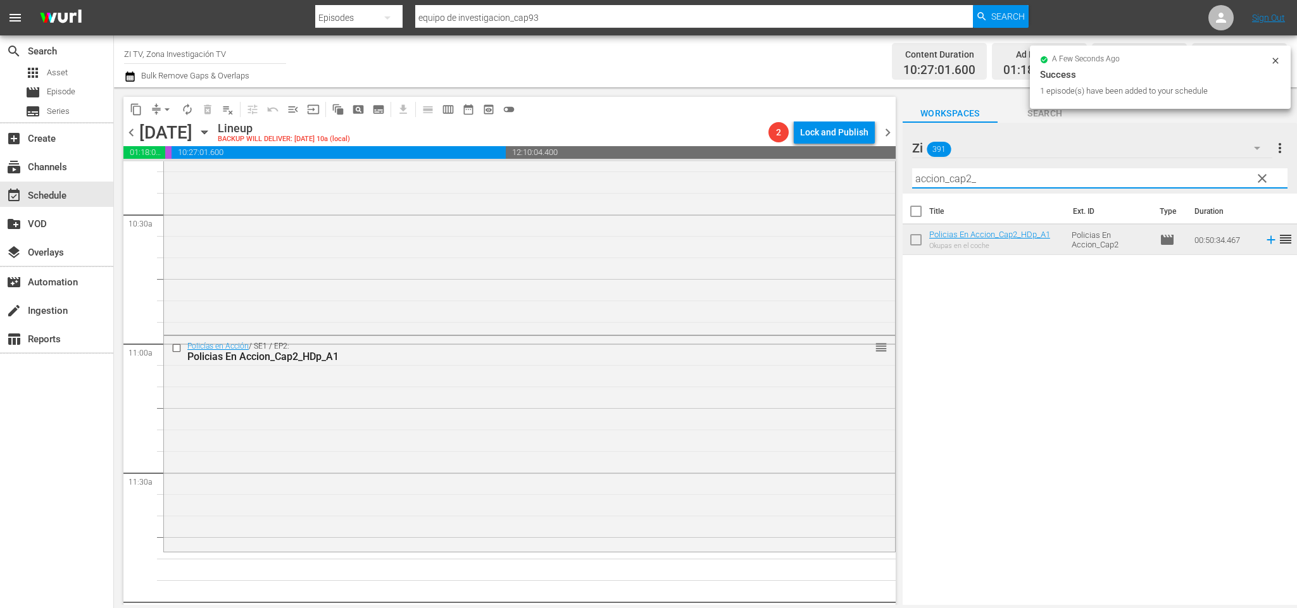
drag, startPoint x: 988, startPoint y: 179, endPoint x: 969, endPoint y: 173, distance: 19.2
click at [969, 173] on input "accion_cap2_" at bounding box center [1099, 178] width 375 height 20
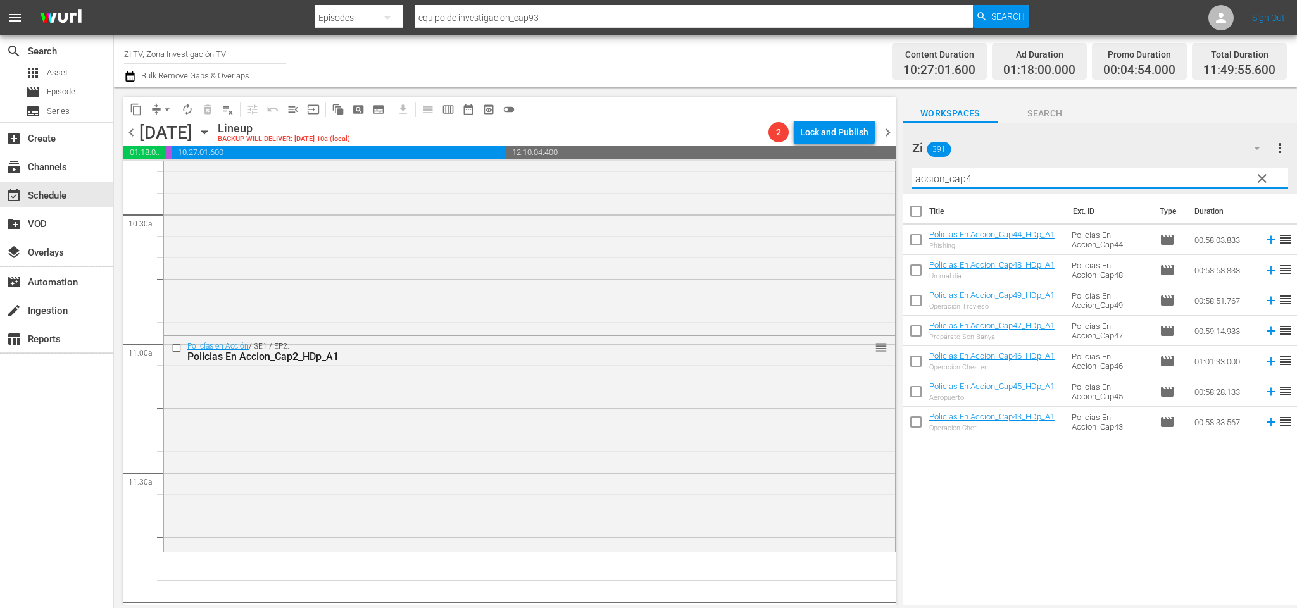
click at [128, 128] on span "chevron_left" at bounding box center [131, 133] width 16 height 16
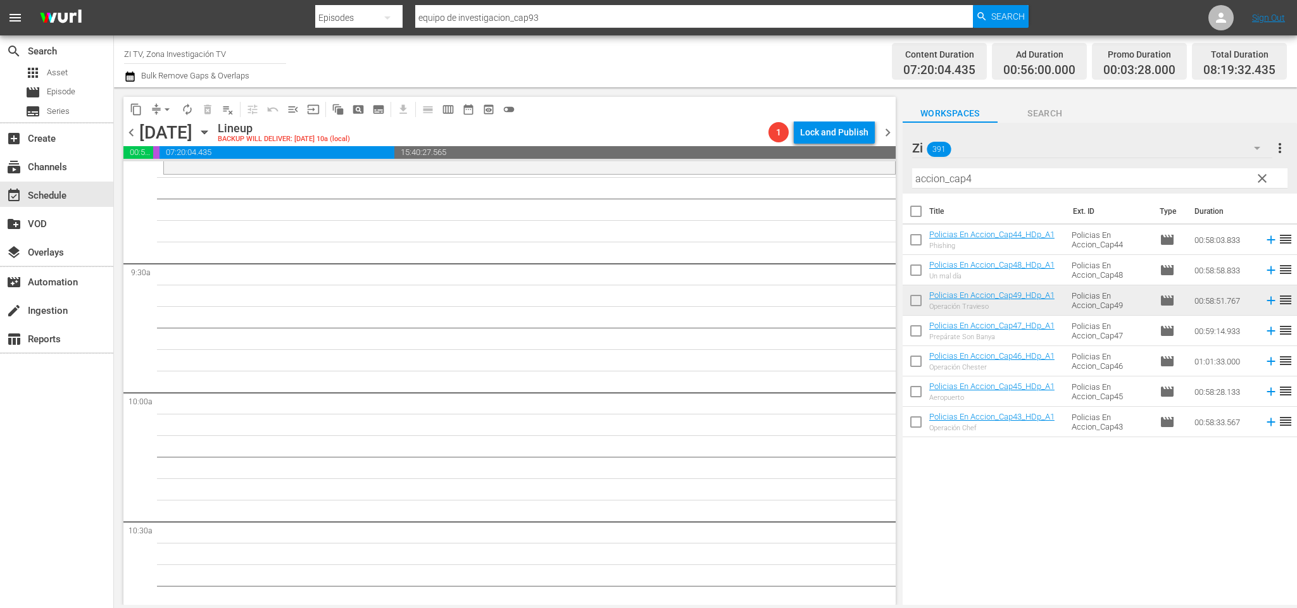
scroll to position [2162, 0]
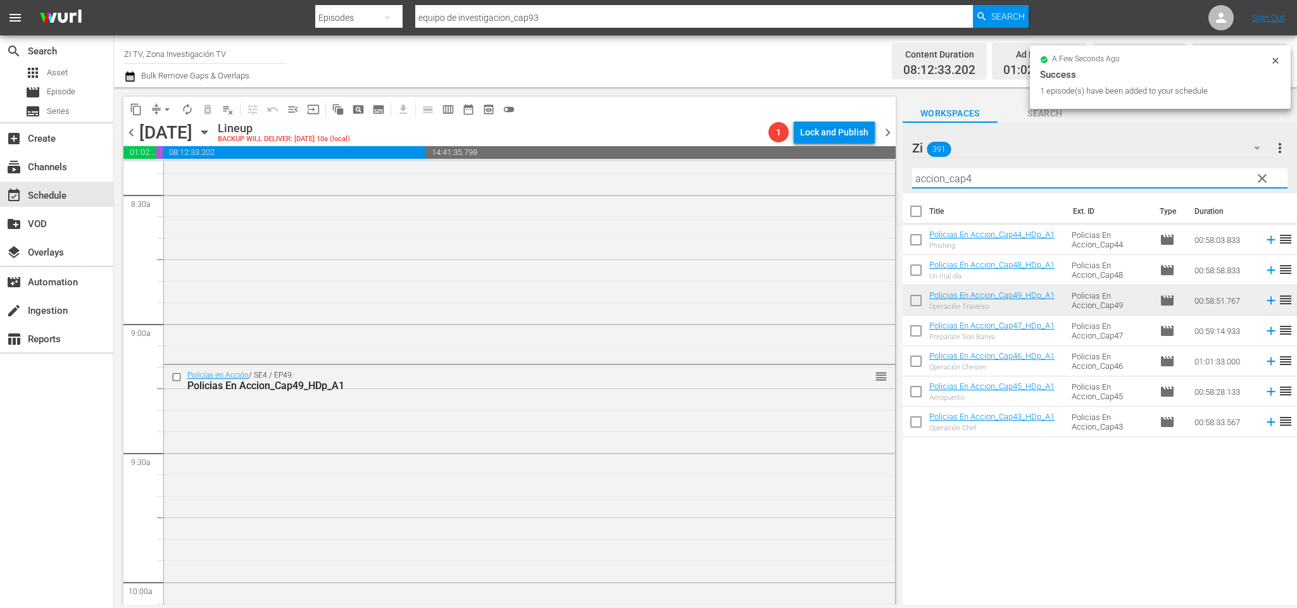
drag, startPoint x: 988, startPoint y: 182, endPoint x: 969, endPoint y: 173, distance: 20.7
click at [969, 173] on input "accion_cap4" at bounding box center [1099, 178] width 375 height 20
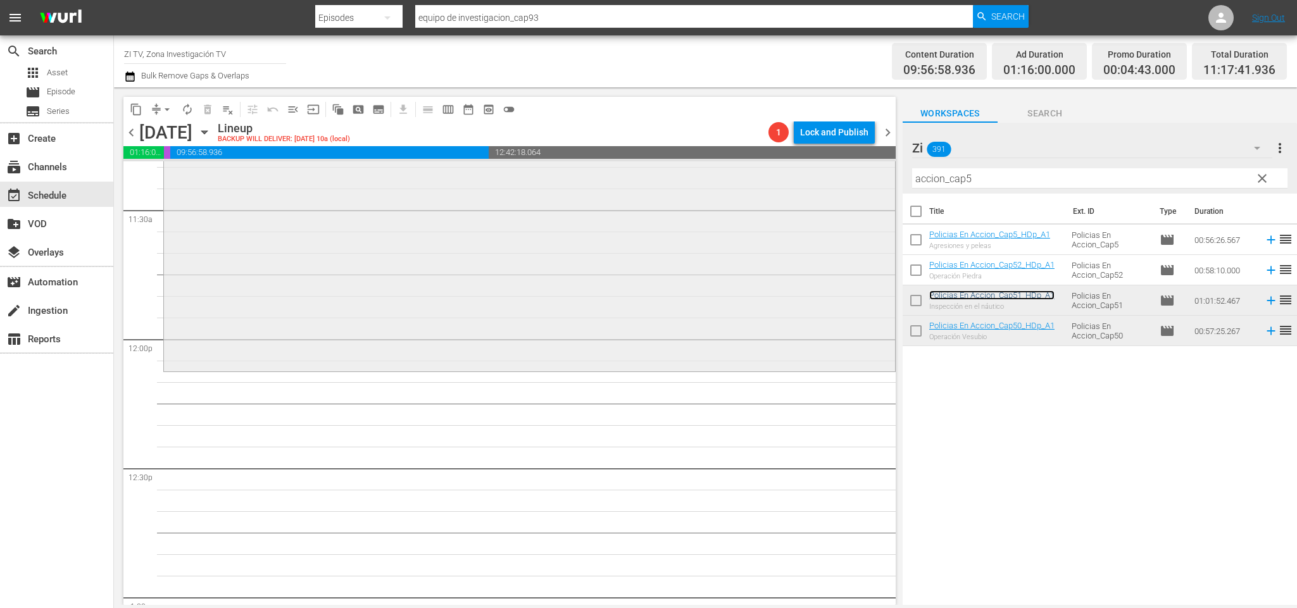
scroll to position [2827, 0]
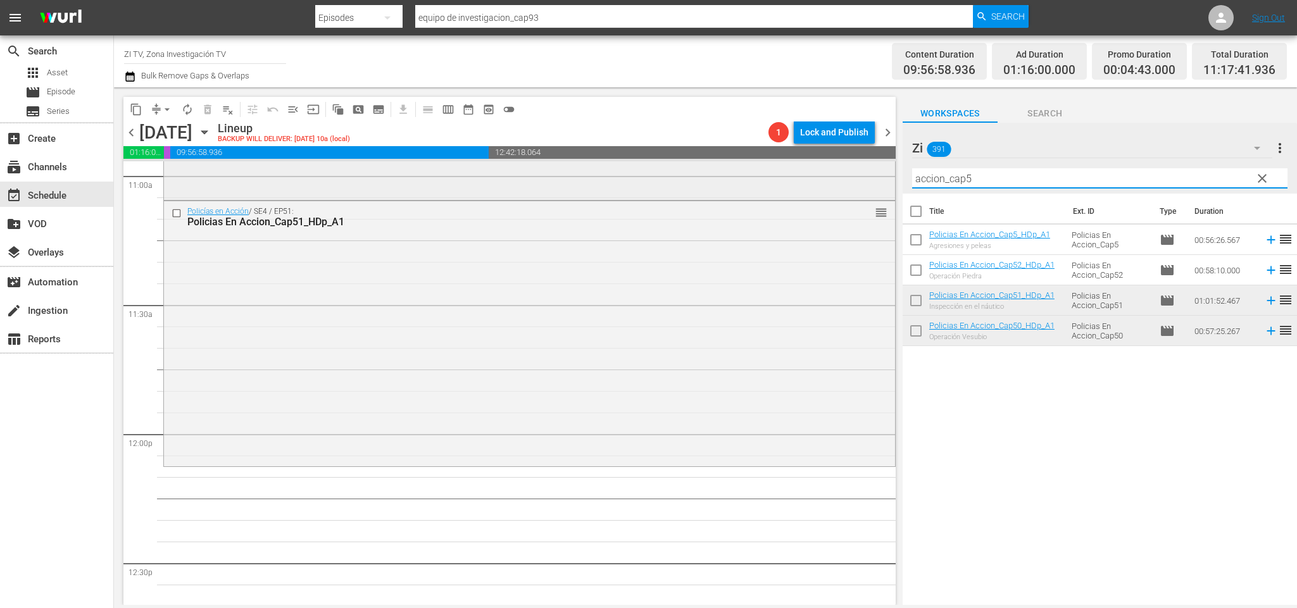
drag, startPoint x: 937, startPoint y: 177, endPoint x: 508, endPoint y: 169, distance: 429.4
click at [508, 169] on div "content_copy compress arrow_drop_down autorenew_outlined delete_forever_outline…" at bounding box center [705, 346] width 1183 height 518
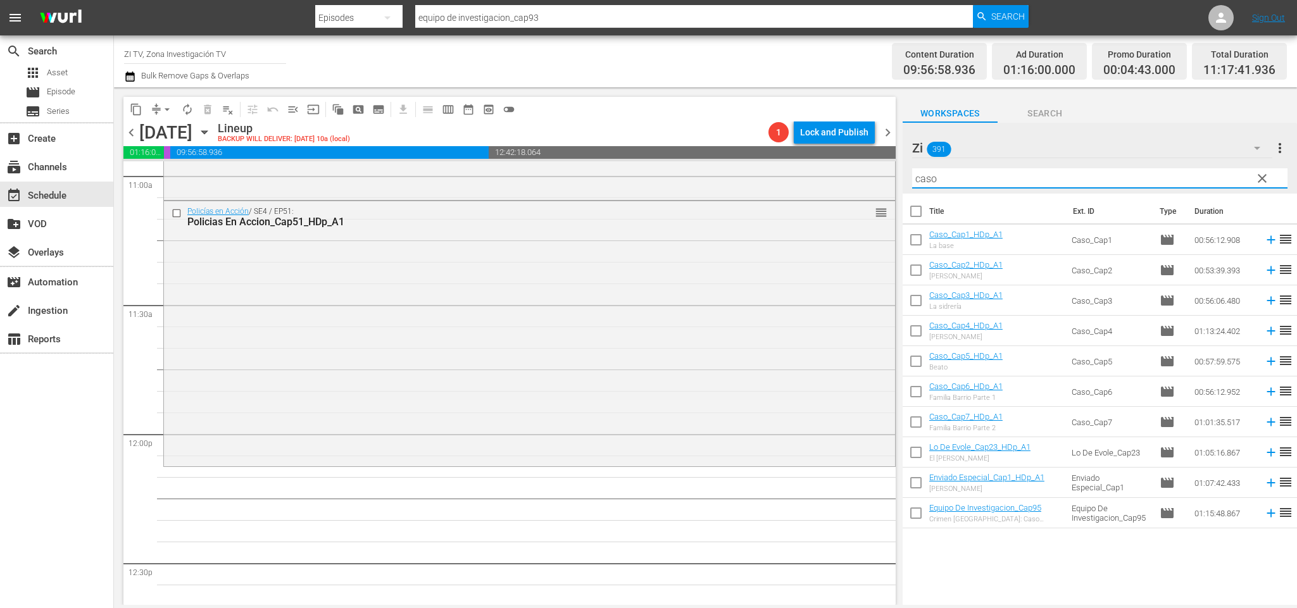
type input "caso"
drag, startPoint x: 917, startPoint y: 301, endPoint x: 922, endPoint y: 331, distance: 30.7
click at [917, 301] on input "checkbox" at bounding box center [916, 303] width 27 height 27
checkbox input "true"
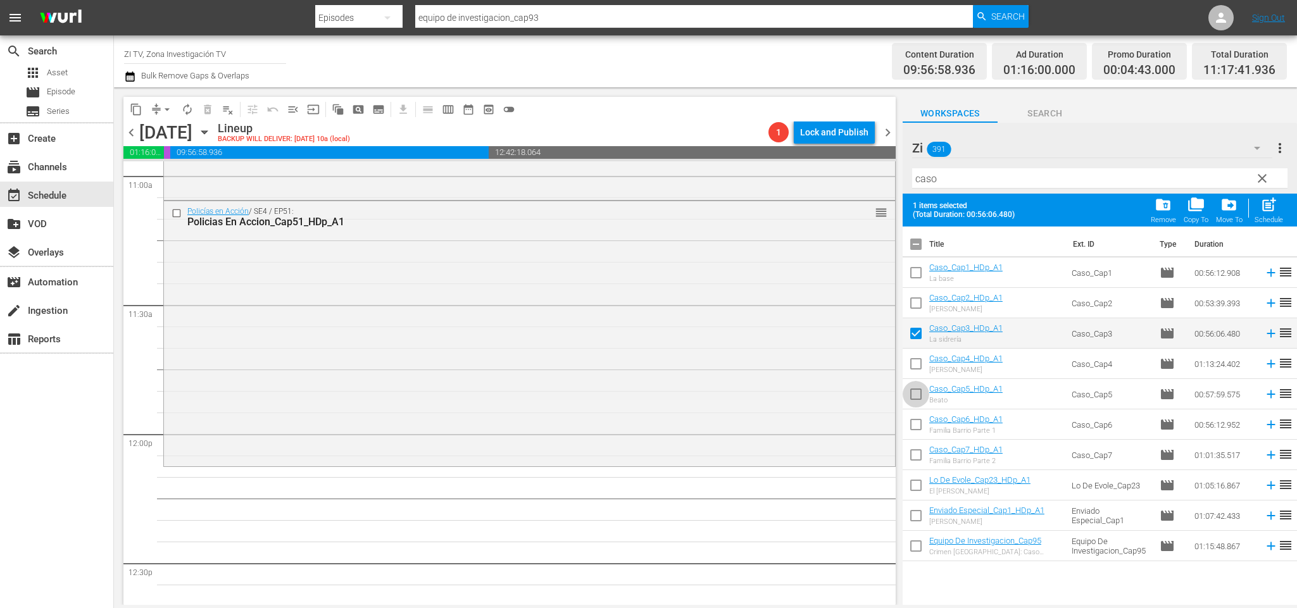
click at [922, 399] on input "checkbox" at bounding box center [916, 397] width 27 height 27
checkbox input "true"
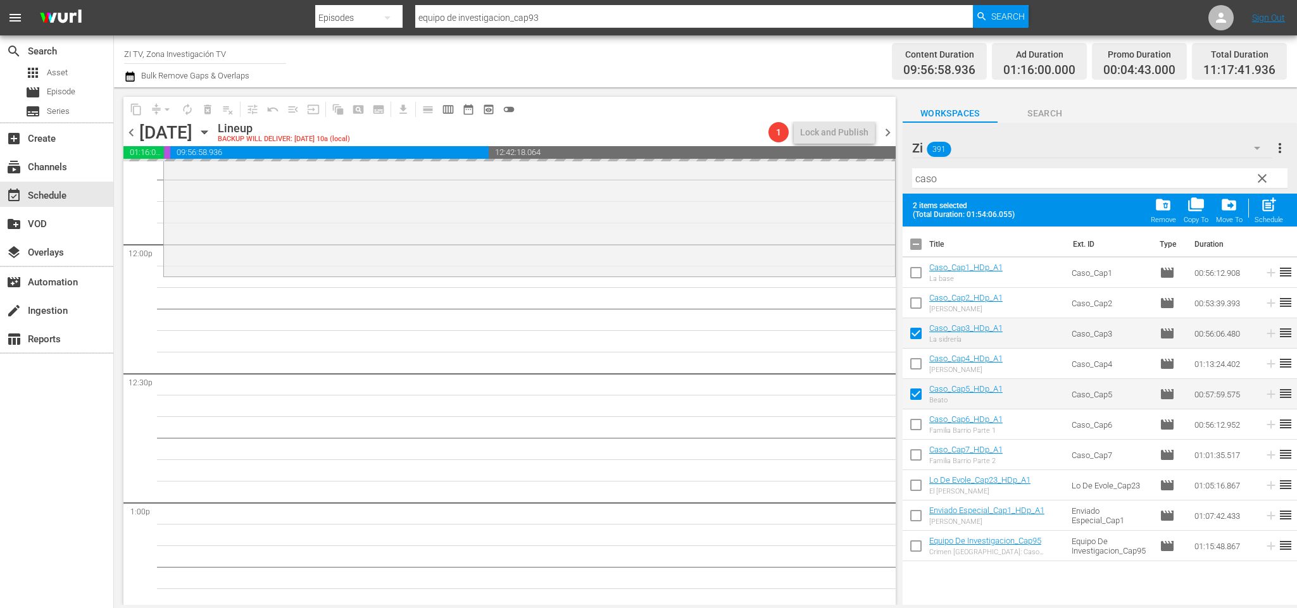
click at [912, 242] on input "checkbox" at bounding box center [916, 247] width 27 height 27
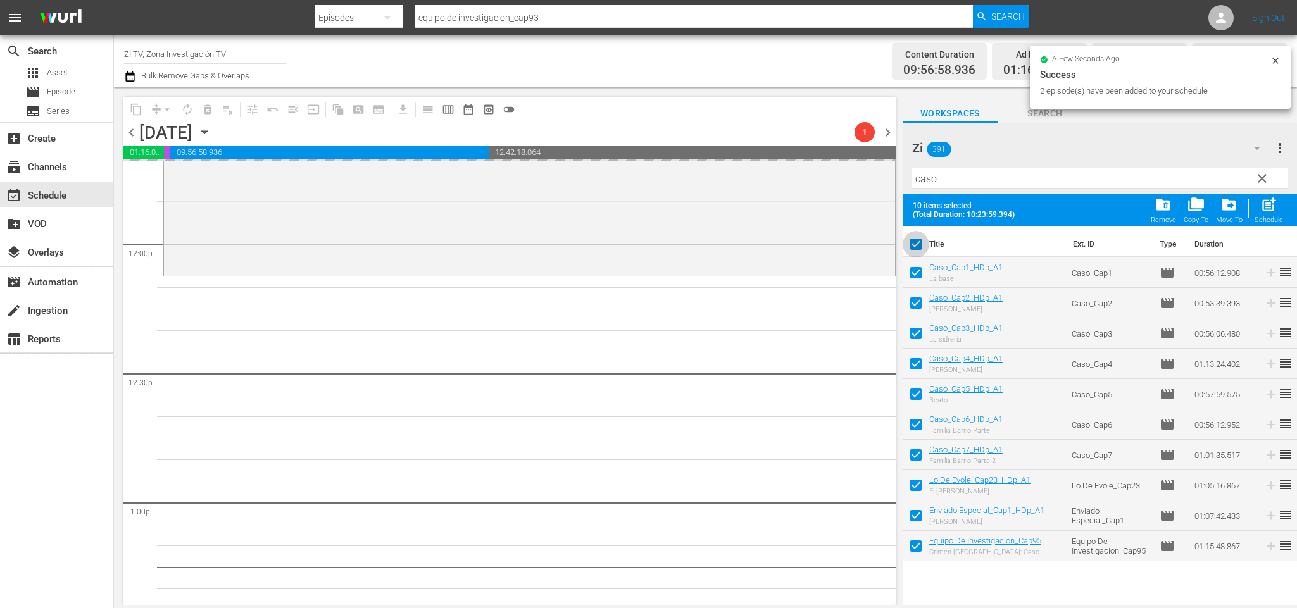
drag, startPoint x: 912, startPoint y: 242, endPoint x: 681, endPoint y: 571, distance: 402.1
click at [912, 242] on input "checkbox" at bounding box center [916, 247] width 27 height 27
checkbox input "false"
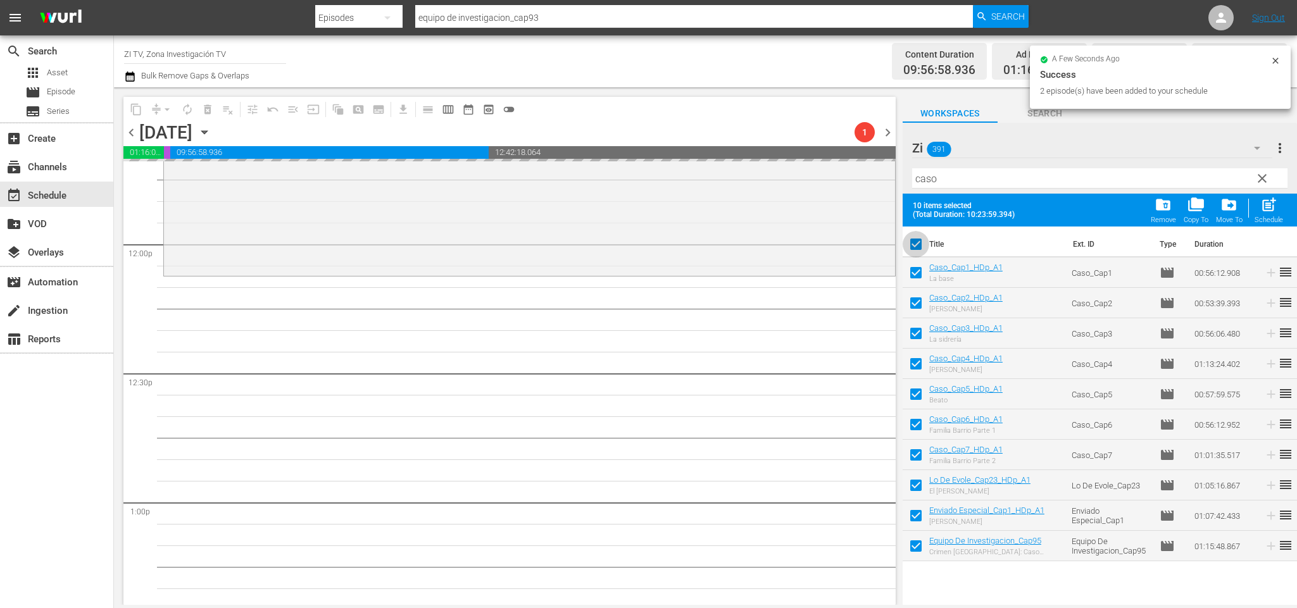
checkbox input "false"
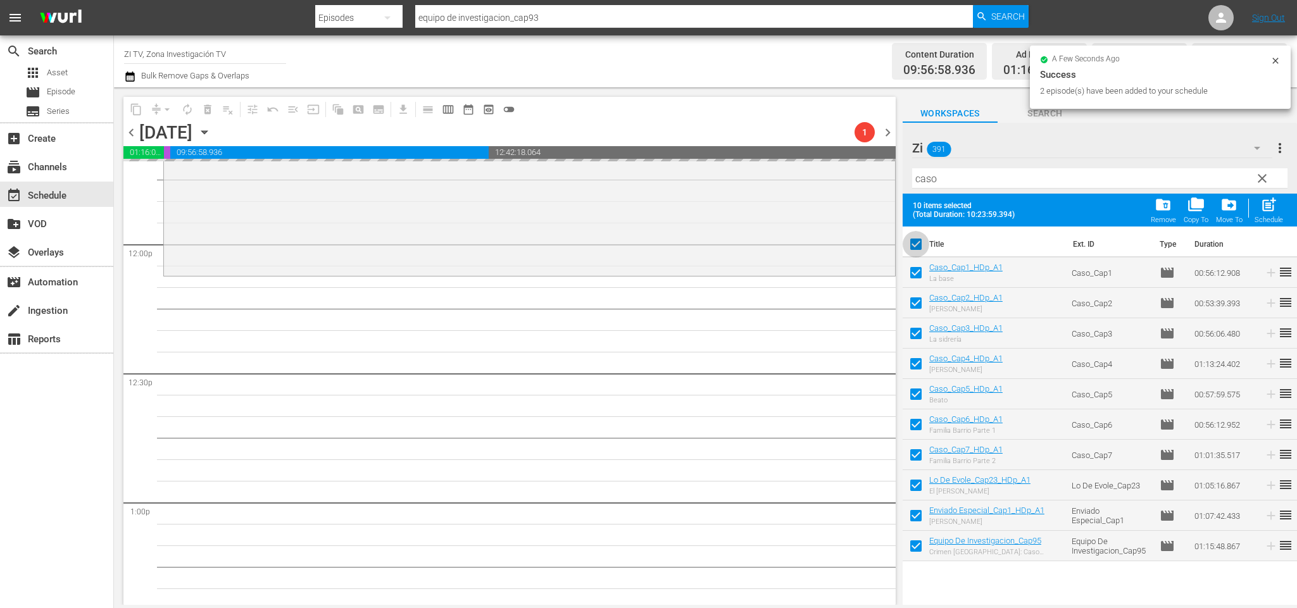
checkbox input "false"
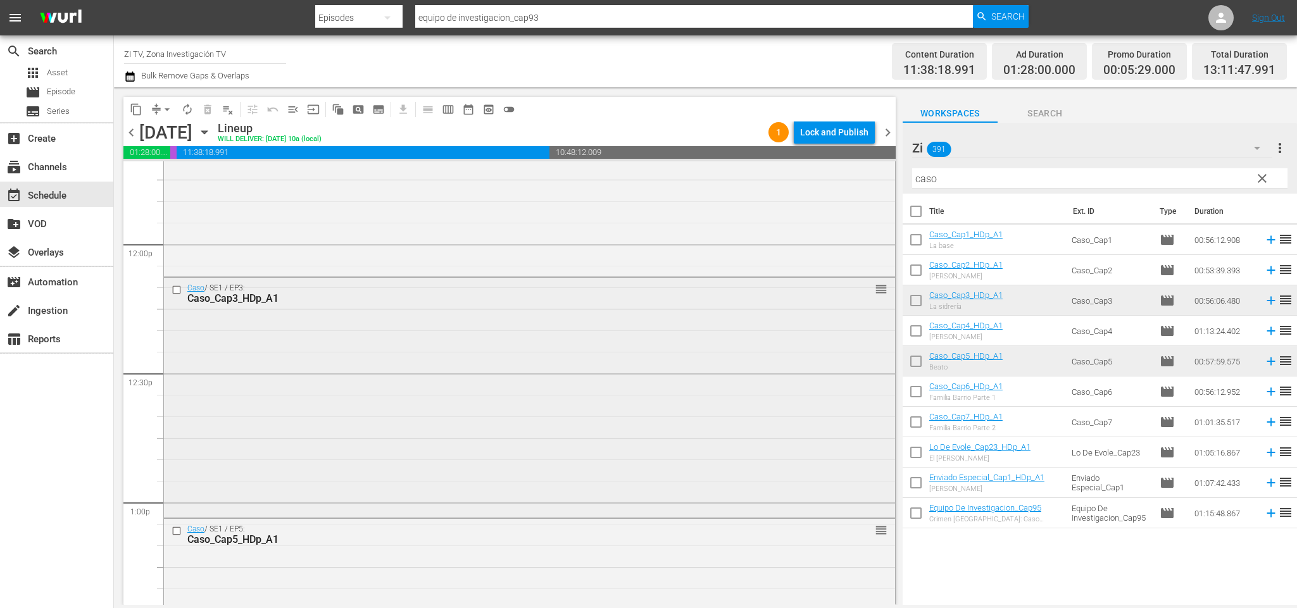
scroll to position [3112, 0]
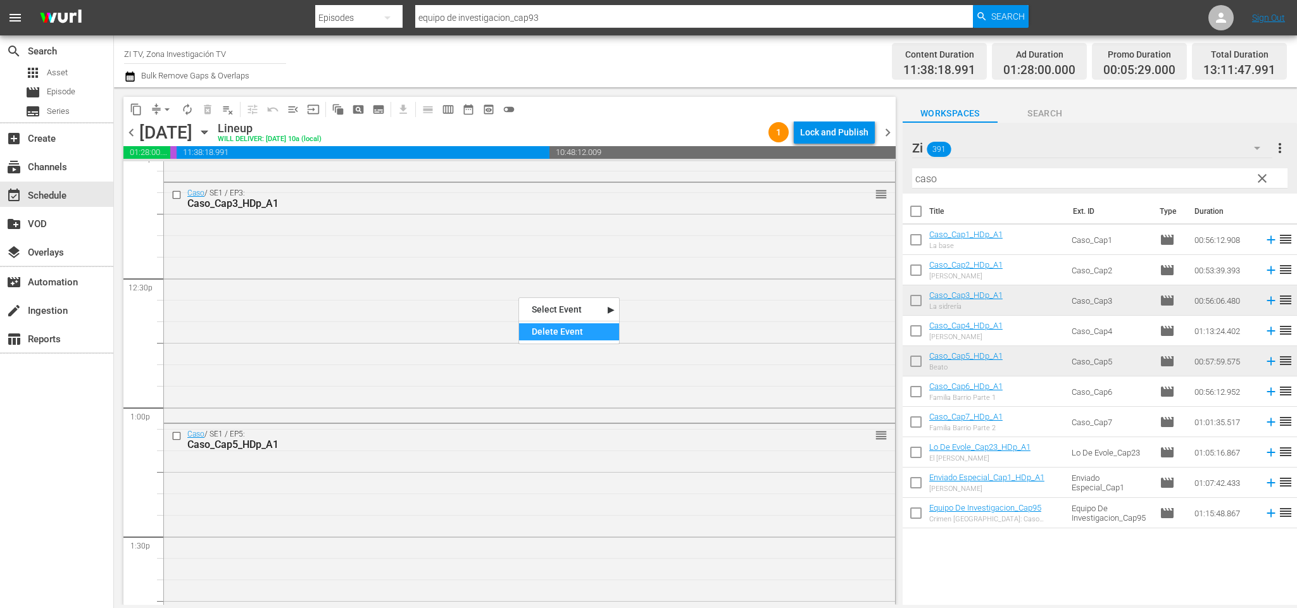
click at [591, 327] on div "Delete Event" at bounding box center [569, 332] width 100 height 17
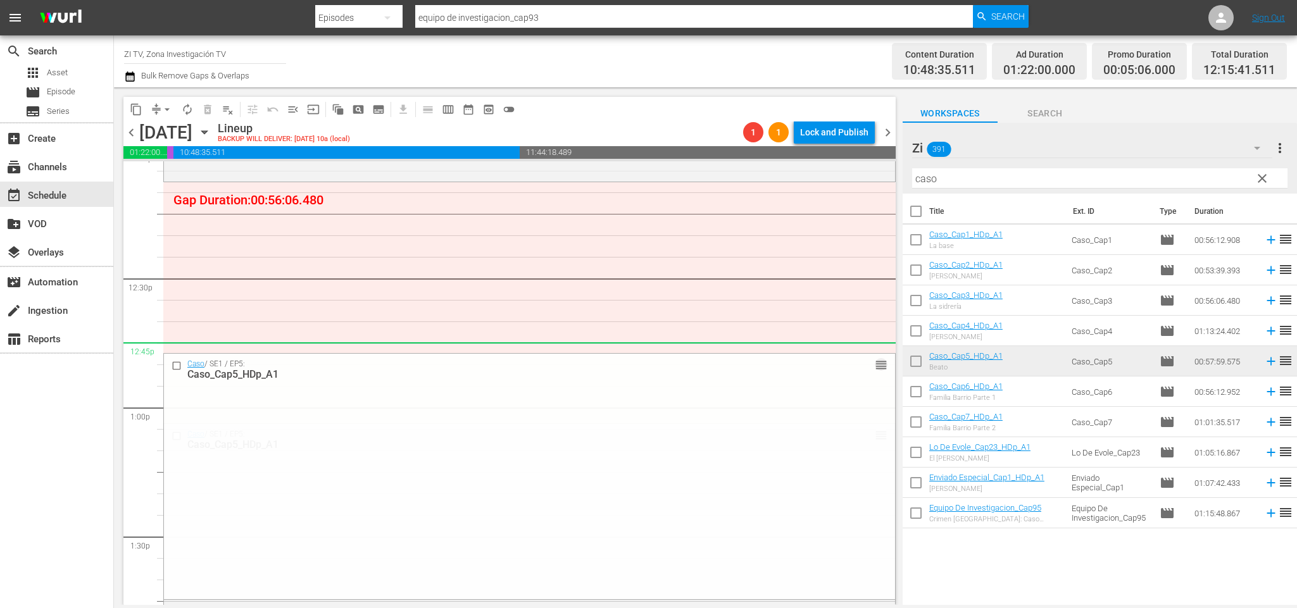
drag, startPoint x: 868, startPoint y: 438, endPoint x: 827, endPoint y: 358, distance: 89.8
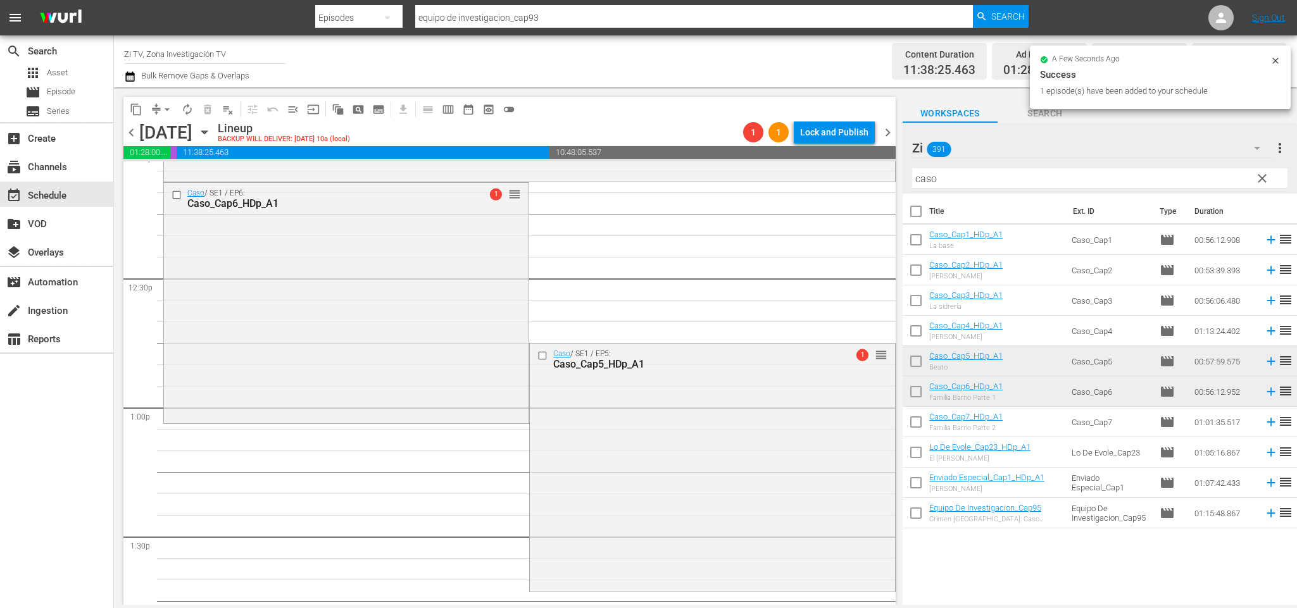
click at [887, 133] on span "chevron_right" at bounding box center [888, 133] width 16 height 16
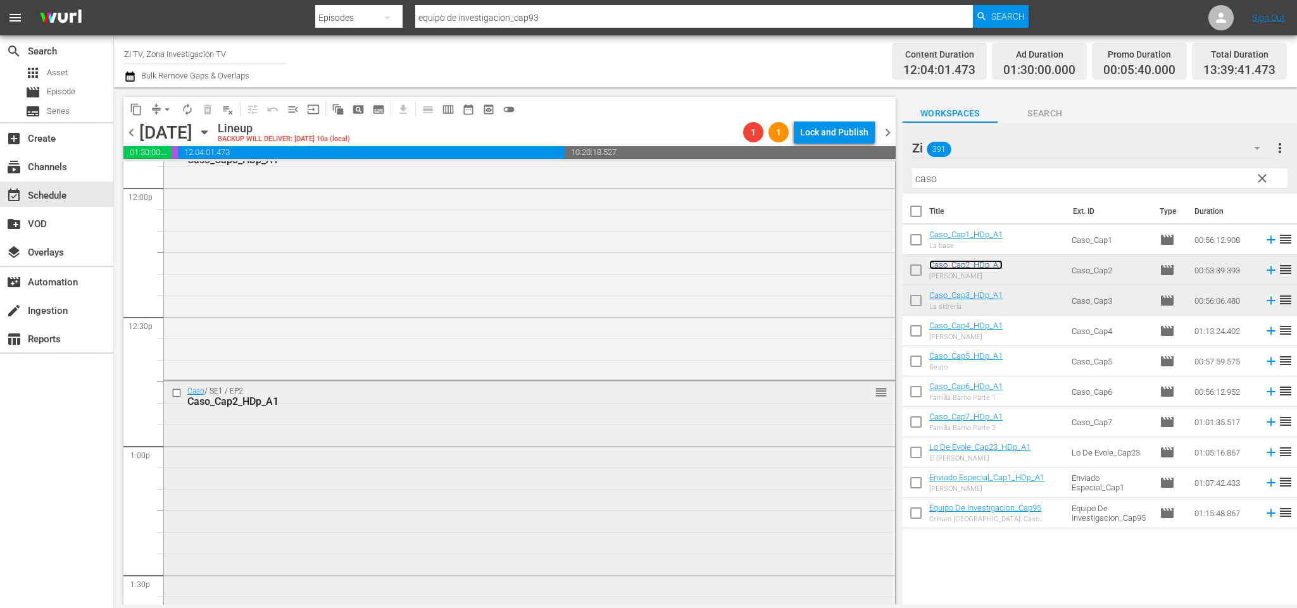
scroll to position [3169, 0]
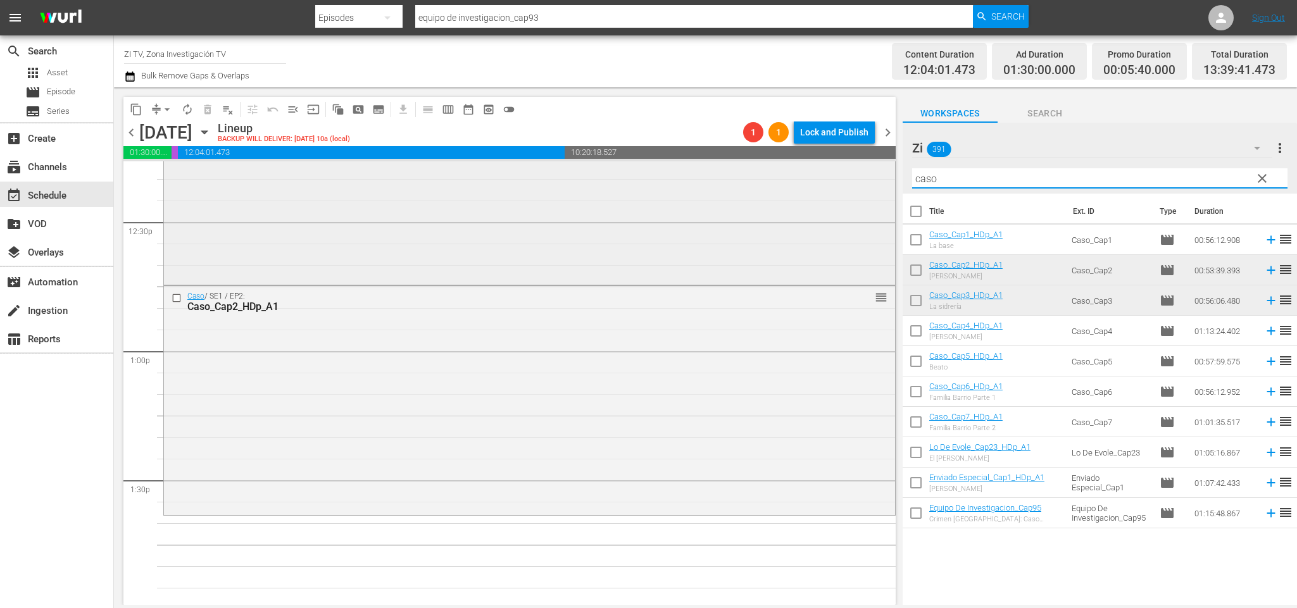
drag, startPoint x: 986, startPoint y: 177, endPoint x: 726, endPoint y: 165, distance: 259.9
click at [726, 165] on div "content_copy compress arrow_drop_down autorenew_outlined delete_forever_outline…" at bounding box center [705, 346] width 1183 height 518
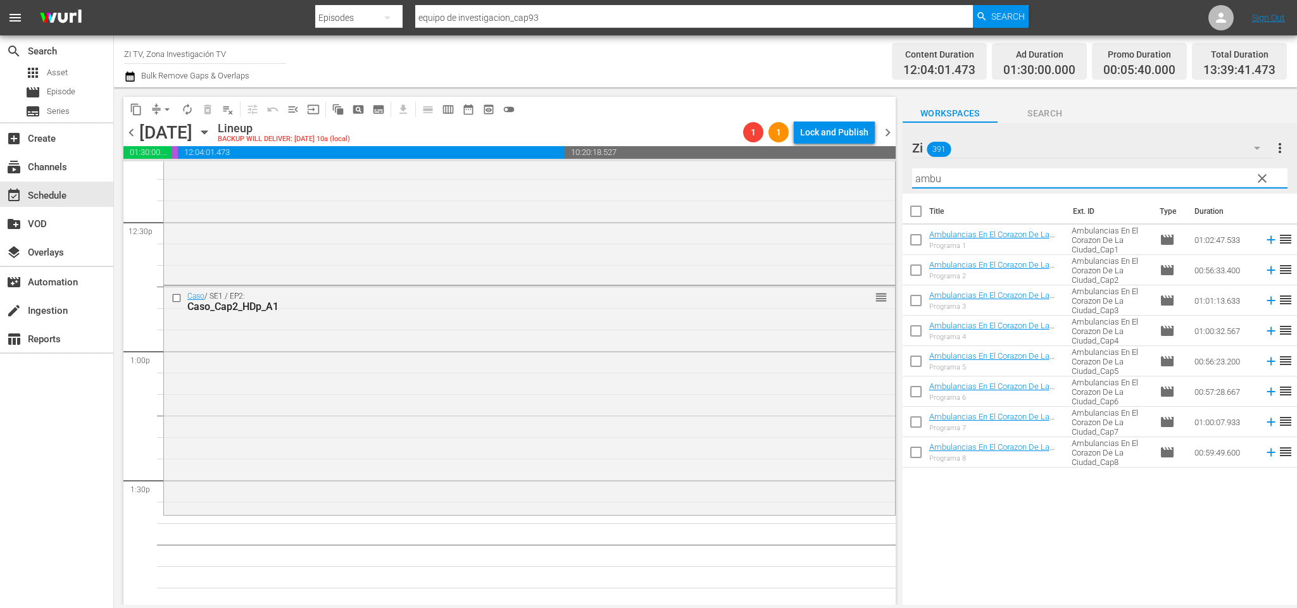
type input "ambu"
click at [920, 386] on input "checkbox" at bounding box center [916, 394] width 27 height 27
checkbox input "true"
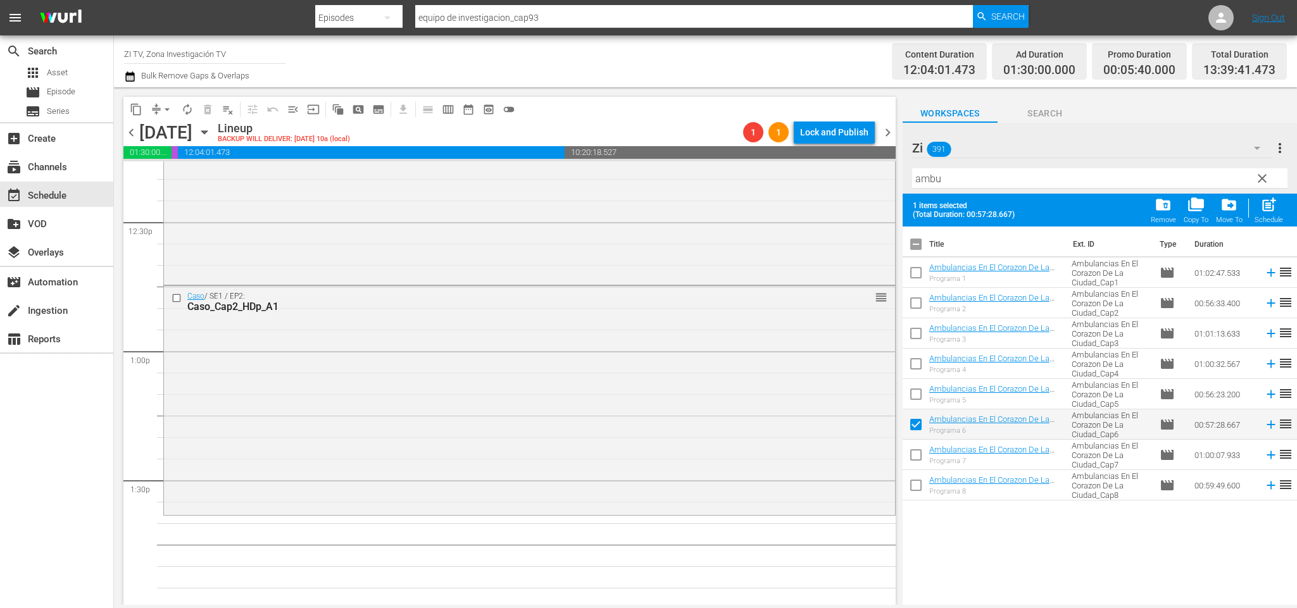
click at [921, 450] on input "checkbox" at bounding box center [916, 458] width 27 height 27
checkbox input "true"
click at [921, 481] on input "checkbox" at bounding box center [916, 488] width 27 height 27
checkbox input "true"
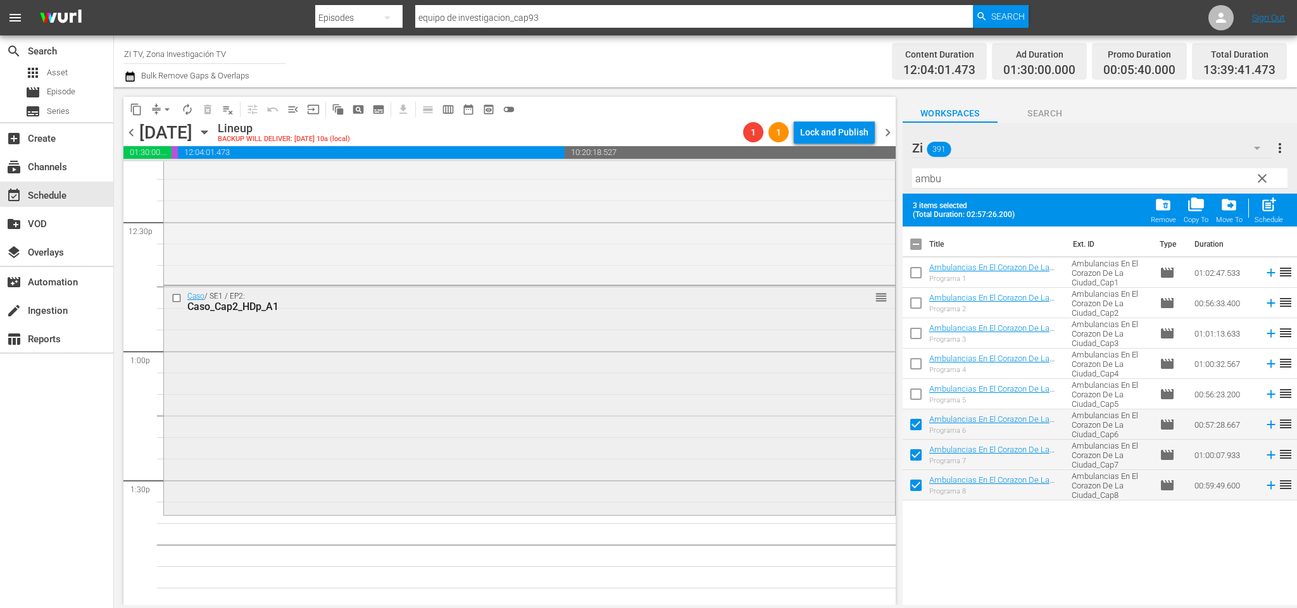
scroll to position [3263, 0]
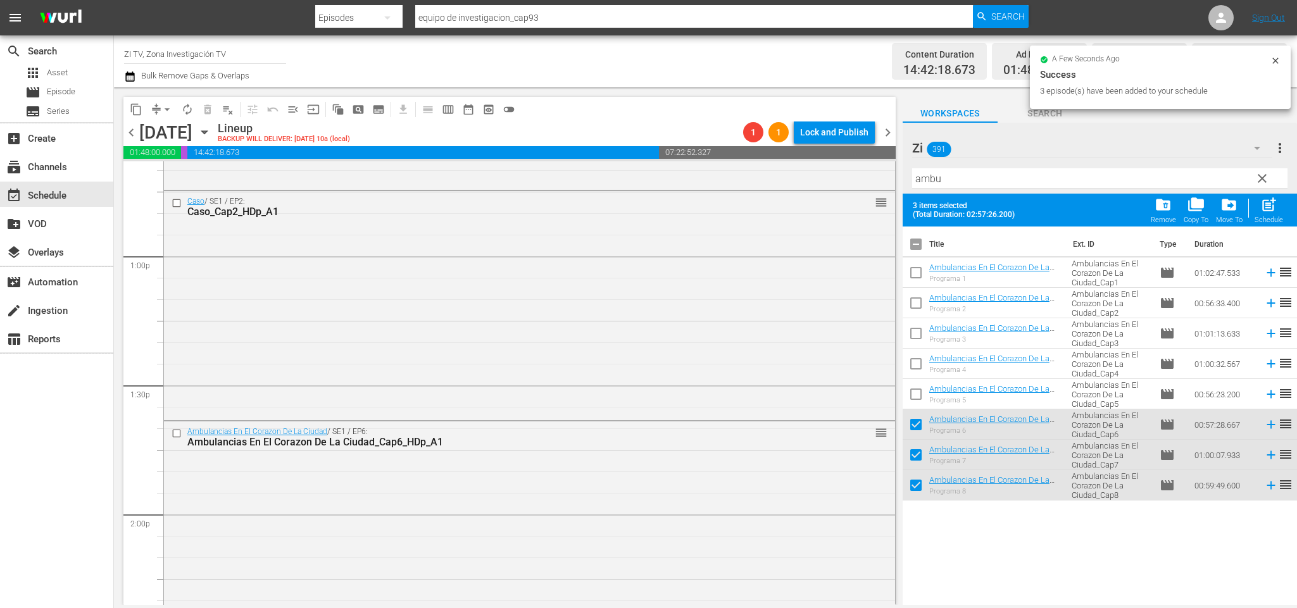
click at [917, 243] on input "checkbox" at bounding box center [916, 247] width 27 height 27
checkbox input "true"
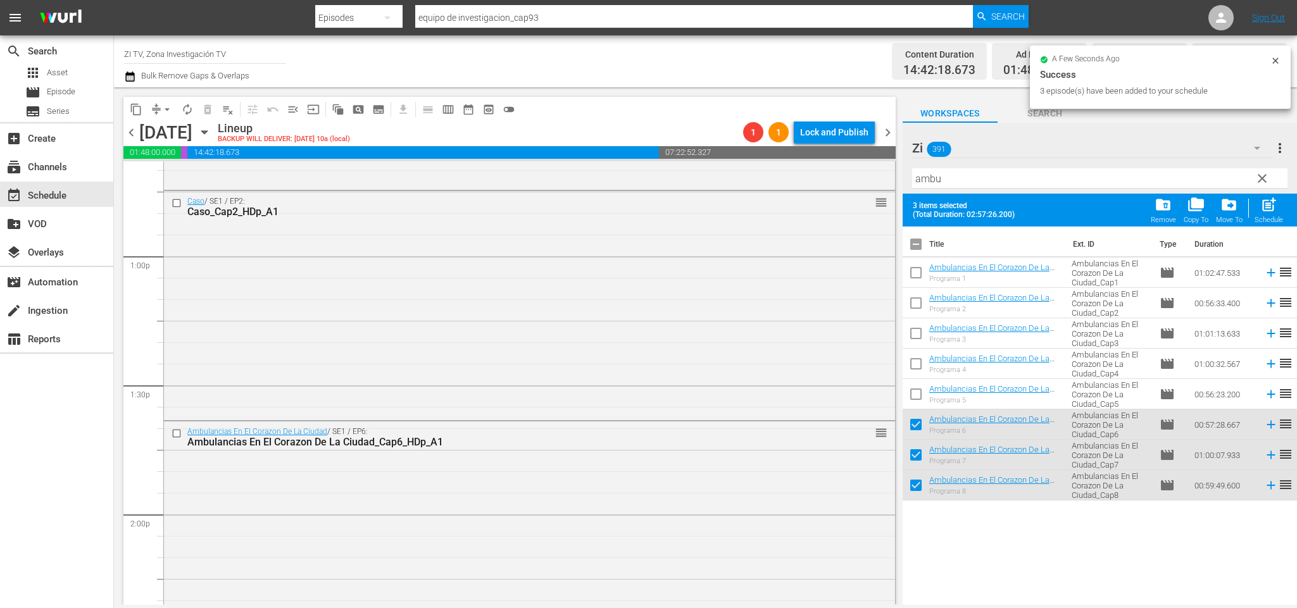
checkbox input "true"
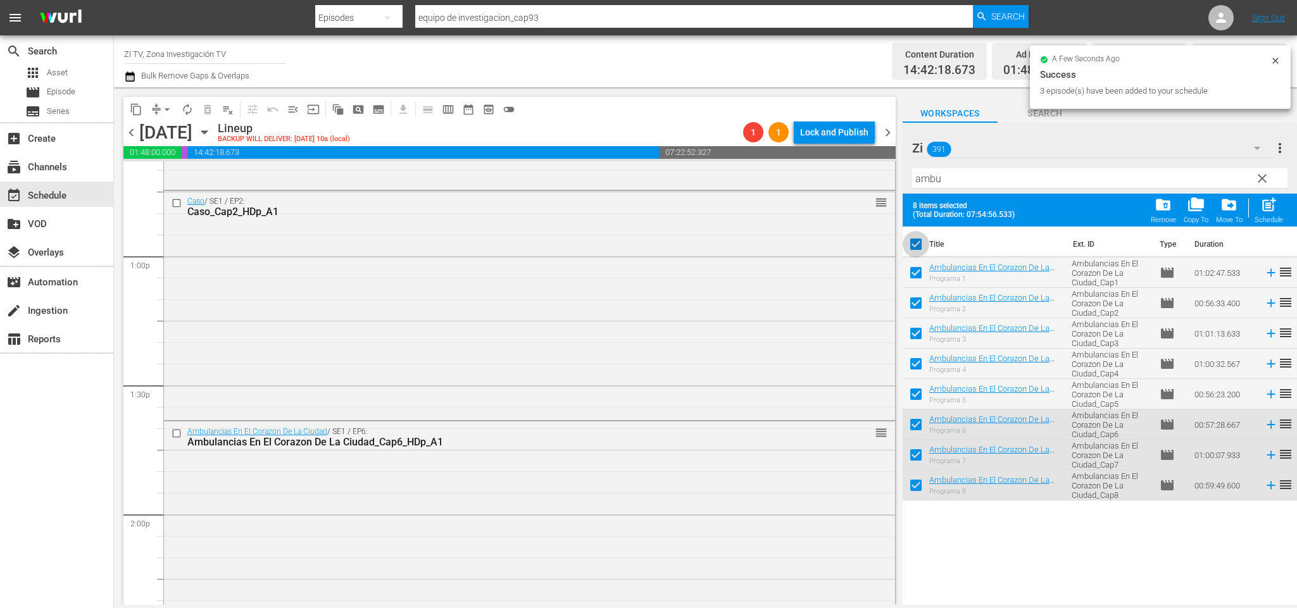
click at [917, 243] on input "checkbox" at bounding box center [916, 247] width 27 height 27
checkbox input "false"
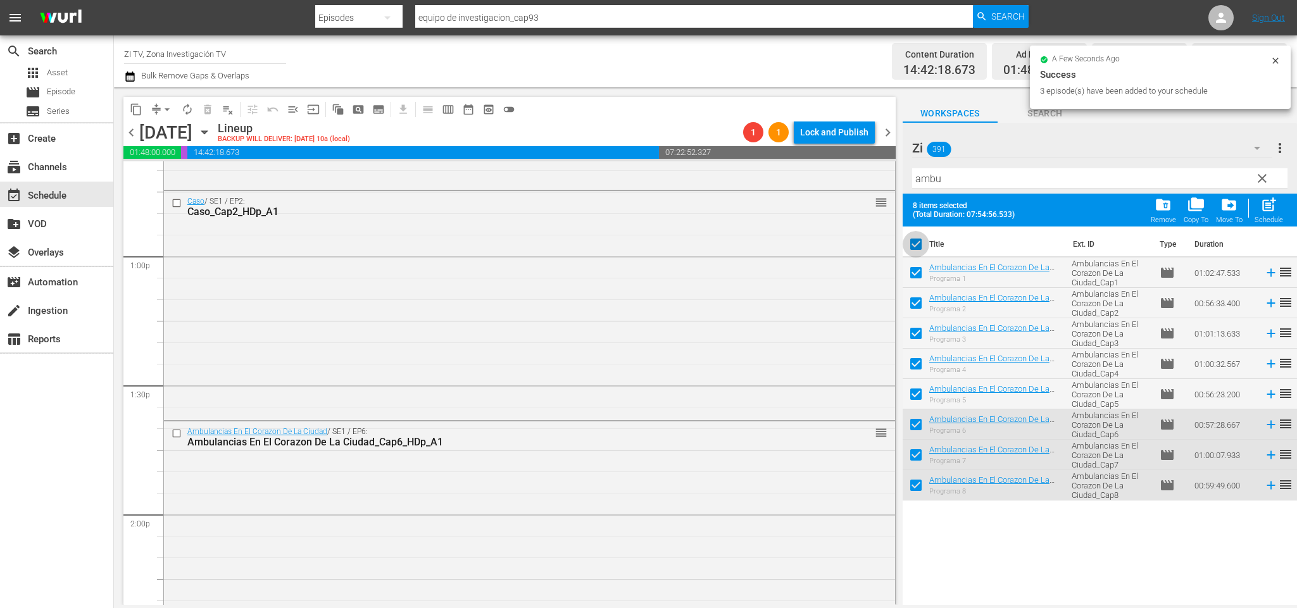
checkbox input "false"
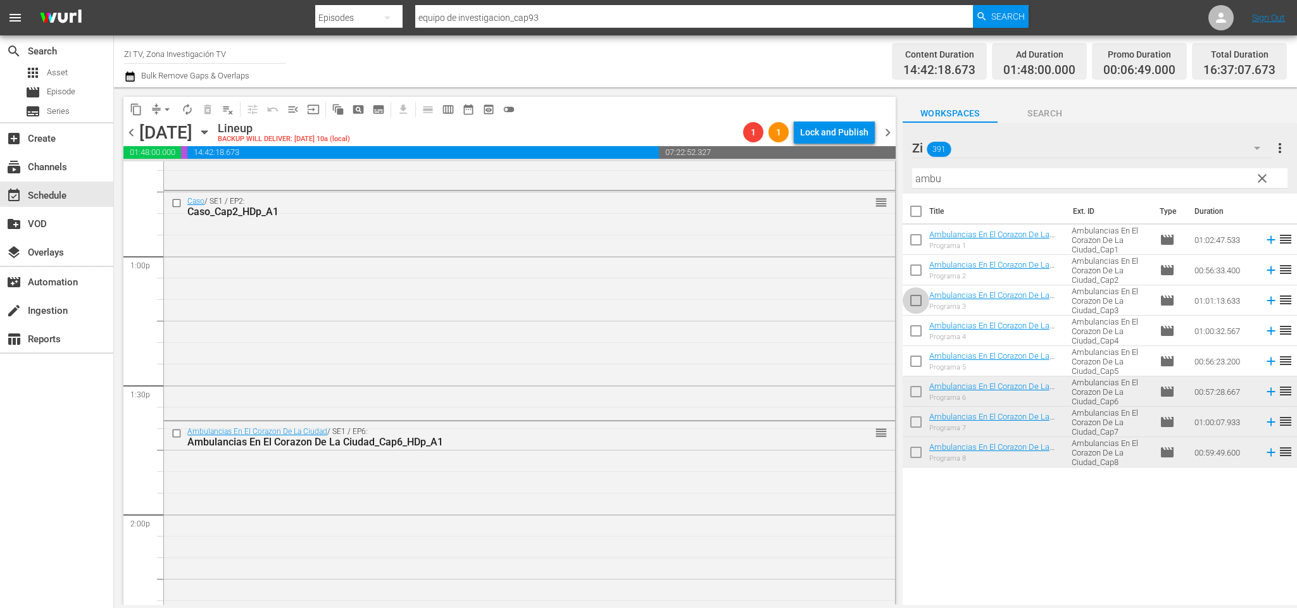
click at [916, 302] on input "checkbox" at bounding box center [916, 303] width 27 height 27
checkbox input "true"
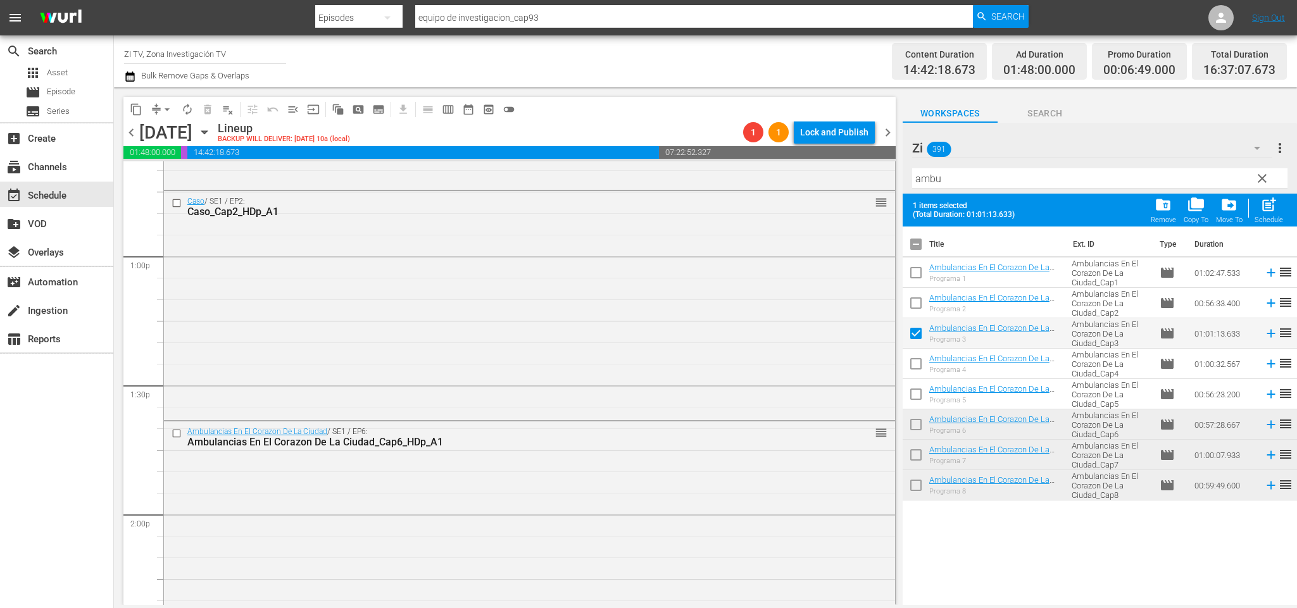
click at [916, 362] on input "checkbox" at bounding box center [916, 366] width 27 height 27
checkbox input "true"
click at [917, 392] on input "checkbox" at bounding box center [916, 397] width 27 height 27
checkbox input "true"
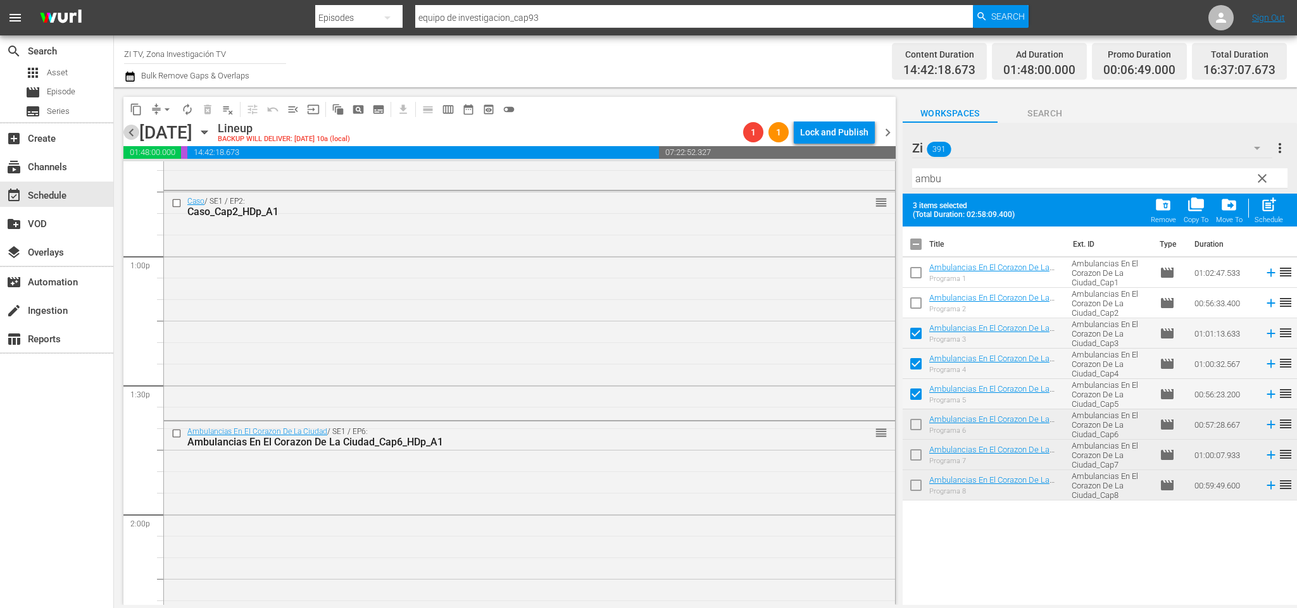
click at [137, 136] on span "chevron_left" at bounding box center [131, 133] width 16 height 16
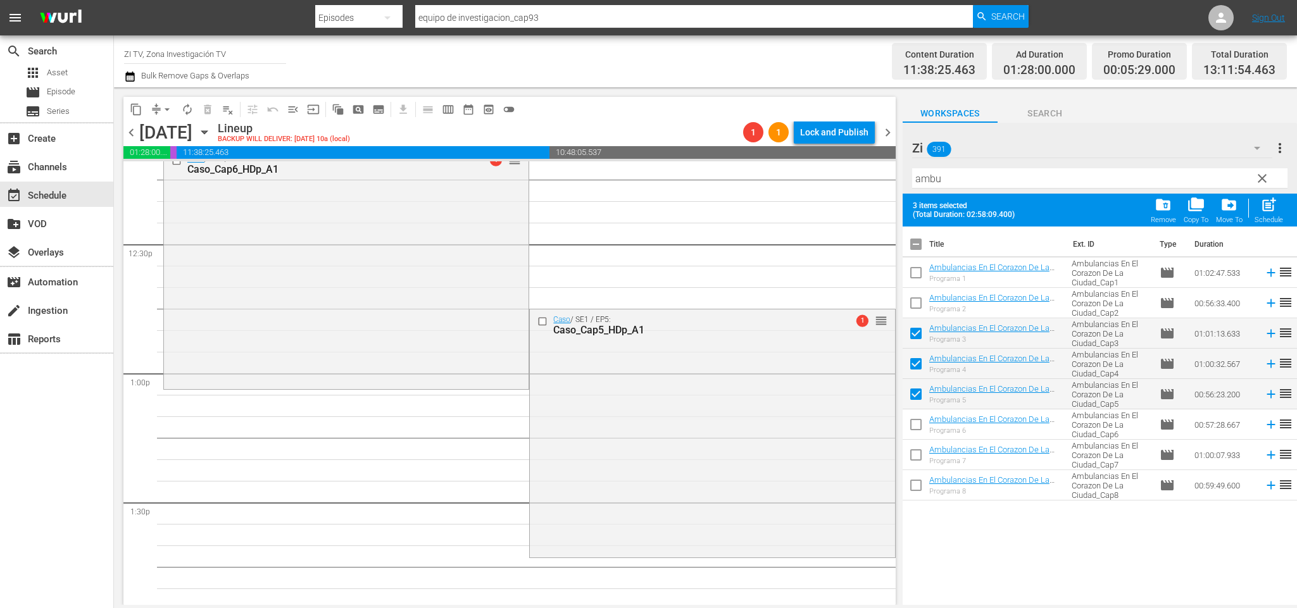
scroll to position [3241, 0]
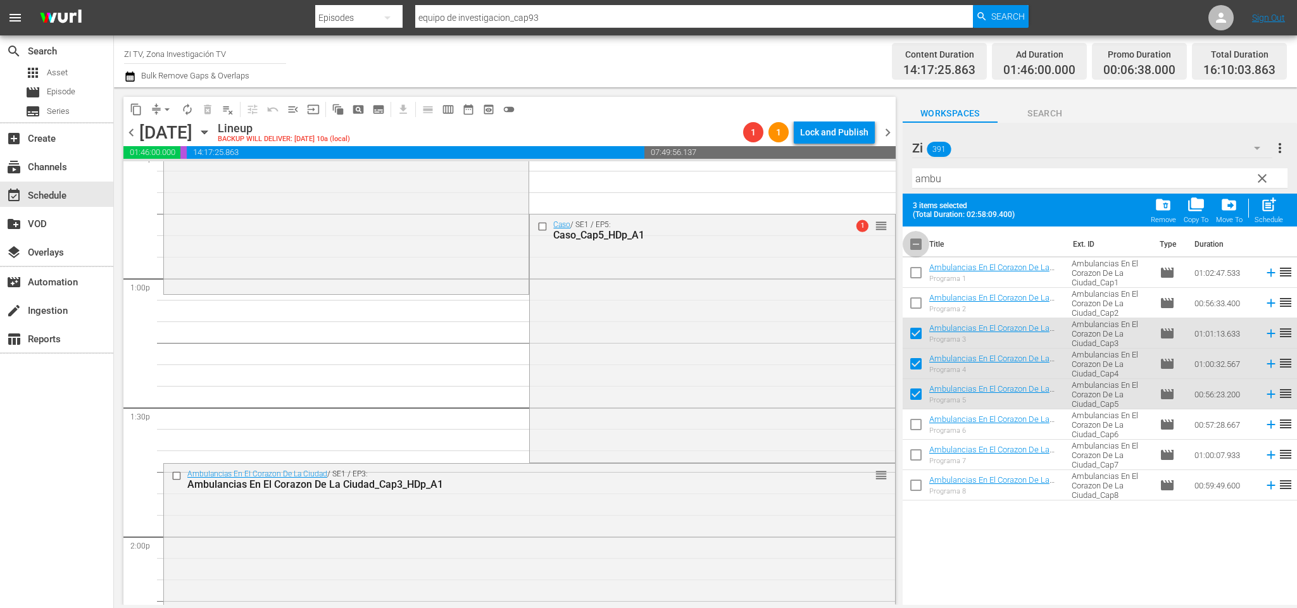
click at [924, 240] on input "checkbox" at bounding box center [916, 247] width 27 height 27
checkbox input "false"
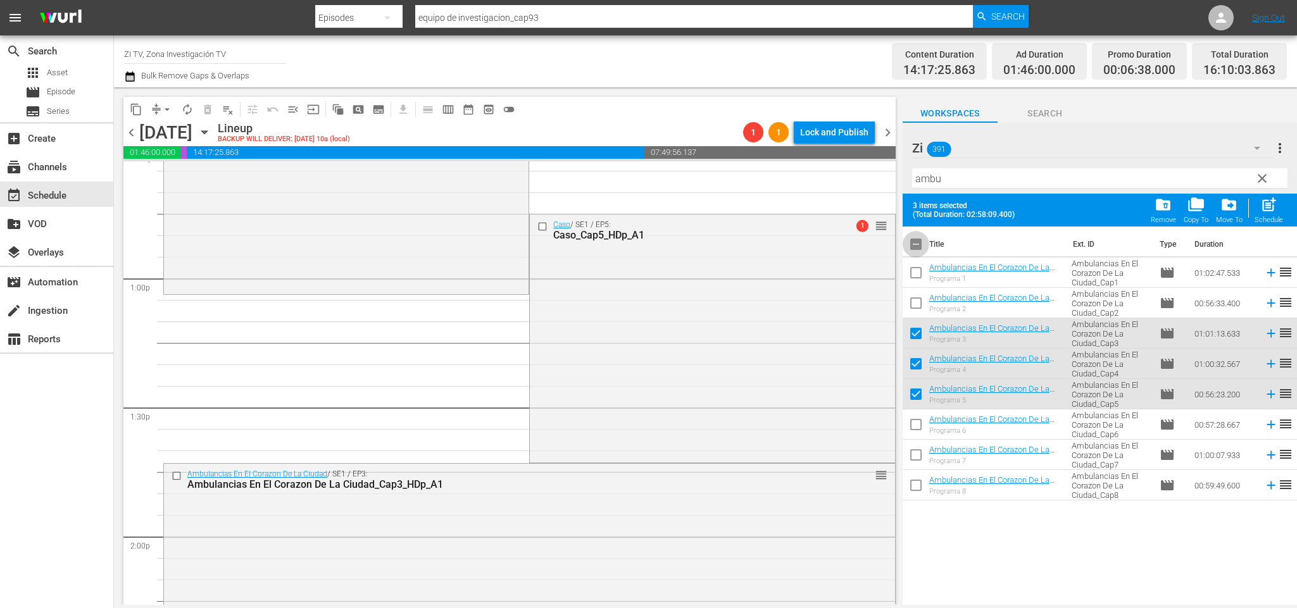
checkbox input "false"
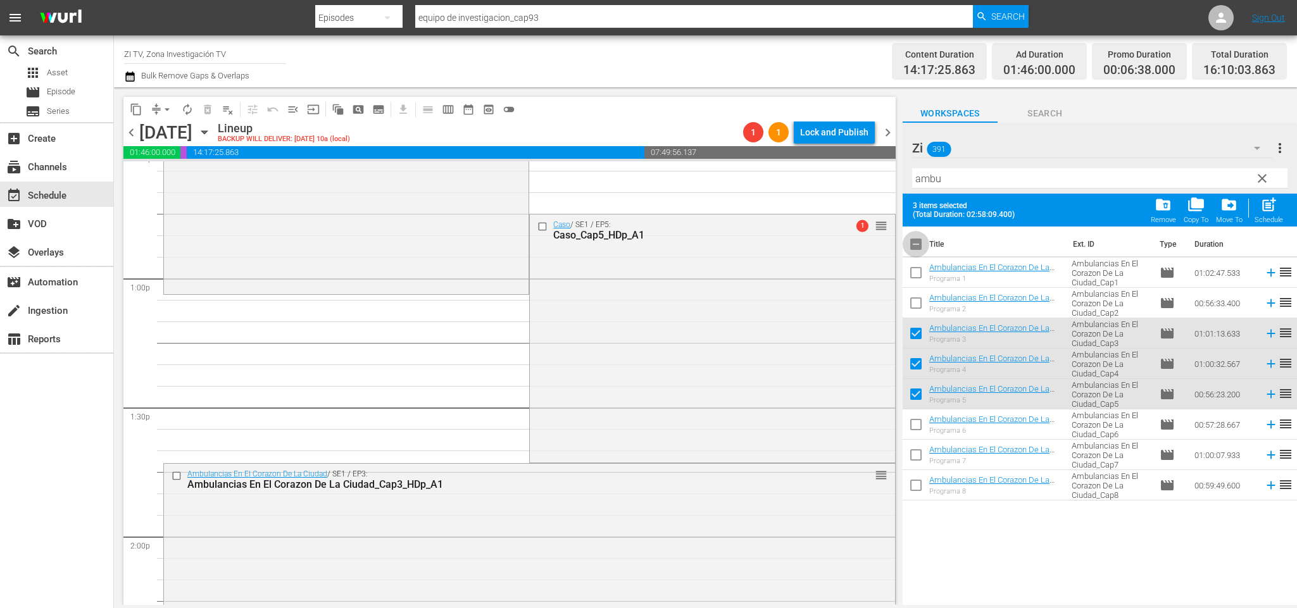
checkbox input "false"
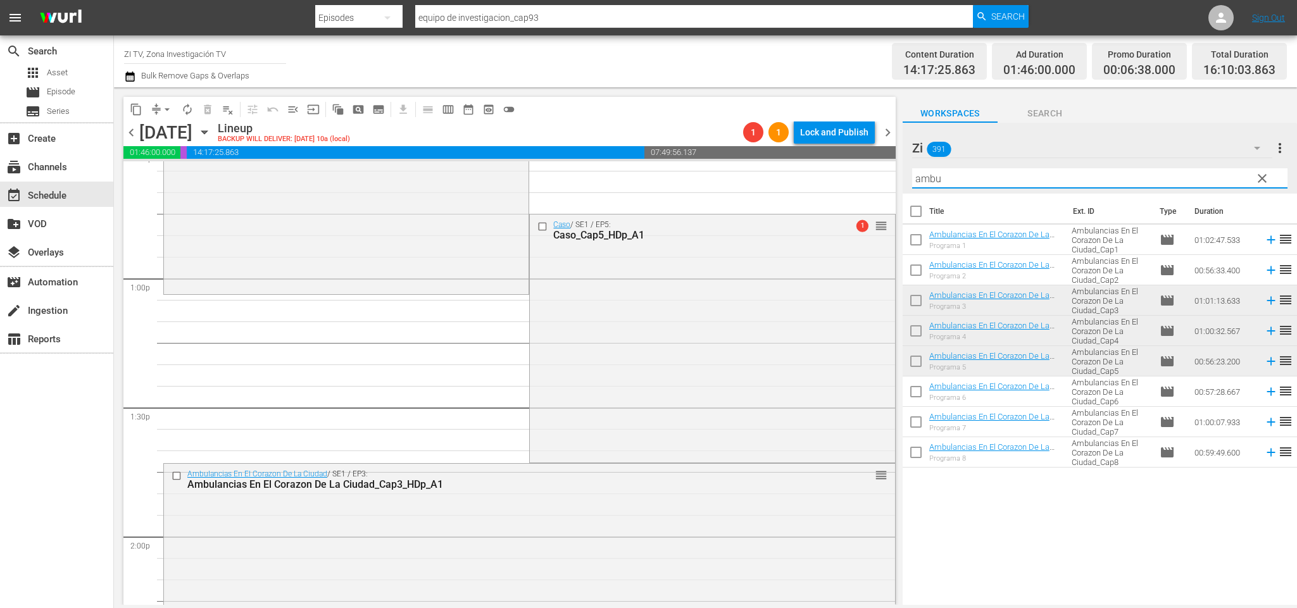
drag, startPoint x: 893, startPoint y: 171, endPoint x: 852, endPoint y: 166, distance: 41.5
click at [852, 166] on div "content_copy compress arrow_drop_down autorenew_outlined delete_forever_outline…" at bounding box center [705, 346] width 1183 height 518
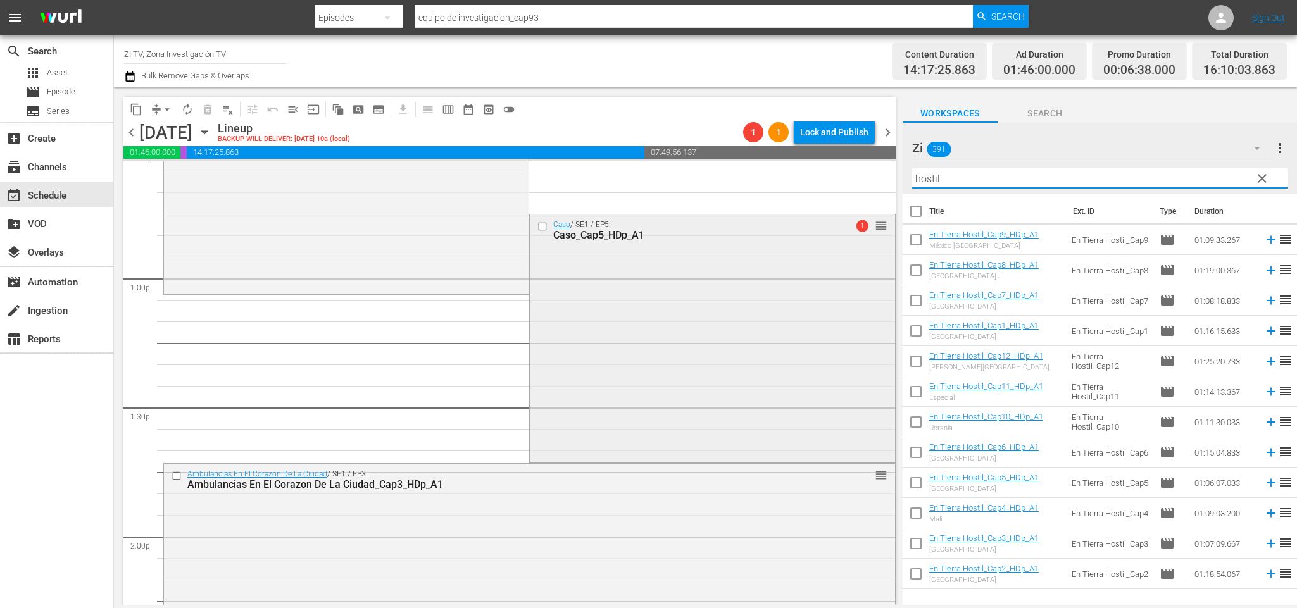
scroll to position [3431, 0]
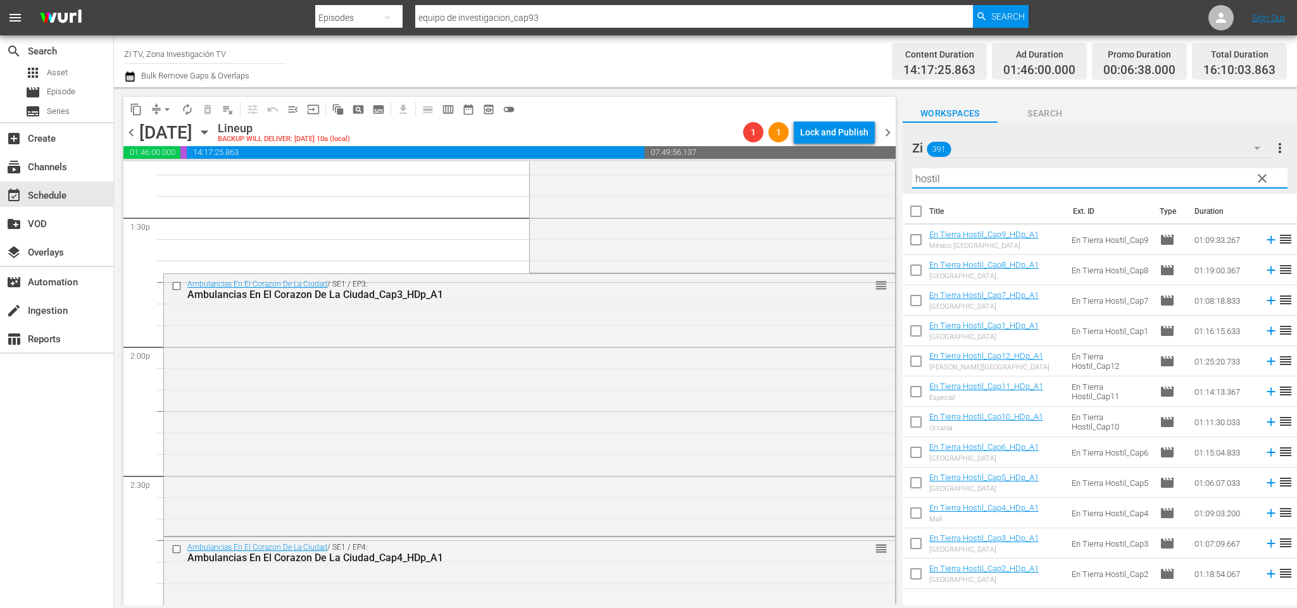
type input "hostil"
click at [914, 487] on input "checkbox" at bounding box center [916, 485] width 27 height 27
checkbox input "true"
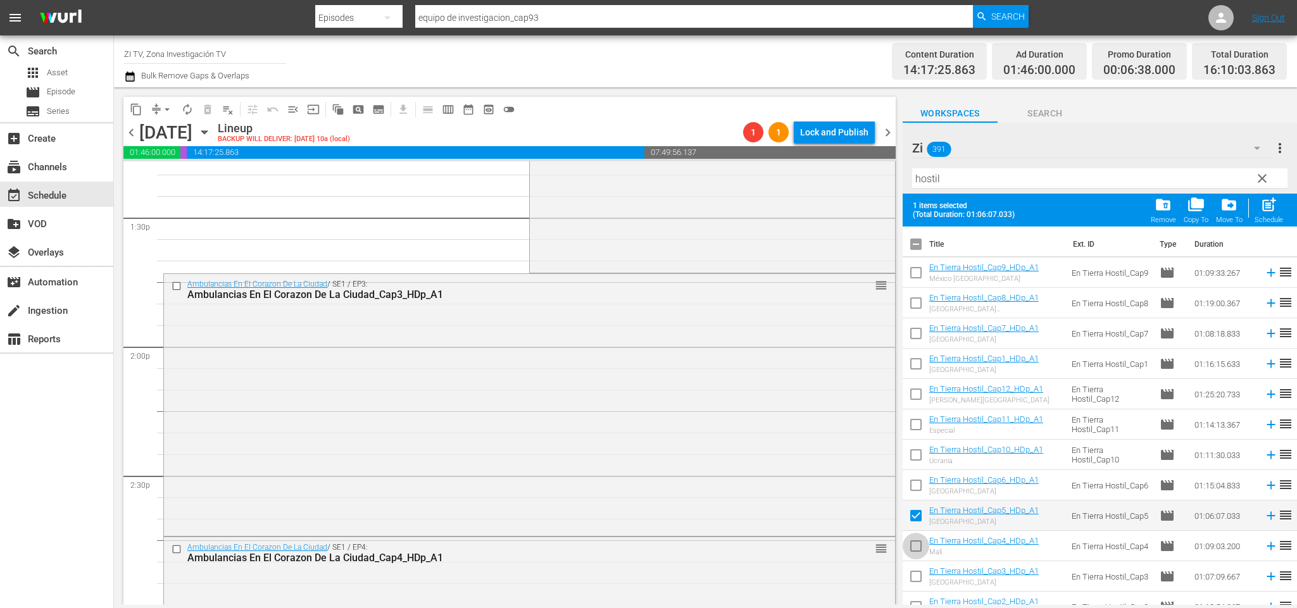
click at [918, 549] on input "checkbox" at bounding box center [916, 549] width 27 height 27
checkbox input "true"
click at [918, 569] on input "checkbox" at bounding box center [916, 579] width 27 height 27
checkbox input "true"
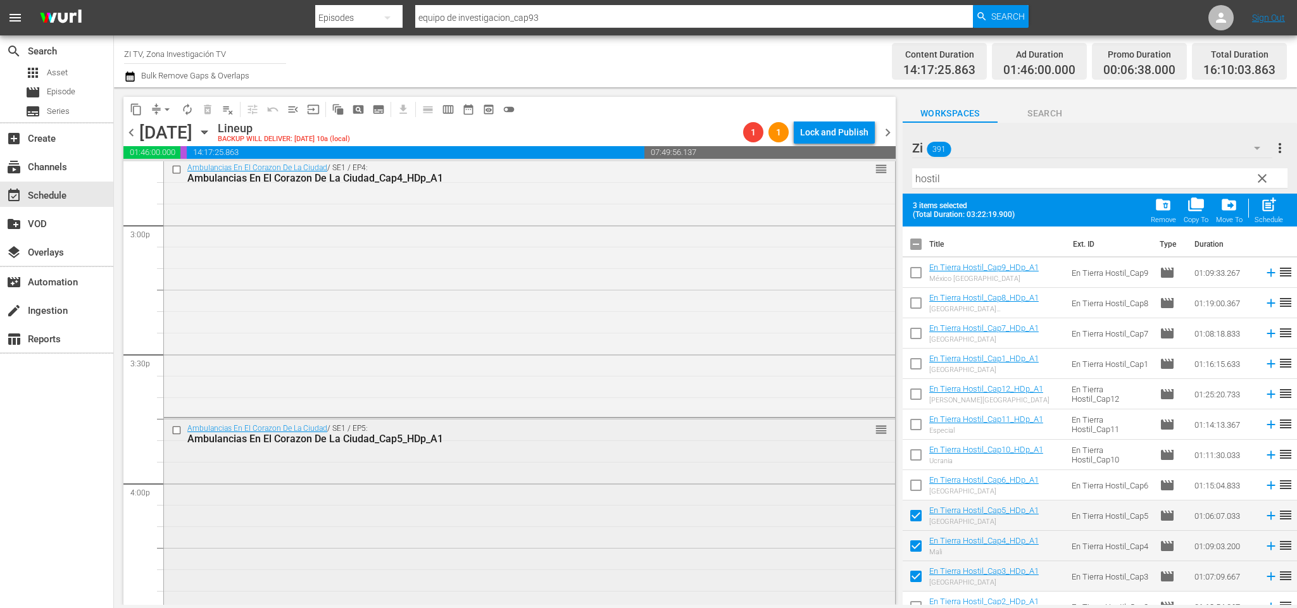
scroll to position [4191, 0]
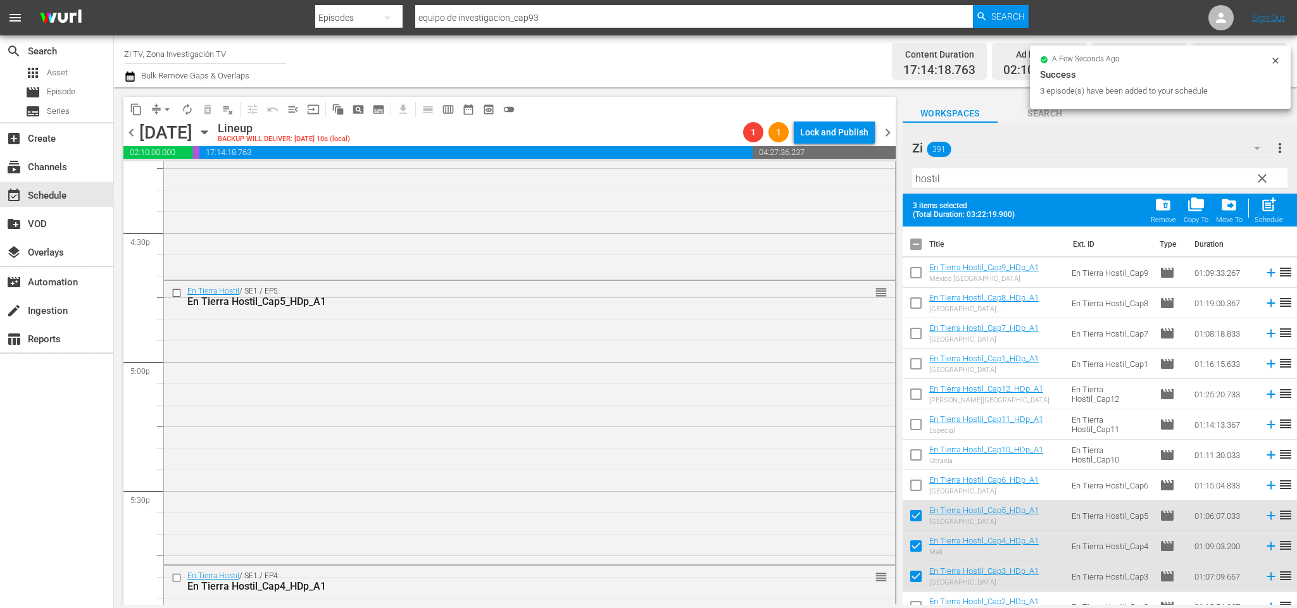
click at [912, 248] on input "checkbox" at bounding box center [916, 247] width 27 height 27
checkbox input "false"
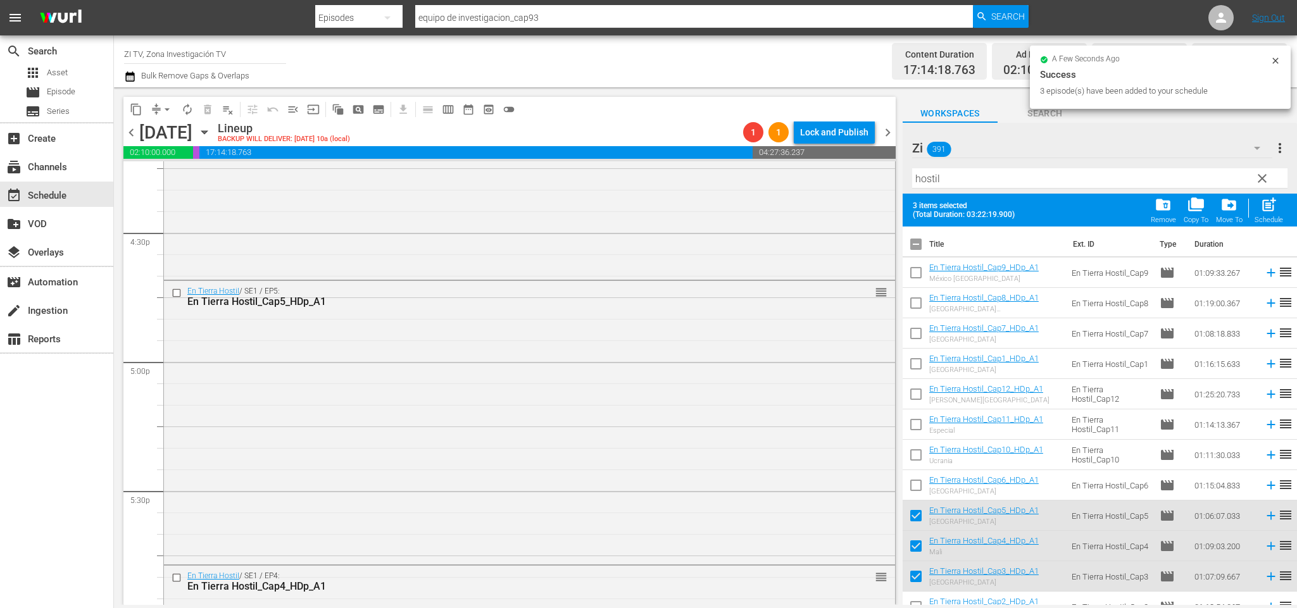
checkbox input "false"
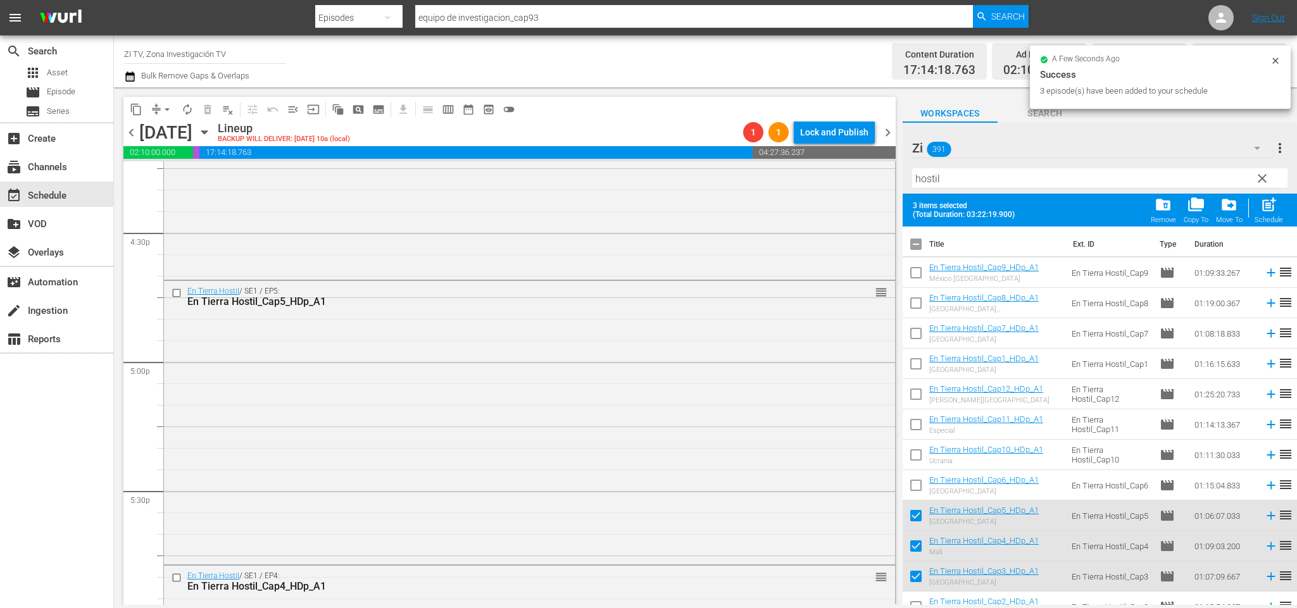
checkbox input "false"
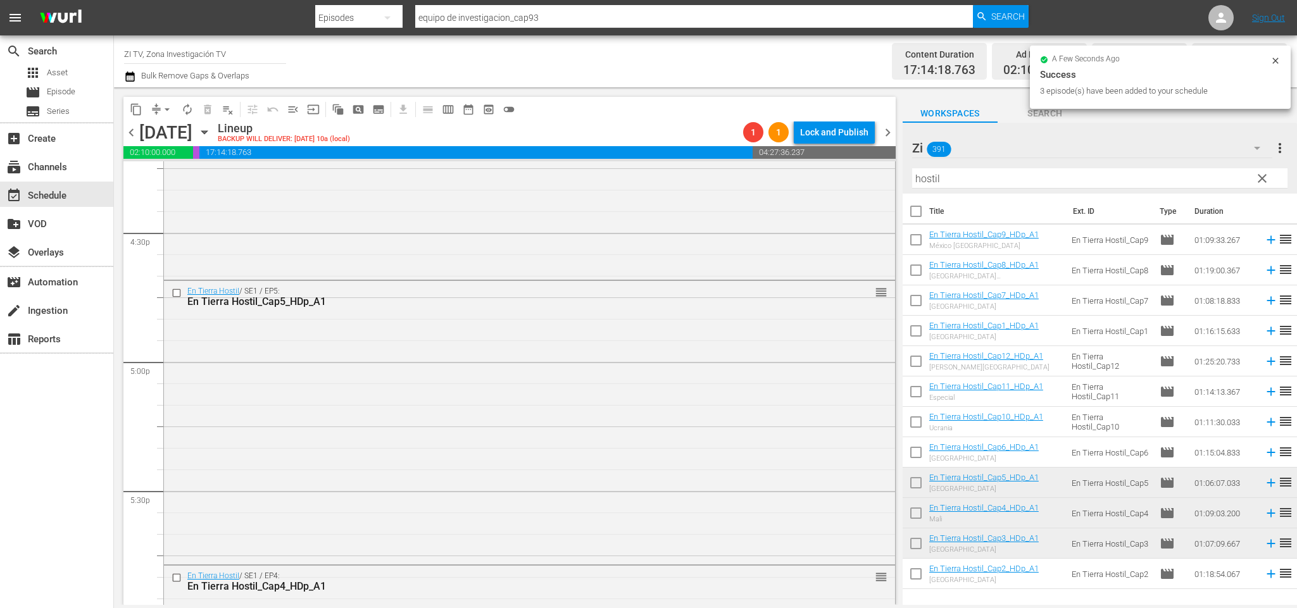
click at [891, 131] on span "chevron_right" at bounding box center [888, 133] width 16 height 16
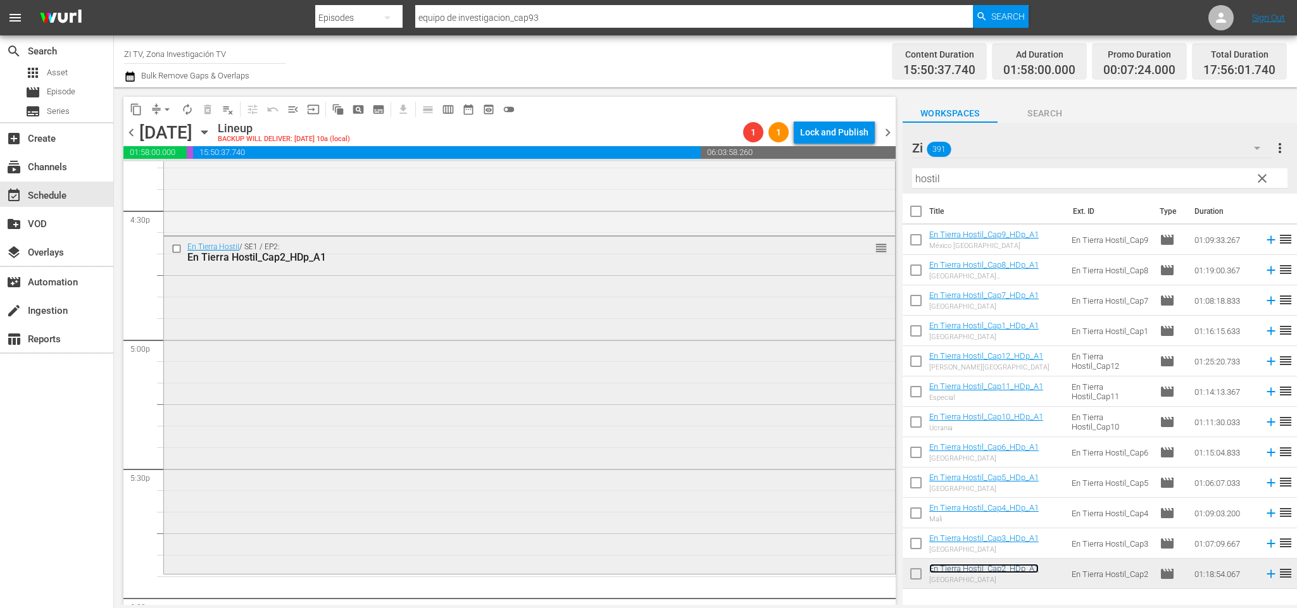
scroll to position [4403, 0]
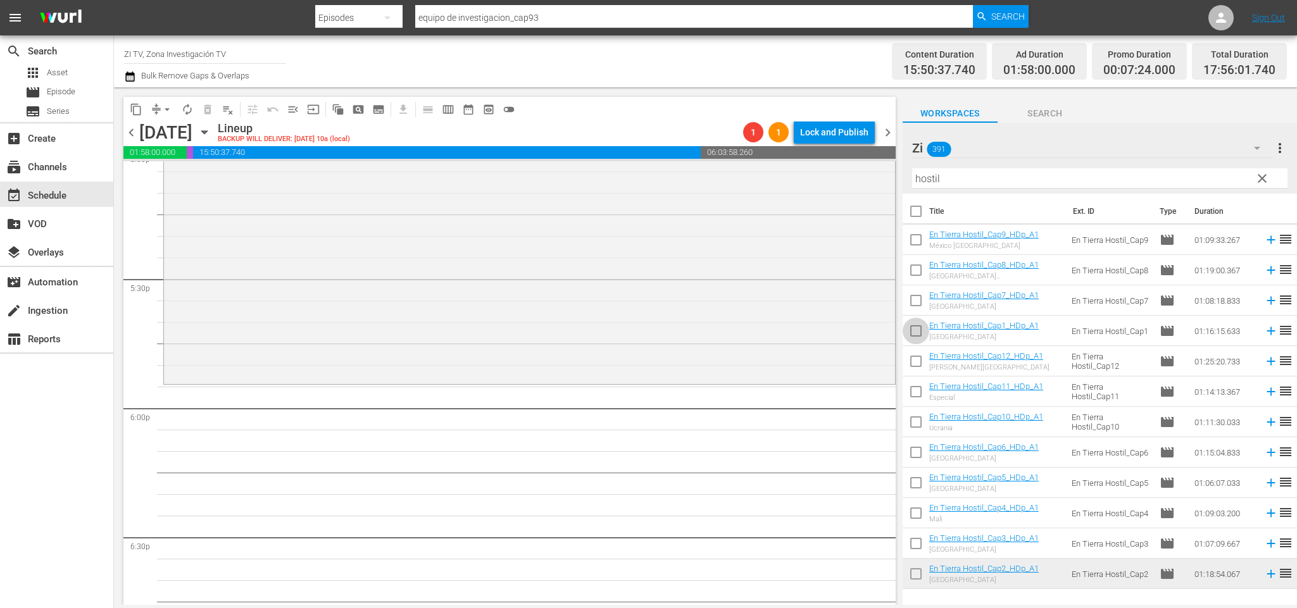
click at [917, 329] on input "checkbox" at bounding box center [916, 333] width 27 height 27
checkbox input "true"
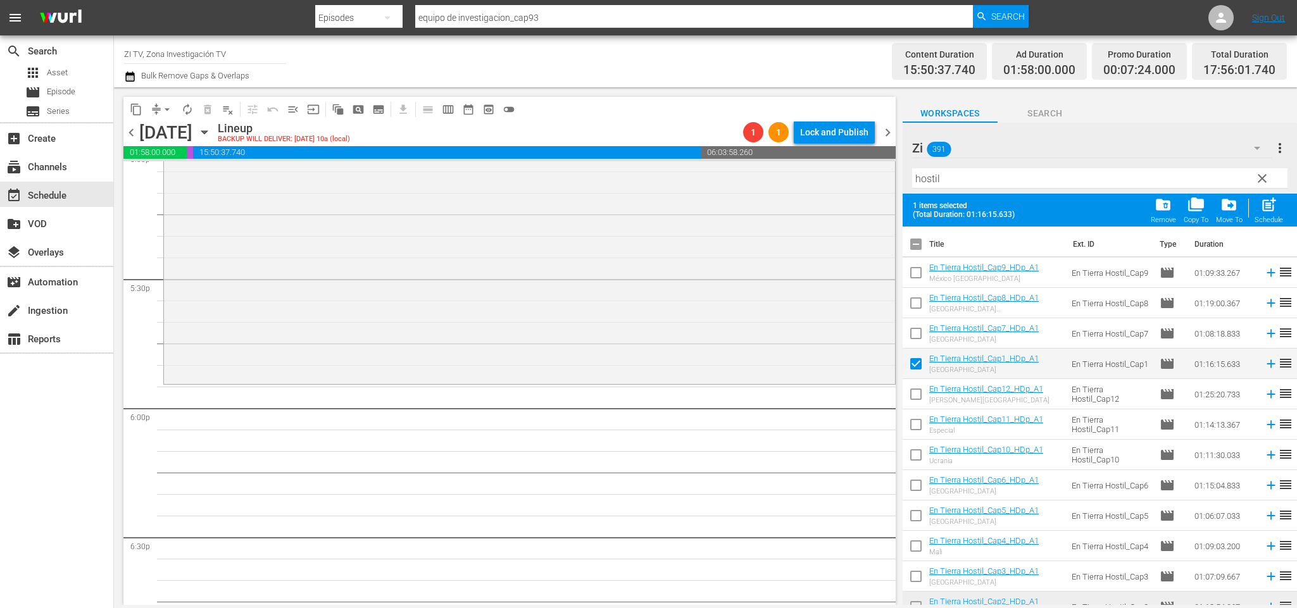
click at [912, 484] on input "checkbox" at bounding box center [916, 488] width 27 height 27
checkbox input "true"
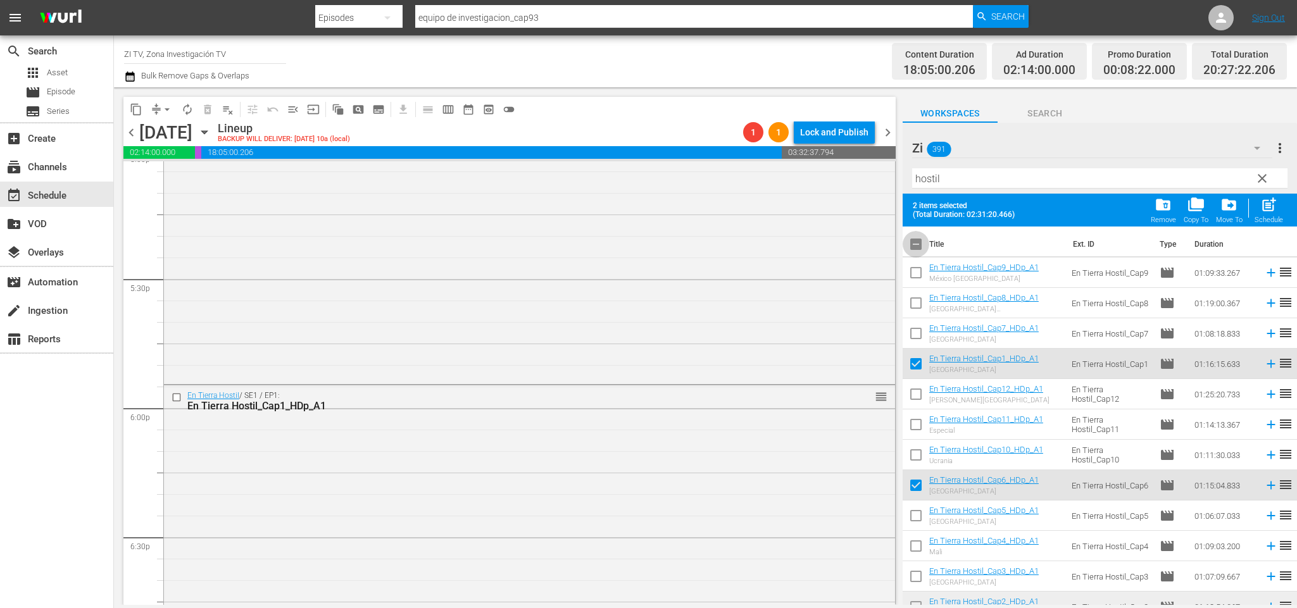
click at [920, 239] on input "checkbox" at bounding box center [916, 247] width 27 height 27
checkbox input "true"
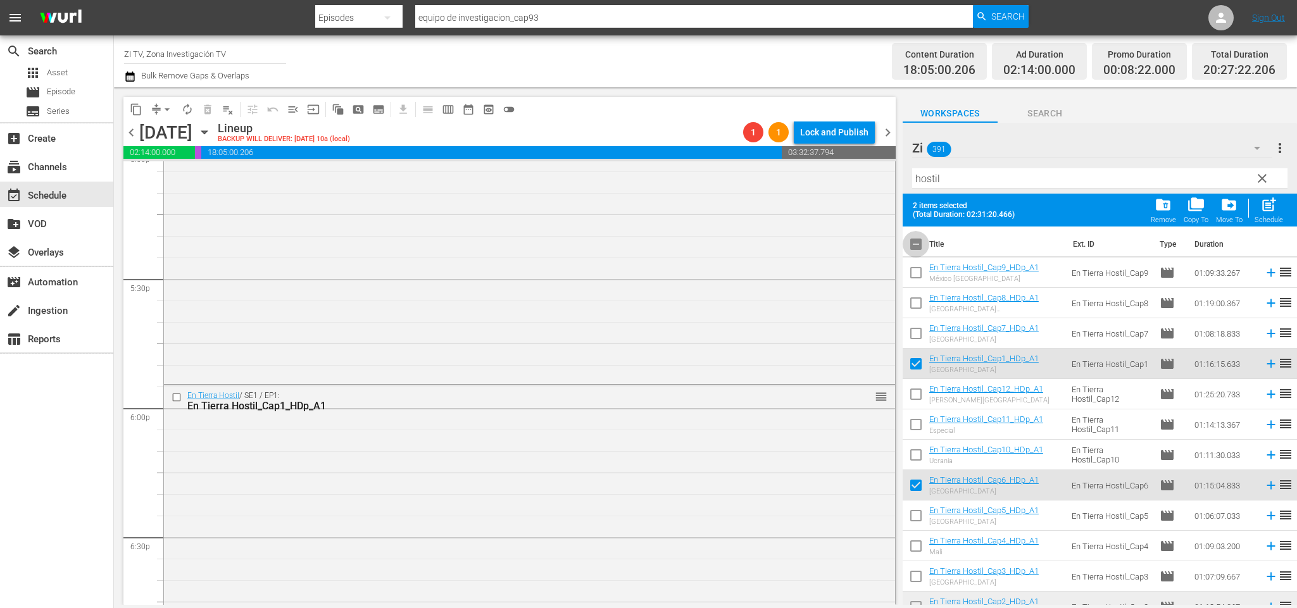
checkbox input "true"
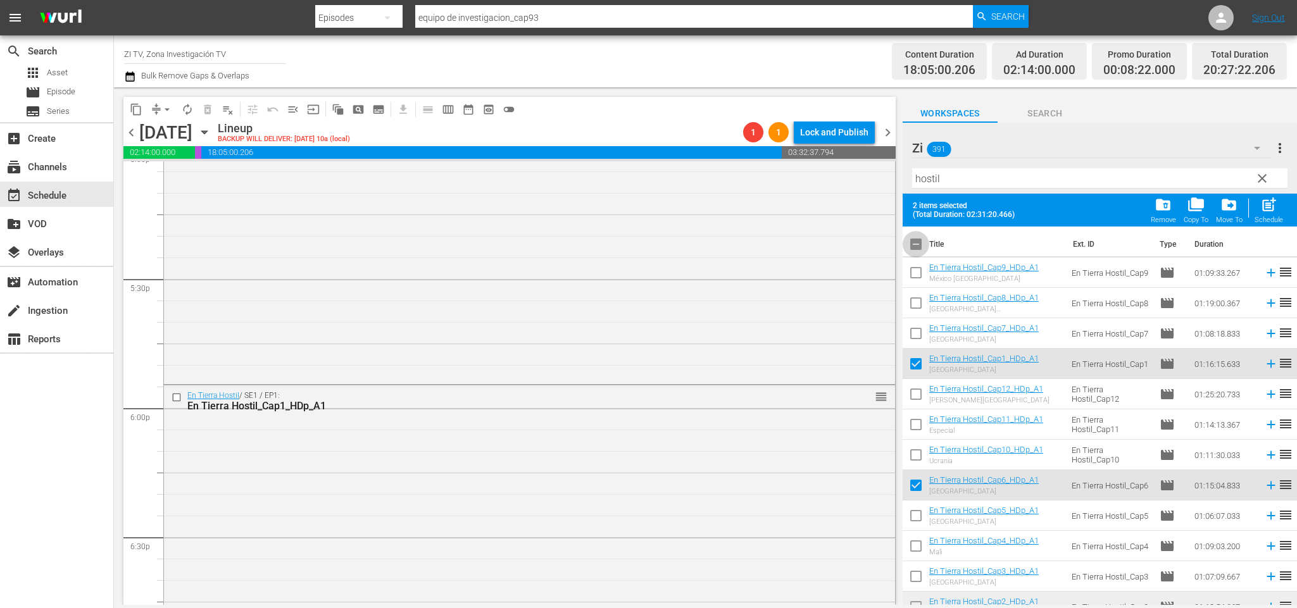
checkbox input "true"
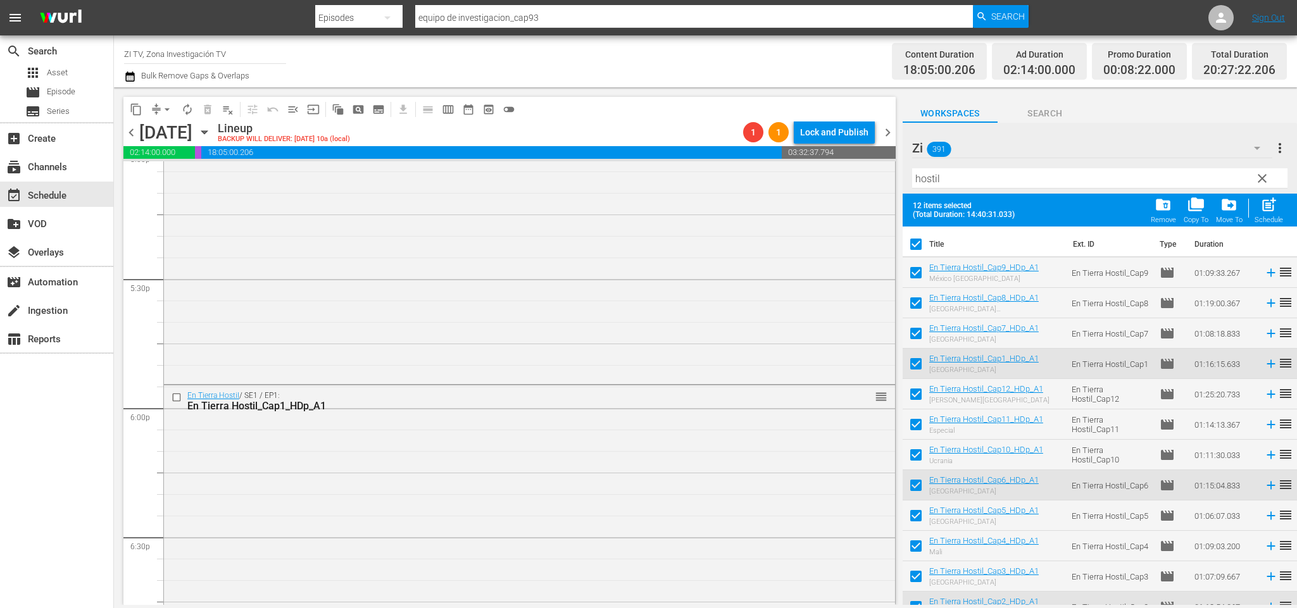
click at [919, 241] on input "checkbox" at bounding box center [916, 247] width 27 height 27
checkbox input "false"
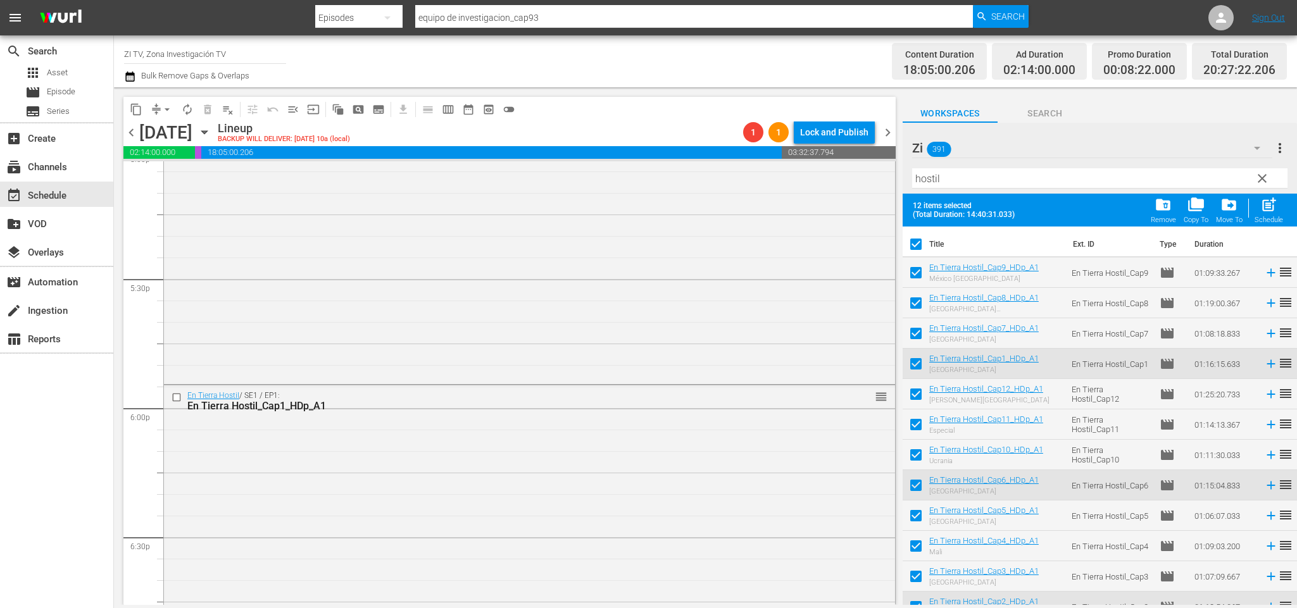
checkbox input "false"
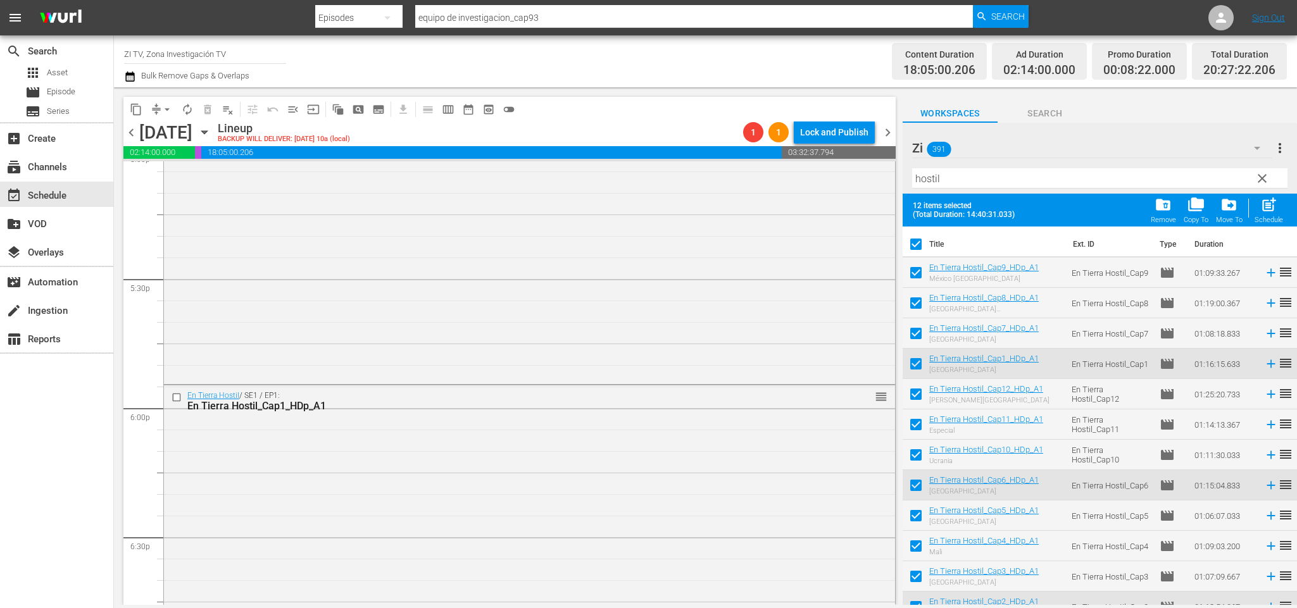
checkbox input "false"
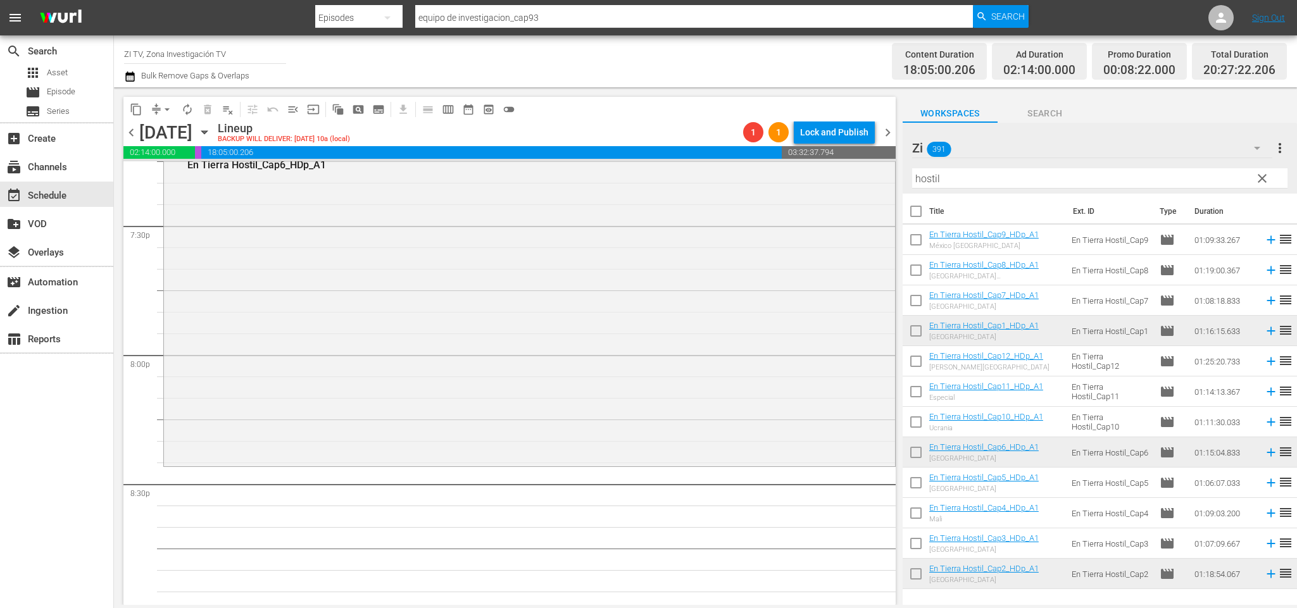
scroll to position [5068, 0]
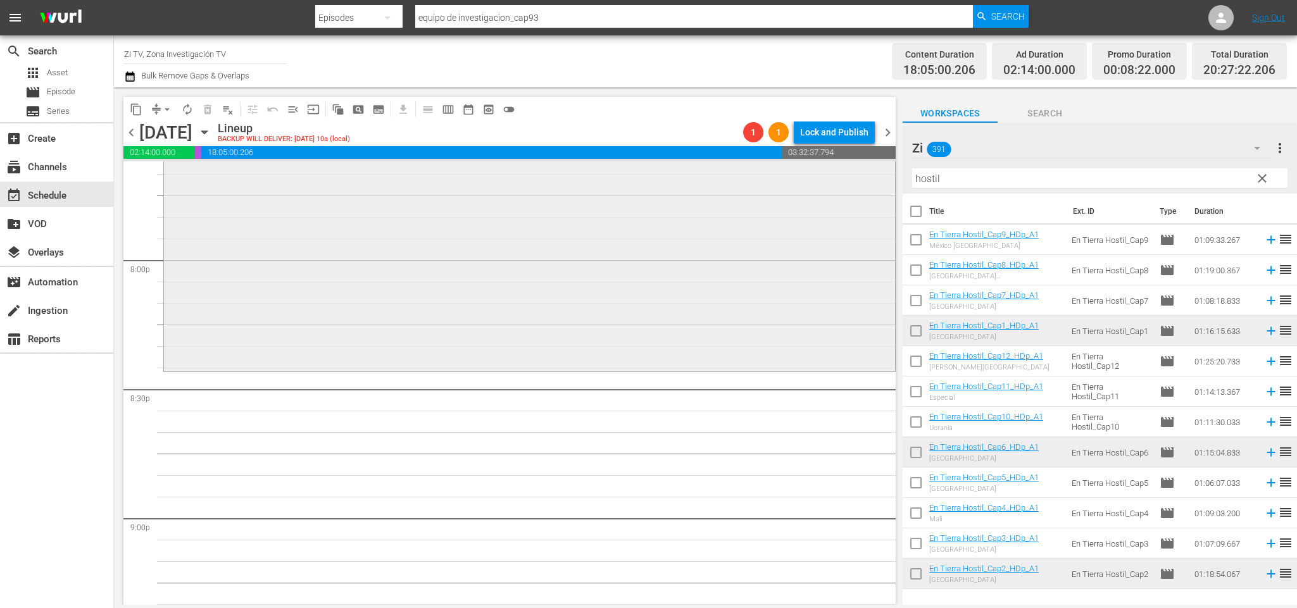
drag, startPoint x: 967, startPoint y: 177, endPoint x: 745, endPoint y: 172, distance: 221.7
click at [745, 172] on div "content_copy compress arrow_drop_down autorenew_outlined delete_forever_outline…" at bounding box center [705, 346] width 1183 height 518
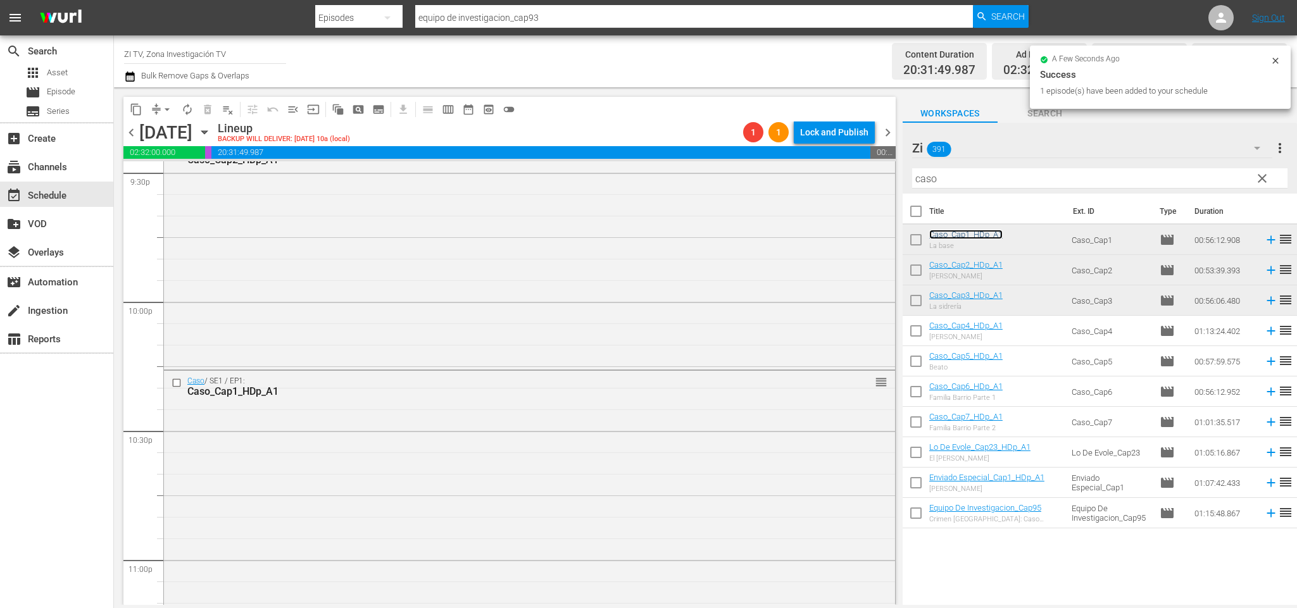
scroll to position [5733, 0]
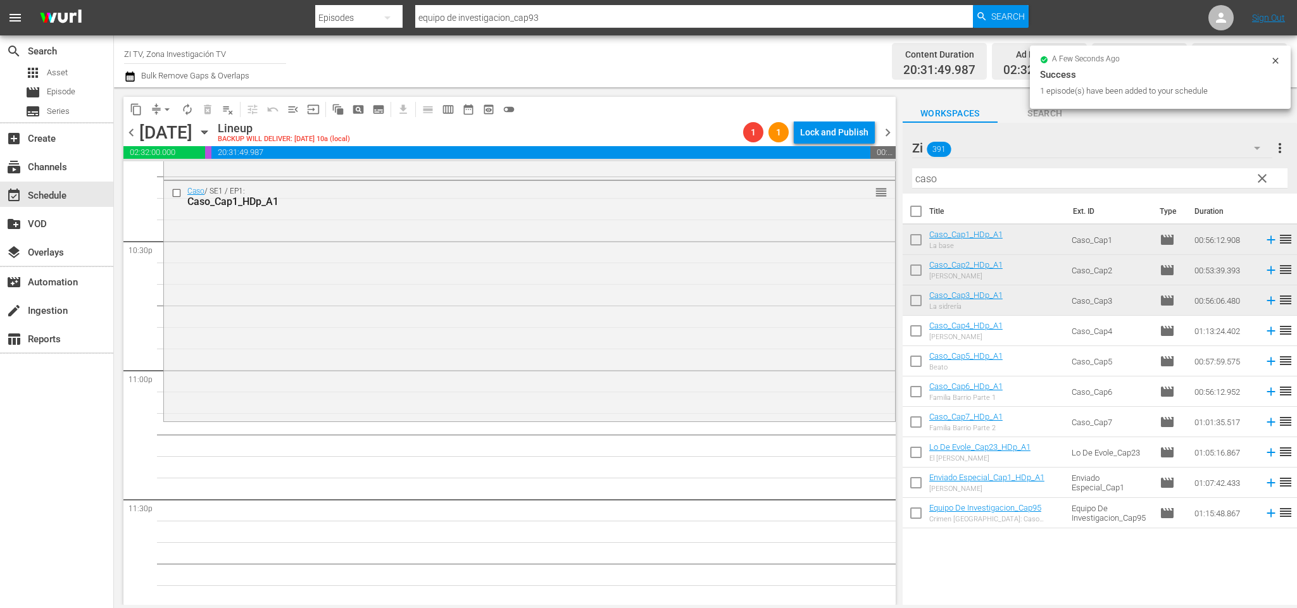
click at [132, 130] on span "chevron_left" at bounding box center [131, 133] width 16 height 16
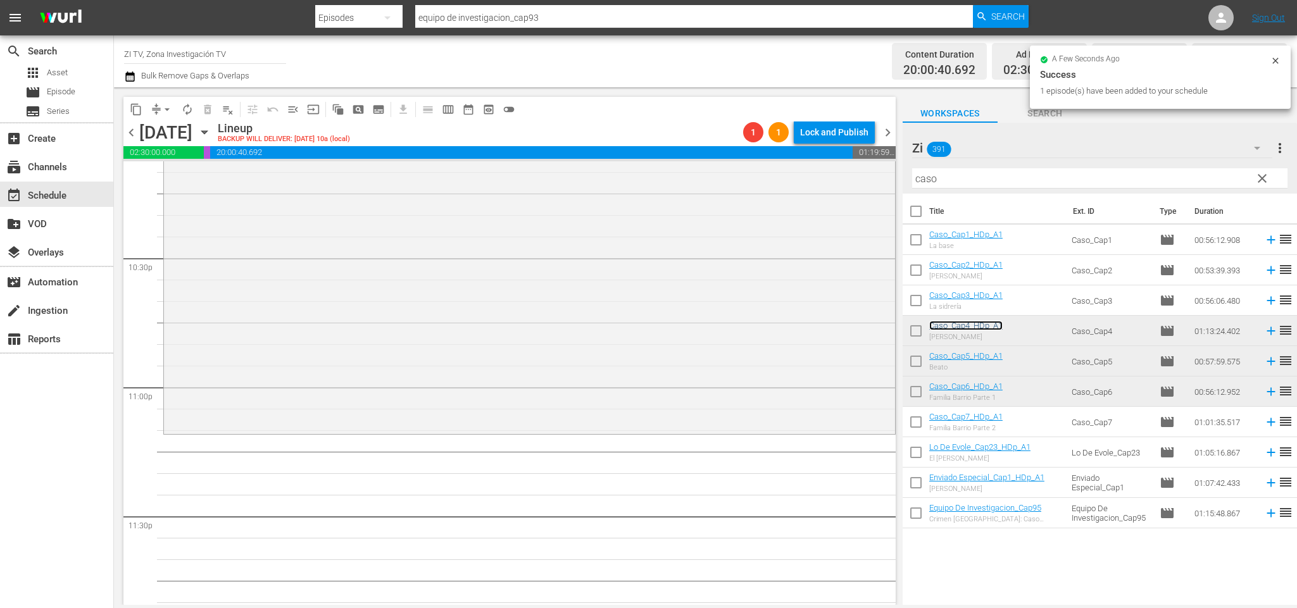
scroll to position [5756, 0]
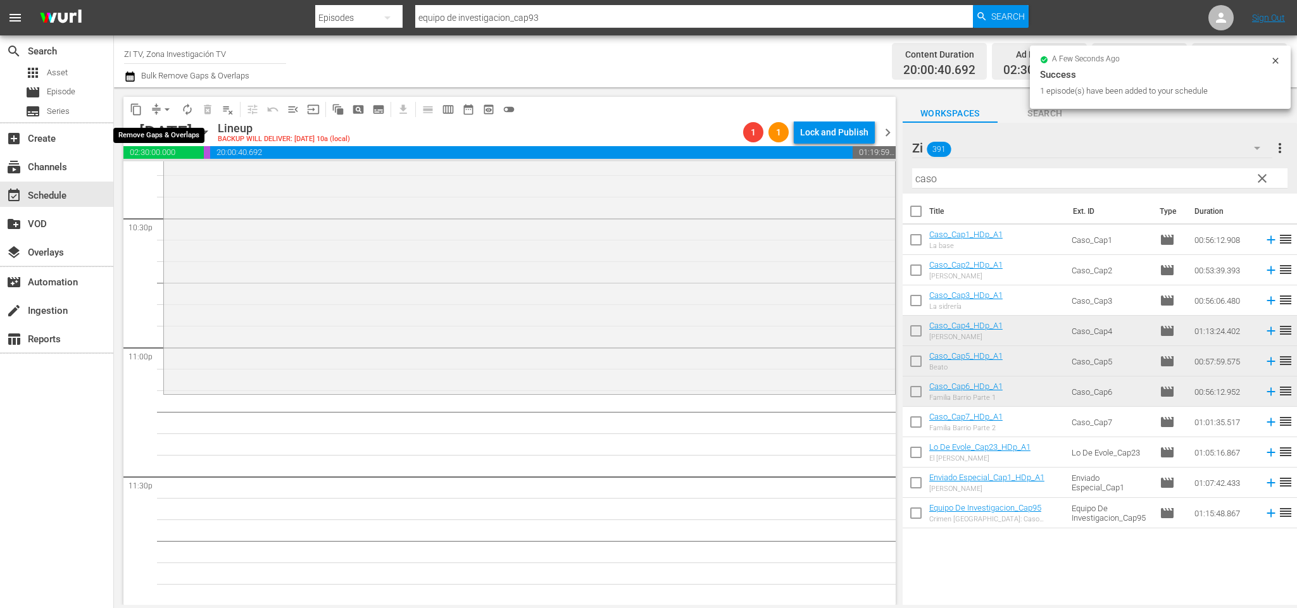
click at [169, 108] on span "arrow_drop_down" at bounding box center [167, 109] width 13 height 13
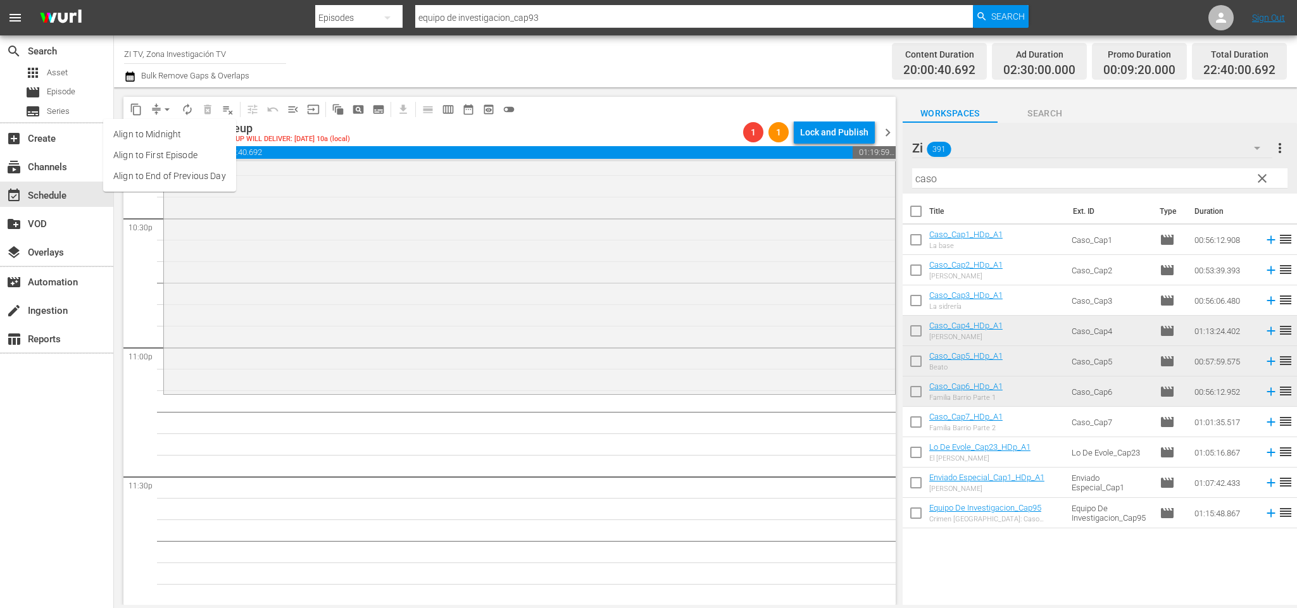
click at [169, 170] on li "Align to End of Previous Day" at bounding box center [169, 176] width 133 height 21
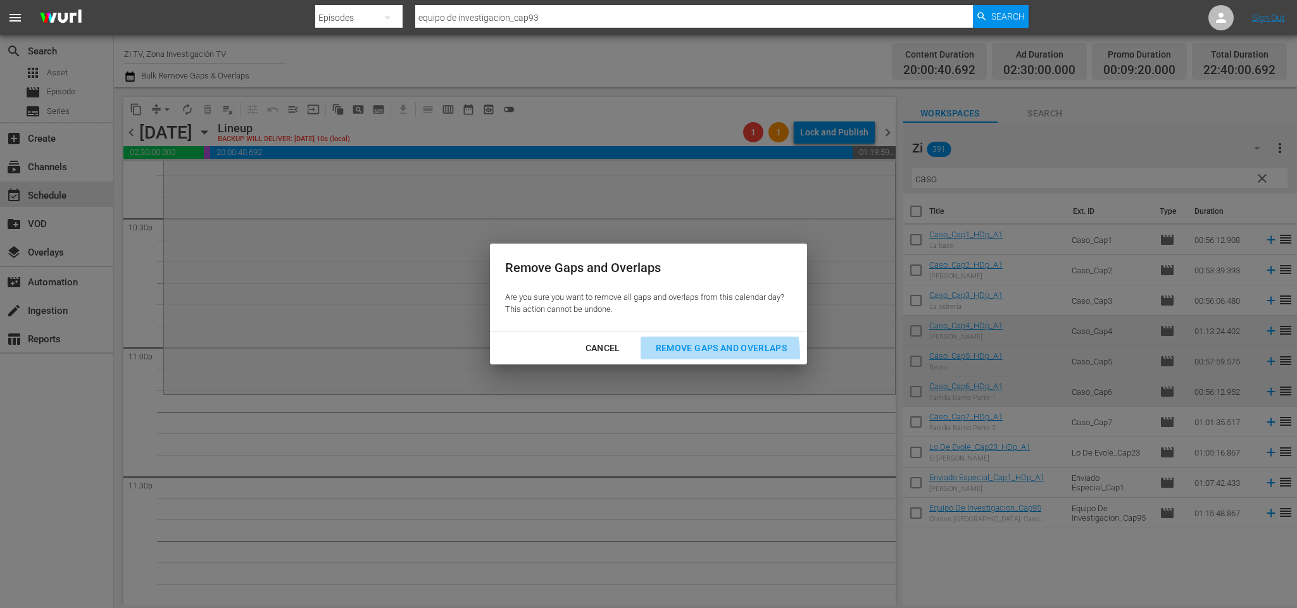
click at [712, 355] on div "Remove Gaps and Overlaps" at bounding box center [721, 349] width 151 height 16
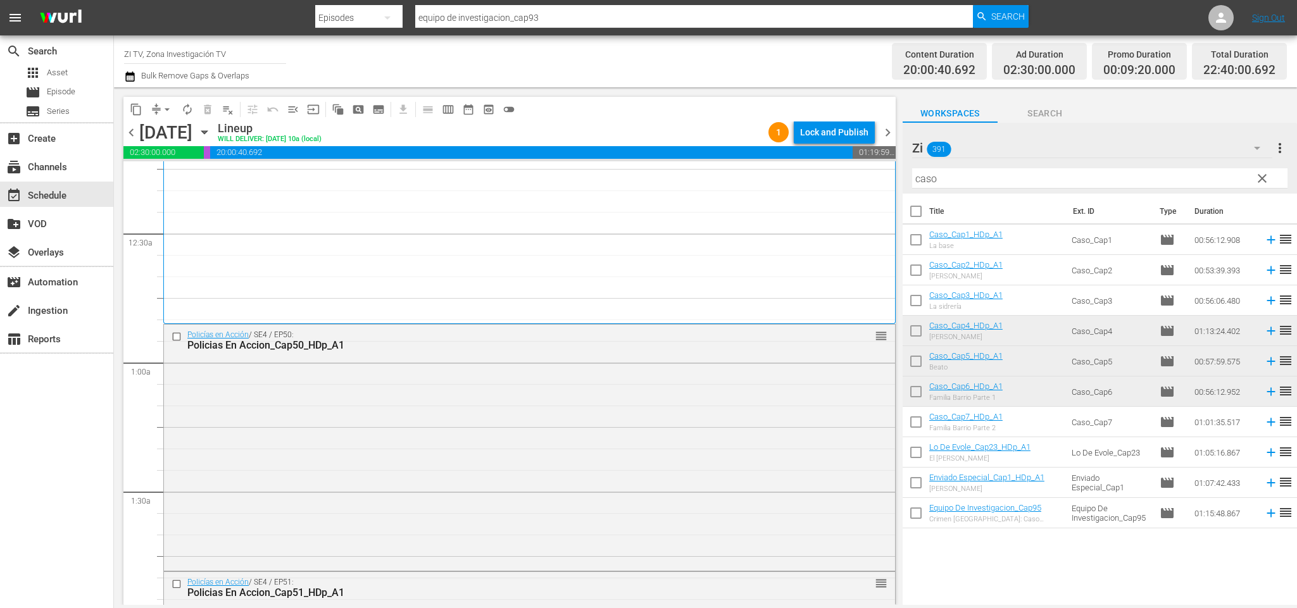
scroll to position [0, 0]
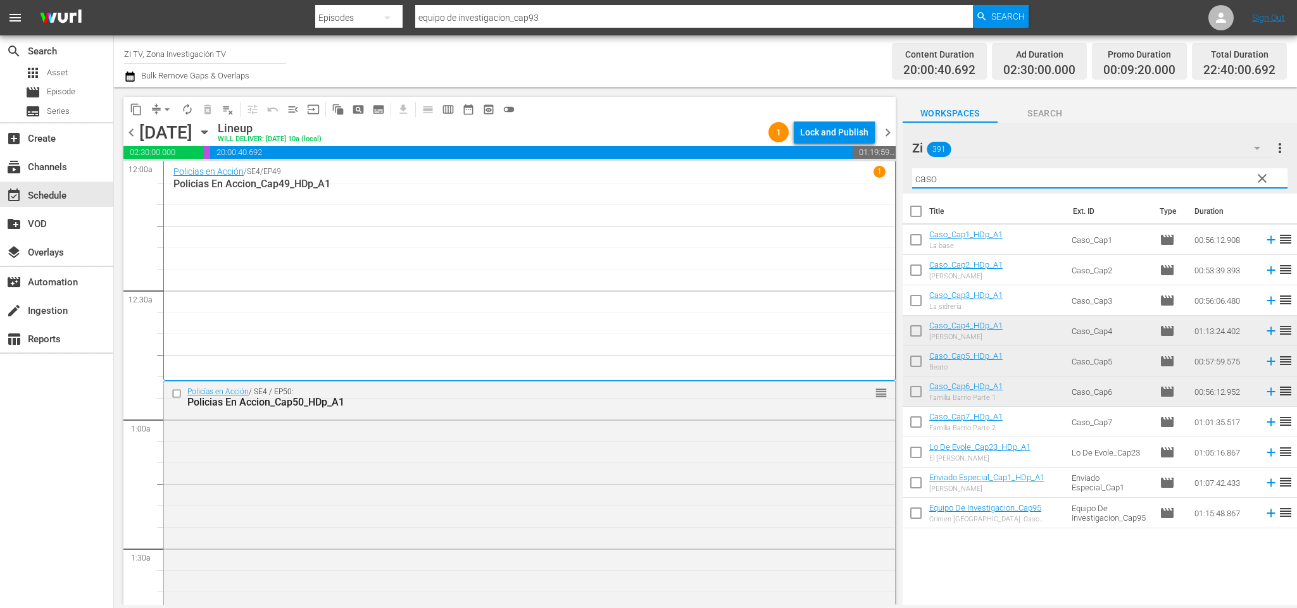
drag, startPoint x: 902, startPoint y: 169, endPoint x: 831, endPoint y: 147, distance: 74.9
click at [831, 147] on div "content_copy compress arrow_drop_down autorenew_outlined delete_forever_outline…" at bounding box center [705, 346] width 1183 height 518
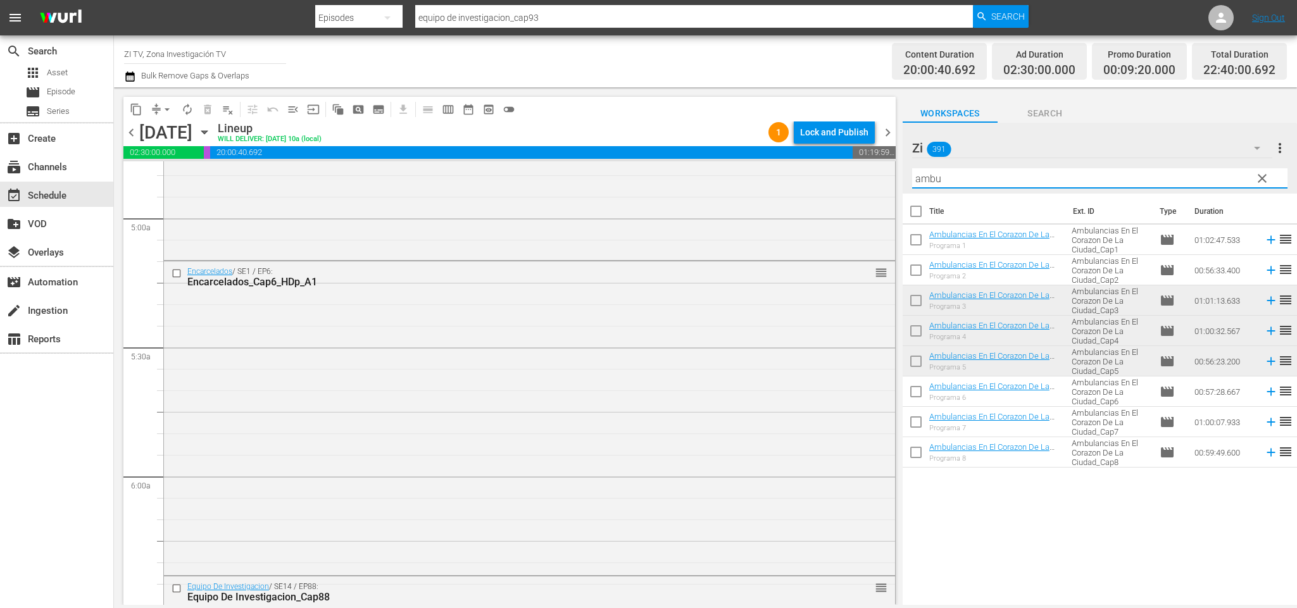
scroll to position [1330, 0]
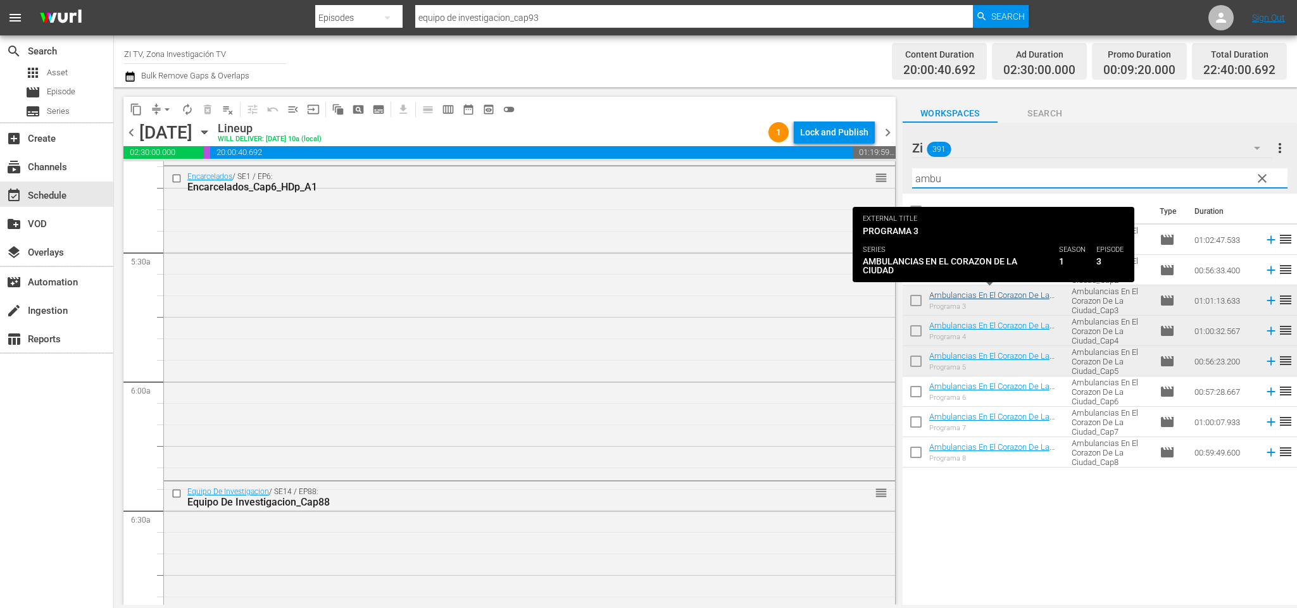
type input "ambu"
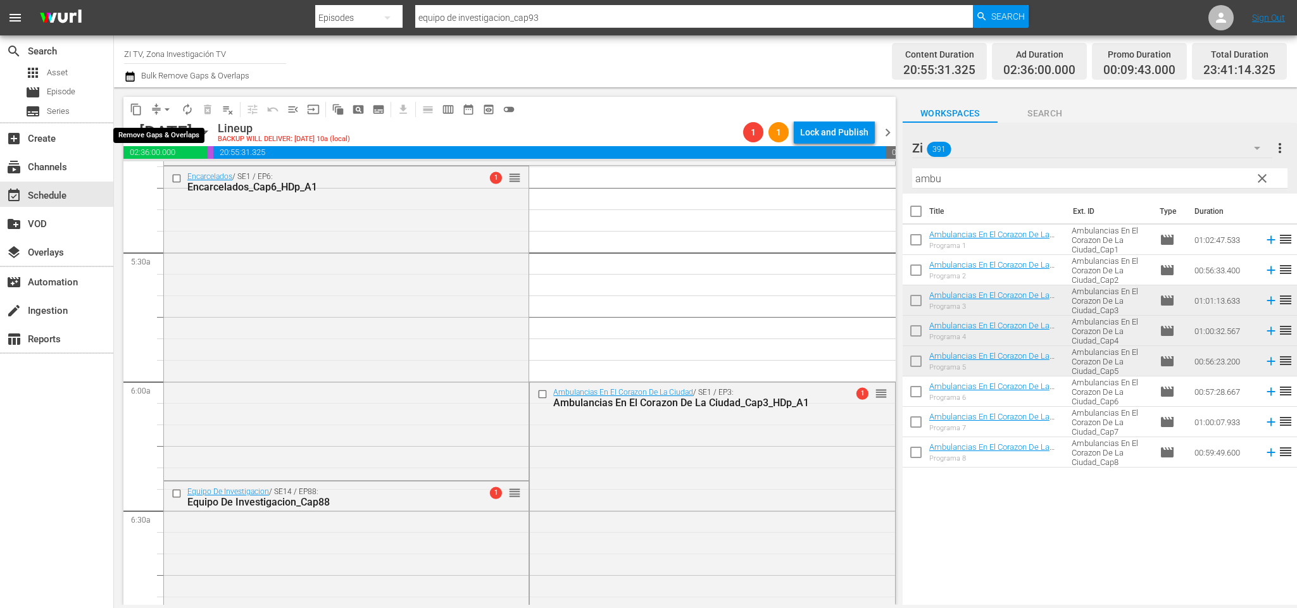
click at [166, 113] on span "arrow_drop_down" at bounding box center [167, 109] width 13 height 13
click at [180, 177] on li "Align to End of Previous Day" at bounding box center [169, 176] width 133 height 21
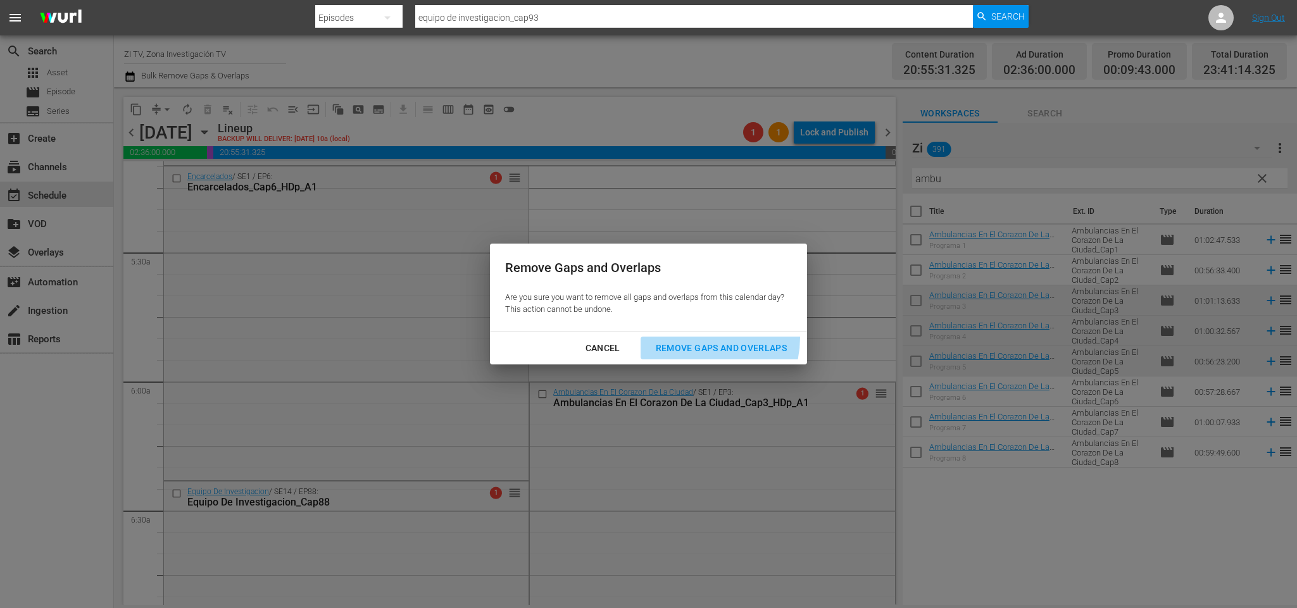
click at [705, 338] on button "Remove Gaps and Overlaps" at bounding box center [721, 348] width 161 height 23
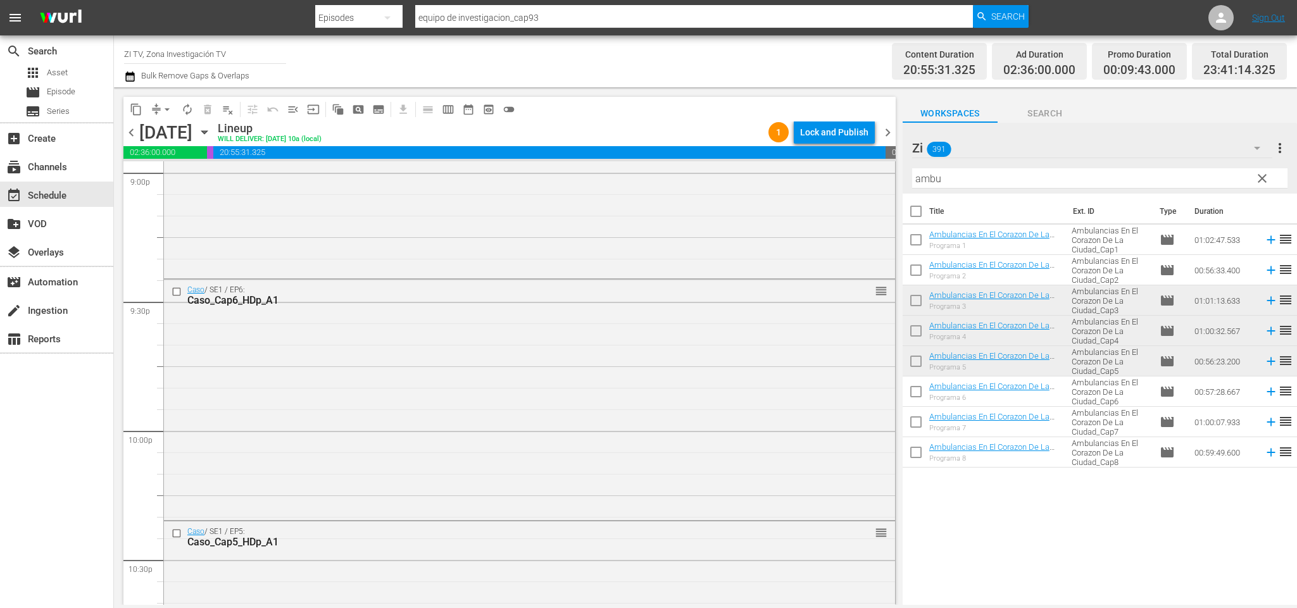
scroll to position [5895, 0]
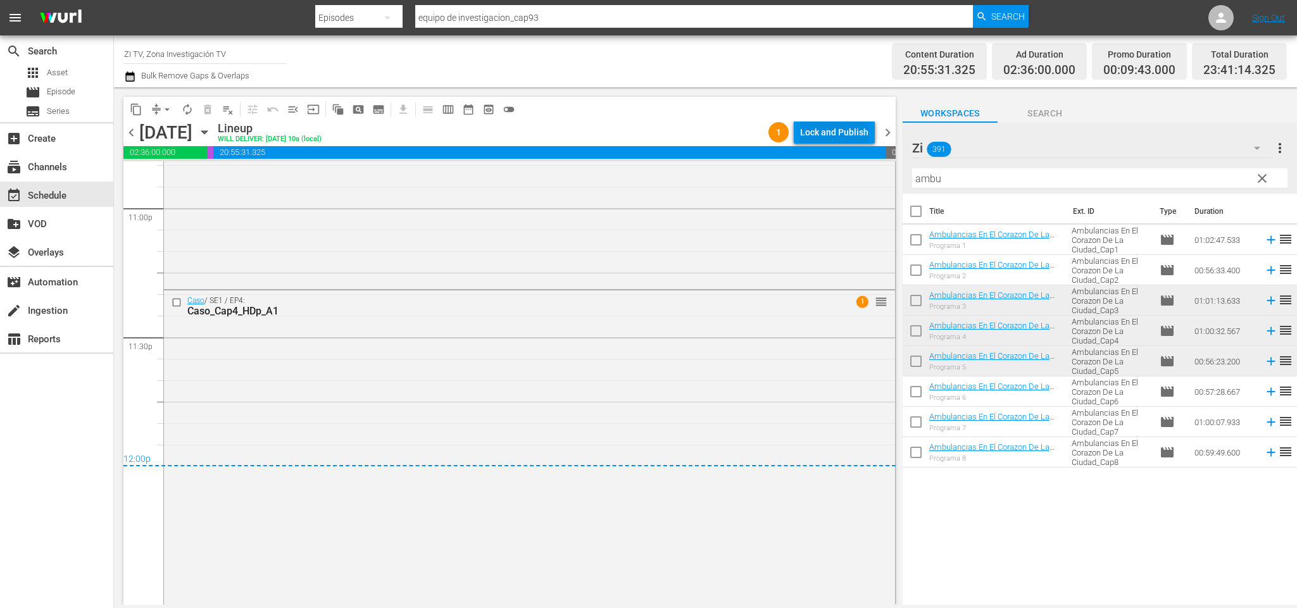
click at [844, 133] on div "Lock and Publish" at bounding box center [834, 132] width 68 height 23
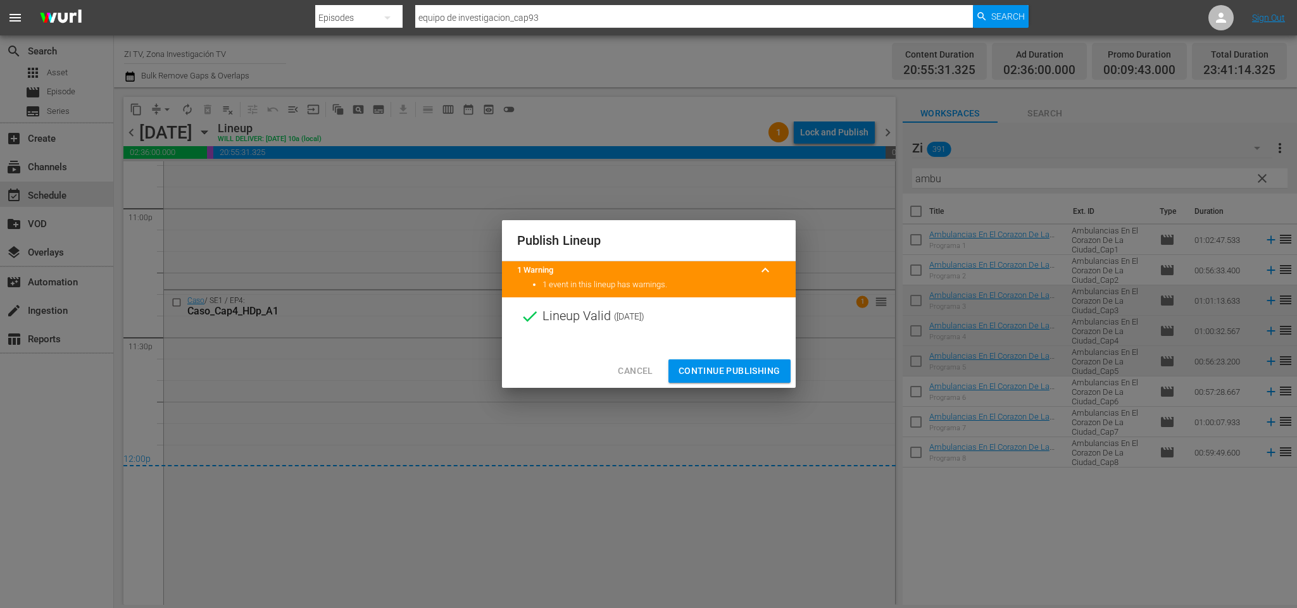
drag, startPoint x: 734, startPoint y: 362, endPoint x: 866, endPoint y: 184, distance: 221.2
click at [734, 361] on button "Continue Publishing" at bounding box center [730, 371] width 122 height 23
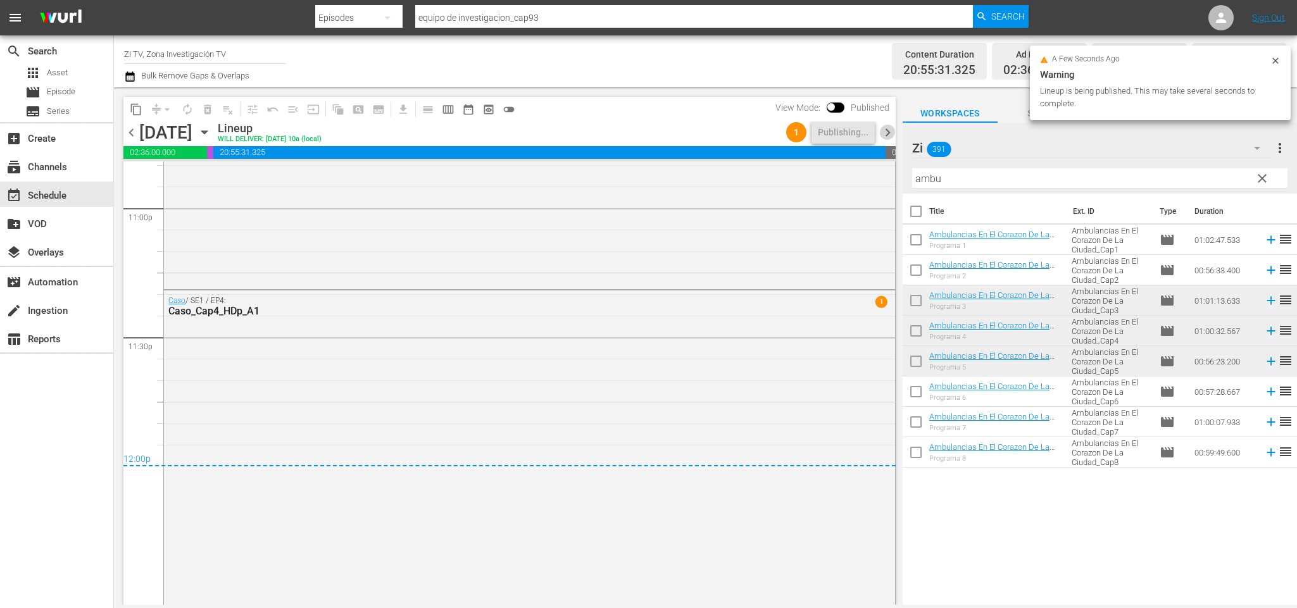
click at [889, 126] on span "chevron_right" at bounding box center [888, 133] width 16 height 16
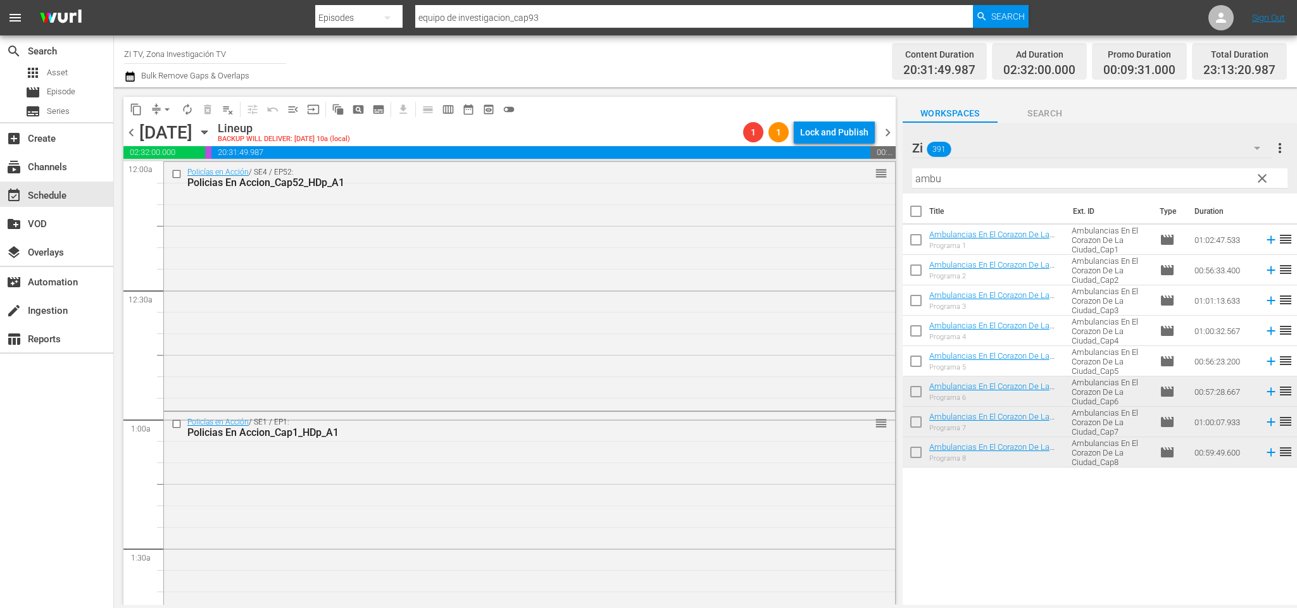
scroll to position [728, 0]
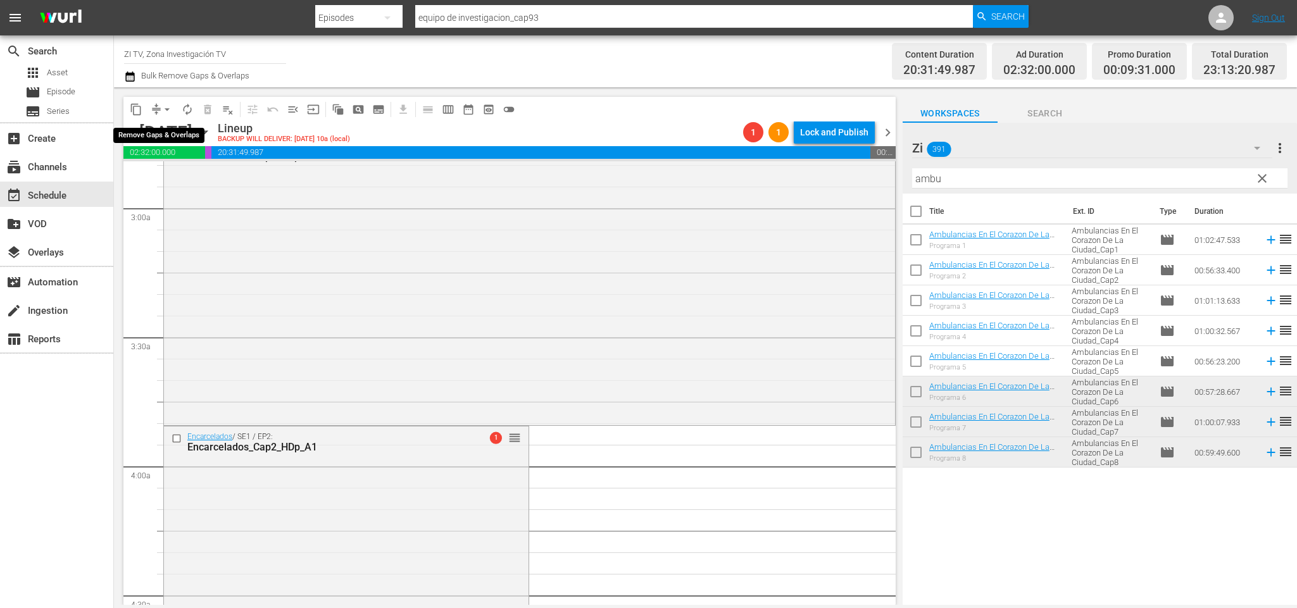
click at [165, 114] on span "arrow_drop_down" at bounding box center [167, 109] width 13 height 13
click at [886, 128] on span "chevron_right" at bounding box center [888, 133] width 16 height 16
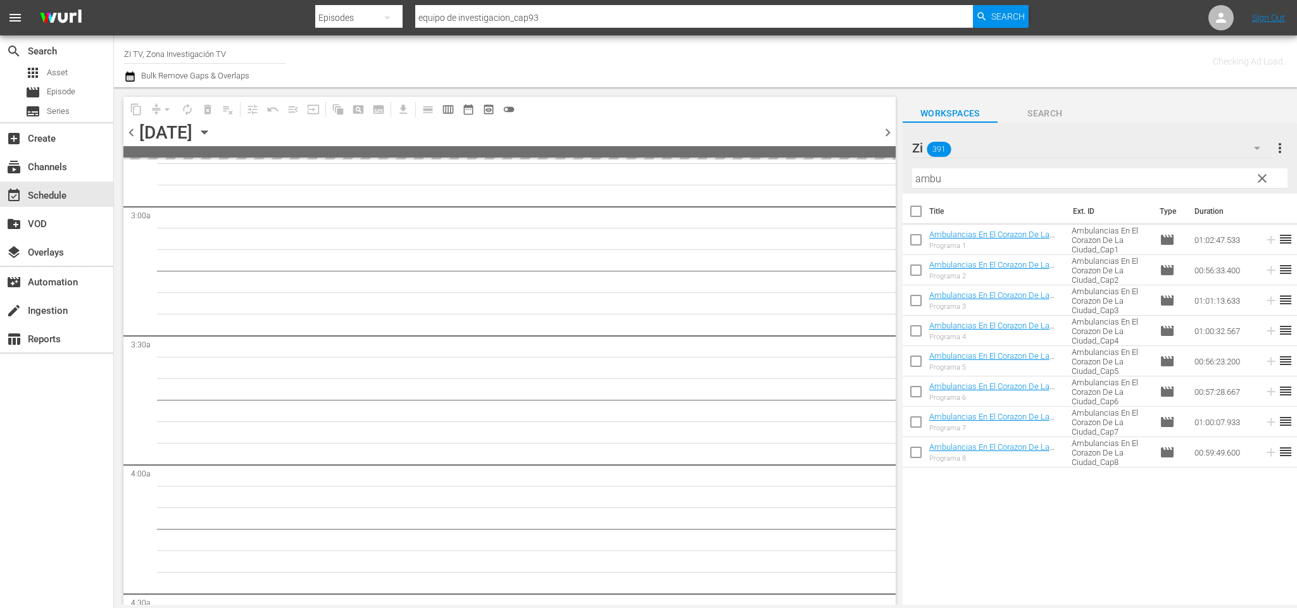
scroll to position [793, 0]
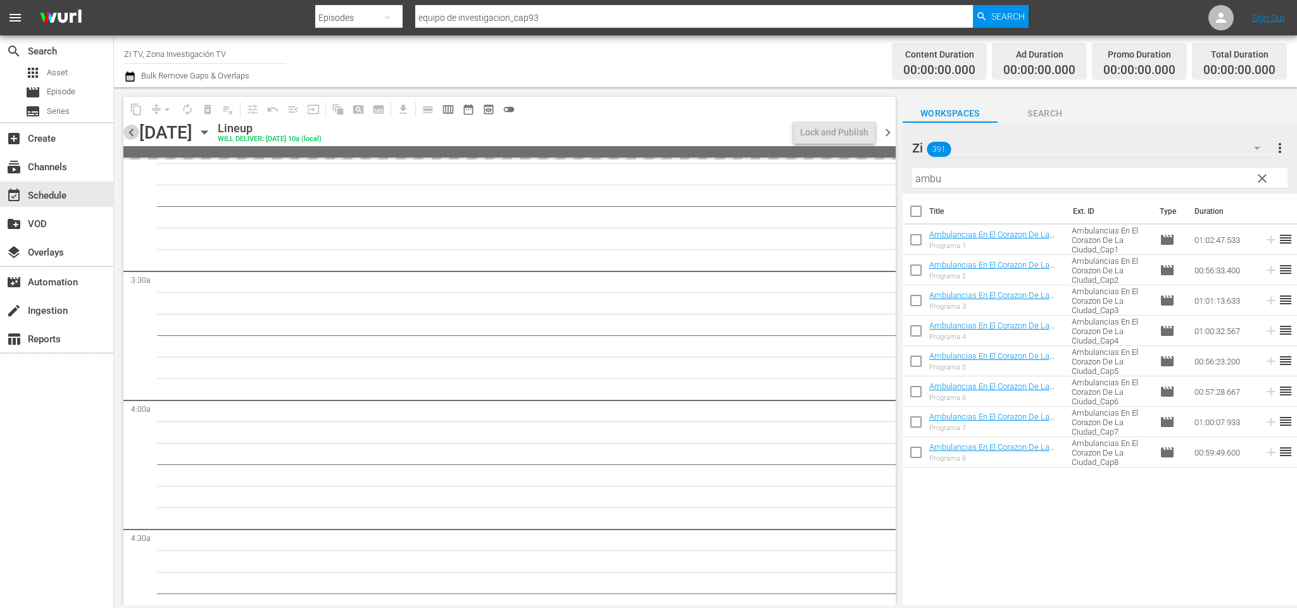
click at [131, 125] on span "chevron_left" at bounding box center [131, 133] width 16 height 16
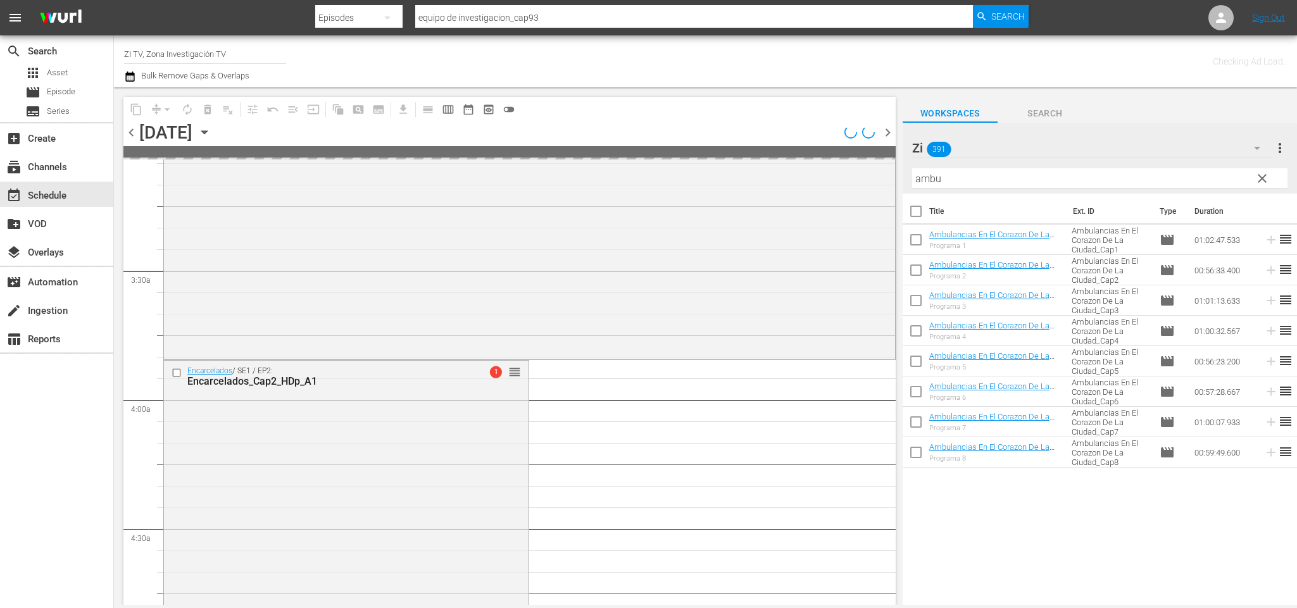
scroll to position [728, 0]
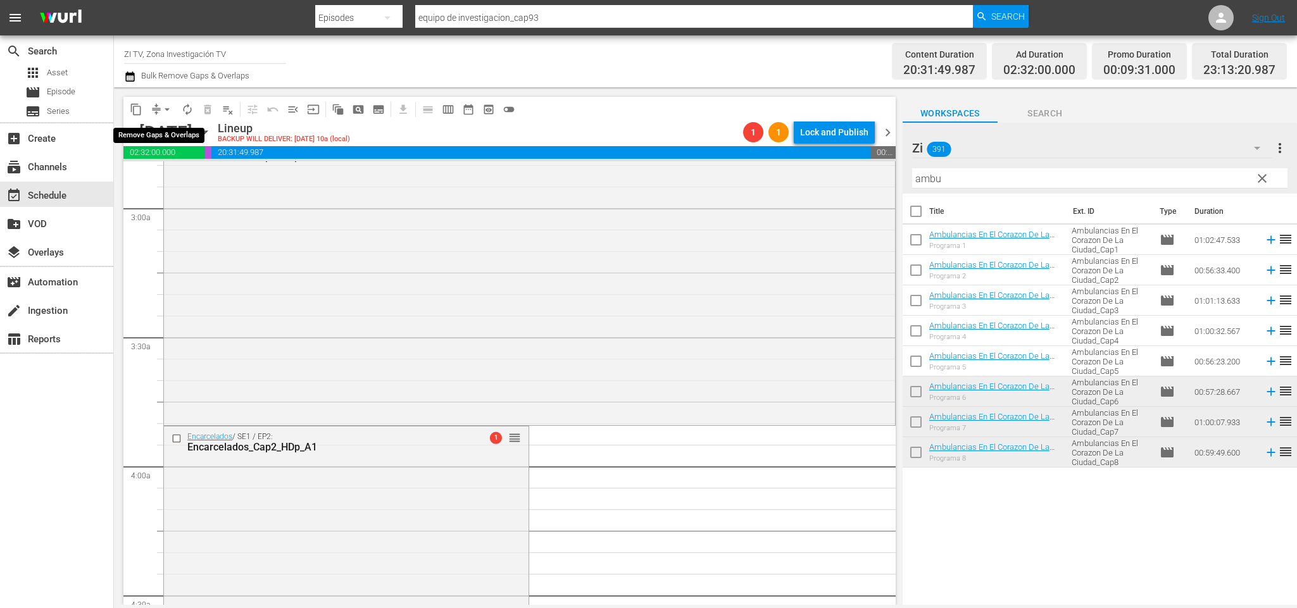
click at [163, 116] on button "arrow_drop_down" at bounding box center [167, 109] width 20 height 20
click at [177, 182] on li "Align to End of Previous Day" at bounding box center [169, 176] width 133 height 21
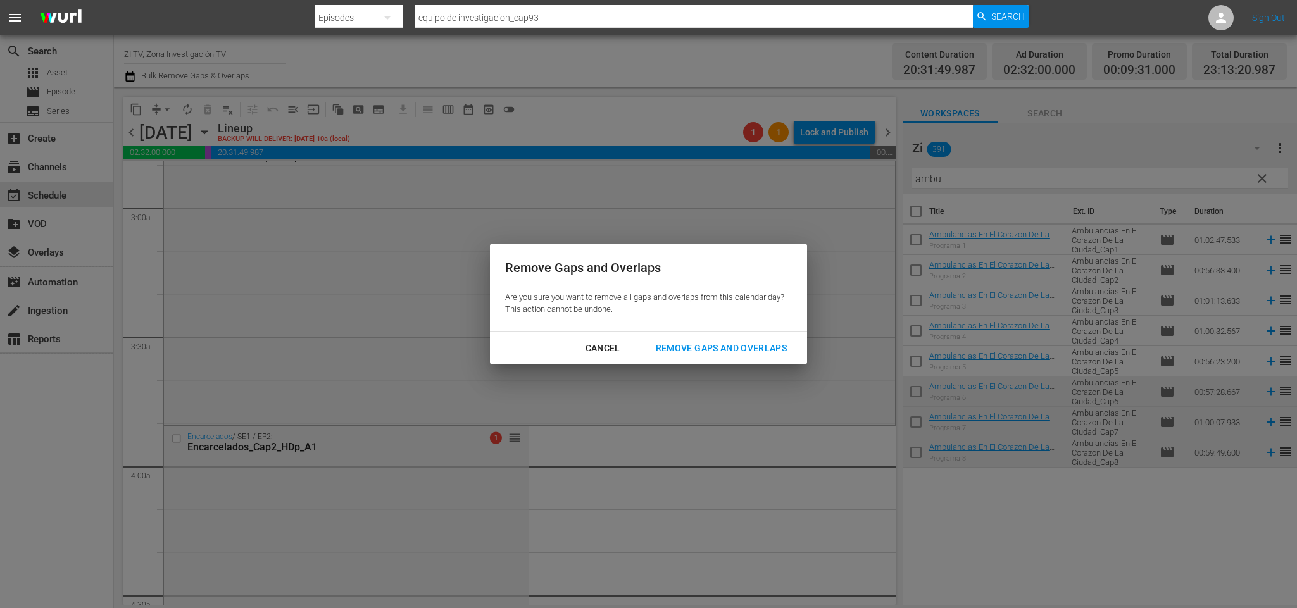
click at [769, 348] on div "Remove Gaps and Overlaps" at bounding box center [721, 349] width 151 height 16
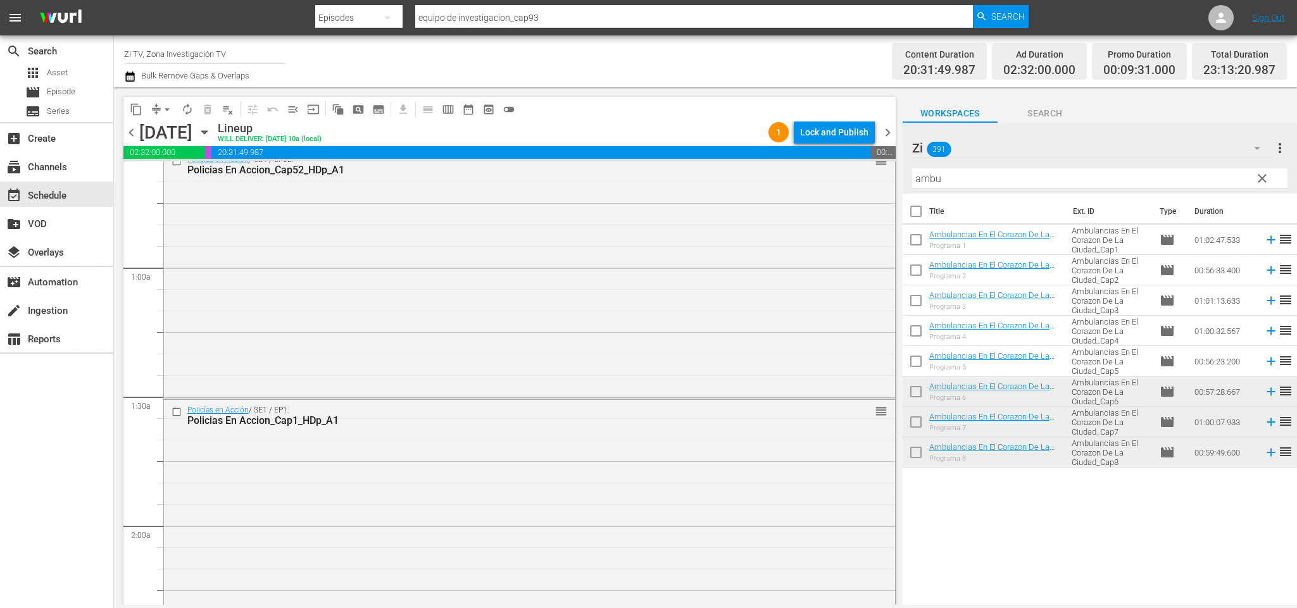
scroll to position [0, 0]
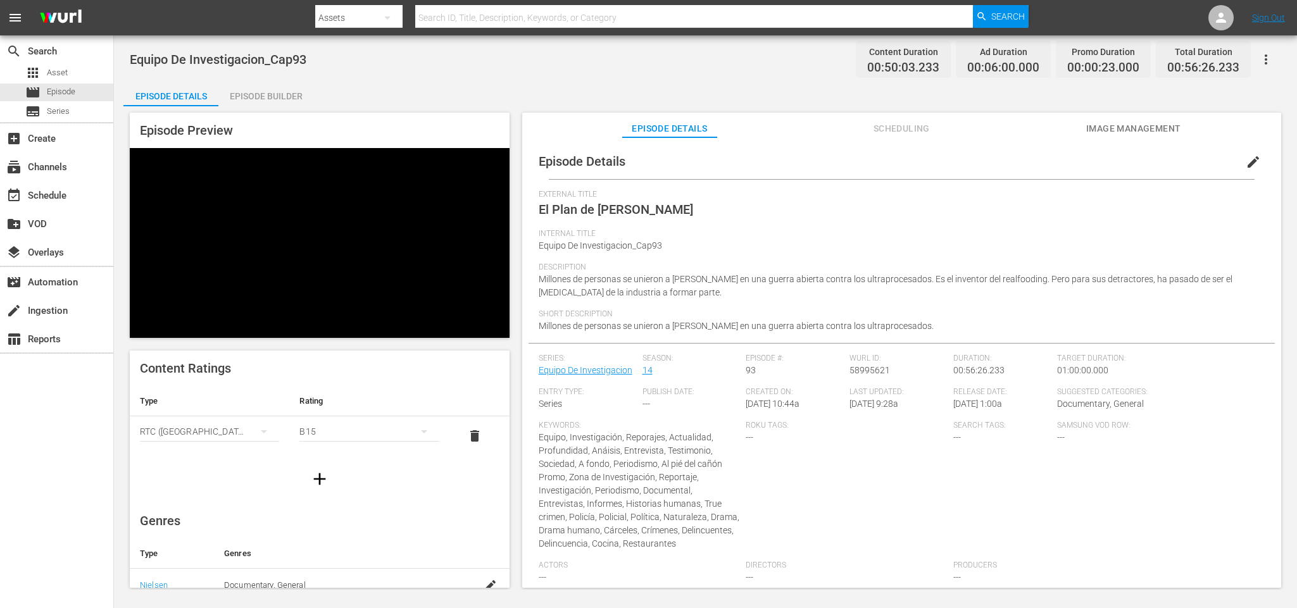
click at [270, 85] on div "Episode Builder" at bounding box center [265, 96] width 95 height 30
